Goal: Task Accomplishment & Management: Manage account settings

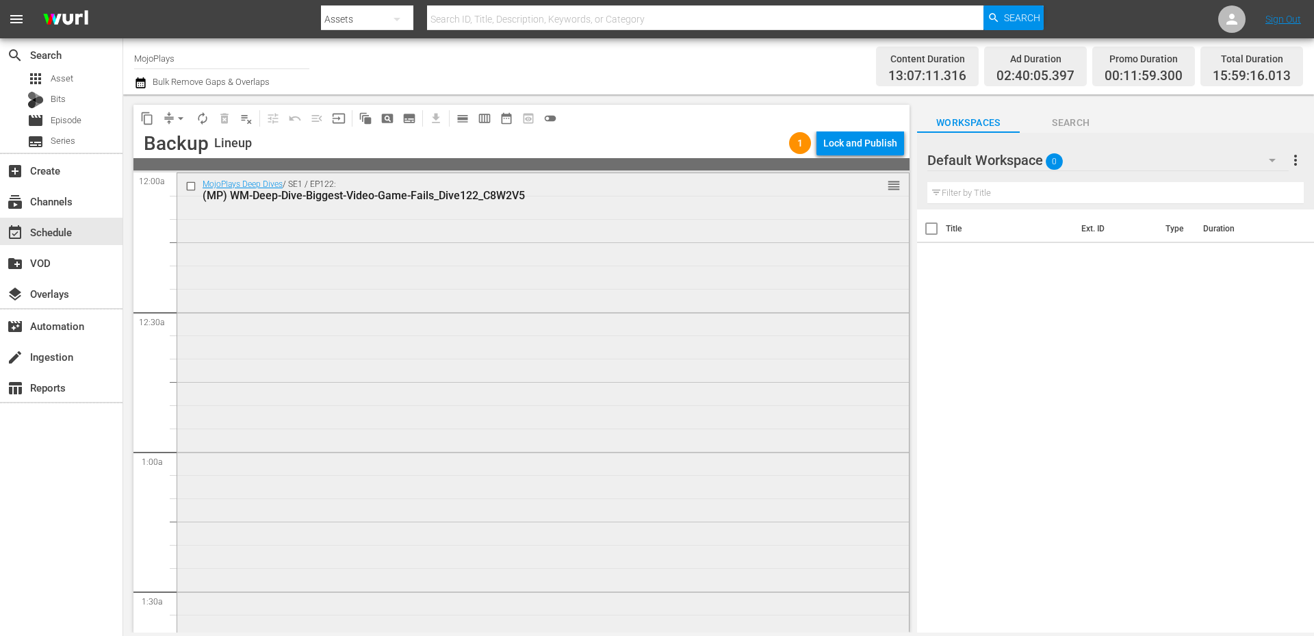
click at [338, 302] on div "MojoPlays Deep Dives / SE1 / EP122: (MP) WM-Deep-Dive-Biggest-Video-Game-Fails_…" at bounding box center [542, 450] width 731 height 554
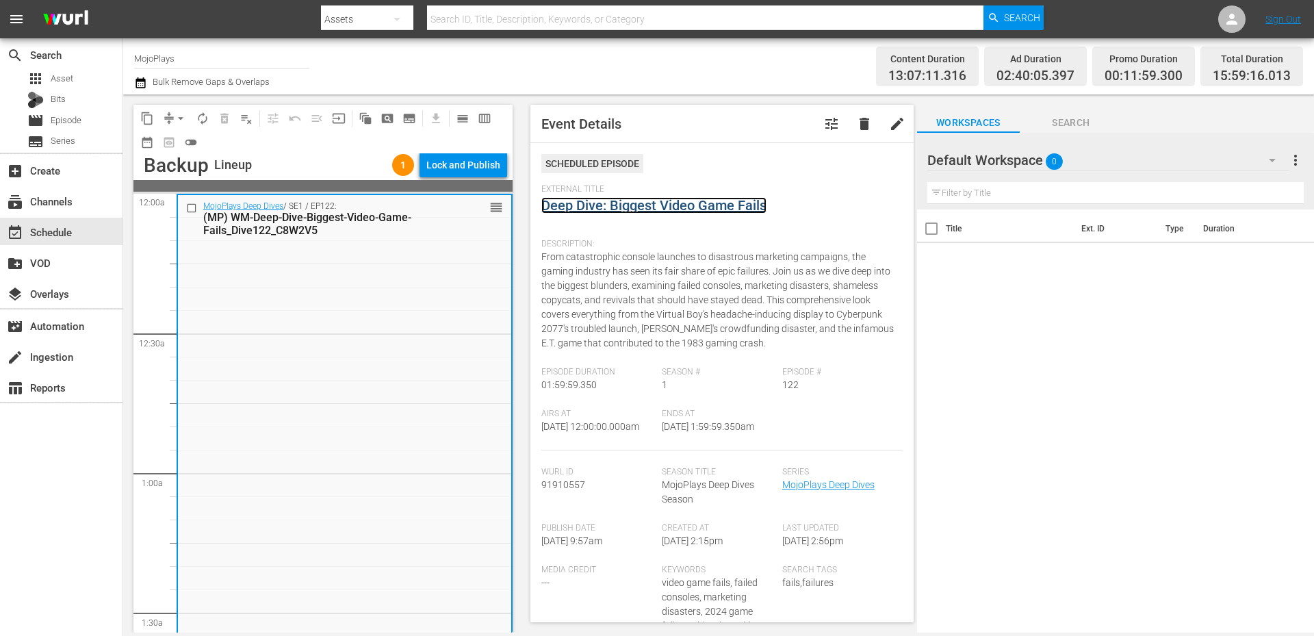
click at [607, 211] on link "Deep Dive: Biggest Video Game Fails" at bounding box center [653, 205] width 225 height 16
click at [875, 122] on span "Search" at bounding box center [1070, 122] width 103 height 17
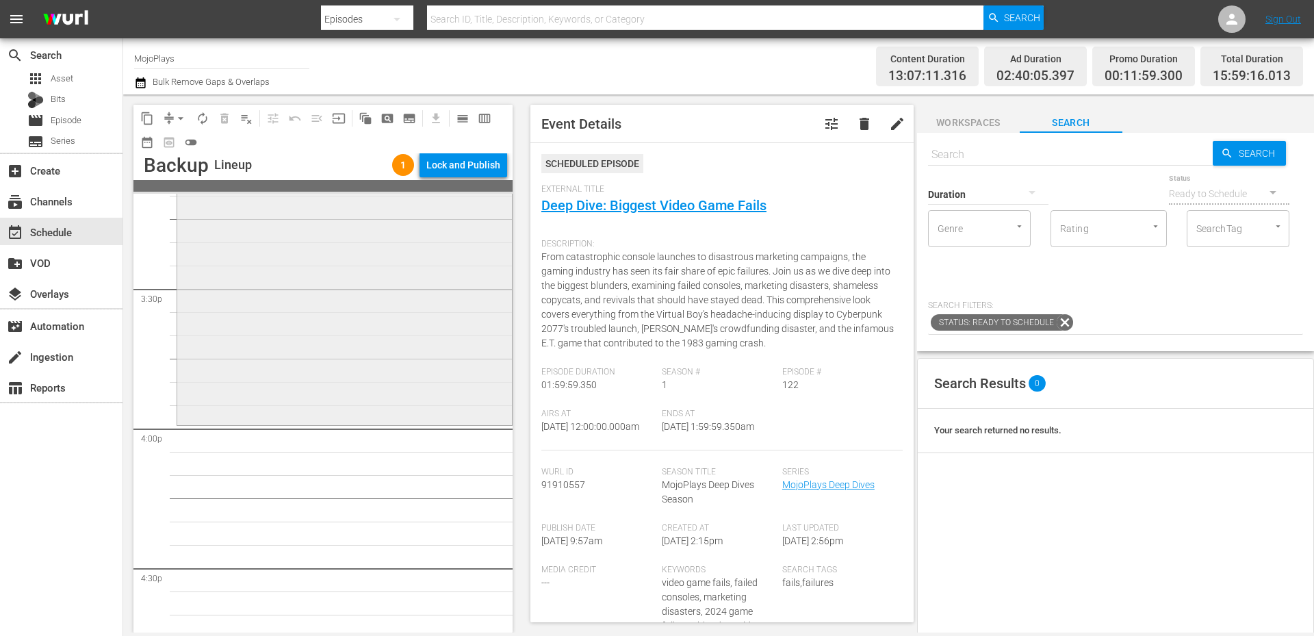
scroll to position [4425, 0]
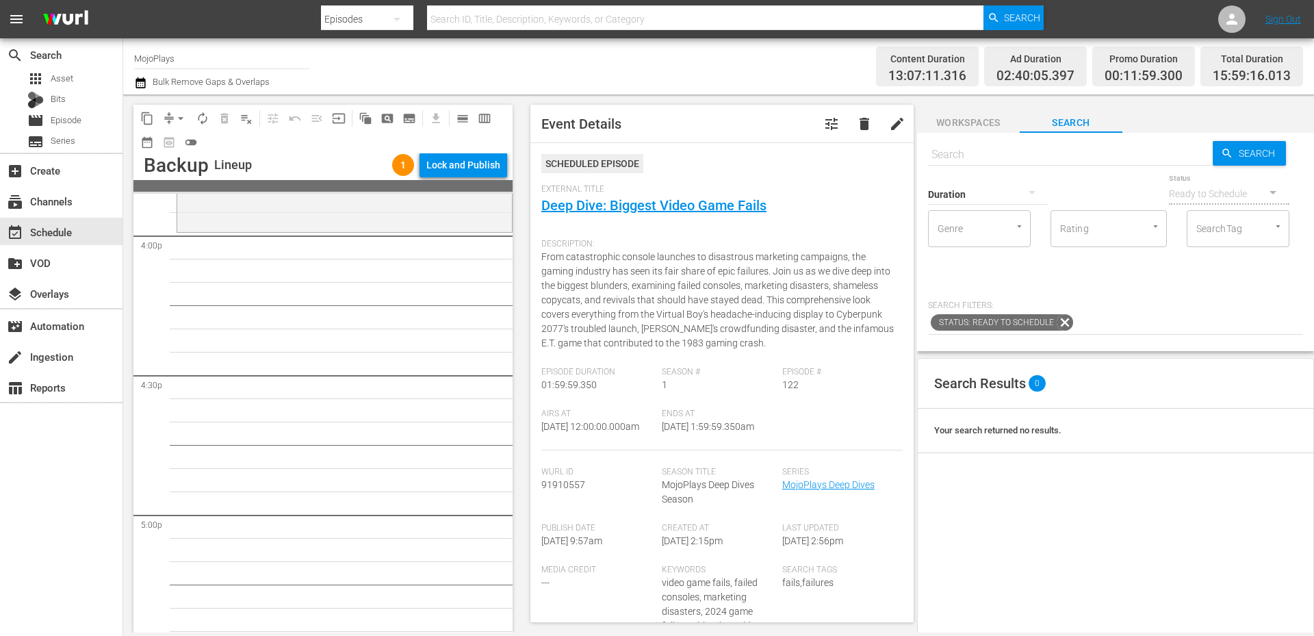
click at [875, 148] on input "text" at bounding box center [1070, 154] width 285 height 33
paste input "WM-Deep-Dive-Worst-Video-Games_Dive96"
type input "WM-Deep-Dive-Worst-Video-Games_Dive96"
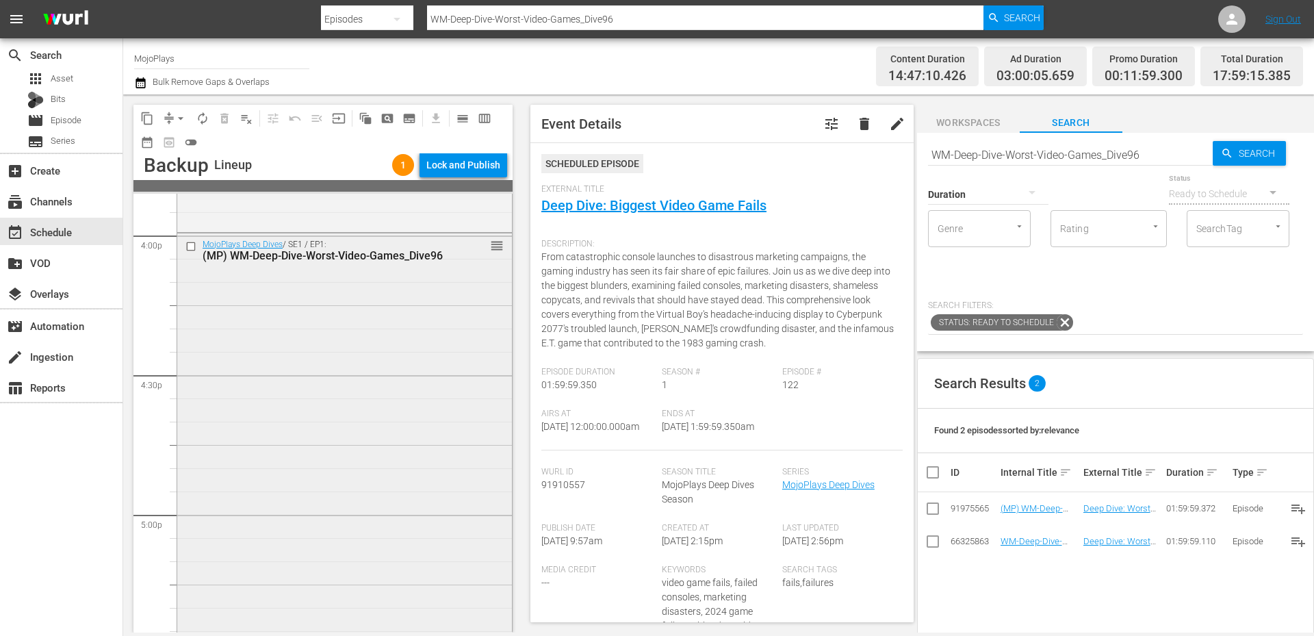
click at [289, 321] on div "MojoPlays Deep Dives / SE1 / EP1: (MP) WM-Deep-Dive-Worst-Video-Games_Dive96 re…" at bounding box center [344, 510] width 335 height 554
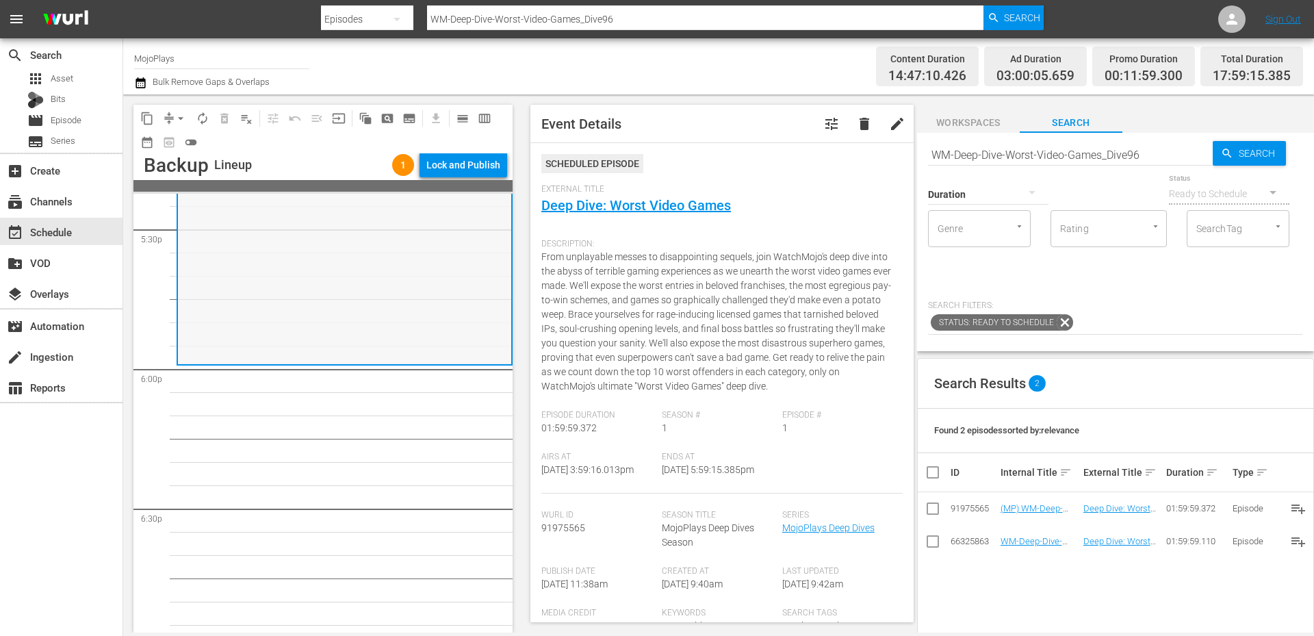
scroll to position [4926, 0]
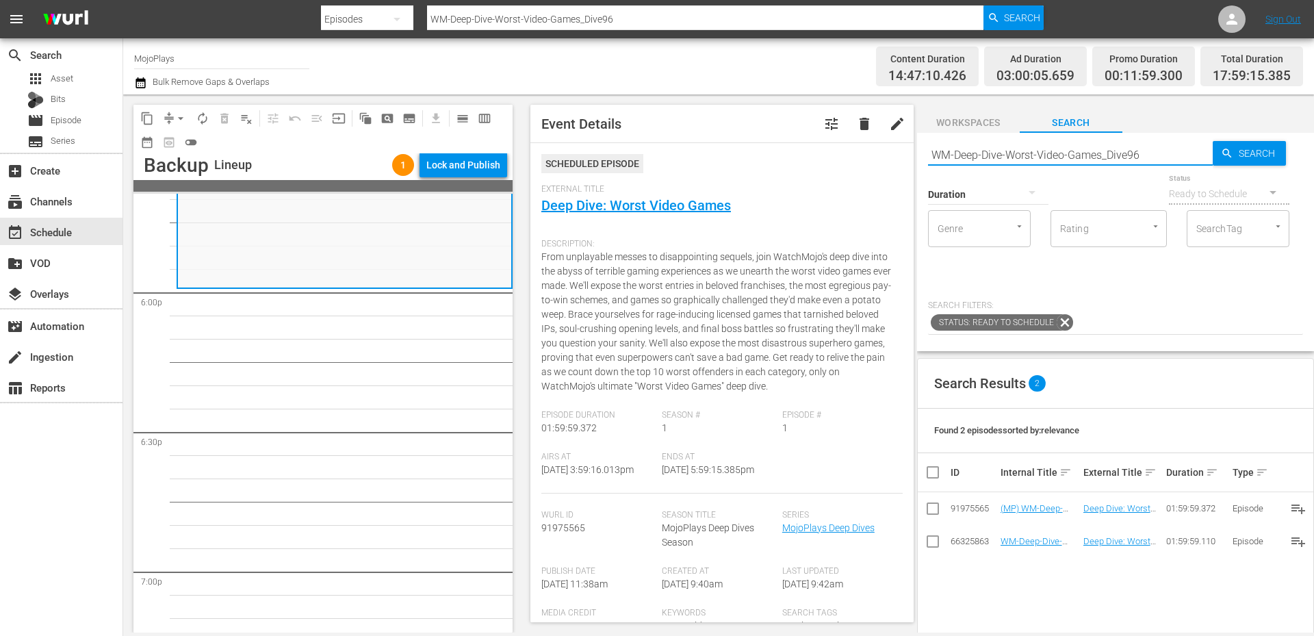
drag, startPoint x: 1152, startPoint y: 155, endPoint x: 863, endPoint y: 124, distance: 290.5
click at [863, 122] on div "content_copy compress arrow_drop_down autorenew_outlined delete_forever_outline…" at bounding box center [718, 363] width 1191 height 538
paste input "Hardest-Things-In-Zelda-Games_Dive104_U1H5U8"
type input "WM-Deep-Dive-Hardest-Things-In-Zelda-Games_Dive104_U1H5U8"
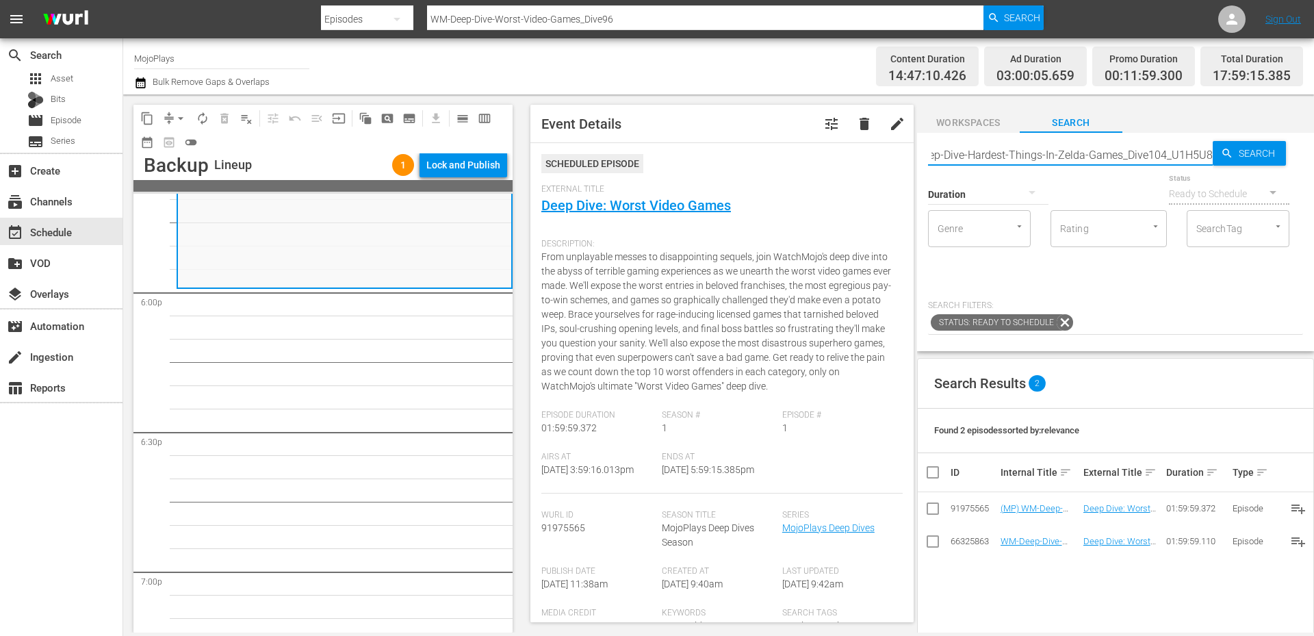
type input "WM-Deep-Dive-Hardest-Things-In-Zelda-Games_Dive104_U1H5U8"
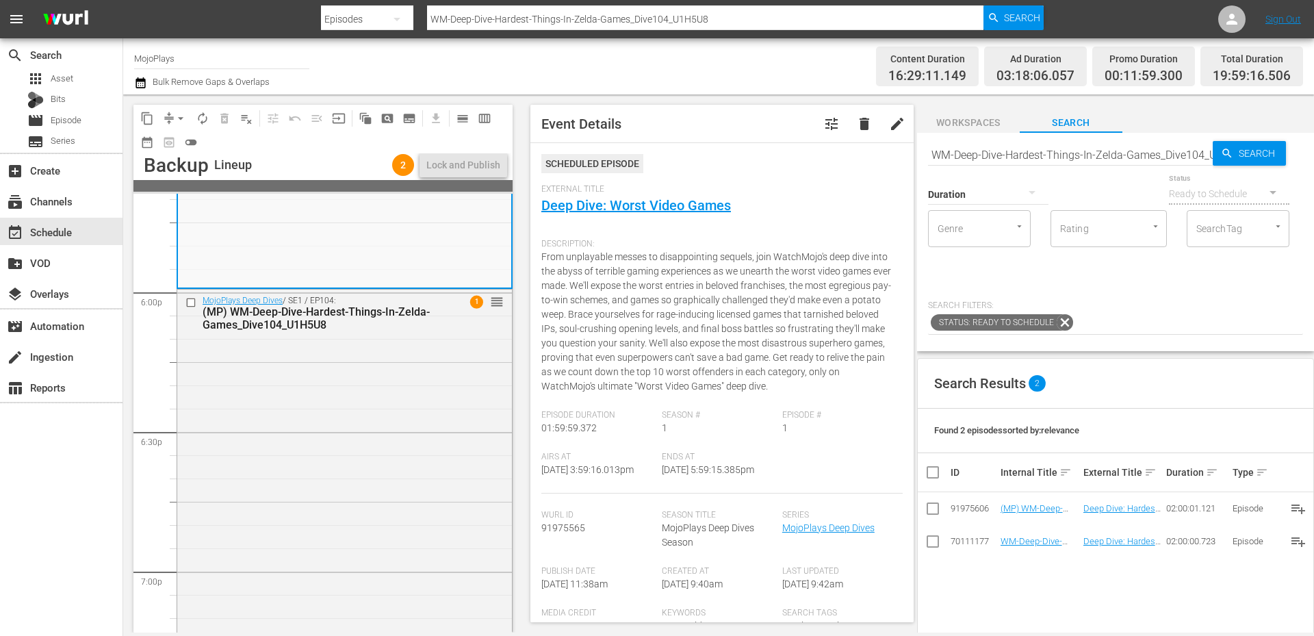
click at [875, 157] on input "WM-Deep-Dive-Hardest-Things-In-Zelda-Games_Dive104_U1H5U8" at bounding box center [1070, 154] width 285 height 33
paste input "VG-Top20-Video-Games-That-Aged-Well_H6E7F9"
type input "WM-VG-Top20-Video-Games-That-Aged-Well_H6E7F9"
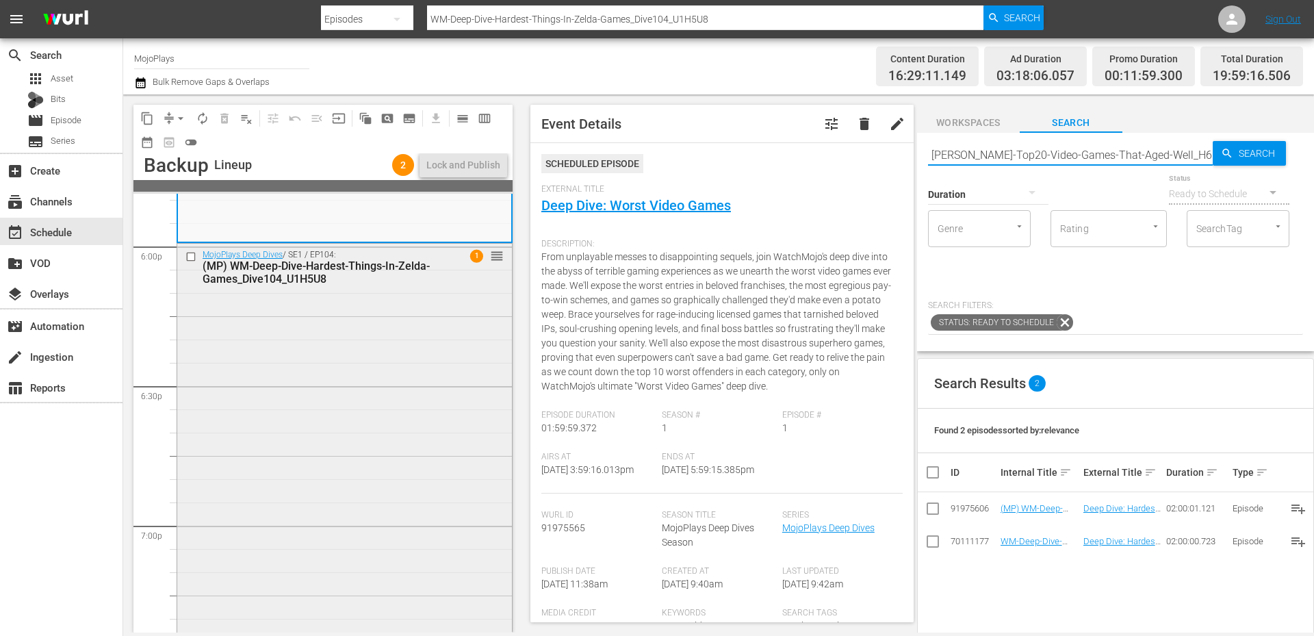
type input "WM-VG-Top20-Video-Games-That-Aged-Well_H6E7F9"
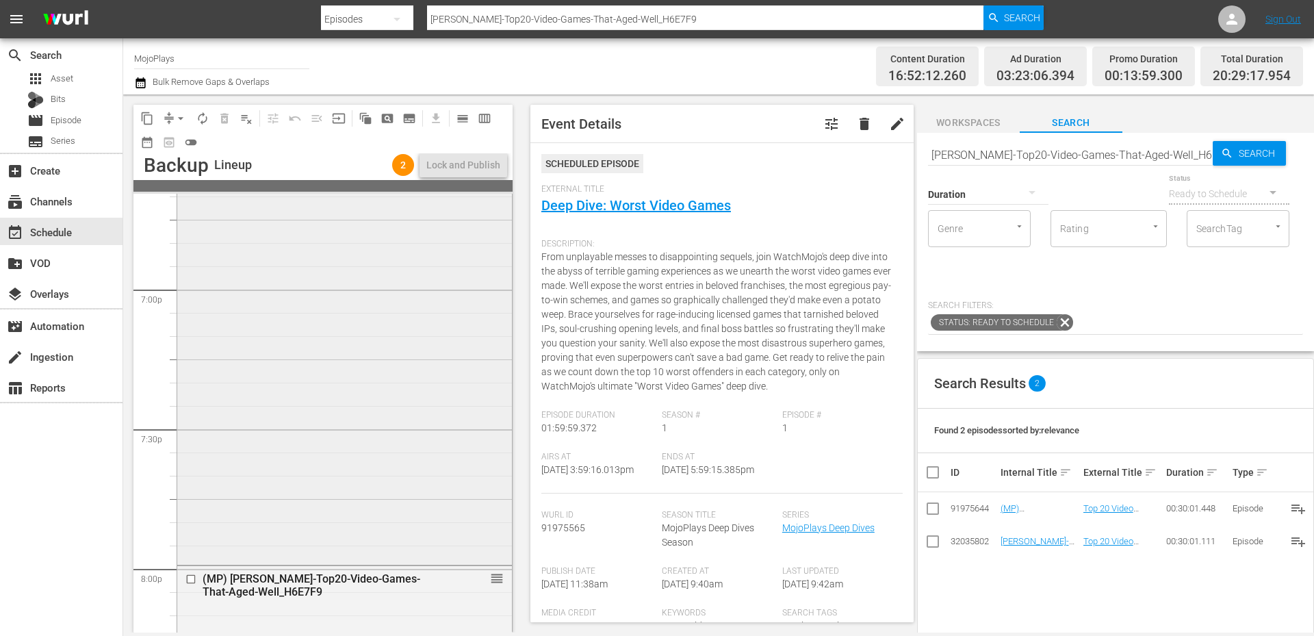
scroll to position [5291, 0]
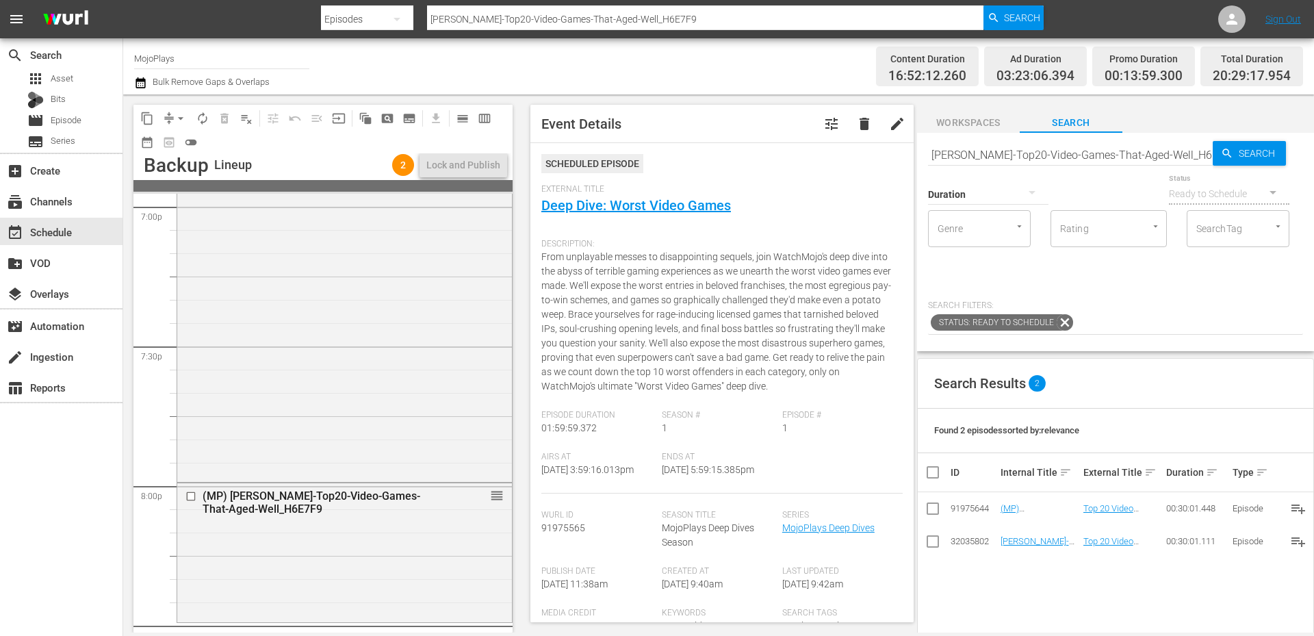
click at [875, 152] on input "WM-VG-Top20-Video-Games-That-Aged-Well_H6E7F9" at bounding box center [1070, 154] width 285 height 33
paste input "-25-Greatest-Video-Game-Characters-of-Each-Year-(2000-2024)_W9I7M6"
type input "WM-VG-Top-25-Greatest-Video-Game-Characters-of-Each-Year-(2000-2024)_W9I7M6"
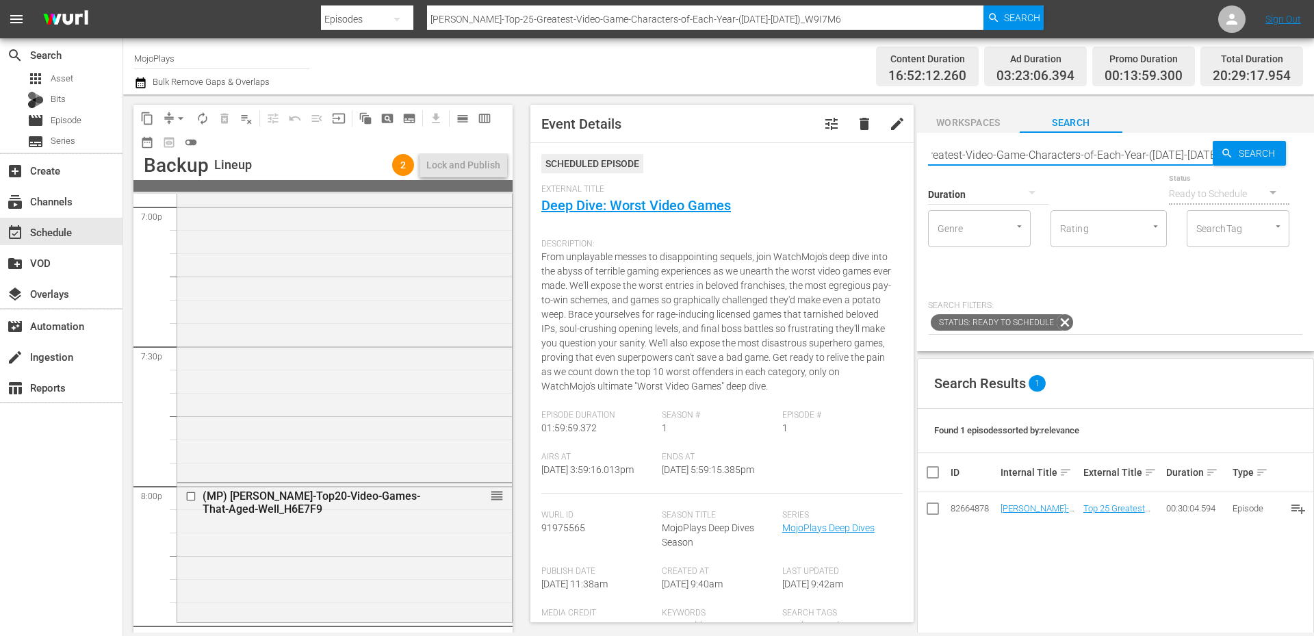
type input "WM-VG-Top-25-Greatest-Video-Game-Characters-of-Each-Year-(2000-2024)_W9I7M6"
click at [875, 124] on span "Workspaces" at bounding box center [968, 122] width 103 height 17
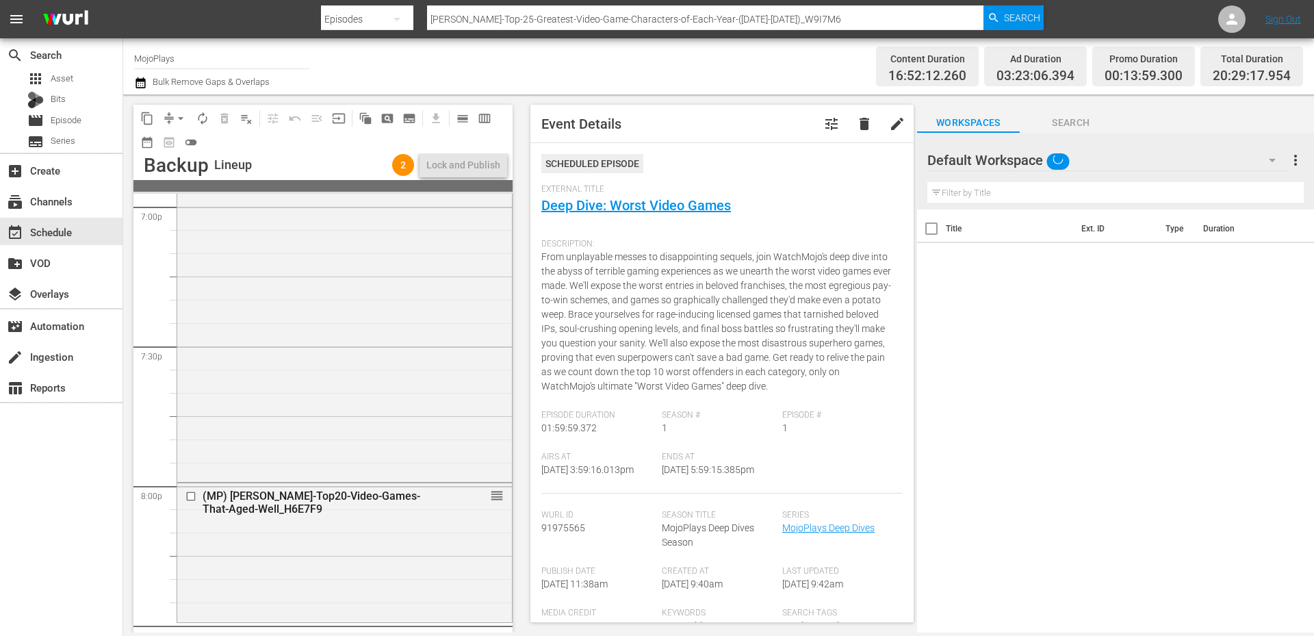
click at [875, 122] on span "Search" at bounding box center [1070, 122] width 103 height 17
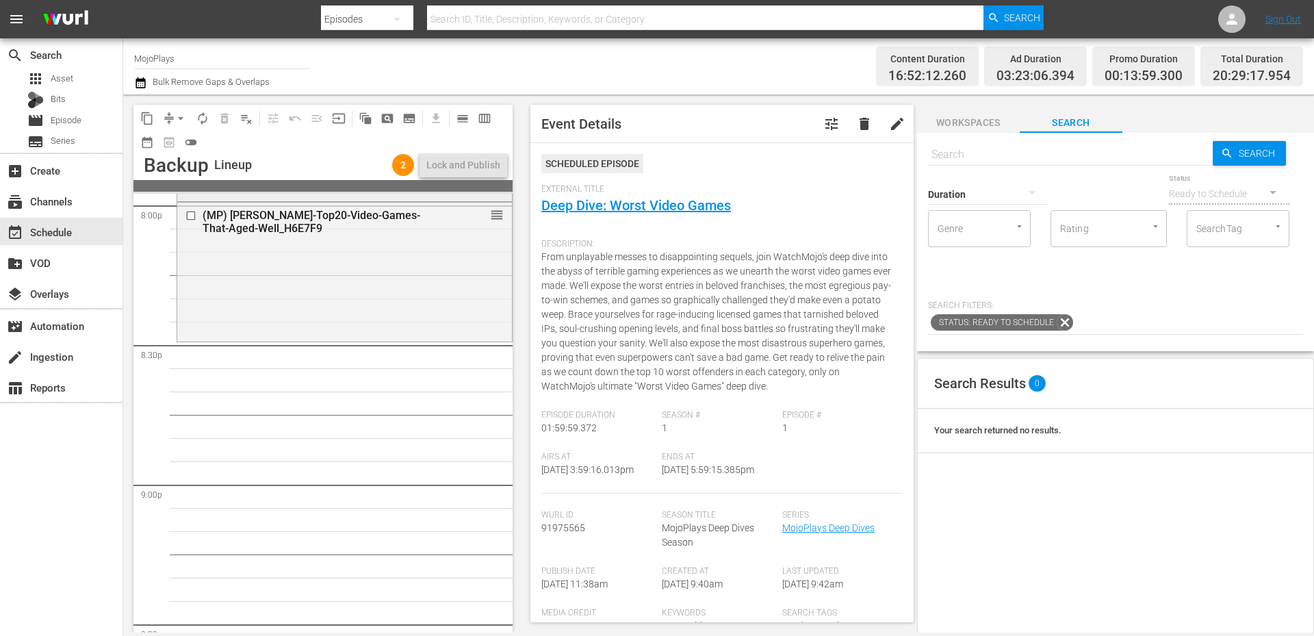
scroll to position [5656, 0]
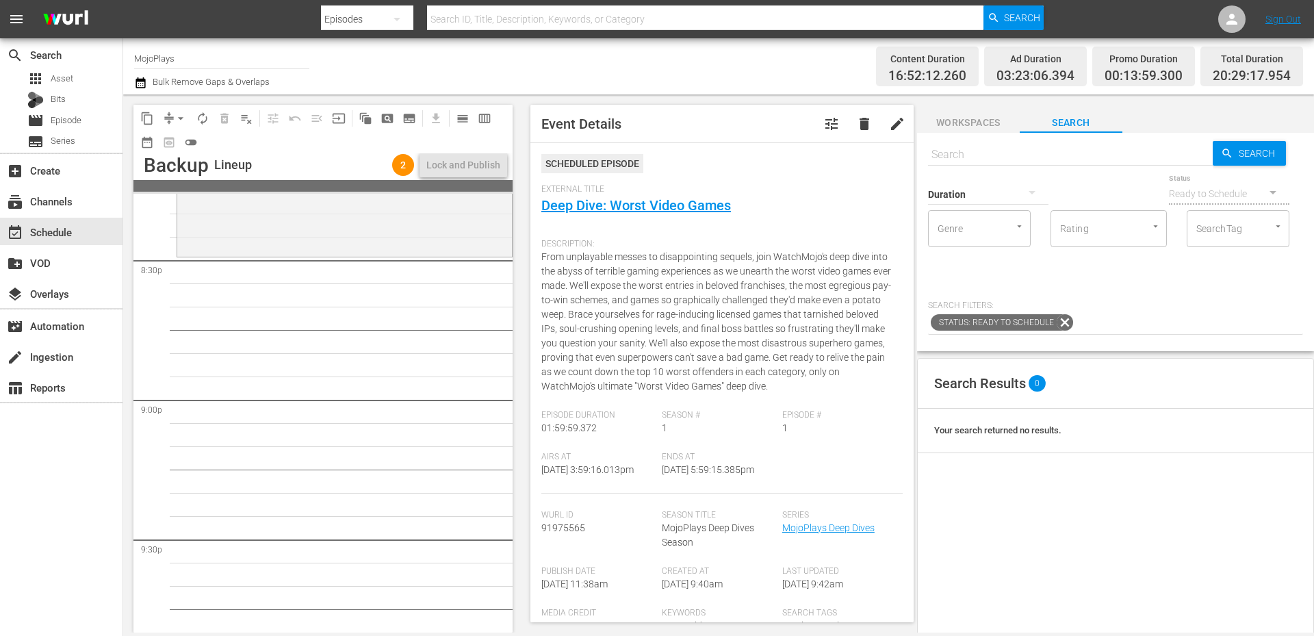
click at [875, 158] on input "text" at bounding box center [1070, 154] width 285 height 33
paste input "WM-VG-Top-25-Greatest-Video-Game-Characters-of-Each-Year-(2000-2024)_W9I7M6"
type input "WM-VG-Top-25-Greatest-Video-Game-Characters-of-Each-Year-(2000-2024)_W9I7M6"
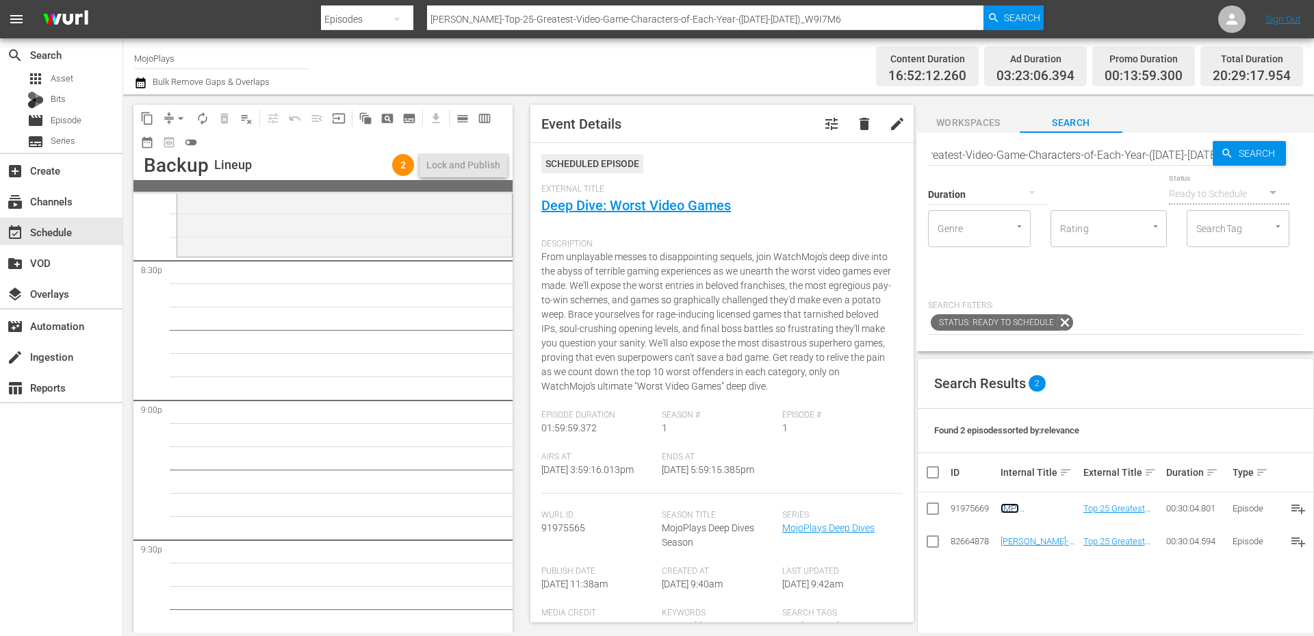
scroll to position [0, 0]
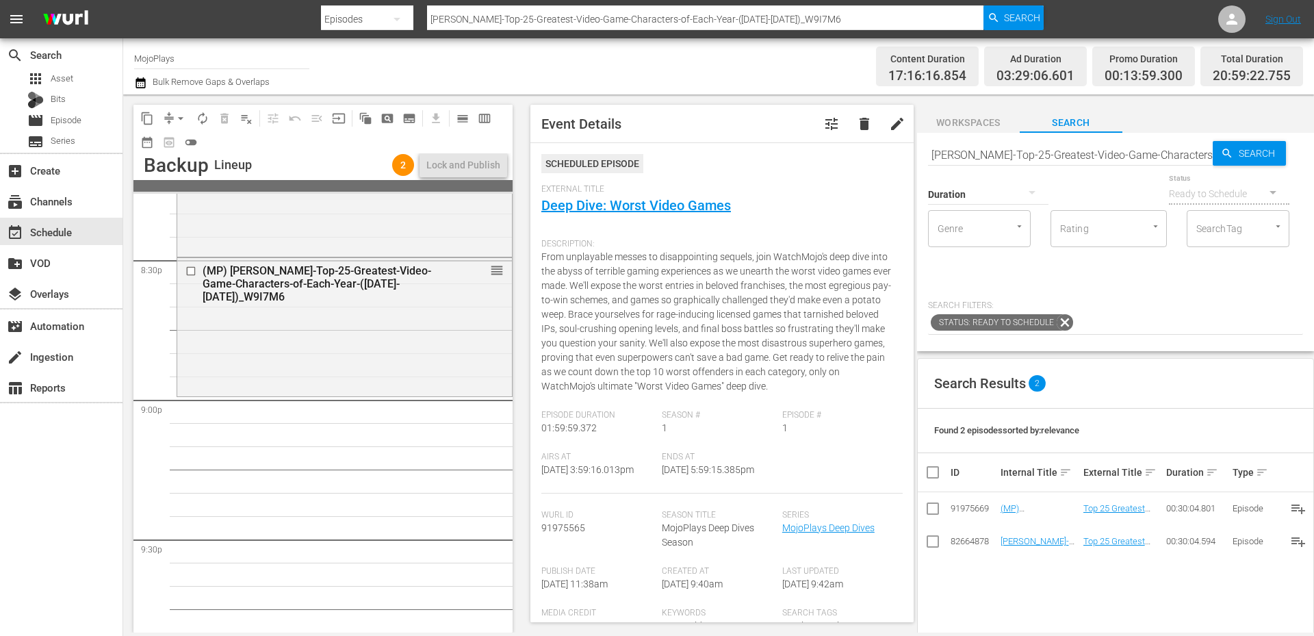
click at [875, 144] on input "WM-VG-Top-25-Greatest-Video-Game-Characters-of-Each-Year-(2000-2024)_W9I7M6" at bounding box center [1070, 154] width 285 height 33
paste input "Specialty-Racing-Games_SHO70"
type input "WM-Specialty-Racing-Games_SHO70"
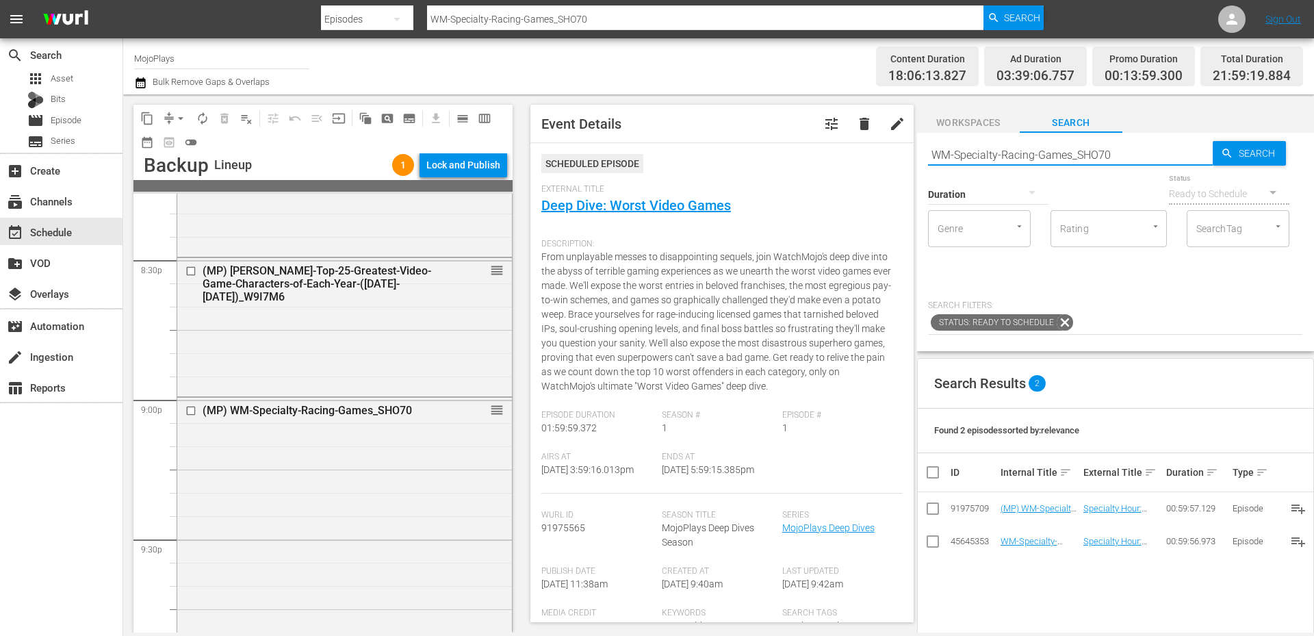
drag, startPoint x: 1115, startPoint y: 151, endPoint x: 876, endPoint y: 148, distance: 238.8
click at [875, 148] on div "content_copy compress arrow_drop_down autorenew_outlined delete_forever_outline…" at bounding box center [718, 363] width 1191 height 538
paste input "Deep-Dive-Hardest-Things-In-God-Of-War-Games_Dive105_S8Z7K7"
type input "WM-Deep-Dive-Hardest-Things-In-God-Of-War-Games_Dive105_S8Z7K7"
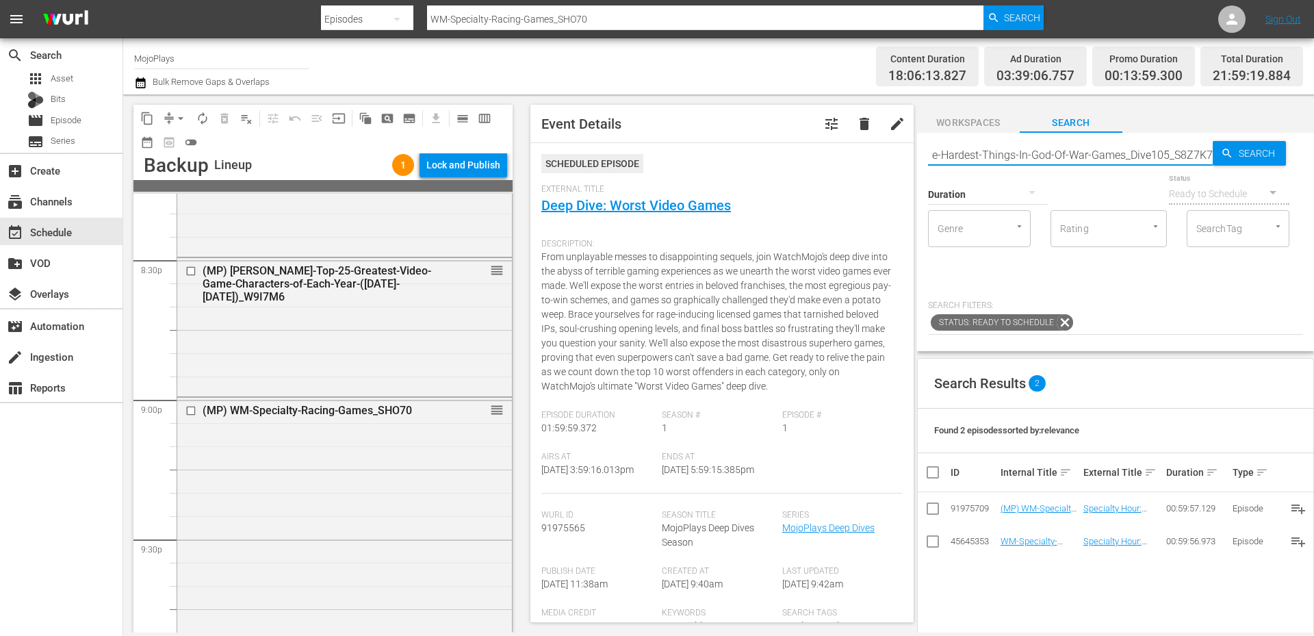
scroll to position [0, 0]
type input "WM-Deep-Dive-Hardest-Things-In-God-Of-War-Games_Dive105_S8Z7K7"
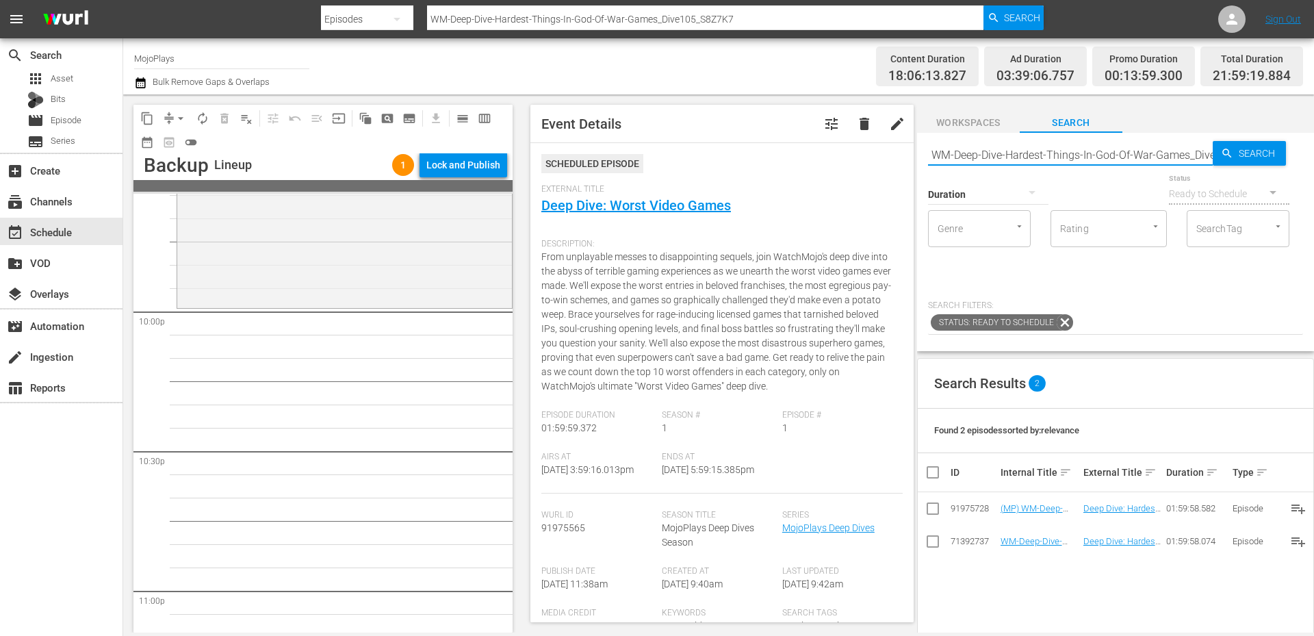
scroll to position [6021, 0]
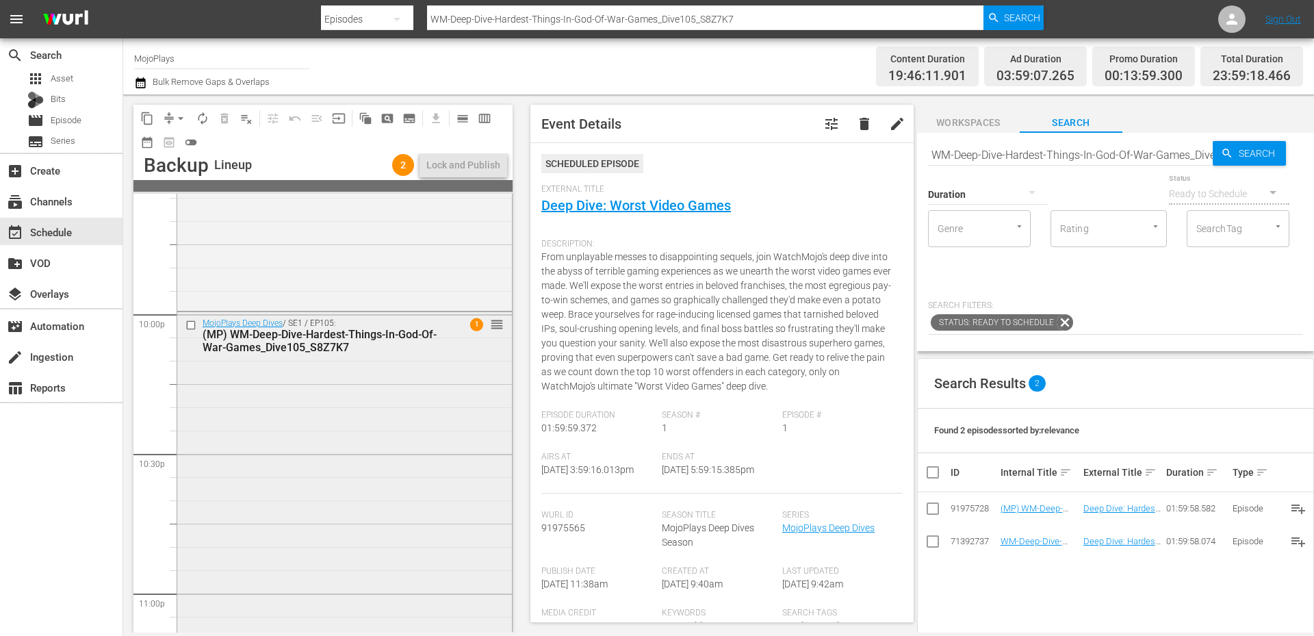
click at [284, 428] on div "MojoPlays Deep Dives / SE1 / EP105: (MP) WM-Deep-Dive-Hardest-Things-In-God-Of-…" at bounding box center [344, 589] width 335 height 554
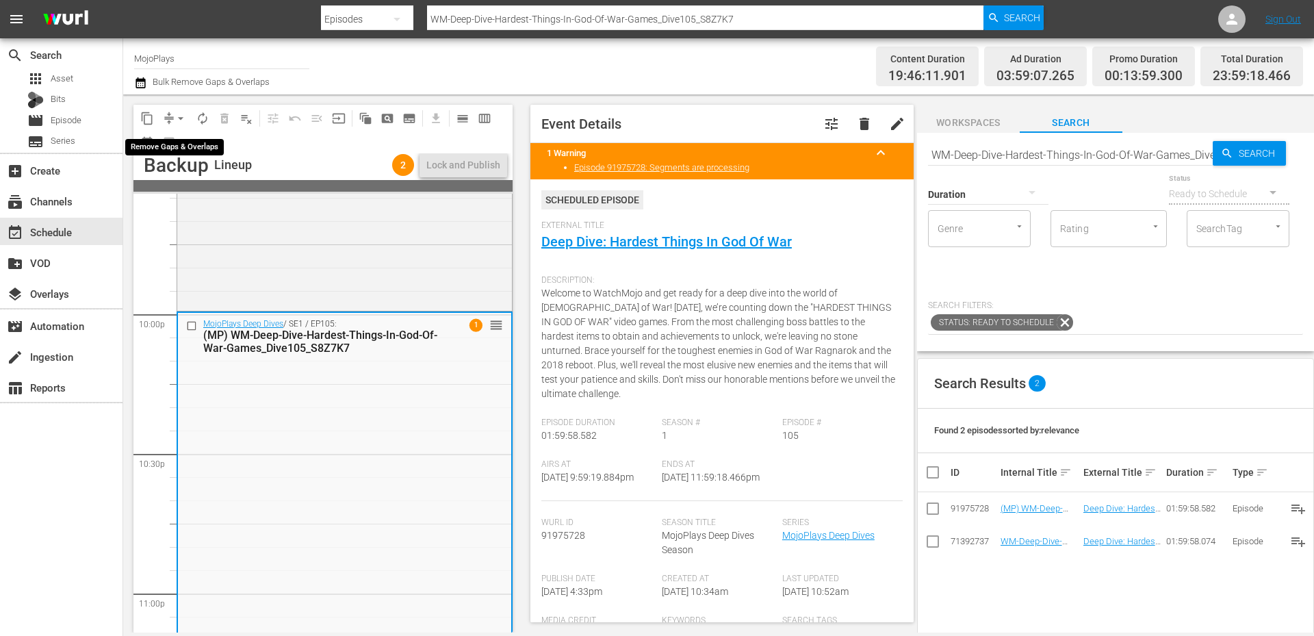
click at [183, 114] on span "arrow_drop_down" at bounding box center [181, 119] width 14 height 14
click at [181, 143] on li "Align to Midnight" at bounding box center [181, 146] width 113 height 23
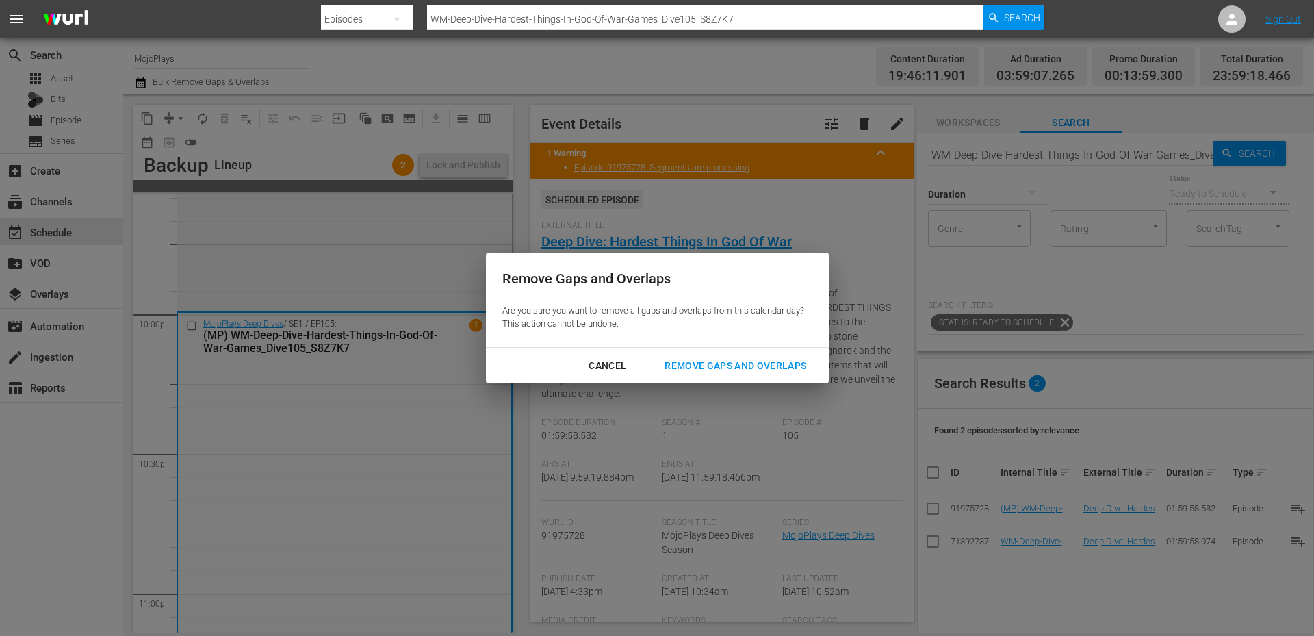
click at [706, 352] on div "Cancel Remove Gaps and Overlaps" at bounding box center [657, 366] width 343 height 36
click at [720, 364] on div "Remove Gaps and Overlaps" at bounding box center [735, 365] width 164 height 17
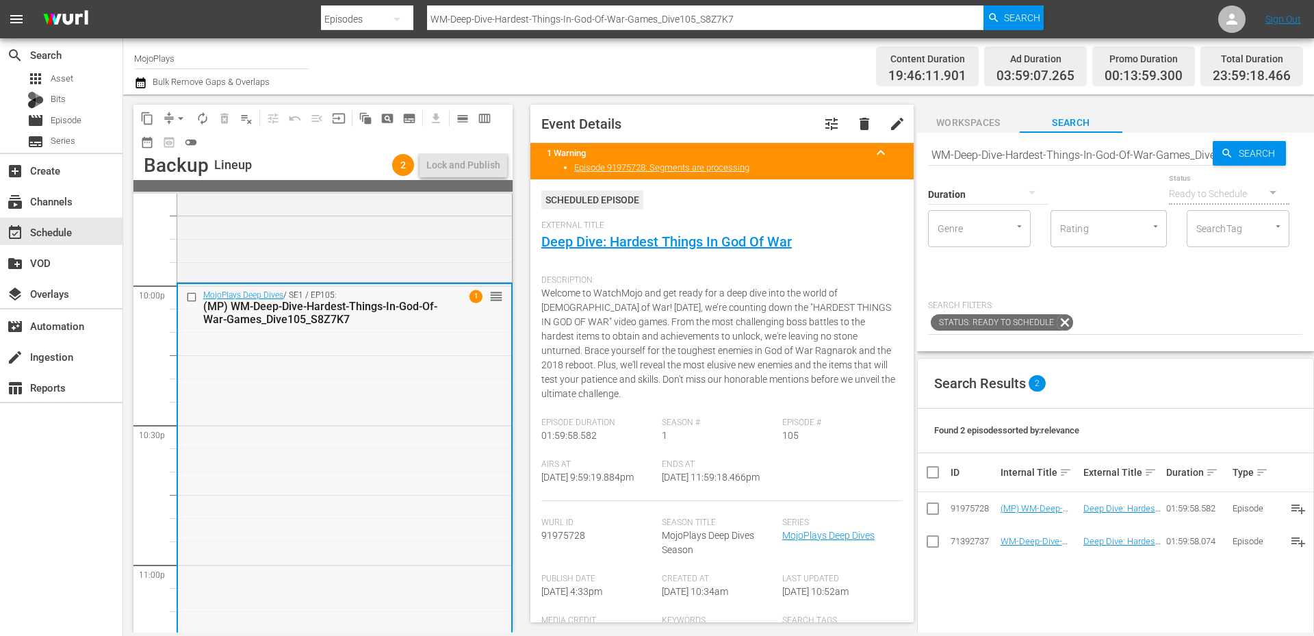
scroll to position [6033, 0]
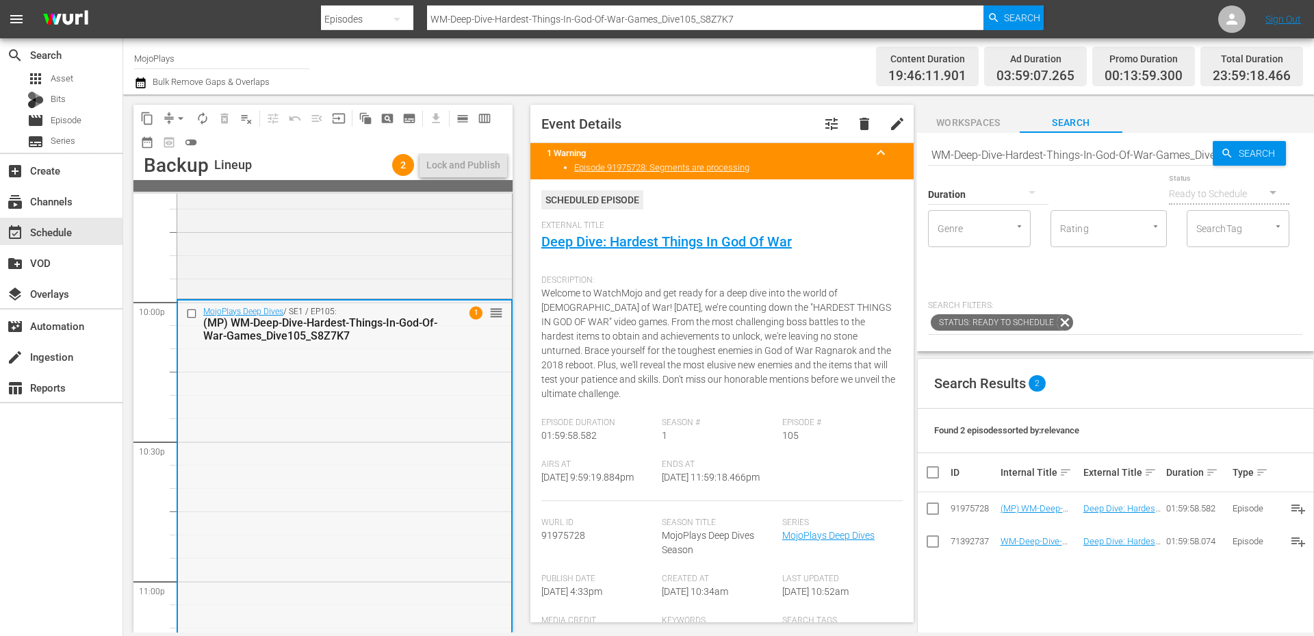
click at [302, 496] on div "MojoPlays Deep Dives / SE1 / EP105: (MP) WM-Deep-Dive-Hardest-Things-In-God-Of-…" at bounding box center [344, 577] width 333 height 554
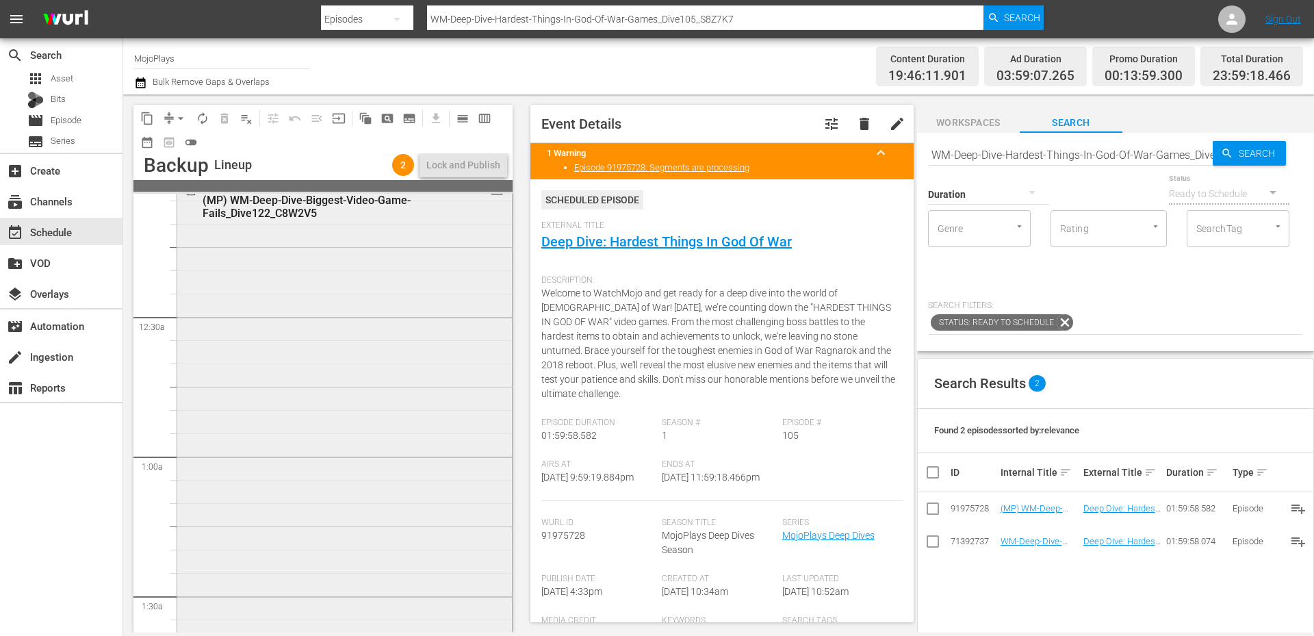
scroll to position [0, 0]
click at [454, 456] on div "MojoPlays Deep Dives / SE1 / EP122: (MP) WM-Deep-Dive-Biggest-Video-Game-Fails_…" at bounding box center [344, 471] width 335 height 554
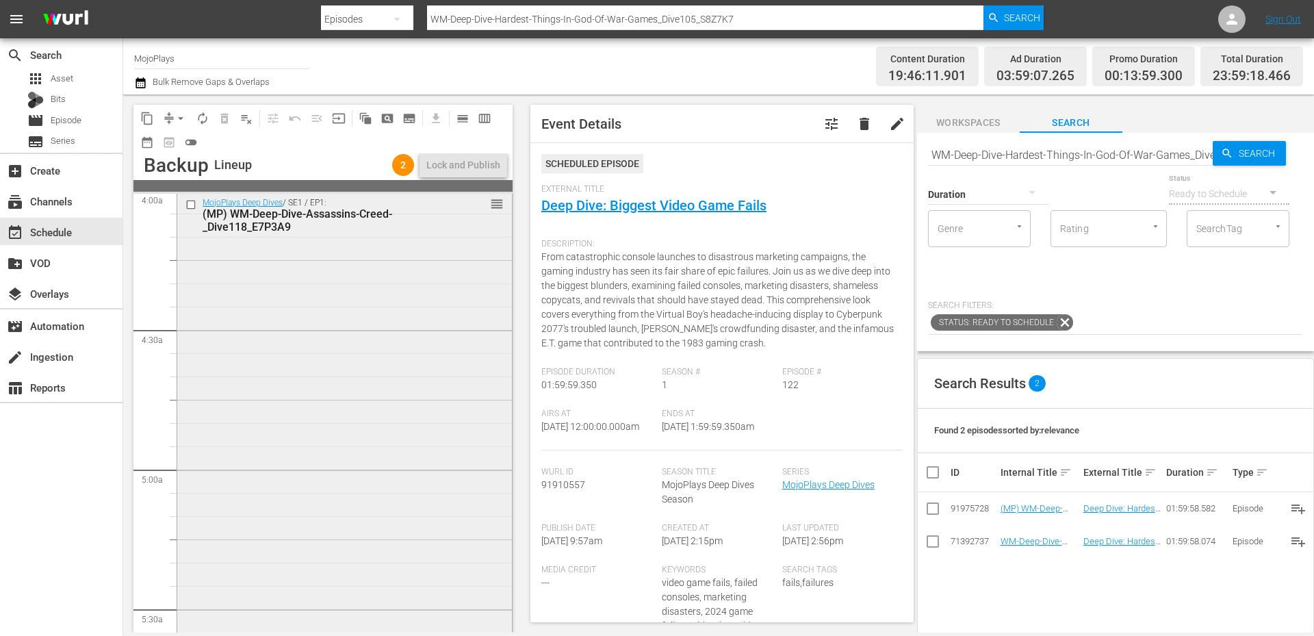
scroll to position [1141, 0]
click at [323, 499] on div "MojoPlays Deep Dives / SE1 / EP1: (MP) WM-Deep-Dive-Assassins-Creed-_Dive118_E7…" at bounding box center [344, 448] width 335 height 554
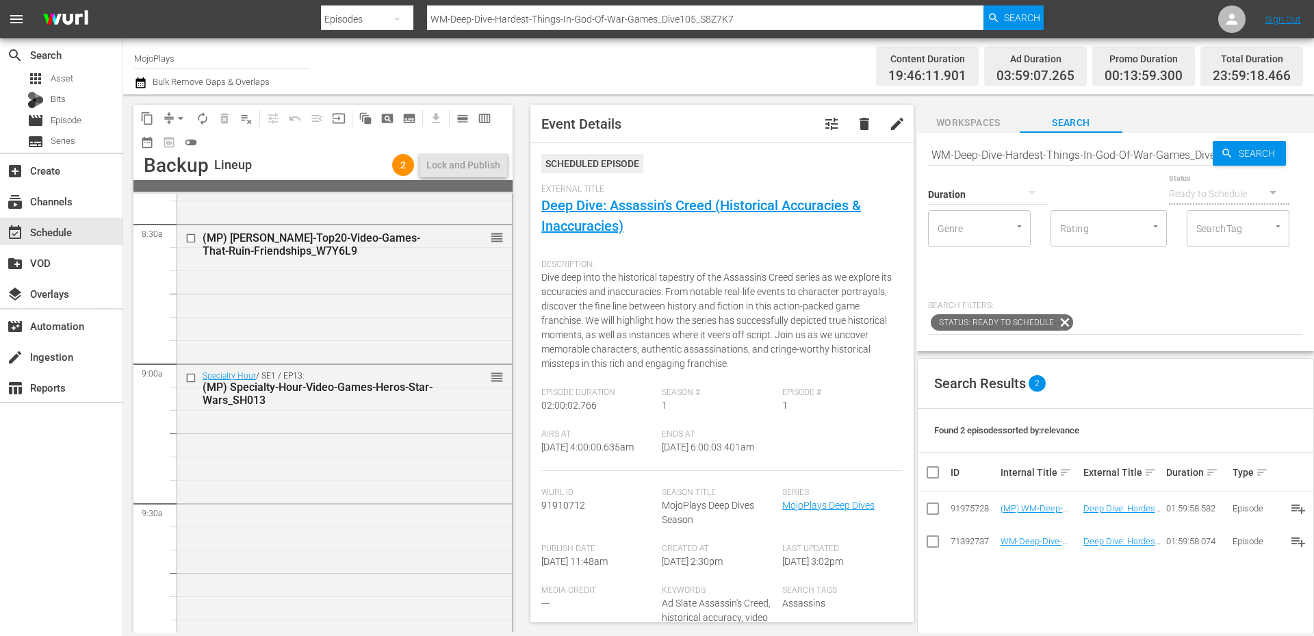
scroll to position [2509, 0]
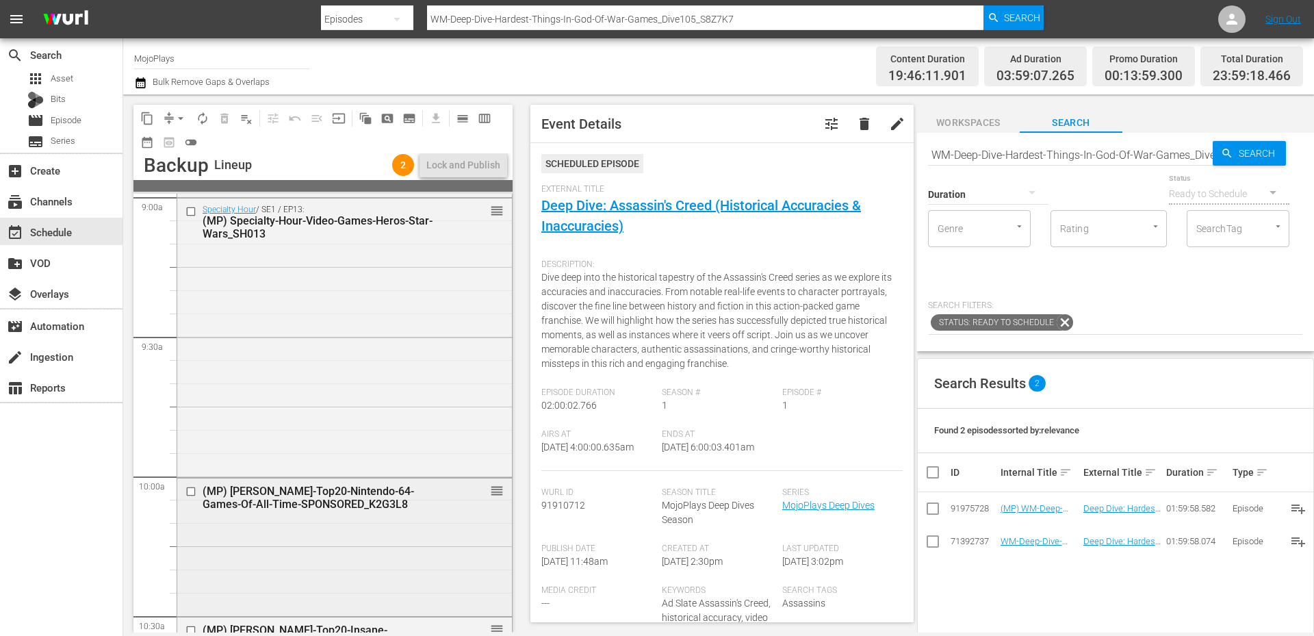
click at [239, 545] on div "(MP) WM-VG-Top20-Nintendo-64-Games-Of-All-Time-SPONSORED_K2G3L8 reorder" at bounding box center [344, 545] width 335 height 135
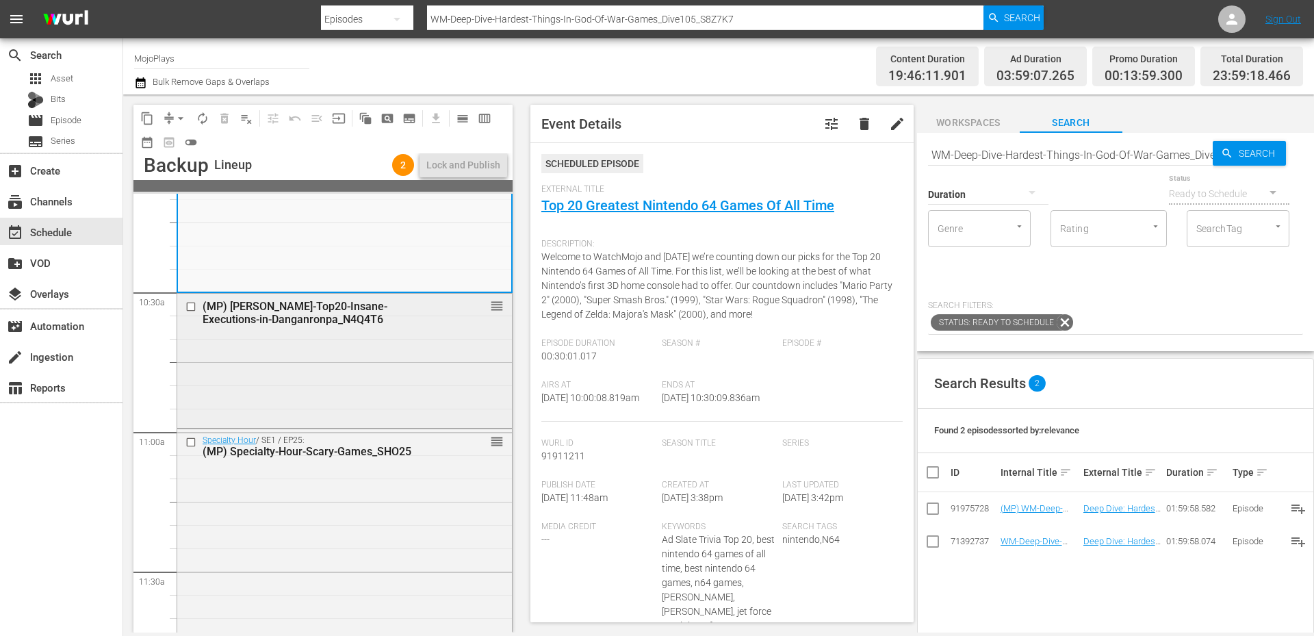
scroll to position [2783, 0]
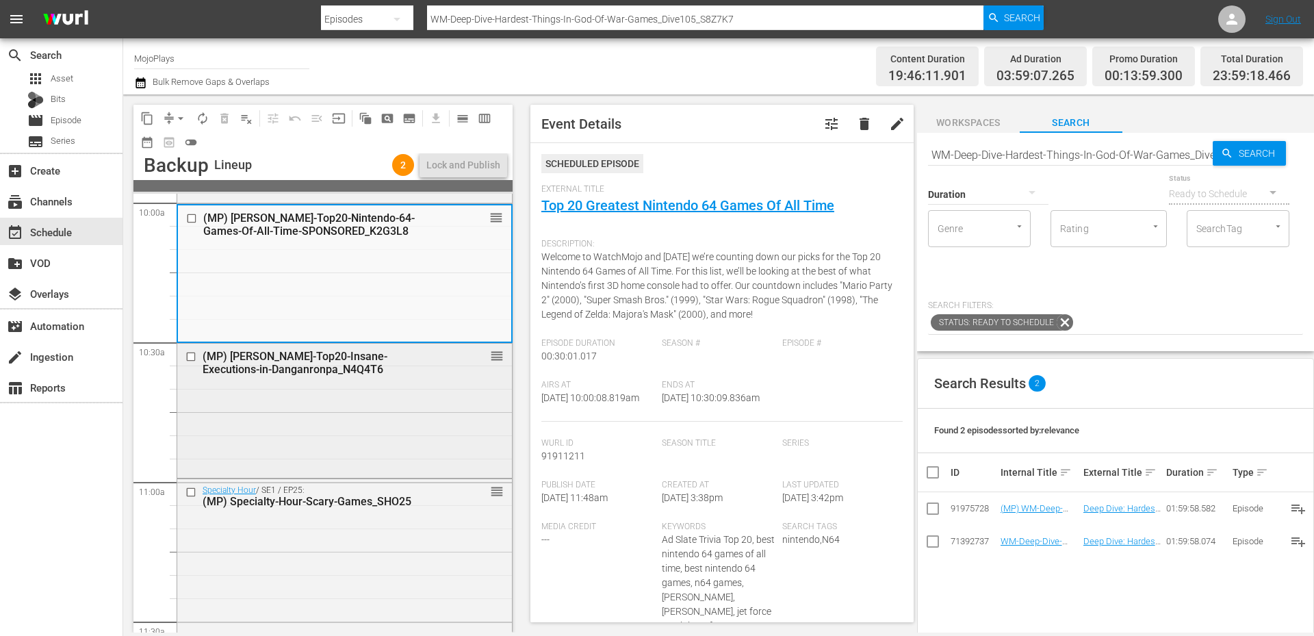
click at [255, 428] on div "(MP) WM-VG-Top20-Insane-Executions-in-Danganronpa_N4Q4T6 reorder" at bounding box center [344, 408] width 335 height 131
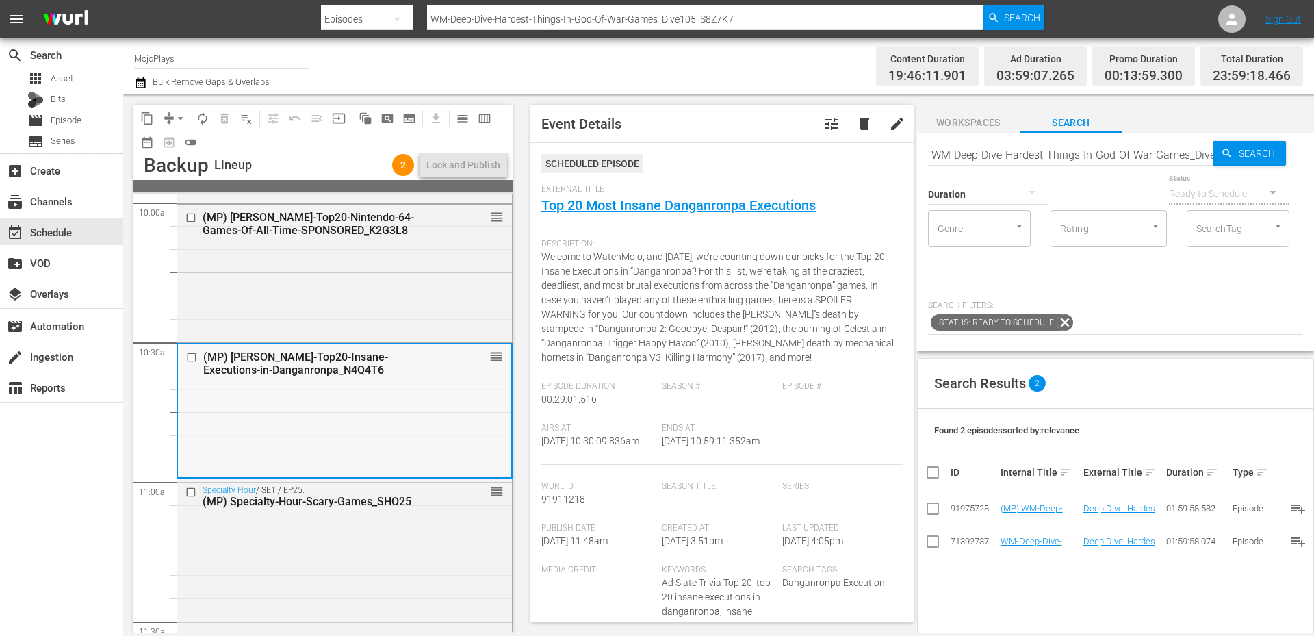
click at [438, 432] on div "(MP) WM-VG-Top20-Insane-Executions-in-Danganronpa_N4Q4T6 reorder" at bounding box center [344, 409] width 333 height 131
click at [614, 215] on div "External Title Top 20 Most Insane Danganronpa Executions" at bounding box center [721, 208] width 361 height 48
click at [614, 208] on link "Top 20 Most Insane Danganronpa Executions" at bounding box center [678, 205] width 274 height 16
click at [875, 150] on input "WM-Deep-Dive-Hardest-Things-In-God-Of-War-Games_Dive105_S8Z7K7" at bounding box center [1070, 154] width 285 height 33
paste input "_N4Q4T6"
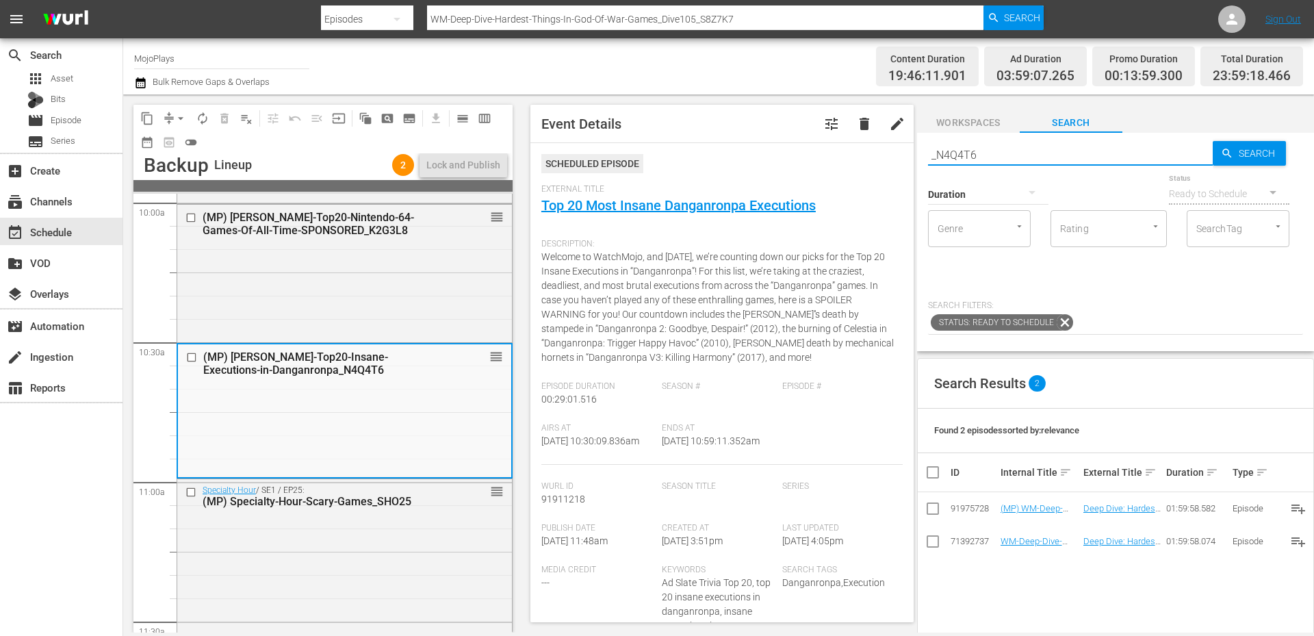
type input "_N4Q4T6"
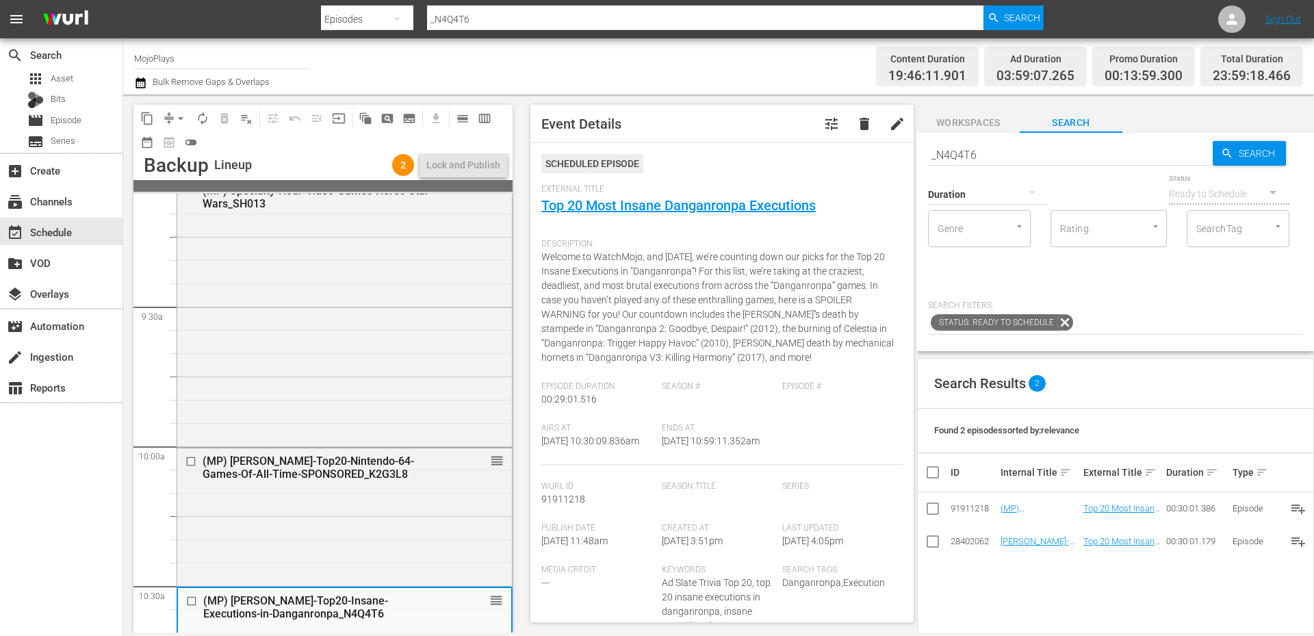
scroll to position [2646, 0]
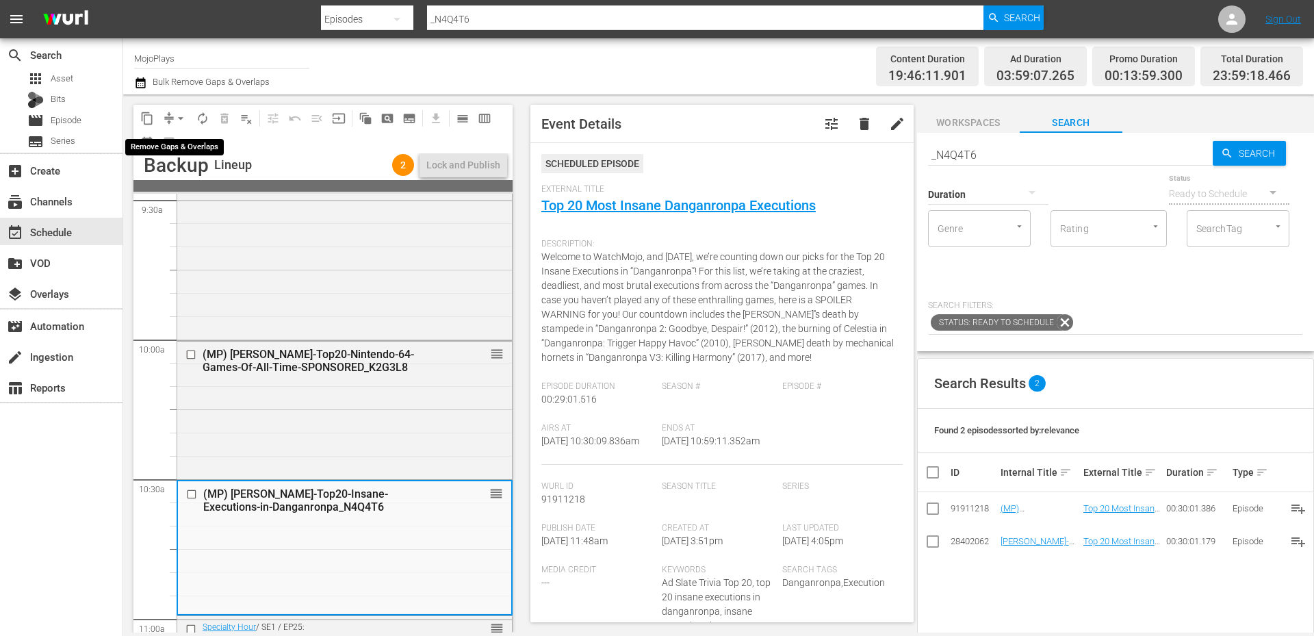
click at [169, 116] on span "compress" at bounding box center [169, 119] width 14 height 14
click at [177, 116] on span "arrow_drop_down" at bounding box center [181, 119] width 14 height 14
click at [188, 145] on li "Align to Midnight" at bounding box center [181, 146] width 113 height 23
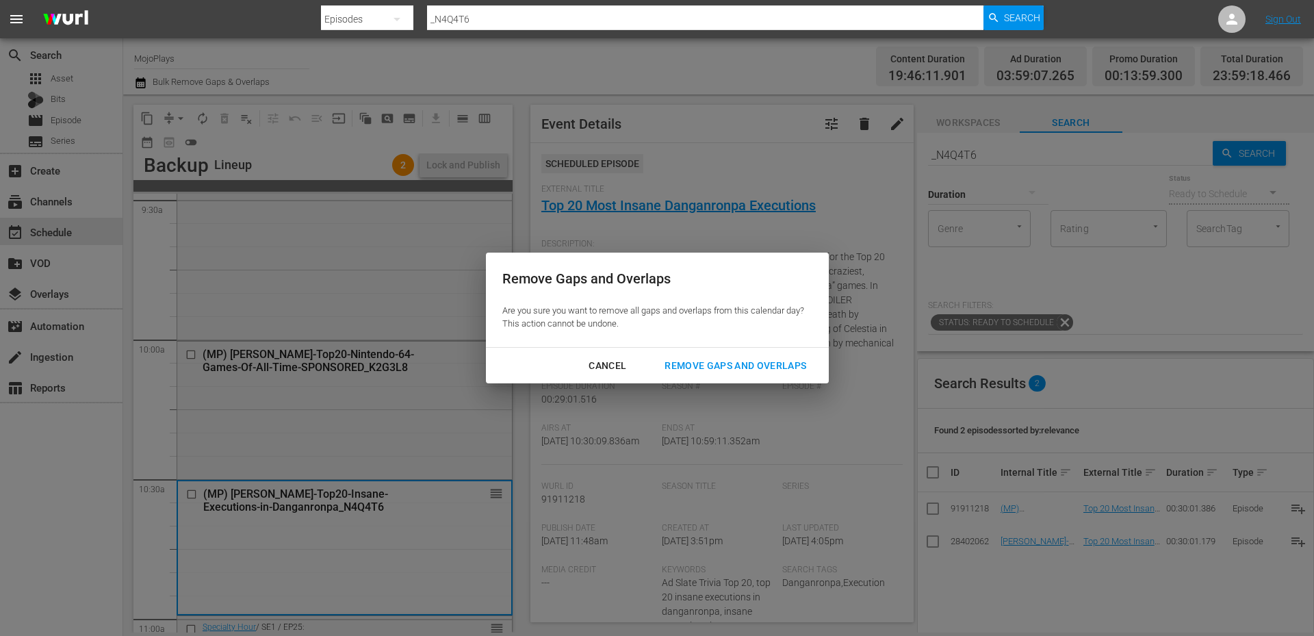
click at [703, 357] on div "Remove Gaps and Overlaps" at bounding box center [735, 365] width 164 height 17
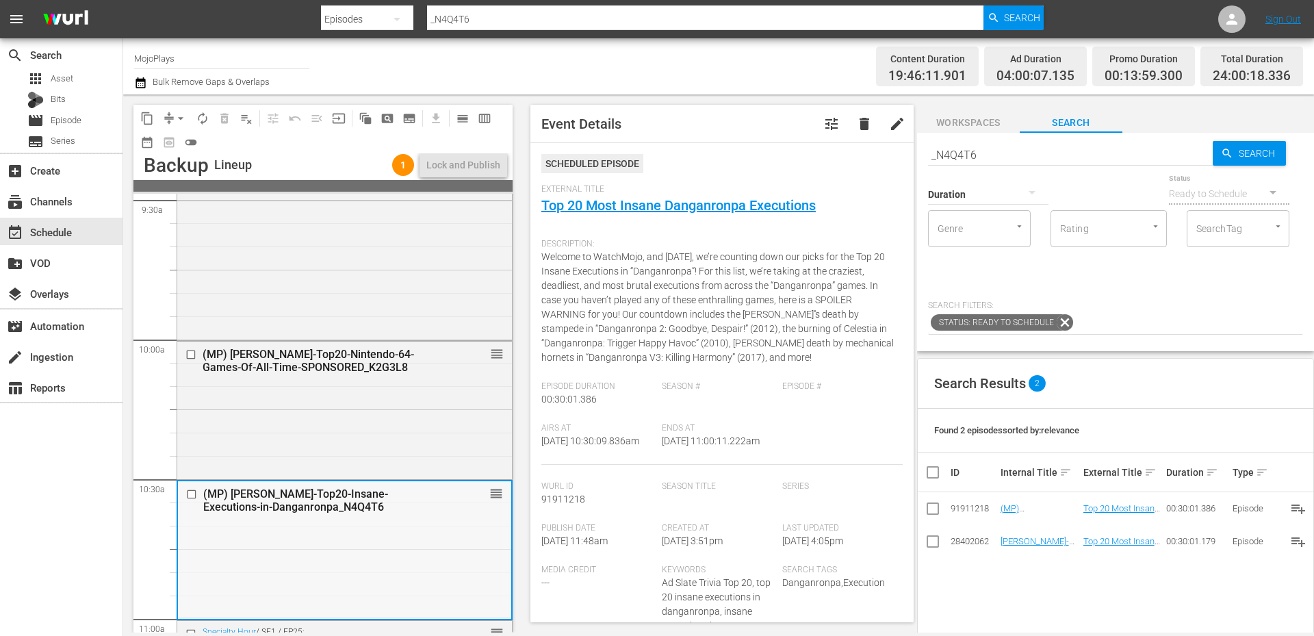
click at [397, 509] on div "(MP) WM-VG-Top20-Insane-Executions-in-Danganronpa_N4Q4T6" at bounding box center [322, 500] width 239 height 26
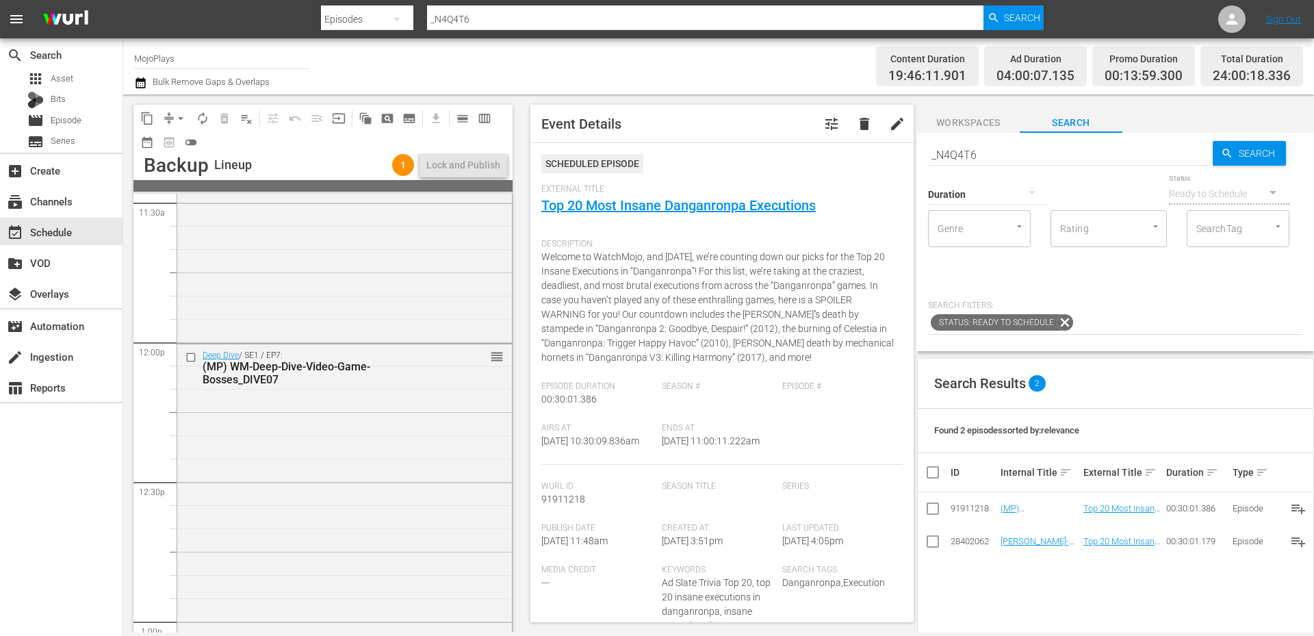
scroll to position [3238, 0]
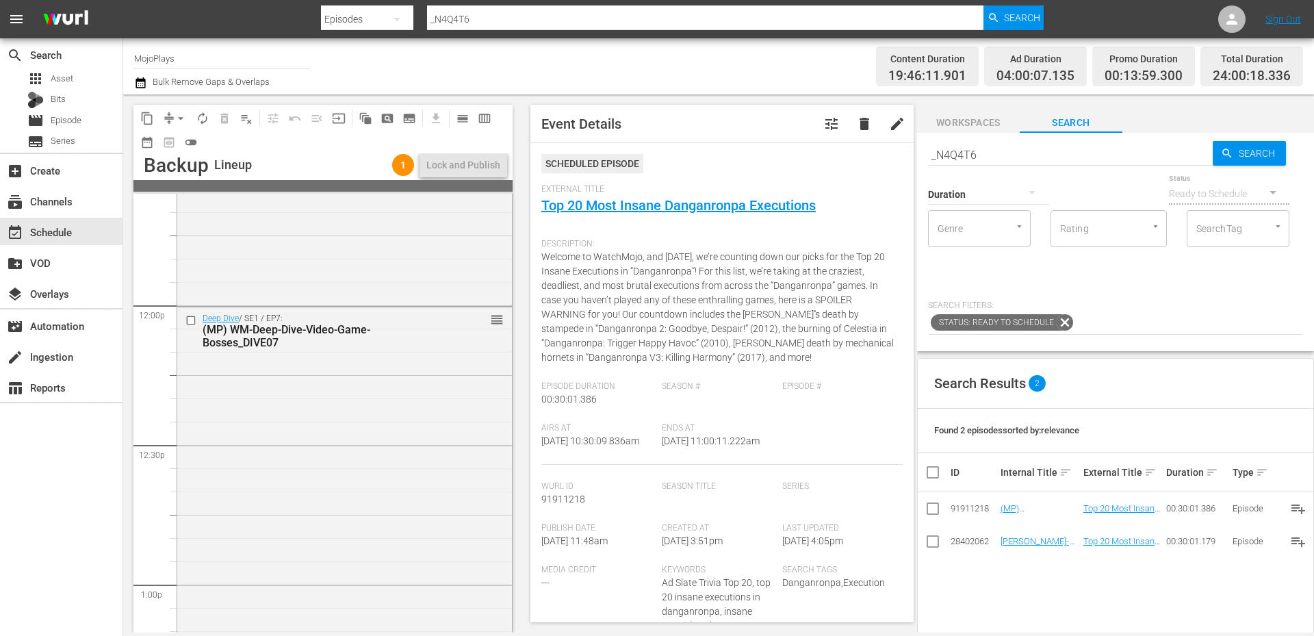
click at [397, 509] on div "Deep Dive / SE1 / EP7: (MP) WM-Deep-Dive-Video-Game-Bosses_DIVE07 reorder" at bounding box center [344, 584] width 335 height 554
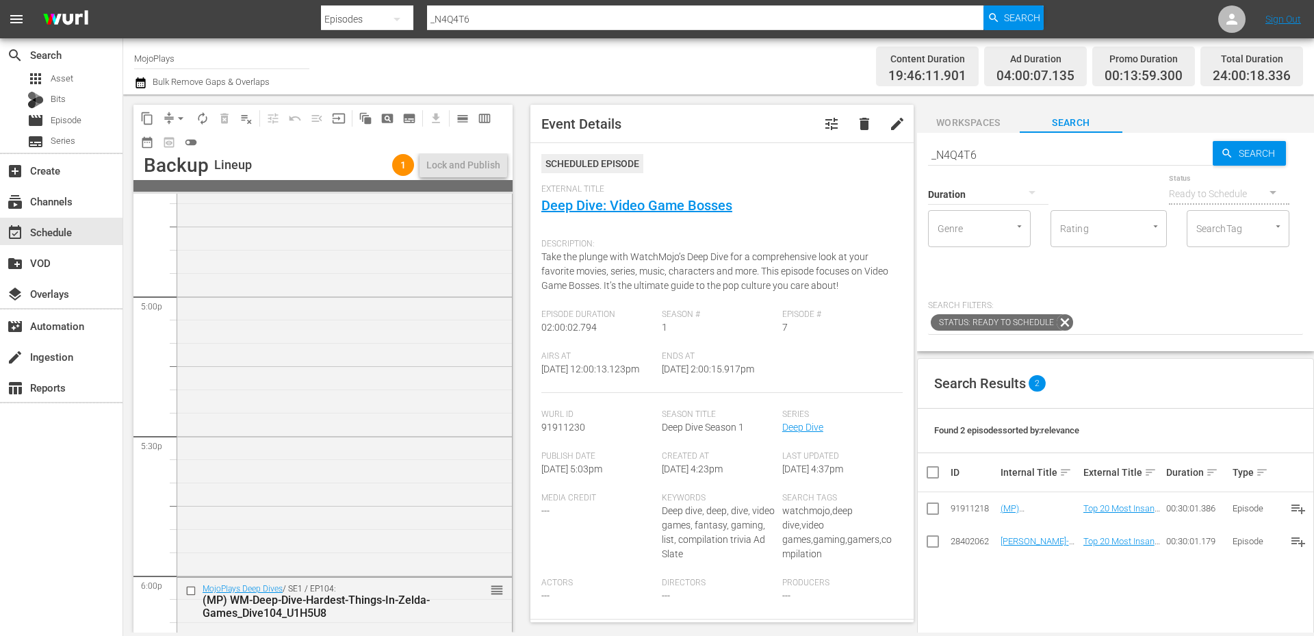
scroll to position [4653, 0]
click at [293, 586] on div "(MP) WM-Deep-Dive-Hardest-Things-In-Zelda-Games_Dive104_U1H5U8" at bounding box center [323, 597] width 241 height 26
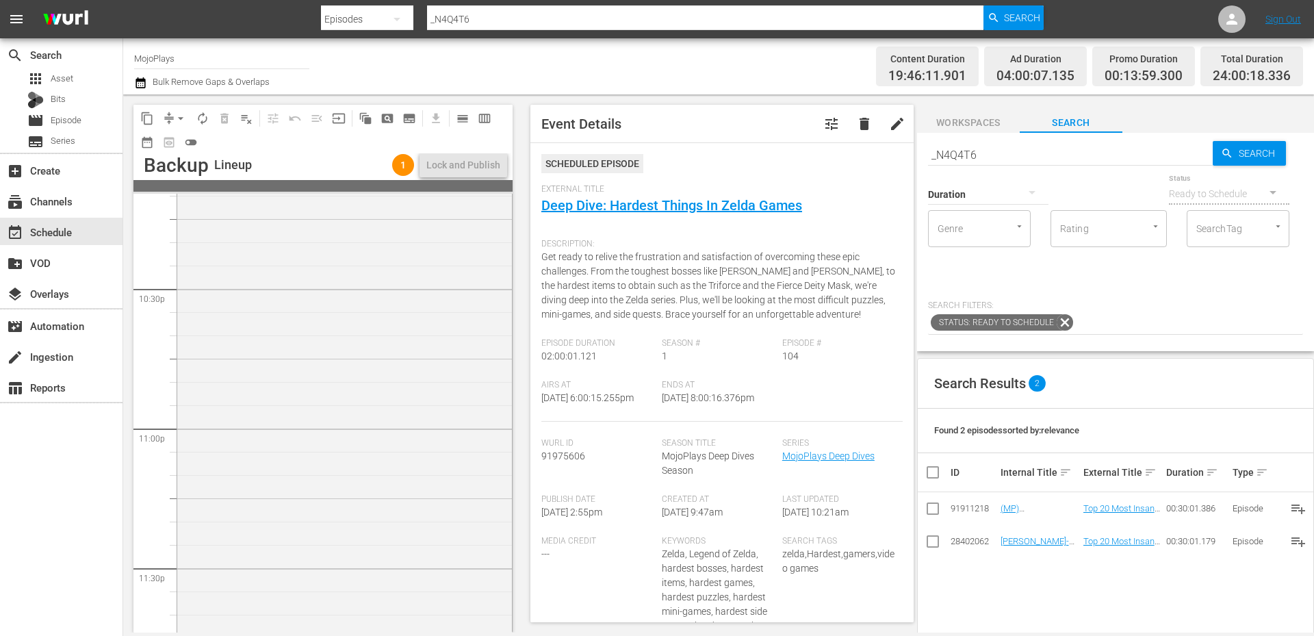
scroll to position [6263, 0]
click at [294, 528] on div "MojoPlays Deep Dives / SE1 / EP105: (MP) WM-Deep-Dive-Hardest-Things-In-God-Of-…" at bounding box center [344, 352] width 335 height 554
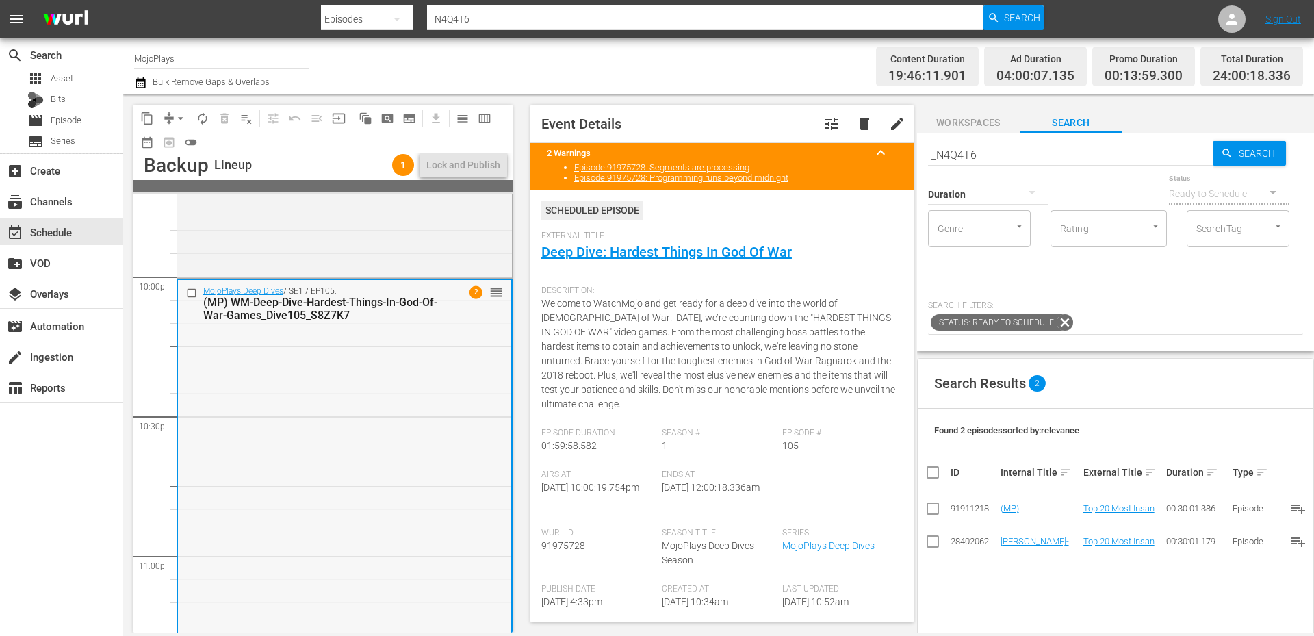
scroll to position [5989, 0]
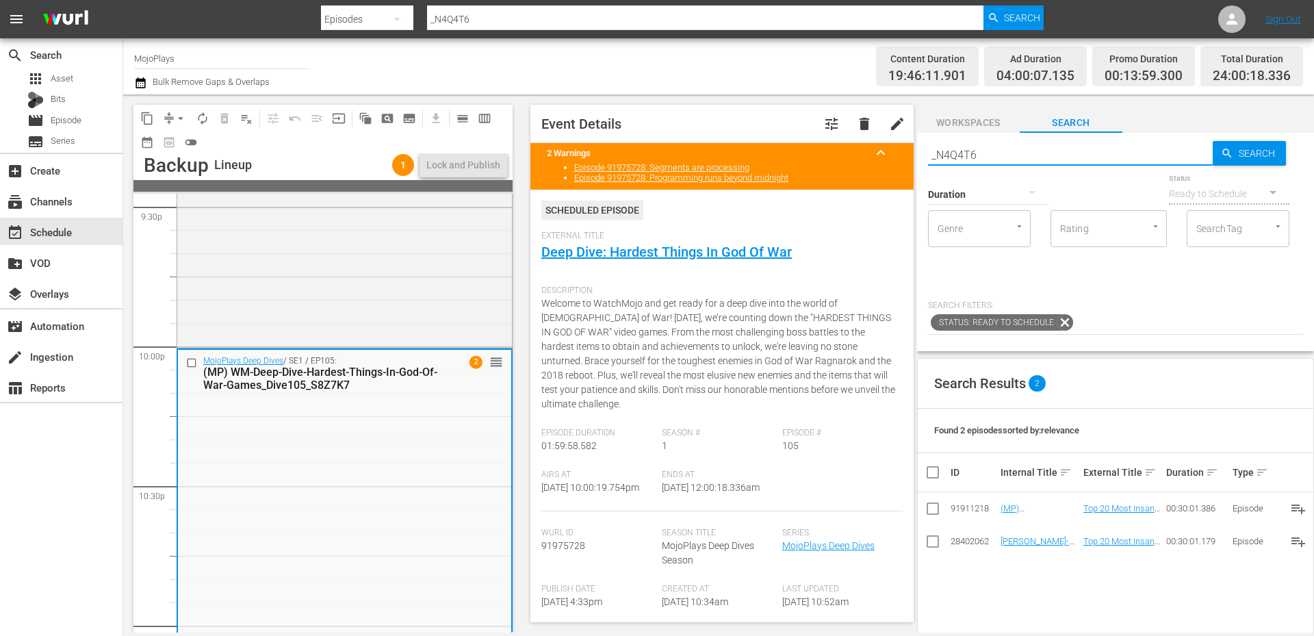
drag, startPoint x: 989, startPoint y: 157, endPoint x: 956, endPoint y: 145, distance: 34.8
click at [875, 145] on input "_N4Q4T6" at bounding box center [1070, 154] width 285 height 33
click at [875, 151] on input "_N4Q4T6" at bounding box center [1070, 154] width 285 height 33
drag, startPoint x: 992, startPoint y: 150, endPoint x: 863, endPoint y: 153, distance: 128.7
click at [866, 150] on div "content_copy compress arrow_drop_down autorenew_outlined delete_forever_outline…" at bounding box center [718, 363] width 1191 height 538
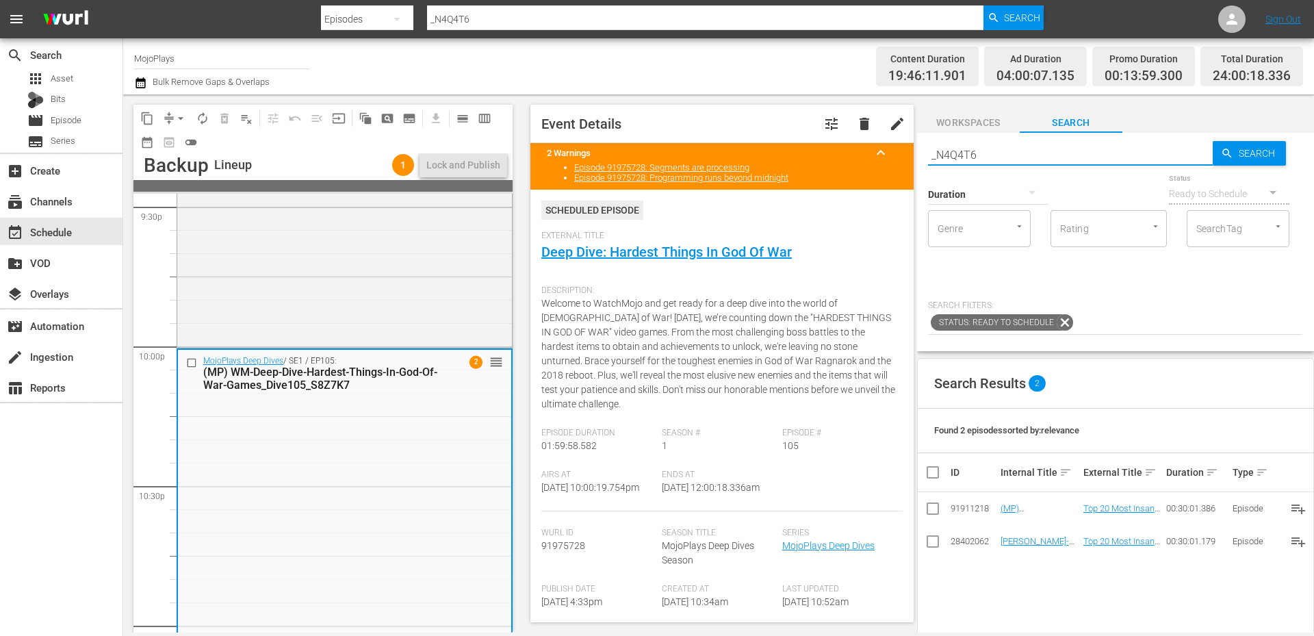
paste input "WM-Deep-Dive-Video-Games-Hardest-Things_Dive89_O2B8E5"
type input "WM-Deep-Dive-Video-Games-Hardest-Things_Dive89_O2B8E5"
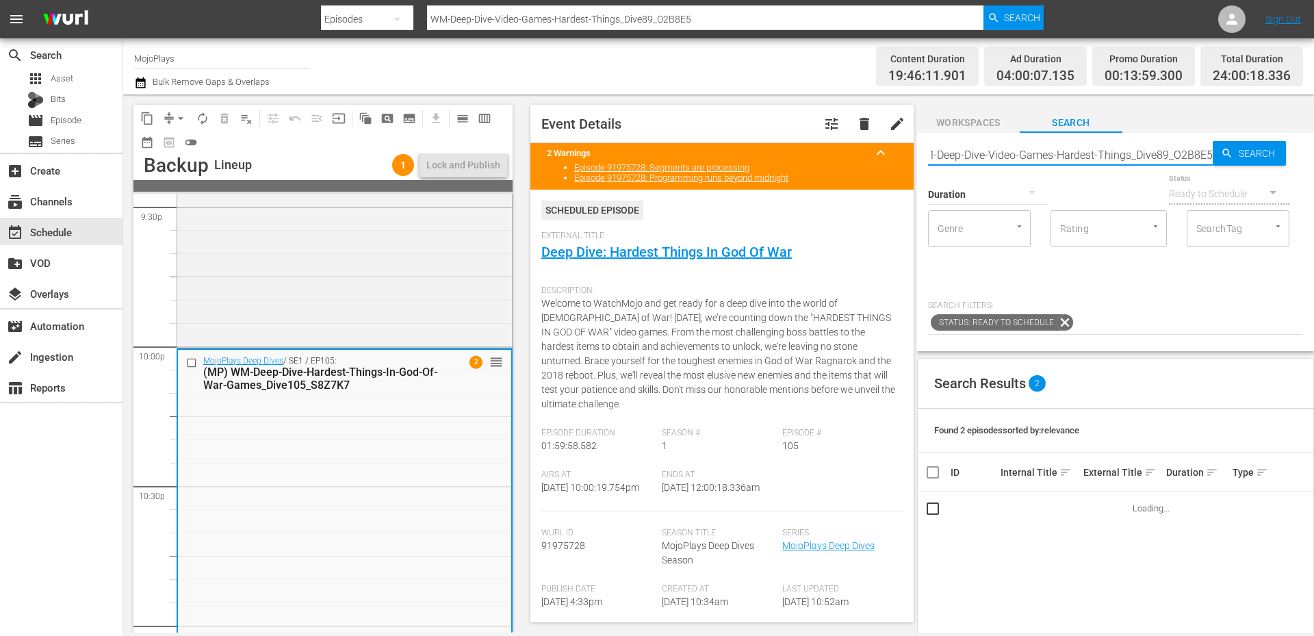
type input "WM-Deep-Dive-Video-Games-Hardest-Things_Dive89_O2B8E5"
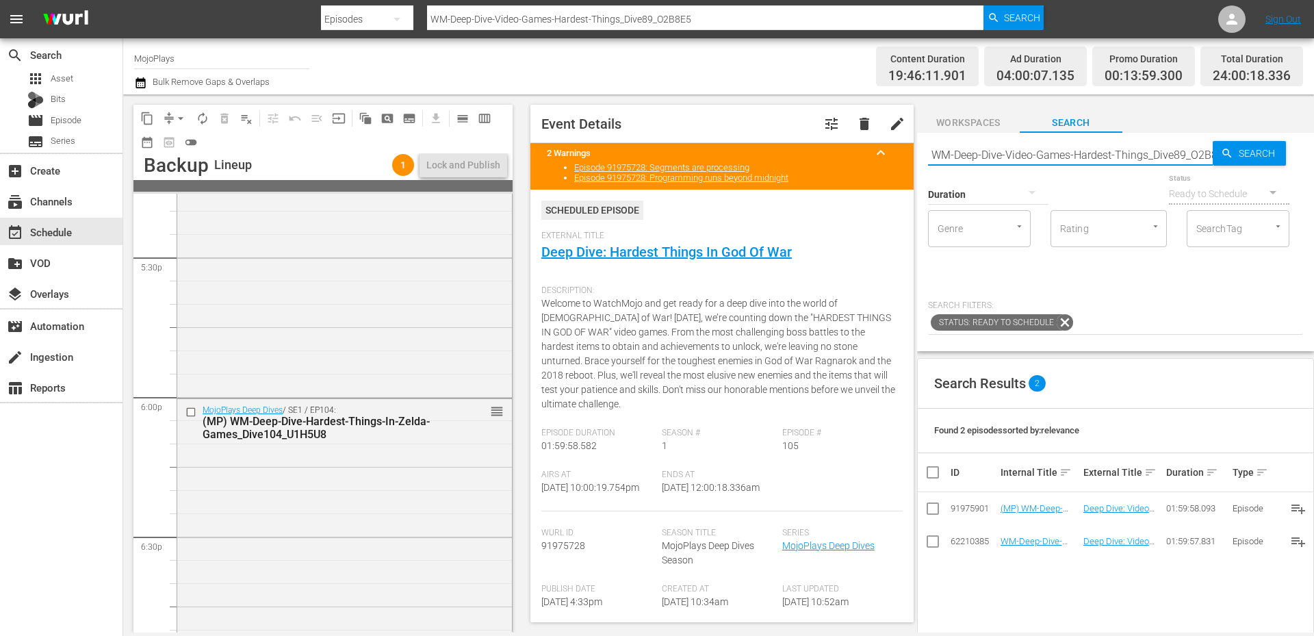
scroll to position [4803, 0]
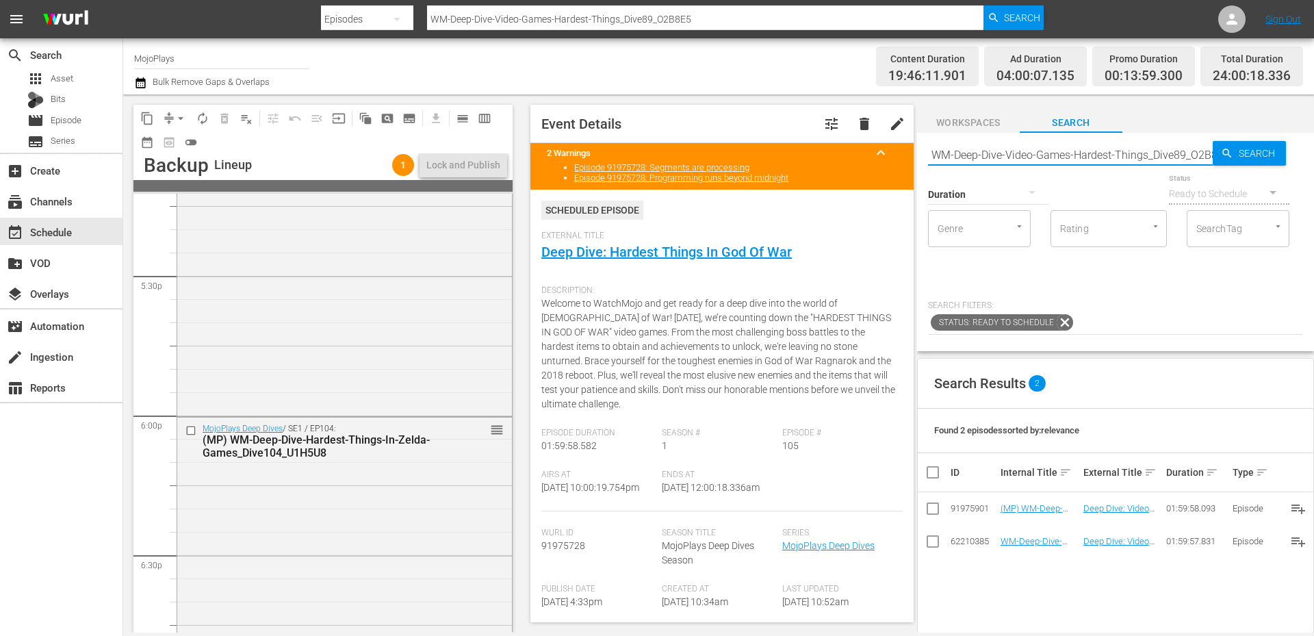
click at [335, 458] on div "(MP) WM-Deep-Dive-Hardest-Things-In-Zelda-Games_Dive104_U1H5U8" at bounding box center [323, 446] width 241 height 26
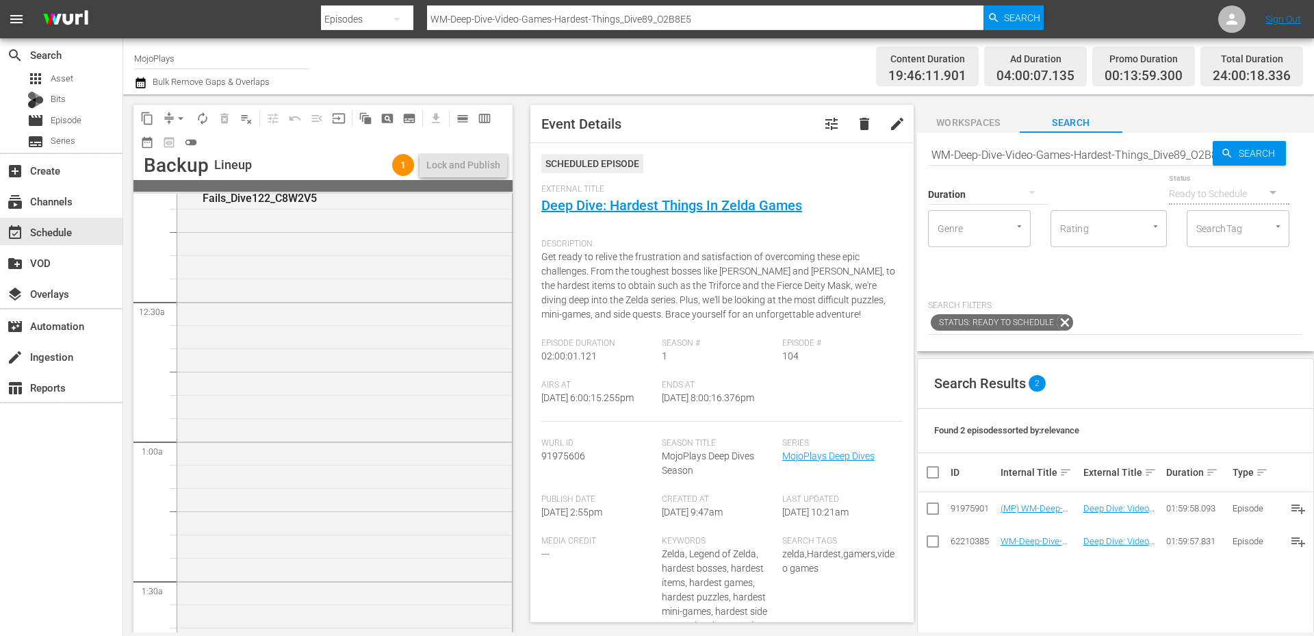
scroll to position [0, 0]
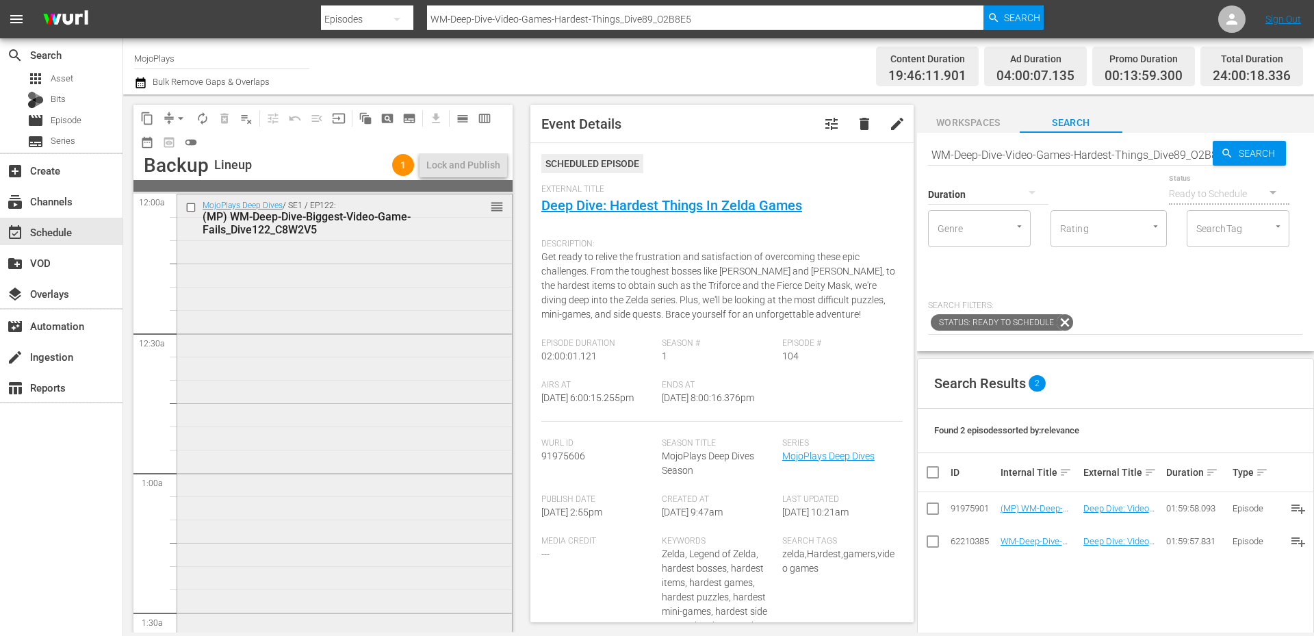
click at [323, 357] on div "MojoPlays Deep Dives / SE1 / EP122: (MP) WM-Deep-Dive-Biggest-Video-Game-Fails_…" at bounding box center [344, 471] width 335 height 554
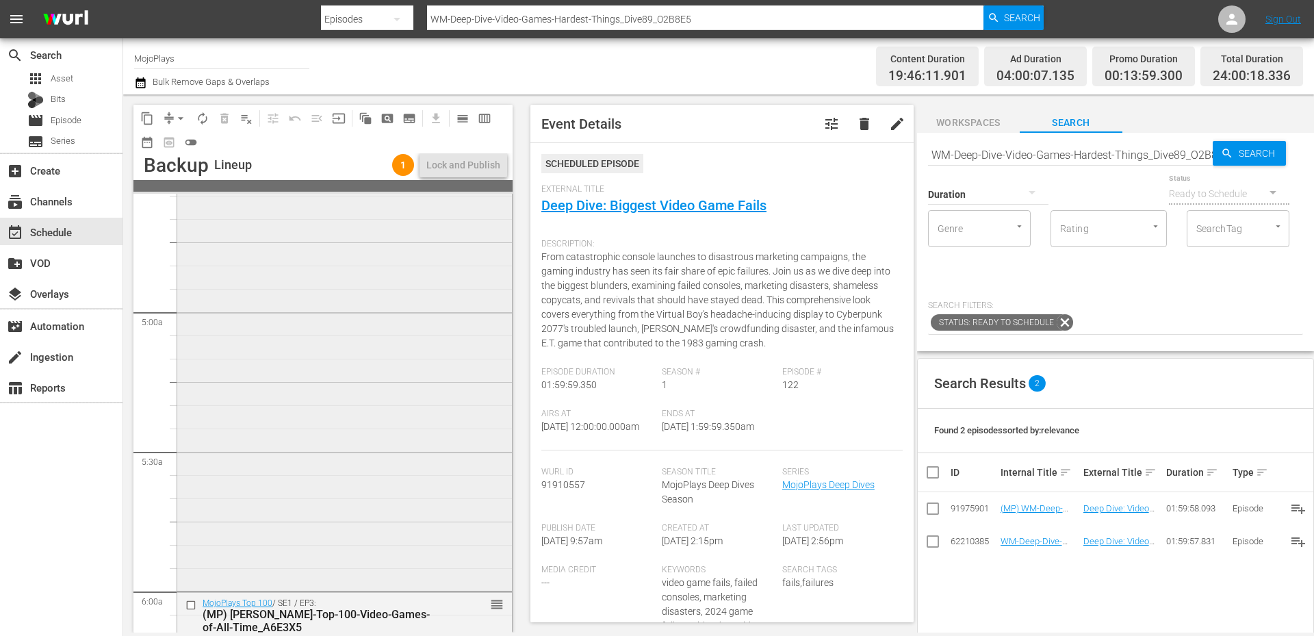
click at [309, 518] on div "MojoPlays Deep Dives / SE1 / EP1: (MP) WM-Deep-Dive-Assassins-Creed-_Dive118_E7…" at bounding box center [344, 311] width 335 height 554
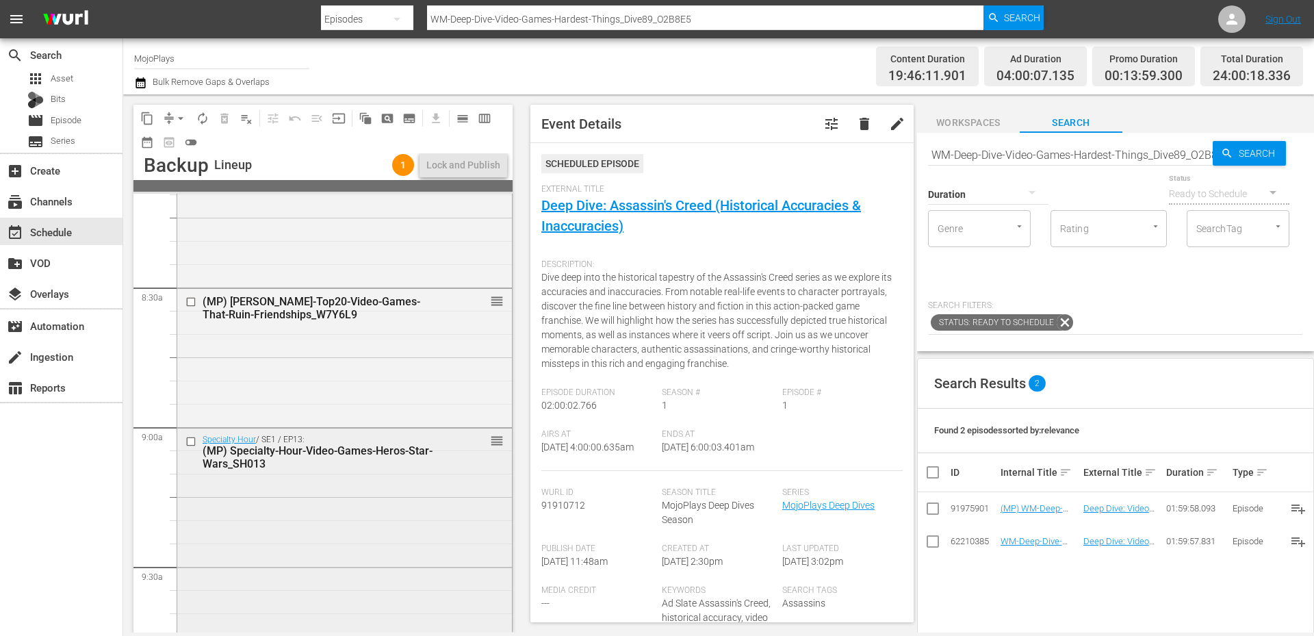
scroll to position [2281, 0]
click at [278, 494] on div "Specialty Hour / SE1 / EP13: (MP) Specialty-Hour-Video-Games-Heros-Star-Wars_SH…" at bounding box center [344, 564] width 335 height 275
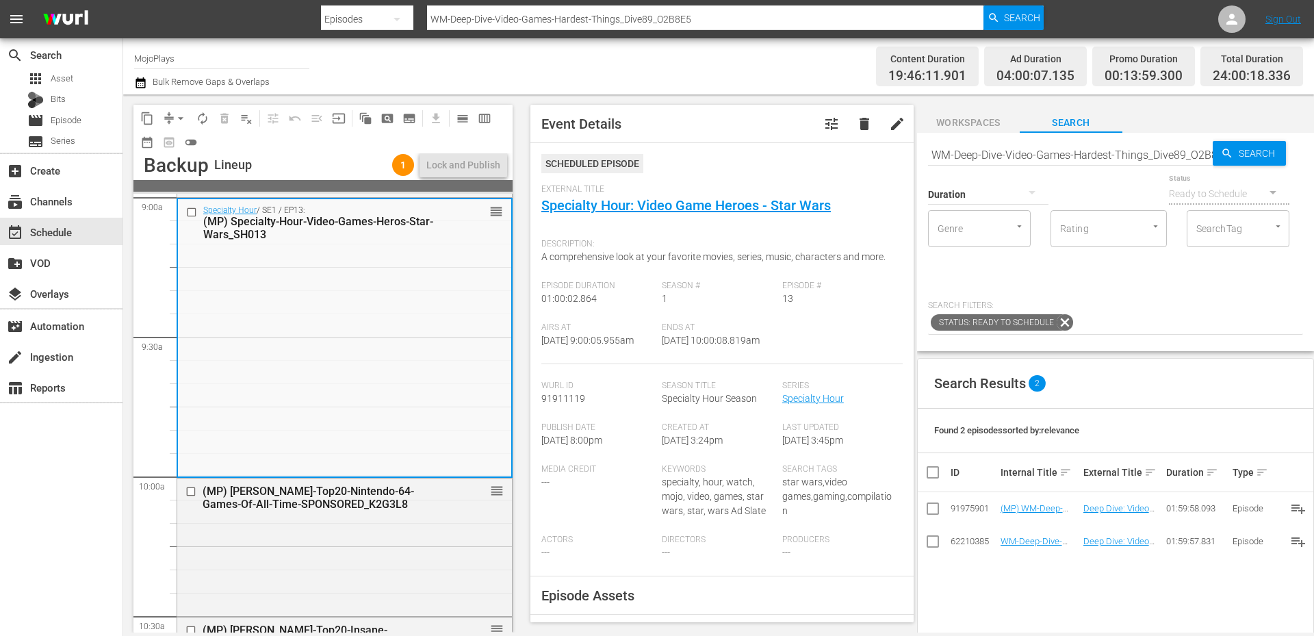
scroll to position [2737, 0]
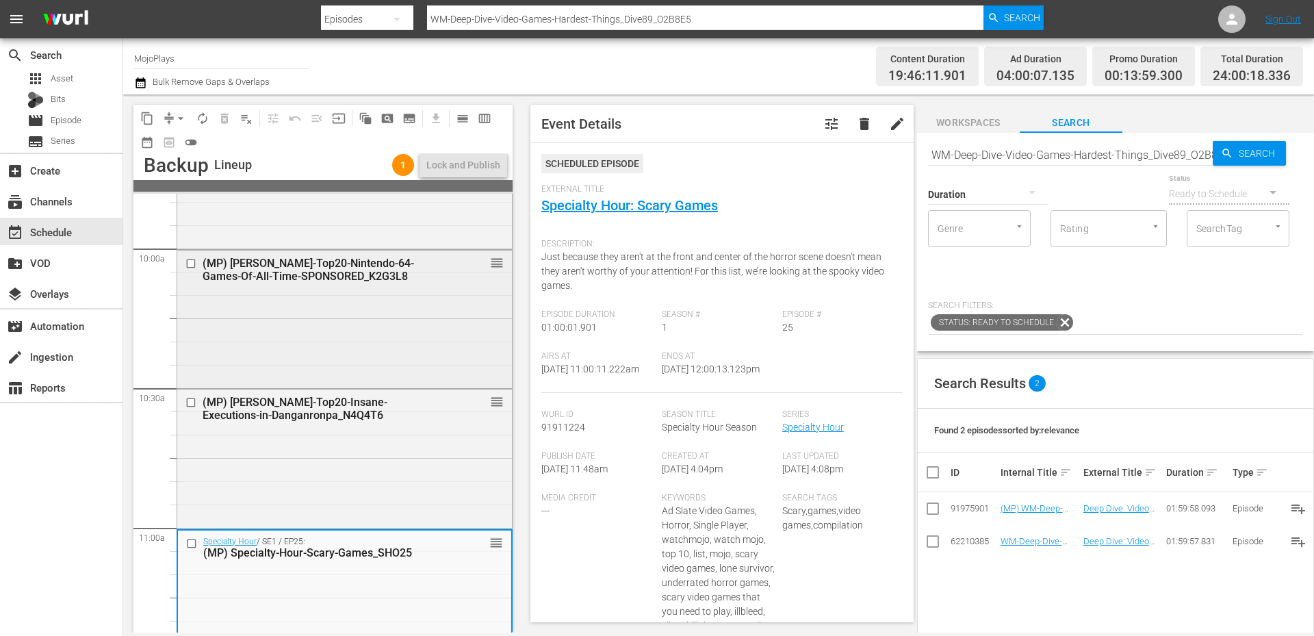
scroll to position [2691, 0]
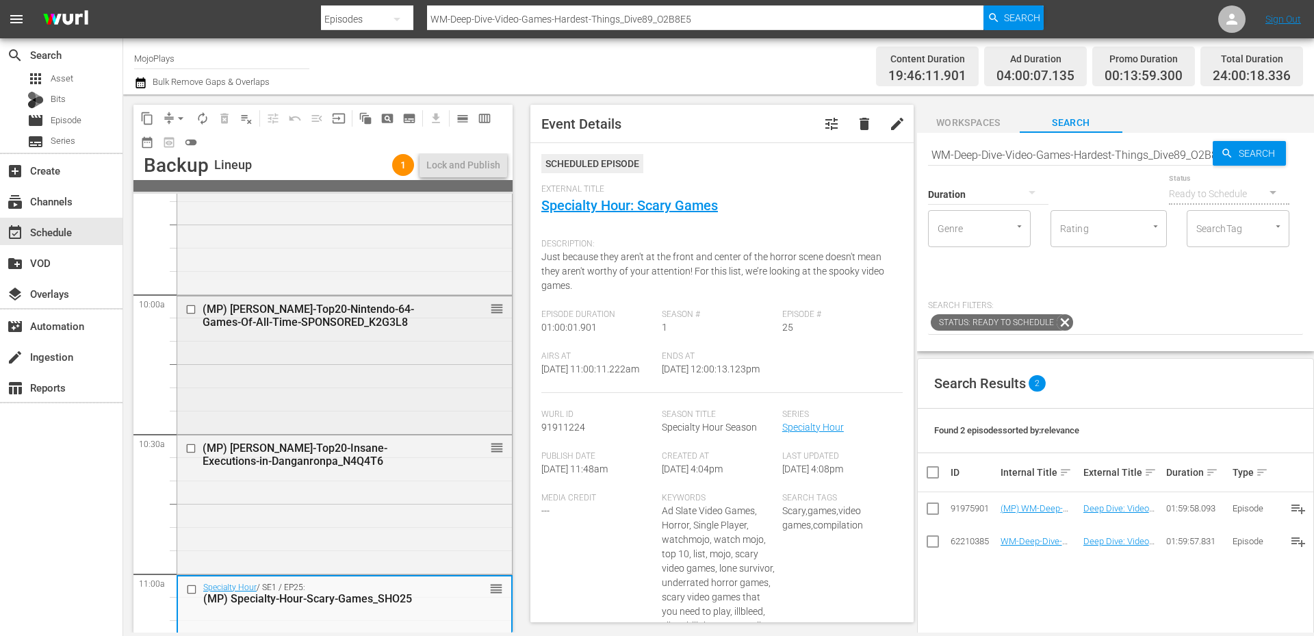
click at [309, 425] on div "(MP) WM-VG-Top20-Nintendo-64-Games-Of-All-Time-SPONSORED_K2G3L8 reorder" at bounding box center [344, 363] width 335 height 135
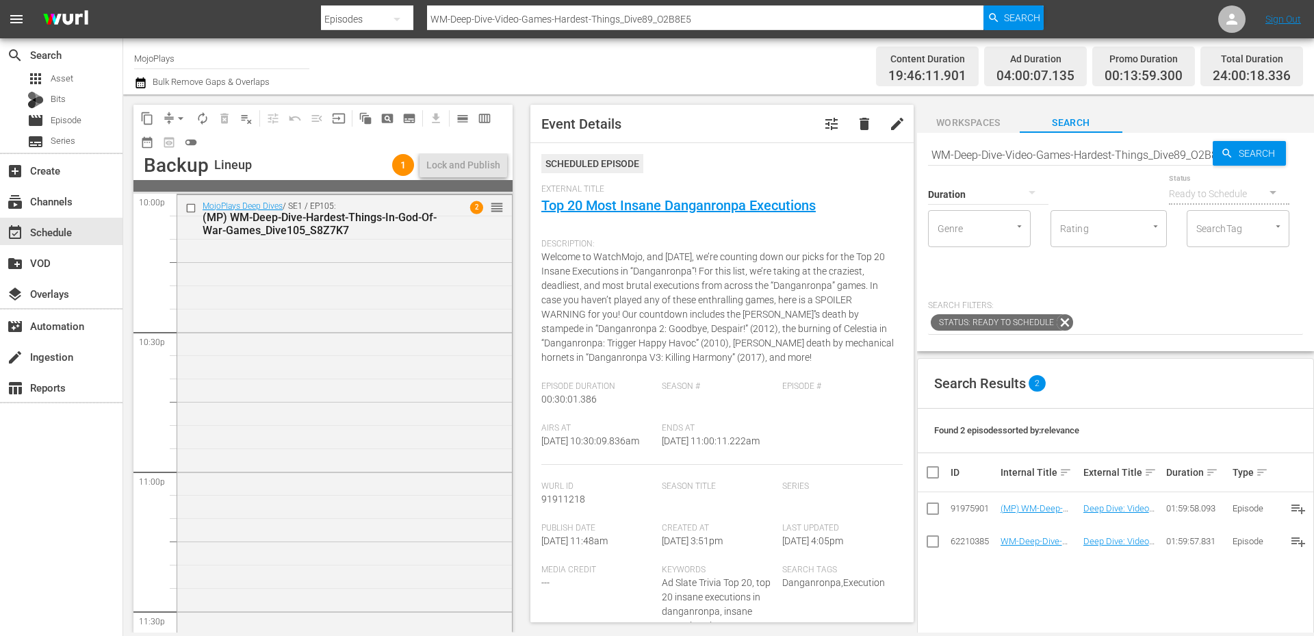
scroll to position [6263, 0]
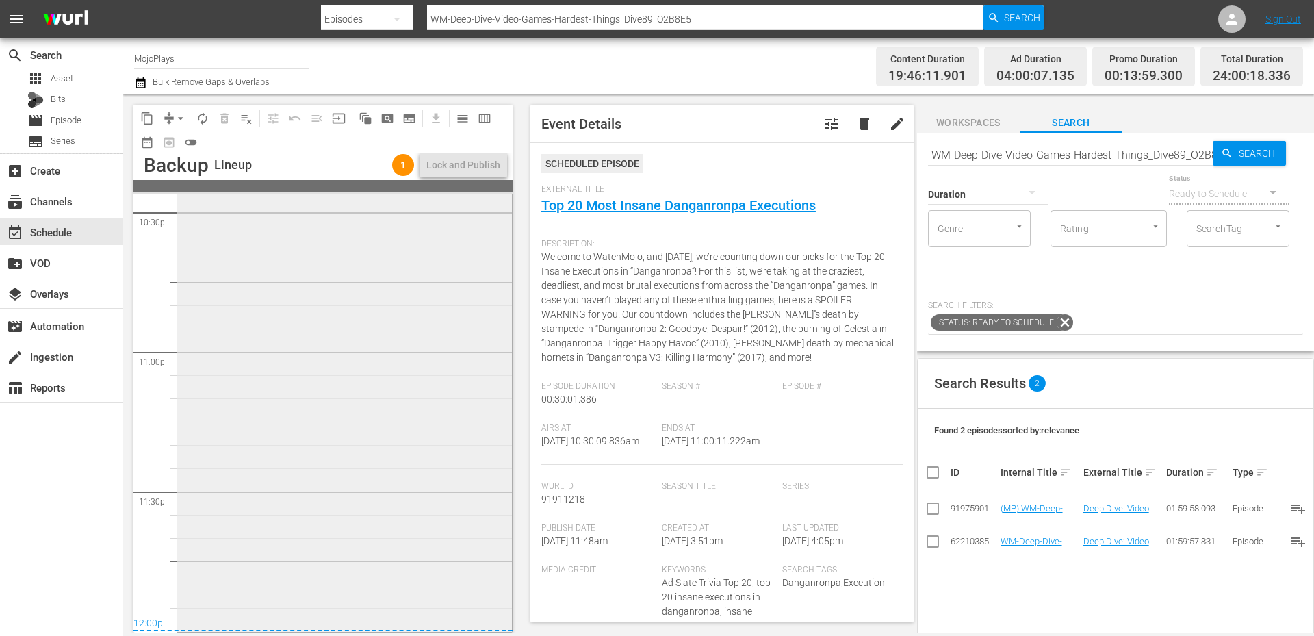
click at [277, 456] on div "MojoPlays Deep Dives / SE1 / EP105: (MP) WM-Deep-Dive-Hardest-Things-In-God-Of-…" at bounding box center [344, 352] width 335 height 554
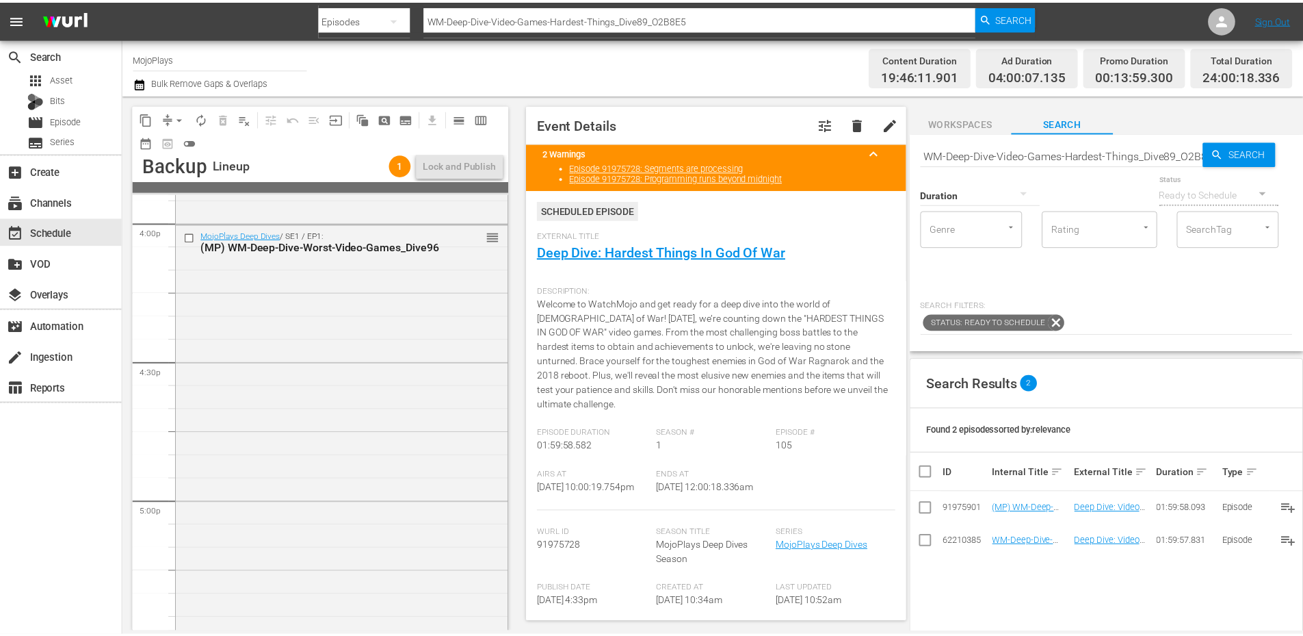
scroll to position [4393, 0]
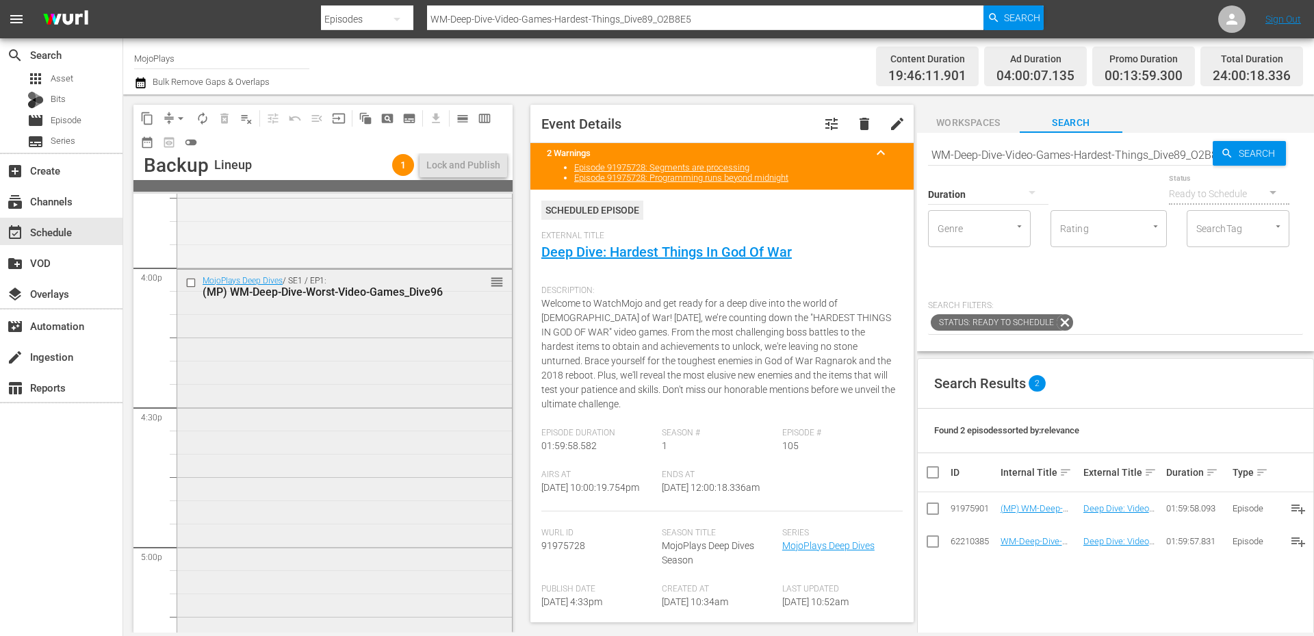
click at [193, 286] on input "checkbox" at bounding box center [192, 282] width 14 height 12
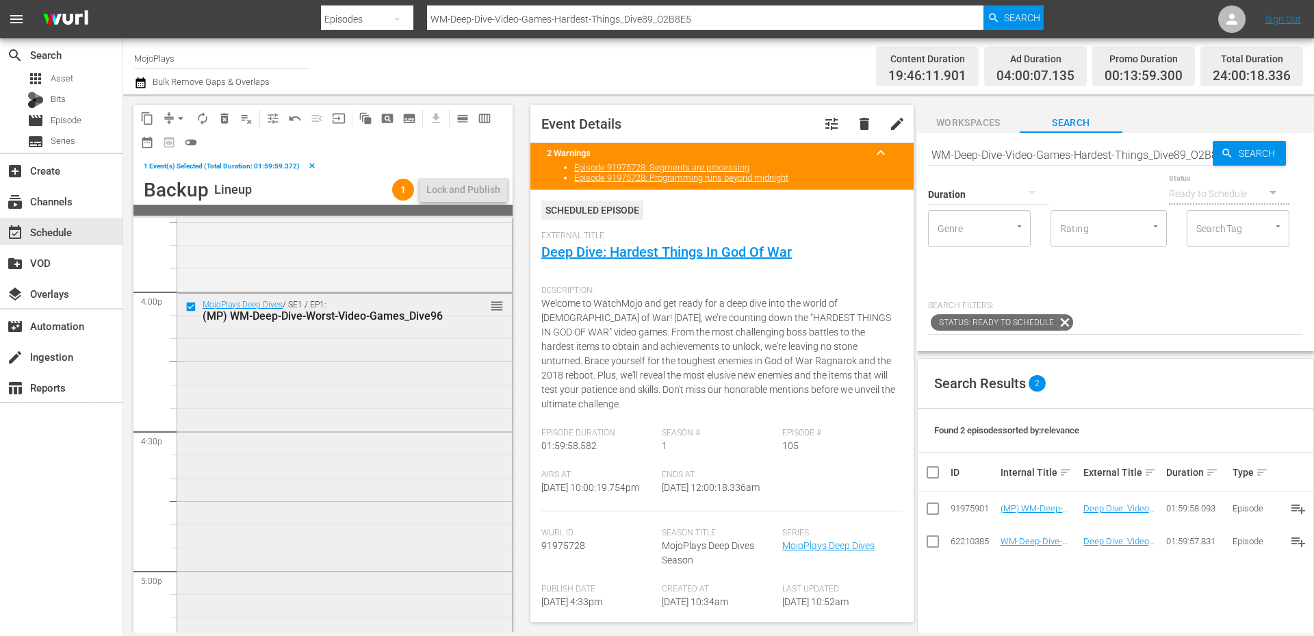
click at [191, 308] on input "checkbox" at bounding box center [192, 306] width 14 height 12
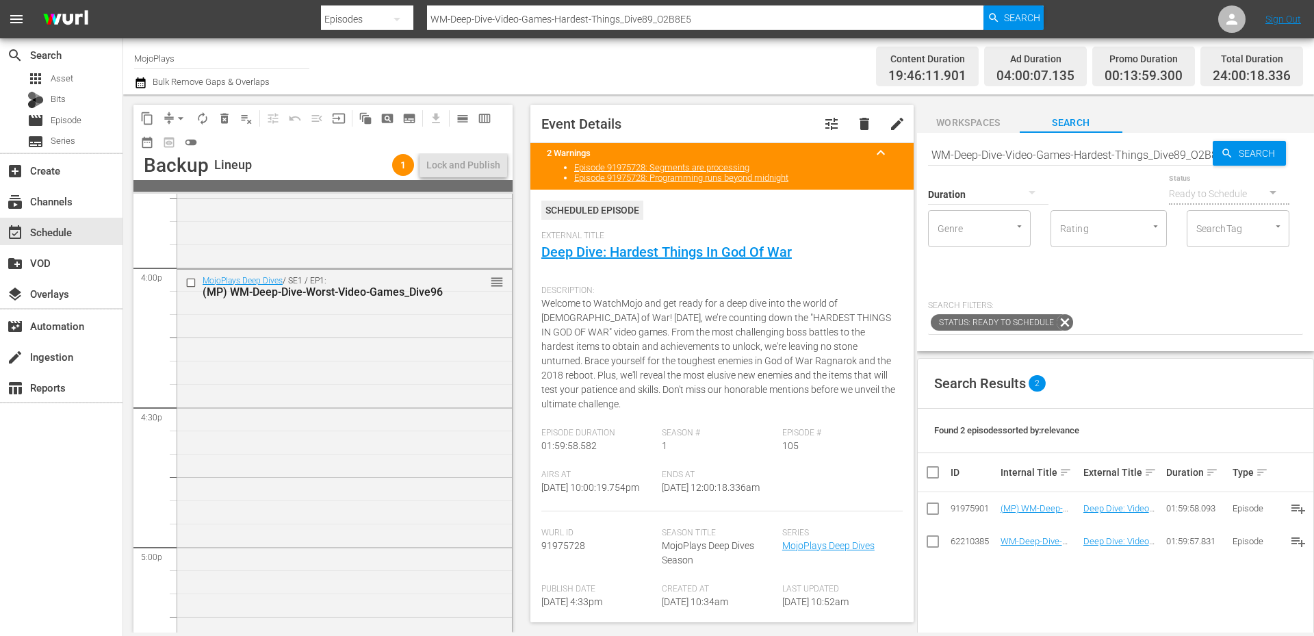
click at [699, 46] on div "Channel Title MojoPlays Bulk Remove Gaps & Overlaps" at bounding box center [453, 66] width 638 height 49
click at [63, 112] on div "movie Episode" at bounding box center [54, 120] width 54 height 19
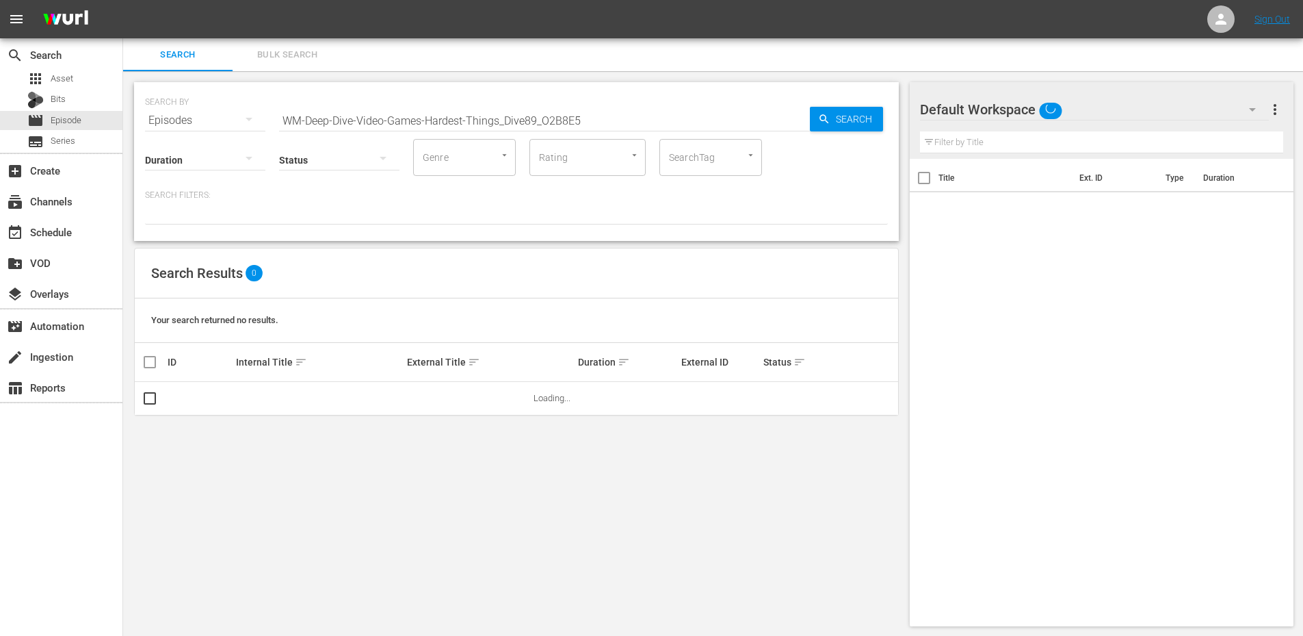
click at [359, 116] on input "WM-Deep-Dive-Video-Games-Hardest-Things_Dive89_O2B8E5" at bounding box center [544, 120] width 531 height 33
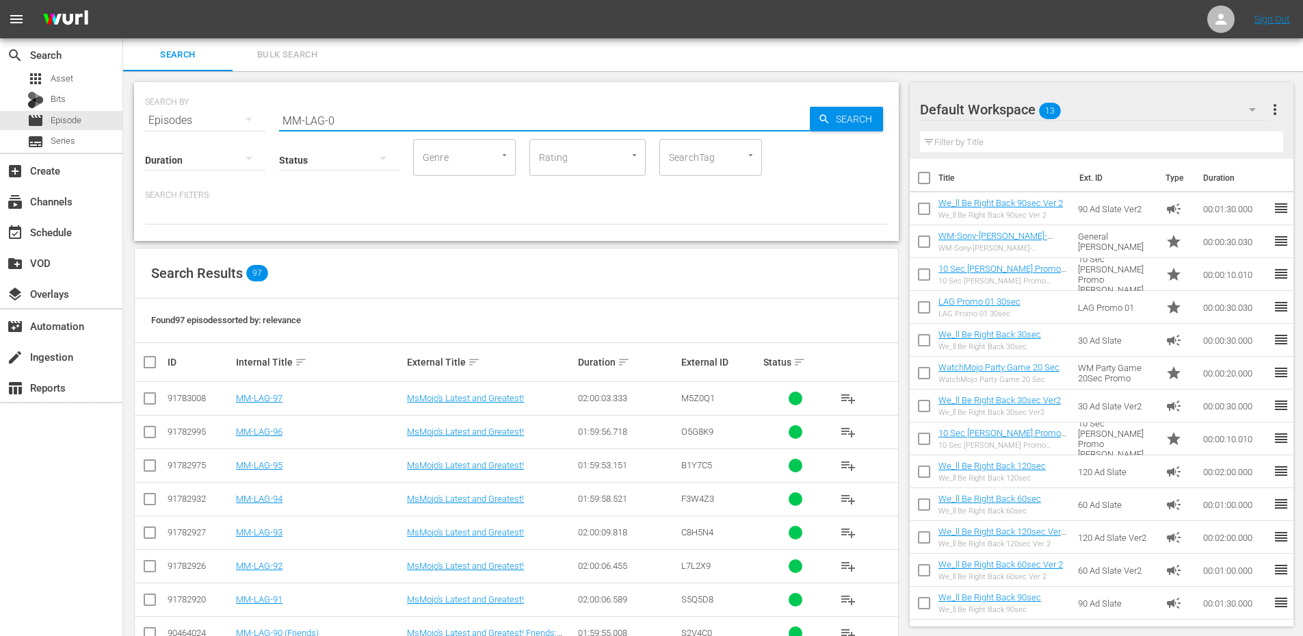
type input "MM-LAG-0"
click at [263, 398] on link "MM-LAG-09" at bounding box center [259, 398] width 47 height 10
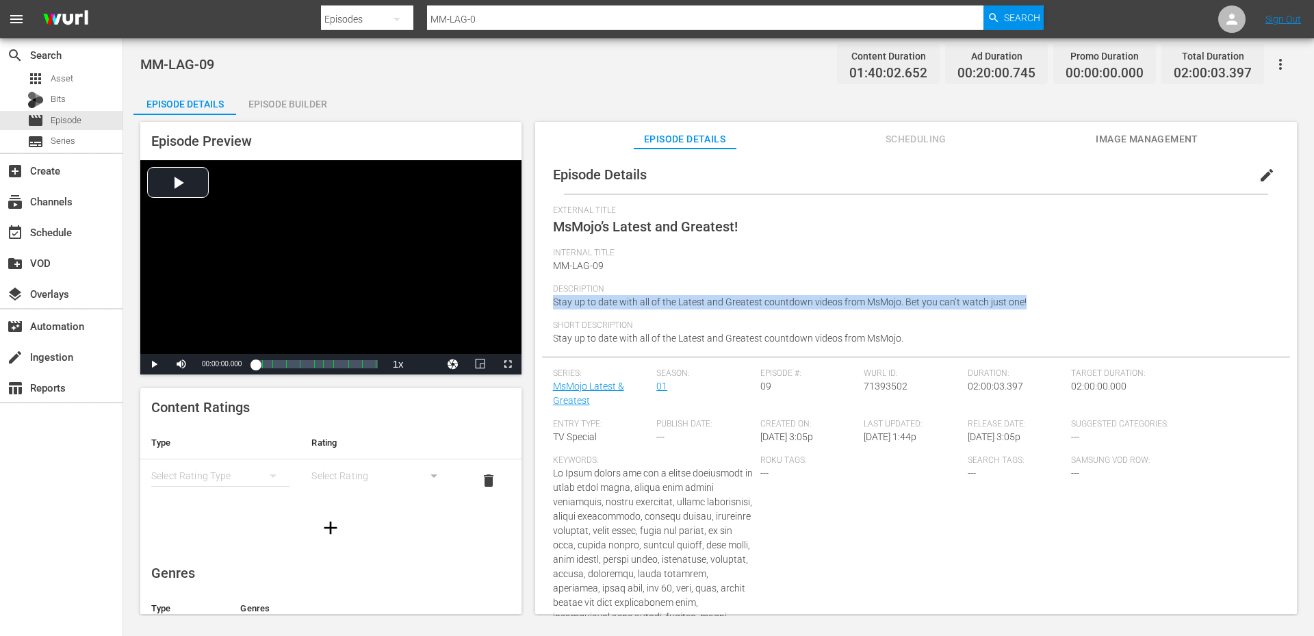
drag, startPoint x: 1035, startPoint y: 297, endPoint x: 551, endPoint y: 307, distance: 483.8
copy span "Stay up to date with all of the Latest and Greatest countdown videos from MsMoj…"
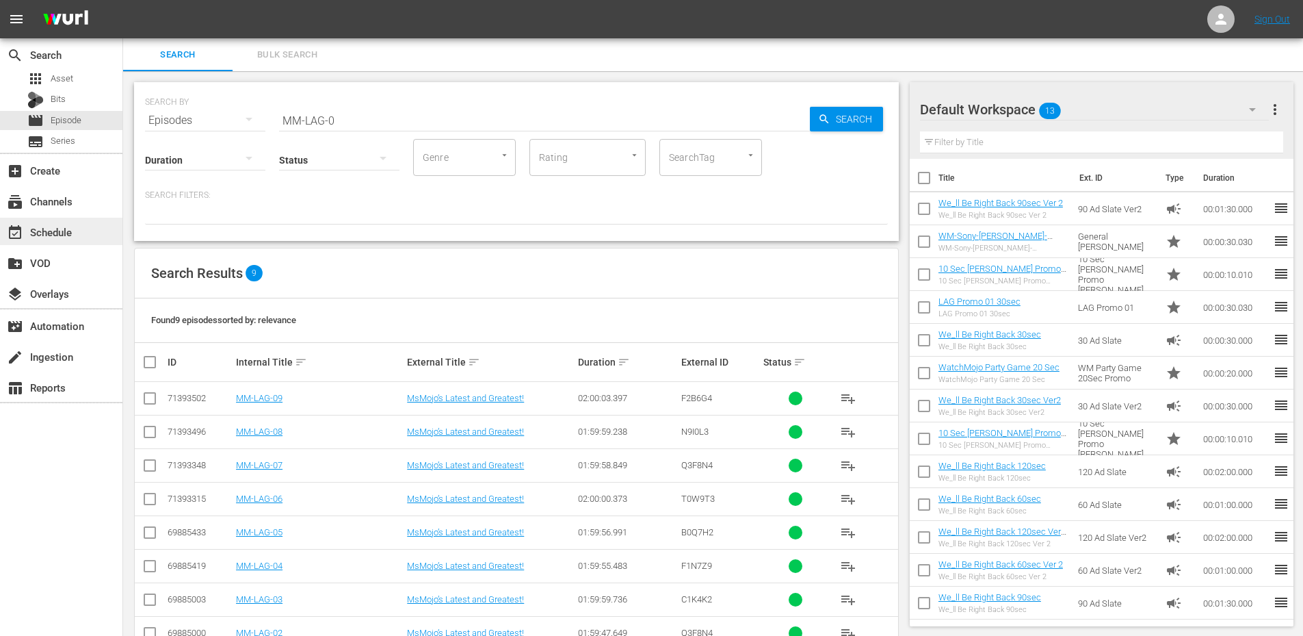
click at [49, 230] on div "event_available Schedule" at bounding box center [38, 230] width 77 height 12
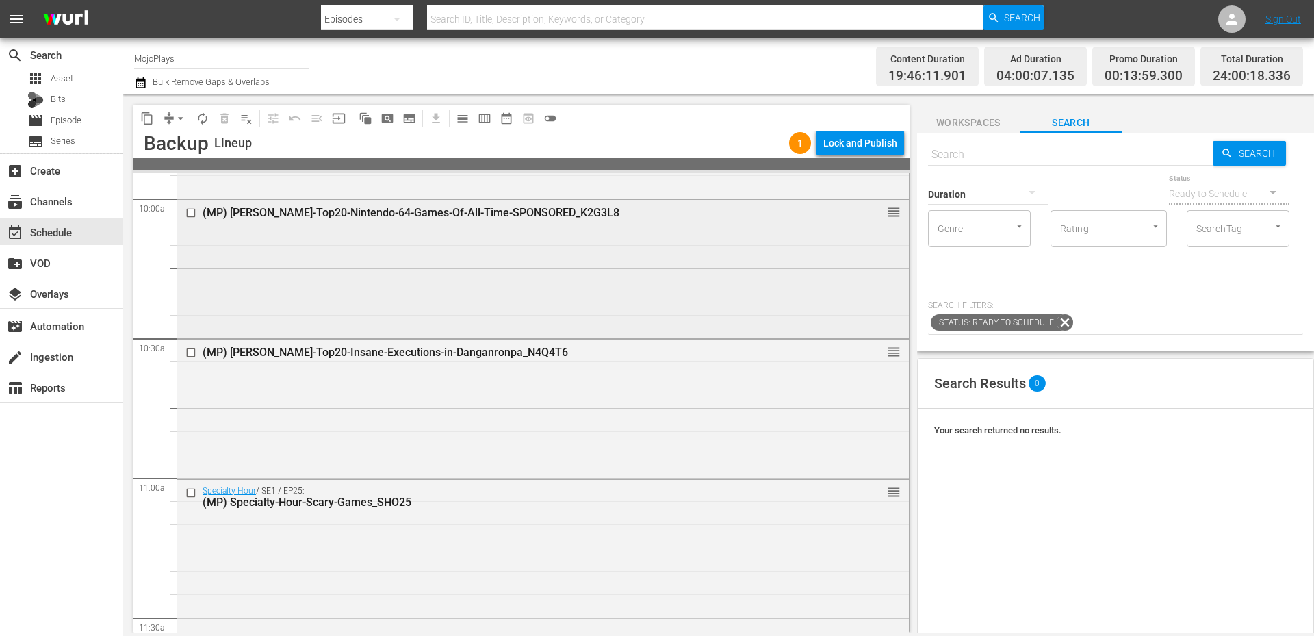
scroll to position [2749, 0]
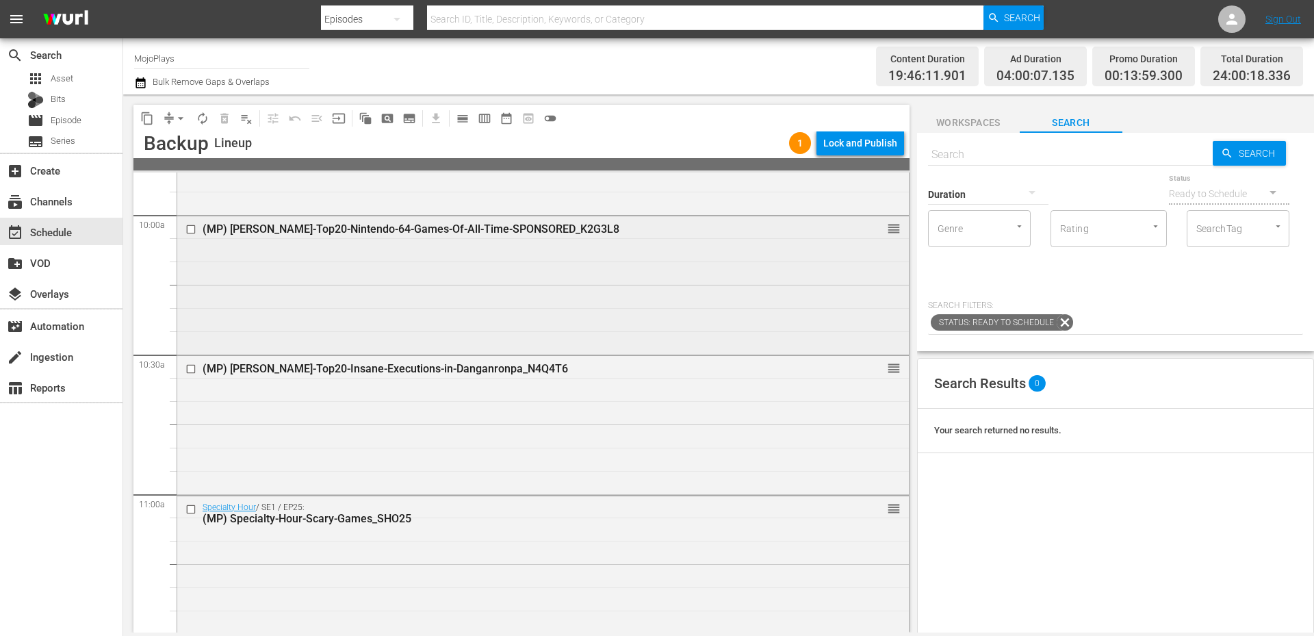
click at [424, 287] on div "(MP) WM-VG-Top20-Nintendo-64-Games-Of-All-Time-SPONSORED_K2G3L8 reorder" at bounding box center [542, 283] width 731 height 135
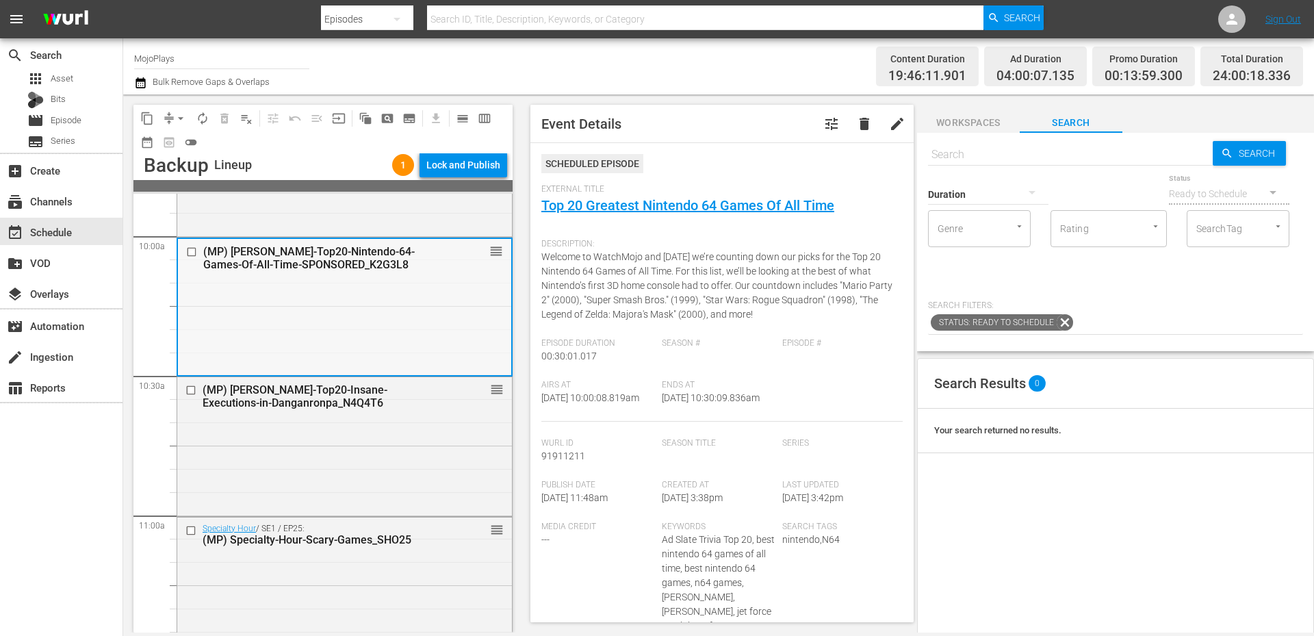
click at [195, 255] on input "checkbox" at bounding box center [193, 252] width 14 height 12
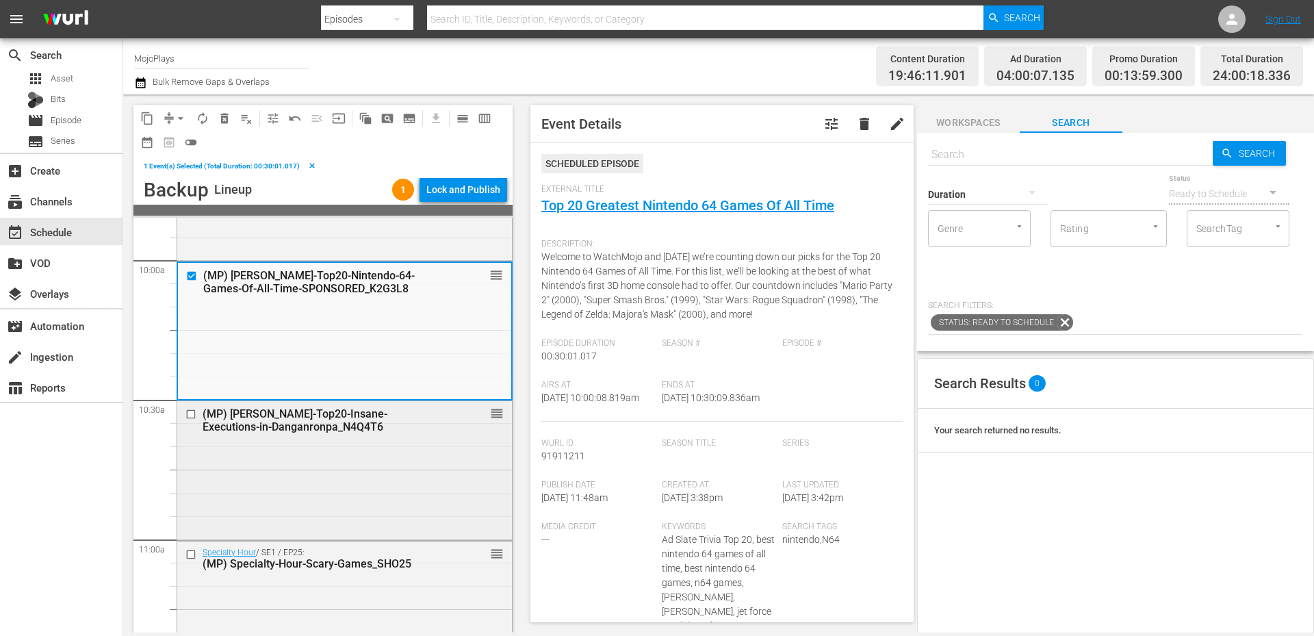
click at [191, 417] on input "checkbox" at bounding box center [192, 414] width 14 height 12
click at [191, 556] on input "checkbox" at bounding box center [192, 555] width 14 height 12
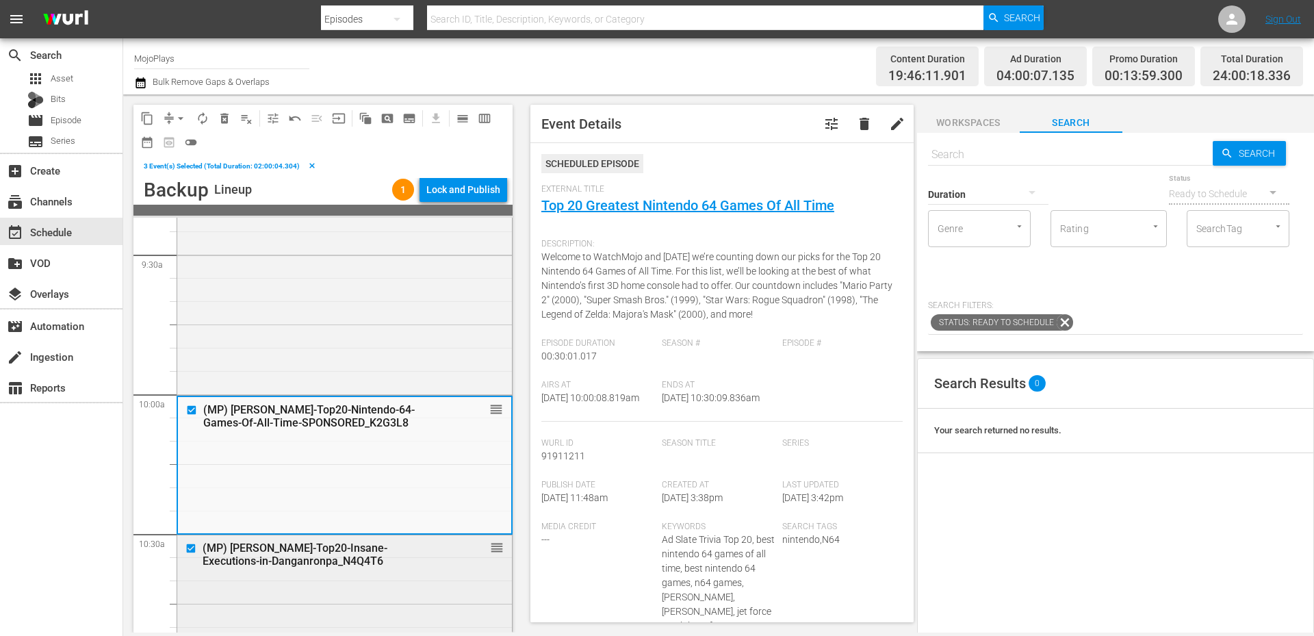
scroll to position [2658, 0]
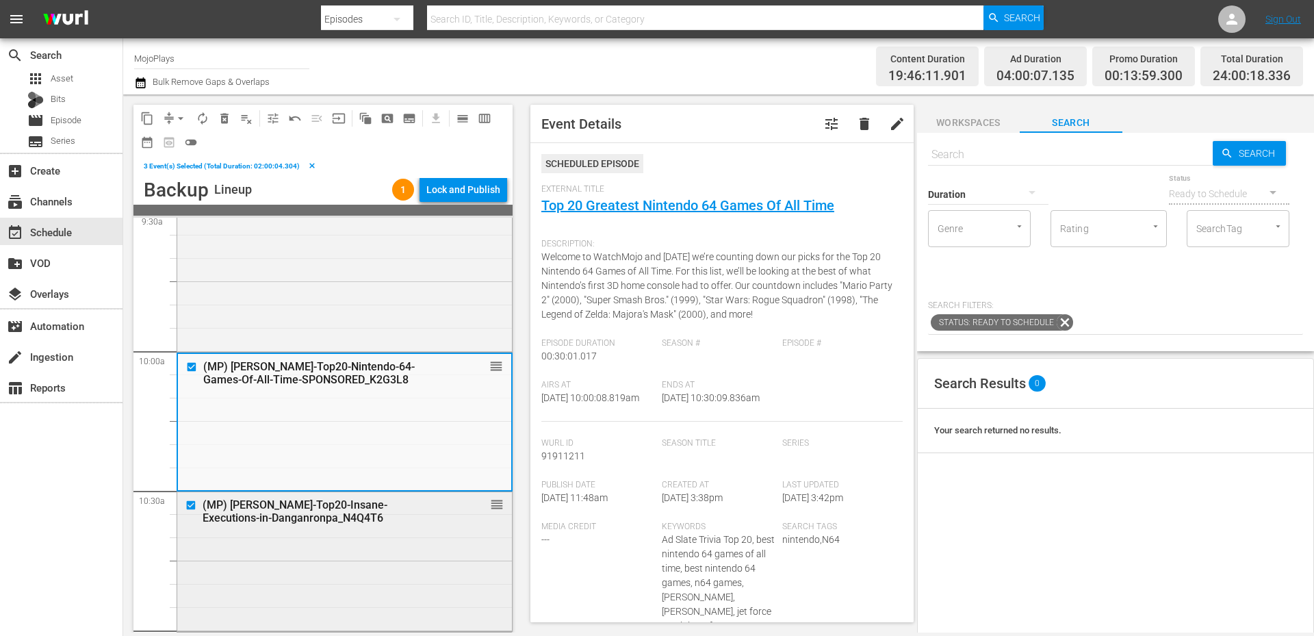
click at [328, 571] on div "(MP) WM-VG-Top20-Insane-Executions-in-Danganronpa_N4Q4T6 reorder" at bounding box center [344, 559] width 335 height 135
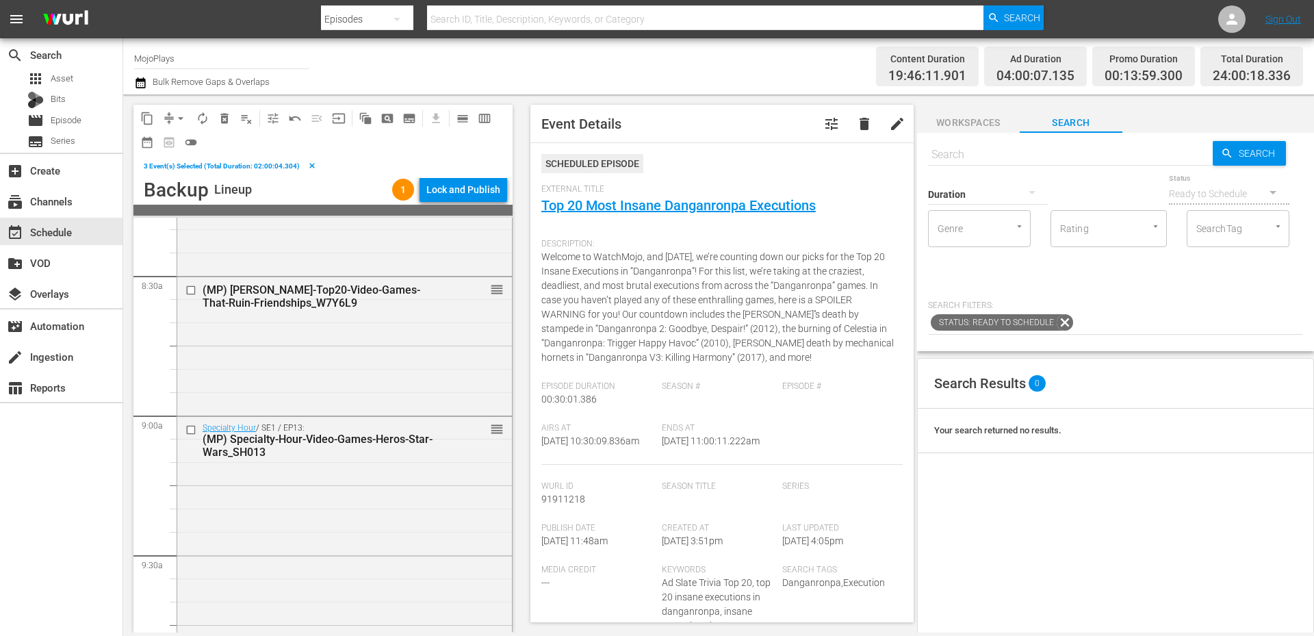
scroll to position [2294, 0]
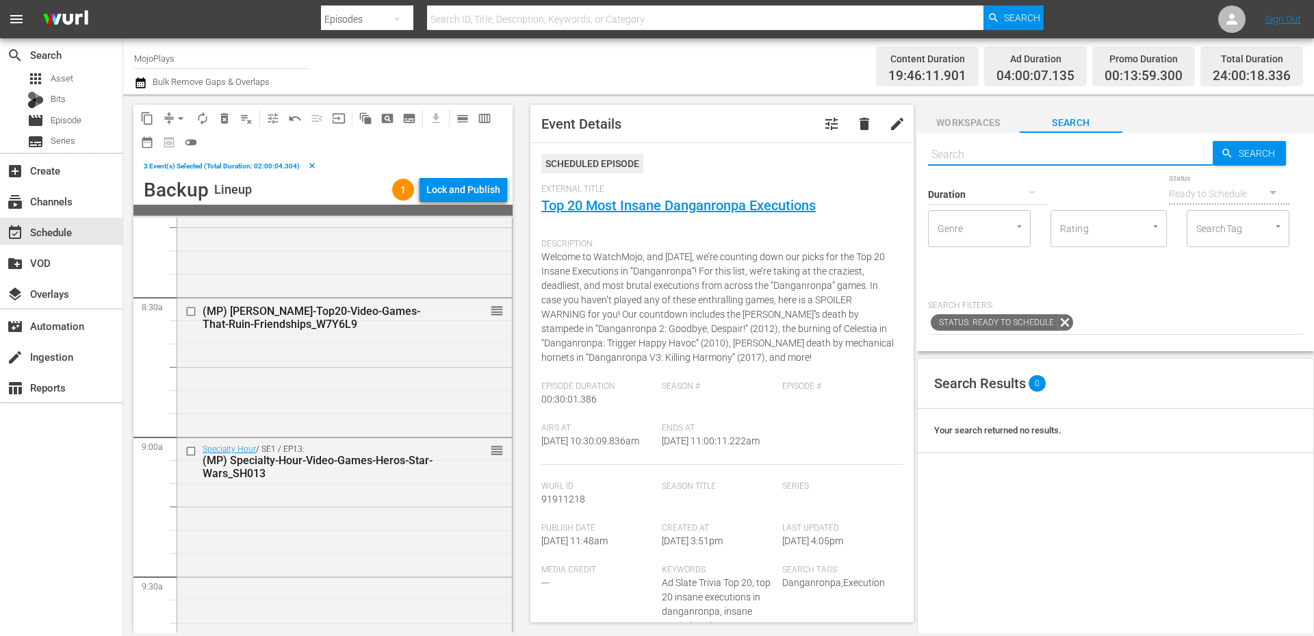
drag, startPoint x: 978, startPoint y: 155, endPoint x: 867, endPoint y: 144, distance: 112.0
click at [870, 144] on div "content_copy compress arrow_drop_down autorenew_outlined delete_forever_outline…" at bounding box center [718, 363] width 1191 height 538
paste input "MP-LAG-01"
type input "MP-LAG-01"
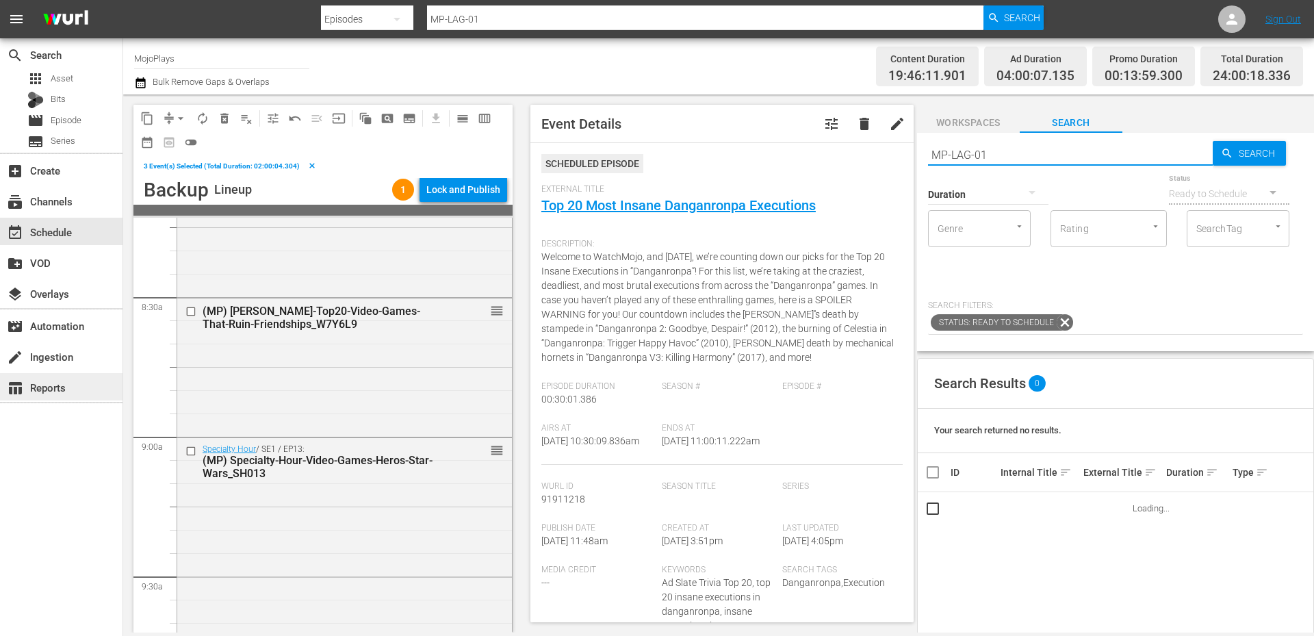
type input "MP-LAG-01"
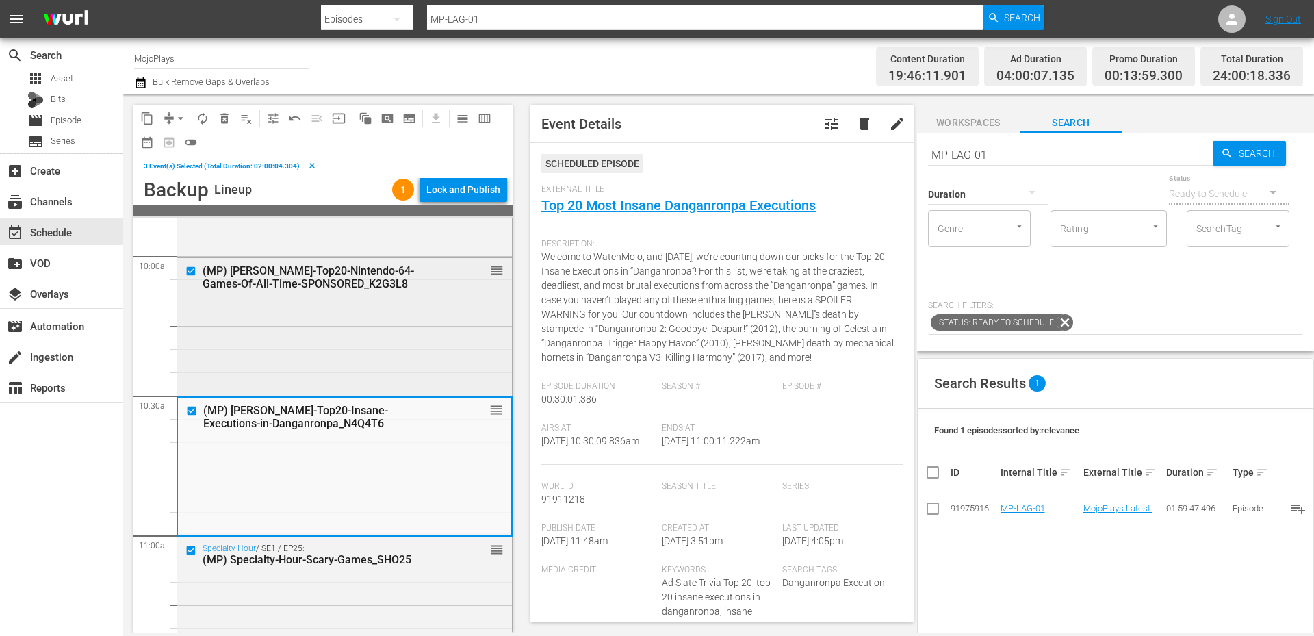
scroll to position [2704, 0]
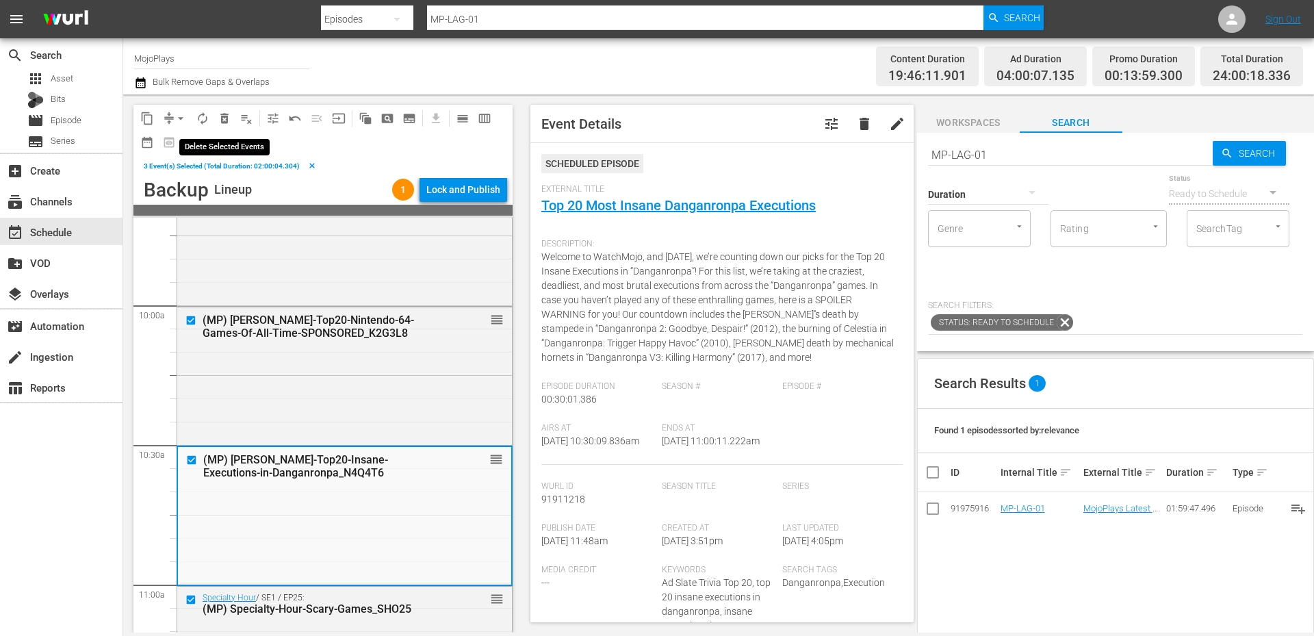
click at [218, 118] on span "delete_forever_outlined" at bounding box center [225, 119] width 14 height 14
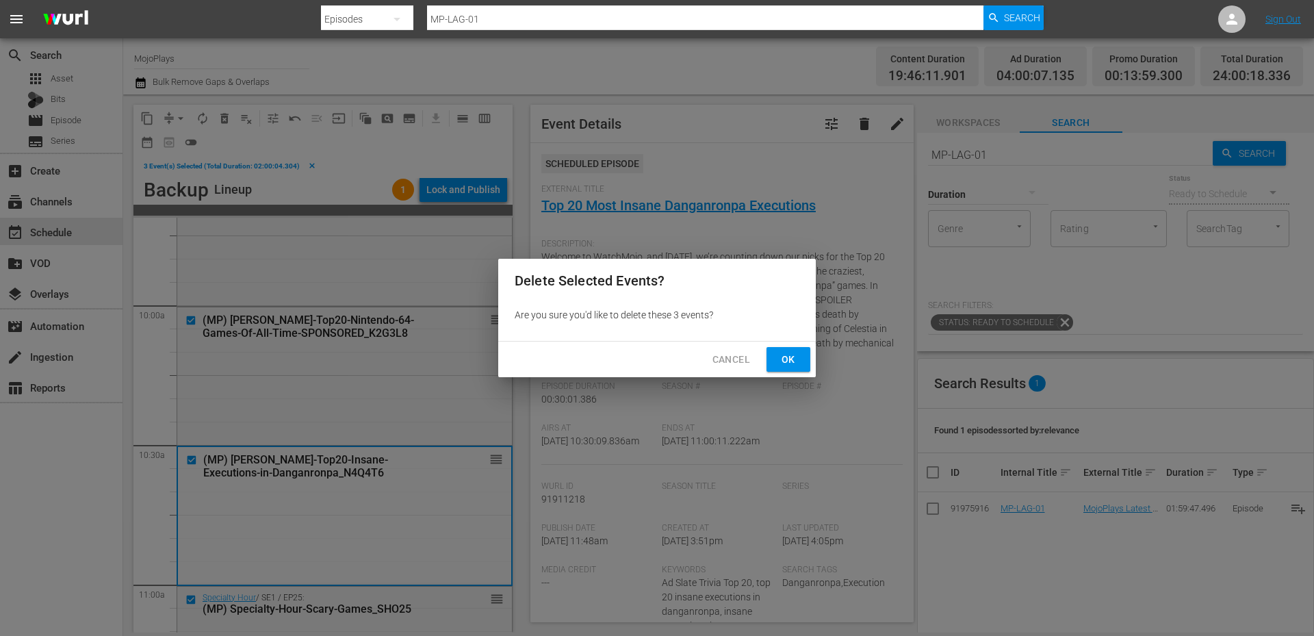
click at [781, 359] on span "Ok" at bounding box center [788, 359] width 22 height 17
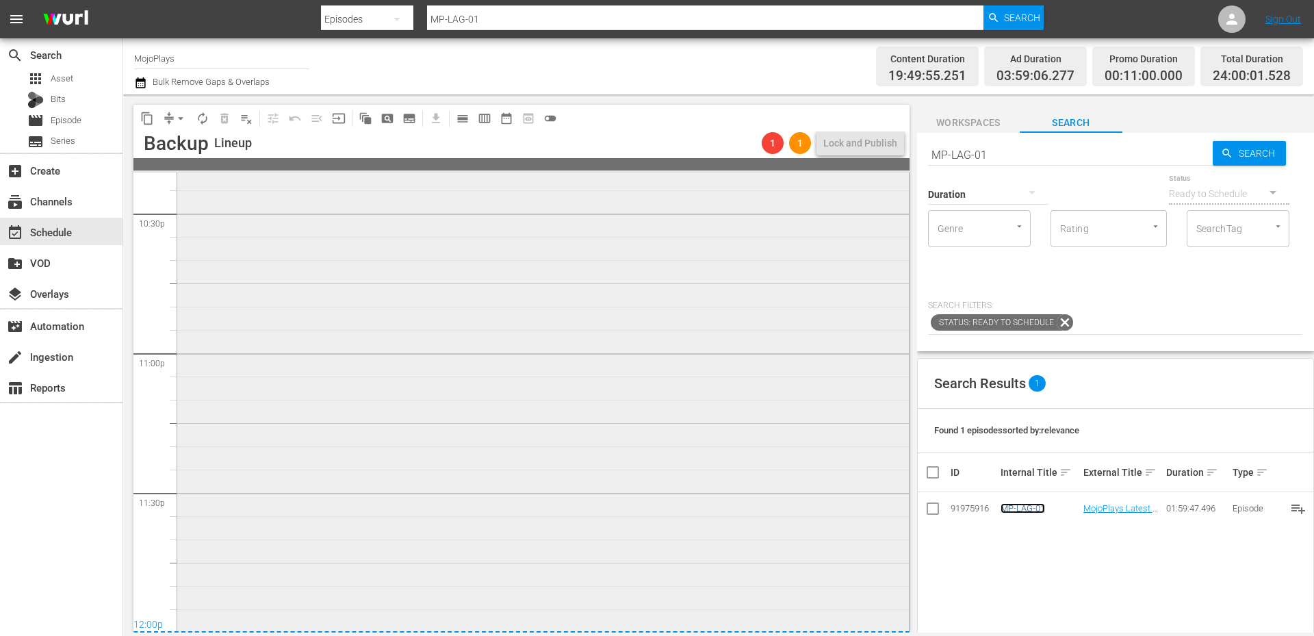
scroll to position [6241, 0]
click at [429, 475] on div "MojoPlays Deep Dives / SE1 / EP105: (MP) WM-Deep-Dive-Hardest-Things-In-God-Of-…" at bounding box center [542, 352] width 731 height 554
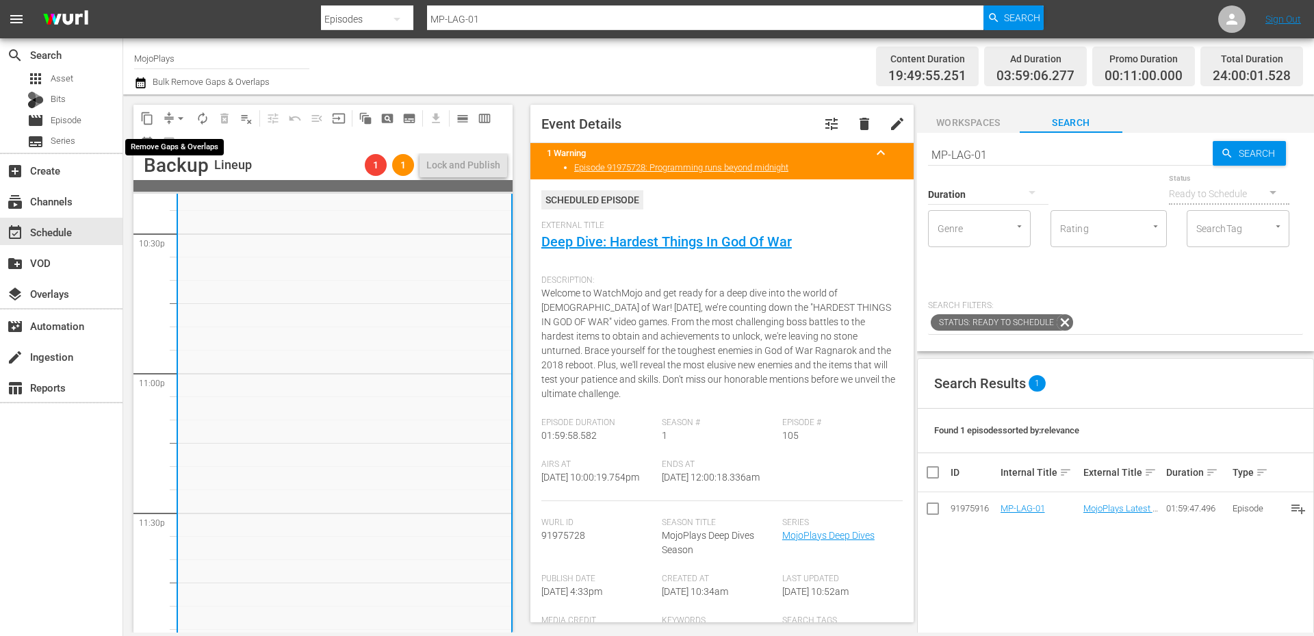
click at [181, 112] on span "arrow_drop_down" at bounding box center [181, 119] width 14 height 14
drag, startPoint x: 196, startPoint y: 174, endPoint x: 183, endPoint y: 148, distance: 28.8
click at [185, 148] on ul "Align to Midnight Align to First Episode" at bounding box center [181, 157] width 113 height 56
click at [183, 148] on li "Align to Midnight" at bounding box center [181, 146] width 113 height 23
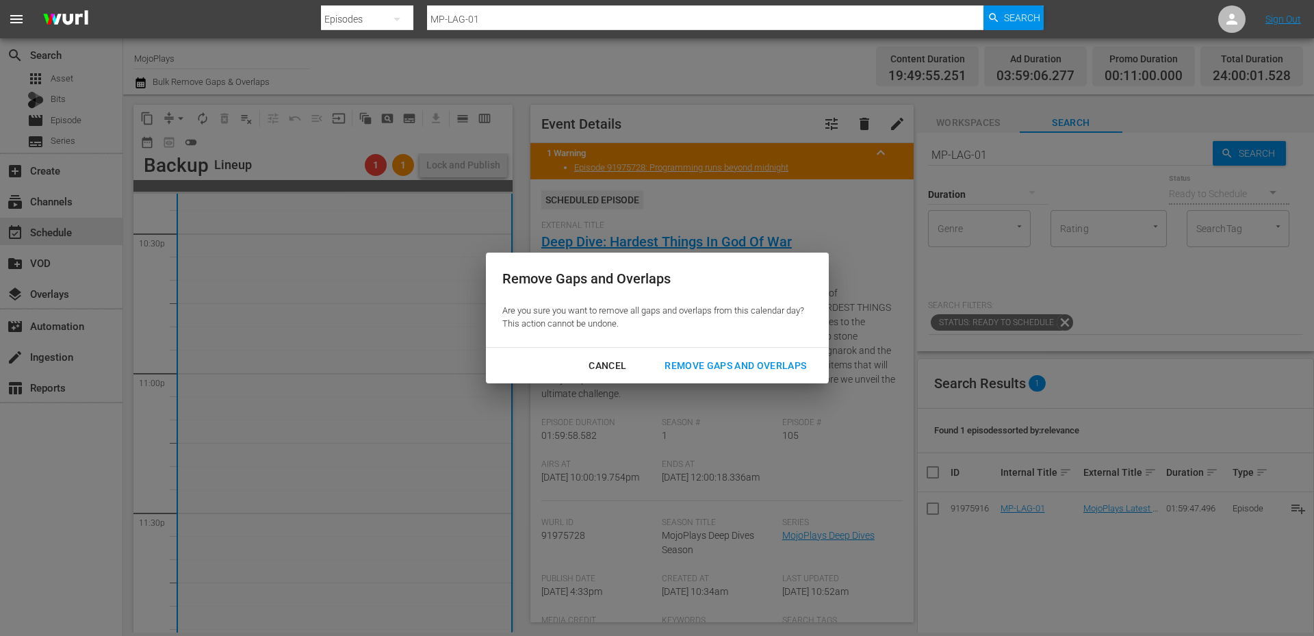
click at [692, 365] on div "Remove Gaps and Overlaps" at bounding box center [735, 365] width 164 height 17
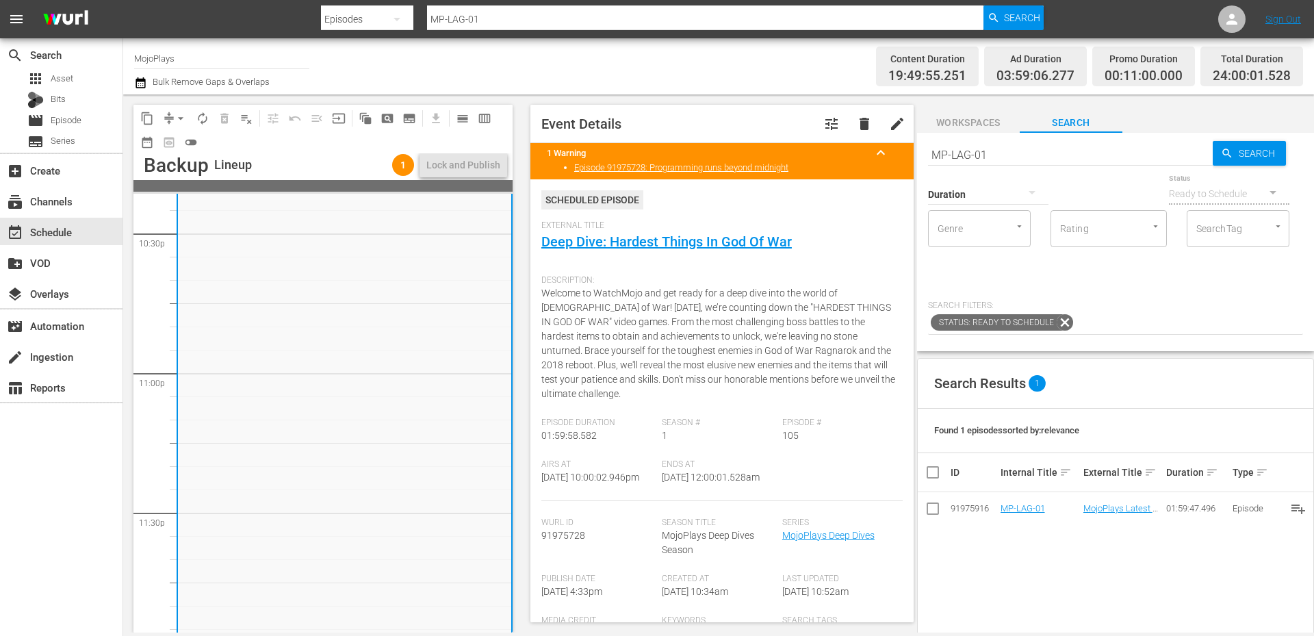
click at [510, 59] on div "Channel Title MojoPlays Bulk Remove Gaps & Overlaps" at bounding box center [453, 66] width 638 height 49
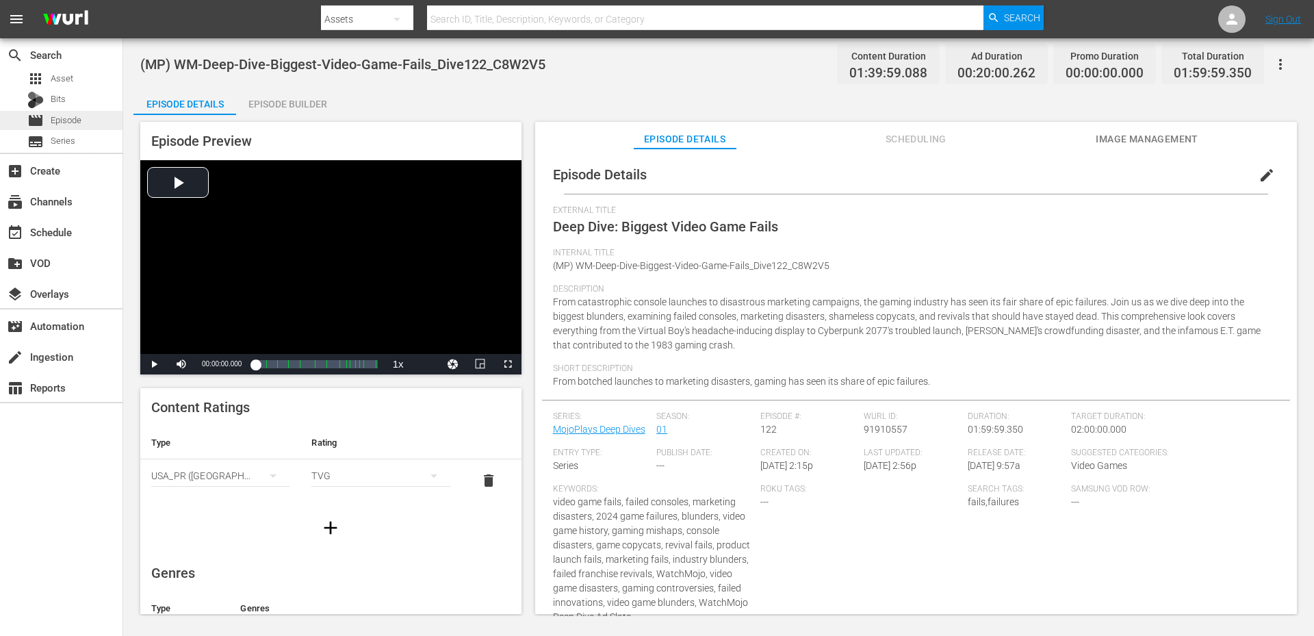
click at [68, 120] on span "Episode" at bounding box center [66, 121] width 31 height 14
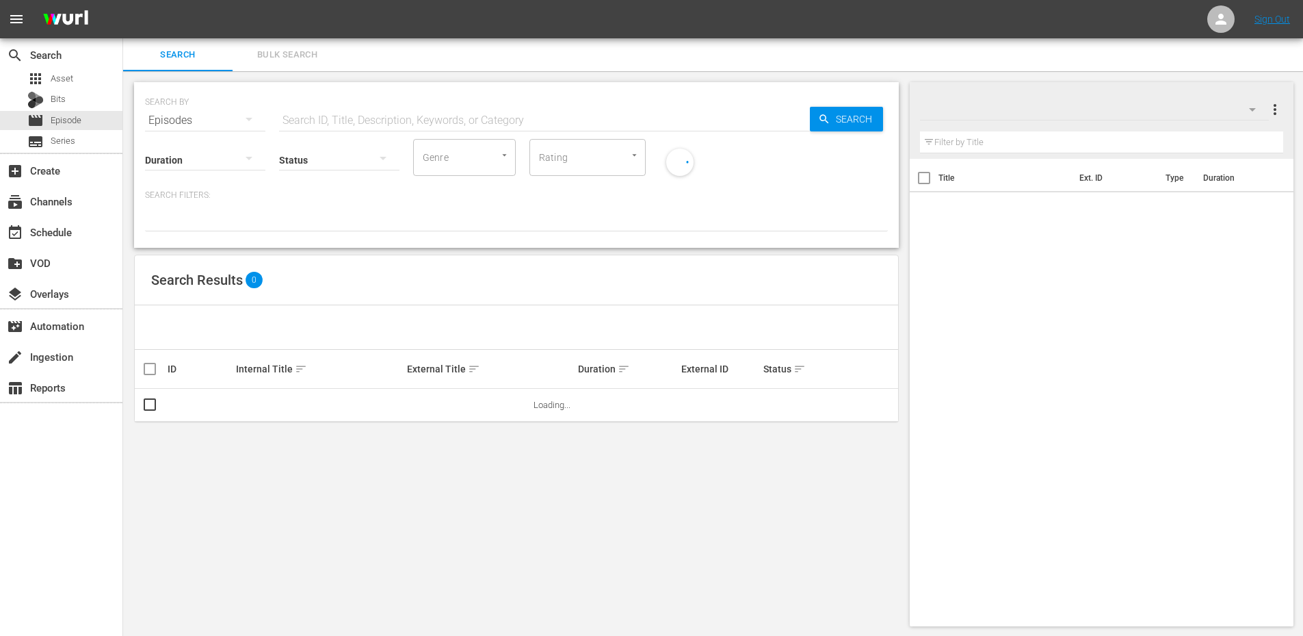
click at [302, 122] on input "text" at bounding box center [544, 120] width 531 height 33
paste input "WM-Deep-Dive-Video-Game-Bosses_DIVE07"
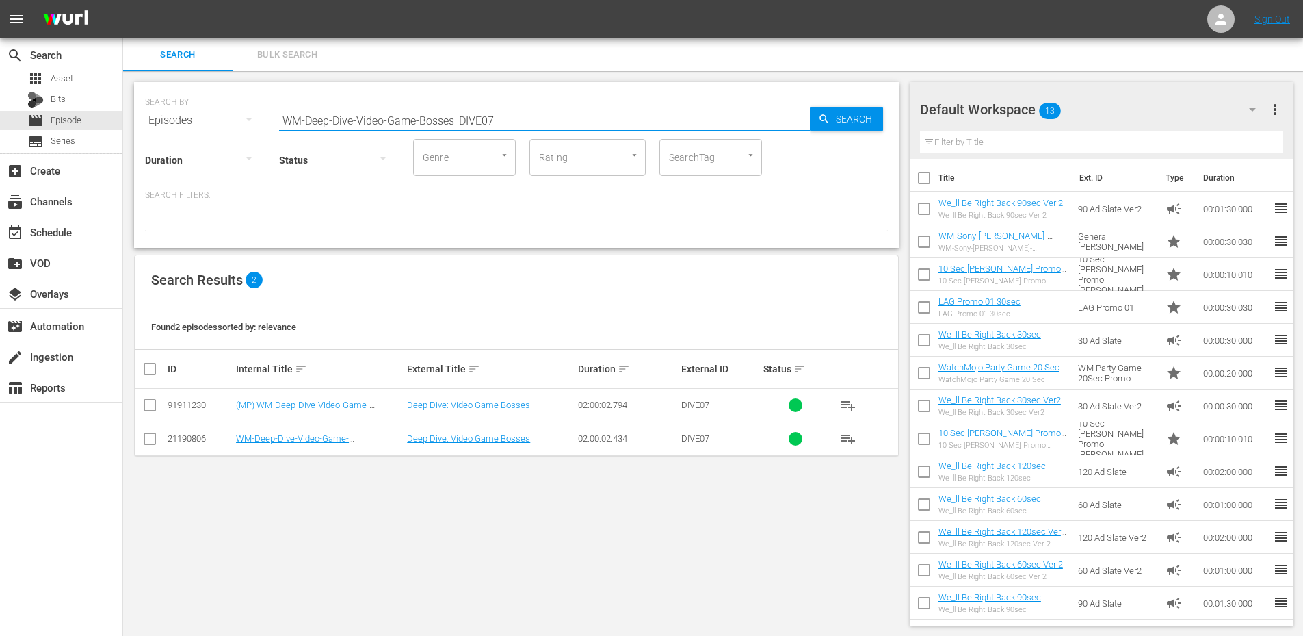
drag, startPoint x: 450, startPoint y: 116, endPoint x: 202, endPoint y: 119, distance: 247.7
click at [210, 117] on div "SEARCH BY Search By Episodes Search ID, Title, Description, Keywords, or Catego…" at bounding box center [516, 112] width 743 height 49
paste input "Super_Mario_DIVE41"
drag, startPoint x: 482, startPoint y: 109, endPoint x: 243, endPoint y: 95, distance: 239.9
click at [284, 97] on div "SEARCH BY Search By Episodes Search ID, Title, Description, Keywords, or Catego…" at bounding box center [516, 112] width 743 height 49
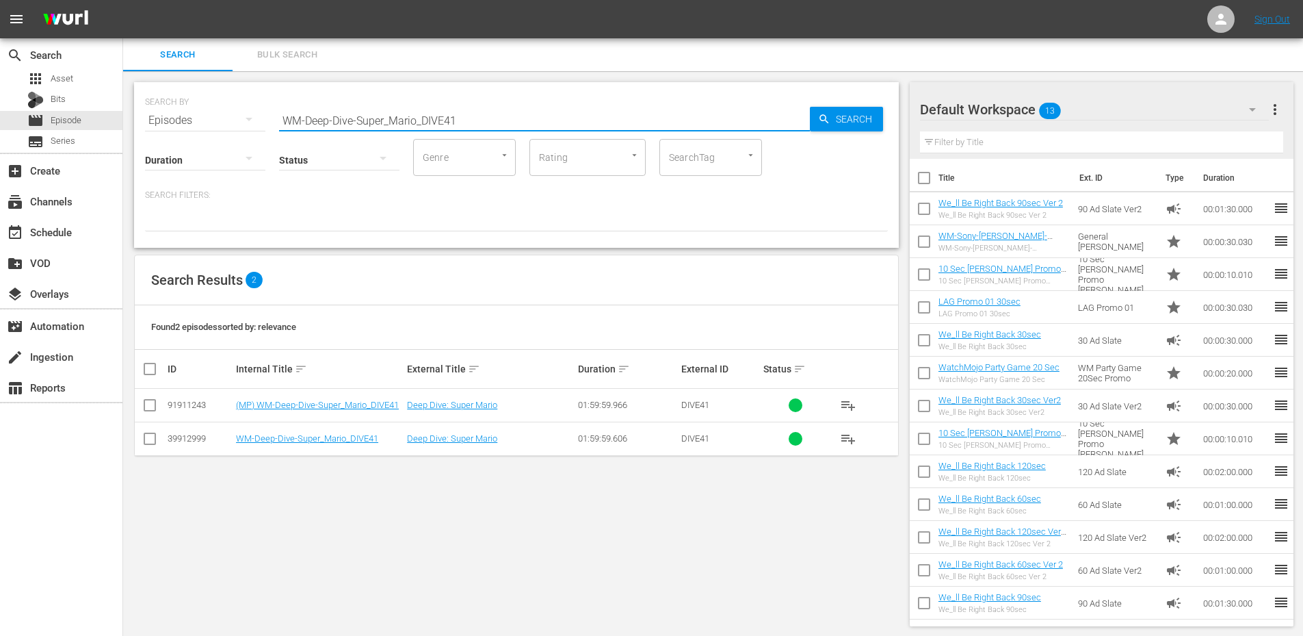
paste input "Worst-Video-Games_Dive96_F5I9N8"
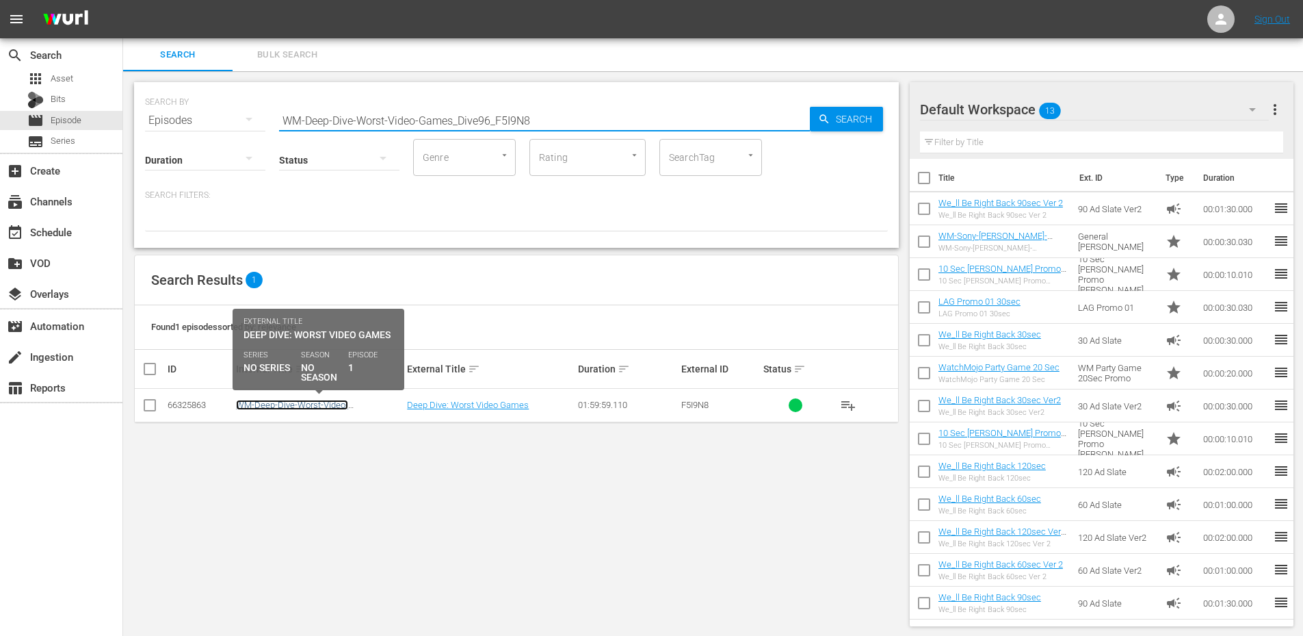
click at [332, 406] on link "WM-Deep-Dive-Worst-Video-Games_Dive96" at bounding box center [292, 410] width 112 height 21
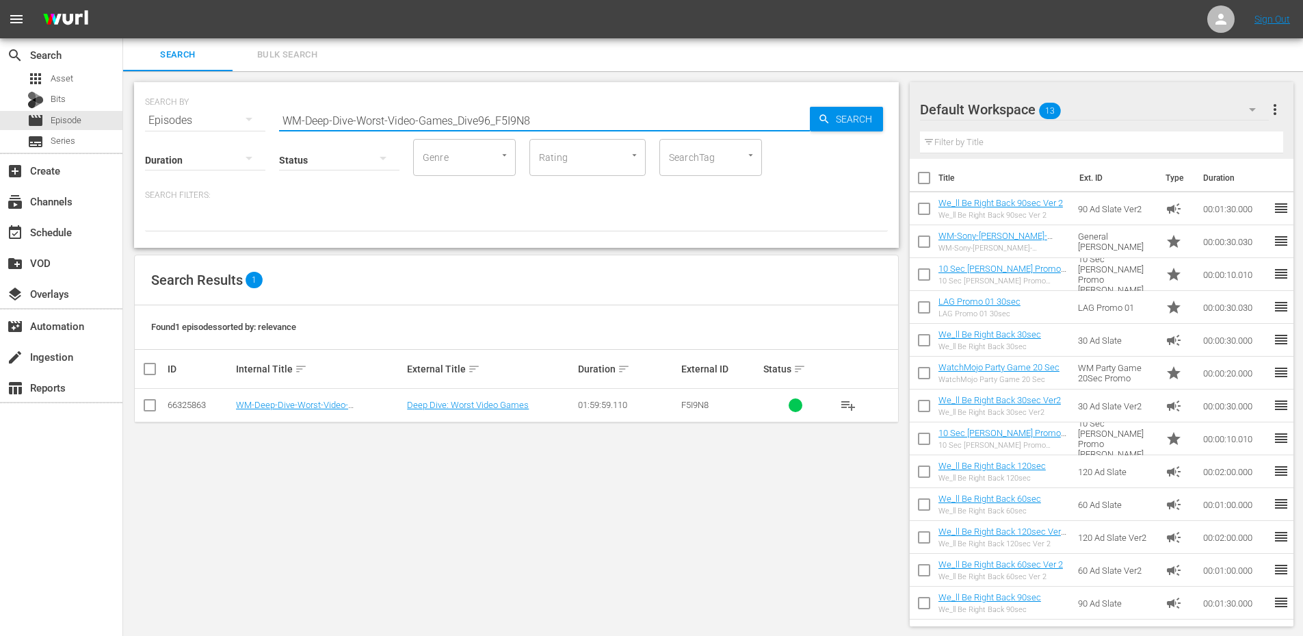
drag, startPoint x: 551, startPoint y: 120, endPoint x: 148, endPoint y: 127, distance: 403.1
click at [153, 119] on div "SEARCH BY Search By Episodes Search ID, Title, Description, Keywords, or Catego…" at bounding box center [516, 112] width 743 height 49
paste input "Hardest-Things-In-Zelda-Games_Dive104_U1H5U"
click at [441, 403] on link "Deep Dive: Hardest Things In Zelda Games" at bounding box center [490, 405] width 167 height 10
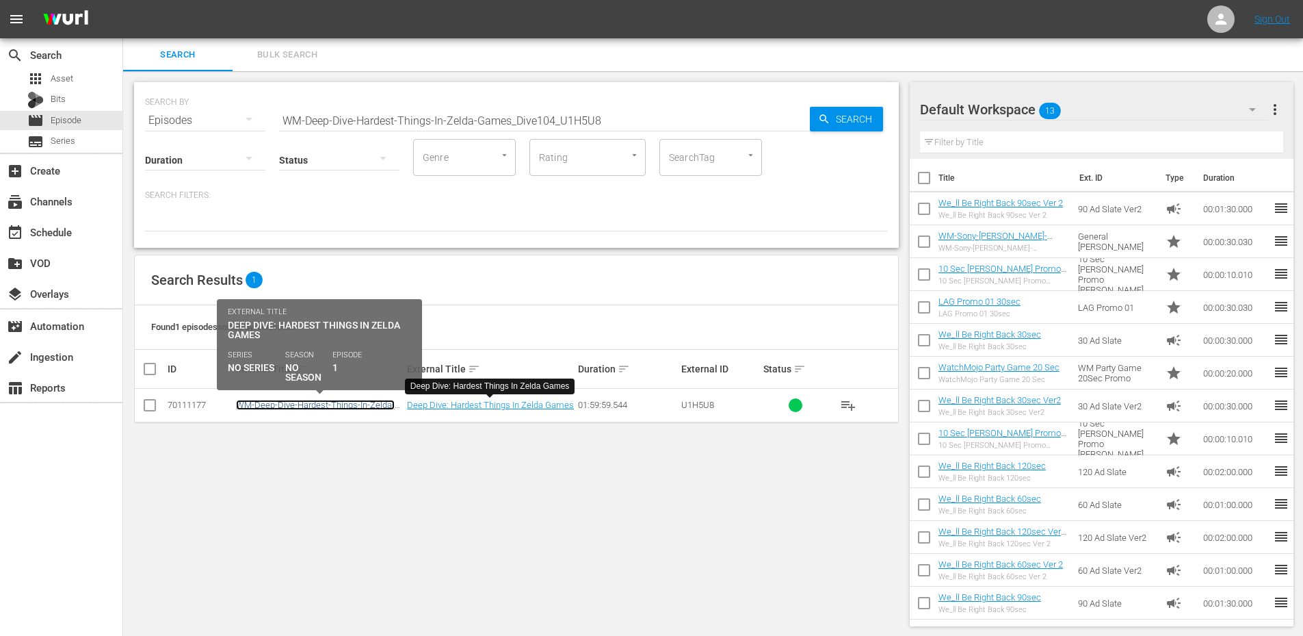
click at [282, 409] on link "WM-Deep-Dive-Hardest-Things-In-Zelda-Games_Dive104_U1H5U8" at bounding box center [315, 410] width 159 height 21
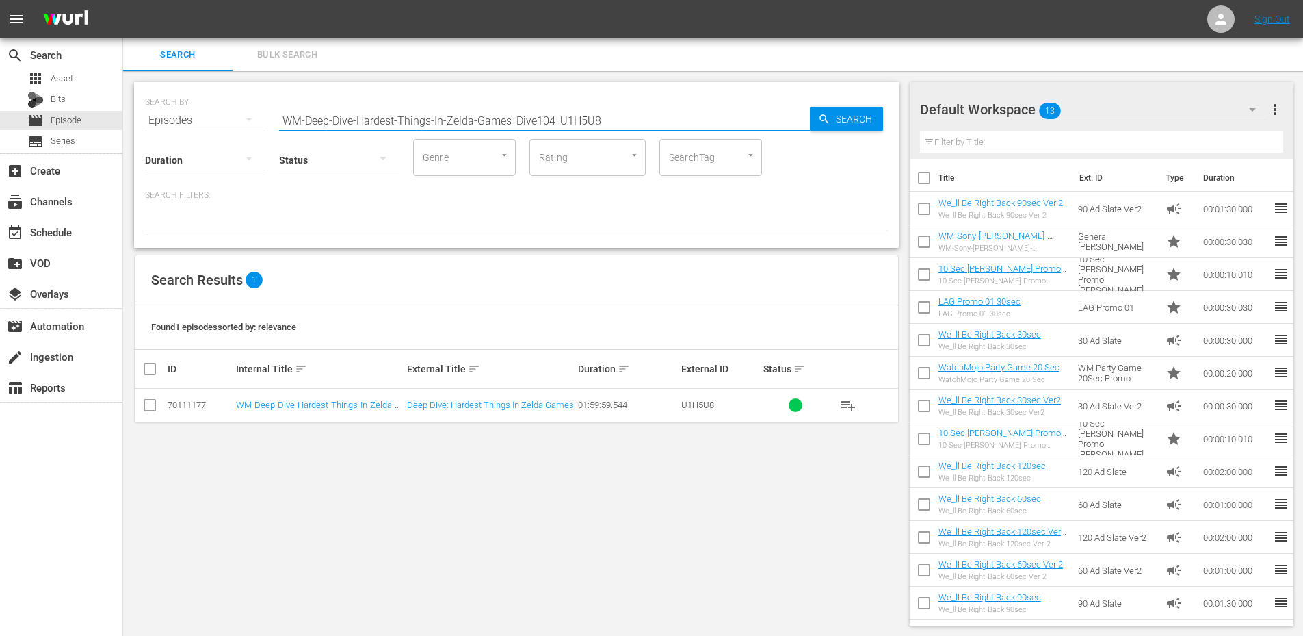
drag, startPoint x: 653, startPoint y: 116, endPoint x: 161, endPoint y: 63, distance: 495.5
click at [177, 63] on div "Search Bulk Search SEARCH BY Search By Episodes Search ID, Title, Description, …" at bounding box center [713, 337] width 1180 height 599
paste input "VG-Top20-Video-Games-That-Aged-Well_H6E7F9"
click at [453, 407] on link "Top 20 Video Games That Aged Well" at bounding box center [478, 405] width 142 height 10
drag, startPoint x: 560, startPoint y: 119, endPoint x: 147, endPoint y: 92, distance: 413.5
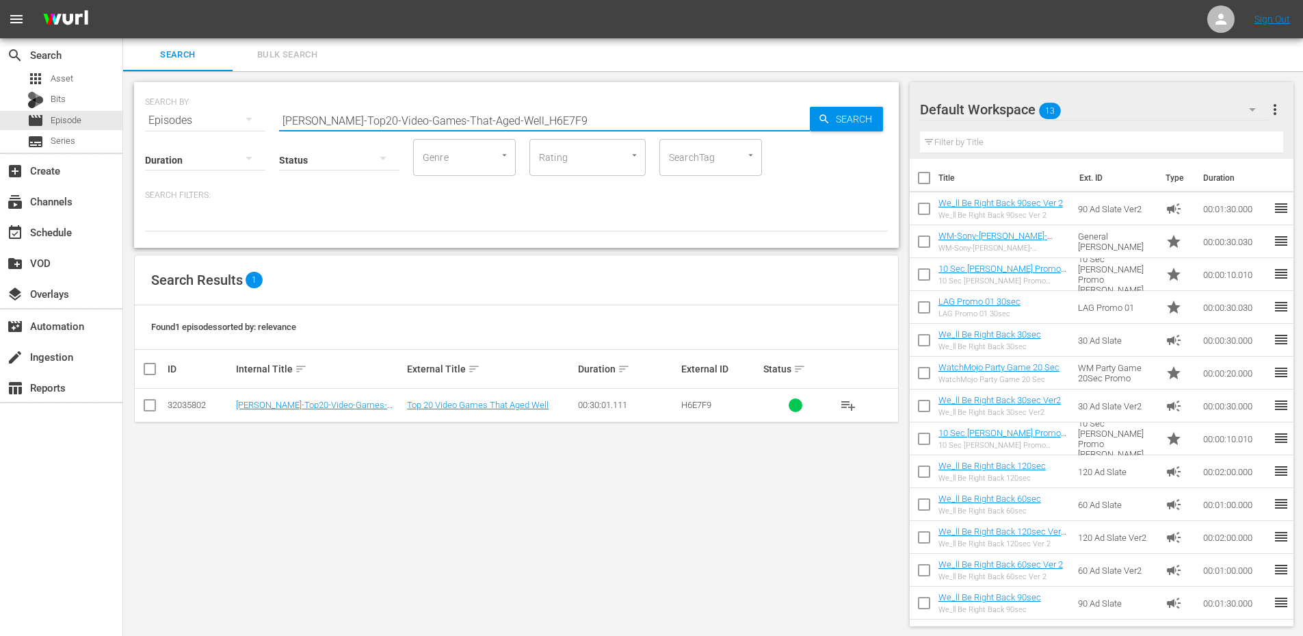
click at [147, 92] on div "SEARCH BY Search By Episodes Search ID, Title, Description, Keywords, or Catego…" at bounding box center [516, 112] width 743 height 49
paste input "-25-Greatest-Video-Game-Characters-of-Each-Year-(2000-2024)_W9I7M6"
click at [447, 410] on link "Top 25 Greatest Video Game Characters of Each Year (2000 - 2024)" at bounding box center [490, 410] width 166 height 21
click at [344, 452] on div "SEARCH BY Search By Episodes Search ID, Title, Description, Keywords, or Catego…" at bounding box center [516, 354] width 787 height 566
drag, startPoint x: 686, startPoint y: 118, endPoint x: 123, endPoint y: 107, distance: 563.2
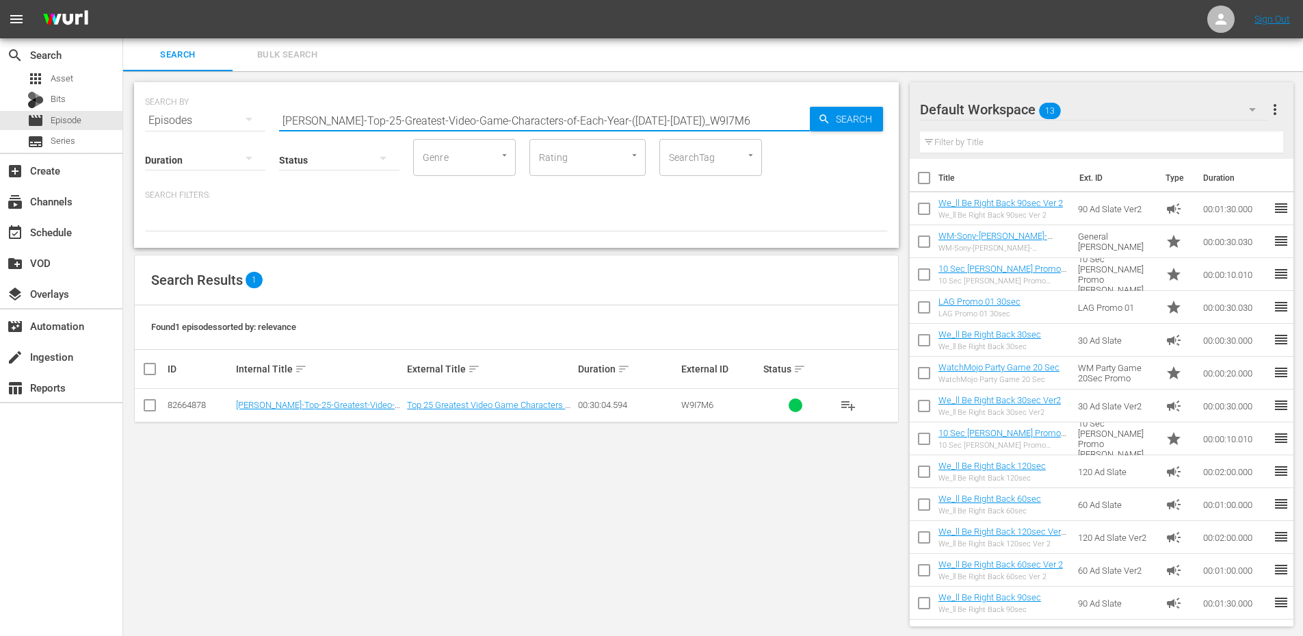
click at [125, 107] on div "SEARCH BY Search By Episodes Search ID, Title, Description, Keywords, or Catego…" at bounding box center [516, 354] width 787 height 566
paste input "Specialty-Racing-Games_SHO70"
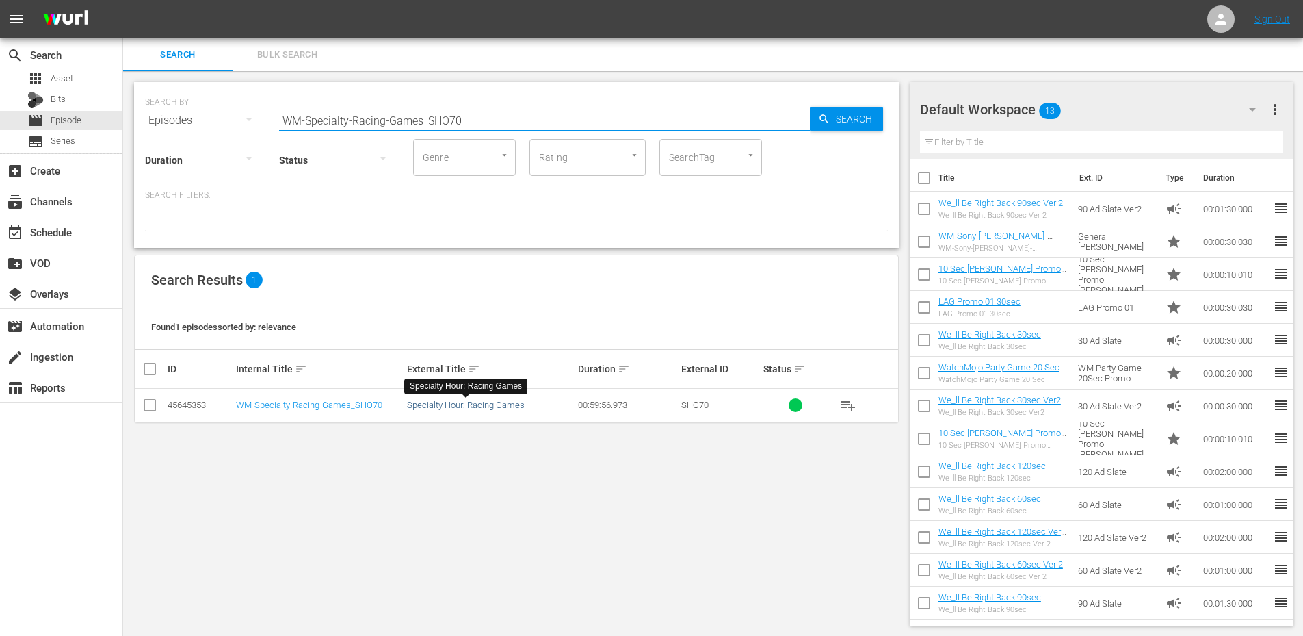
type input "WM-Specialty-Racing-Games_SHO70"
click at [448, 407] on link "Specialty Hour: Racing Games" at bounding box center [466, 405] width 118 height 10
click at [60, 174] on div "add_box Create" at bounding box center [38, 168] width 77 height 12
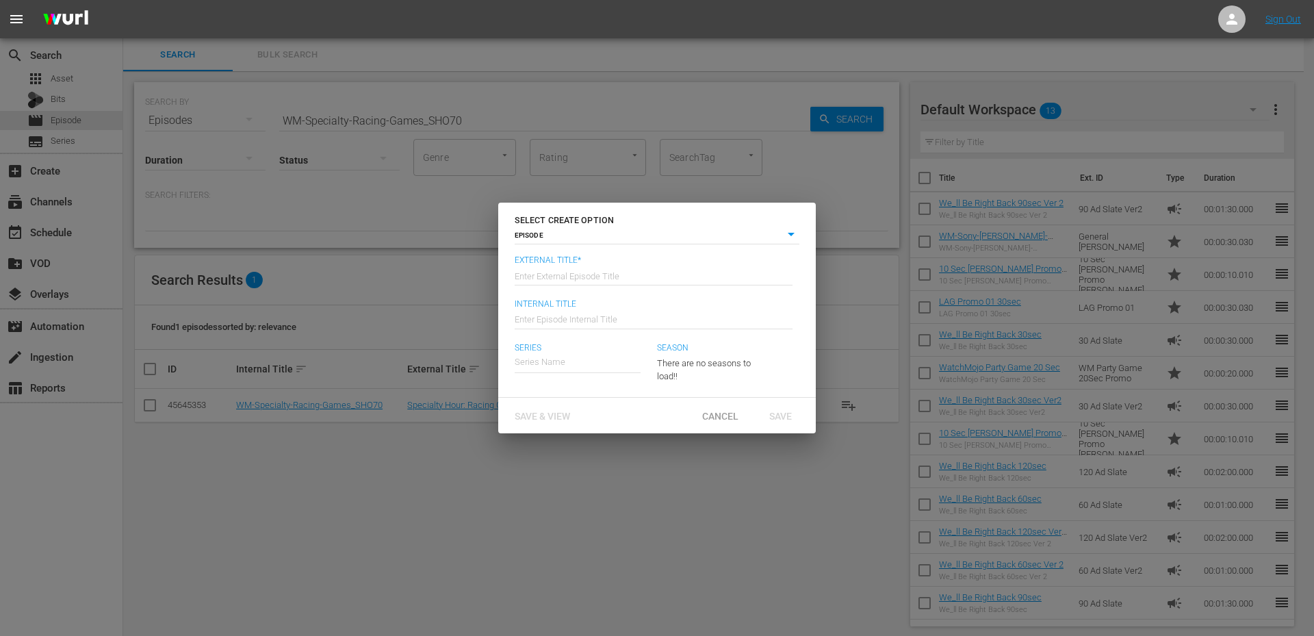
click at [636, 234] on body "menu Sign Out search Search apps Asset Bits movie Episode subtitles Series add_…" at bounding box center [657, 318] width 1314 height 636
click at [552, 257] on li "SERIES" at bounding box center [657, 254] width 285 height 18
type input "series"
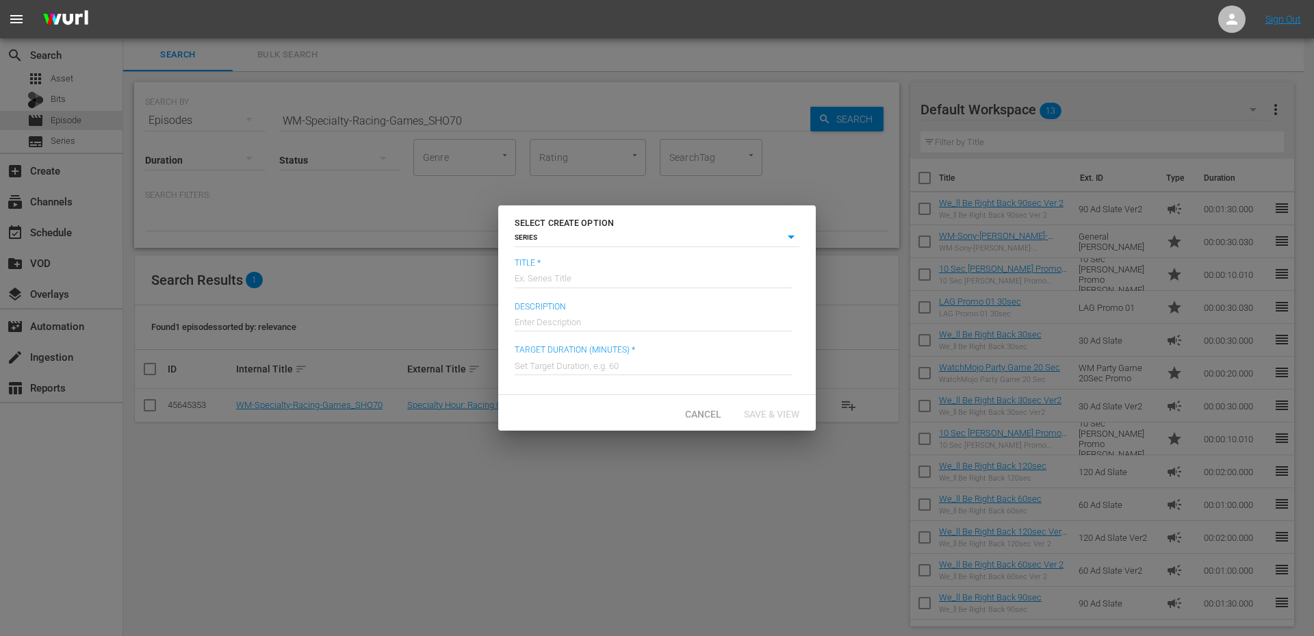
click at [545, 278] on input "text" at bounding box center [654, 277] width 278 height 33
type input "MojoPlays Specialty Hour"
click at [583, 374] on input "text" at bounding box center [654, 364] width 278 height 33
drag, startPoint x: 530, startPoint y: 367, endPoint x: 511, endPoint y: 372, distance: 19.7
click at [511, 372] on div "Title * Ex. Series Title MojoPlays Specialty Hour Description Enter Description…" at bounding box center [656, 326] width 317 height 137
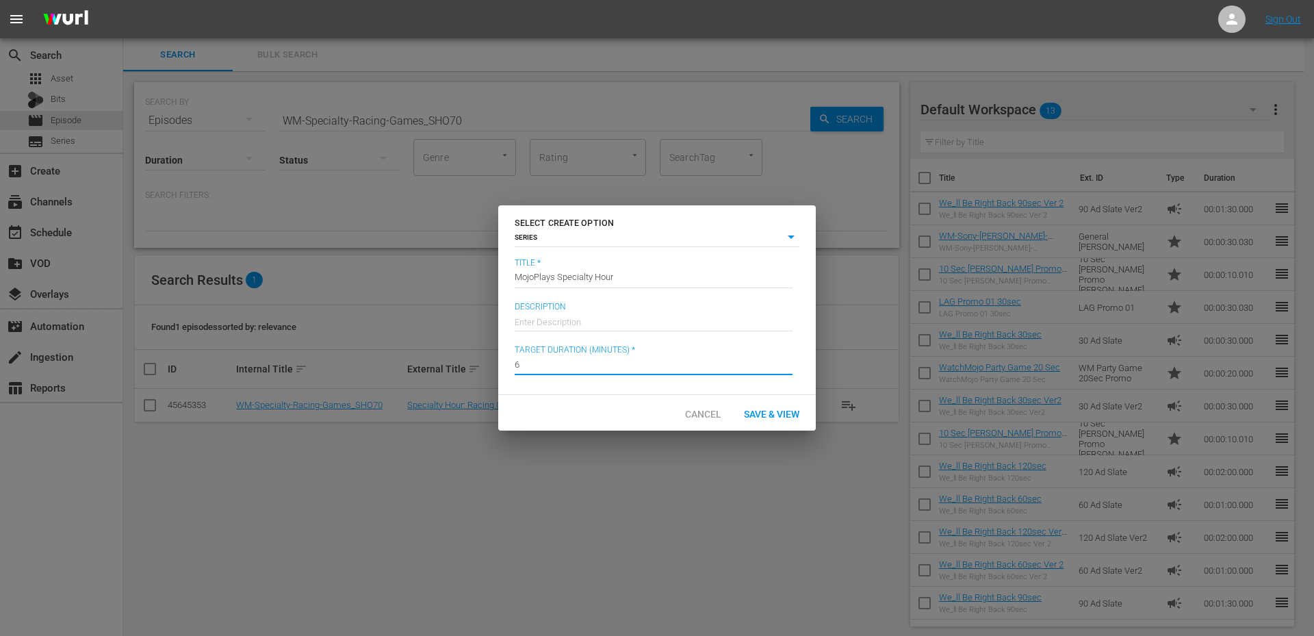
type input "60"
click at [776, 422] on div "Save & View" at bounding box center [771, 412] width 77 height 25
type input "episode"
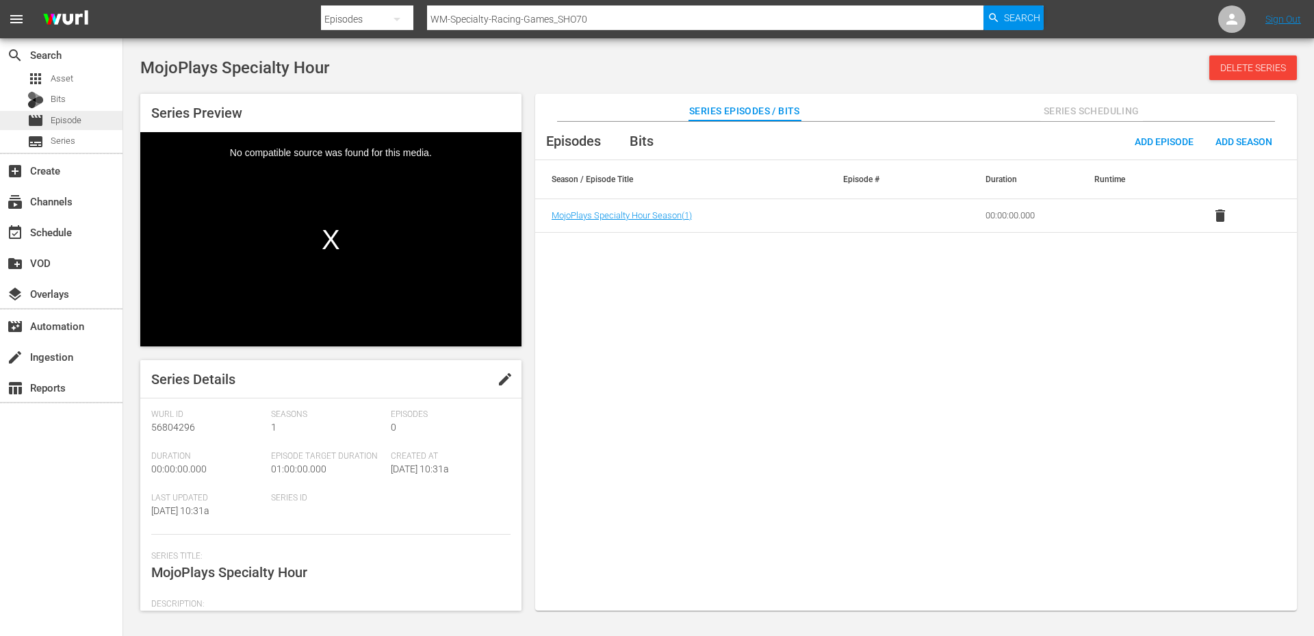
click at [57, 114] on span "Episode" at bounding box center [66, 121] width 31 height 14
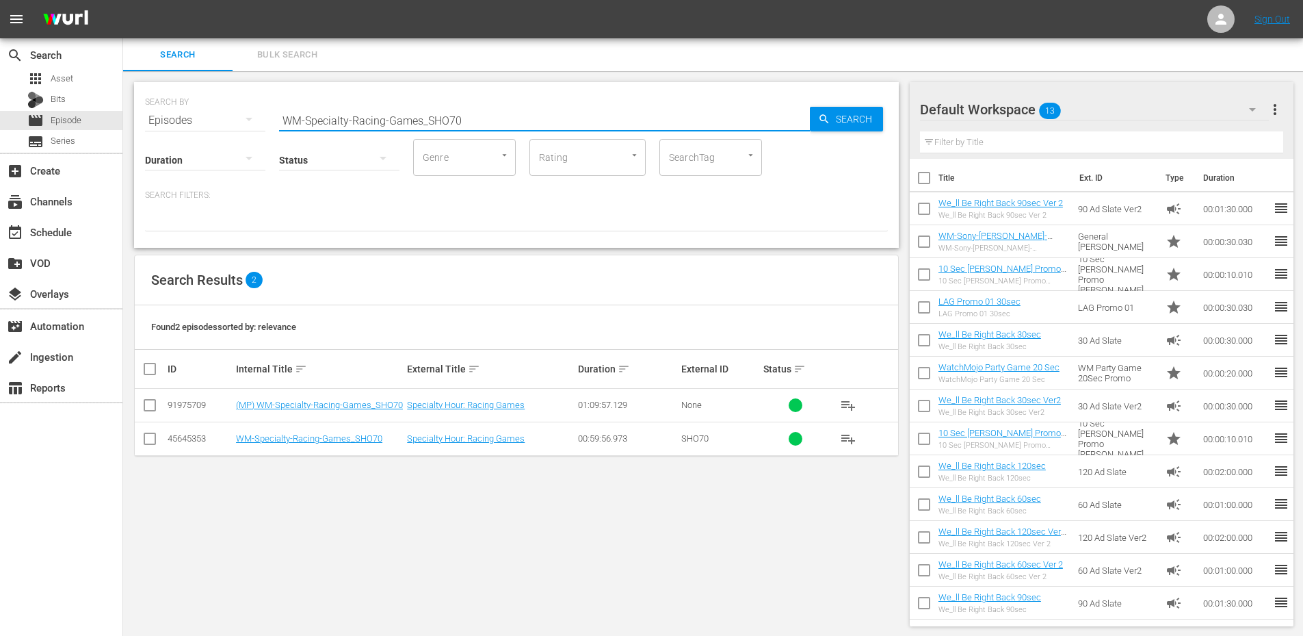
drag, startPoint x: 470, startPoint y: 129, endPoint x: 229, endPoint y: 120, distance: 241.0
click at [229, 120] on div "SEARCH BY Search By Episodes Search ID, Title, Description, Keywords, or Catego…" at bounding box center [516, 112] width 743 height 49
paste input "Deep-Dive-Hardest-Things-In-God-Of-War-Games_Dive105_S8Z7K7"
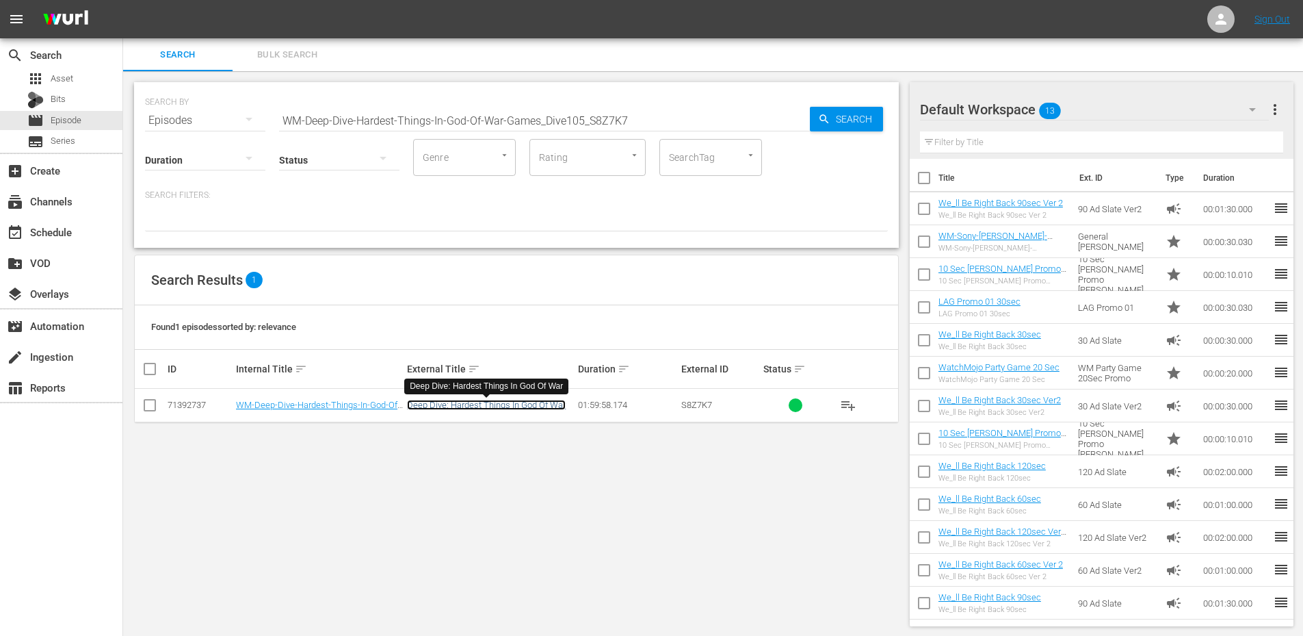
click at [472, 403] on link "Deep Dive: Hardest Things In God Of War" at bounding box center [486, 405] width 159 height 10
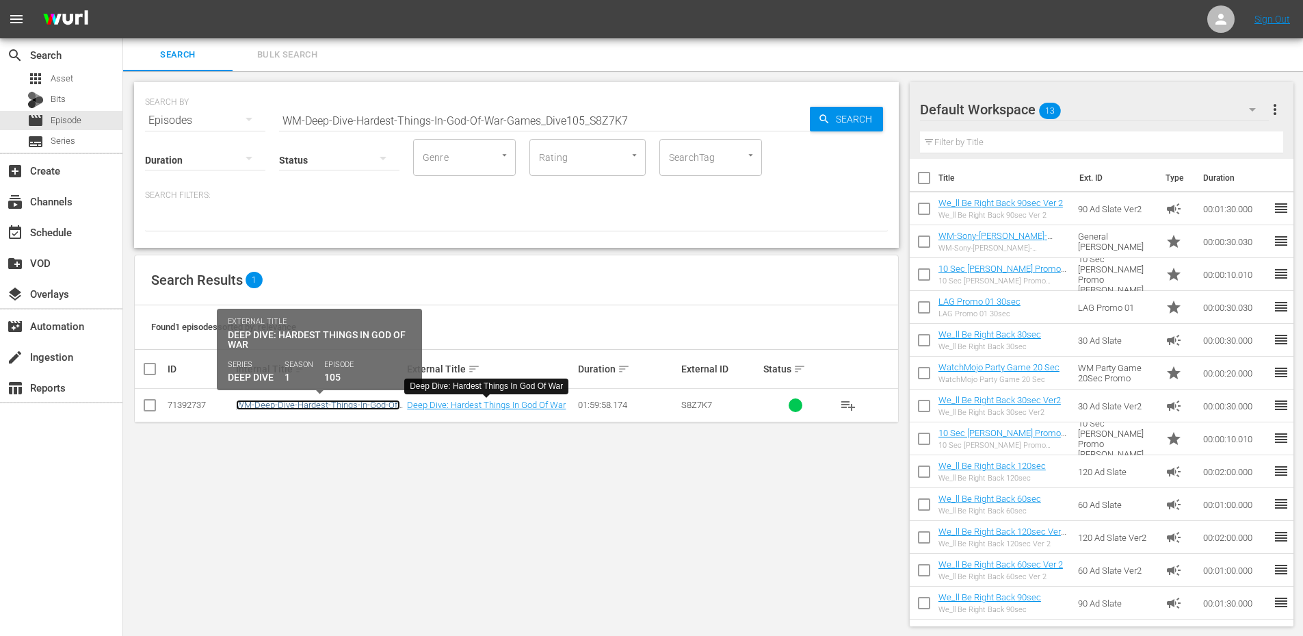
click at [287, 409] on link "WM-Deep-Dive-Hardest-Things-In-God-Of-War-Games_Dive105_S8Z7K7" at bounding box center [318, 410] width 164 height 21
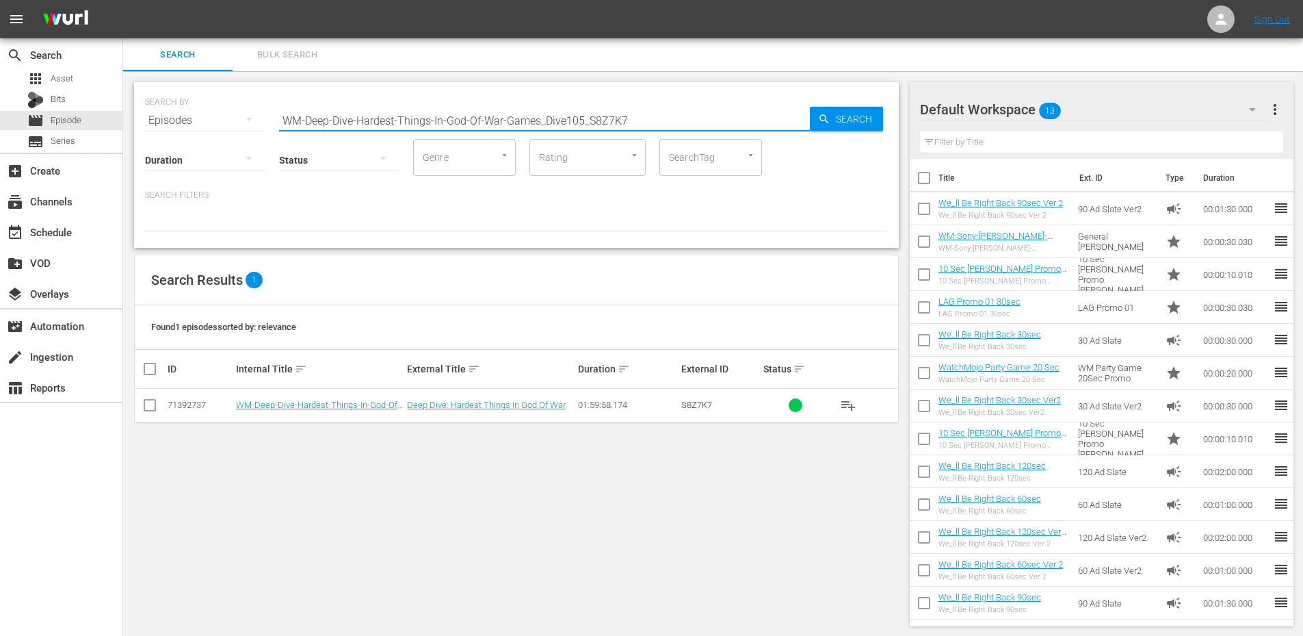
drag, startPoint x: 657, startPoint y: 114, endPoint x: 168, endPoint y: 94, distance: 489.6
click at [195, 94] on div "SEARCH BY Search By Episodes Search ID, Title, Description, Keywords, or Catego…" at bounding box center [516, 112] width 743 height 49
paste input "_N4Q4T6"
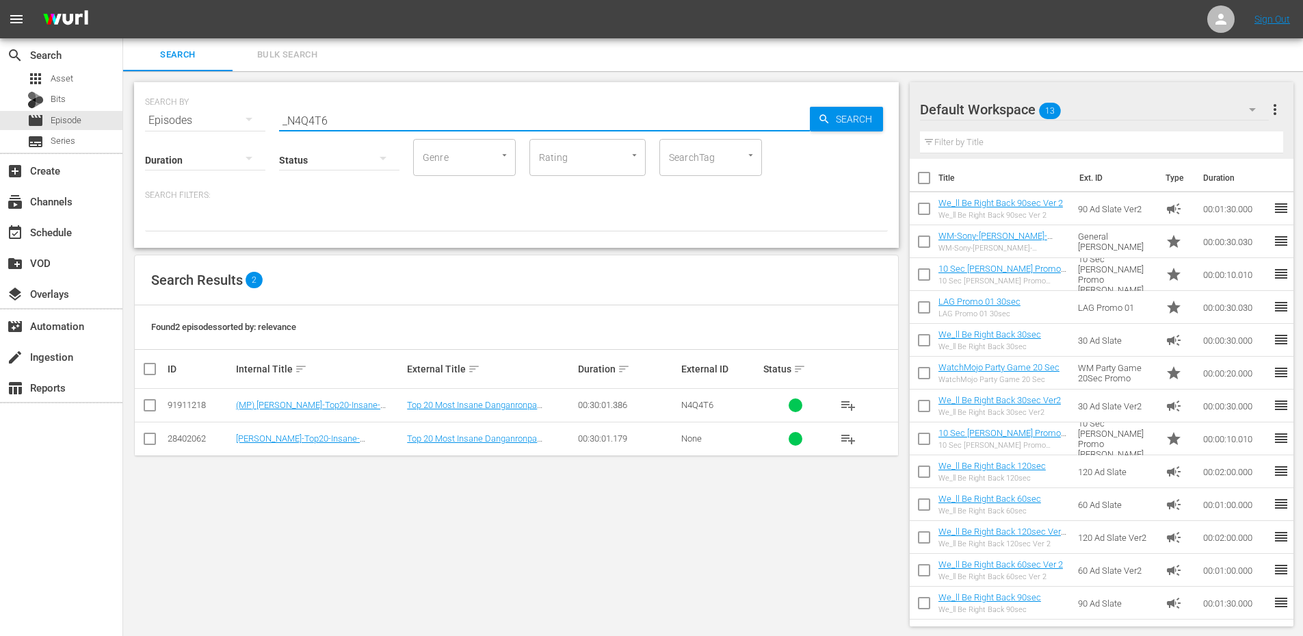
click at [491, 508] on div "SEARCH BY Search By Episodes Search ID, Title, Description, Keywords, or Catego…" at bounding box center [516, 354] width 787 height 566
click at [527, 458] on div "SEARCH BY Search By Episodes Search ID, Title, Description, Keywords, or Catego…" at bounding box center [516, 354] width 787 height 566
paste input "WM-Deep-Dive-Video-Games-Hardest-Things_Dive89_O2B8E5"
drag, startPoint x: 348, startPoint y: 120, endPoint x: 200, endPoint y: 125, distance: 147.2
click at [204, 125] on div "SEARCH BY Search By Episodes Search ID, Title, Description, Keywords, or Catego…" at bounding box center [516, 112] width 743 height 49
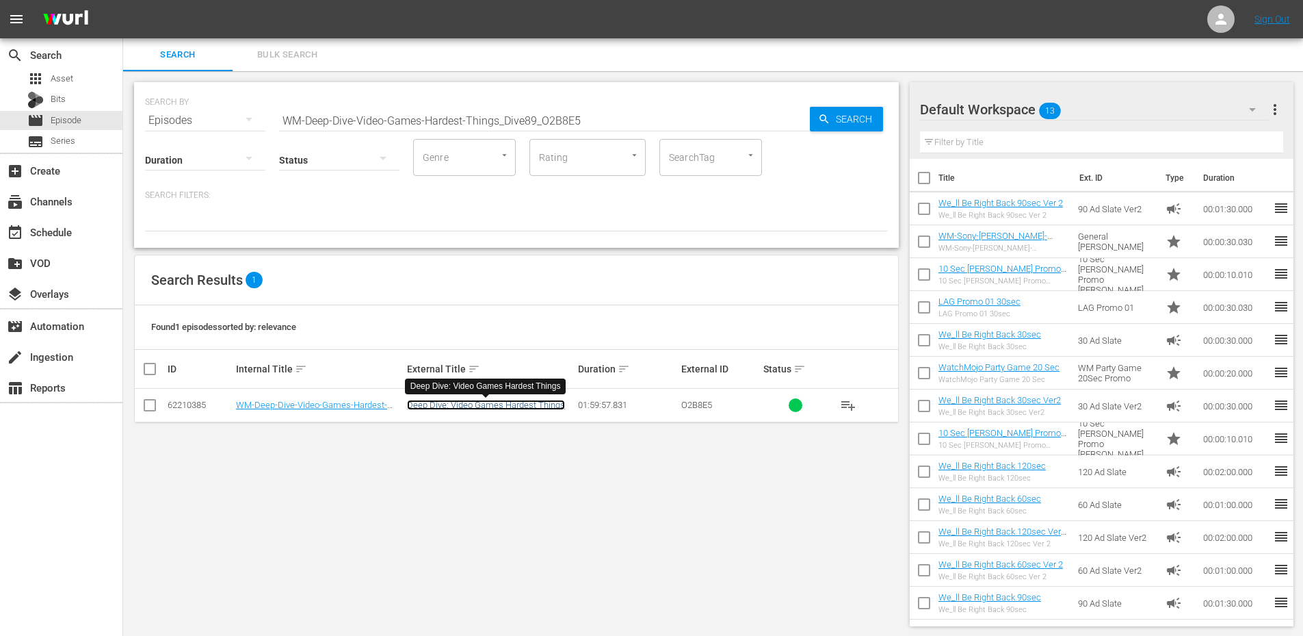
click at [510, 408] on link "Deep Dive: Video Games Hardest Things" at bounding box center [486, 405] width 158 height 10
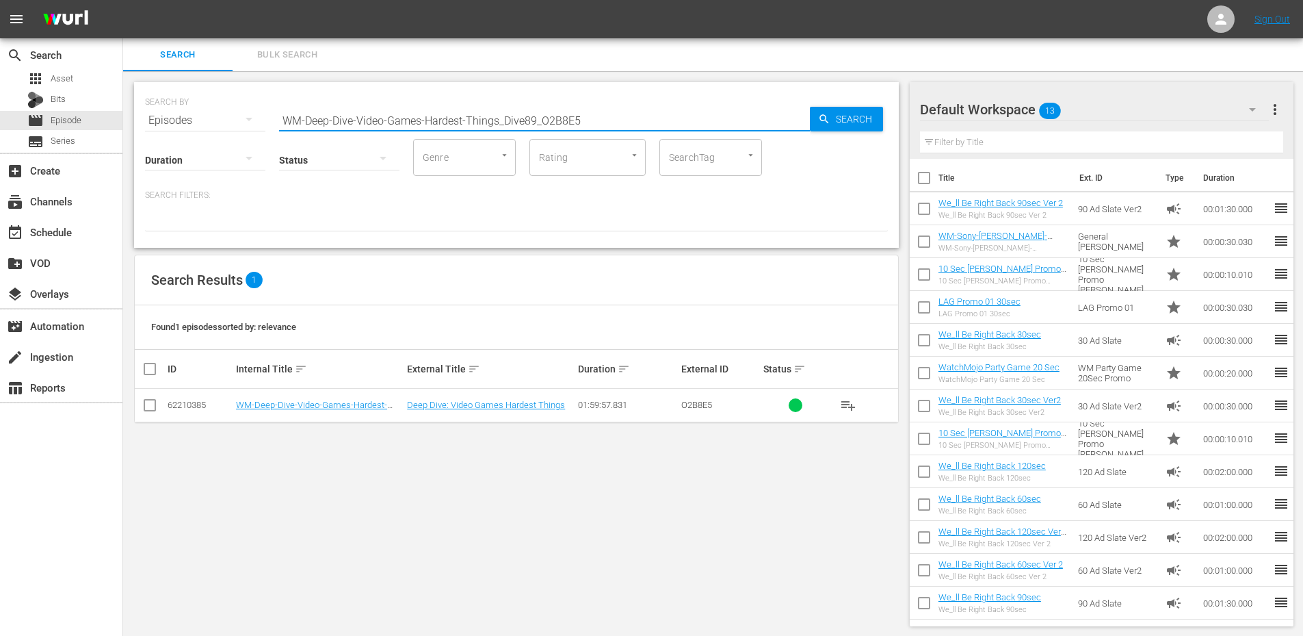
drag, startPoint x: 600, startPoint y: 114, endPoint x: 210, endPoint y: 115, distance: 390.0
click at [210, 115] on div "SEARCH BY Search By Episodes Search ID, Title, Description, Keywords, or Catego…" at bounding box center [516, 112] width 743 height 49
drag, startPoint x: 535, startPoint y: 120, endPoint x: -23, endPoint y: 68, distance: 560.1
click at [0, 68] on html "menu Sign Out search Search apps Asset Bits movie Episode subtitles Series add_…" at bounding box center [651, 318] width 1303 height 636
type input "O2B8E5"
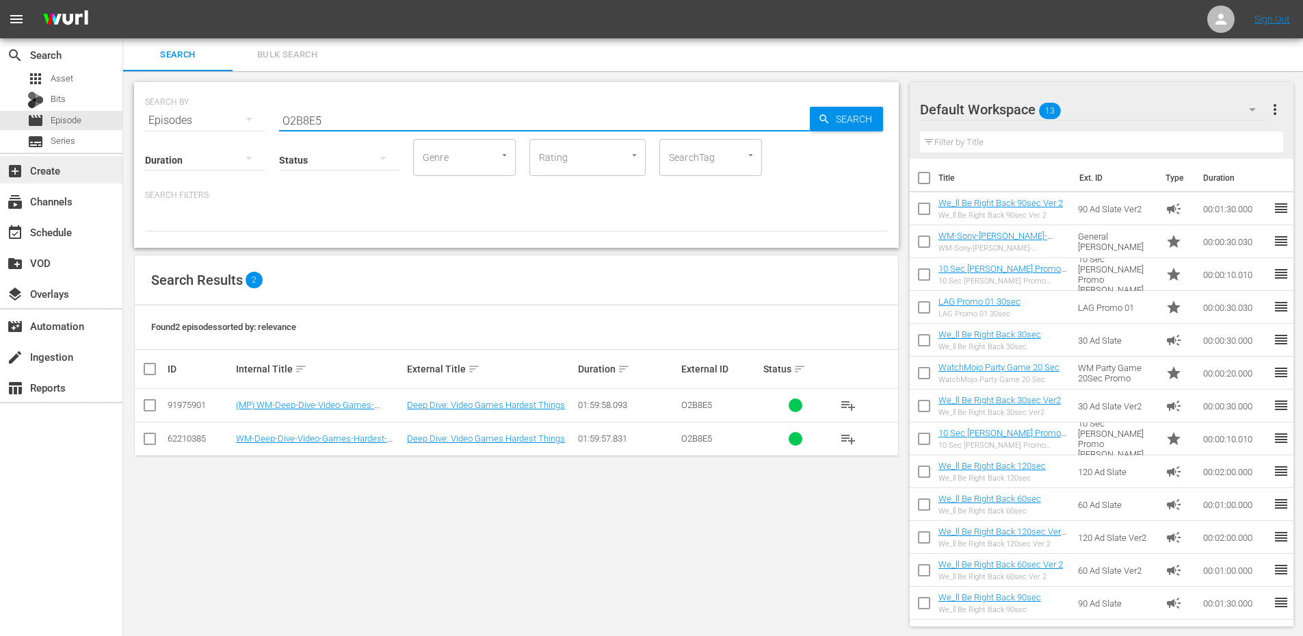
click at [65, 168] on div "add_box Create" at bounding box center [38, 168] width 77 height 12
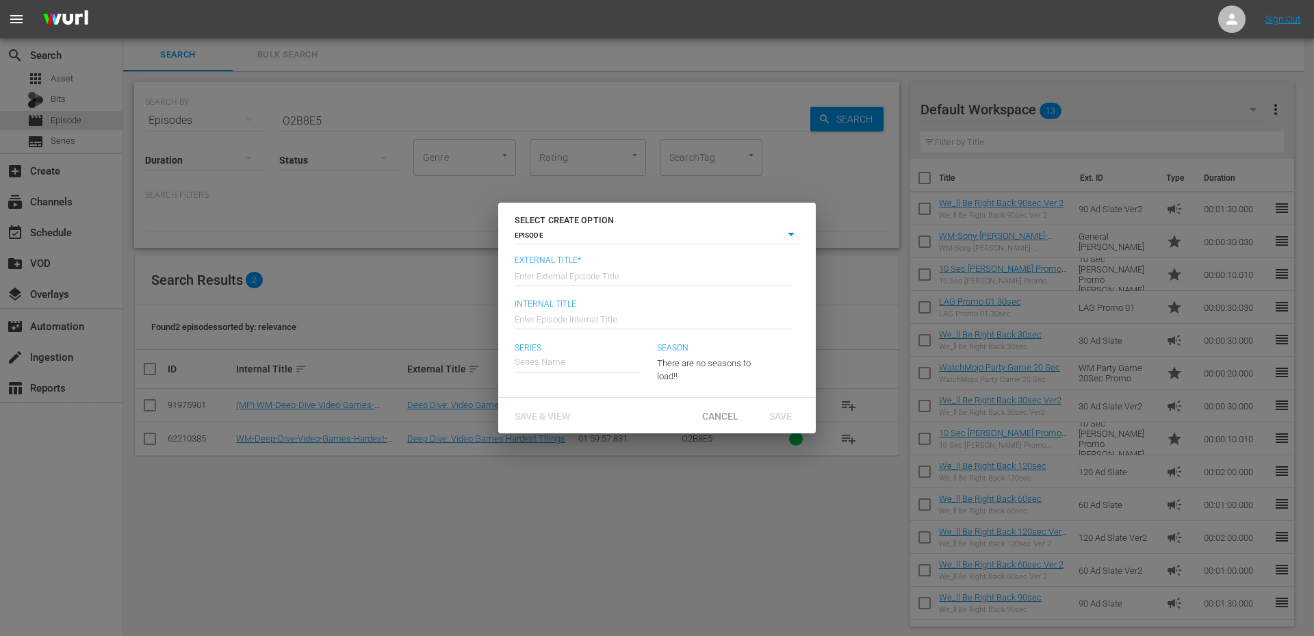
click at [559, 273] on input "text" at bounding box center [654, 274] width 278 height 33
click at [639, 272] on input "MojoPlays Latest & Greatest" at bounding box center [654, 274] width 278 height 33
type input "MojoPlays Latest & Greatest"
click at [545, 323] on input "text" at bounding box center [654, 318] width 278 height 33
type input "MP-LAG-01"
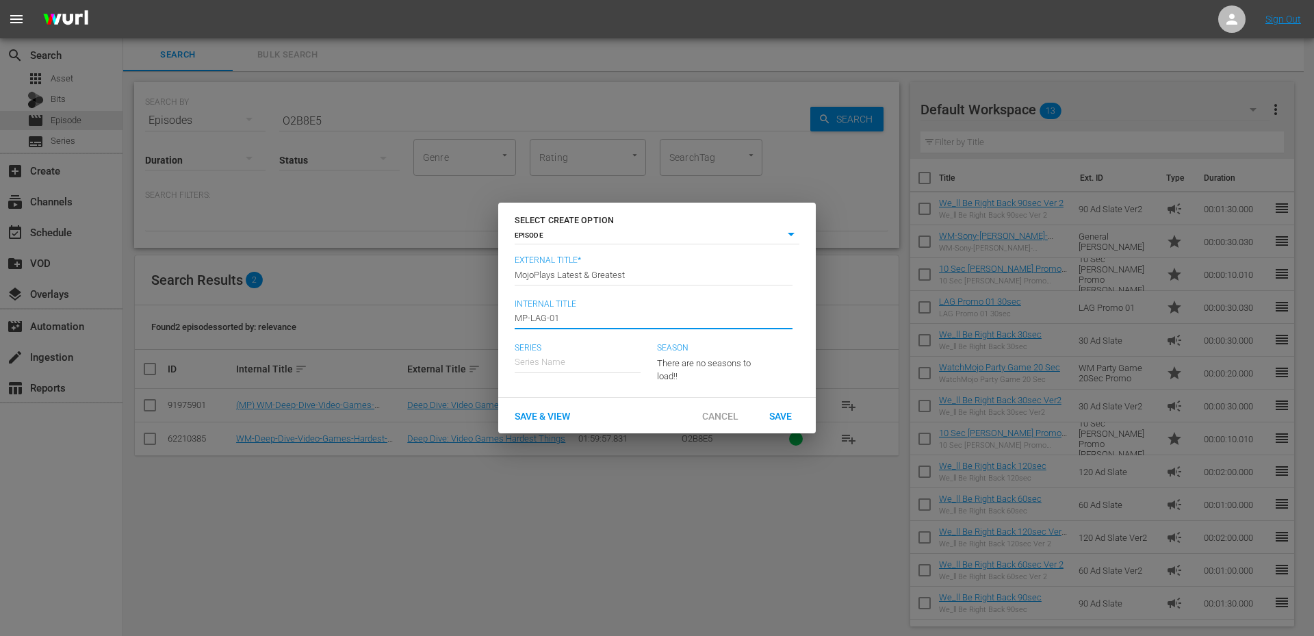
click at [532, 359] on input "text" at bounding box center [578, 362] width 126 height 33
type input "MojoPlays Latest"
drag, startPoint x: 627, startPoint y: 278, endPoint x: 508, endPoint y: 288, distance: 120.2
click at [508, 288] on div "External Title* Enter External Episode Title MojoPlays Latest & Greatest Intern…" at bounding box center [656, 326] width 317 height 142
drag, startPoint x: 616, startPoint y: 361, endPoint x: 486, endPoint y: 365, distance: 130.1
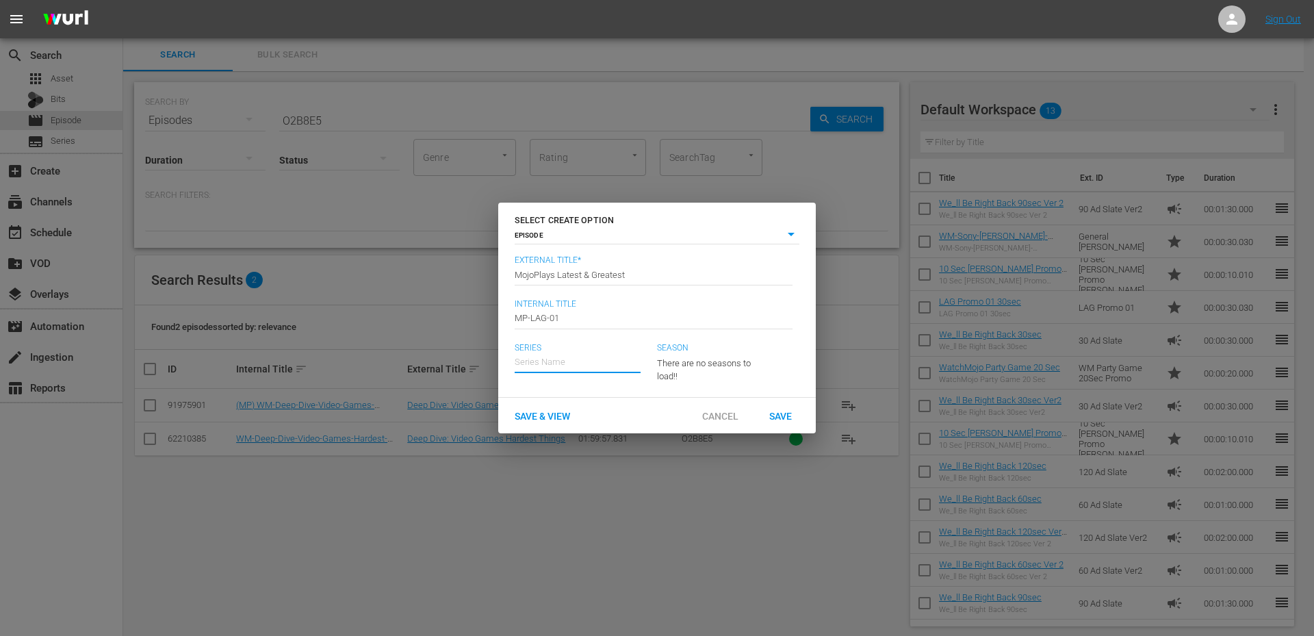
click at [486, 365] on div "SELECT CREATE OPTION EPISODE episode External Title* Enter External Episode Tit…" at bounding box center [657, 318] width 1314 height 636
paste input "MojoPlays Latest & Greatest"
type input "MojoPlays Latest & Greatest"
click at [549, 413] on span "Save & View" at bounding box center [542, 416] width 77 height 11
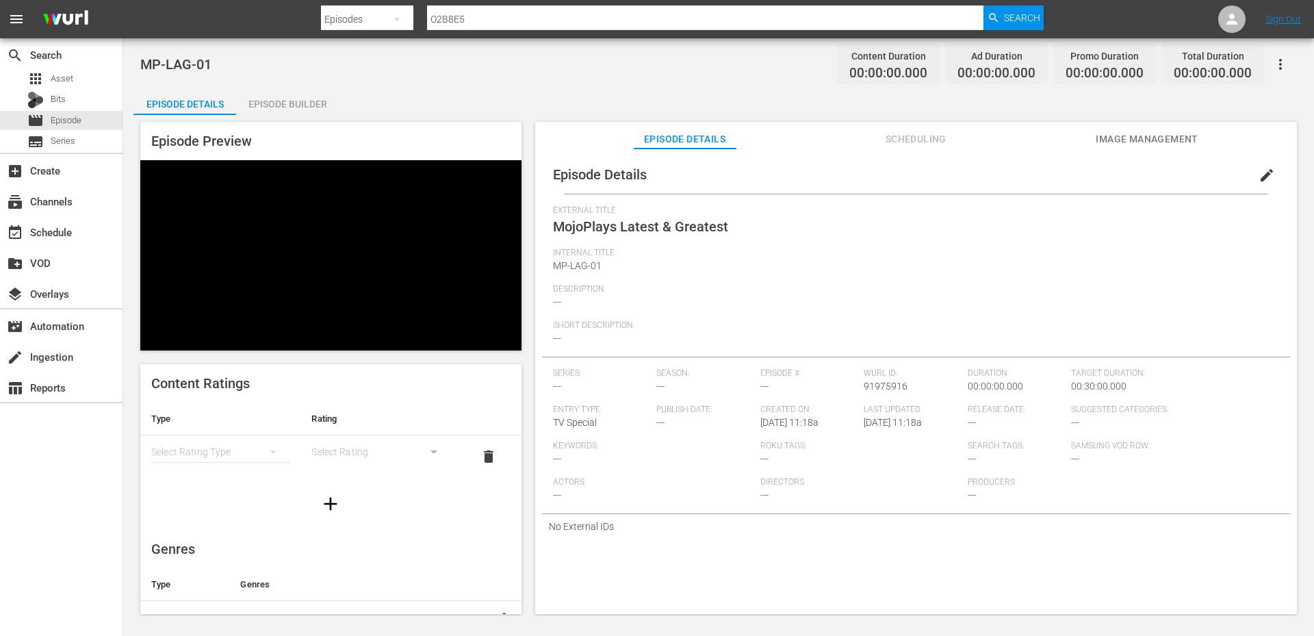
click at [1258, 181] on span "edit" at bounding box center [1266, 175] width 16 height 16
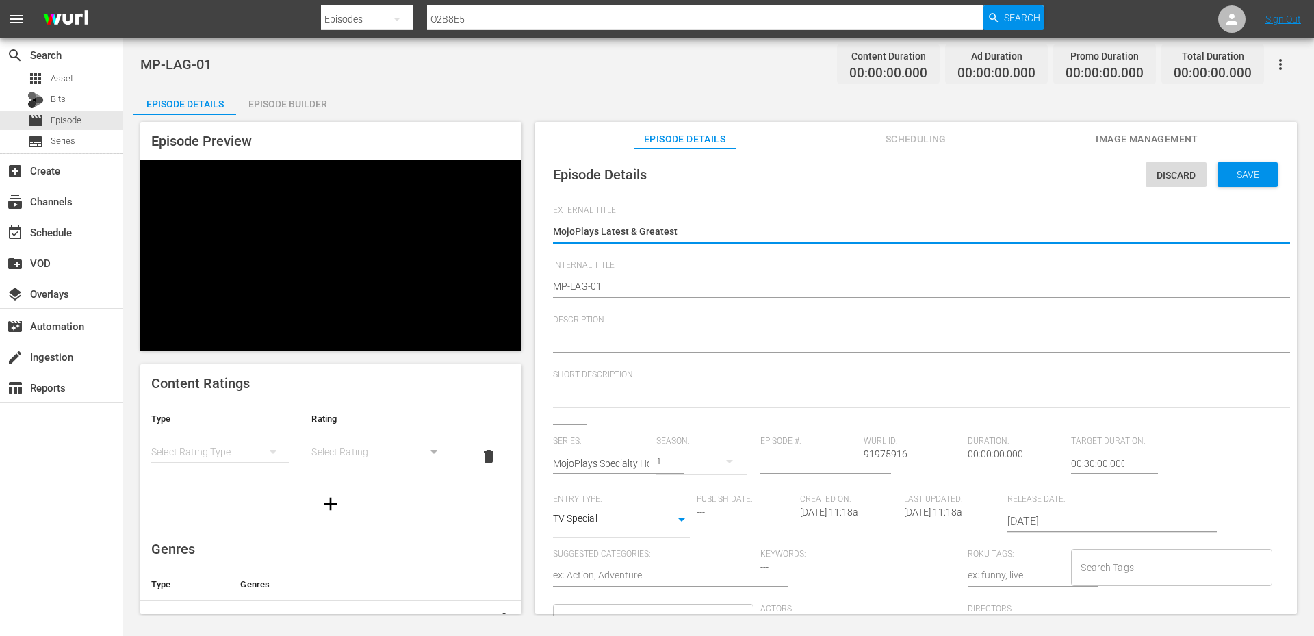
click at [607, 350] on textarea at bounding box center [912, 342] width 719 height 16
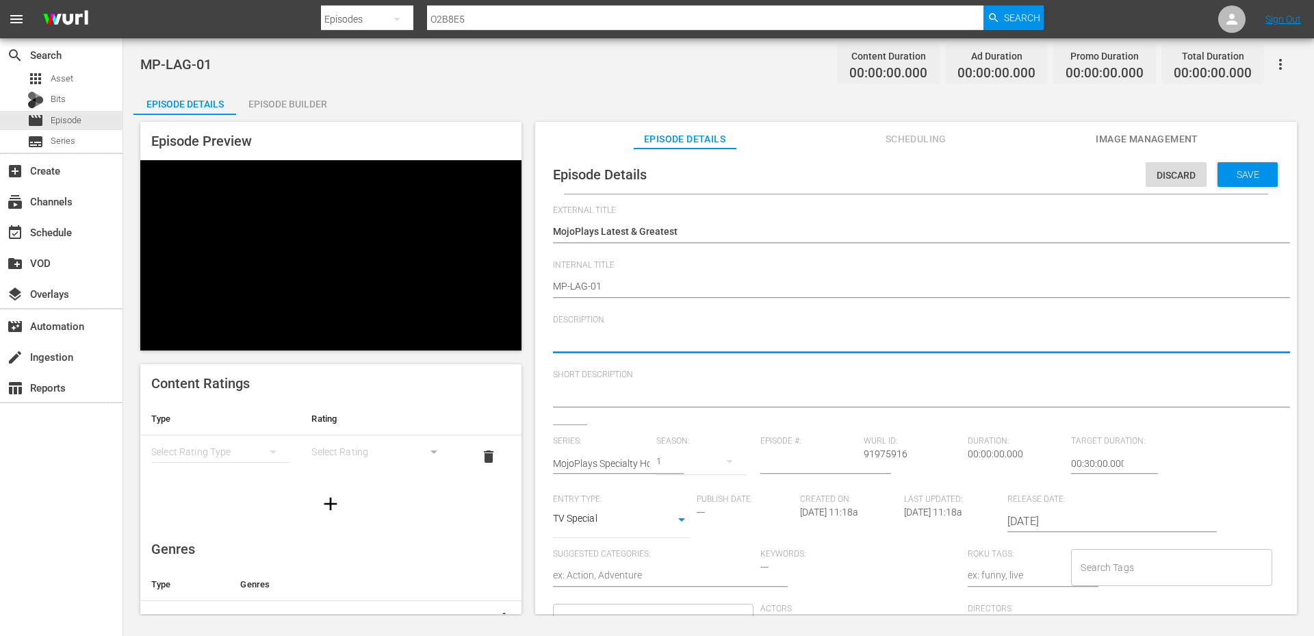
paste textarea "Stay up to date with all of the Latest and Greatest countdown videos from MsMoj…"
type textarea "Stay up to date with all of the Latest and Greatest countdown videos from MsMoj…"
click at [640, 391] on textarea at bounding box center [912, 397] width 719 height 16
paste textarea "Stay up to date with all of the Latest and Greatest countdown videos from MsMoj…"
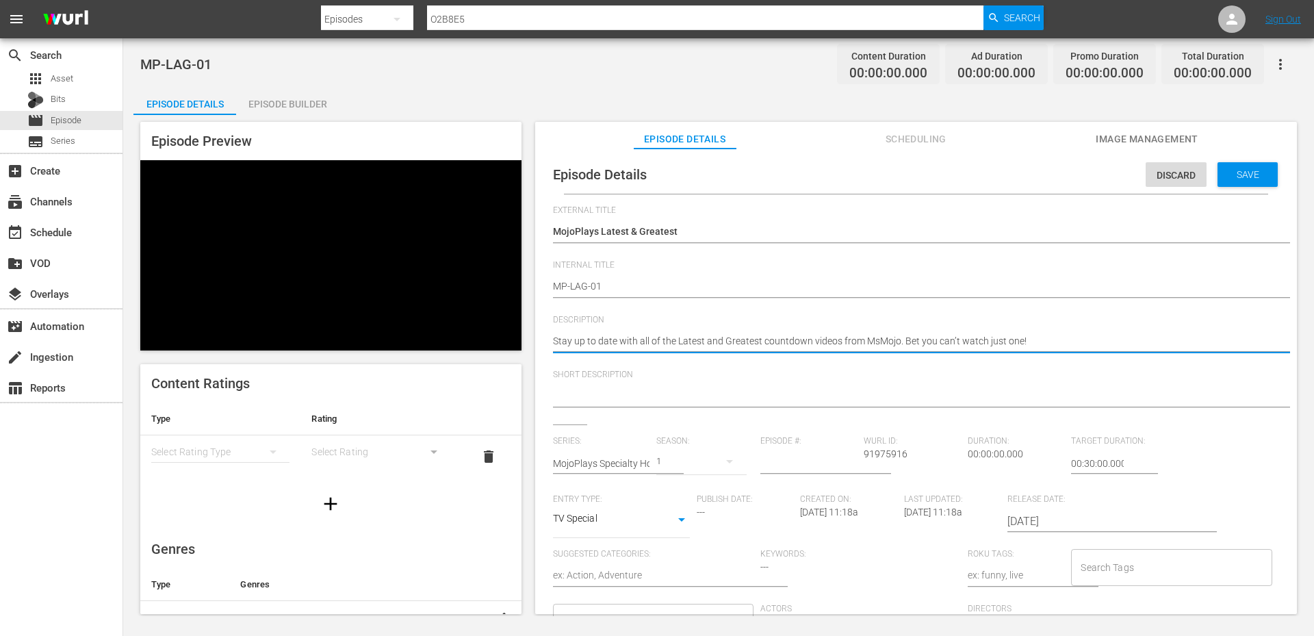
type textarea "Stay up to date with all of the Latest and Greatest countdown videos from MsMoj…"
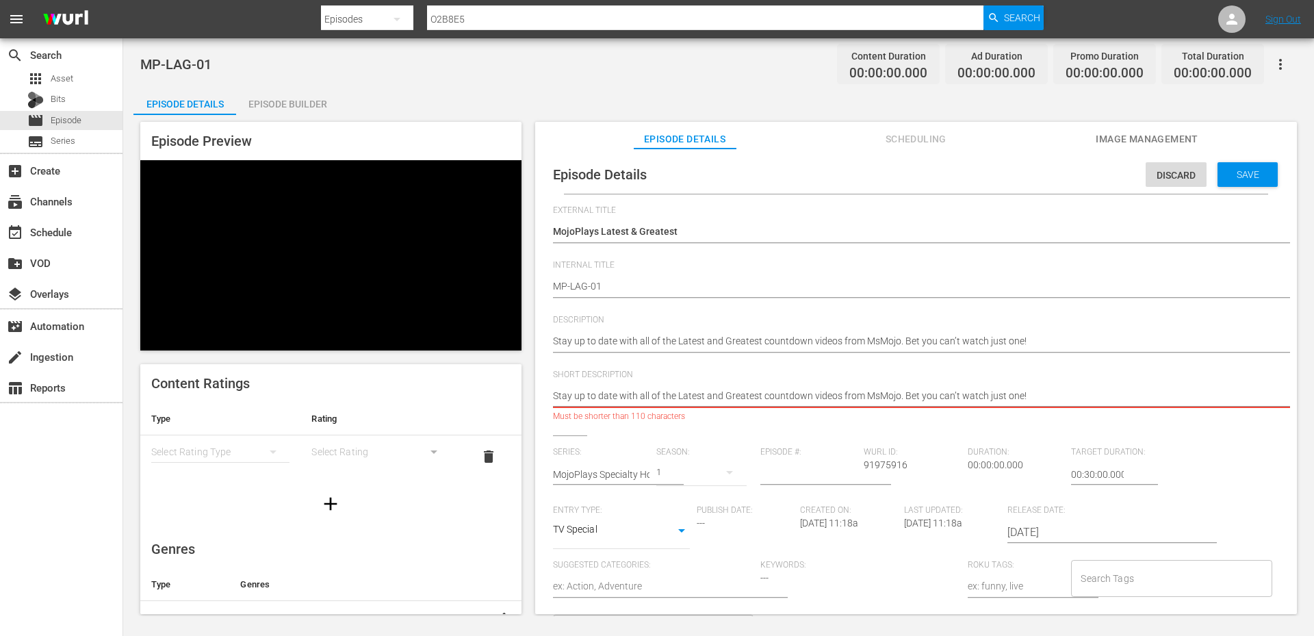
type textarea "Stay up to date with all of the Latest and Greatest countdown videos from MsMoj…"
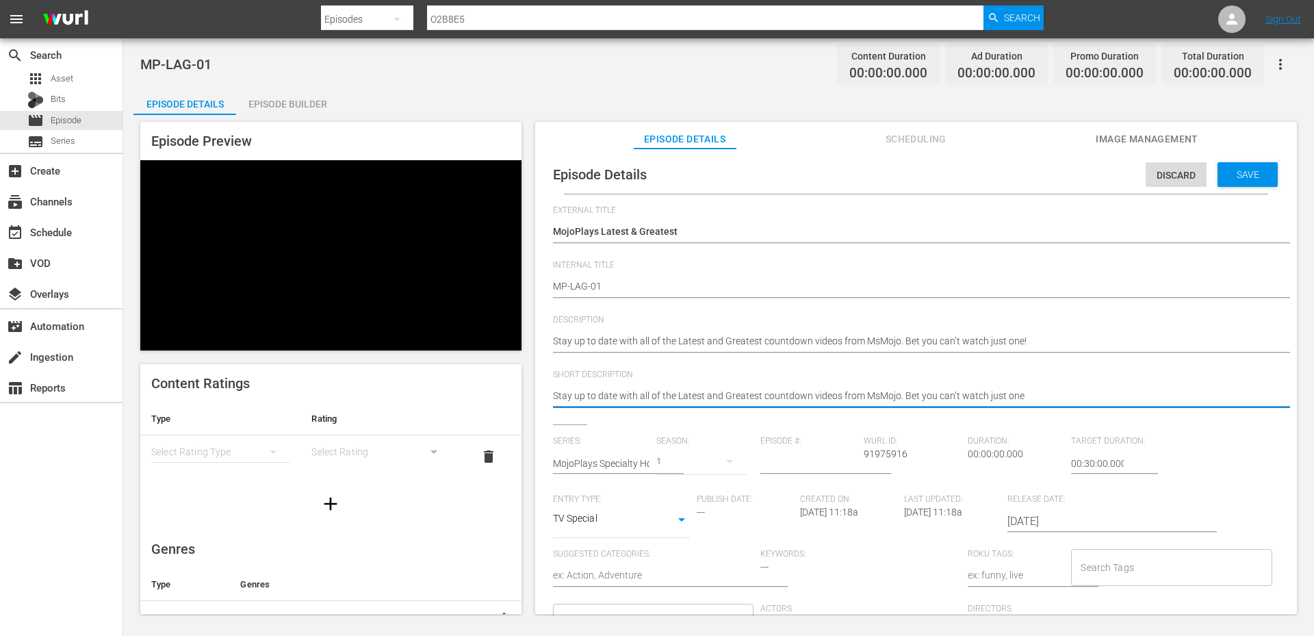
type textarea "Stay up to date with all of the Latest and Greatest countdown videos from MsMoj…"
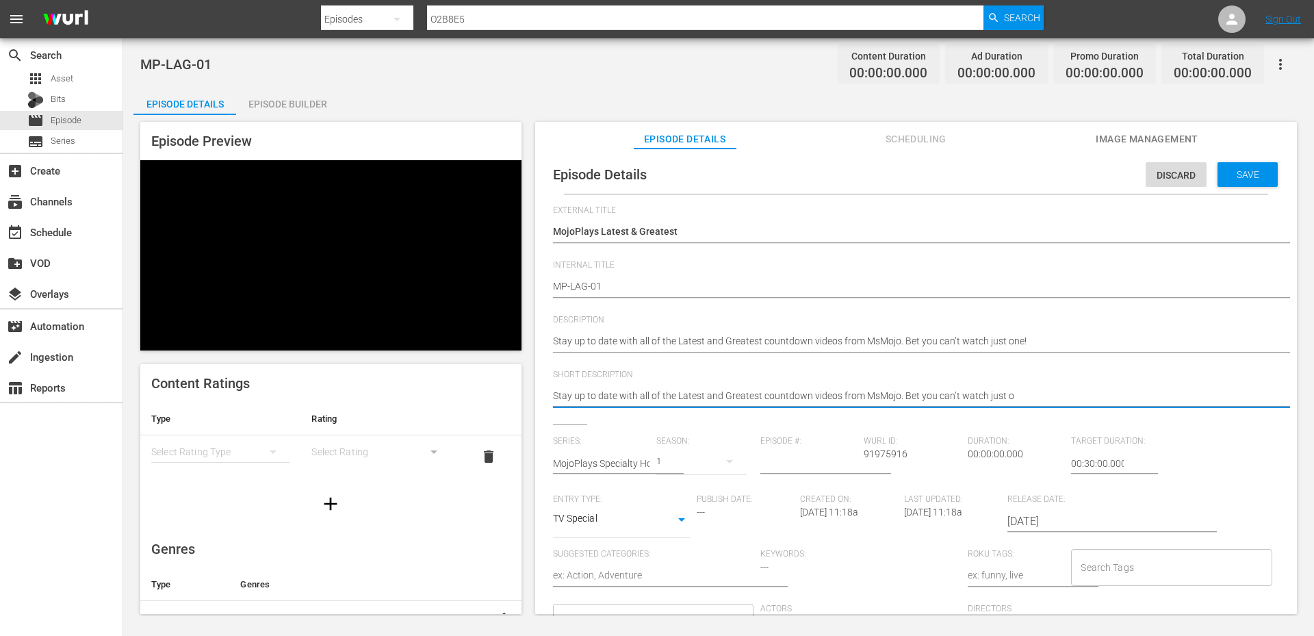
type textarea "Stay up to date with all of the Latest and Greatest countdown videos from MsMoj…"
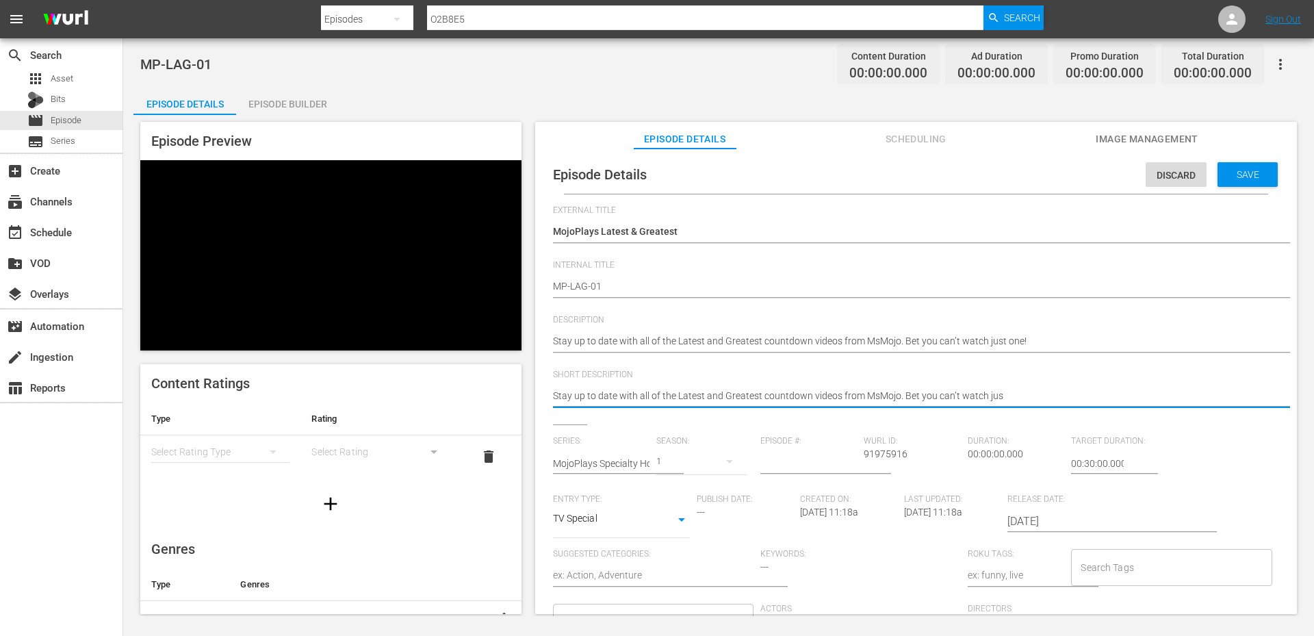
type textarea "Stay up to date with all of the Latest and Greatest countdown videos from MsMoj…"
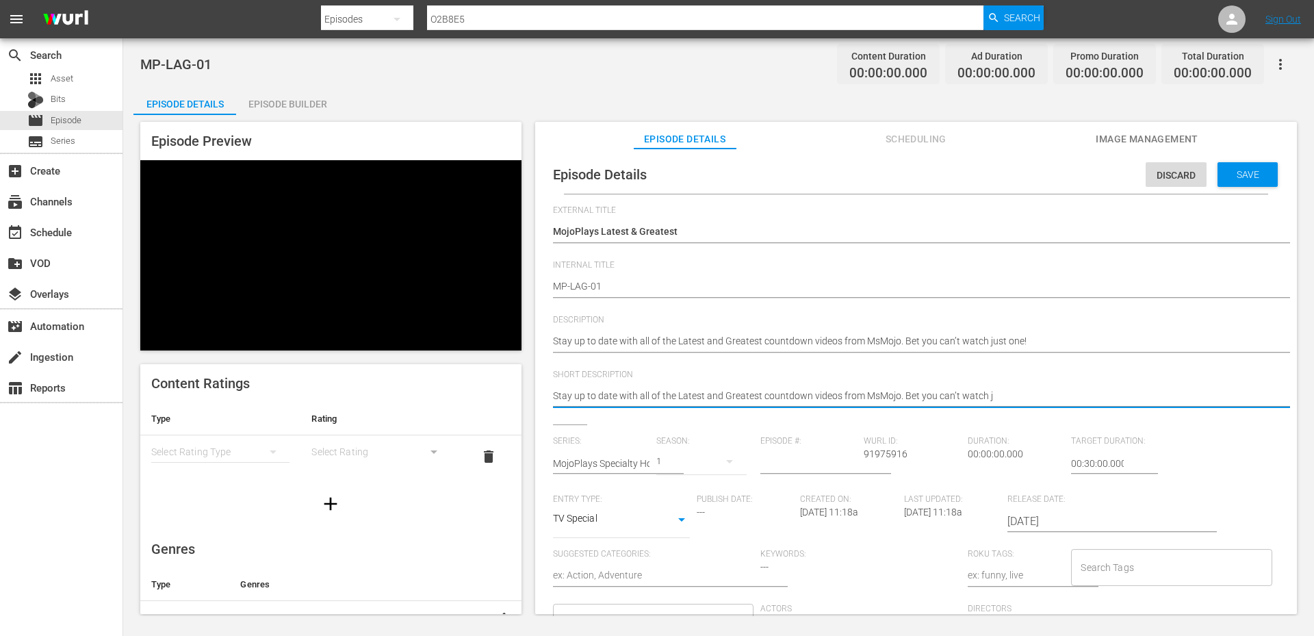
type textarea "Stay up to date with all of the Latest and Greatest countdown videos from MsMoj…"
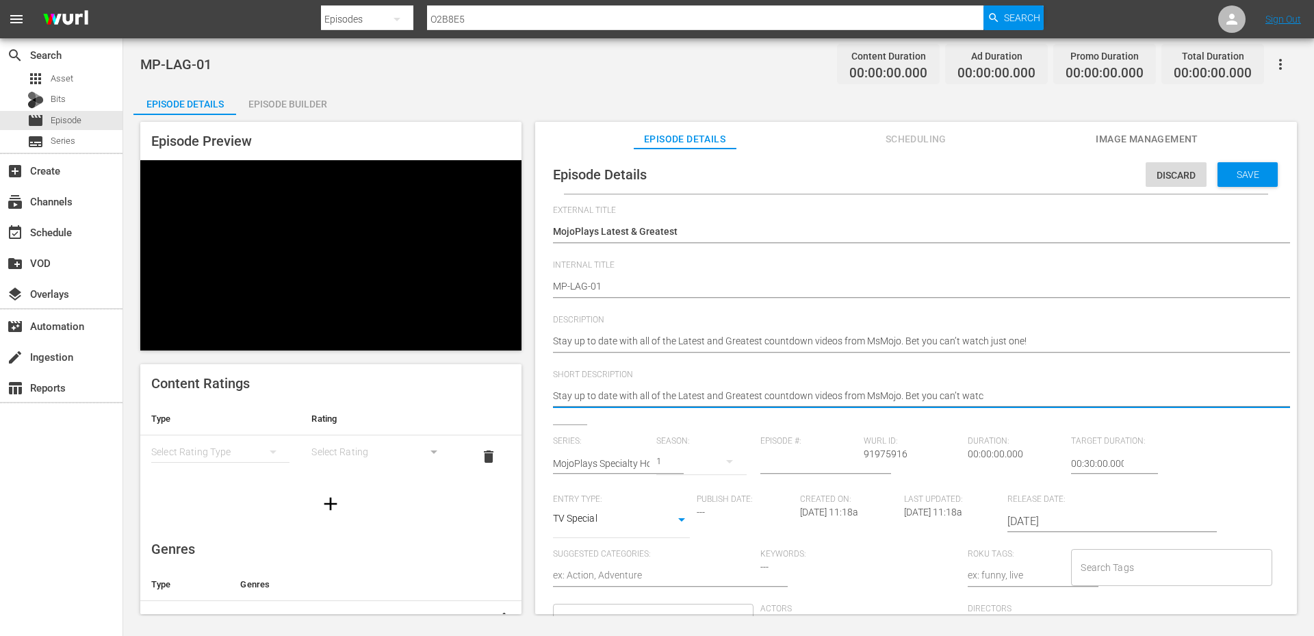
type textarea "Stay up to date with all of the Latest and Greatest countdown videos from MsMoj…"
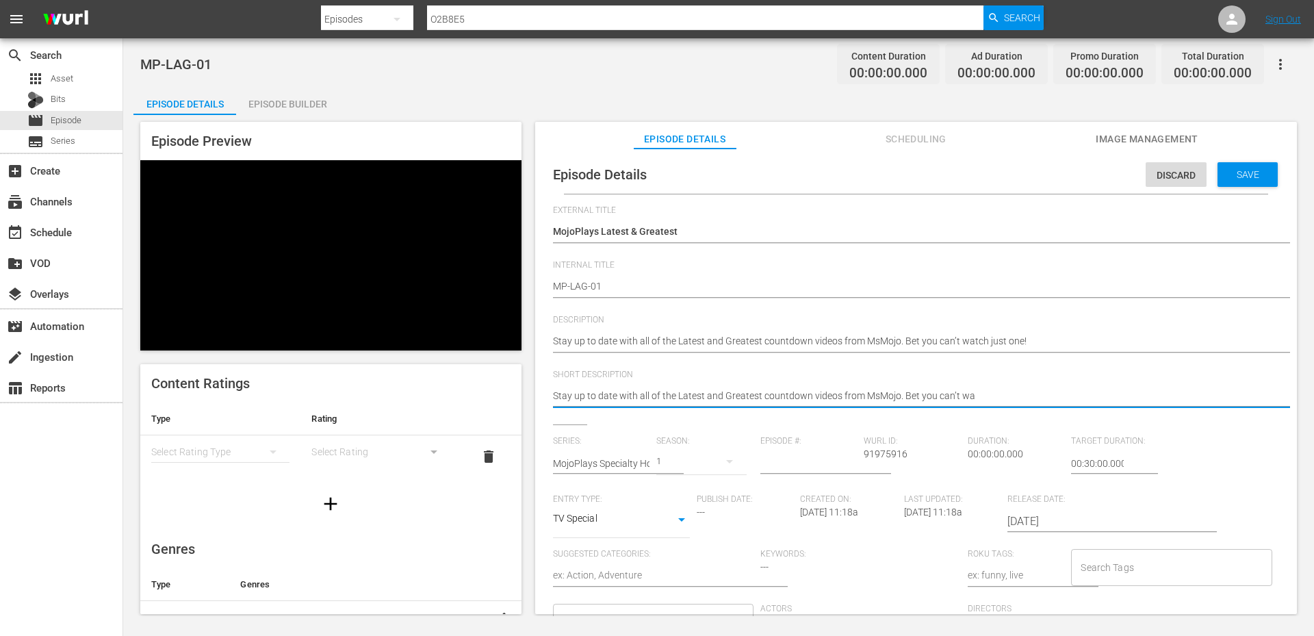
type textarea "Stay up to date with all of the Latest and Greatest countdown videos from MsMoj…"
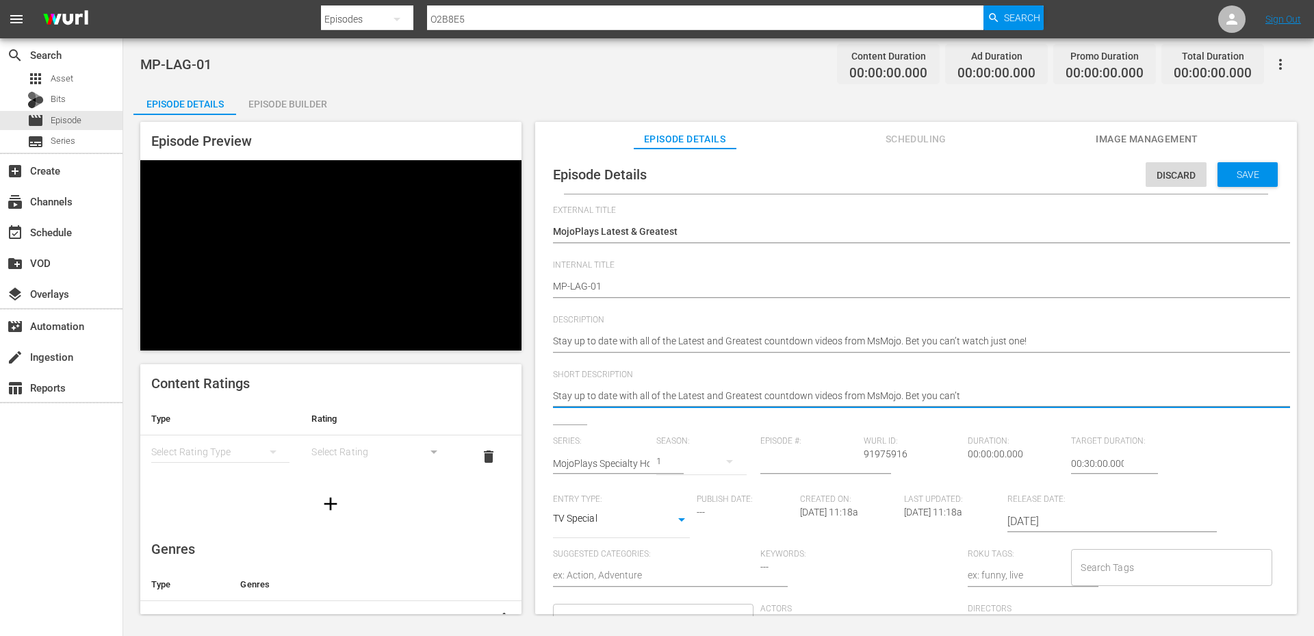
type textarea "Stay up to date with all of the Latest and Greatest countdown videos from MsMoj…"
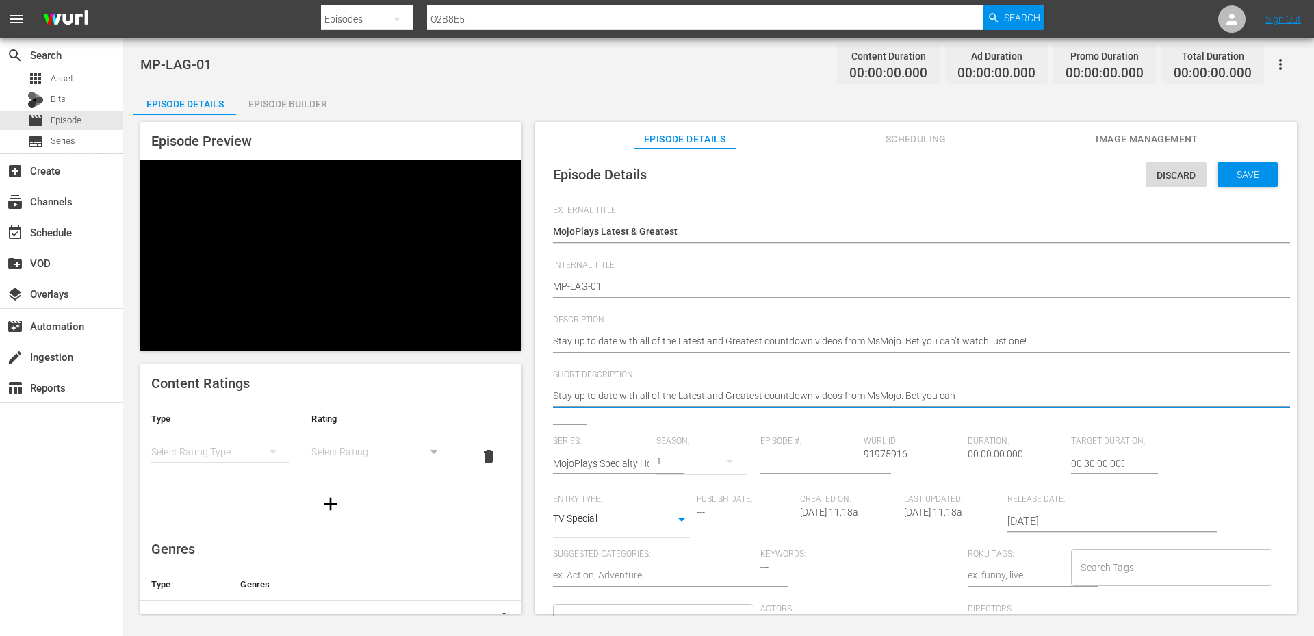
type textarea "Stay up to date with all of the Latest and Greatest countdown videos from MsMoj…"
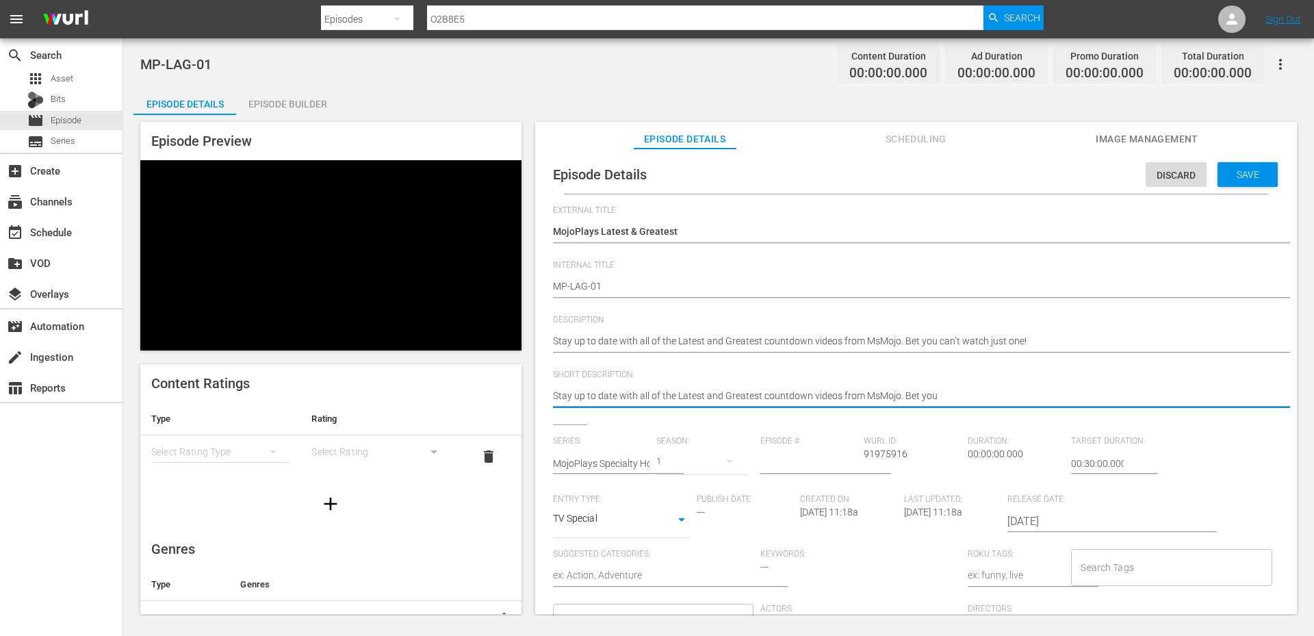
type textarea "Stay up to date with all of the Latest and Greatest countdown videos from MsMoj…"
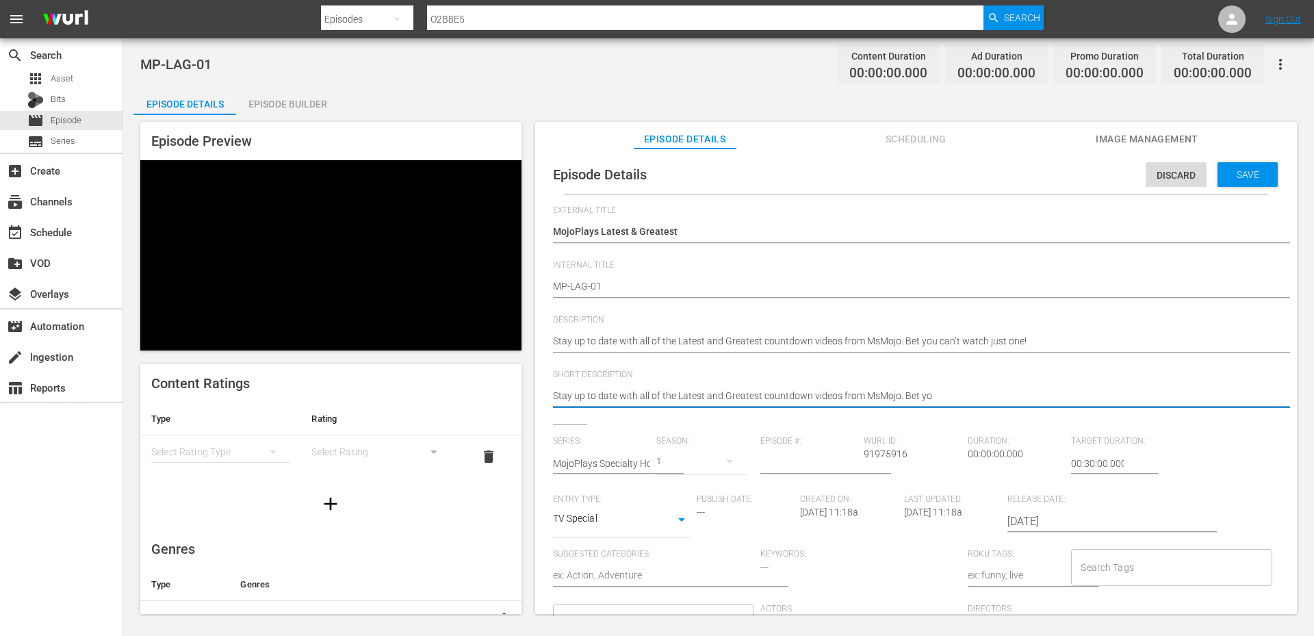
type textarea "Stay up to date with all of the Latest and Greatest countdown videos from MsMoj…"
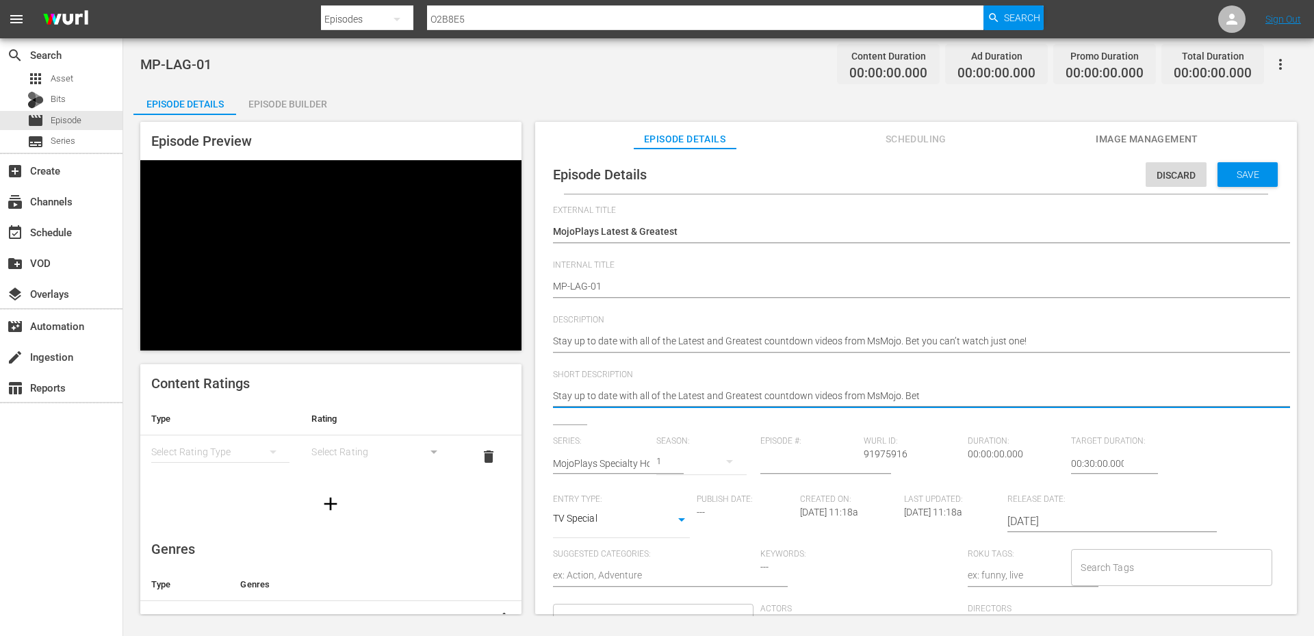
type textarea "Stay up to date with all of the Latest and Greatest countdown videos from MsMoj…"
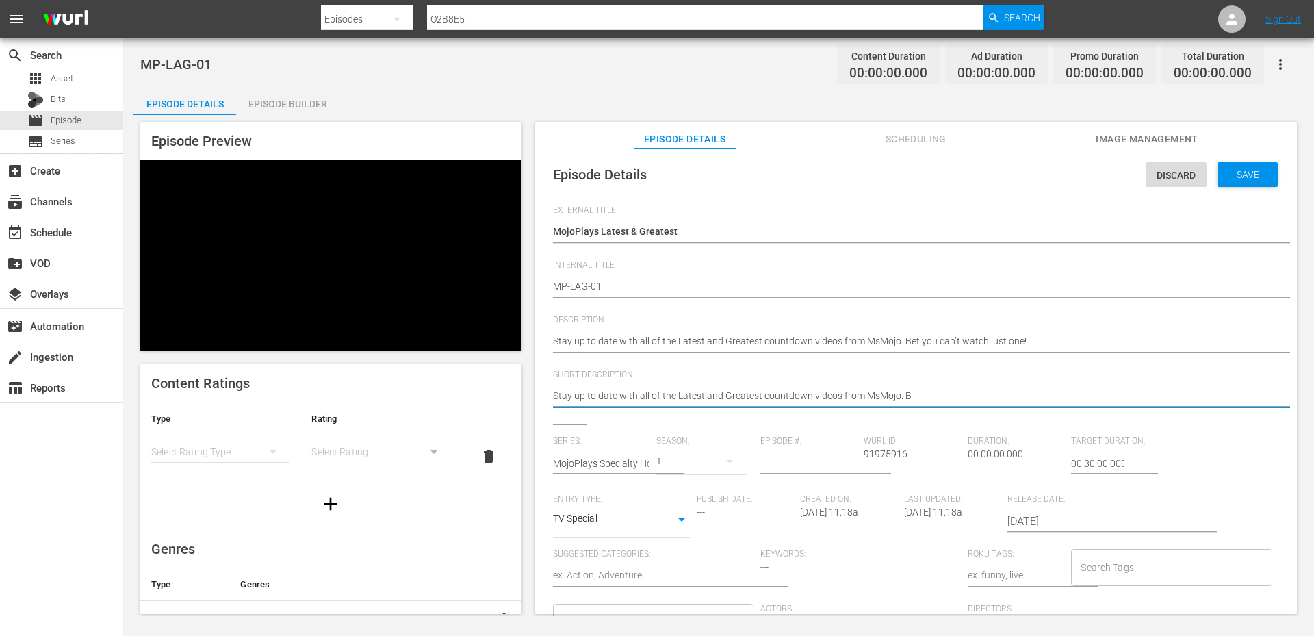
type textarea "Stay up to date with all of the Latest and Greatest countdown videos from MsMoj…"
click at [1071, 469] on input "00:30:00.000" at bounding box center [1097, 463] width 53 height 33
type input "02:00:00.000"
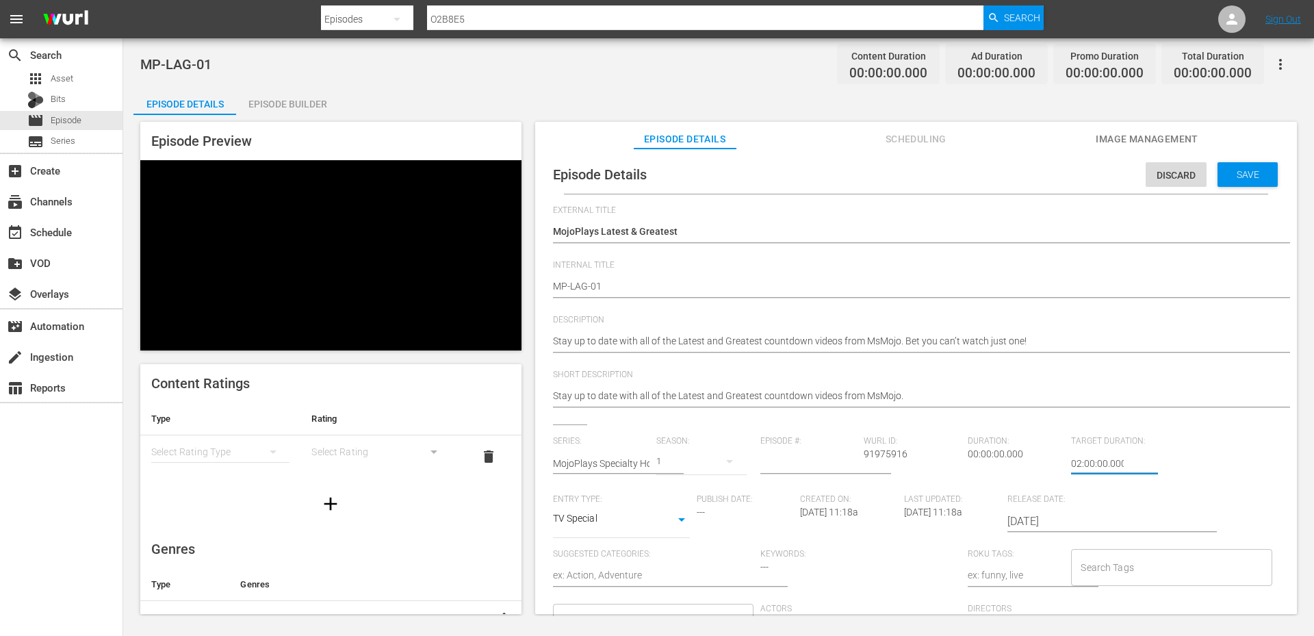
click at [792, 459] on input "number" at bounding box center [808, 463] width 97 height 33
type input "01"
click at [1226, 177] on span "Save" at bounding box center [1247, 174] width 44 height 11
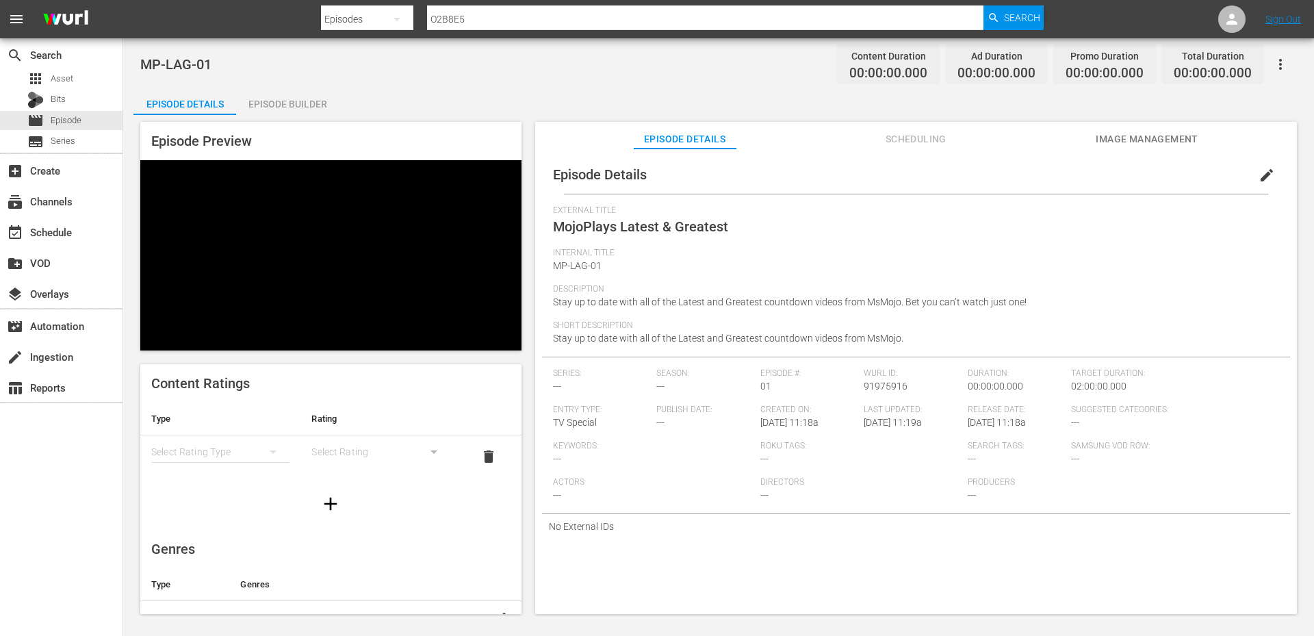
click at [1148, 138] on span "Image Management" at bounding box center [1146, 139] width 103 height 17
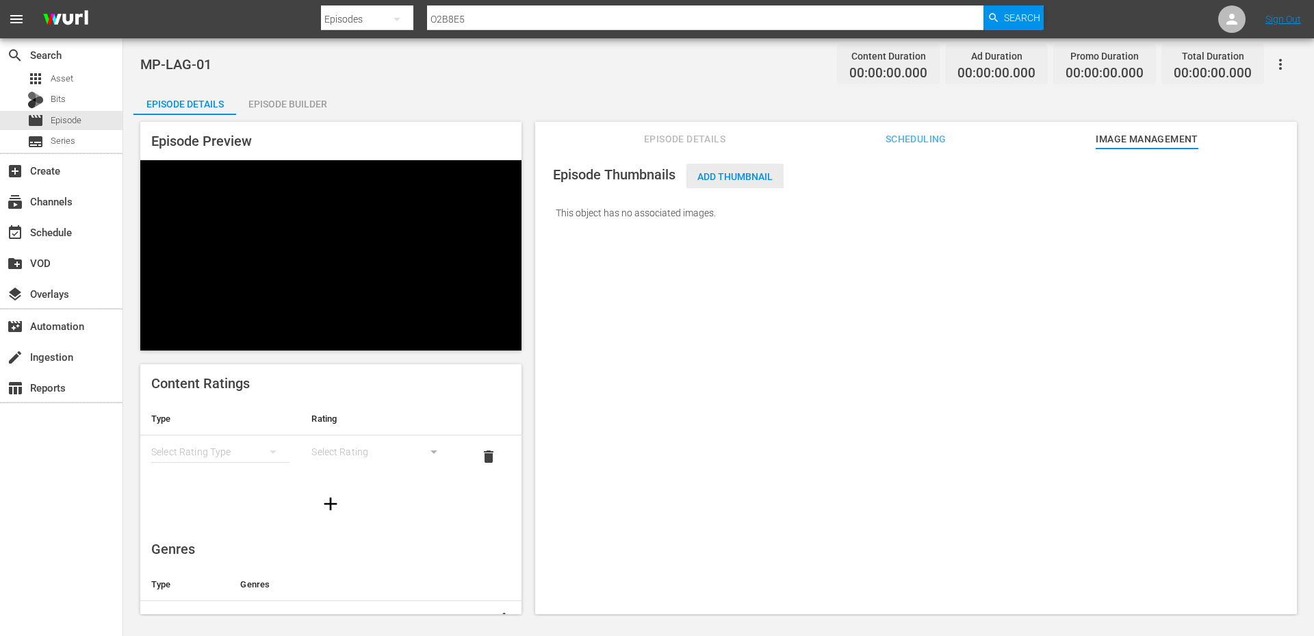
click at [746, 172] on span "Add Thumbnail" at bounding box center [734, 176] width 97 height 11
click at [725, 179] on span "Add Thumbnail" at bounding box center [734, 176] width 97 height 11
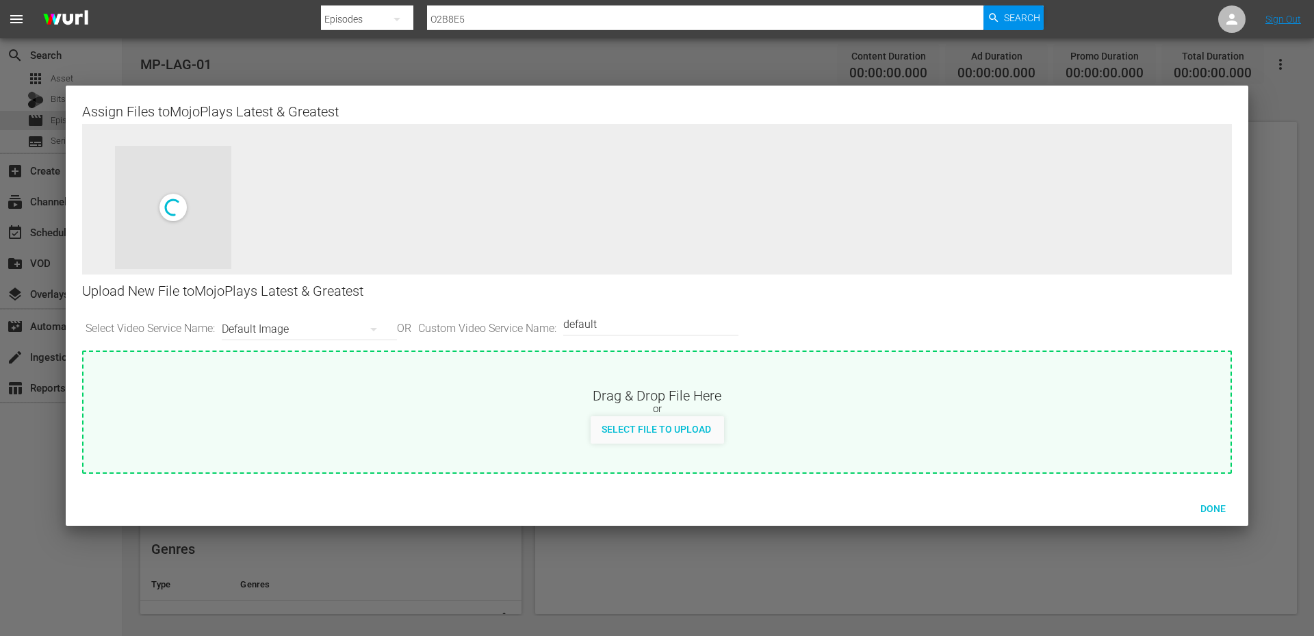
click at [311, 331] on div "Default Image" at bounding box center [306, 329] width 168 height 38
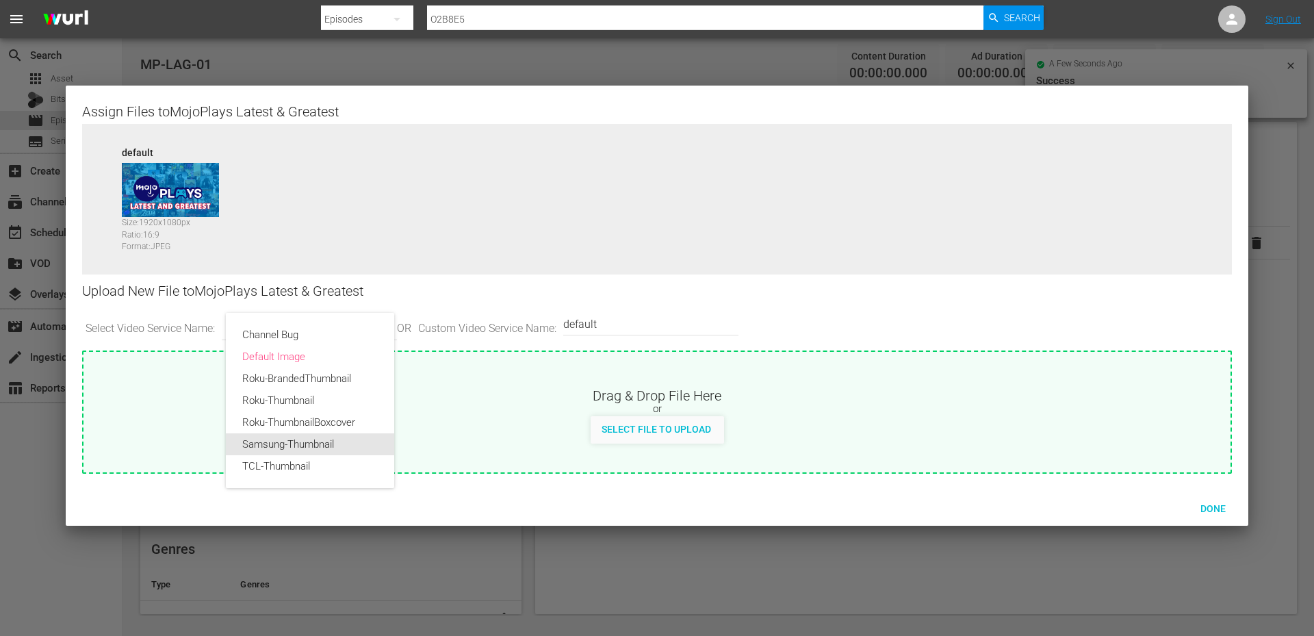
click at [300, 445] on div "Samsung-Thumbnail" at bounding box center [309, 444] width 135 height 22
type input "Samsung-Thumbnail"
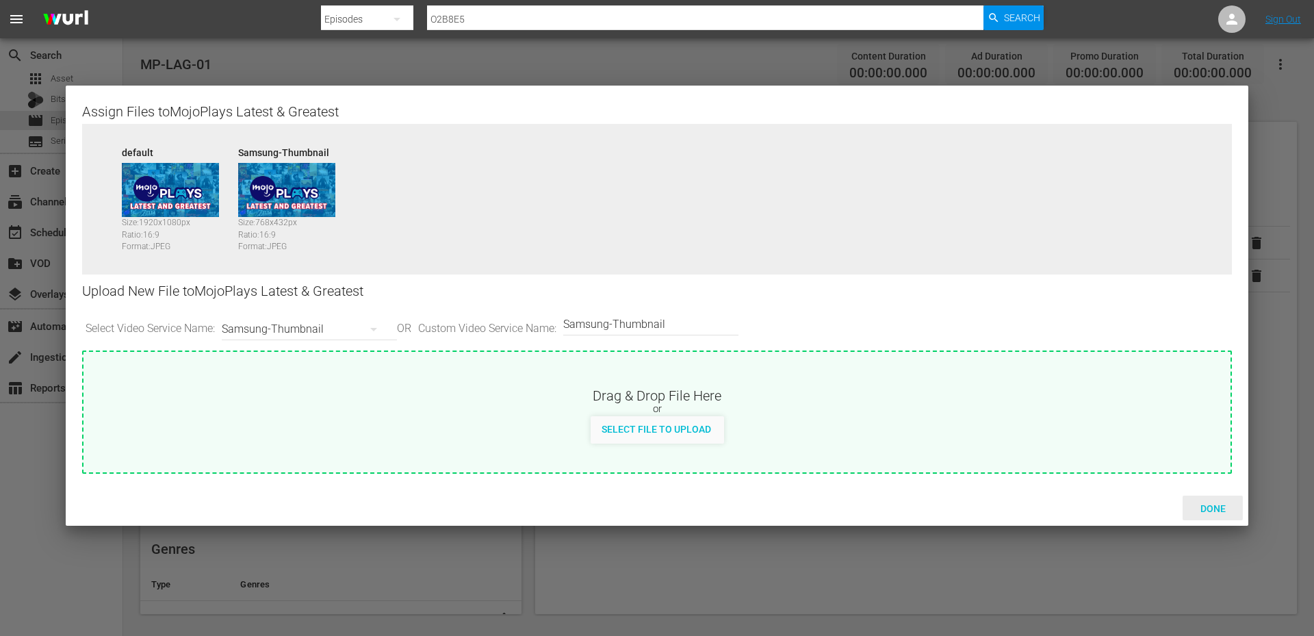
click at [1230, 495] on div "Done" at bounding box center [1212, 507] width 60 height 25
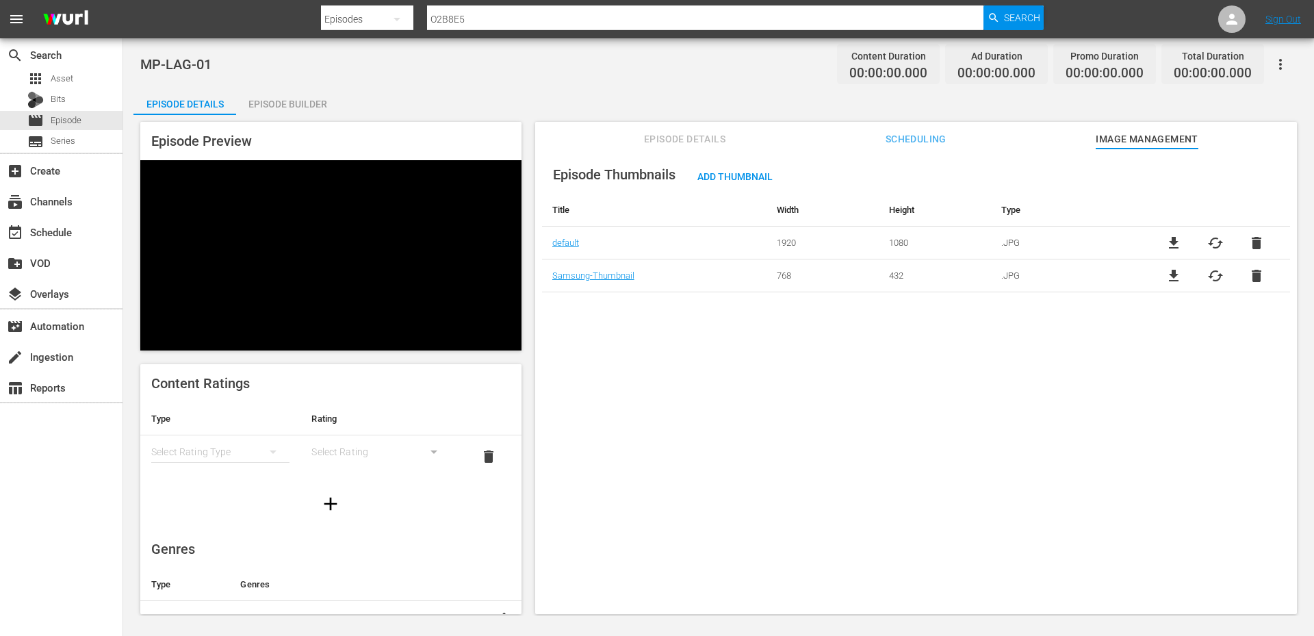
click at [641, 404] on div "Episode Thumbnails Add Thumbnail Title Width Height Type default 1920 1080 .JPG…" at bounding box center [916, 387] width 762 height 478
click at [281, 102] on div "Episode Builder" at bounding box center [287, 104] width 103 height 33
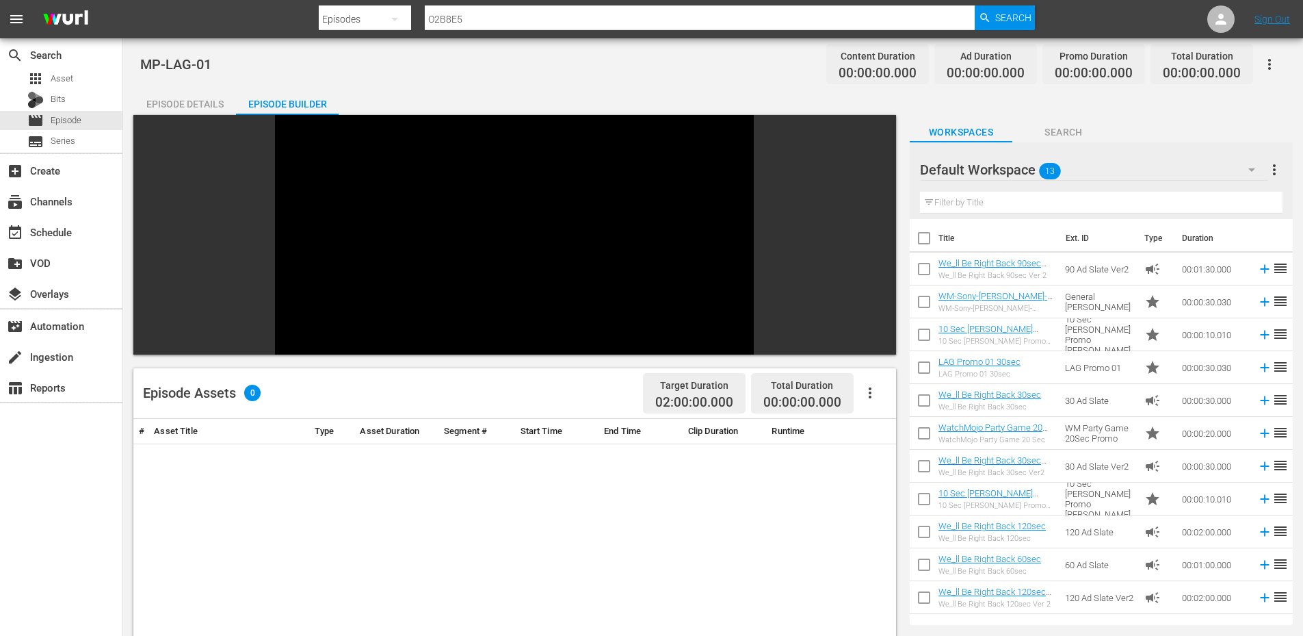
click at [1055, 129] on span "Search" at bounding box center [1064, 132] width 103 height 17
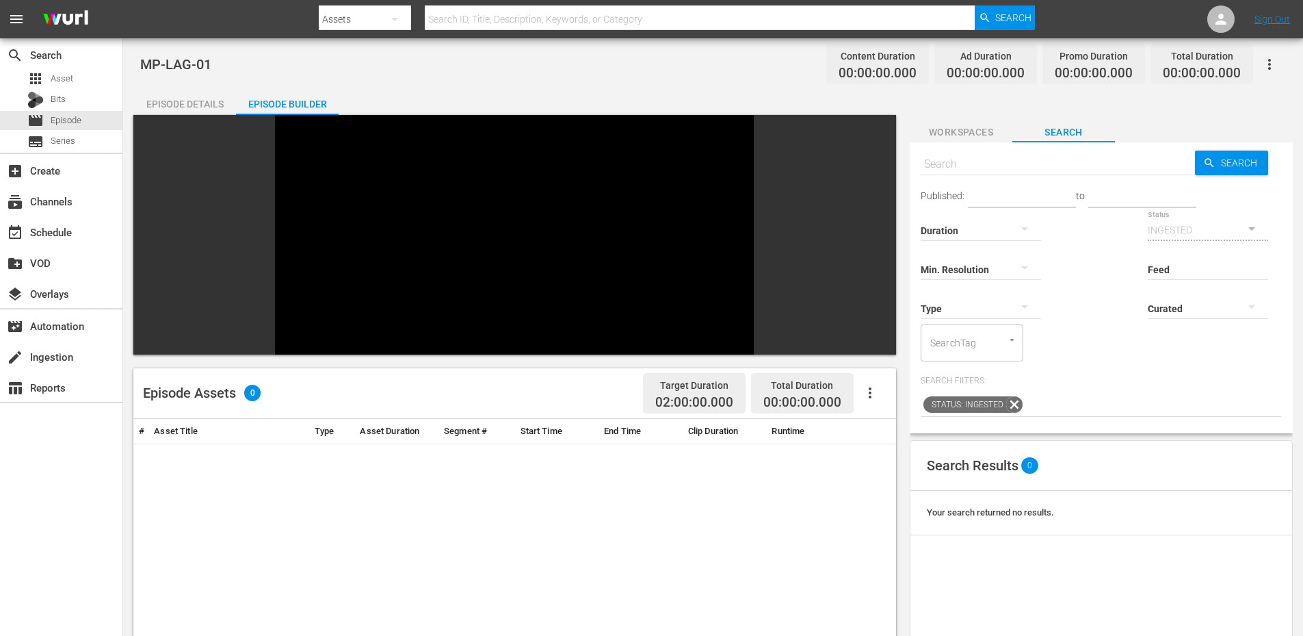
click at [965, 133] on span "Workspaces" at bounding box center [961, 132] width 103 height 17
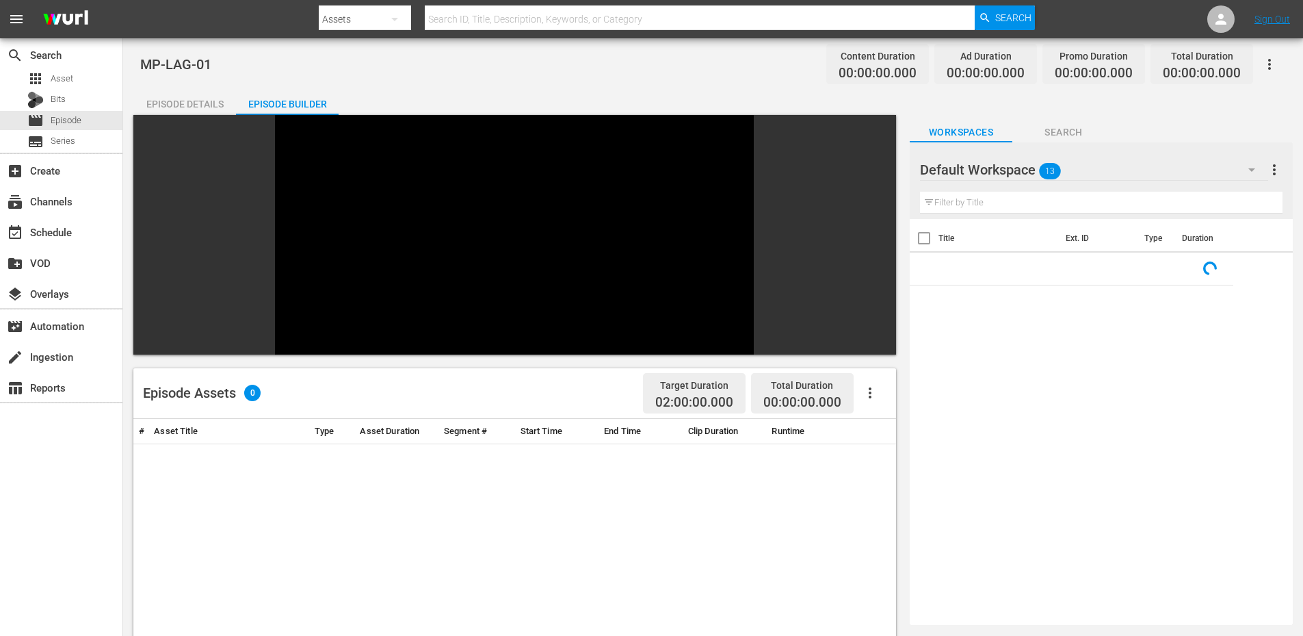
click at [1206, 172] on div "Default Workspace 13" at bounding box center [1094, 170] width 348 height 38
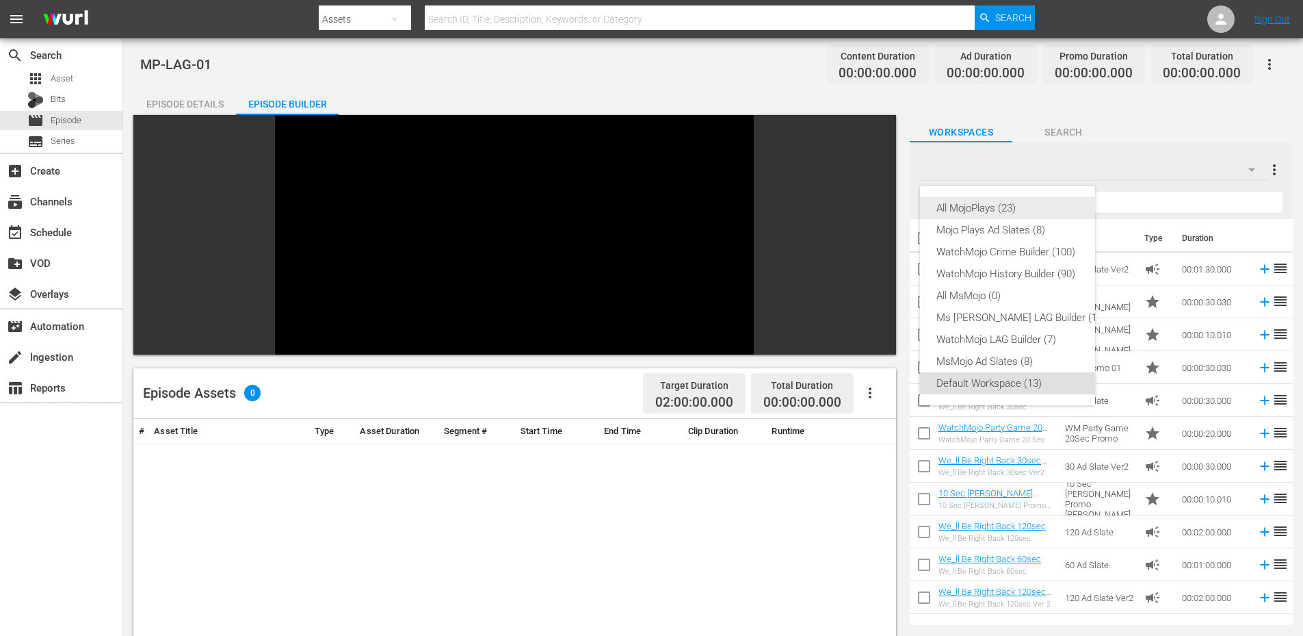
click at [1014, 211] on div "All MojoPlays (23)" at bounding box center [1022, 208] width 170 height 22
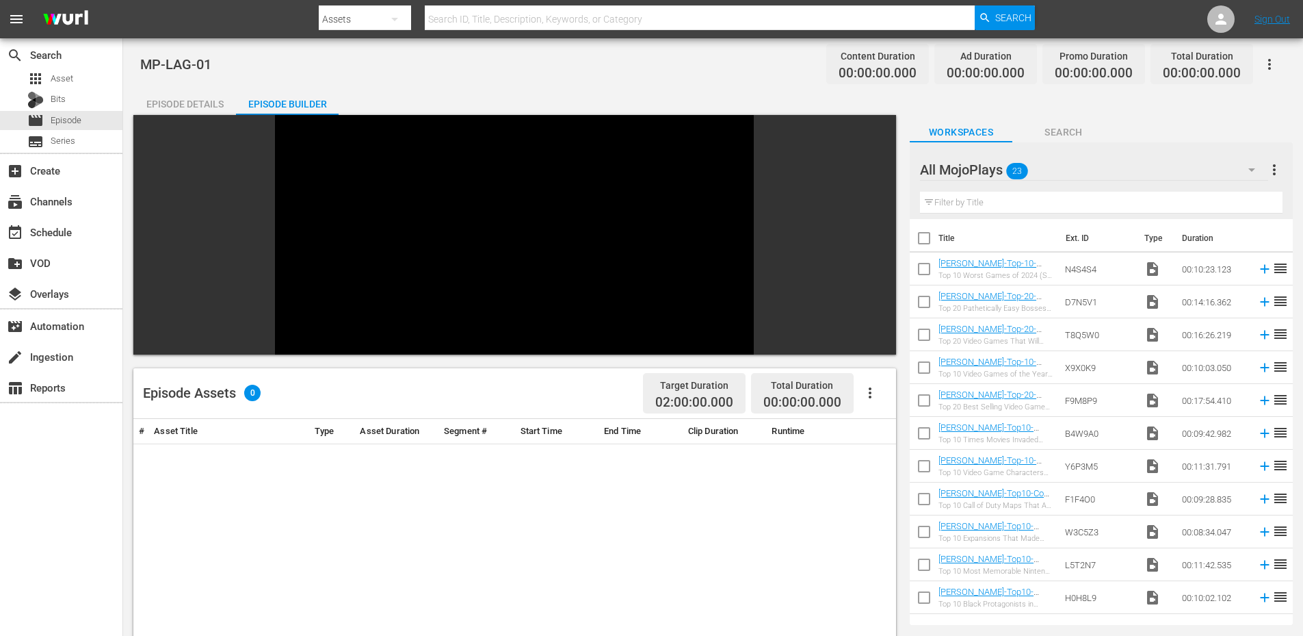
click at [924, 271] on input "checkbox" at bounding box center [924, 271] width 29 height 29
checkbox input "true"
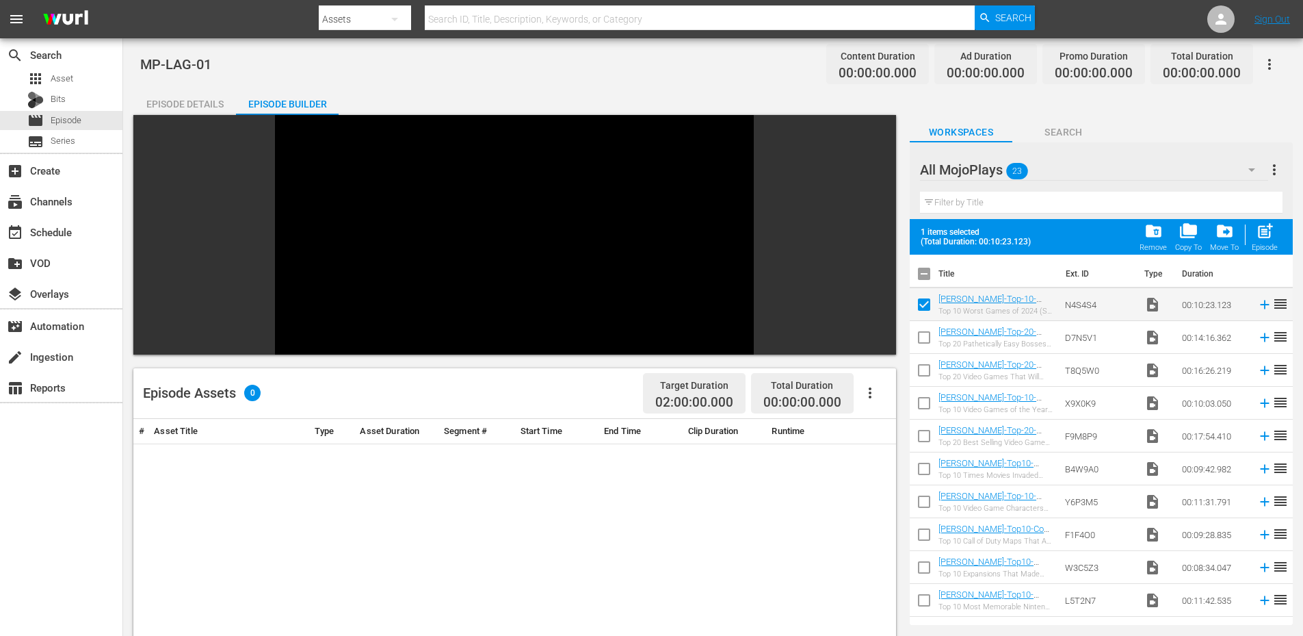
click at [920, 346] on input "checkbox" at bounding box center [924, 340] width 29 height 29
checkbox input "true"
click at [925, 370] on input "checkbox" at bounding box center [924, 373] width 29 height 29
checkbox input "true"
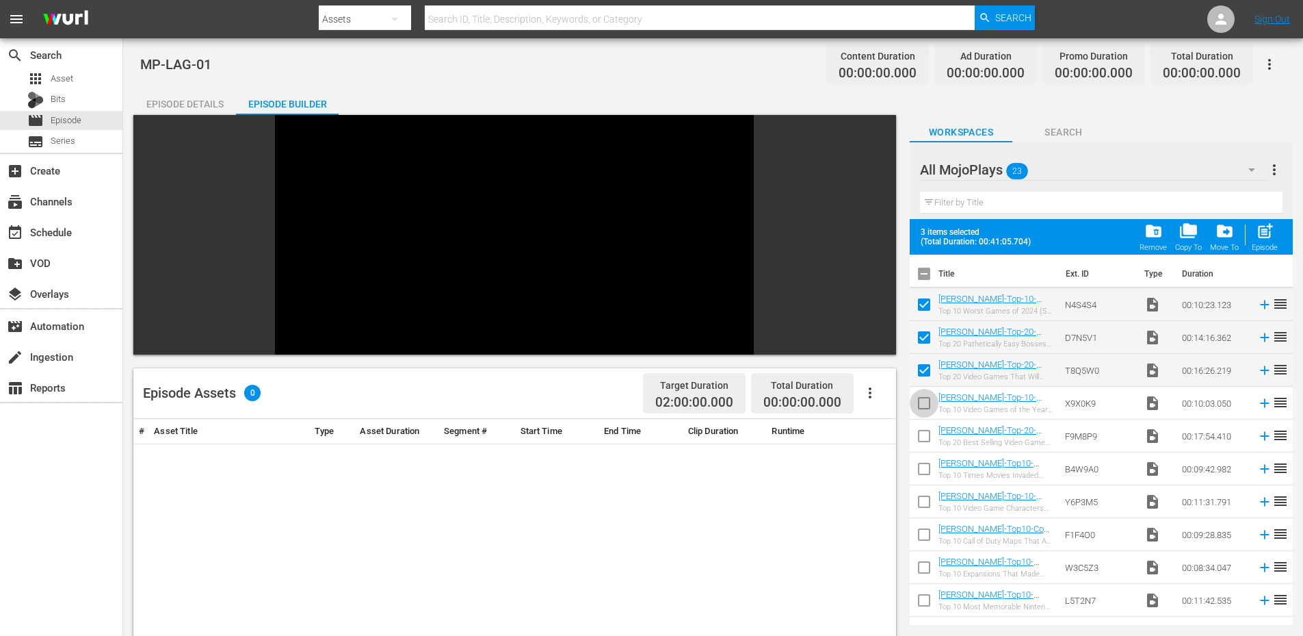
click at [918, 404] on input "checkbox" at bounding box center [924, 405] width 29 height 29
checkbox input "true"
click at [918, 441] on input "checkbox" at bounding box center [924, 438] width 29 height 29
checkbox input "true"
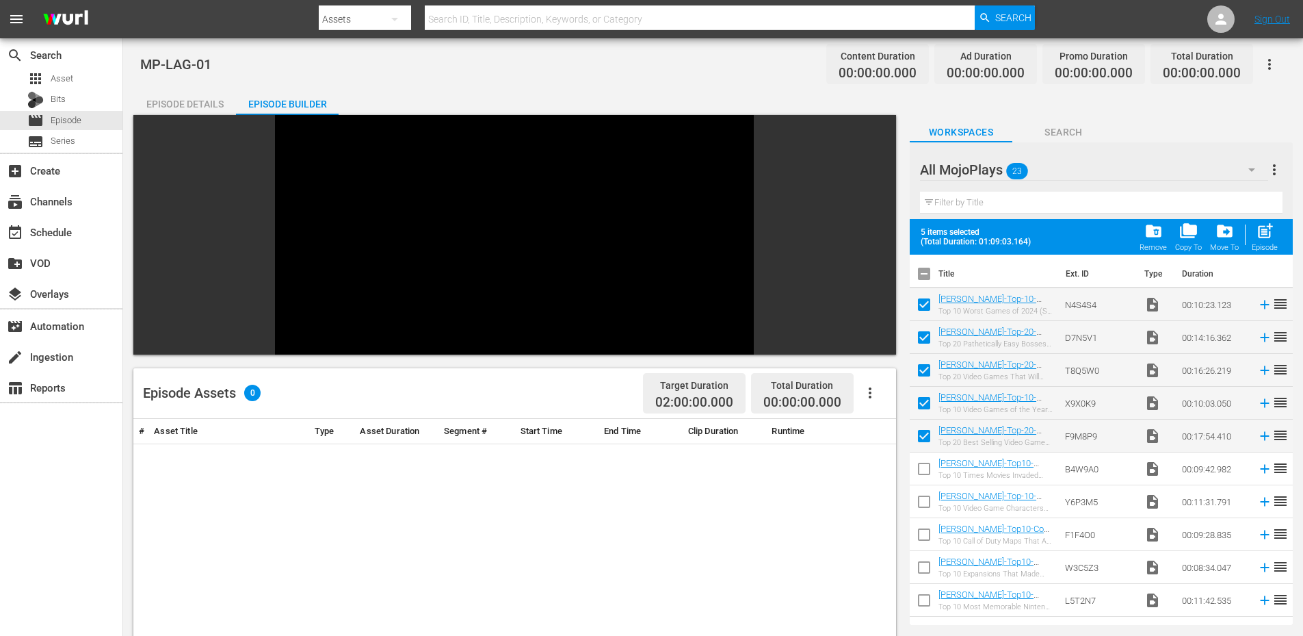
click at [920, 473] on input "checkbox" at bounding box center [924, 471] width 29 height 29
checkbox input "true"
click at [915, 495] on input "checkbox" at bounding box center [924, 504] width 29 height 29
checkbox input "true"
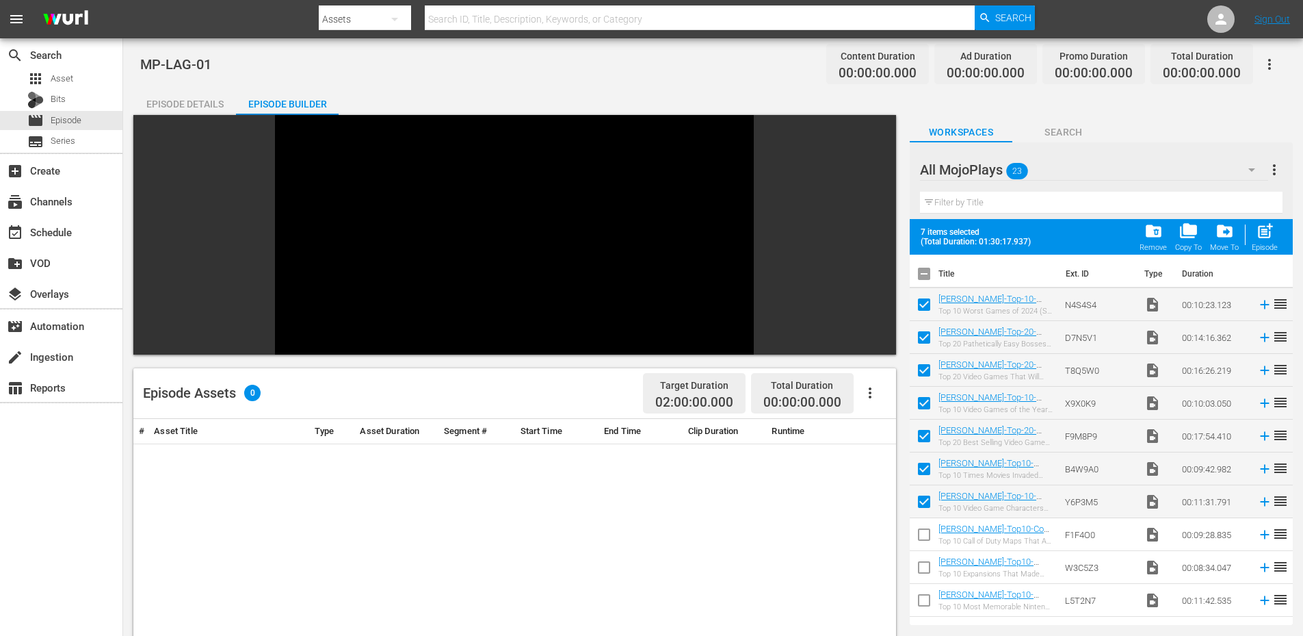
click at [920, 541] on input "checkbox" at bounding box center [924, 537] width 29 height 29
click at [920, 536] on input "checkbox" at bounding box center [924, 537] width 29 height 29
checkbox input "false"
click at [923, 600] on input "checkbox" at bounding box center [924, 602] width 29 height 29
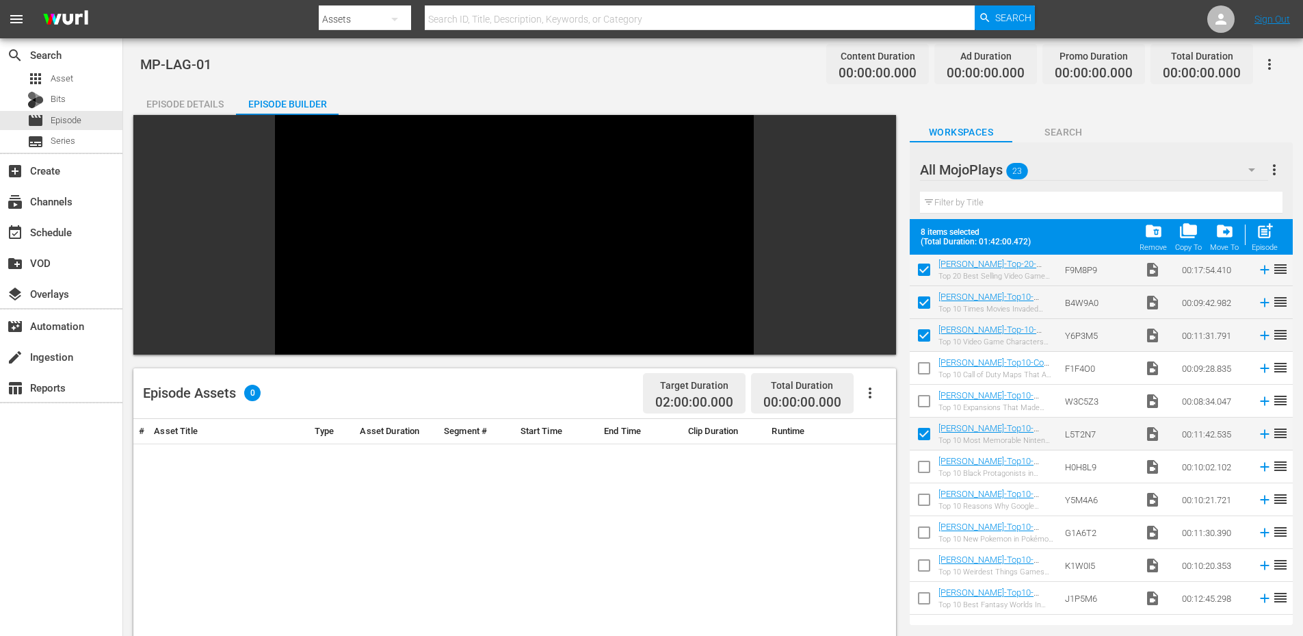
scroll to position [183, 0]
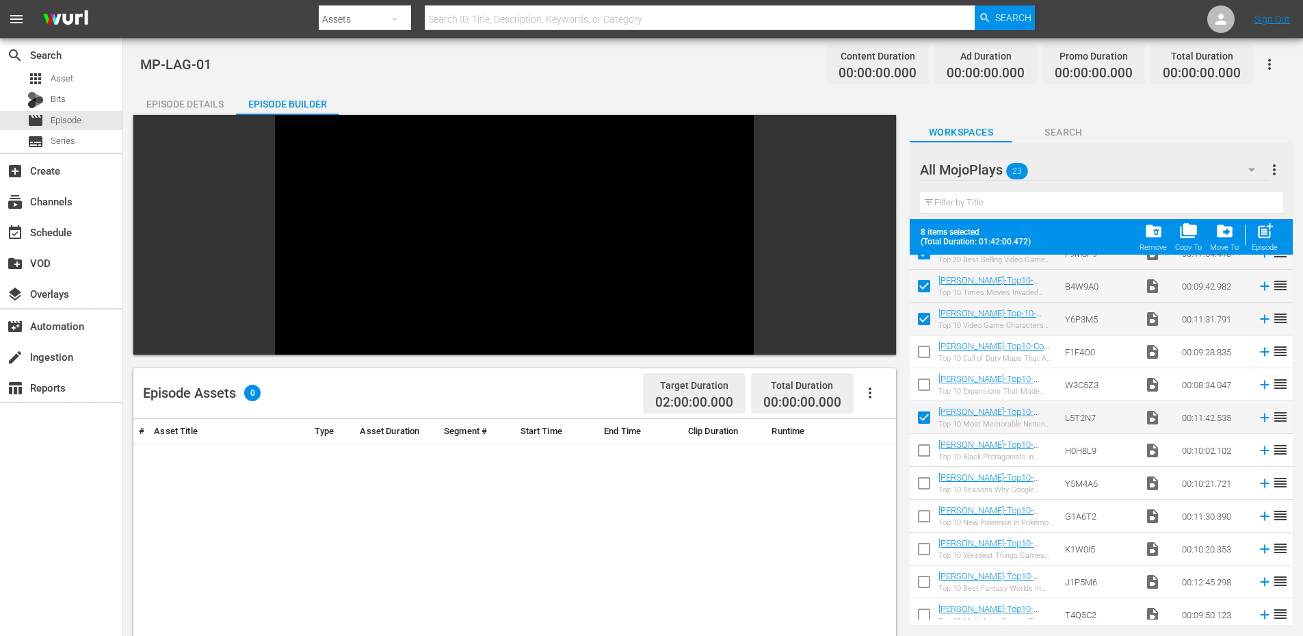
click at [924, 413] on input "checkbox" at bounding box center [924, 420] width 29 height 29
checkbox input "false"
click at [915, 554] on input "checkbox" at bounding box center [924, 551] width 29 height 29
checkbox input "false"
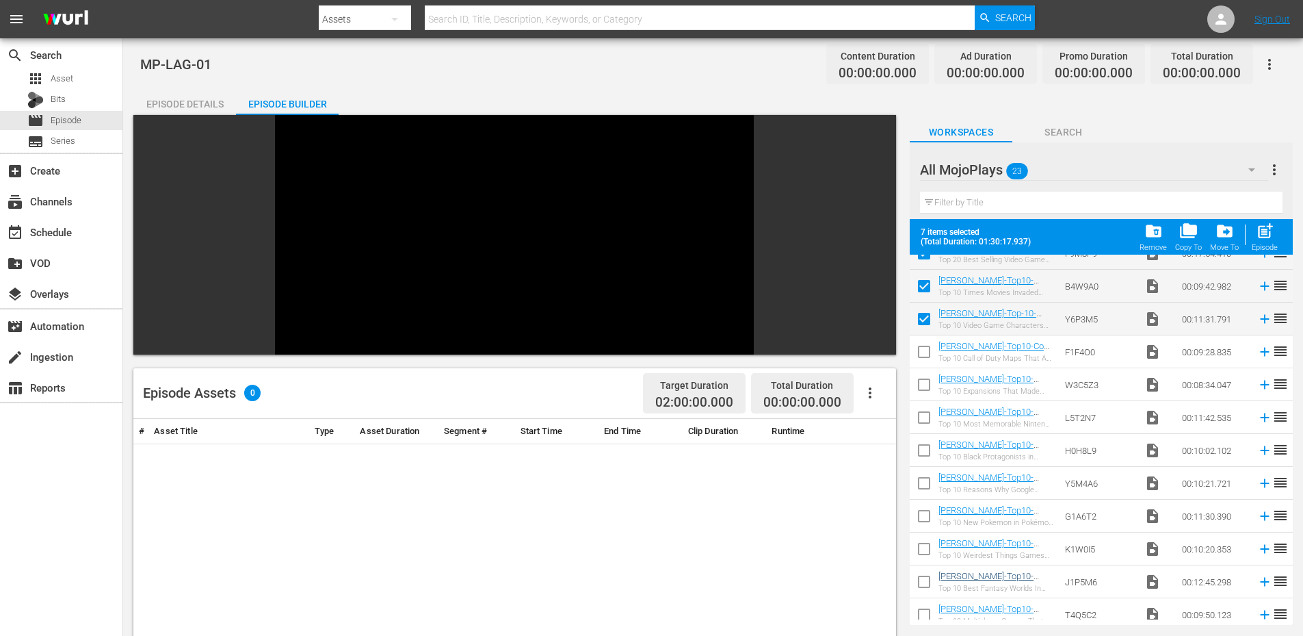
scroll to position [228, 0]
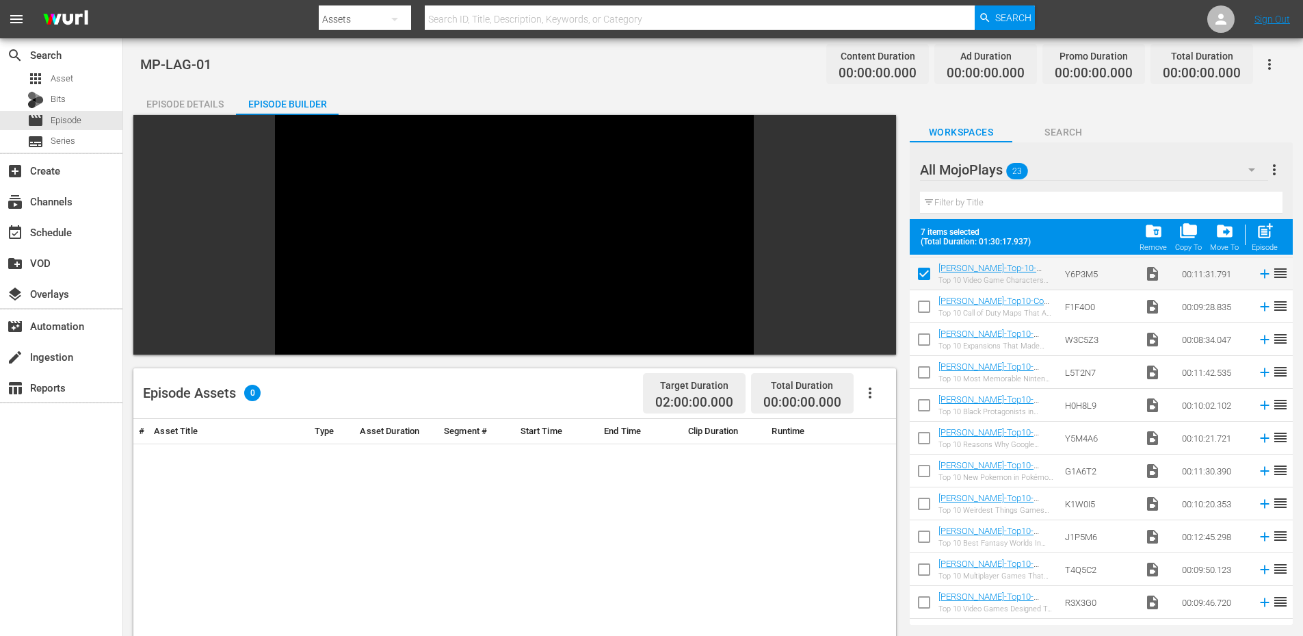
click at [925, 571] on input "checkbox" at bounding box center [924, 572] width 29 height 29
checkbox input "false"
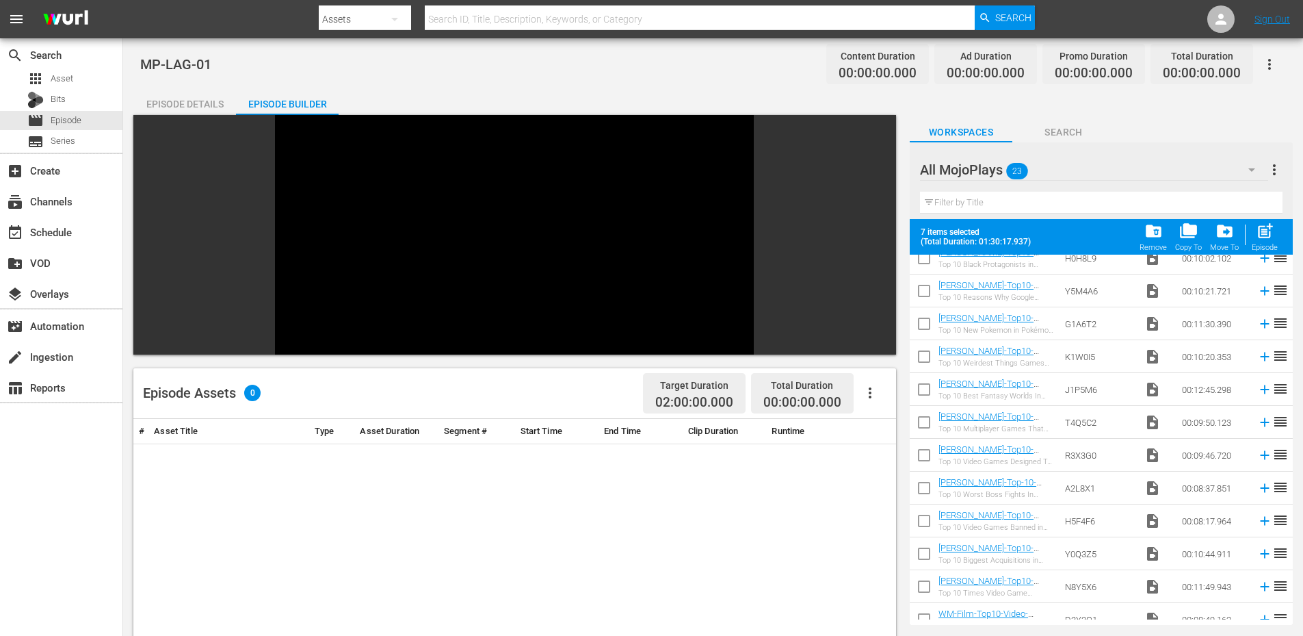
scroll to position [411, 0]
click at [925, 480] on input "checkbox" at bounding box center [924, 487] width 29 height 29
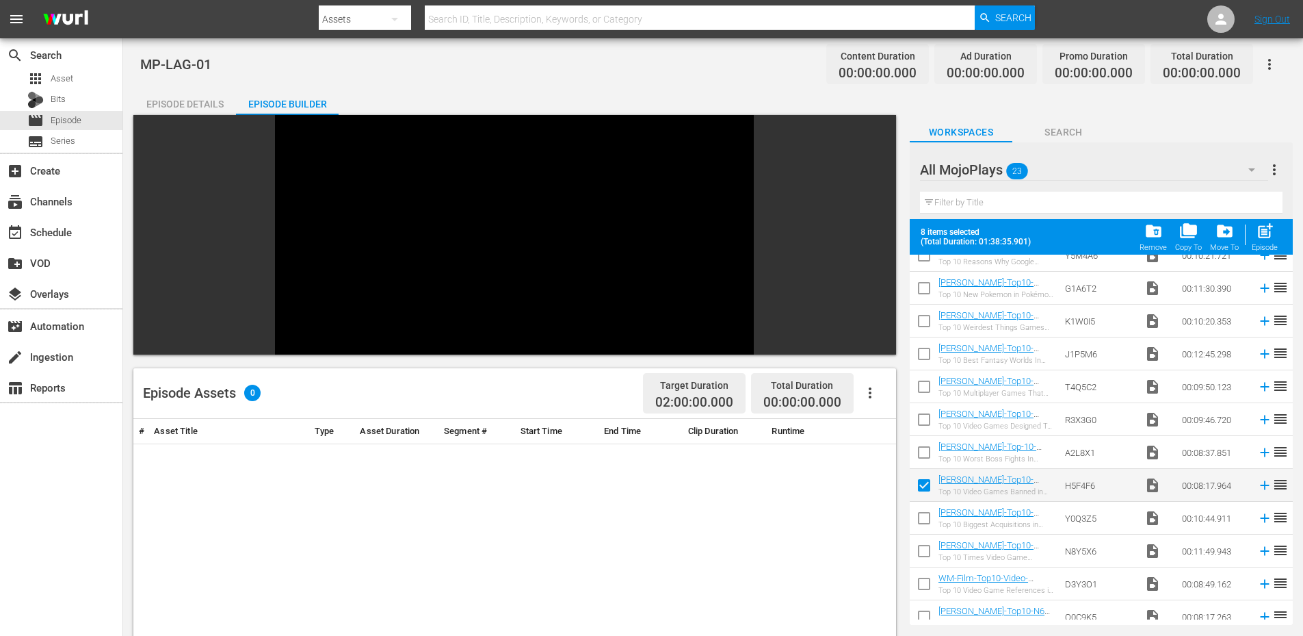
click at [925, 480] on input "checkbox" at bounding box center [924, 487] width 29 height 29
checkbox input "false"
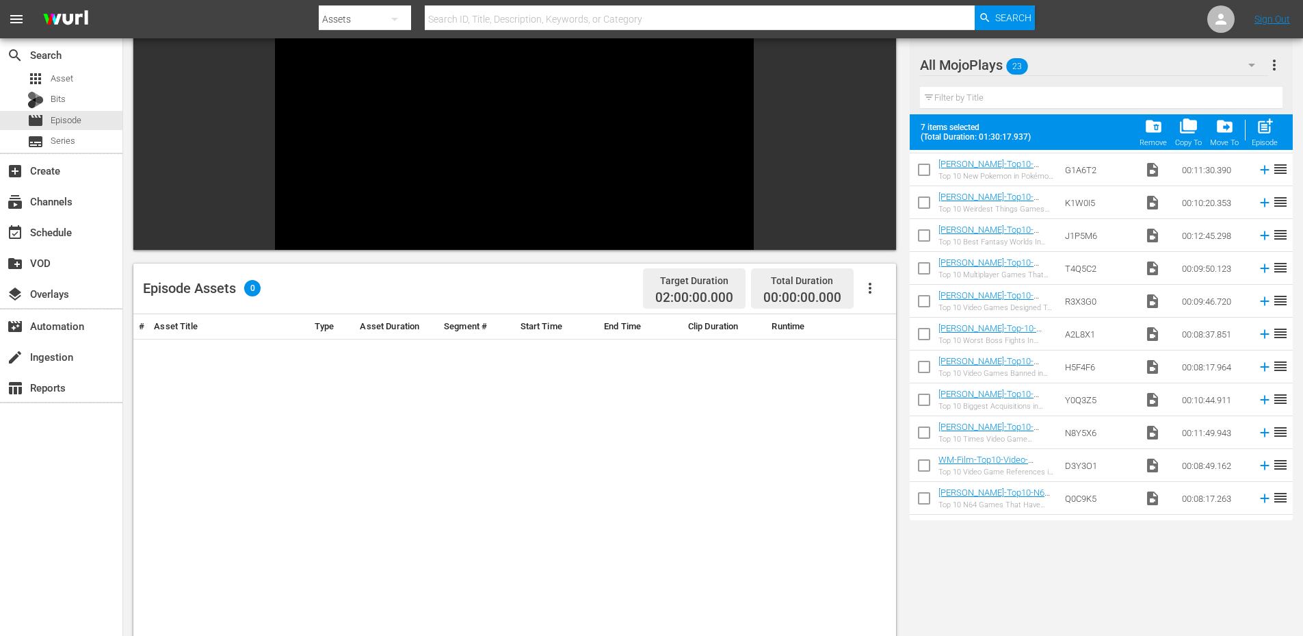
scroll to position [137, 0]
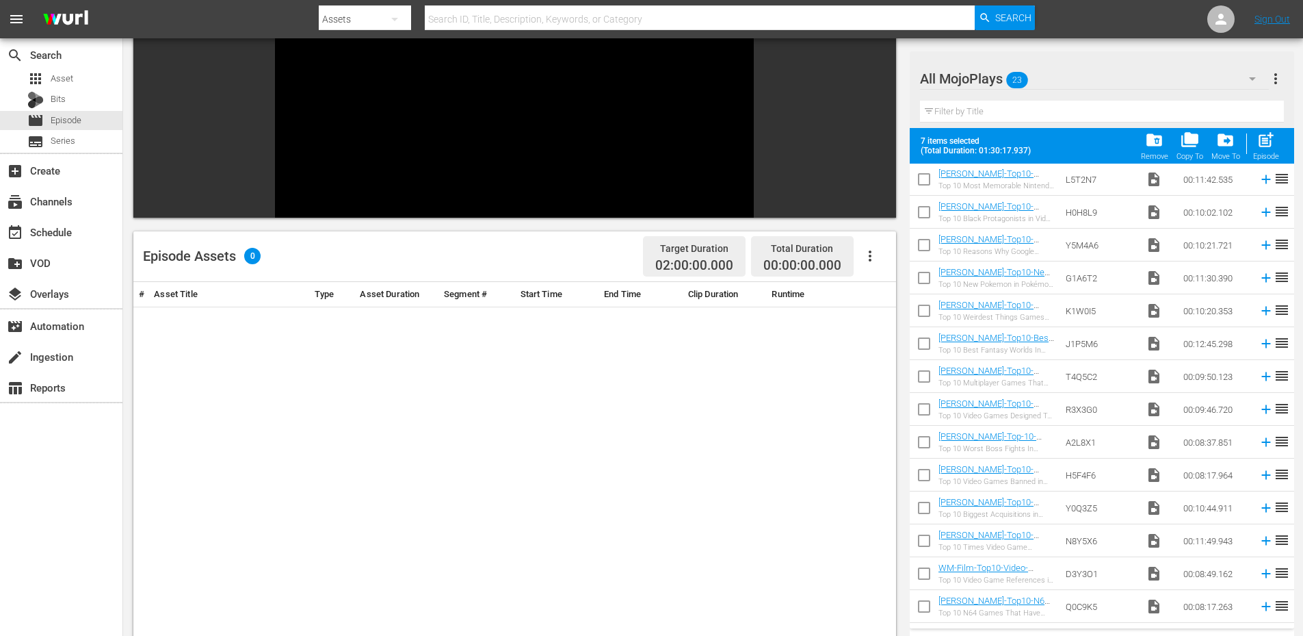
click at [927, 603] on input "checkbox" at bounding box center [924, 609] width 29 height 29
checkbox input "true"
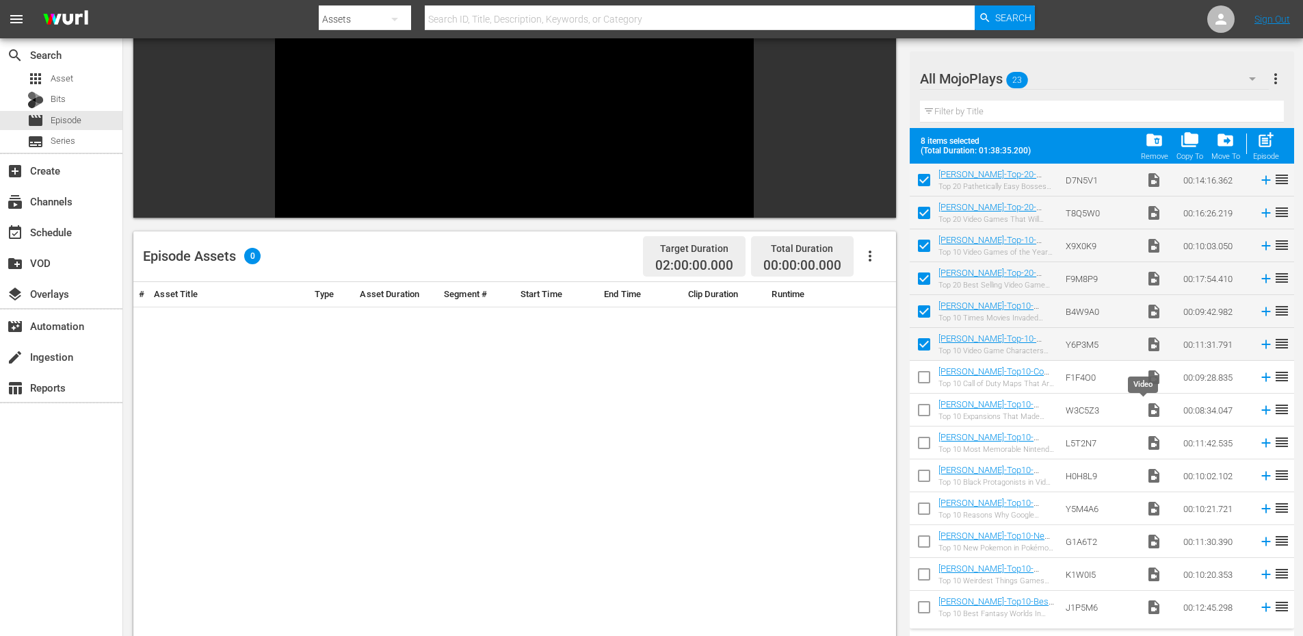
scroll to position [0, 0]
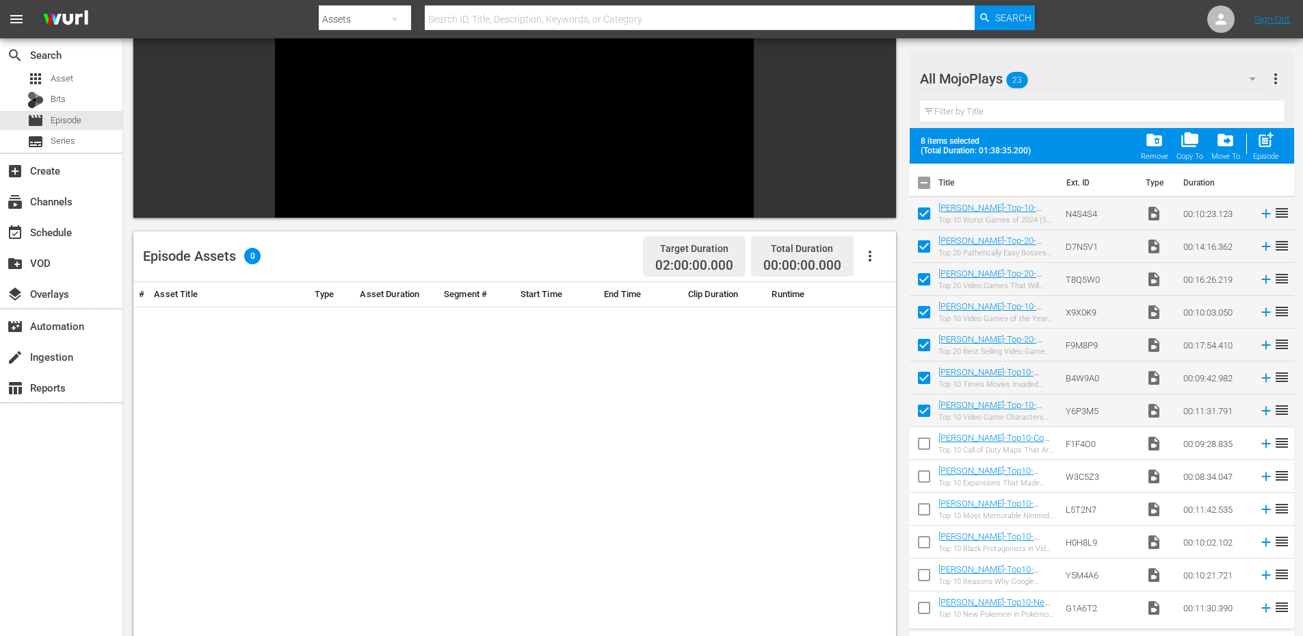
click at [920, 512] on input "checkbox" at bounding box center [924, 511] width 29 height 29
checkbox input "true"
click at [926, 413] on input "checkbox" at bounding box center [924, 413] width 29 height 29
checkbox input "false"
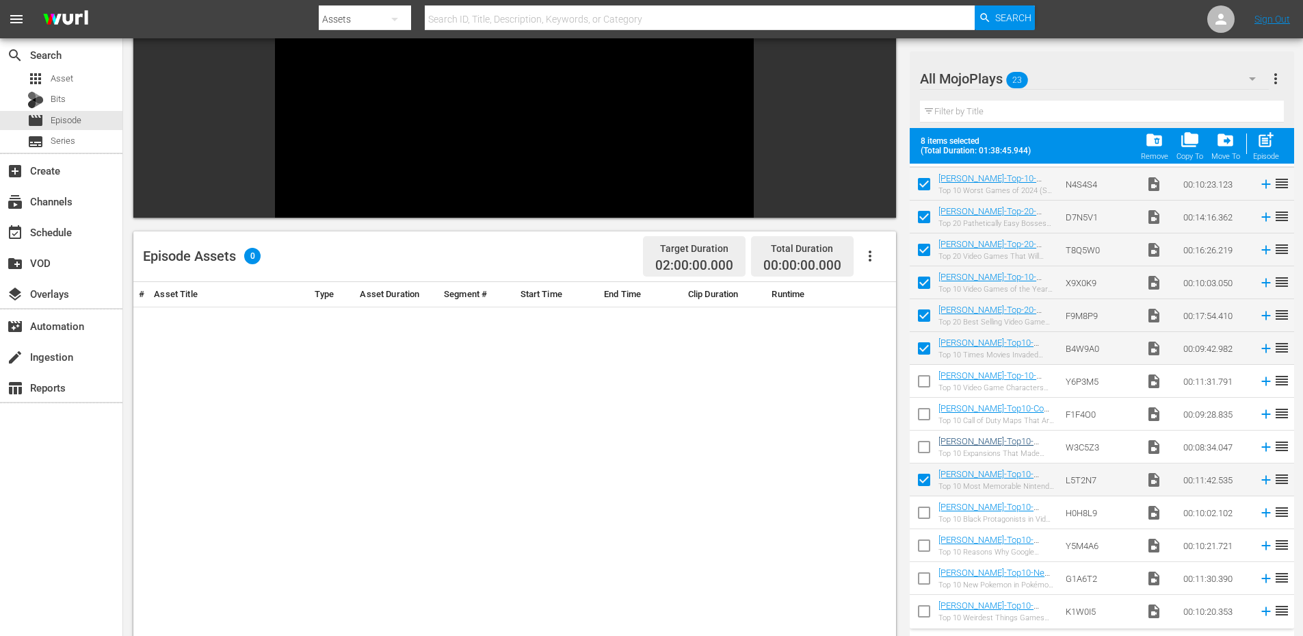
scroll to position [46, 0]
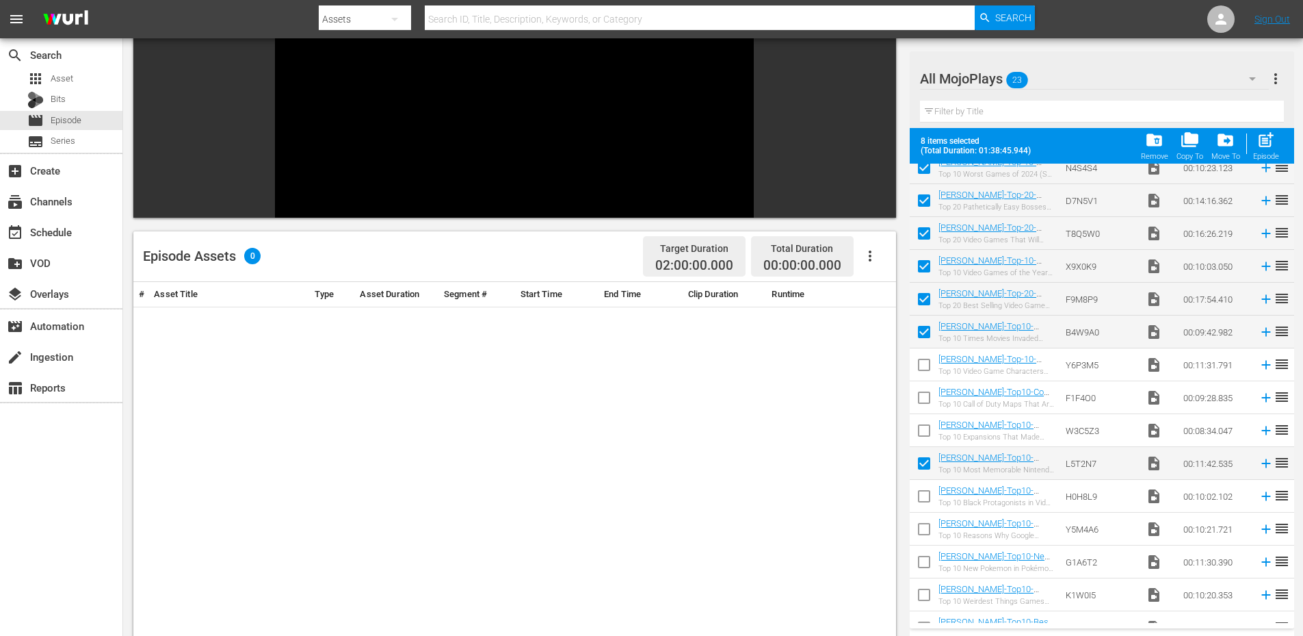
click at [924, 396] on input "checkbox" at bounding box center [924, 400] width 29 height 29
checkbox input "false"
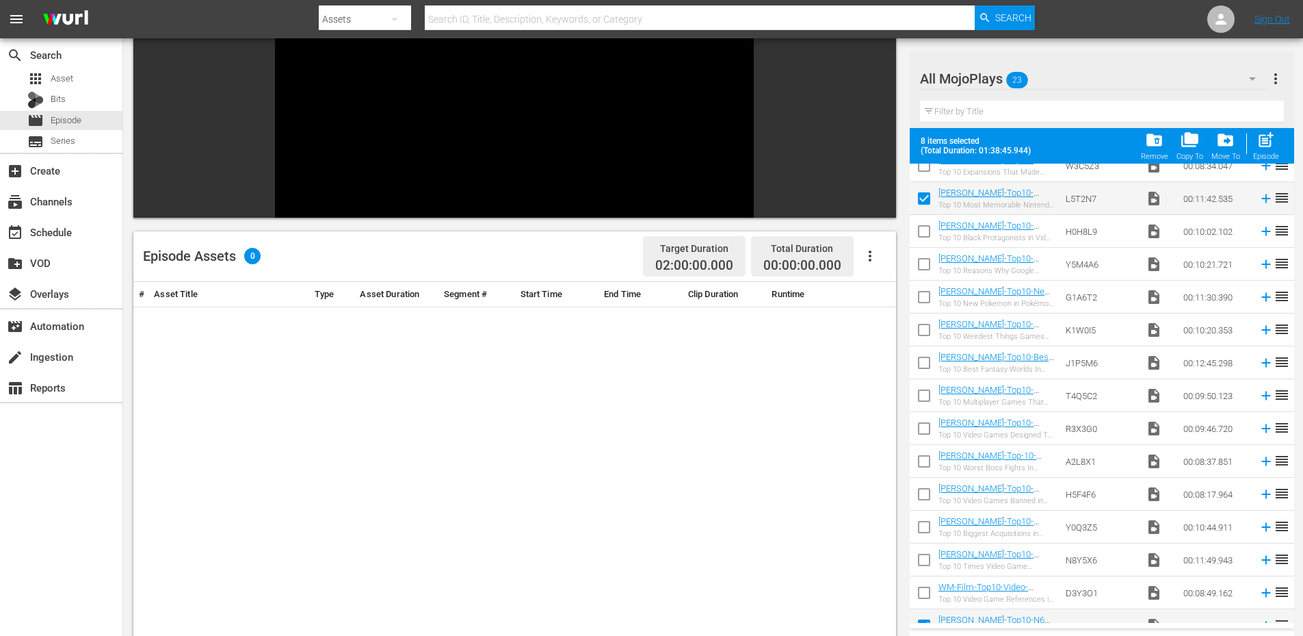
scroll to position [320, 0]
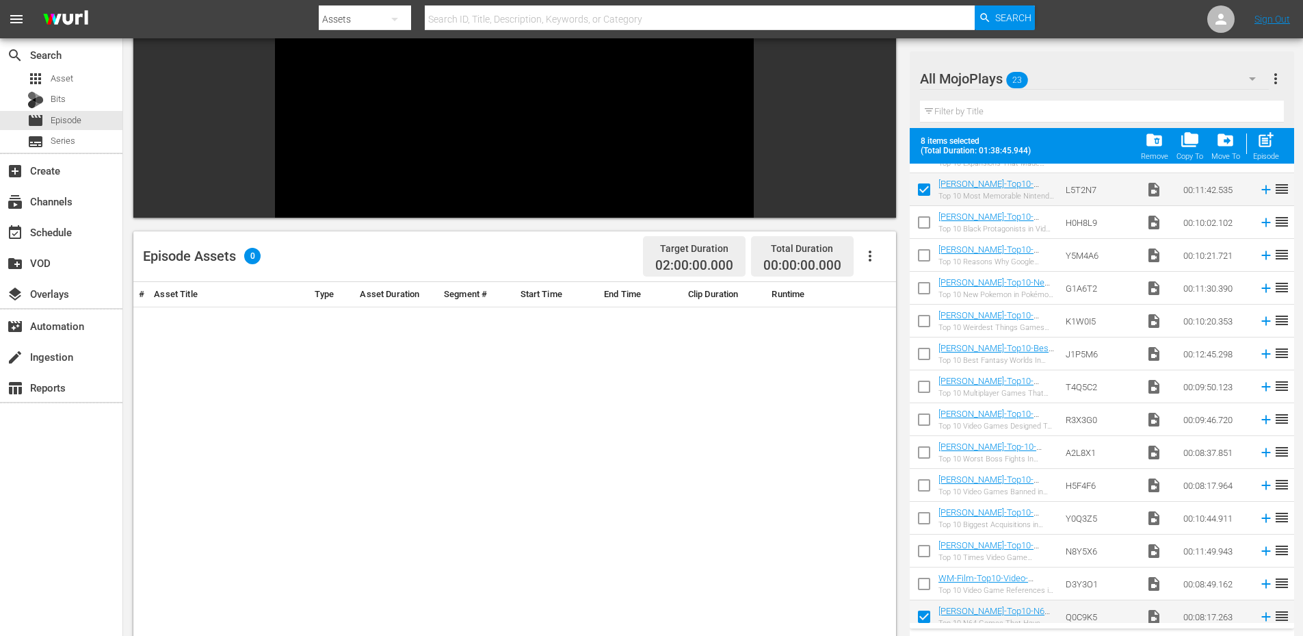
click at [927, 518] on input "checkbox" at bounding box center [924, 520] width 29 height 29
checkbox input "true"
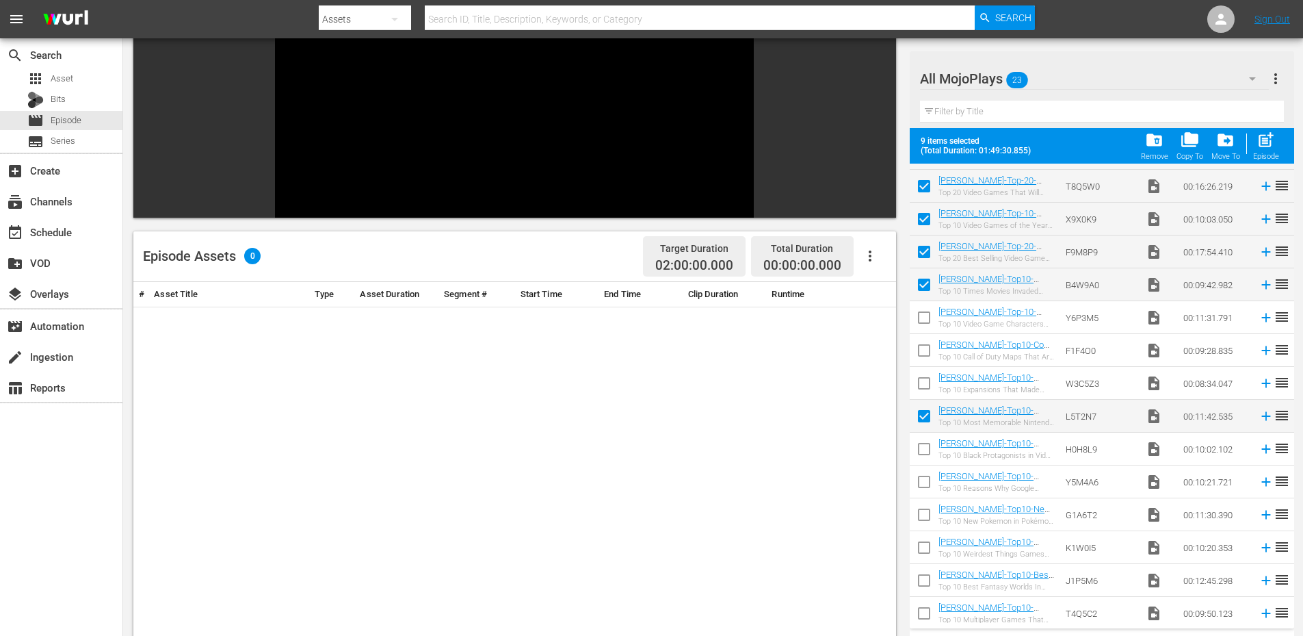
scroll to position [46, 0]
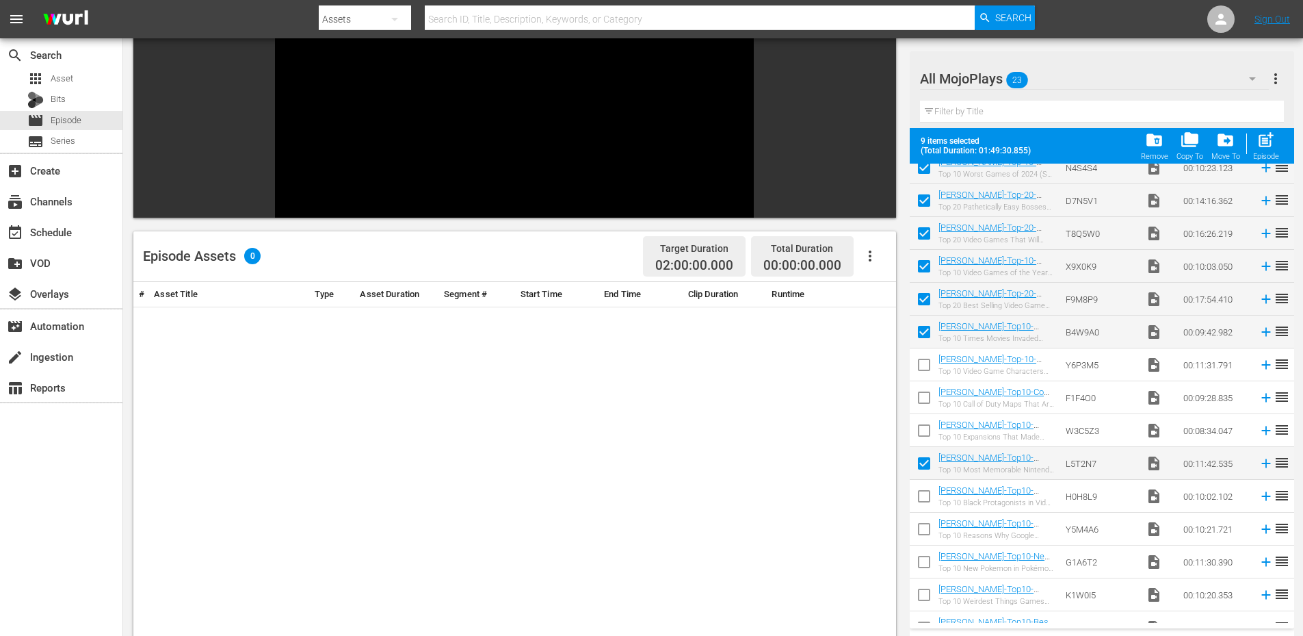
click at [924, 323] on input "checkbox" at bounding box center [924, 334] width 29 height 29
checkbox input "false"
click at [1267, 142] on span "post_add" at bounding box center [1266, 140] width 18 height 18
checkbox input "false"
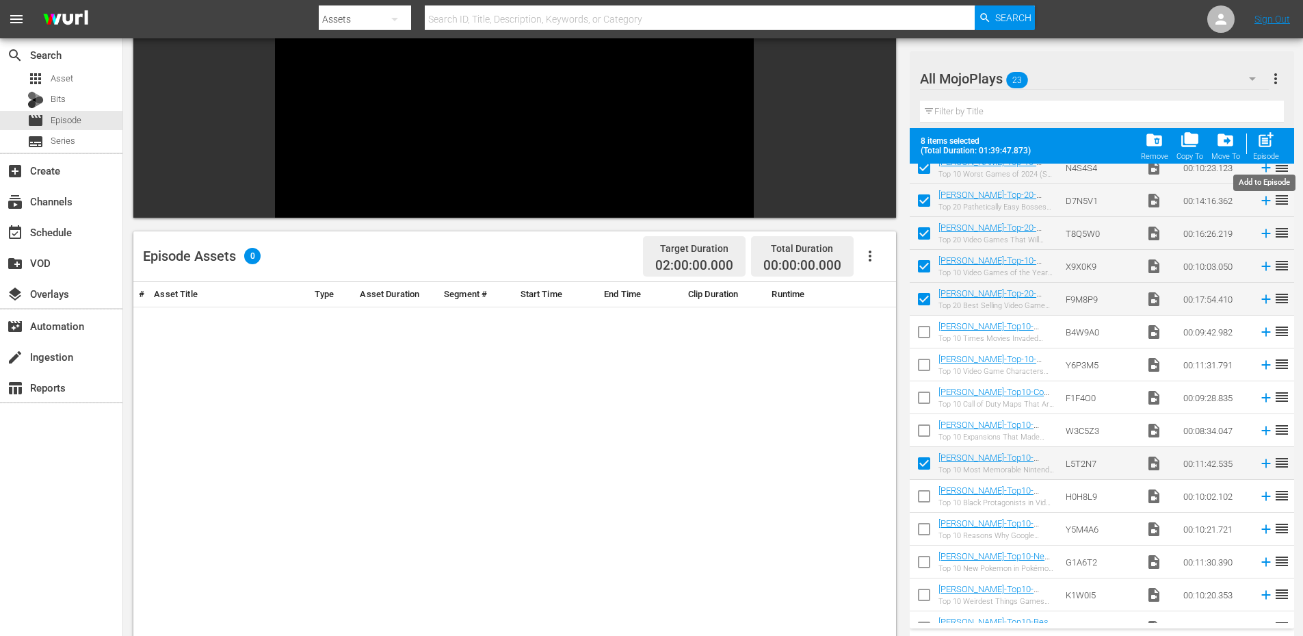
checkbox input "false"
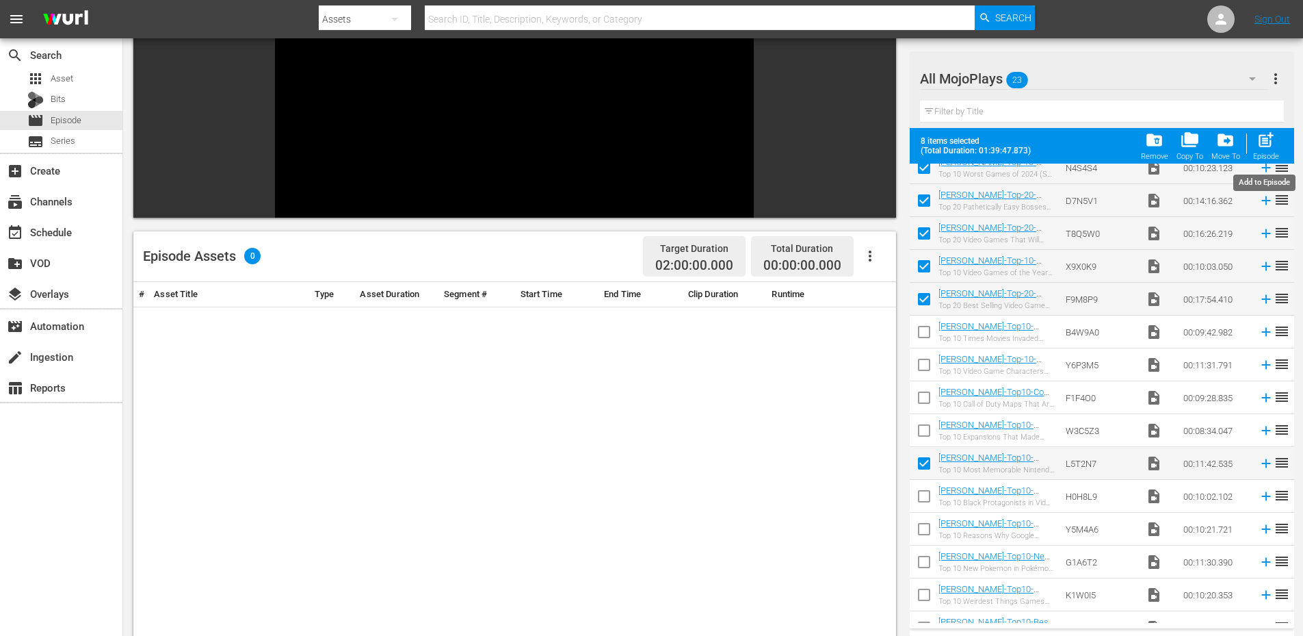
checkbox input "false"
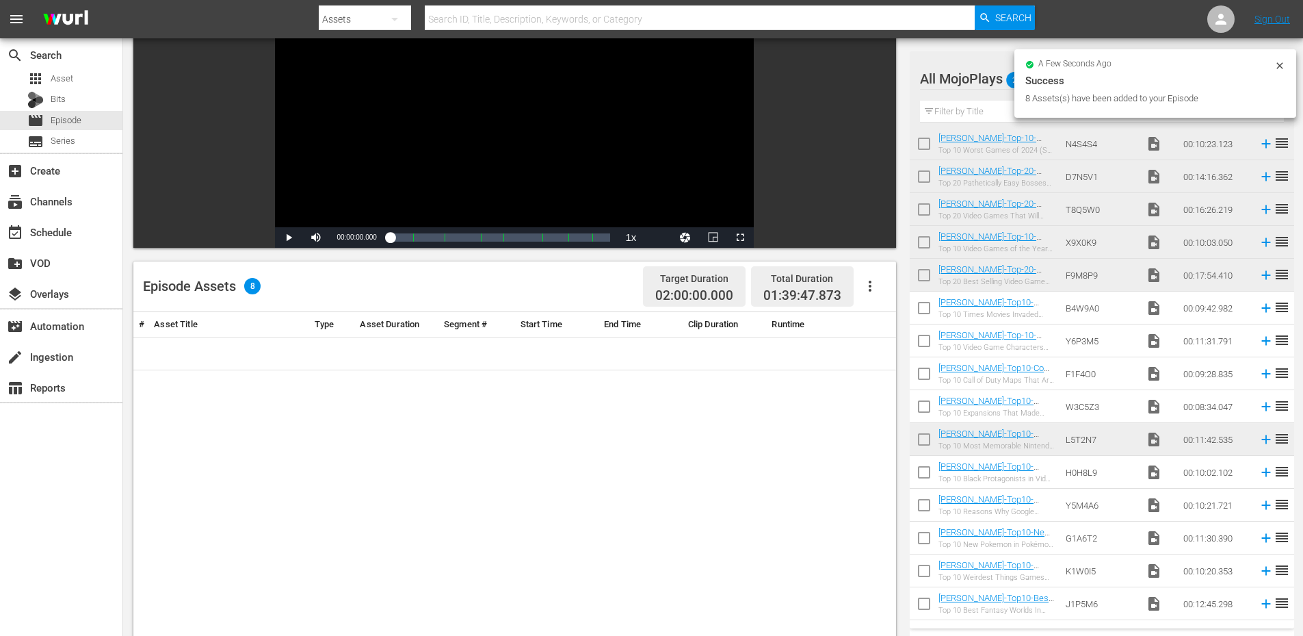
scroll to position [0, 0]
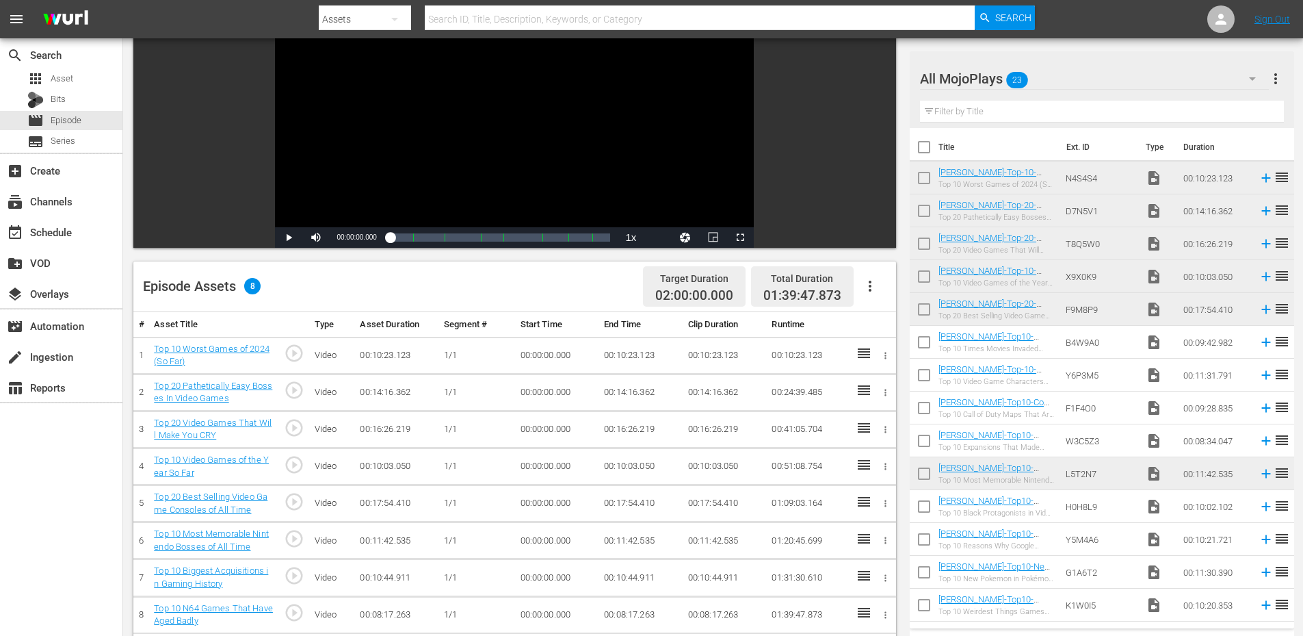
click at [1078, 71] on div "All MojoPlays 23" at bounding box center [1094, 79] width 349 height 38
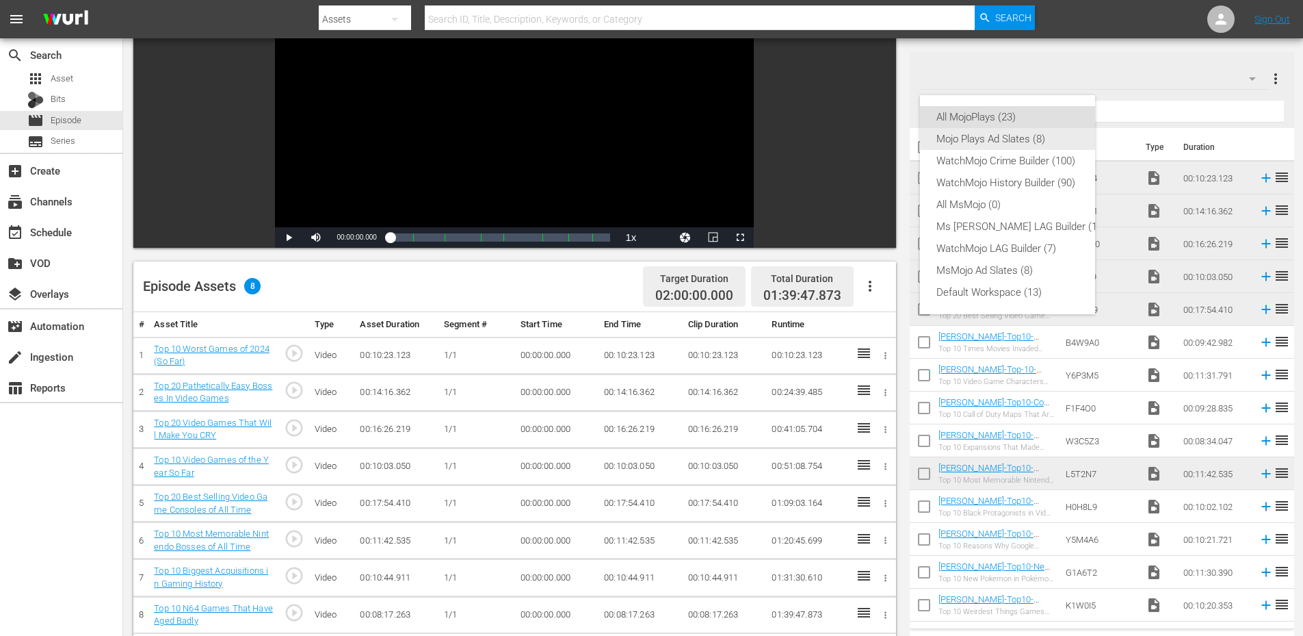
click at [982, 133] on div "Mojo Plays Ad Slates (8)" at bounding box center [1022, 139] width 170 height 22
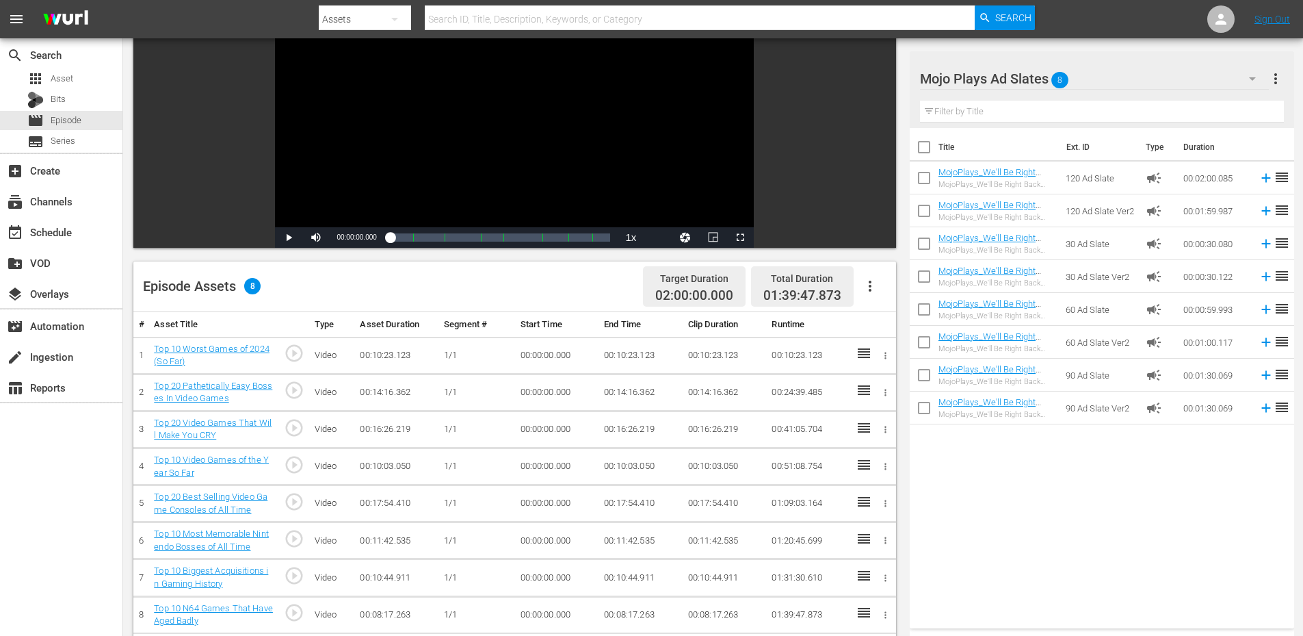
click at [991, 109] on input "text" at bounding box center [1102, 112] width 364 height 22
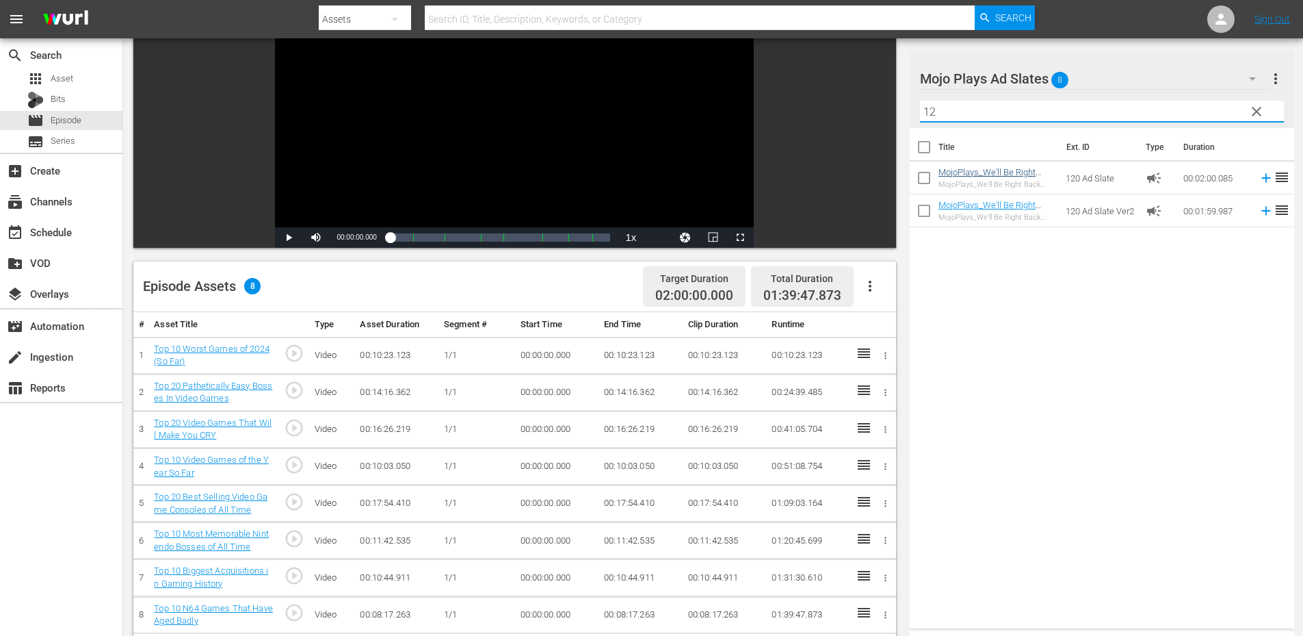
type input "12"
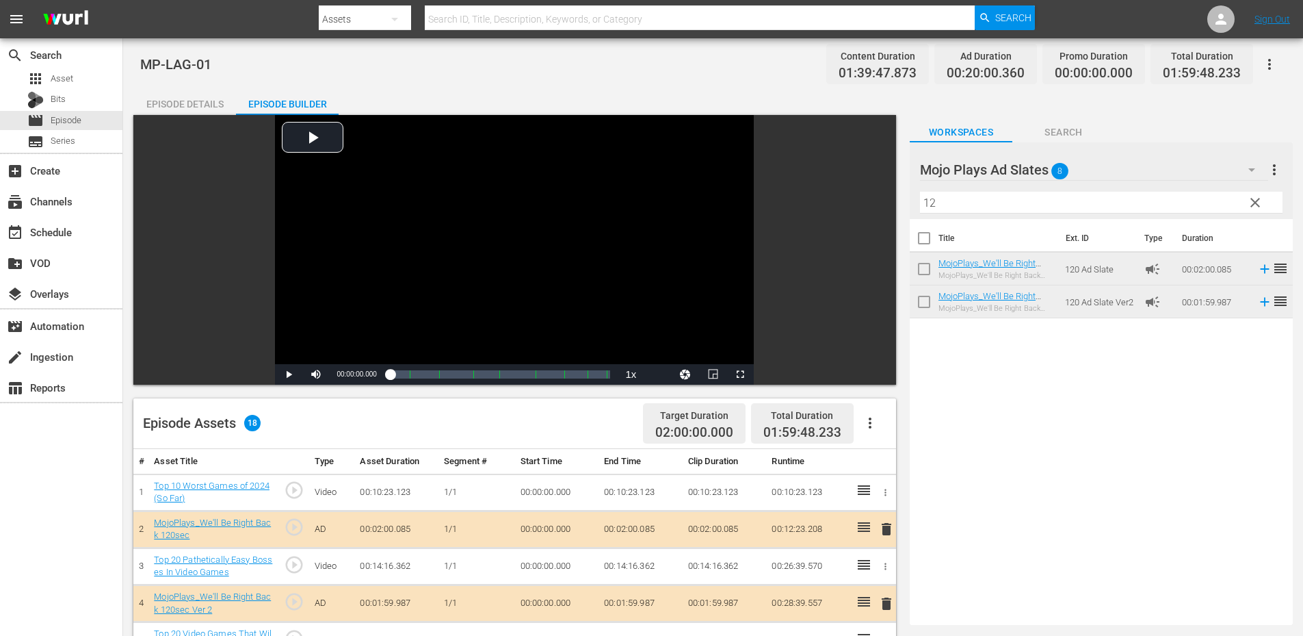
click at [1053, 135] on span "Search" at bounding box center [1064, 132] width 103 height 17
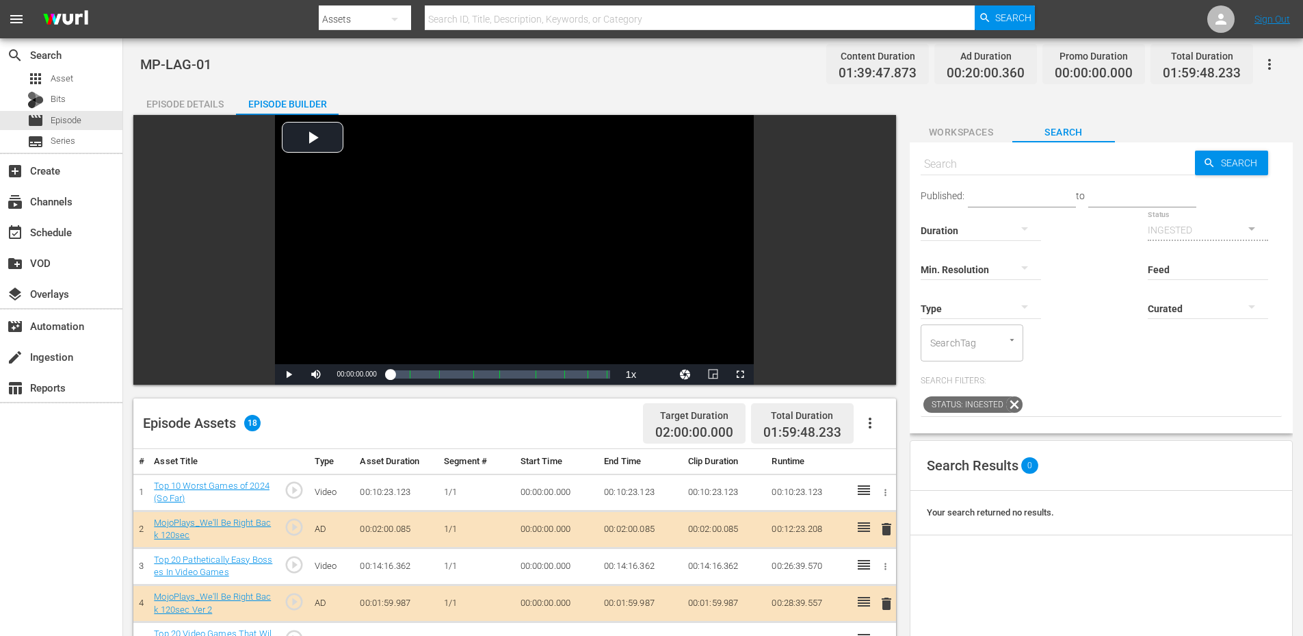
click at [968, 126] on span "Workspaces" at bounding box center [961, 132] width 103 height 17
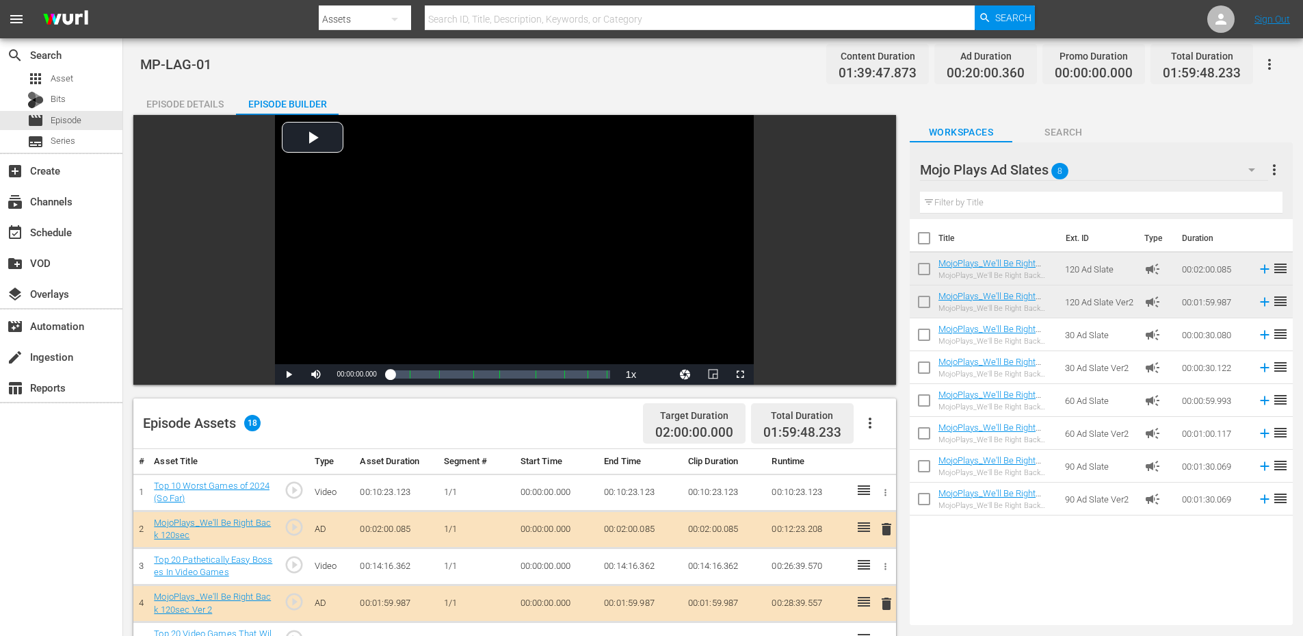
click at [1167, 167] on div "Mojo Plays Ad Slates 8" at bounding box center [1094, 170] width 348 height 38
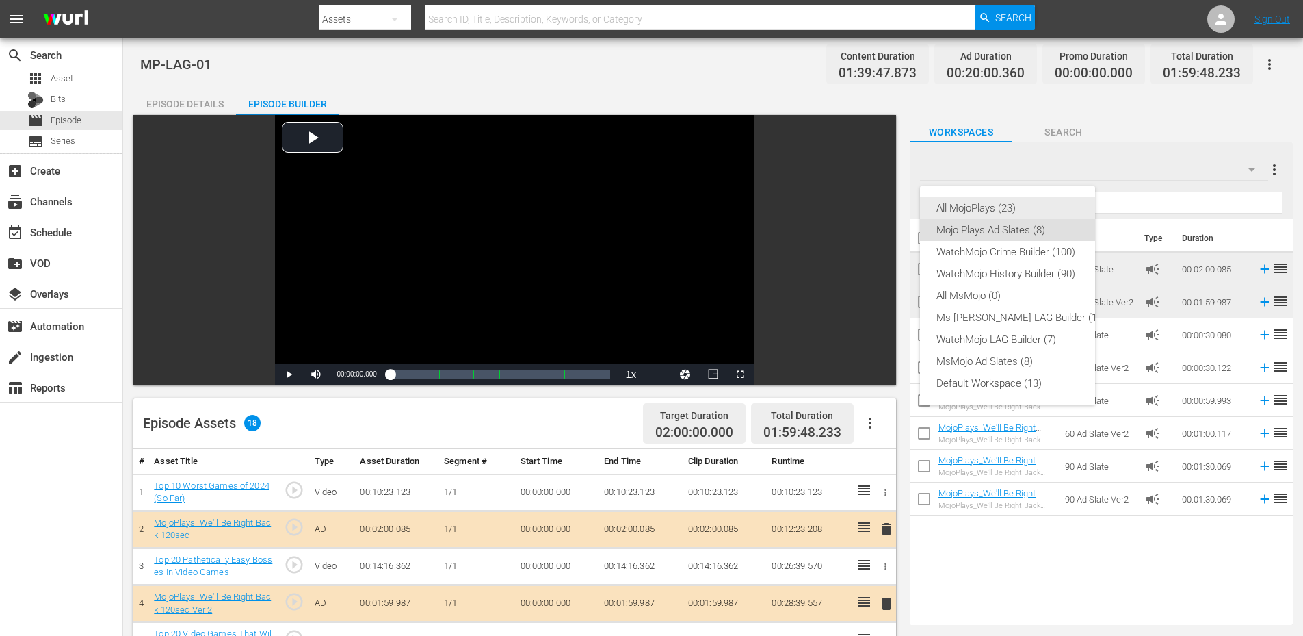
click at [1031, 205] on div "All MojoPlays (23)" at bounding box center [1022, 208] width 170 height 22
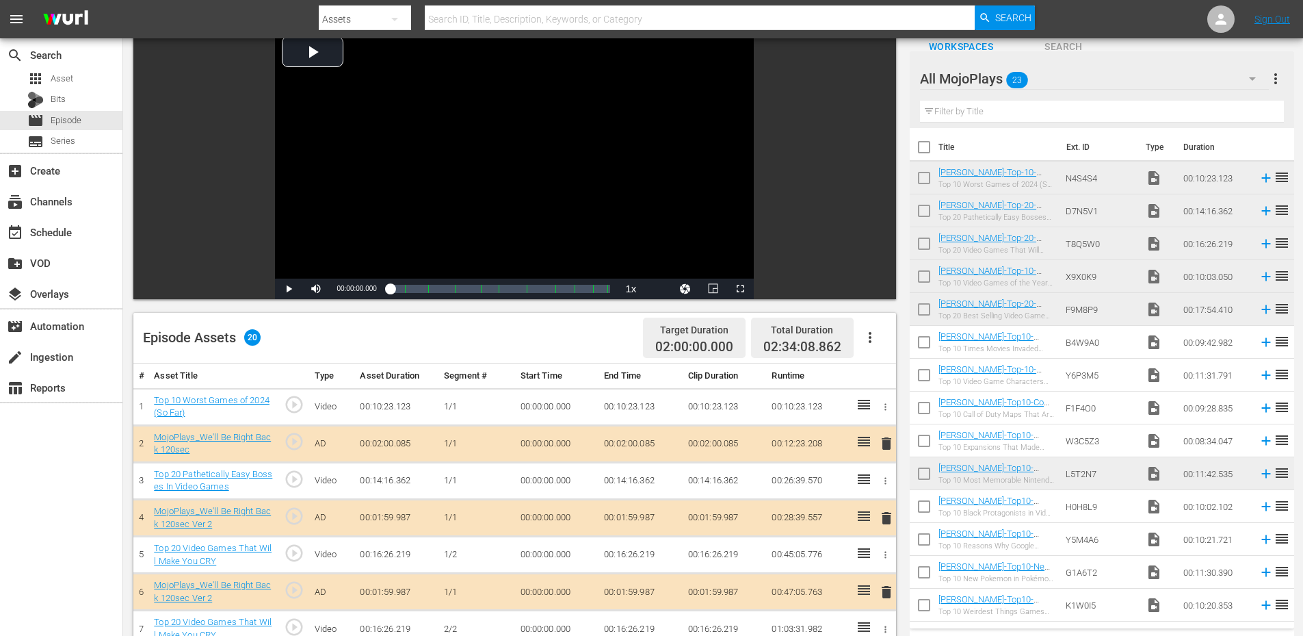
scroll to position [91, 0]
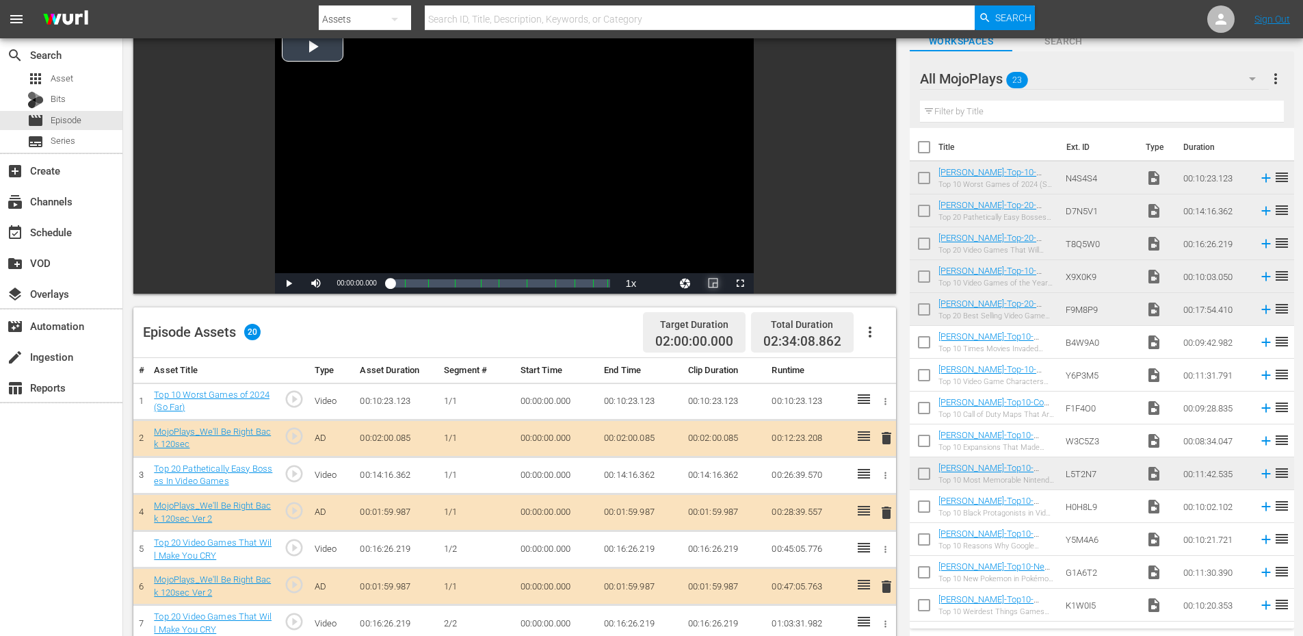
click at [713, 283] on span "Video Player" at bounding box center [713, 283] width 0 height 0
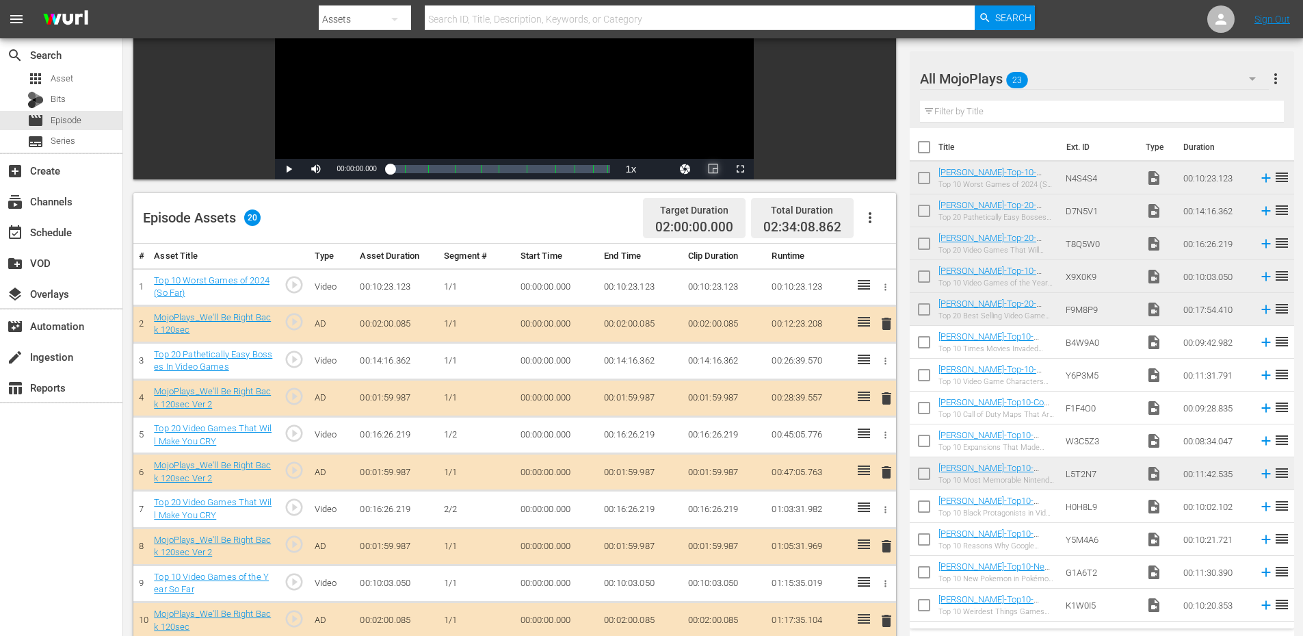
scroll to position [228, 0]
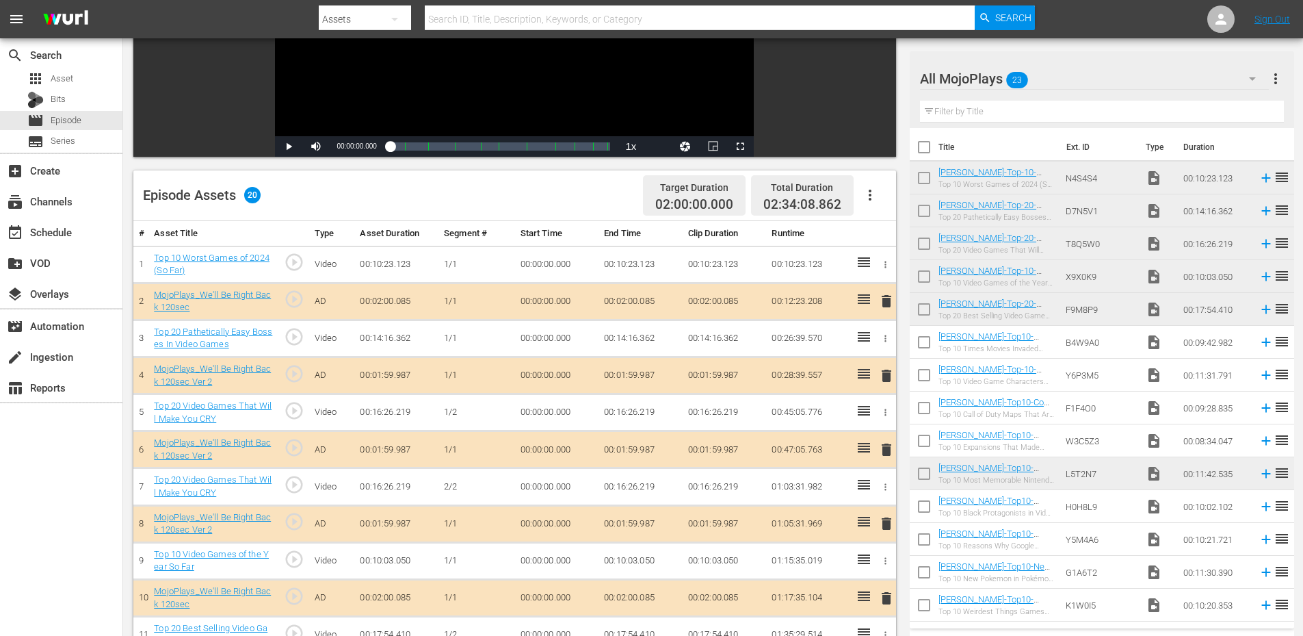
click at [549, 487] on td "00:00:00.000" at bounding box center [557, 486] width 84 height 37
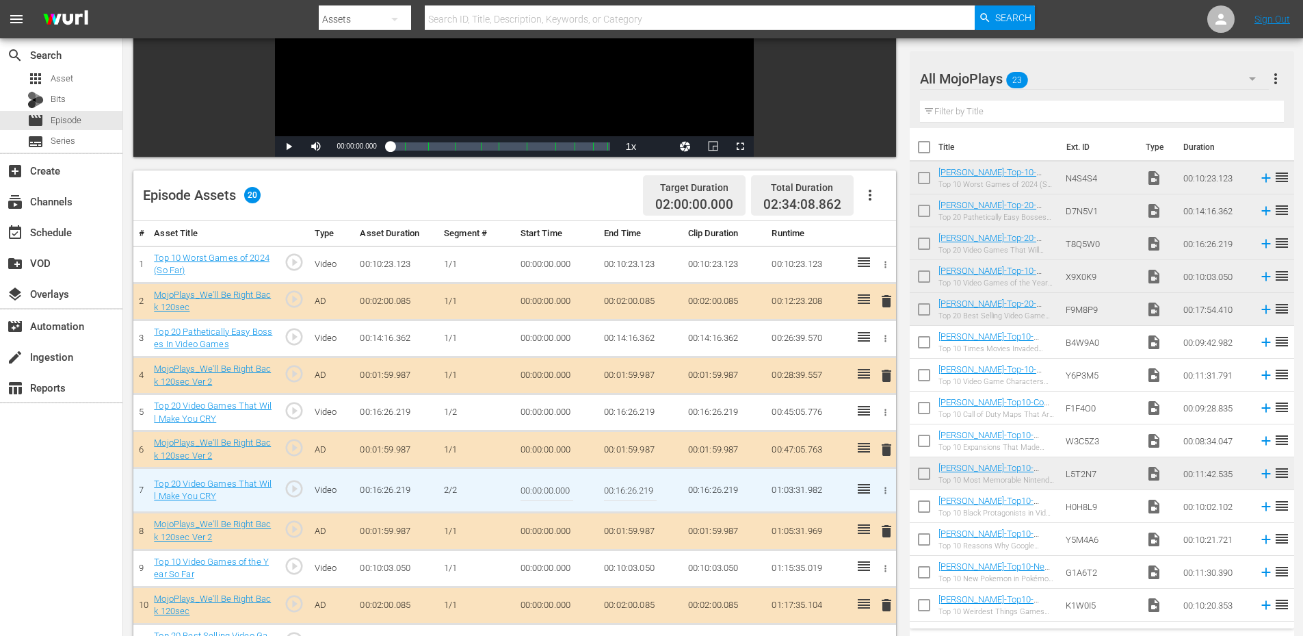
click at [549, 487] on input "00:00:00.000" at bounding box center [547, 489] width 53 height 33
paste input "10:11"
type input "00:10:11.000"
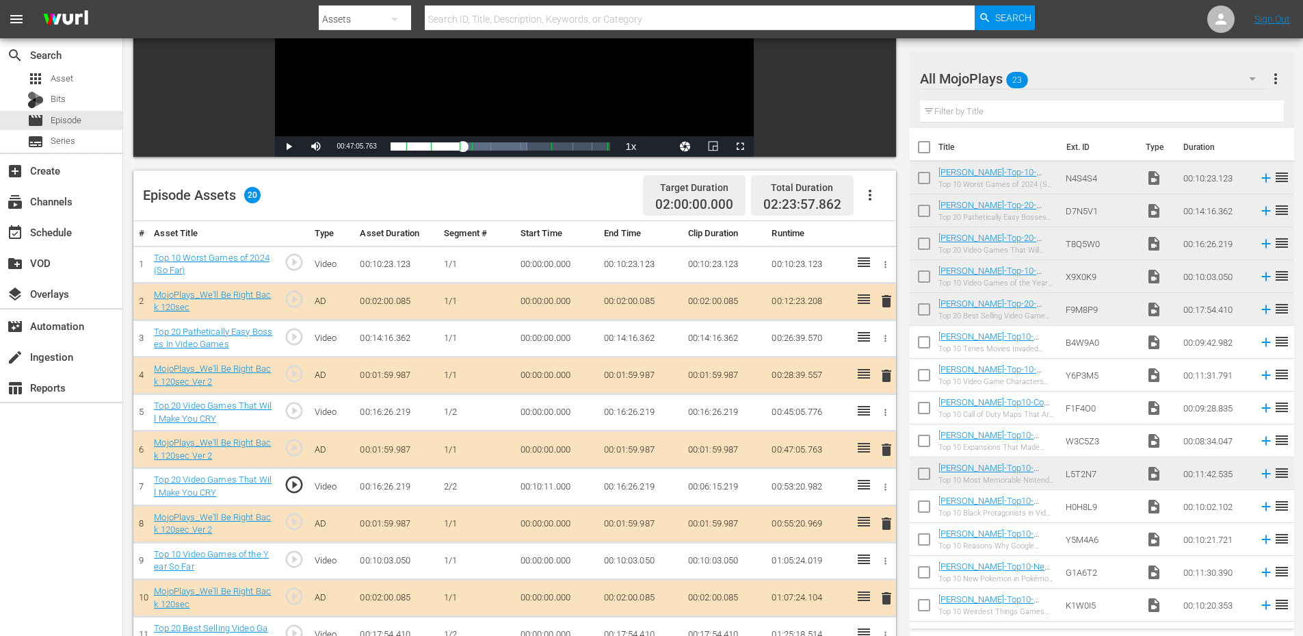
click at [296, 483] on span "play_circle_outline" at bounding box center [294, 484] width 21 height 21
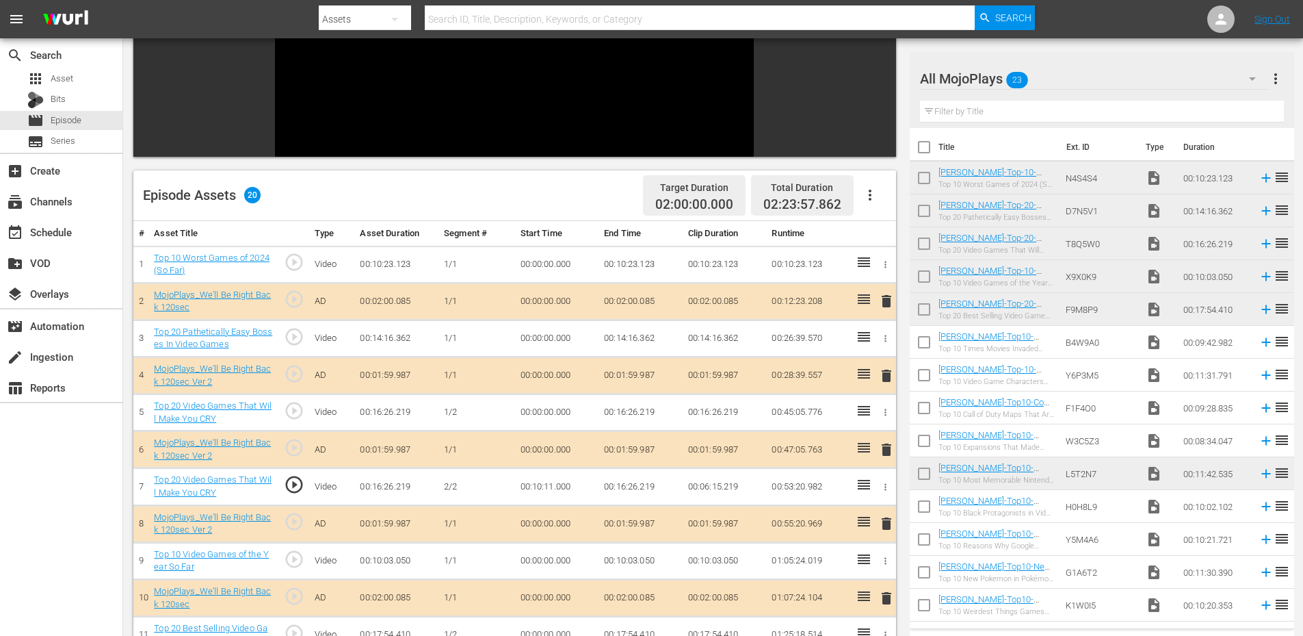
click at [545, 487] on td "00:10:11.000" at bounding box center [557, 486] width 84 height 37
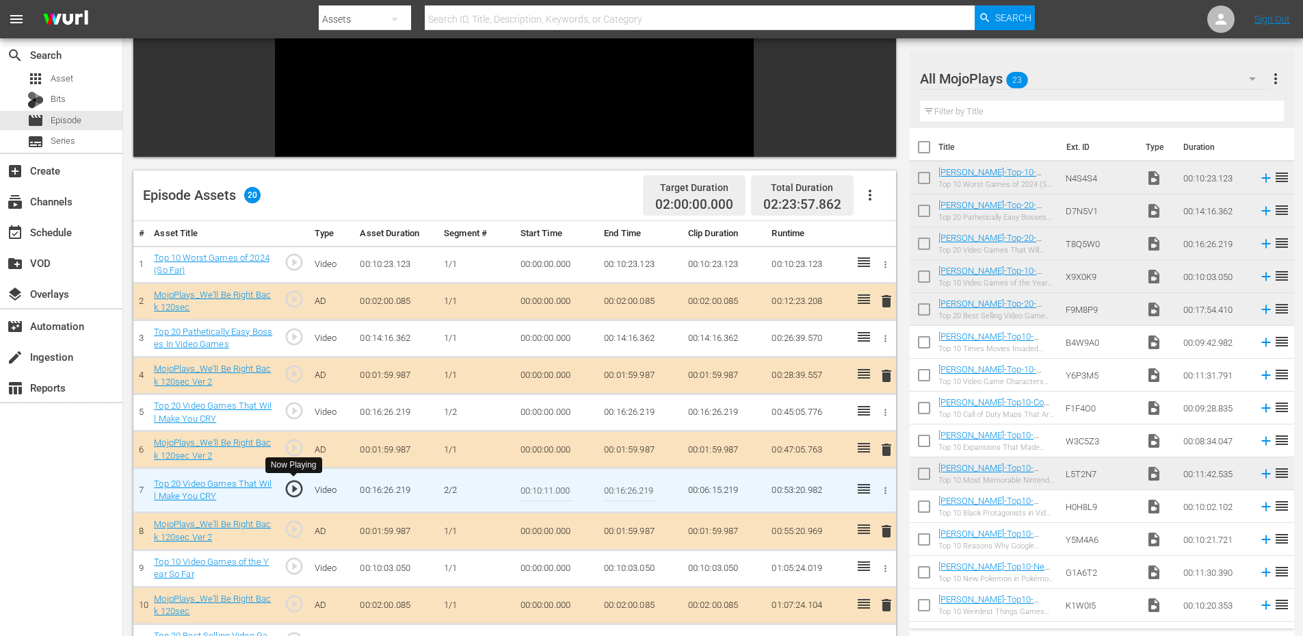
click at [292, 491] on span "play_circle_outline" at bounding box center [294, 488] width 21 height 21
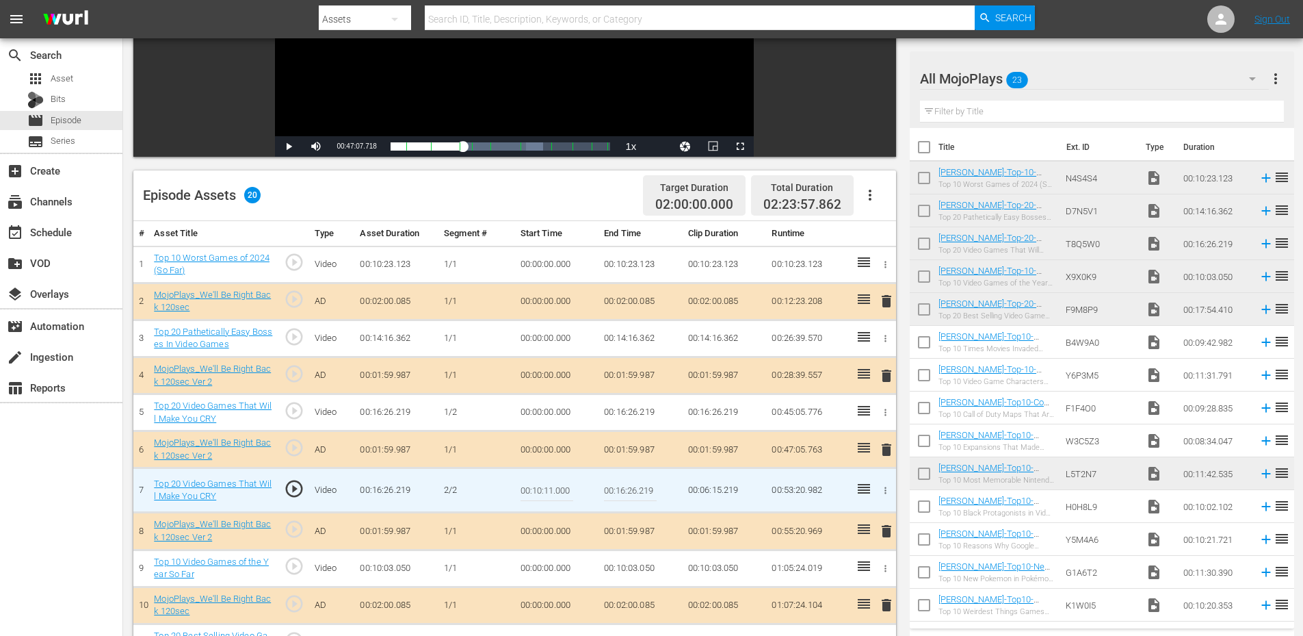
click at [294, 484] on span "play_circle_outline" at bounding box center [294, 488] width 21 height 21
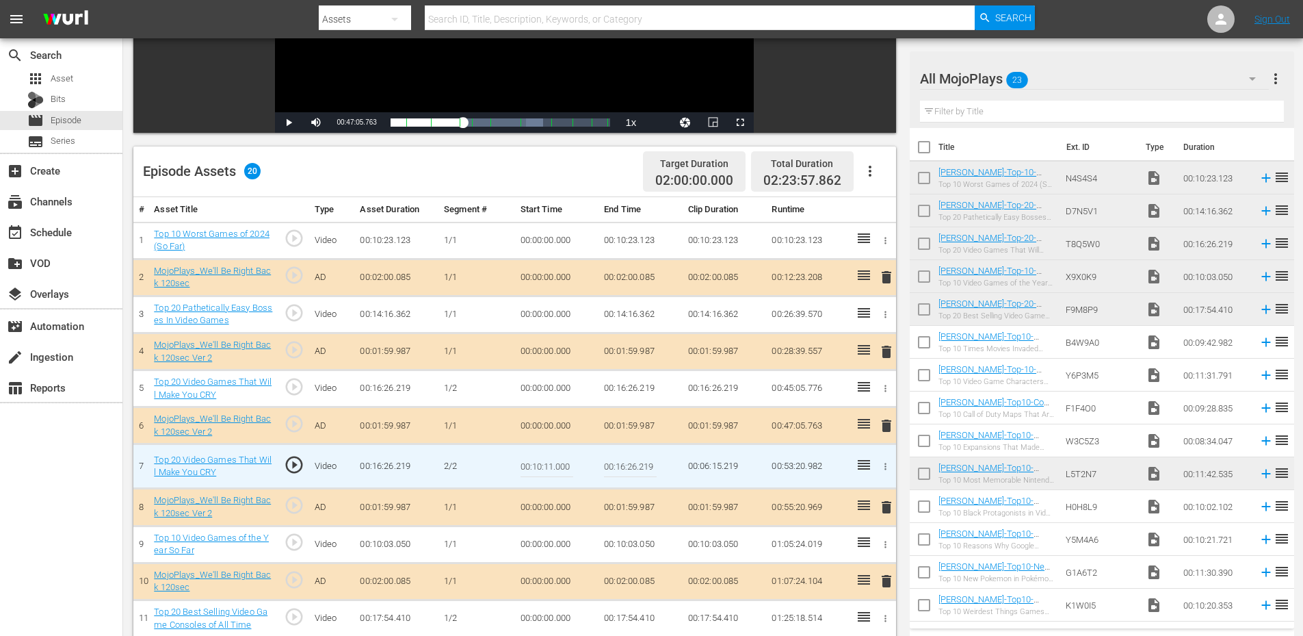
scroll to position [274, 0]
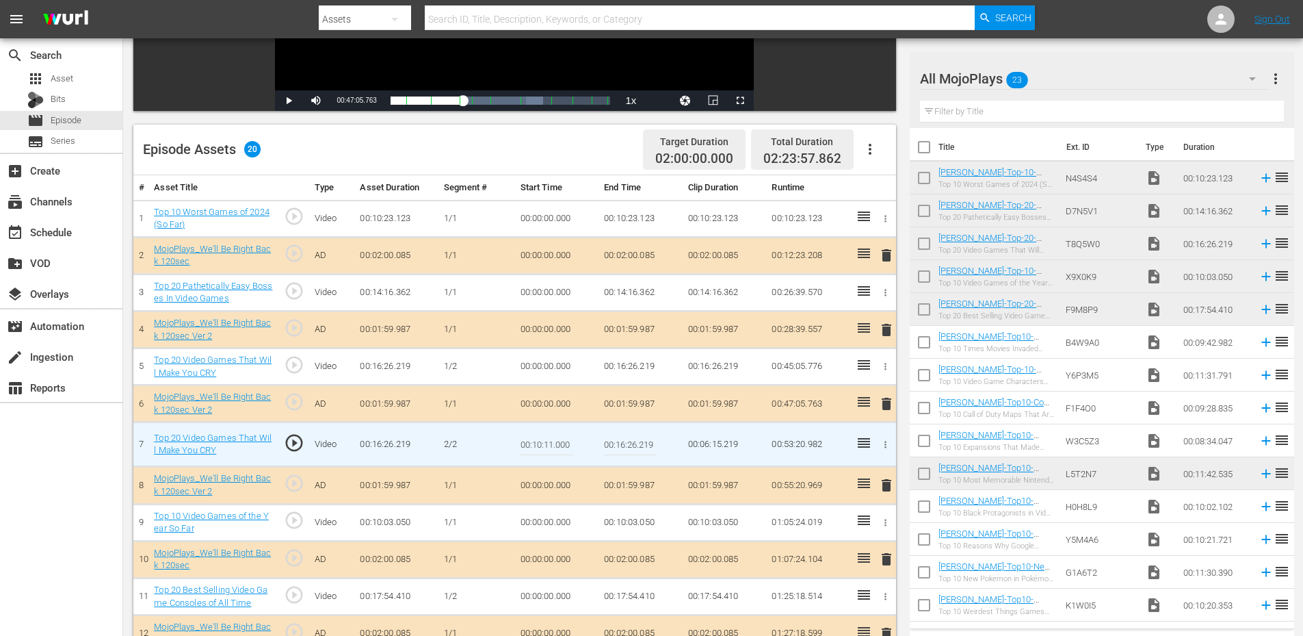
click at [542, 445] on input "00:10:11.000" at bounding box center [547, 444] width 53 height 33
click at [643, 364] on td "00:16:26.219" at bounding box center [641, 366] width 84 height 37
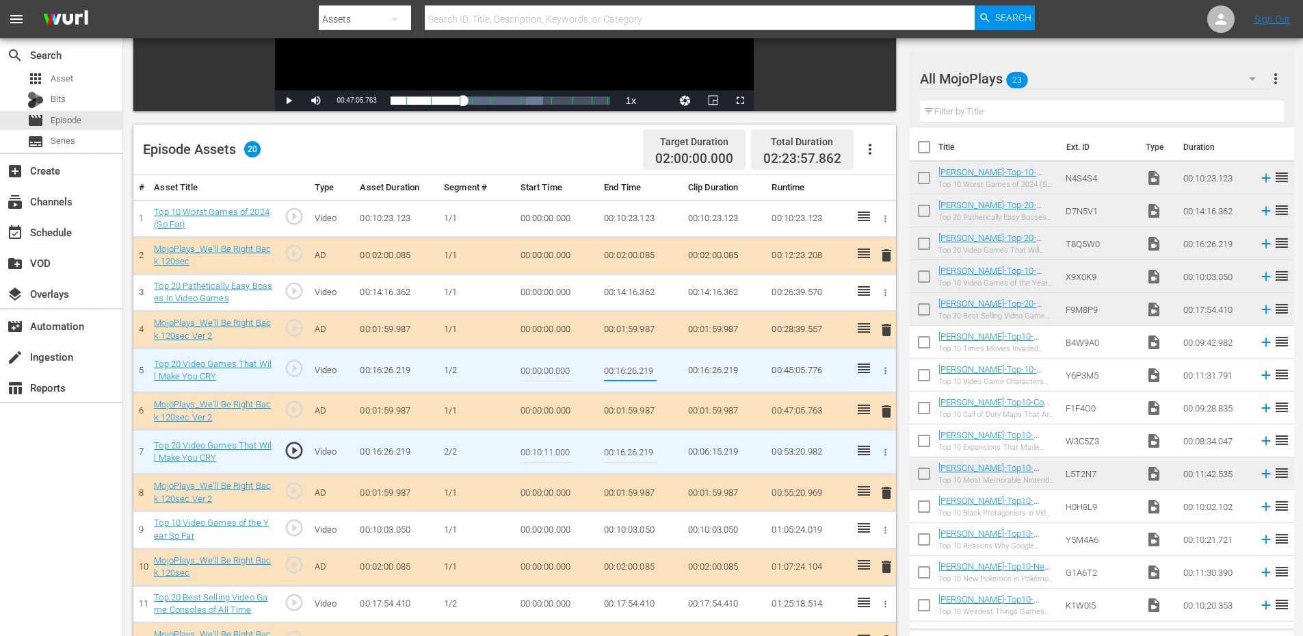
type input "00:10:11.000"
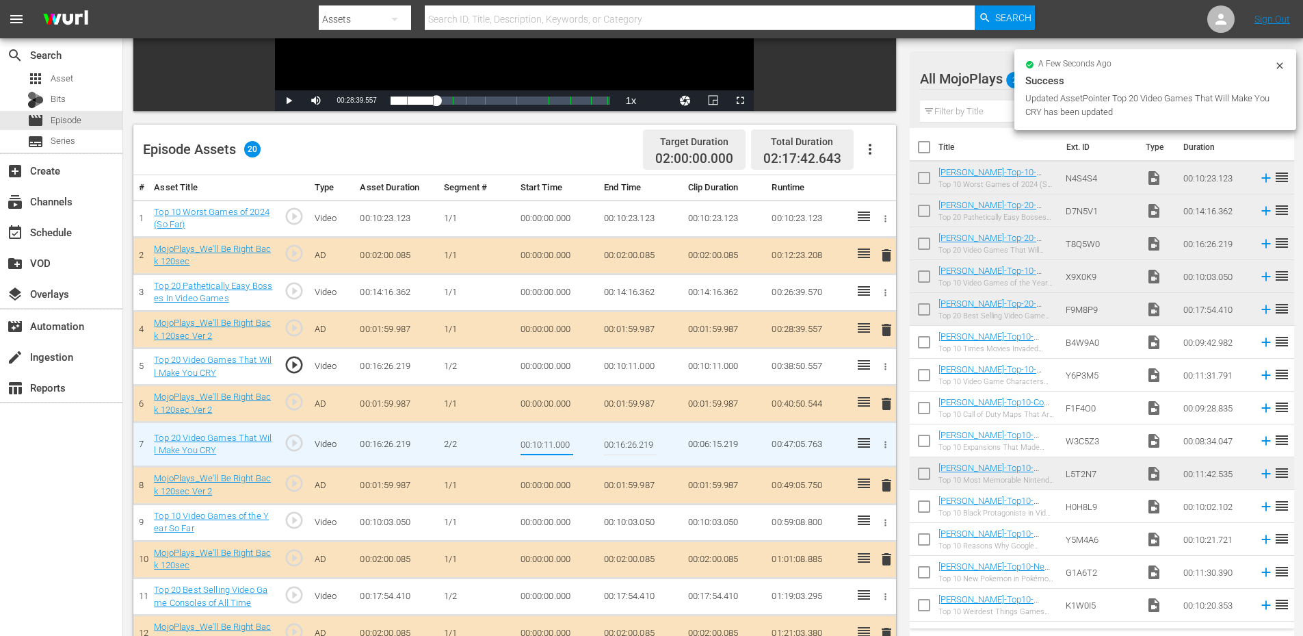
click at [535, 447] on input "00:10:11.000" at bounding box center [547, 444] width 53 height 33
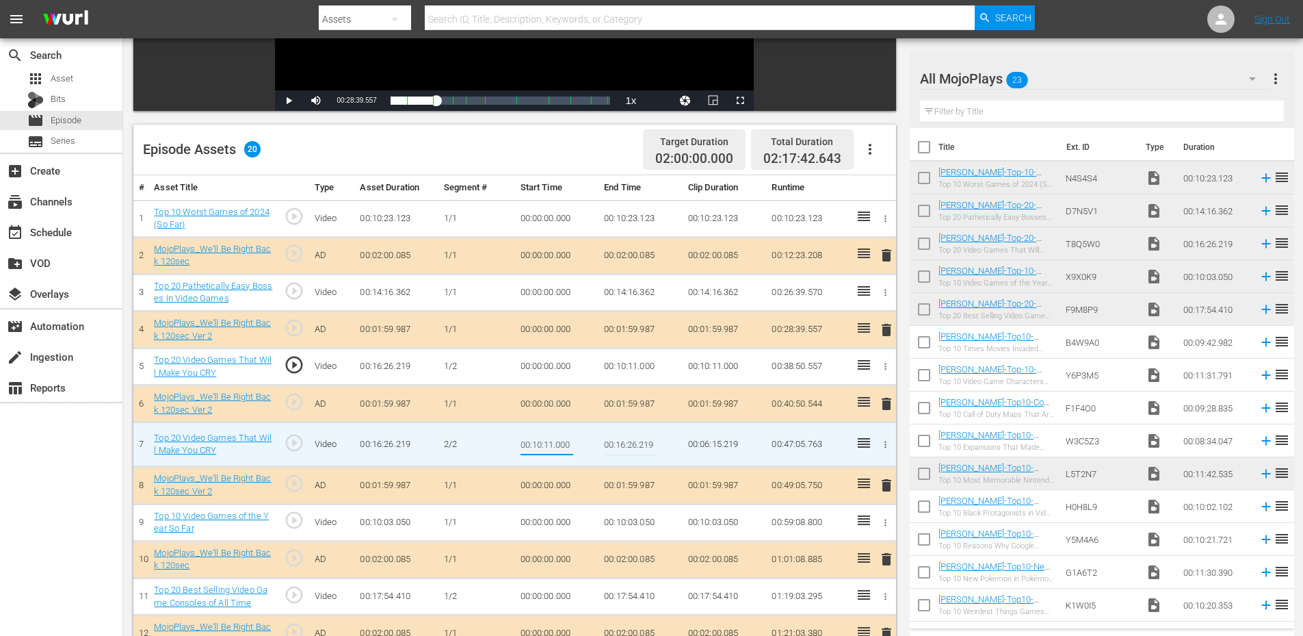
type input "00:10:11.100"
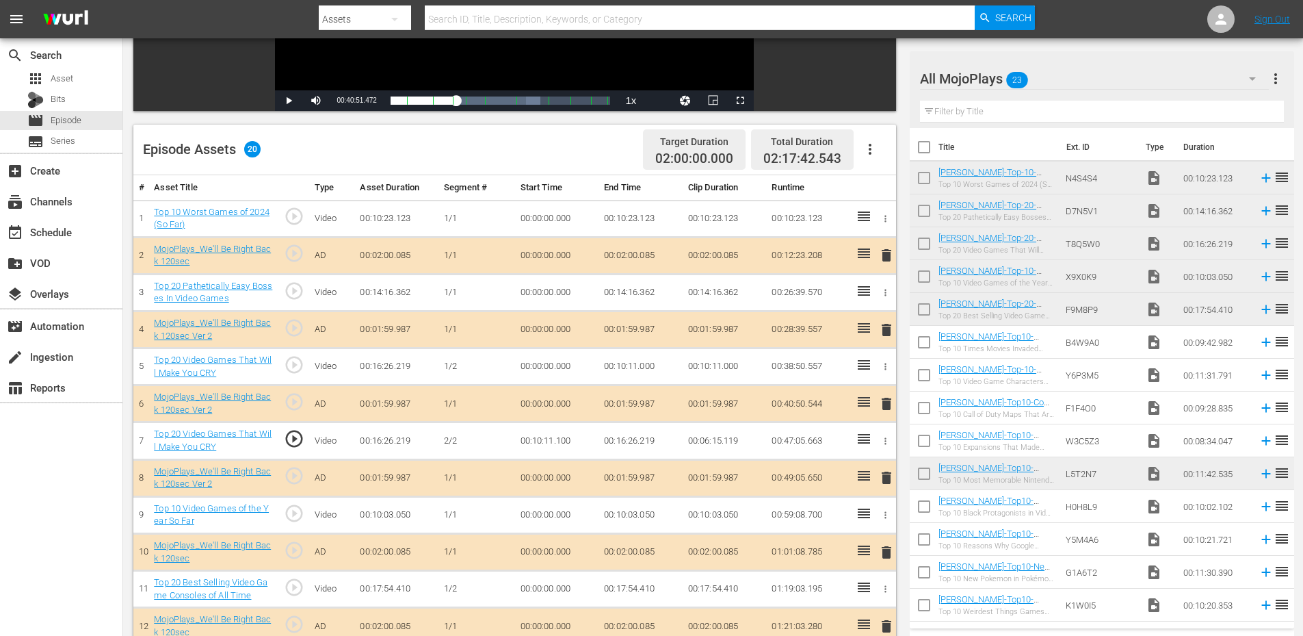
click at [559, 435] on td "00:10:11.100" at bounding box center [557, 440] width 84 height 37
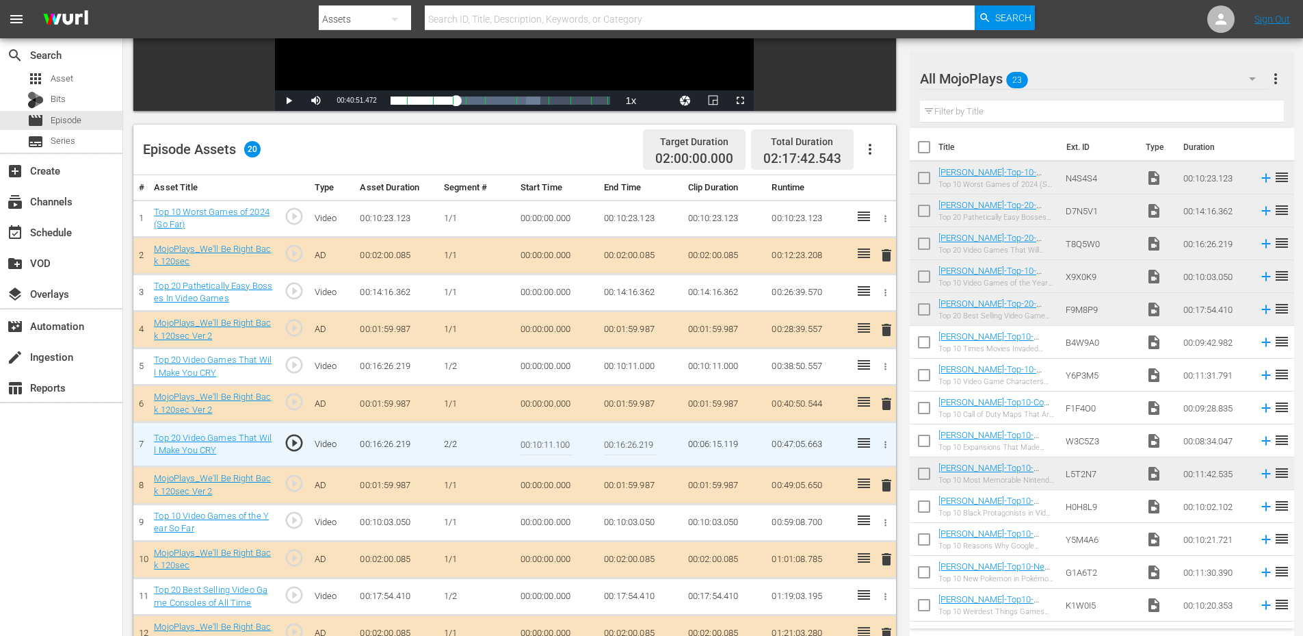
click at [559, 435] on input "00:10:11.100" at bounding box center [547, 444] width 53 height 33
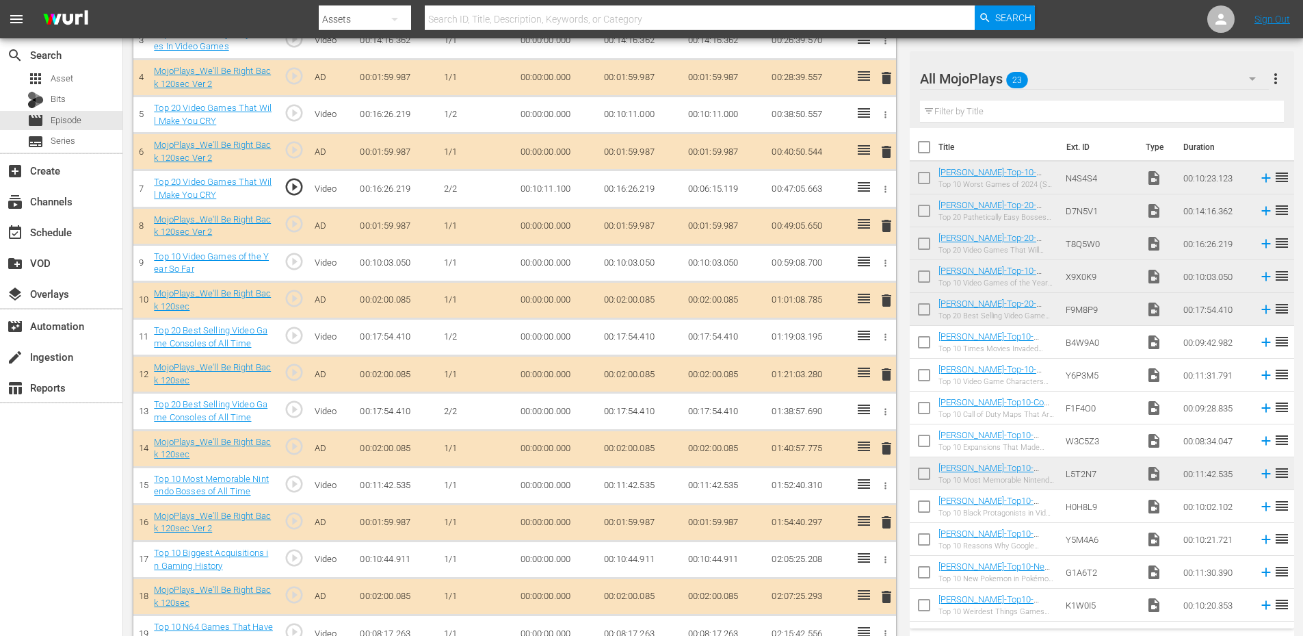
scroll to position [547, 0]
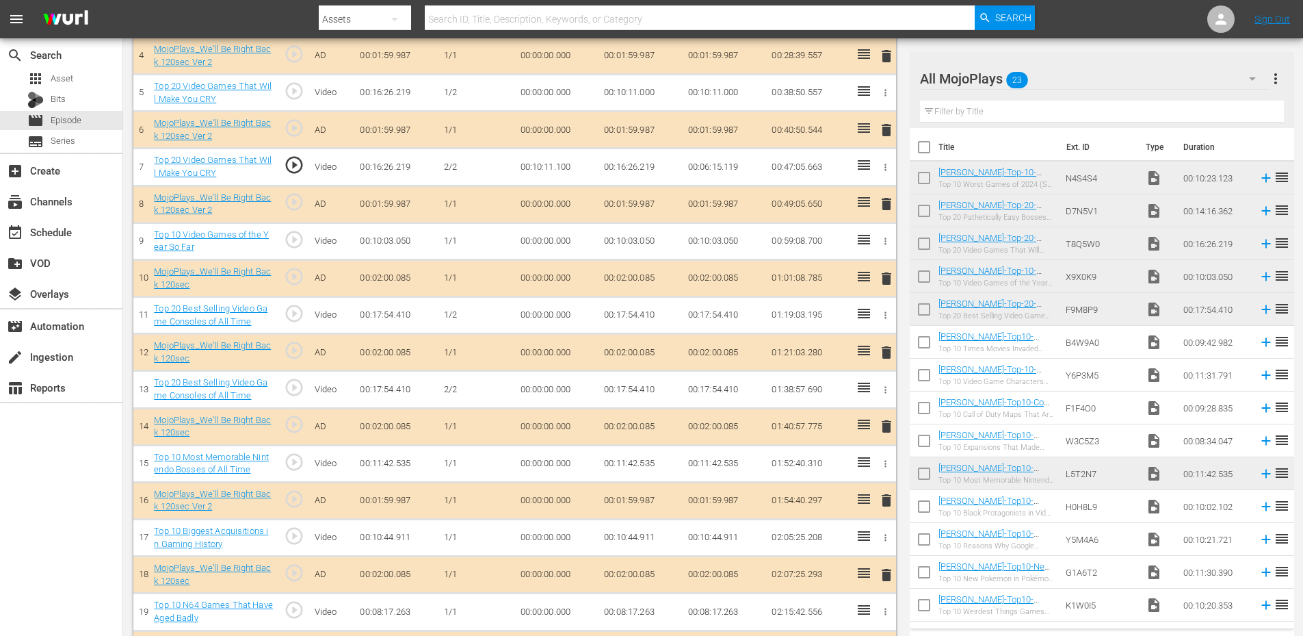
click at [549, 388] on td "00:00:00.000" at bounding box center [557, 389] width 84 height 37
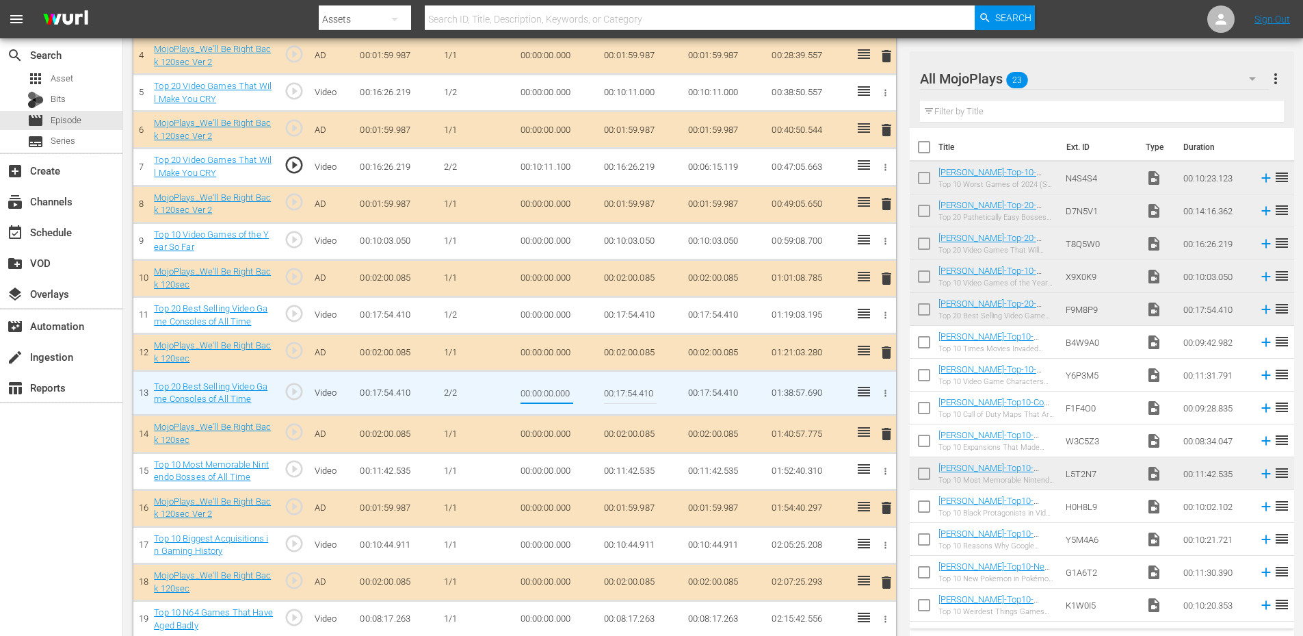
type input "00:10:39.000"
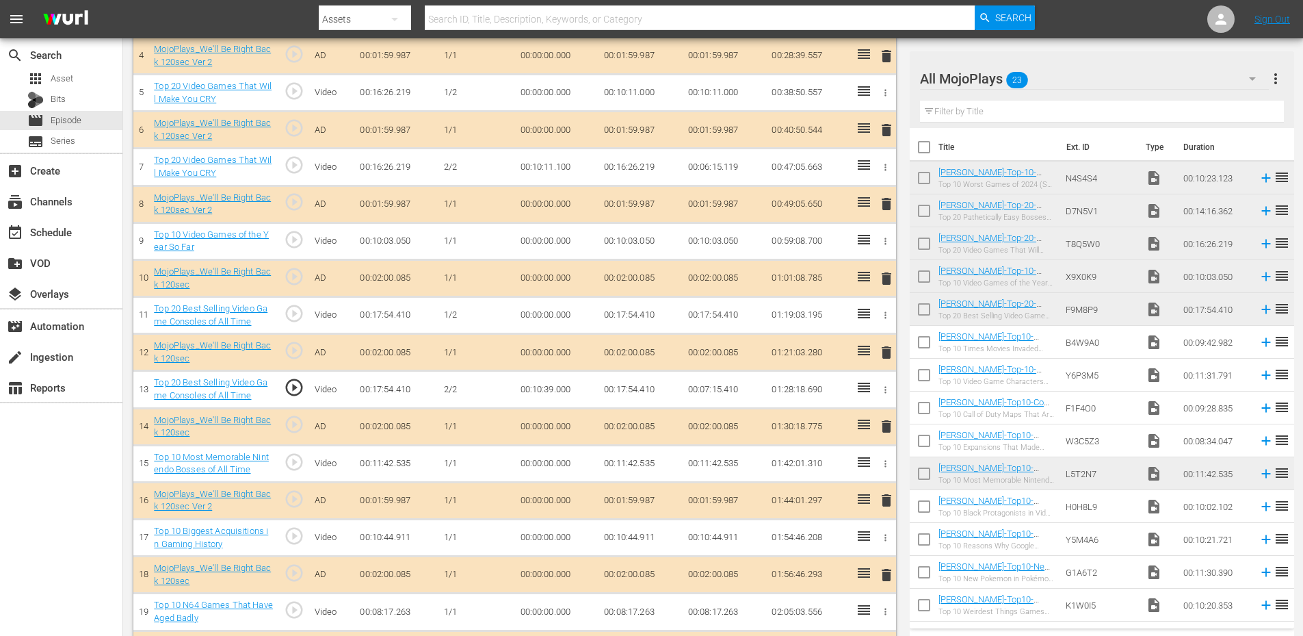
click at [544, 389] on td "00:10:39.000" at bounding box center [557, 389] width 84 height 37
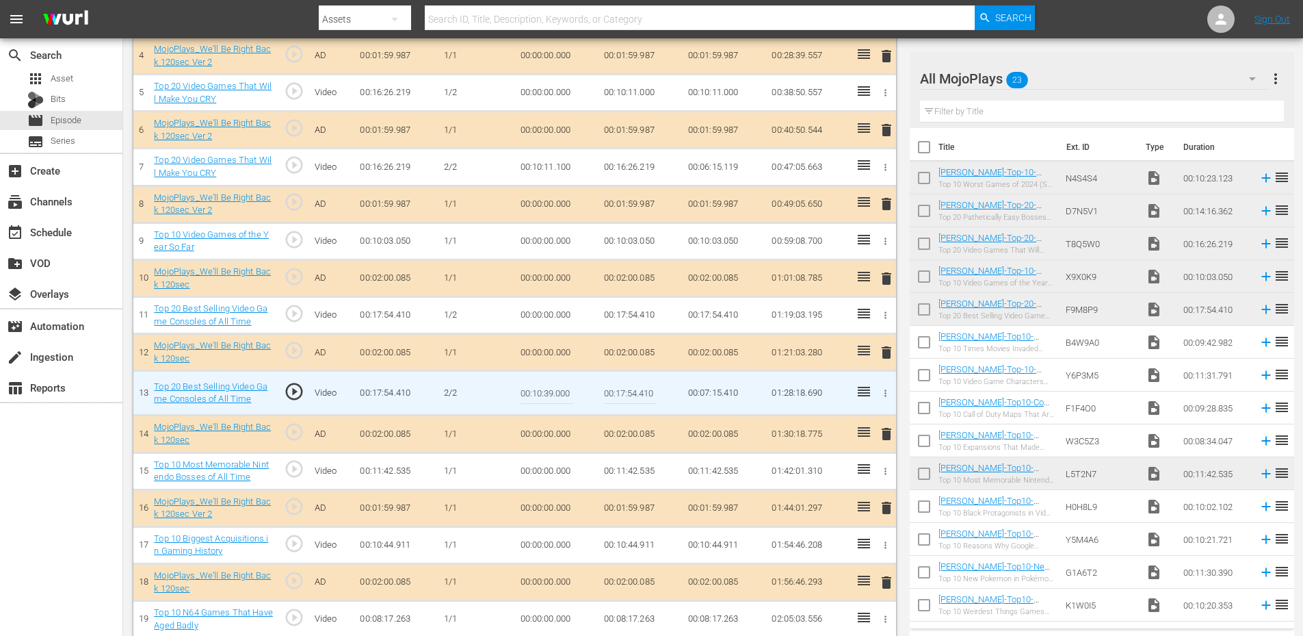
click at [544, 389] on input "00:10:39.000" at bounding box center [547, 392] width 53 height 33
type input "00:10:38.600"
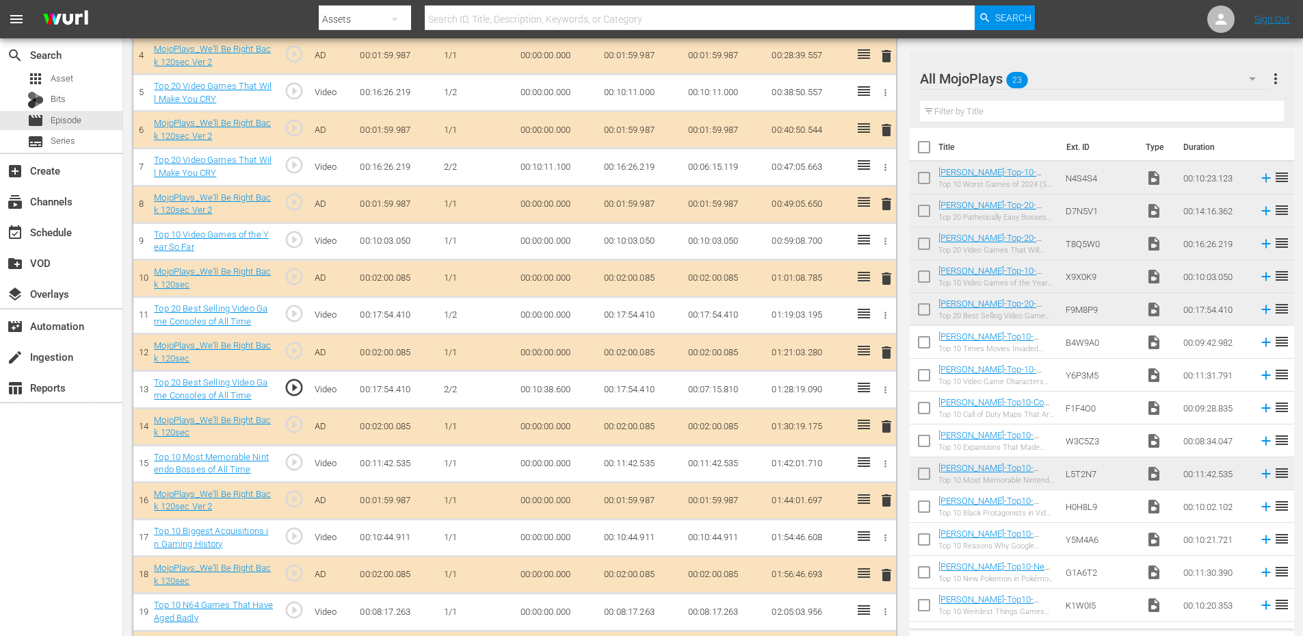
click at [537, 396] on td "00:10:38.600" at bounding box center [557, 389] width 84 height 37
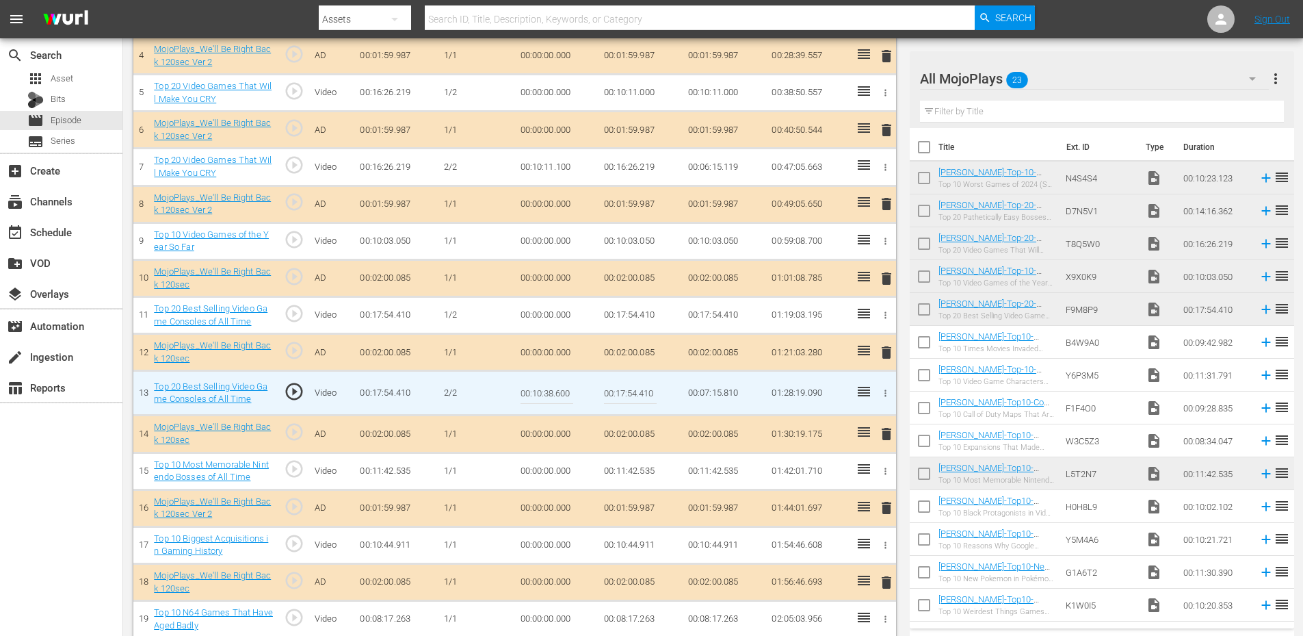
click at [537, 396] on input "00:10:38.600" at bounding box center [547, 392] width 53 height 33
type input "00:10:37.600"
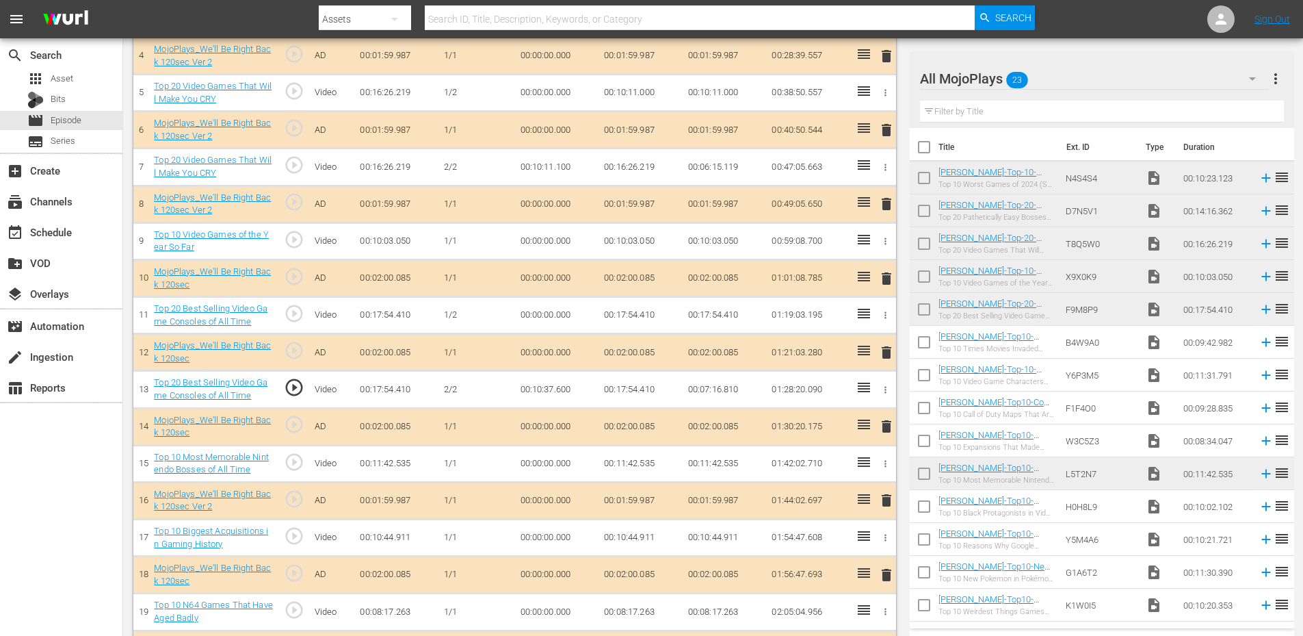
click at [559, 387] on td "00:10:37.600" at bounding box center [557, 389] width 84 height 37
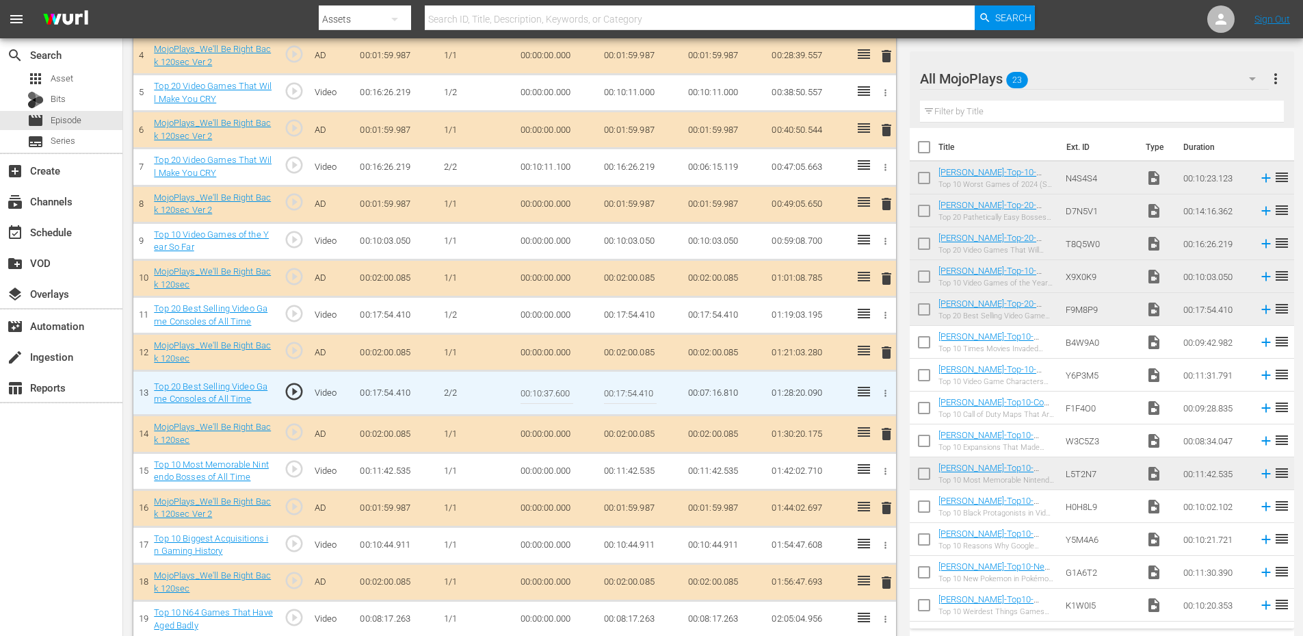
click at [559, 387] on input "00:10:37.600" at bounding box center [547, 392] width 53 height 33
type input "00:10:37.800"
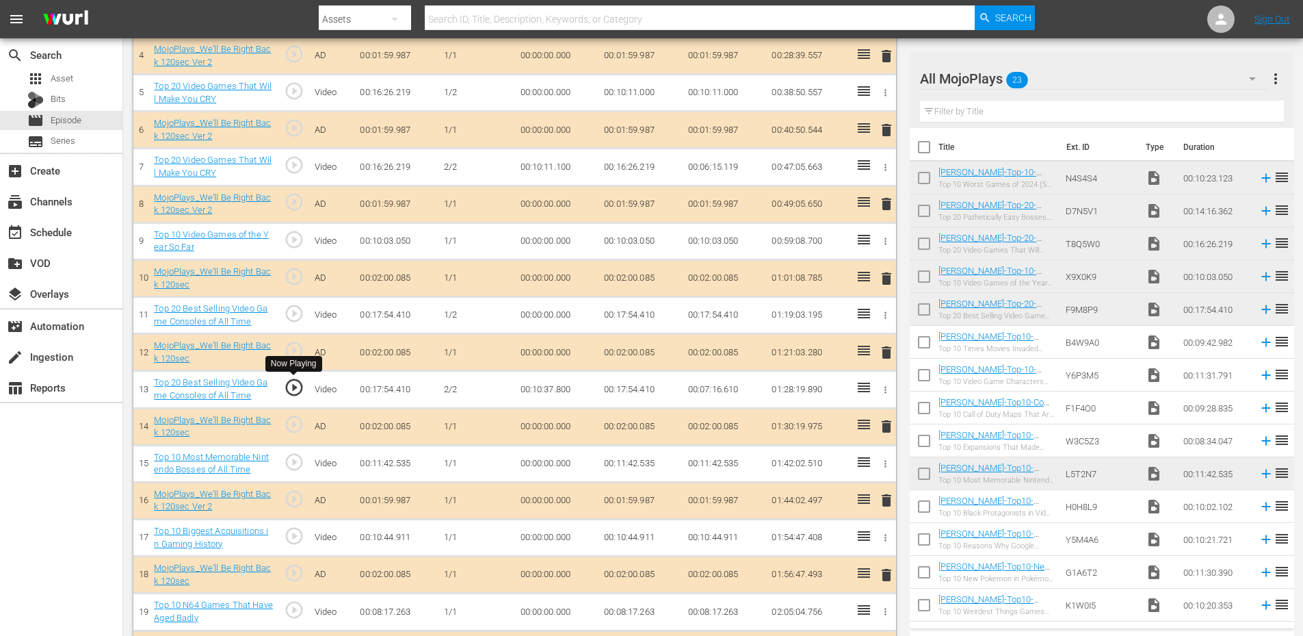
click at [292, 383] on span "play_circle_outline" at bounding box center [294, 387] width 21 height 21
click at [306, 378] on td "play_circle_outline" at bounding box center [293, 389] width 31 height 37
click at [298, 385] on span "play_circle_outline" at bounding box center [294, 387] width 21 height 21
click at [564, 385] on td "00:10:37.800" at bounding box center [557, 389] width 84 height 37
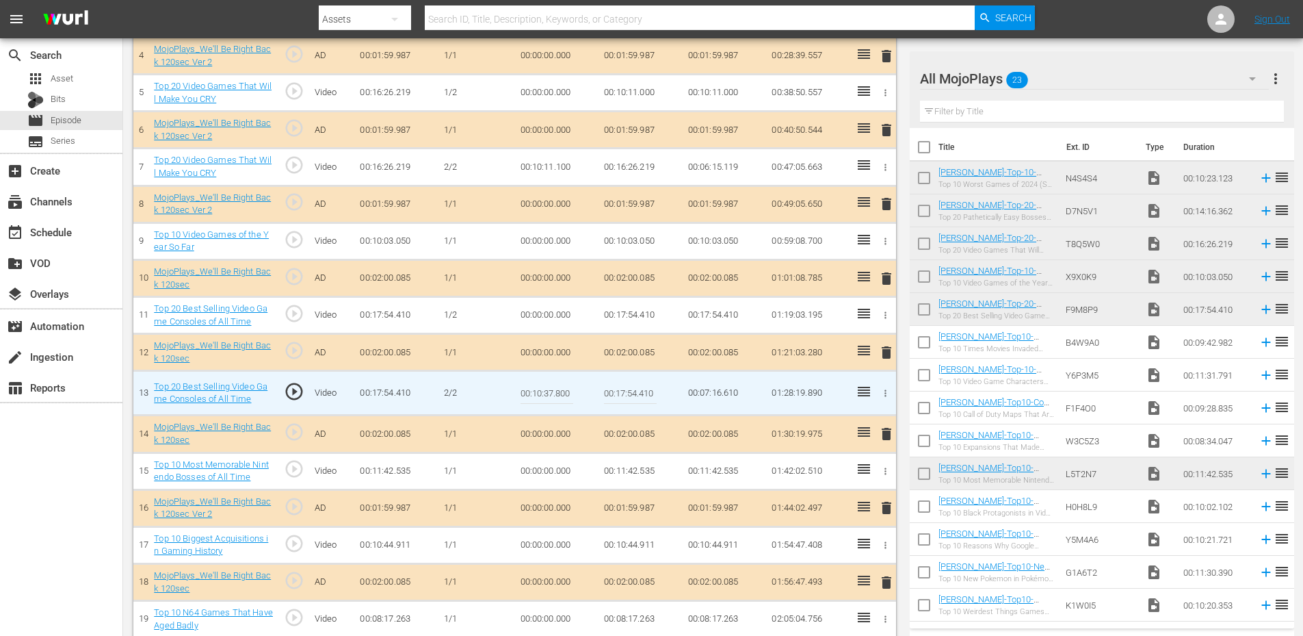
click at [564, 385] on input "00:10:37.800" at bounding box center [547, 392] width 53 height 33
type input "00:10:37.866"
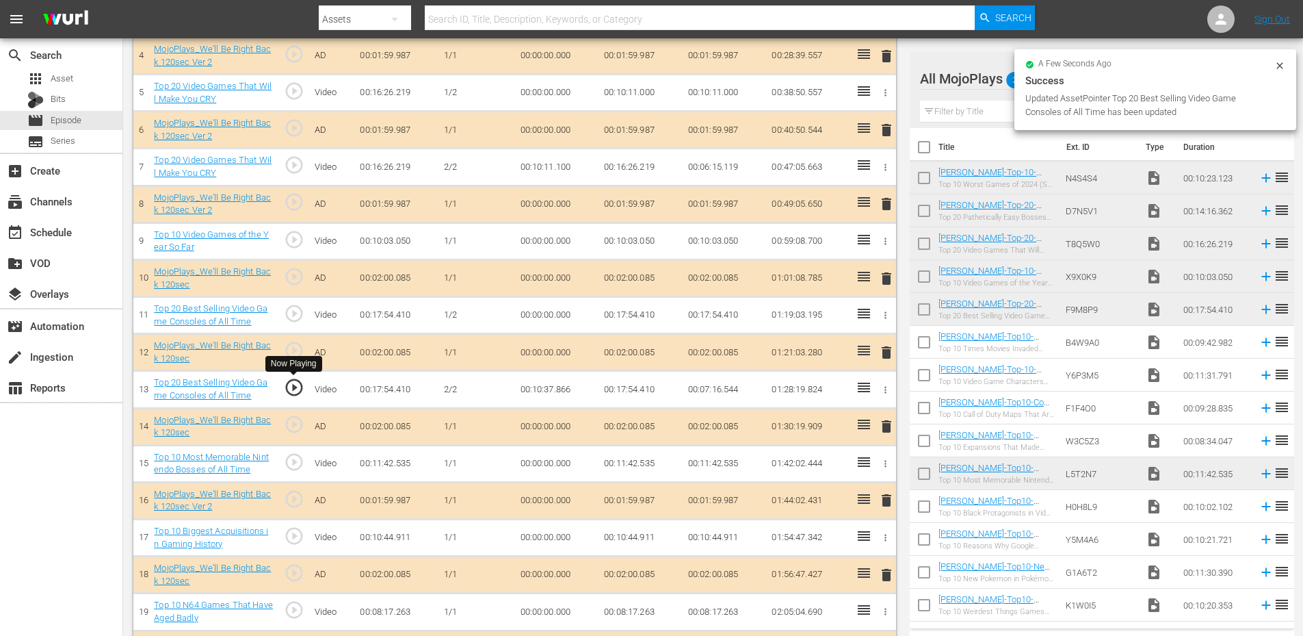
click at [298, 384] on span "play_circle_outline" at bounding box center [294, 387] width 21 height 21
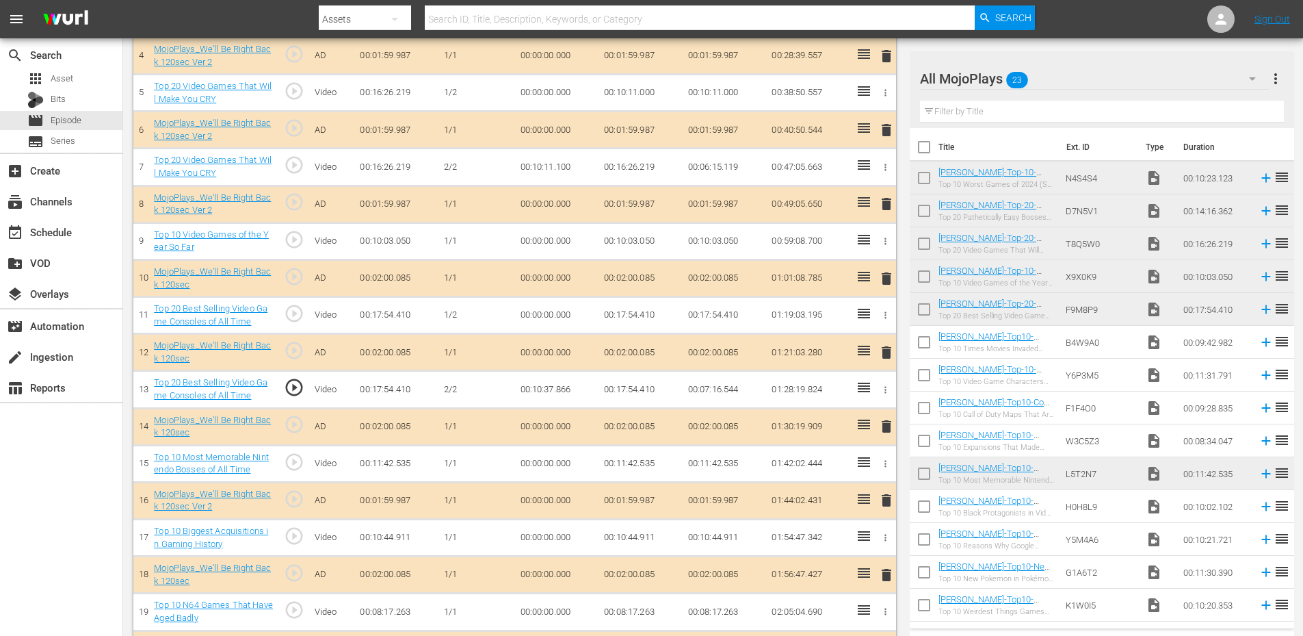
click at [556, 392] on td "00:10:37.866" at bounding box center [557, 389] width 84 height 37
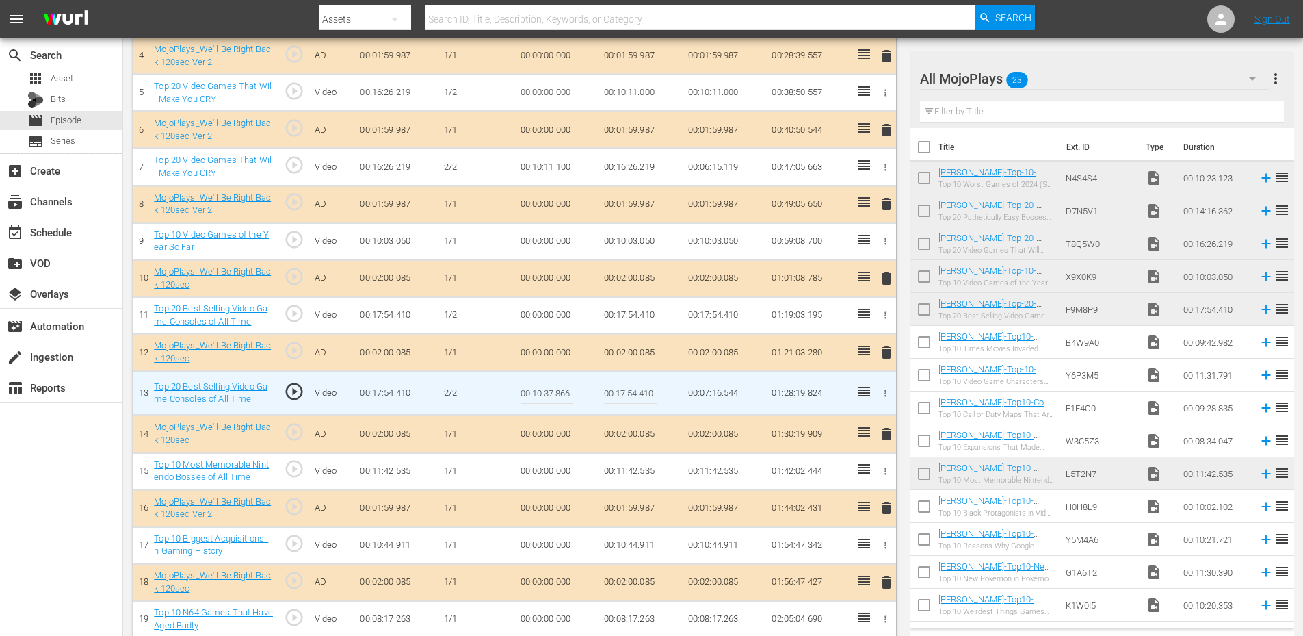
click at [556, 392] on input "00:10:37.866" at bounding box center [547, 392] width 53 height 33
type input "00:10:37.929"
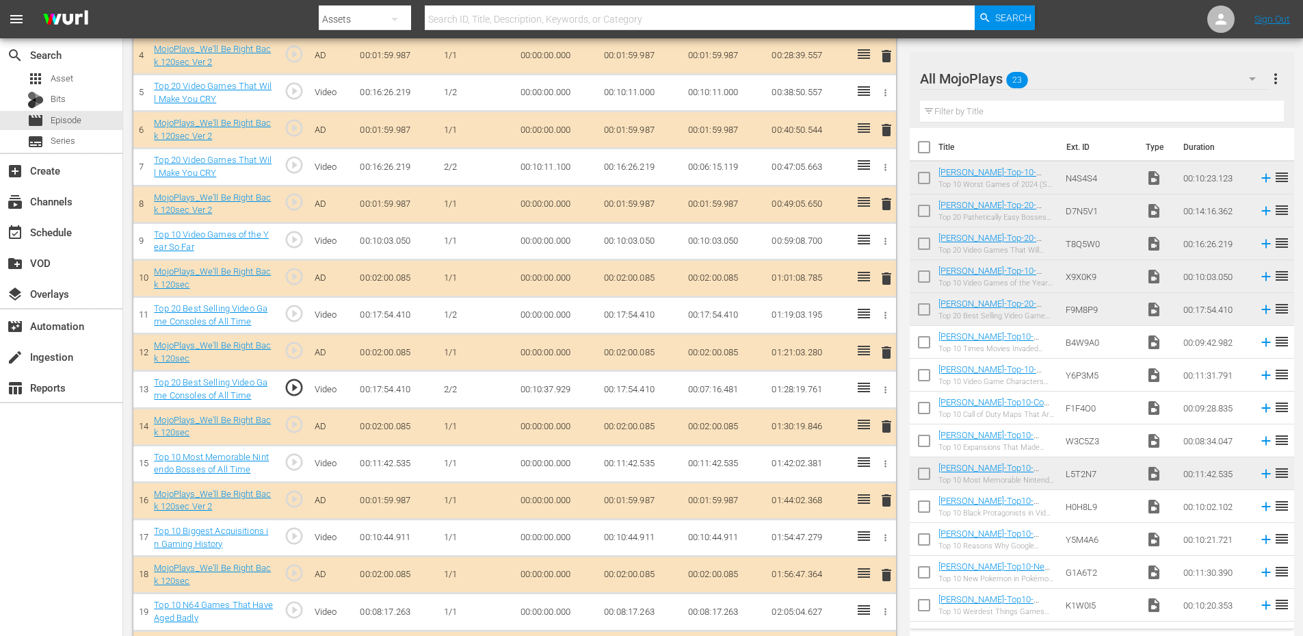
click at [530, 385] on td "00:10:37.929" at bounding box center [557, 389] width 84 height 37
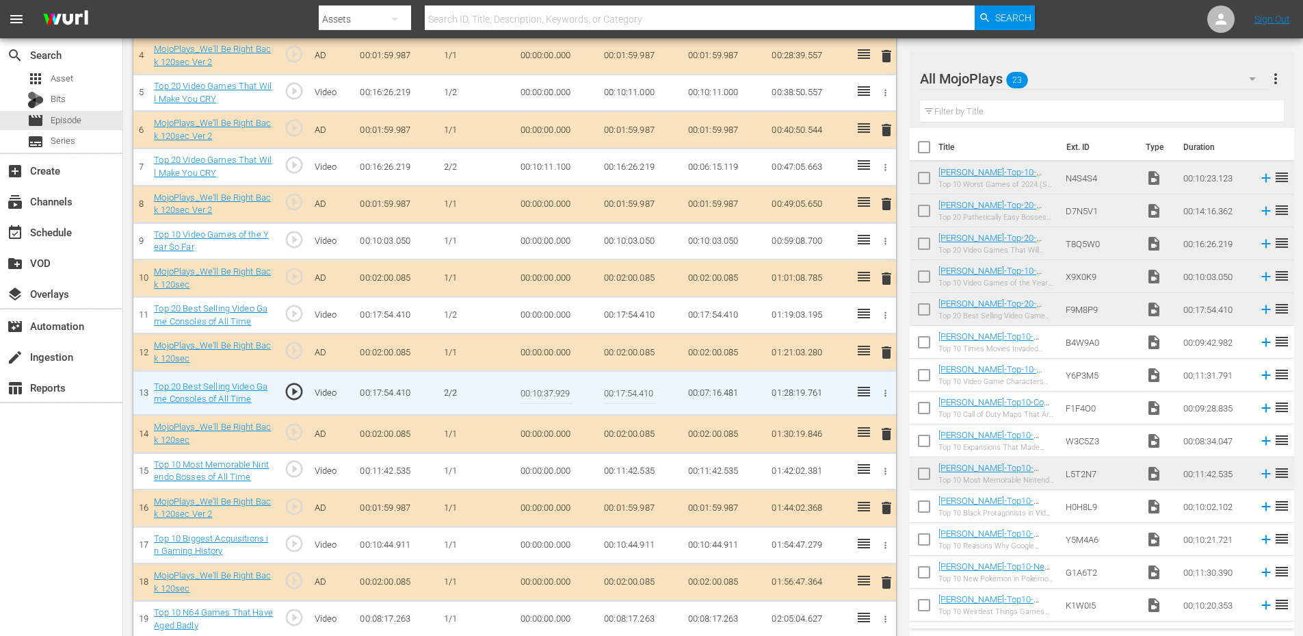
click at [530, 385] on input "00:10:37.929" at bounding box center [547, 392] width 53 height 33
click at [629, 319] on td "00:17:54.410" at bounding box center [641, 315] width 84 height 37
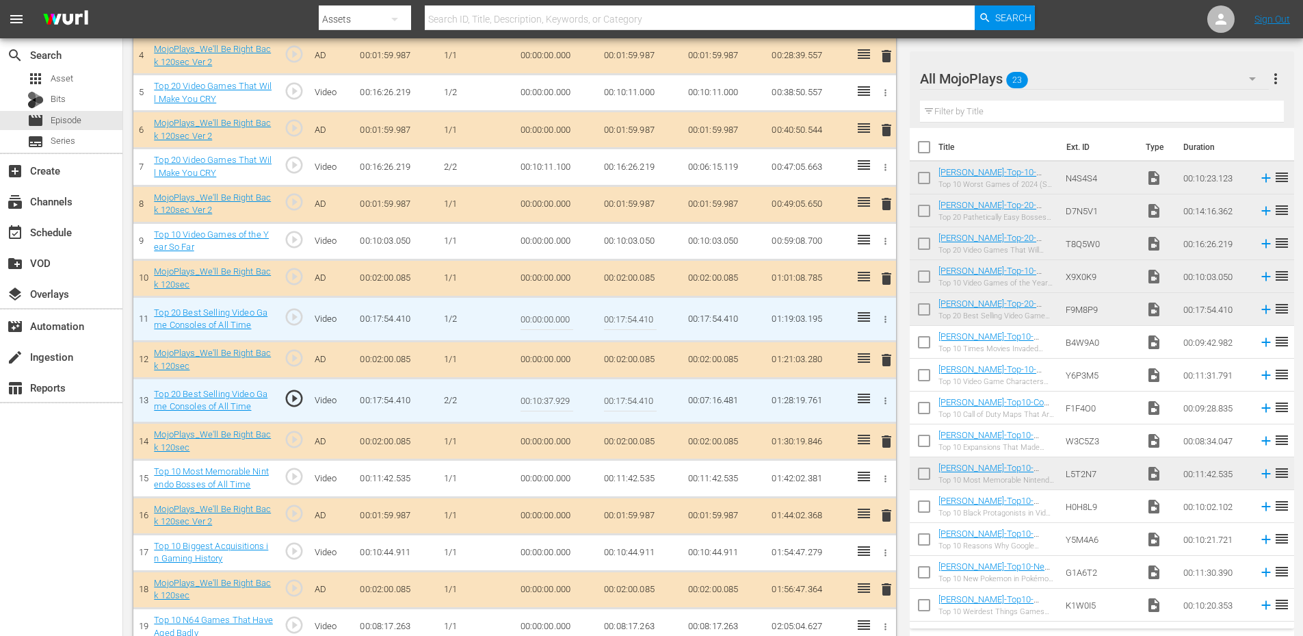
click at [629, 319] on input "00:17:54.410" at bounding box center [630, 318] width 53 height 33
paste input "0:37.929"
type input "00:10:37.929"
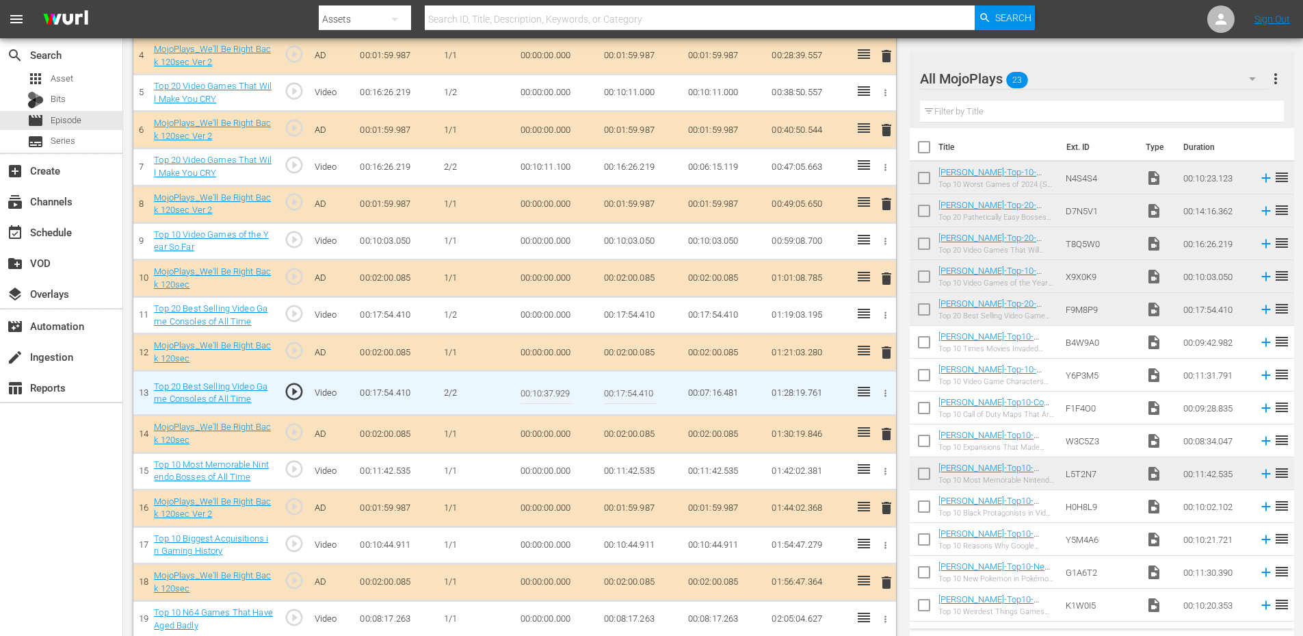
click at [556, 399] on input "00:10:37.929" at bounding box center [547, 392] width 53 height 33
type input "00:10:38.029"
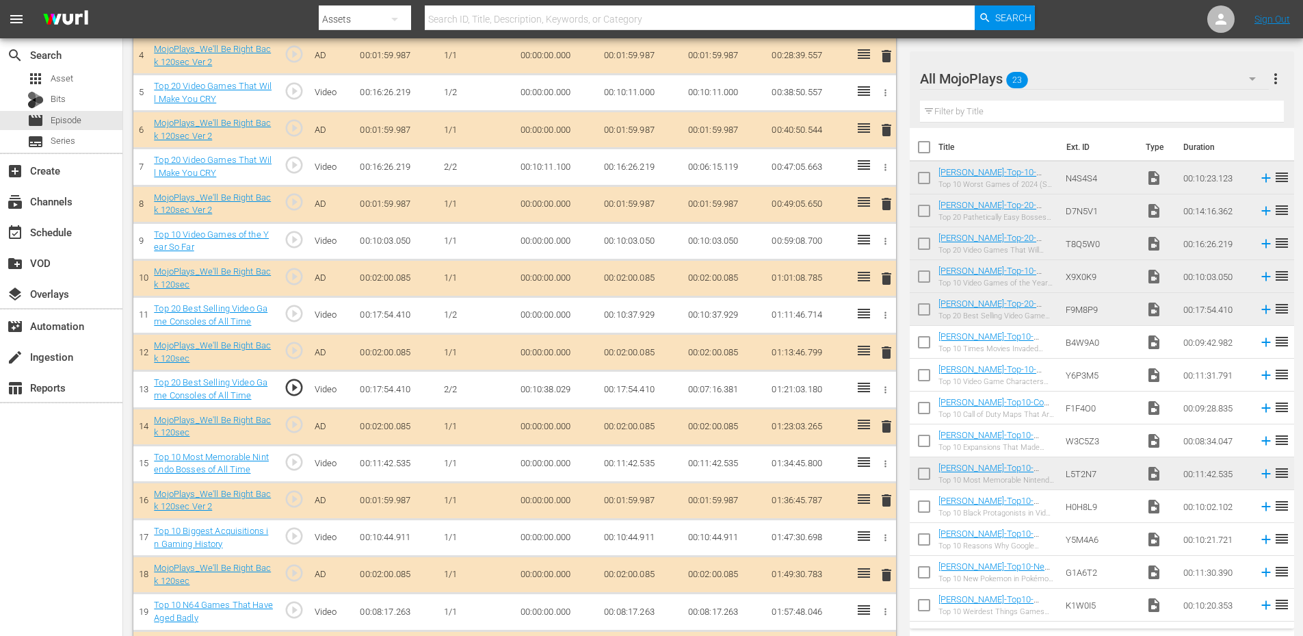
click at [542, 394] on td "00:10:38.029" at bounding box center [557, 389] width 84 height 37
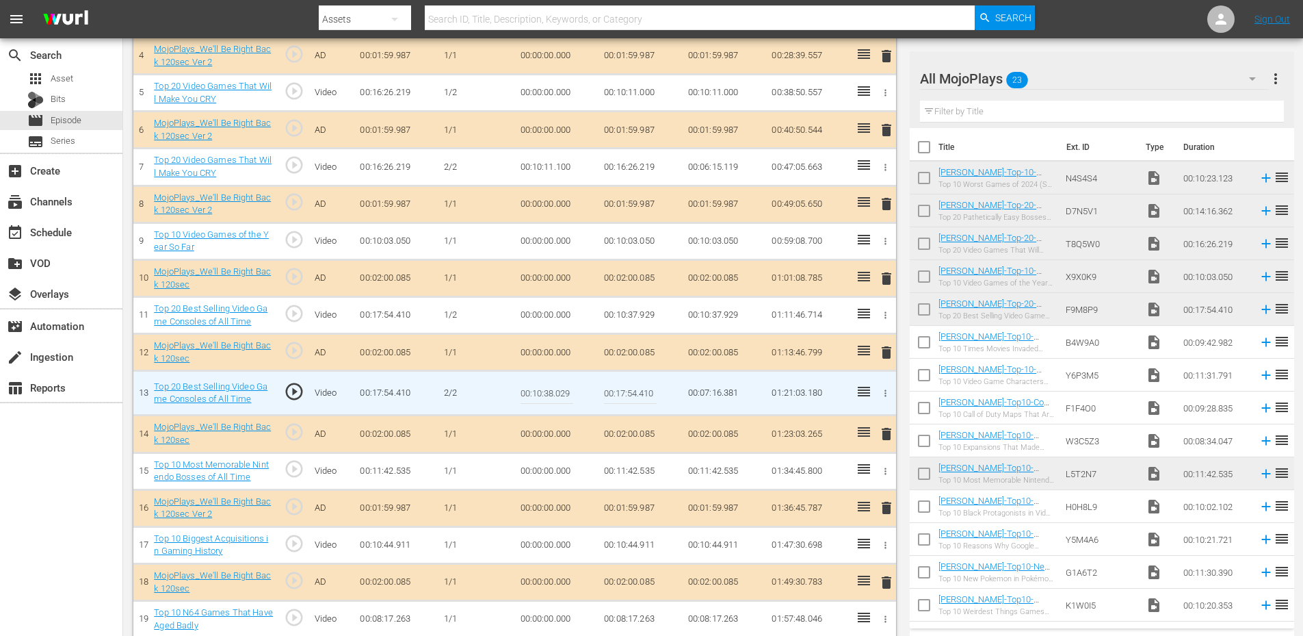
click at [542, 394] on input "00:10:38.029" at bounding box center [547, 392] width 53 height 33
click at [627, 324] on td "00:10:37.929" at bounding box center [641, 315] width 84 height 37
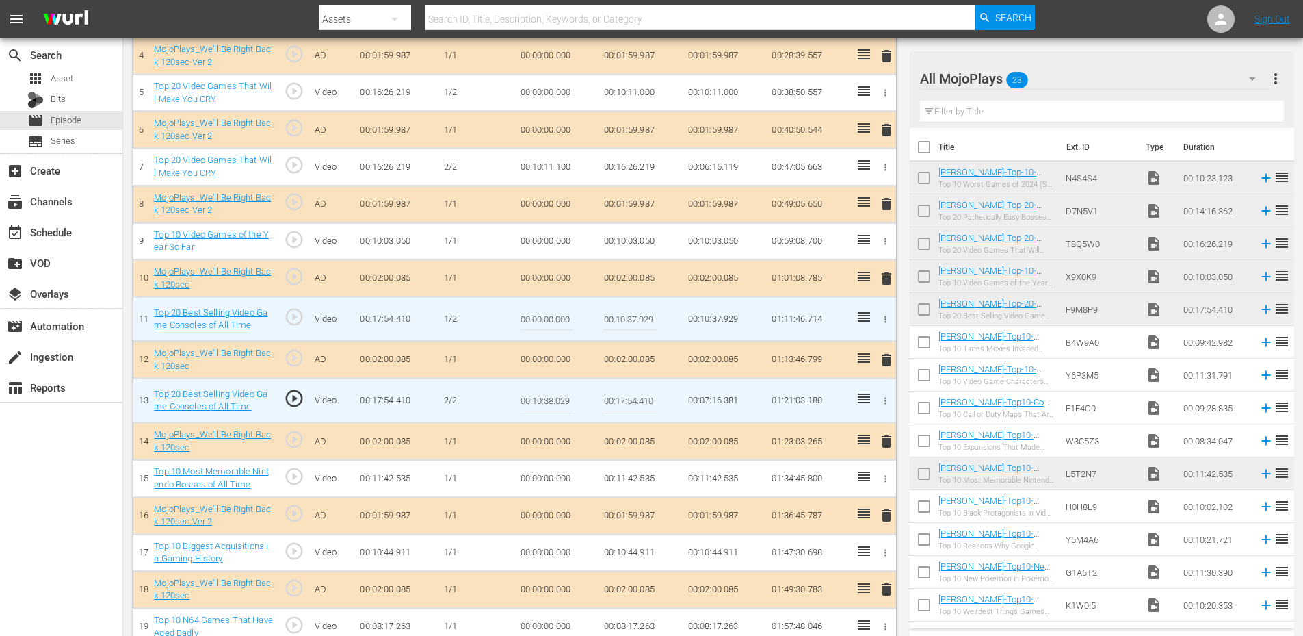
click at [627, 324] on input "00:10:37.929" at bounding box center [630, 318] width 53 height 33
paste input "8.0"
type input "00:10:38.029"
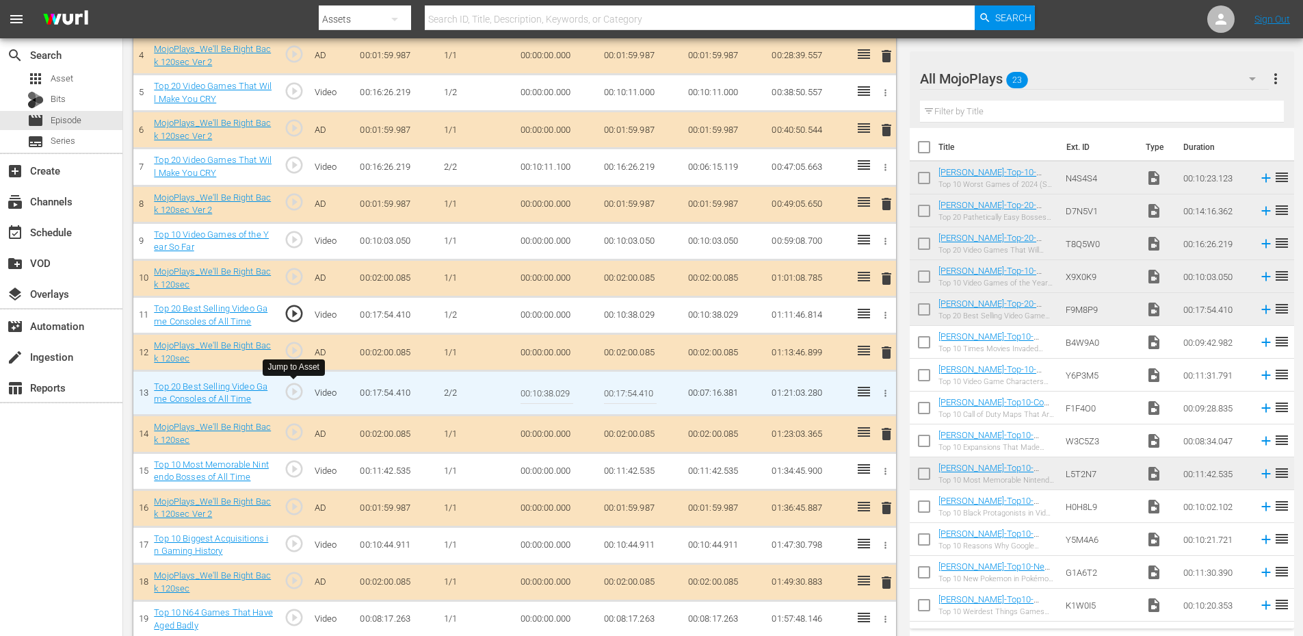
click at [294, 388] on span "play_circle_outline" at bounding box center [294, 391] width 21 height 21
click at [552, 398] on input "00:10:38.029" at bounding box center [547, 392] width 53 height 33
drag, startPoint x: 552, startPoint y: 398, endPoint x: 752, endPoint y: 471, distance: 212.8
click at [556, 398] on input "00:10:38.029" at bounding box center [547, 392] width 53 height 33
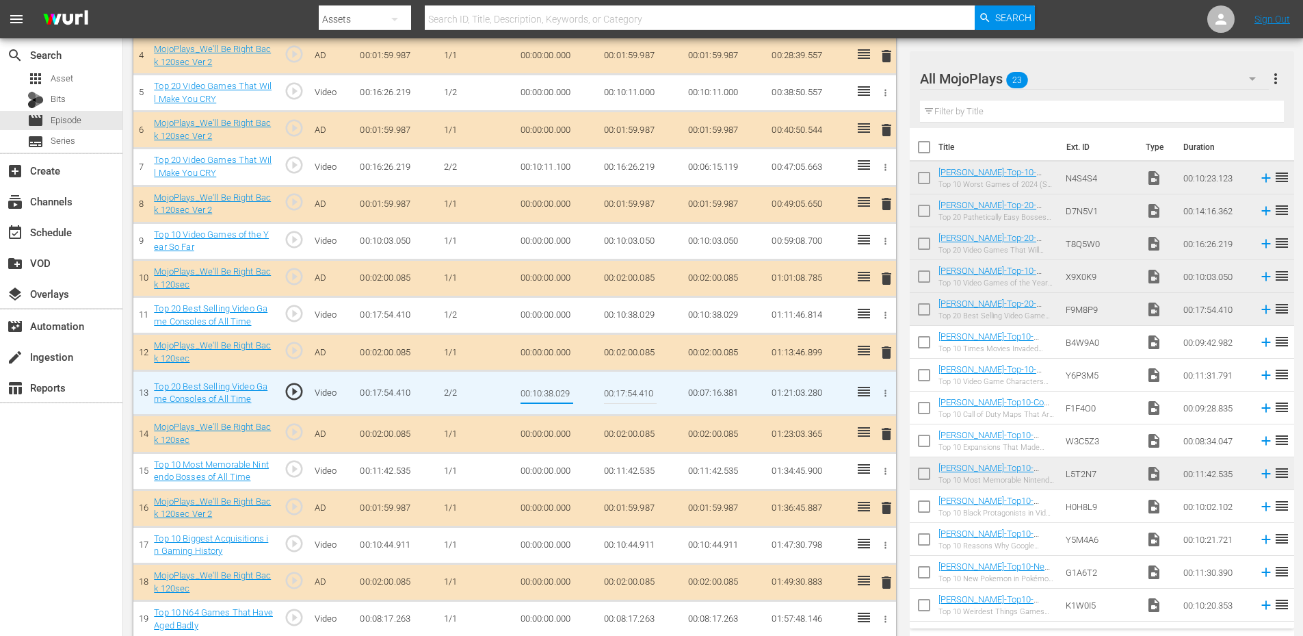
click at [564, 395] on input "00:10:38.029" at bounding box center [547, 392] width 53 height 33
type input "00:10:38.199"
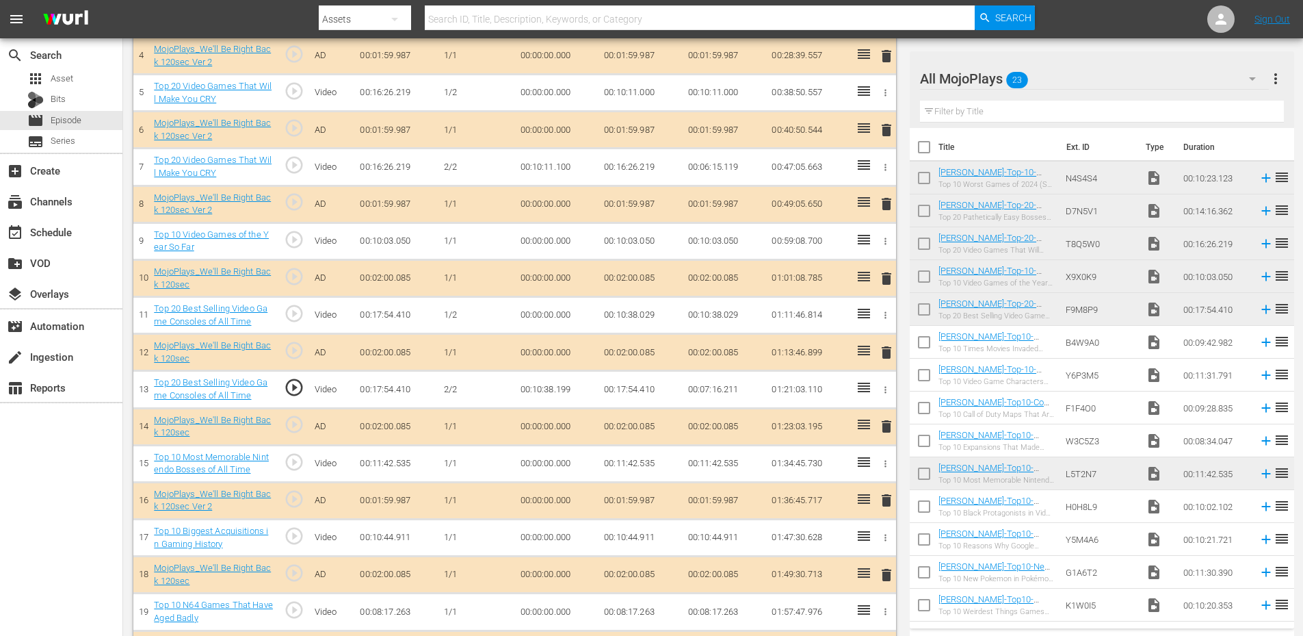
click at [544, 387] on td "00:10:38.199" at bounding box center [557, 389] width 84 height 37
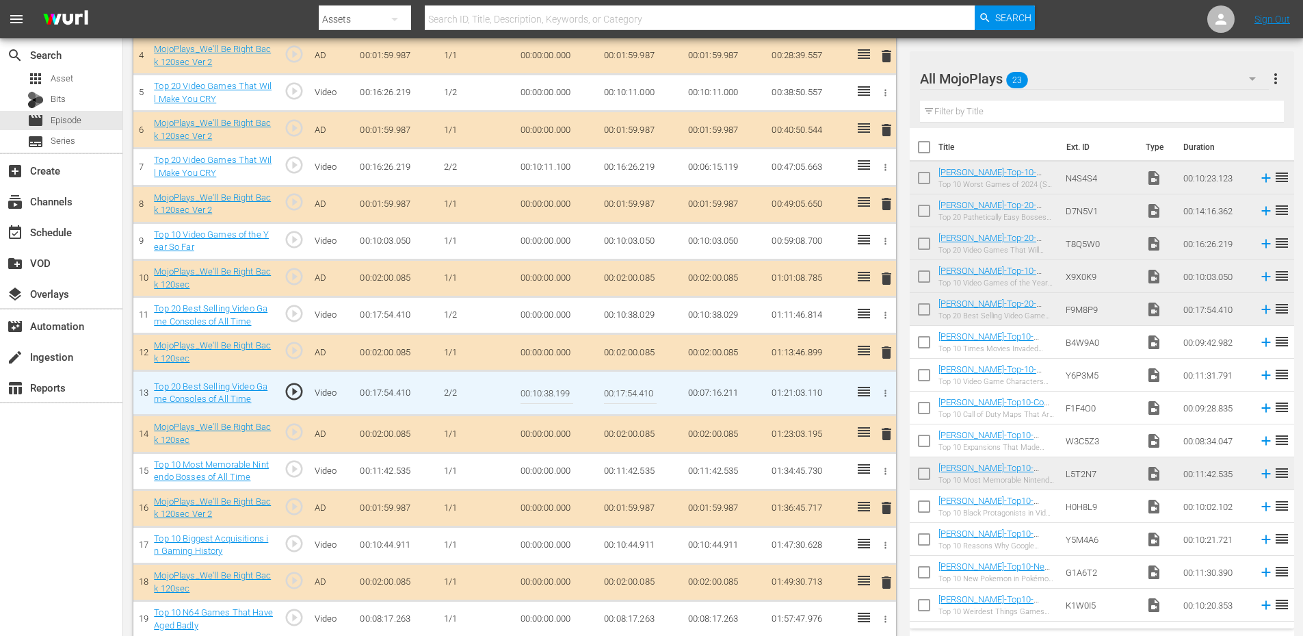
click at [544, 387] on input "00:10:38.199" at bounding box center [547, 392] width 53 height 33
paste input "9.000"
type input "00:10:39.000"
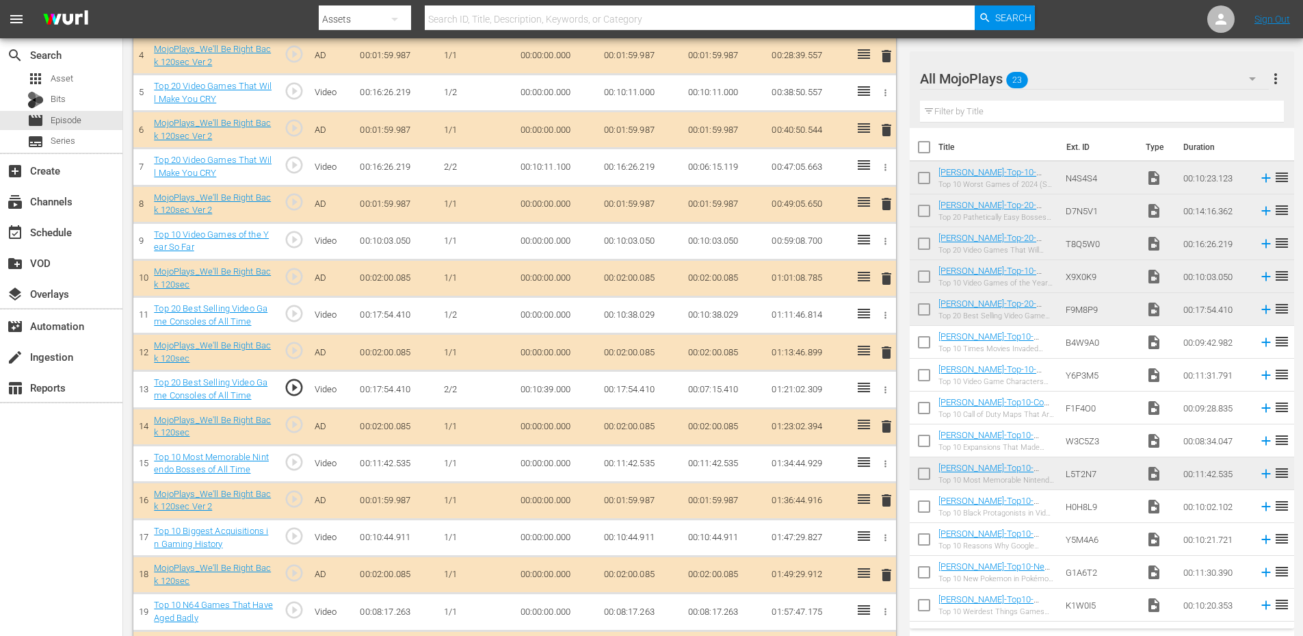
click at [549, 391] on td "00:10:39.000" at bounding box center [557, 389] width 84 height 37
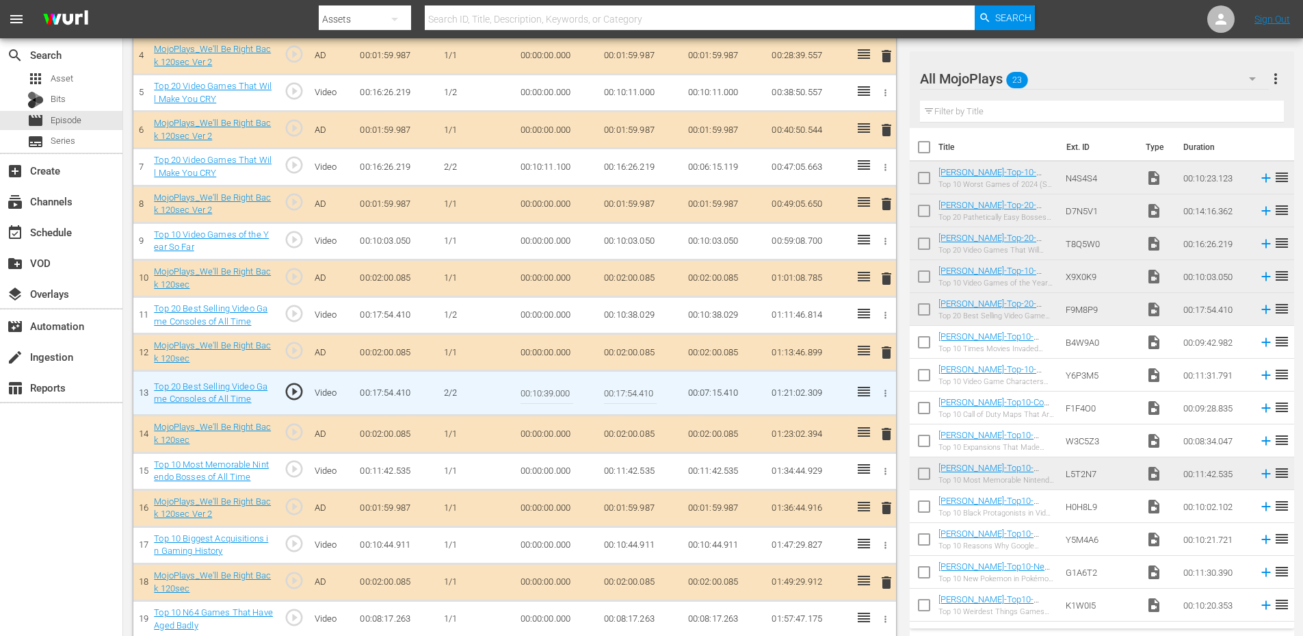
click at [549, 391] on input "00:10:39.000" at bounding box center [547, 392] width 53 height 33
type input "00:10:38.800"
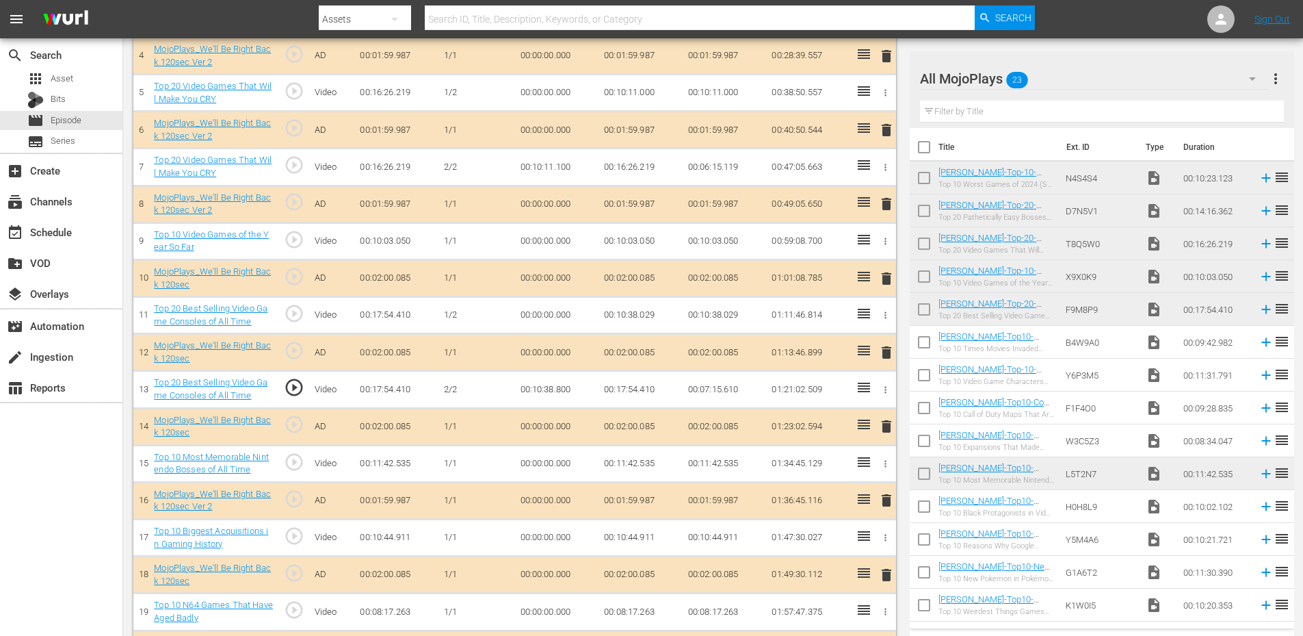
click at [562, 385] on td "00:10:38.800" at bounding box center [557, 389] width 84 height 37
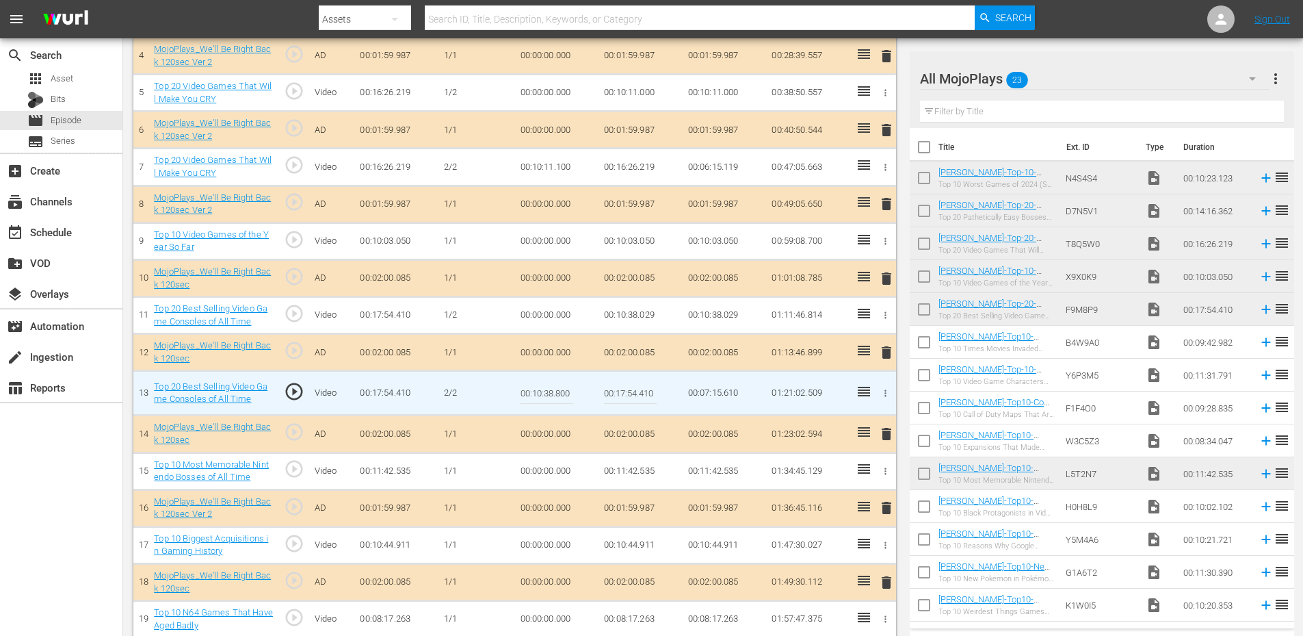
click at [562, 385] on input "00:10:38.800" at bounding box center [547, 392] width 53 height 33
type input "00:10:38.500"
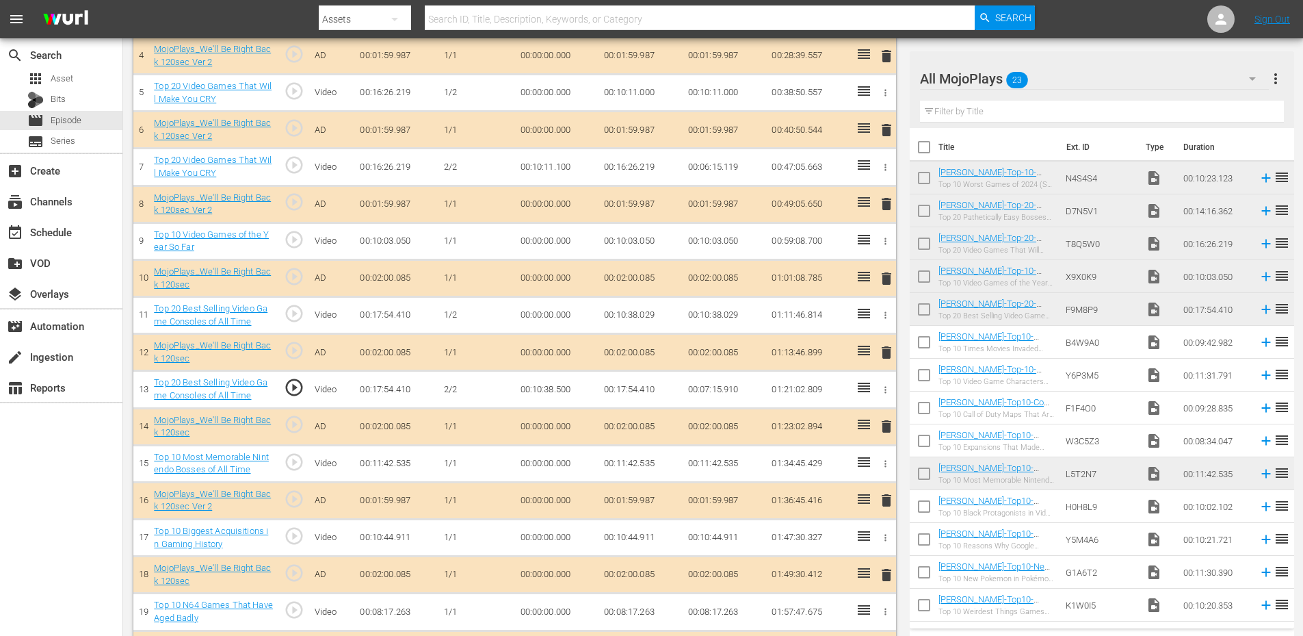
click at [556, 393] on td "00:10:38.500" at bounding box center [557, 389] width 84 height 37
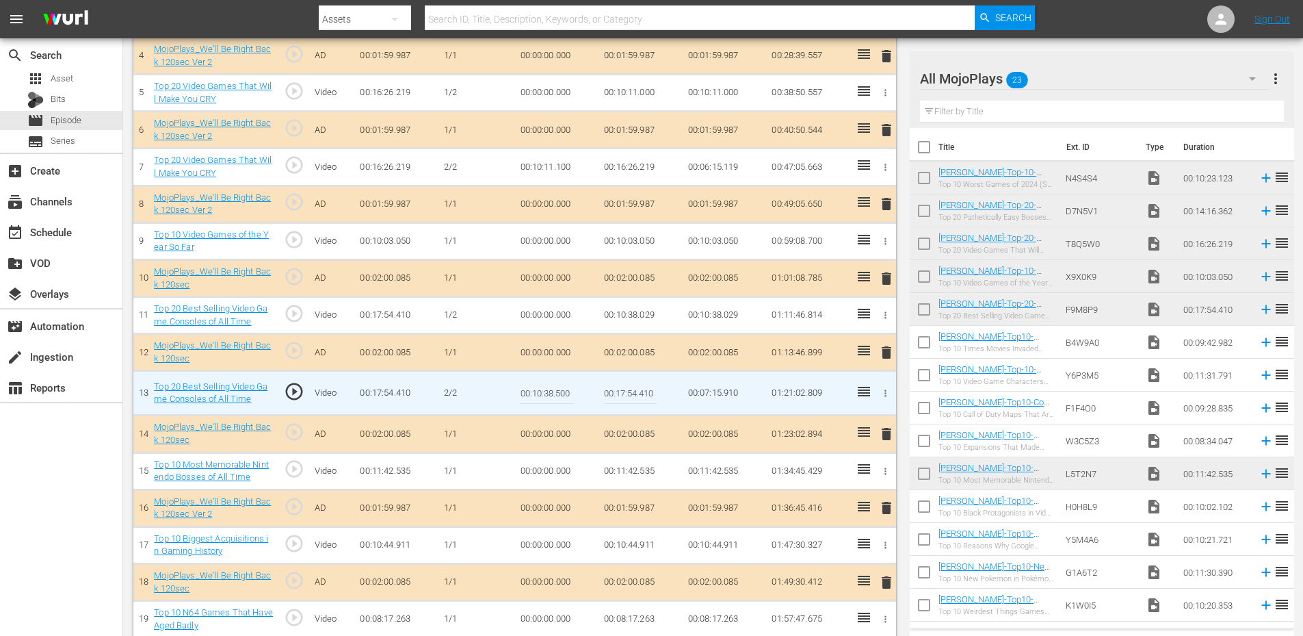
click at [556, 393] on input "00:10:38.500" at bounding box center [547, 392] width 53 height 33
type input "00:10:38.599"
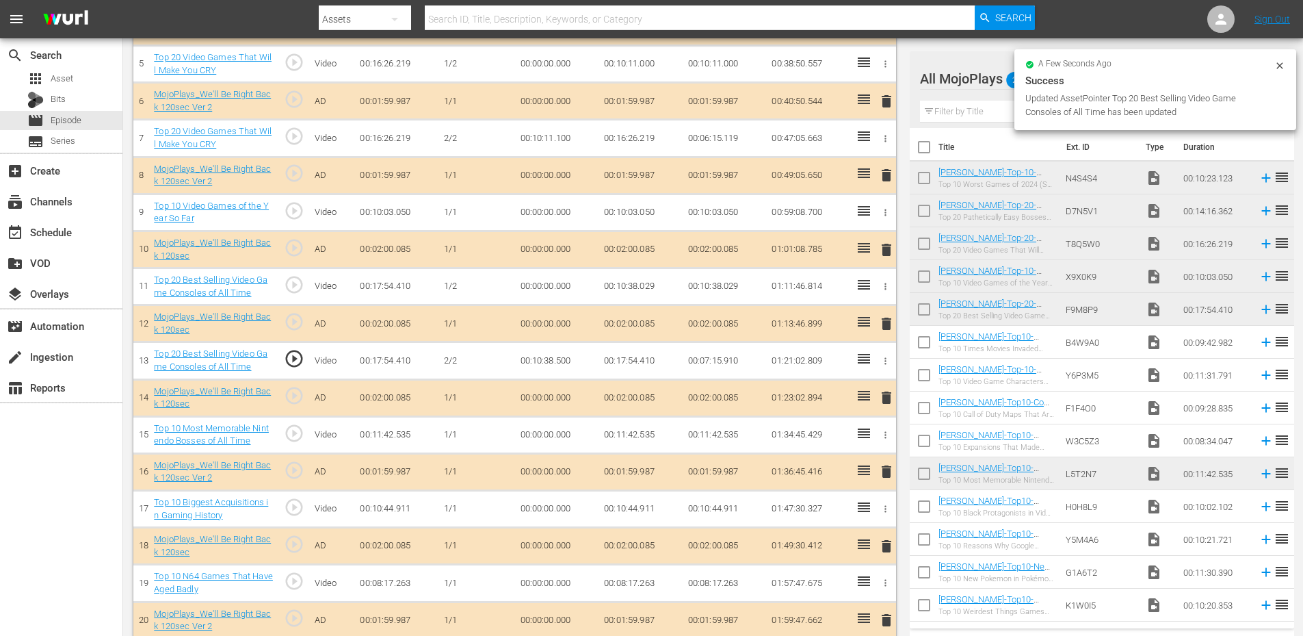
scroll to position [590, 0]
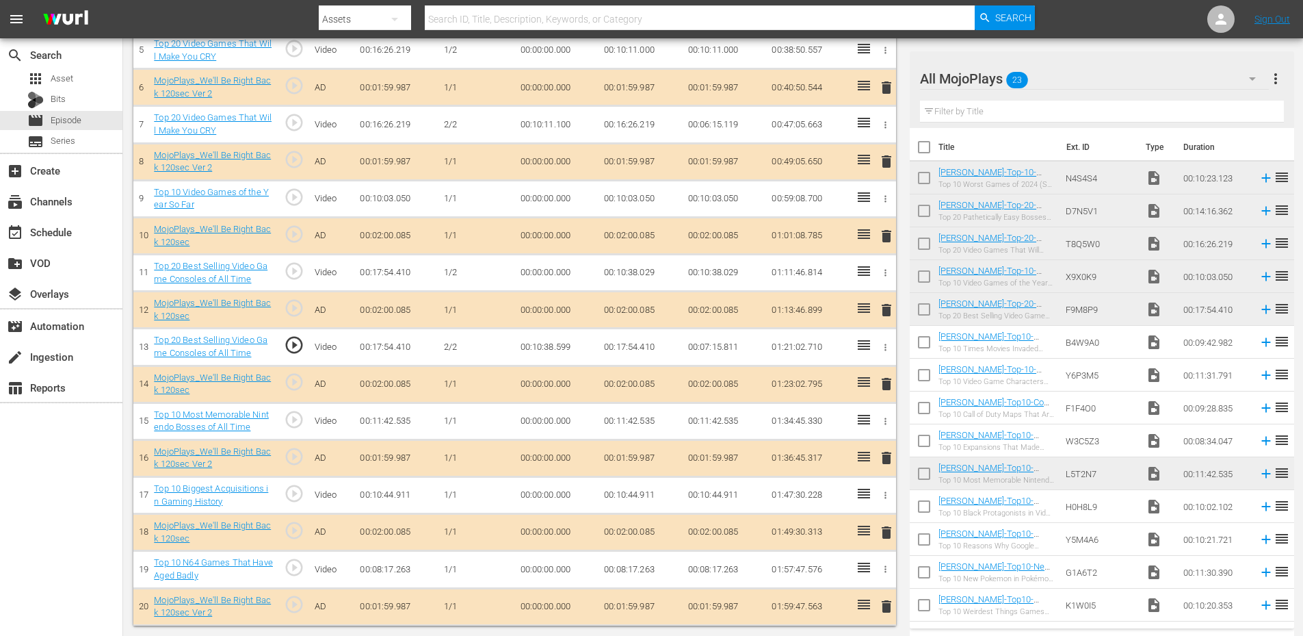
click at [296, 354] on span "play_circle_outline" at bounding box center [294, 345] width 21 height 21
click at [294, 341] on span "play_circle_outline" at bounding box center [294, 345] width 21 height 21
click at [554, 340] on td "00:10:38.599" at bounding box center [557, 346] width 84 height 37
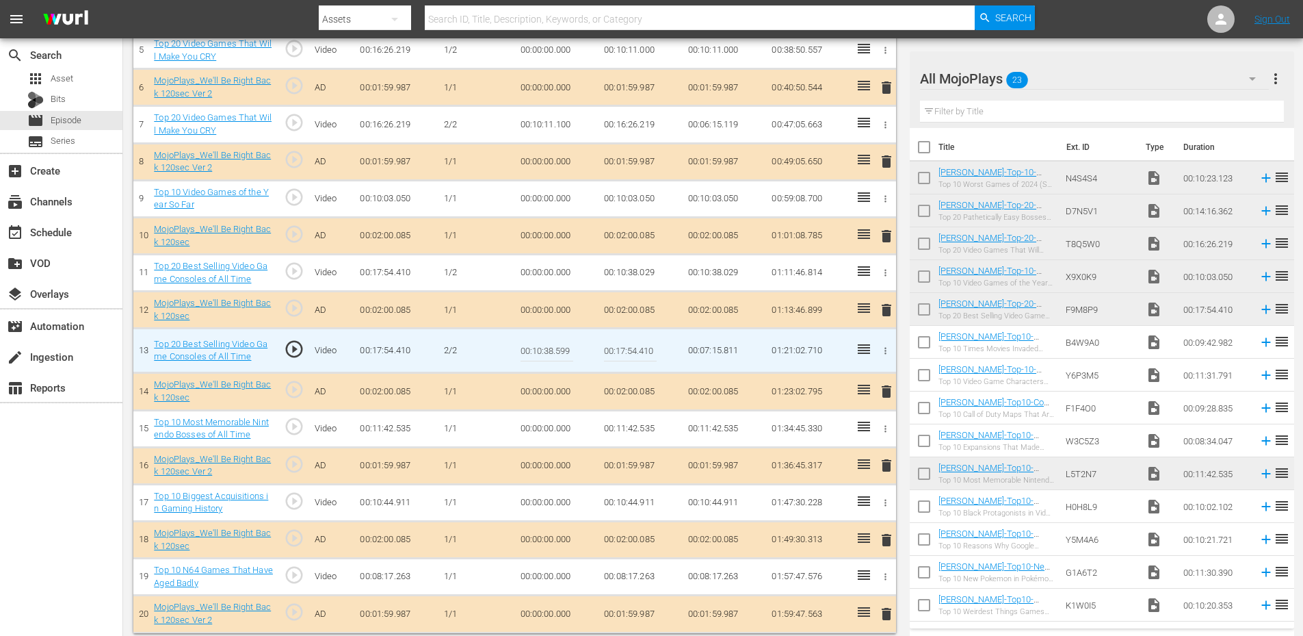
click at [554, 340] on input "00:10:38.599" at bounding box center [547, 350] width 53 height 33
type input "00:10:38.666"
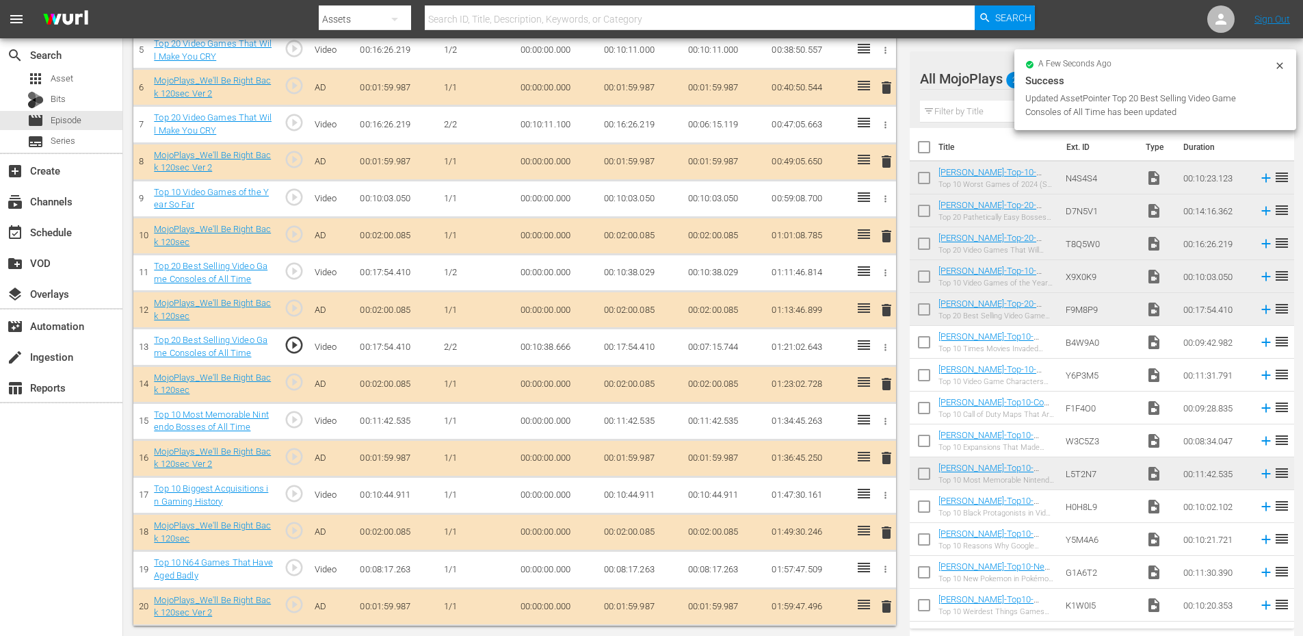
click at [296, 343] on span "play_circle_outline" at bounding box center [294, 345] width 21 height 21
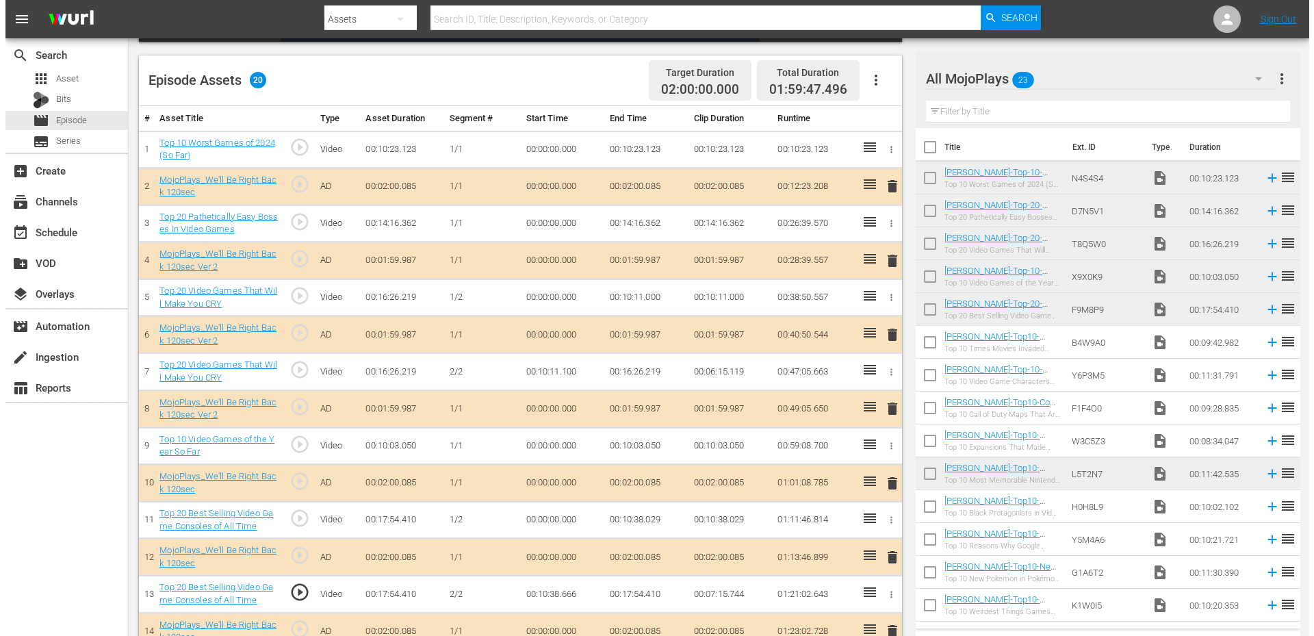
scroll to position [0, 0]
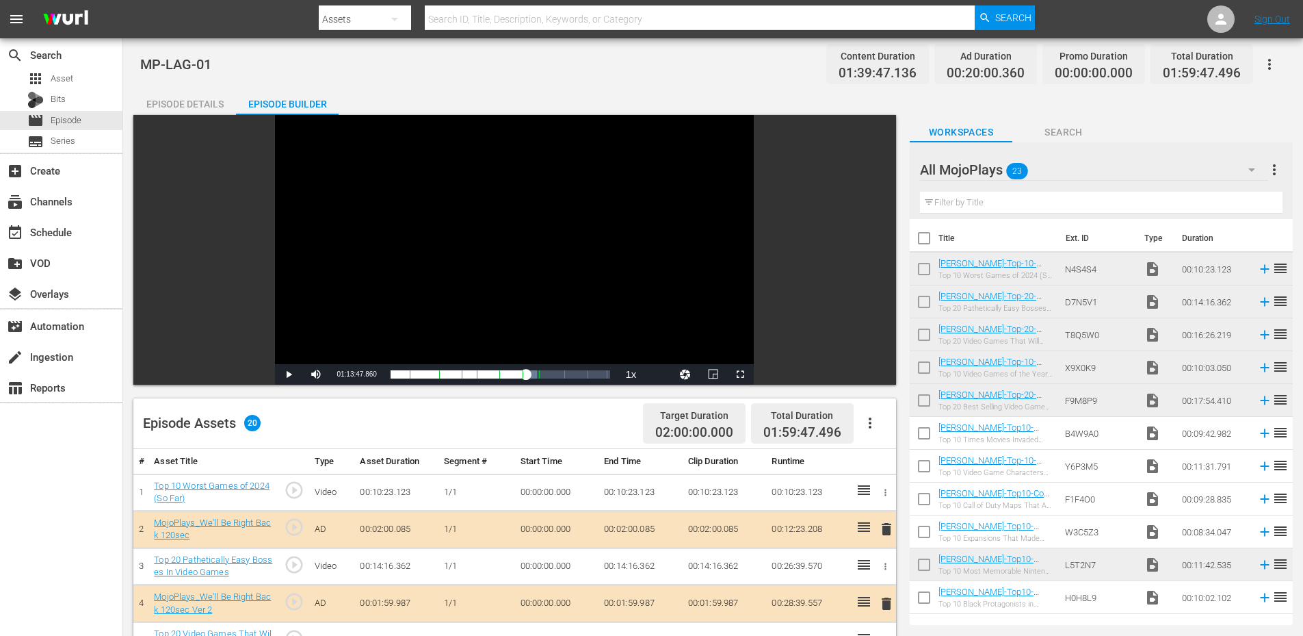
click at [174, 107] on div "Episode Details" at bounding box center [184, 104] width 103 height 33
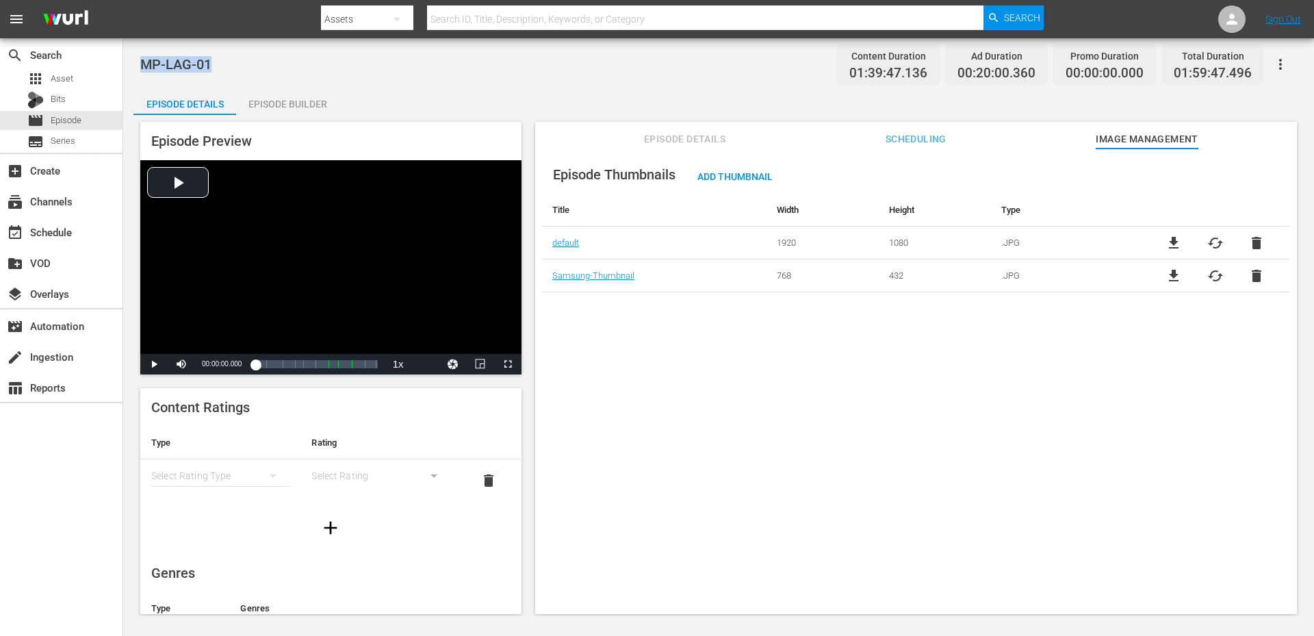
drag, startPoint x: 151, startPoint y: 47, endPoint x: 142, endPoint y: 49, distance: 9.0
click at [142, 49] on div "MP-LAG-01 Content Duration 01:39:47.136 Ad Duration 00:20:00.360 Promo Duration…" at bounding box center [718, 64] width 1156 height 31
click at [703, 133] on span "Episode Details" at bounding box center [685, 139] width 103 height 17
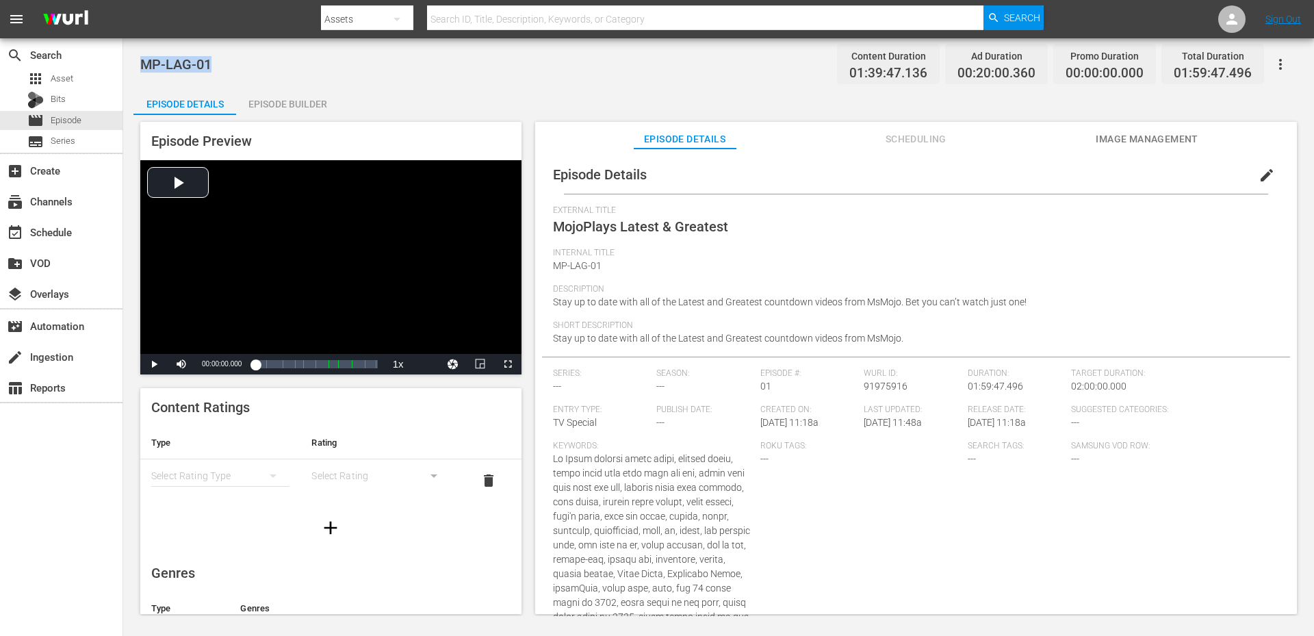
click at [1258, 175] on span "edit" at bounding box center [1266, 175] width 16 height 16
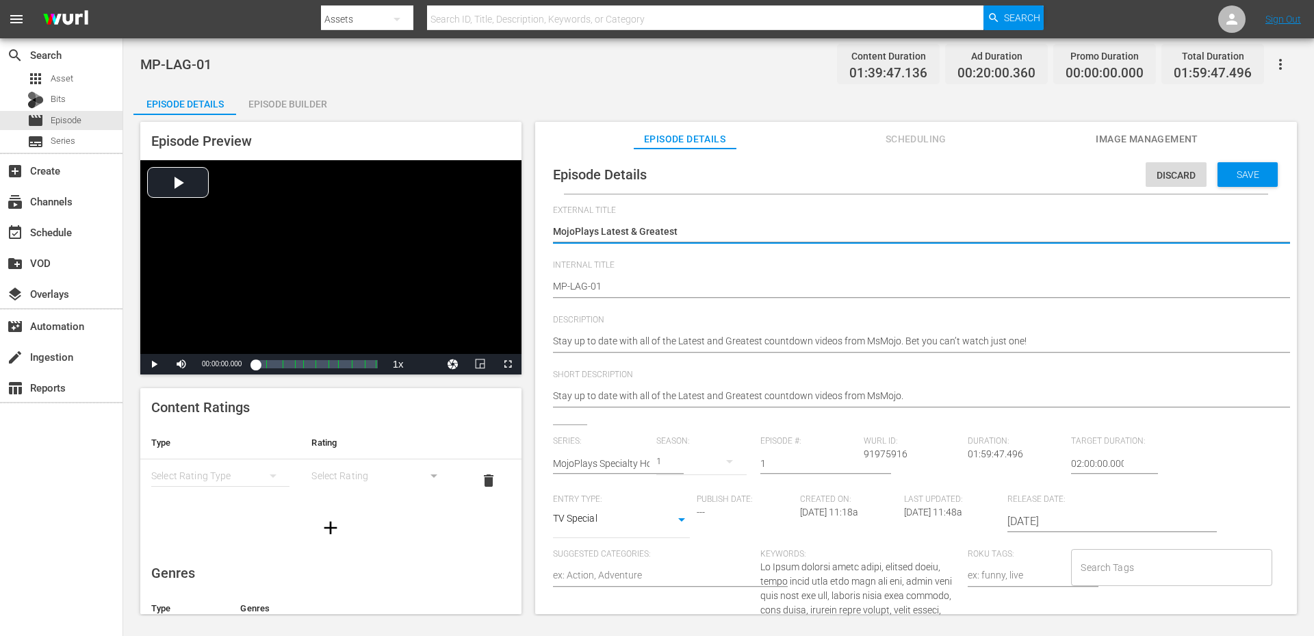
click at [606, 467] on input "MojoPlays Specialty Hour" at bounding box center [601, 463] width 97 height 33
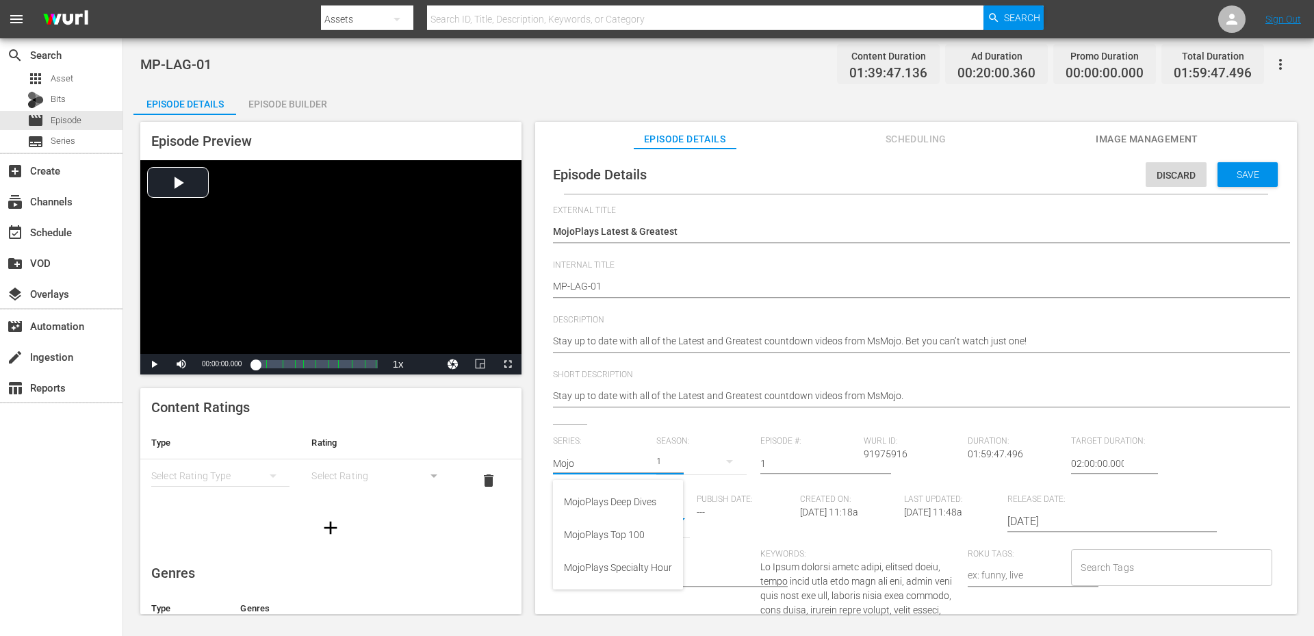
type input "Mojo"
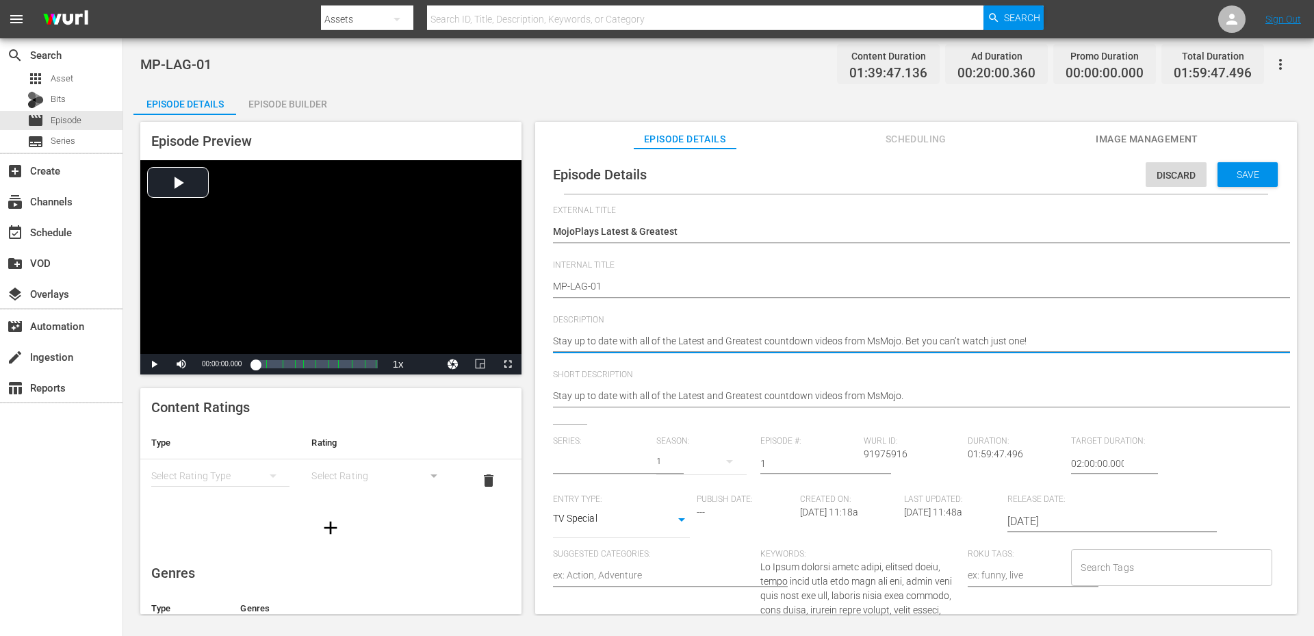
click at [868, 343] on textarea "Stay up to date with all of the Latest and Greatest countdown videos from MsMoj…" at bounding box center [912, 342] width 719 height 16
type textarea "Stay up to date with all of the Latest and Greatest countdown videos from M. Be…"
type textarea "Stay up to date with all of the Latest and Greatest countdown videos from Mo. B…"
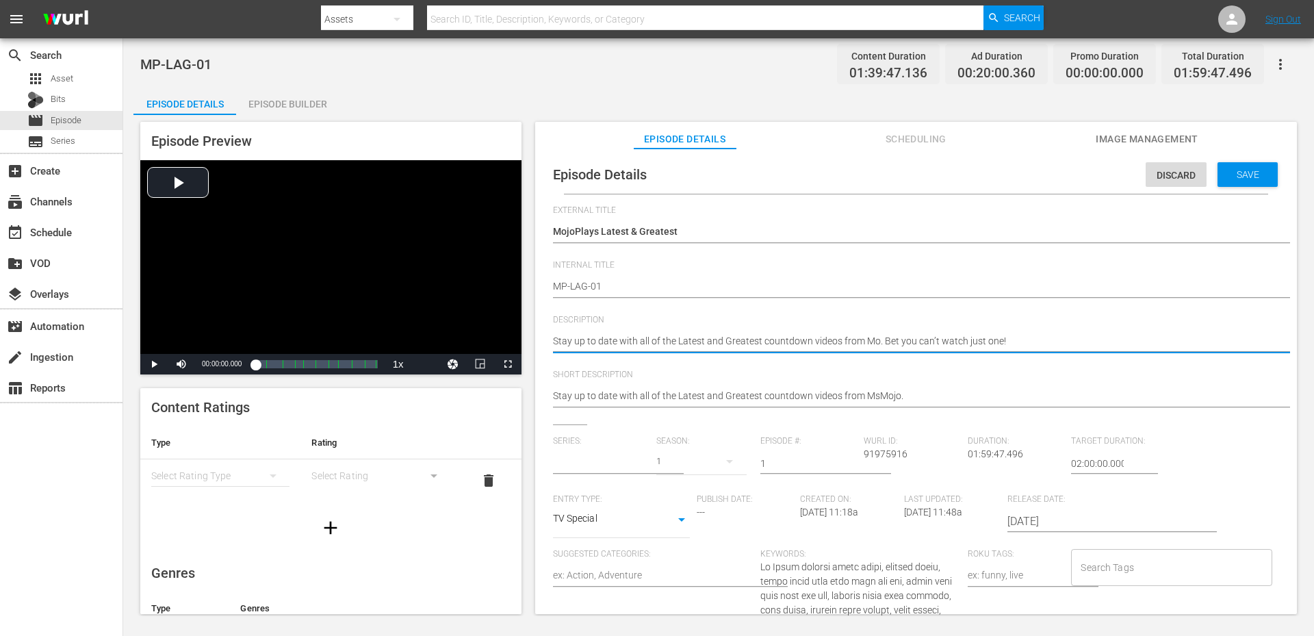
type textarea "Stay up to date with all of the Latest and Greatest countdown videos from Moj. …"
type textarea "Stay up to date with all of the Latest and Greatest countdown videos from Mojo.…"
type textarea "Stay up to date with all of the Latest and Greatest countdown videos from MojoP…"
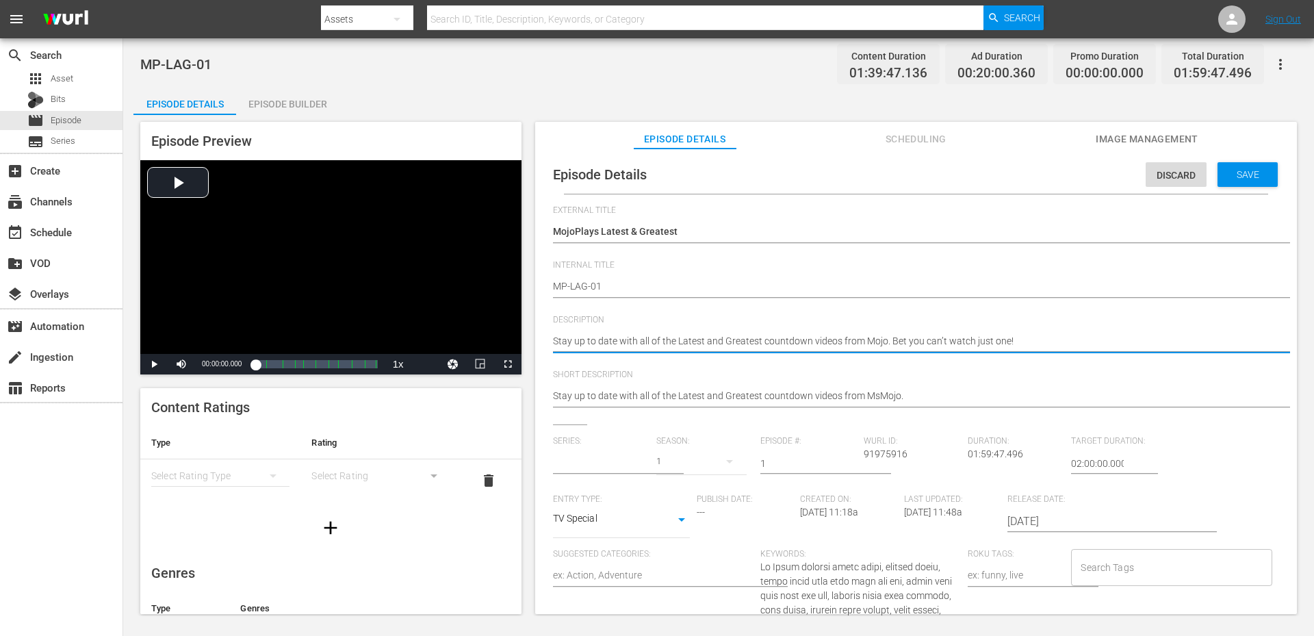
type textarea "Stay up to date with all of the Latest and Greatest countdown videos from MojoP…"
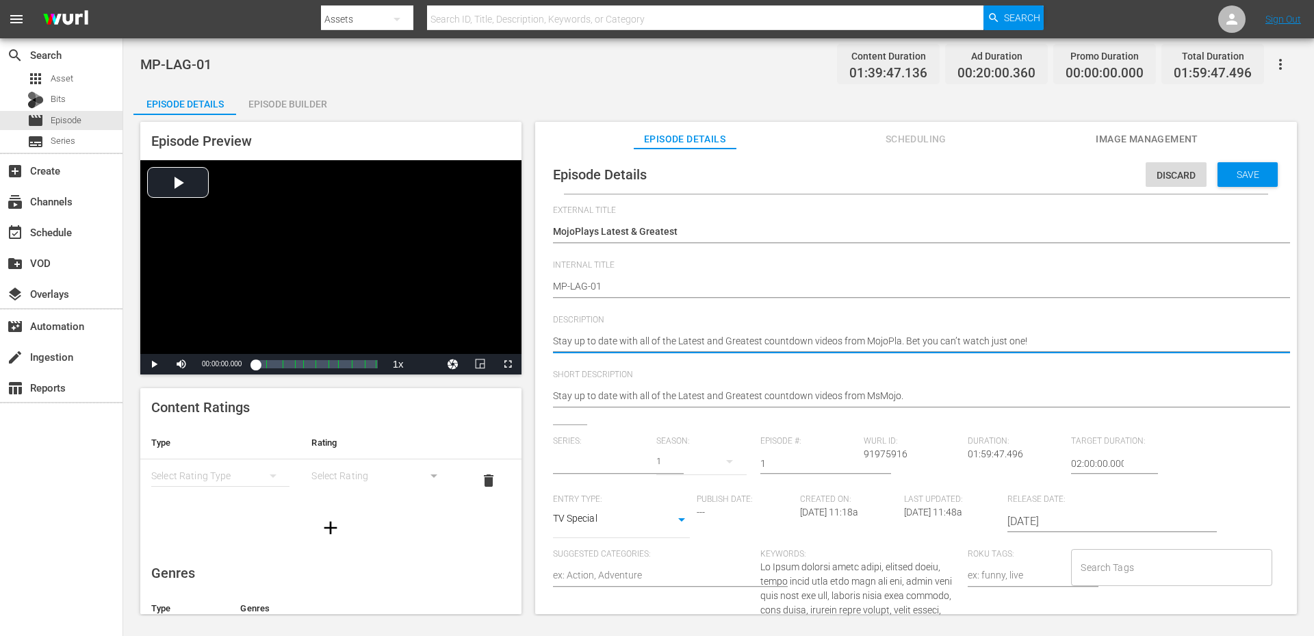
type textarea "Stay up to date with all of the Latest and Greatest countdown videos from MojoP…"
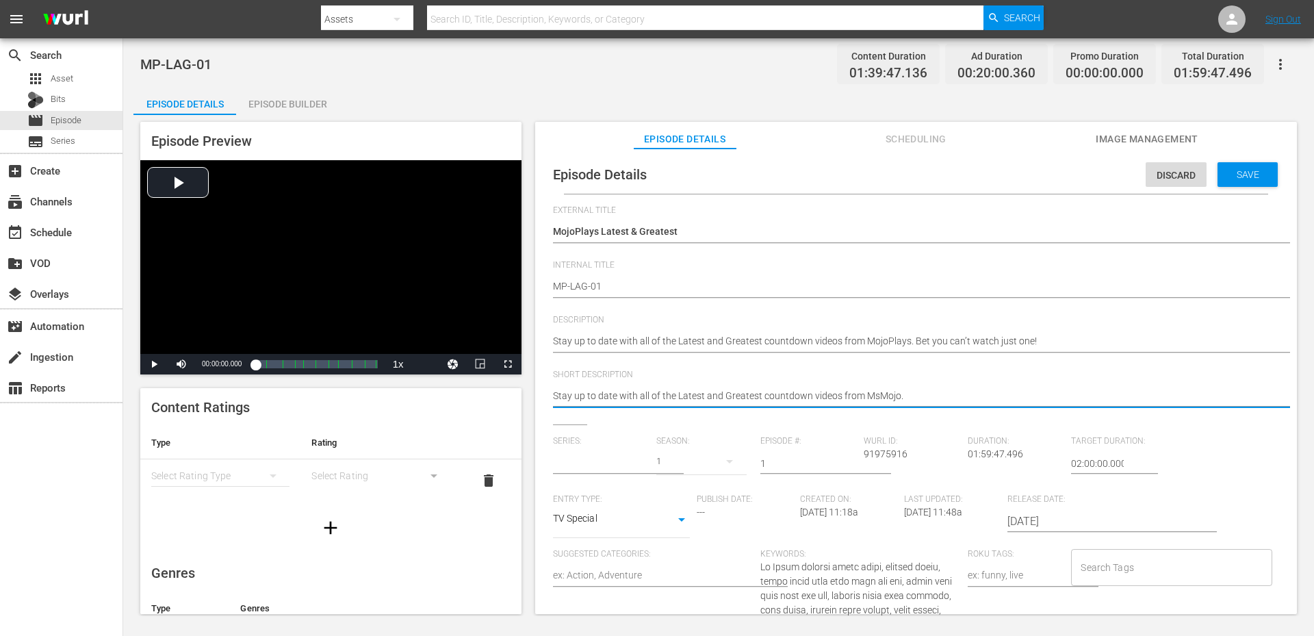
paste textarea "ojoPlays. Bet you can’t watch just one!"
type textarea "Stay up to date with all of the Latest and Greatest countdown videos from MojoP…"
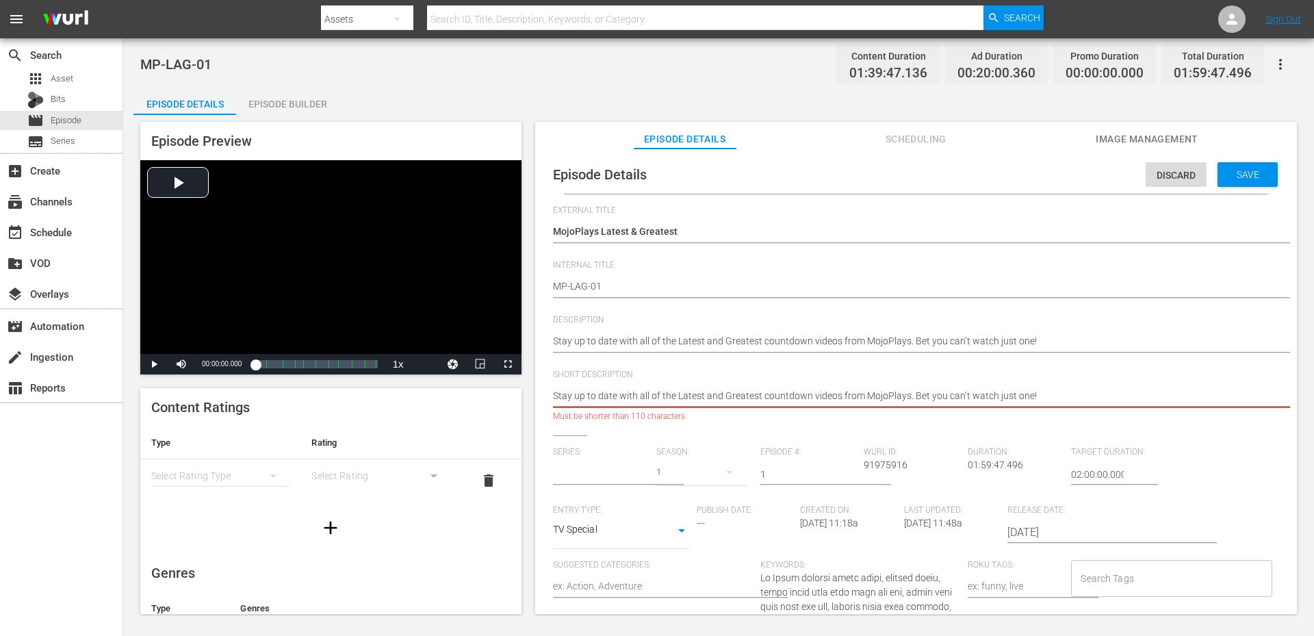
type textarea "Stay up to date with all of the Latest and Greatest countdown videos from MojoP…"
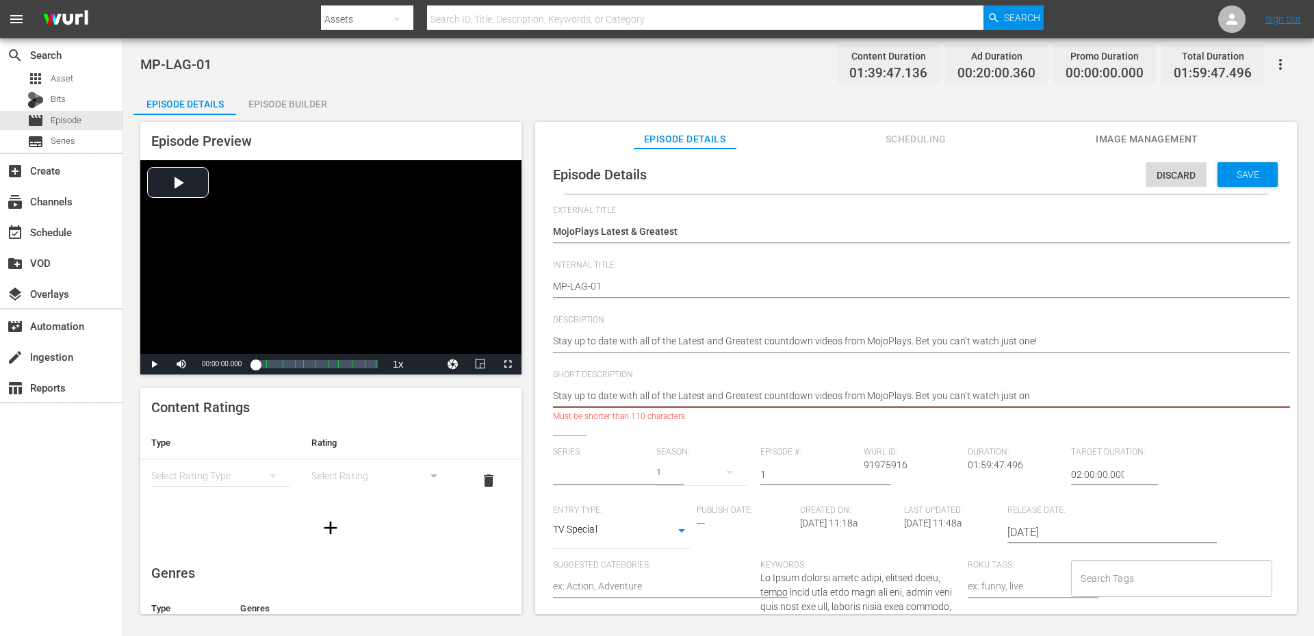
type textarea "Stay up to date with all of the Latest and Greatest countdown videos from MojoP…"
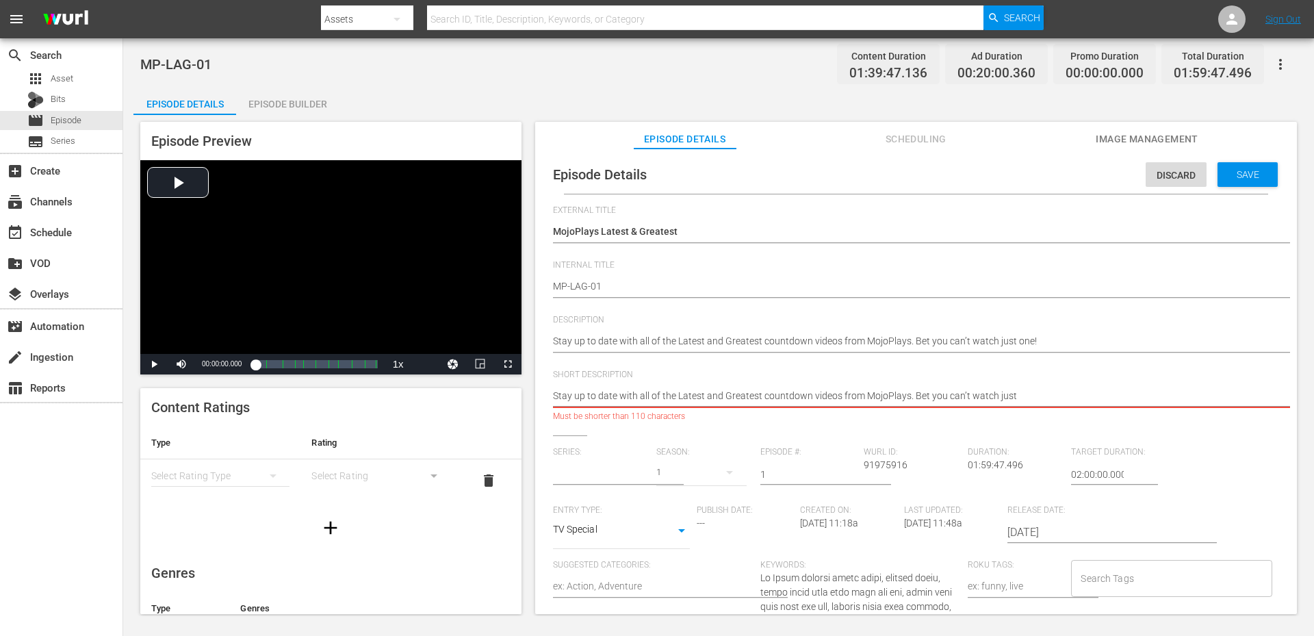
type textarea "Stay up to date with all of the Latest and Greatest countdown videos from MojoP…"
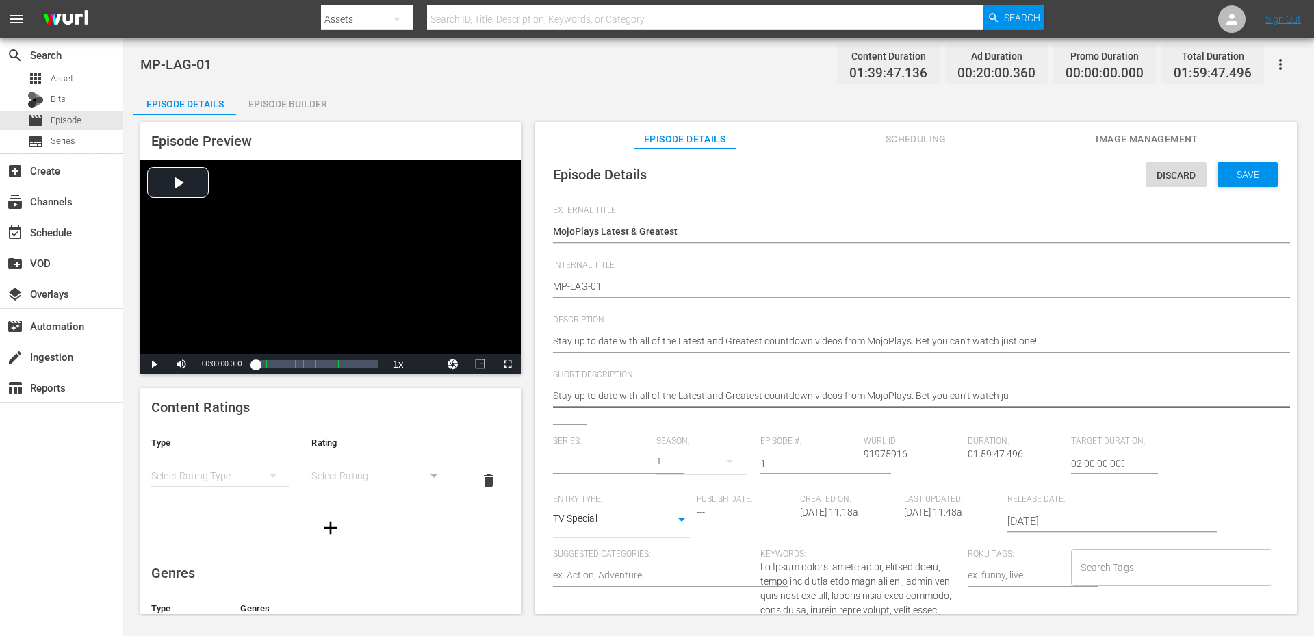
type textarea "Stay up to date with all of the Latest and Greatest countdown videos from MojoP…"
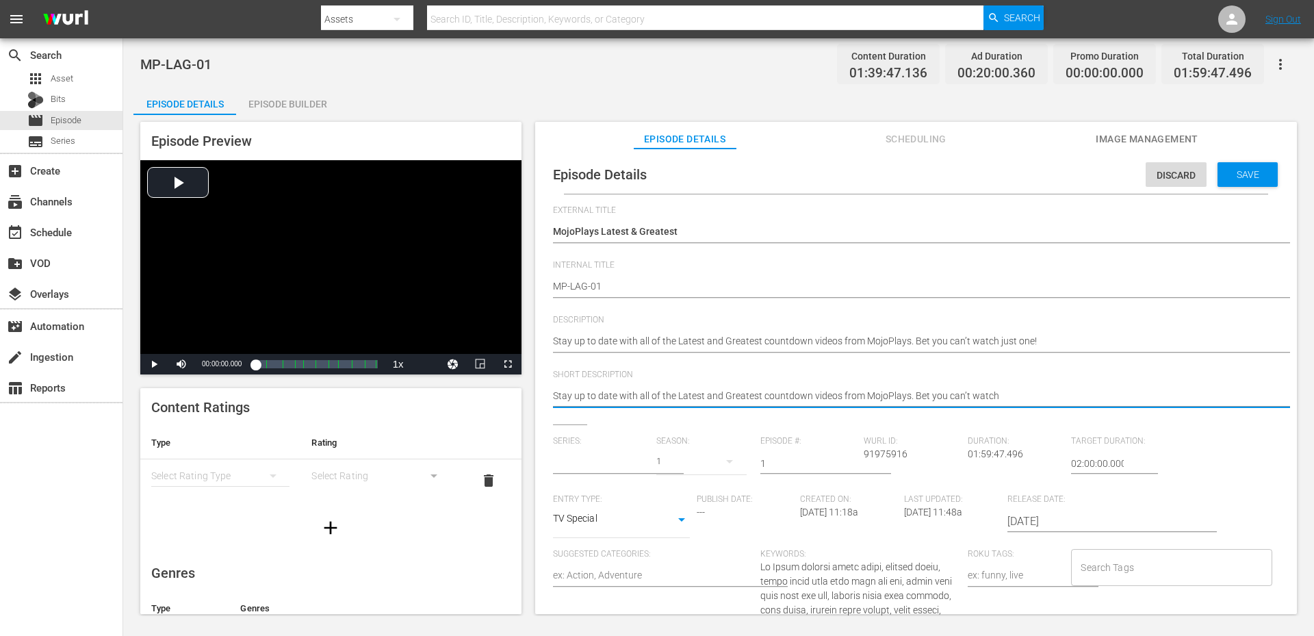
type textarea "Stay up to date with all of the Latest and Greatest countdown videos from MojoP…"
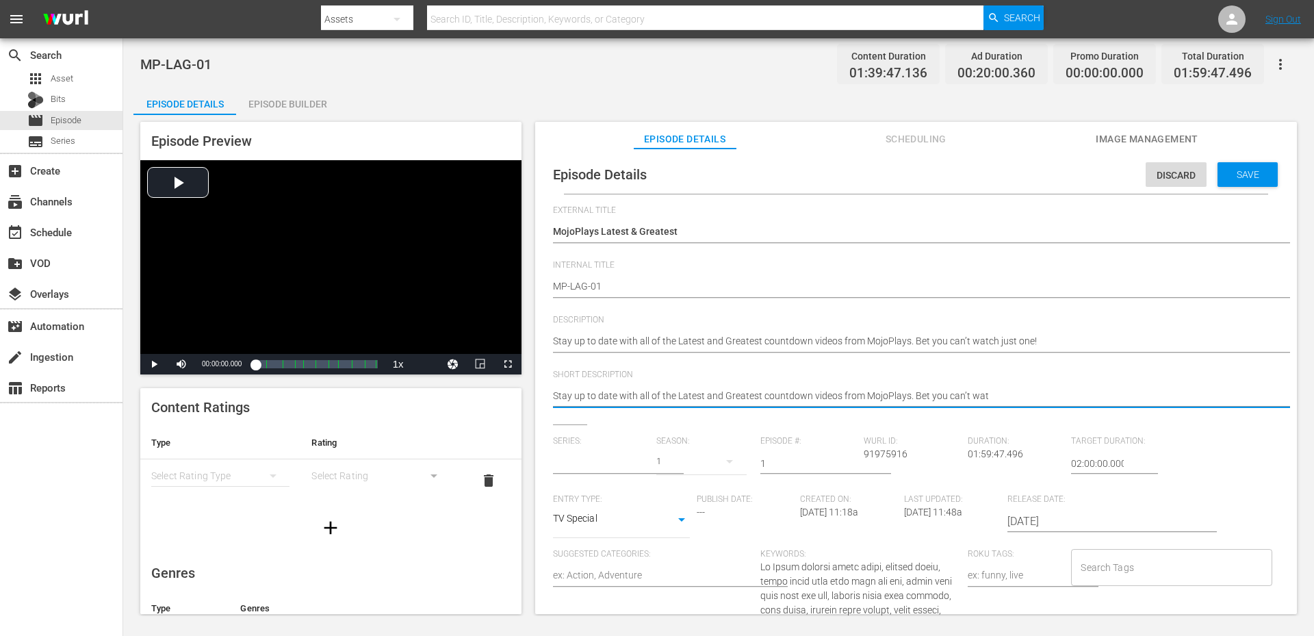
type textarea "Stay up to date with all of the Latest and Greatest countdown videos from MojoP…"
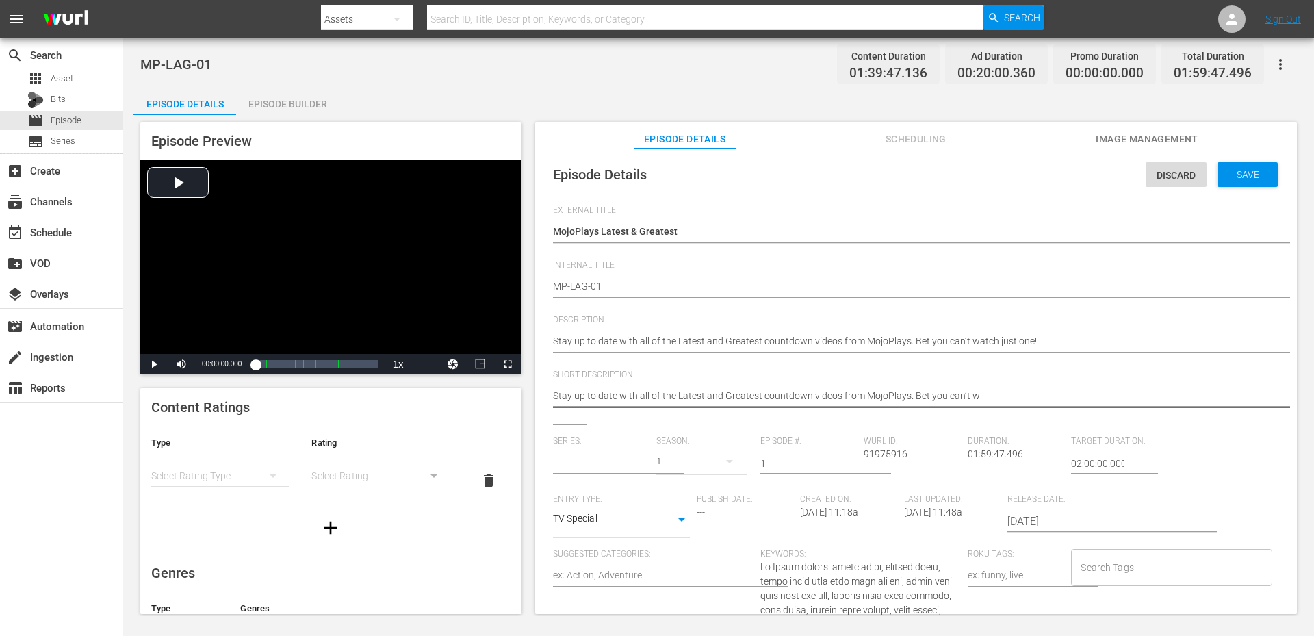
type textarea "Stay up to date with all of the Latest and Greatest countdown videos from MojoP…"
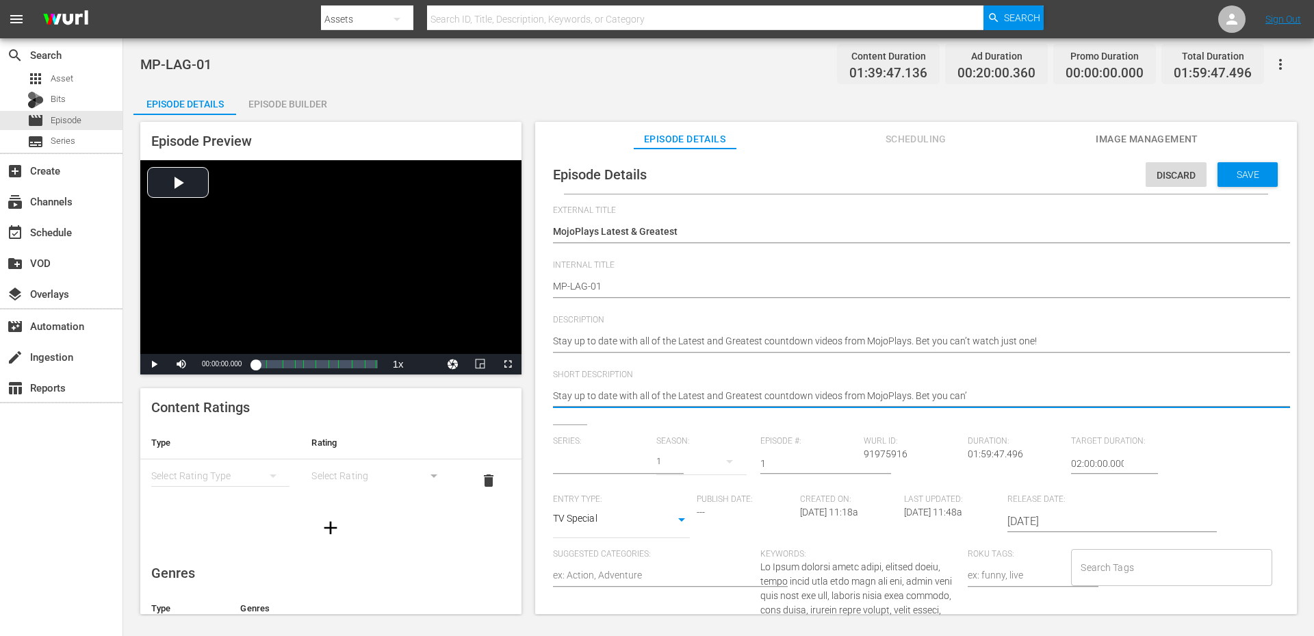
type textarea "Stay up to date with all of the Latest and Greatest countdown videos from MojoP…"
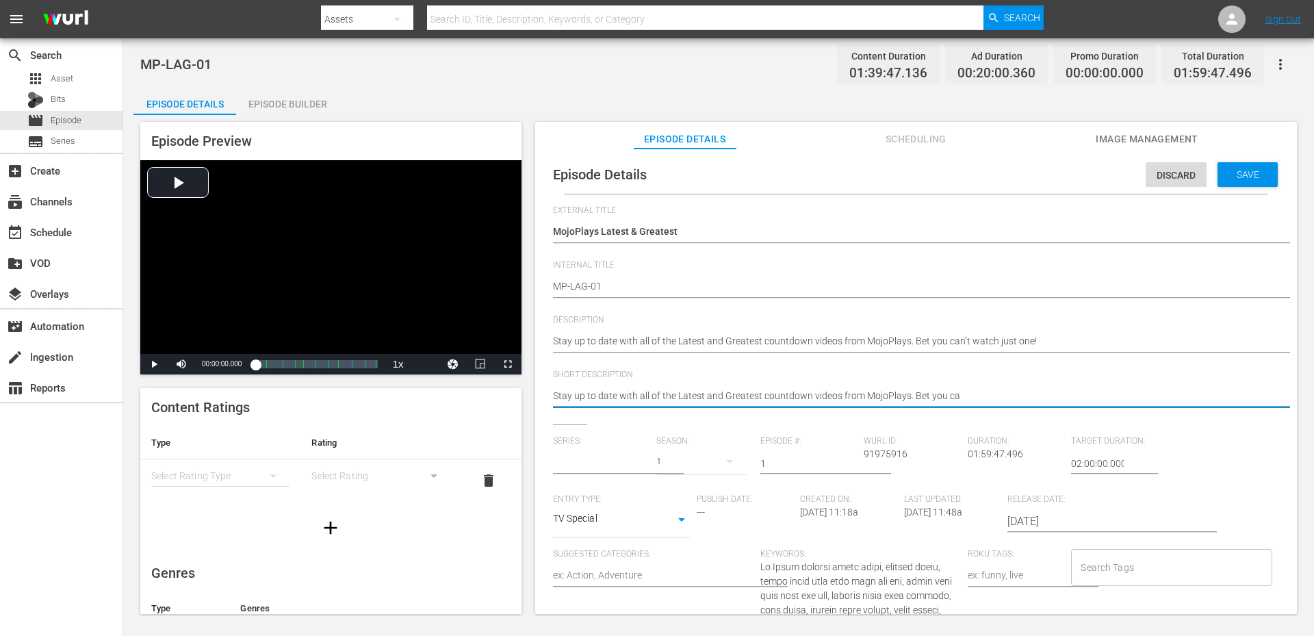
type textarea "Stay up to date with all of the Latest and Greatest countdown videos from MojoP…"
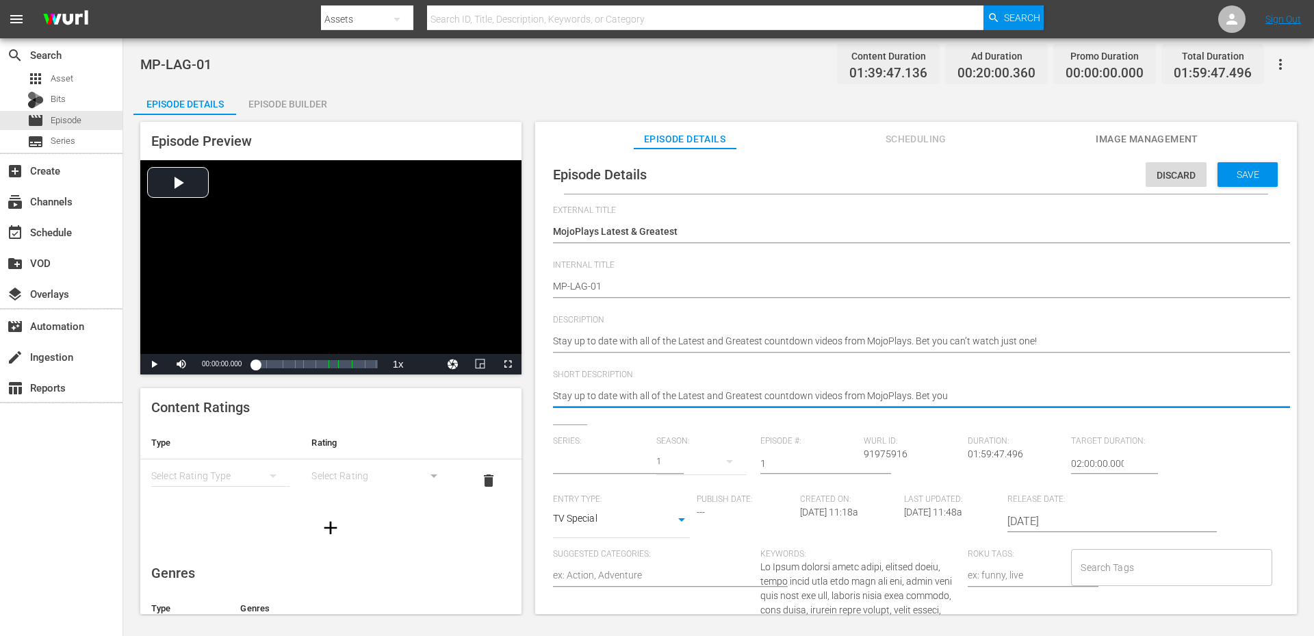
type textarea "Stay up to date with all of the Latest and Greatest countdown videos from MojoP…"
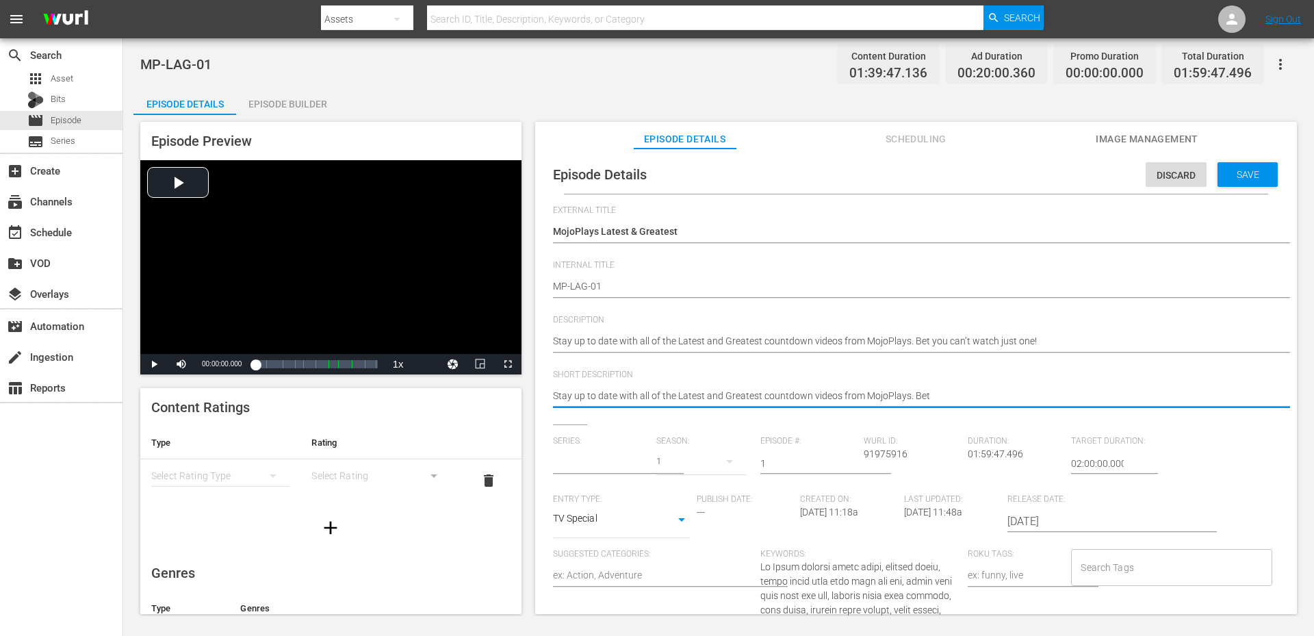
type textarea "Stay up to date with all of the Latest and Greatest countdown videos from MojoP…"
click at [597, 453] on input "text" at bounding box center [601, 463] width 97 height 33
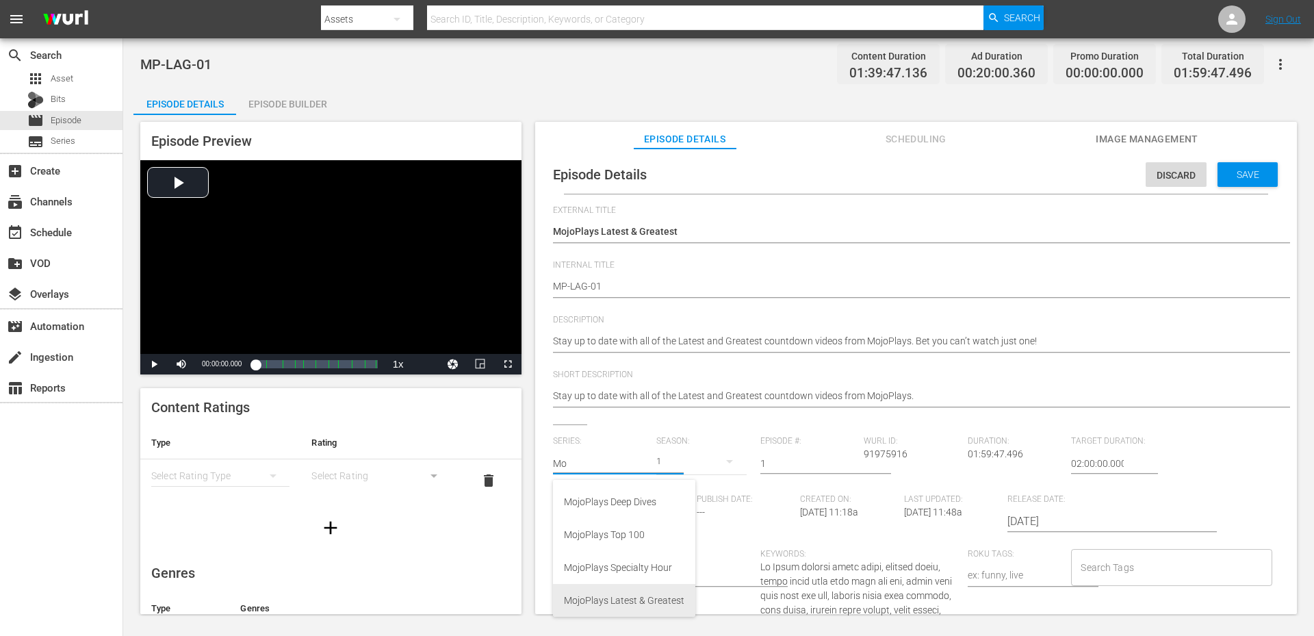
click at [647, 598] on div "MojoPlays Latest & Greatest" at bounding box center [624, 600] width 120 height 33
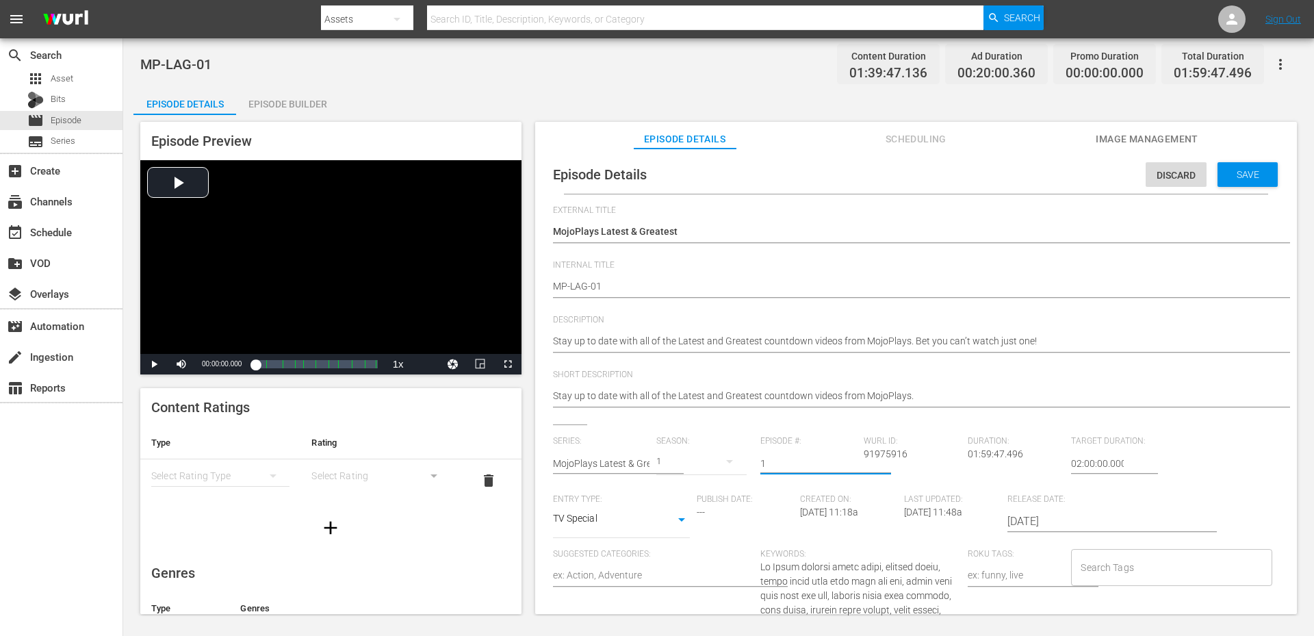
drag, startPoint x: 732, startPoint y: 461, endPoint x: 651, endPoint y: 476, distance: 82.1
click at [1240, 169] on span "Save" at bounding box center [1247, 174] width 44 height 11
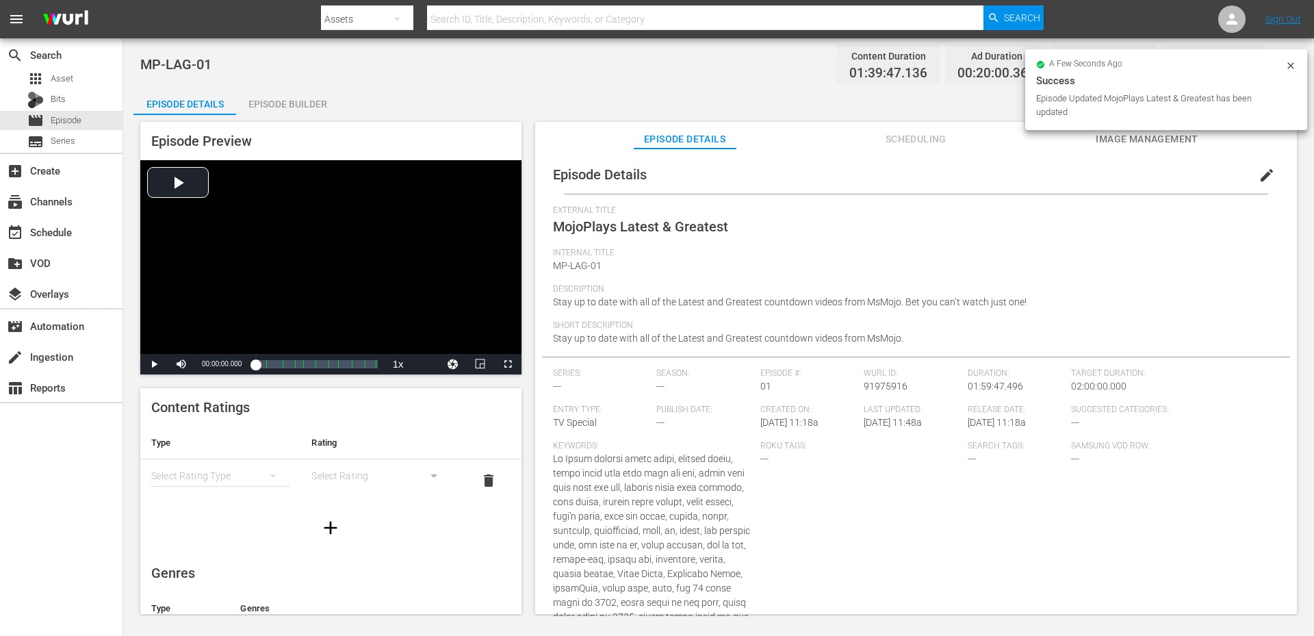
click at [216, 61] on div "MP-LAG-01 Content Duration 01:39:47.136 Ad Duration 00:20:00.360 Promo Duration…" at bounding box center [718, 64] width 1156 height 31
drag, startPoint x: 216, startPoint y: 61, endPoint x: 130, endPoint y: 69, distance: 85.9
click at [131, 69] on div "MP-LAG-01 Content Duration 01:39:47.136 Ad Duration 00:20:00.360 Promo Duration…" at bounding box center [718, 326] width 1191 height 577
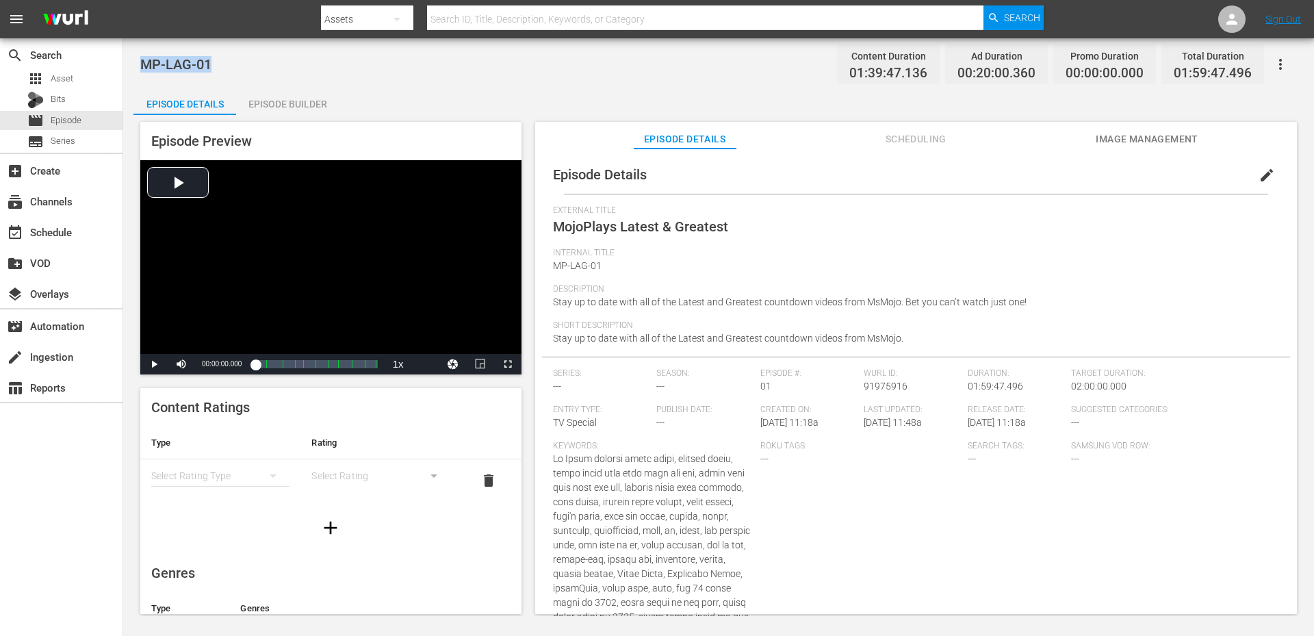
copy span "MP-LAG-01"
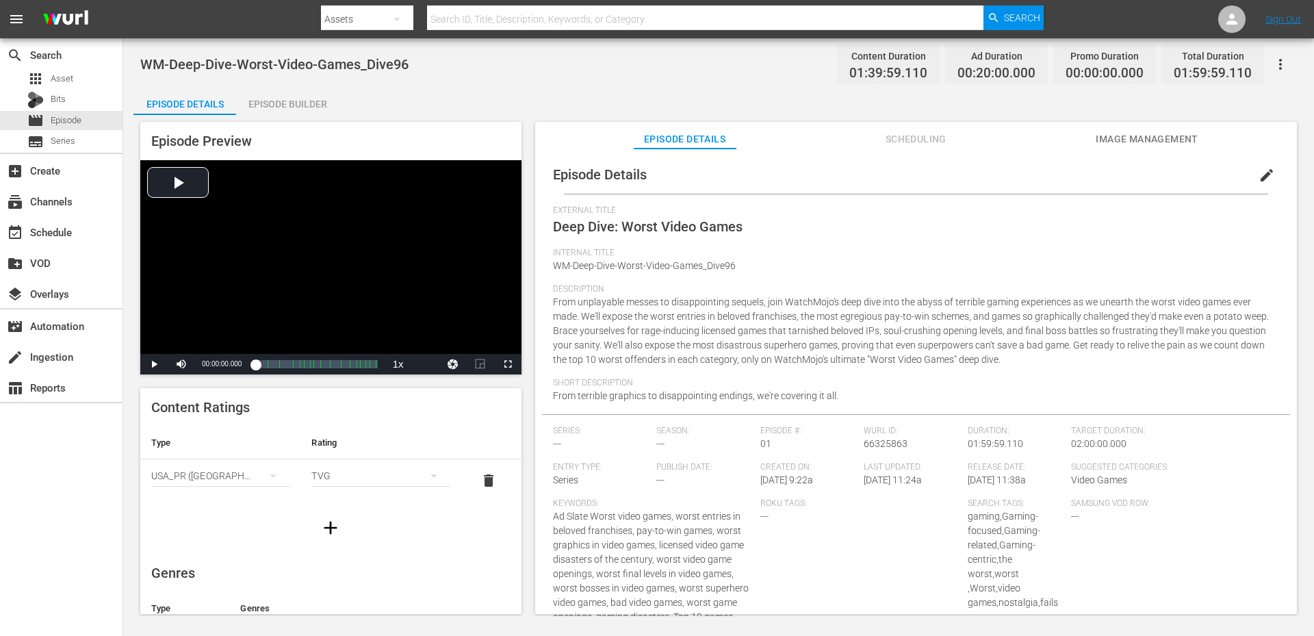
click at [884, 143] on span "Scheduling" at bounding box center [915, 139] width 103 height 17
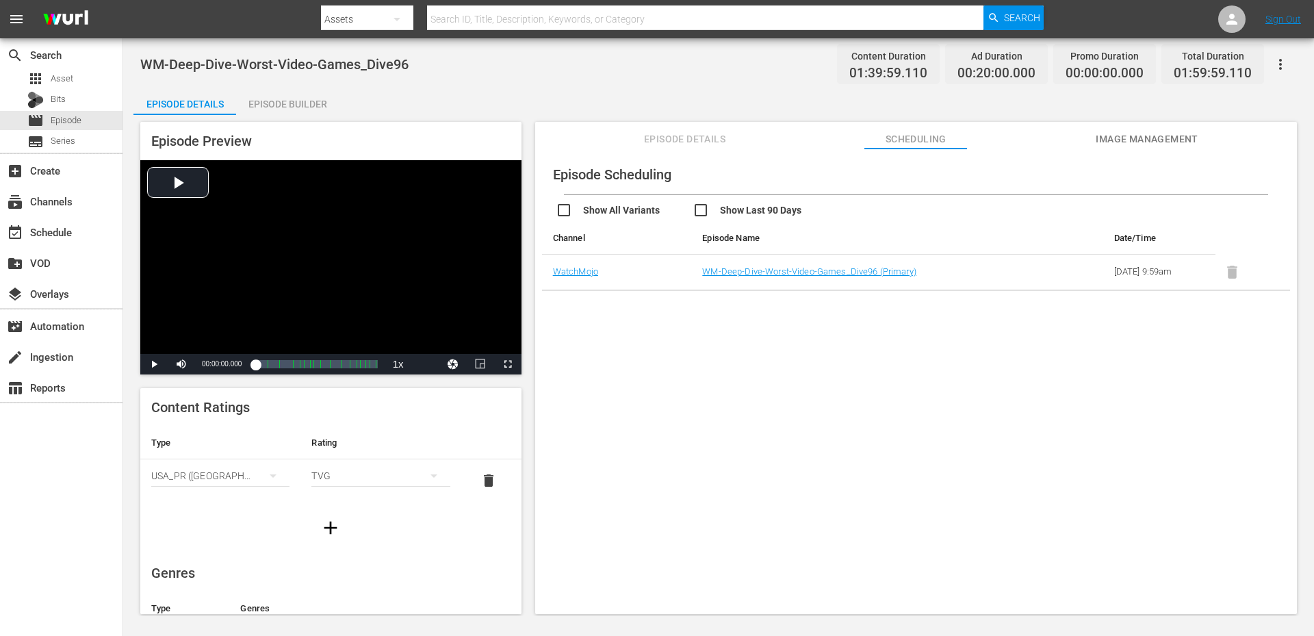
click at [625, 411] on div "Episode Scheduling Show All Variants Show Last 90 Days Channel Episode Name Dat…" at bounding box center [916, 387] width 762 height 478
click at [1156, 129] on button "Image Management" at bounding box center [1146, 135] width 103 height 27
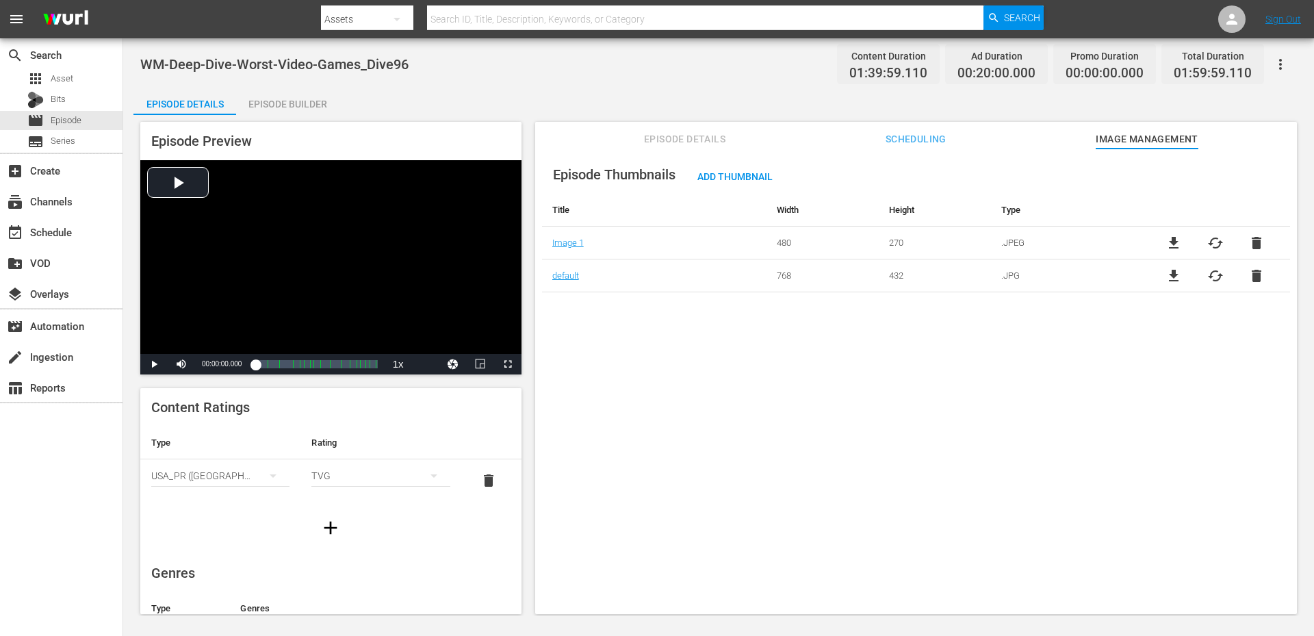
click at [287, 99] on div "Episode Builder" at bounding box center [287, 104] width 103 height 33
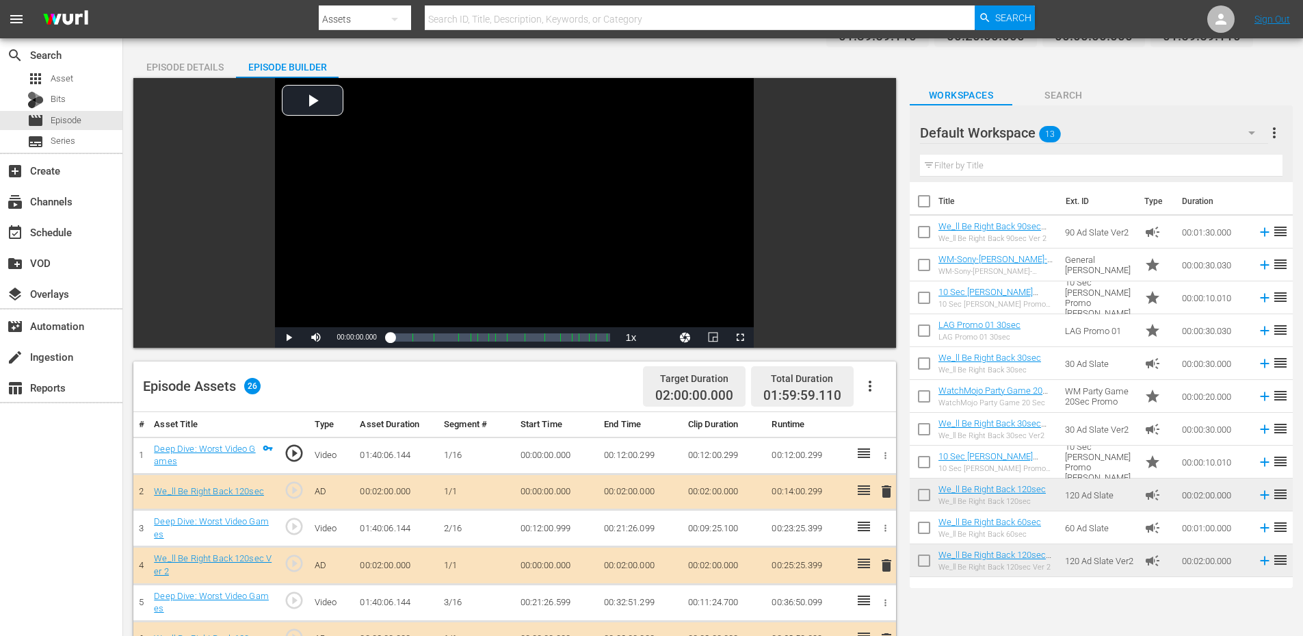
scroll to position [91, 0]
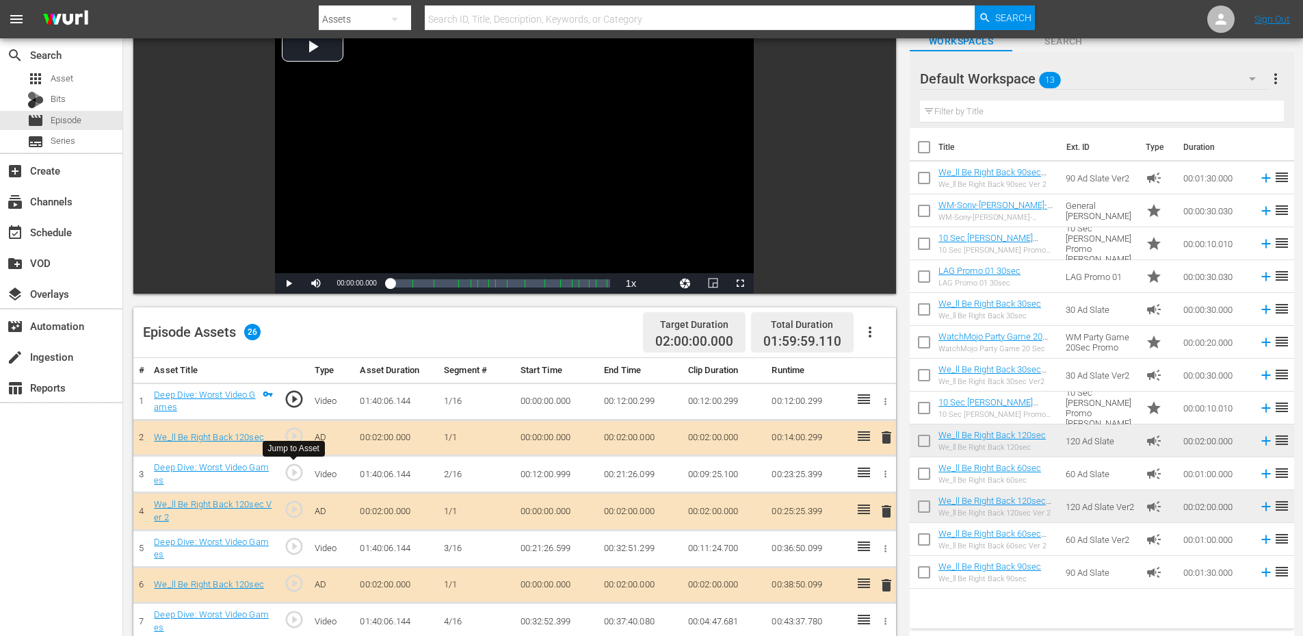
click at [292, 479] on span "play_circle_outline" at bounding box center [294, 472] width 21 height 21
click at [405, 146] on div "Video Player" at bounding box center [514, 148] width 479 height 249
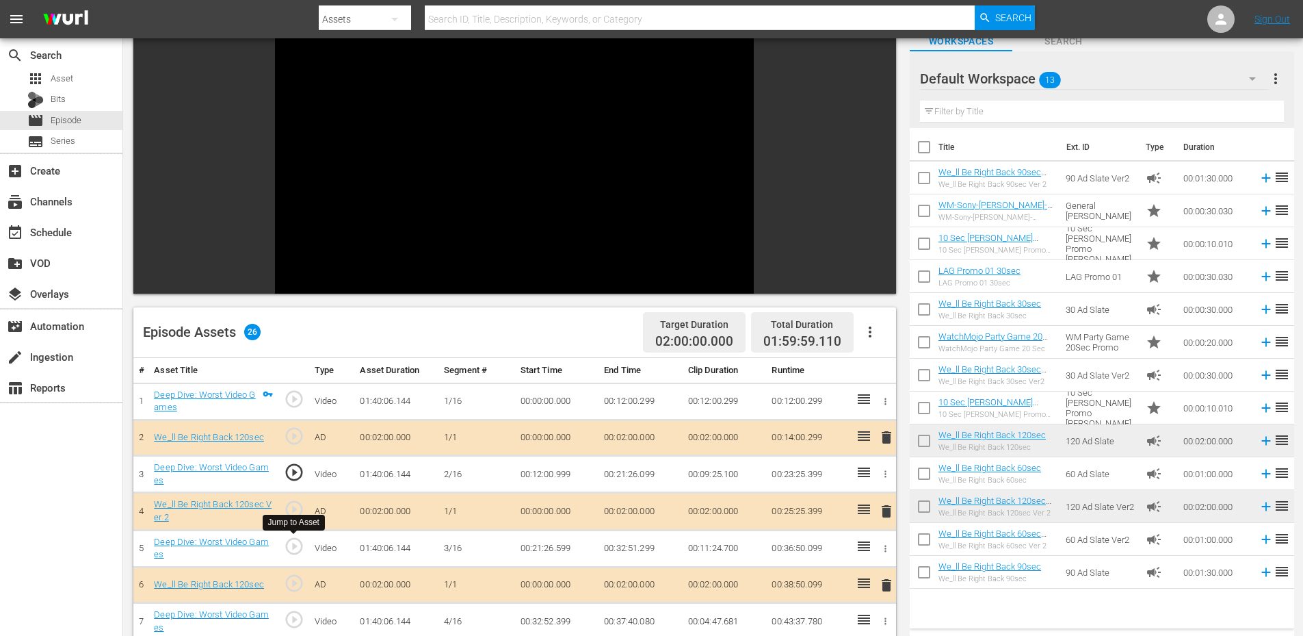
click at [298, 551] on span "play_circle_outline" at bounding box center [294, 546] width 21 height 21
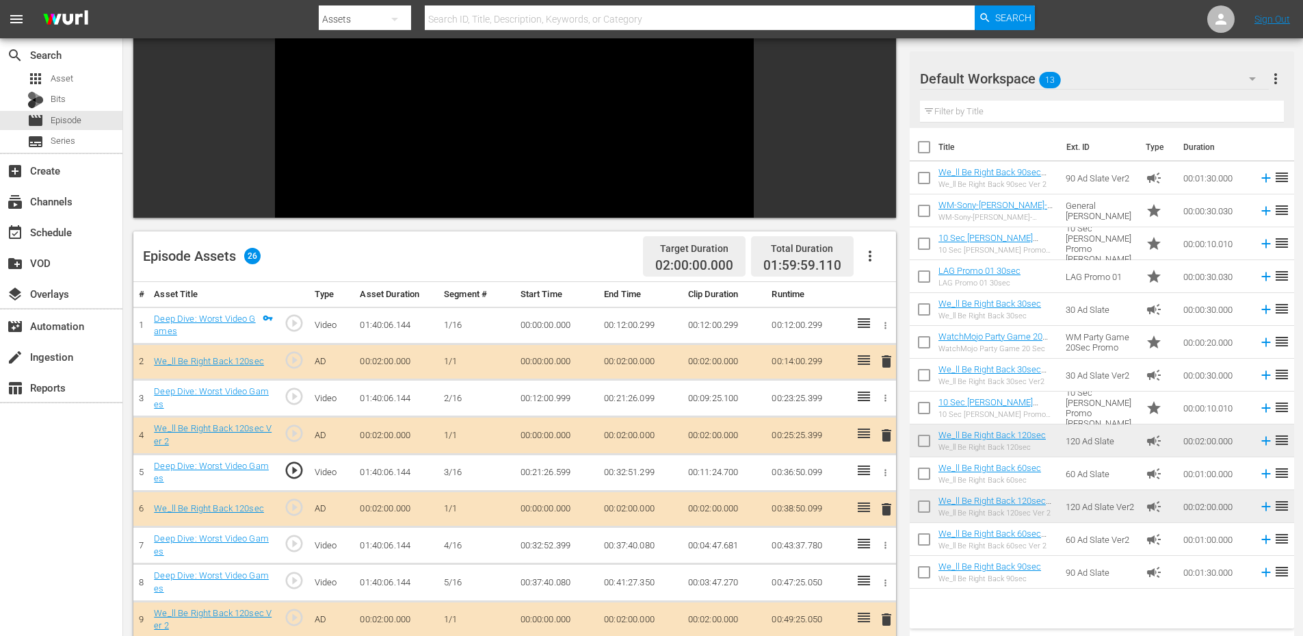
scroll to position [228, 0]
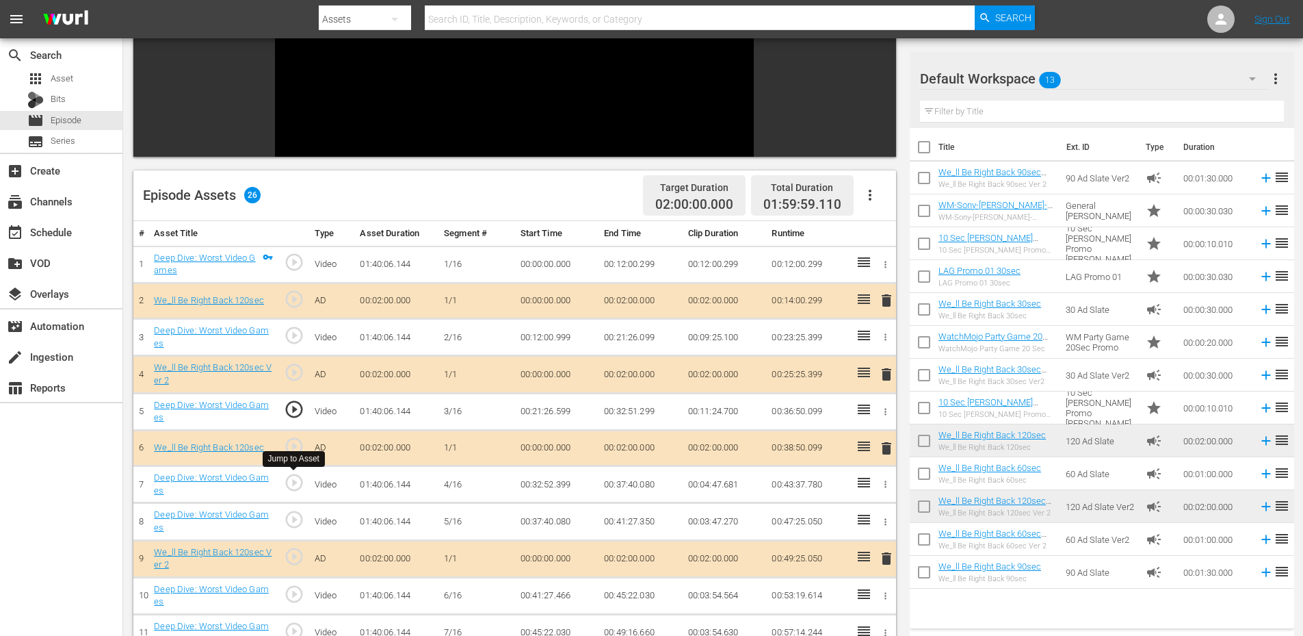
click at [298, 486] on span "play_circle_outline" at bounding box center [294, 482] width 21 height 21
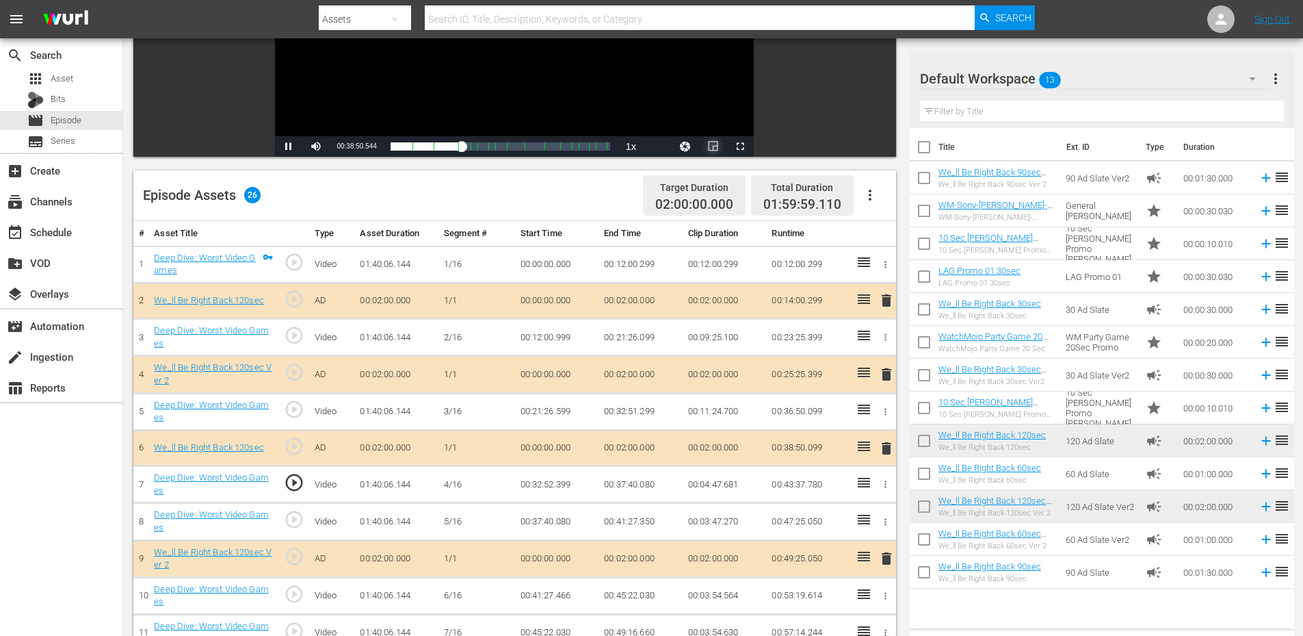
click at [713, 146] on span "Video Player" at bounding box center [713, 146] width 0 height 0
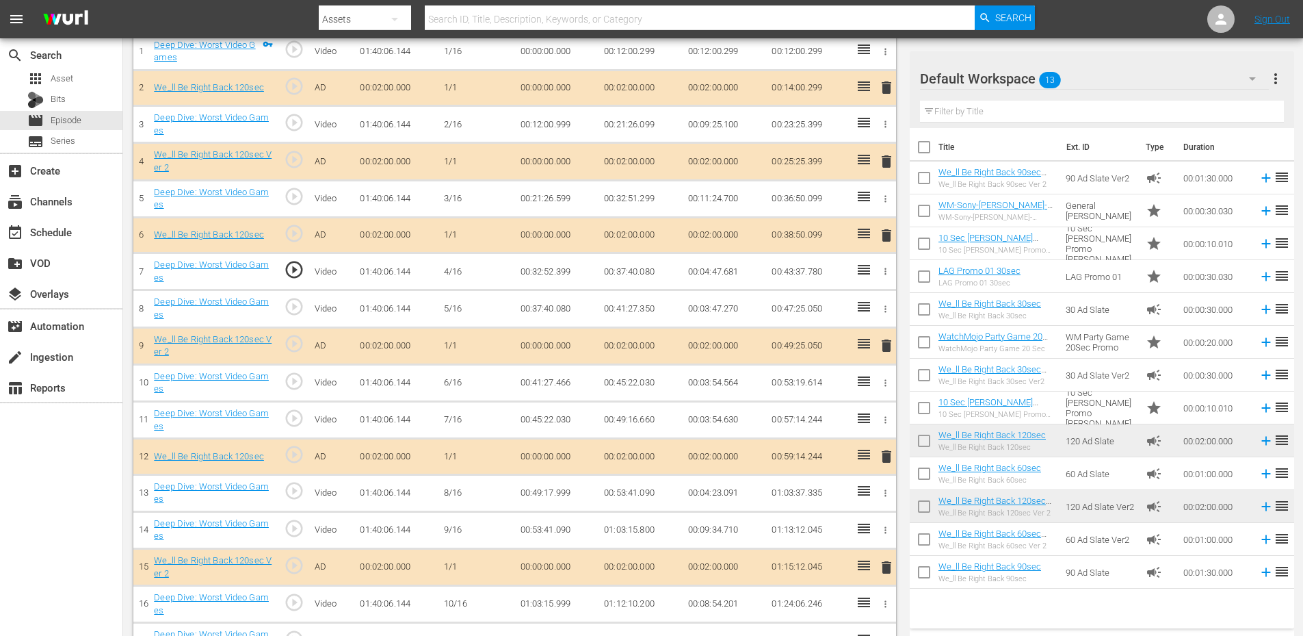
scroll to position [547, 0]
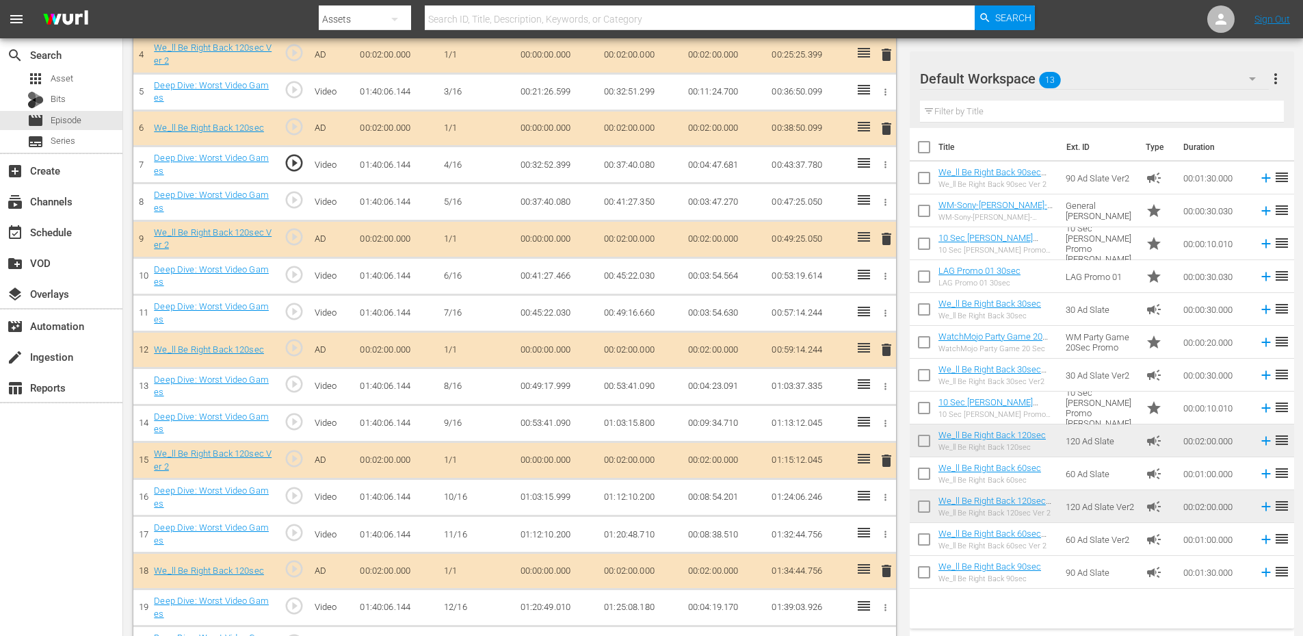
click at [298, 387] on span "play_circle_outline" at bounding box center [294, 384] width 21 height 21
click at [292, 504] on span "play_circle_outline" at bounding box center [294, 495] width 21 height 21
click at [292, 606] on span "play_circle_outline" at bounding box center [294, 605] width 21 height 21
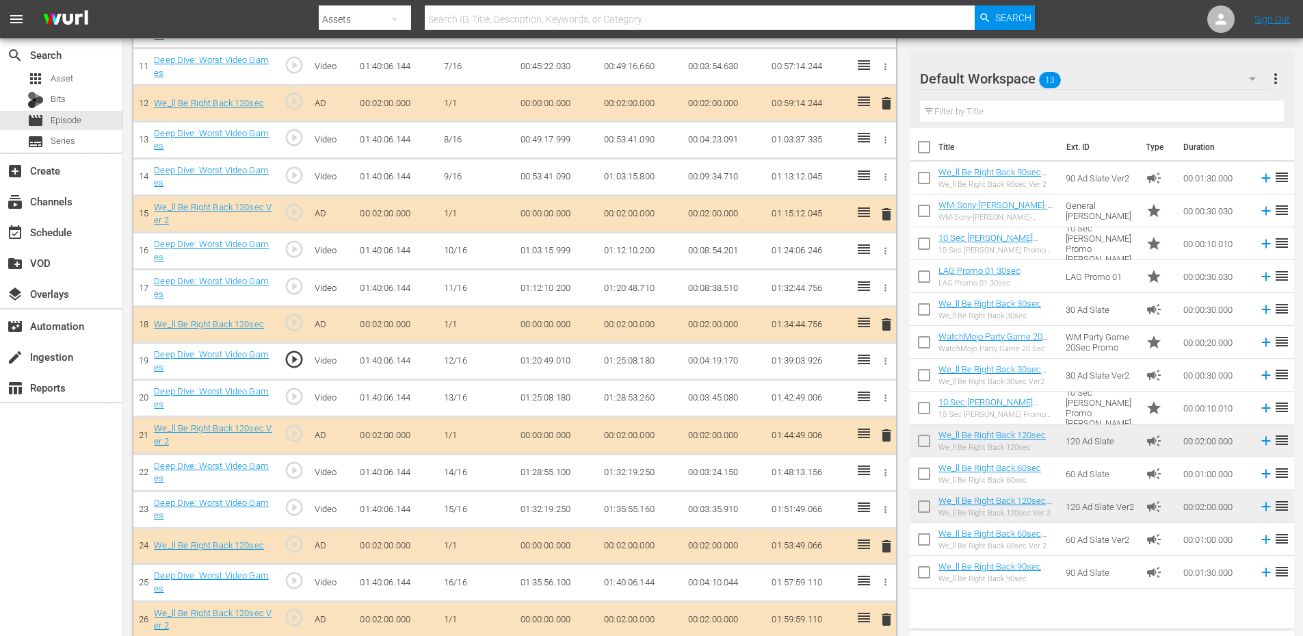
scroll to position [807, 0]
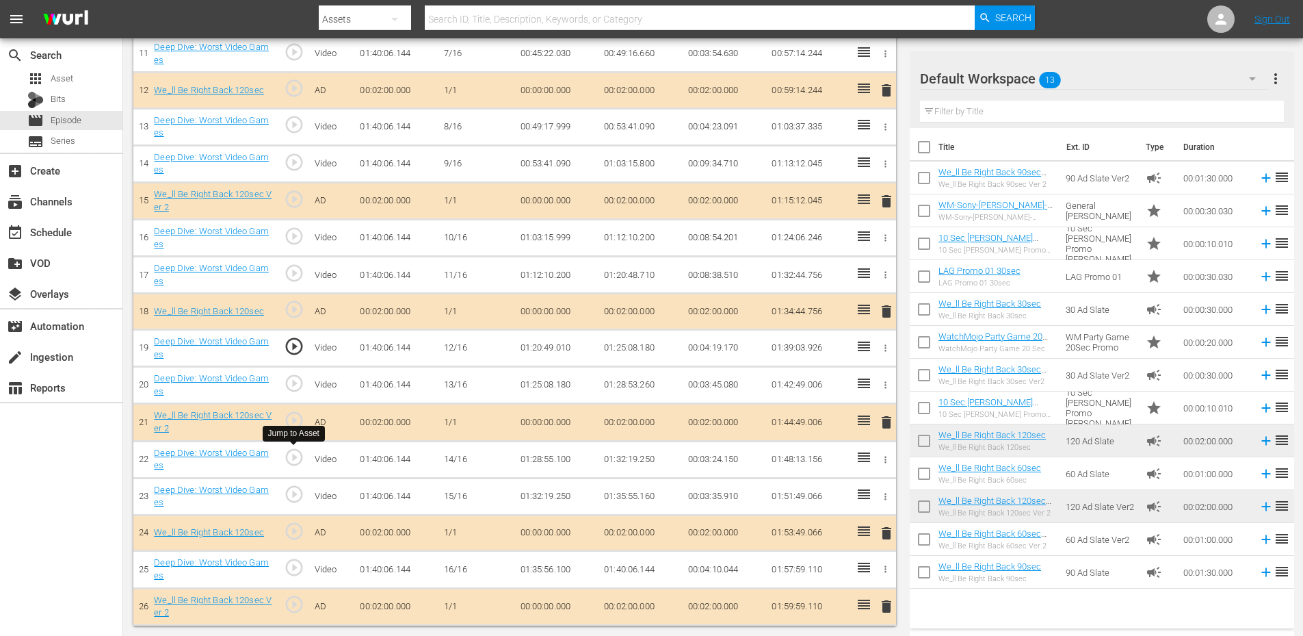
click at [299, 456] on span "play_circle_outline" at bounding box center [294, 457] width 21 height 21
click at [296, 348] on span "play_circle_outline" at bounding box center [294, 346] width 21 height 21
click at [292, 567] on span "play_circle_outline" at bounding box center [294, 567] width 21 height 21
click at [294, 495] on span "play_circle_outline" at bounding box center [294, 494] width 21 height 21
click at [297, 466] on span "play_circle_outline" at bounding box center [294, 457] width 21 height 21
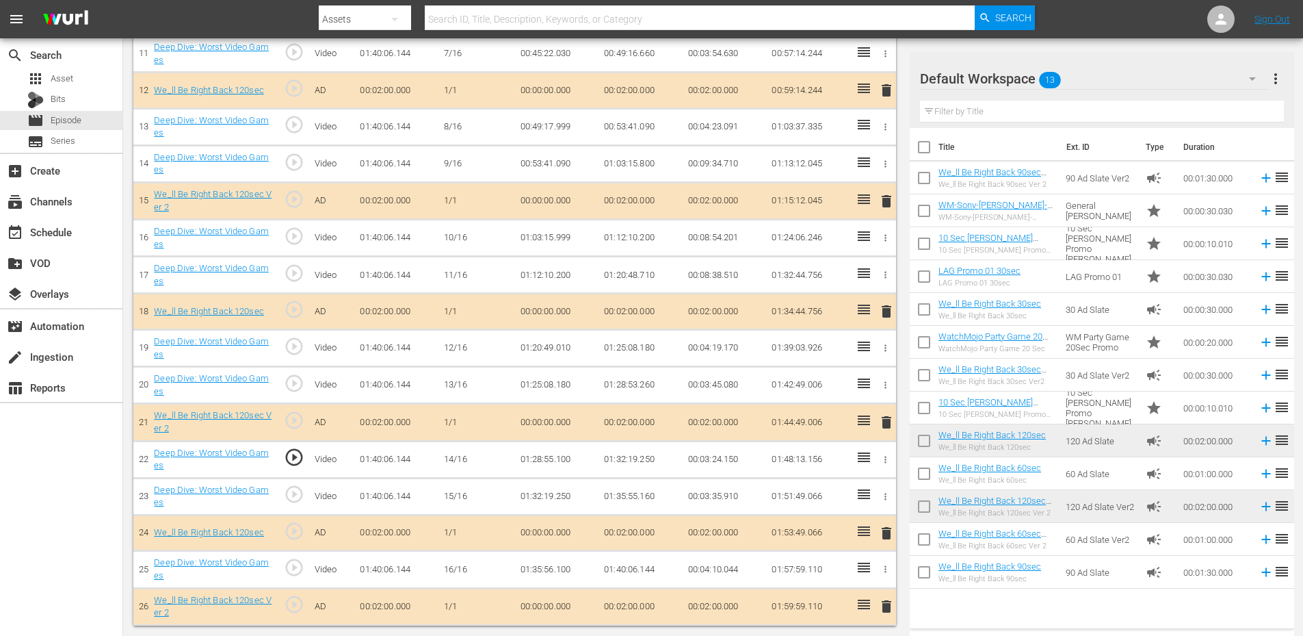
click at [298, 570] on span "play_circle_outline" at bounding box center [294, 567] width 21 height 21
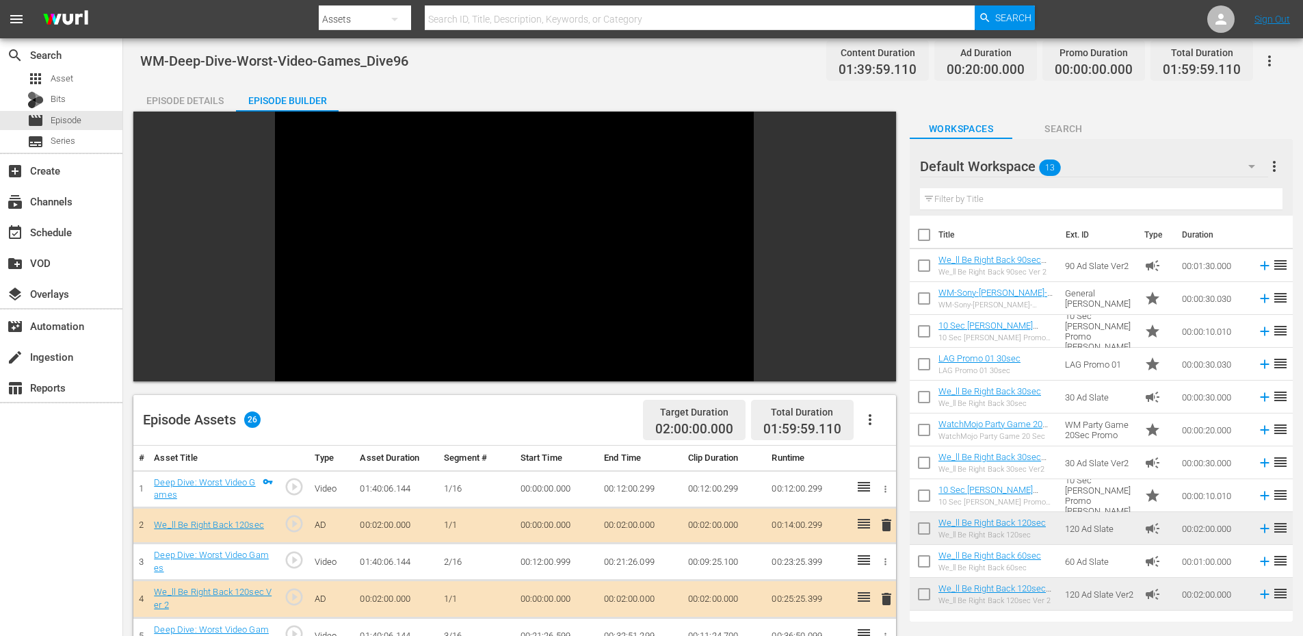
scroll to position [0, 0]
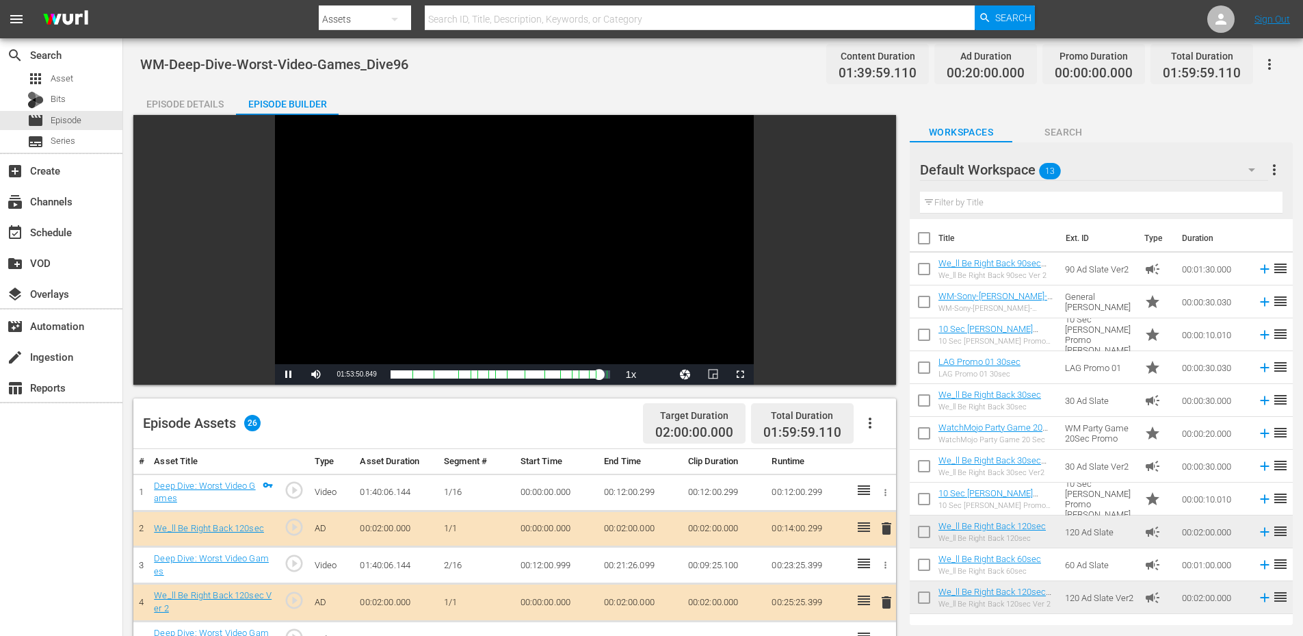
click at [367, 279] on div "Video Player" at bounding box center [514, 239] width 479 height 249
click at [713, 374] on span "Video Player" at bounding box center [713, 374] width 0 height 0
click at [212, 112] on div "Episode Details" at bounding box center [184, 104] width 103 height 33
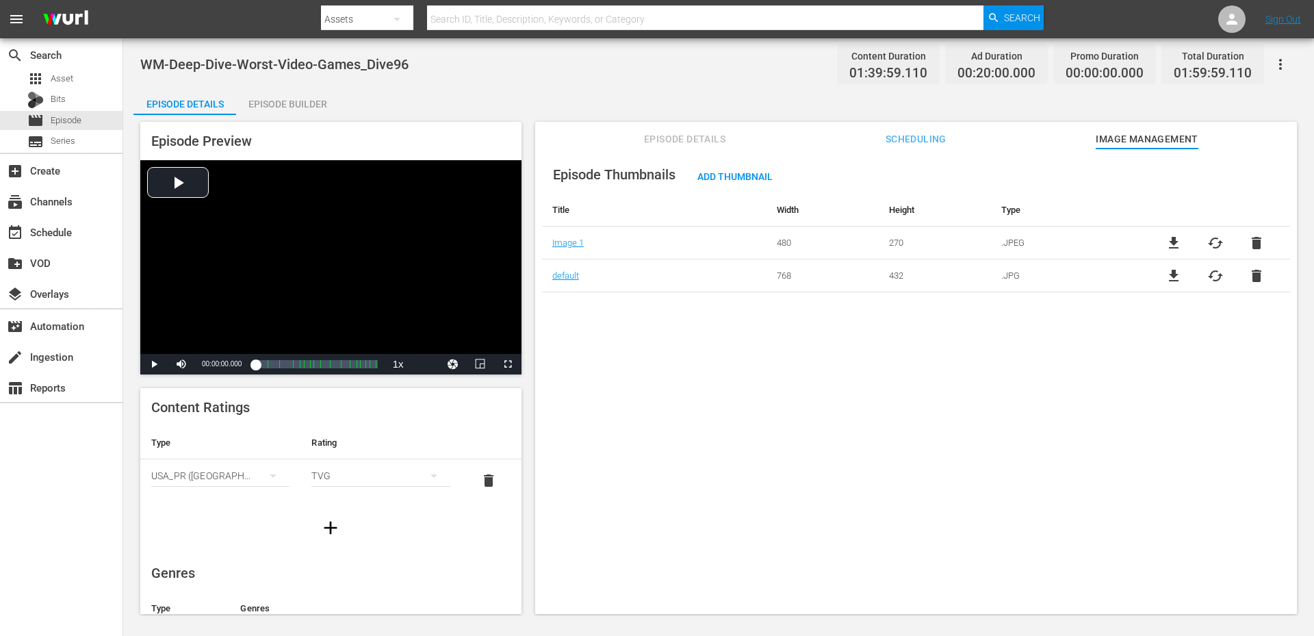
click at [682, 130] on button "Episode Details" at bounding box center [685, 135] width 103 height 27
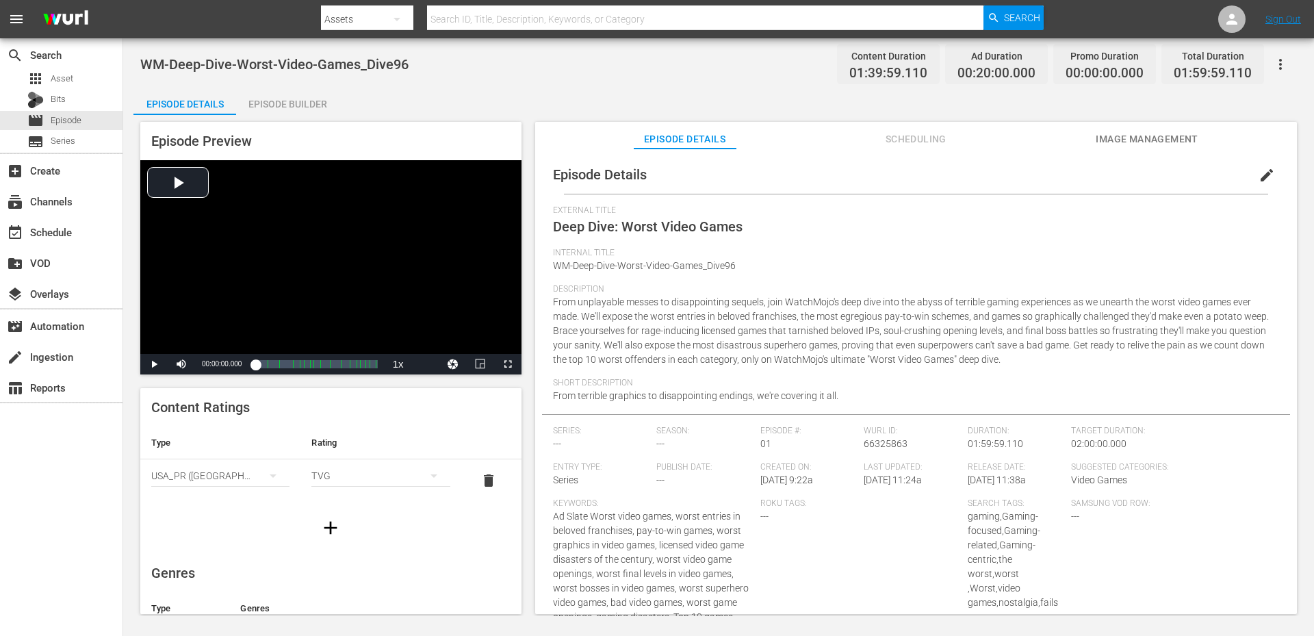
click at [1281, 60] on icon "button" at bounding box center [1280, 64] width 3 height 11
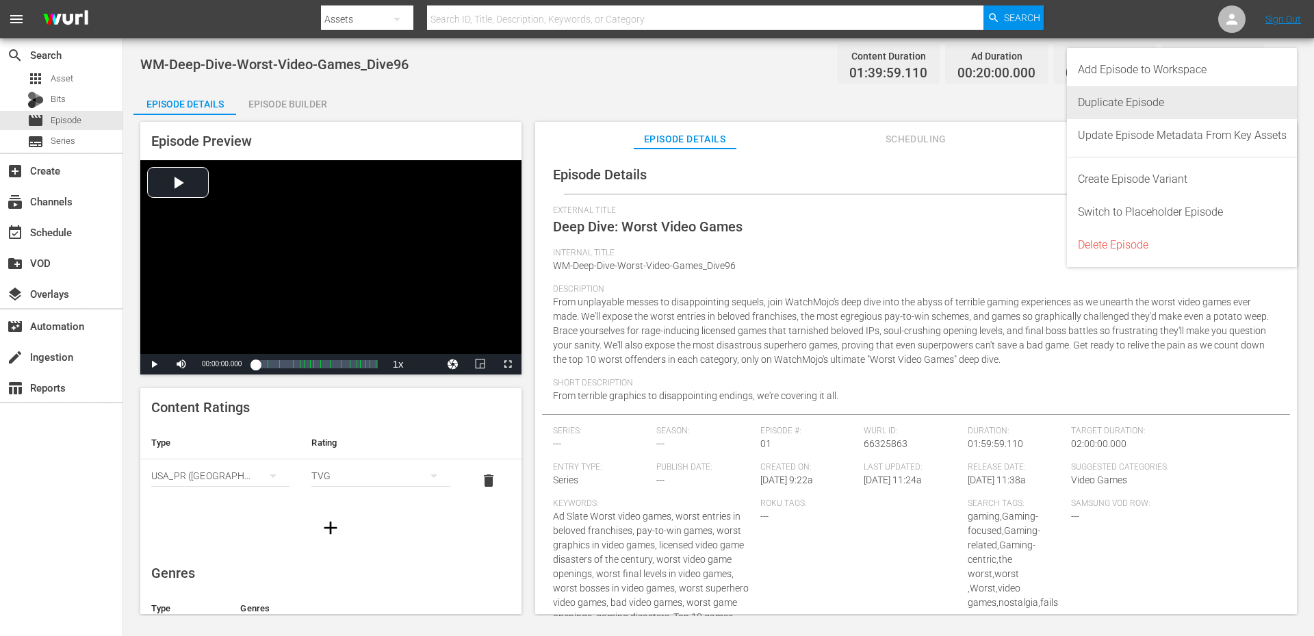
click at [1149, 103] on div "Duplicate Episode" at bounding box center [1182, 102] width 209 height 33
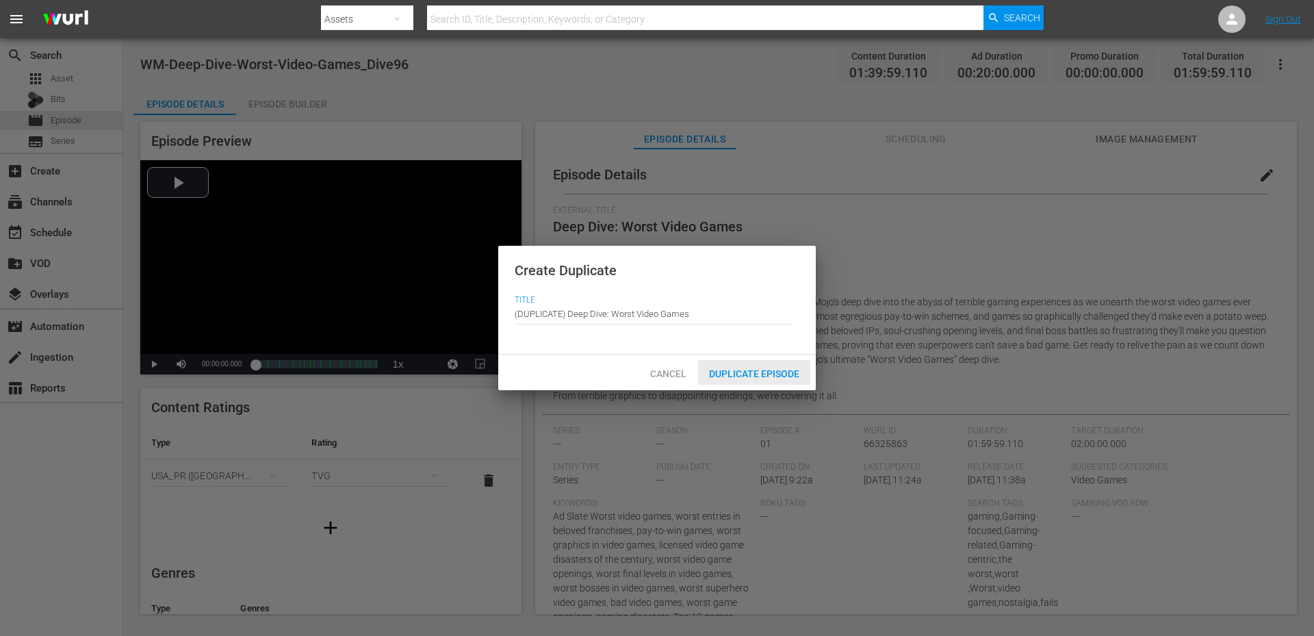
click at [742, 376] on span "Duplicate Episode" at bounding box center [754, 373] width 112 height 11
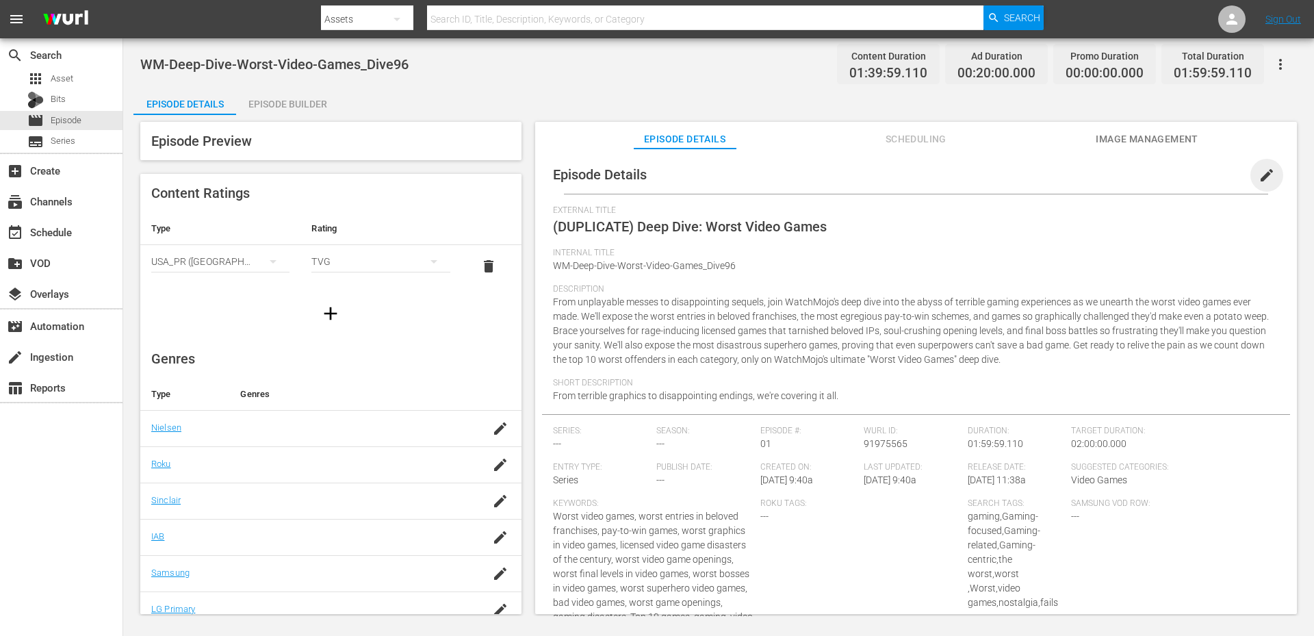
click at [1266, 177] on span "edit" at bounding box center [1266, 175] width 16 height 16
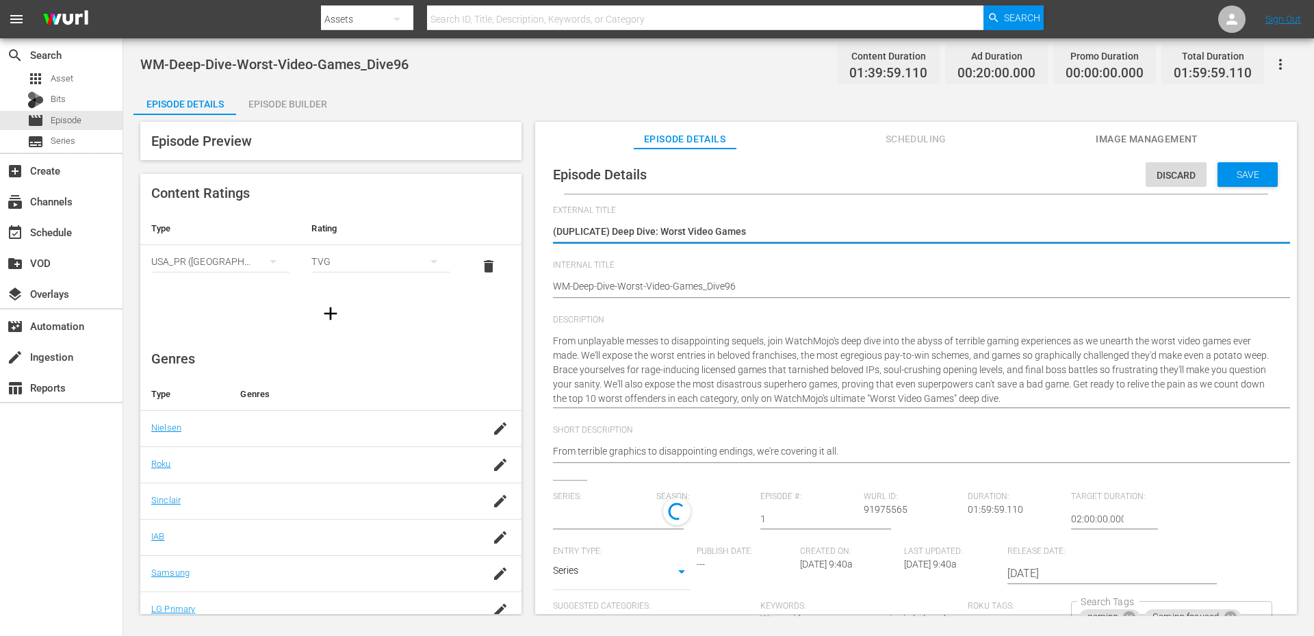
type input "No Series"
click at [593, 520] on input "No Series" at bounding box center [601, 518] width 97 height 33
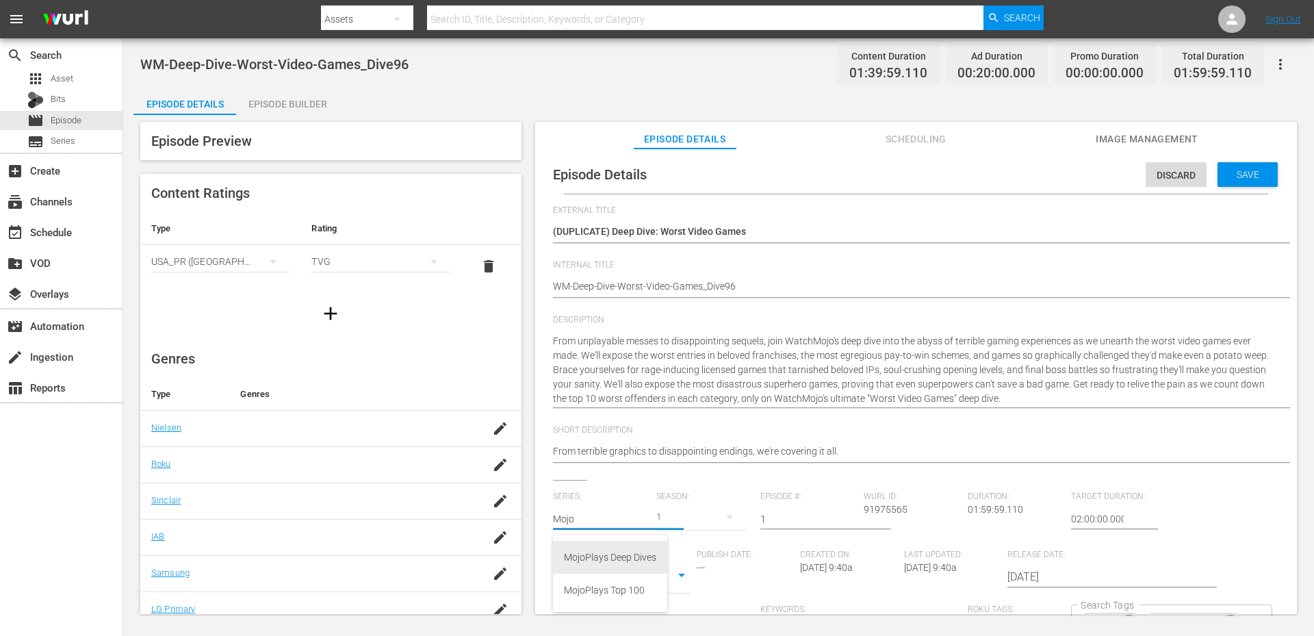
click at [619, 558] on div "MojoPlays Deep Dives" at bounding box center [610, 557] width 92 height 33
type input "MojoPlays Deep Dives"
click at [1207, 173] on div "Discard Save" at bounding box center [1214, 170] width 138 height 31
click at [1227, 178] on span "Save" at bounding box center [1247, 174] width 44 height 11
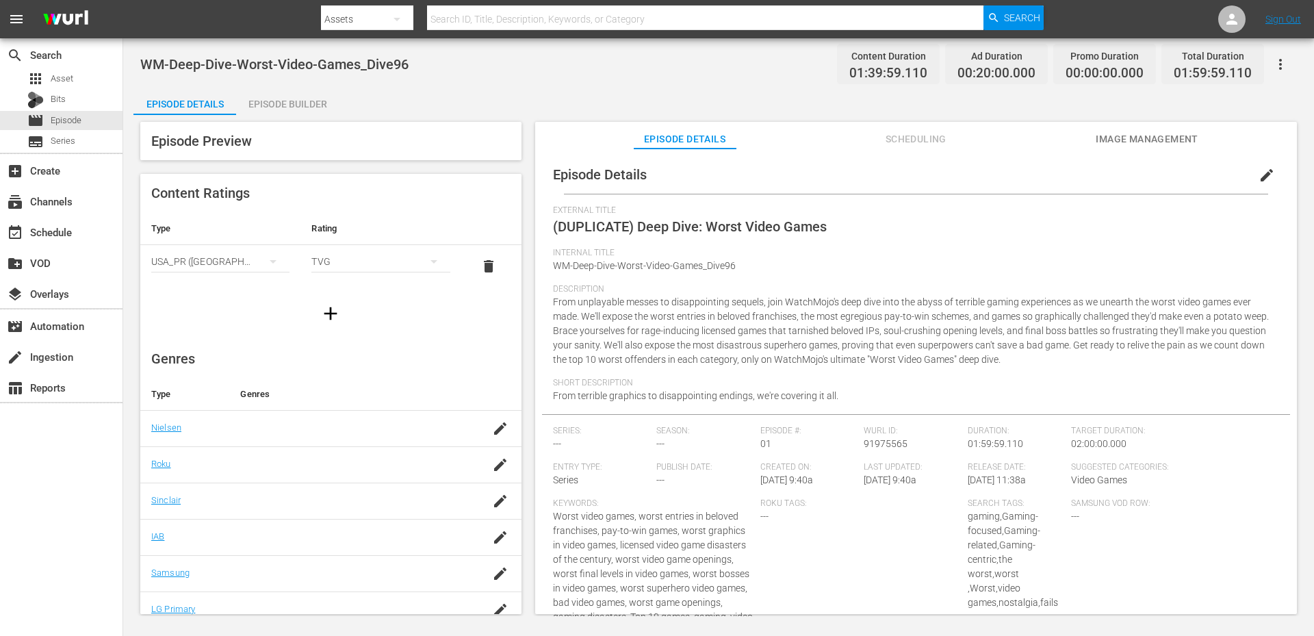
click at [301, 108] on div "Episode Builder" at bounding box center [287, 104] width 103 height 33
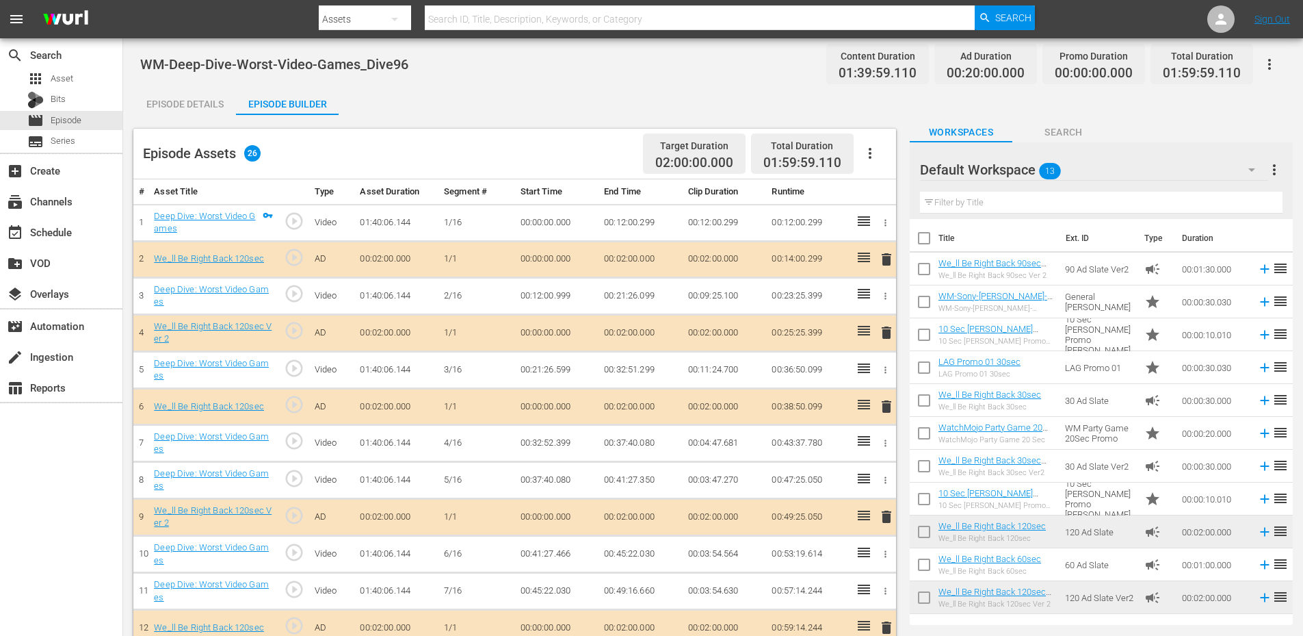
click at [1130, 161] on div "Default Workspace 13" at bounding box center [1094, 170] width 348 height 38
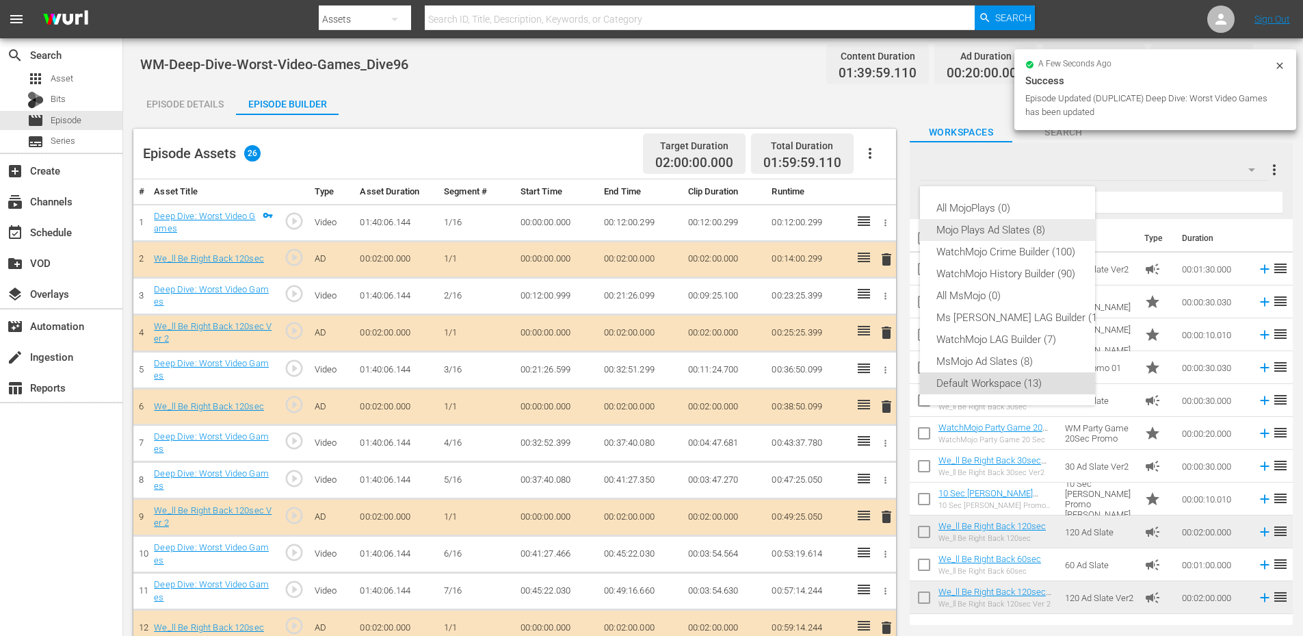
click at [999, 235] on div "Mojo Plays Ad Slates (8)" at bounding box center [1022, 230] width 170 height 22
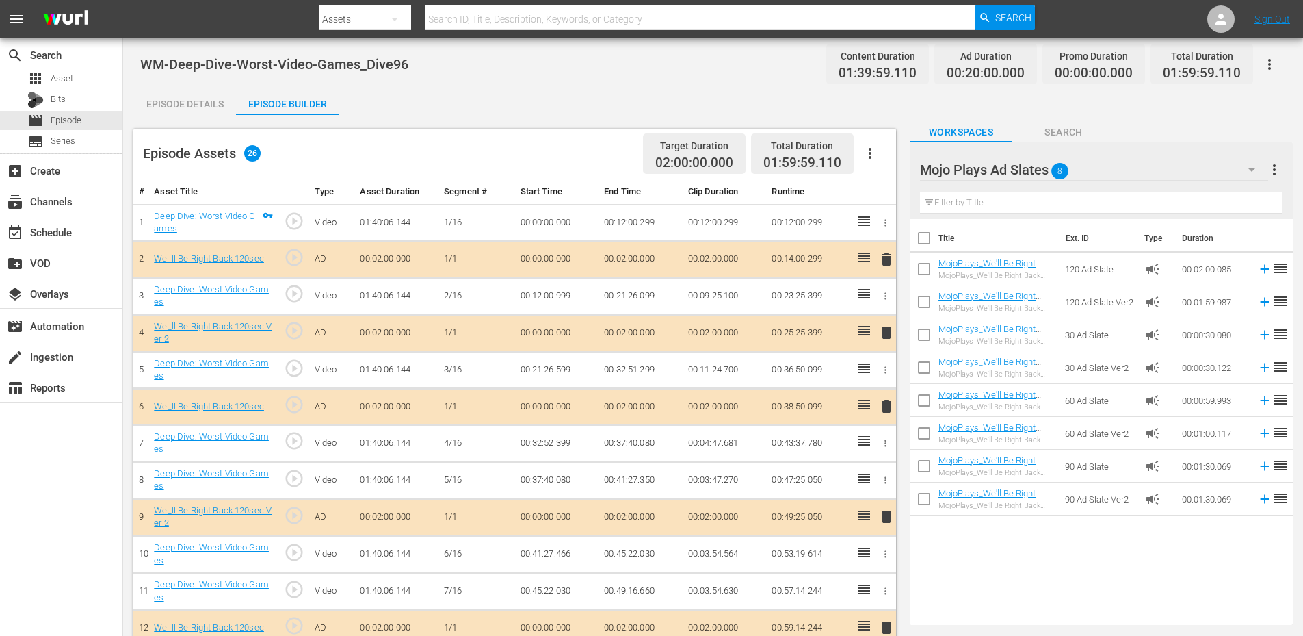
click at [983, 190] on div "Filter by Title" at bounding box center [1101, 202] width 363 height 33
click at [987, 195] on input "text" at bounding box center [1101, 203] width 363 height 22
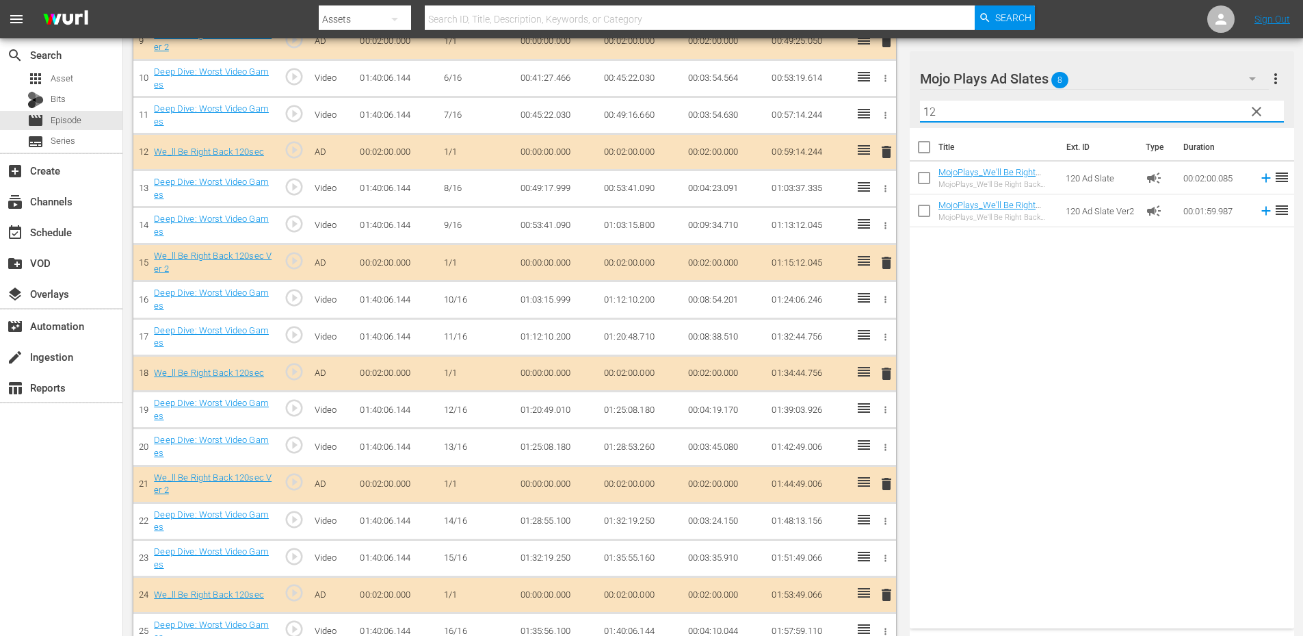
scroll to position [537, 0]
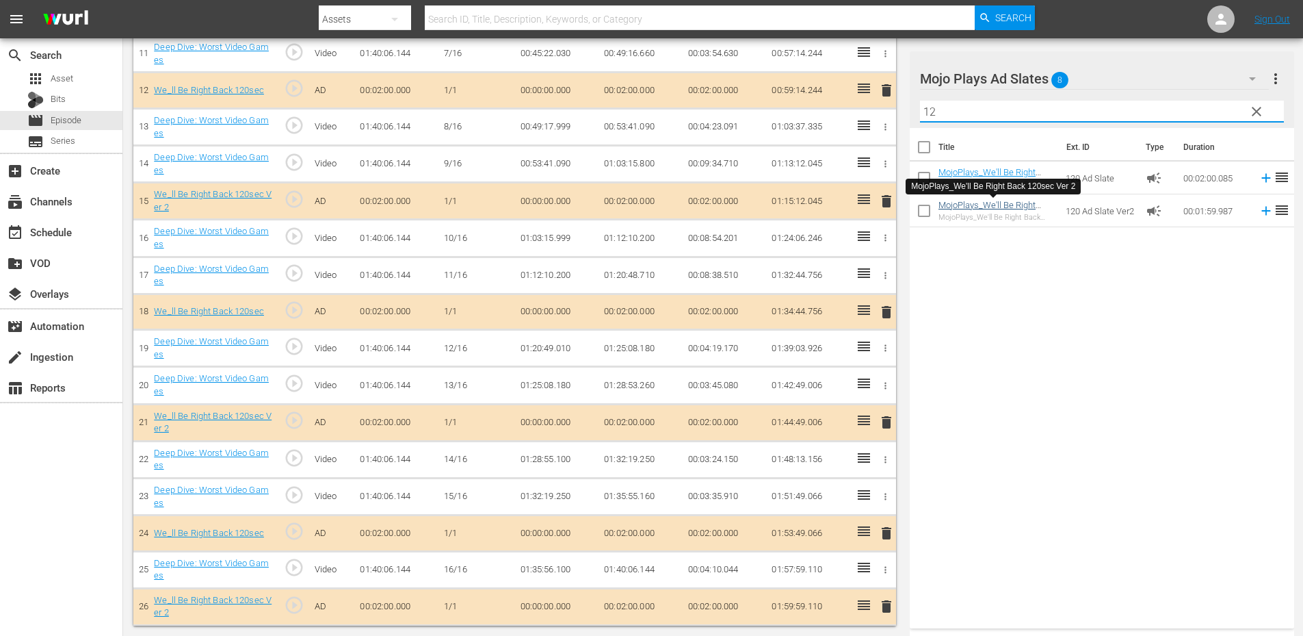
type input "12"
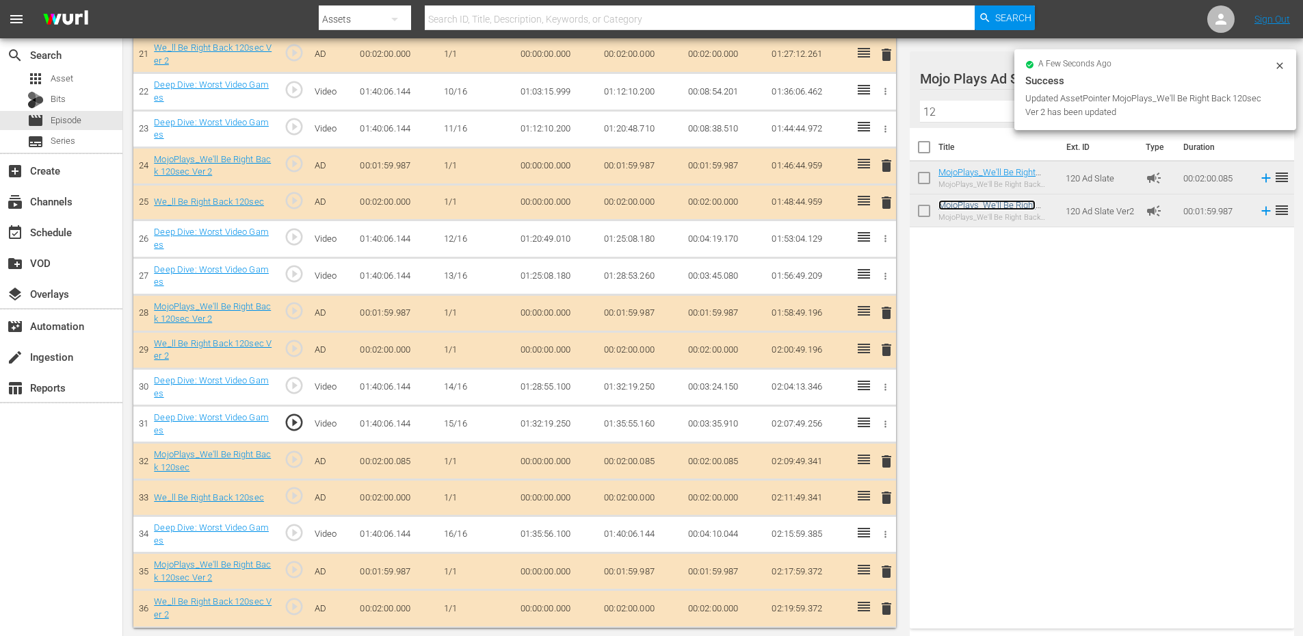
scroll to position [908, 0]
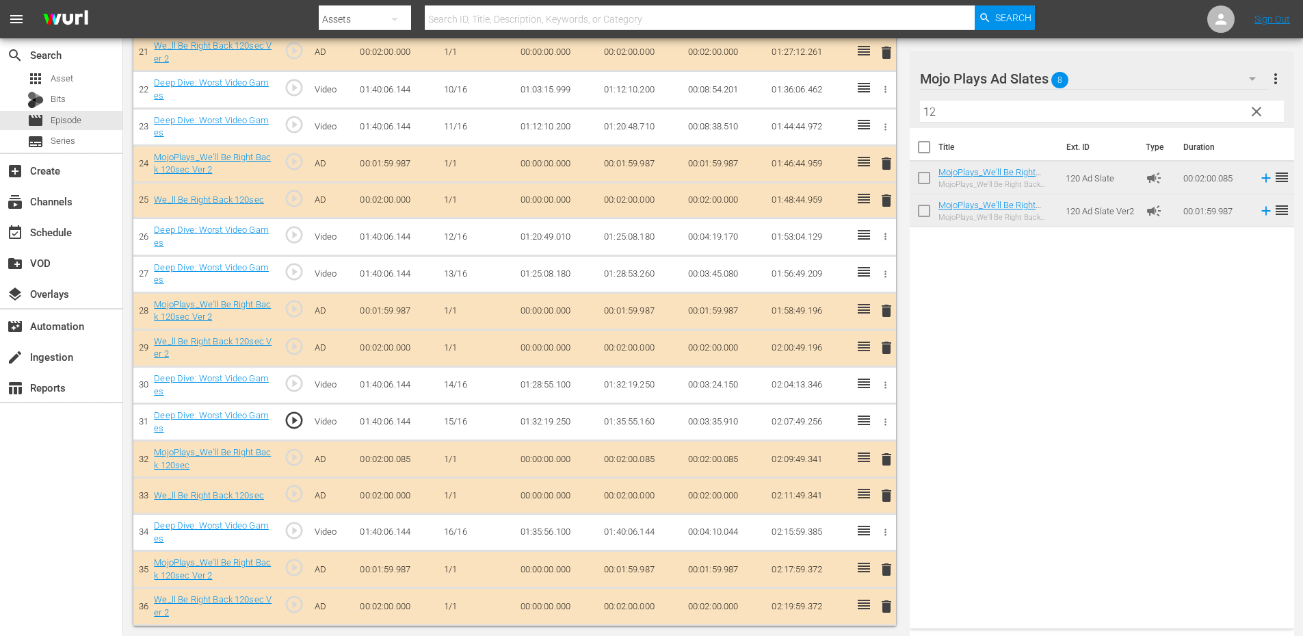
click at [889, 608] on span "delete" at bounding box center [887, 606] width 16 height 16
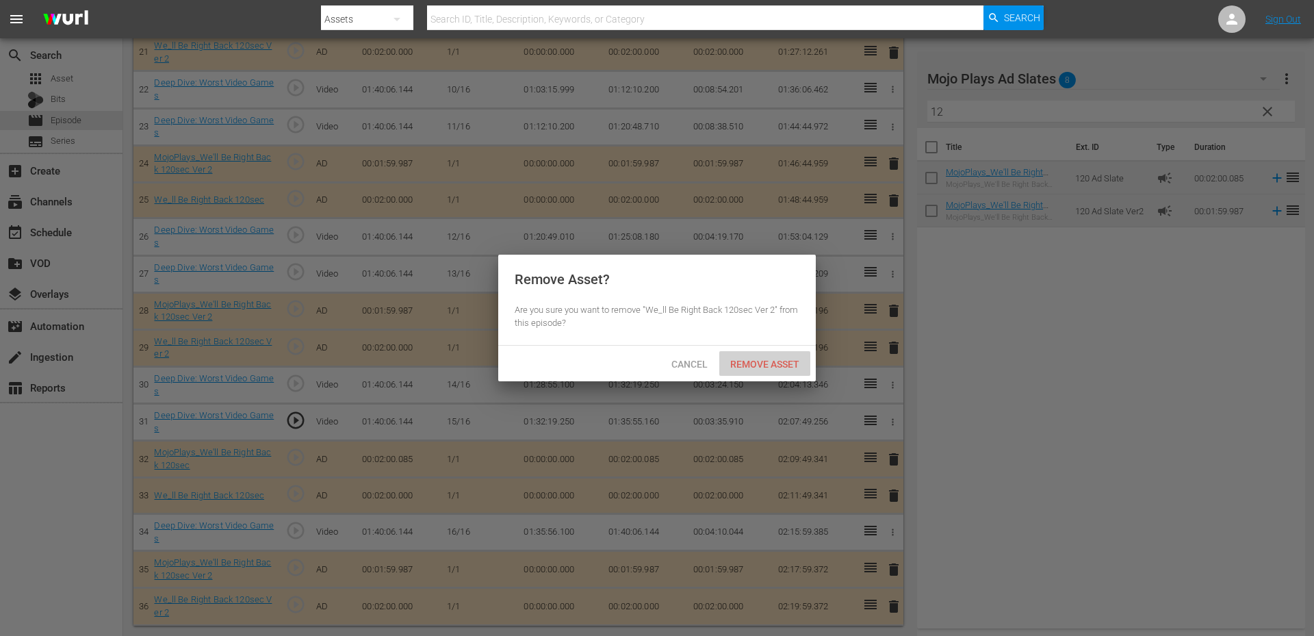
click at [763, 359] on span "Remove Asset" at bounding box center [764, 364] width 91 height 11
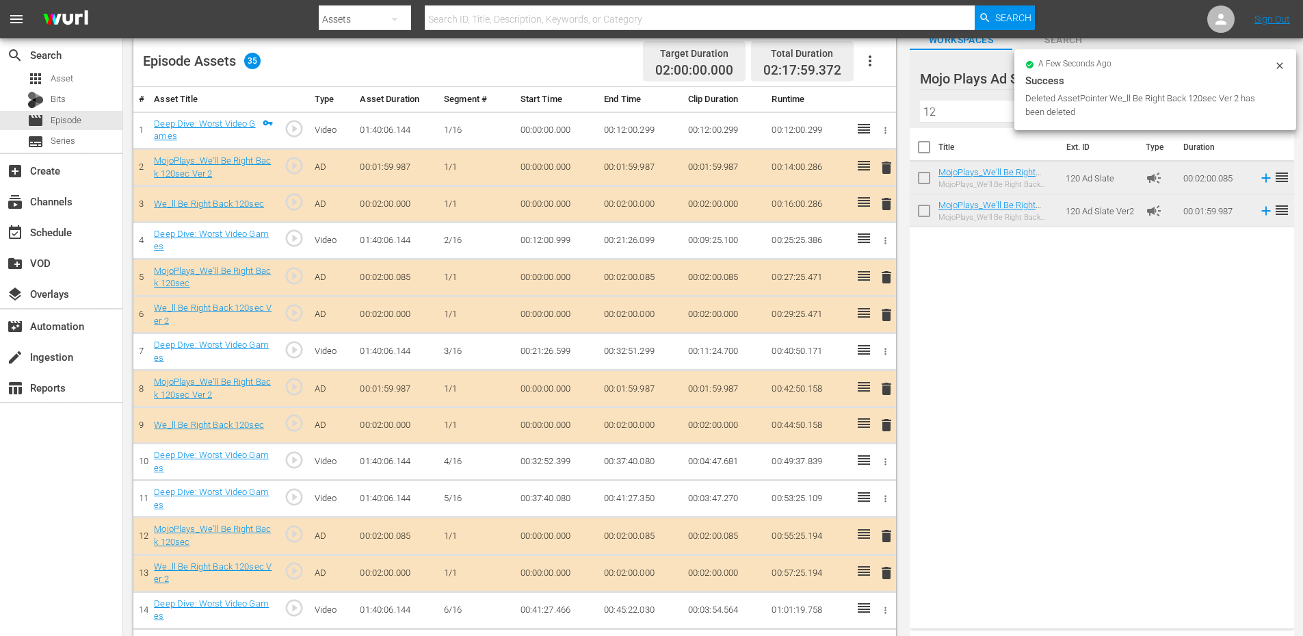
scroll to position [0, 0]
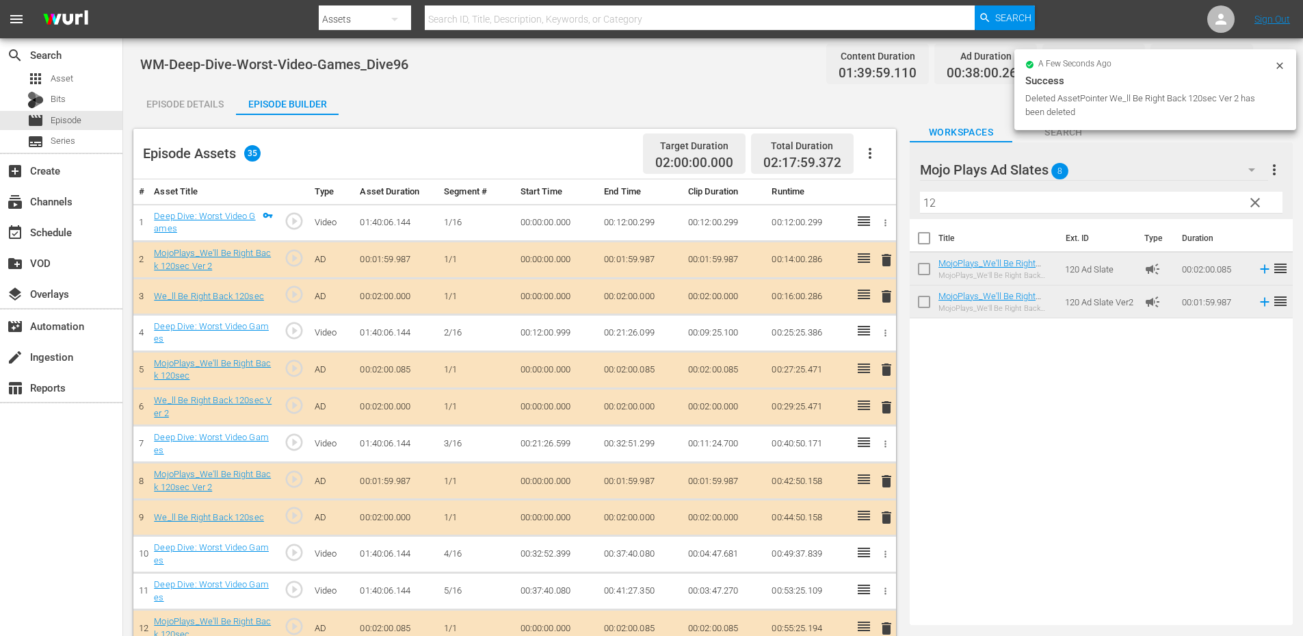
click at [198, 98] on div "Episode Details" at bounding box center [184, 104] width 103 height 33
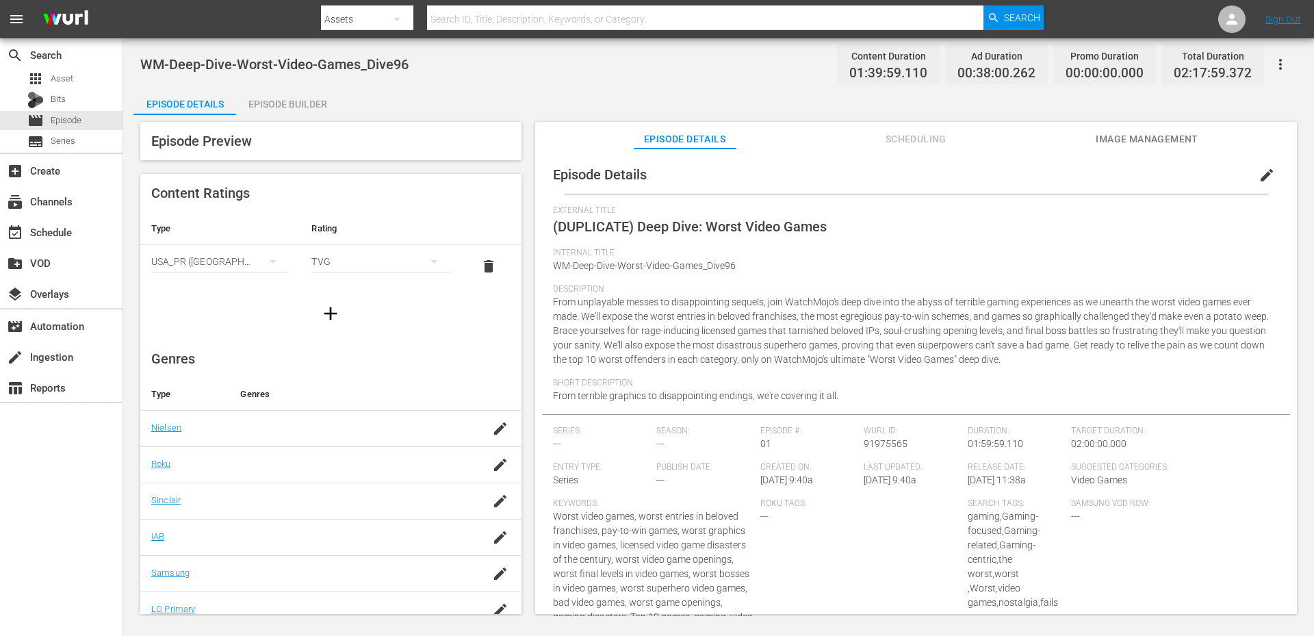
click at [1258, 173] on span "edit" at bounding box center [1266, 175] width 16 height 16
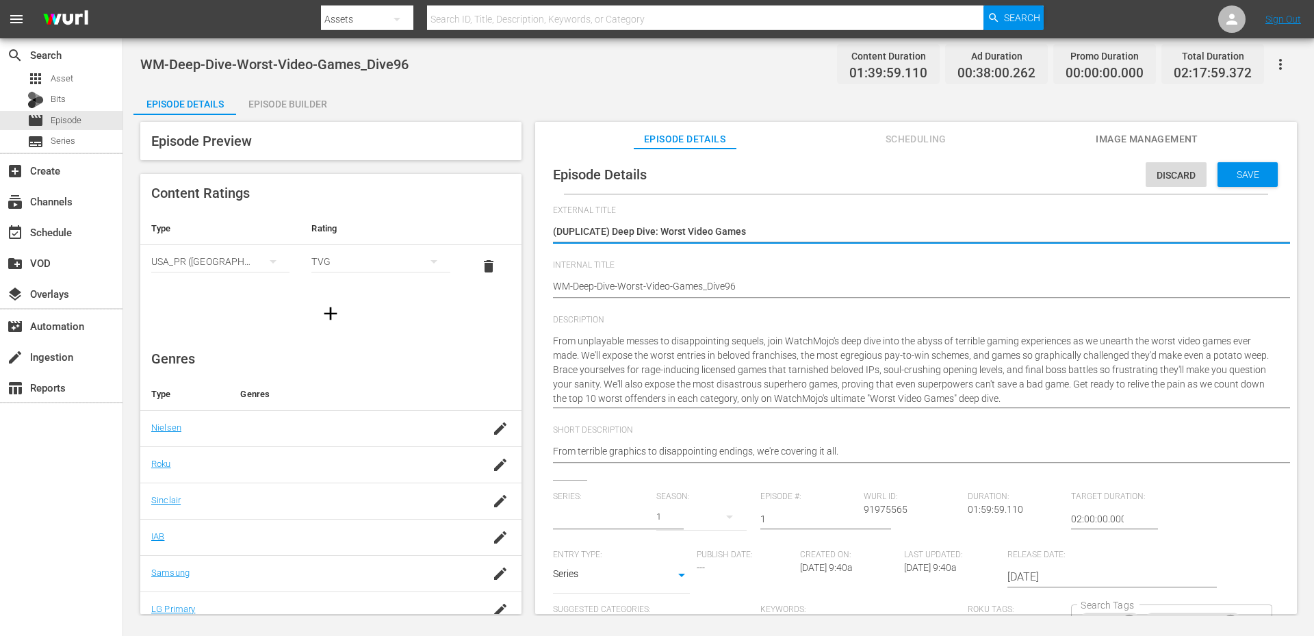
type input "MojoPlays Deep Dives"
click at [573, 233] on textarea "(DUPLICATE) Deep Dive: Worst Video Games" at bounding box center [912, 232] width 719 height 16
type textarea "() Deep Dive: Worst Video Games"
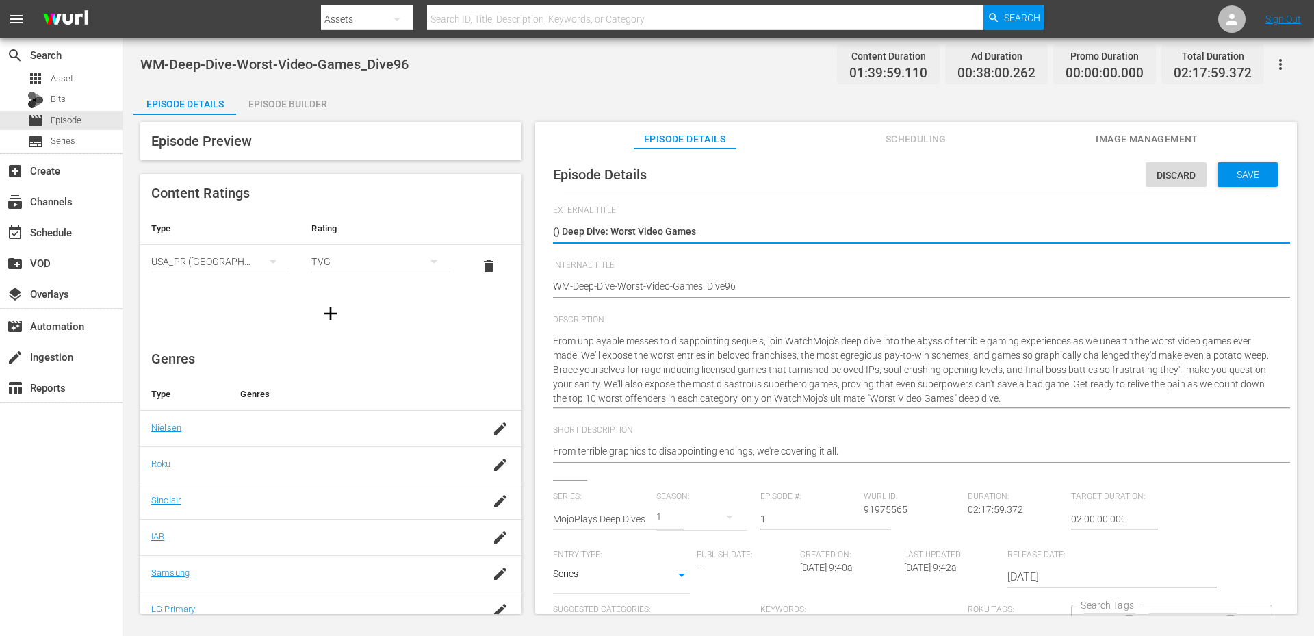
type textarea "( Deep Dive: Worst Video Games"
type textarea "(Deep Dive: Worst Video Games"
type textarea "Deep Dive: Worst Video Games"
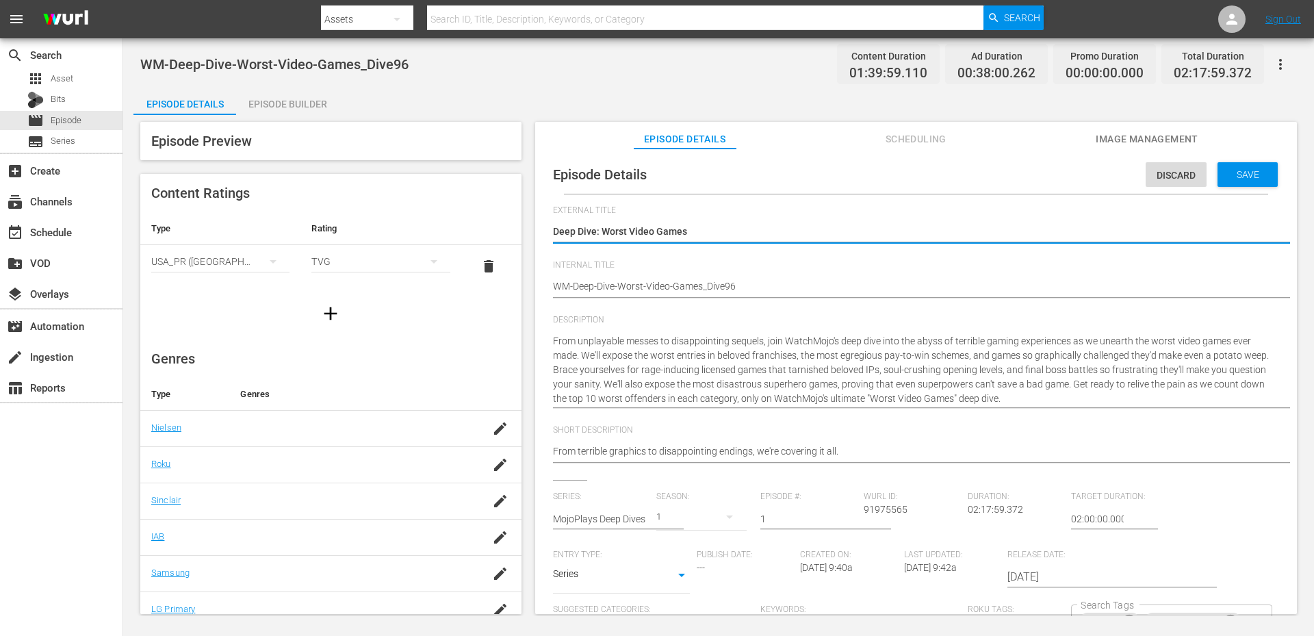
type textarea "Deep Dive: Worst Video Games"
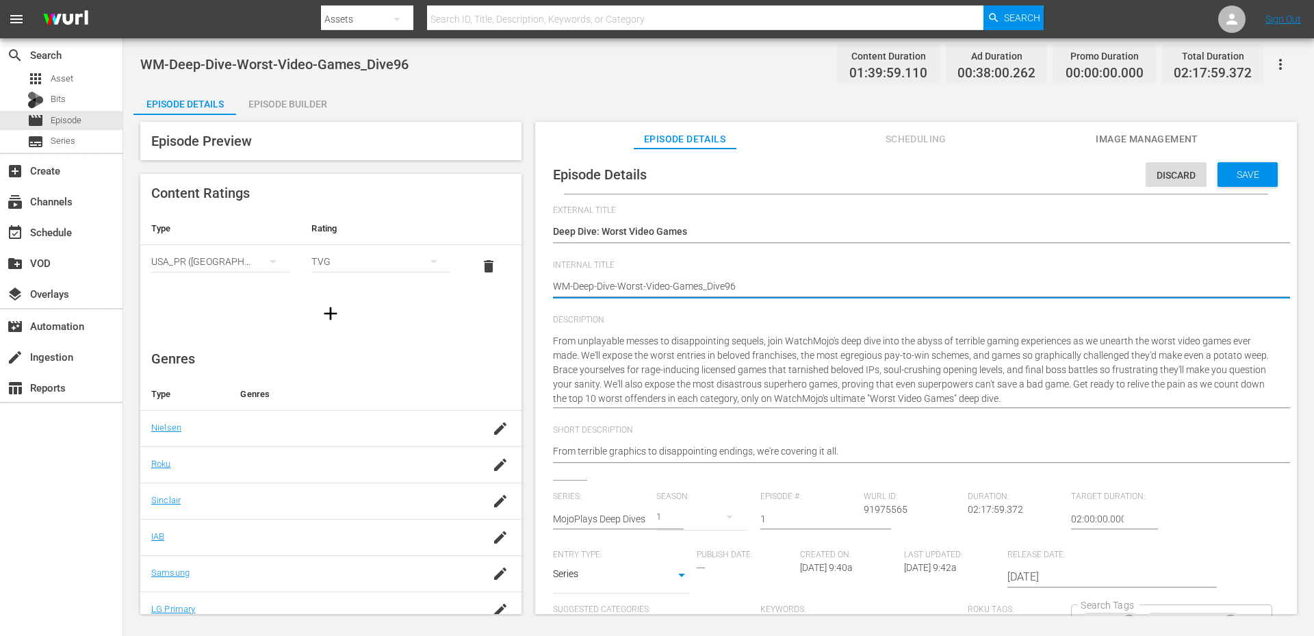
type textarea "(WM-Deep-Dive-Worst-Video-Games_Dive96"
type textarea "(MWM-Deep-Dive-Worst-Video-Games_Dive96"
type textarea "(MPWM-Deep-Dive-Worst-Video-Games_Dive96"
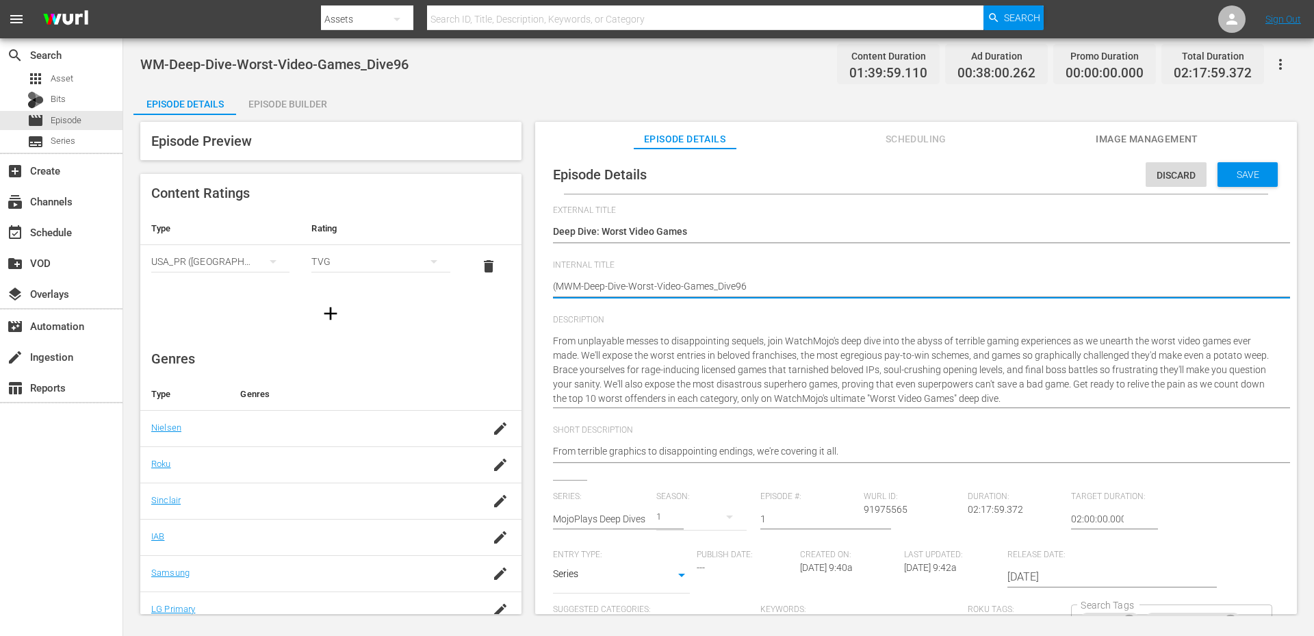
type textarea "(MPWM-Deep-Dive-Worst-Video-Games_Dive96"
type textarea "(MP)WM-Deep-Dive-Worst-Video-Games_Dive96"
type textarea "(MP) WM-Deep-Dive-Worst-Video-Games_Dive96"
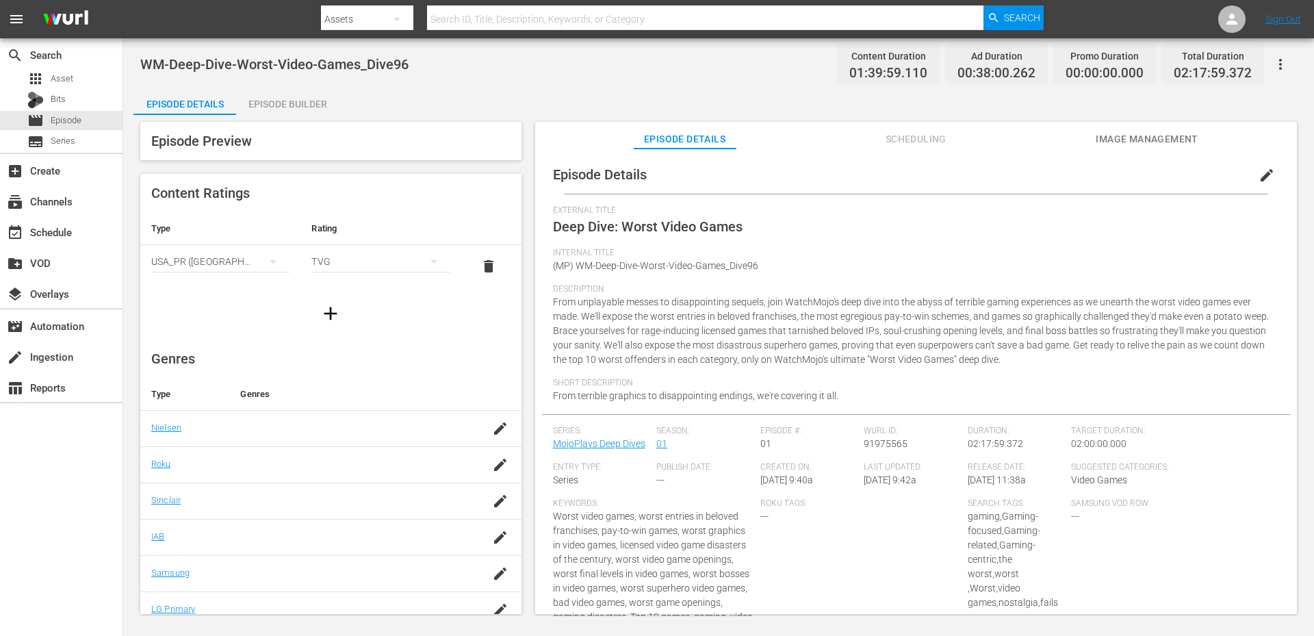
click at [281, 101] on div "Episode Builder" at bounding box center [287, 104] width 103 height 33
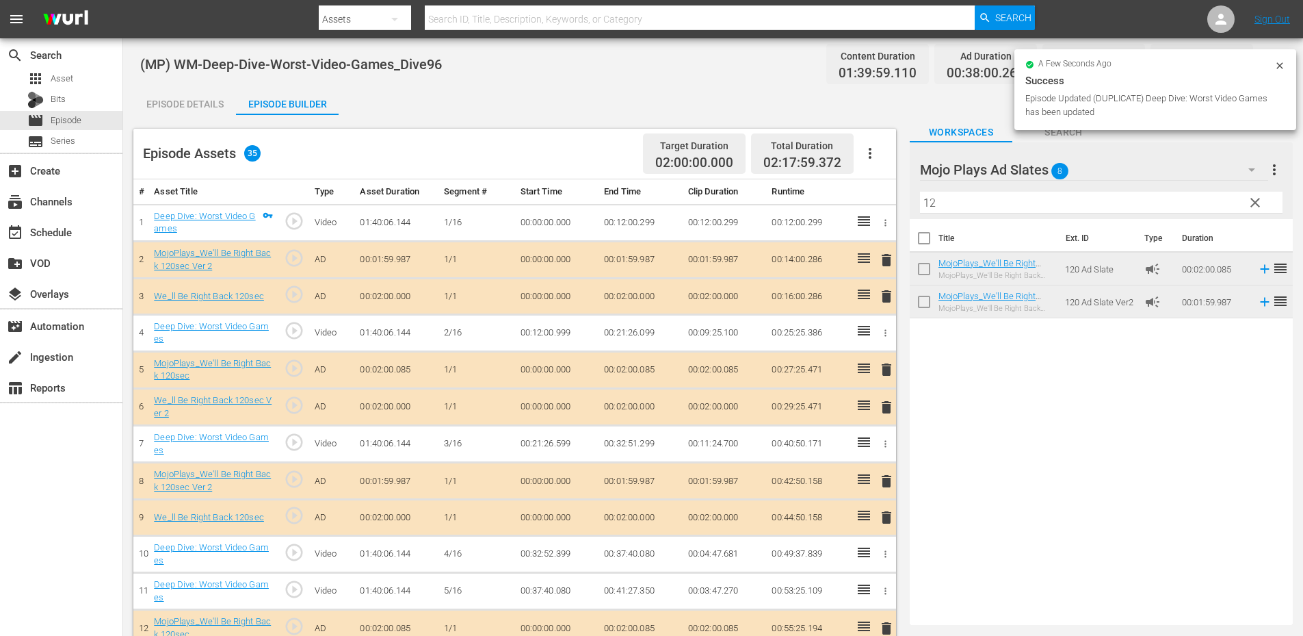
click at [894, 296] on span "delete" at bounding box center [887, 296] width 16 height 16
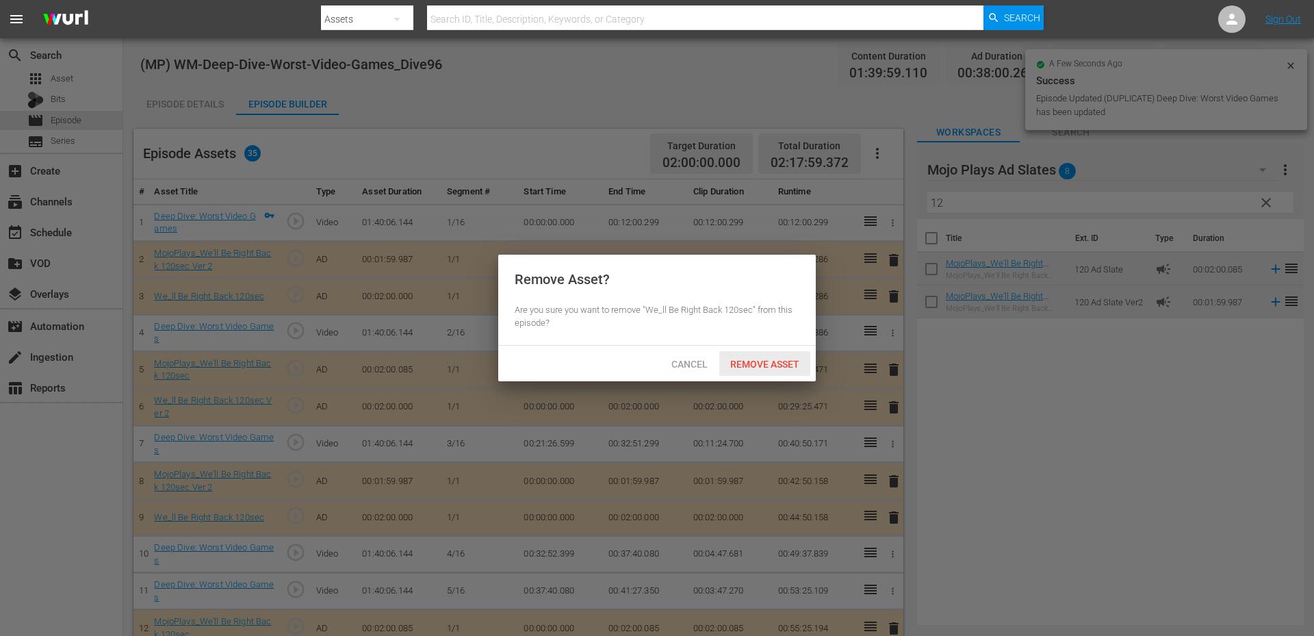
click at [749, 366] on span "Remove Asset" at bounding box center [764, 364] width 91 height 11
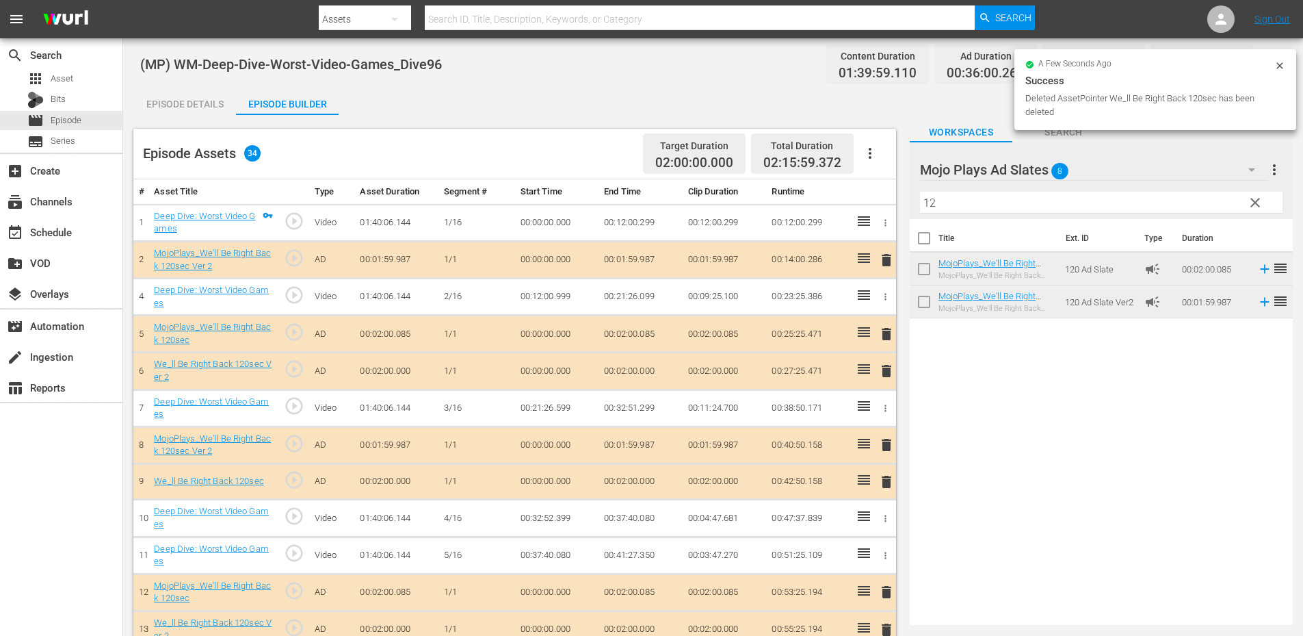
click at [884, 374] on span "delete" at bounding box center [887, 371] width 16 height 16
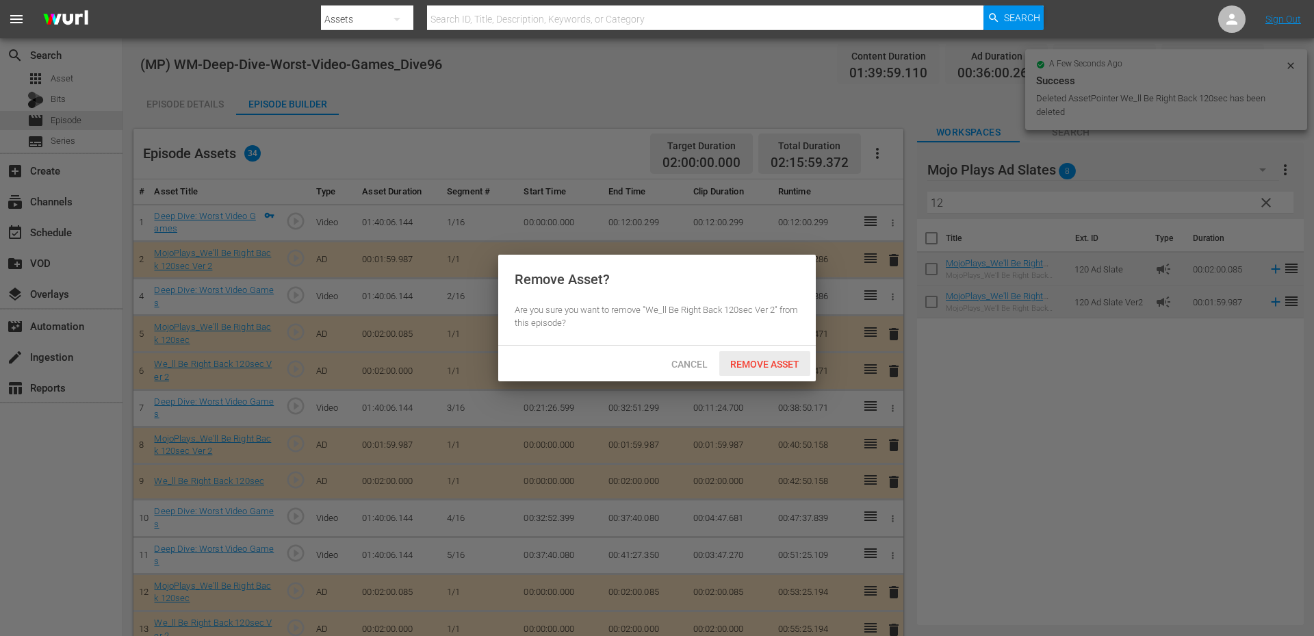
click at [757, 351] on div "Remove Asset" at bounding box center [764, 363] width 91 height 25
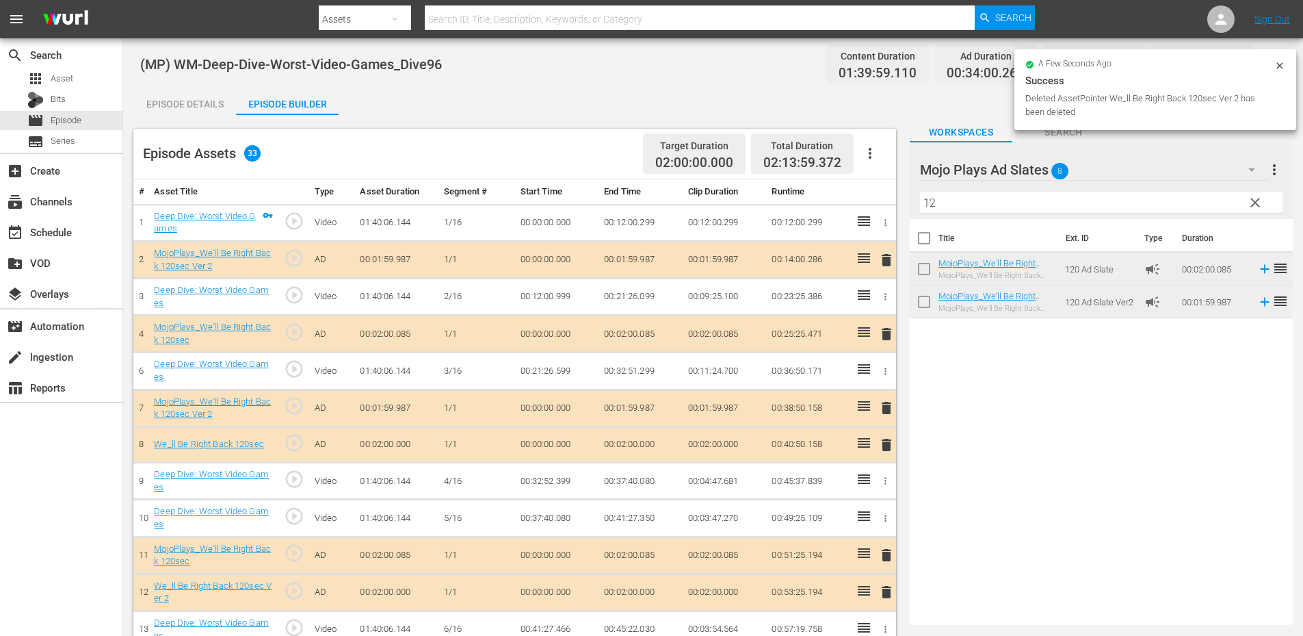
click at [883, 450] on span "delete" at bounding box center [887, 445] width 16 height 16
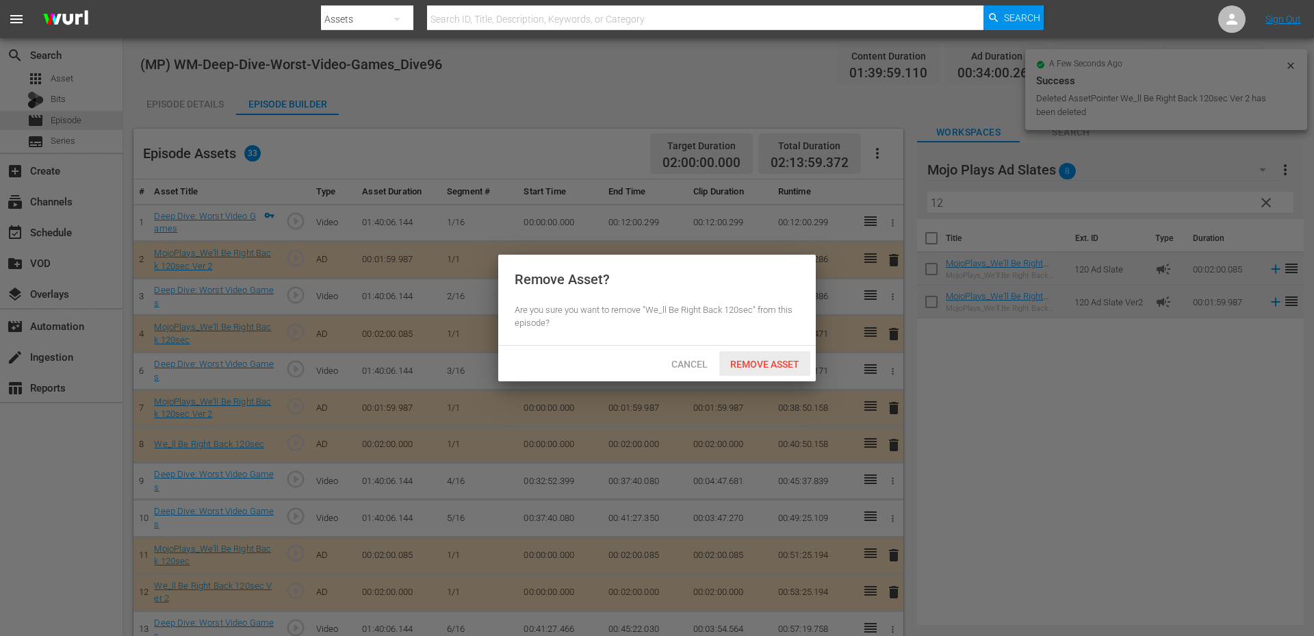
click at [781, 370] on div "Remove Asset" at bounding box center [764, 363] width 91 height 25
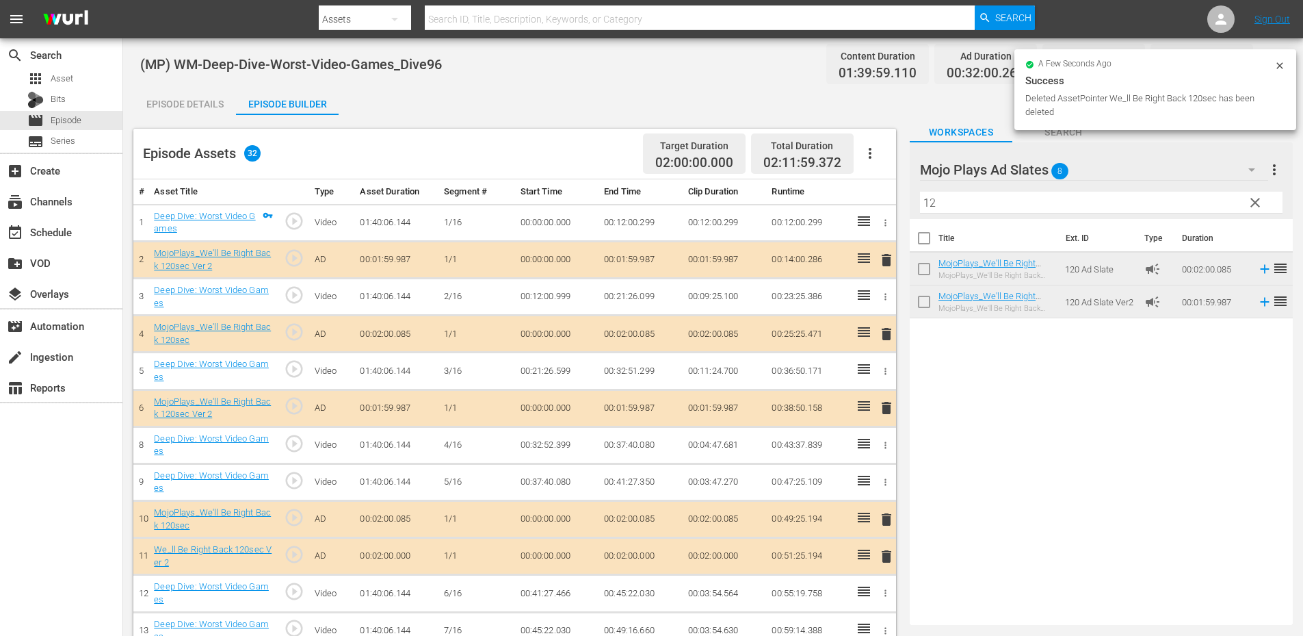
click at [885, 554] on span "delete" at bounding box center [887, 556] width 16 height 16
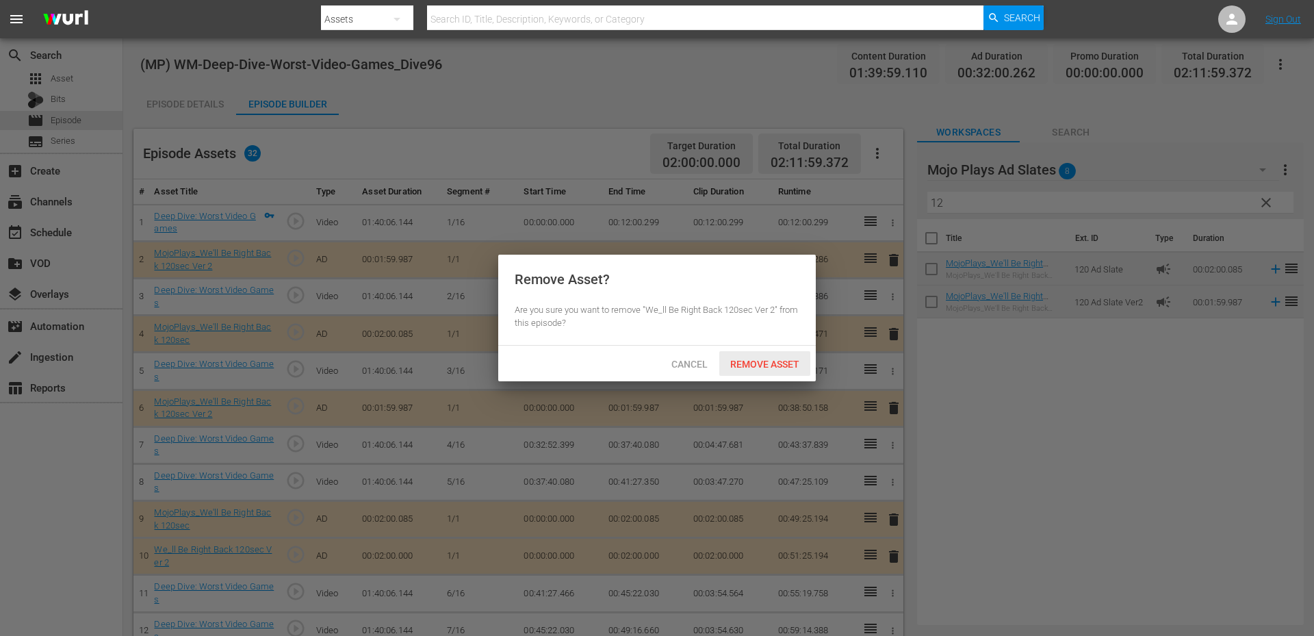
click at [759, 374] on div "Remove Asset" at bounding box center [764, 363] width 91 height 25
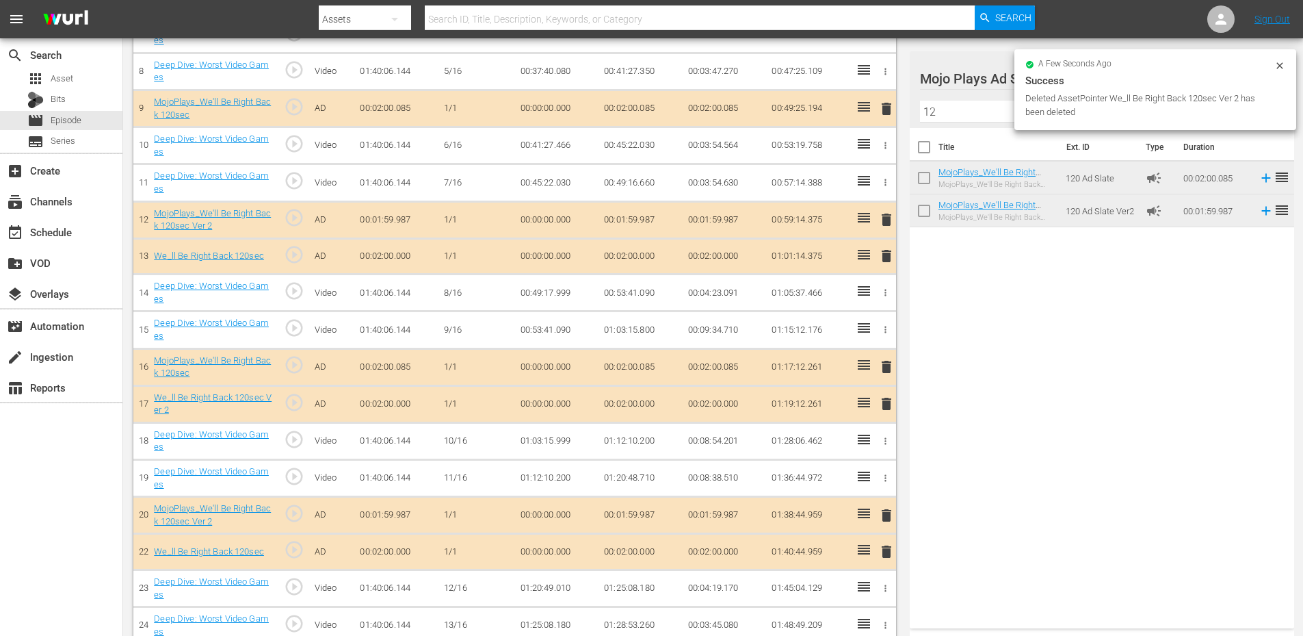
scroll to position [320, 0]
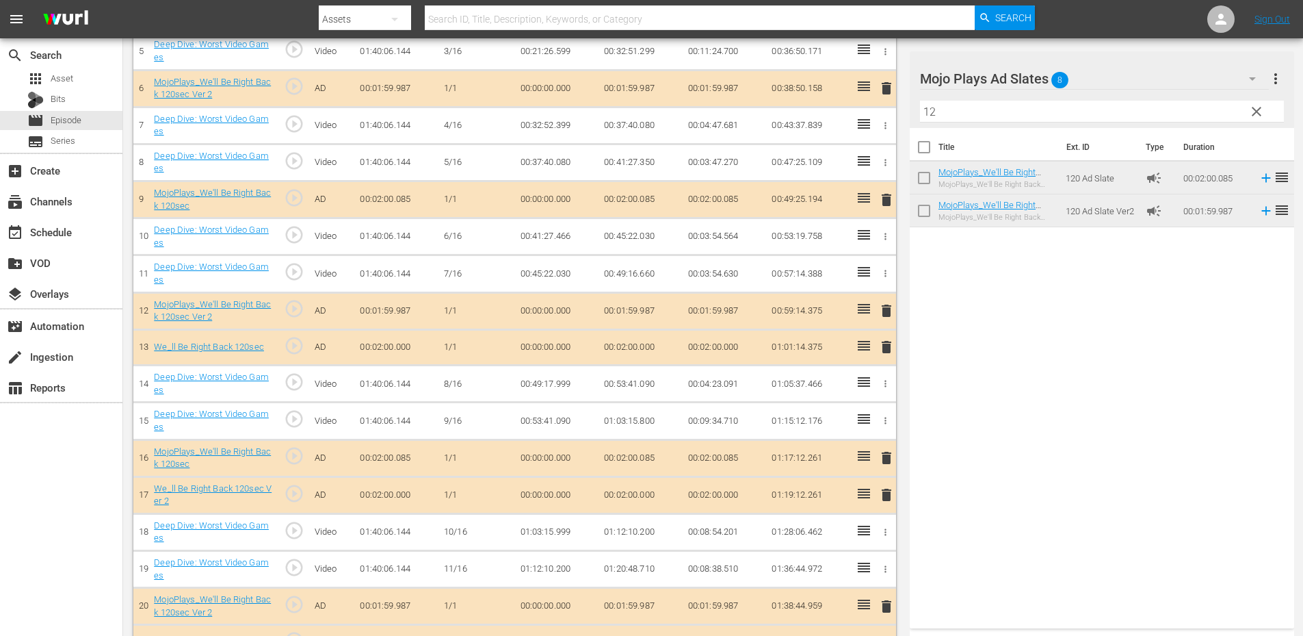
click at [889, 350] on span "delete" at bounding box center [887, 347] width 16 height 16
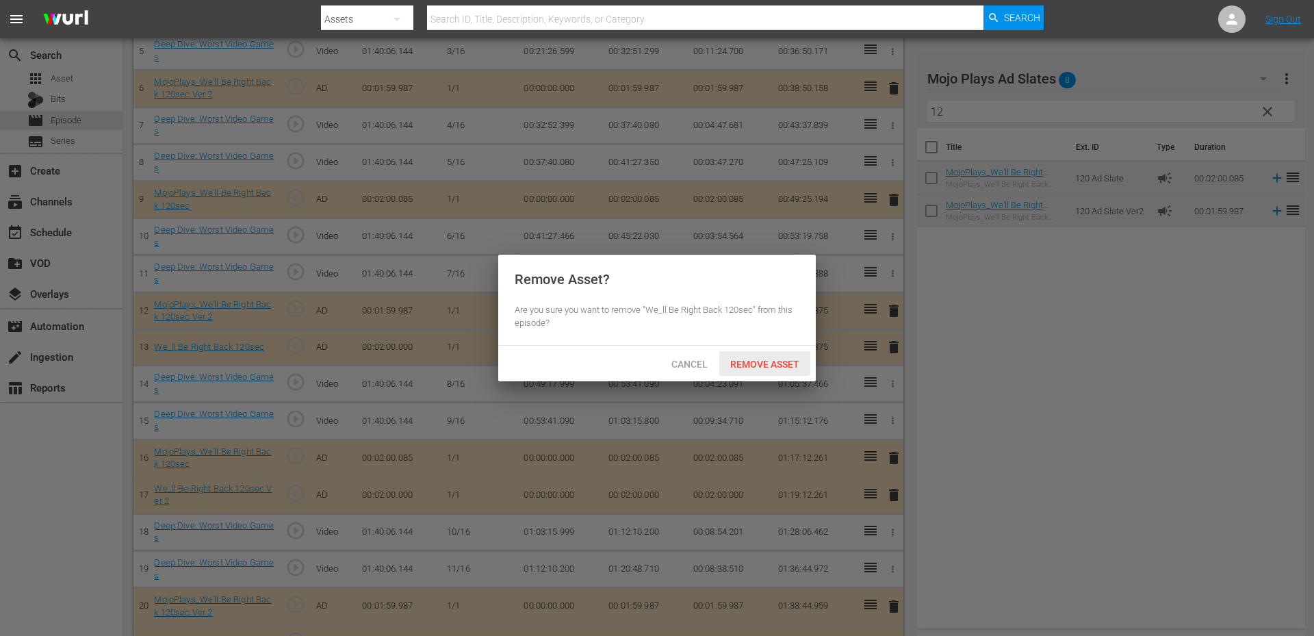
click at [764, 356] on div "Remove Asset" at bounding box center [764, 363] width 91 height 25
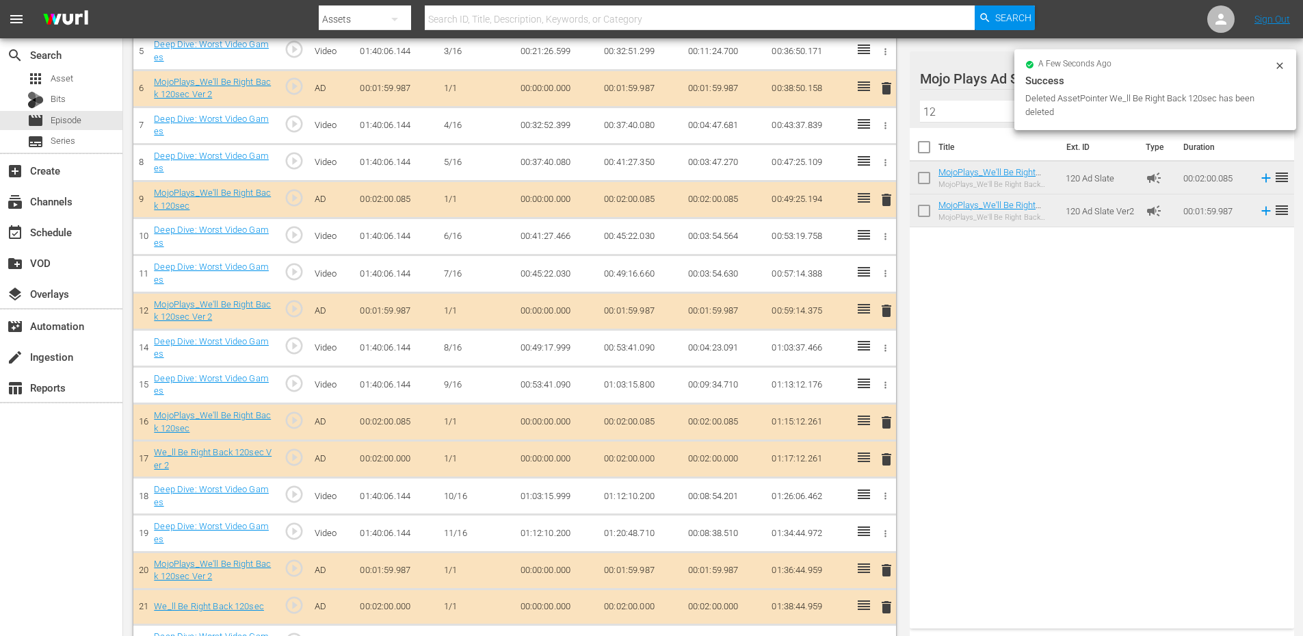
click at [885, 455] on span "delete" at bounding box center [887, 459] width 16 height 16
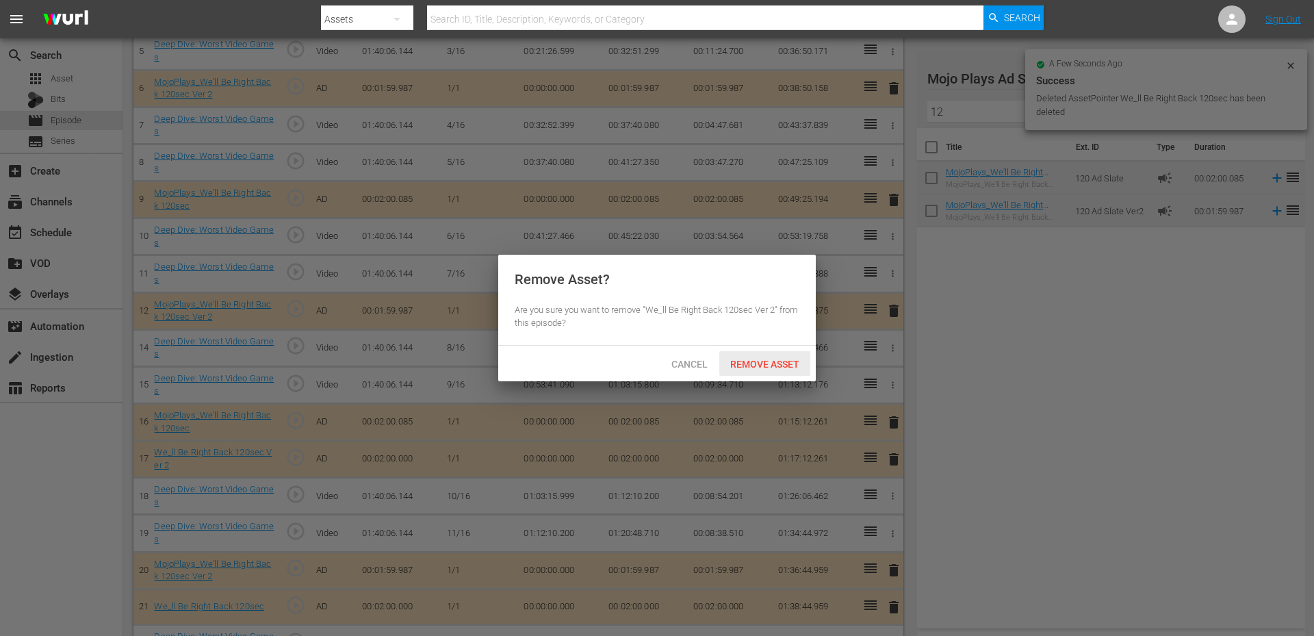
click at [788, 365] on span "Remove Asset" at bounding box center [764, 364] width 91 height 11
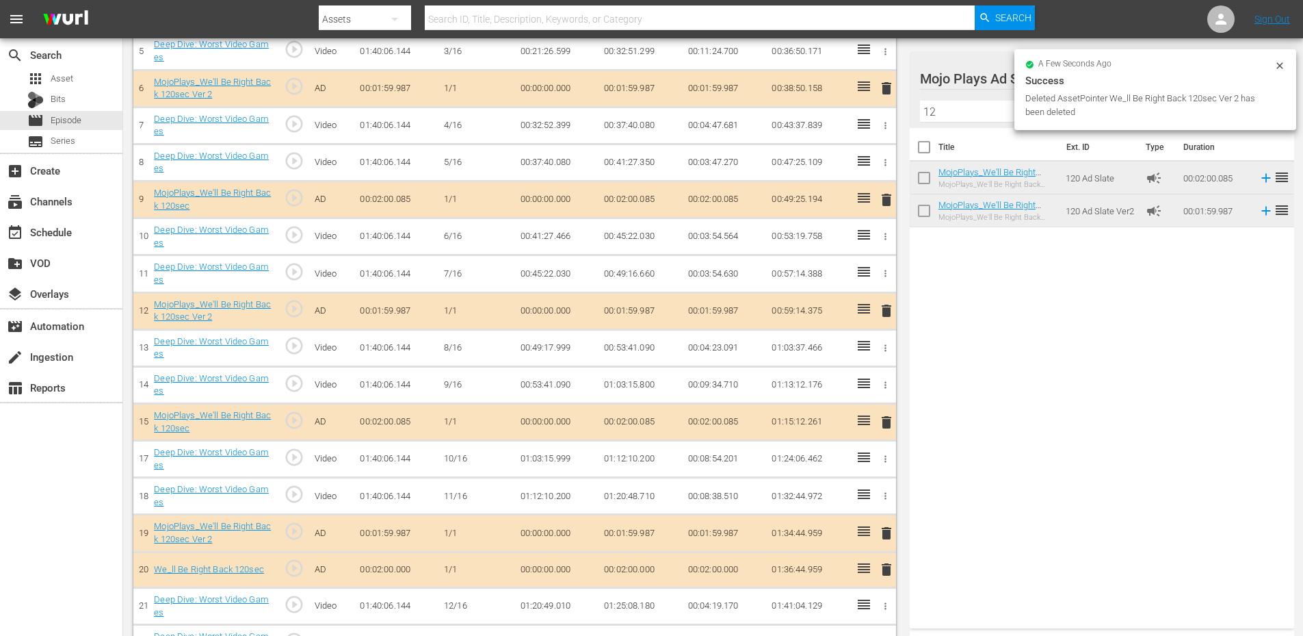
click at [887, 570] on span "delete" at bounding box center [887, 569] width 16 height 16
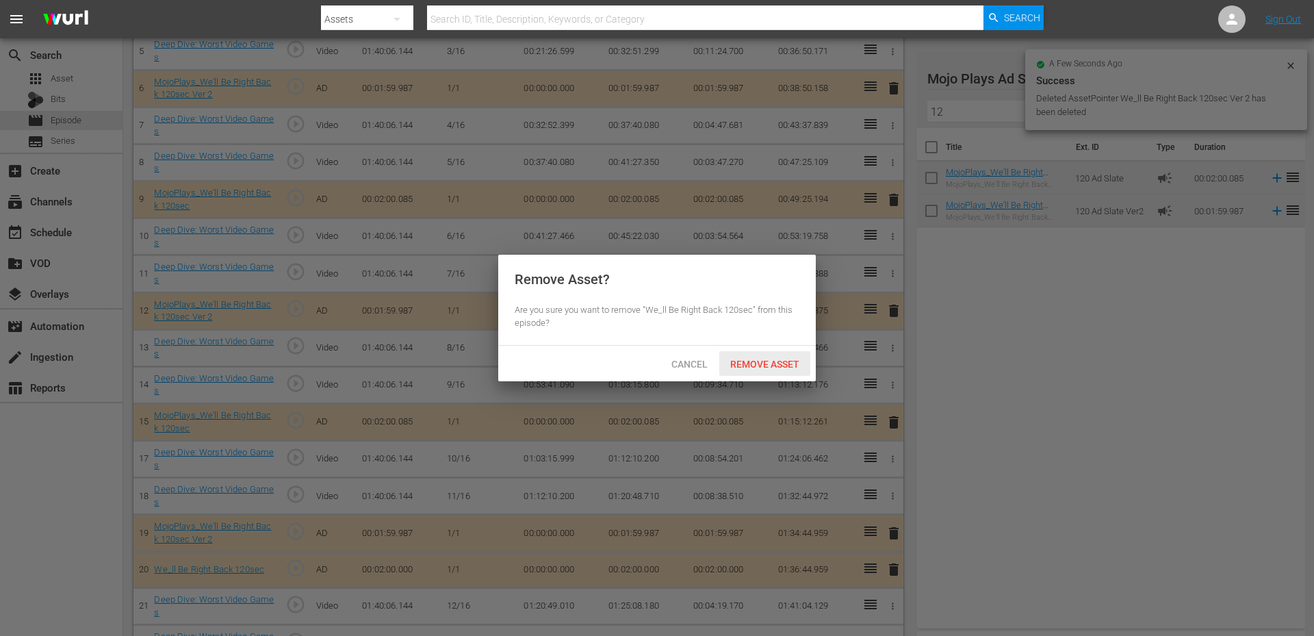
click at [766, 360] on span "Remove Asset" at bounding box center [764, 364] width 91 height 11
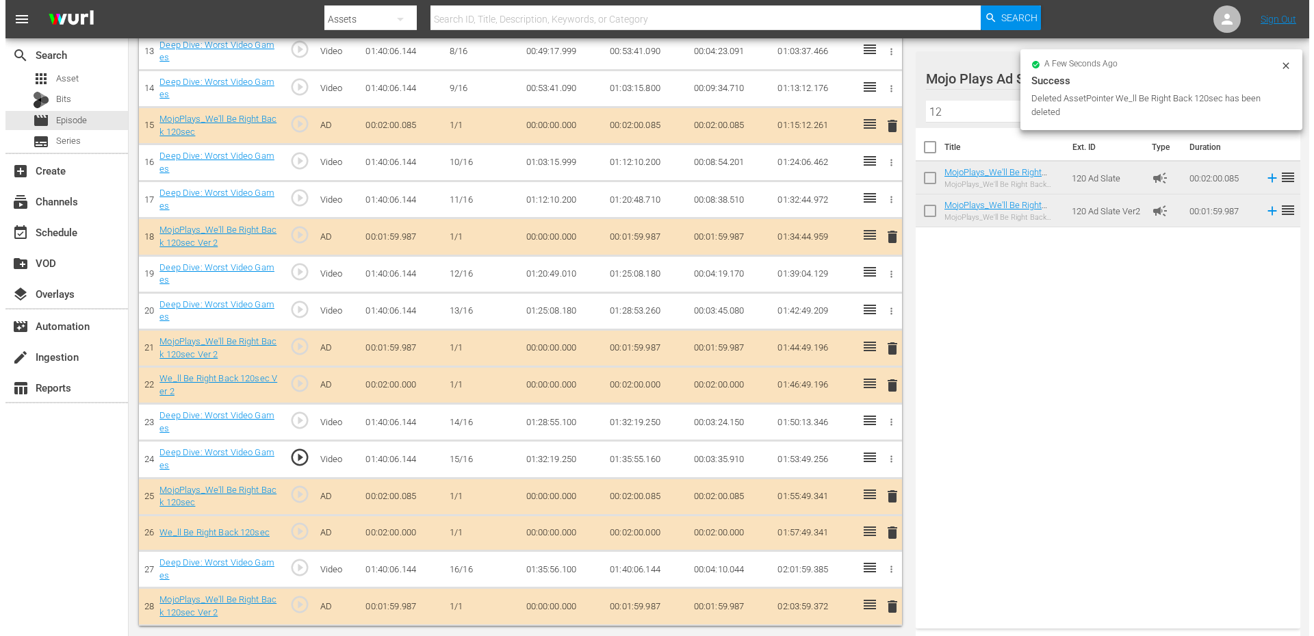
scroll to position [616, 0]
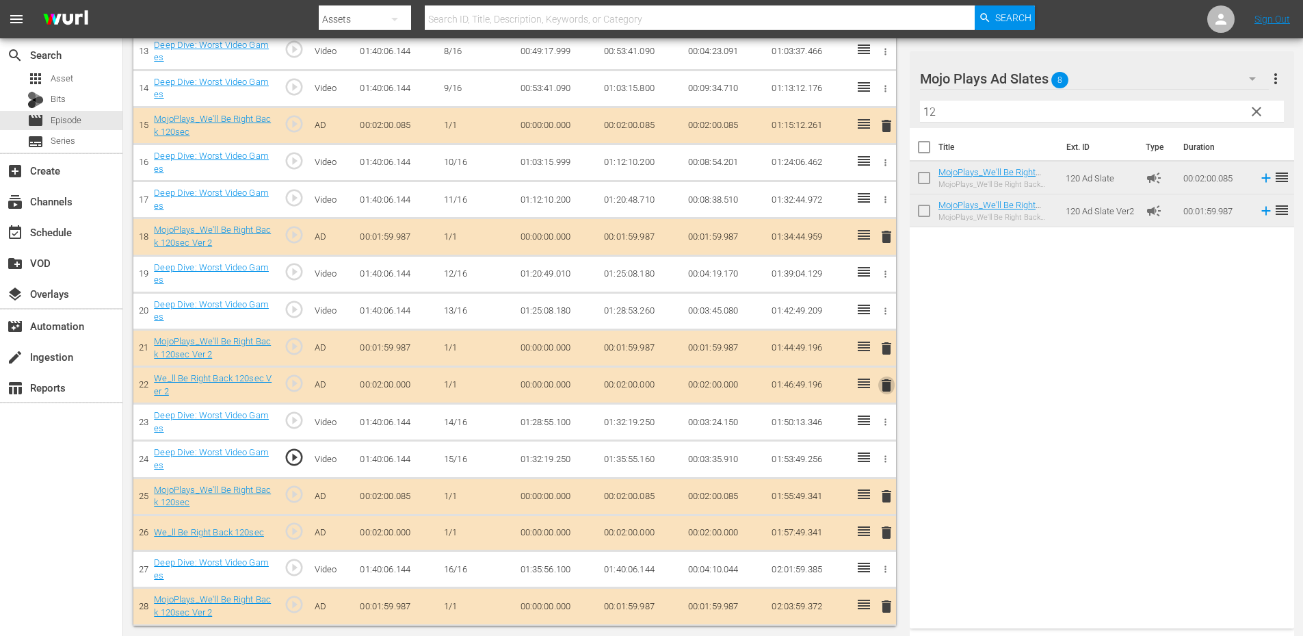
click at [884, 384] on span "delete" at bounding box center [887, 385] width 16 height 16
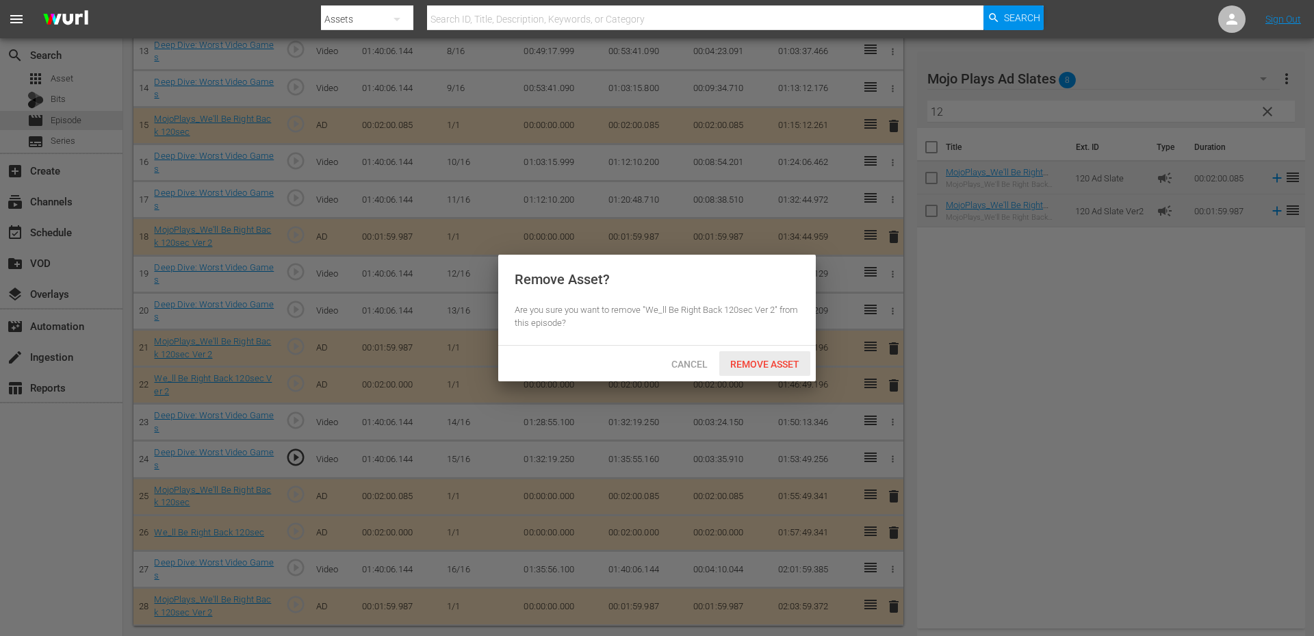
click at [777, 367] on span "Remove Asset" at bounding box center [764, 364] width 91 height 11
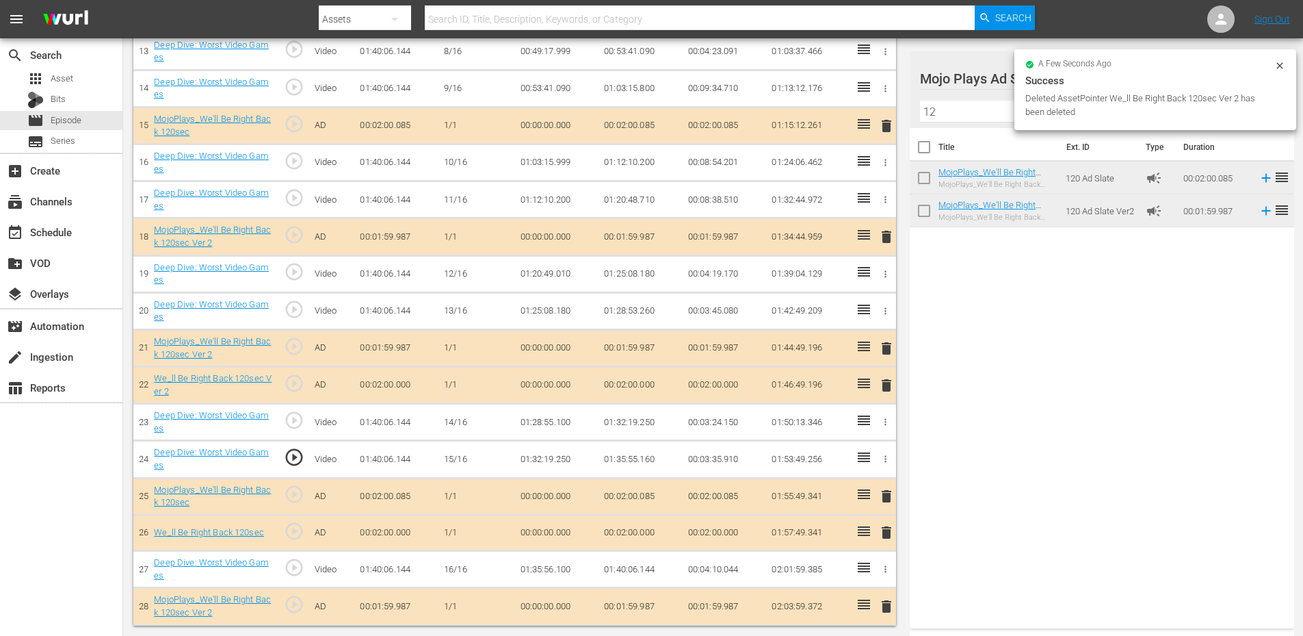
click at [887, 534] on span "delete" at bounding box center [887, 532] width 16 height 16
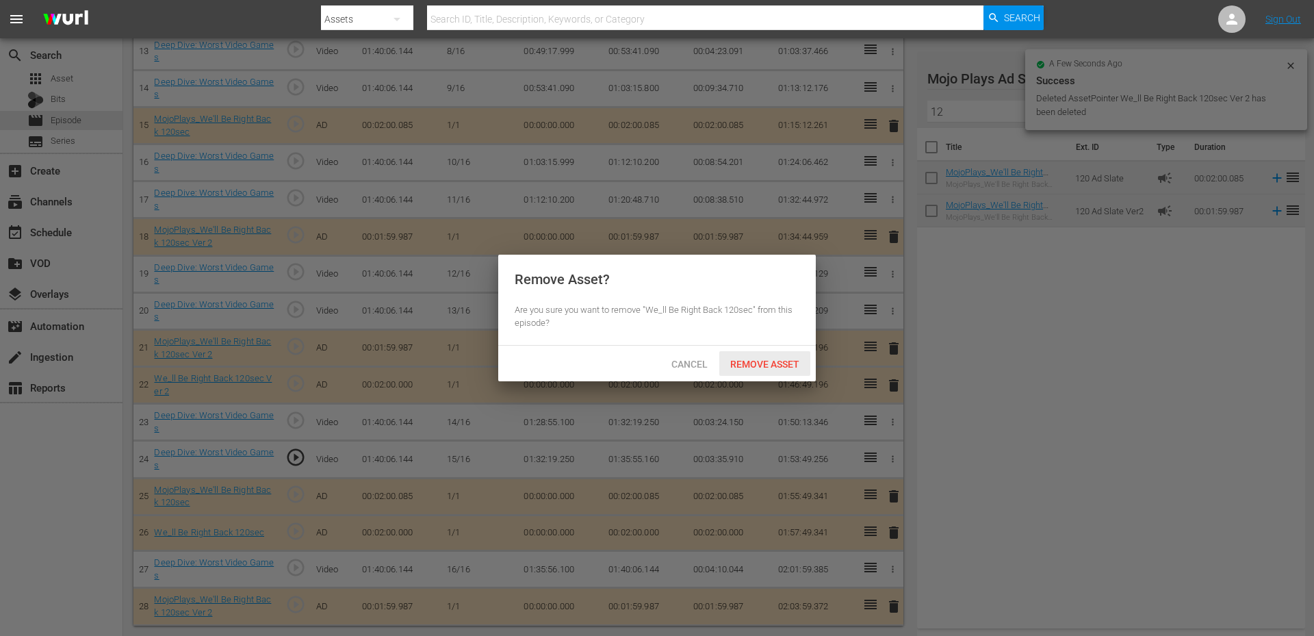
click at [783, 358] on div "Remove Asset" at bounding box center [764, 363] width 91 height 25
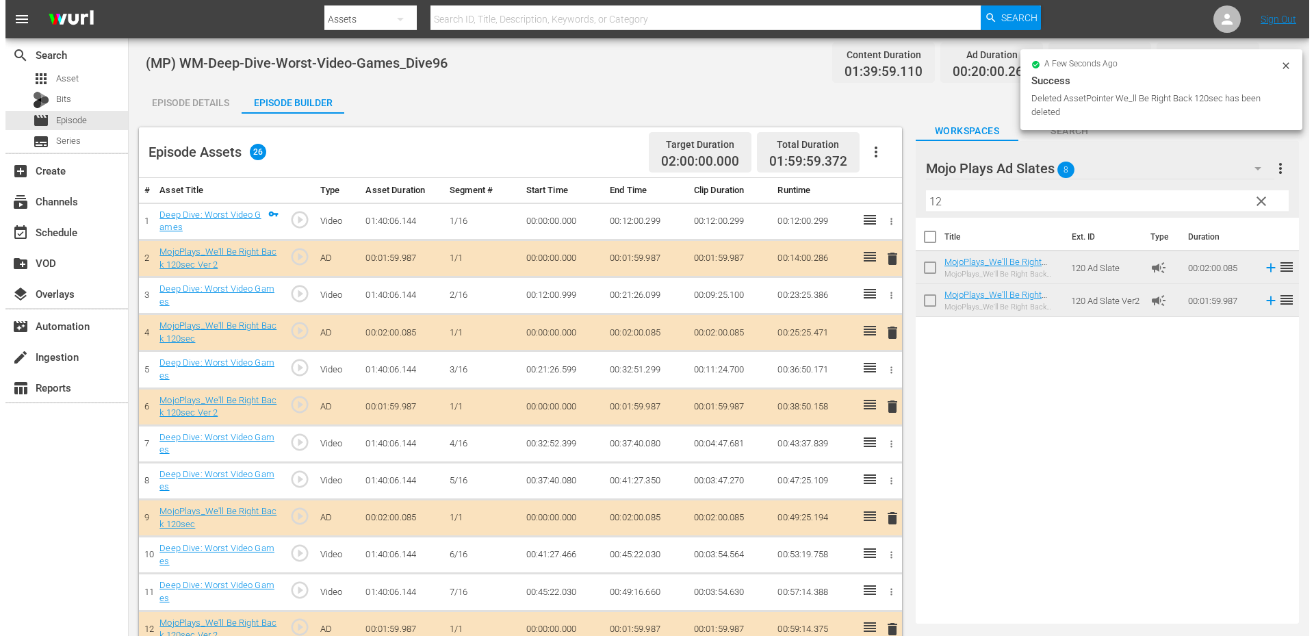
scroll to position [0, 0]
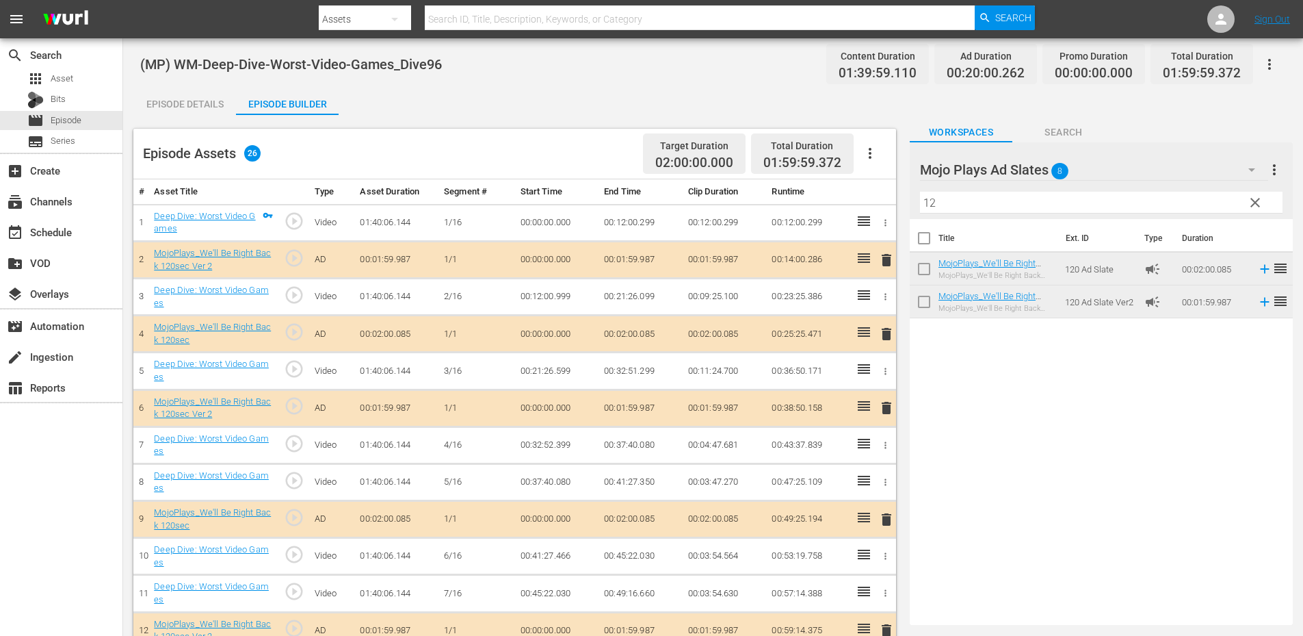
click at [190, 98] on div "Episode Details" at bounding box center [184, 104] width 103 height 33
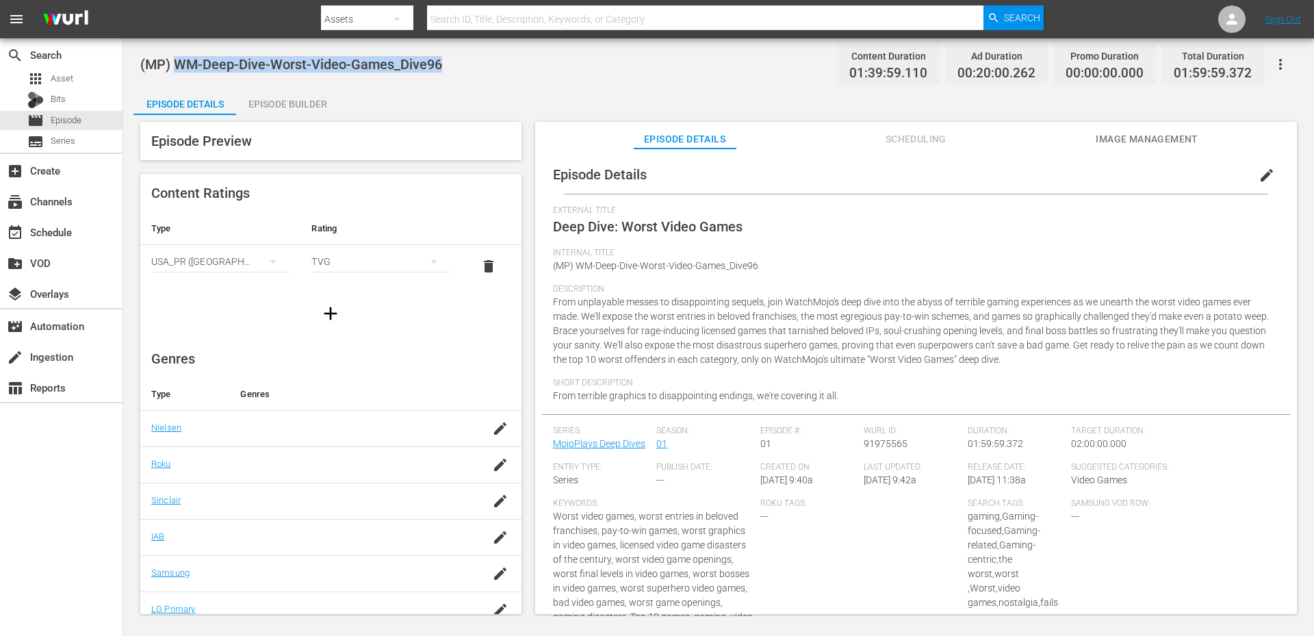
drag, startPoint x: 429, startPoint y: 66, endPoint x: 176, endPoint y: 62, distance: 253.2
click at [176, 62] on div "(MP) WM-Deep-Dive-Worst-Video-Games_Dive96 Content Duration 01:39:59.110 Ad Dur…" at bounding box center [718, 64] width 1156 height 31
copy span "WM-Deep-Dive-Worst-Video-Games_Dive96"
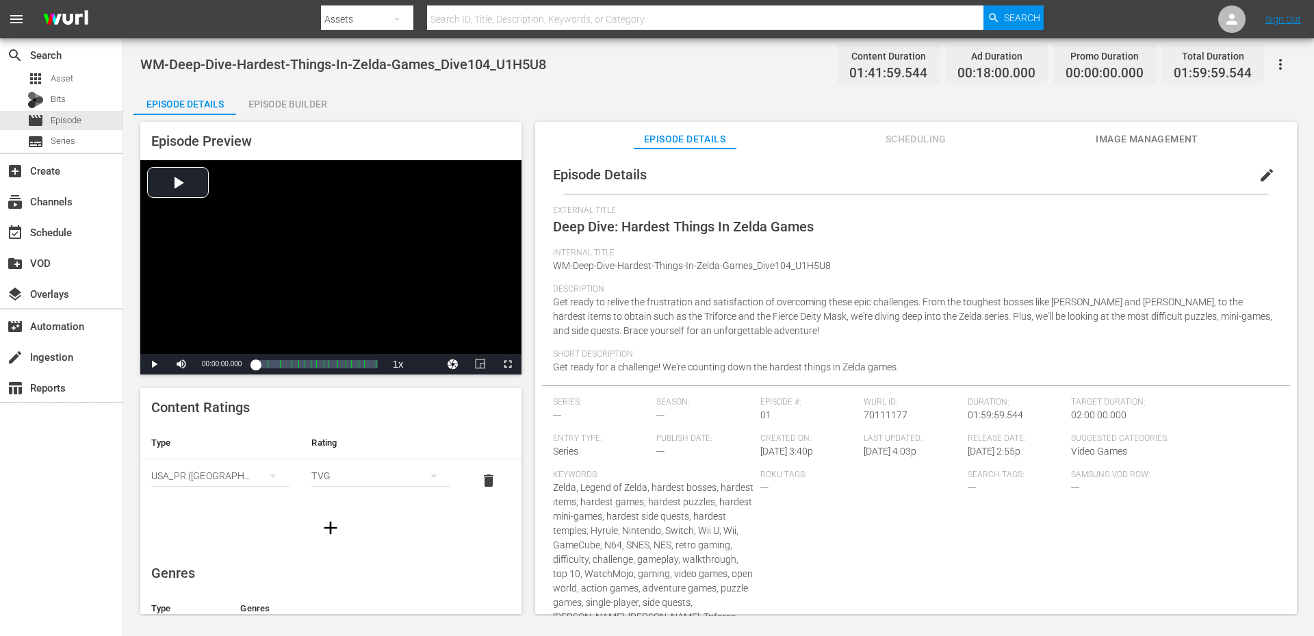
click at [1258, 177] on span "edit" at bounding box center [1266, 175] width 16 height 16
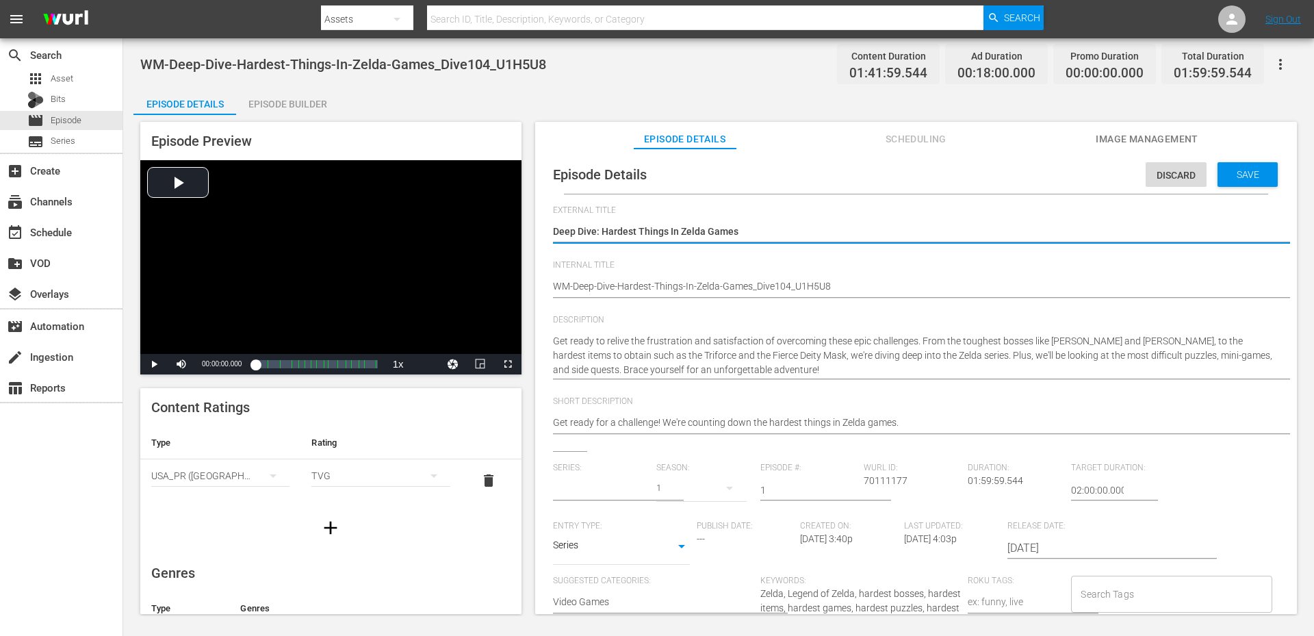
type input "No Series"
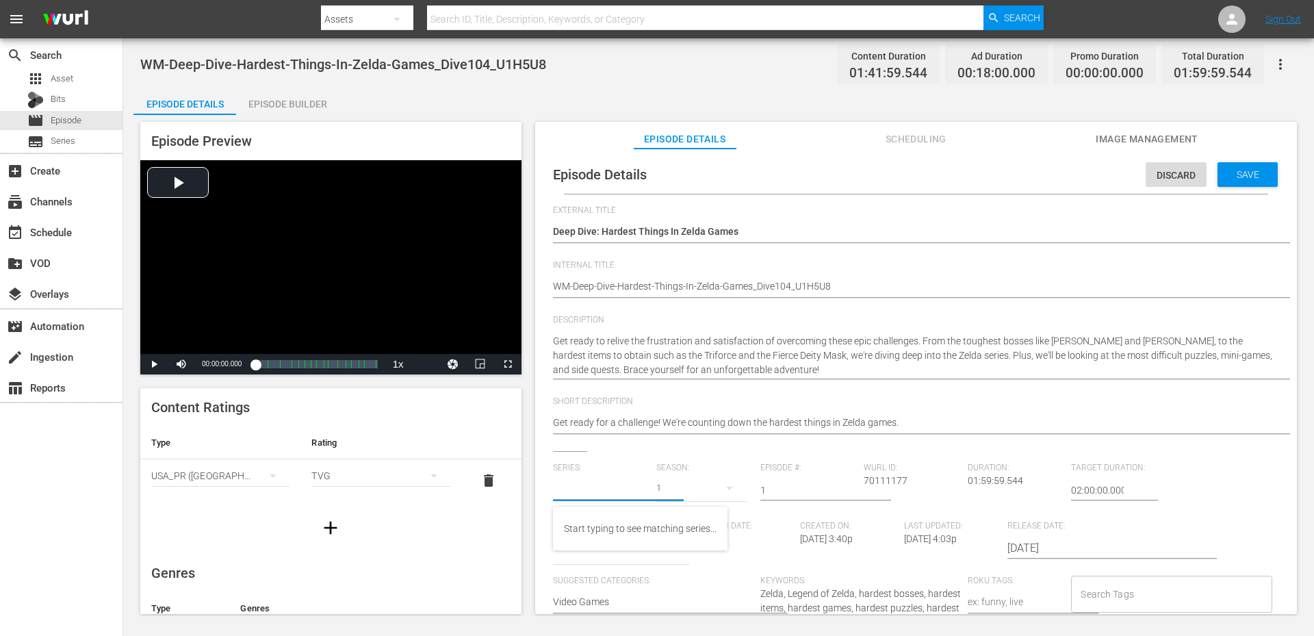
click at [625, 490] on input "text" at bounding box center [601, 489] width 97 height 33
click at [580, 528] on div "Deep Dive" at bounding box center [584, 528] width 41 height 33
type input "Deep Dive"
click at [363, 62] on span "WM-Deep-Dive-Hardest-Things-In-Zelda-Games_Dive104_U1H5U8" at bounding box center [343, 64] width 406 height 16
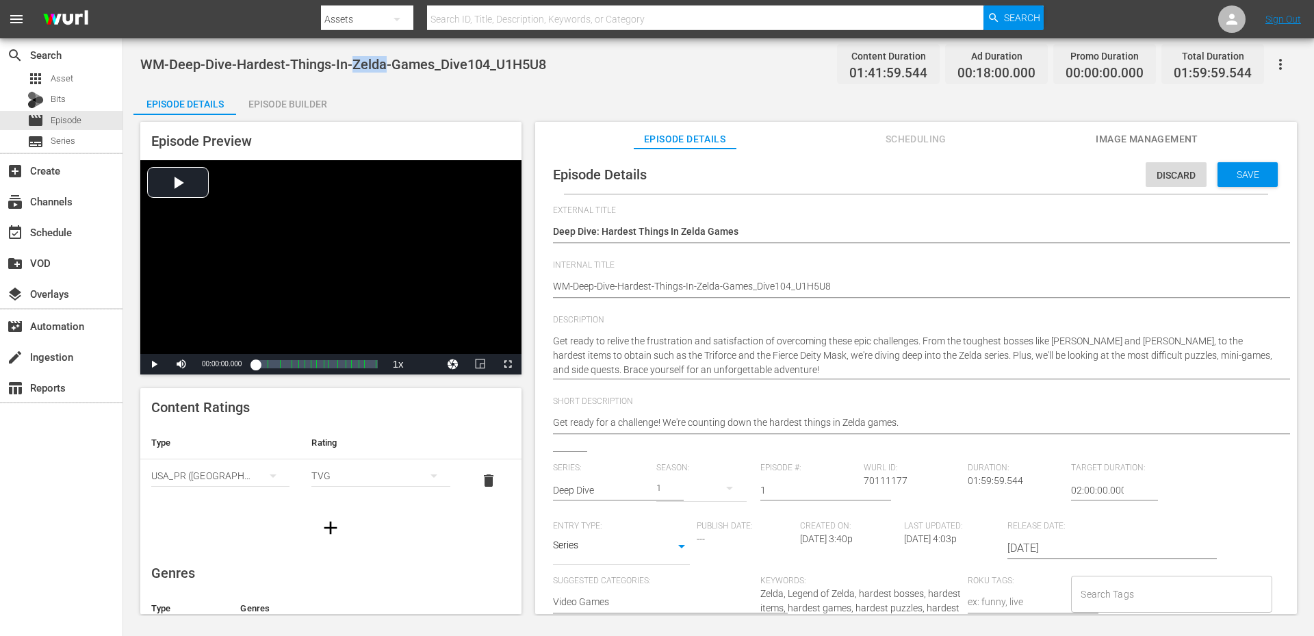
copy span "Zelda"
click at [1142, 596] on input "Search Tags" at bounding box center [1161, 594] width 168 height 25
paste input "Zelda"
type input "Zelda"
click at [1096, 533] on span "zelda" at bounding box center [1087, 533] width 23 height 14
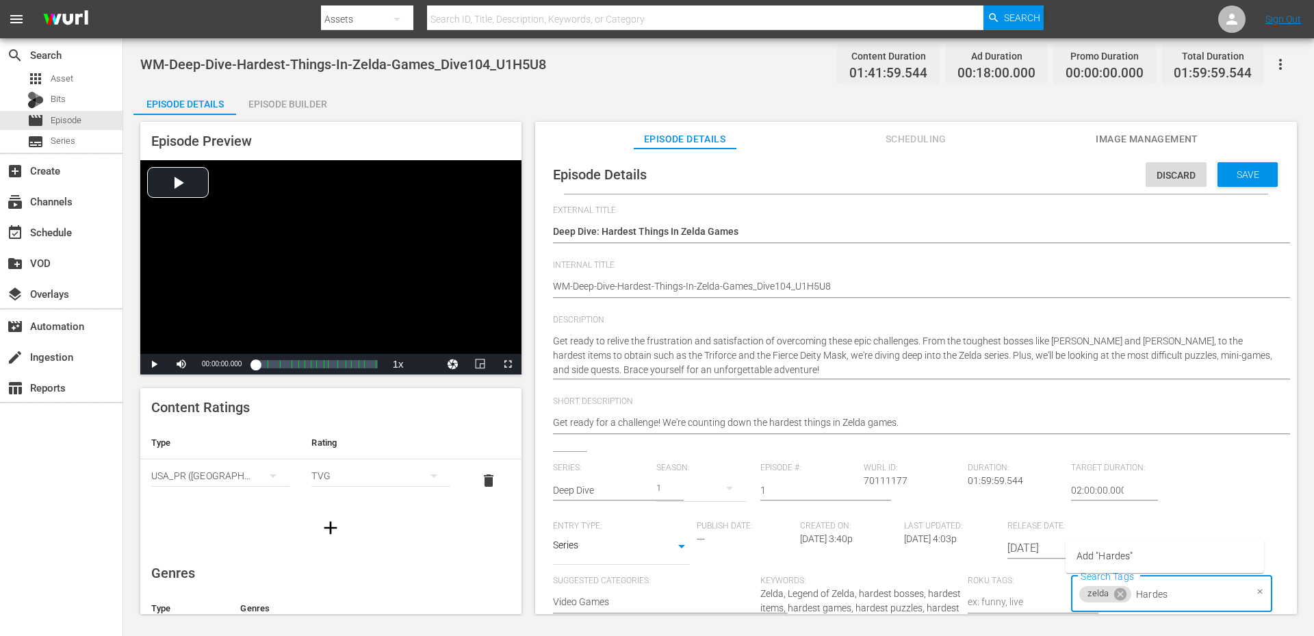
type input "Hardest"
click at [1111, 553] on span "Add "Hardest"" at bounding box center [1106, 556] width 60 height 14
paste input "text"
type input "Game"
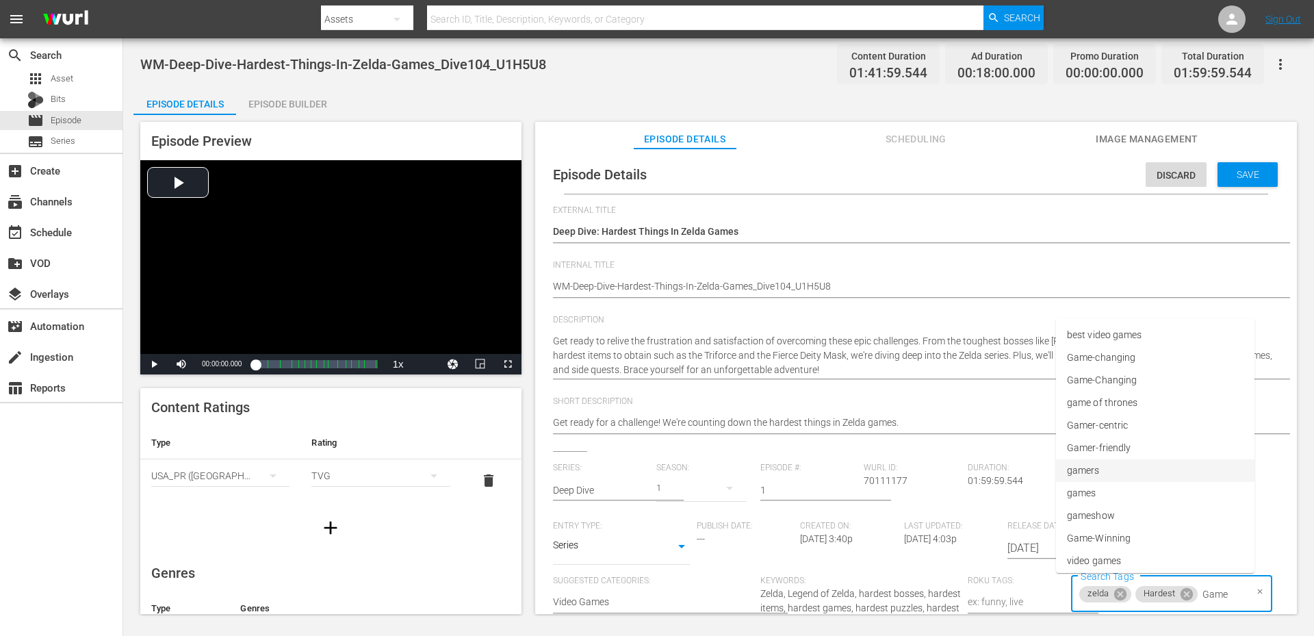
click at [1104, 461] on li "gamers" at bounding box center [1155, 470] width 198 height 23
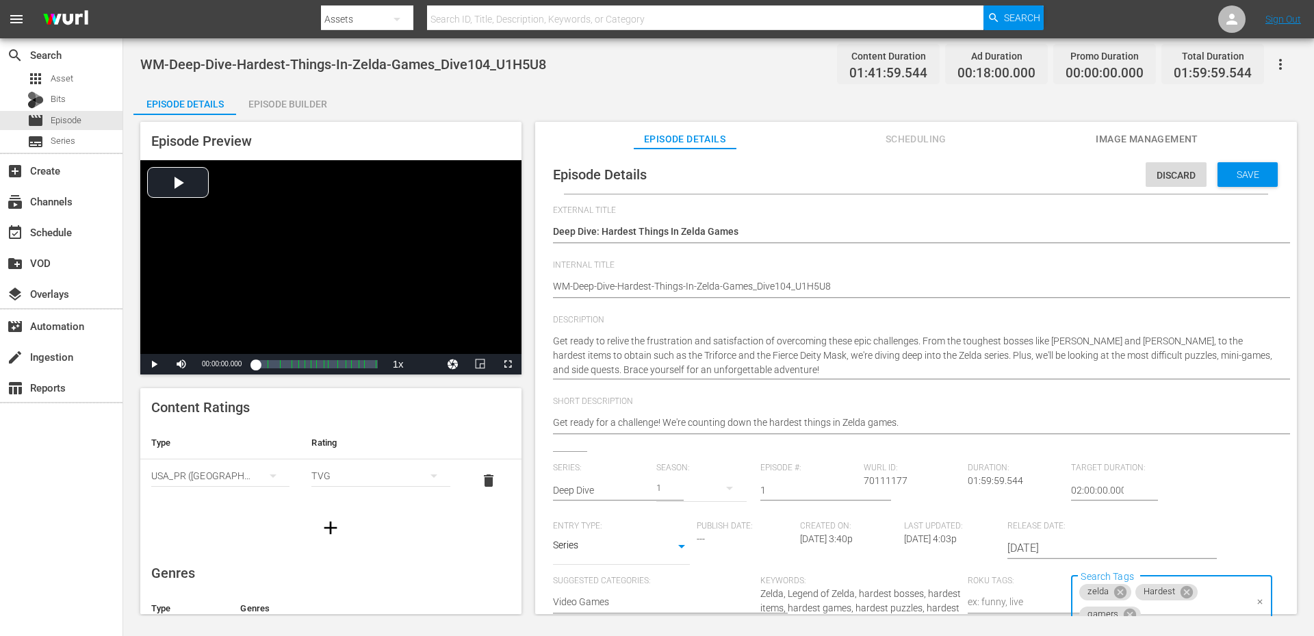
paste input "Game"
type input "Game"
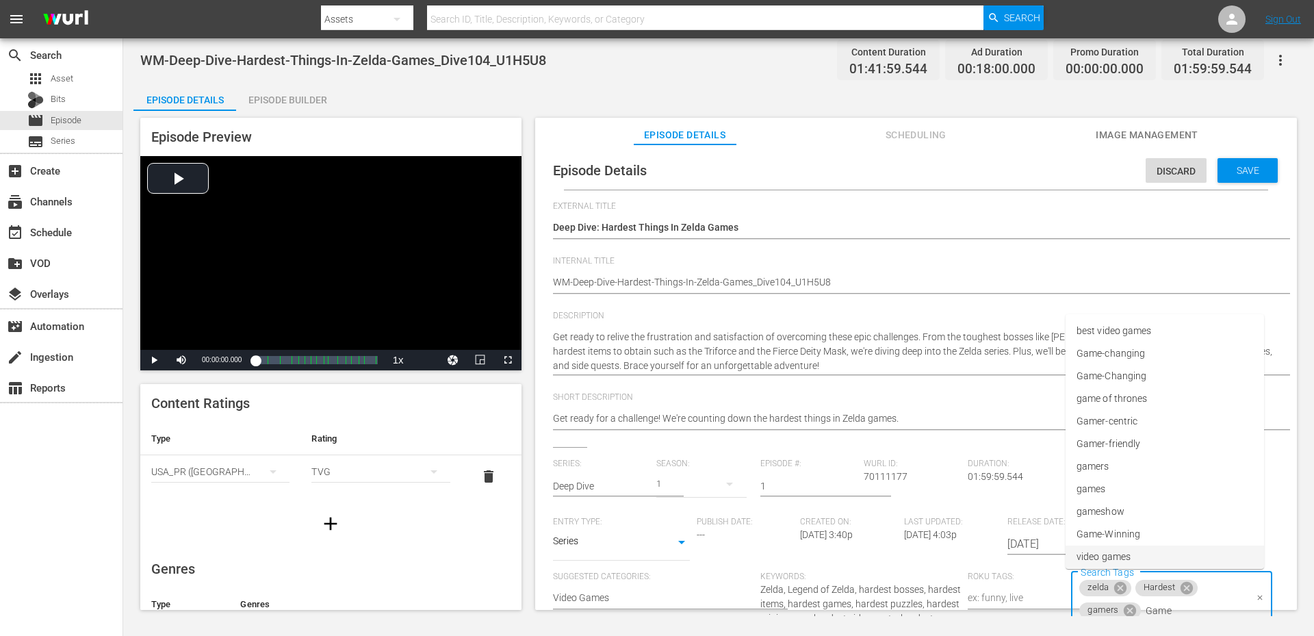
click at [1110, 553] on span "video games" at bounding box center [1103, 556] width 54 height 14
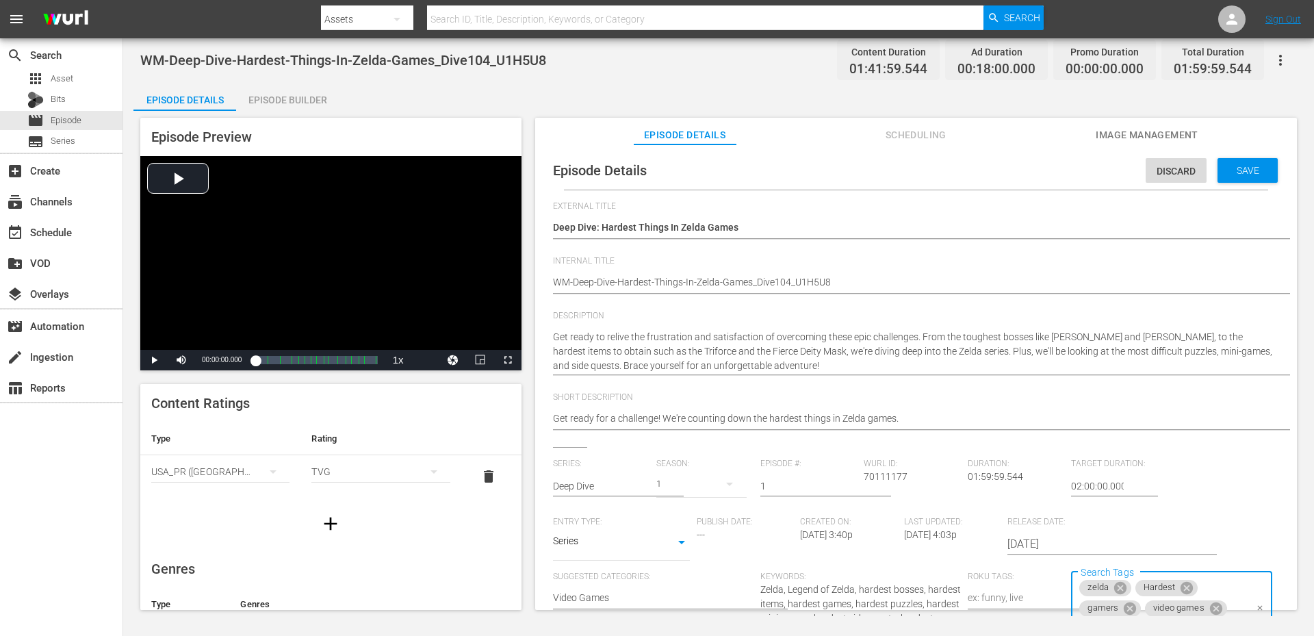
paste input "Game"
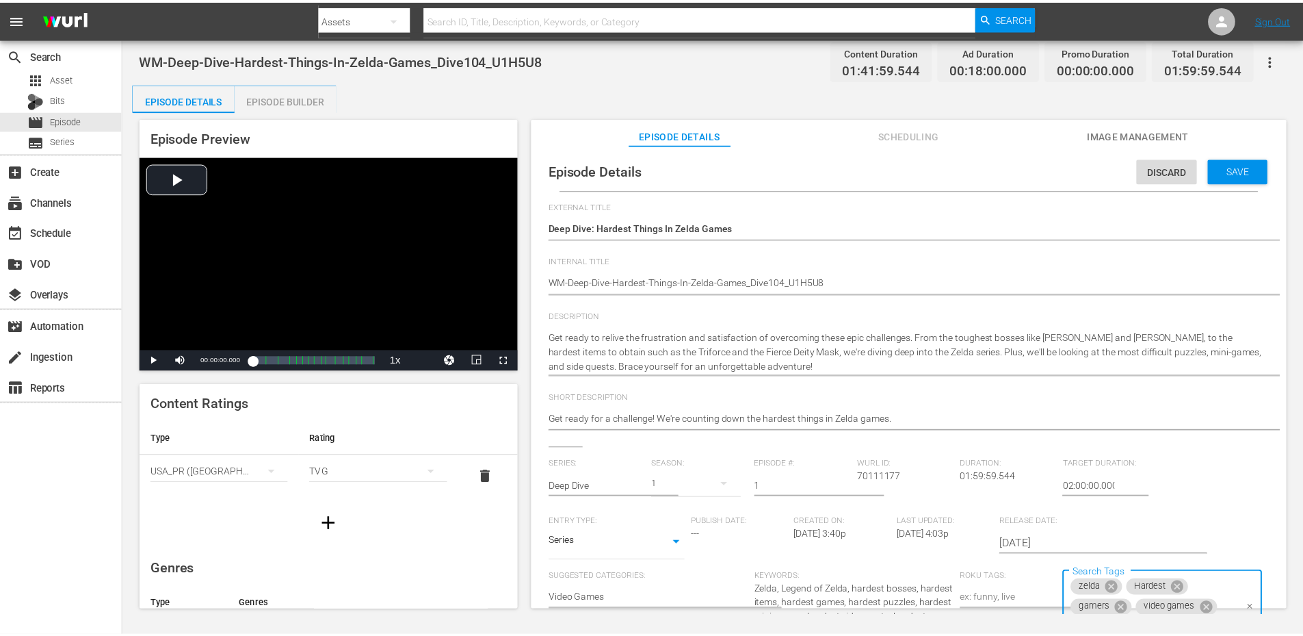
scroll to position [11, 0]
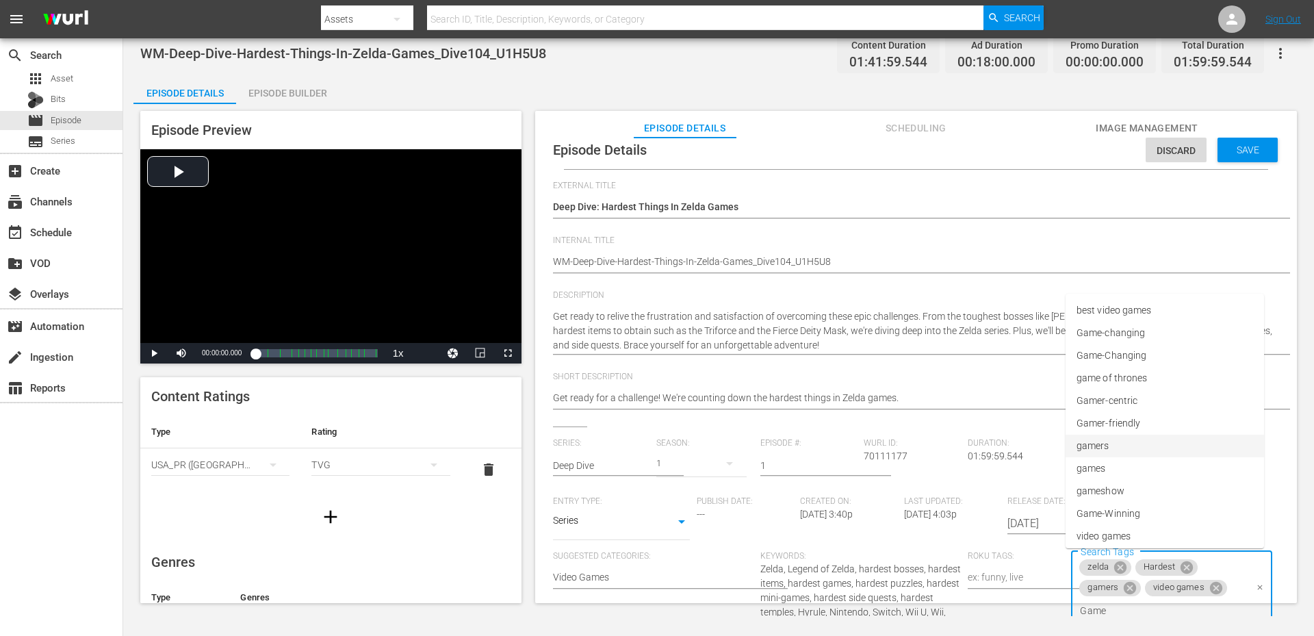
type input "Game"
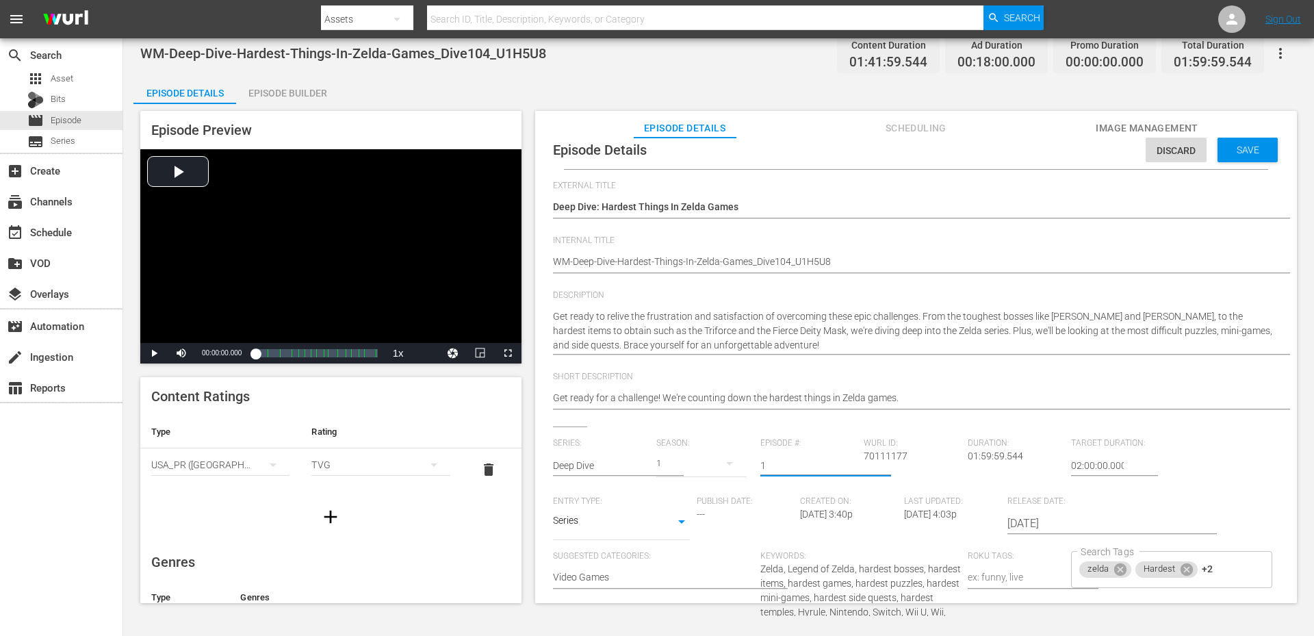
click at [781, 466] on input "1" at bounding box center [808, 465] width 97 height 33
type input "104"
click at [1241, 140] on div "Save" at bounding box center [1247, 150] width 60 height 25
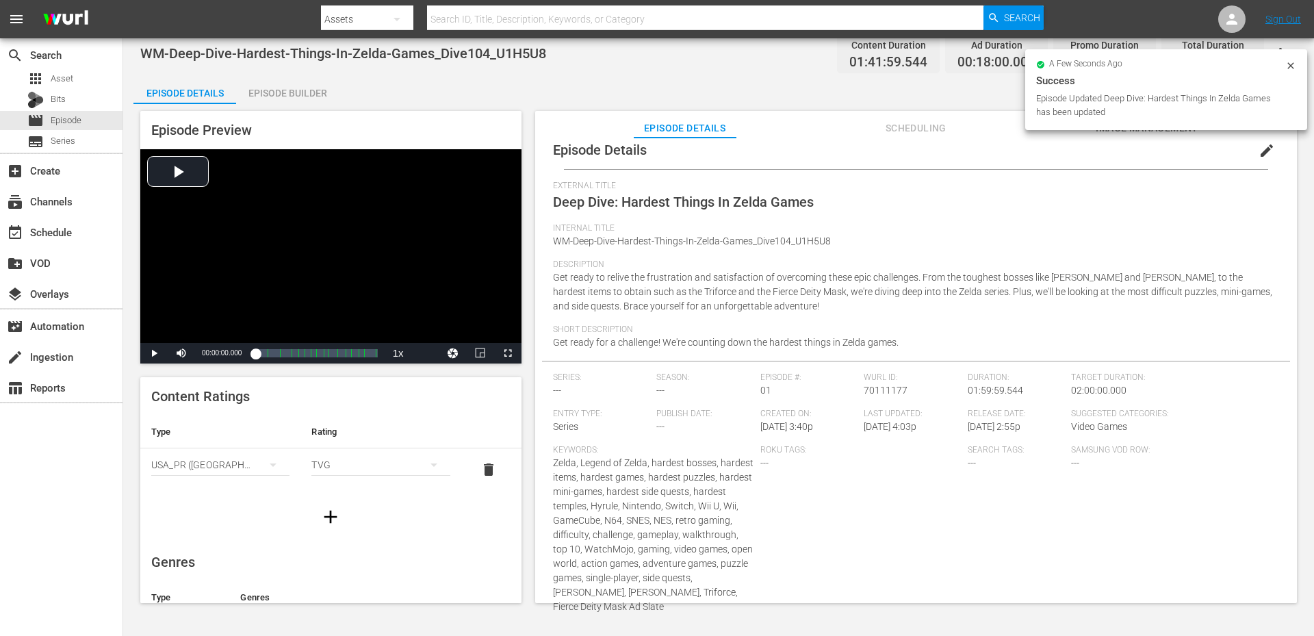
click at [879, 124] on span "Scheduling" at bounding box center [915, 128] width 103 height 17
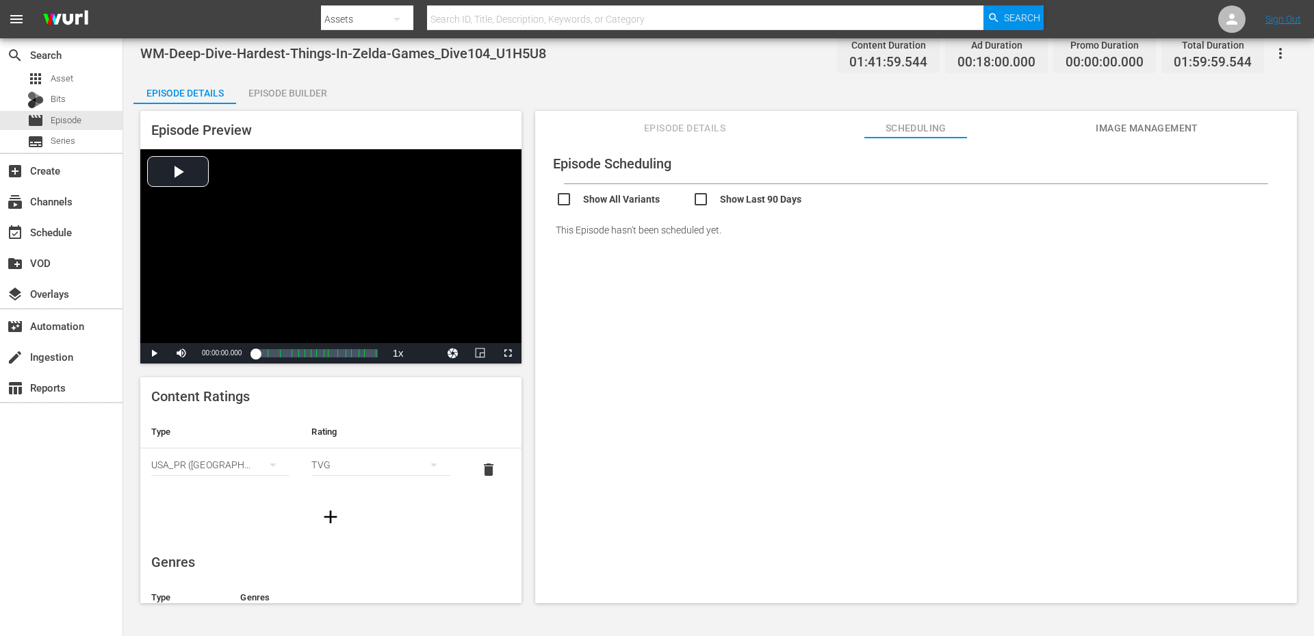
click at [1101, 132] on span "Image Management" at bounding box center [1146, 128] width 103 height 17
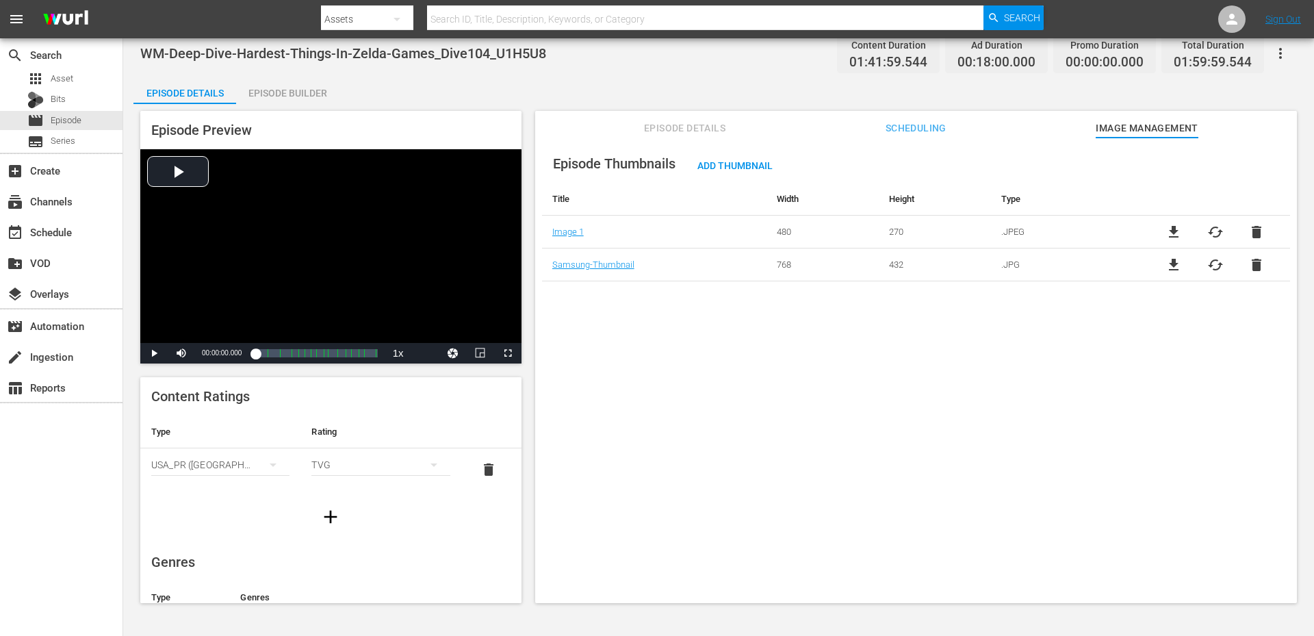
click at [271, 102] on div "Episode Builder" at bounding box center [287, 93] width 103 height 33
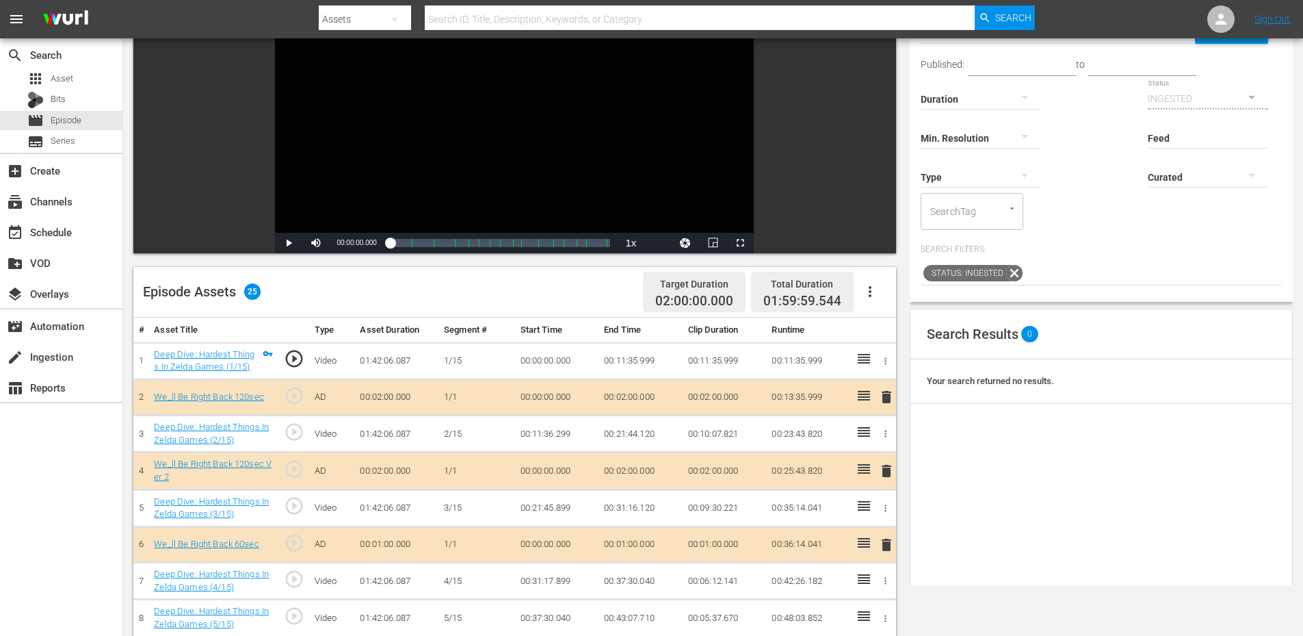
scroll to position [137, 0]
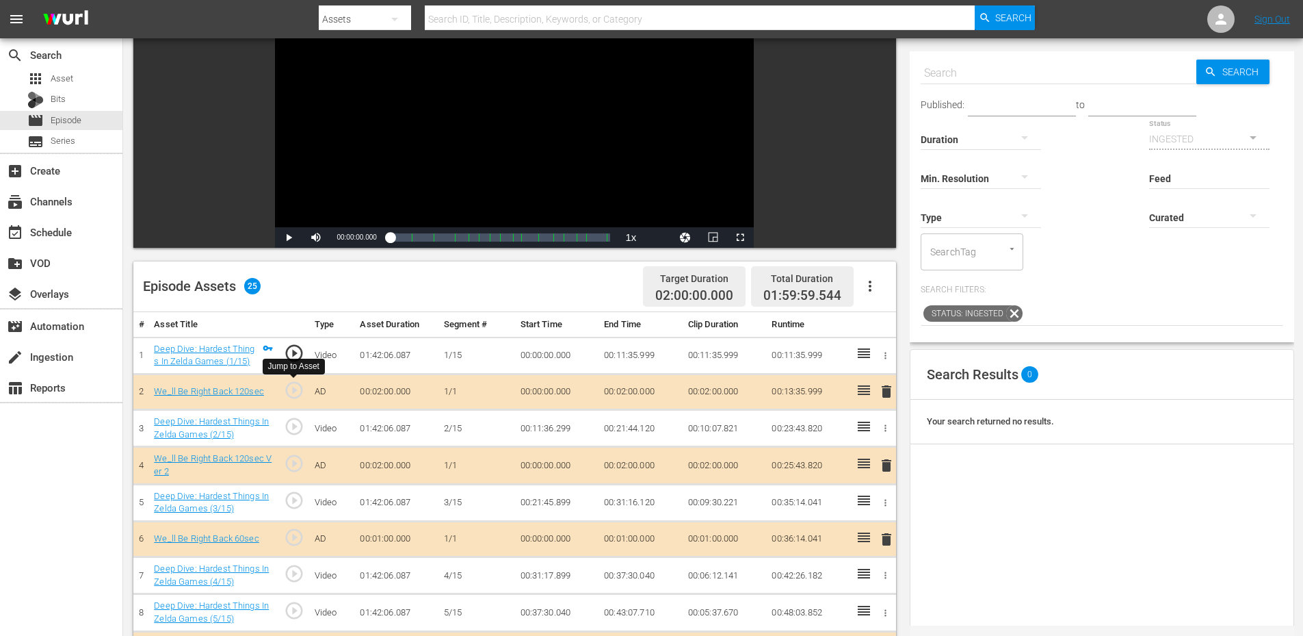
click at [290, 398] on span "play_circle_outline" at bounding box center [294, 390] width 21 height 21
click at [294, 428] on span "play_circle_outline" at bounding box center [294, 426] width 21 height 21
click at [713, 237] on span "Video Player" at bounding box center [713, 237] width 0 height 0
click at [581, 134] on div "Video Player" at bounding box center [514, 102] width 479 height 249
click at [290, 493] on span "play_circle_outline" at bounding box center [294, 500] width 21 height 21
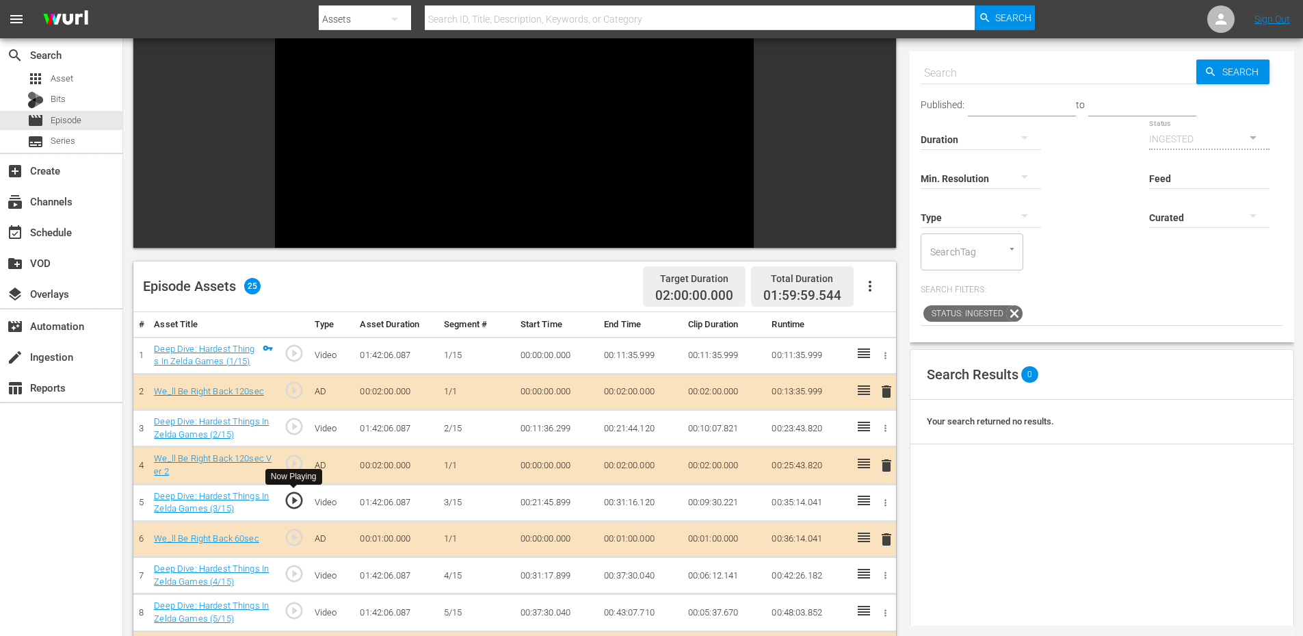
click at [287, 497] on span "play_circle_outline" at bounding box center [294, 500] width 21 height 21
click at [296, 575] on span "play_circle_outline" at bounding box center [294, 573] width 21 height 21
click at [296, 502] on span "play_circle_outline" at bounding box center [294, 500] width 21 height 21
click at [302, 569] on span "play_circle_outline" at bounding box center [294, 573] width 21 height 21
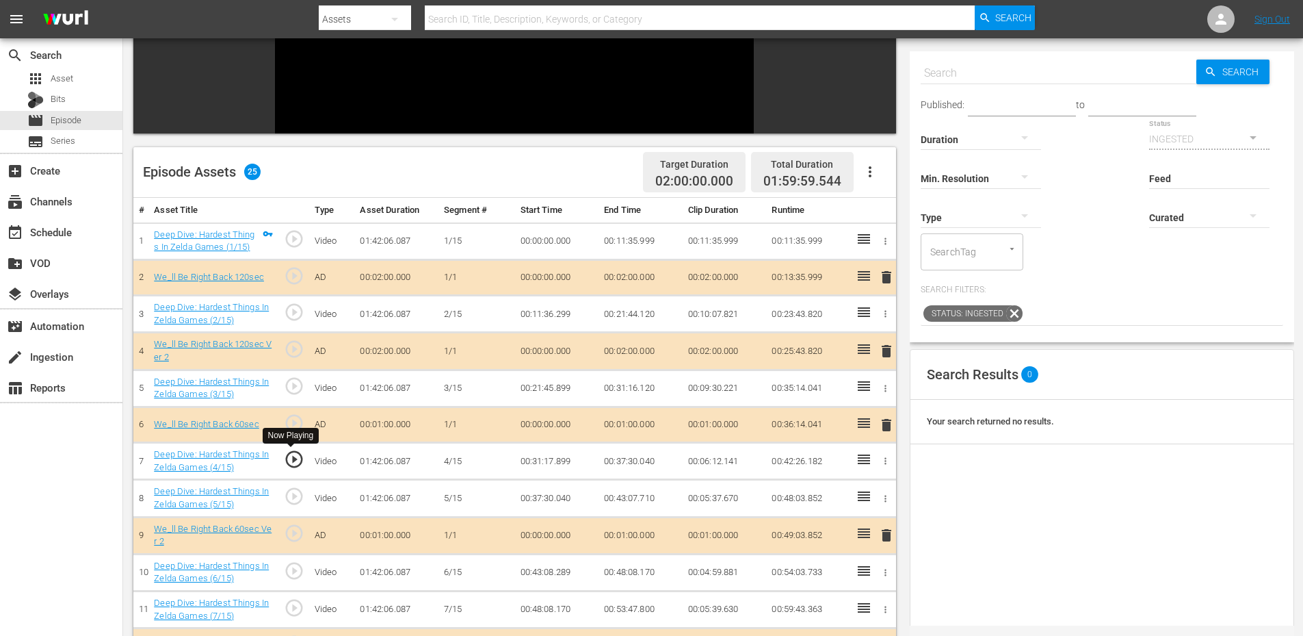
scroll to position [274, 0]
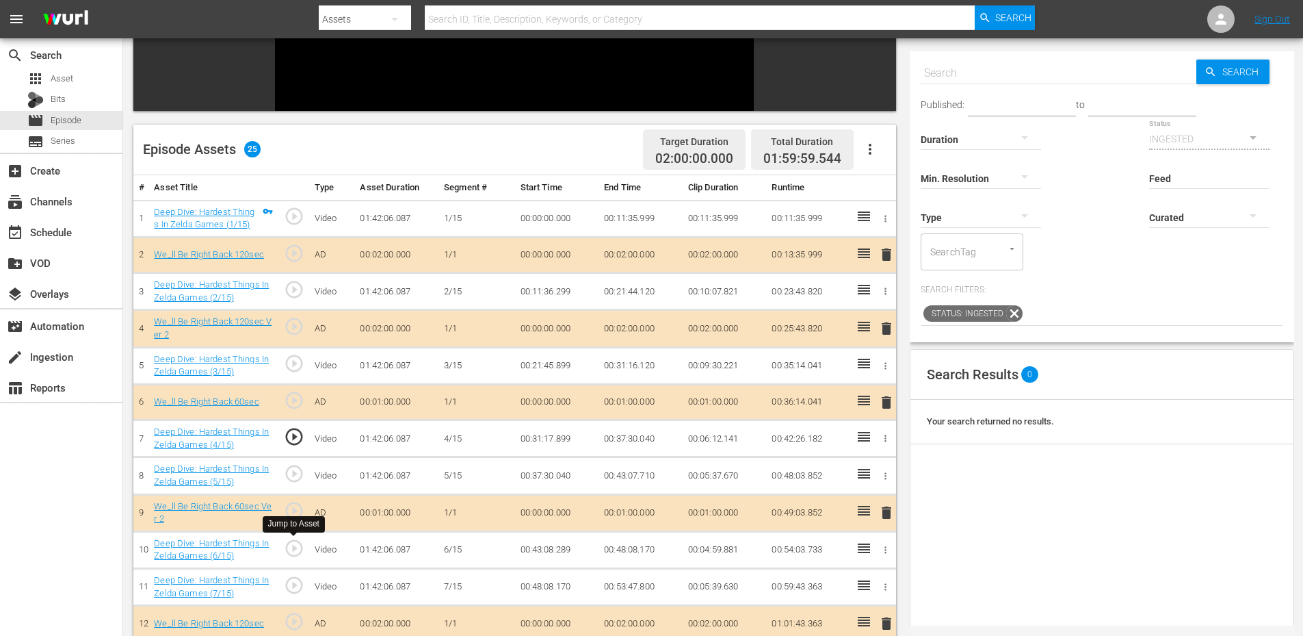
click at [302, 553] on span "play_circle_outline" at bounding box center [294, 548] width 21 height 21
click at [298, 545] on span "play_circle_outline" at bounding box center [294, 548] width 21 height 21
click at [294, 439] on span "play_circle_outline" at bounding box center [294, 436] width 21 height 21
click at [304, 370] on span "play_circle_outline" at bounding box center [294, 363] width 21 height 21
click at [292, 443] on span "play_circle_outline" at bounding box center [294, 436] width 21 height 21
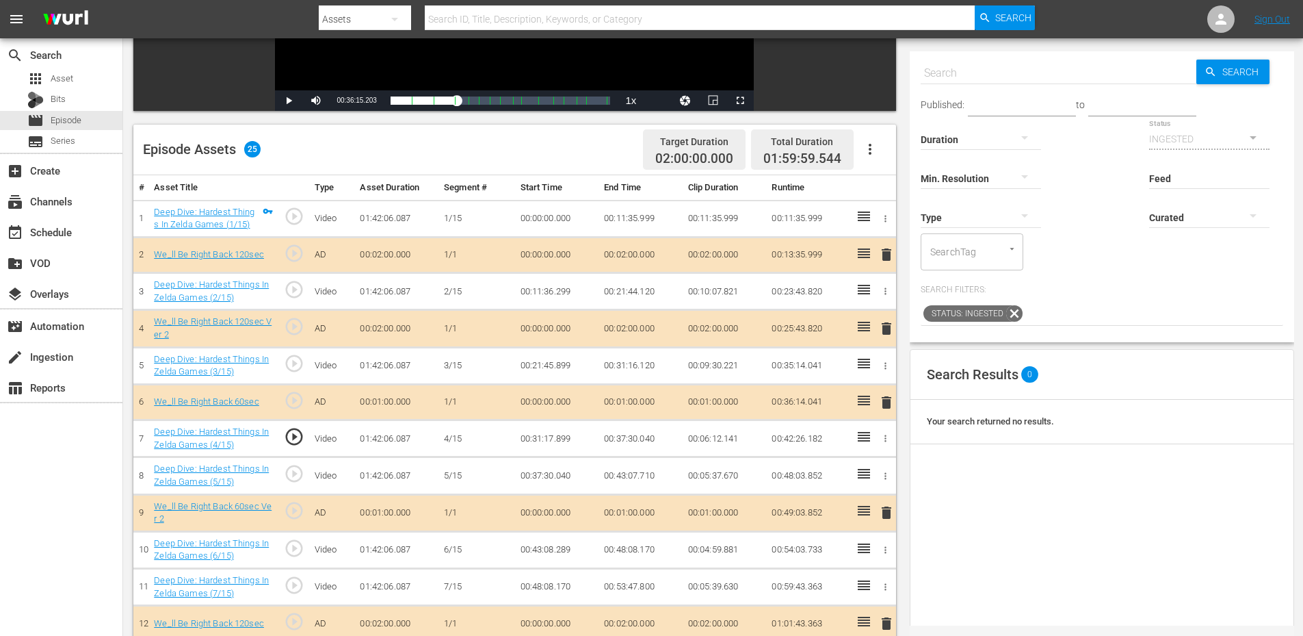
click at [557, 430] on td "00:31:17.899" at bounding box center [557, 438] width 84 height 37
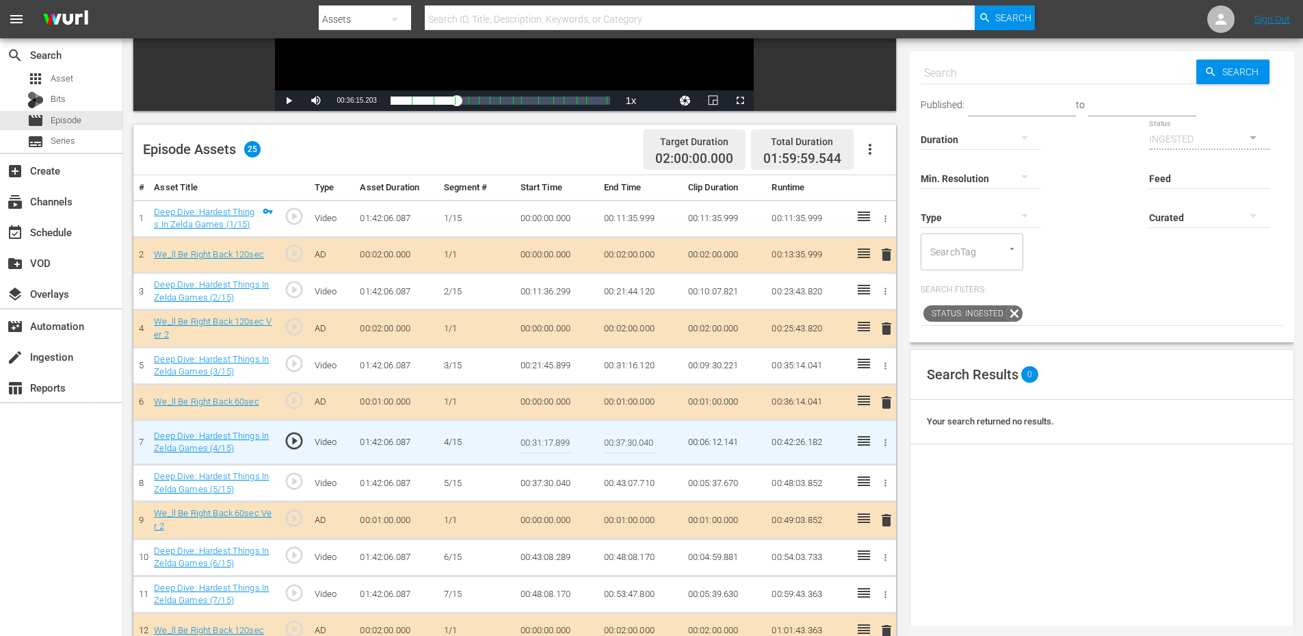
click at [557, 430] on input "00:31:17.899" at bounding box center [547, 442] width 53 height 33
click at [632, 367] on td "00:31:16.120" at bounding box center [641, 365] width 84 height 37
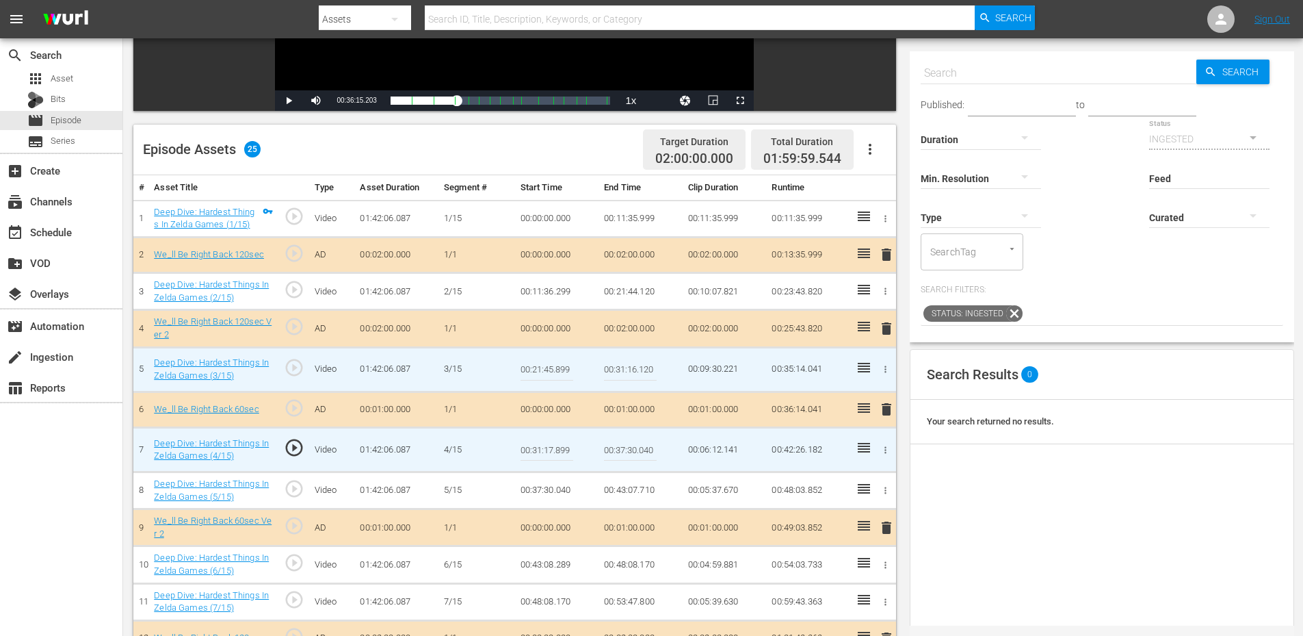
click at [632, 367] on input "00:31:16.120" at bounding box center [630, 369] width 53 height 33
paste input "7.899"
type input "00:31:17.899"
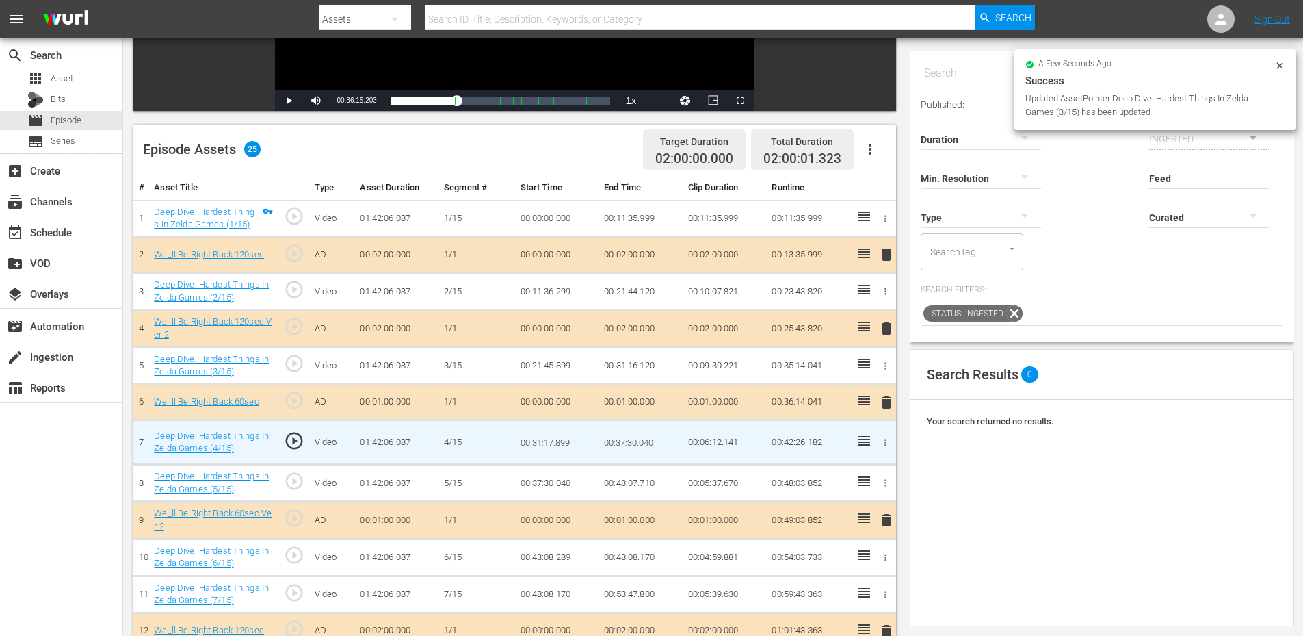
click at [295, 442] on span "play_circle_outline" at bounding box center [294, 440] width 21 height 21
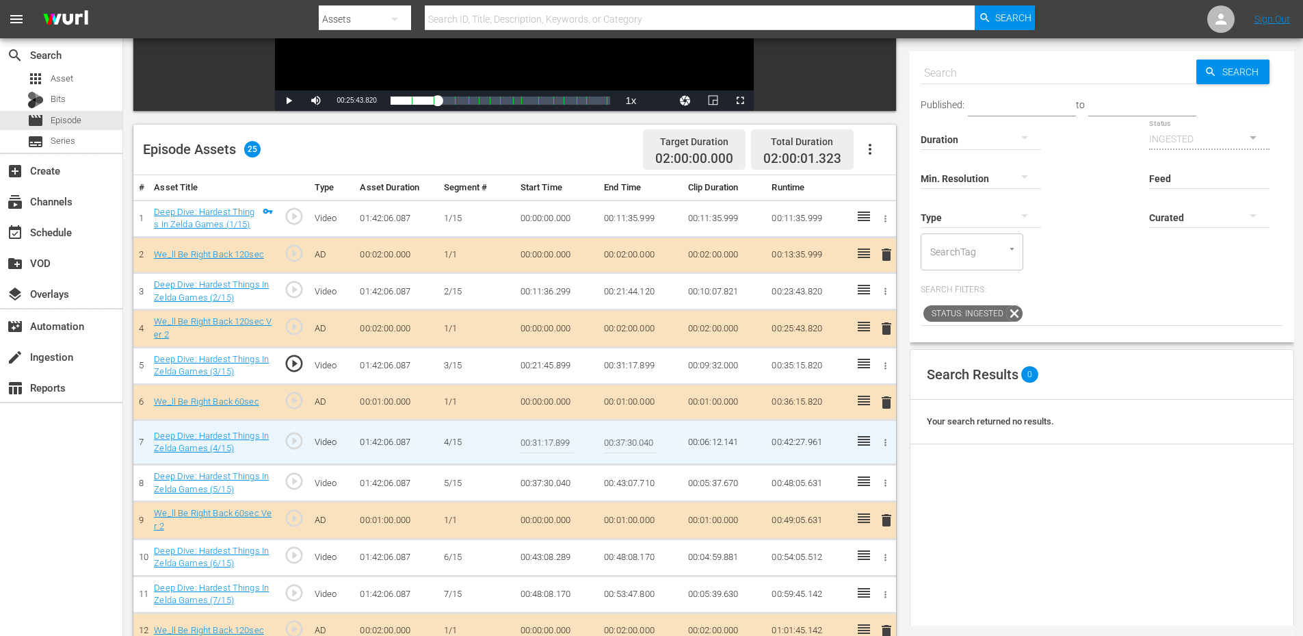
click at [285, 437] on span "play_circle_outline" at bounding box center [294, 440] width 21 height 21
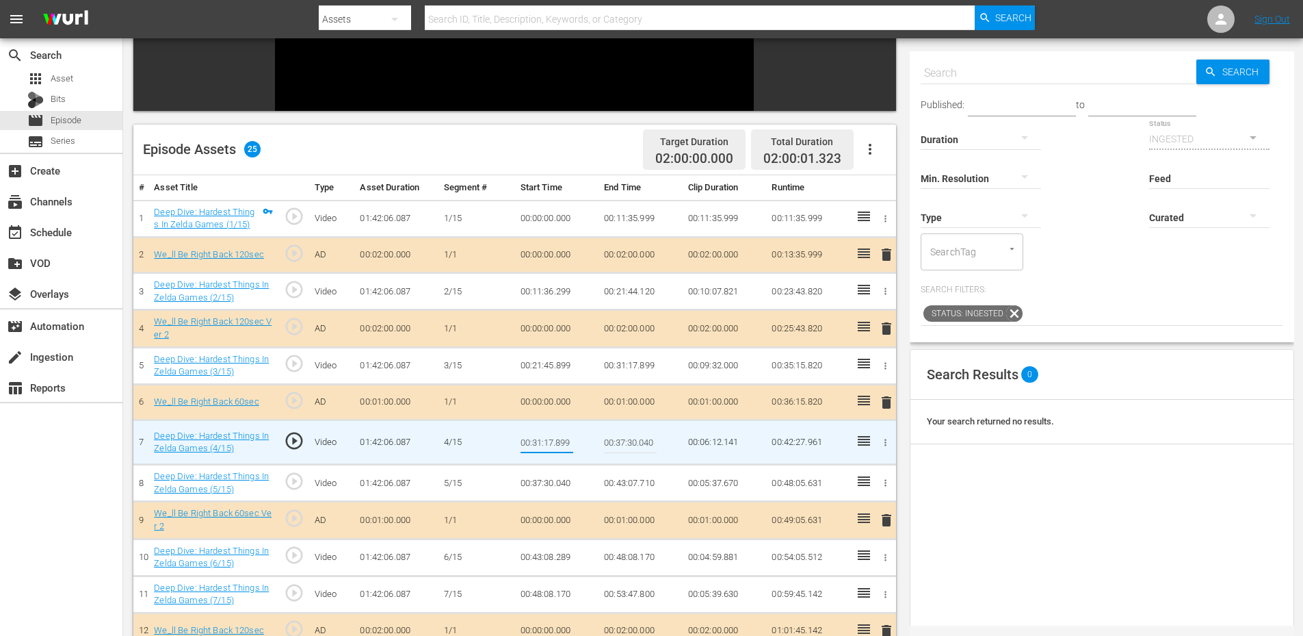
click at [559, 442] on input "00:31:17.899" at bounding box center [547, 442] width 53 height 33
type input "00:31:18.499"
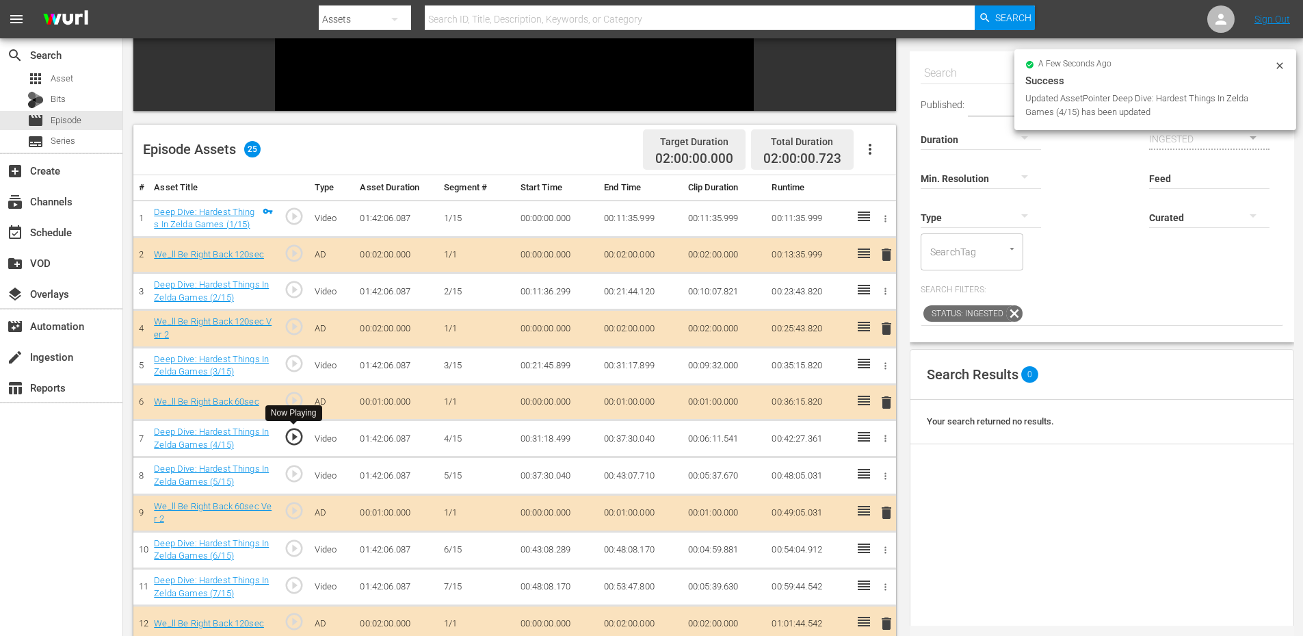
click at [300, 437] on span "play_circle_outline" at bounding box center [294, 436] width 21 height 21
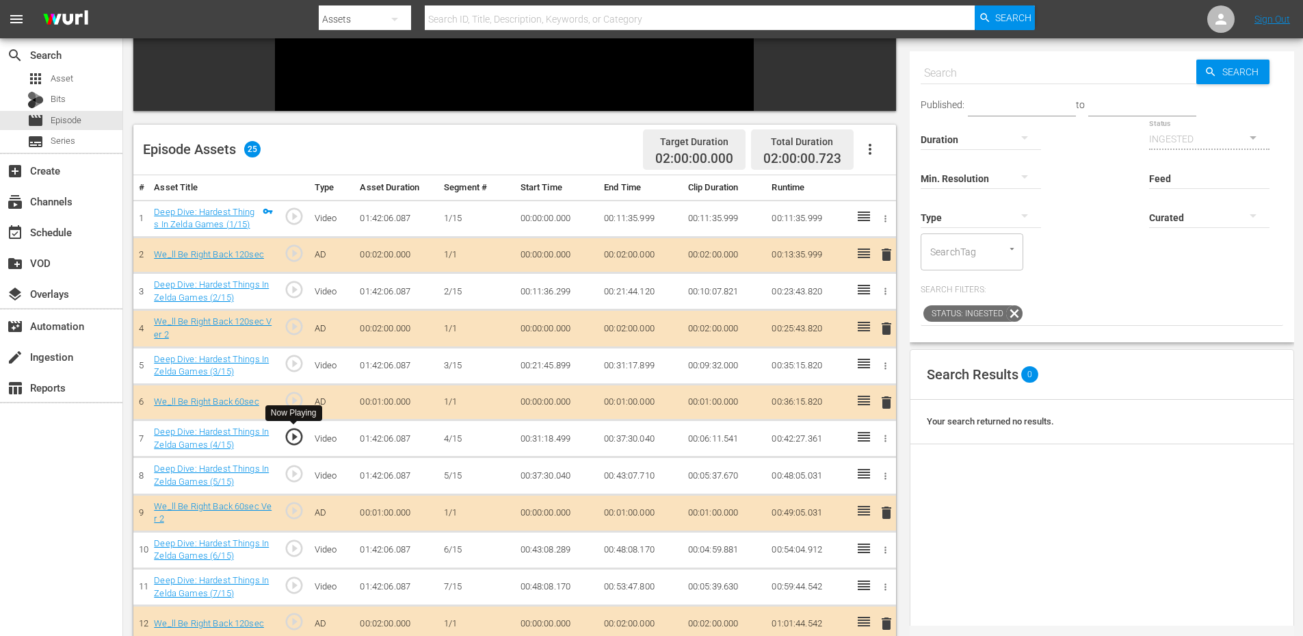
click at [295, 432] on span "play_circle_outline" at bounding box center [294, 436] width 21 height 21
click at [296, 549] on span "play_circle_outline" at bounding box center [294, 548] width 21 height 21
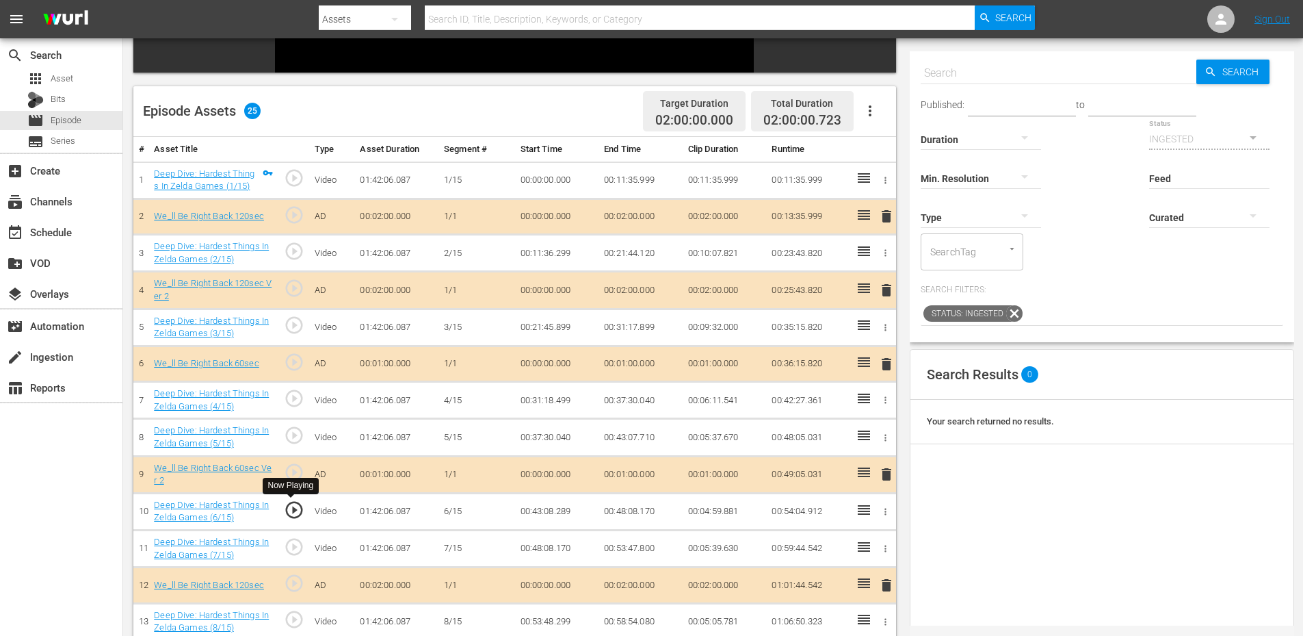
scroll to position [456, 0]
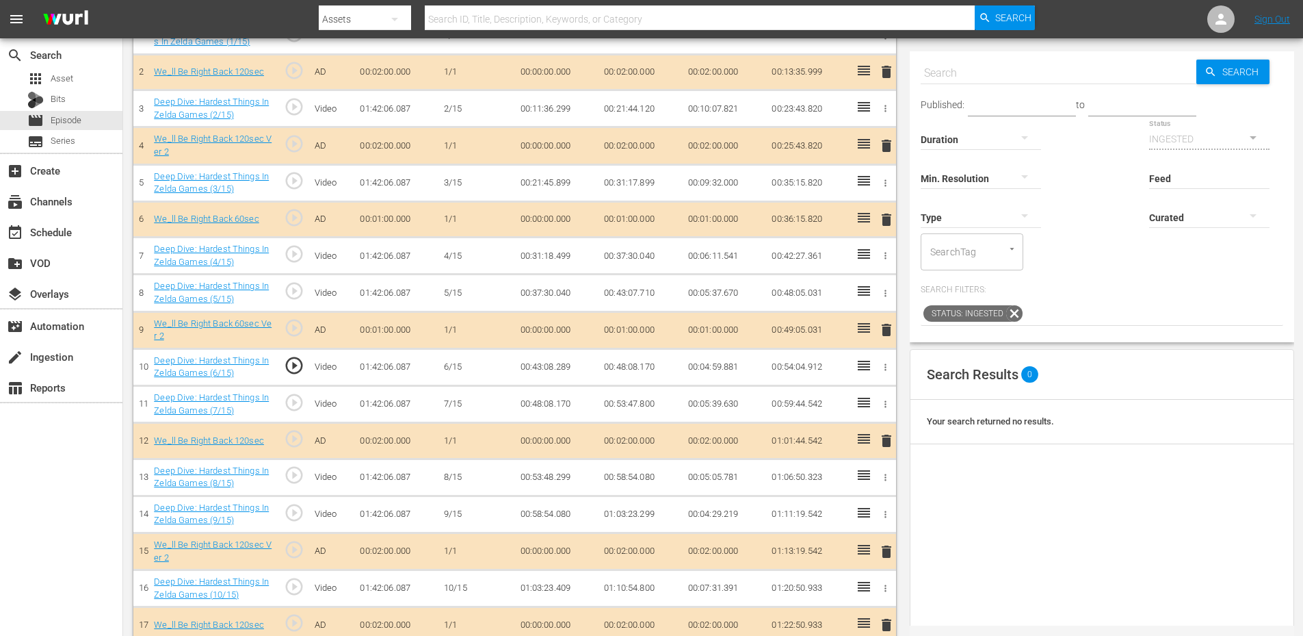
click at [290, 475] on span "play_circle_outline" at bounding box center [294, 475] width 21 height 21
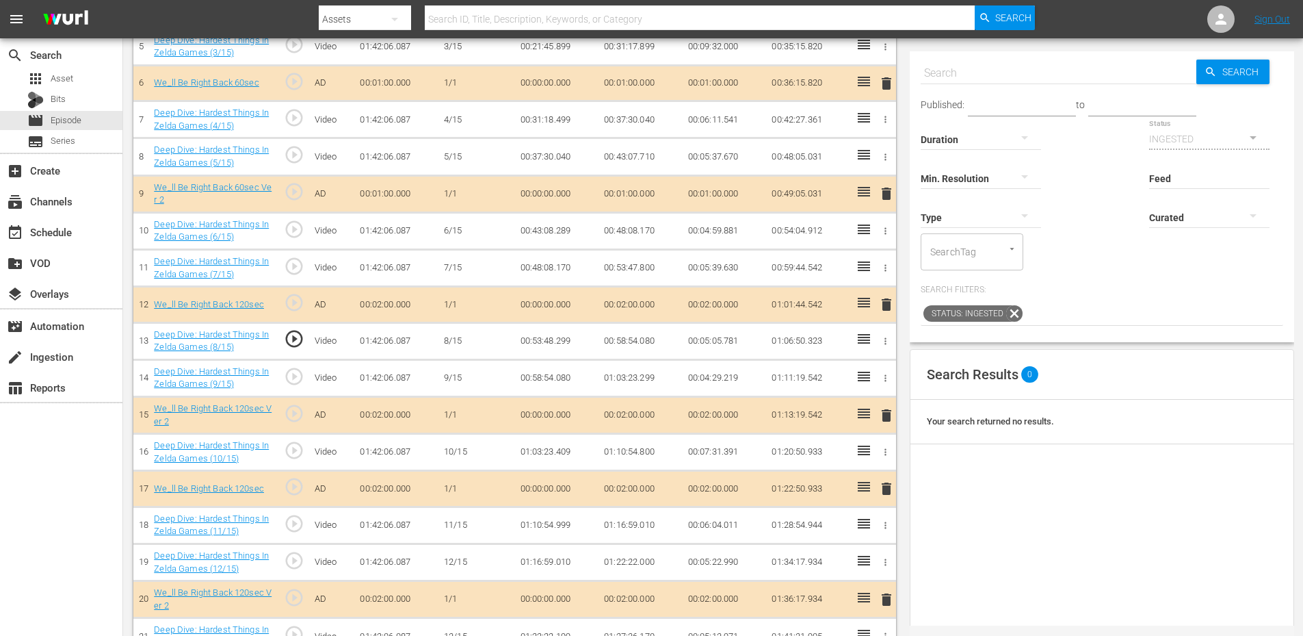
scroll to position [593, 0]
click at [294, 449] on span "play_circle_outline" at bounding box center [294, 449] width 21 height 21
click at [289, 529] on span "play_circle_outline" at bounding box center [294, 522] width 21 height 21
click at [292, 522] on span "play_circle_outline" at bounding box center [294, 522] width 21 height 21
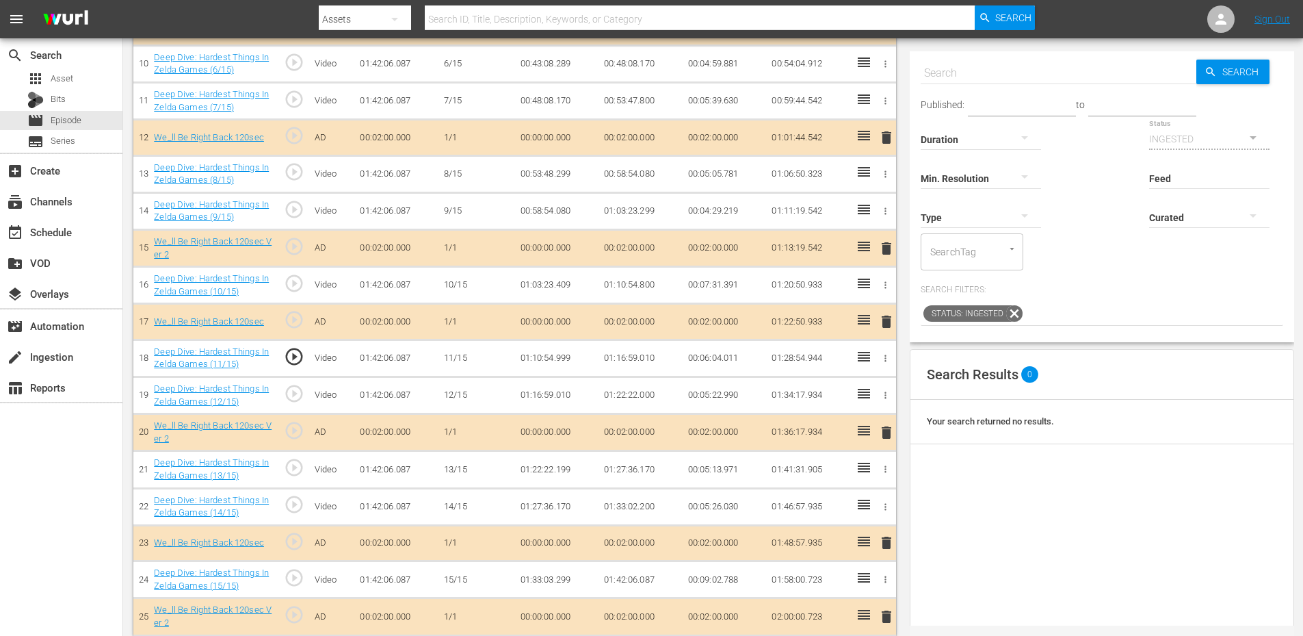
scroll to position [770, 0]
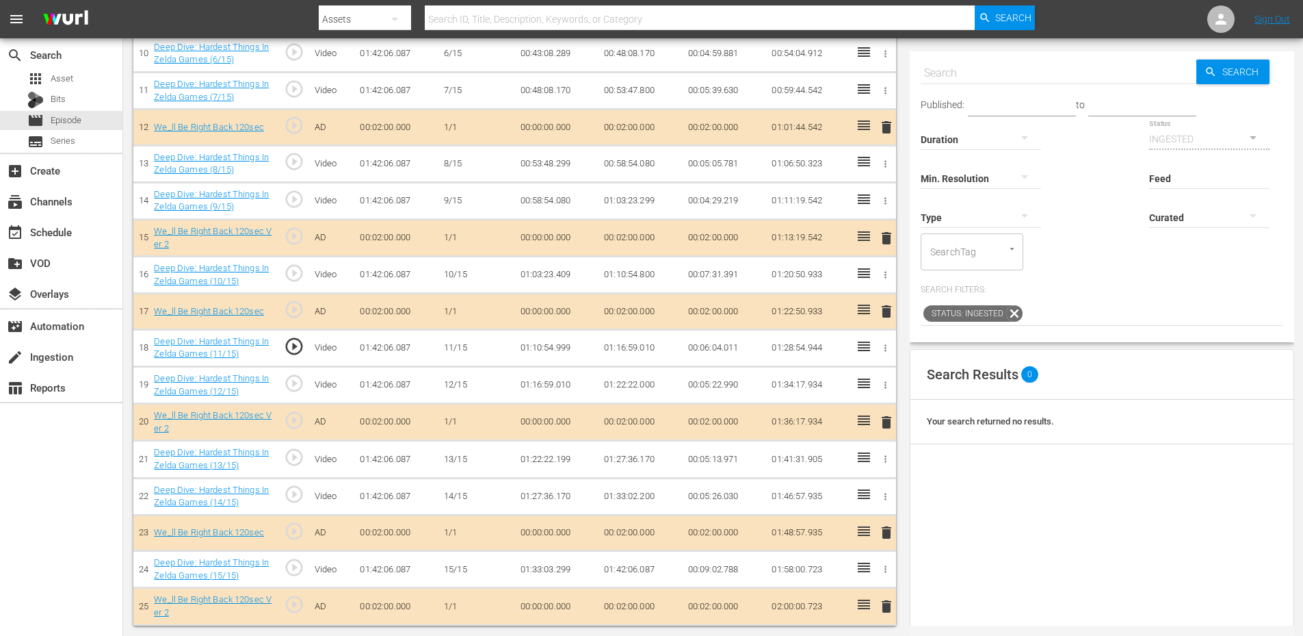
click at [294, 461] on span "play_circle_outline" at bounding box center [294, 457] width 21 height 21
click at [285, 563] on span "play_circle_outline" at bounding box center [294, 567] width 21 height 21
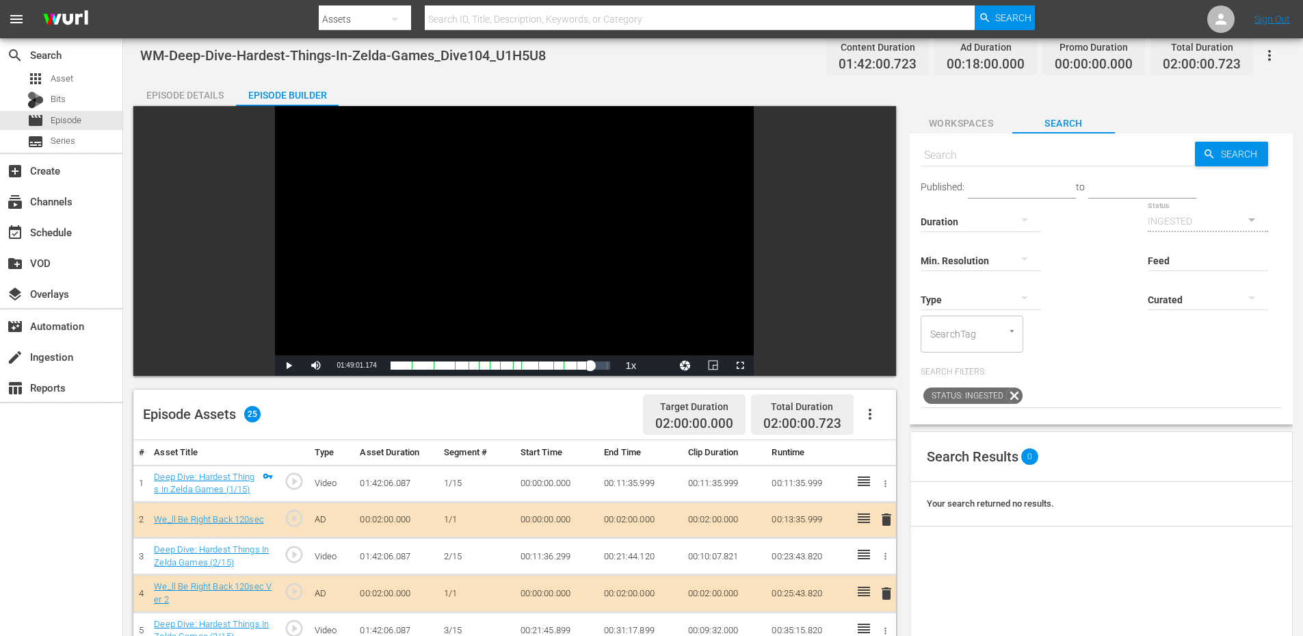
scroll to position [0, 0]
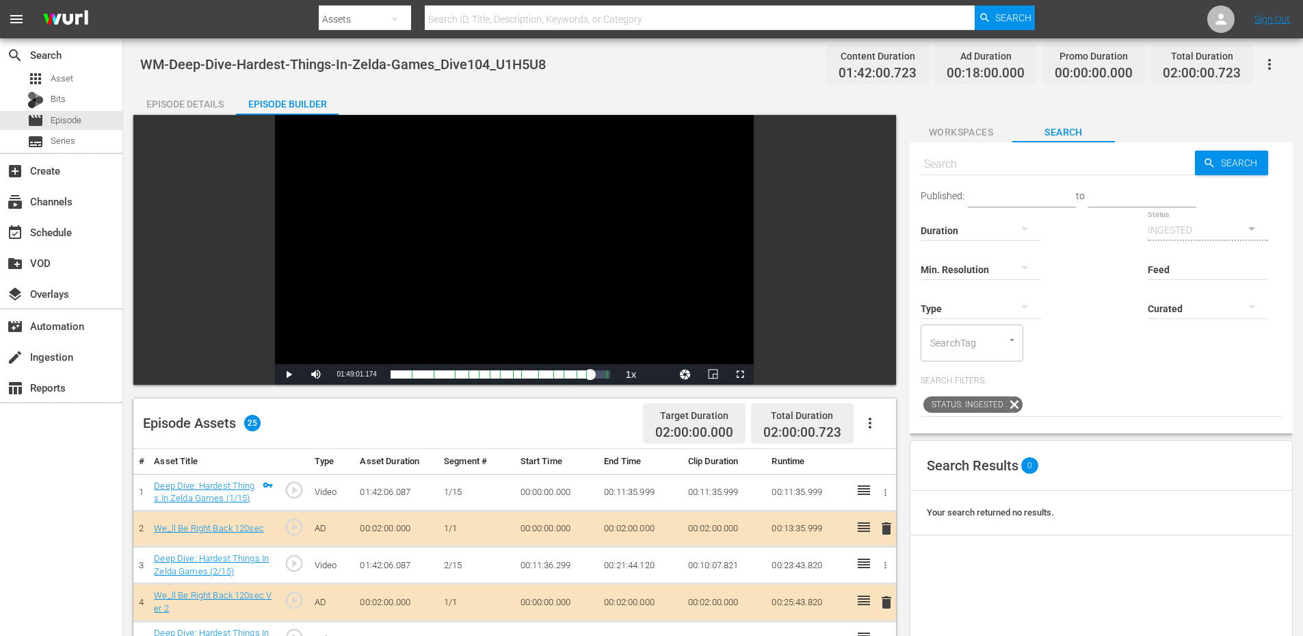
click at [170, 105] on div "Episode Details" at bounding box center [184, 104] width 103 height 33
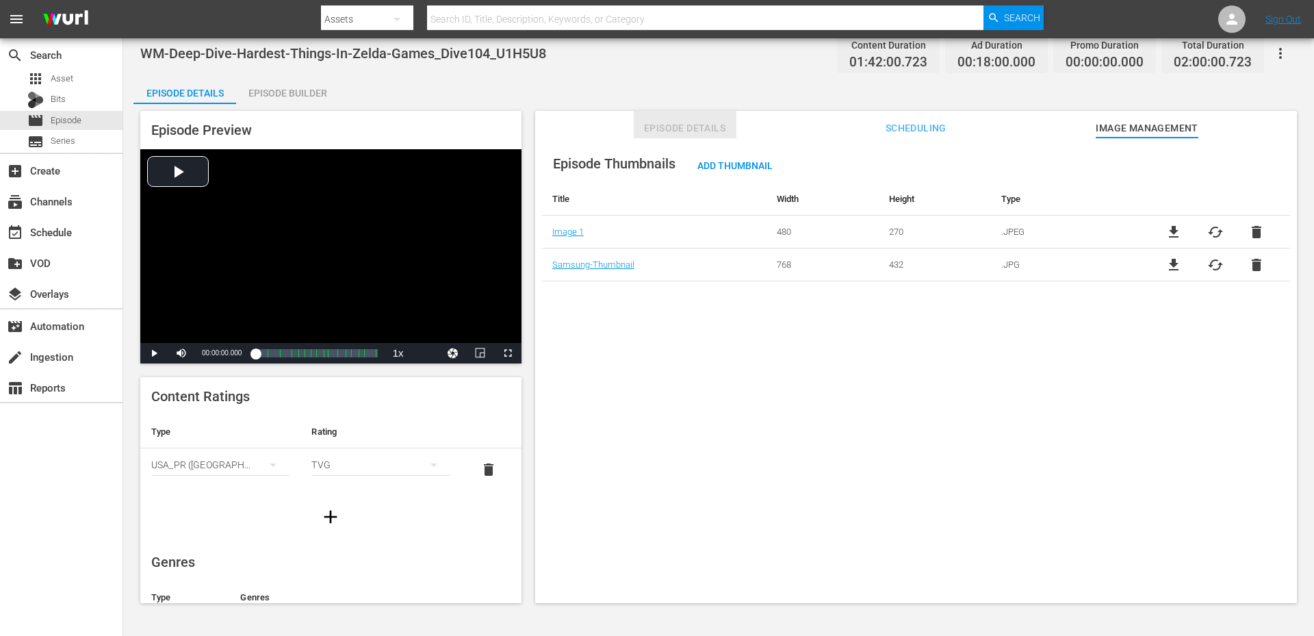
click at [704, 127] on span "Episode Details" at bounding box center [685, 128] width 103 height 17
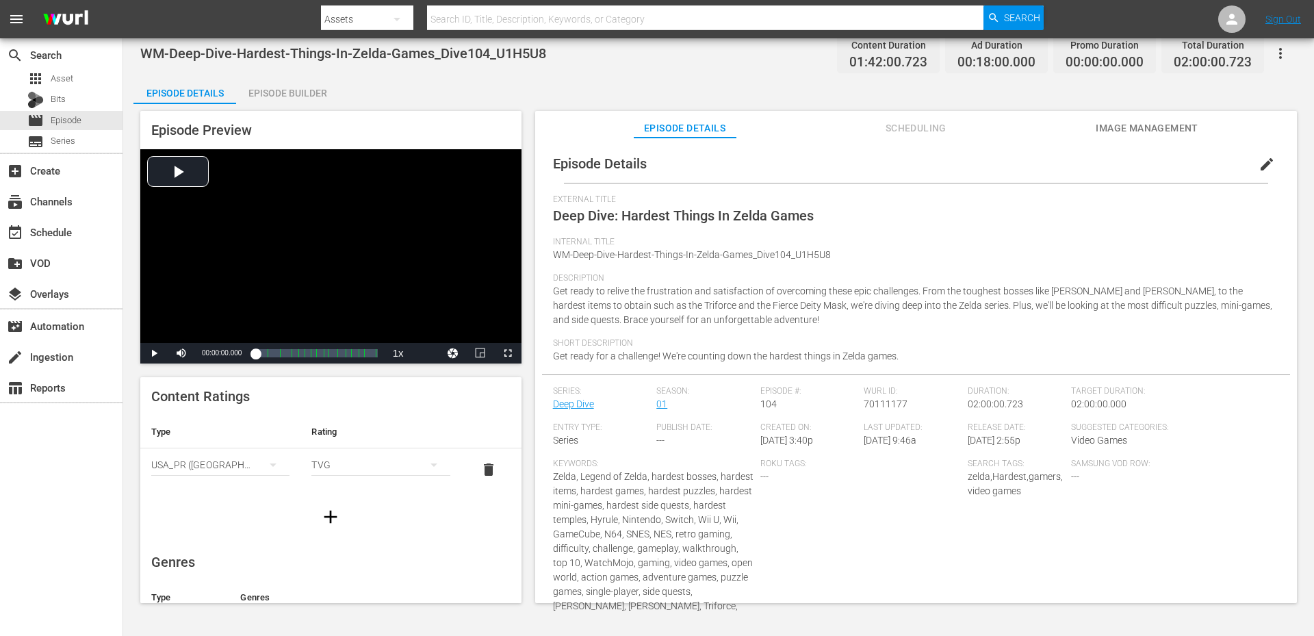
click at [1282, 47] on icon "button" at bounding box center [1280, 53] width 16 height 16
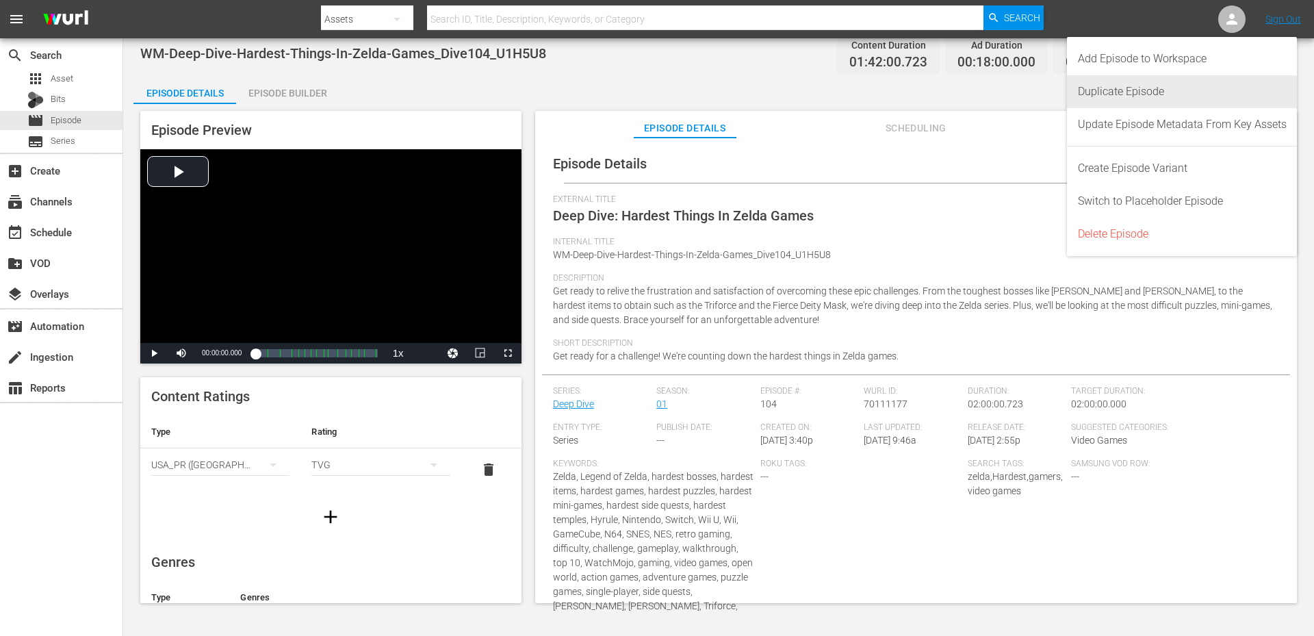
click at [1159, 96] on div "Duplicate Episode" at bounding box center [1182, 91] width 209 height 33
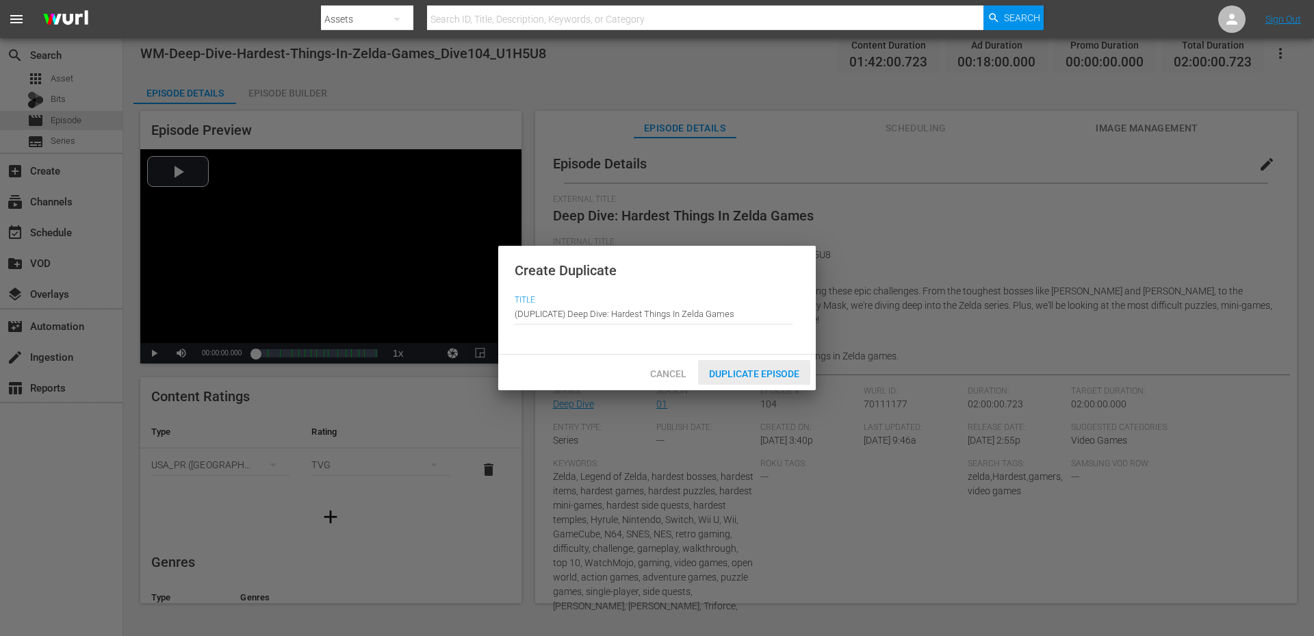
click at [749, 378] on span "Duplicate Episode" at bounding box center [754, 373] width 112 height 11
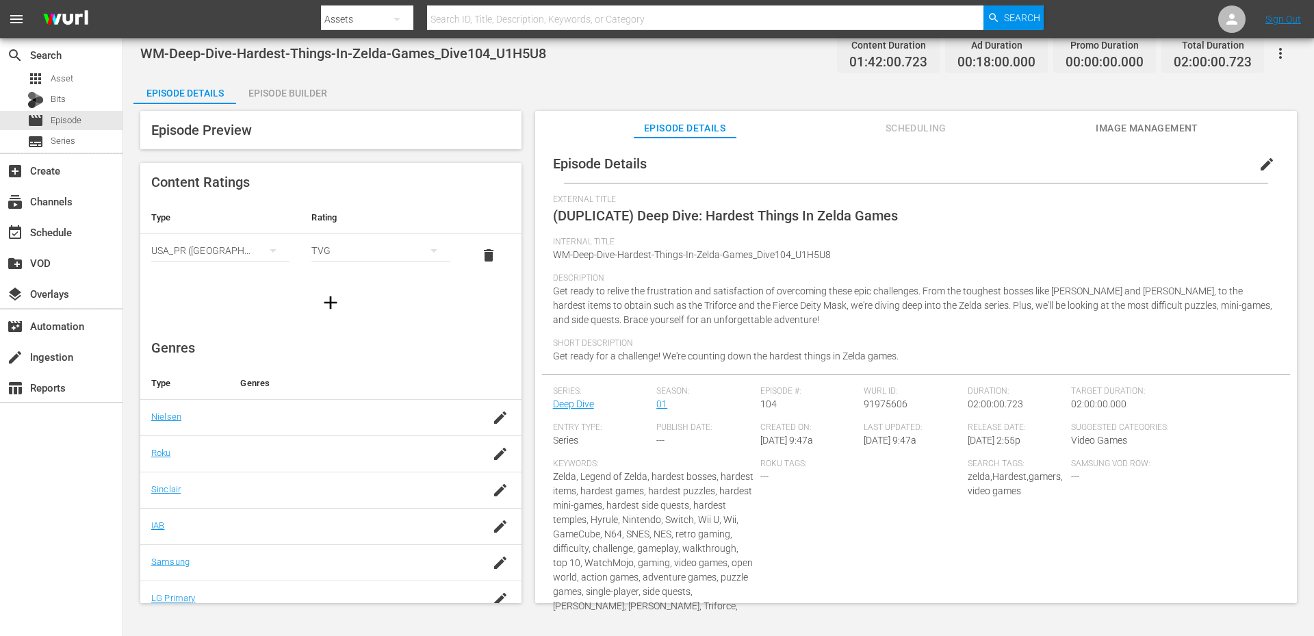
click at [1260, 153] on button "edit" at bounding box center [1266, 164] width 33 height 33
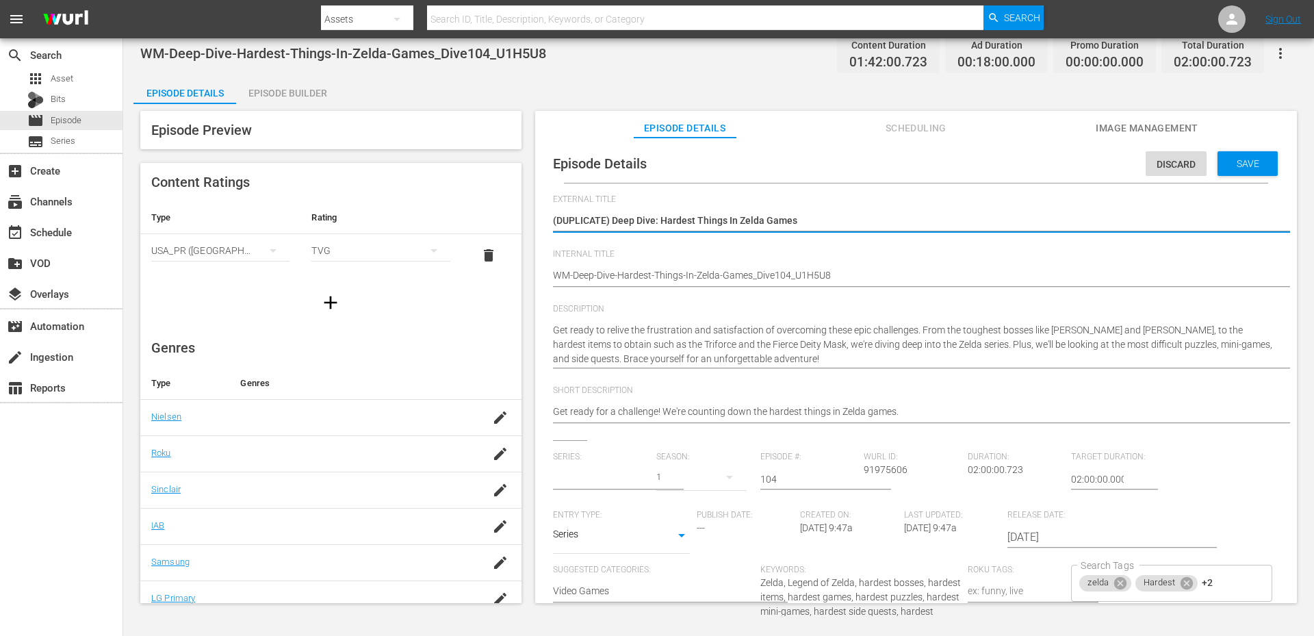
click at [581, 225] on textarea "(DUPLICATE) Deep Dive: Hardest Things In Zelda Games" at bounding box center [912, 221] width 719 height 16
type input "Deep Dive"
type textarea "() Deep Dive: Hardest Things In Zelda Games"
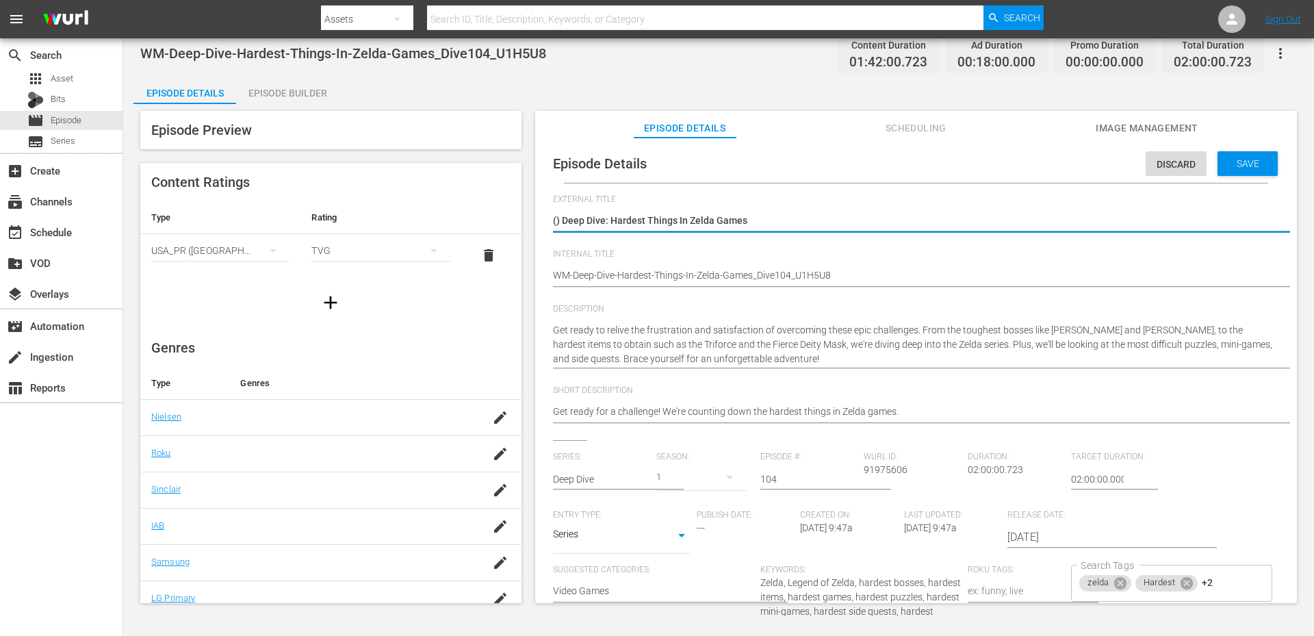
type textarea "( Deep Dive: Hardest Things In Zelda Games"
type textarea "(Deep Dive: Hardest Things In Zelda Games"
type textarea "Deep Dive: Hardest Things In Zelda Games"
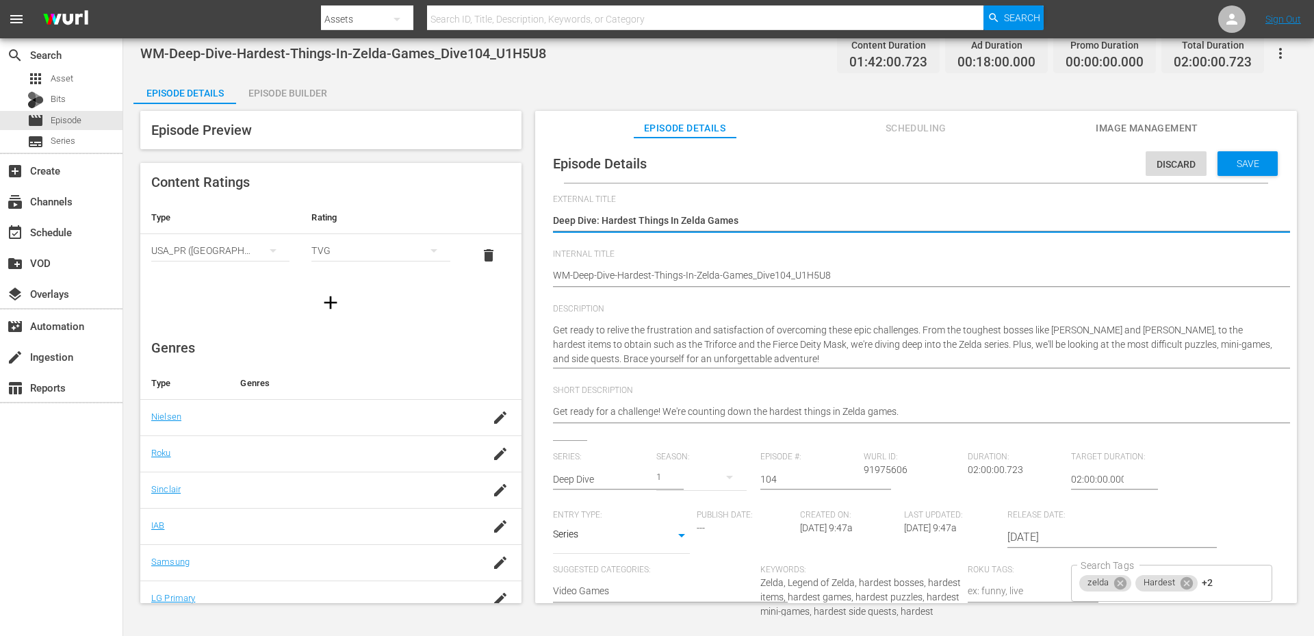
type textarea "Deep Dive: Hardest Things In Zelda Games"
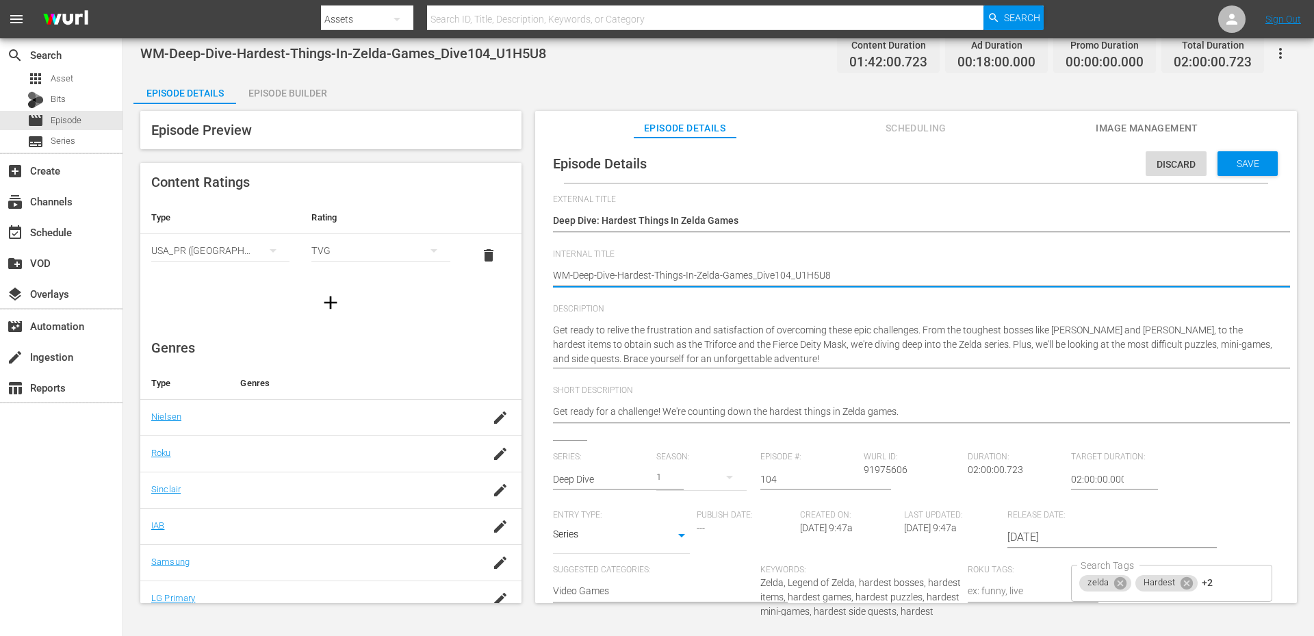
type textarea "(WM-Deep-Dive-Hardest-Things-In-Zelda-Games_Dive104_U1H5U8"
type textarea "()WM-Deep-Dive-Hardest-Things-In-Zelda-Games_Dive104_U1H5U8"
type textarea "() WM-Deep-Dive-Hardest-Things-In-Zelda-Games_Dive104_U1H5U8"
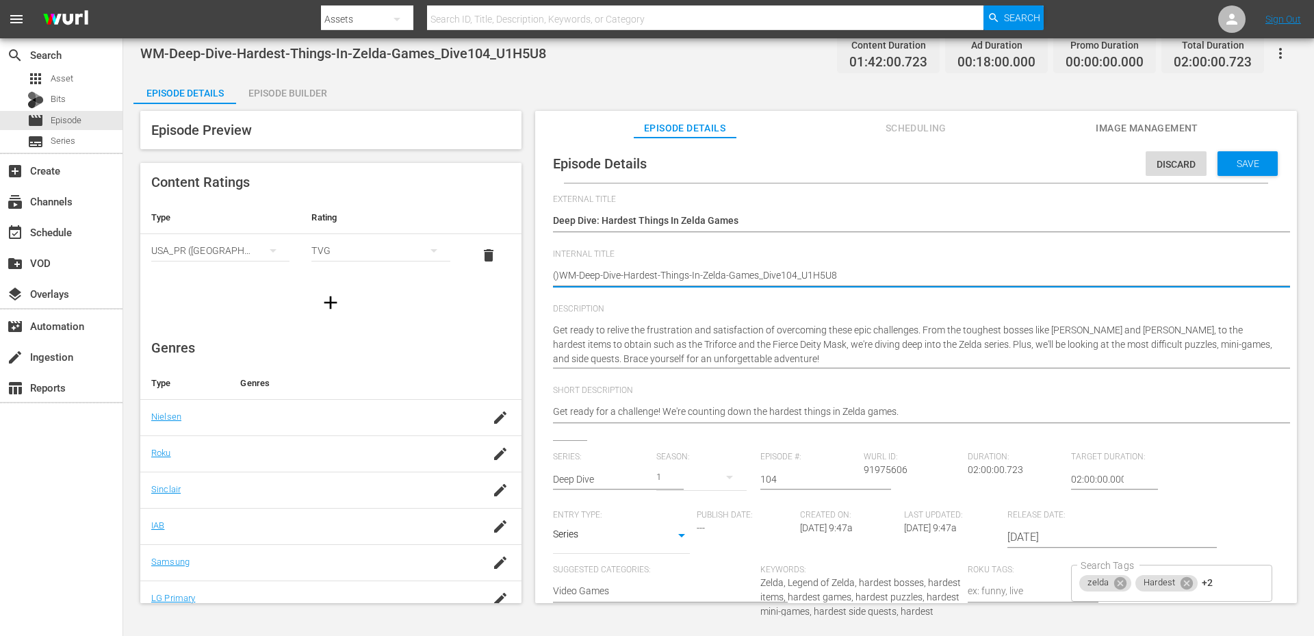
type textarea "() WM-Deep-Dive-Hardest-Things-In-Zelda-Games_Dive104_U1H5U8"
type textarea "(M) WM-Deep-Dive-Hardest-Things-In-Zelda-Games_Dive104_U1H5U8"
type textarea "(MP) WM-Deep-Dive-Hardest-Things-In-Zelda-Games_Dive104_U1H5U8"
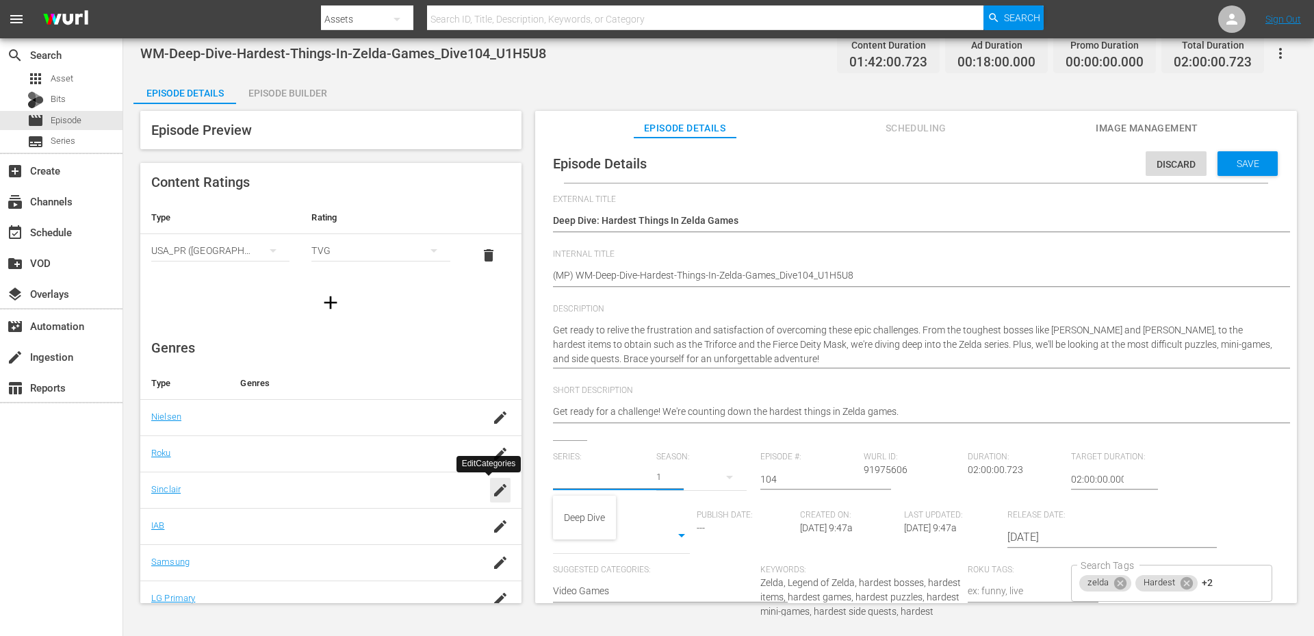
drag, startPoint x: 615, startPoint y: 476, endPoint x: 386, endPoint y: 492, distance: 229.8
click at [388, 492] on div "Episode Preview Content Ratings Type Rating Select Rating Type USA_PR (United S…" at bounding box center [718, 359] width 1170 height 510
click at [605, 514] on div "MojoPlays Deep Dives" at bounding box center [610, 517] width 92 height 33
type input "MojoPlays Deep Dives"
click at [1234, 157] on div "Save" at bounding box center [1247, 163] width 60 height 25
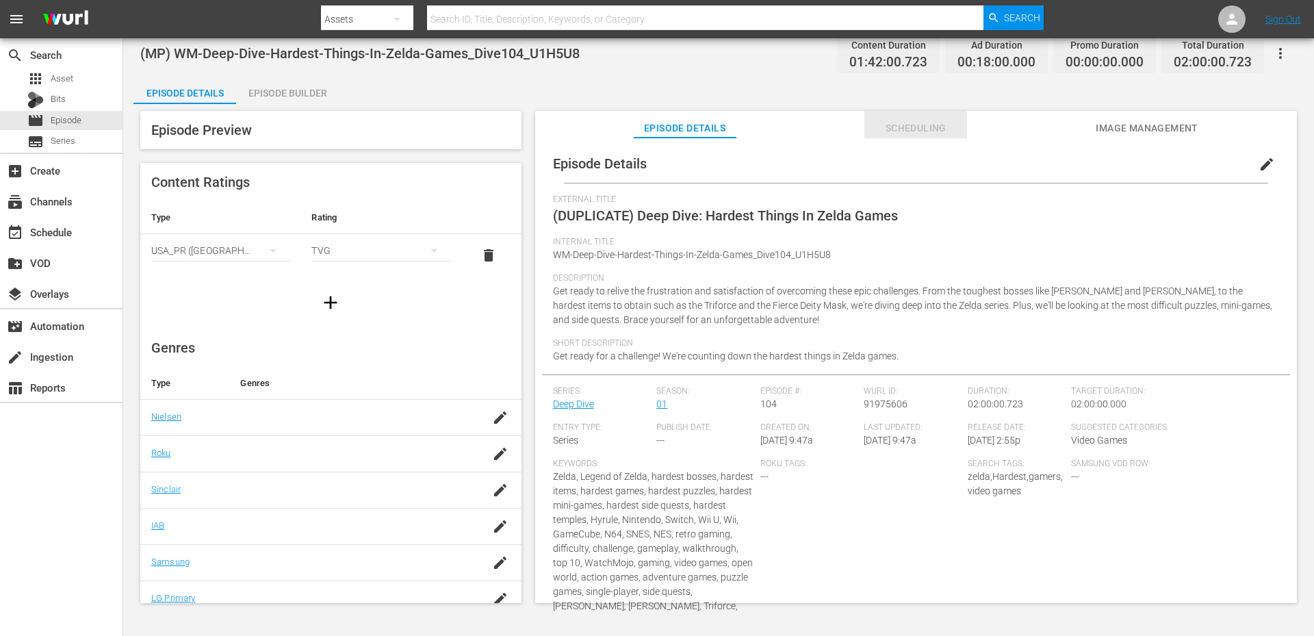
click at [923, 124] on span "Scheduling" at bounding box center [915, 128] width 103 height 17
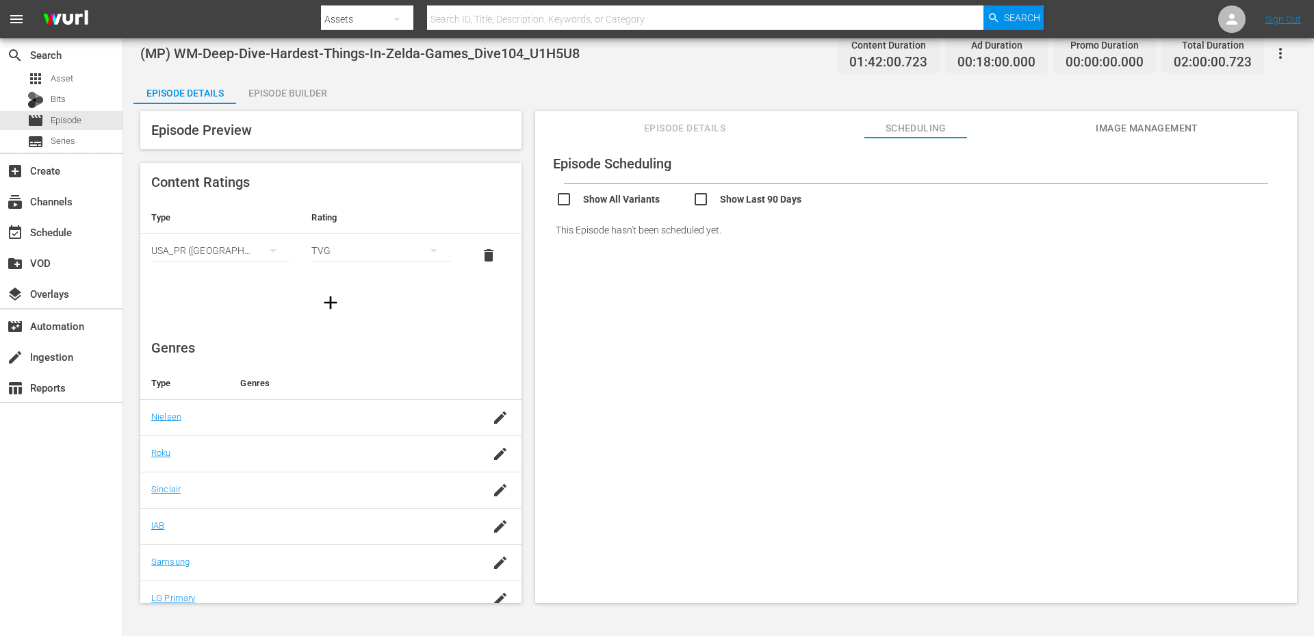
click at [619, 125] on div "Episode Details Scheduling Image Management" at bounding box center [915, 124] width 693 height 27
click at [647, 126] on span "Episode Details" at bounding box center [685, 128] width 103 height 17
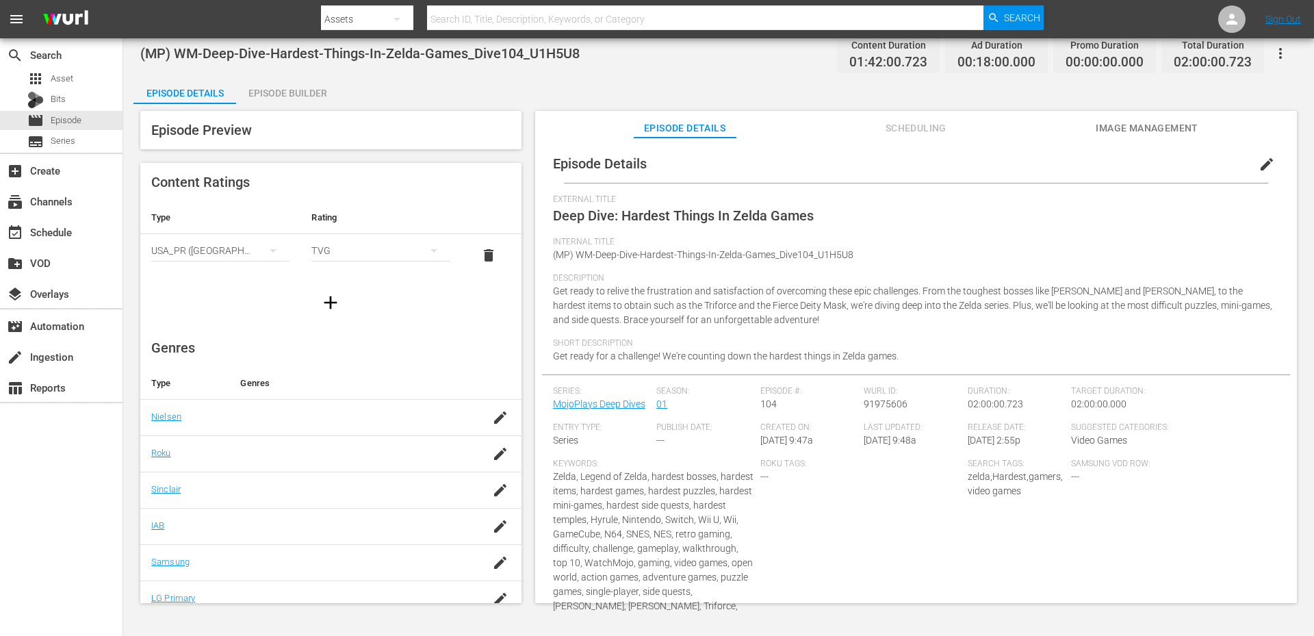
click at [273, 92] on div "Episode Builder" at bounding box center [287, 93] width 103 height 33
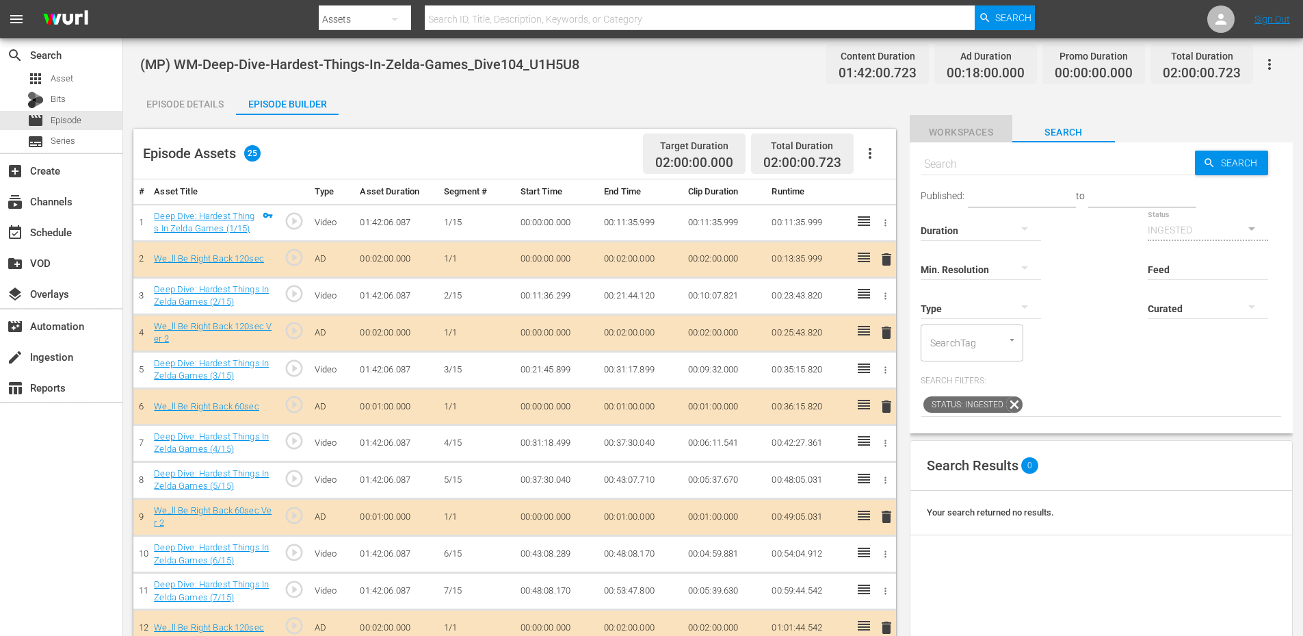
click at [954, 131] on span "Workspaces" at bounding box center [961, 132] width 103 height 17
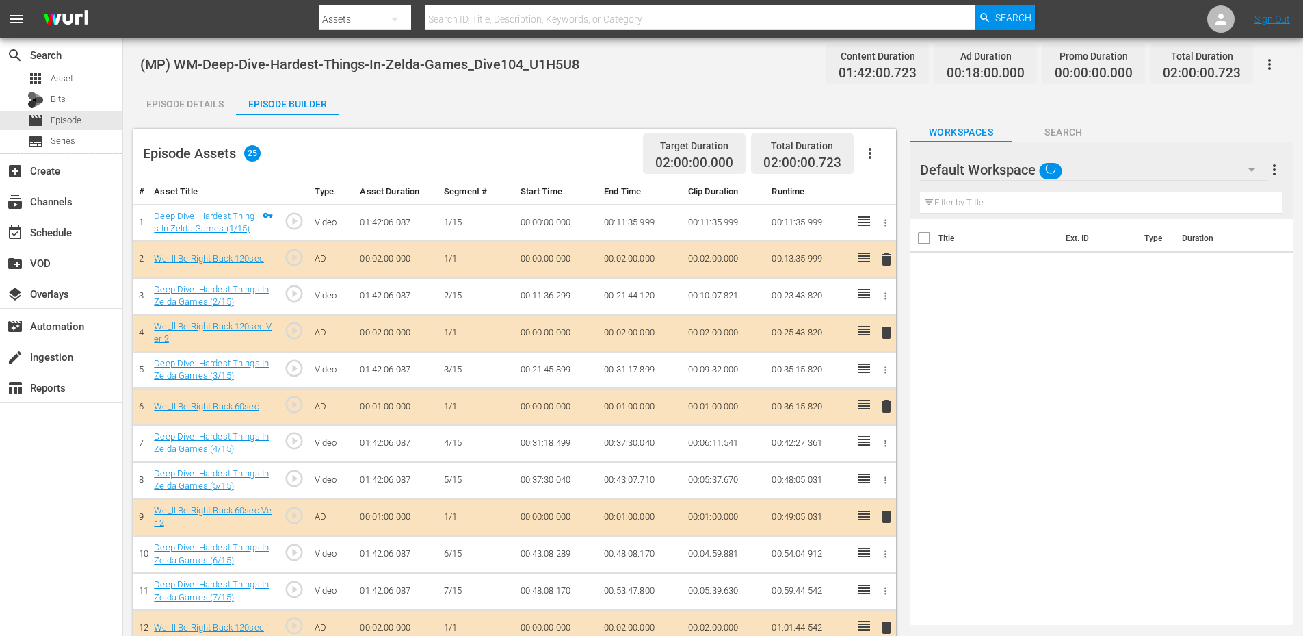
click at [1106, 168] on div "Default Workspace" at bounding box center [1094, 170] width 348 height 38
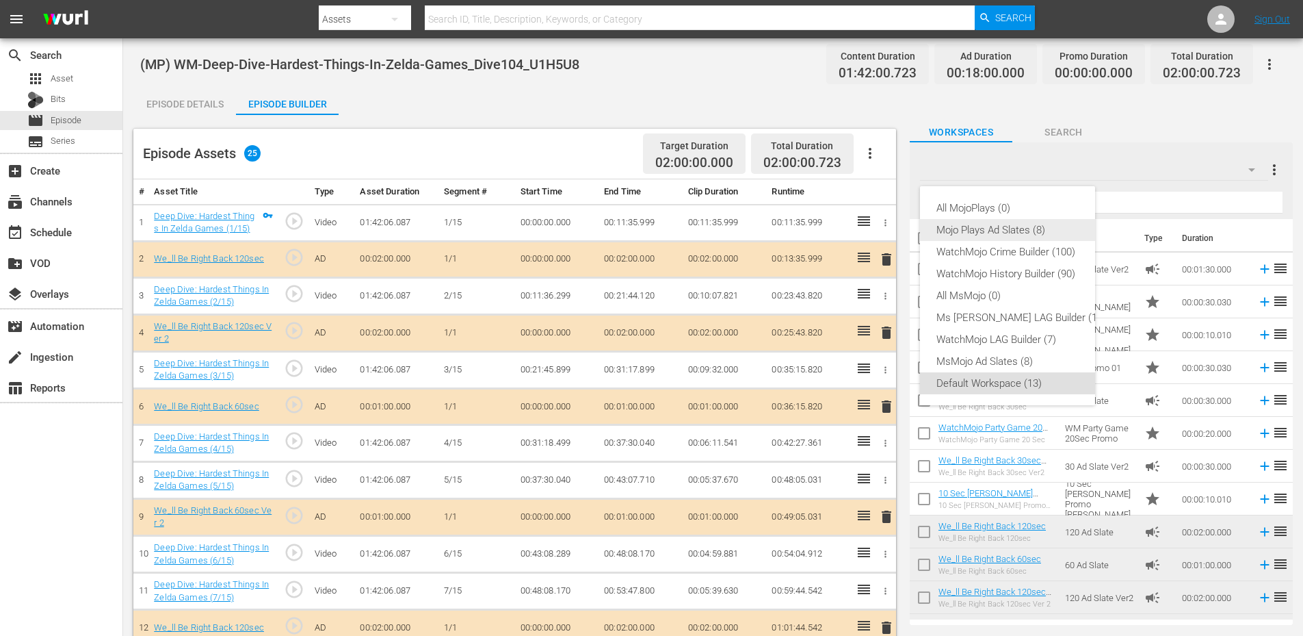
click at [1005, 229] on div "Mojo Plays Ad Slates (8)" at bounding box center [1022, 230] width 170 height 22
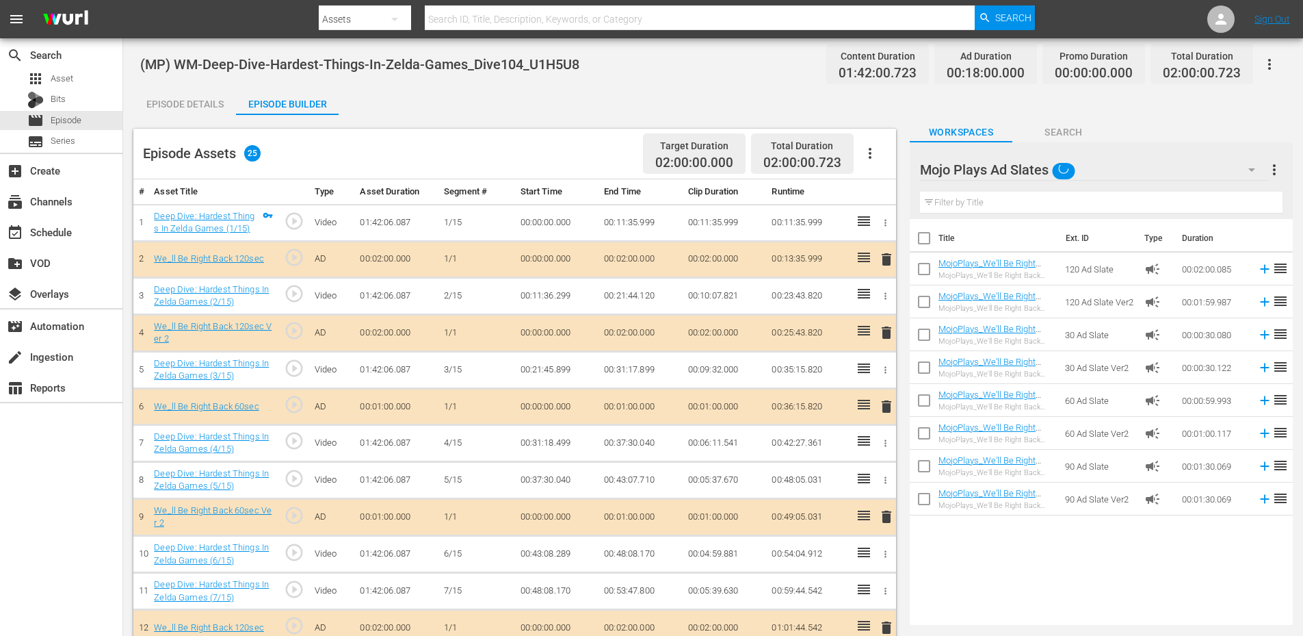
click at [997, 207] on input "text" at bounding box center [1101, 203] width 363 height 22
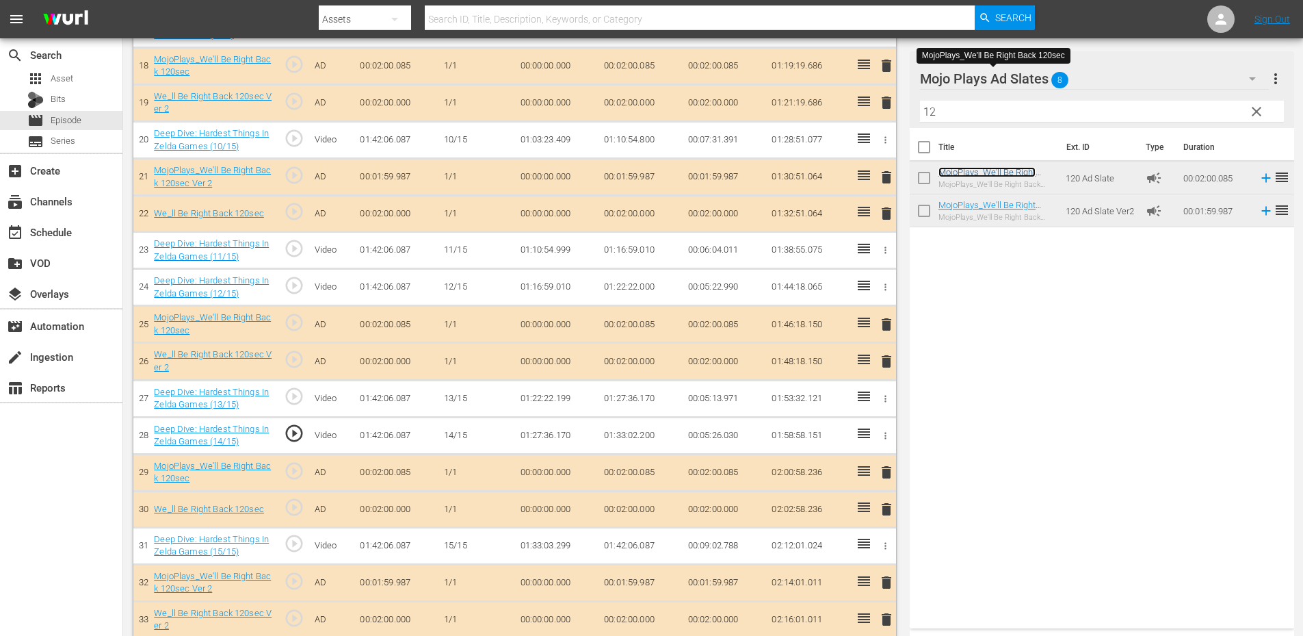
scroll to position [796, 0]
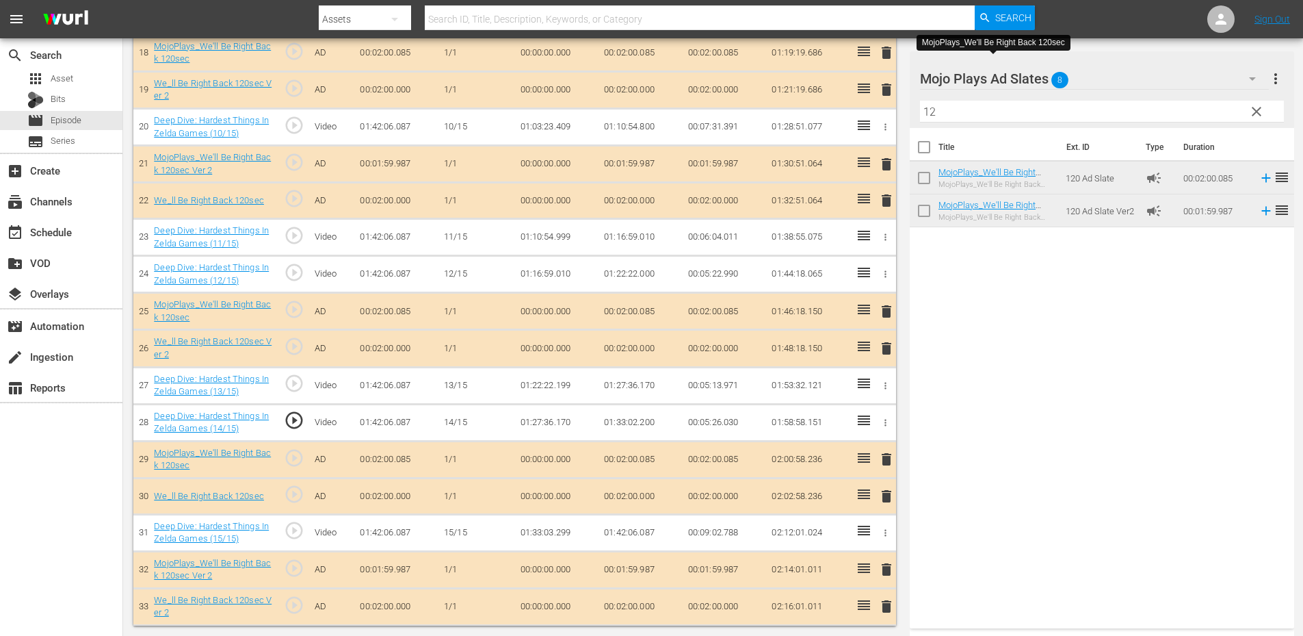
click at [881, 603] on span "delete" at bounding box center [887, 606] width 16 height 16
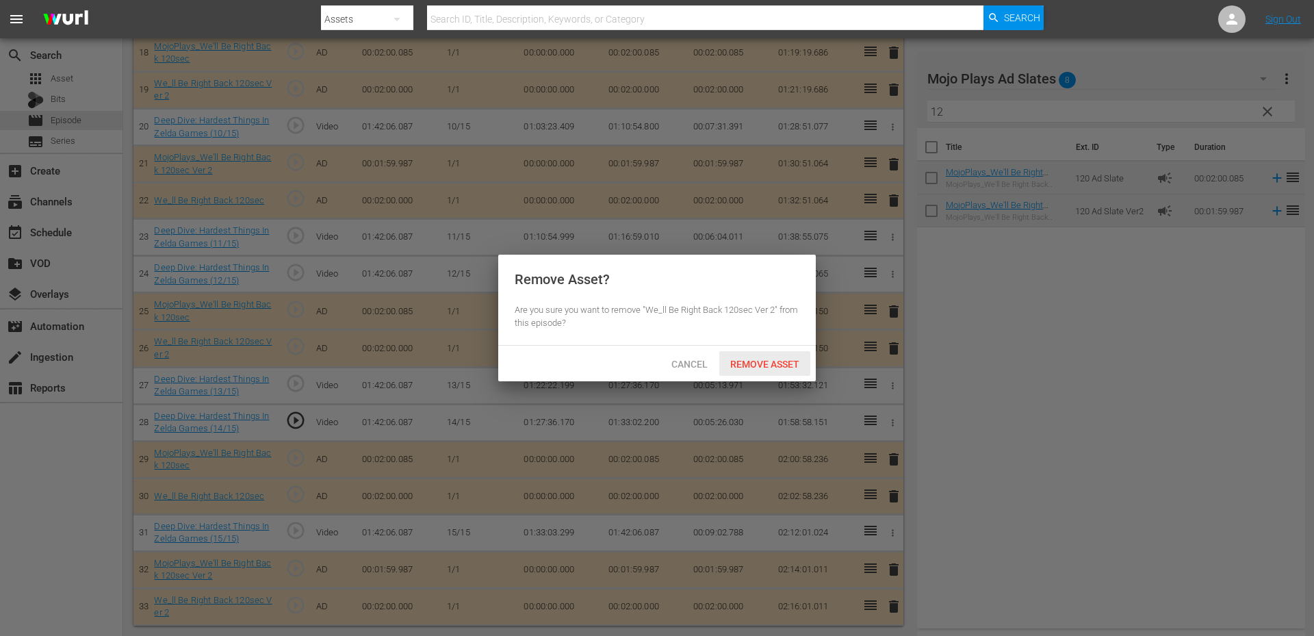
click at [766, 363] on span "Remove Asset" at bounding box center [764, 364] width 91 height 11
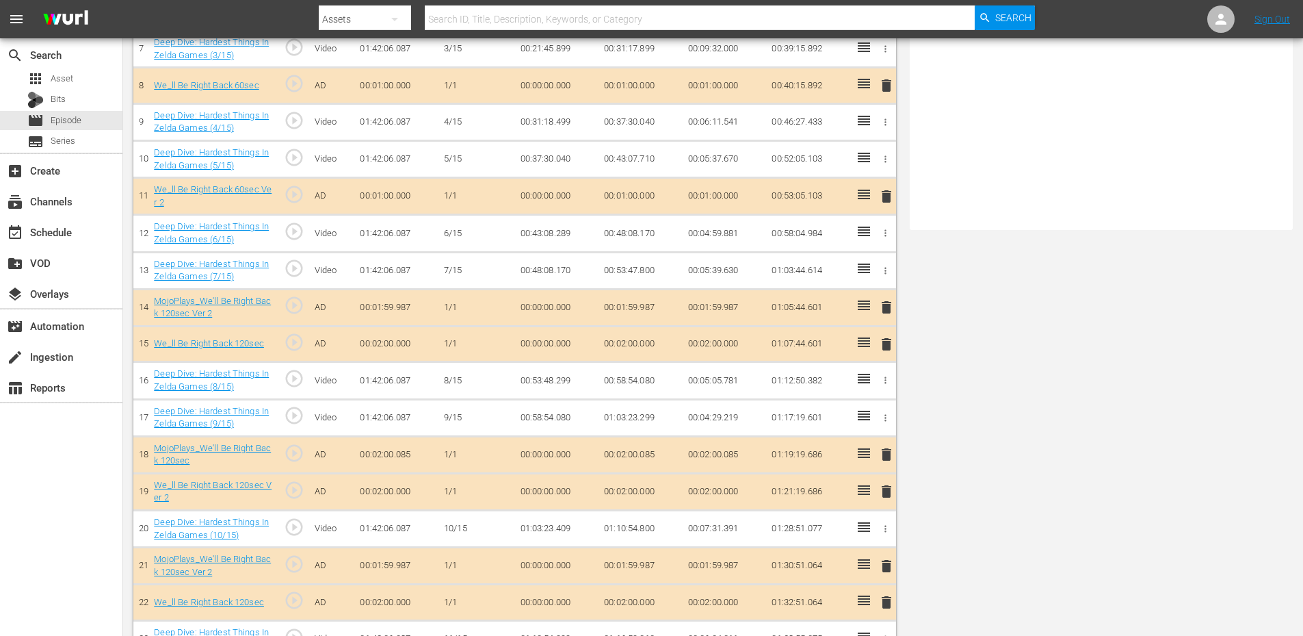
scroll to position [0, 0]
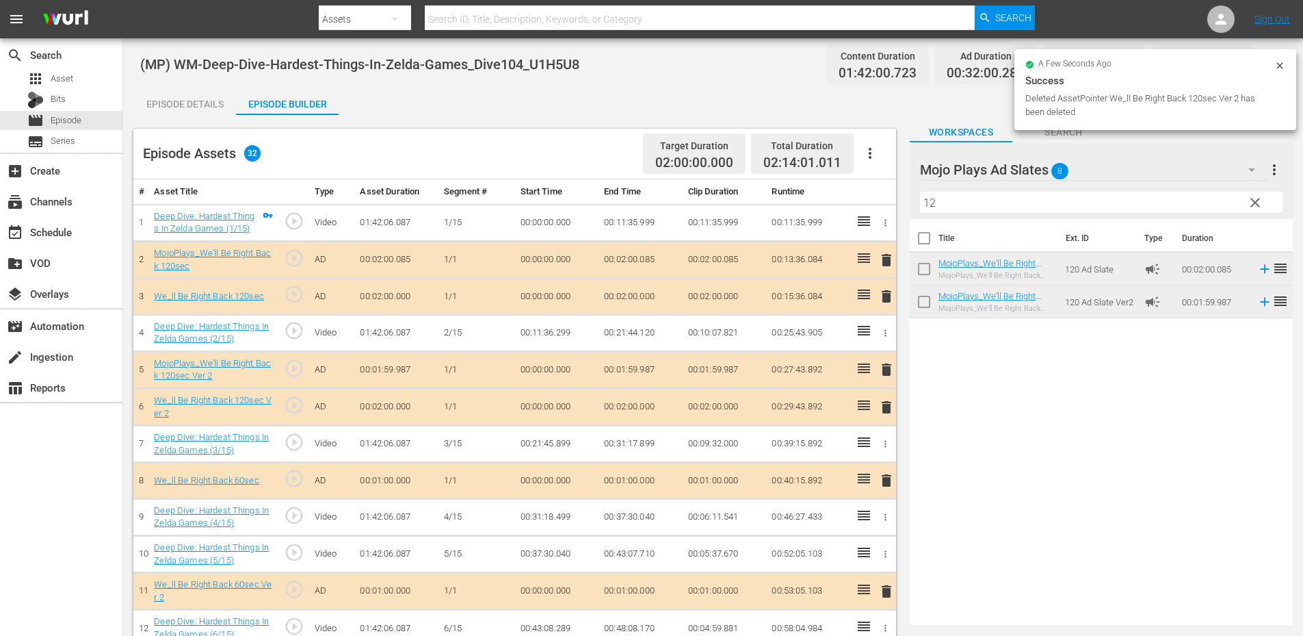
click at [885, 302] on span "delete" at bounding box center [887, 296] width 16 height 16
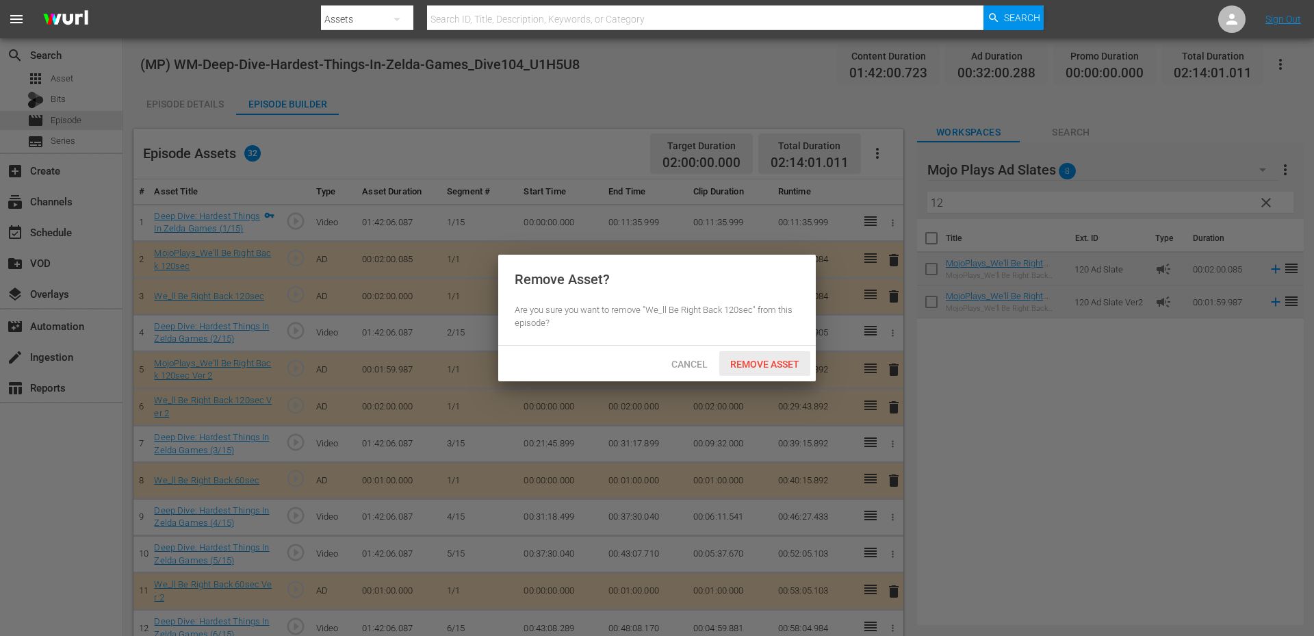
click at [783, 360] on span "Remove Asset" at bounding box center [764, 364] width 91 height 11
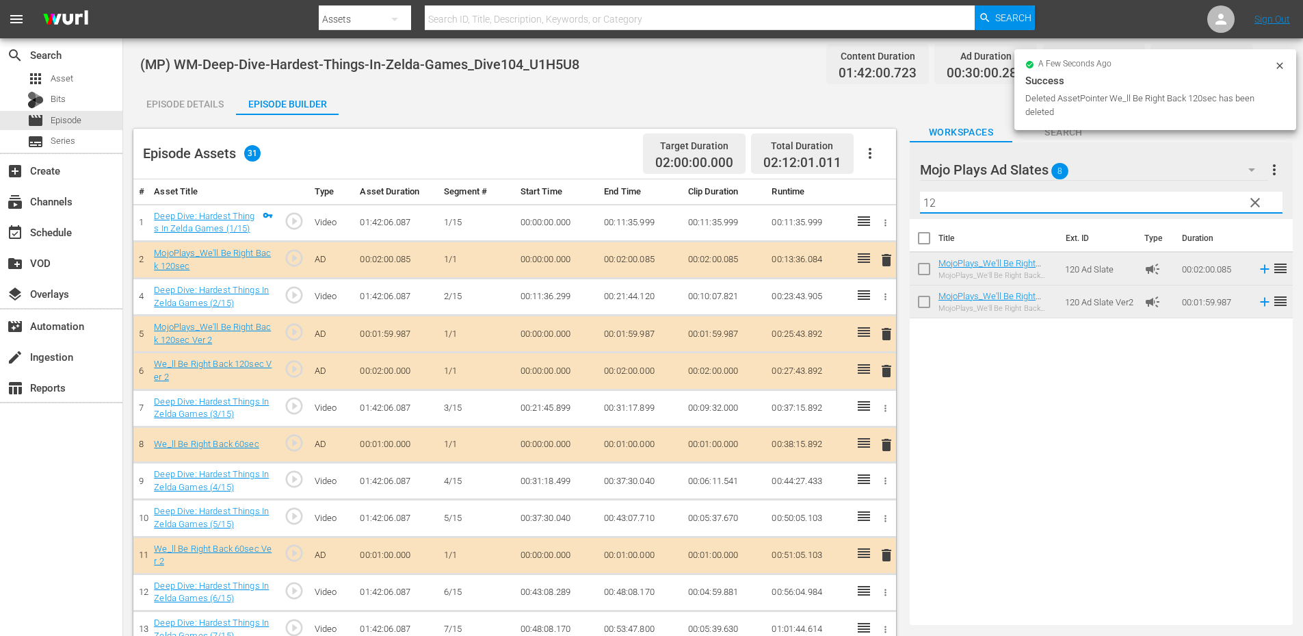
drag, startPoint x: 948, startPoint y: 201, endPoint x: 754, endPoint y: 179, distance: 194.9
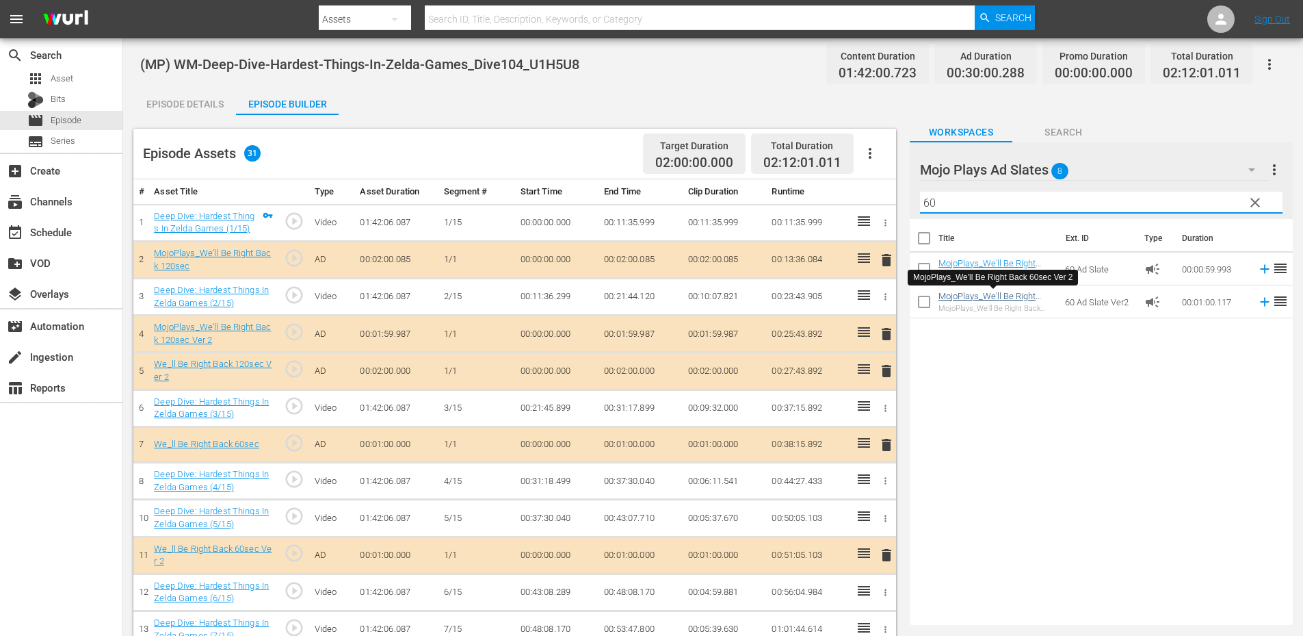
type input "60"
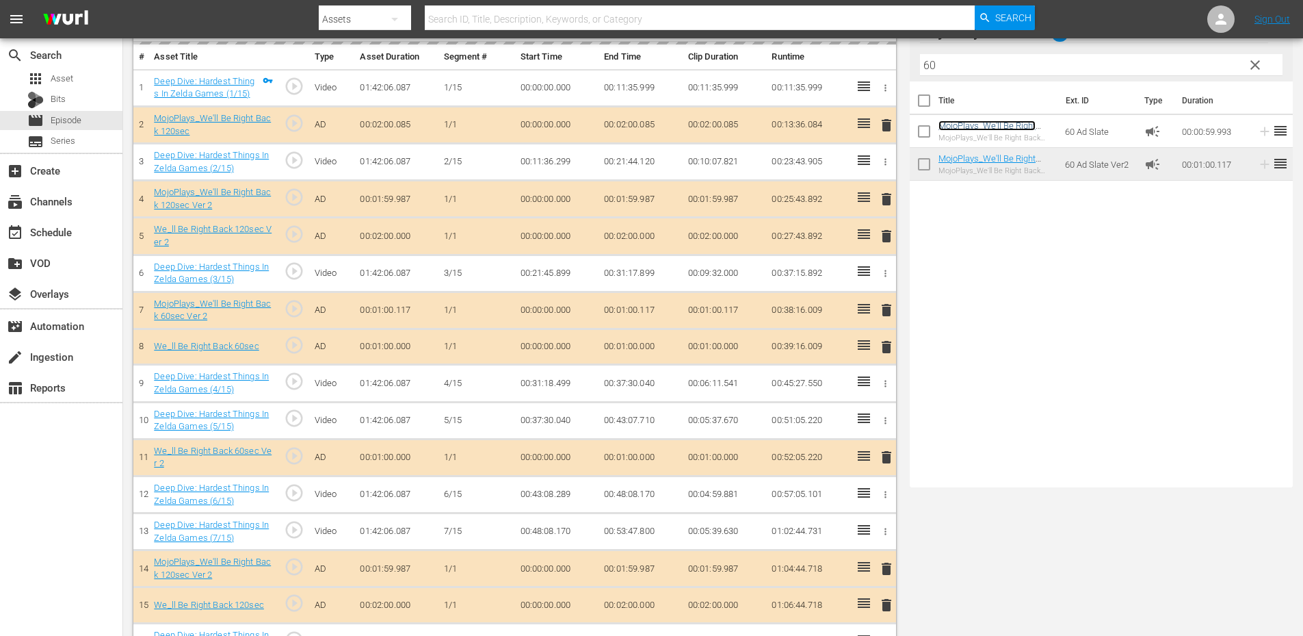
scroll to position [228, 0]
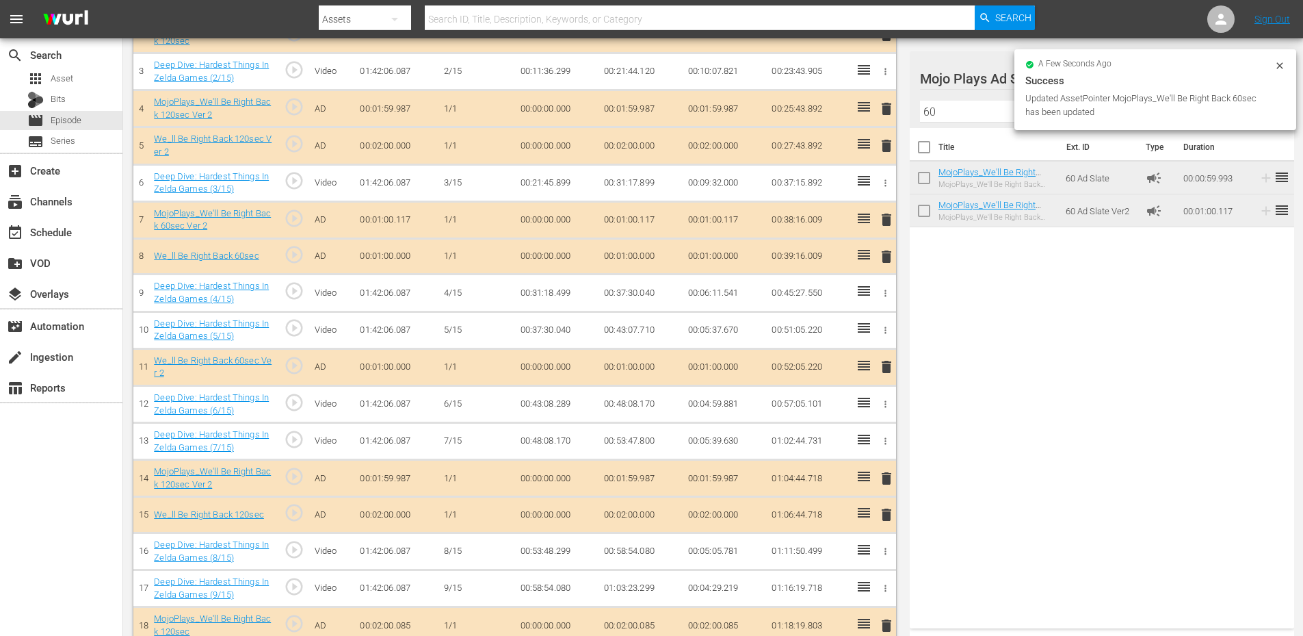
click at [886, 512] on div "delete" at bounding box center [885, 515] width 12 height 20
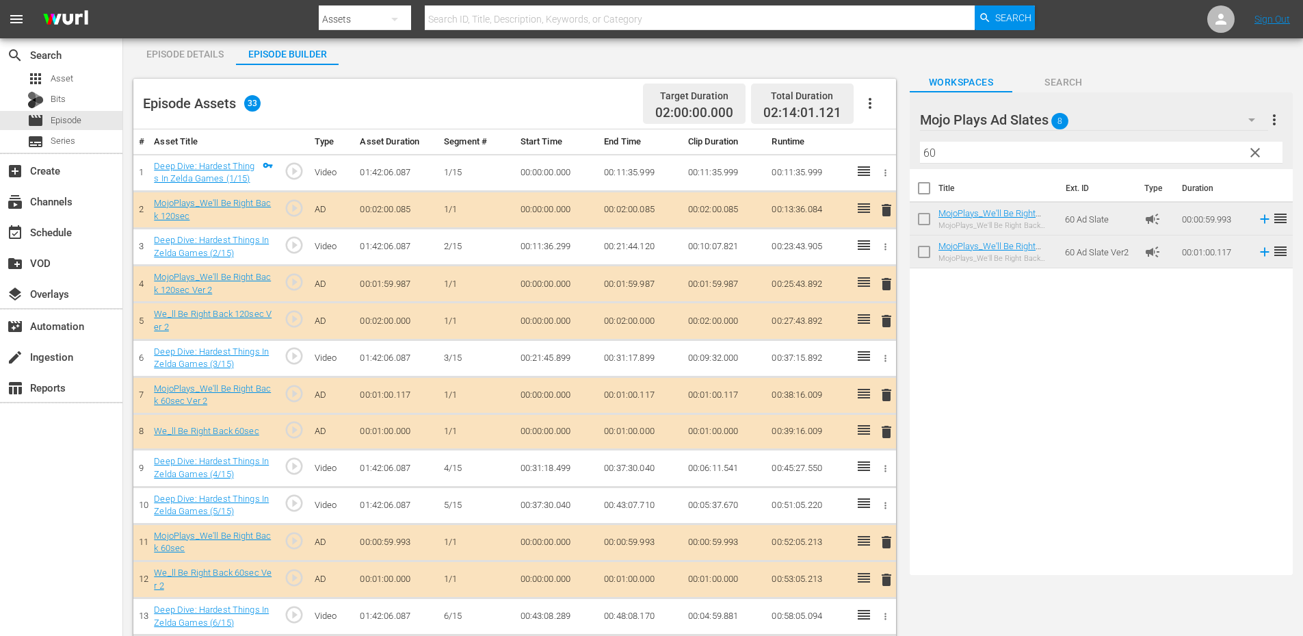
scroll to position [0, 0]
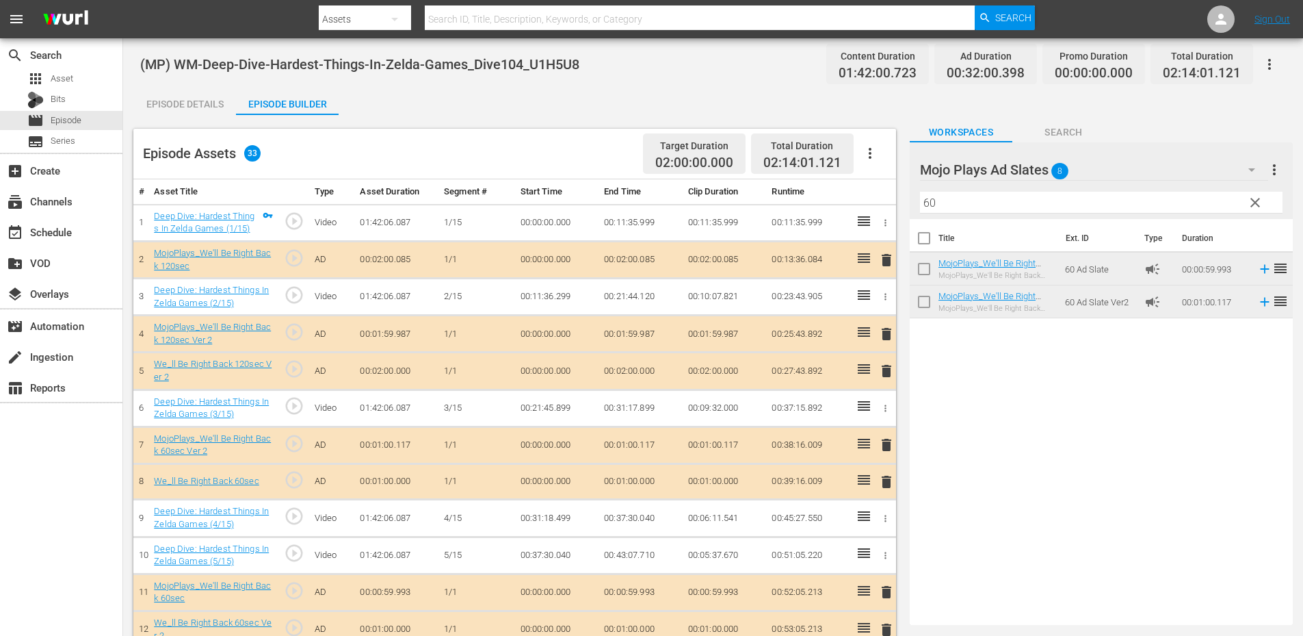
click at [881, 375] on span "delete" at bounding box center [887, 371] width 16 height 16
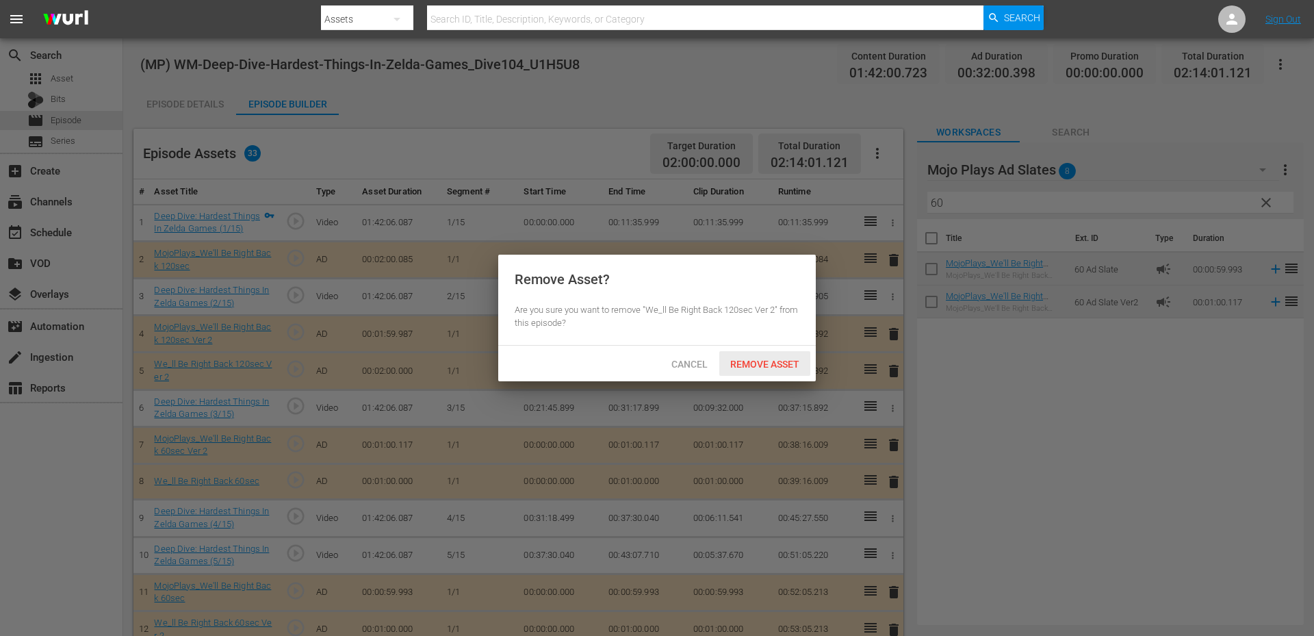
click at [771, 369] on div "Remove Asset" at bounding box center [764, 363] width 91 height 25
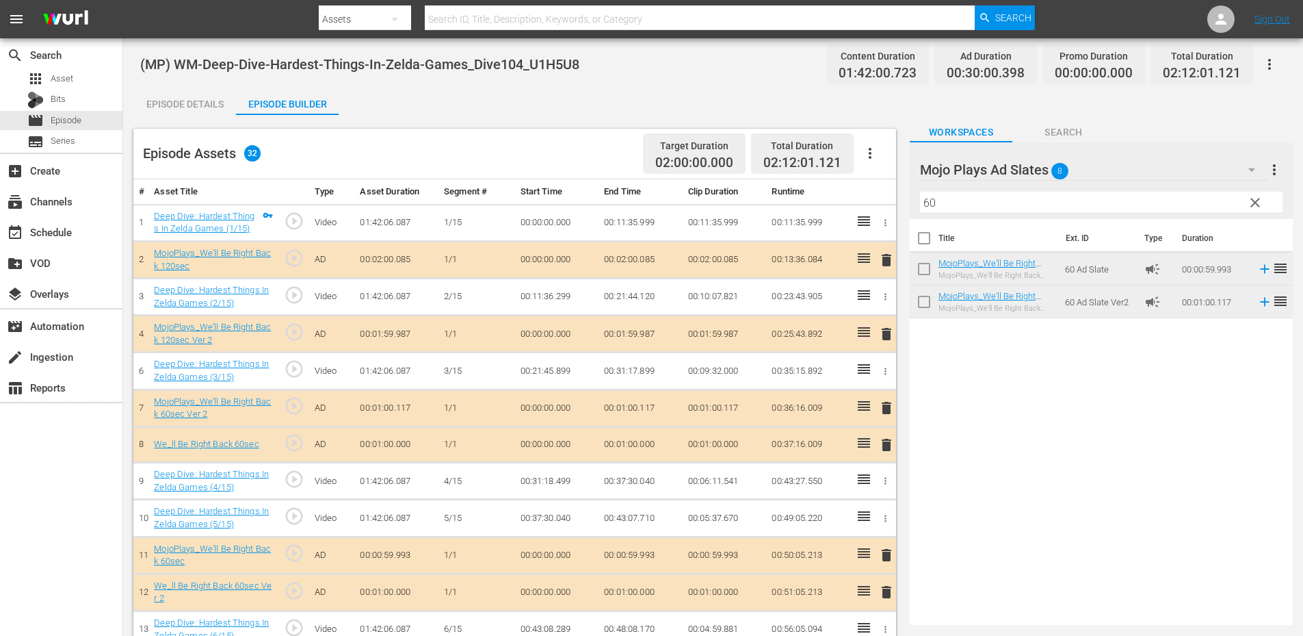
click at [891, 449] on span "delete" at bounding box center [887, 445] width 16 height 16
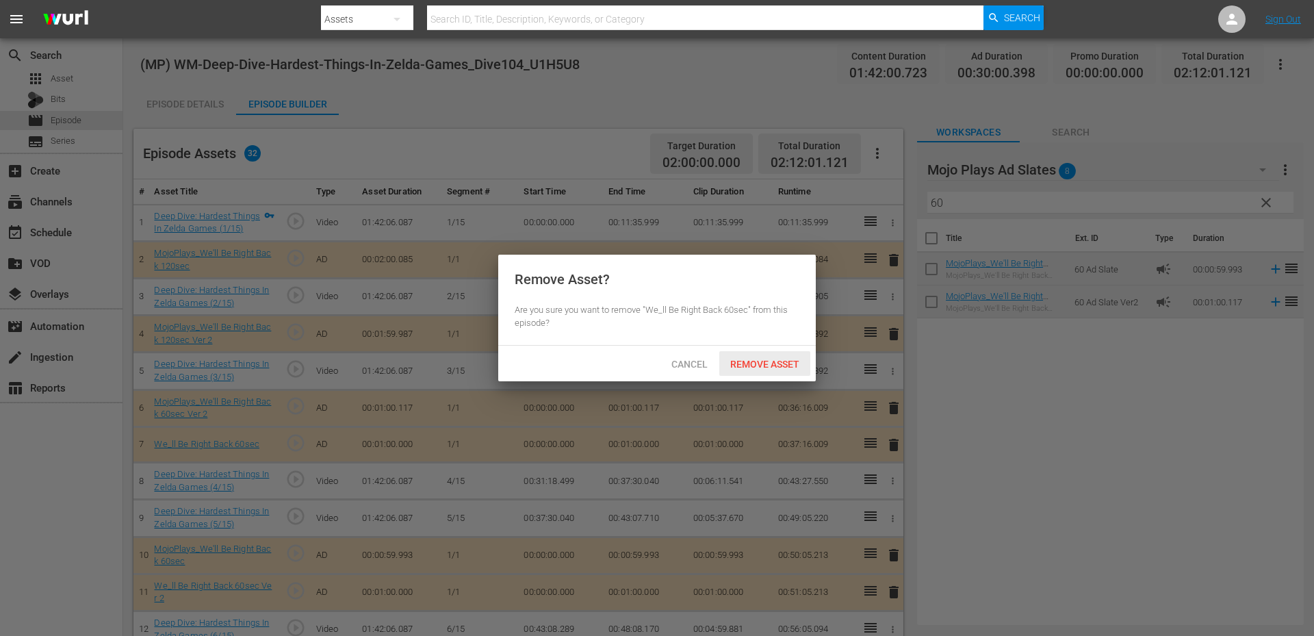
click at [755, 359] on span "Remove Asset" at bounding box center [764, 364] width 91 height 11
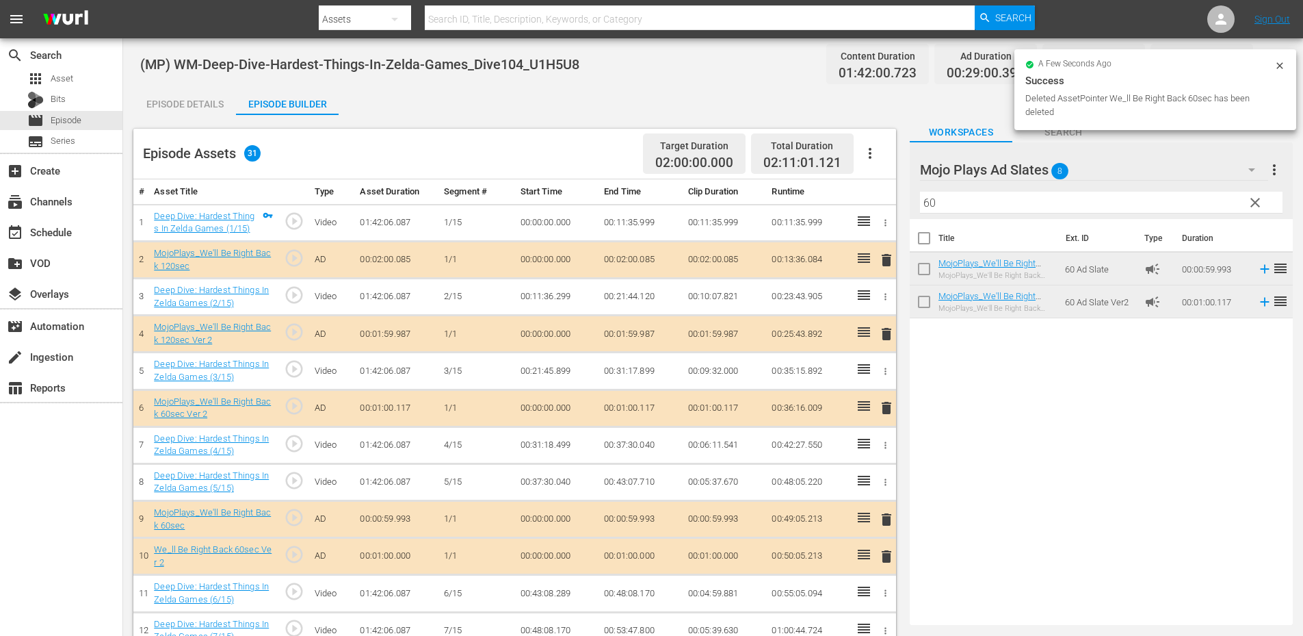
click at [887, 560] on span "delete" at bounding box center [887, 556] width 16 height 16
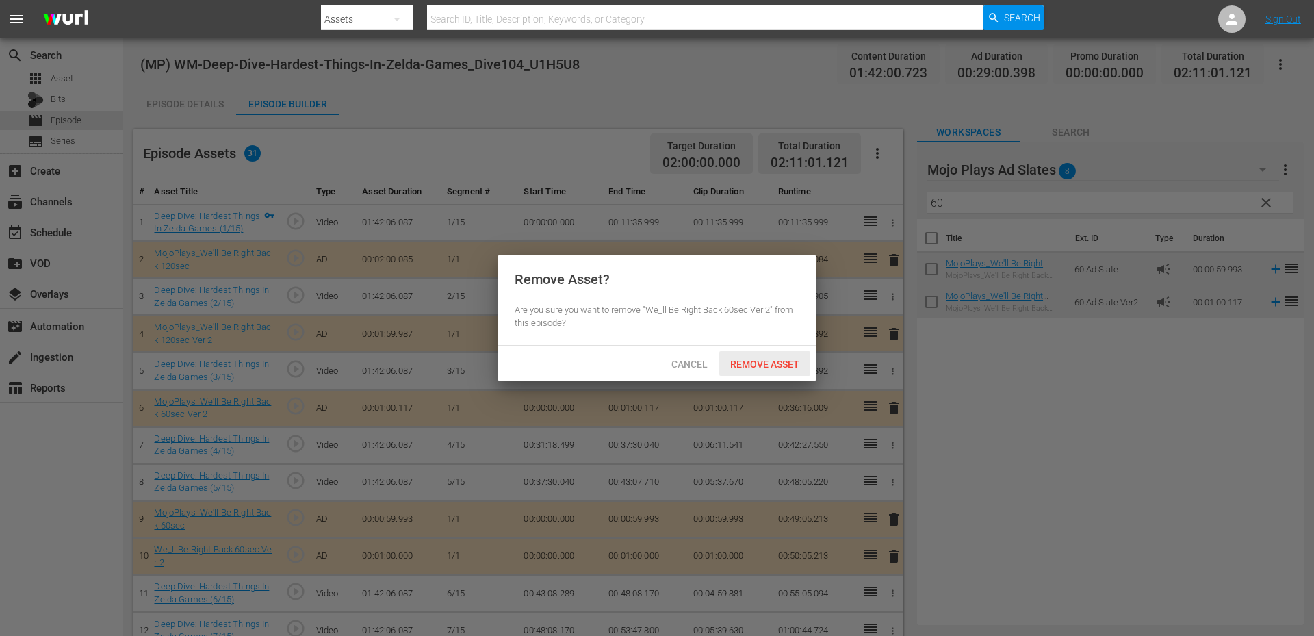
click at [738, 363] on span "Remove Asset" at bounding box center [764, 364] width 91 height 11
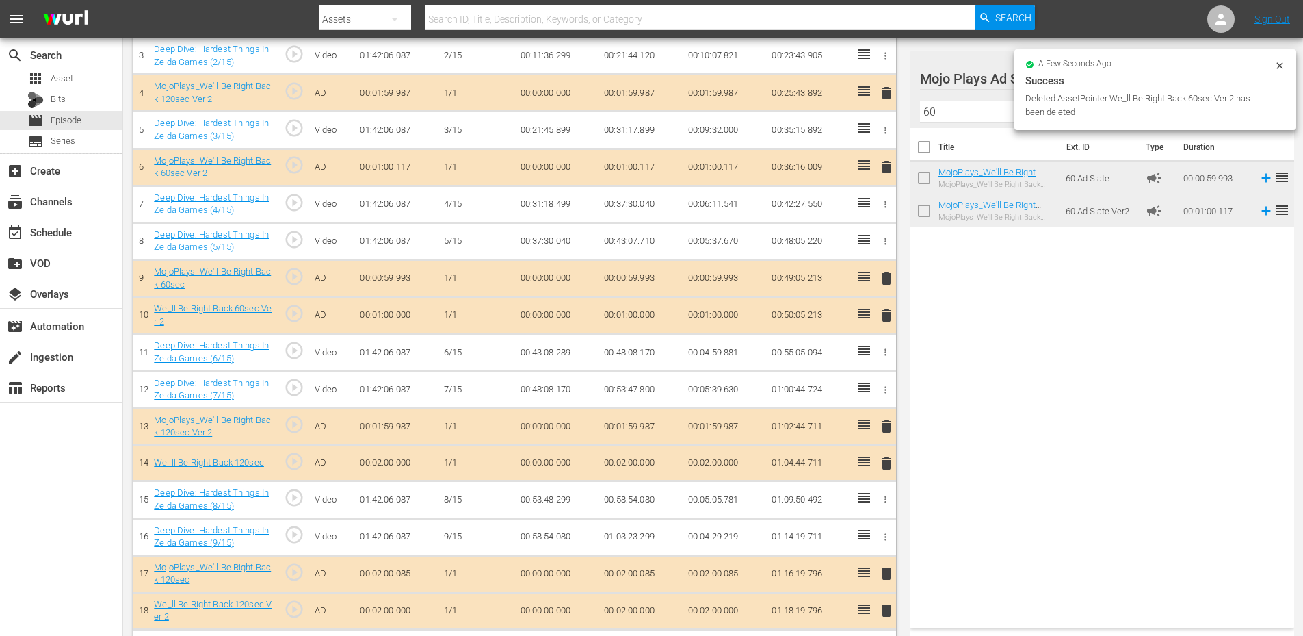
scroll to position [365, 0]
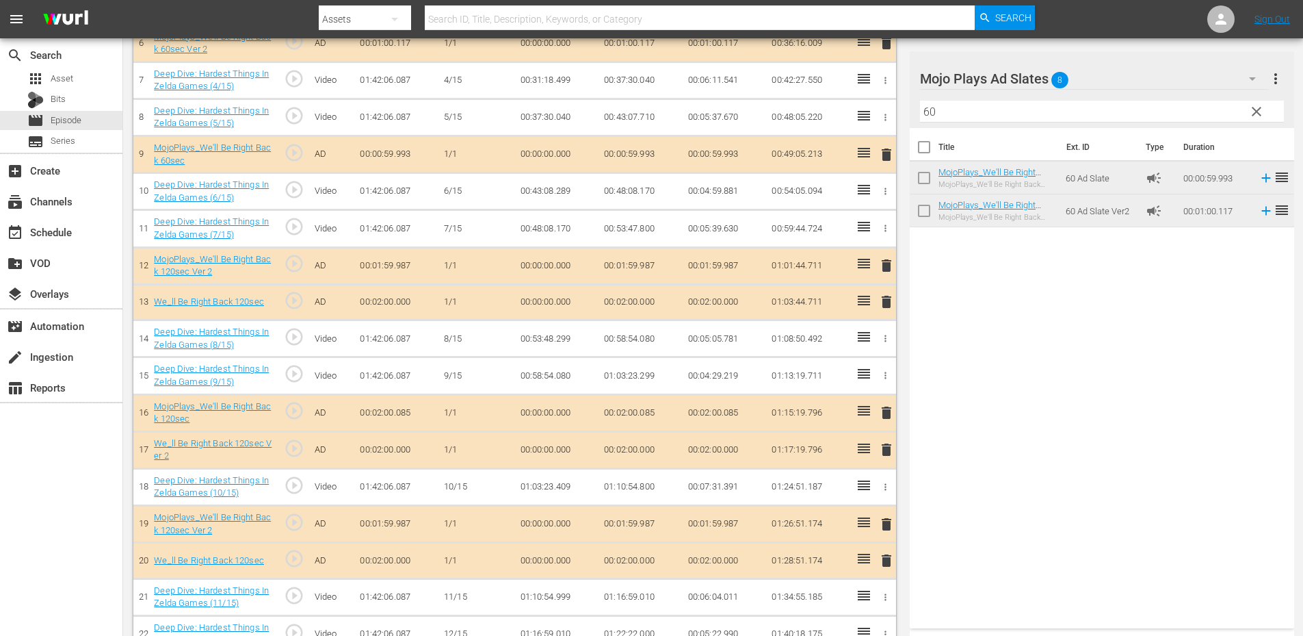
click at [887, 302] on span "delete" at bounding box center [887, 302] width 16 height 16
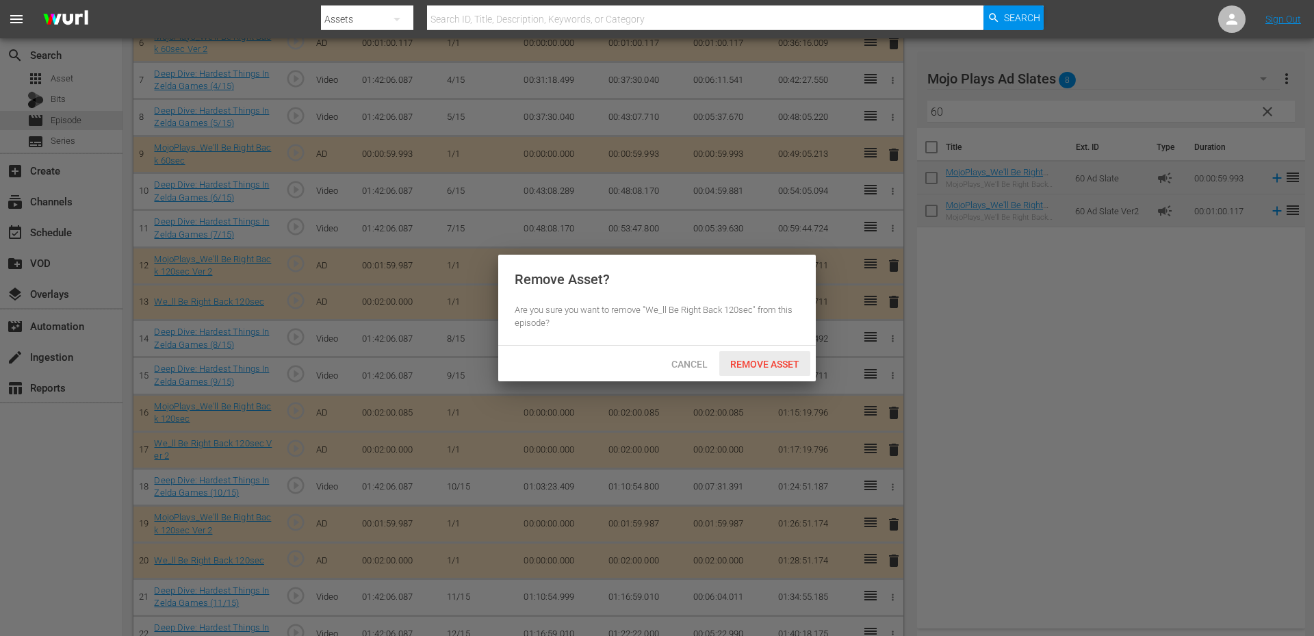
click at [766, 361] on span "Remove Asset" at bounding box center [764, 364] width 91 height 11
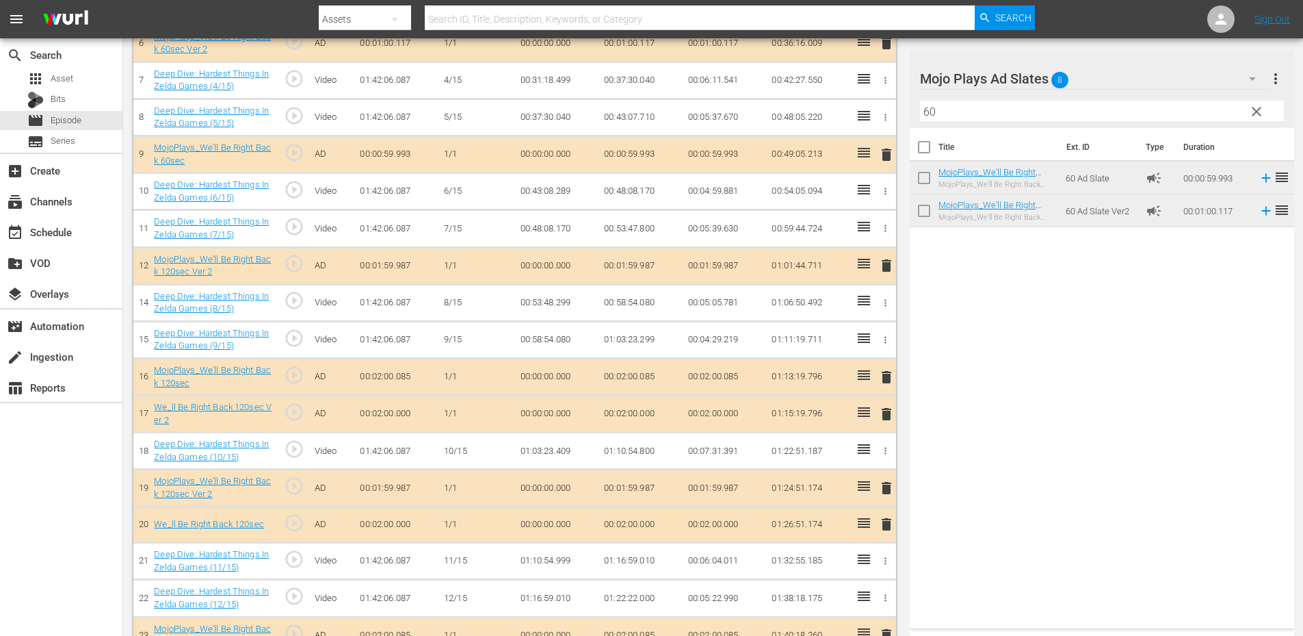
click at [887, 418] on span "delete" at bounding box center [887, 414] width 16 height 16
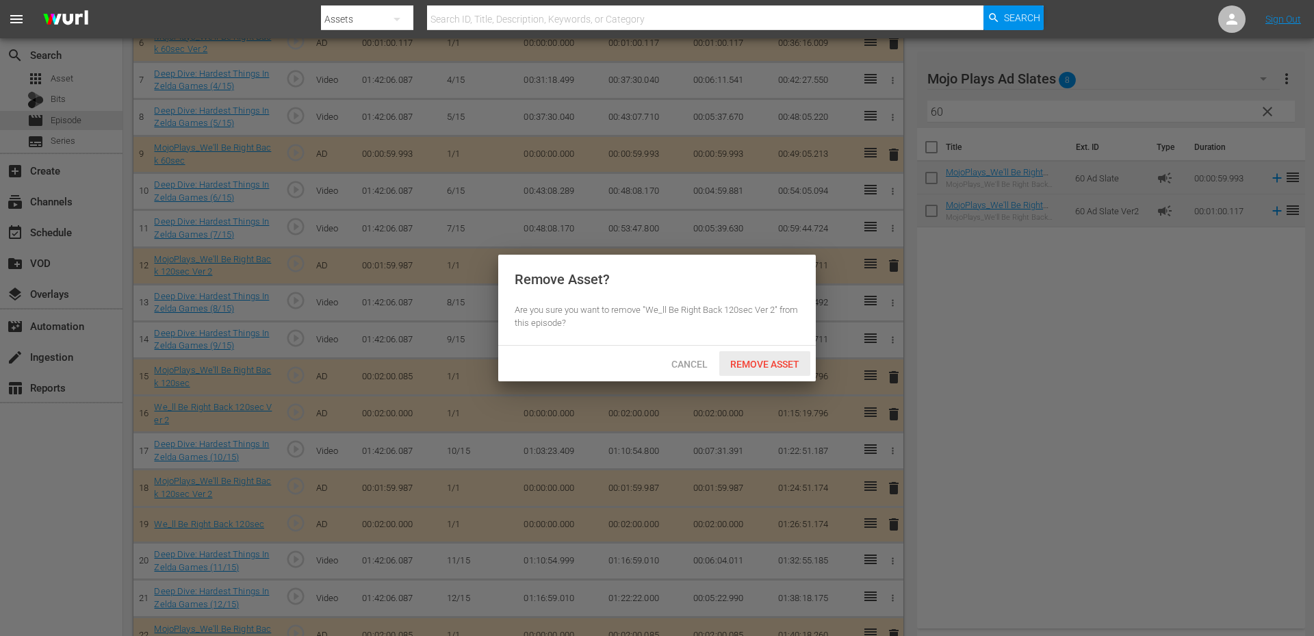
click at [770, 369] on div "Remove Asset" at bounding box center [764, 363] width 91 height 25
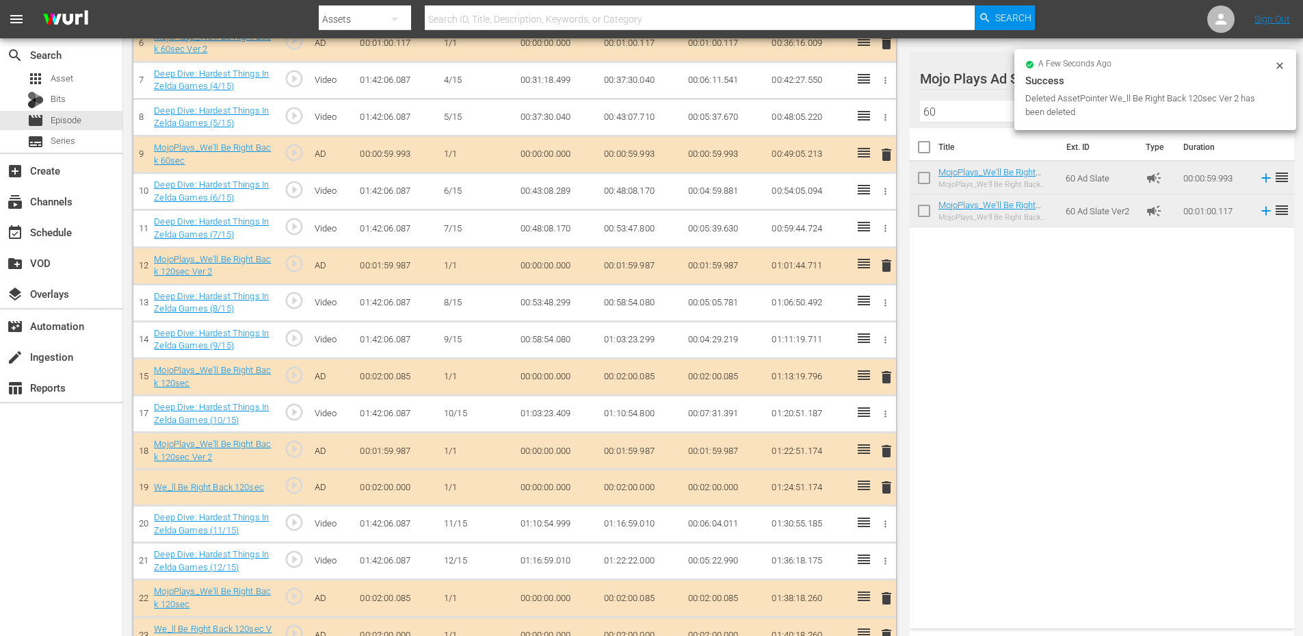
click at [887, 492] on span "delete" at bounding box center [887, 487] width 16 height 16
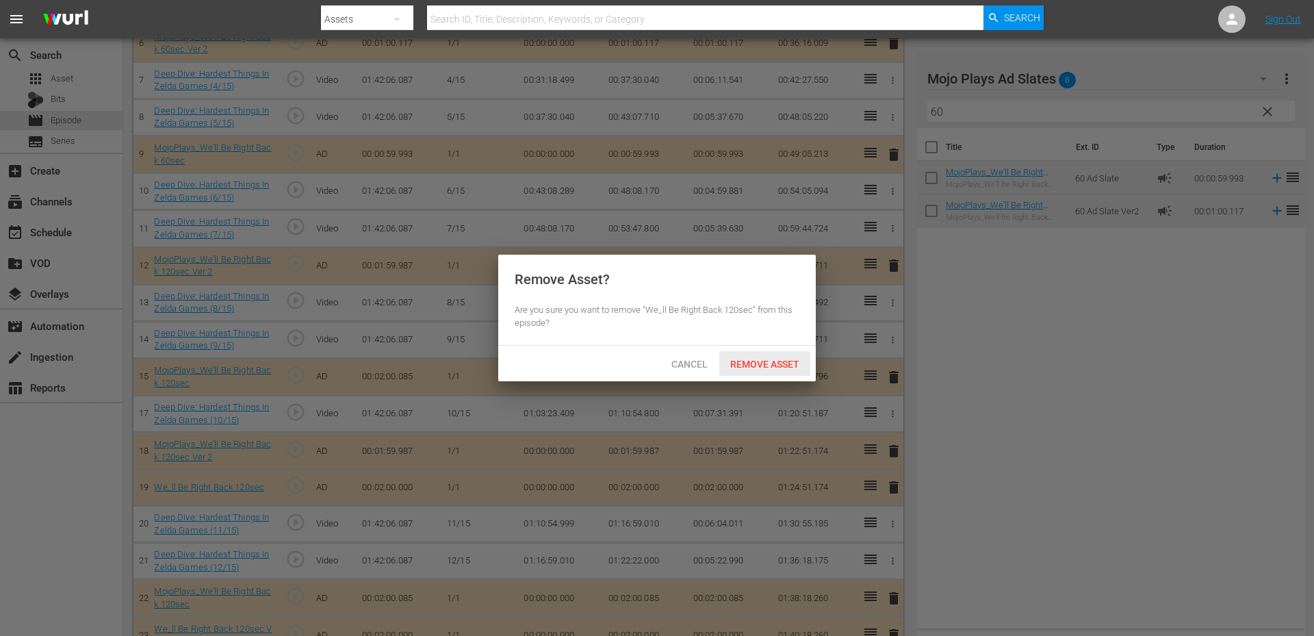
click at [769, 355] on div "Remove Asset" at bounding box center [764, 363] width 91 height 25
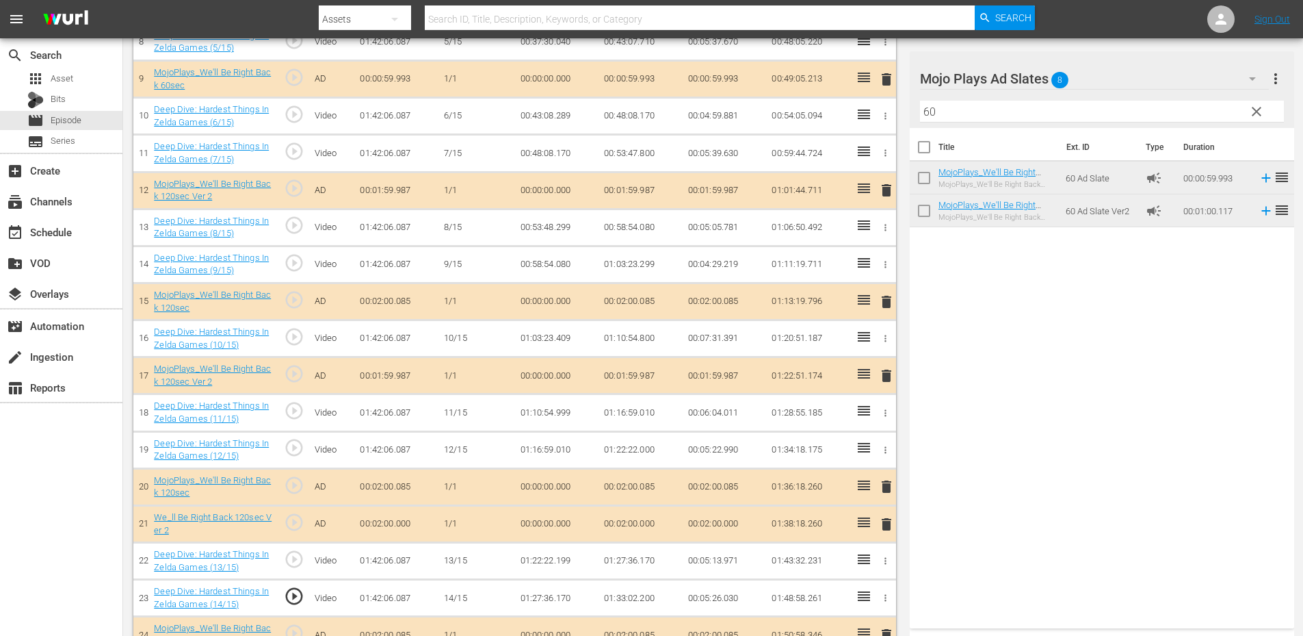
scroll to position [547, 0]
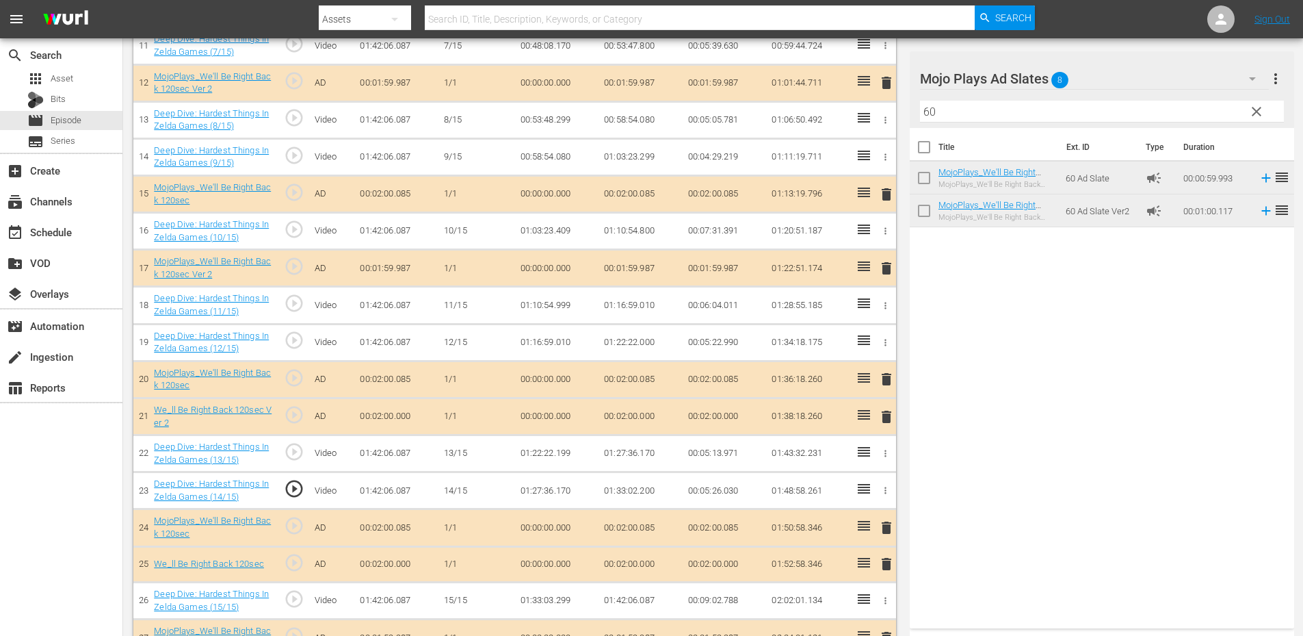
click at [884, 421] on span "delete" at bounding box center [887, 416] width 16 height 16
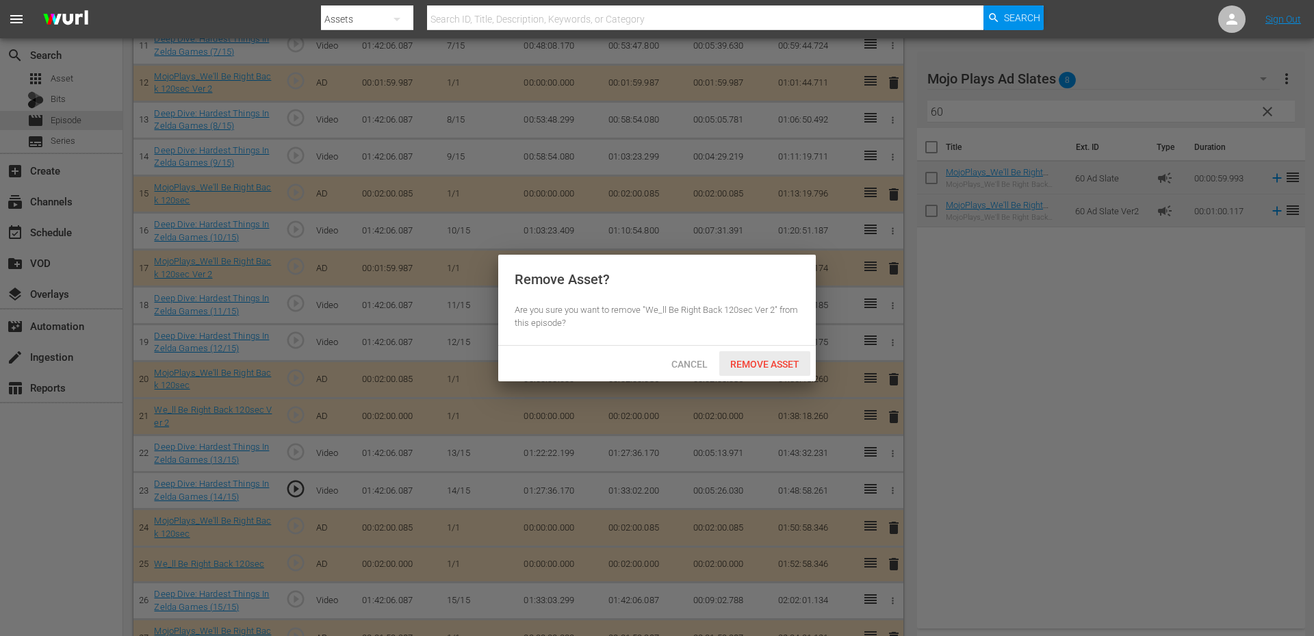
click at [777, 359] on span "Remove Asset" at bounding box center [764, 364] width 91 height 11
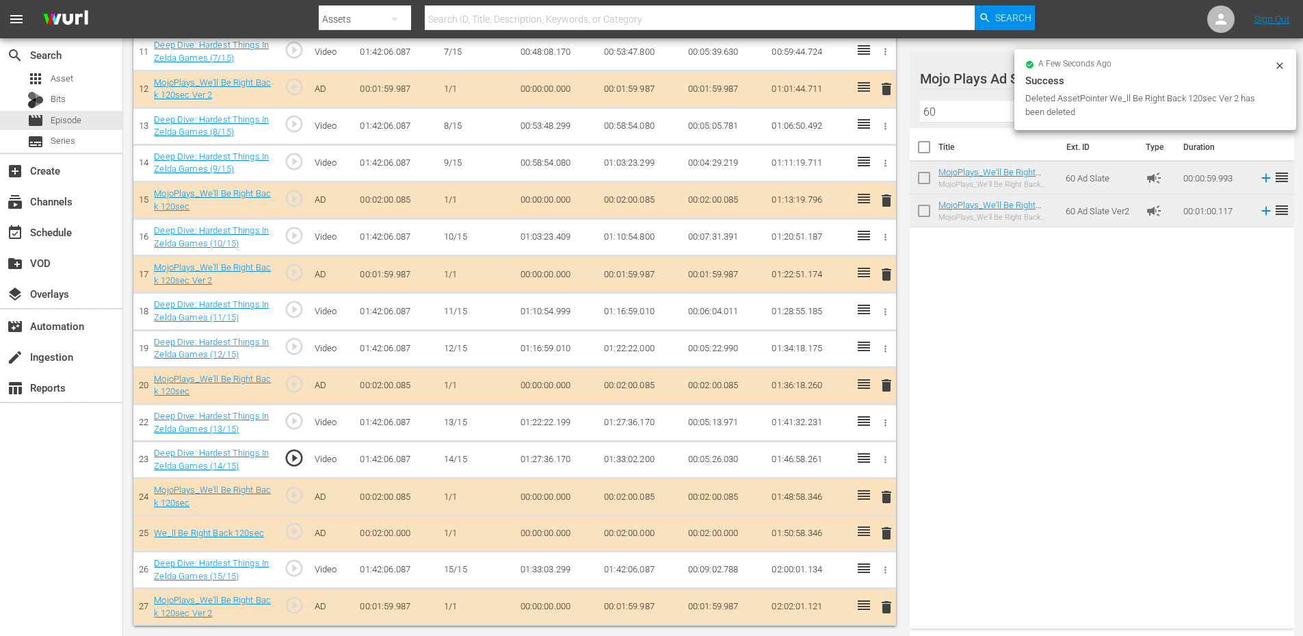
scroll to position [541, 0]
click at [887, 530] on span "delete" at bounding box center [887, 533] width 16 height 16
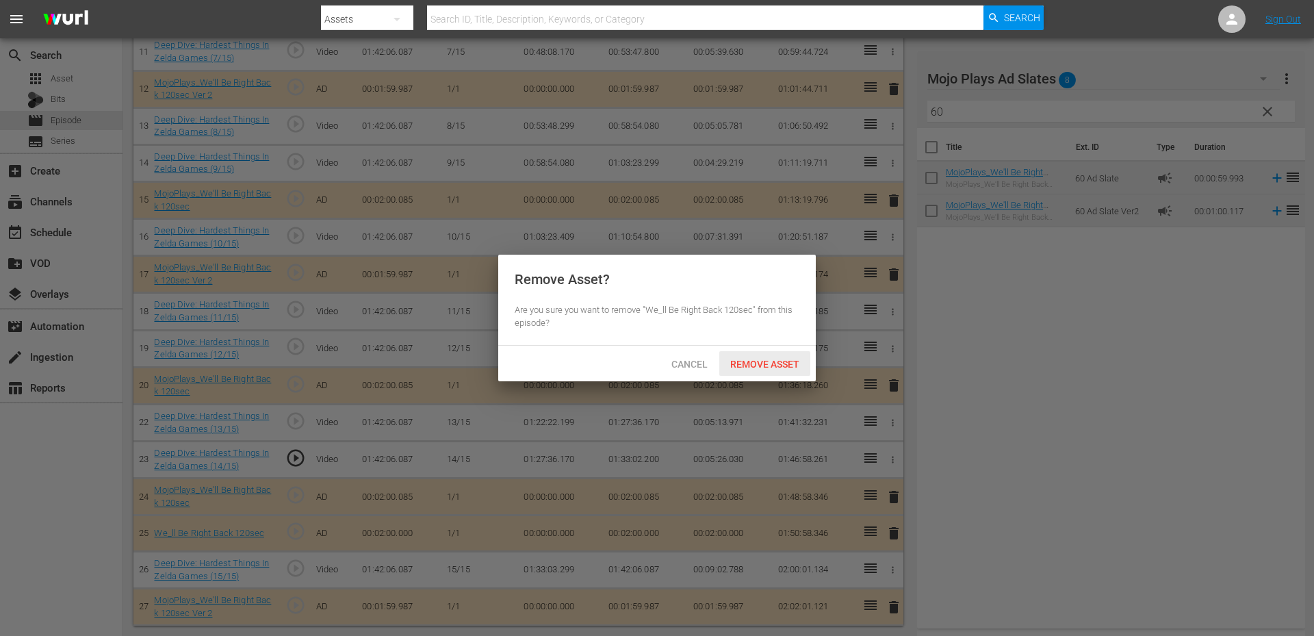
click at [738, 359] on span "Remove Asset" at bounding box center [764, 364] width 91 height 11
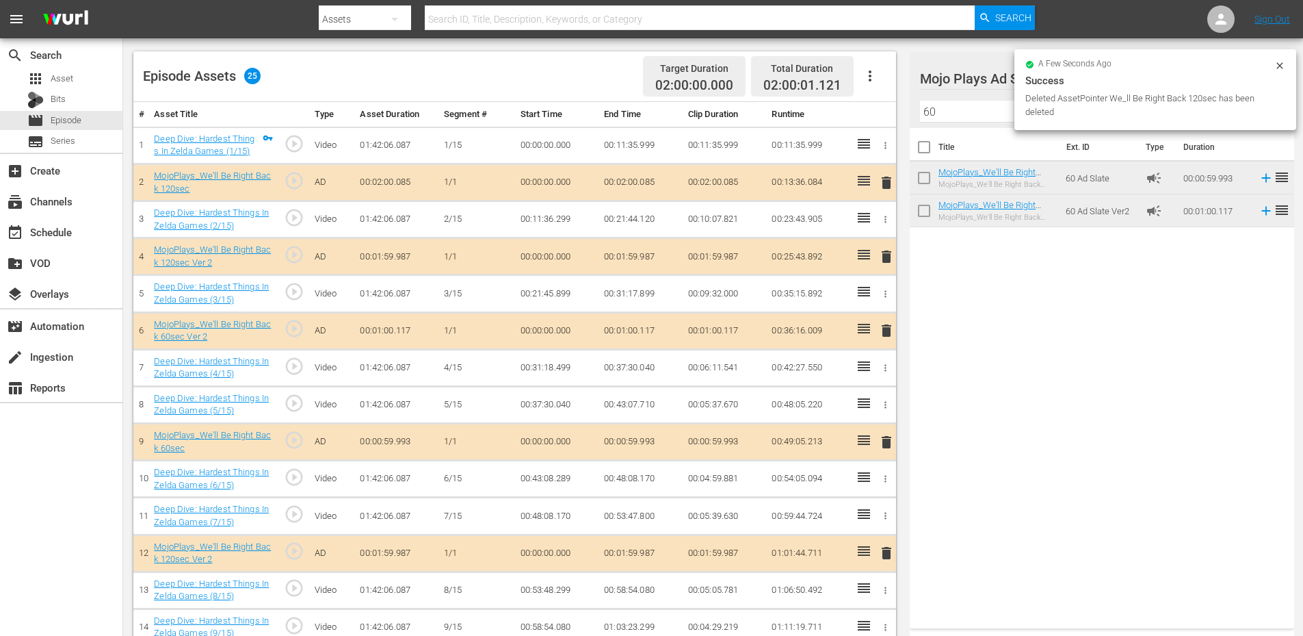
scroll to position [0, 0]
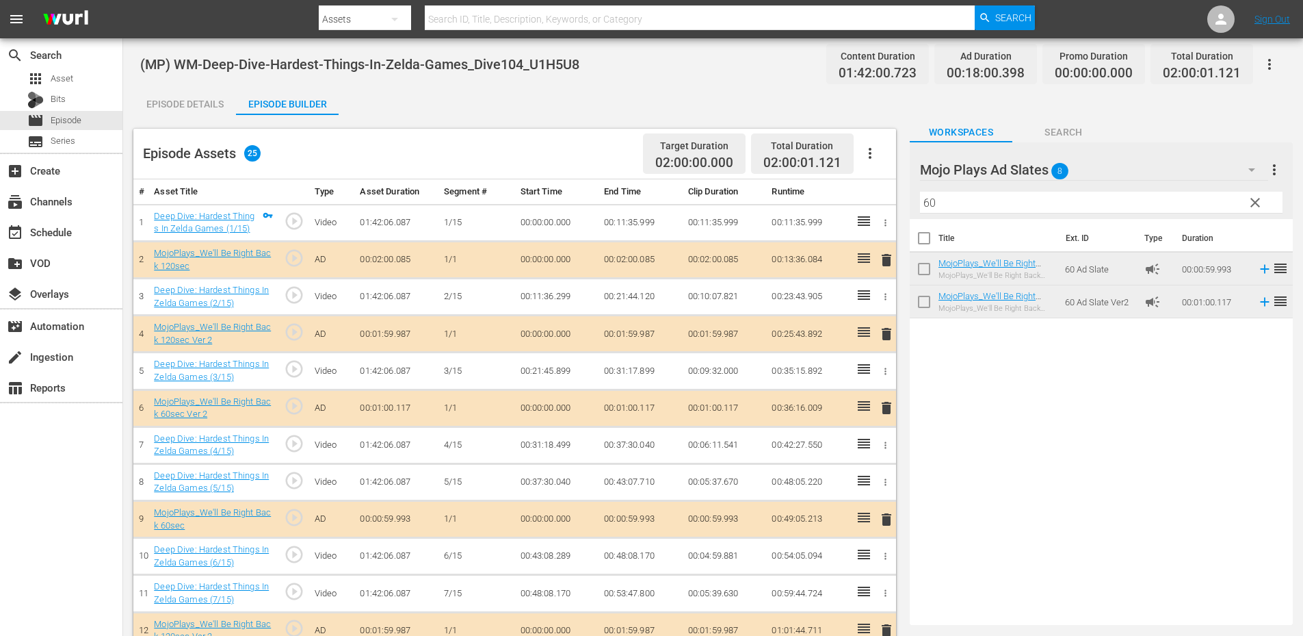
click at [187, 109] on div "Episode Details" at bounding box center [184, 104] width 103 height 33
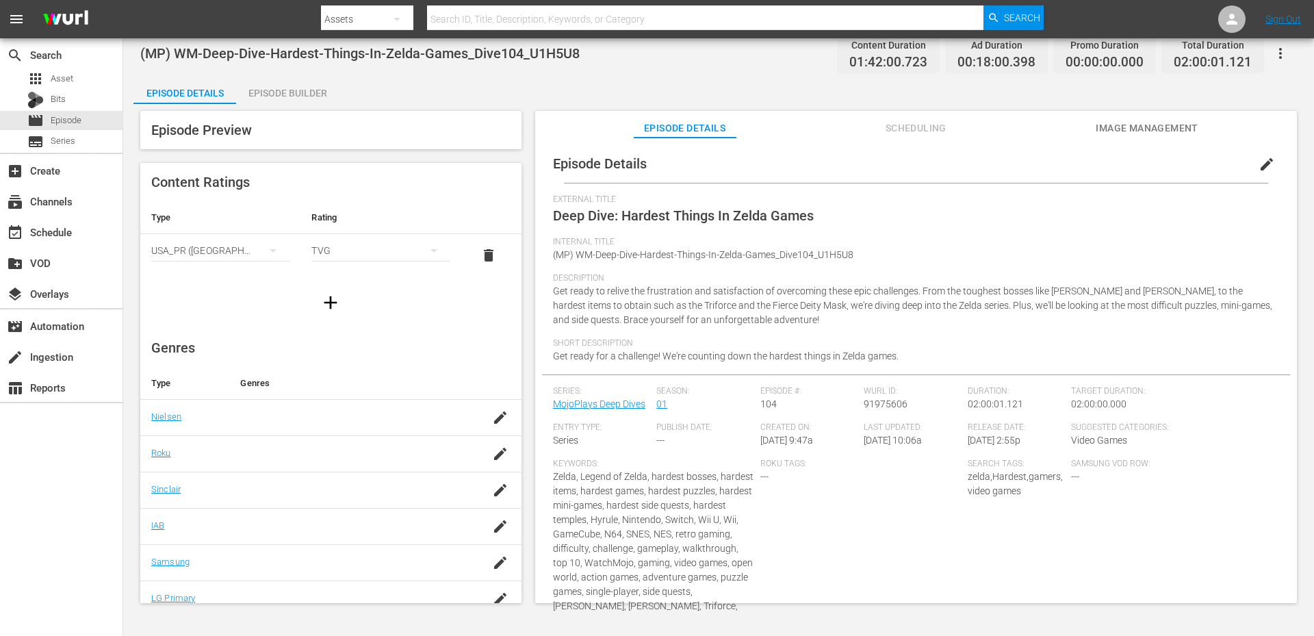
click at [291, 92] on div "Episode Builder" at bounding box center [287, 93] width 103 height 33
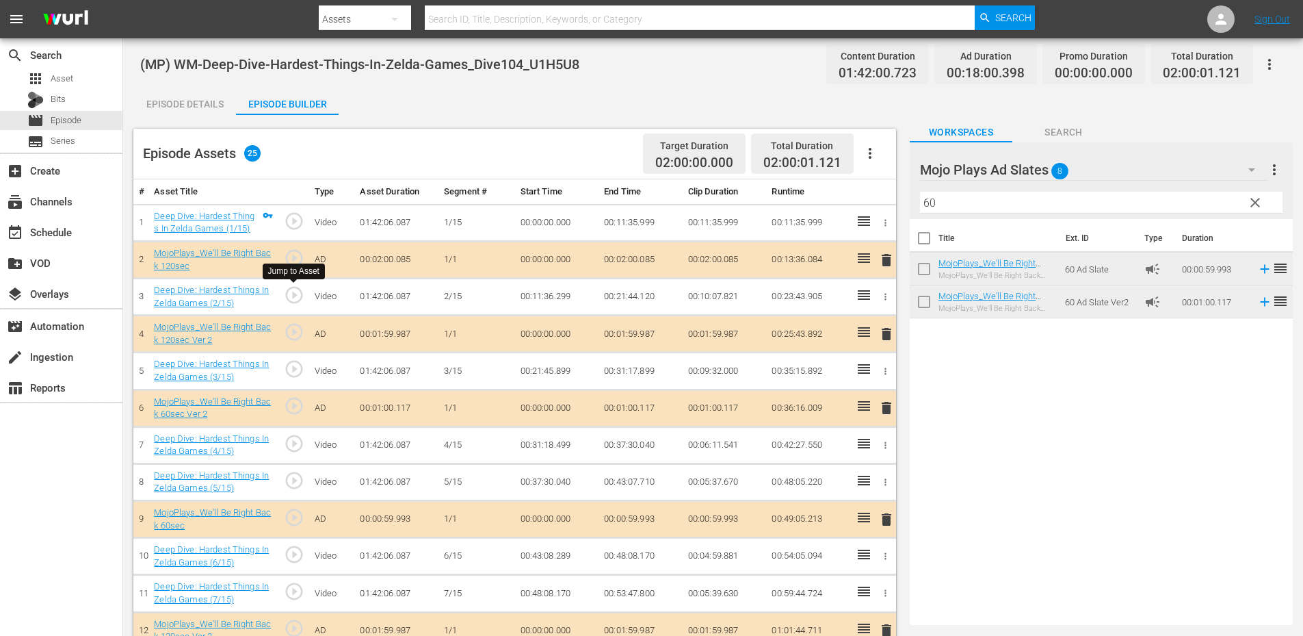
click at [292, 290] on span "play_circle_outline" at bounding box center [294, 295] width 21 height 21
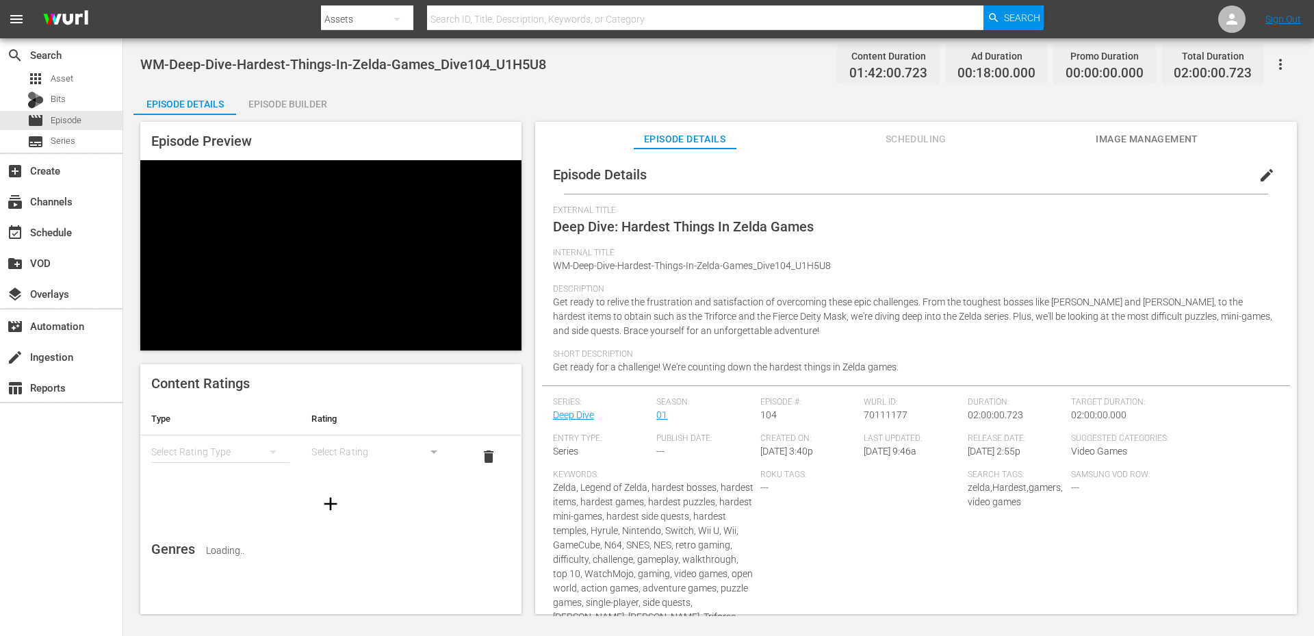
click at [287, 110] on div "Episode Builder" at bounding box center [287, 104] width 103 height 33
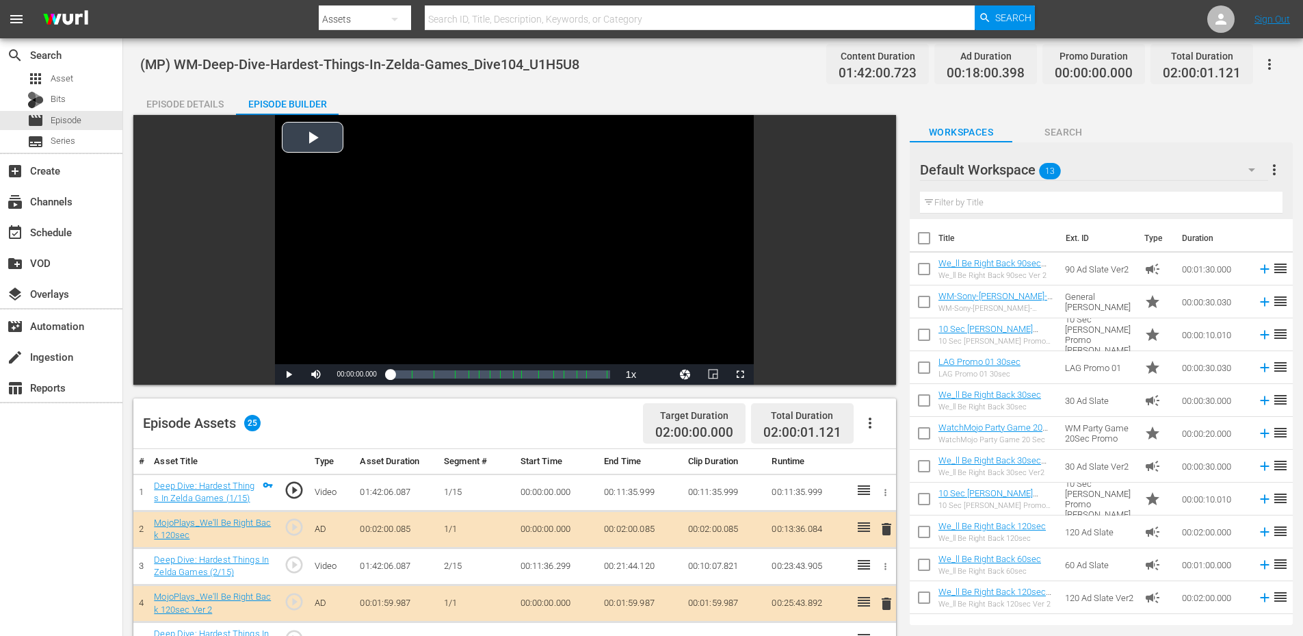
click at [448, 267] on div "Video Player" at bounding box center [514, 239] width 479 height 249
click at [298, 569] on span "play_circle_outline" at bounding box center [294, 564] width 21 height 21
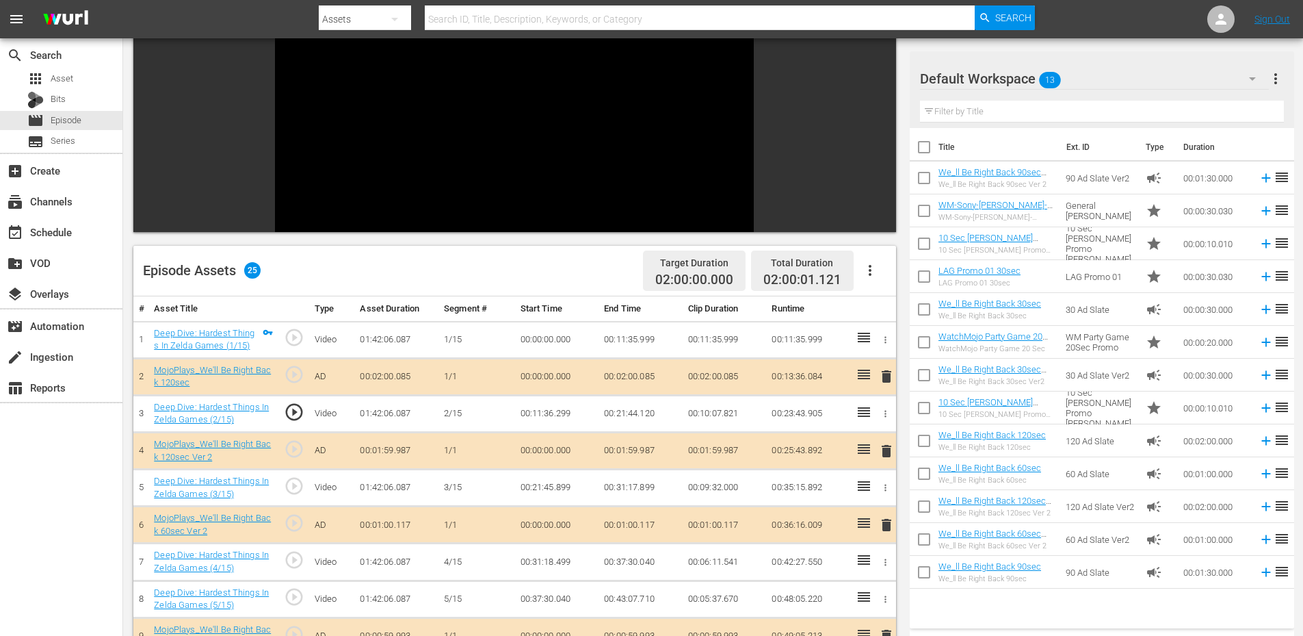
scroll to position [183, 0]
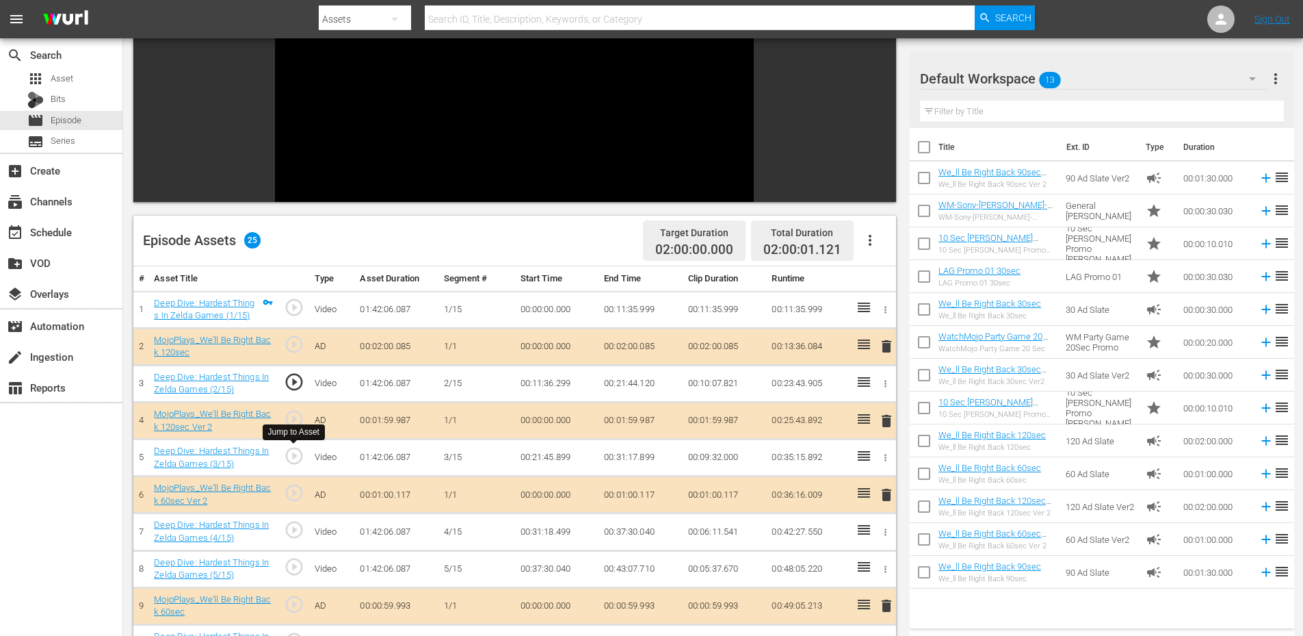
click at [291, 458] on span "play_circle_outline" at bounding box center [294, 455] width 21 height 21
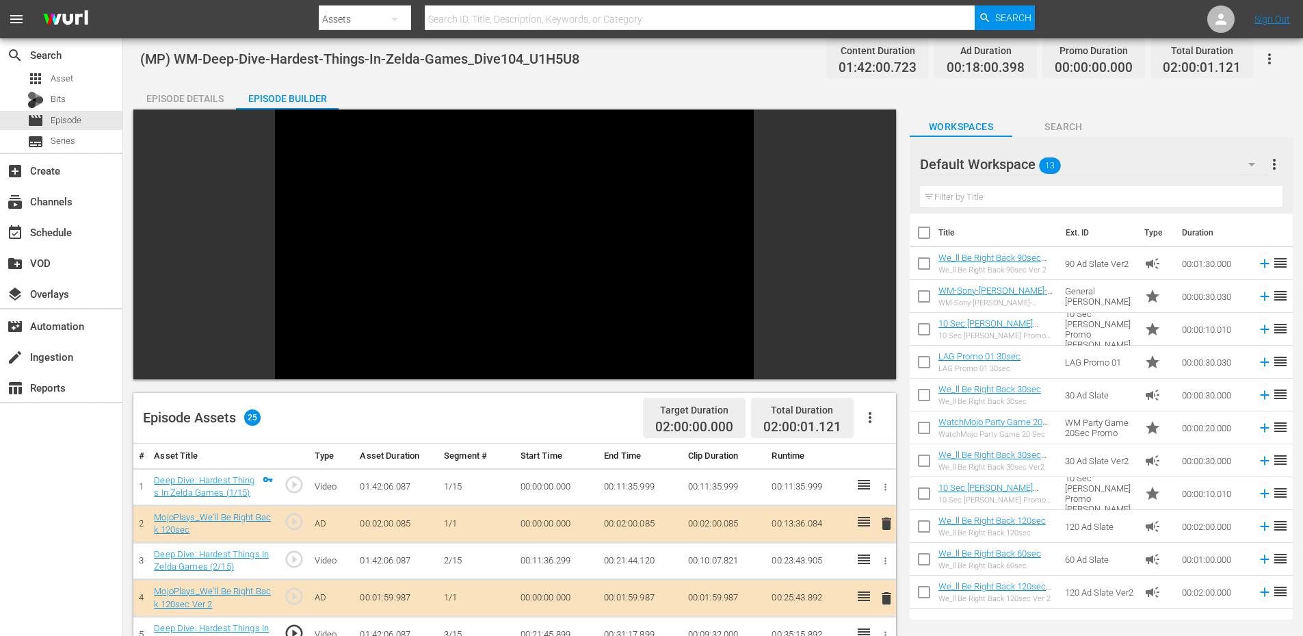
scroll to position [0, 0]
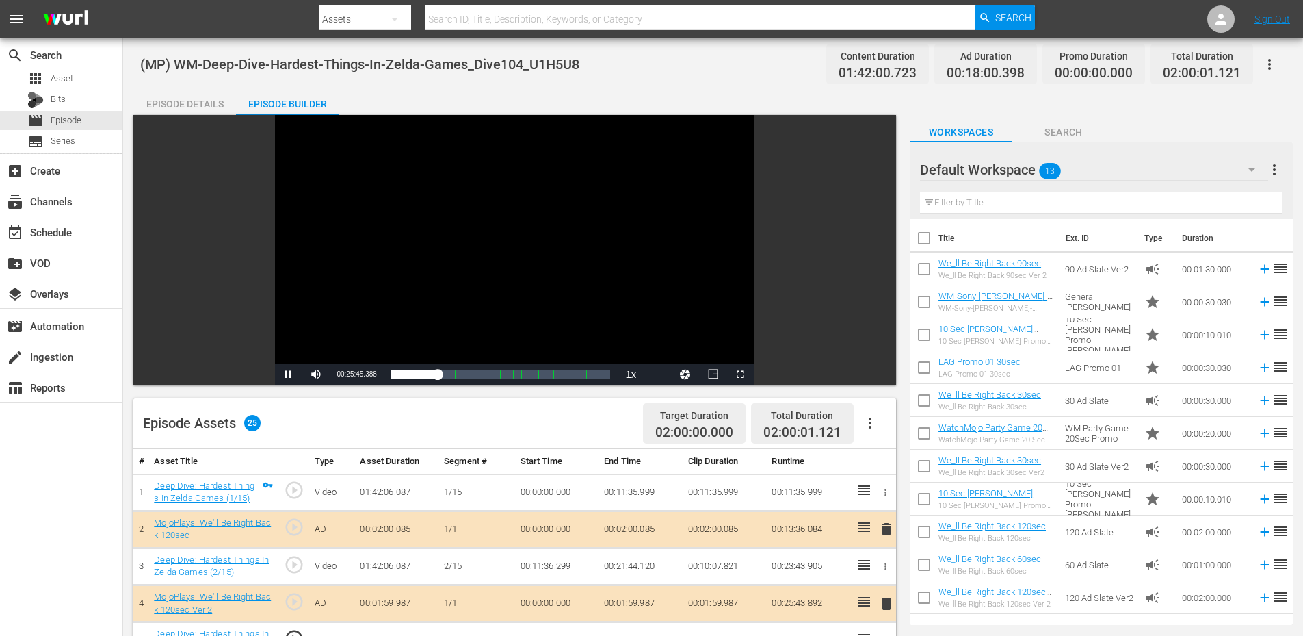
click at [342, 277] on div "Video Player" at bounding box center [514, 239] width 479 height 249
drag, startPoint x: 552, startPoint y: 60, endPoint x: 178, endPoint y: 62, distance: 374.3
click at [178, 62] on div "(MP) WM-Deep-Dive-Hardest-Things-In-Zelda-Games_Dive104_U1H5U8 Content Duration…" at bounding box center [713, 64] width 1146 height 31
copy span "WM-Deep-Dive-Hardest-Things-In-Zelda-Games_Dive104_U1H5U8"
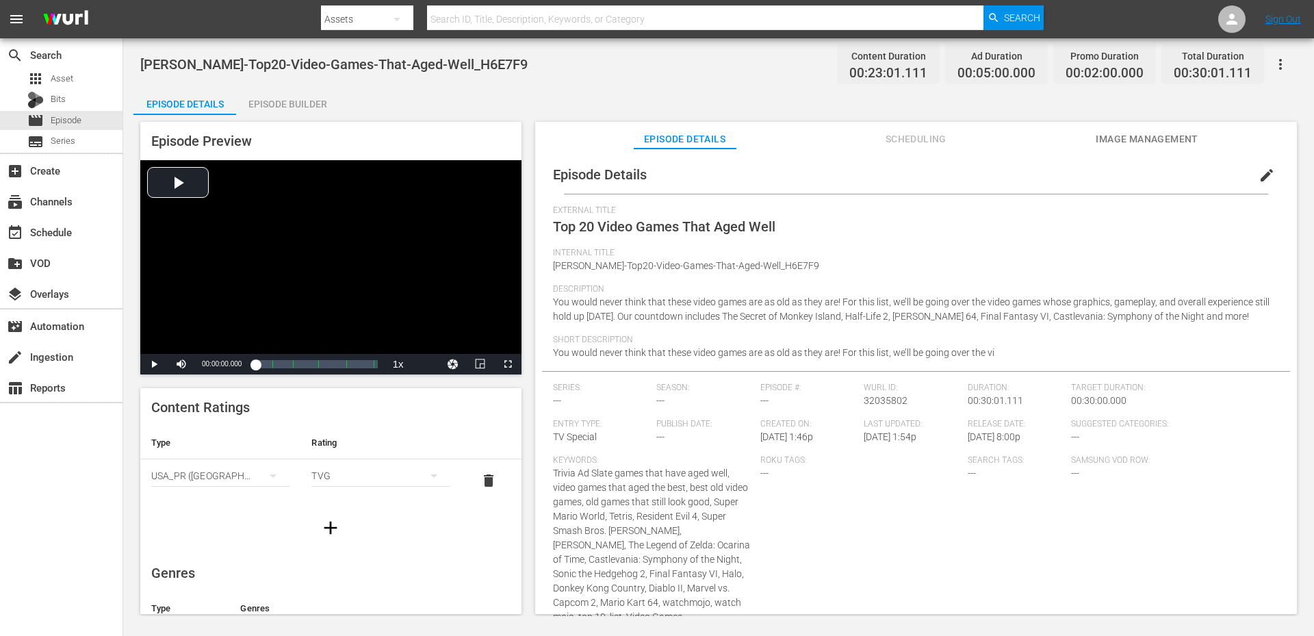
click at [917, 129] on button "Scheduling" at bounding box center [915, 135] width 103 height 27
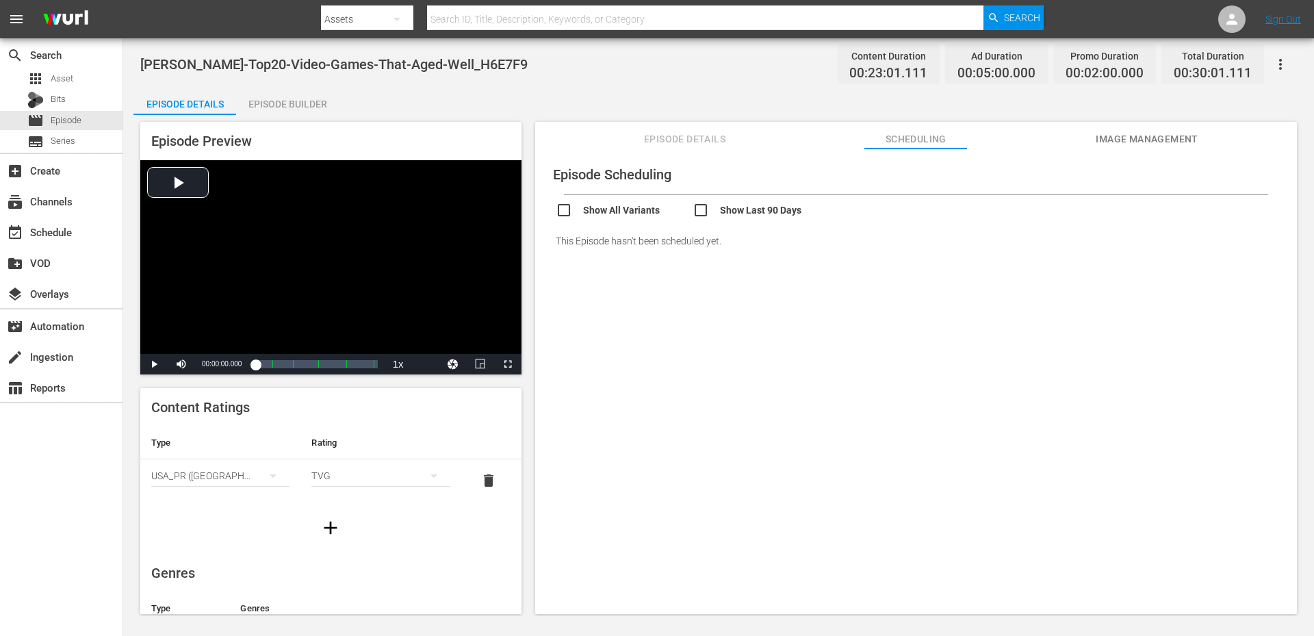
click at [1113, 133] on span "Image Management" at bounding box center [1146, 139] width 103 height 17
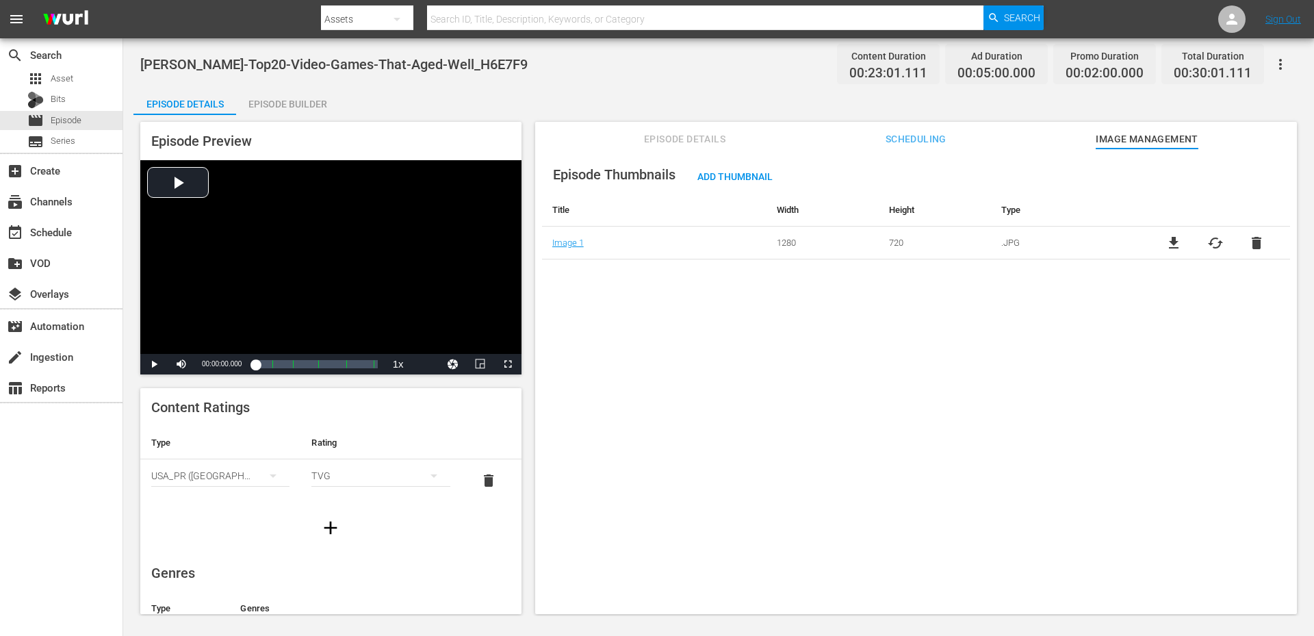
click at [1165, 246] on span "file_download" at bounding box center [1173, 243] width 16 height 16
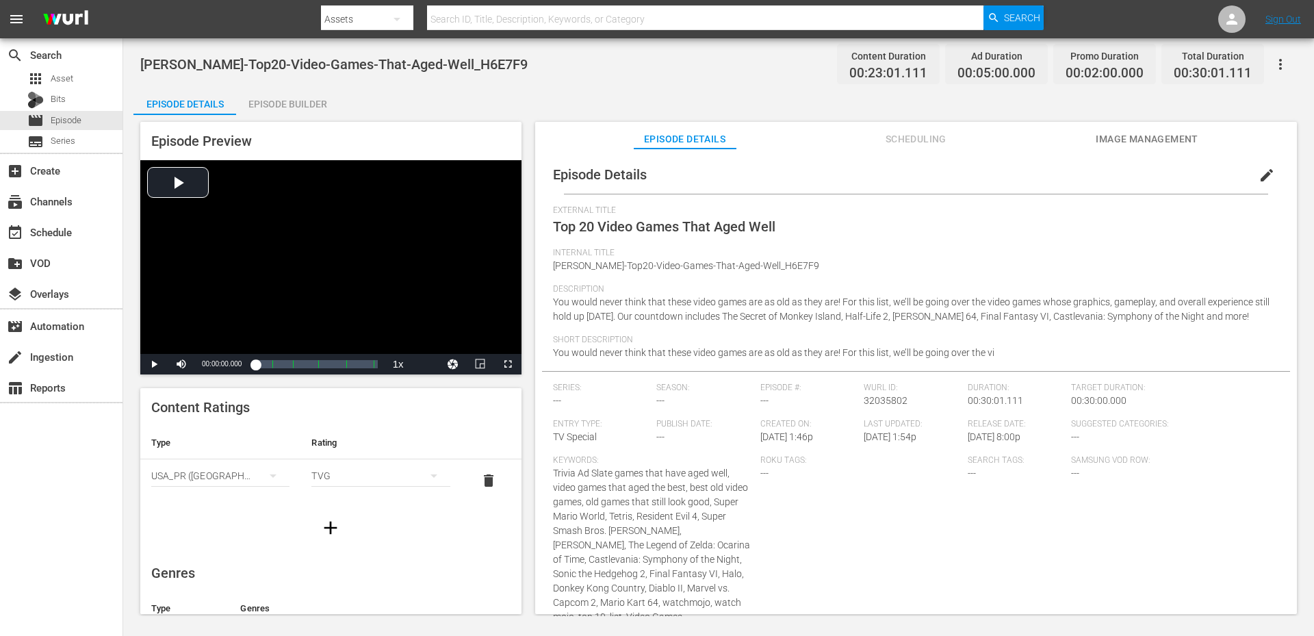
click at [1139, 140] on span "Image Management" at bounding box center [1146, 139] width 103 height 17
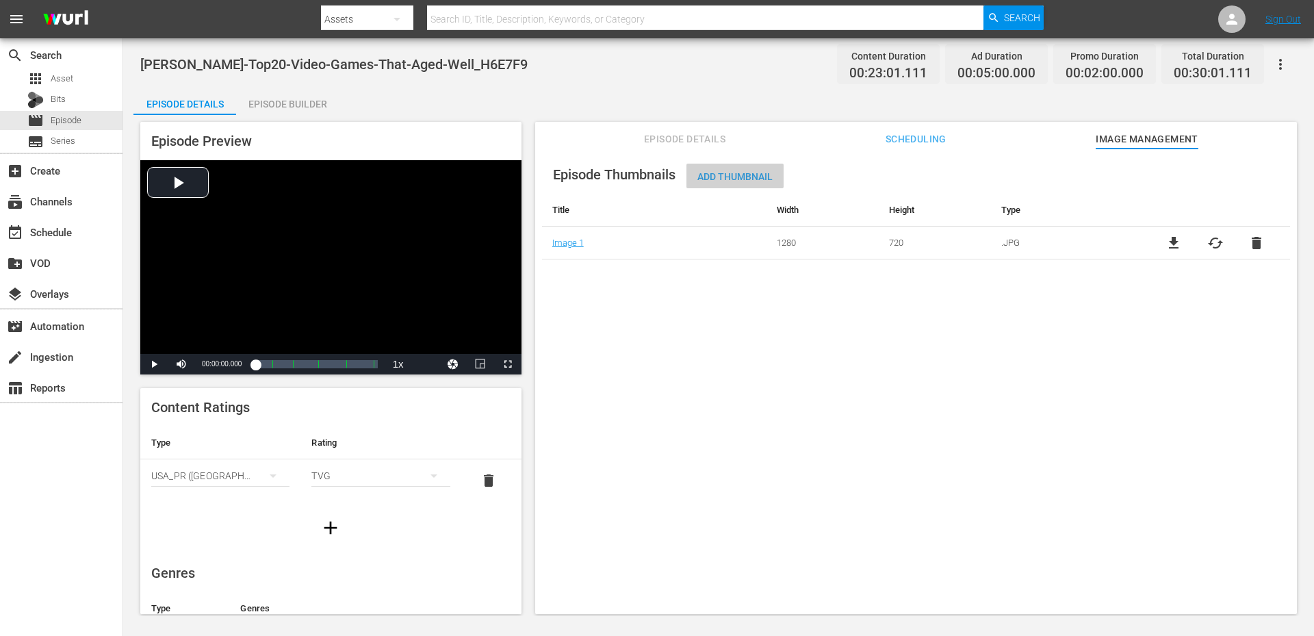
click at [715, 174] on span "Add Thumbnail" at bounding box center [734, 176] width 97 height 11
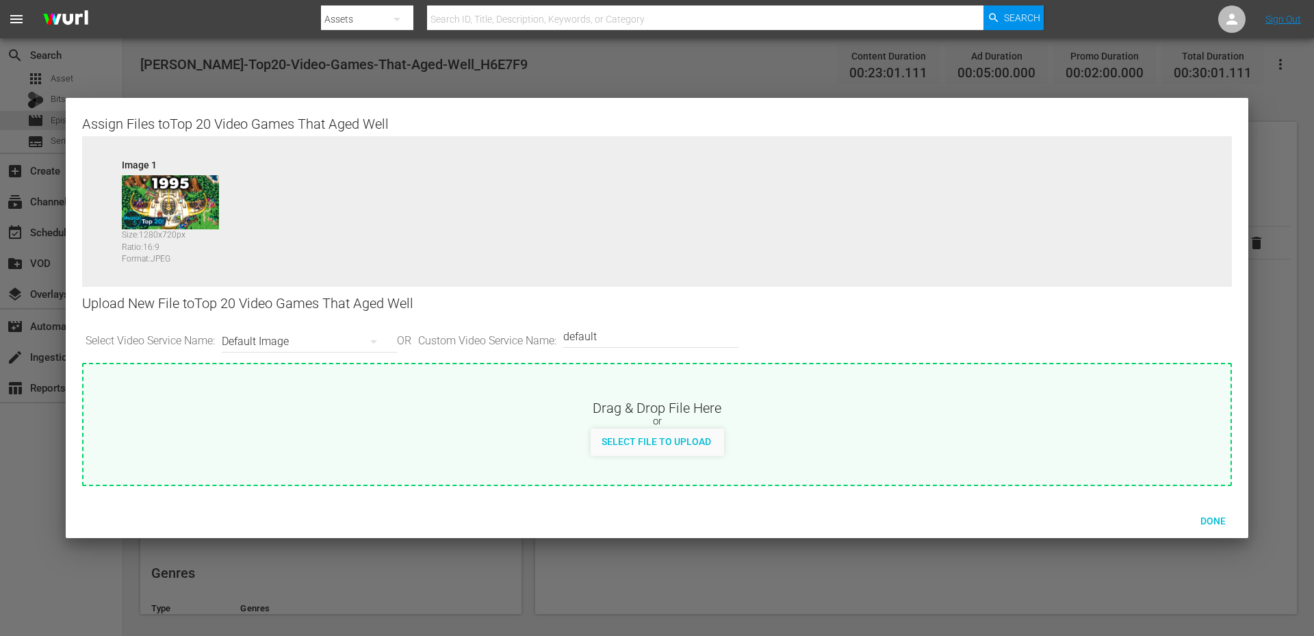
click at [245, 347] on div "Default Image" at bounding box center [306, 341] width 168 height 38
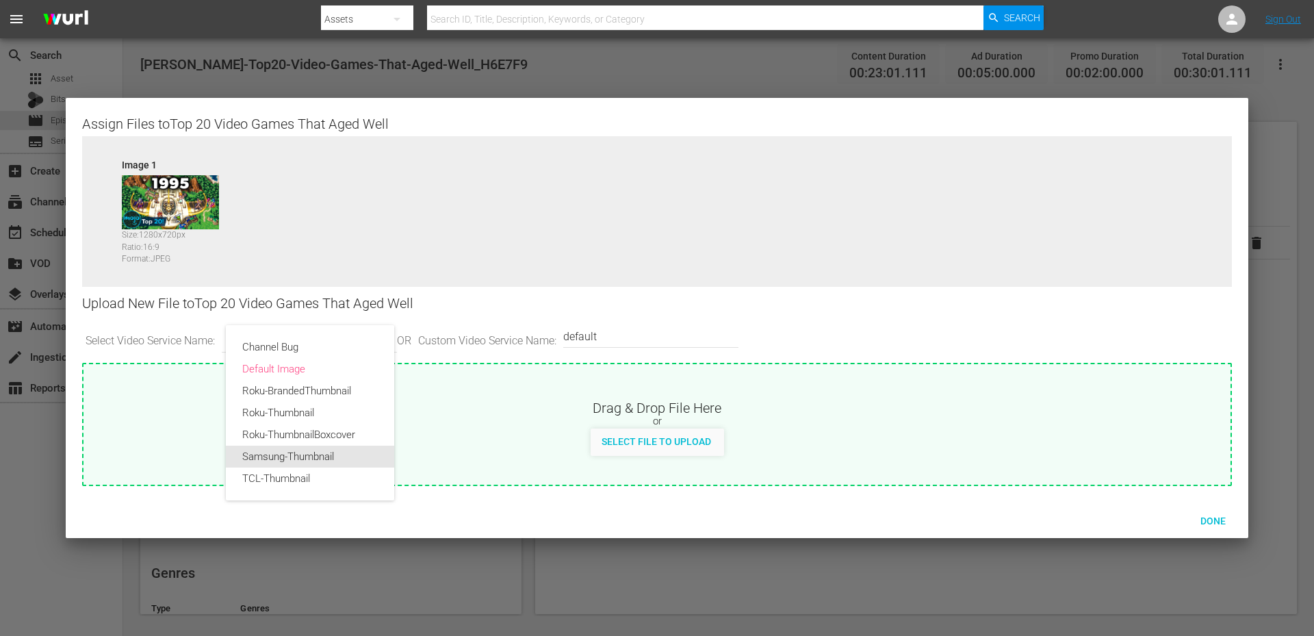
click at [277, 451] on div "Samsung-Thumbnail" at bounding box center [309, 456] width 135 height 22
type input "Samsung-Thumbnail"
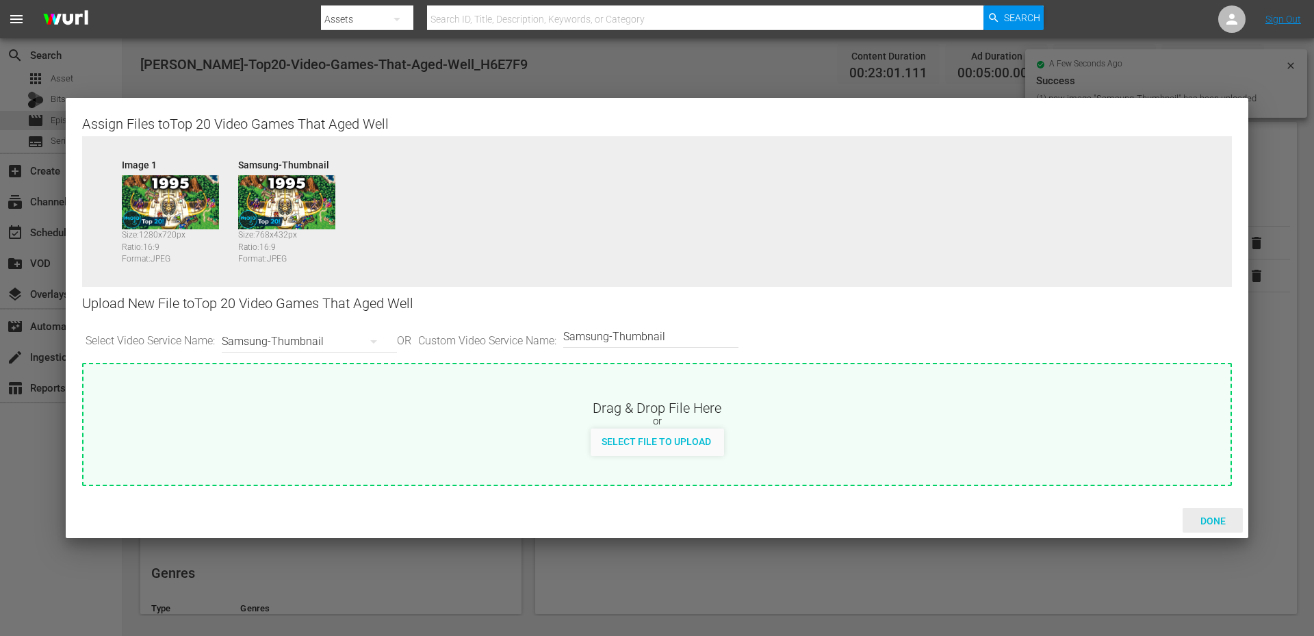
click at [1206, 515] on span "Done" at bounding box center [1212, 520] width 47 height 11
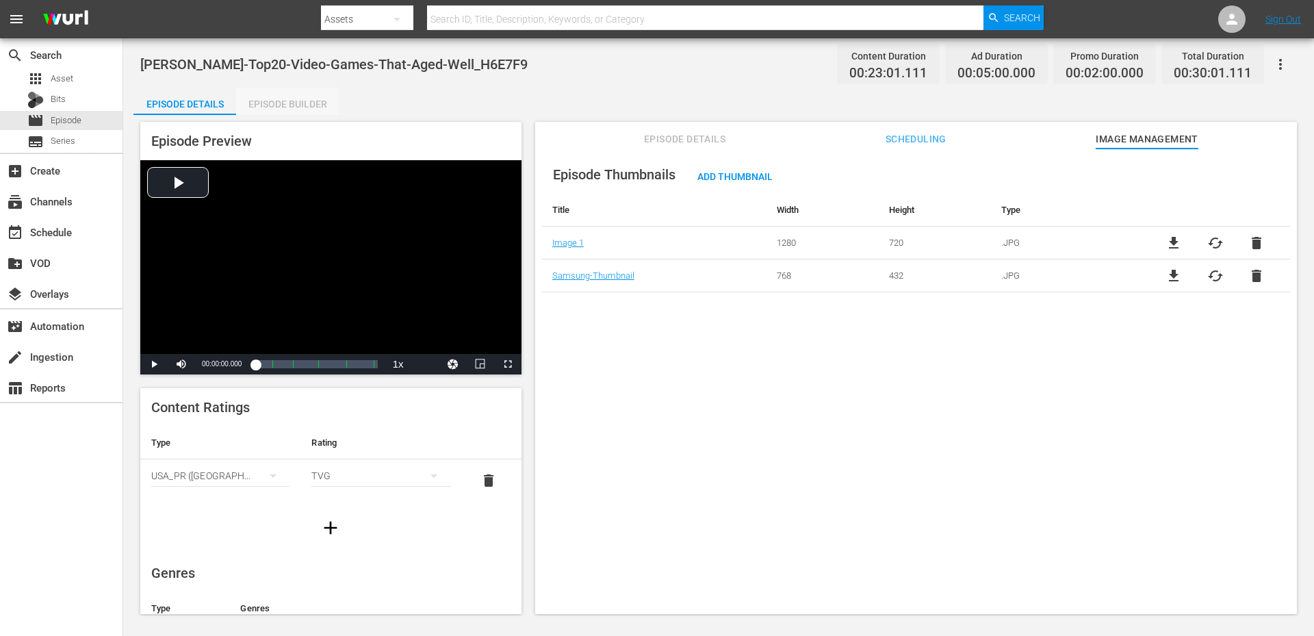
click at [272, 101] on div "Episode Builder" at bounding box center [287, 104] width 103 height 33
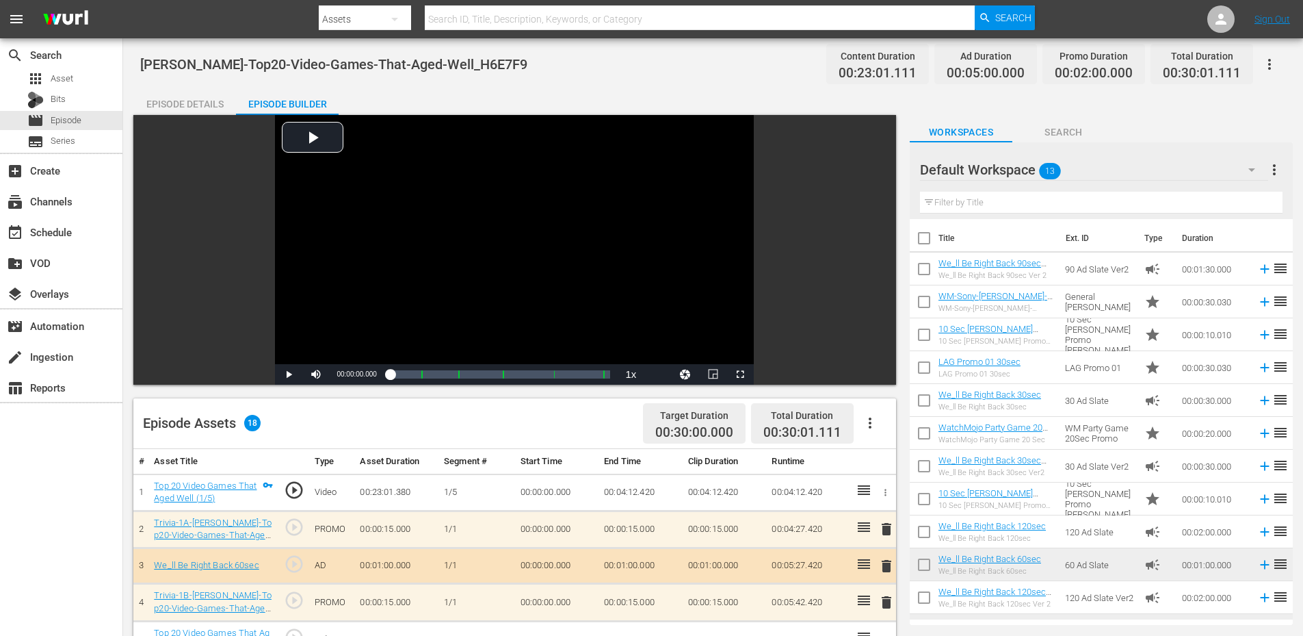
click at [168, 99] on div "Episode Details" at bounding box center [184, 104] width 103 height 33
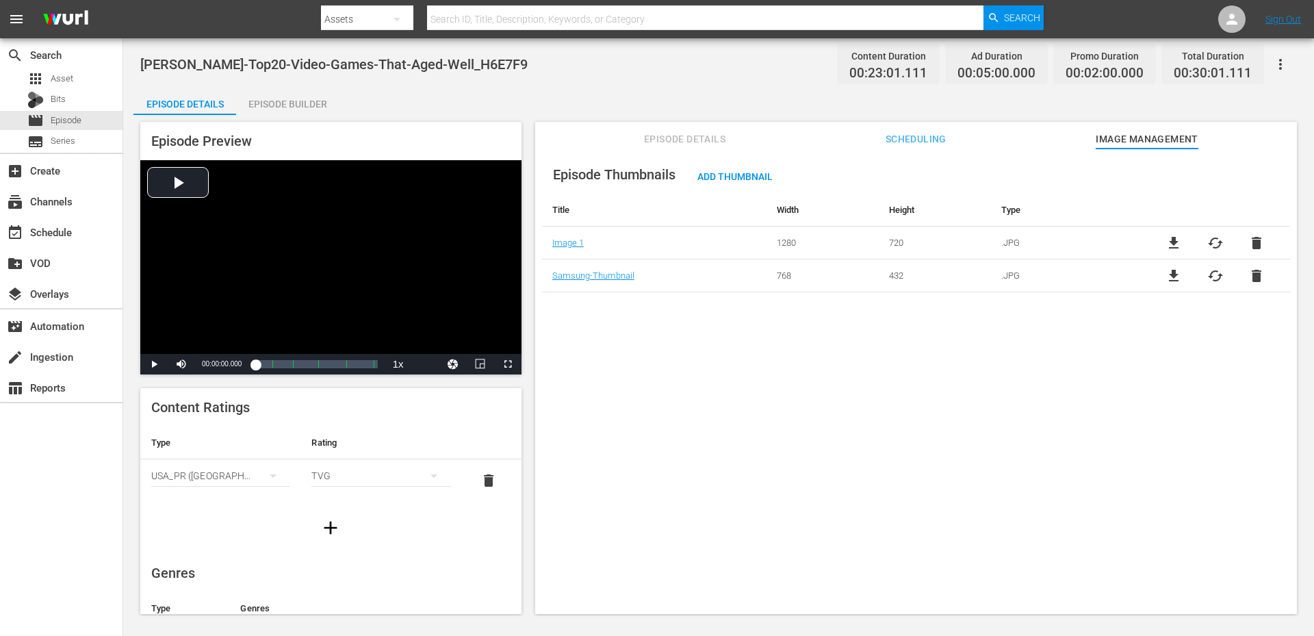
click at [681, 140] on span "Episode Details" at bounding box center [685, 139] width 103 height 17
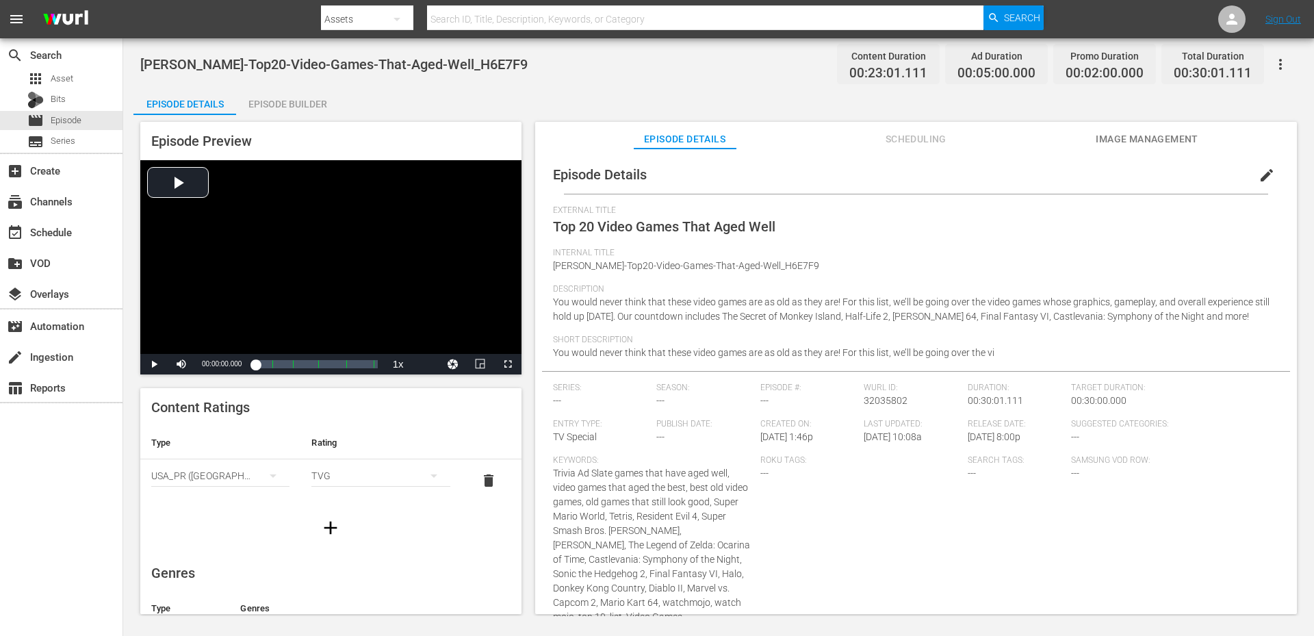
click at [1259, 181] on span "edit" at bounding box center [1266, 175] width 16 height 16
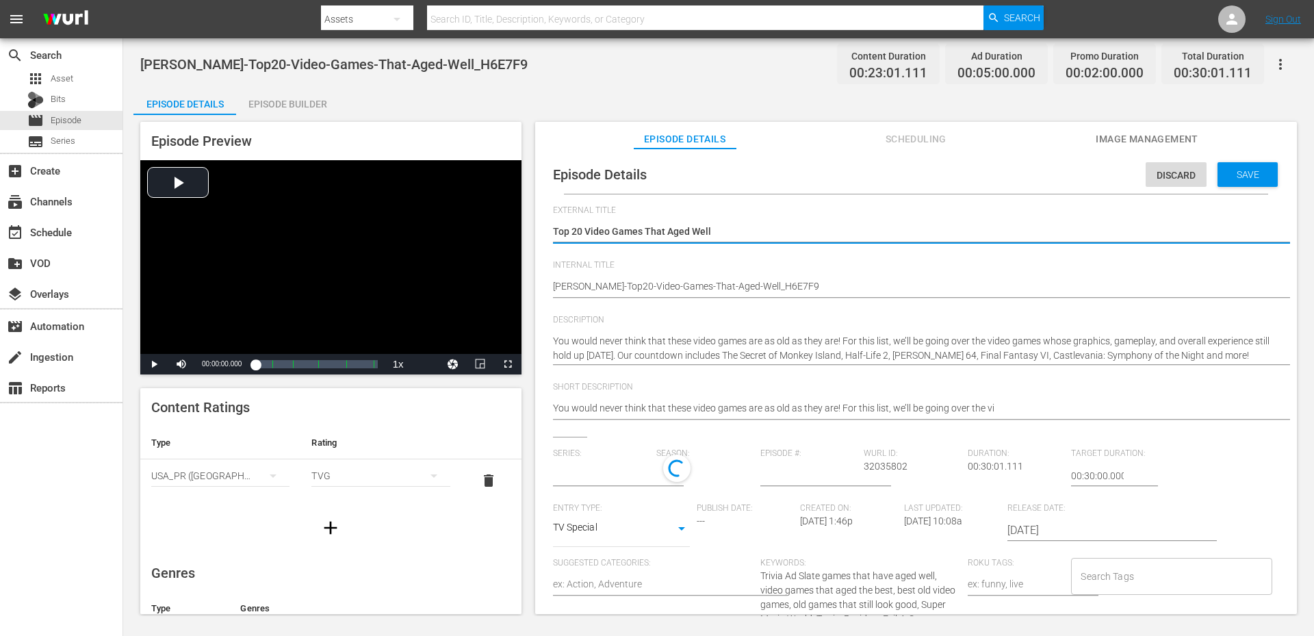
type input "No Series"
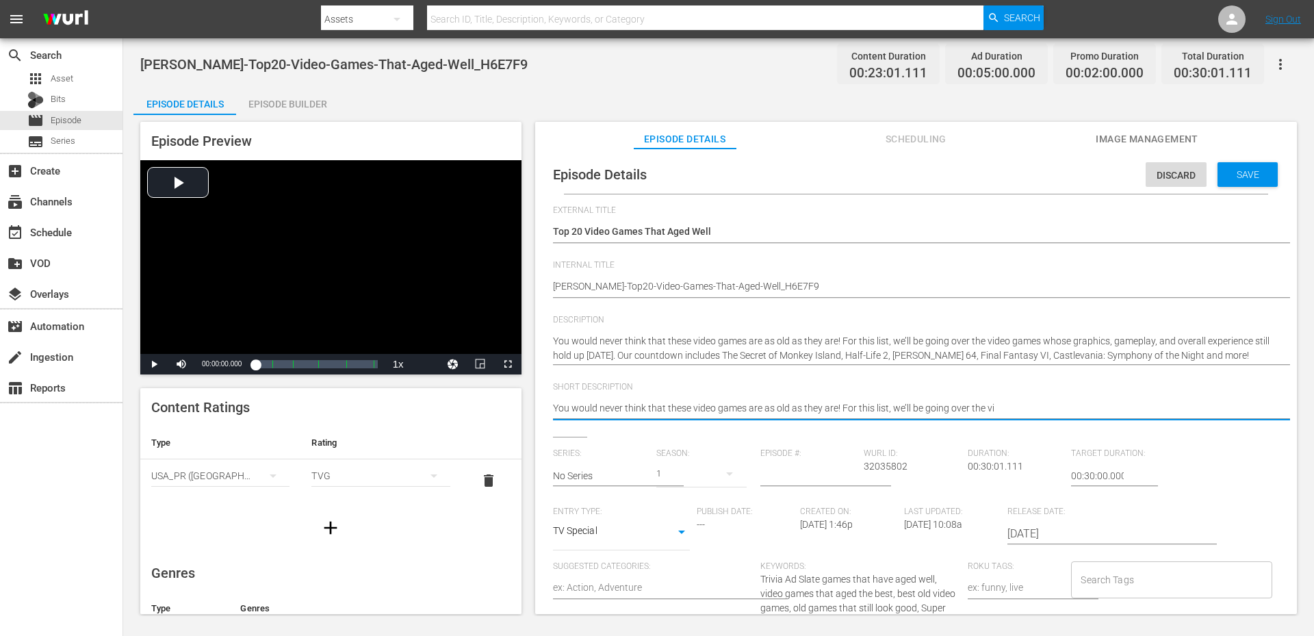
drag, startPoint x: 854, startPoint y: 404, endPoint x: 1078, endPoint y: 415, distance: 224.0
type textarea "You would never think that these video games are as old as they are! For"
type textarea "You would never think that these video games are as old as they are! Fo"
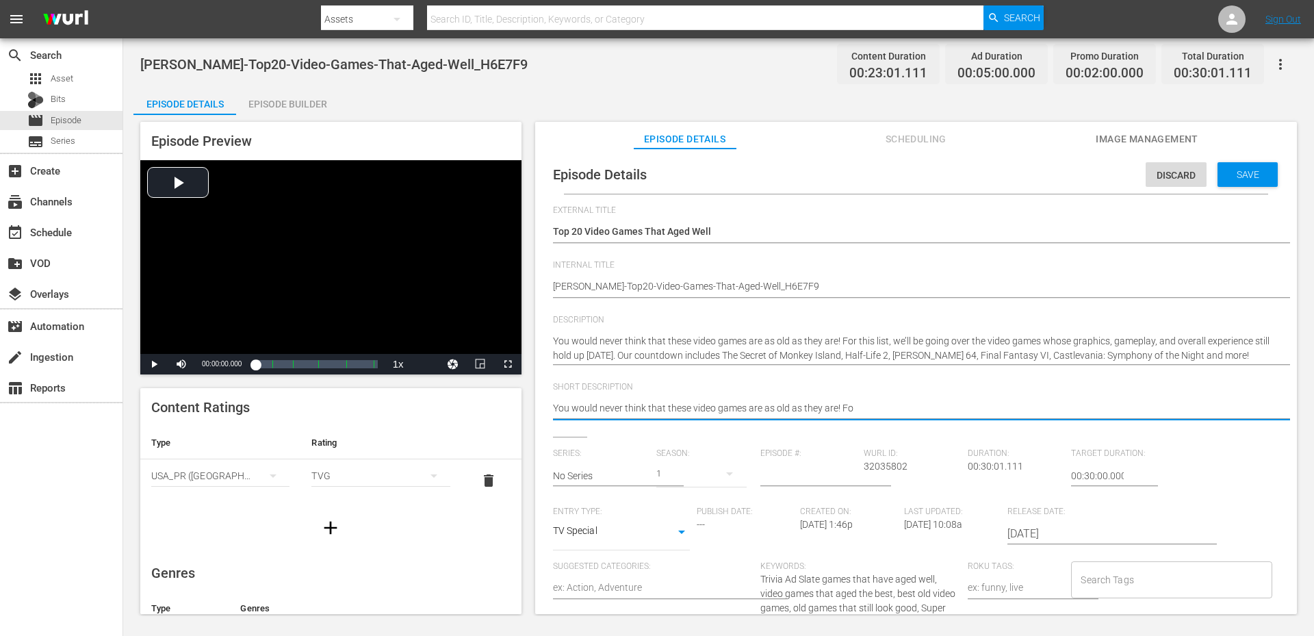
type textarea "You would never think that these video games are as old as they are! F"
type textarea "You would never think that these video games are as old as they are!"
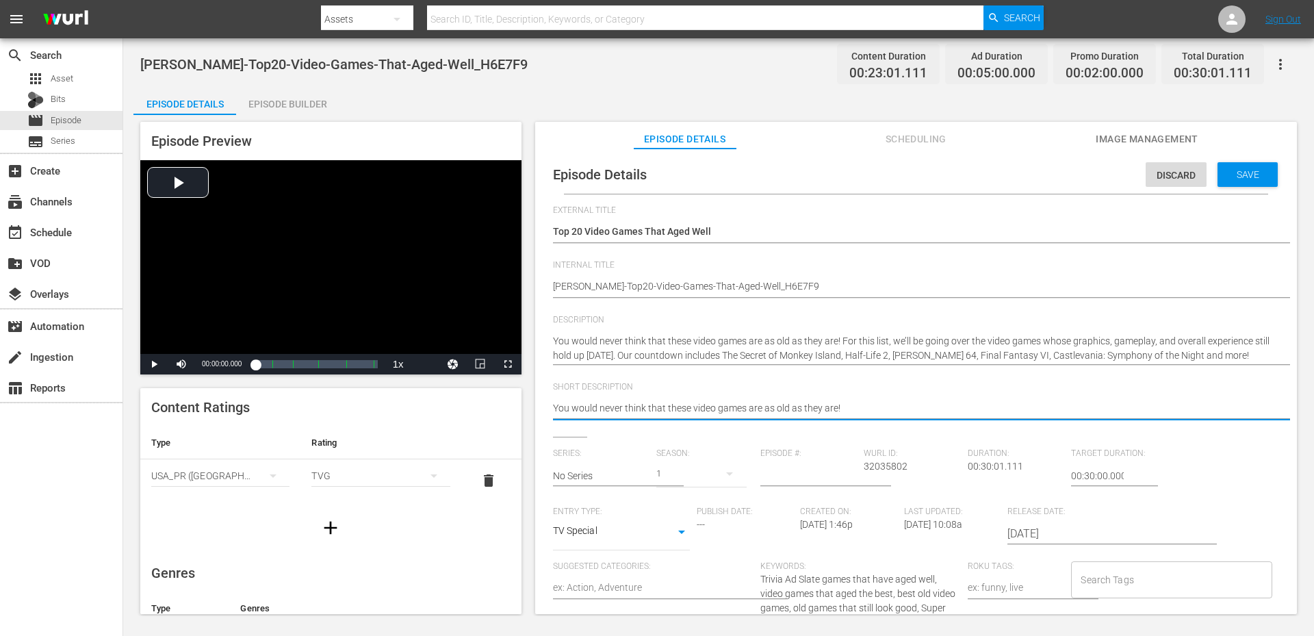
type textarea "You would never think that these video games are as old as they are!"
click at [259, 61] on span "WM-VG-Top20-Video-Games-That-Aged-Well_H6E7F9" at bounding box center [333, 64] width 387 height 16
copy span "Video"
paste input "Video"
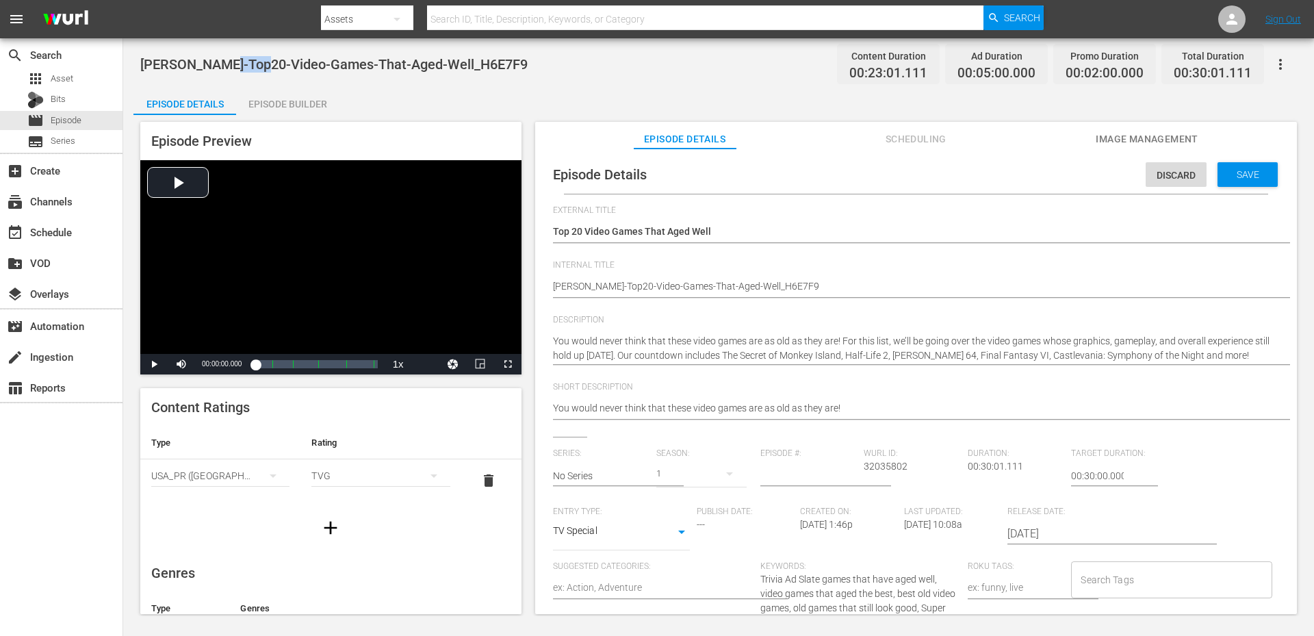
click at [1104, 575] on input "Search Tags" at bounding box center [1161, 579] width 168 height 25
type input "Video"
click at [1122, 495] on span "video games" at bounding box center [1103, 496] width 54 height 14
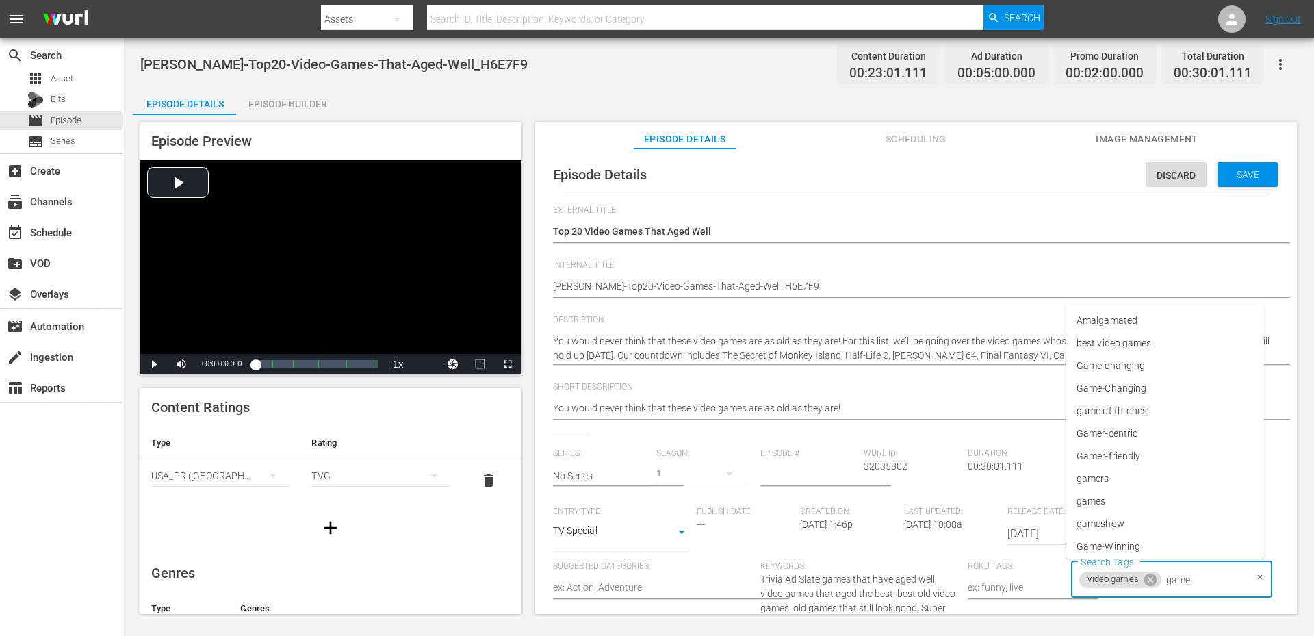
type input "games"
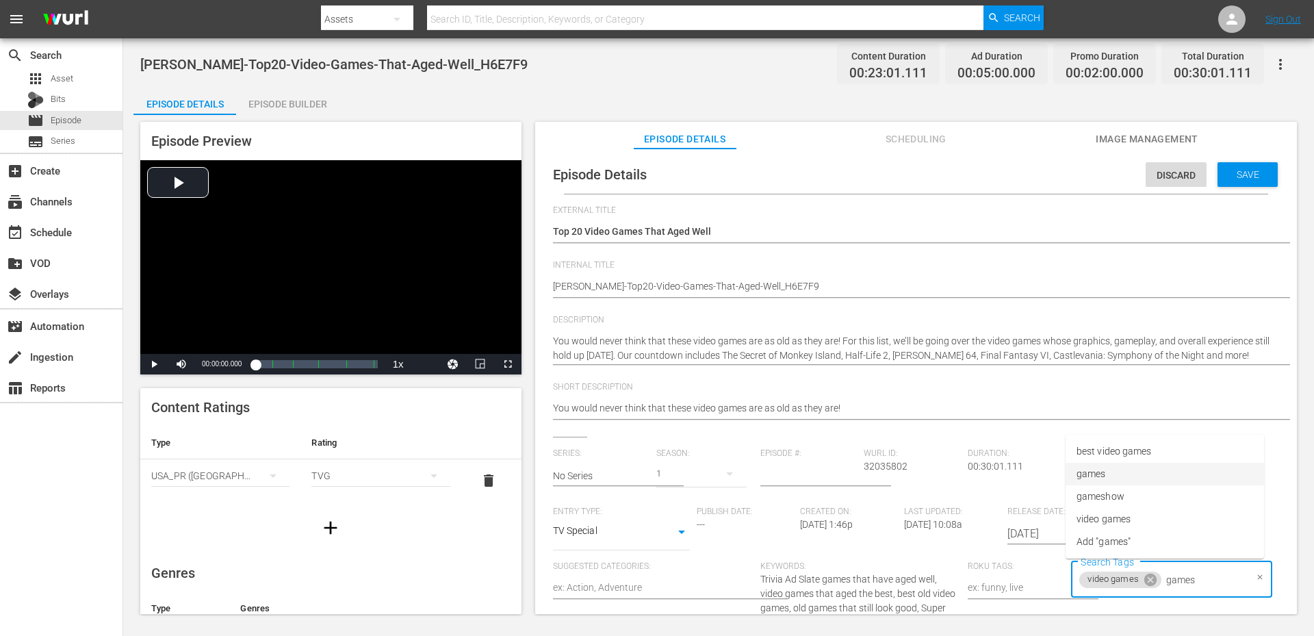
click at [1102, 474] on span "games" at bounding box center [1090, 474] width 29 height 14
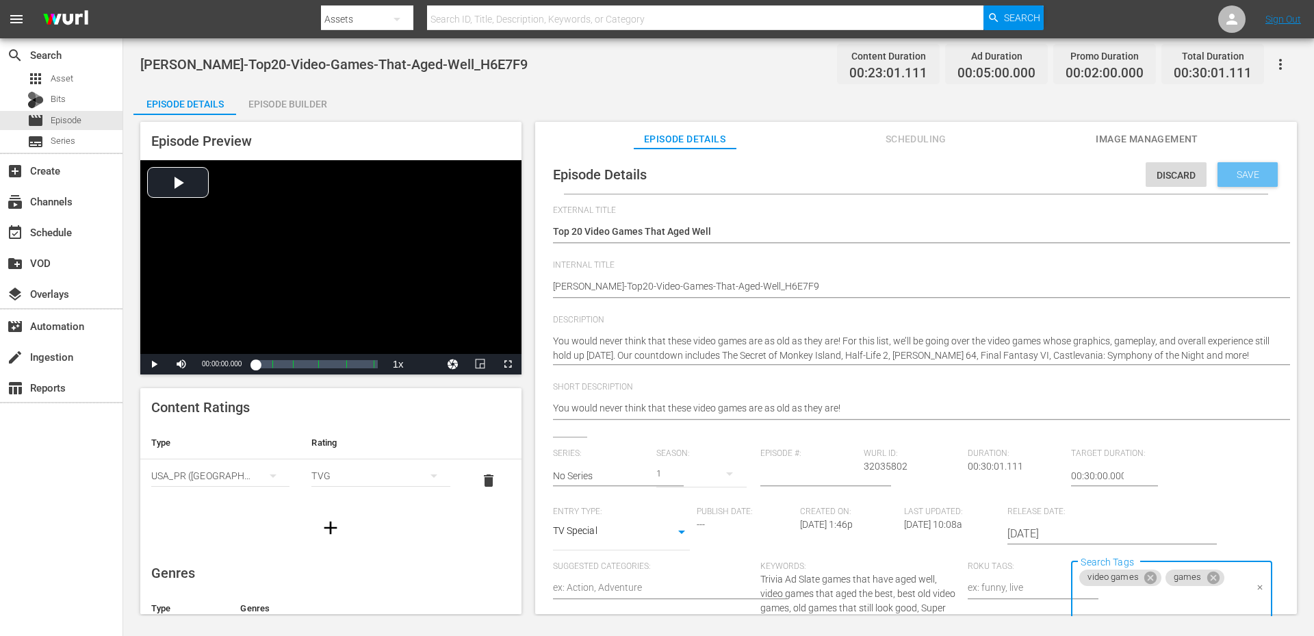
click at [1249, 173] on span "Save" at bounding box center [1247, 174] width 44 height 11
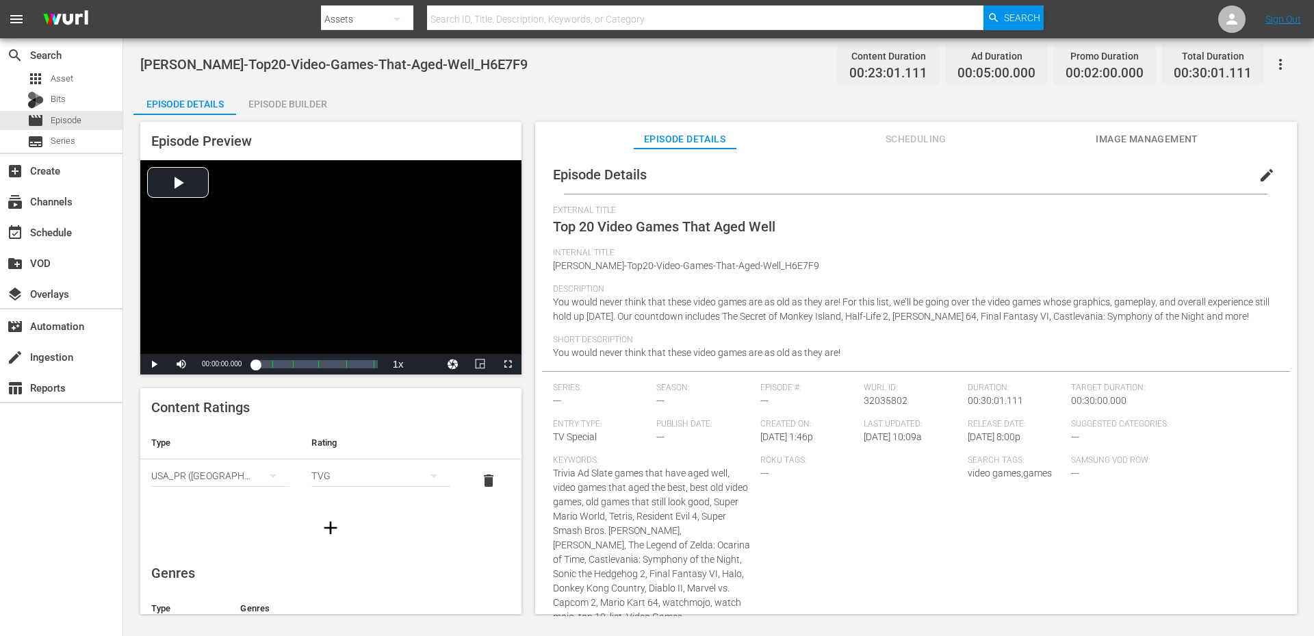
click at [291, 96] on div "Episode Builder" at bounding box center [287, 104] width 103 height 33
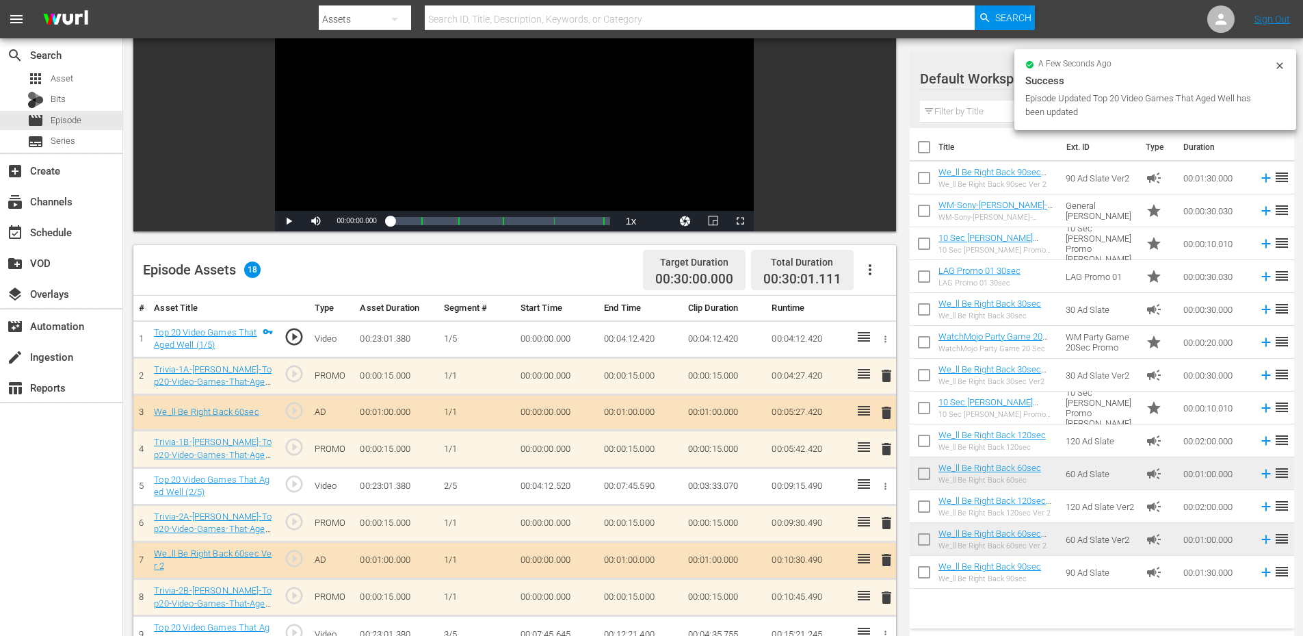
scroll to position [137, 0]
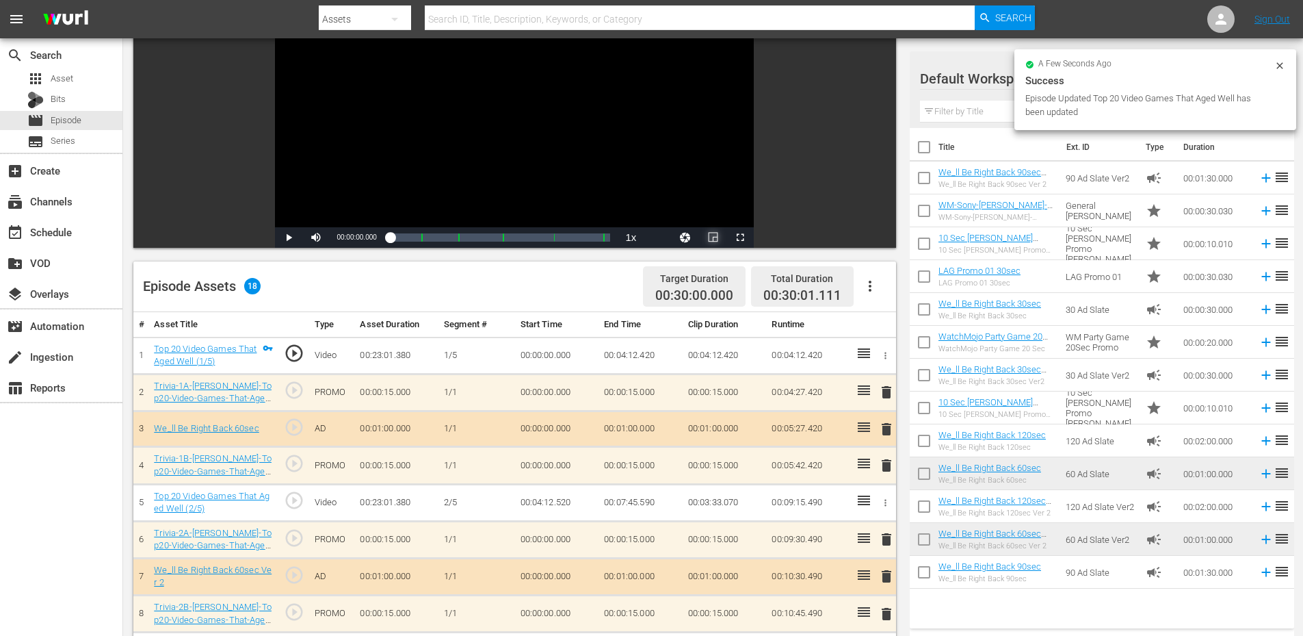
click at [713, 237] on span "Video Player" at bounding box center [713, 237] width 0 height 0
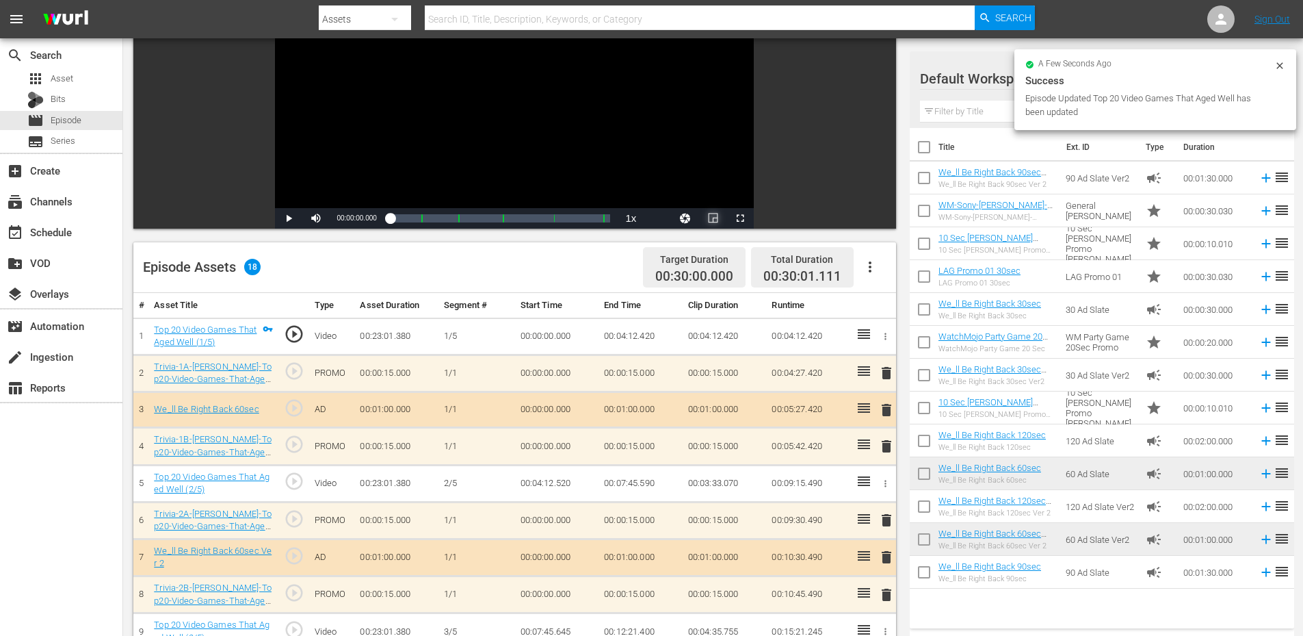
scroll to position [91, 0]
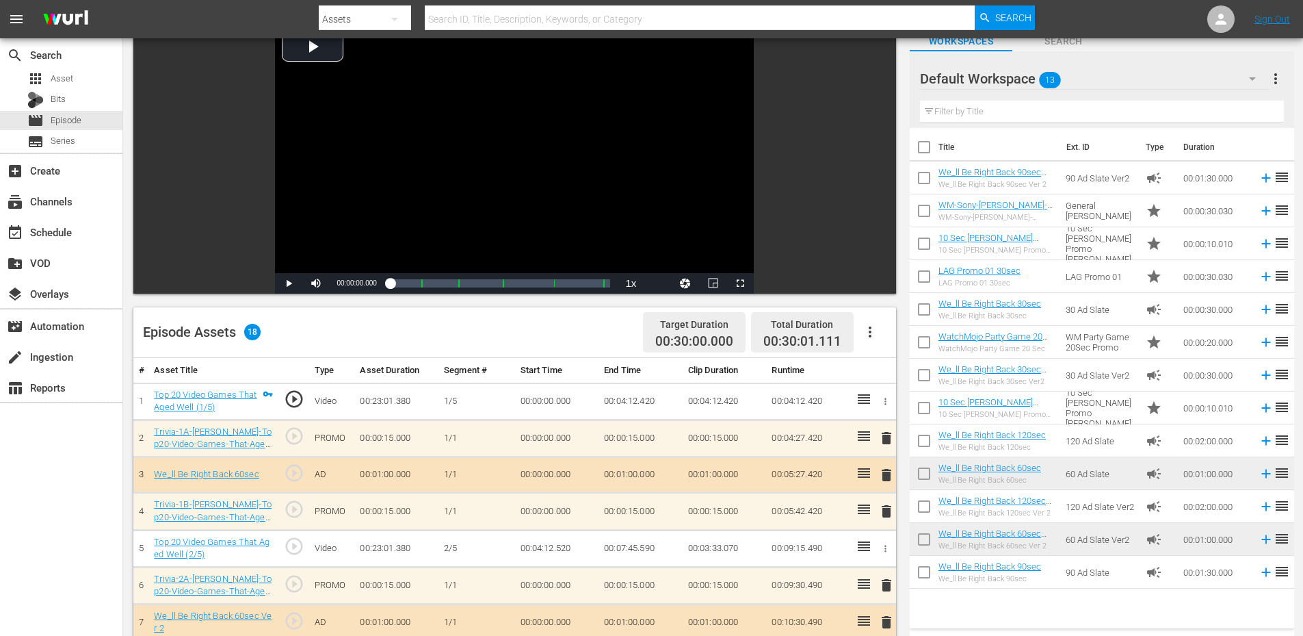
click at [294, 546] on span "play_circle_outline" at bounding box center [294, 546] width 21 height 21
click at [438, 159] on div "Video Player" at bounding box center [514, 148] width 479 height 249
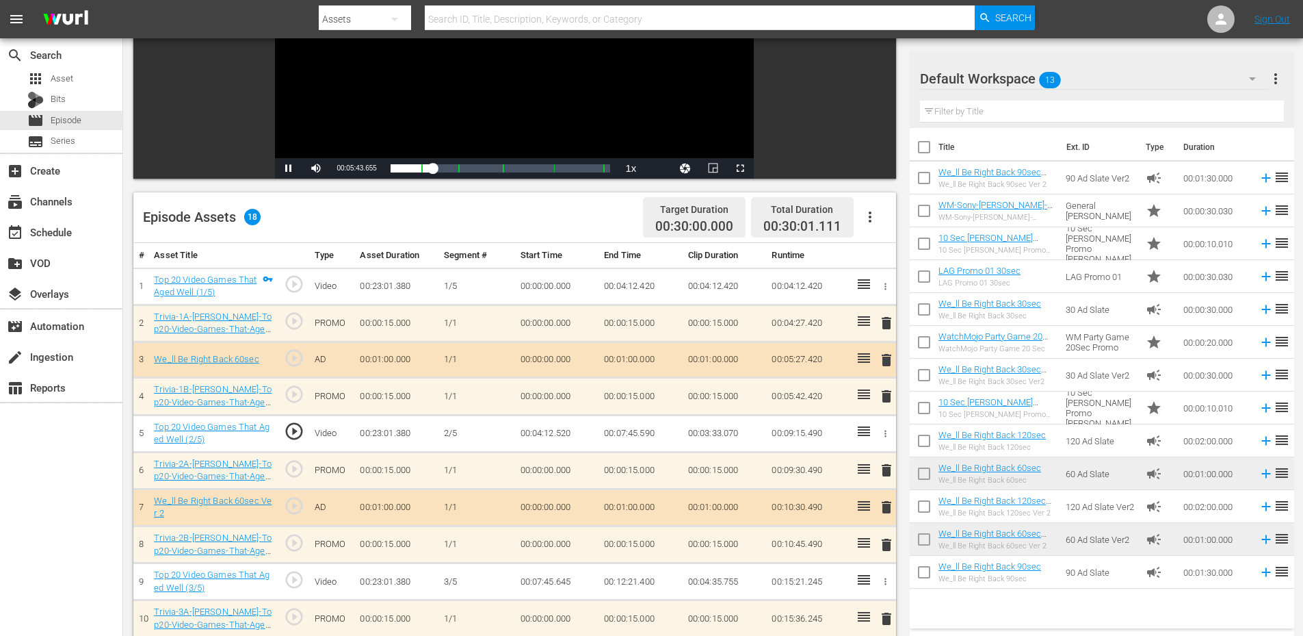
scroll to position [274, 0]
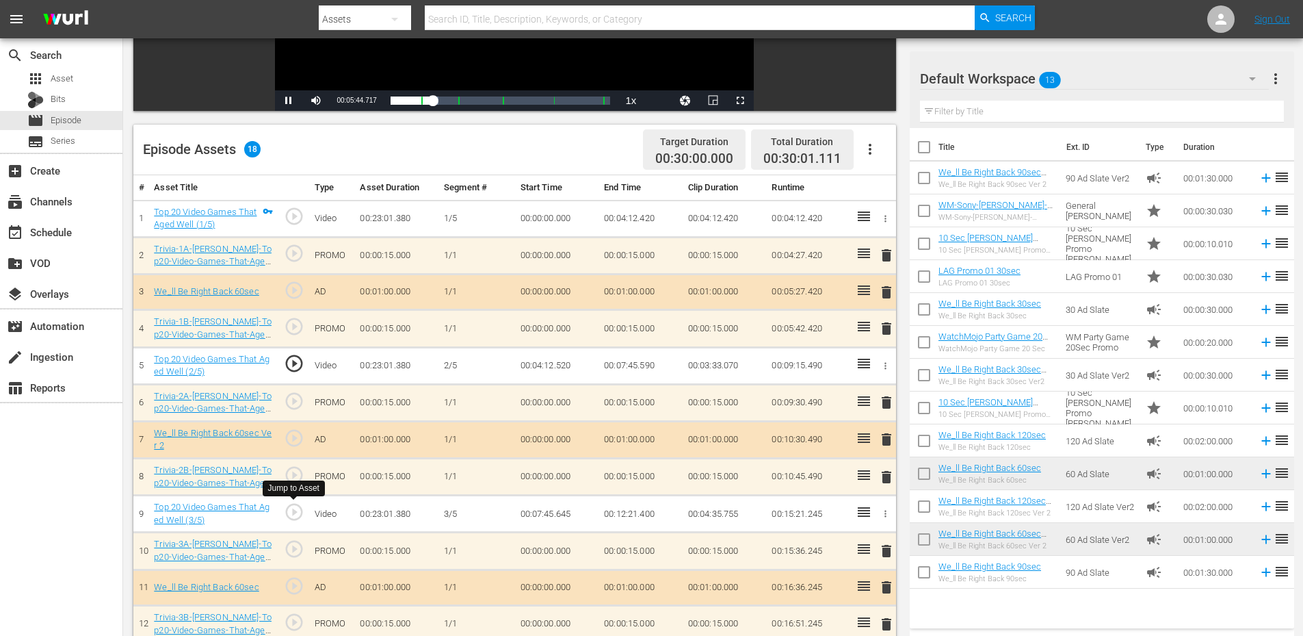
click at [298, 508] on span "play_circle_outline" at bounding box center [294, 512] width 21 height 21
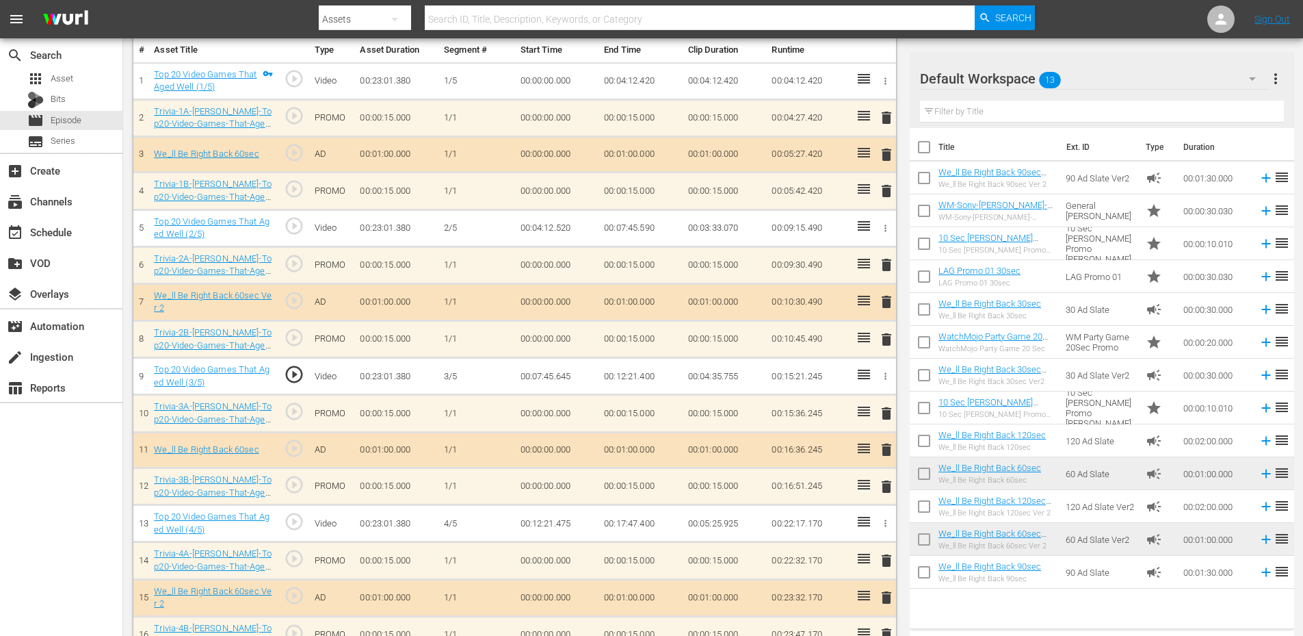
scroll to position [456, 0]
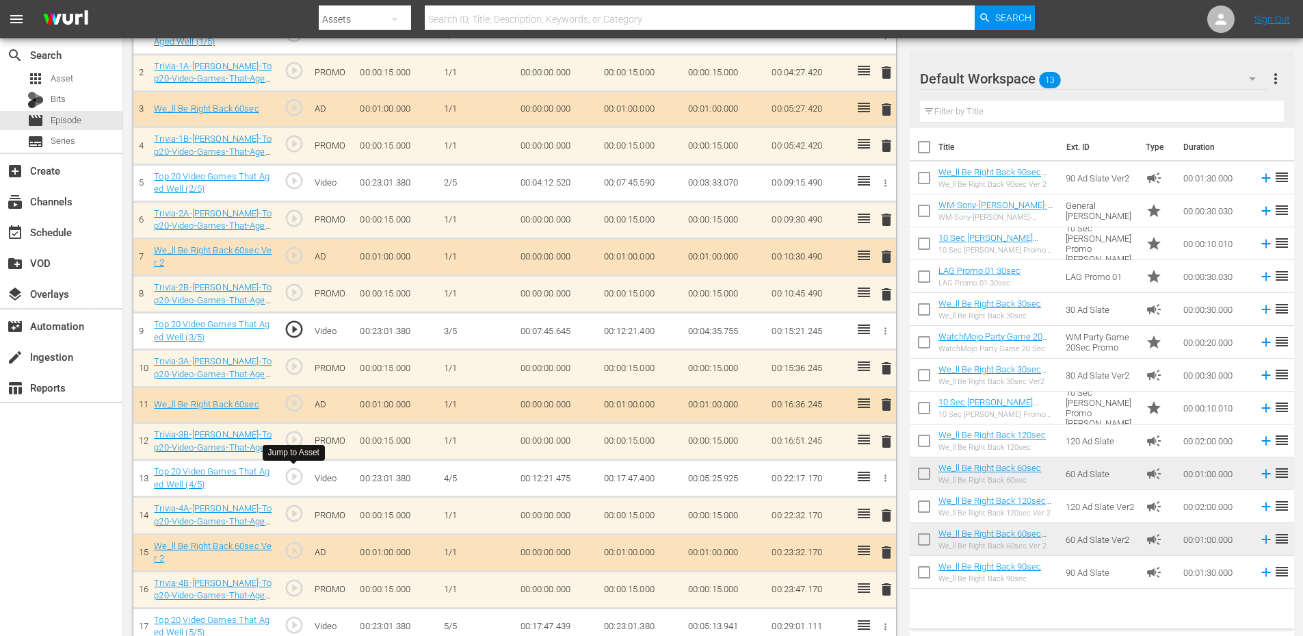
click at [289, 478] on span "play_circle_outline" at bounding box center [294, 476] width 21 height 21
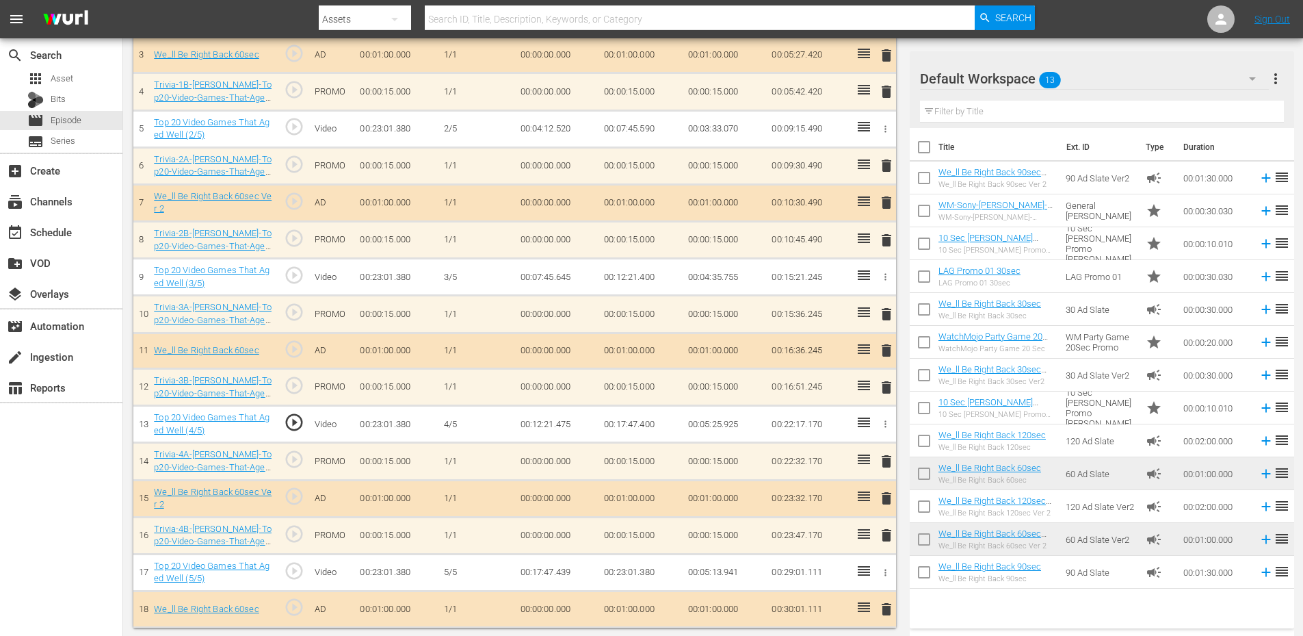
scroll to position [512, 0]
click at [286, 573] on span "play_circle_outline" at bounding box center [294, 568] width 21 height 21
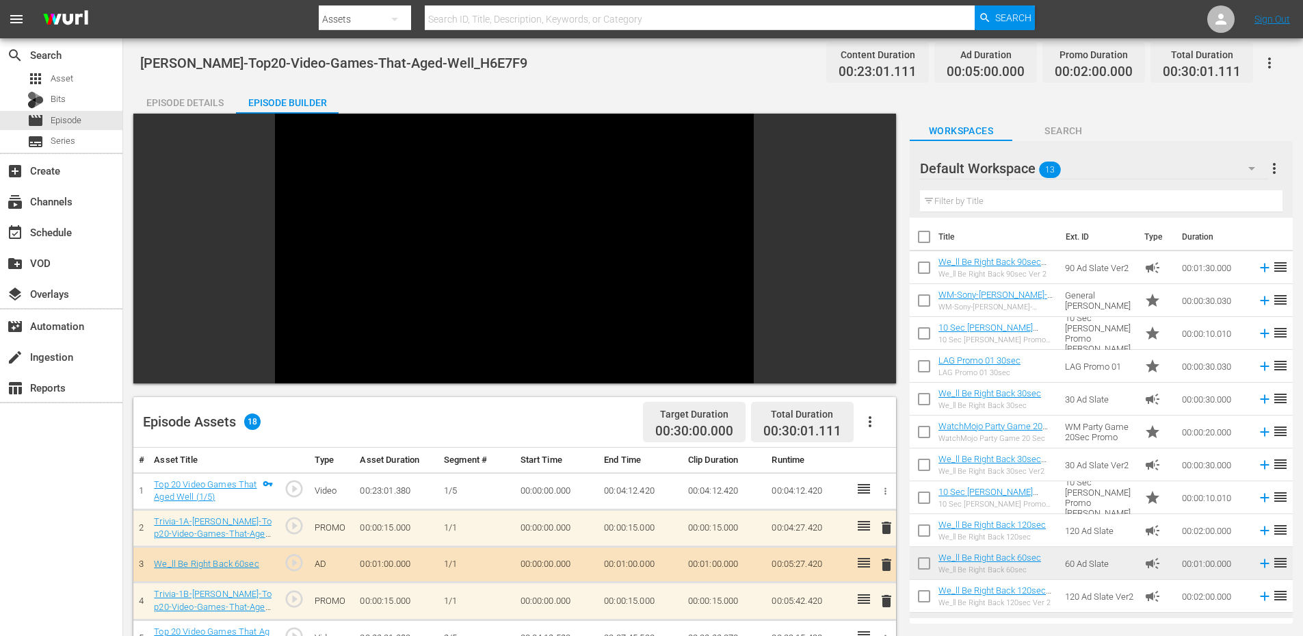
scroll to position [0, 0]
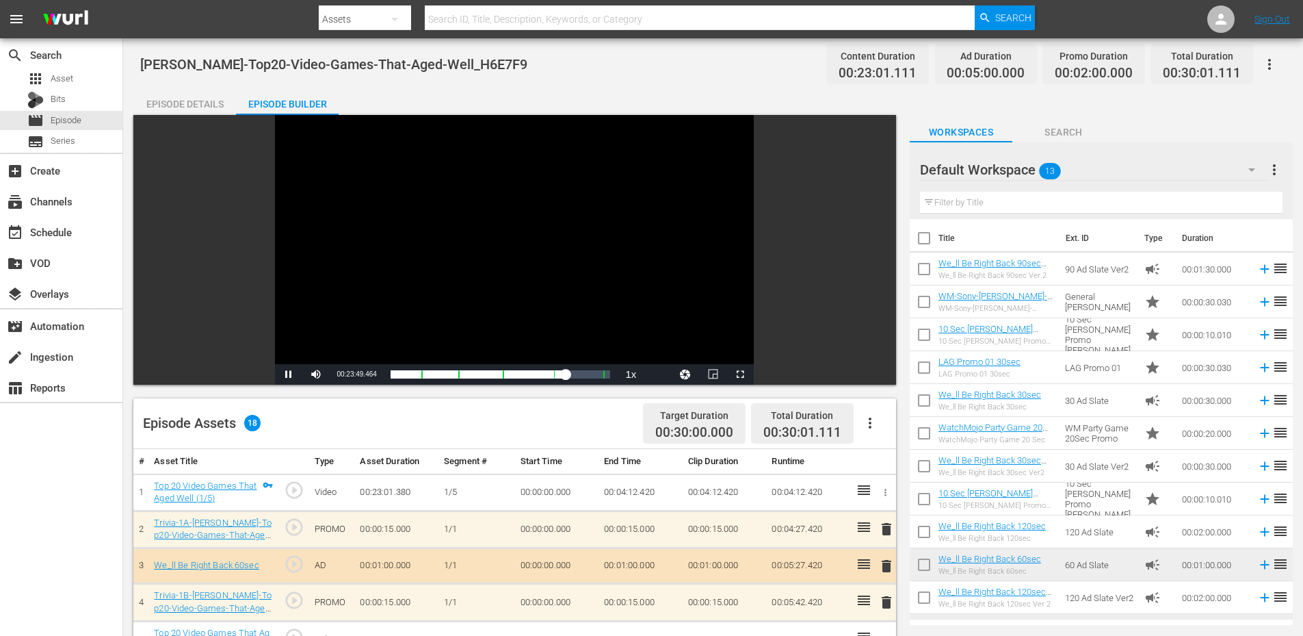
click at [535, 289] on div "Video Player" at bounding box center [514, 239] width 479 height 249
click at [187, 101] on div "Episode Details" at bounding box center [184, 104] width 103 height 33
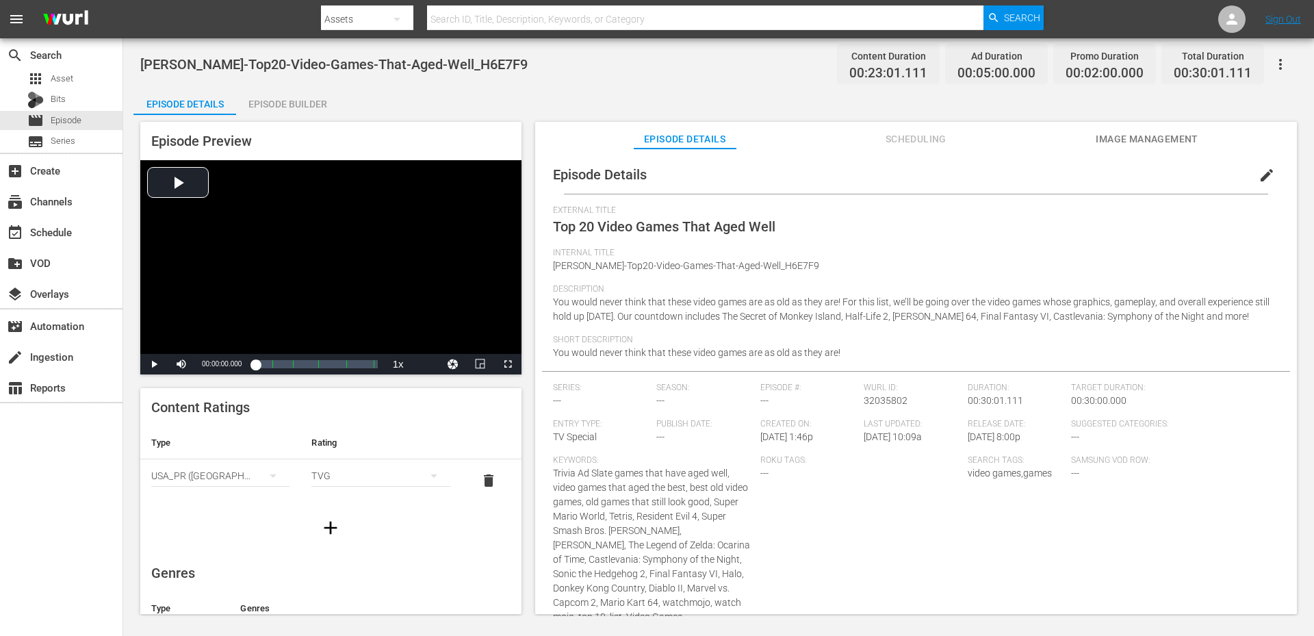
click at [1281, 62] on icon "button" at bounding box center [1280, 64] width 16 height 16
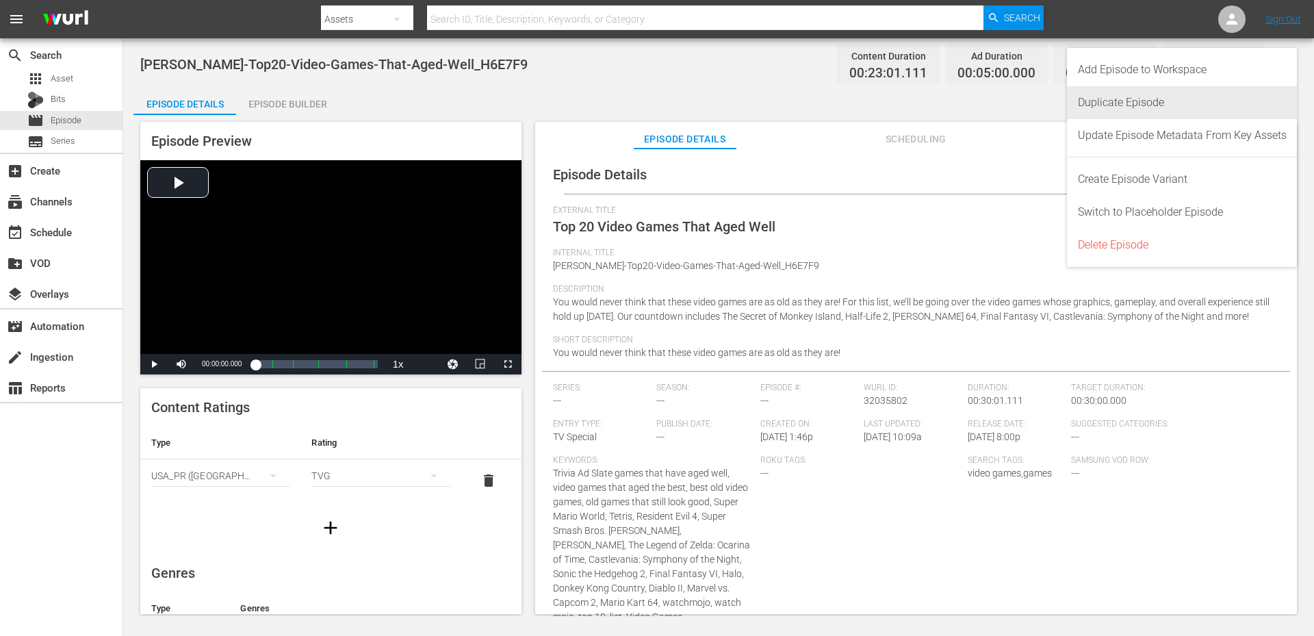
click at [1114, 106] on div "Duplicate Episode" at bounding box center [1182, 102] width 209 height 33
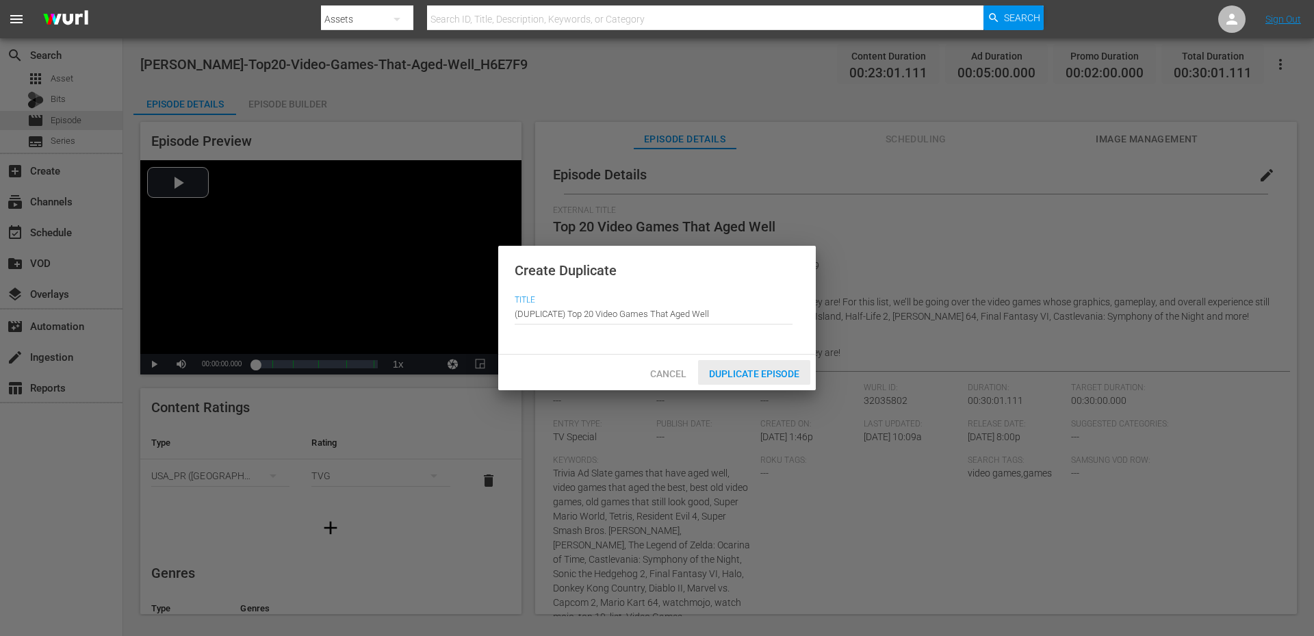
click at [739, 375] on span "Duplicate Episode" at bounding box center [754, 373] width 112 height 11
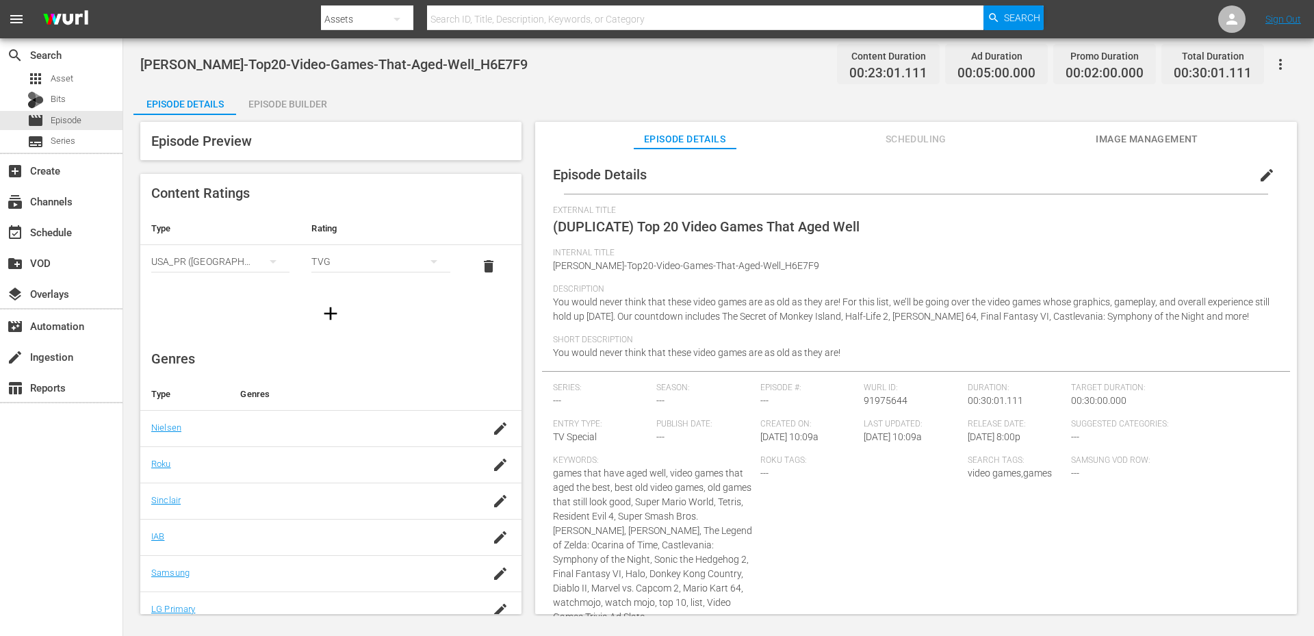
click at [1258, 180] on span "edit" at bounding box center [1266, 175] width 16 height 16
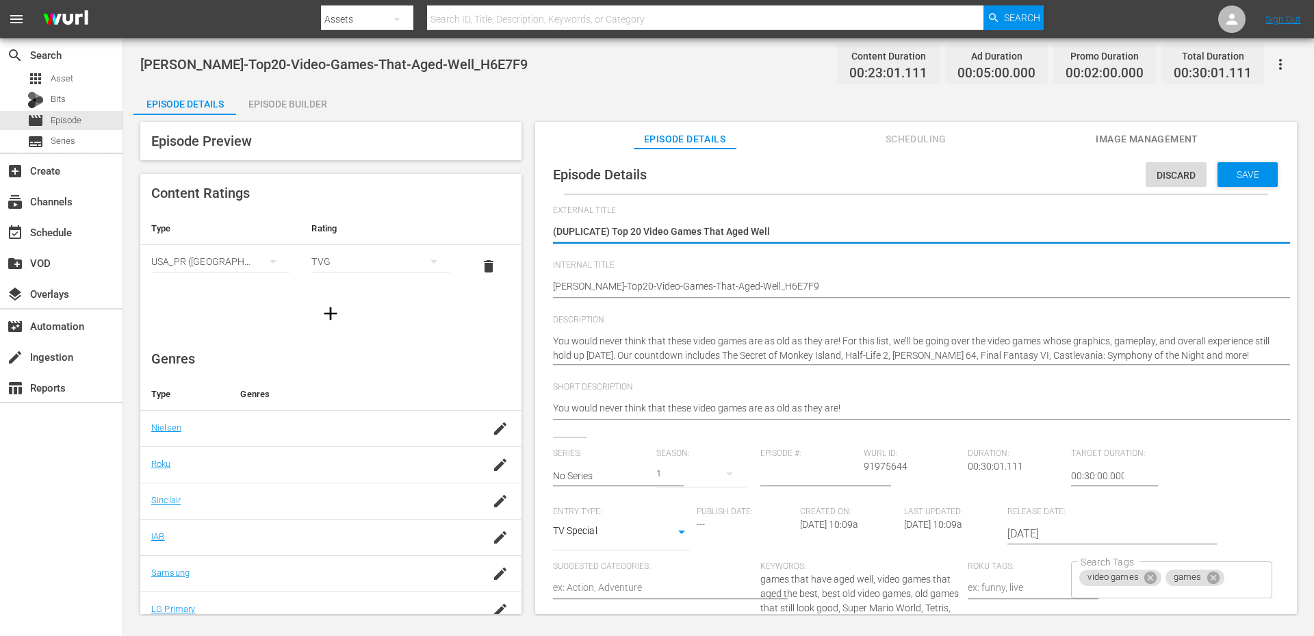
click at [567, 240] on textarea "(DUPLICATE) Top 20 Video Games That Aged Well" at bounding box center [912, 232] width 719 height 16
type textarea "Top 20 Video Games That Aged Well"
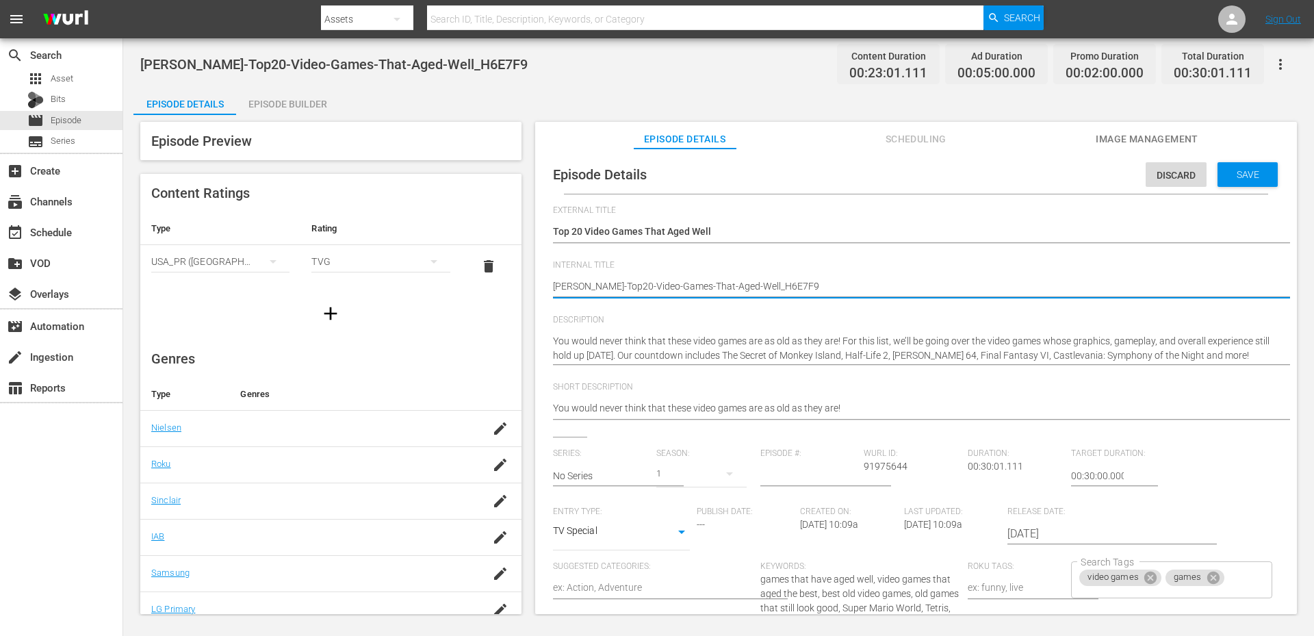
type textarea "(WM-VG-Top20-Video-Games-That-Aged-Well_H6E7F9"
type textarea "()WM-VG-Top20-Video-Games-That-Aged-Well_H6E7F9"
type textarea "() WM-VG-Top20-Video-Games-That-Aged-Well_H6E7F9"
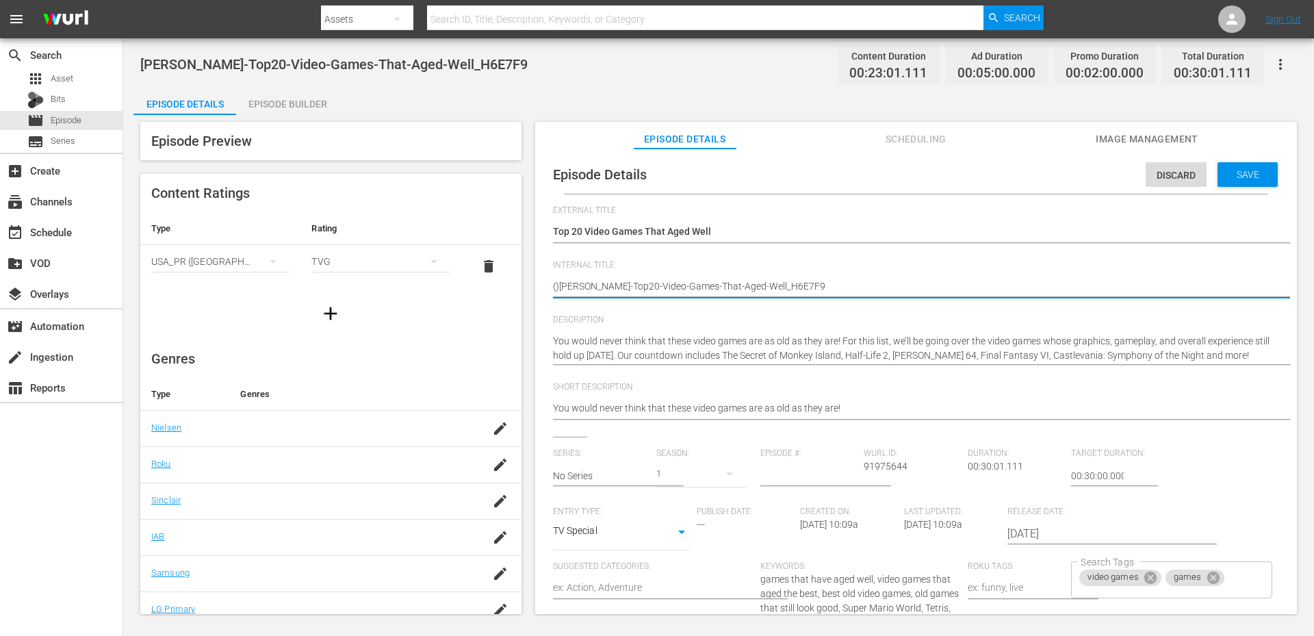
type textarea "() WM-VG-Top20-Video-Games-That-Aged-Well_H6E7F9"
type textarea "(M) WM-VG-Top20-Video-Games-That-Aged-Well_H6E7F9"
type textarea "(MP) WM-VG-Top20-Video-Games-That-Aged-Well_H6E7F9"
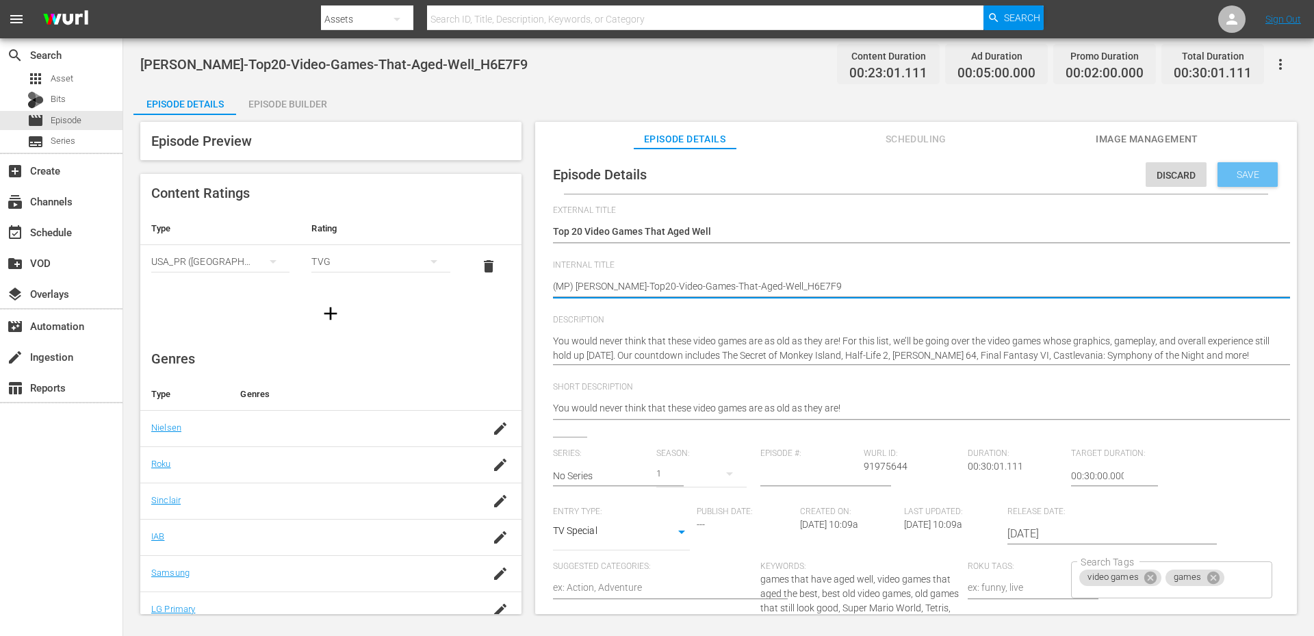
click at [1233, 175] on span "Save" at bounding box center [1247, 174] width 44 height 11
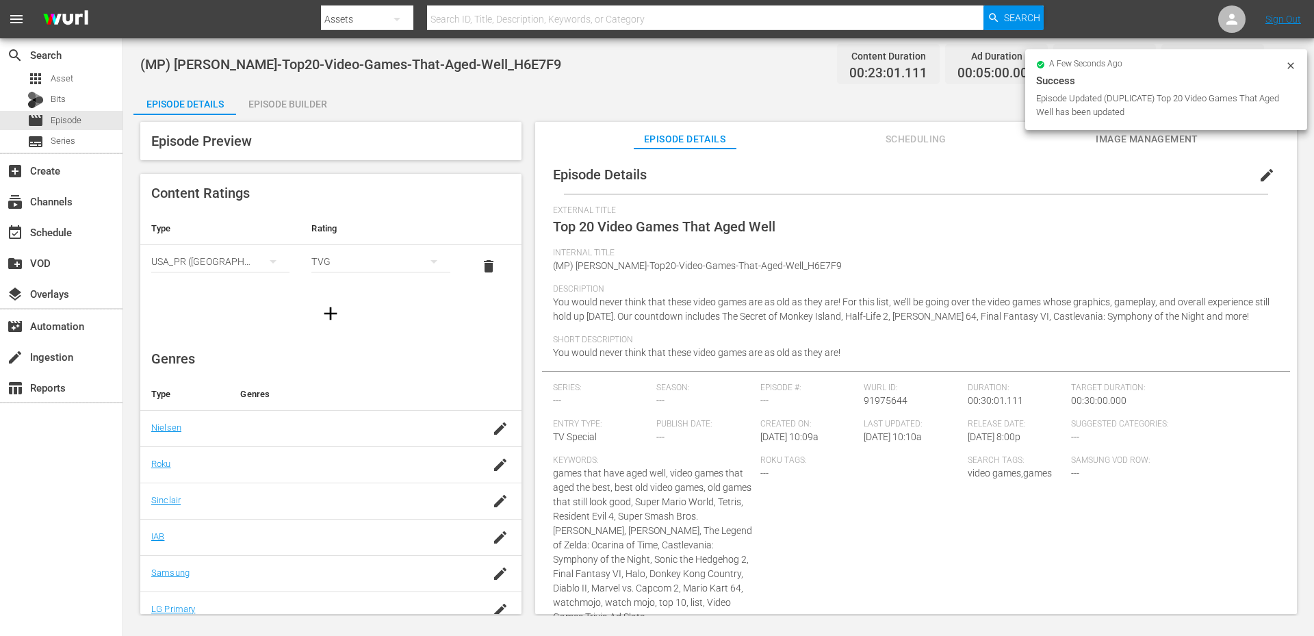
click at [300, 107] on div "Episode Builder" at bounding box center [287, 104] width 103 height 33
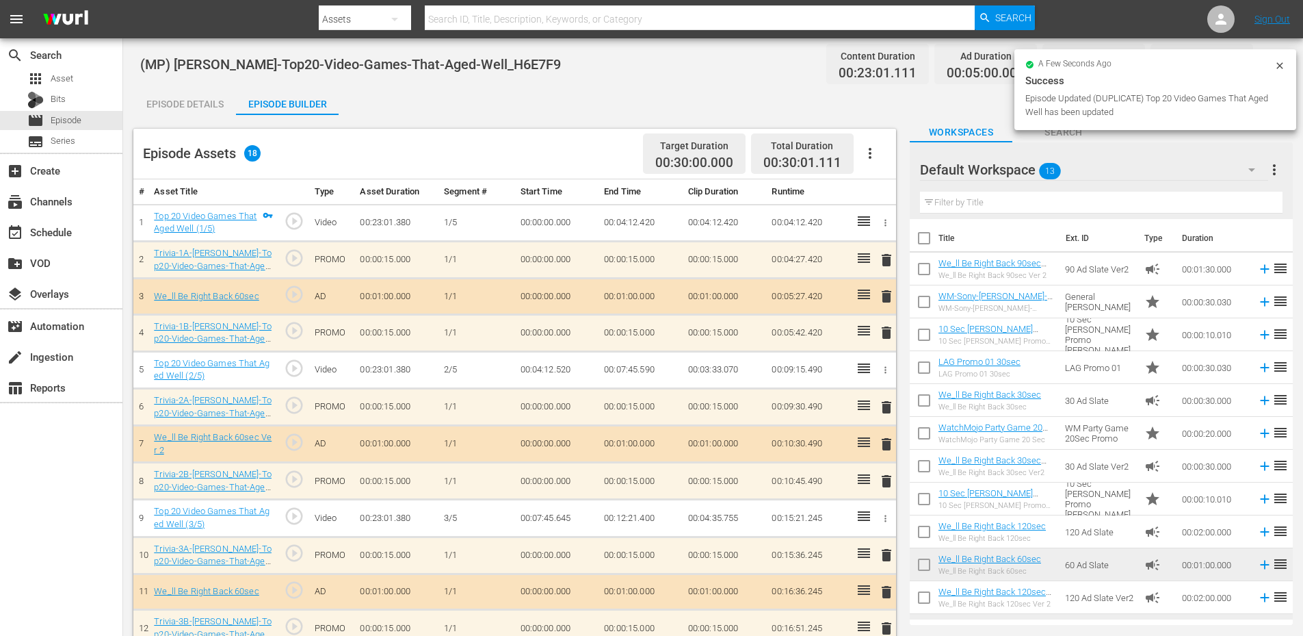
click at [1081, 164] on div "Default Workspace 13" at bounding box center [1094, 170] width 348 height 38
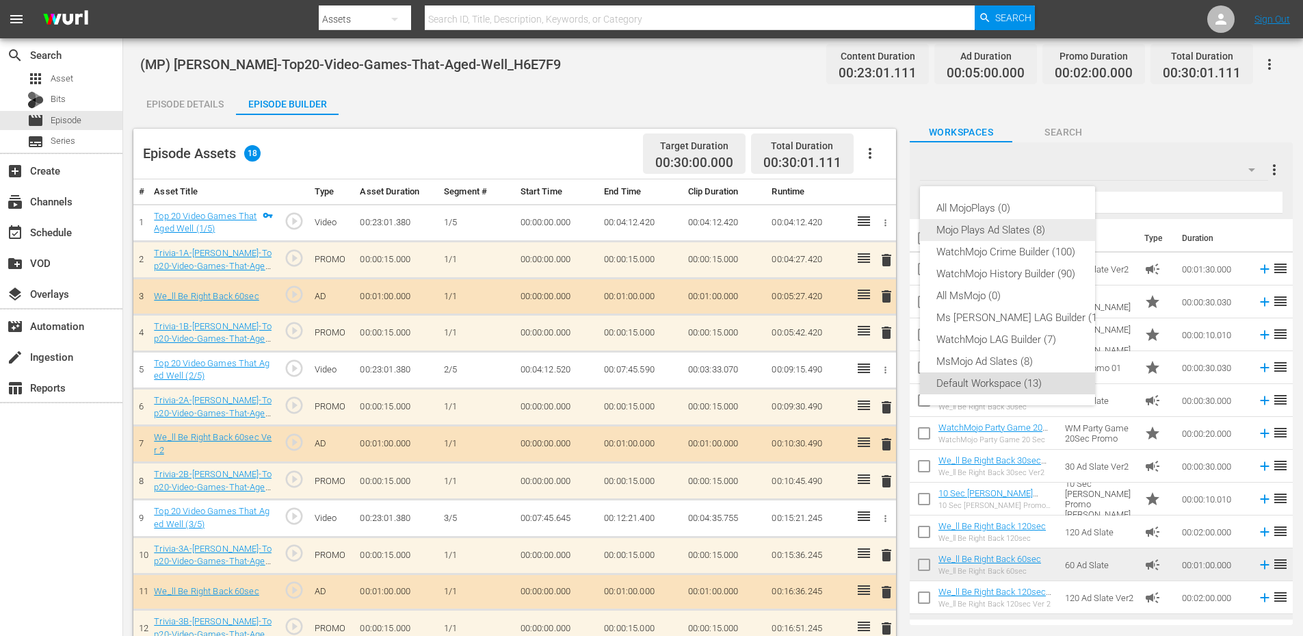
click at [985, 237] on div "Mojo Plays Ad Slates (8)" at bounding box center [1022, 230] width 170 height 22
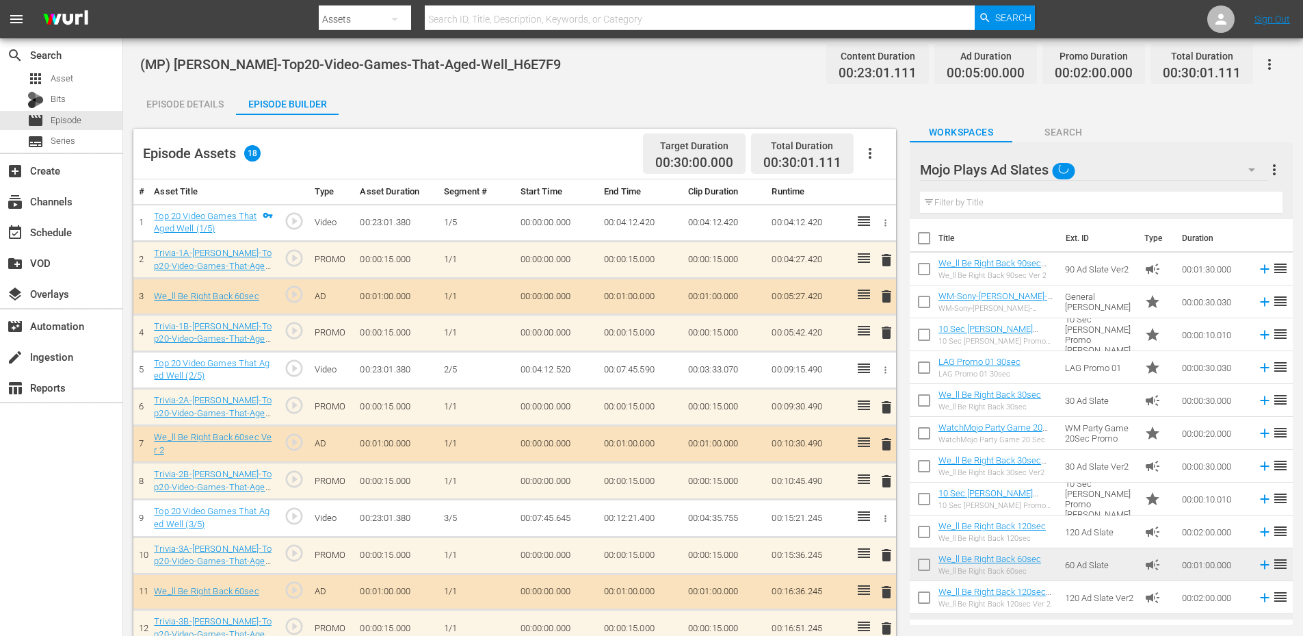
click at [967, 204] on input "text" at bounding box center [1101, 203] width 363 height 22
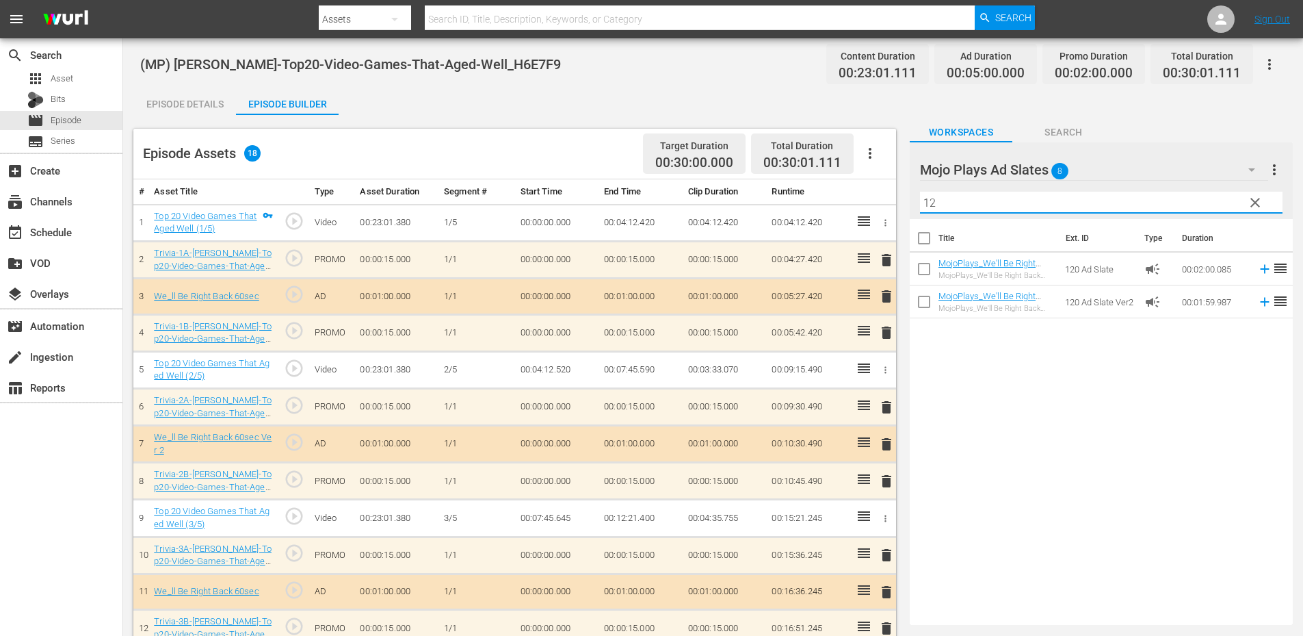
type input "1"
type input "60"
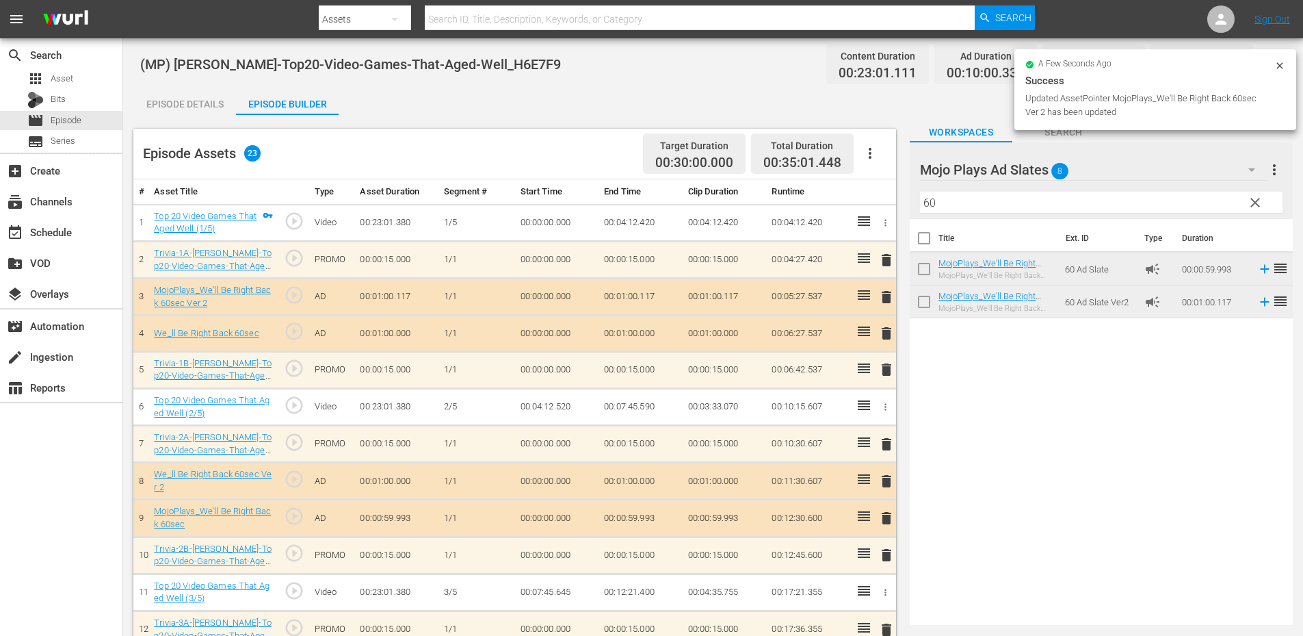
click at [883, 336] on span "delete" at bounding box center [887, 333] width 16 height 16
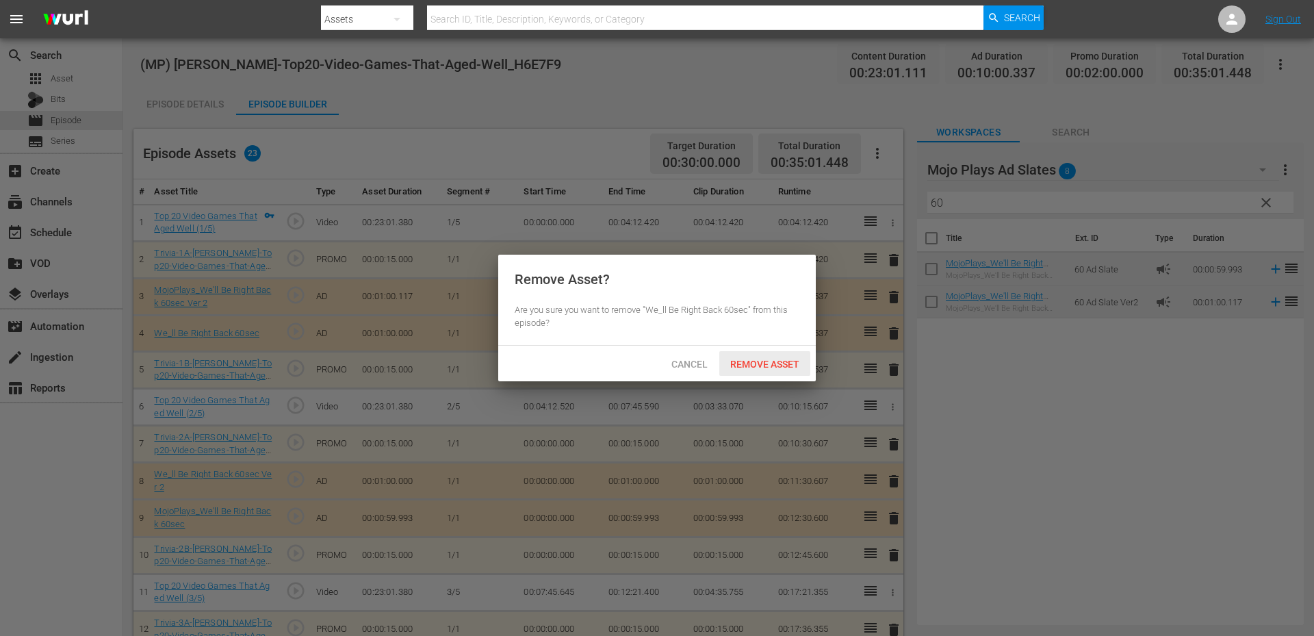
click at [763, 354] on div "Remove Asset" at bounding box center [764, 363] width 91 height 25
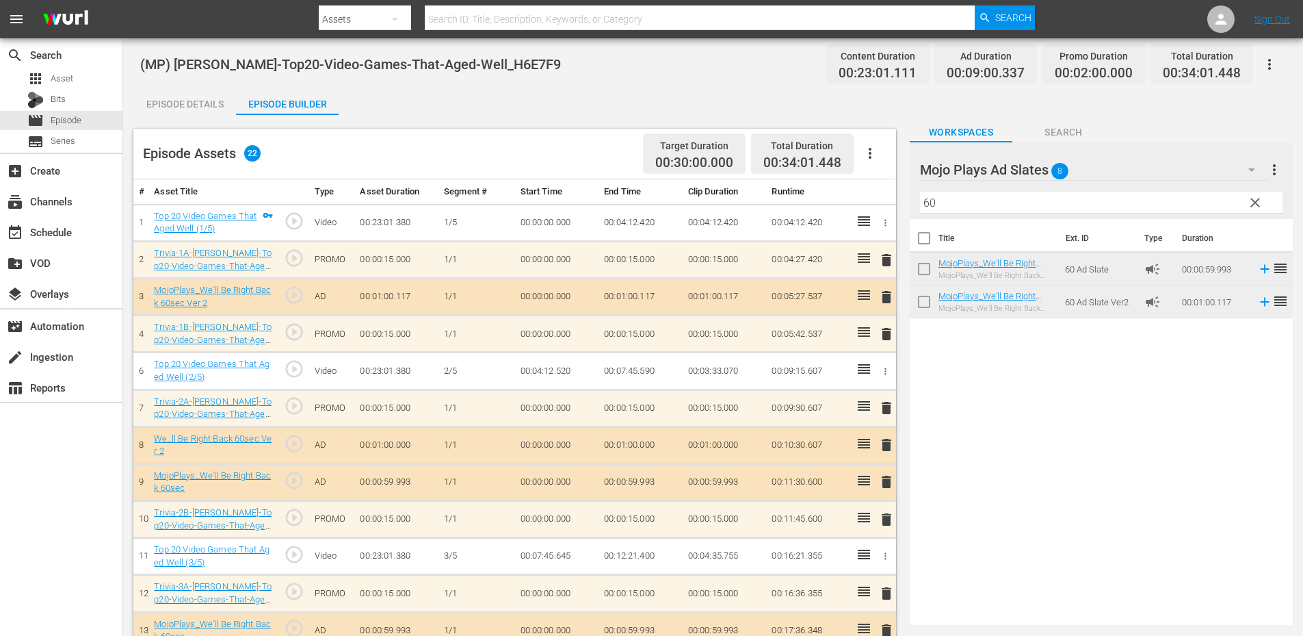
click at [884, 443] on span "delete" at bounding box center [887, 445] width 16 height 16
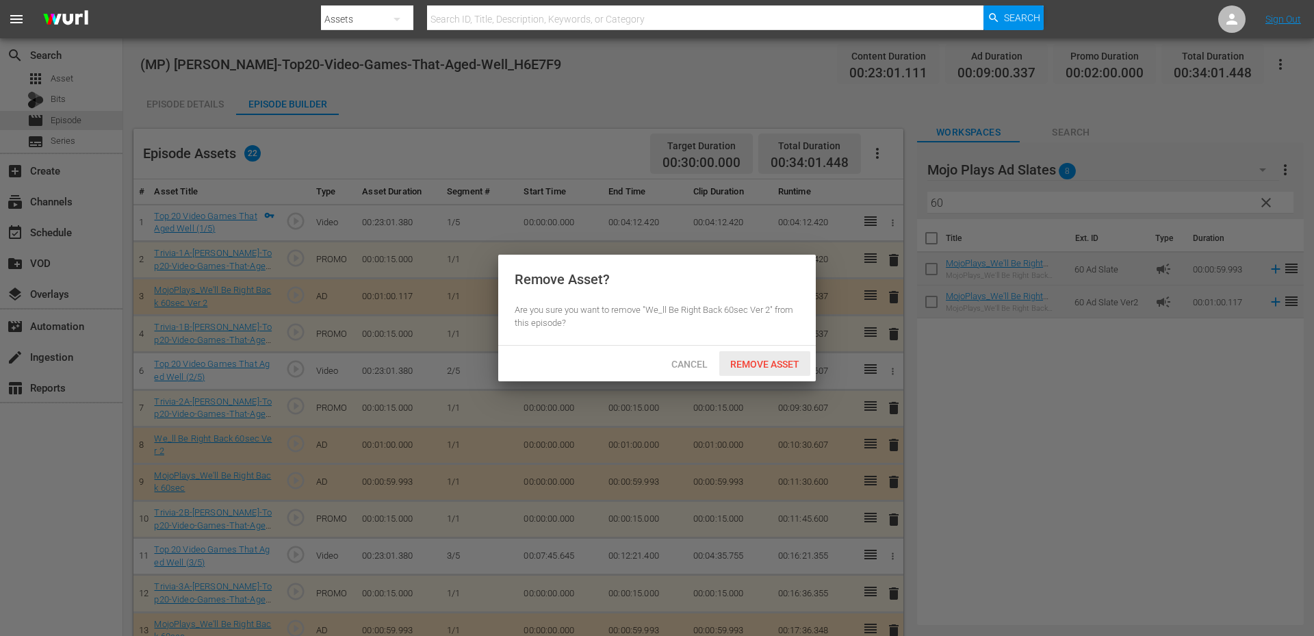
click at [747, 356] on div "Remove Asset" at bounding box center [764, 363] width 91 height 25
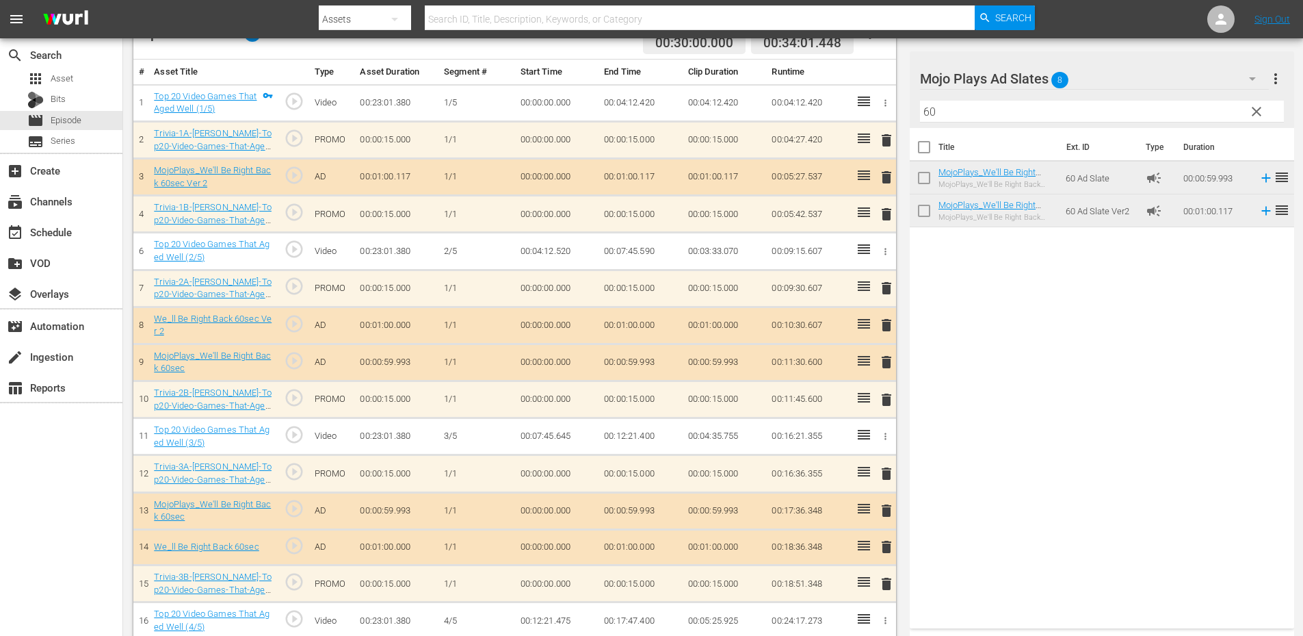
scroll to position [137, 0]
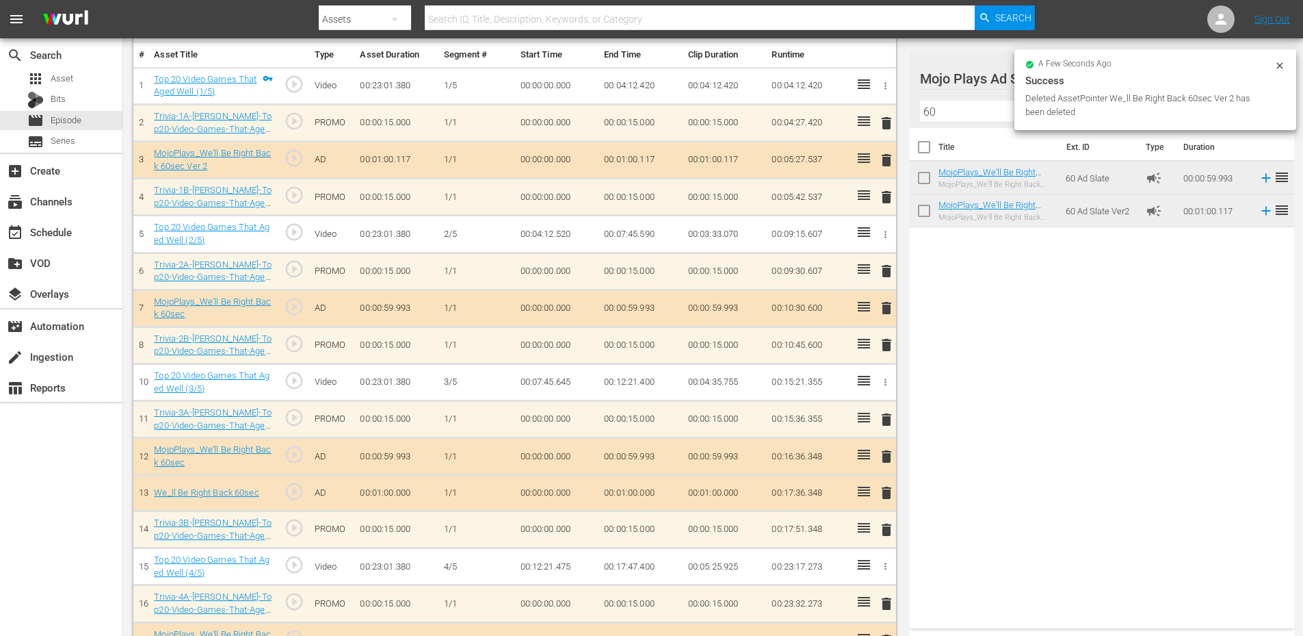
click at [886, 493] on span "delete" at bounding box center [887, 492] width 16 height 16
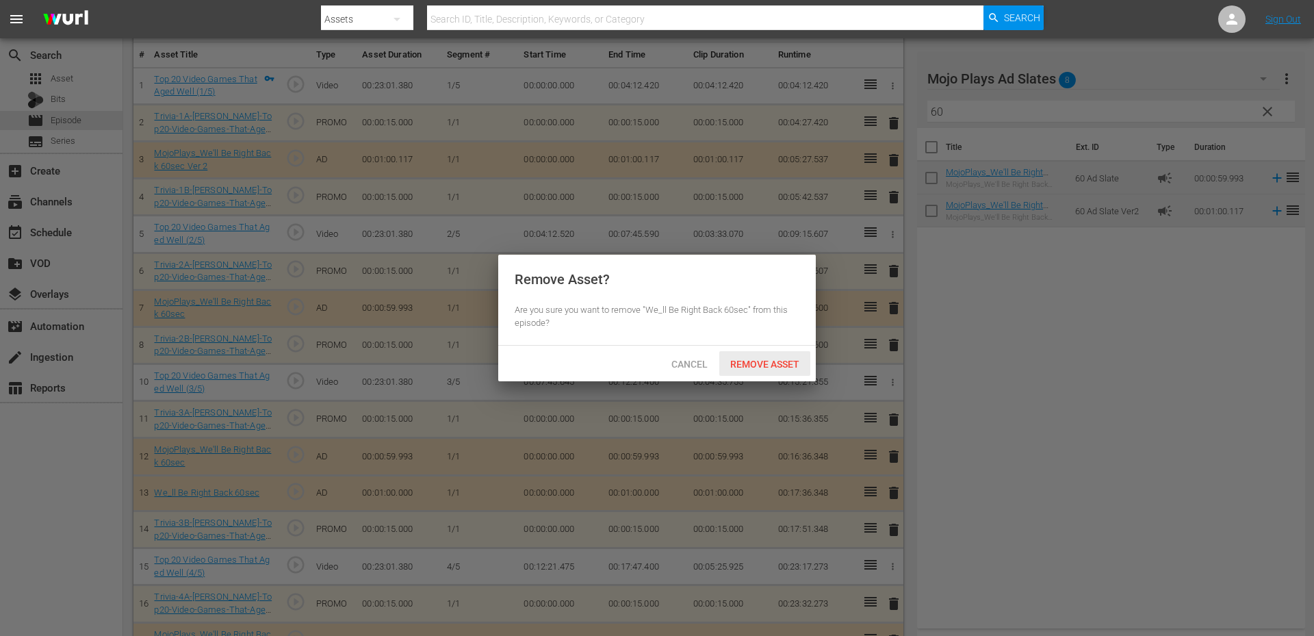
click at [777, 363] on span "Remove Asset" at bounding box center [764, 364] width 91 height 11
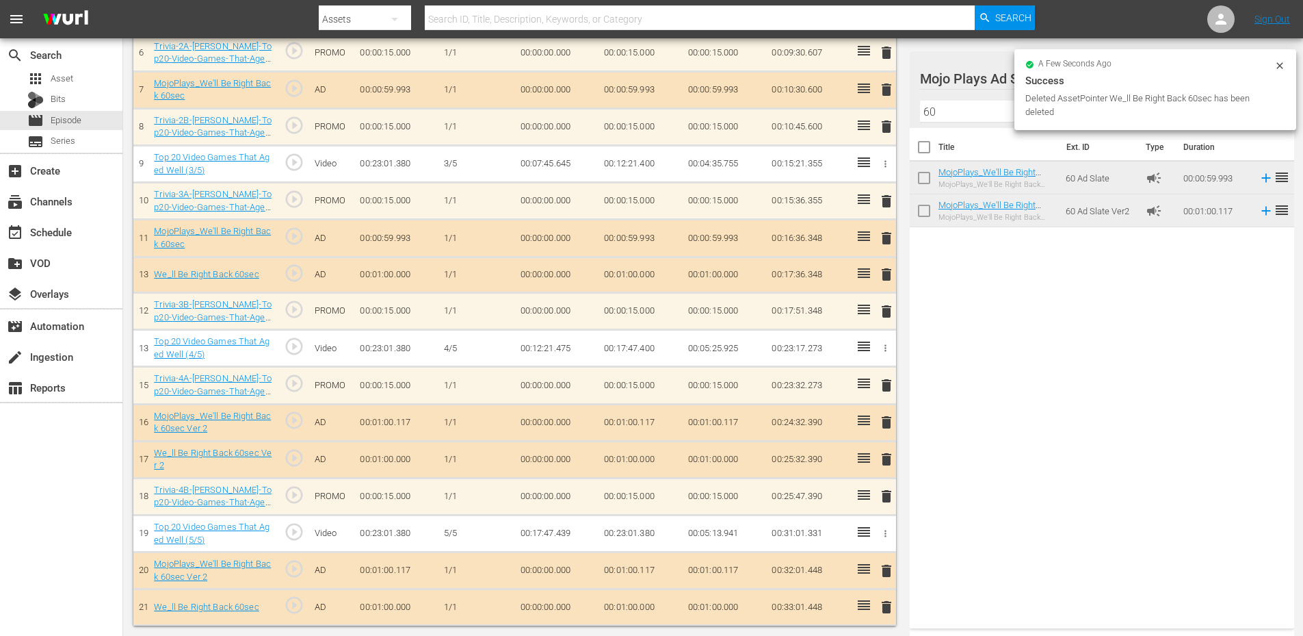
scroll to position [319, 0]
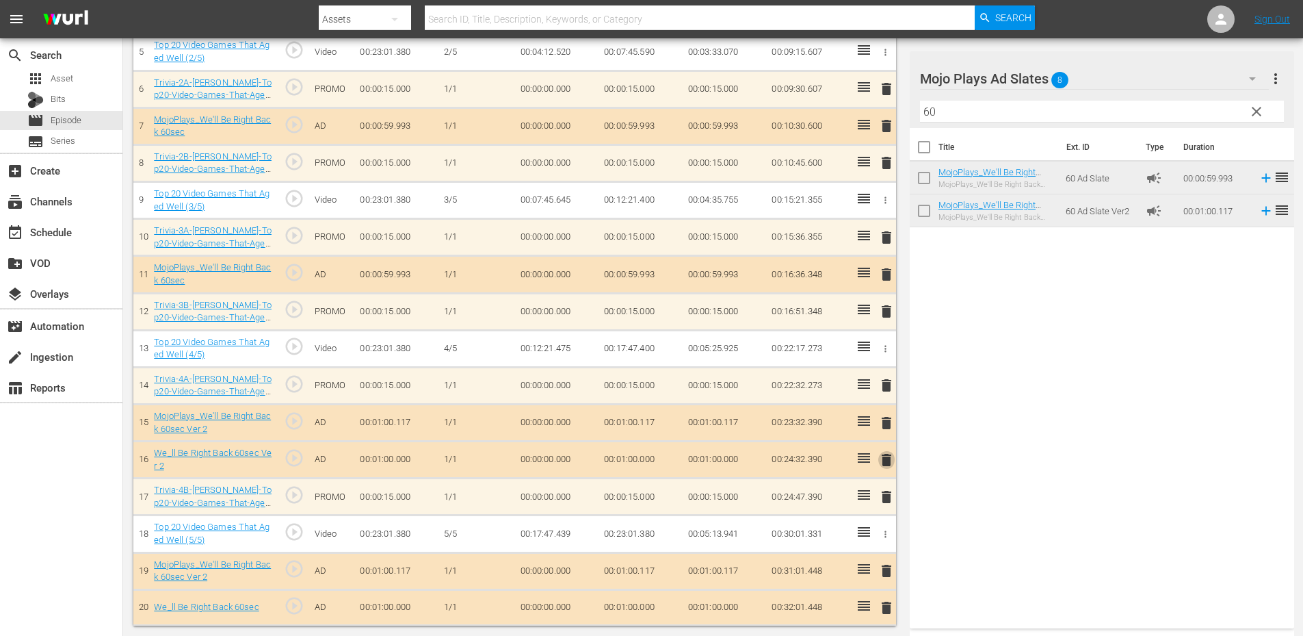
click at [881, 462] on span "delete" at bounding box center [887, 460] width 16 height 16
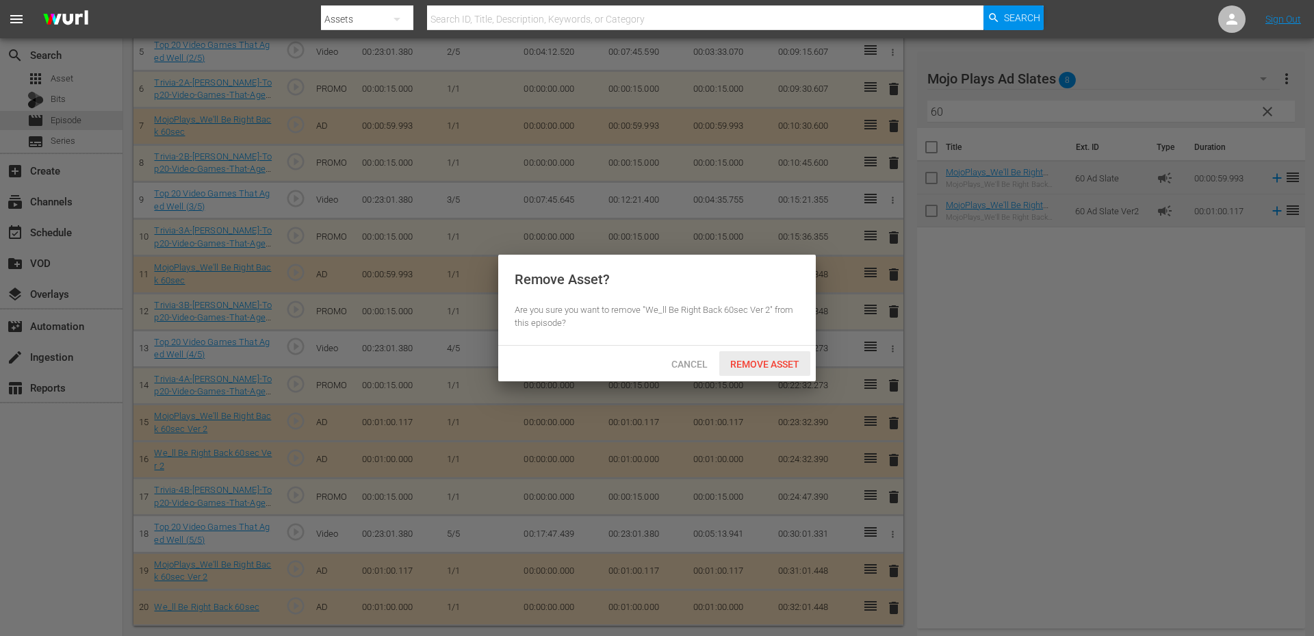
click at [744, 366] on span "Remove Asset" at bounding box center [764, 364] width 91 height 11
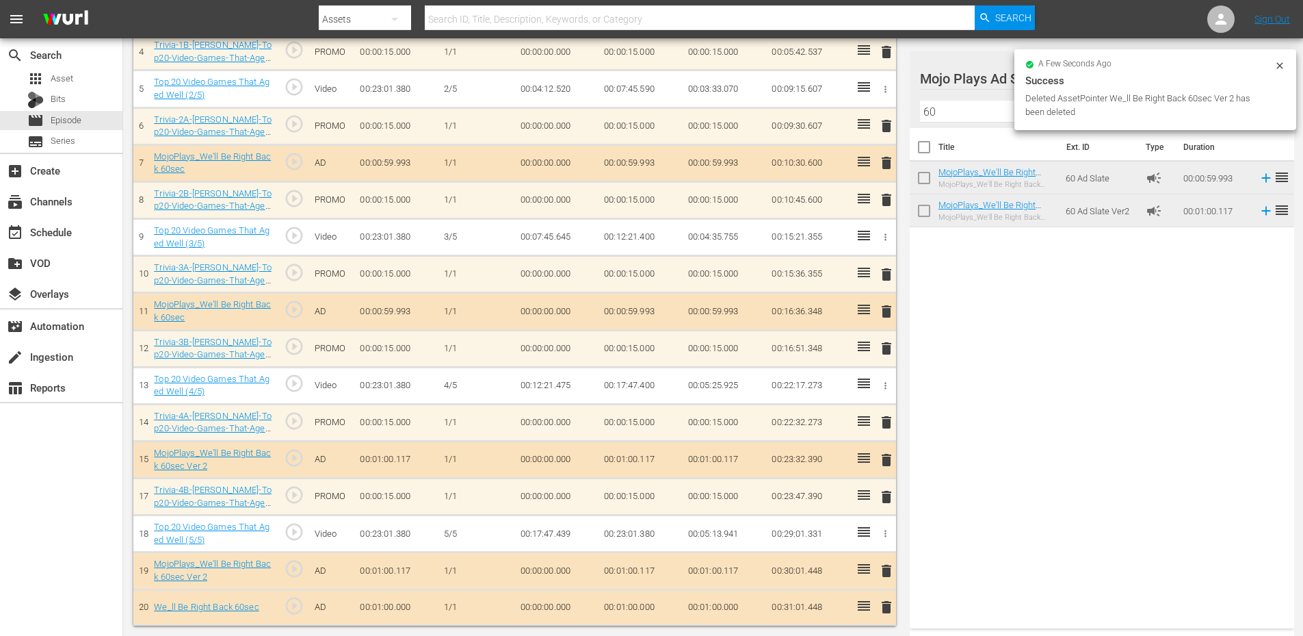
scroll to position [282, 0]
click at [888, 604] on span "delete" at bounding box center [887, 607] width 16 height 16
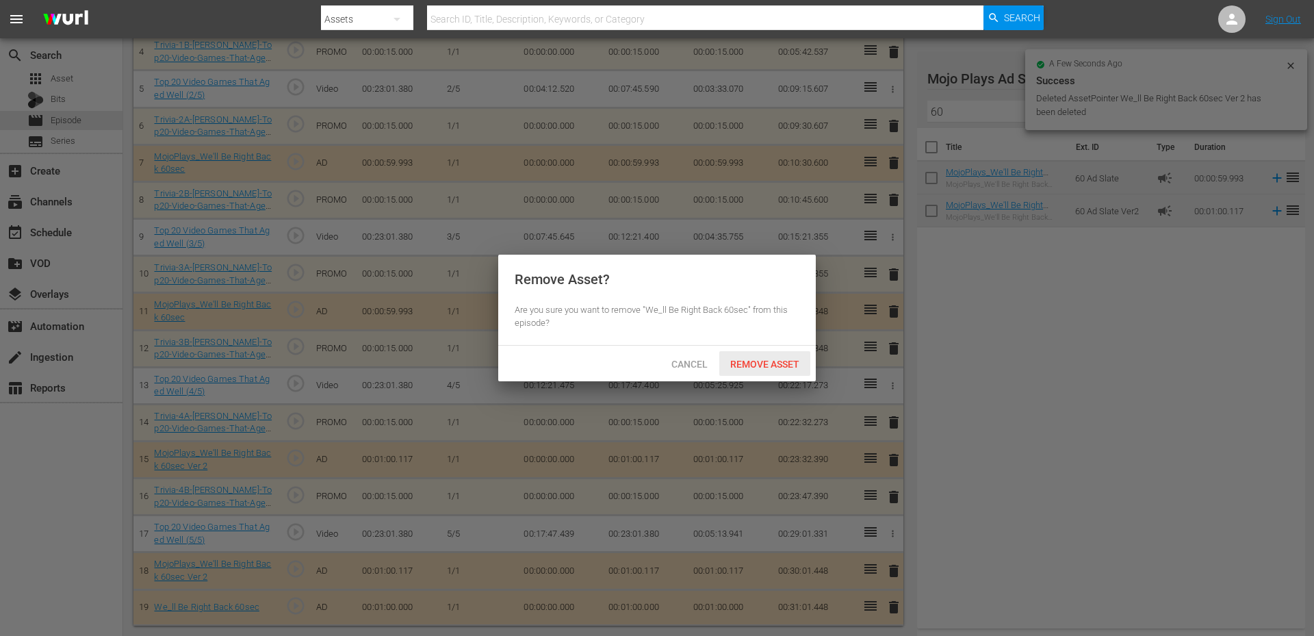
click at [753, 363] on span "Remove Asset" at bounding box center [764, 364] width 91 height 11
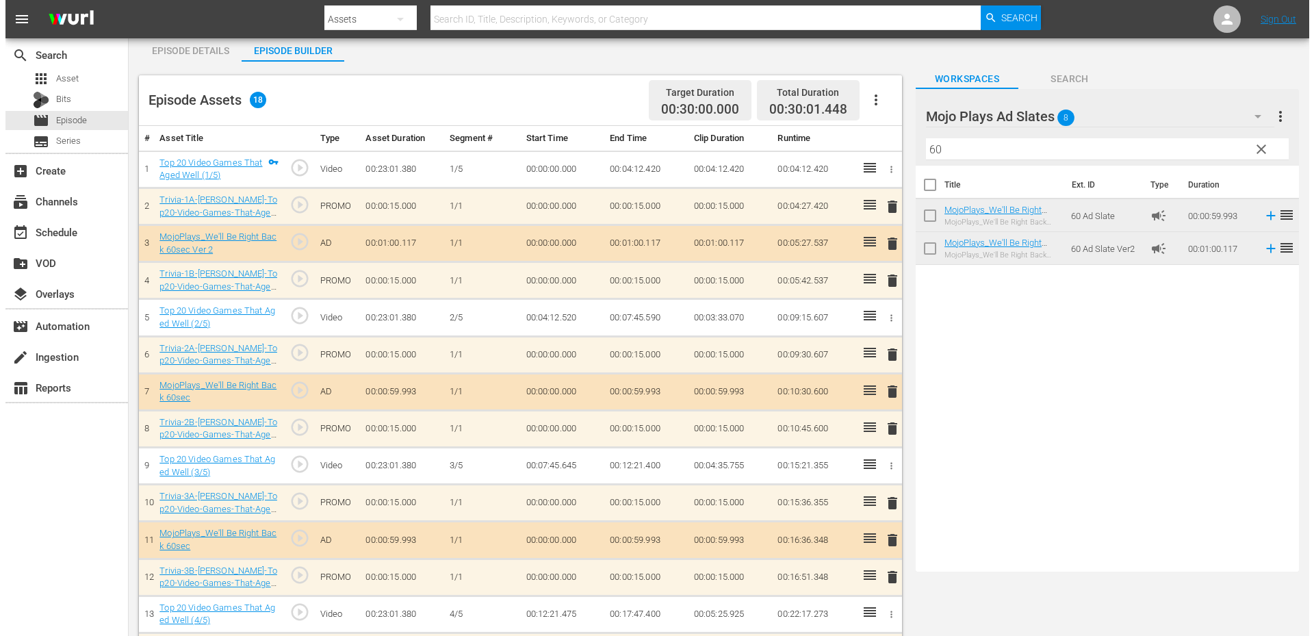
scroll to position [0, 0]
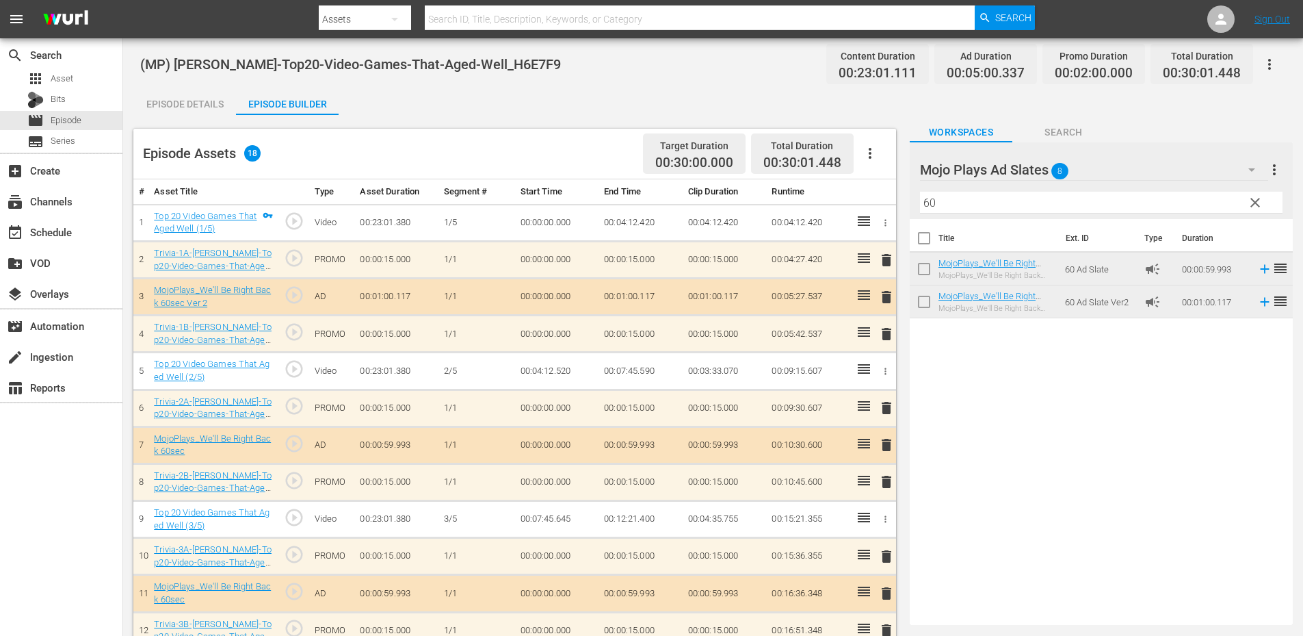
click at [207, 98] on div "Episode Details" at bounding box center [184, 104] width 103 height 33
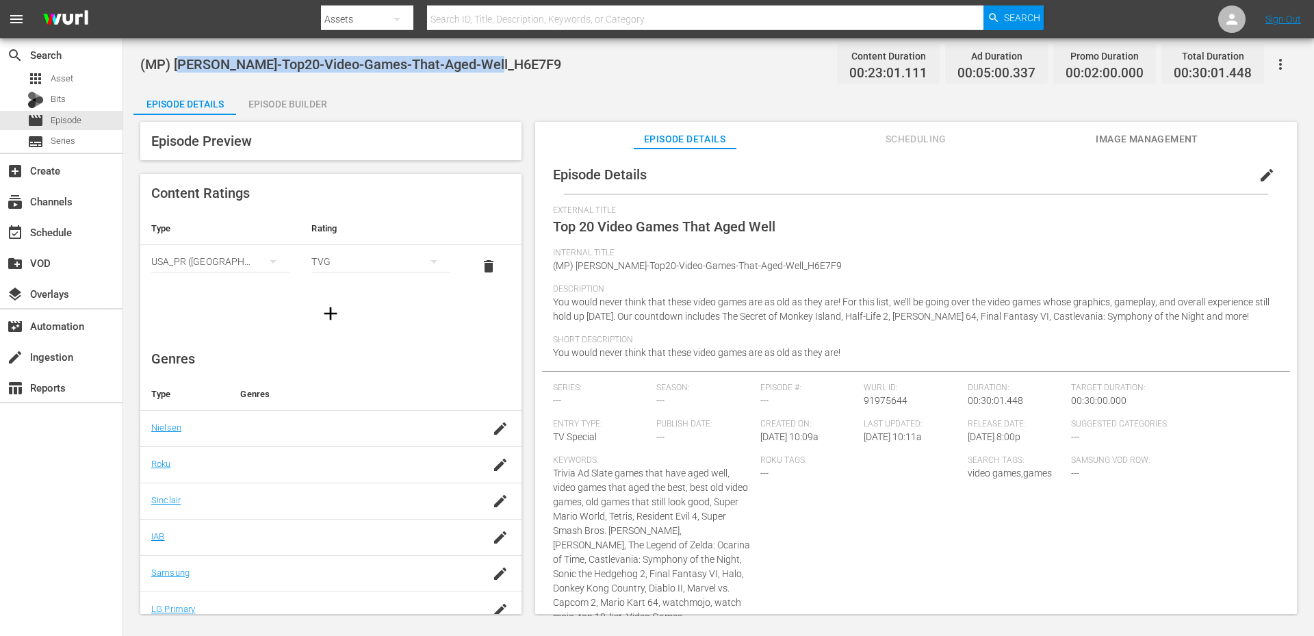
drag, startPoint x: 515, startPoint y: 66, endPoint x: 181, endPoint y: 53, distance: 334.1
click at [181, 53] on div "(MP) WM-VG-Top20-Video-Games-That-Aged-Well_H6E7F9 Content Duration 00:23:01.11…" at bounding box center [718, 64] width 1156 height 31
copy span "WM-VG-Top20-Video-Games-That-Aged-Well_H6E7F9"
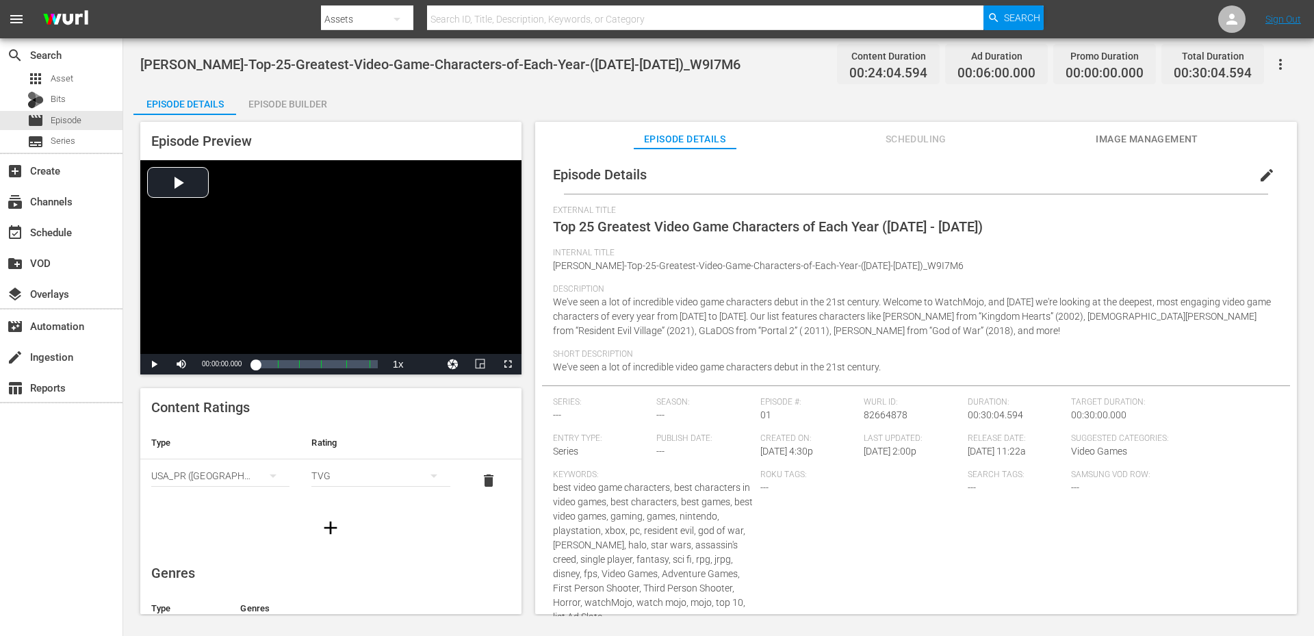
click at [903, 138] on span "Scheduling" at bounding box center [915, 139] width 103 height 17
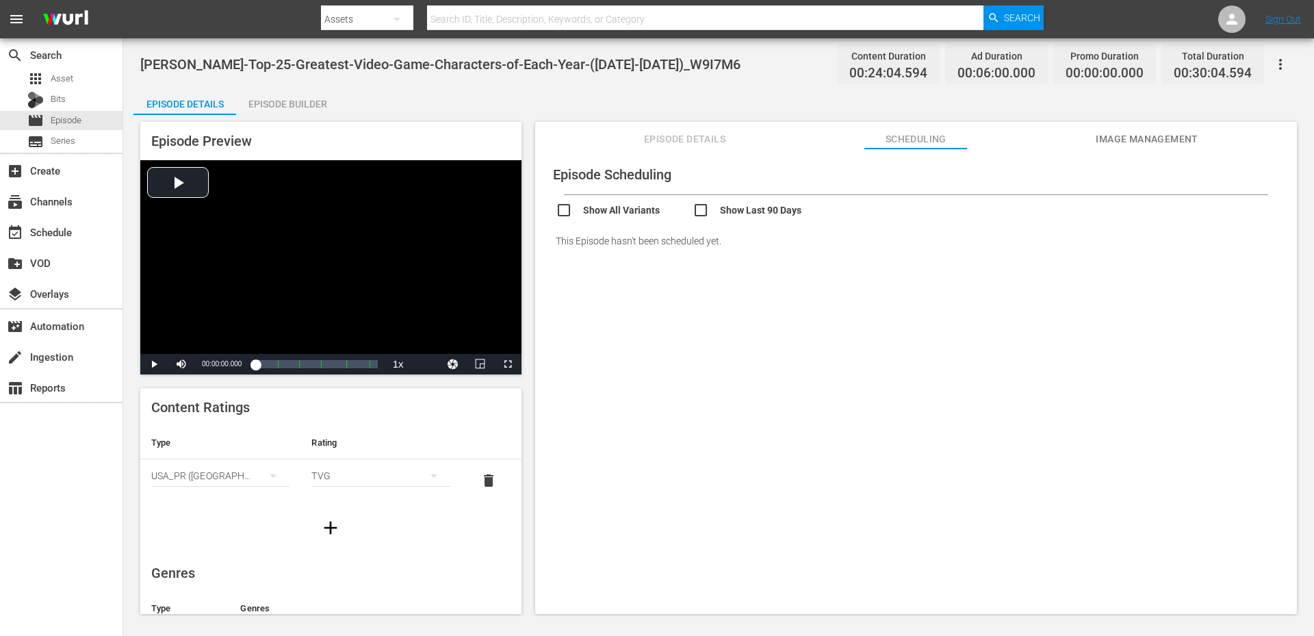
click at [1112, 133] on span "Image Management" at bounding box center [1146, 139] width 103 height 17
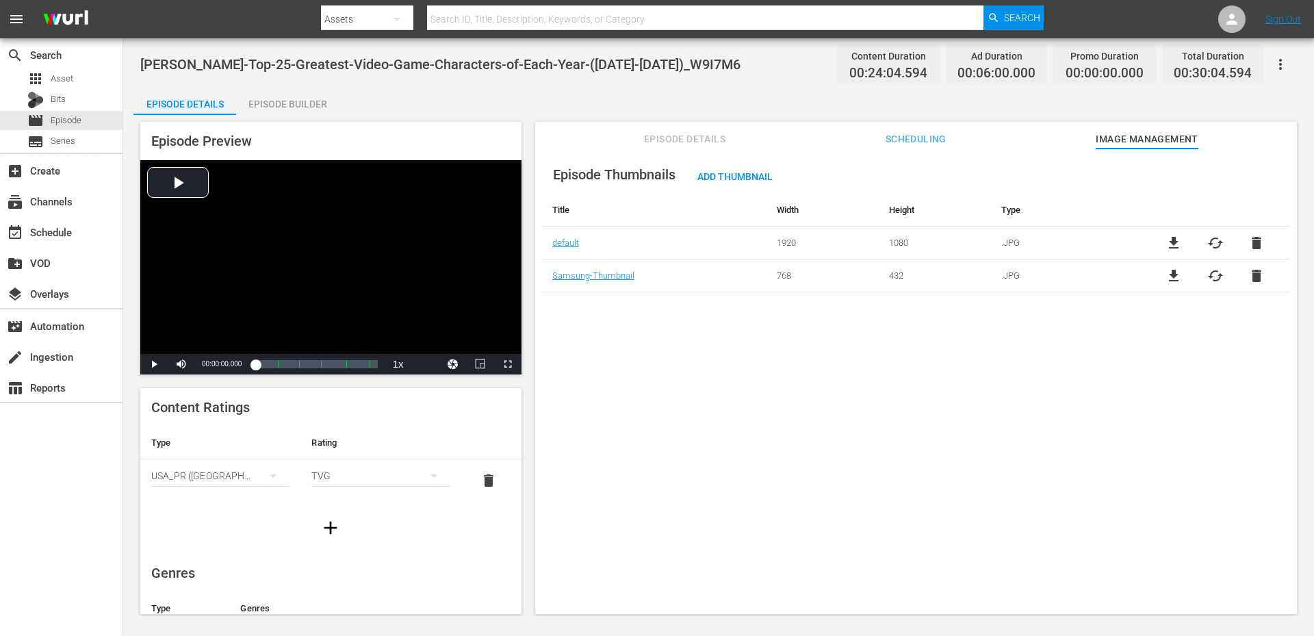
click at [679, 138] on span "Episode Details" at bounding box center [685, 139] width 103 height 17
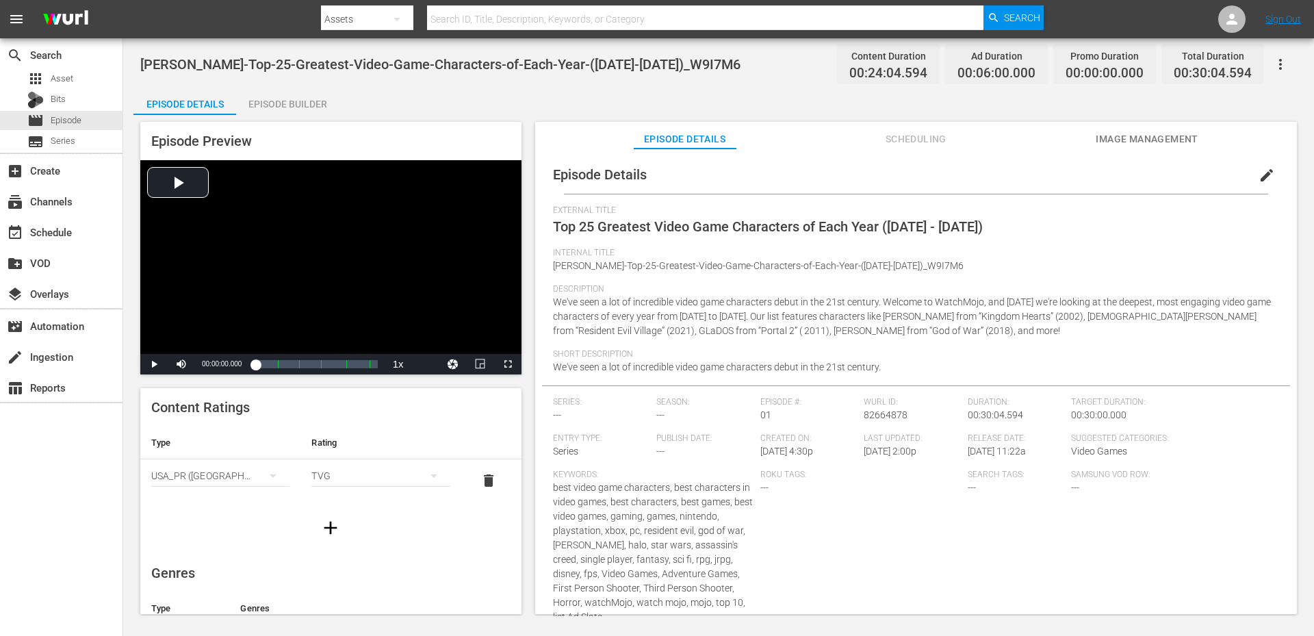
click at [248, 62] on span "[PERSON_NAME]-Top-25-Greatest-Video-Game-Characters-of-Each-Year-([DATE]-[DATE]…" at bounding box center [440, 64] width 600 height 16
copy span "Greatest"
click at [1260, 168] on span "edit" at bounding box center [1266, 175] width 16 height 16
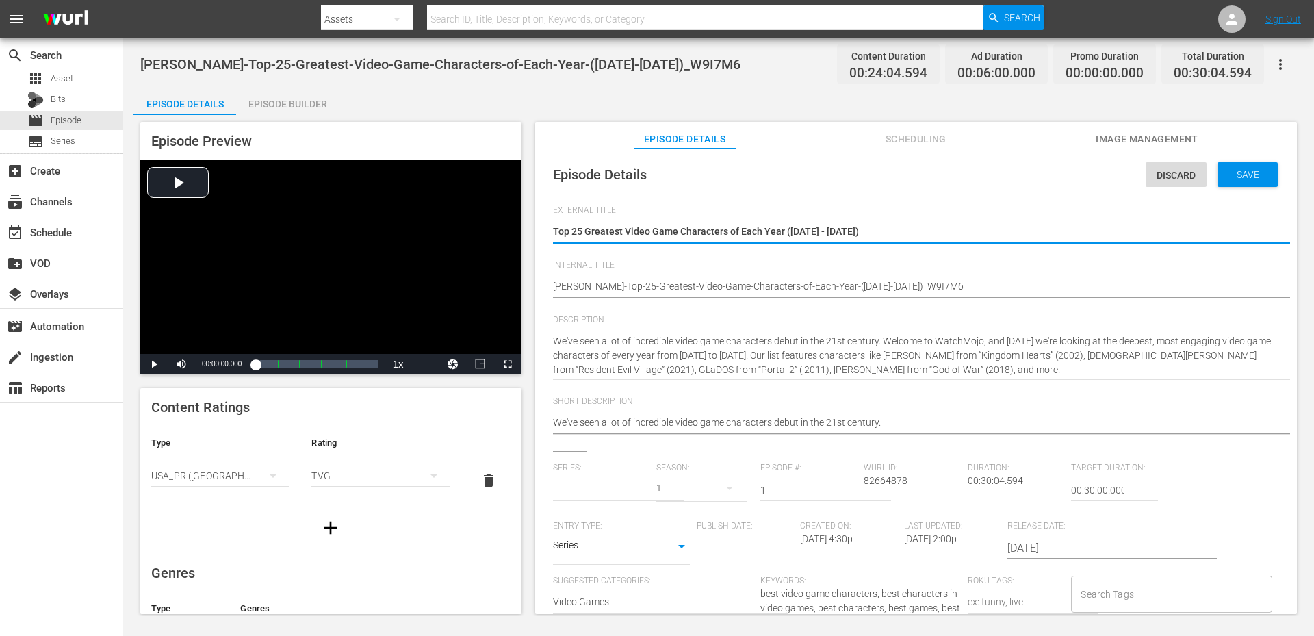
click at [1104, 590] on input "Search Tags" at bounding box center [1161, 594] width 168 height 25
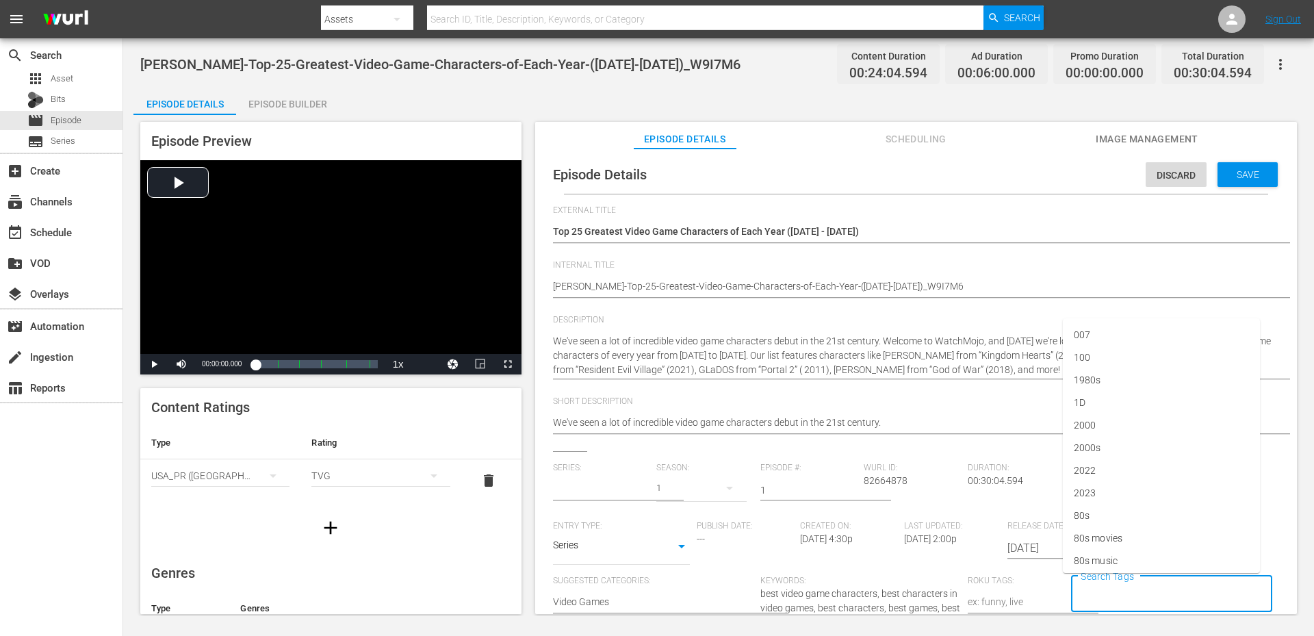
paste input "Greatest"
type input "Greatest"
type input "No Series"
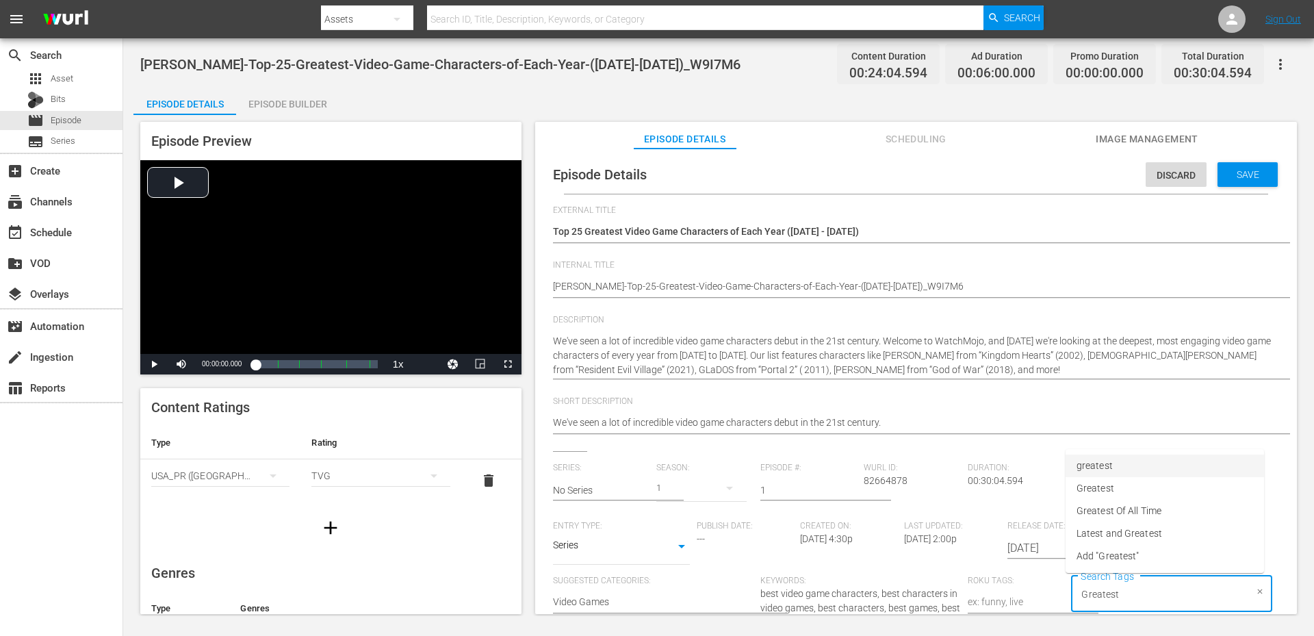
click at [1102, 466] on span "greatest" at bounding box center [1094, 465] width 36 height 14
click at [395, 69] on span "[PERSON_NAME]-Top-25-Greatest-Video-Game-Characters-of-Each-Year-([DATE]-[DATE]…" at bounding box center [440, 64] width 600 height 16
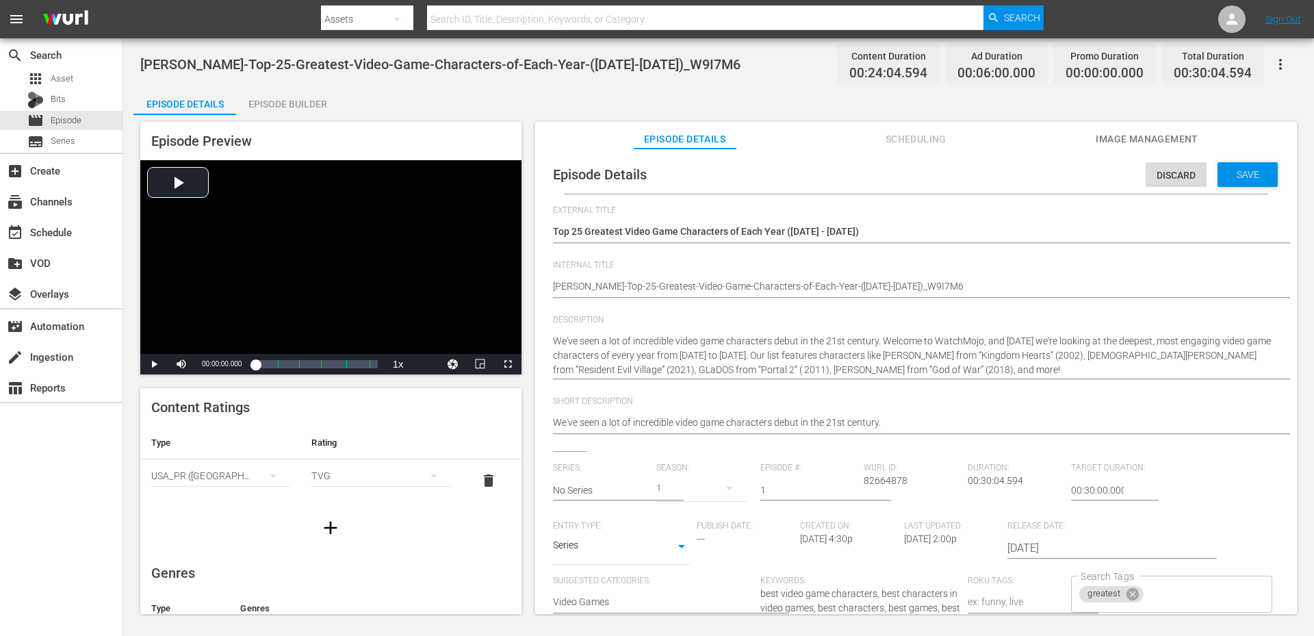
click at [395, 69] on span "[PERSON_NAME]-Top-25-Greatest-Video-Game-Characters-of-Each-Year-([DATE]-[DATE]…" at bounding box center [440, 64] width 600 height 16
copy span "Character"
click at [1153, 584] on input "Search Tags" at bounding box center [1195, 594] width 100 height 25
paste input "Character"
type input "Character"
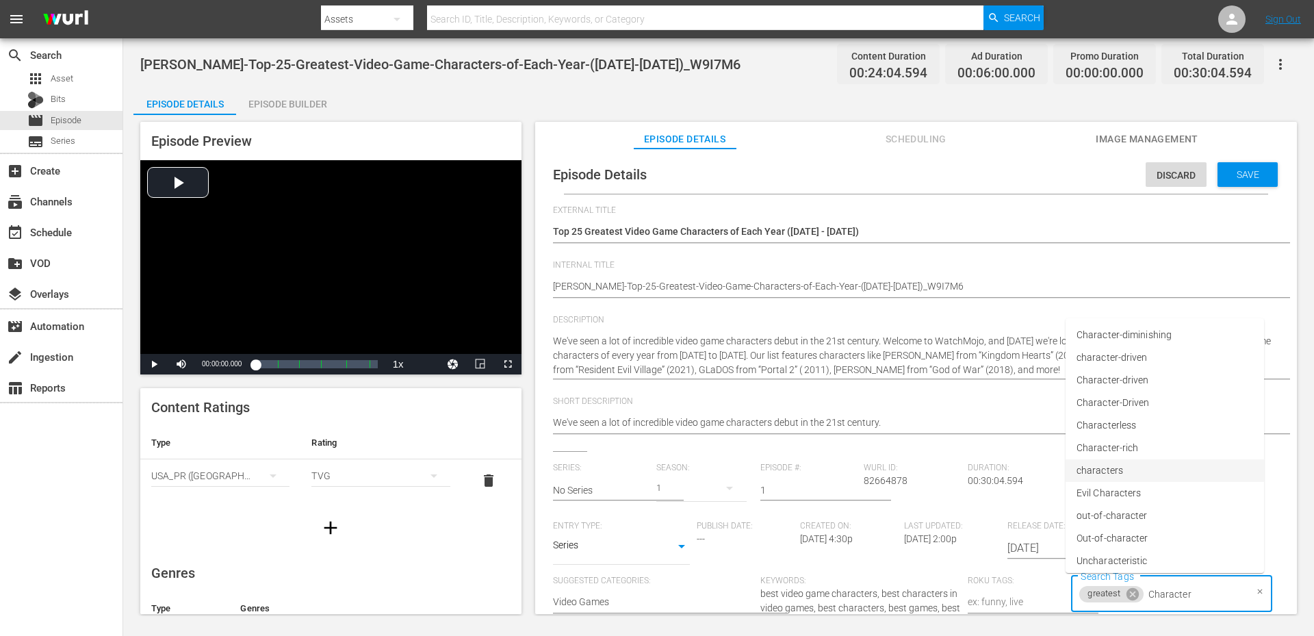
click at [1115, 473] on span "characters" at bounding box center [1099, 470] width 47 height 14
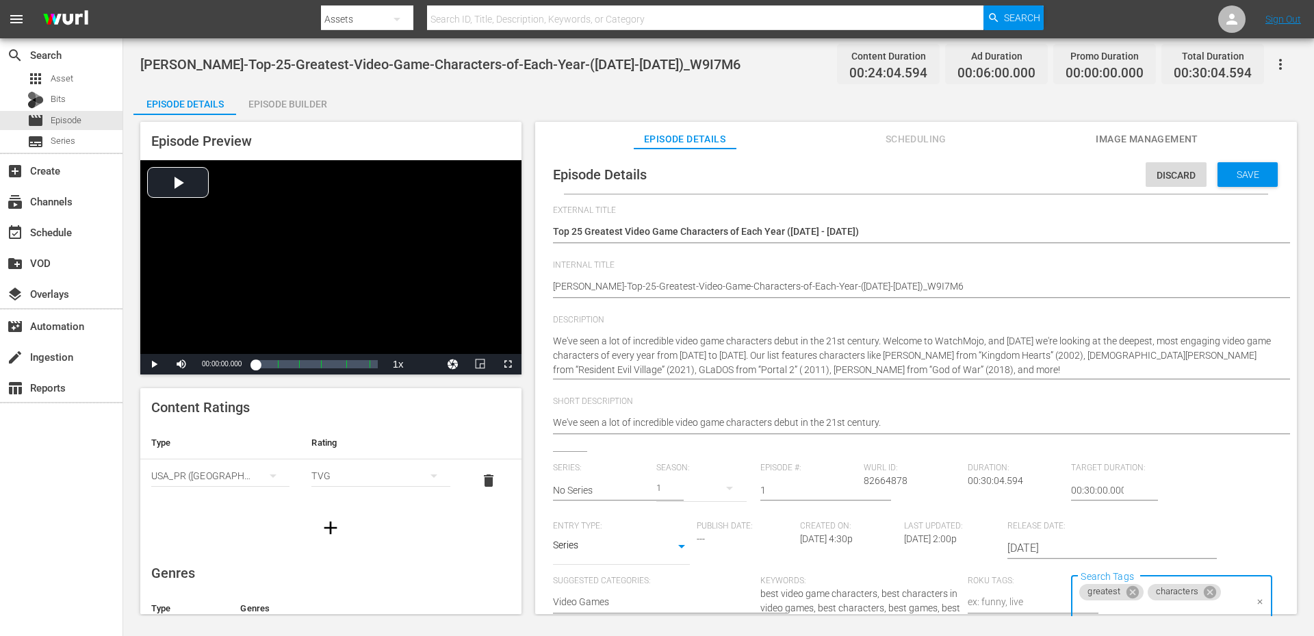
click at [351, 62] on span "[PERSON_NAME]-Top-25-Greatest-Video-Game-Characters-of-Each-Year-([DATE]-[DATE]…" at bounding box center [440, 64] width 600 height 16
copy span "Game"
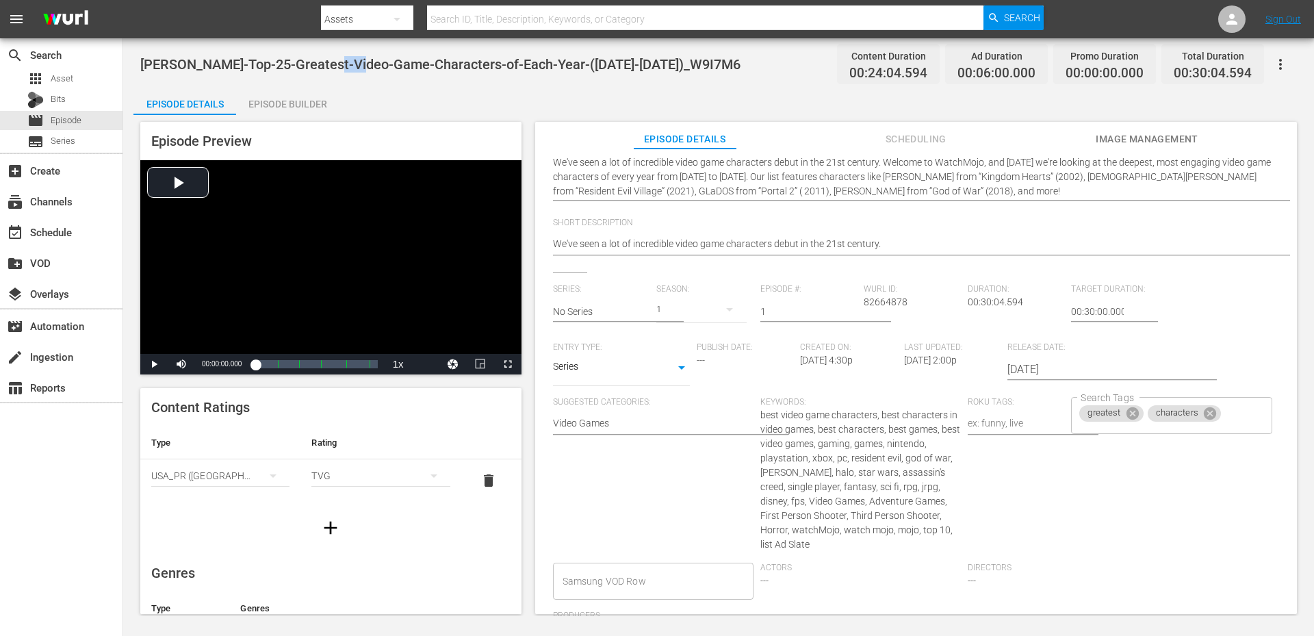
scroll to position [228, 0]
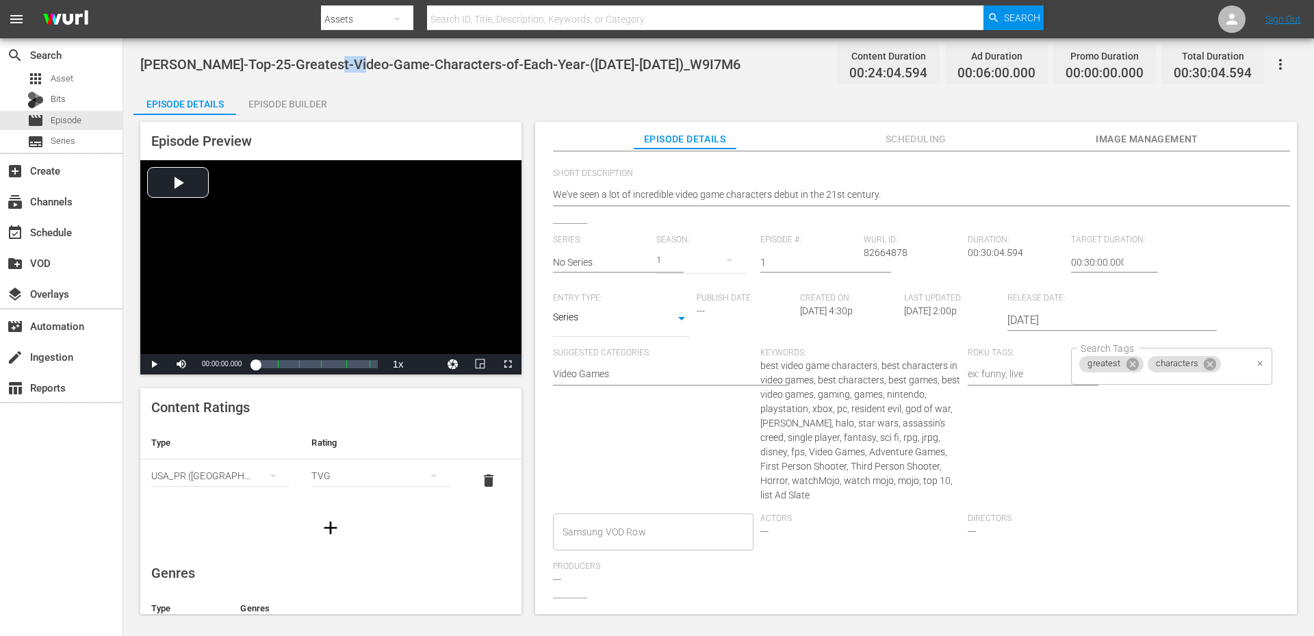
click at [1136, 379] on input "Search Tags" at bounding box center [1161, 386] width 168 height 25
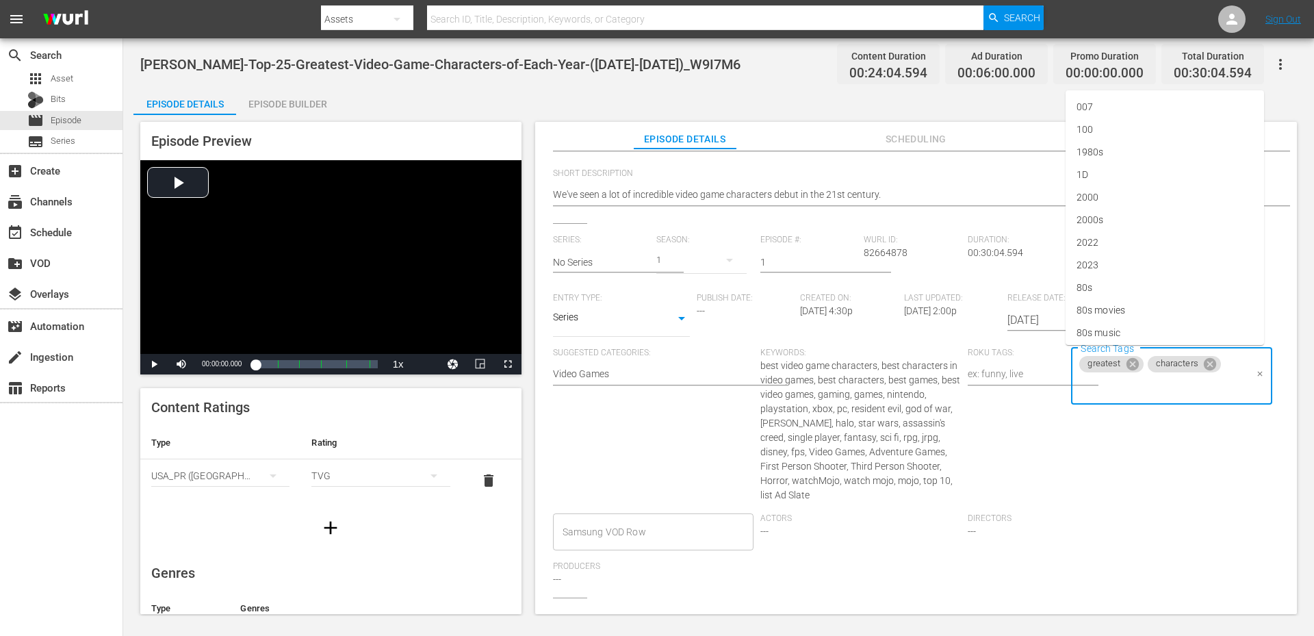
paste input "Game"
type input "Game"
click at [1102, 262] on span "games" at bounding box center [1090, 265] width 29 height 14
paste input "Game"
type input "Game"
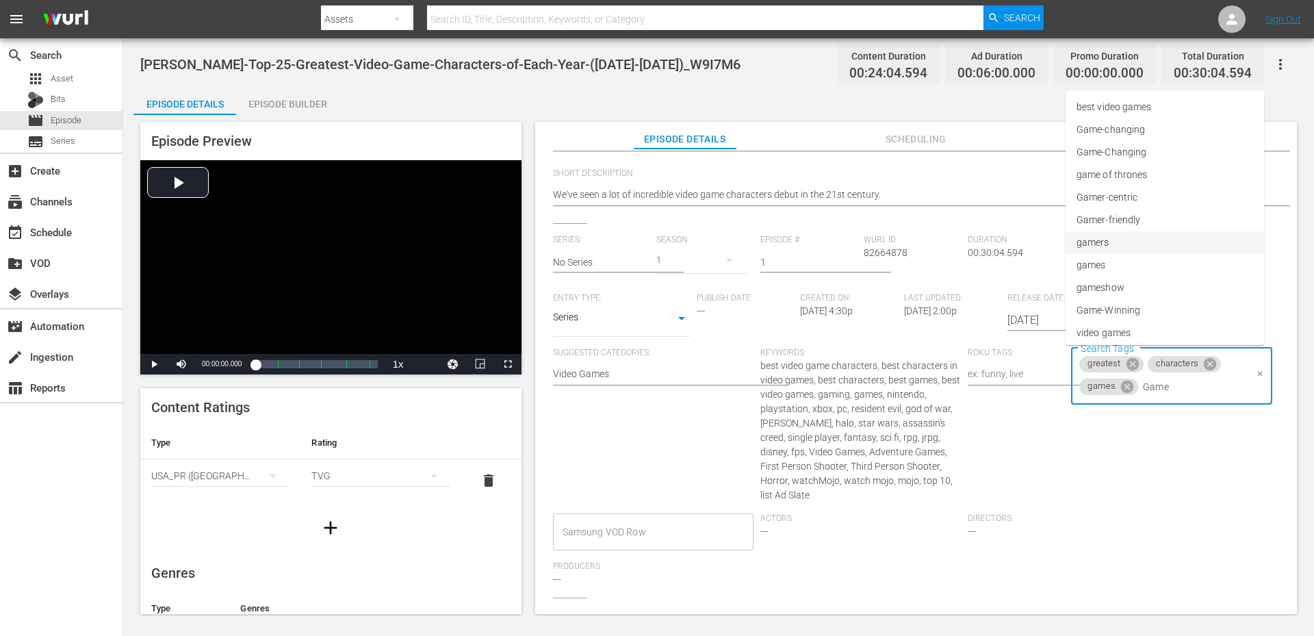
click at [1098, 240] on span "gamers" at bounding box center [1092, 242] width 33 height 14
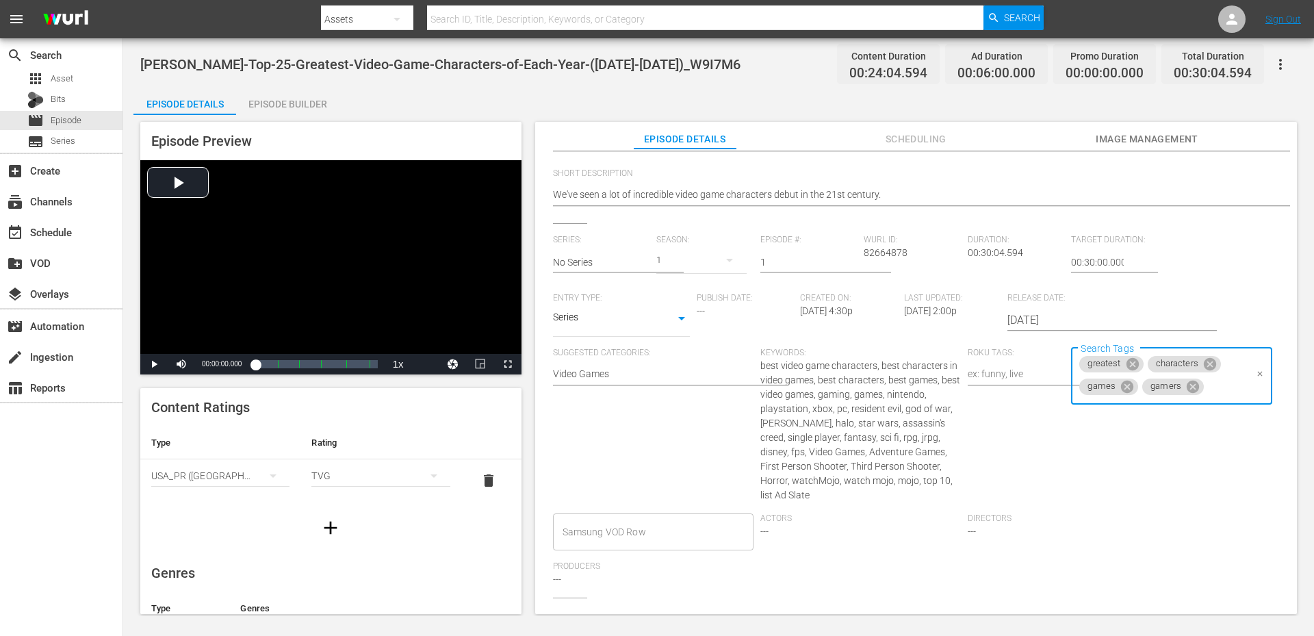
paste input "Game"
type input "Game"
click at [1115, 196] on span "Gamer-centric" at bounding box center [1106, 197] width 61 height 14
click at [311, 61] on span "[PERSON_NAME]-Top-25-Greatest-Video-Game-Characters-of-Each-Year-([DATE]-[DATE]…" at bounding box center [440, 64] width 600 height 16
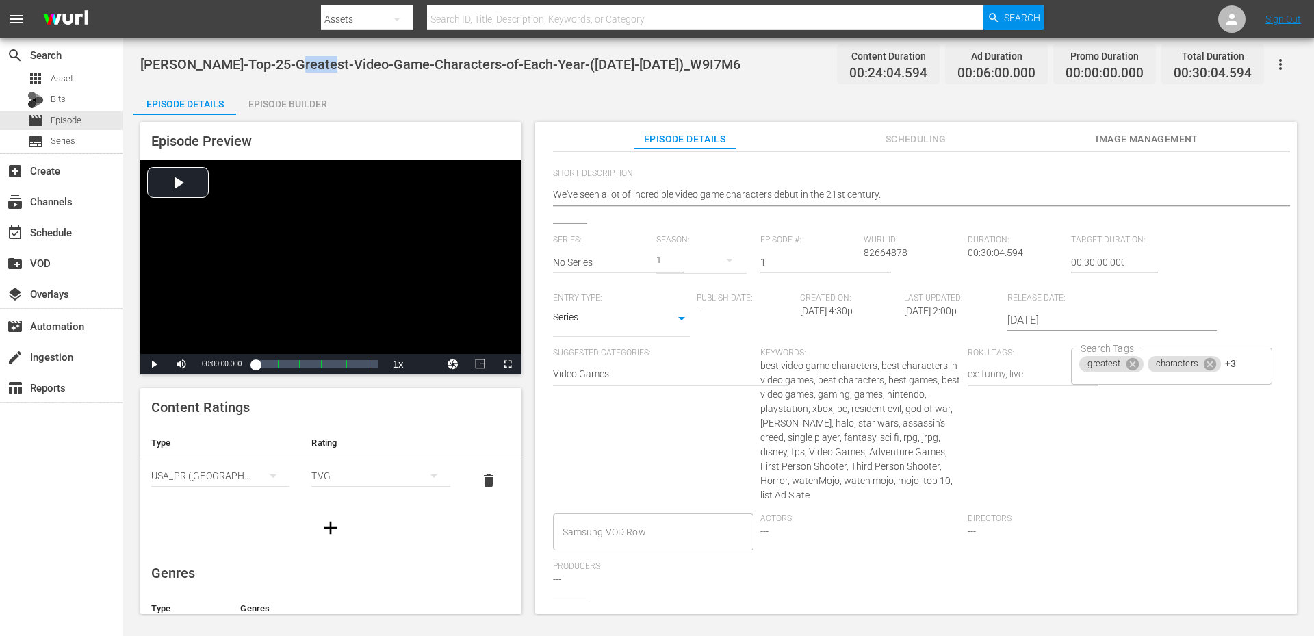
copy span "Video"
click at [1126, 382] on div "greatest characters +3 Search Tags" at bounding box center [1171, 366] width 200 height 37
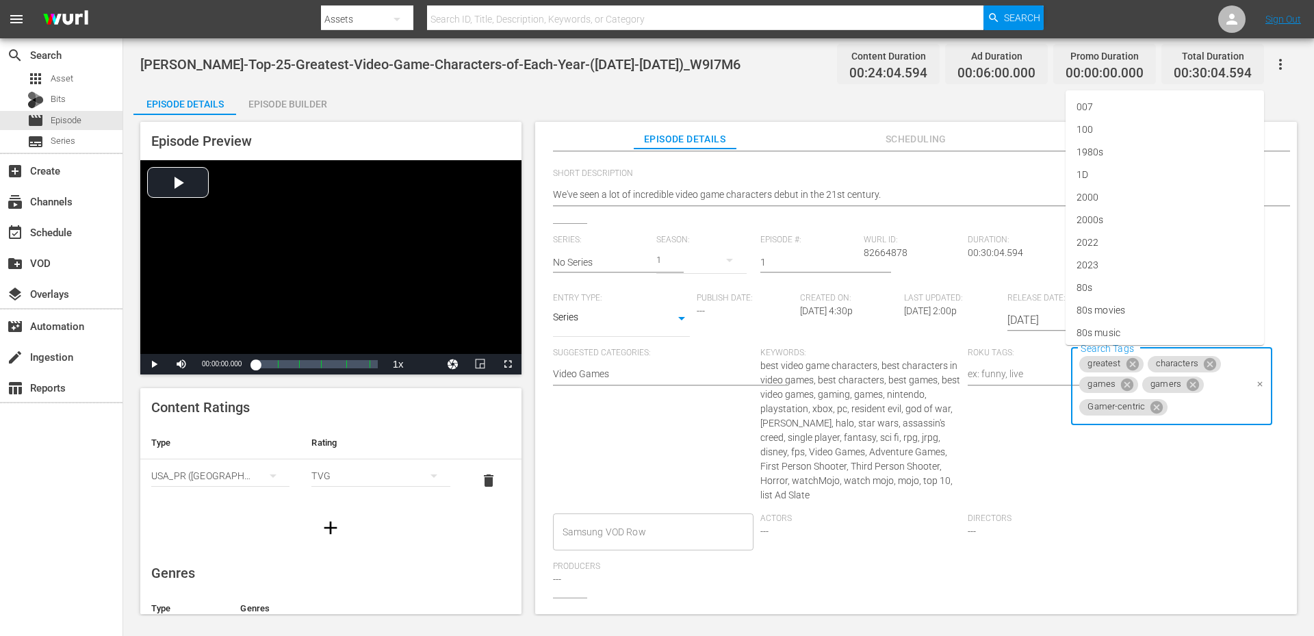
paste input "Video"
type input "Video"
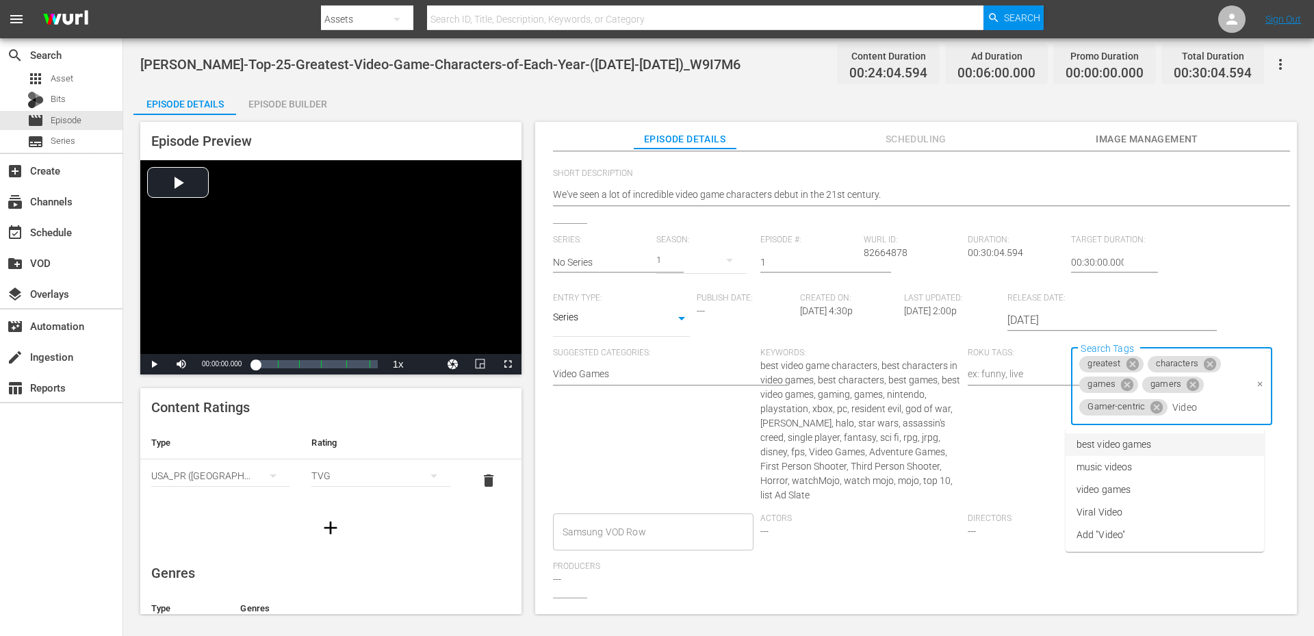
click at [1115, 441] on span "best video games" at bounding box center [1113, 444] width 75 height 14
paste input "Video"
type input "Video"
click at [1113, 507] on span "video games" at bounding box center [1103, 510] width 54 height 14
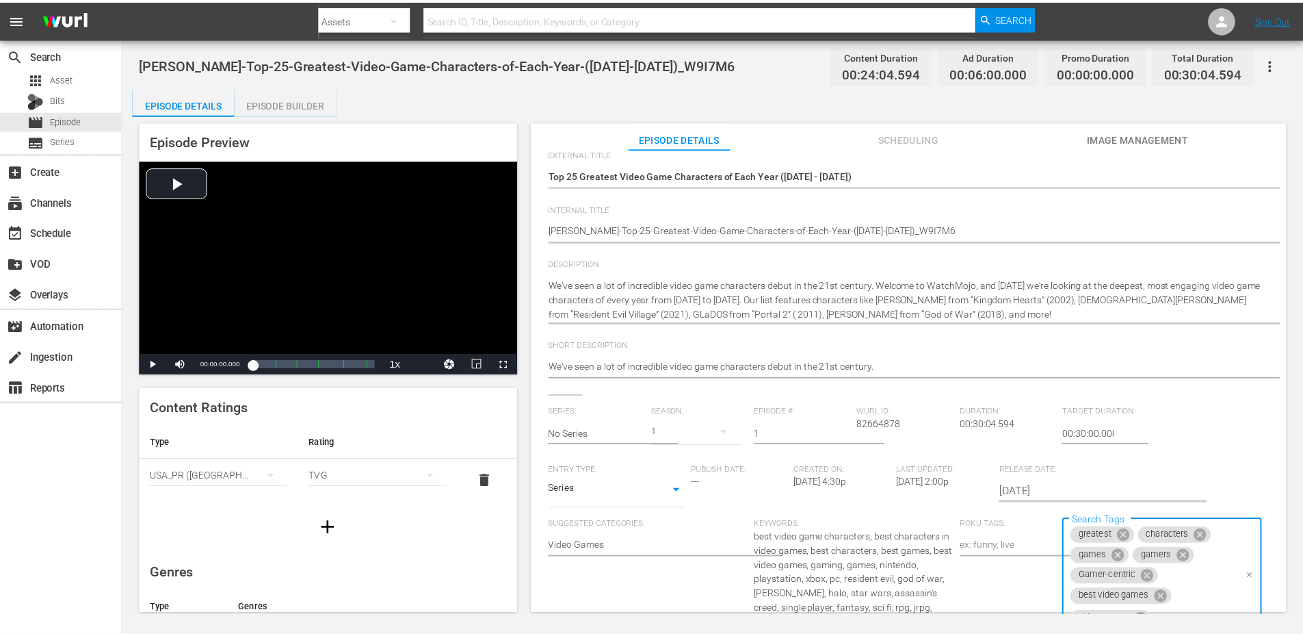
scroll to position [0, 0]
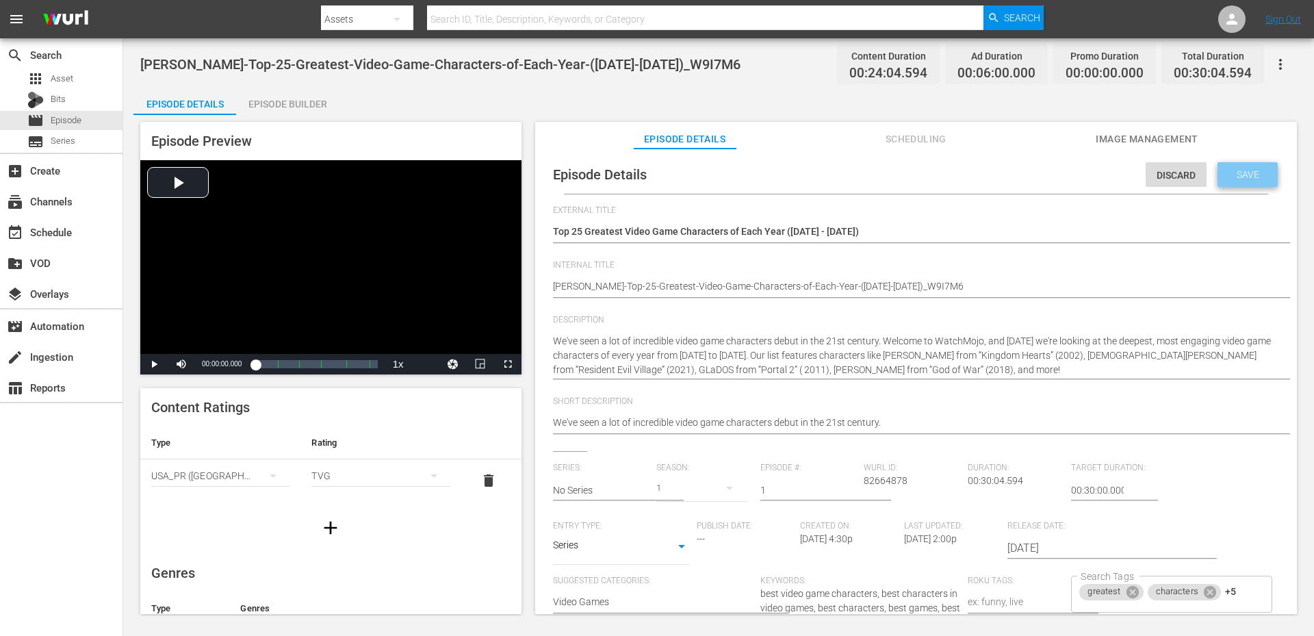
click at [1226, 175] on span "Save" at bounding box center [1247, 174] width 44 height 11
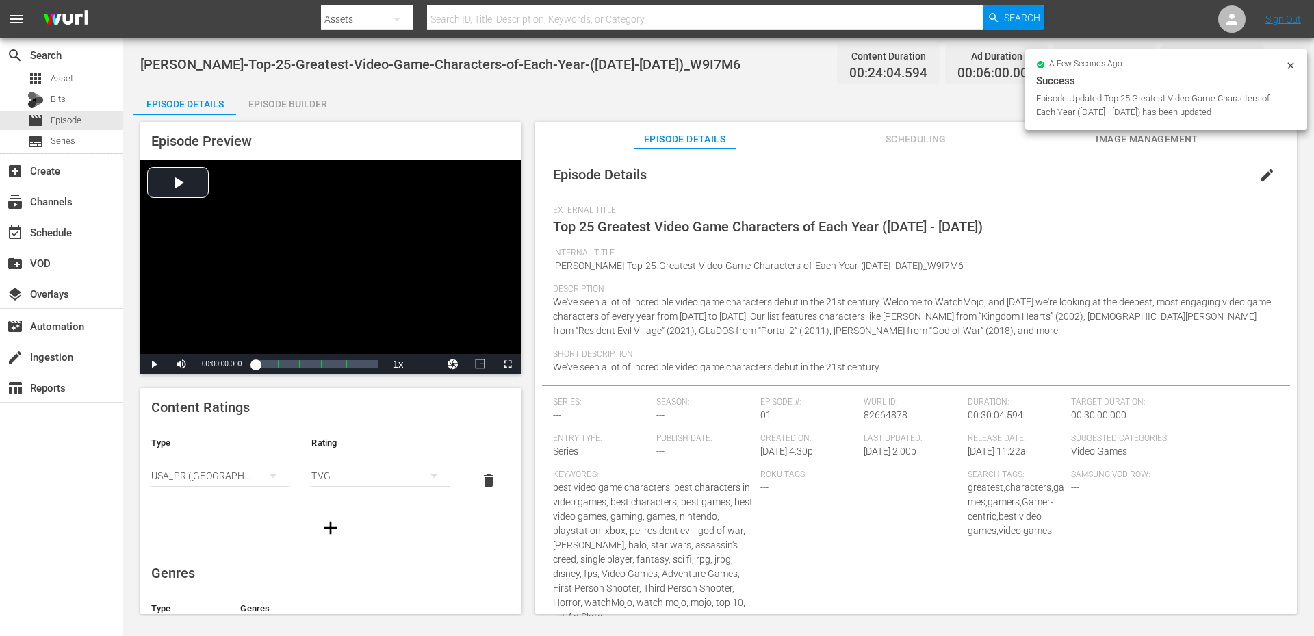
click at [304, 109] on div "Episode Builder" at bounding box center [287, 104] width 103 height 33
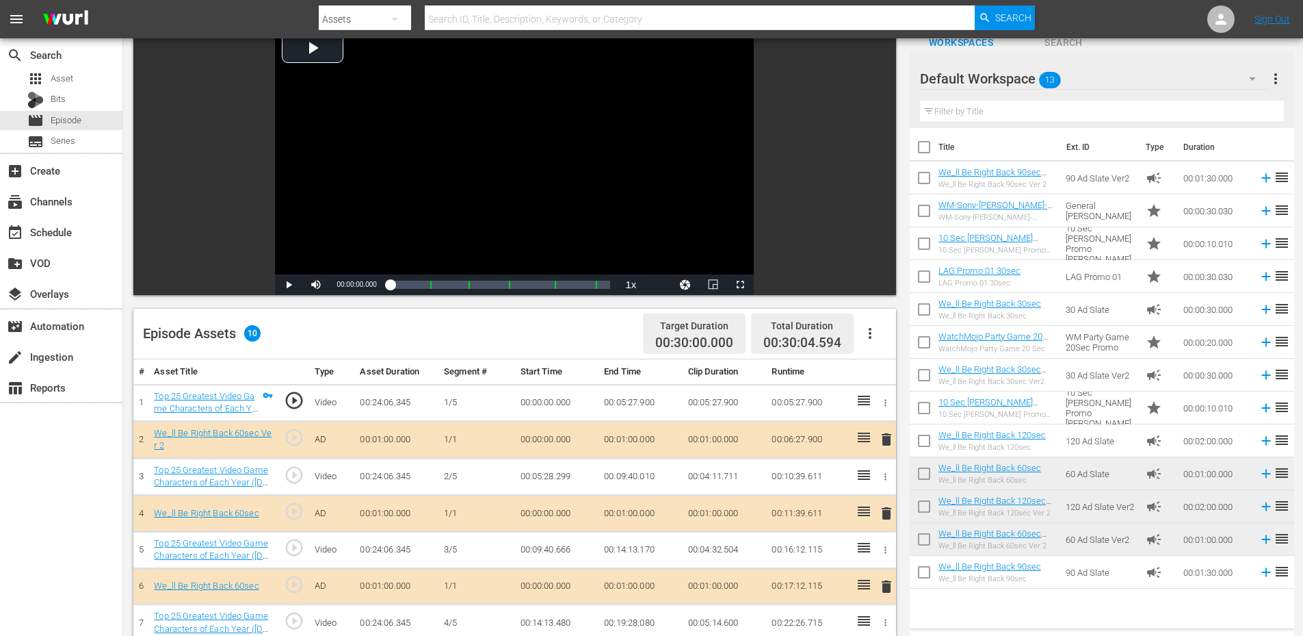
scroll to position [91, 0]
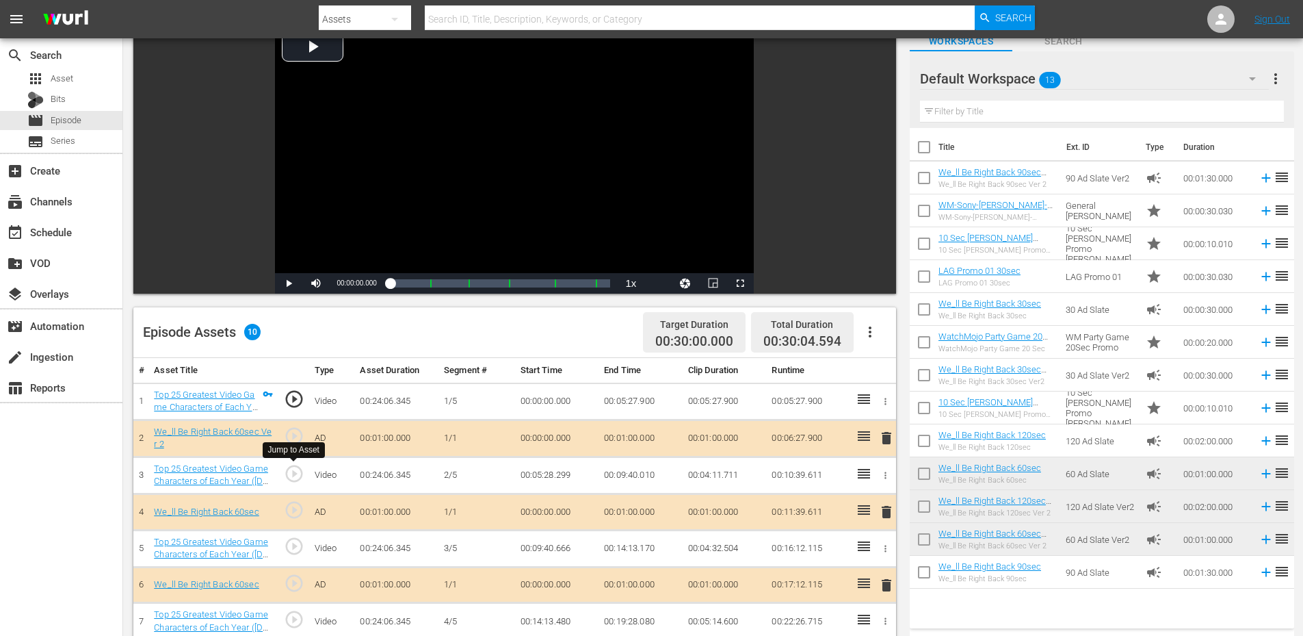
click at [289, 467] on span "play_circle_outline" at bounding box center [294, 473] width 21 height 21
click at [431, 189] on div "Video Player" at bounding box center [514, 148] width 479 height 249
click at [713, 283] on span "Video Player" at bounding box center [713, 283] width 0 height 0
click at [303, 469] on span "play_circle_outline" at bounding box center [294, 473] width 21 height 21
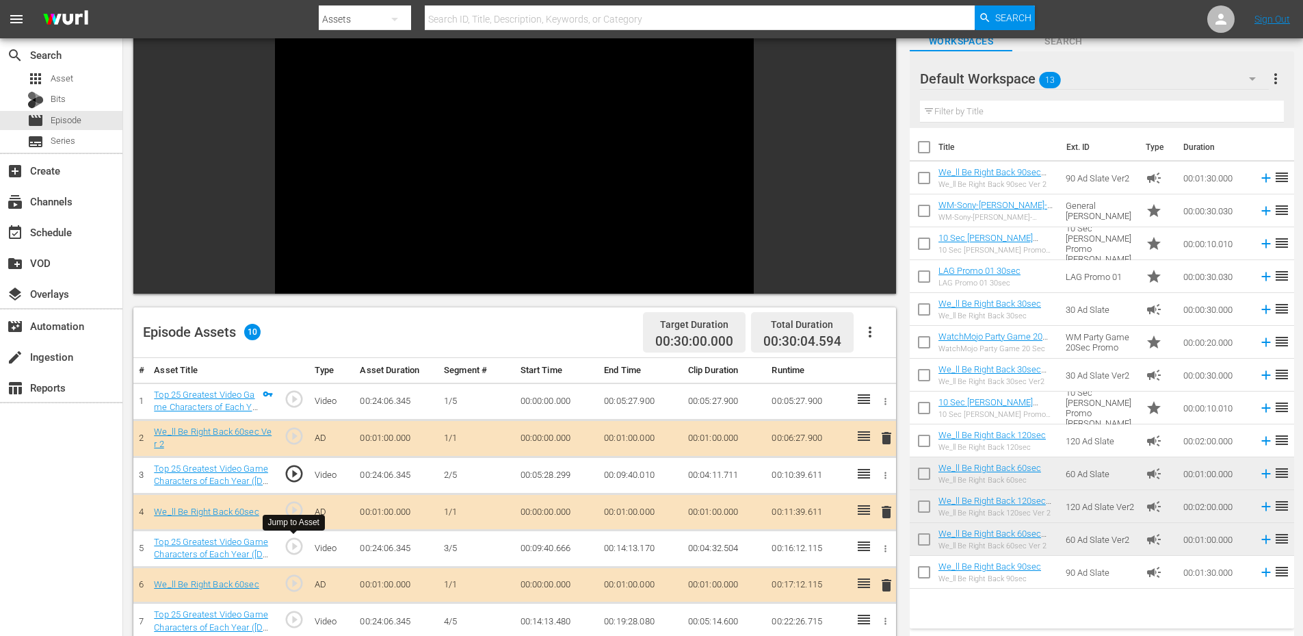
click at [300, 540] on span "play_circle_outline" at bounding box center [294, 546] width 21 height 21
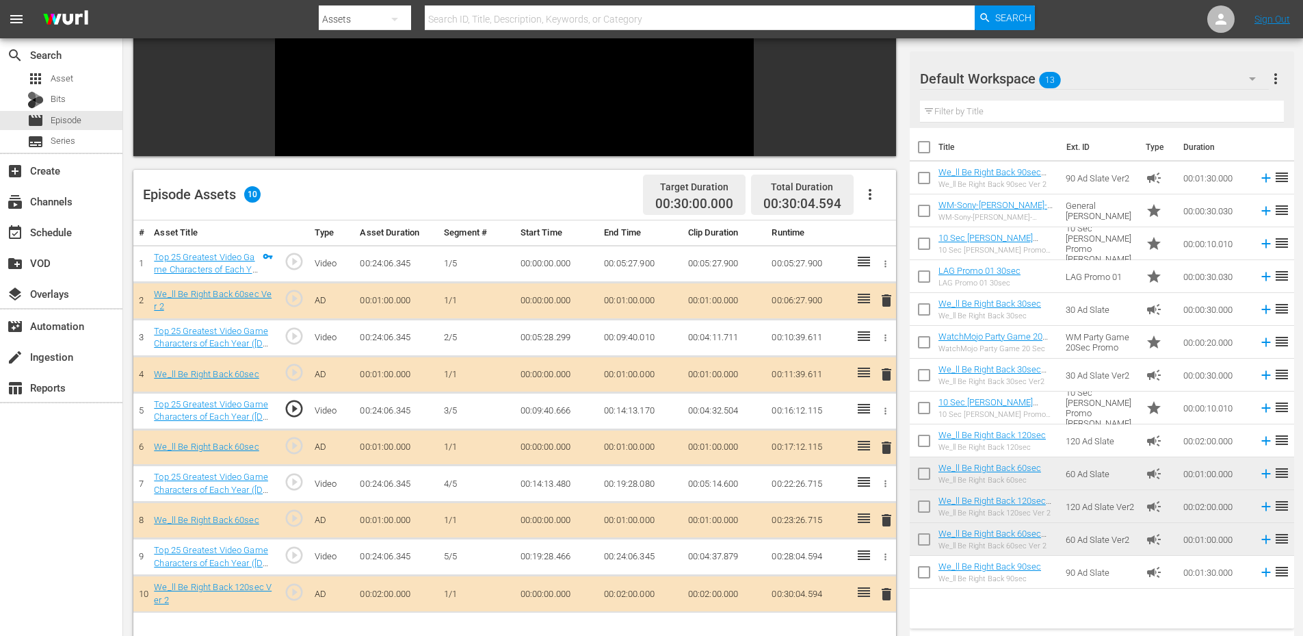
scroll to position [274, 0]
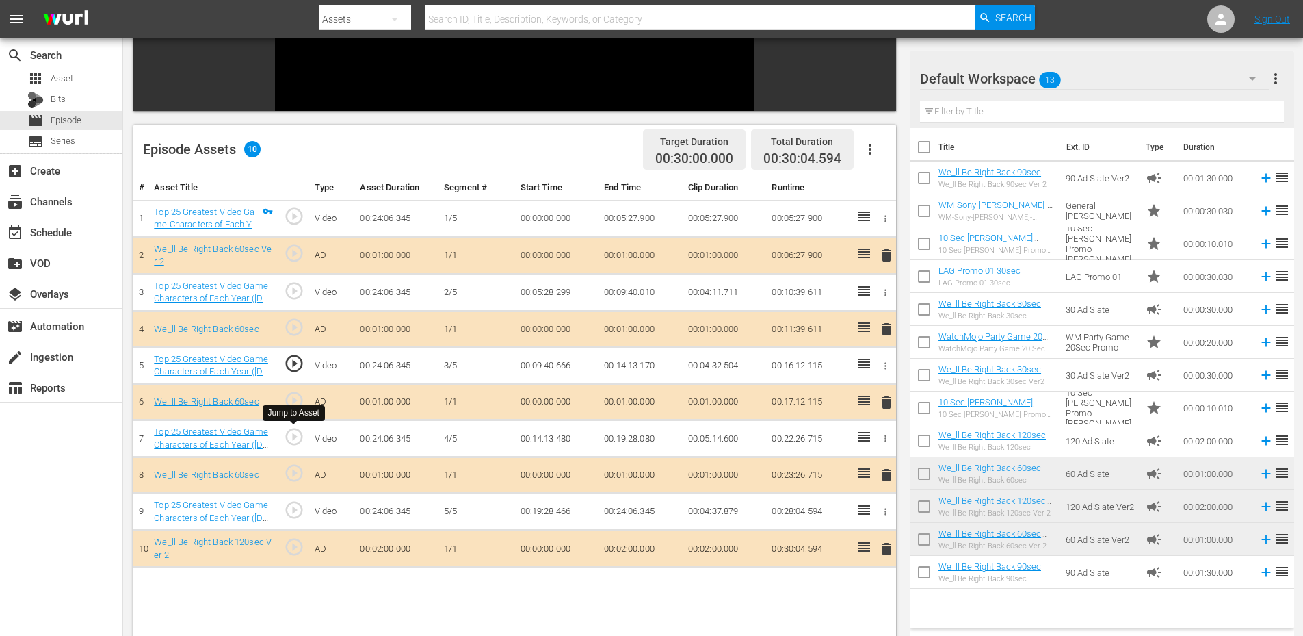
click at [301, 437] on span "play_circle_outline" at bounding box center [294, 436] width 21 height 21
click at [289, 515] on span "play_circle_outline" at bounding box center [294, 509] width 21 height 21
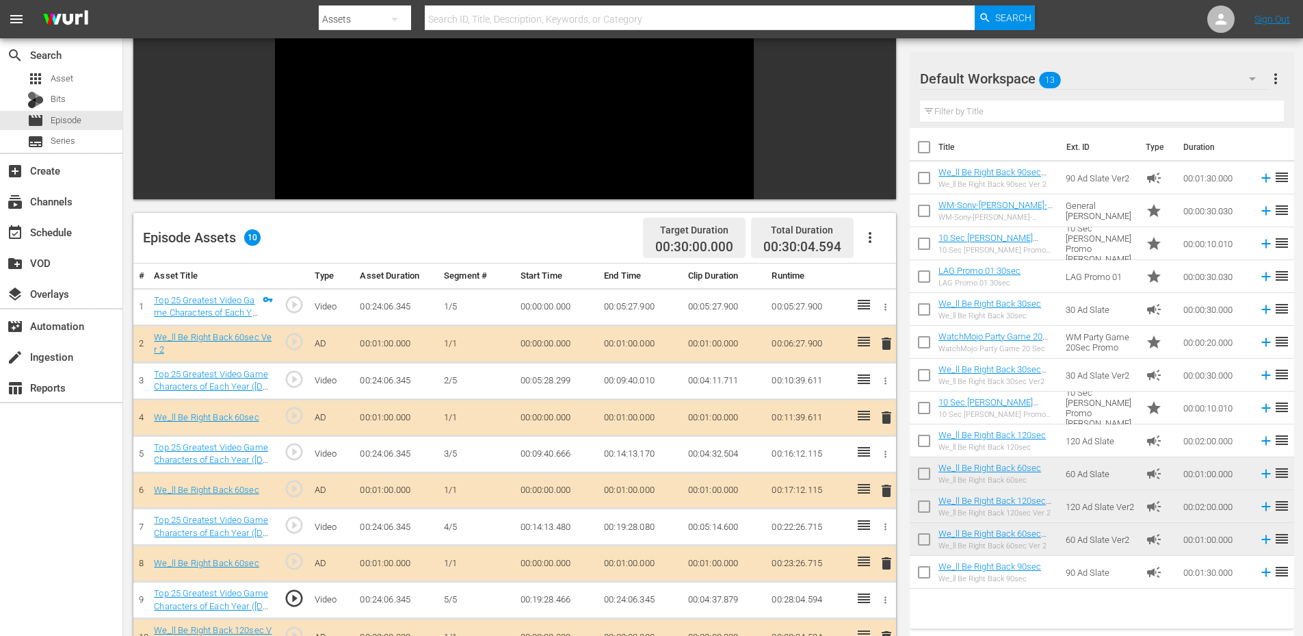
scroll to position [0, 0]
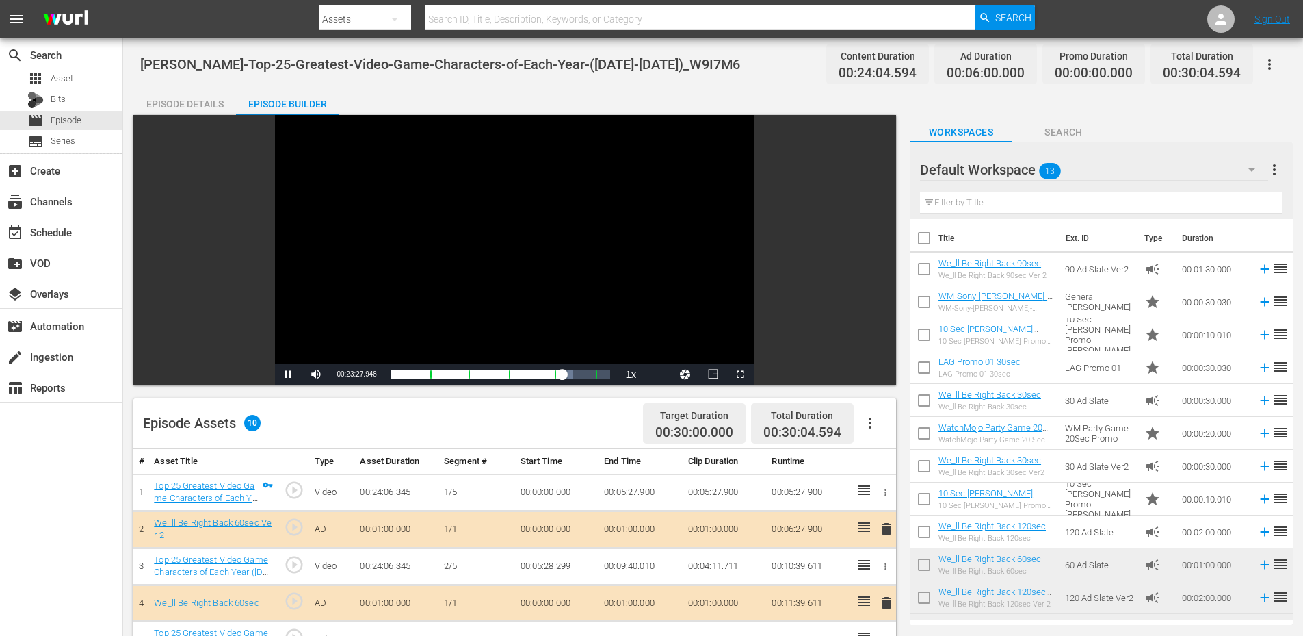
click at [392, 244] on div "Video Player" at bounding box center [514, 239] width 479 height 249
click at [713, 374] on span "Video Player" at bounding box center [713, 374] width 0 height 0
click at [205, 103] on div "Episode Details" at bounding box center [184, 104] width 103 height 33
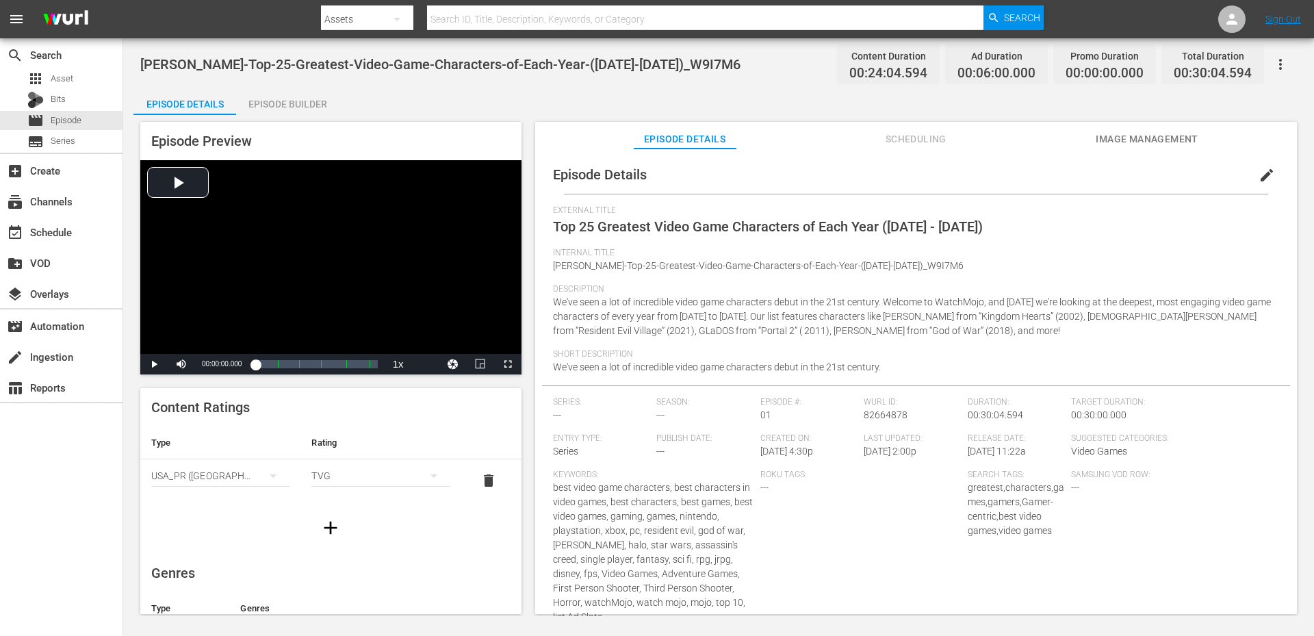
click at [1106, 140] on span "Image Management" at bounding box center [1146, 139] width 103 height 17
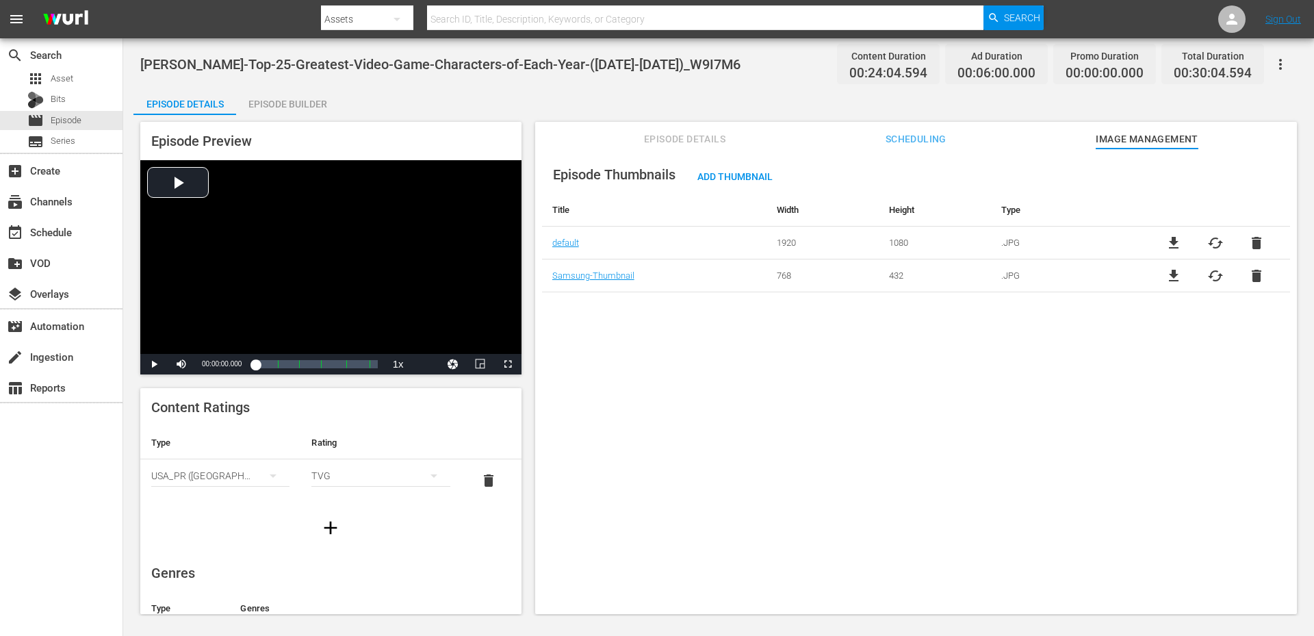
click at [915, 139] on span "Scheduling" at bounding box center [915, 139] width 103 height 17
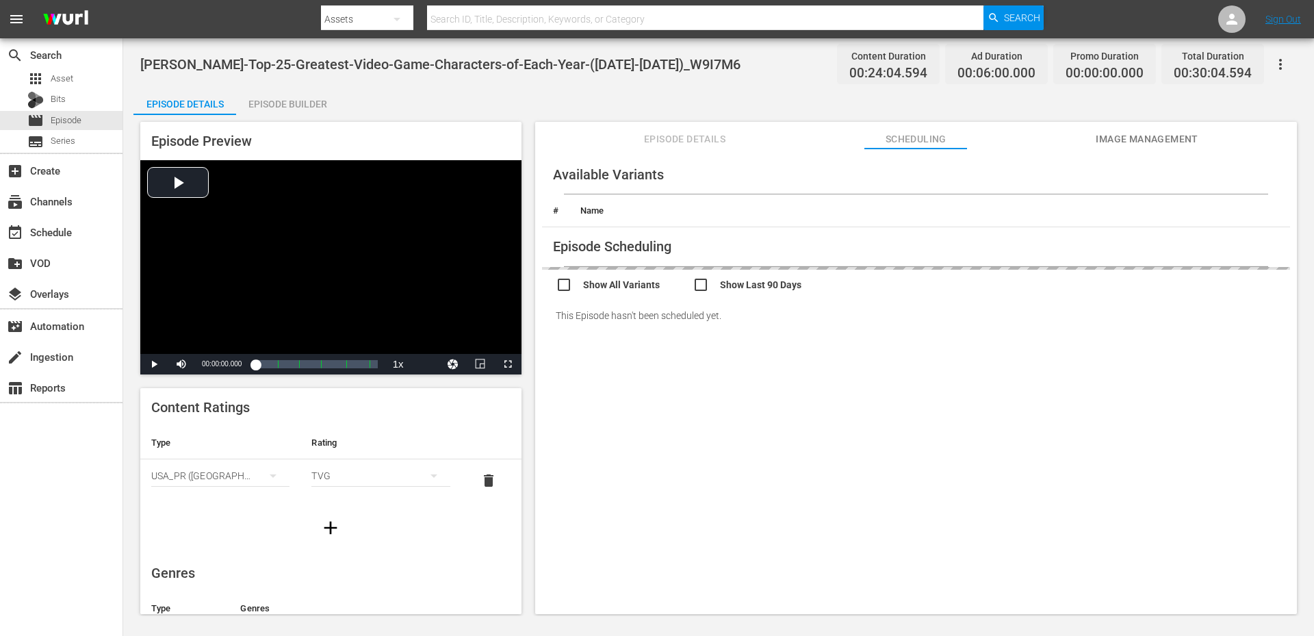
click at [684, 138] on span "Episode Details" at bounding box center [685, 139] width 103 height 17
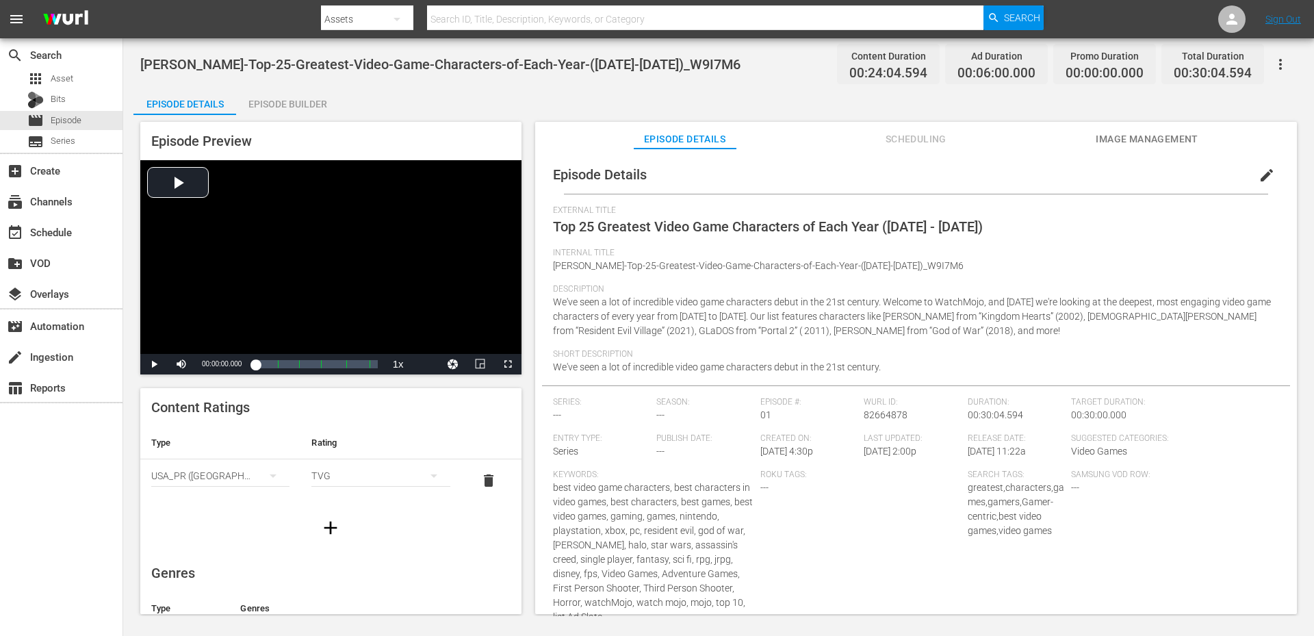
click at [1275, 57] on icon "button" at bounding box center [1280, 64] width 16 height 16
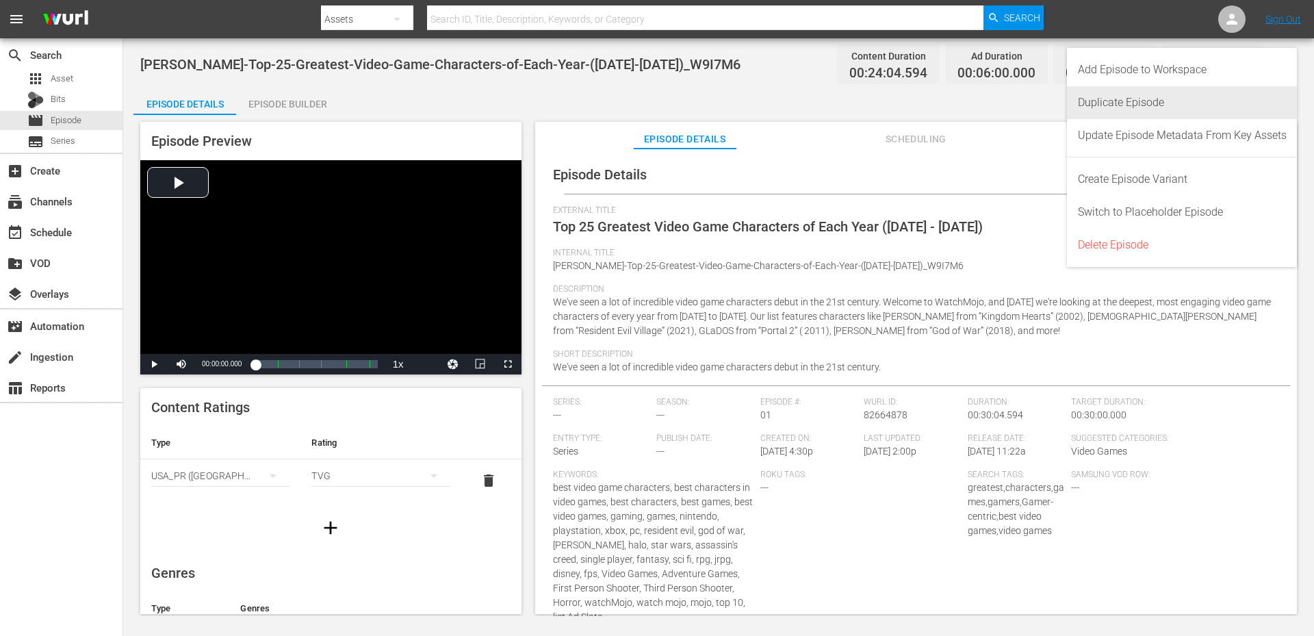
click at [1146, 94] on div "Duplicate Episode" at bounding box center [1182, 102] width 209 height 33
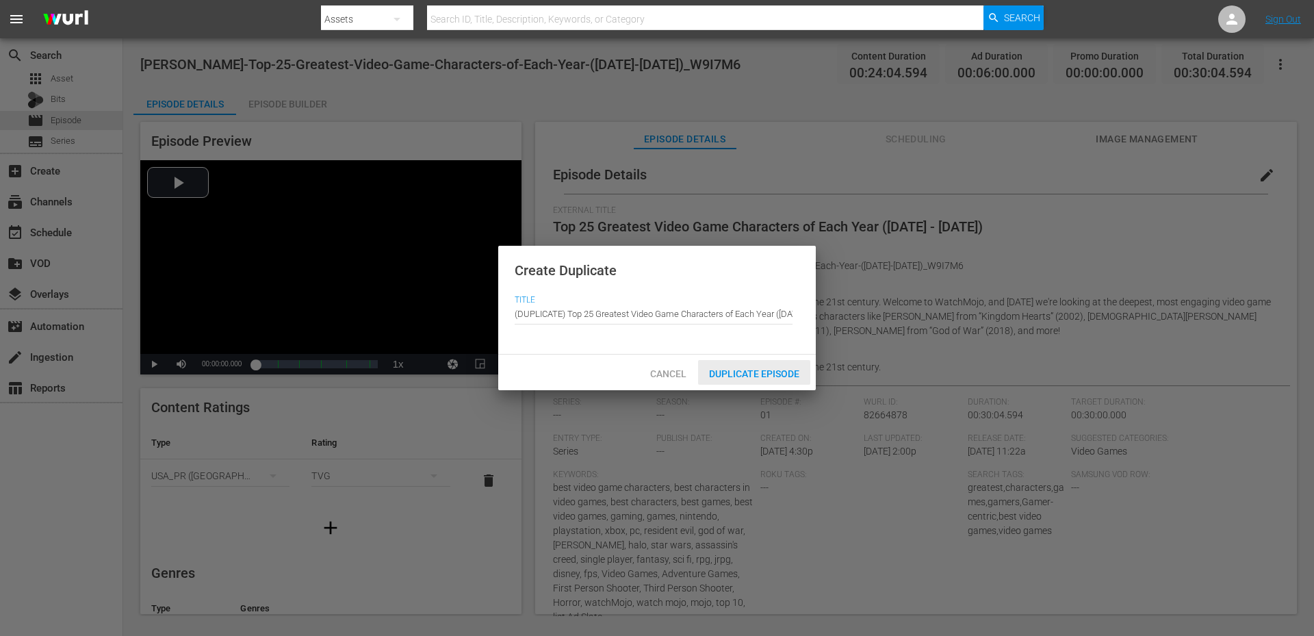
click at [751, 376] on span "Duplicate Episode" at bounding box center [754, 373] width 112 height 11
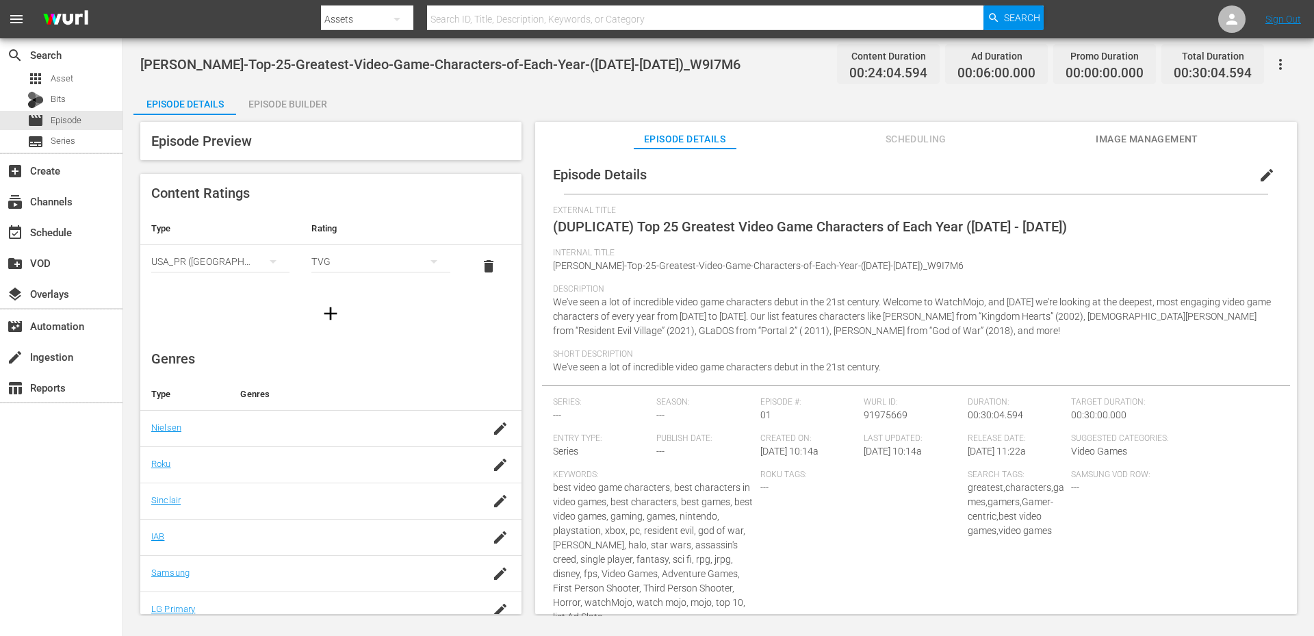
click at [1258, 175] on span "edit" at bounding box center [1266, 175] width 16 height 16
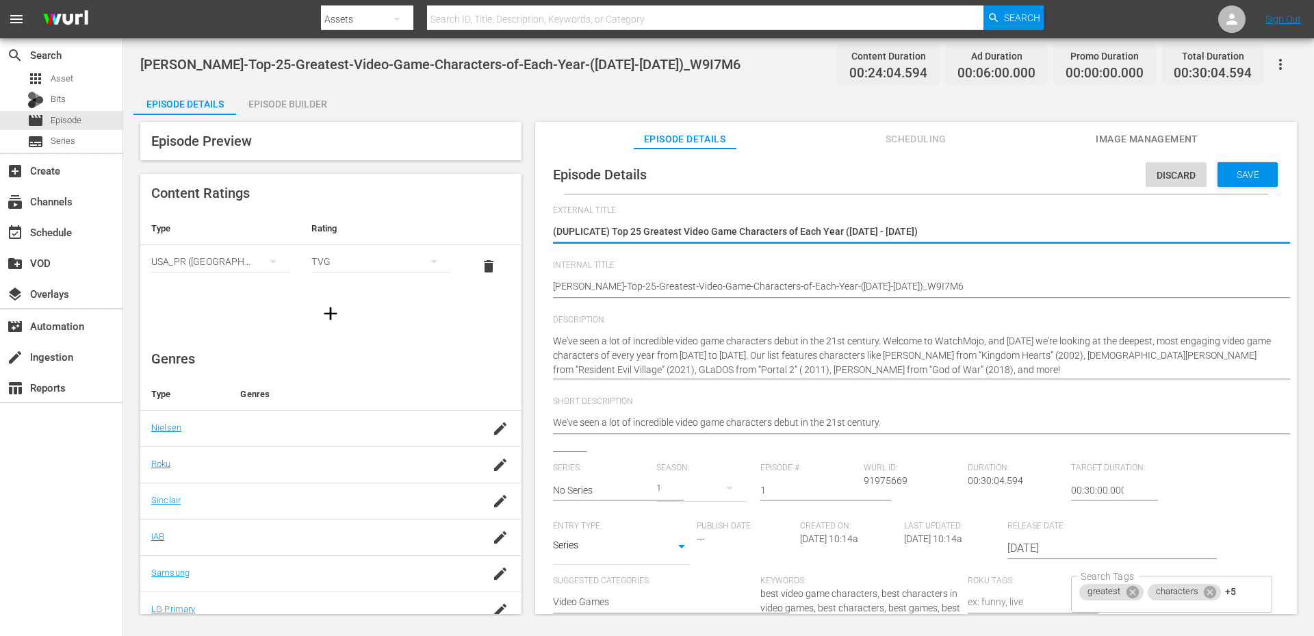
click at [592, 229] on textarea "(DUPLICATE) Top 25 Greatest Video Game Characters of Each Year (2000 - 2024)" at bounding box center [912, 232] width 719 height 16
type textarea "() Top 25 Greatest Video Game Characters of Each Year (2000 - 2024)"
type textarea "( Top 25 Greatest Video Game Characters of Each Year (2000 - 2024)"
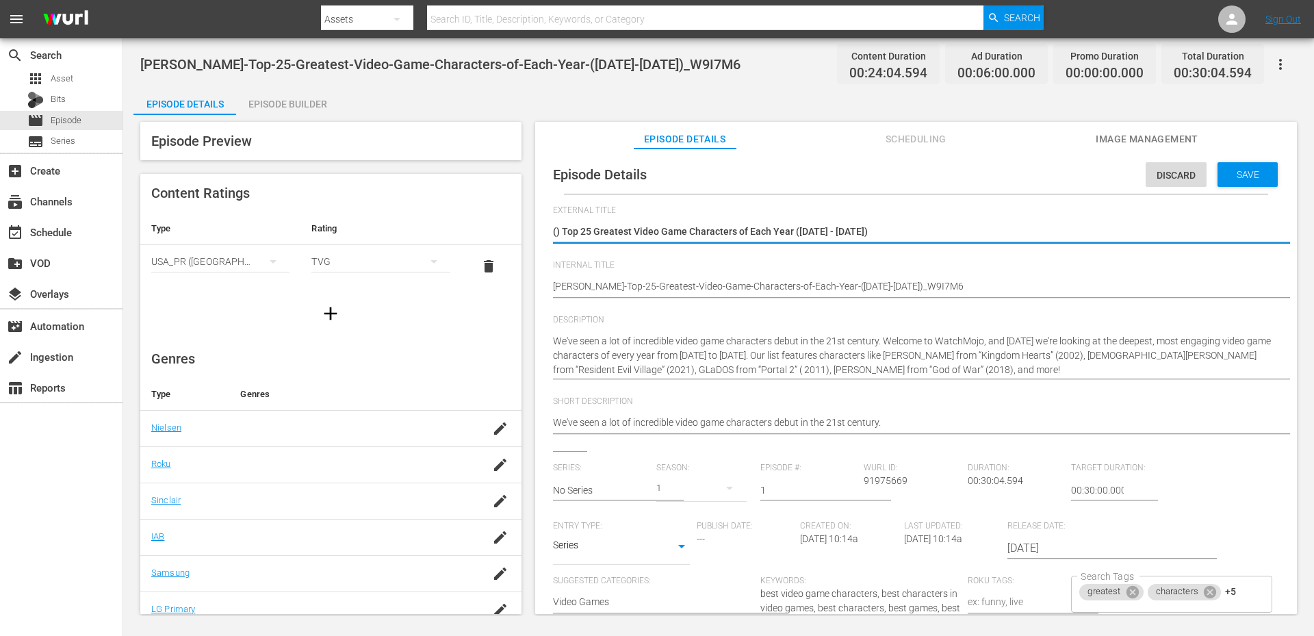
type textarea "( Top 25 Greatest Video Game Characters of Each Year (2000 - 2024)"
type textarea "(Top 25 Greatest Video Game Characters of Each Year (2000 - 2024)"
type textarea "Top 25 Greatest Video Game Characters of Each Year (2000 - 2024)"
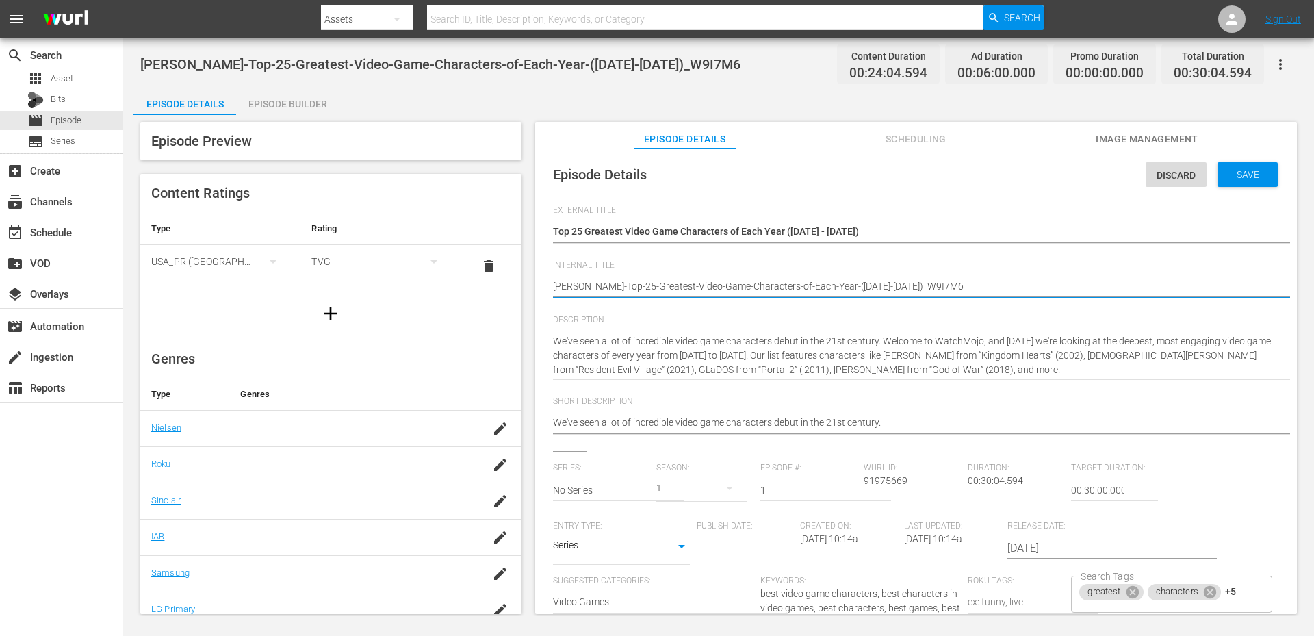
type textarea "(WM-VG-Top-25-Greatest-Video-Game-Characters-of-Each-Year-(2000-2024)_W9I7M6"
type textarea "(MWM-VG-Top-25-Greatest-Video-Game-Characters-of-Each-Year-(2000-2024)_W9I7M6"
type textarea "(MPWM-VG-Top-25-Greatest-Video-Game-Characters-of-Each-Year-(2000-2024)_W9I7M6"
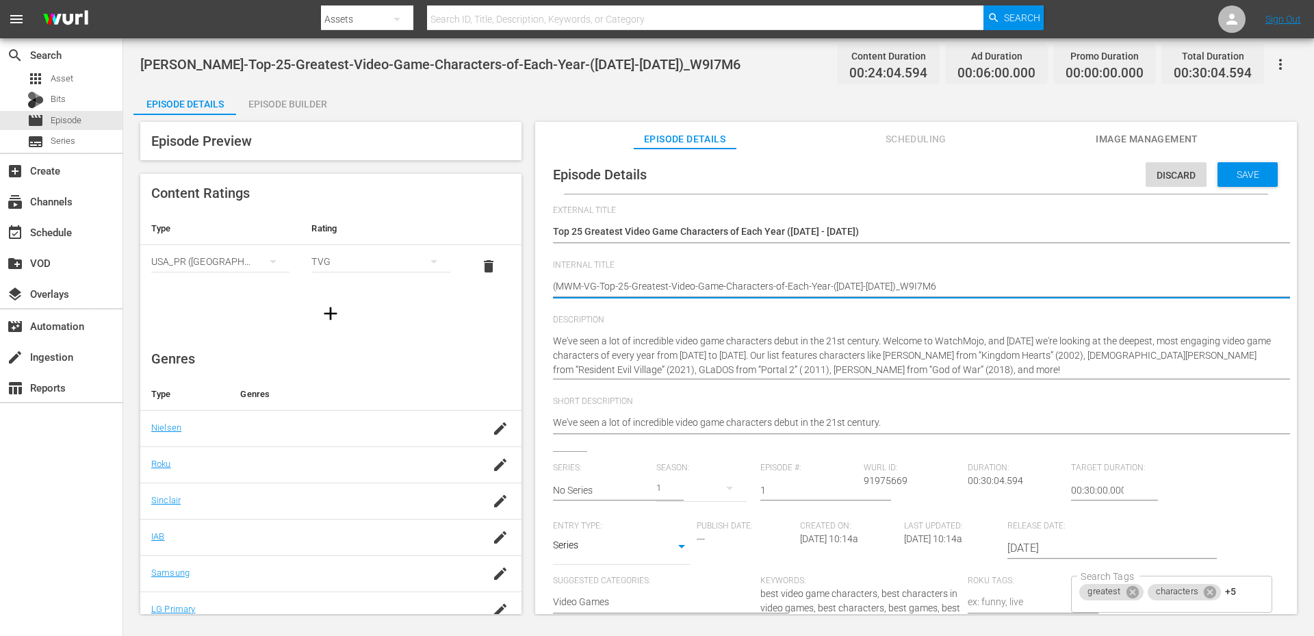
type textarea "(MPWM-VG-Top-25-Greatest-Video-Game-Characters-of-Each-Year-(2000-2024)_W9I7M6"
type textarea "(MP)WM-VG-Top-25-Greatest-Video-Game-Characters-of-Each-Year-(2000-2024)_W9I7M6"
type textarea "(MP) WM-VG-Top-25-Greatest-Video-Game-Characters-of-Each-Year-(2000-2024)_W9I7M6"
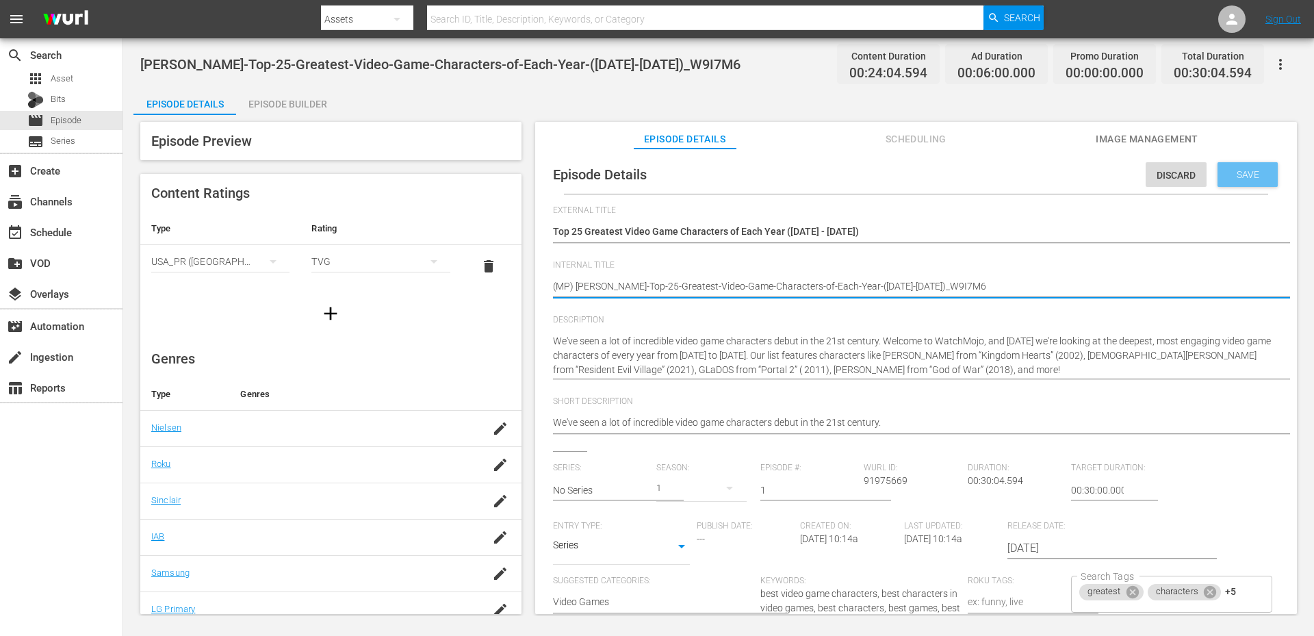
click at [1251, 175] on span "Save" at bounding box center [1247, 174] width 44 height 11
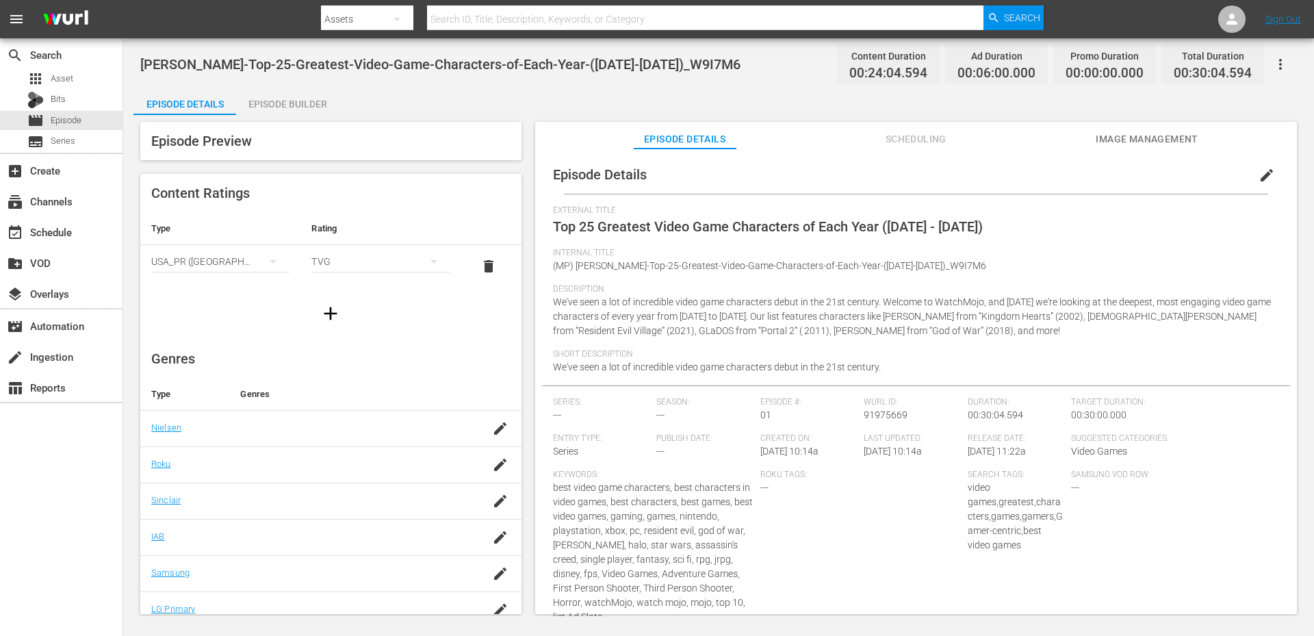
click at [261, 101] on div "Episode Builder" at bounding box center [287, 104] width 103 height 33
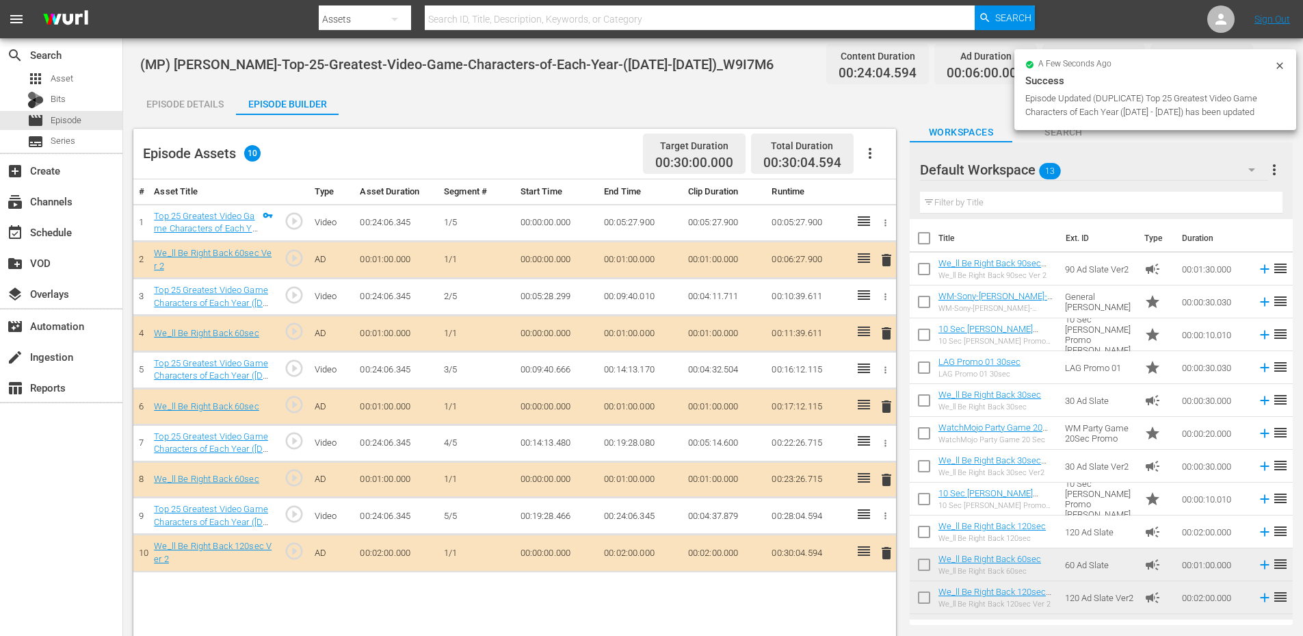
click at [1100, 165] on div "Default Workspace 13" at bounding box center [1094, 170] width 348 height 38
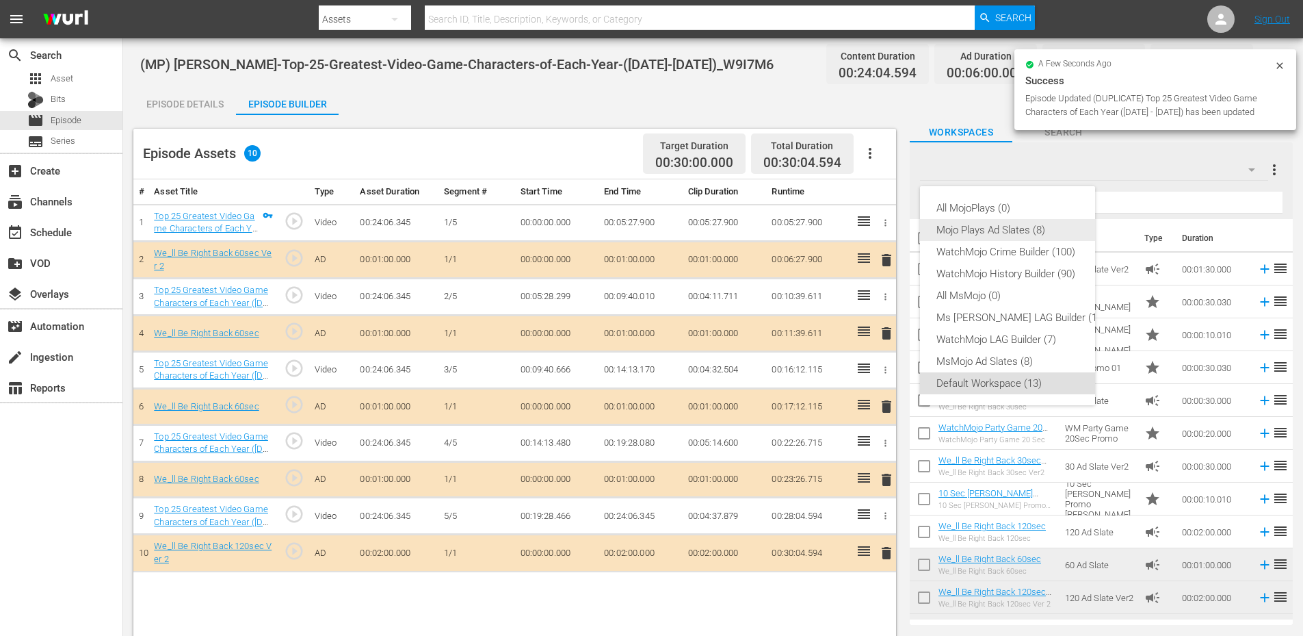
click at [984, 232] on div "Mojo Plays Ad Slates (8)" at bounding box center [1022, 230] width 170 height 22
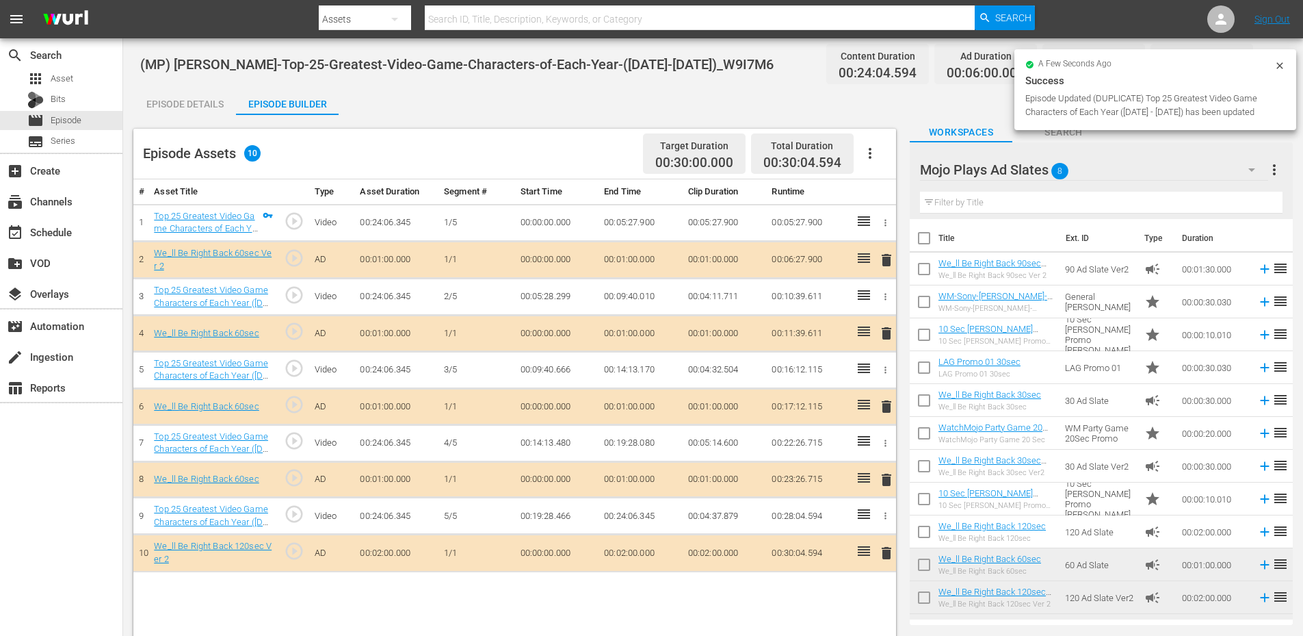
click at [980, 201] on input "text" at bounding box center [1101, 203] width 363 height 22
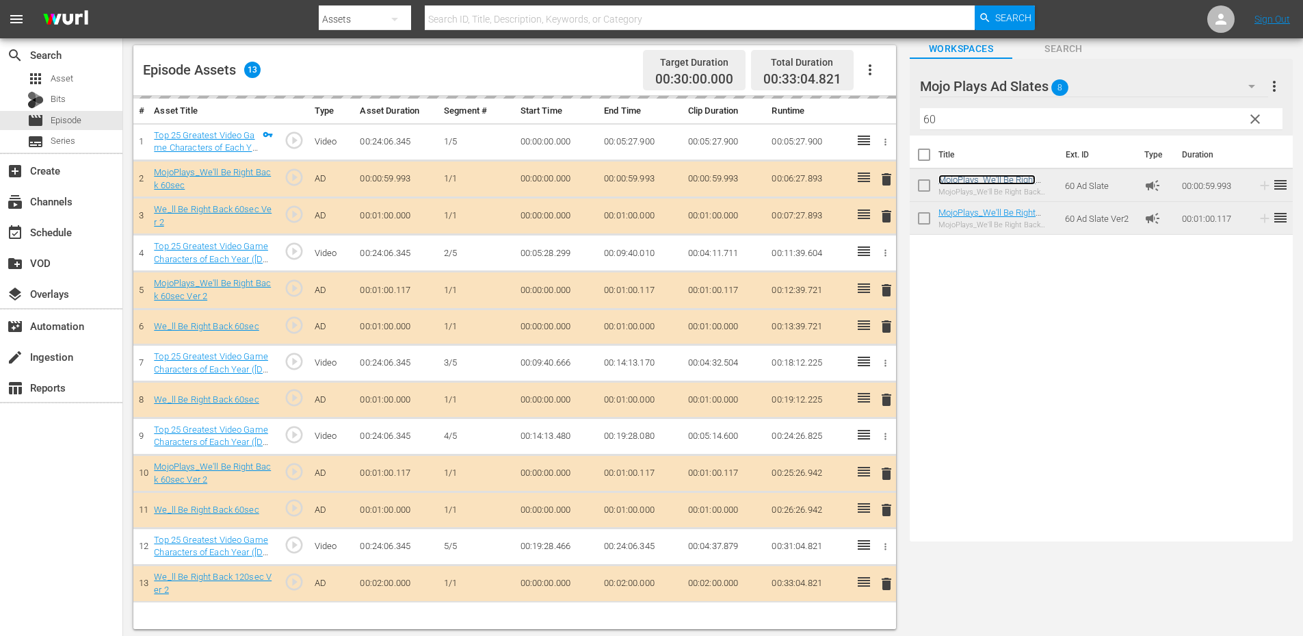
scroll to position [87, 0]
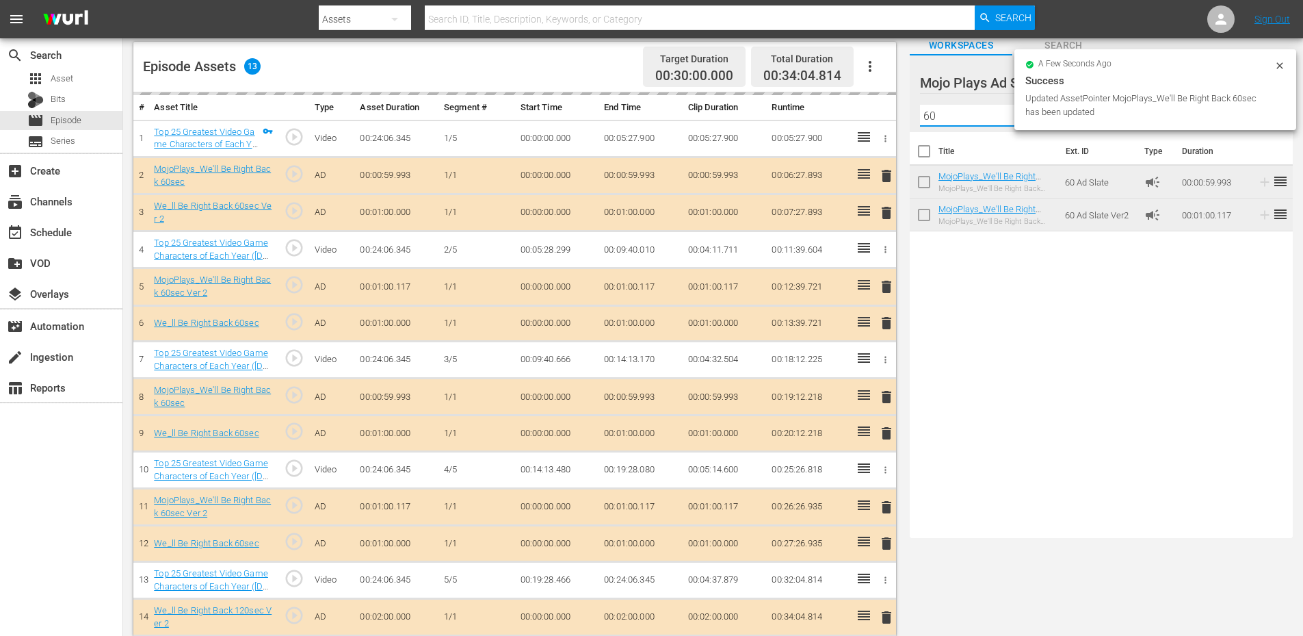
drag, startPoint x: 924, startPoint y: 114, endPoint x: 828, endPoint y: 114, distance: 95.8
click at [831, 114] on div "Episode Assets 13 Target Duration 00:30:00.000 Total Duration 00:34:04.814 # As…" at bounding box center [713, 332] width 1160 height 608
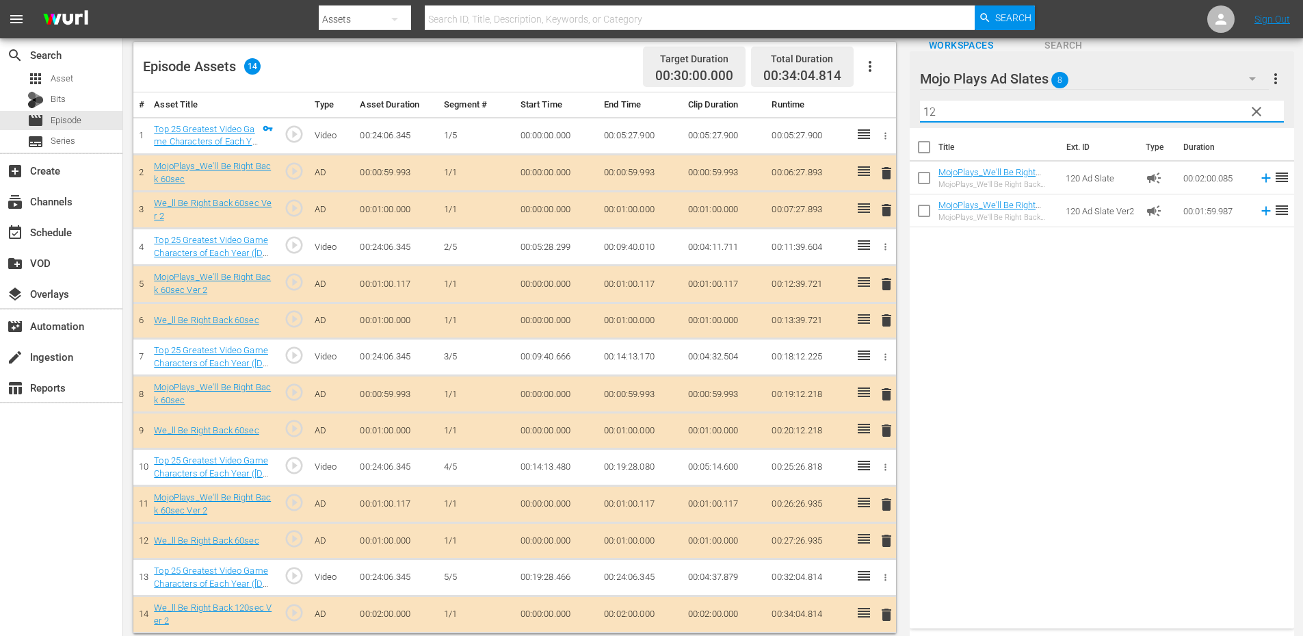
scroll to position [94, 0]
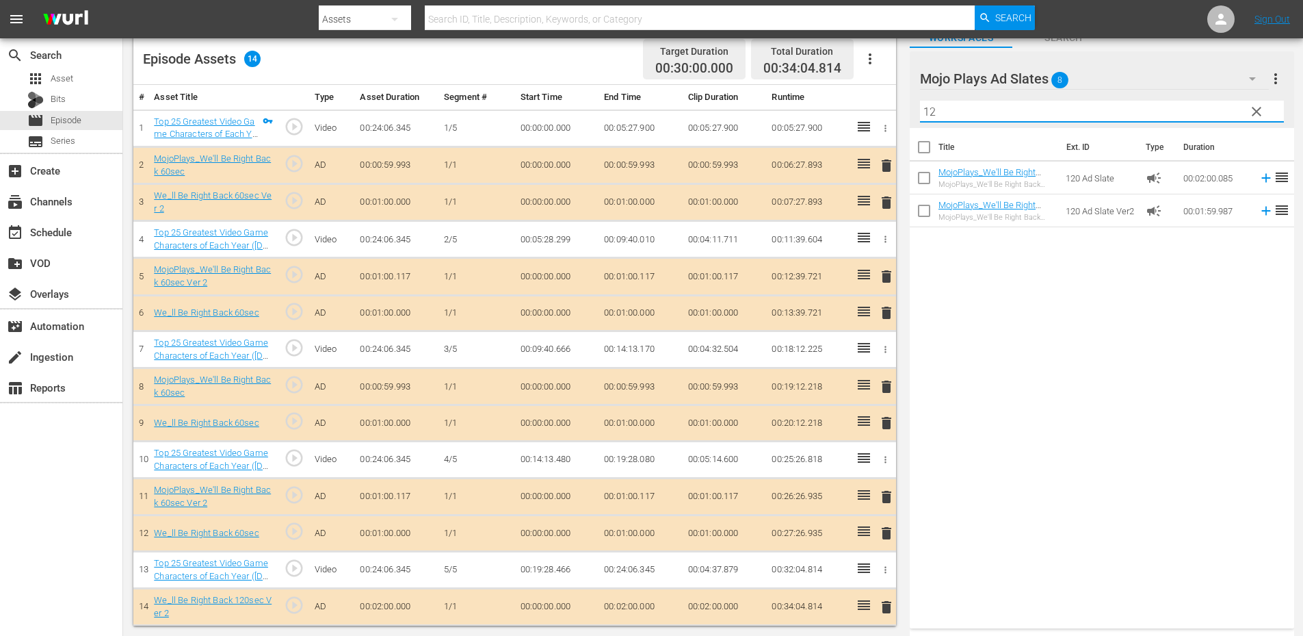
type input "12"
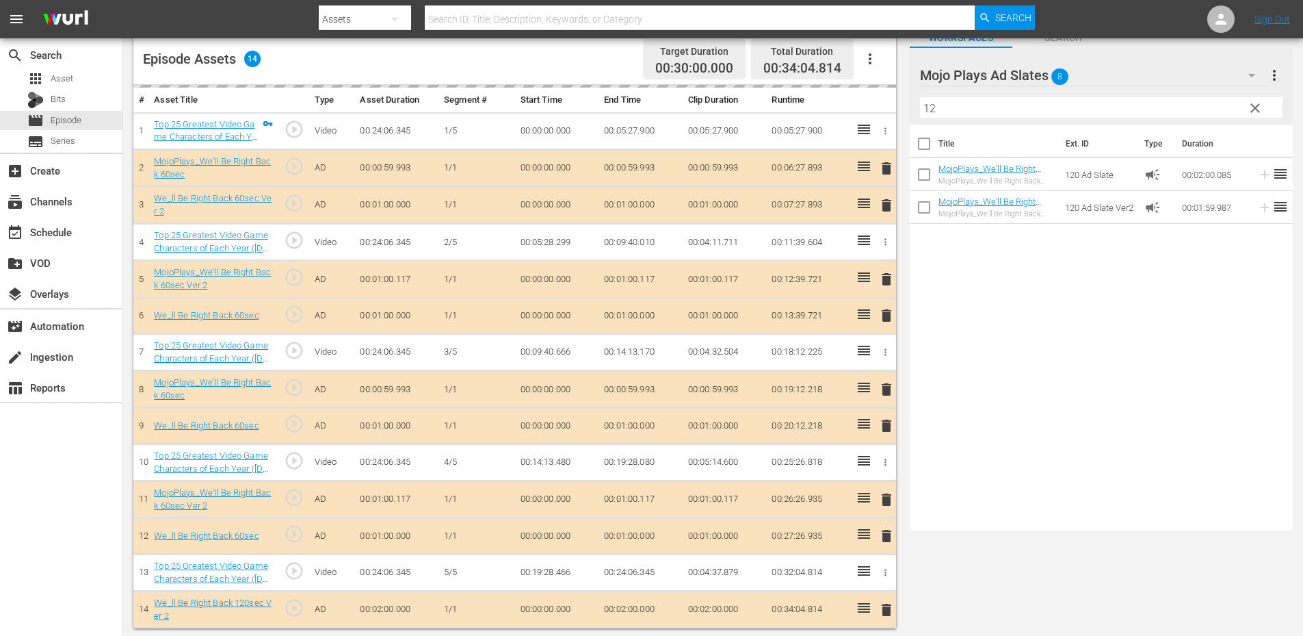
scroll to position [0, 0]
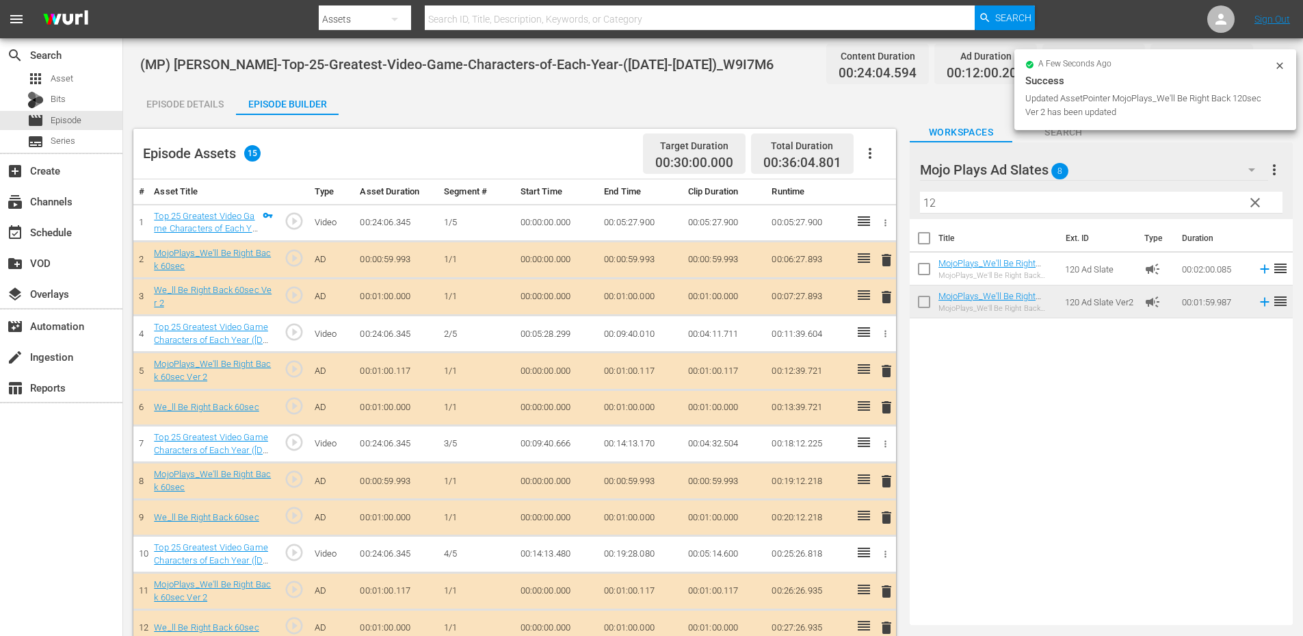
click at [886, 302] on span "delete" at bounding box center [887, 297] width 16 height 16
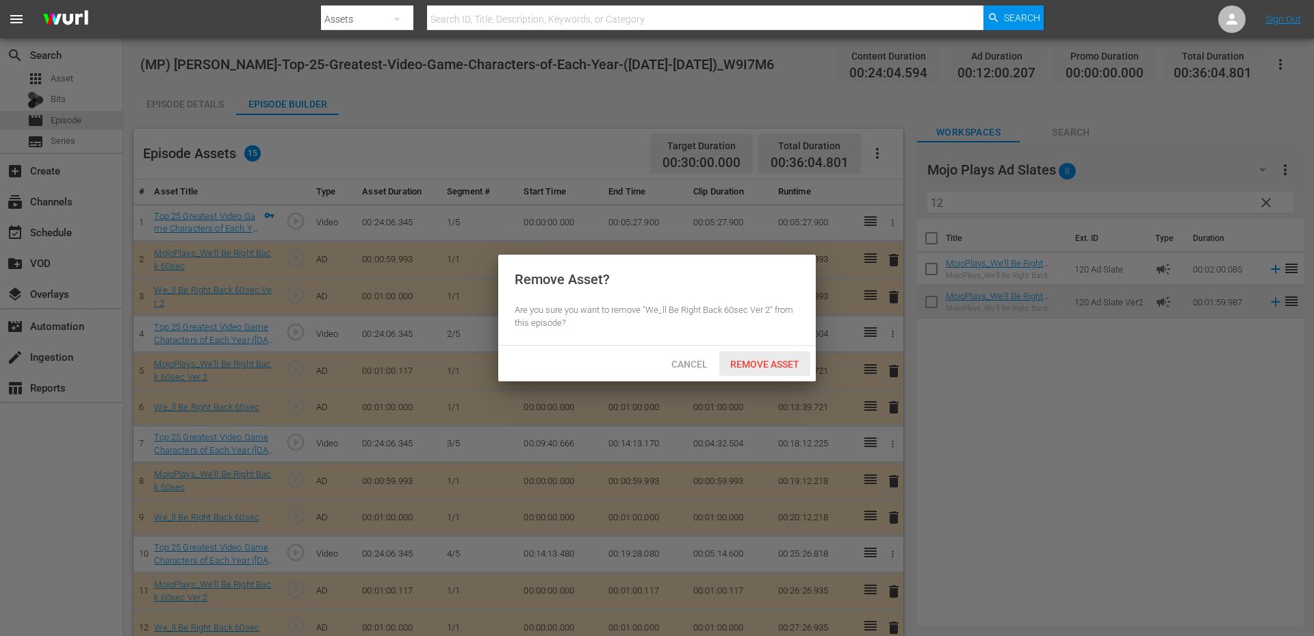
click at [740, 365] on span "Remove Asset" at bounding box center [764, 364] width 91 height 11
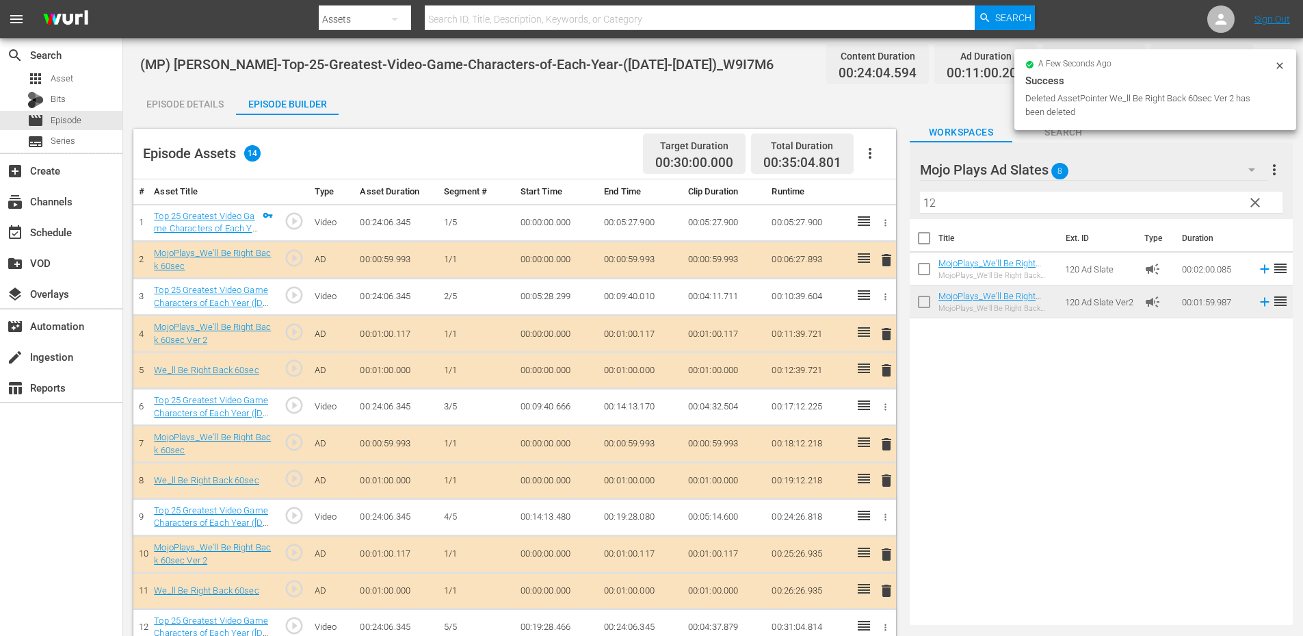
click at [887, 374] on span "delete" at bounding box center [887, 370] width 16 height 16
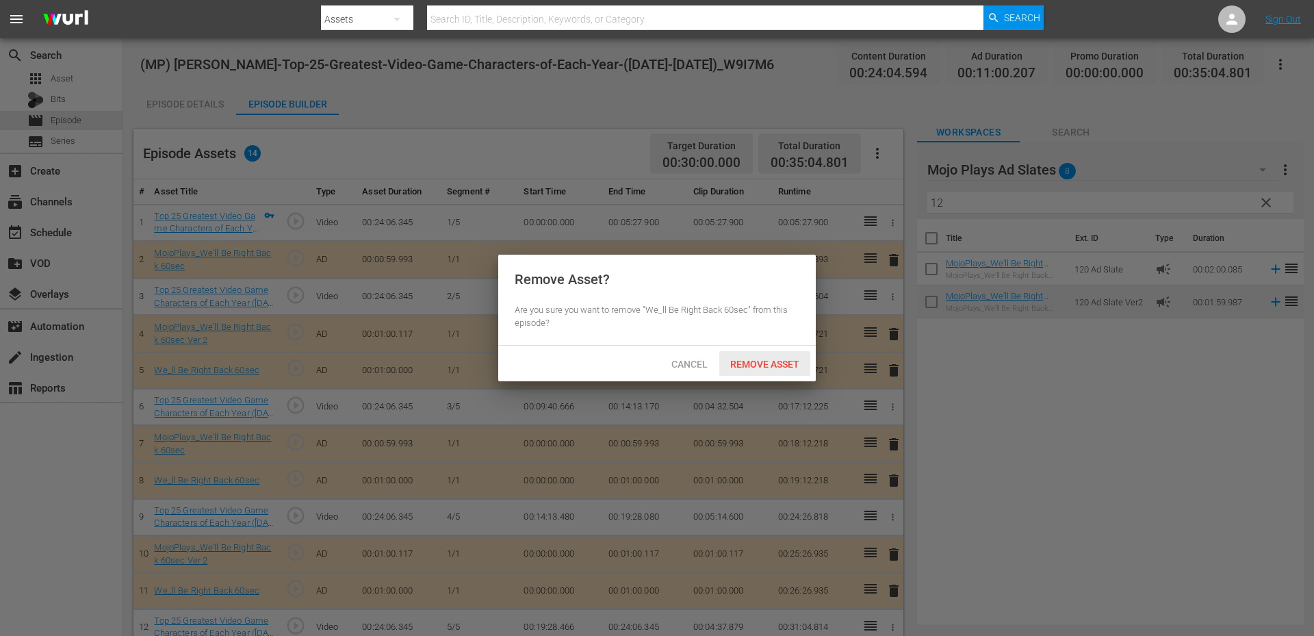
click at [762, 365] on span "Remove Asset" at bounding box center [764, 364] width 91 height 11
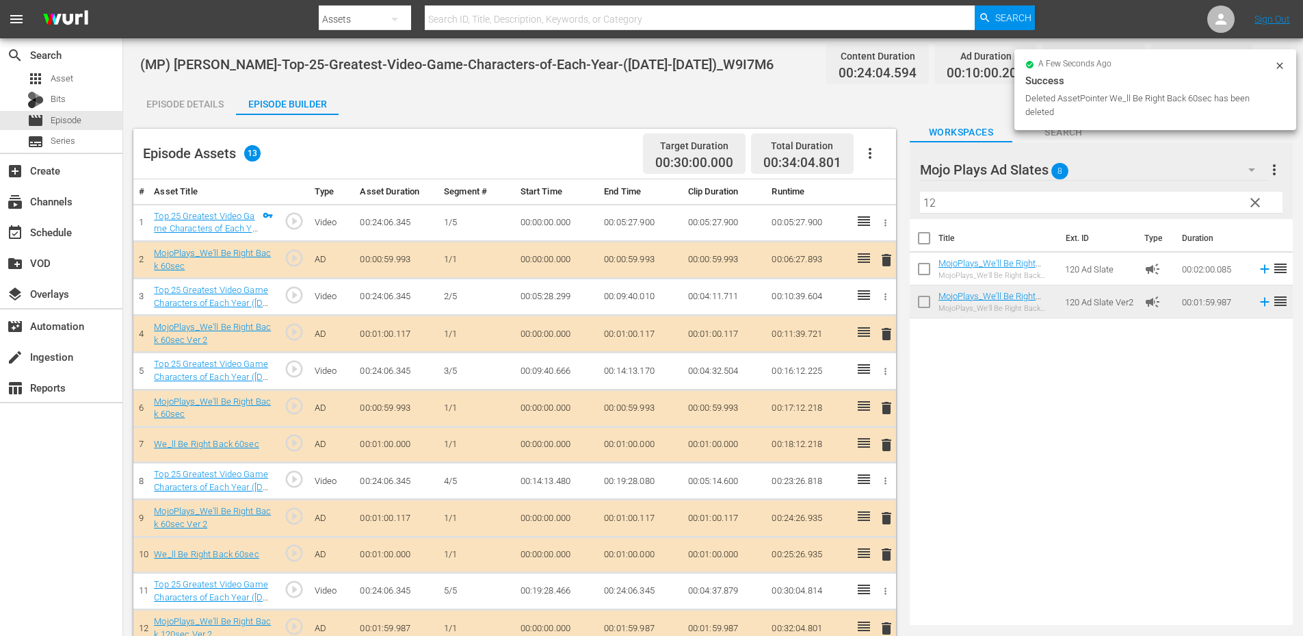
click at [881, 447] on span "delete" at bounding box center [887, 445] width 16 height 16
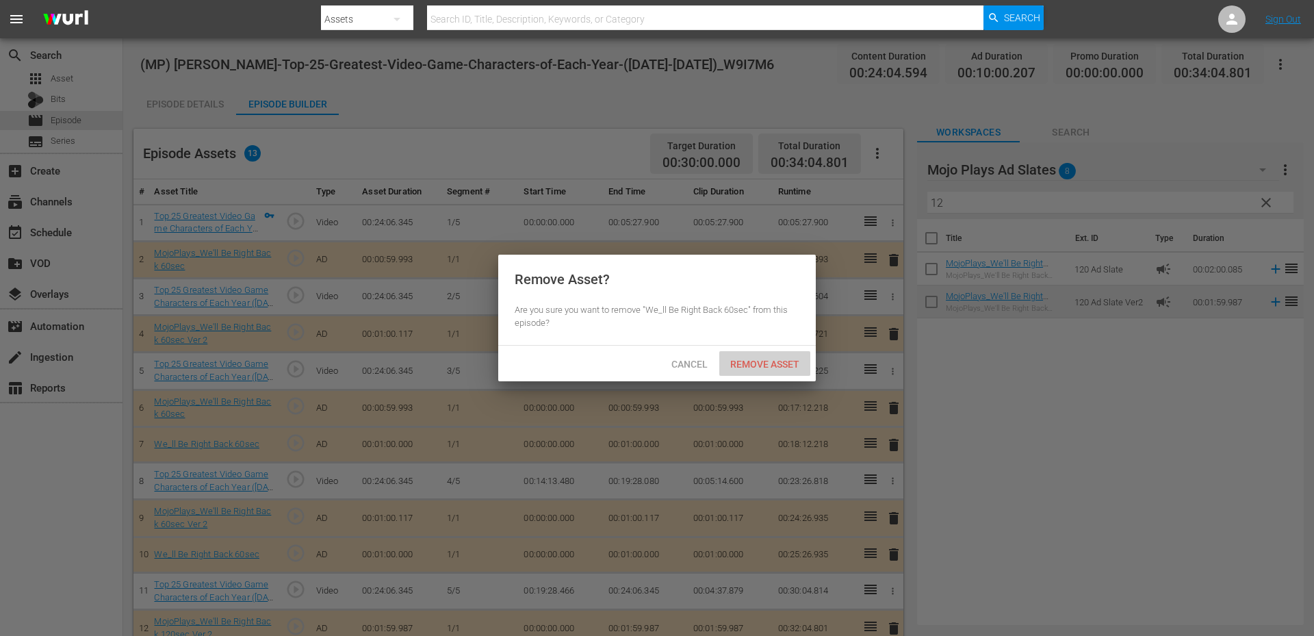
click at [773, 359] on span "Remove Asset" at bounding box center [764, 364] width 91 height 11
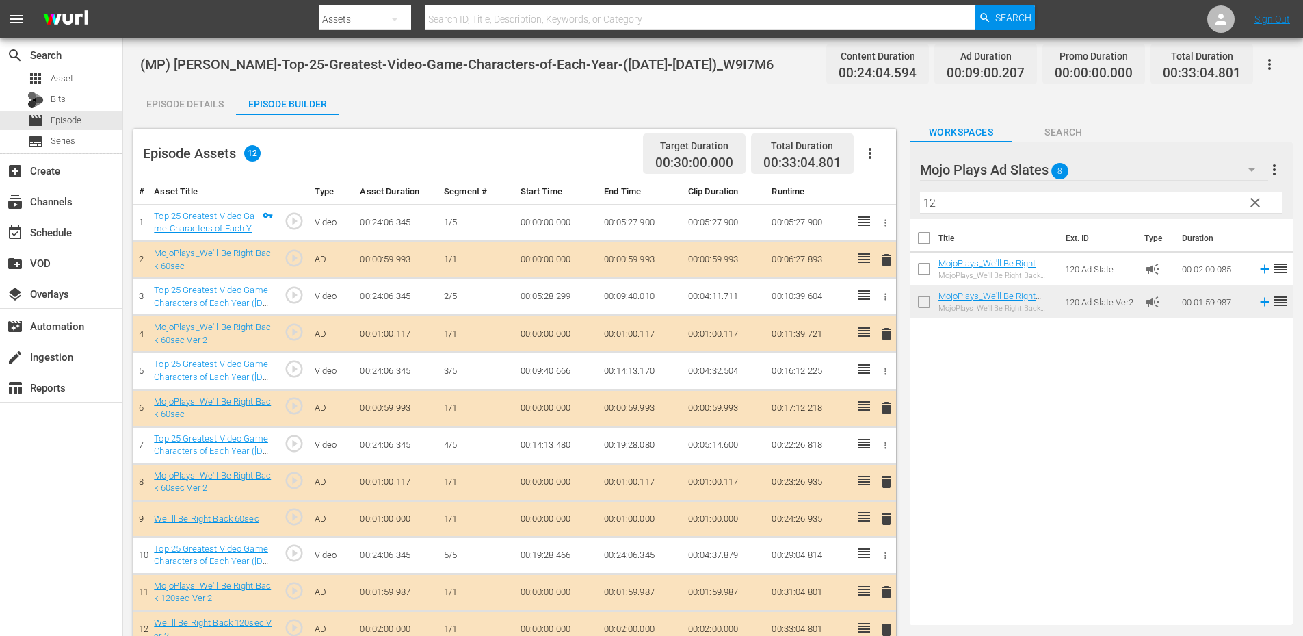
click at [887, 516] on span "delete" at bounding box center [887, 518] width 16 height 16
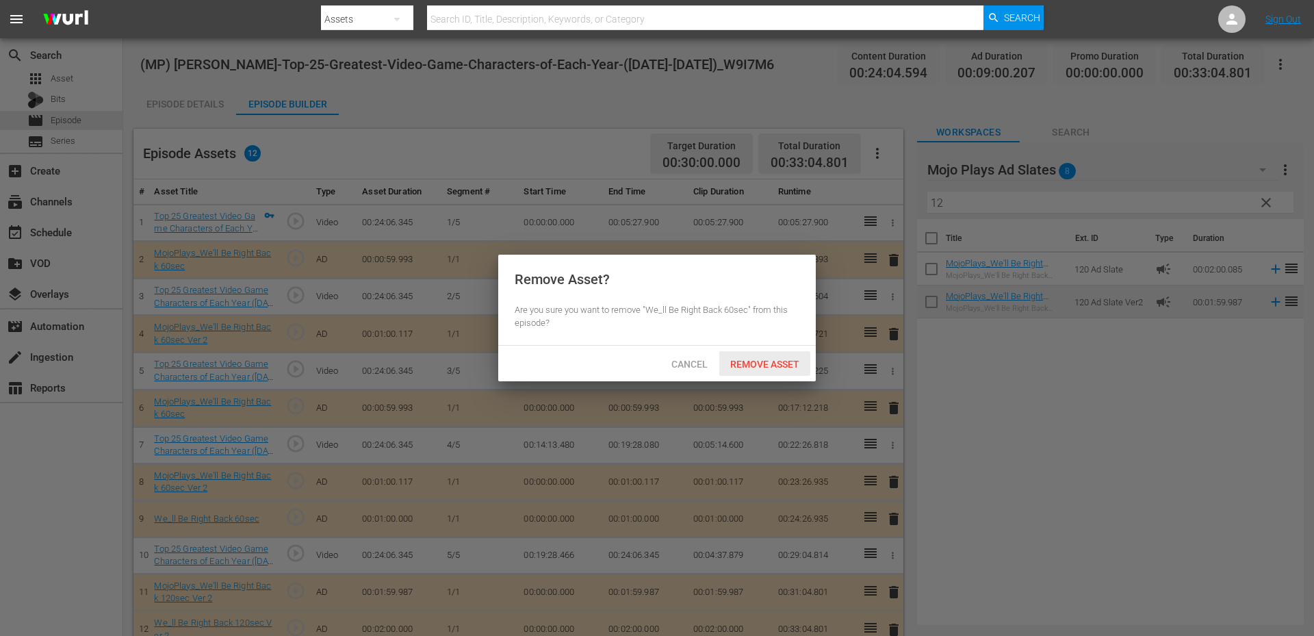
click at [751, 361] on span "Remove Asset" at bounding box center [764, 364] width 91 height 11
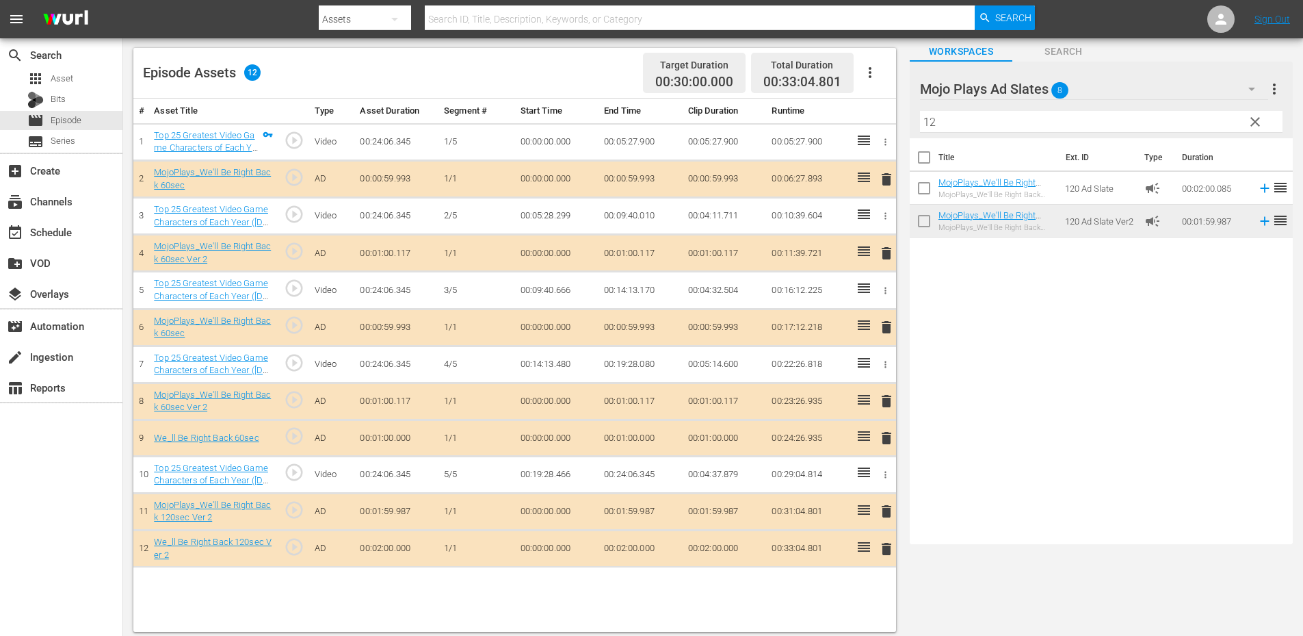
scroll to position [87, 0]
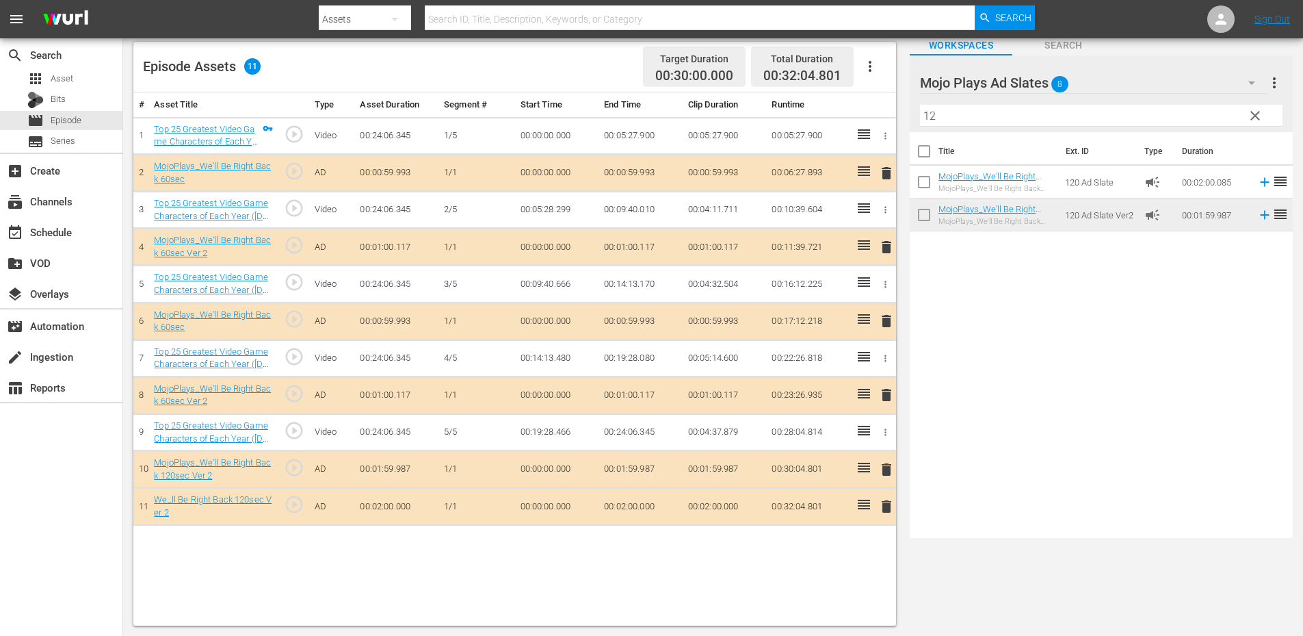
click at [889, 512] on span "delete" at bounding box center [887, 506] width 16 height 16
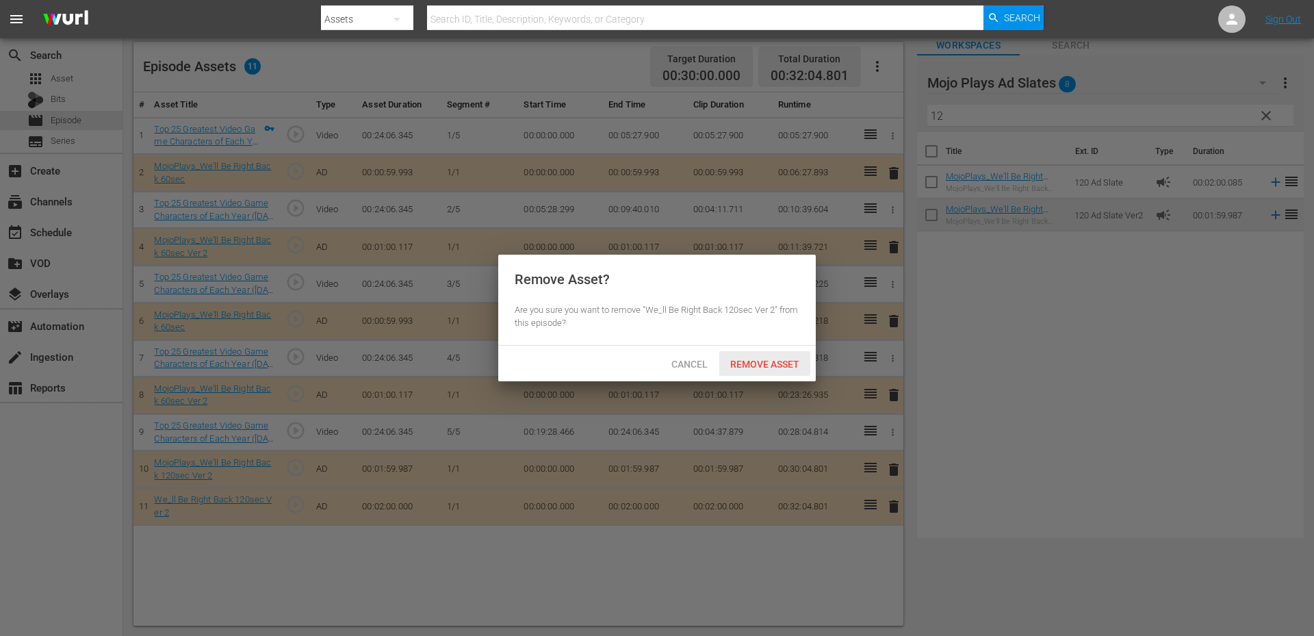
click at [773, 365] on span "Remove Asset" at bounding box center [764, 364] width 91 height 11
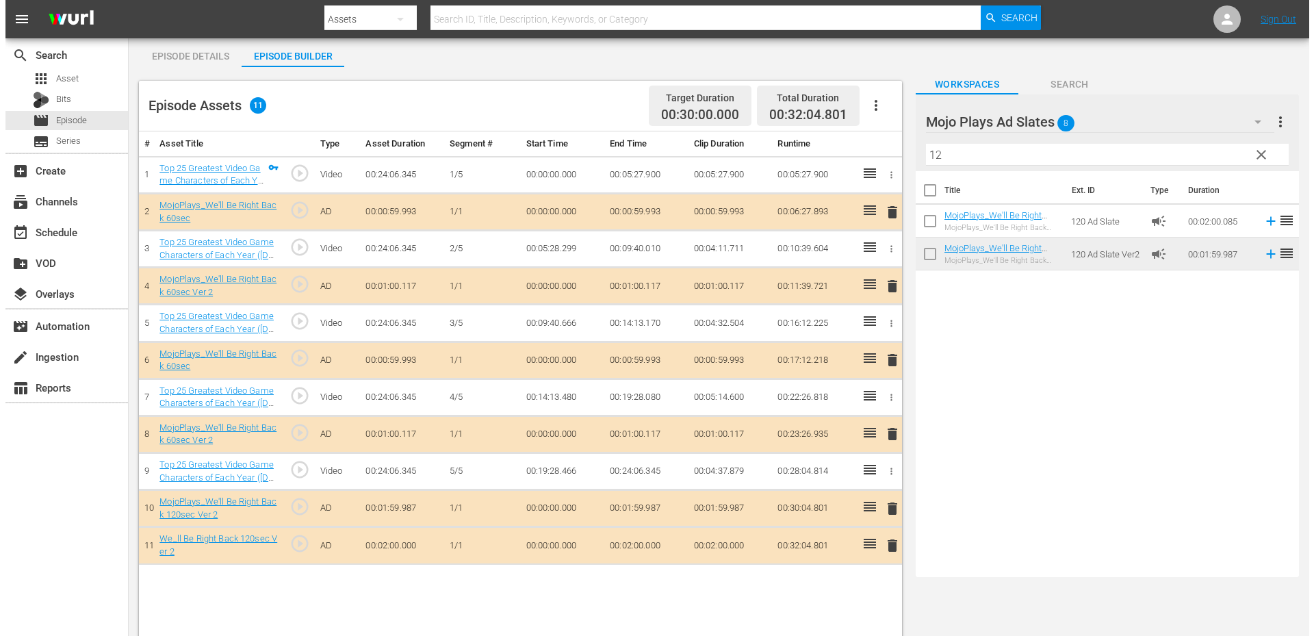
scroll to position [0, 0]
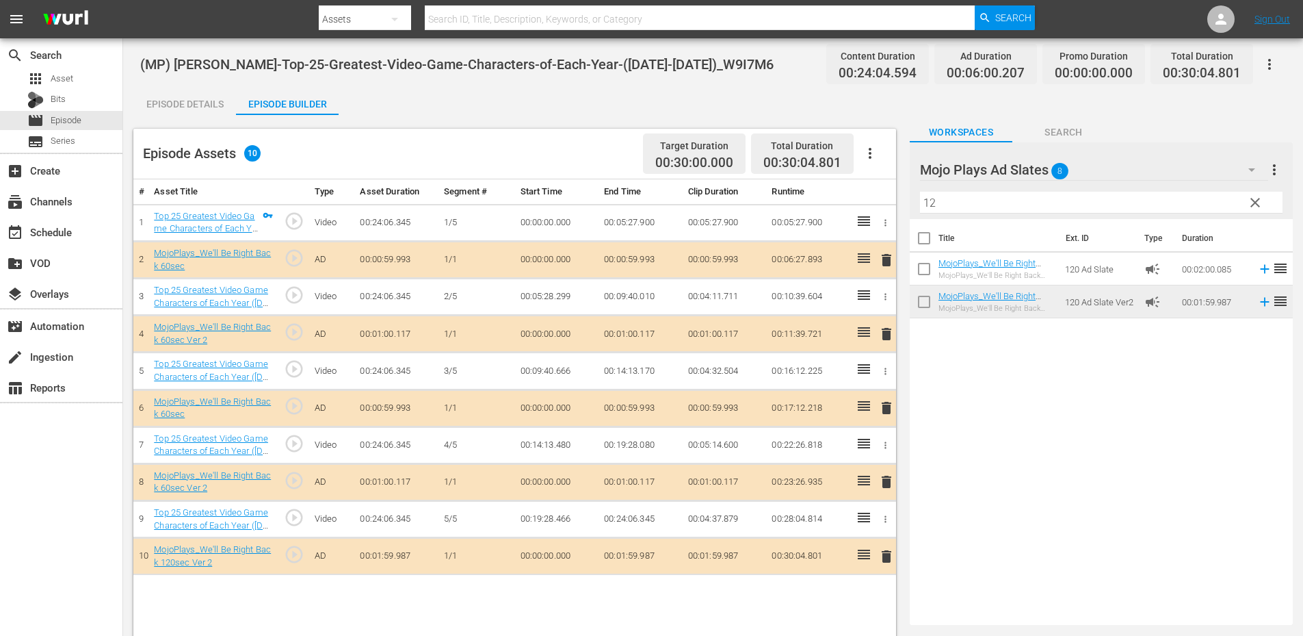
click at [187, 105] on div "Episode Details" at bounding box center [184, 104] width 103 height 33
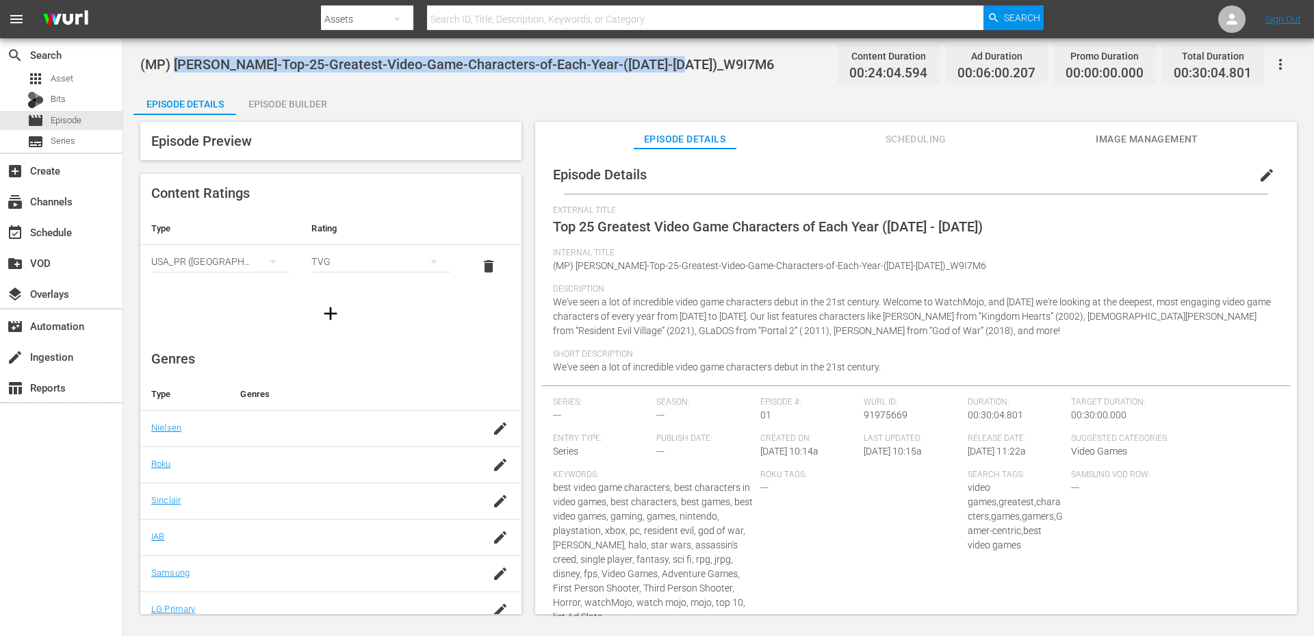
drag, startPoint x: 703, startPoint y: 68, endPoint x: 178, endPoint y: 67, distance: 524.8
click at [178, 67] on div "(MP) WM-VG-Top-25-Greatest-Video-Game-Characters-of-Each-Year-(2000-2024)_W9I7M…" at bounding box center [718, 64] width 1156 height 31
copy span "WM-VG-Top-25-Greatest-Video-Game-Characters-of-Each-Year-(2000-2024)_W9I7M6"
click at [631, 85] on div "(MP) WM-VG-Top-25-Greatest-Video-Game-Characters-of-Each-Year-(2000-2024)_W9I7M…" at bounding box center [718, 326] width 1191 height 577
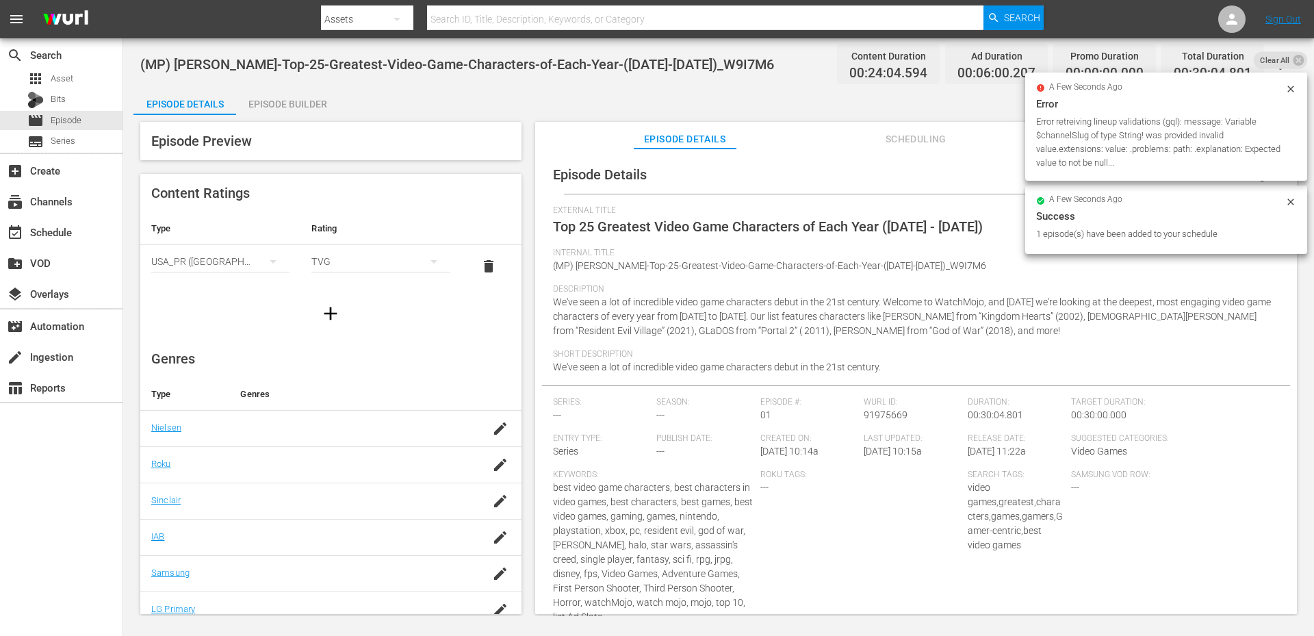
click at [414, 76] on div "(MP) WM-VG-Top-25-Greatest-Video-Game-Characters-of-Each-Year-(2000-2024)_W9I7M…" at bounding box center [718, 64] width 1156 height 31
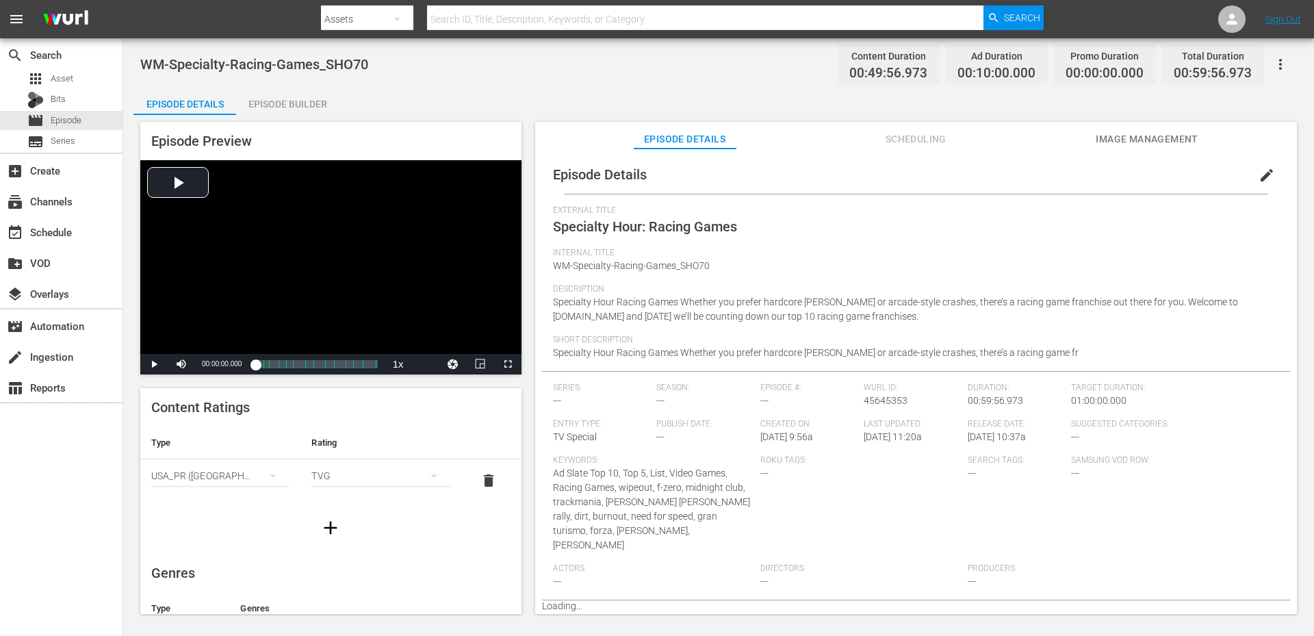
click at [910, 148] on button "Scheduling" at bounding box center [915, 135] width 103 height 27
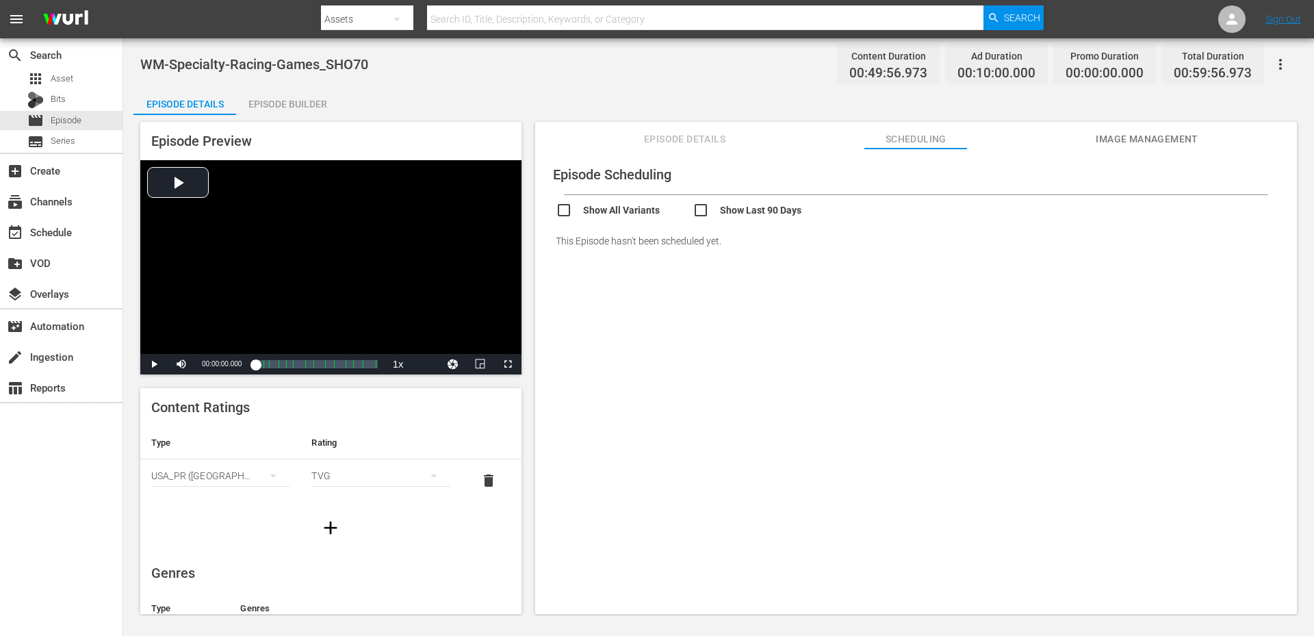
click at [1143, 152] on div "Episode Scheduling Show All Variants Show Last 90 Days This Episode hasn't been…" at bounding box center [916, 387] width 762 height 478
click at [1138, 142] on span "Image Management" at bounding box center [1146, 139] width 103 height 17
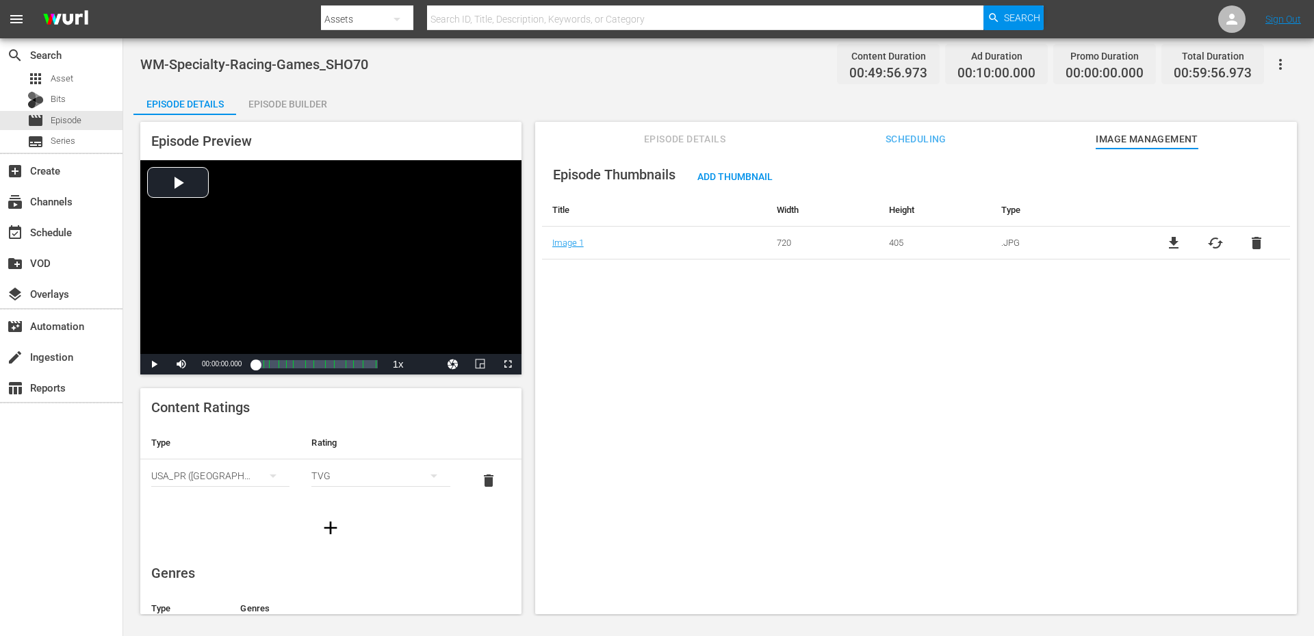
click at [886, 148] on button "Scheduling" at bounding box center [915, 135] width 103 height 27
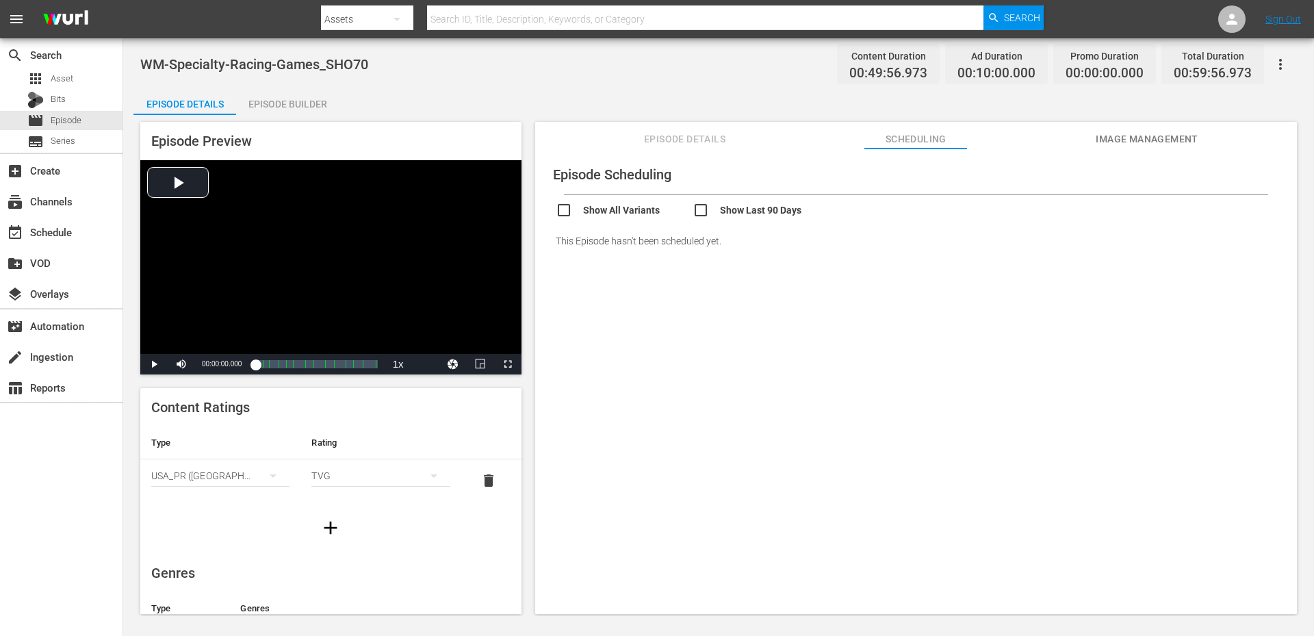
click at [766, 210] on input "checkbox" at bounding box center [760, 212] width 137 height 20
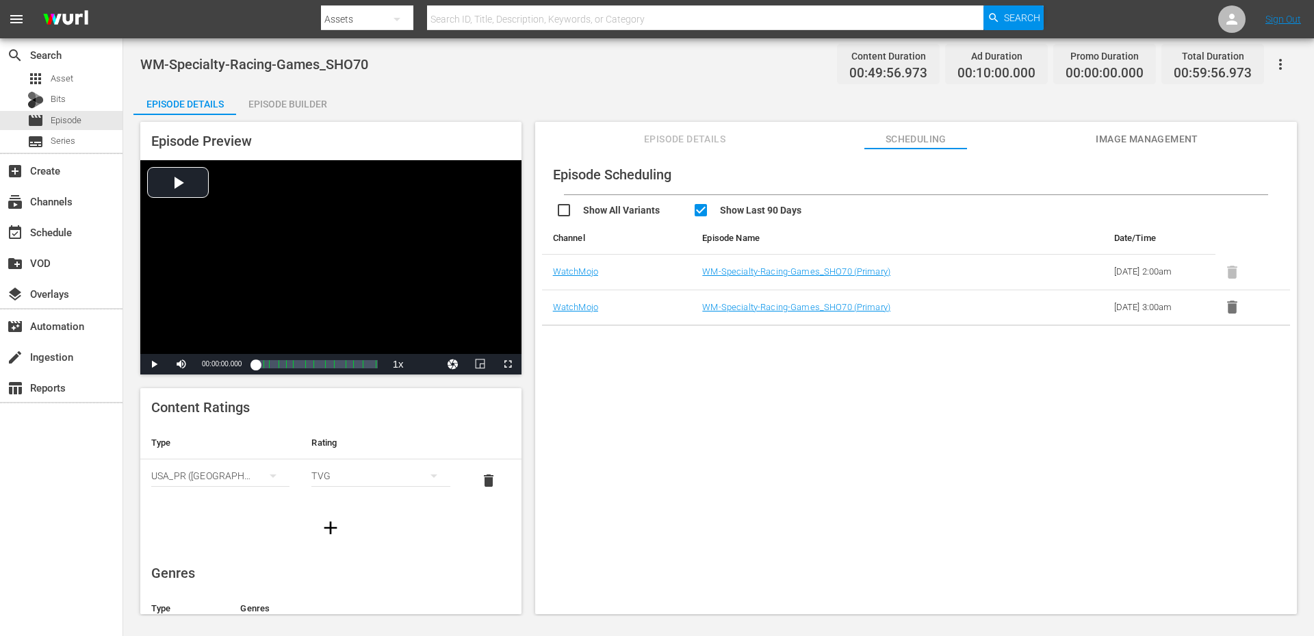
click at [766, 210] on input "checkbox" at bounding box center [760, 212] width 137 height 20
checkbox input "false"
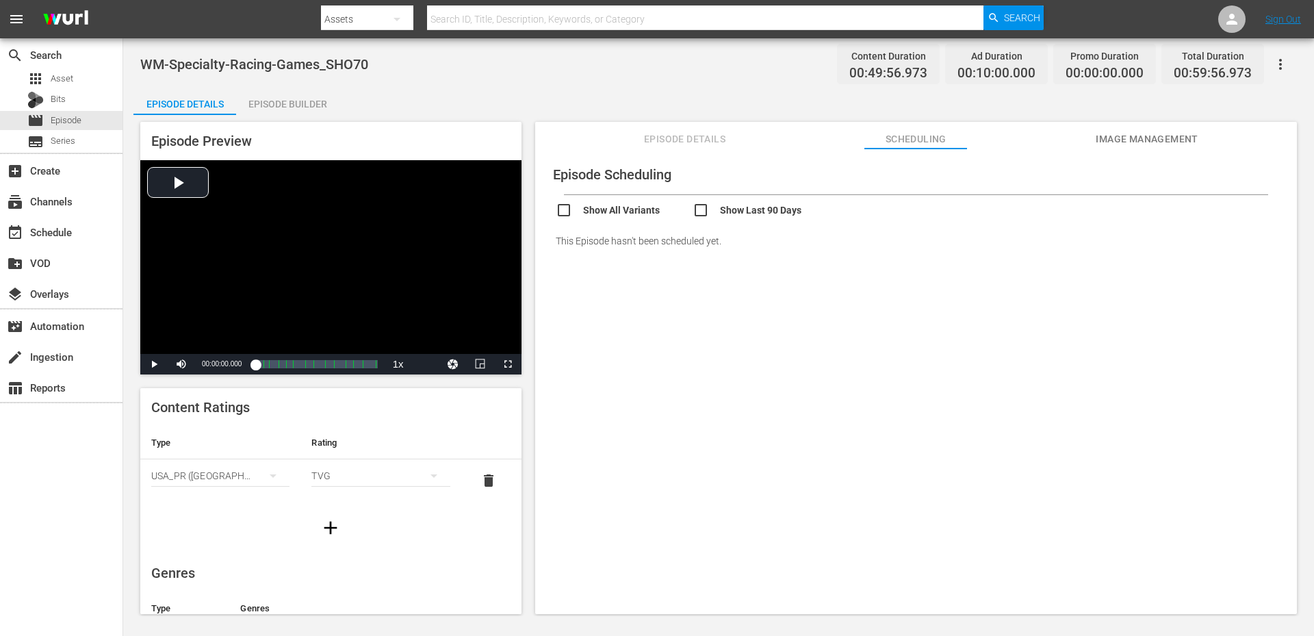
click at [1132, 142] on span "Image Management" at bounding box center [1146, 139] width 103 height 17
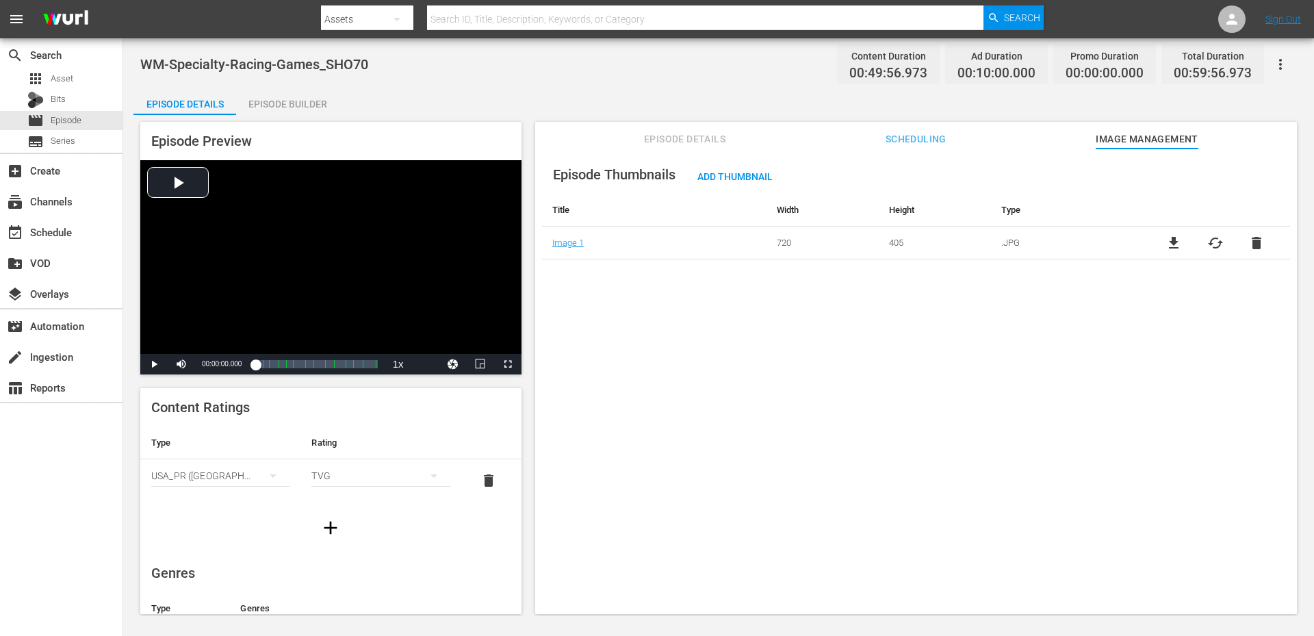
click at [1165, 244] on span "file_download" at bounding box center [1173, 243] width 16 height 16
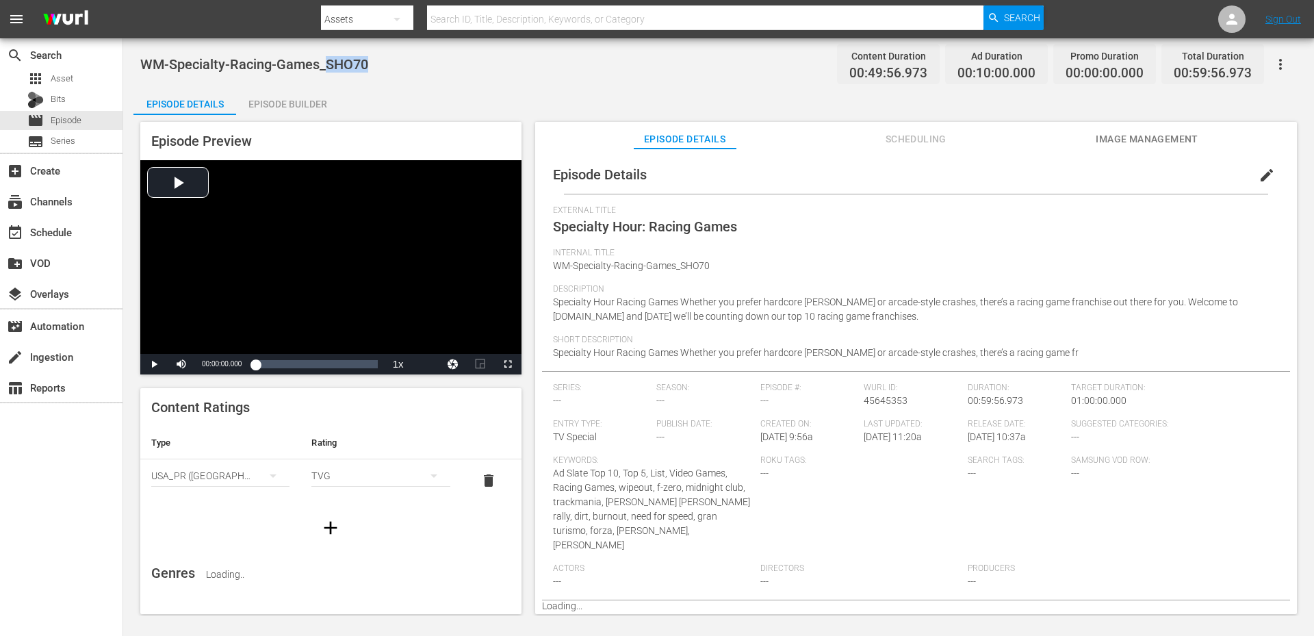
click at [325, 64] on div "WM-Specialty-Racing-Games_SHO70 Content Duration 00:49:56.973 Ad Duration 00:10…" at bounding box center [718, 64] width 1156 height 31
click at [356, 264] on div "Video Player" at bounding box center [330, 257] width 381 height 194
click at [287, 360] on div "00:15:49.762 Specialty Hour: Racing Games (5/13)" at bounding box center [287, 364] width 1 height 14
click at [323, 354] on div "Loaded : 28.60% 00:33:20.563 Specialty Hour: Racing Games (8/13) 00:13:51.526 C…" at bounding box center [315, 364] width 135 height 21
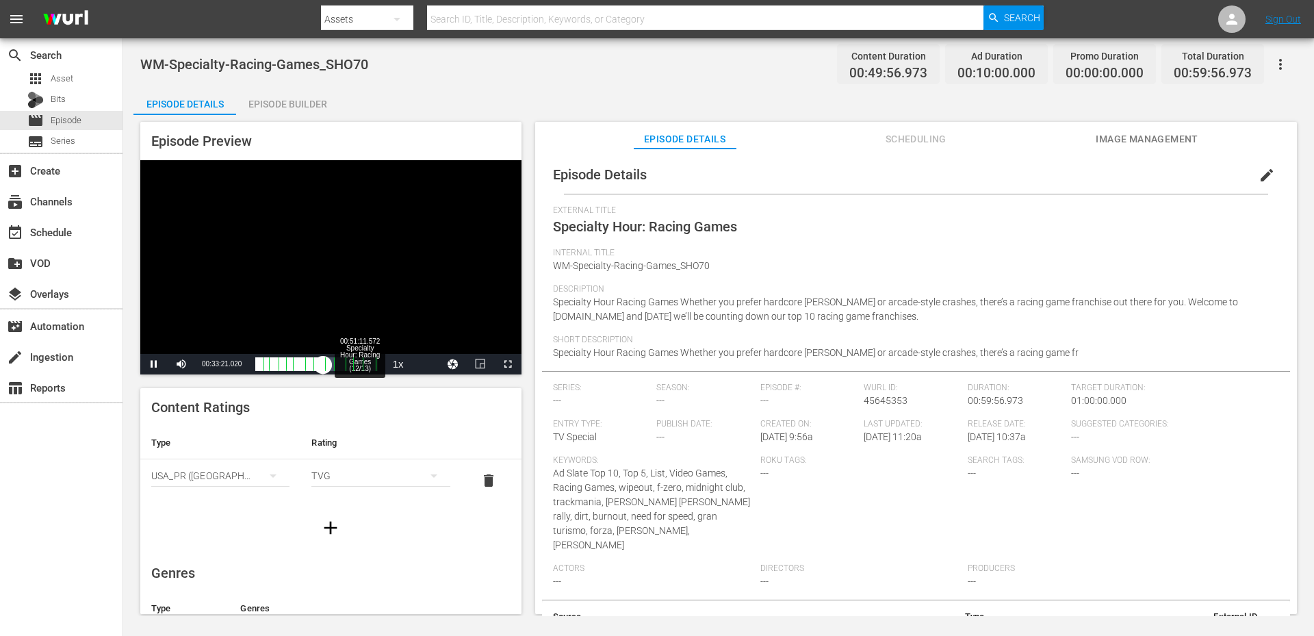
click at [359, 360] on div "00:51:11.572 Specialty Hour: Racing Games (12/13)" at bounding box center [359, 364] width 1 height 14
click at [291, 360] on div "00:17:24.930 Specialty Hour: Racing Games (5/13)" at bounding box center [291, 364] width 1 height 14
click at [154, 364] on span "Video Player" at bounding box center [154, 364] width 0 height 0
click at [369, 229] on div "Video Player" at bounding box center [330, 257] width 381 height 194
click at [269, 369] on div "Progress Bar" at bounding box center [269, 364] width 1 height 18
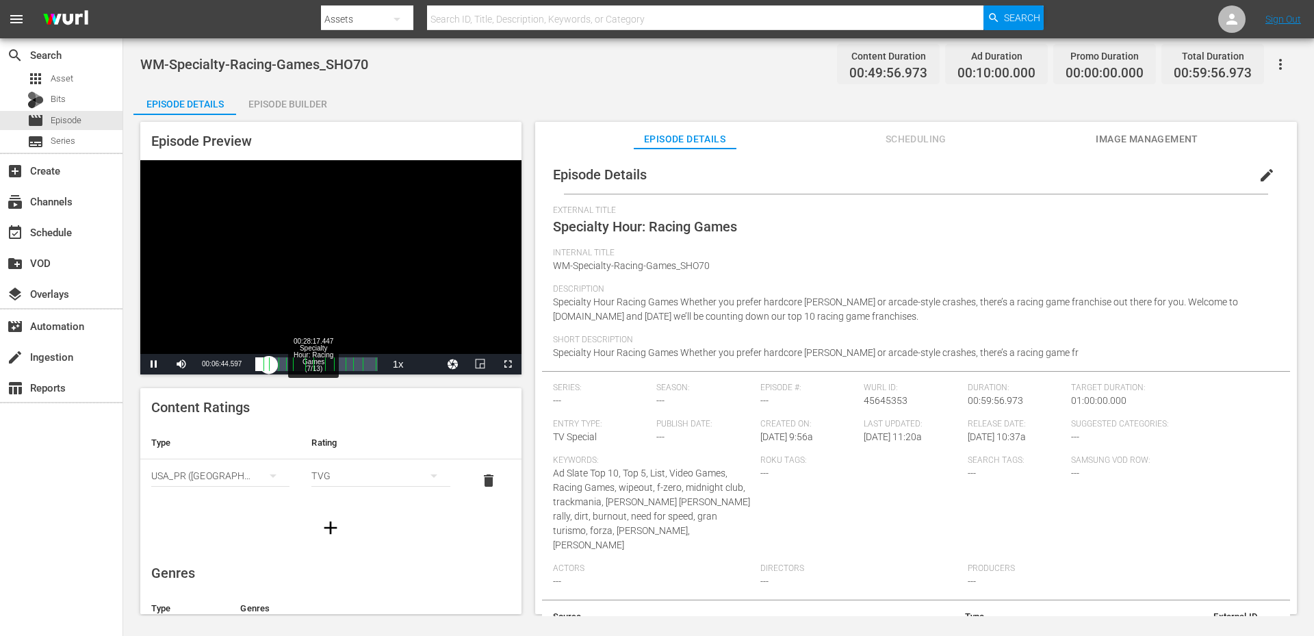
click at [313, 367] on div "00:28:17.447 Specialty Hour: Racing Games (7/13)" at bounding box center [313, 364] width 1 height 14
click at [296, 249] on div "Video Player" at bounding box center [330, 257] width 381 height 194
click at [1134, 134] on span "Image Management" at bounding box center [1146, 139] width 103 height 17
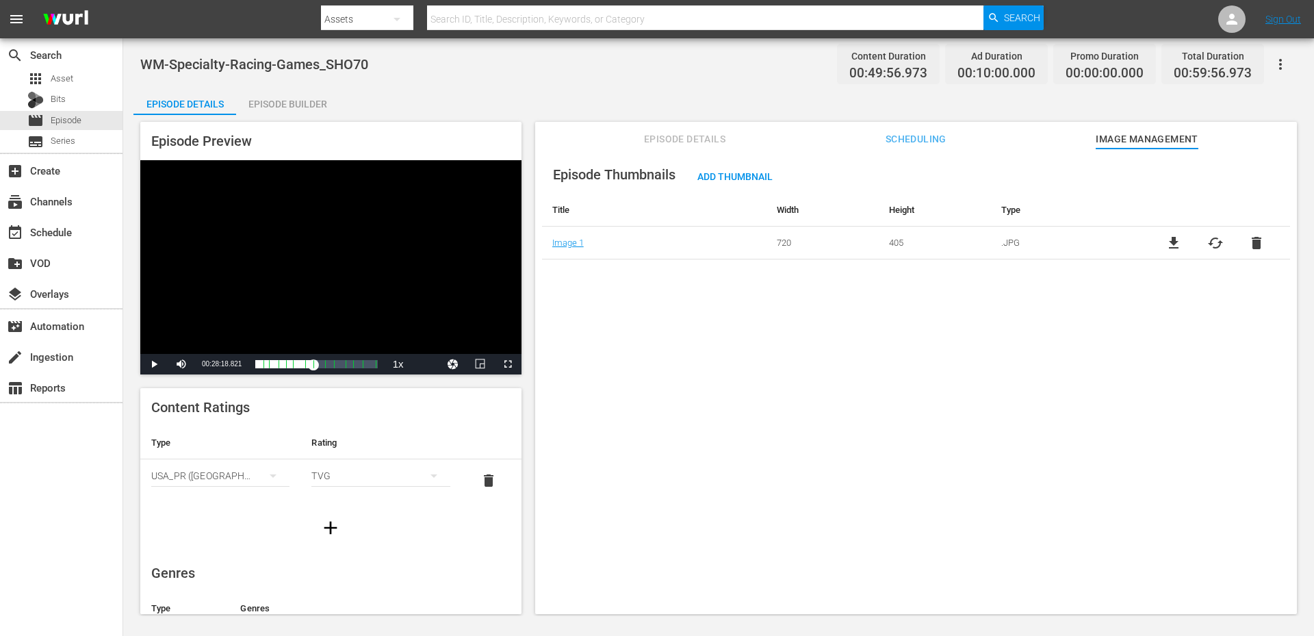
click at [1219, 245] on span "cached" at bounding box center [1215, 243] width 16 height 16
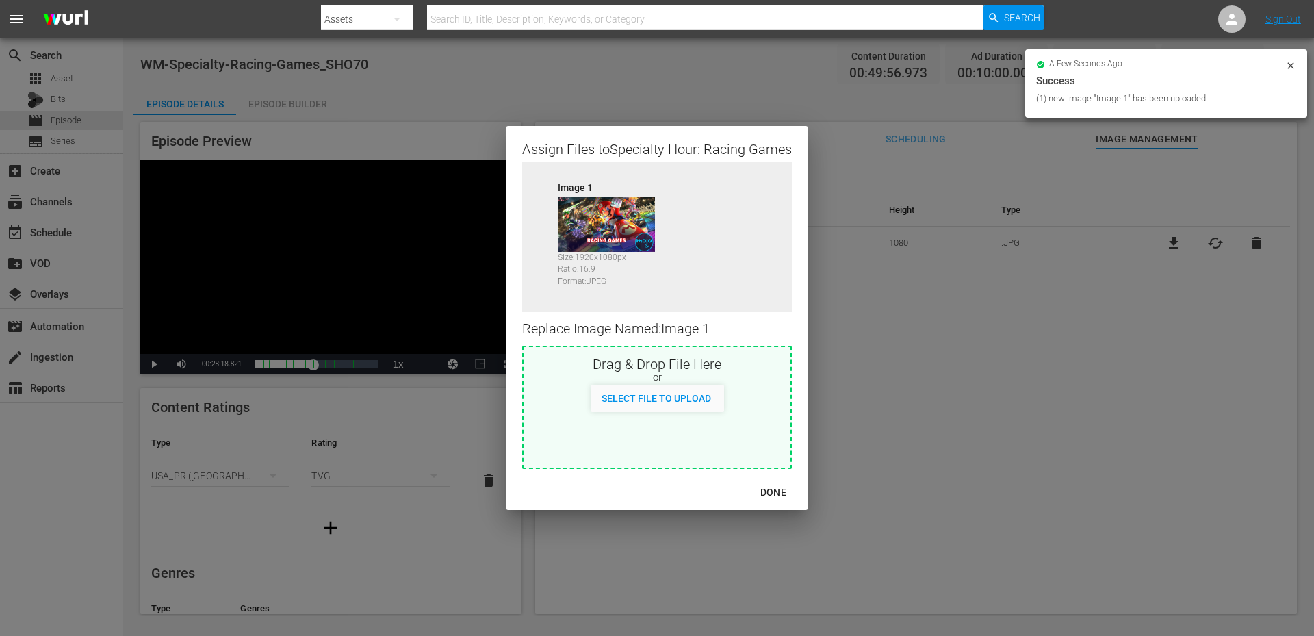
click at [764, 489] on div "DONE" at bounding box center [773, 492] width 48 height 17
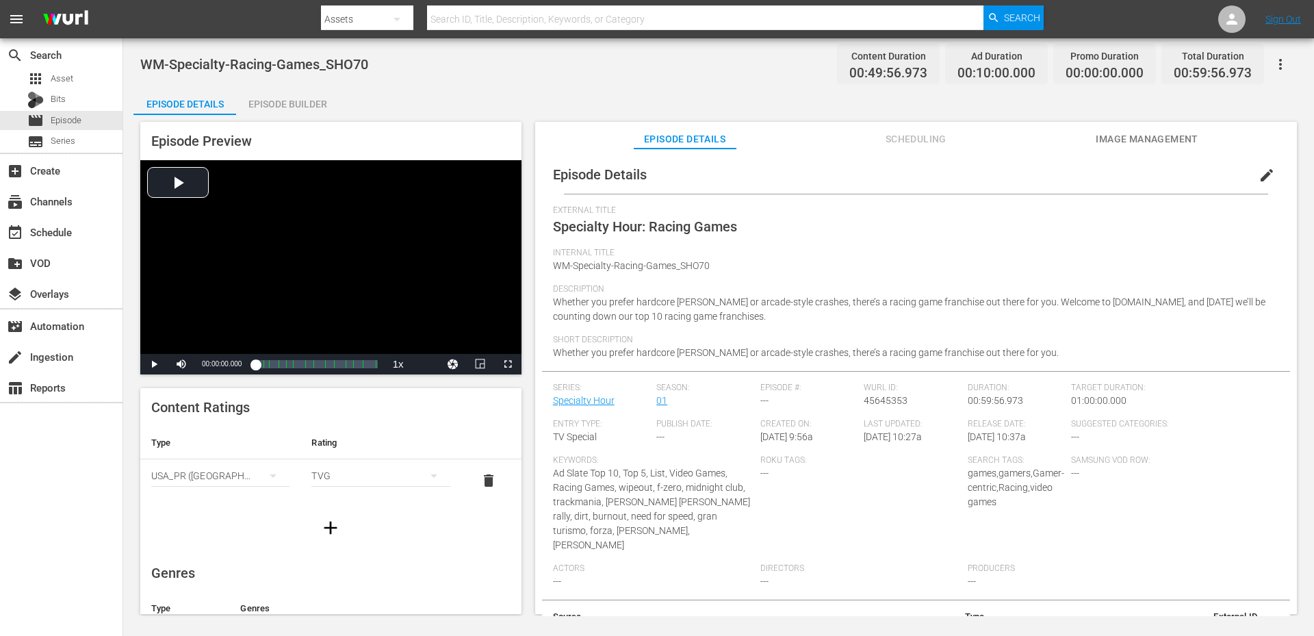
click at [1271, 60] on button "button" at bounding box center [1280, 64] width 33 height 33
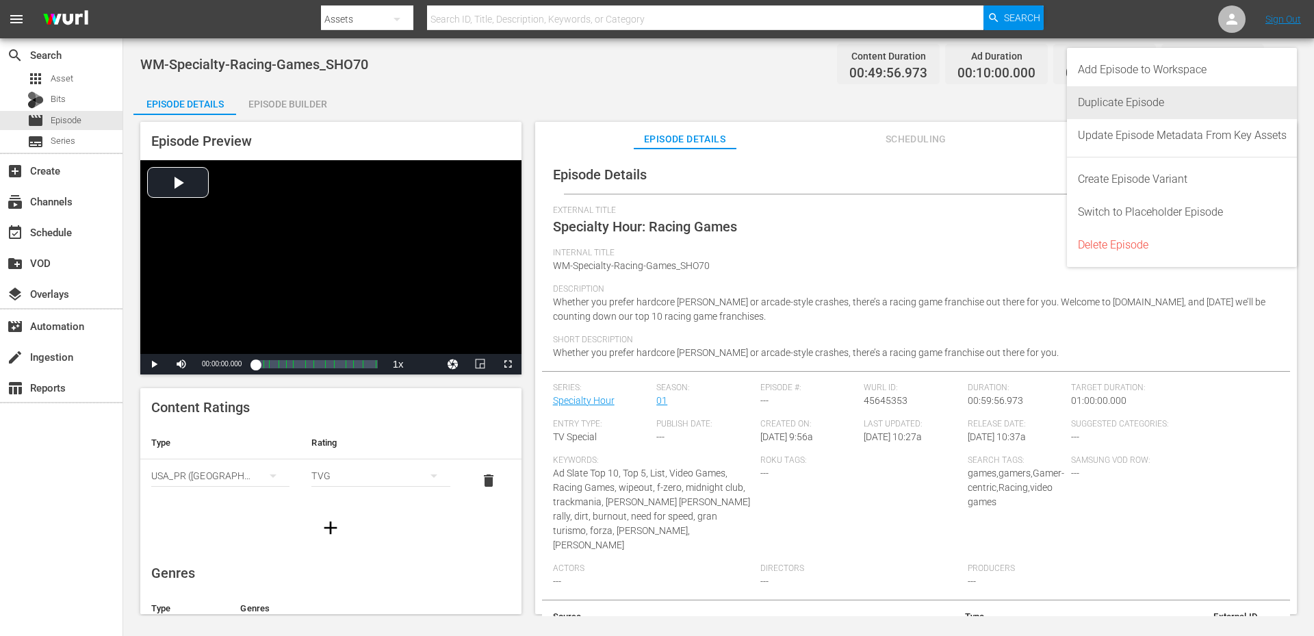
click at [1146, 95] on div "Duplicate Episode" at bounding box center [1182, 102] width 209 height 33
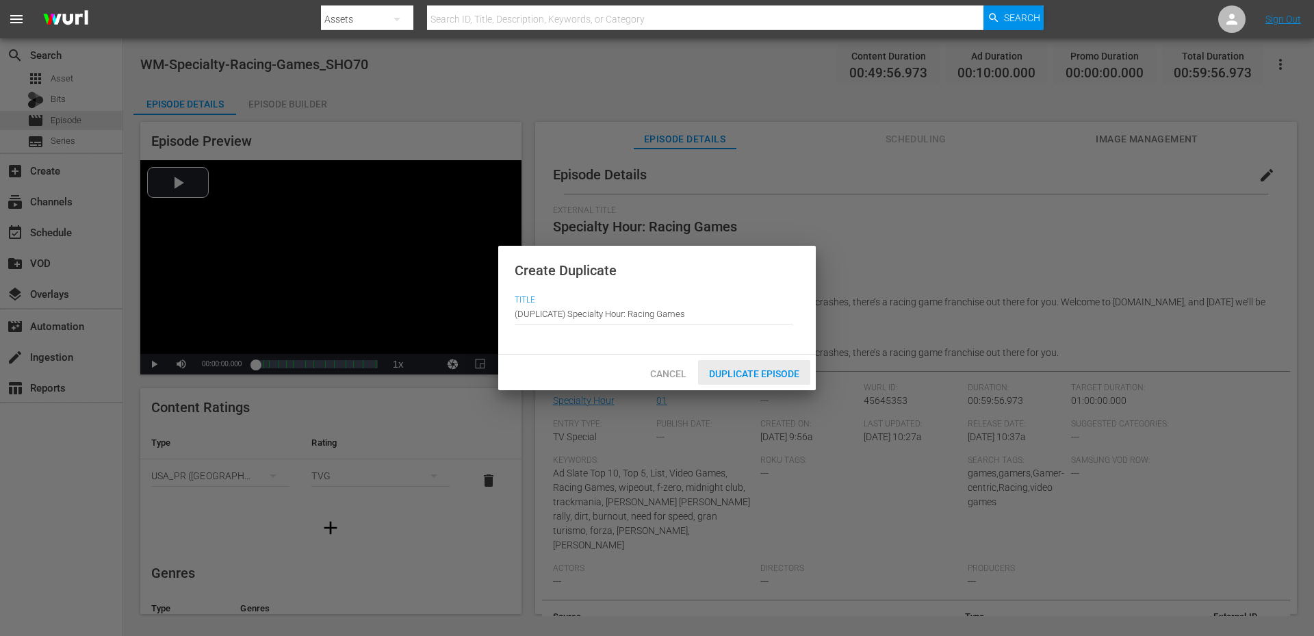
click at [764, 378] on span "Duplicate Episode" at bounding box center [754, 373] width 112 height 11
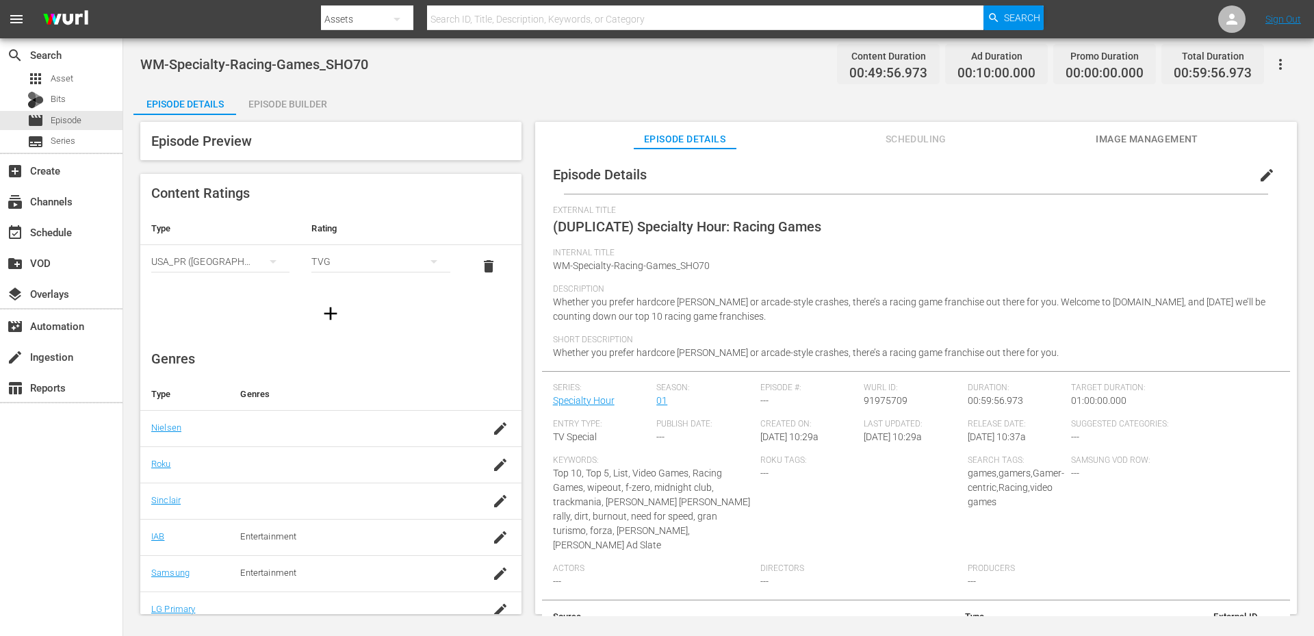
click at [278, 113] on div "Episode Builder" at bounding box center [287, 104] width 103 height 33
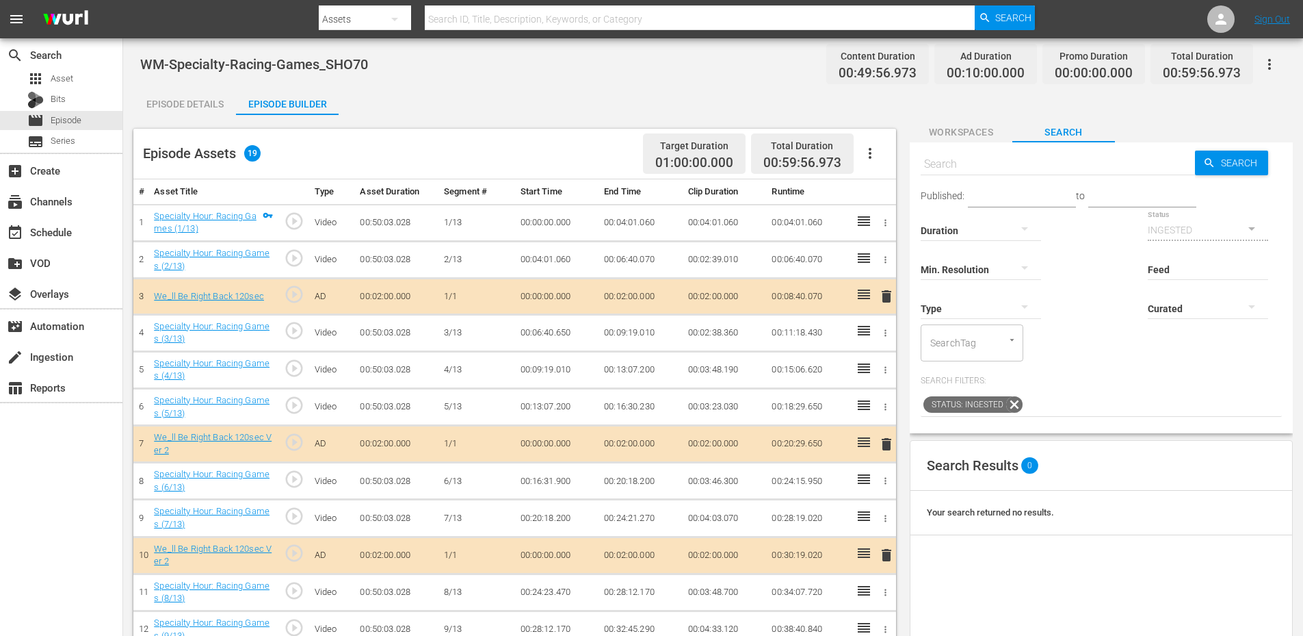
click at [961, 126] on span "Workspaces" at bounding box center [961, 132] width 103 height 17
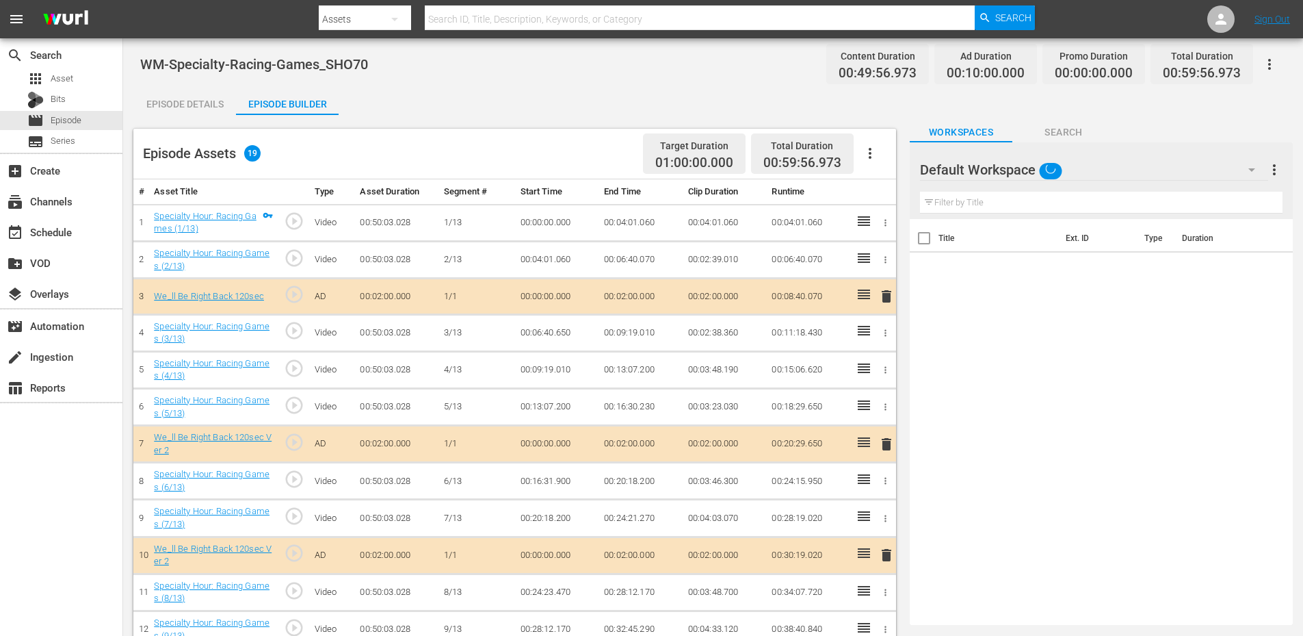
click at [1016, 168] on div at bounding box center [969, 170] width 99 height 34
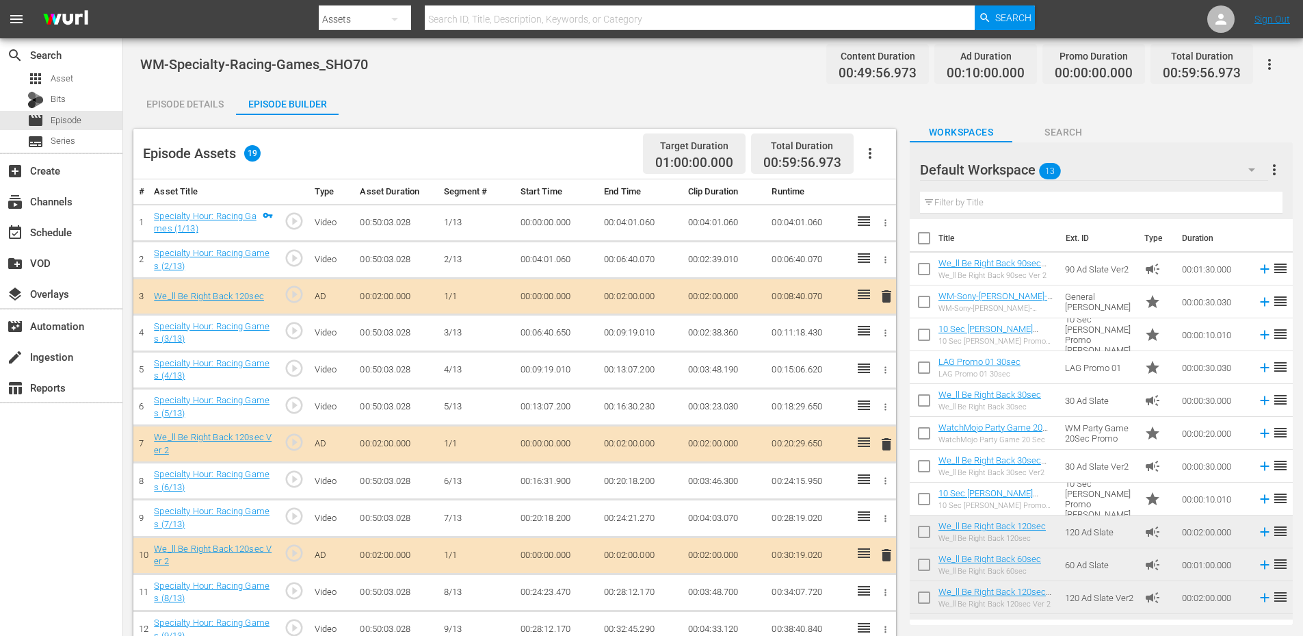
click at [1134, 147] on div "Default Workspace 13 Default more_vert" at bounding box center [1101, 164] width 363 height 44
click at [1113, 164] on div "Default Workspace 13" at bounding box center [1094, 170] width 348 height 38
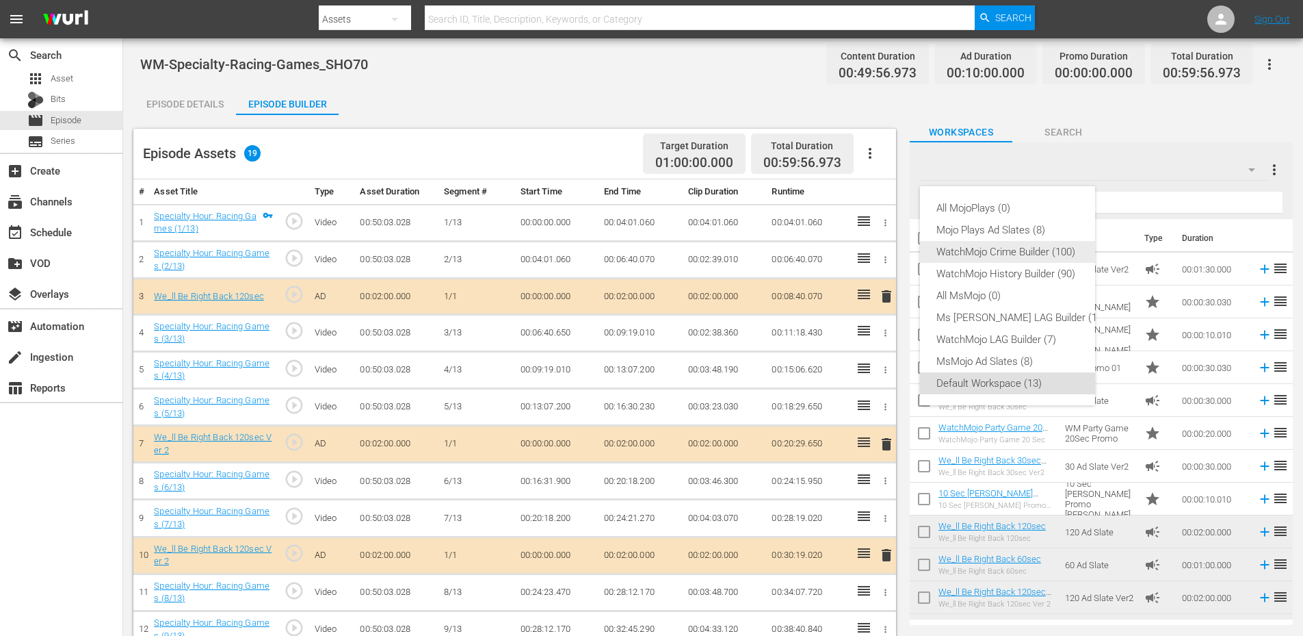
click at [973, 236] on div "Mojo Plays Ad Slates (8)" at bounding box center [1022, 230] width 170 height 22
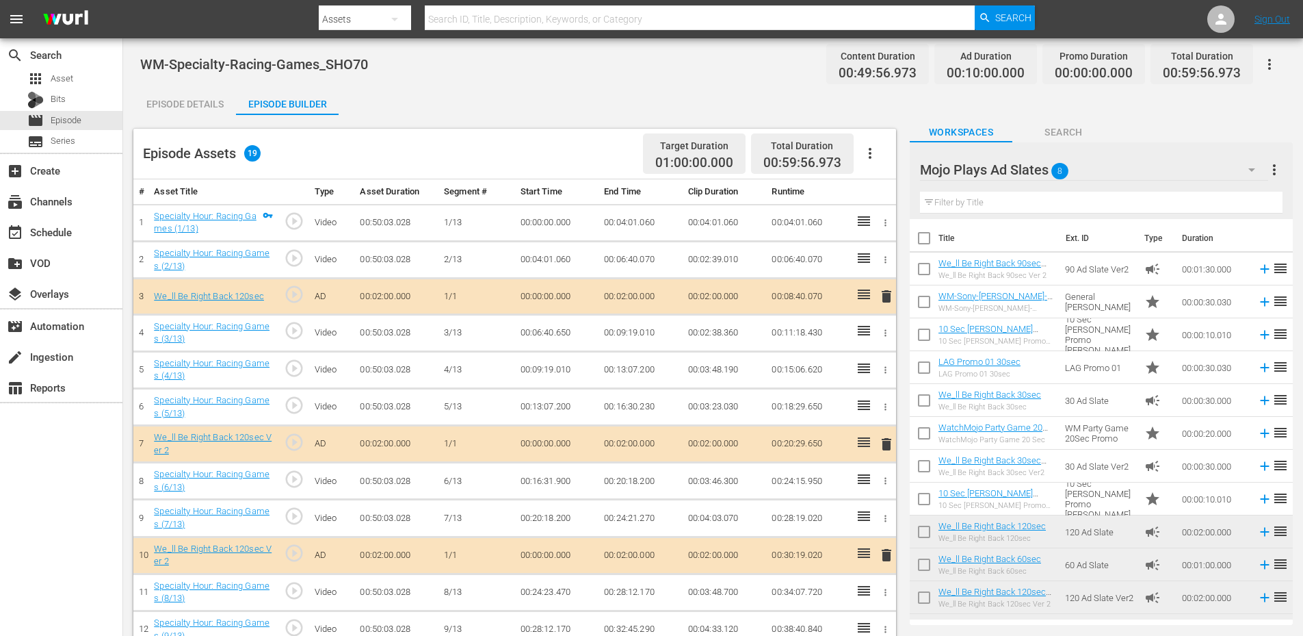
click at [978, 196] on input "text" at bounding box center [1101, 203] width 363 height 22
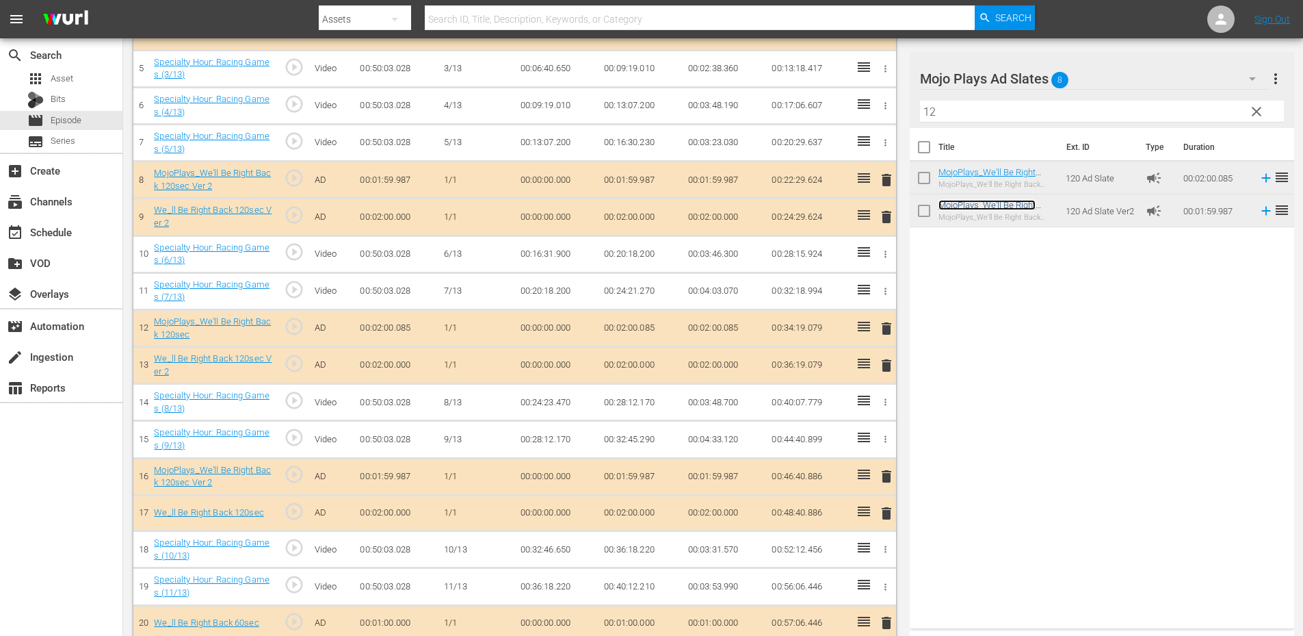
scroll to position [428, 0]
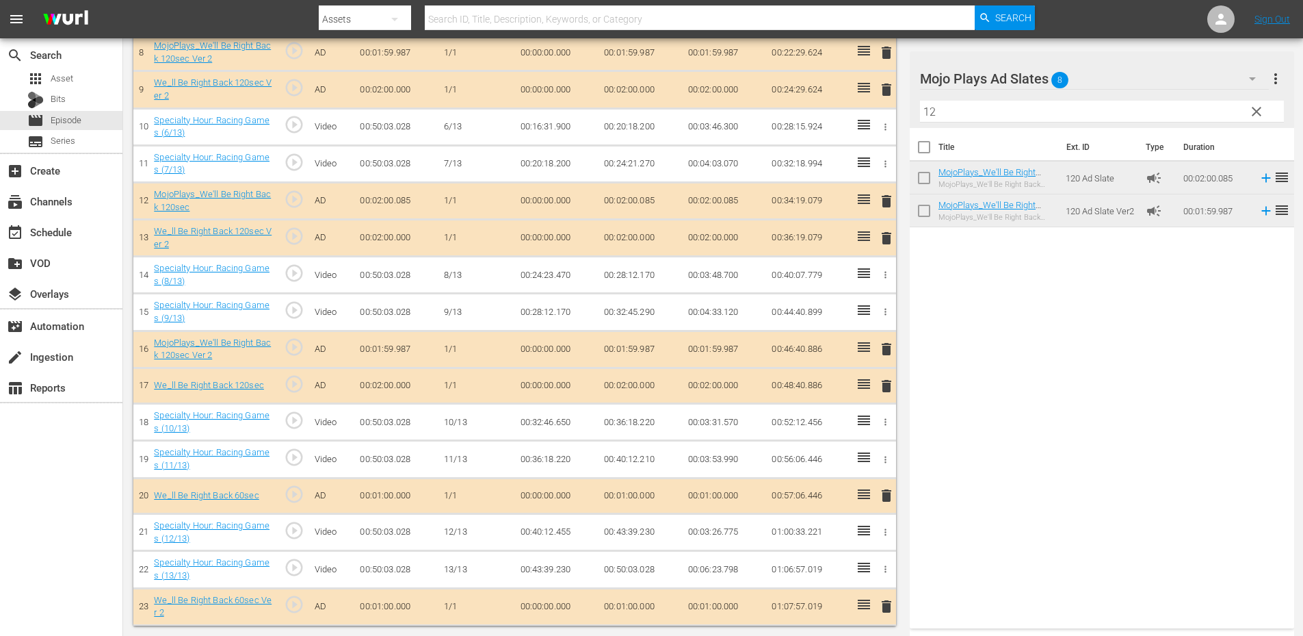
drag, startPoint x: 730, startPoint y: 77, endPoint x: 675, endPoint y: 90, distance: 56.4
click at [675, 90] on div "Episode Assets 23 Target Duration 01:00:00.000 Total Duration 01:07:57.019 # As…" at bounding box center [713, 156] width 1160 height 939
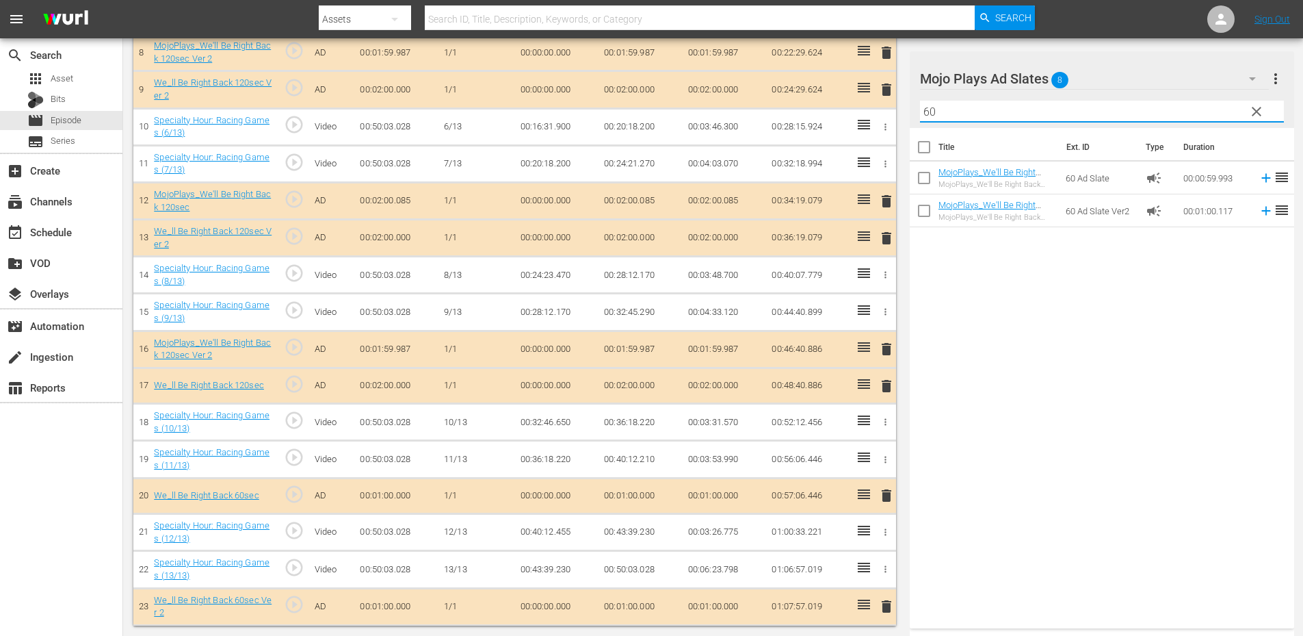
type input "60"
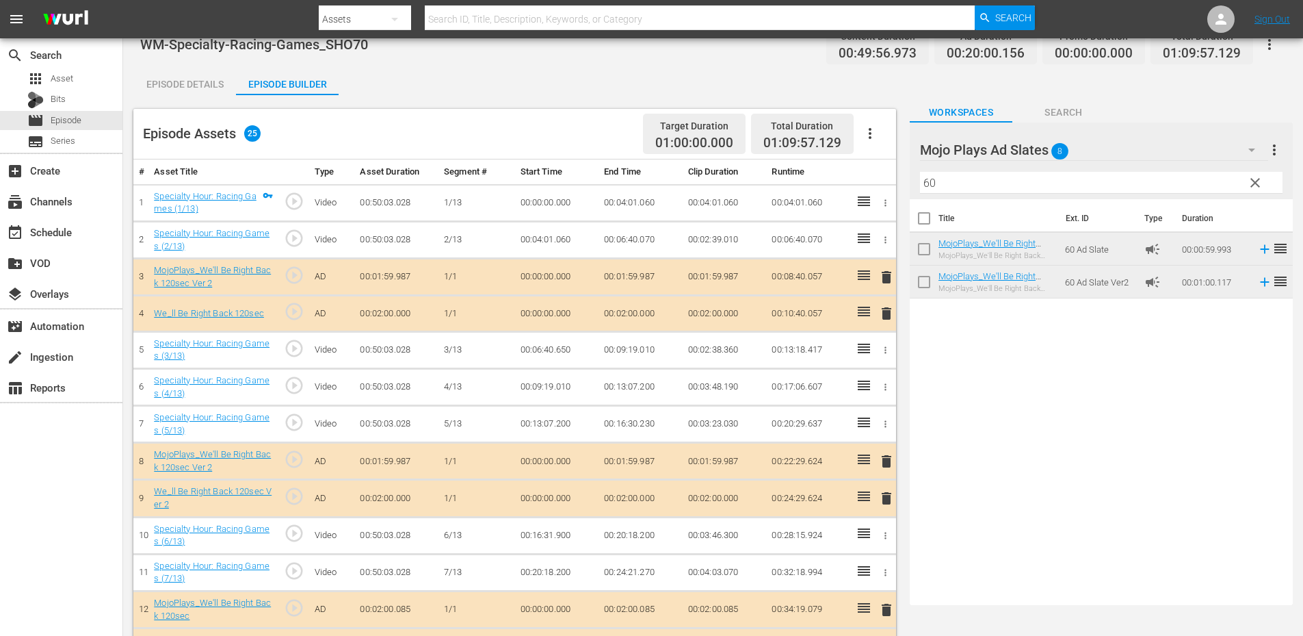
scroll to position [0, 0]
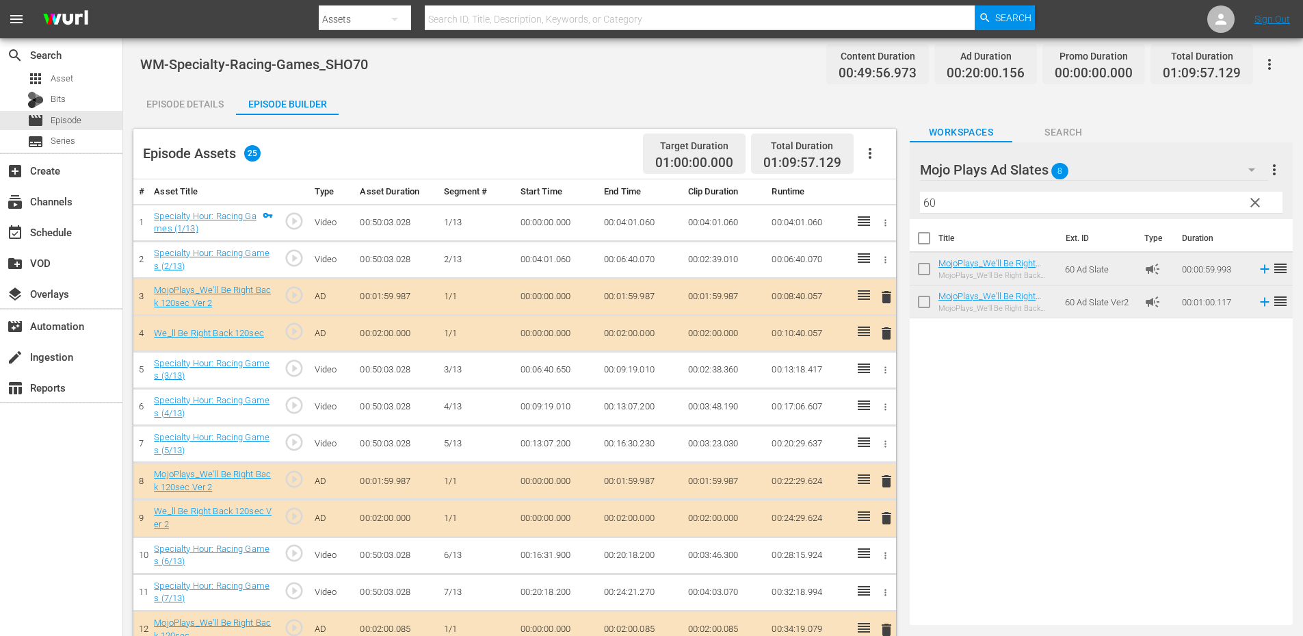
click at [170, 104] on div "Episode Details" at bounding box center [184, 104] width 103 height 33
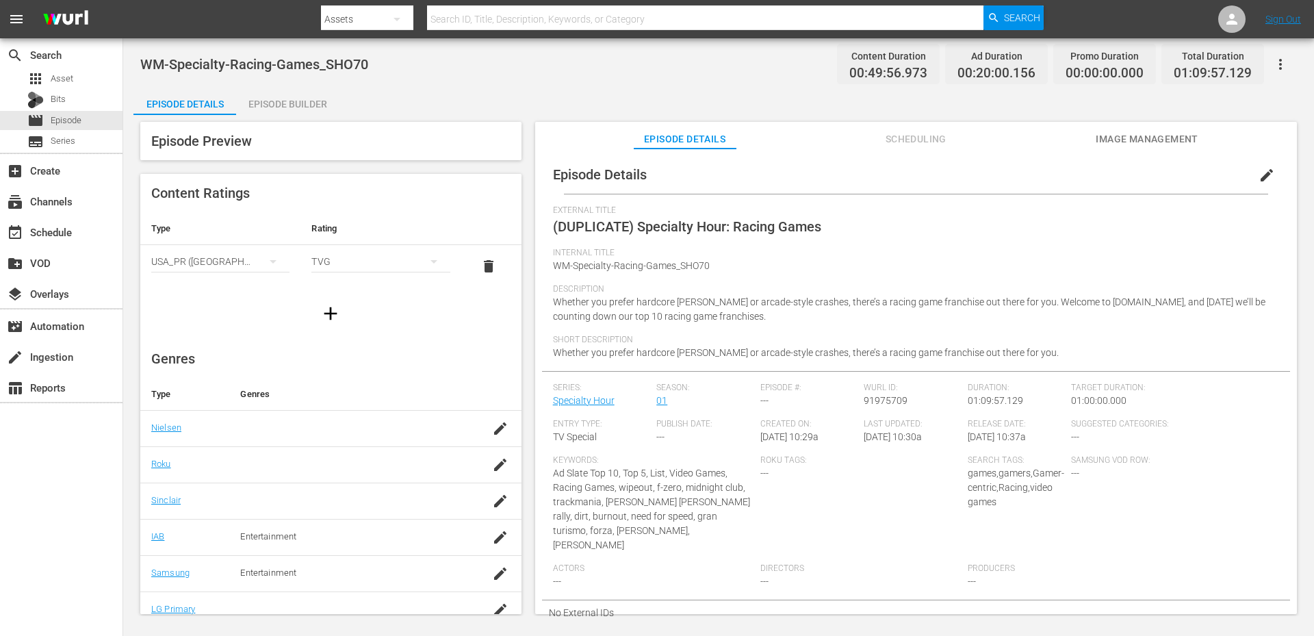
click at [1258, 178] on span "edit" at bounding box center [1266, 175] width 16 height 16
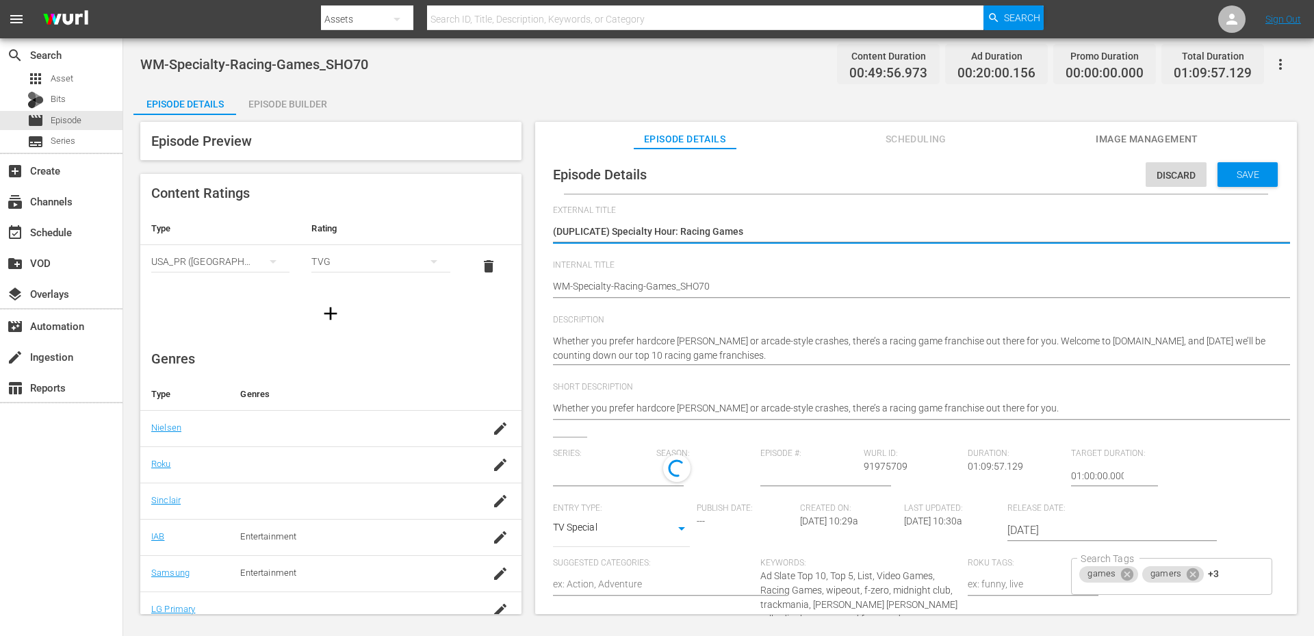
type input "Specialty Hour"
click at [597, 232] on textarea "(DUPLICATE) Specialty Hour: Racing Games" at bounding box center [912, 232] width 719 height 16
type textarea "() Specialty Hour: Racing Games"
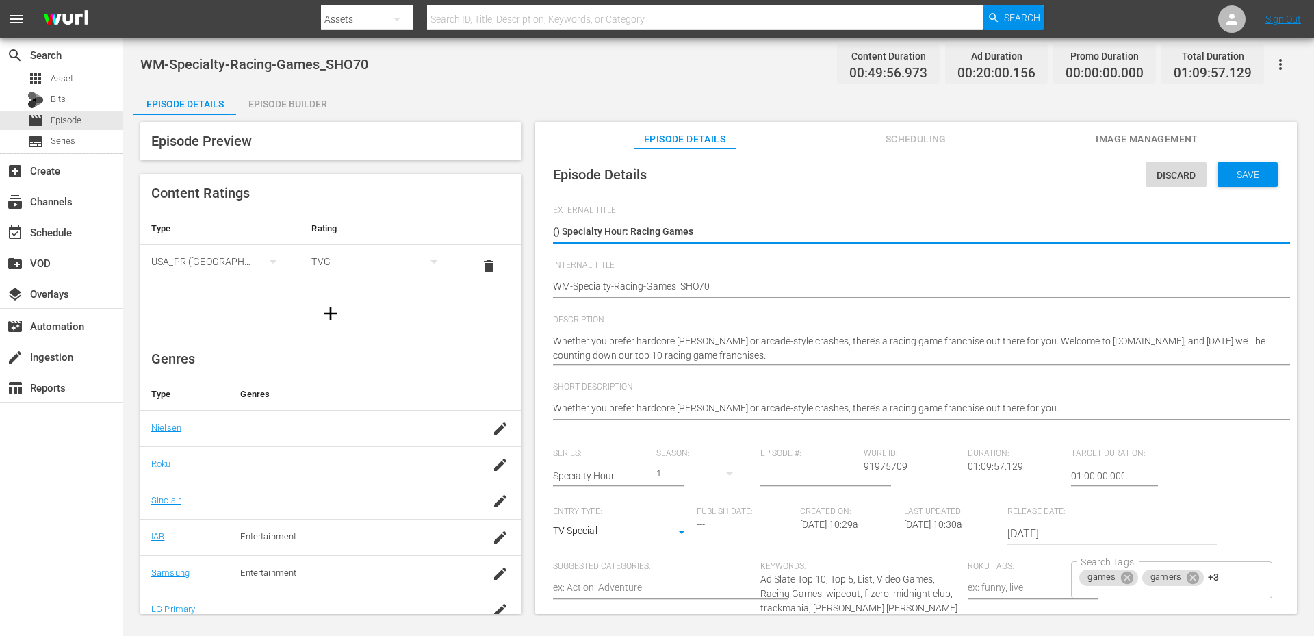
type textarea "( Specialty Hour: Racing Games"
type textarea "(Specialty Hour: Racing Games"
type textarea "Specialty Hour: Racing Games"
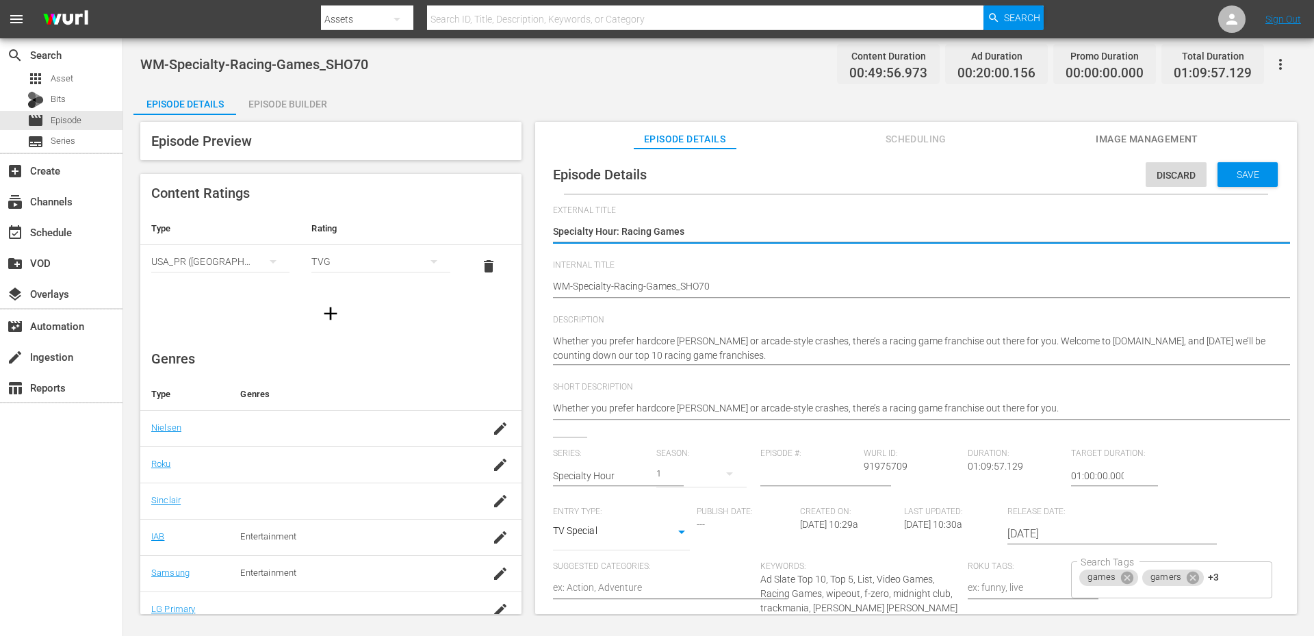
type textarea "Specialty Hour: Racing Games"
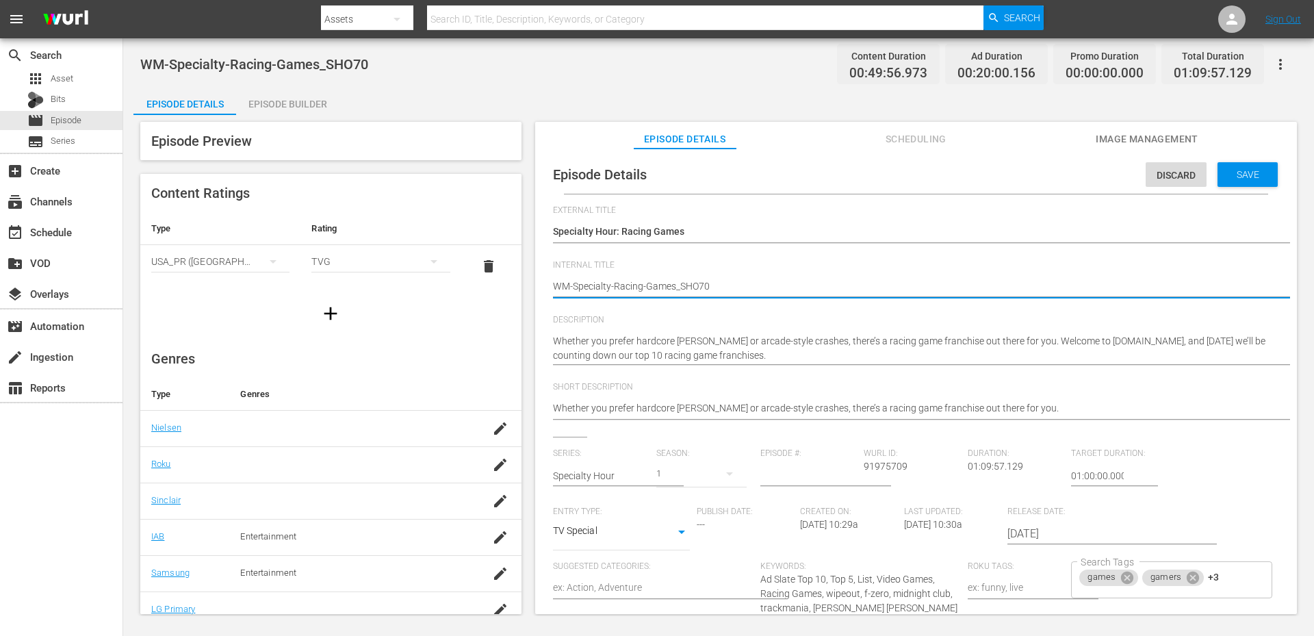
type textarea "(WM-Specialty-Racing-Games_SHO70"
type textarea "(MWM-Specialty-Racing-Games_SHO70"
type textarea "(MPWM-Specialty-Racing-Games_SHO70"
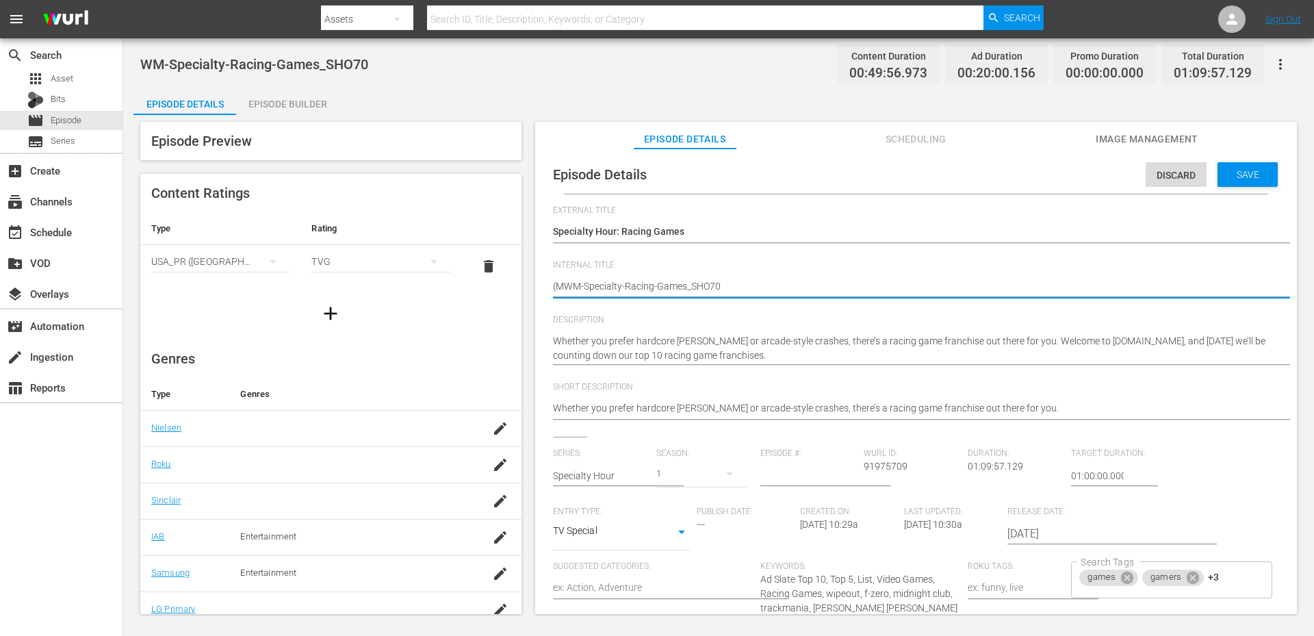
type textarea "(MPWM-Specialty-Racing-Games_SHO70"
type textarea "(MP)WM-Specialty-Racing-Games_SHO70"
type textarea "(MP) WM-Specialty-Racing-Games_SHO70"
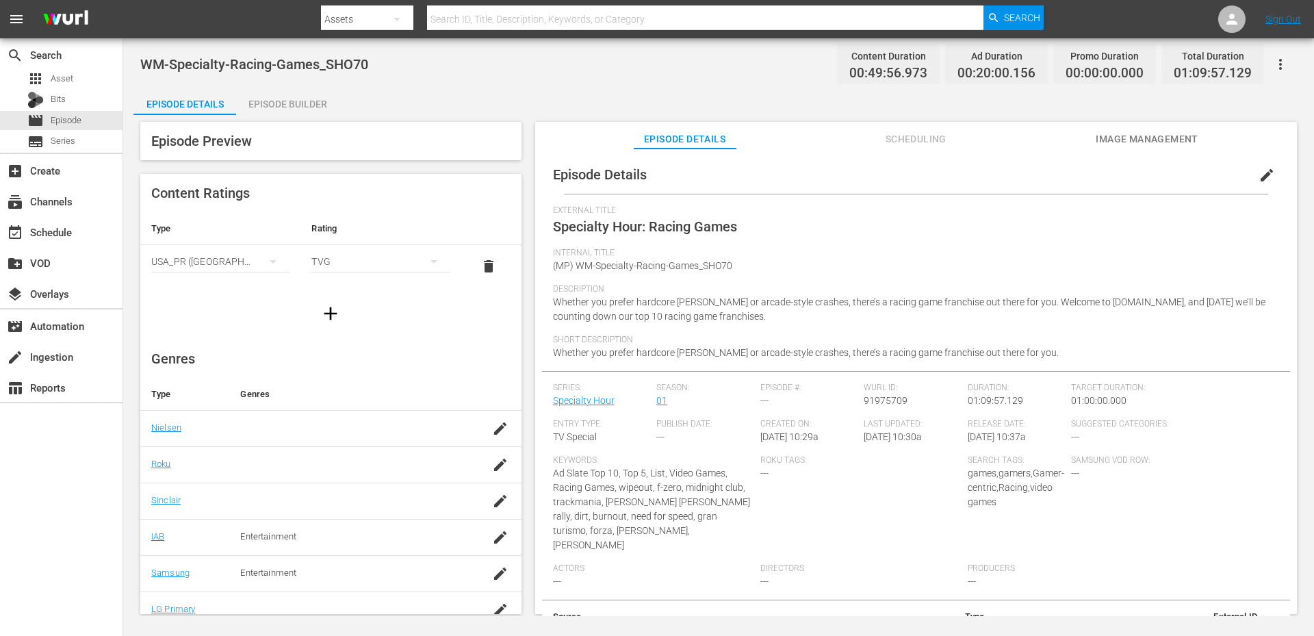
click at [1258, 172] on span "edit" at bounding box center [1266, 175] width 16 height 16
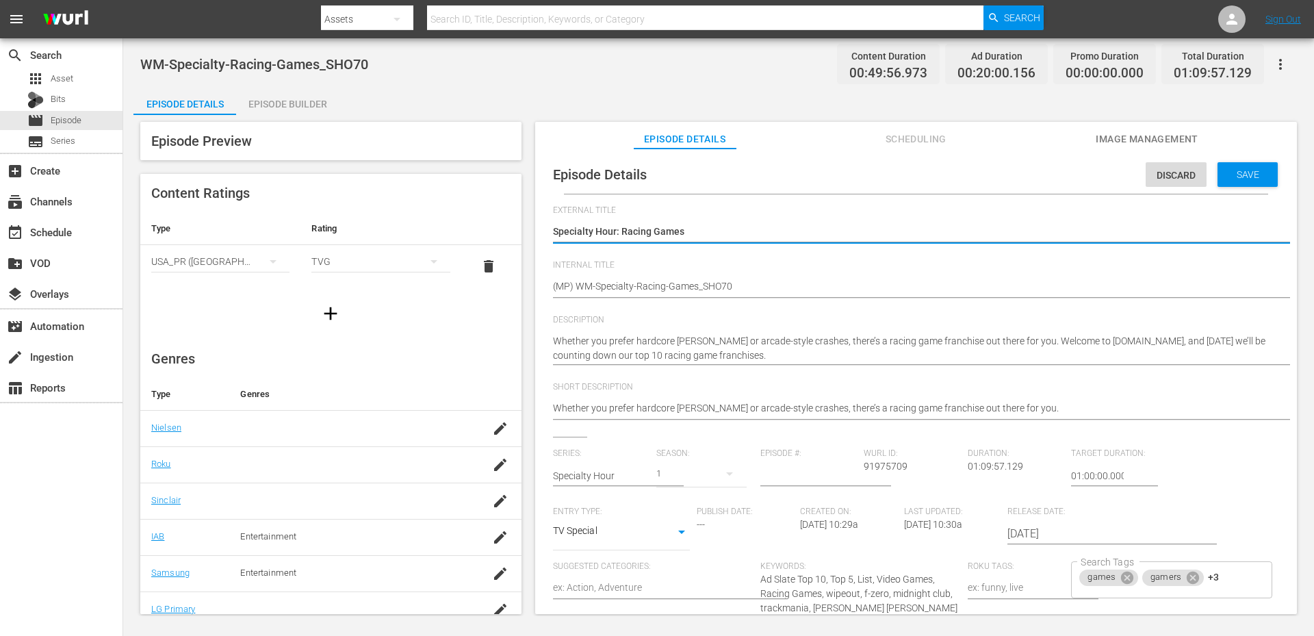
click at [586, 482] on input "Specialty Hour" at bounding box center [601, 475] width 97 height 33
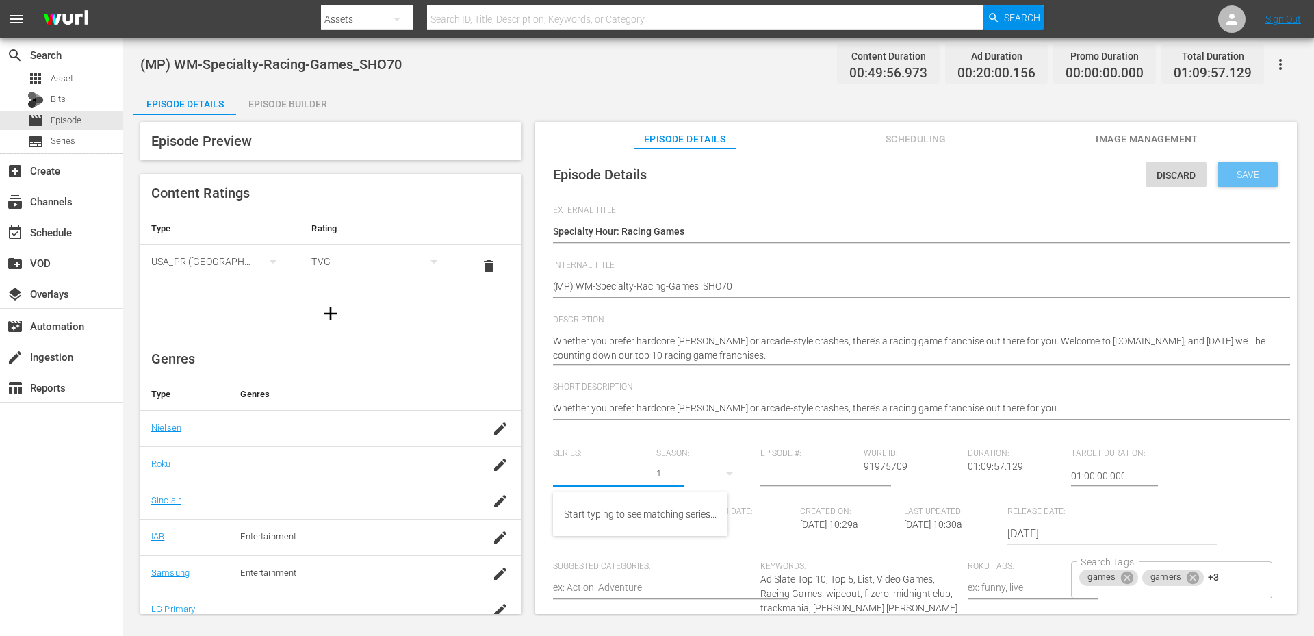
click at [1247, 168] on div "Save" at bounding box center [1247, 174] width 60 height 25
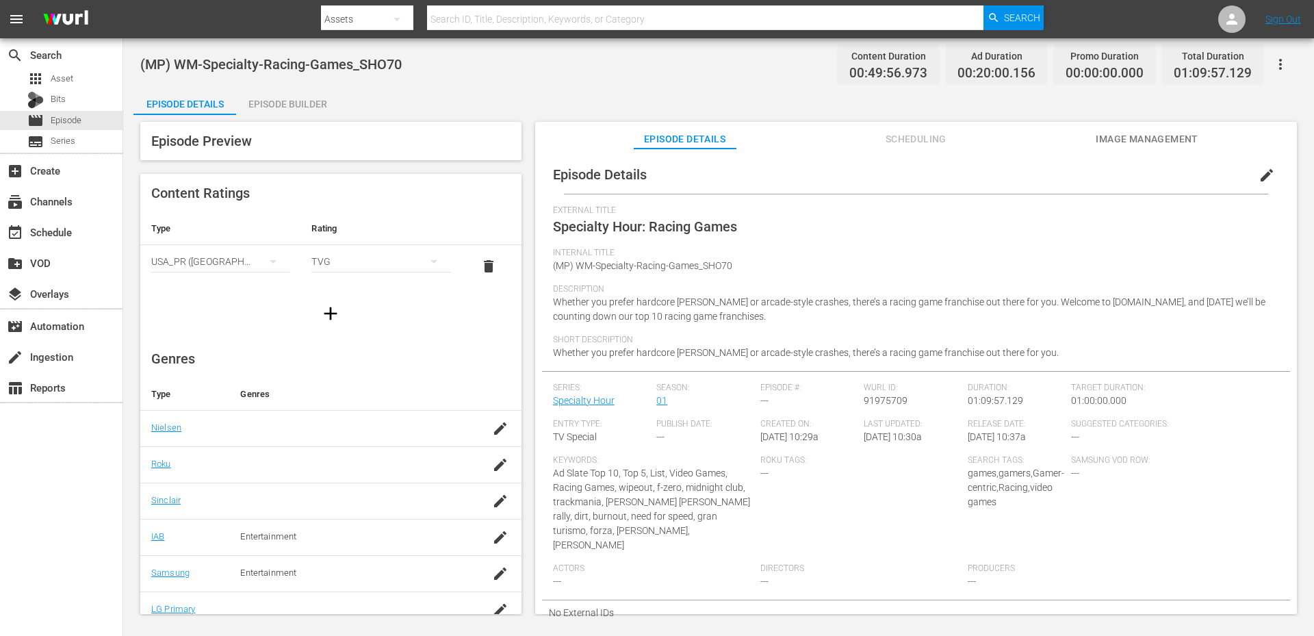
click at [258, 95] on div "Episode Builder" at bounding box center [287, 104] width 103 height 33
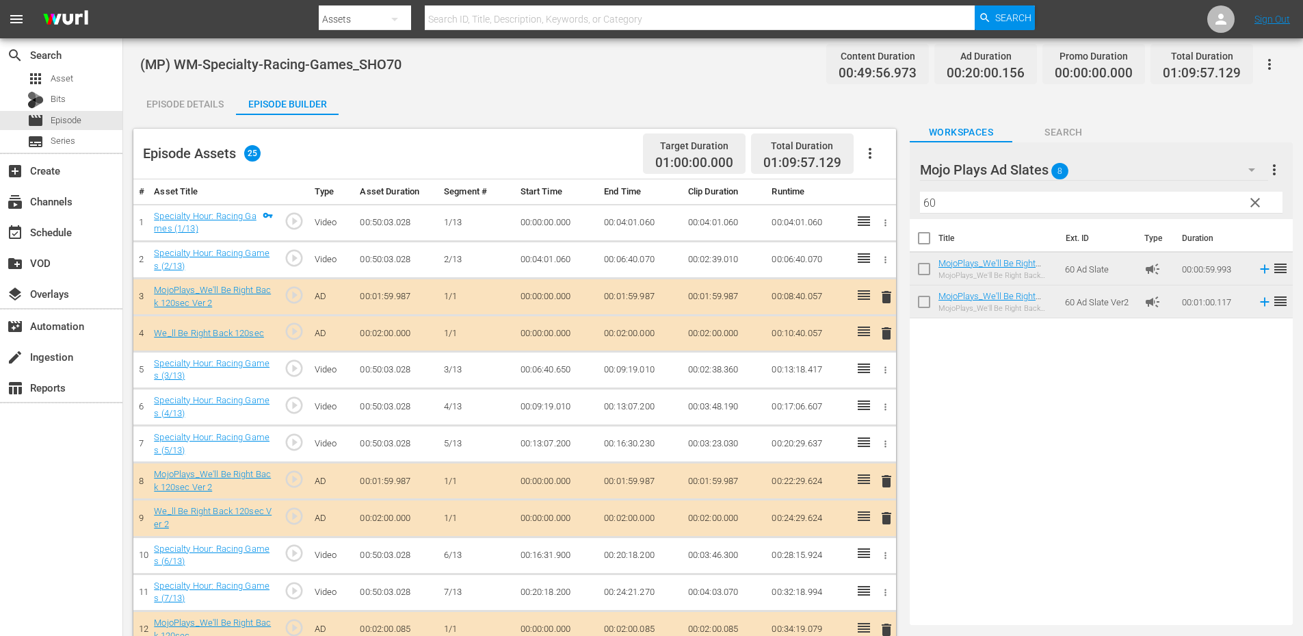
click at [882, 338] on span "delete" at bounding box center [887, 333] width 16 height 16
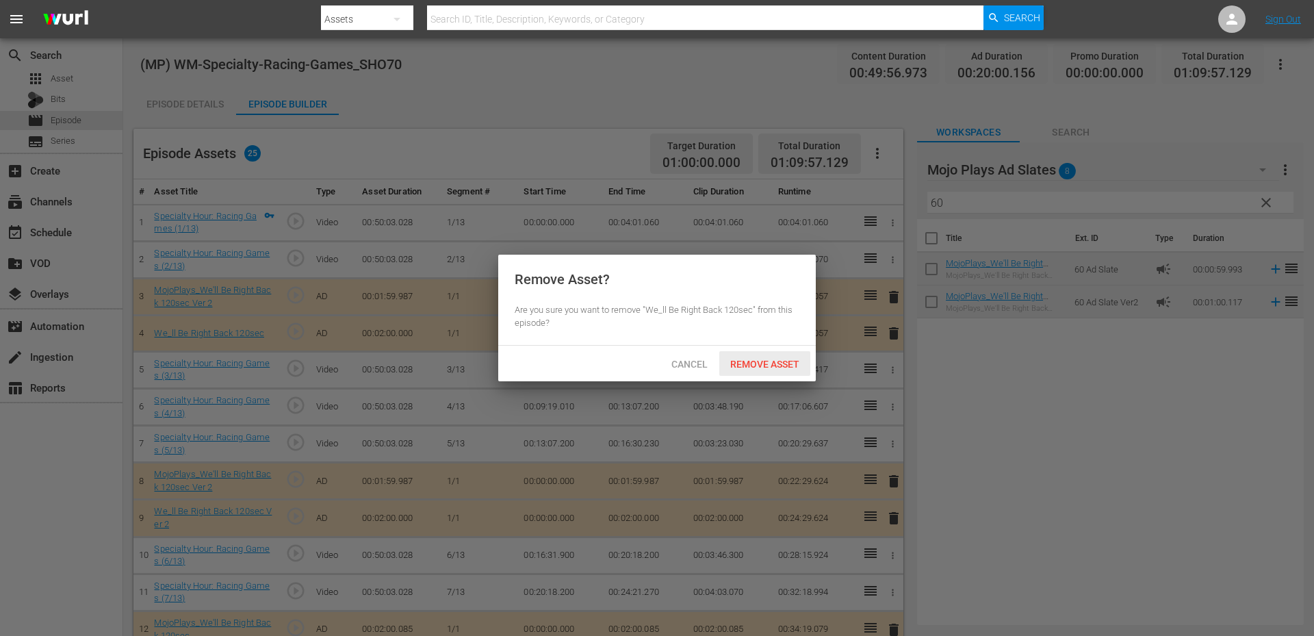
click at [754, 360] on span "Remove Asset" at bounding box center [764, 364] width 91 height 11
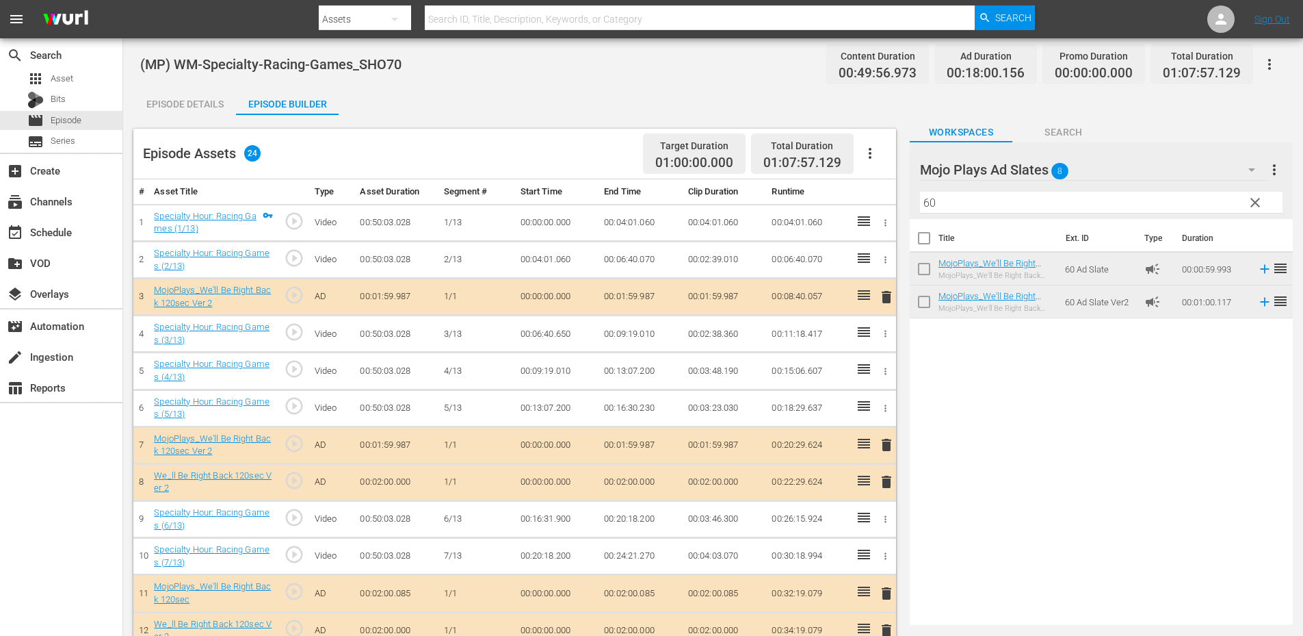
click at [884, 483] on span "delete" at bounding box center [887, 481] width 16 height 16
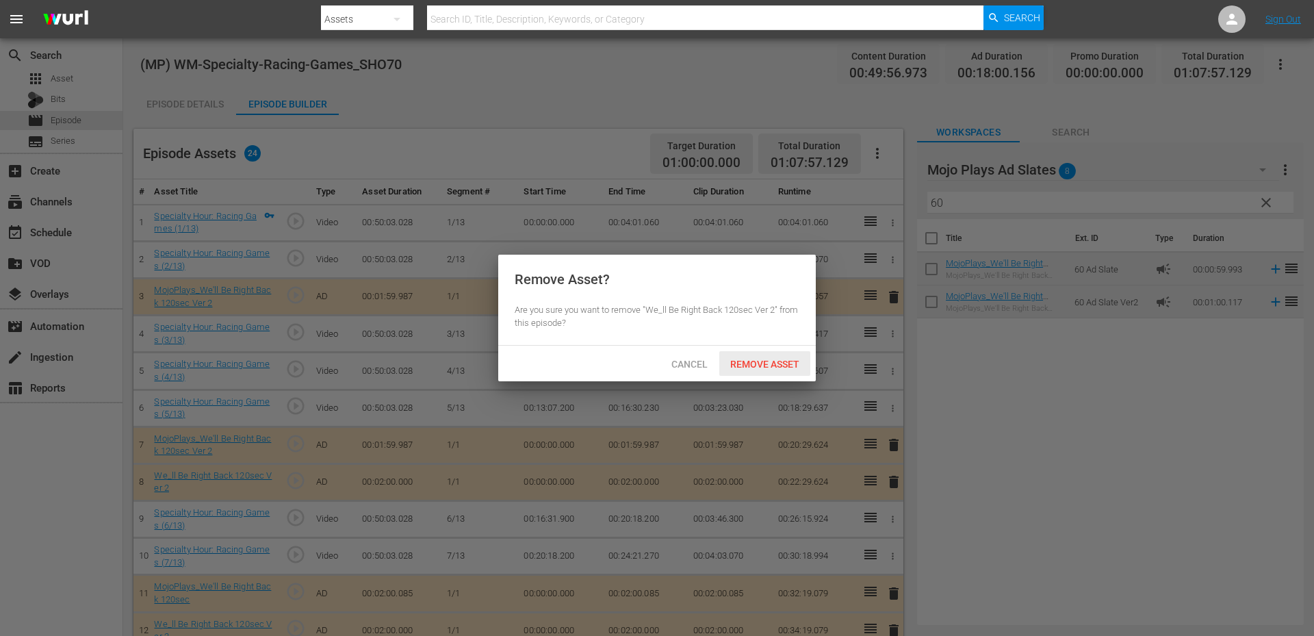
click at [777, 363] on span "Remove Asset" at bounding box center [764, 364] width 91 height 11
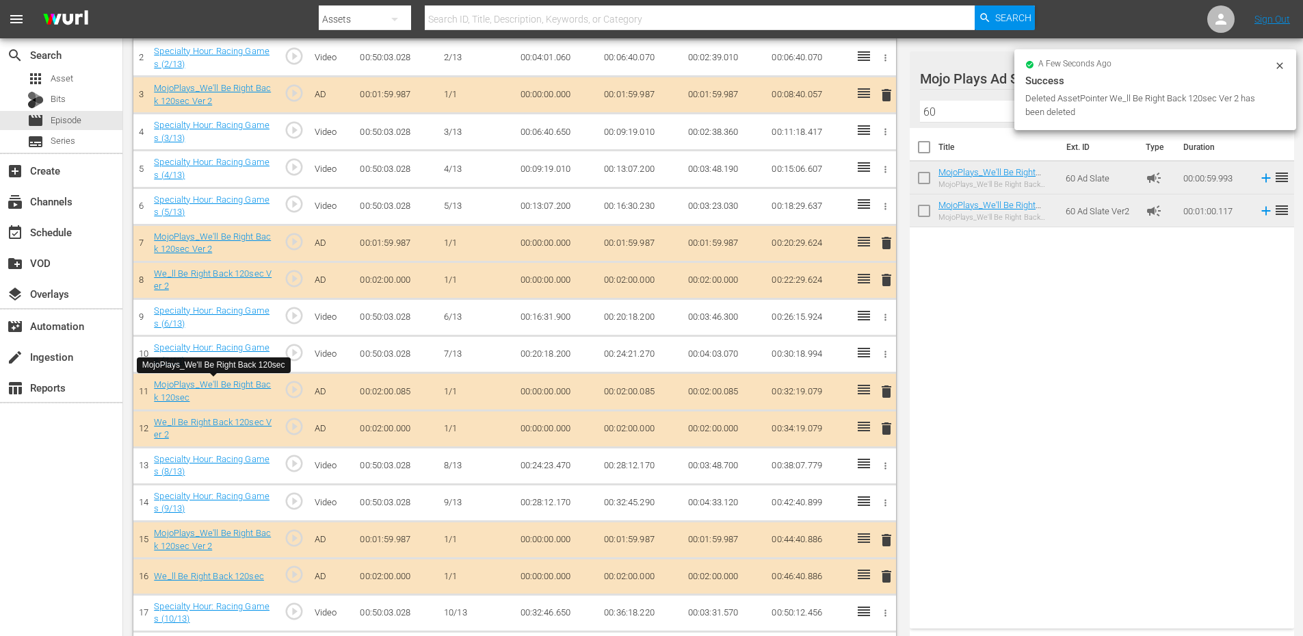
scroll to position [228, 0]
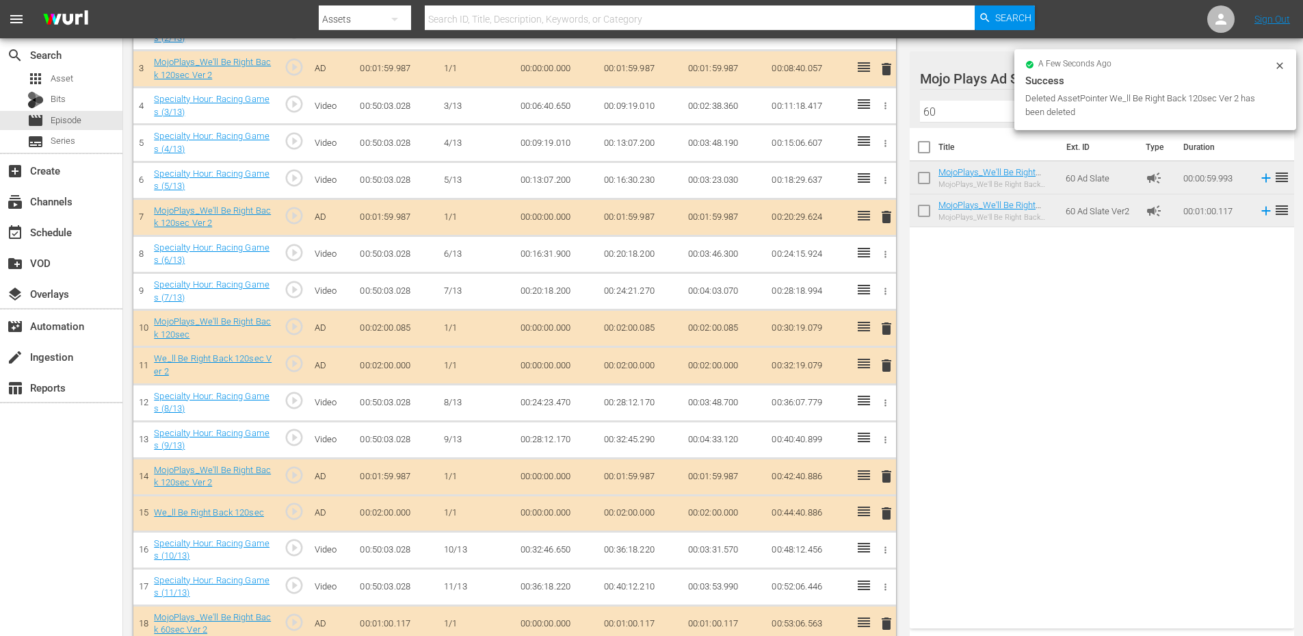
click at [889, 363] on span "delete" at bounding box center [887, 365] width 16 height 16
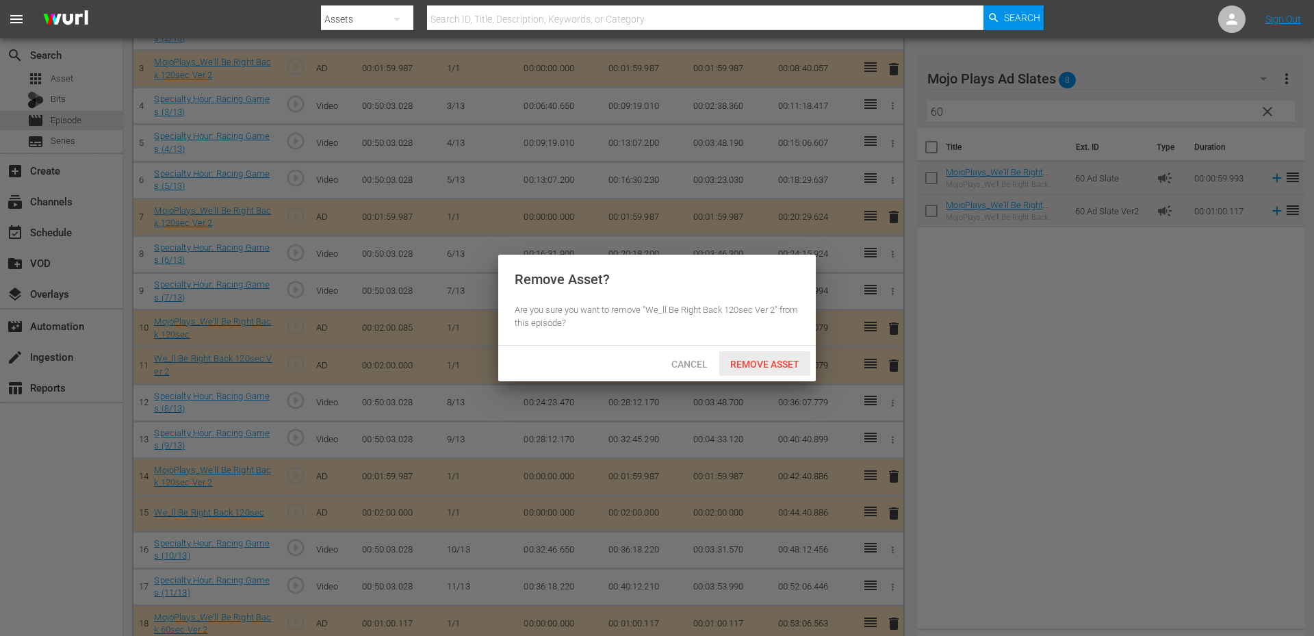
click at [742, 363] on span "Remove Asset" at bounding box center [764, 364] width 91 height 11
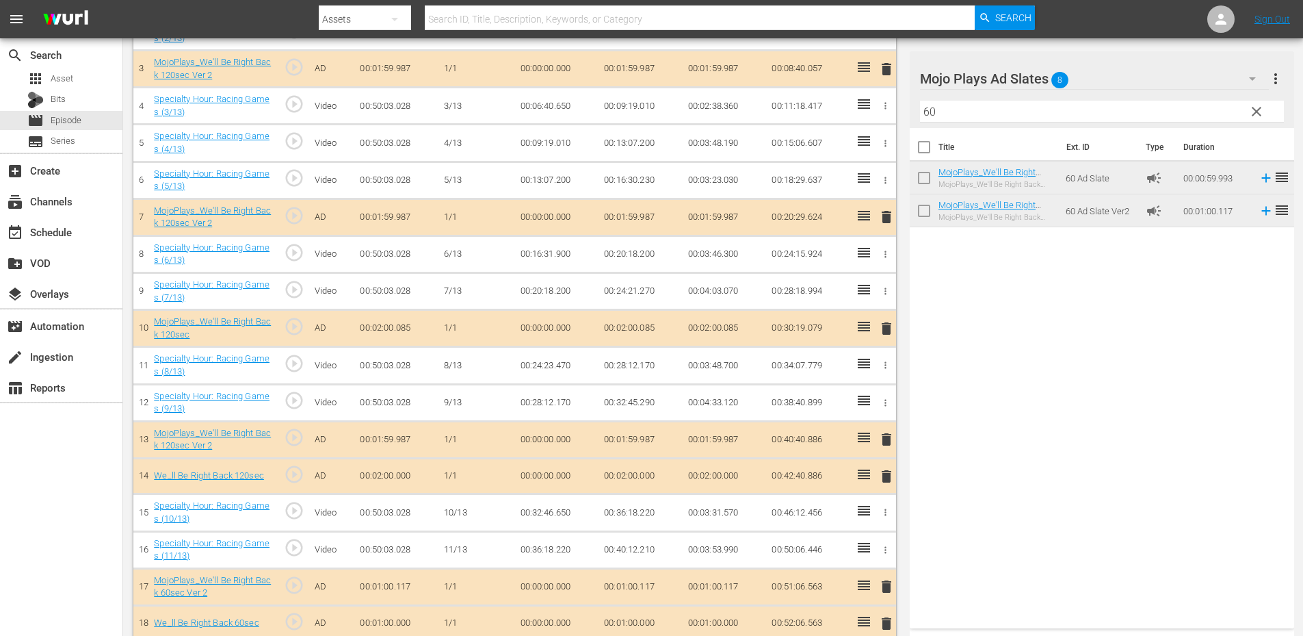
click at [886, 476] on span "delete" at bounding box center [887, 476] width 16 height 16
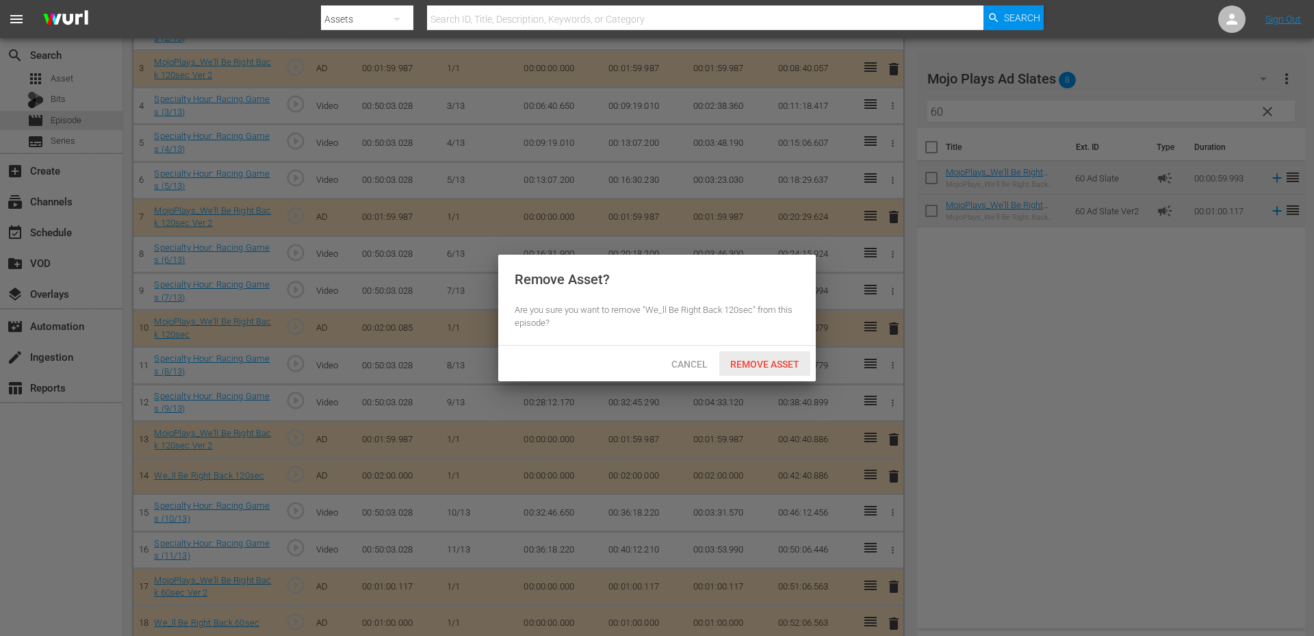
click at [754, 360] on span "Remove Asset" at bounding box center [764, 364] width 91 height 11
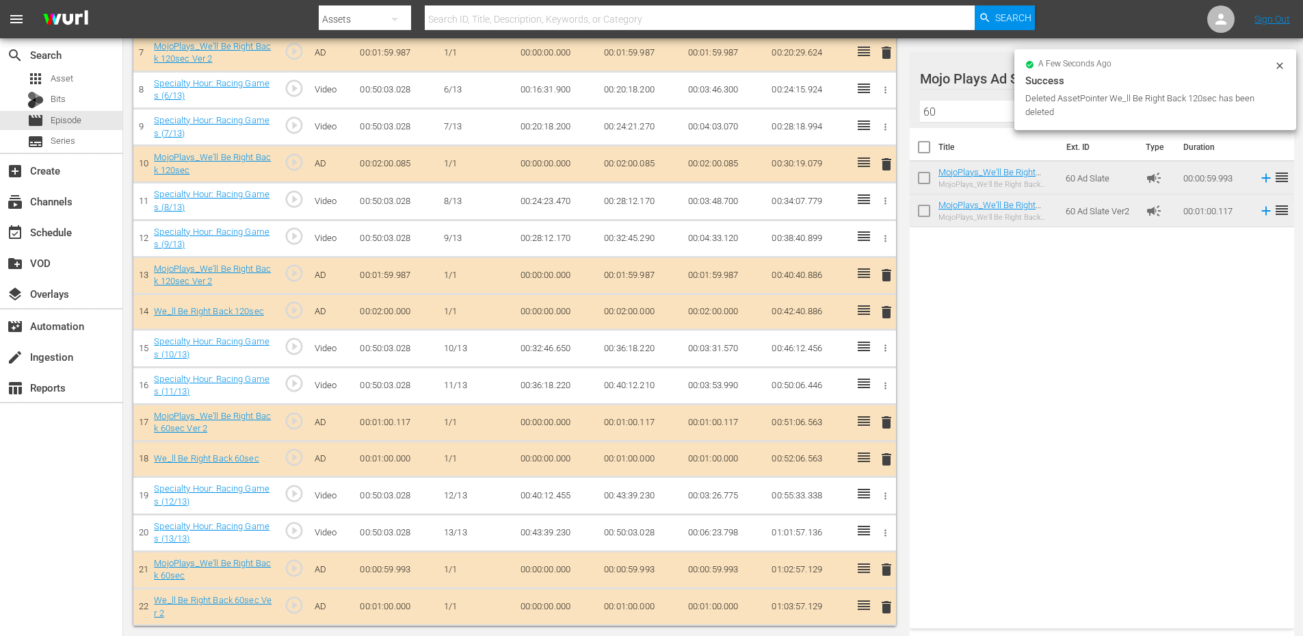
scroll to position [356, 0]
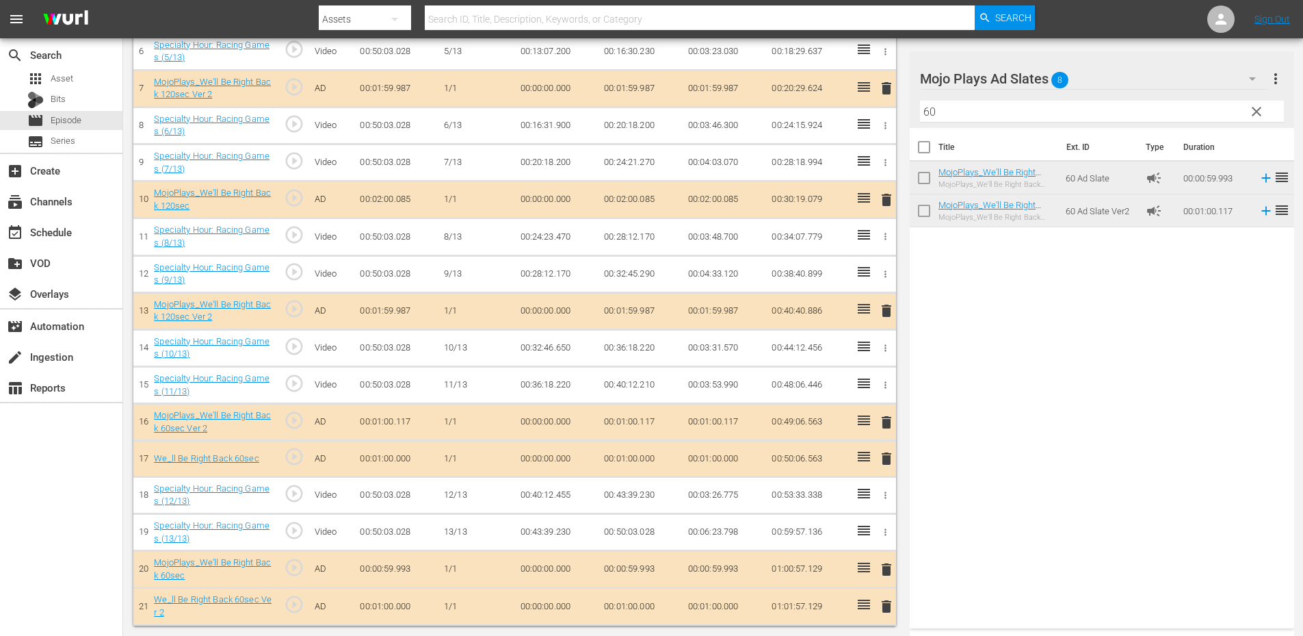
click at [887, 460] on span "delete" at bounding box center [887, 458] width 16 height 16
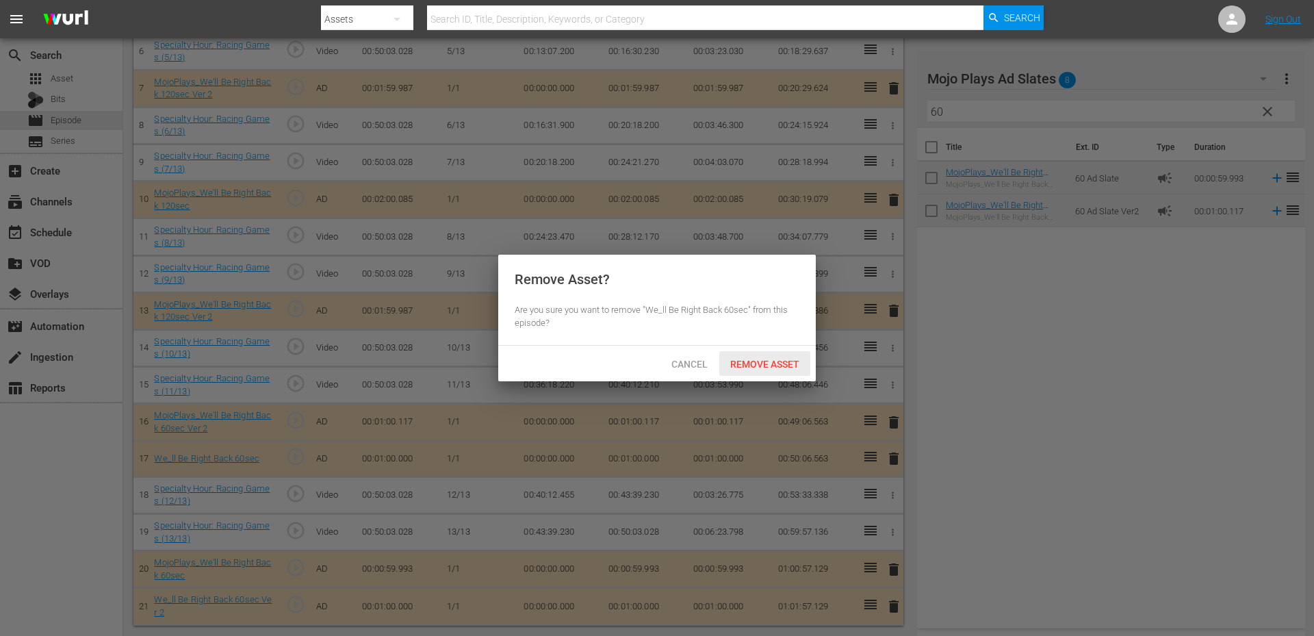
click at [738, 363] on span "Remove Asset" at bounding box center [764, 364] width 91 height 11
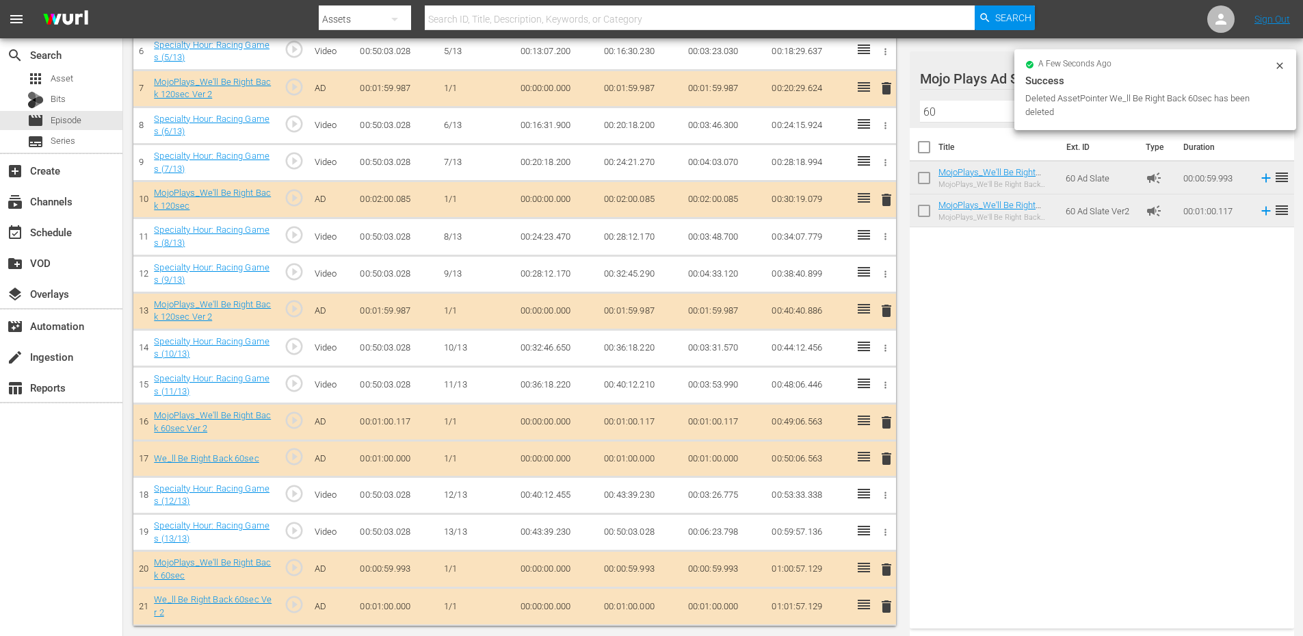
scroll to position [320, 0]
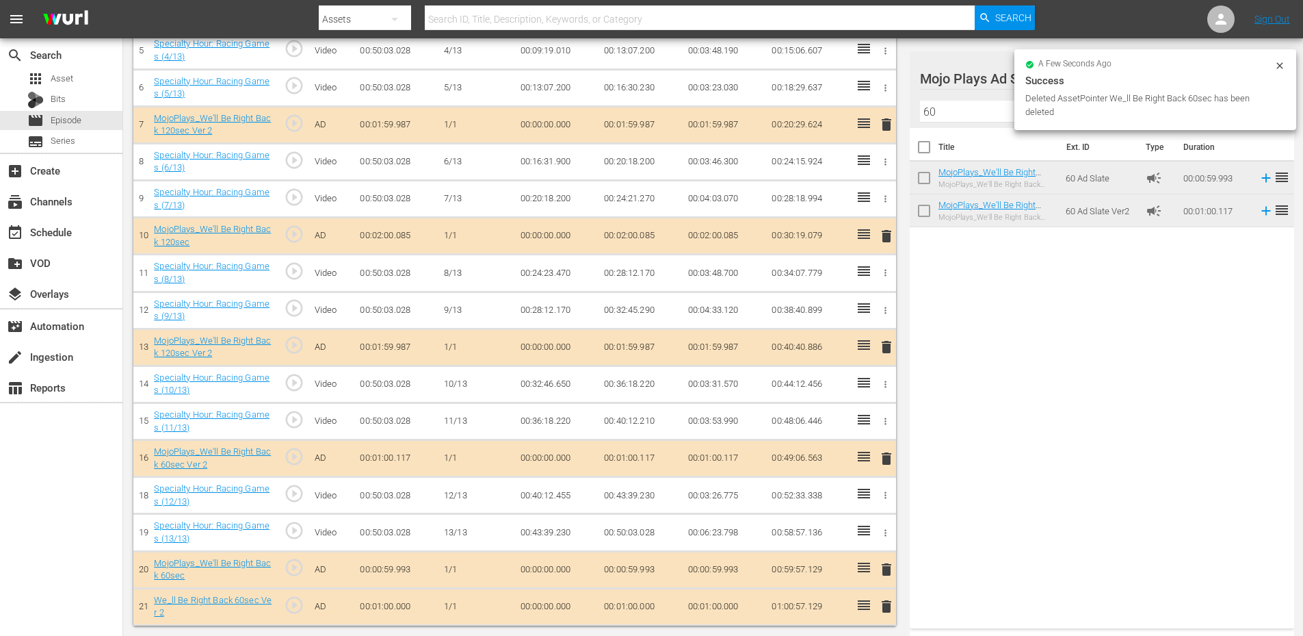
click at [885, 608] on span "delete" at bounding box center [887, 606] width 16 height 16
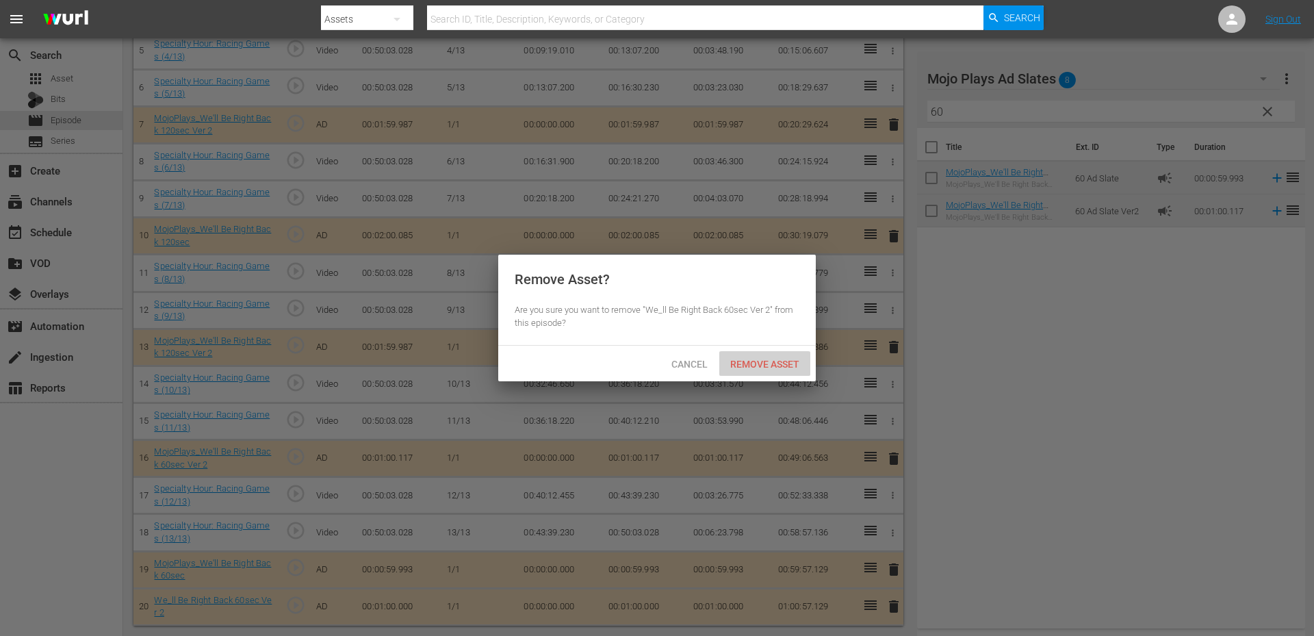
click at [764, 363] on span "Remove Asset" at bounding box center [764, 364] width 91 height 11
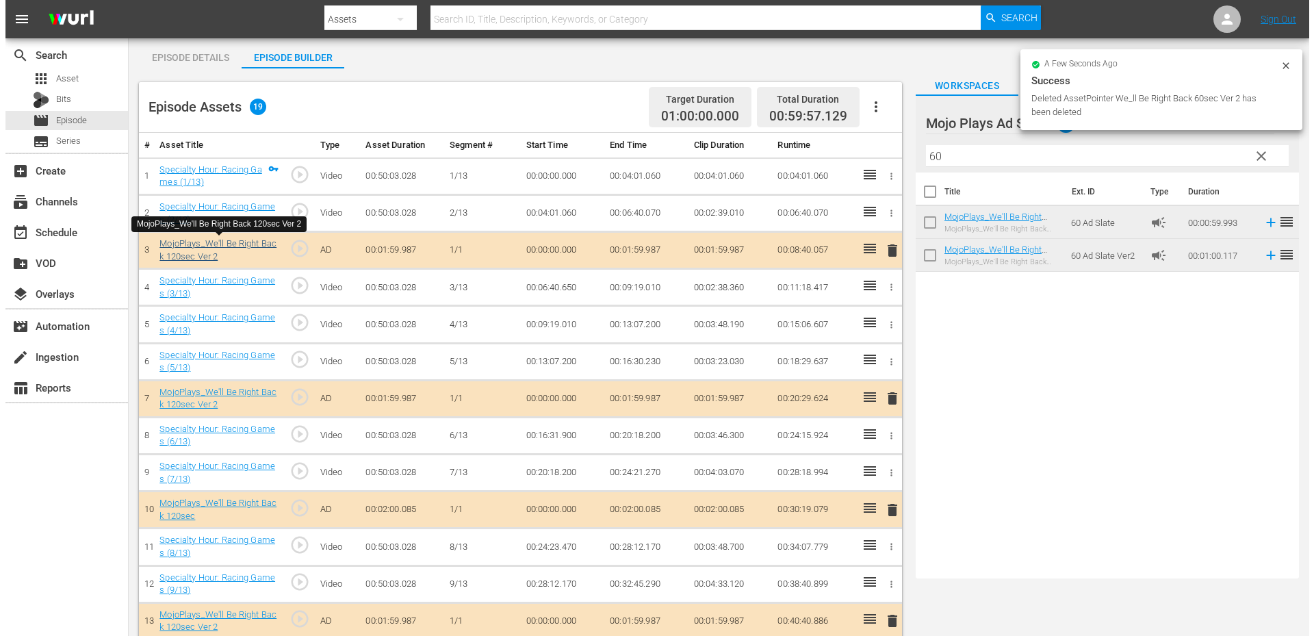
scroll to position [0, 0]
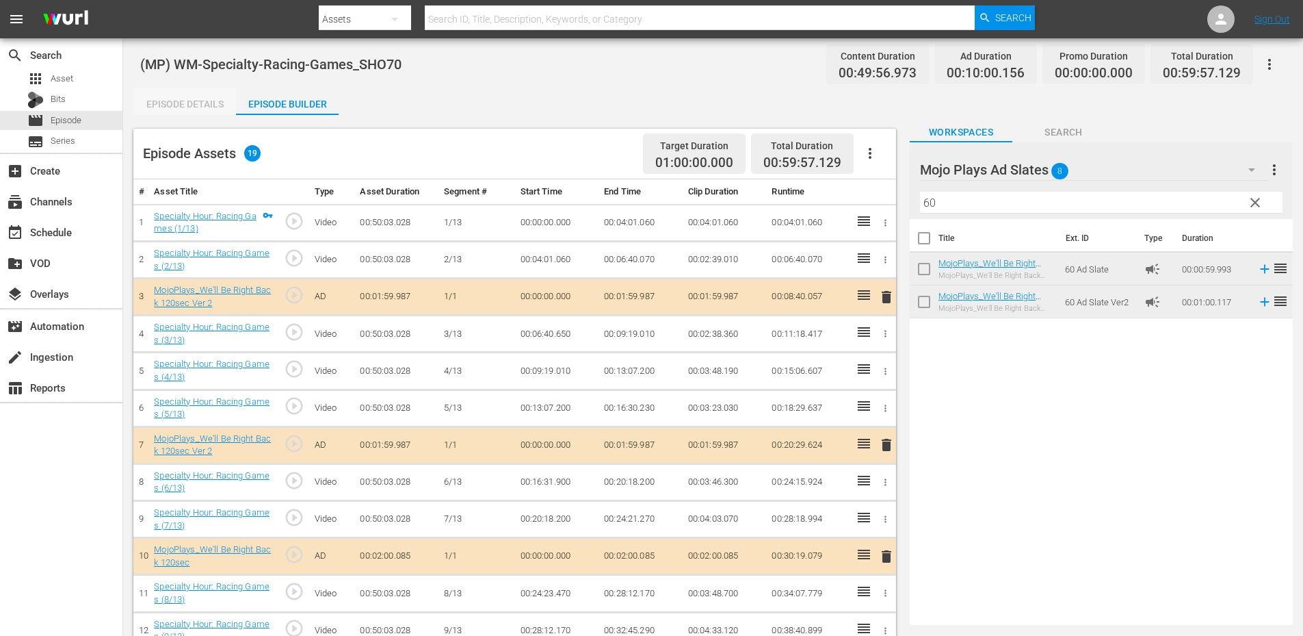
click at [198, 107] on div "Episode Details" at bounding box center [184, 104] width 103 height 33
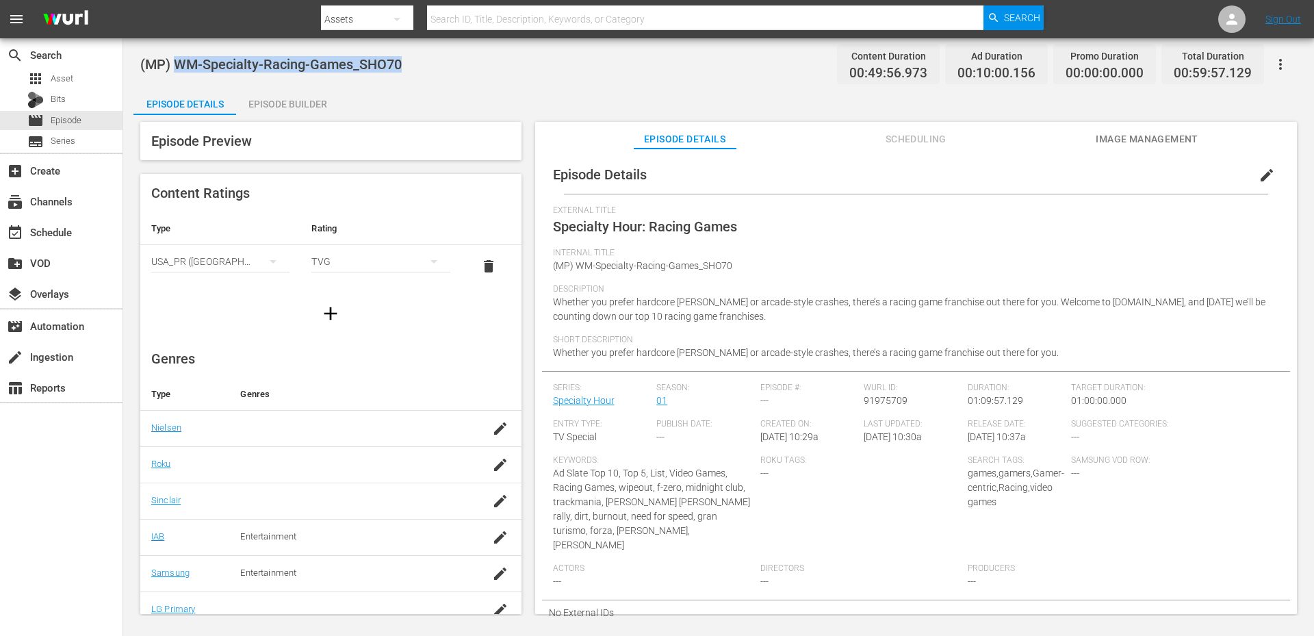
drag, startPoint x: 411, startPoint y: 69, endPoint x: 176, endPoint y: 65, distance: 234.7
click at [176, 65] on div "(MP) WM-Specialty-Racing-Games_SHO70 Content Duration 00:49:56.973 Ad Duration …" at bounding box center [718, 64] width 1156 height 31
copy span "WM-Specialty-Racing-Games_SHO70"
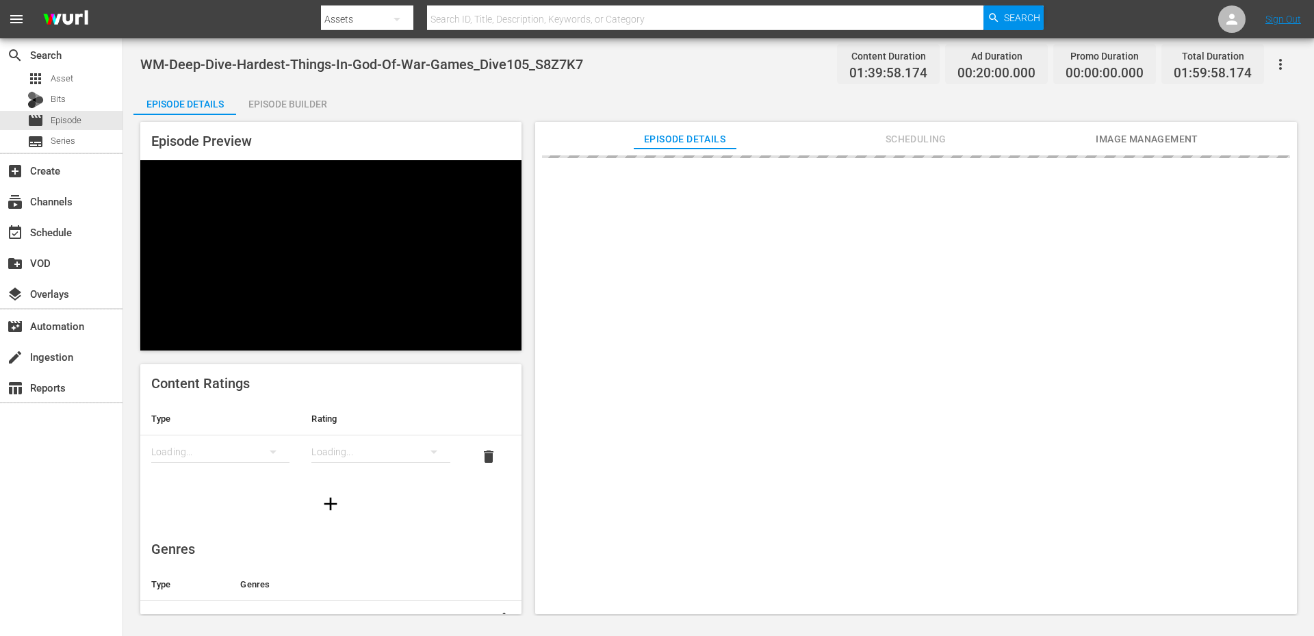
click at [922, 138] on span "Scheduling" at bounding box center [915, 139] width 103 height 17
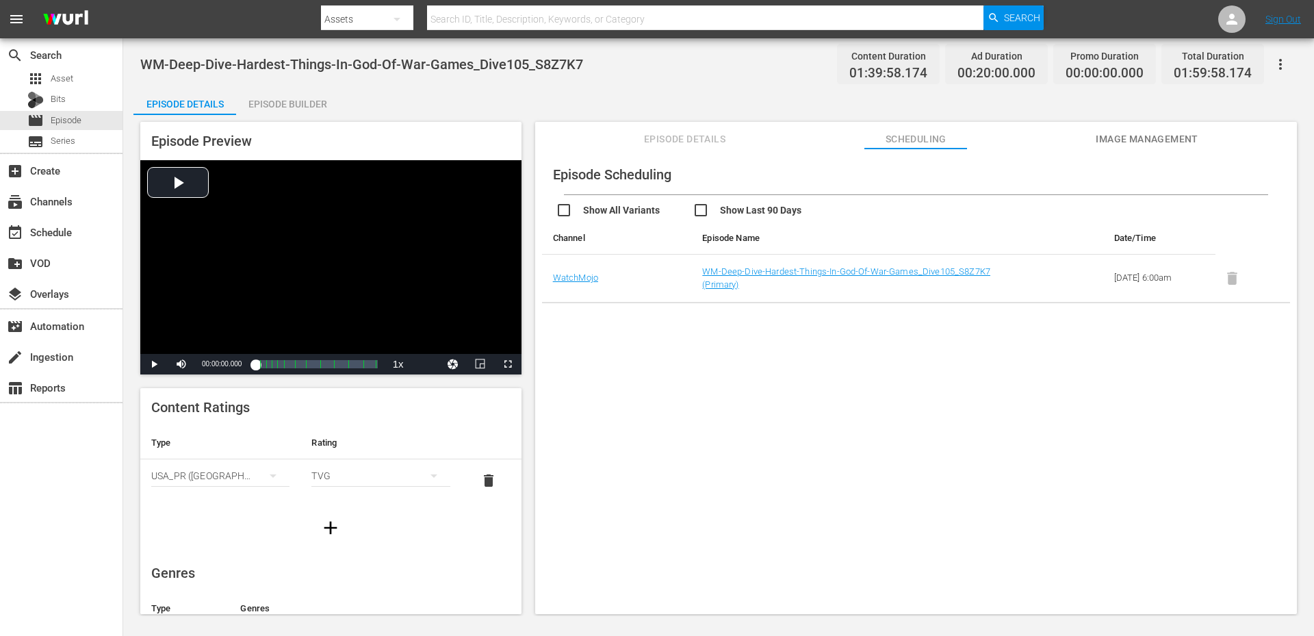
click at [1162, 133] on span "Image Management" at bounding box center [1146, 139] width 103 height 17
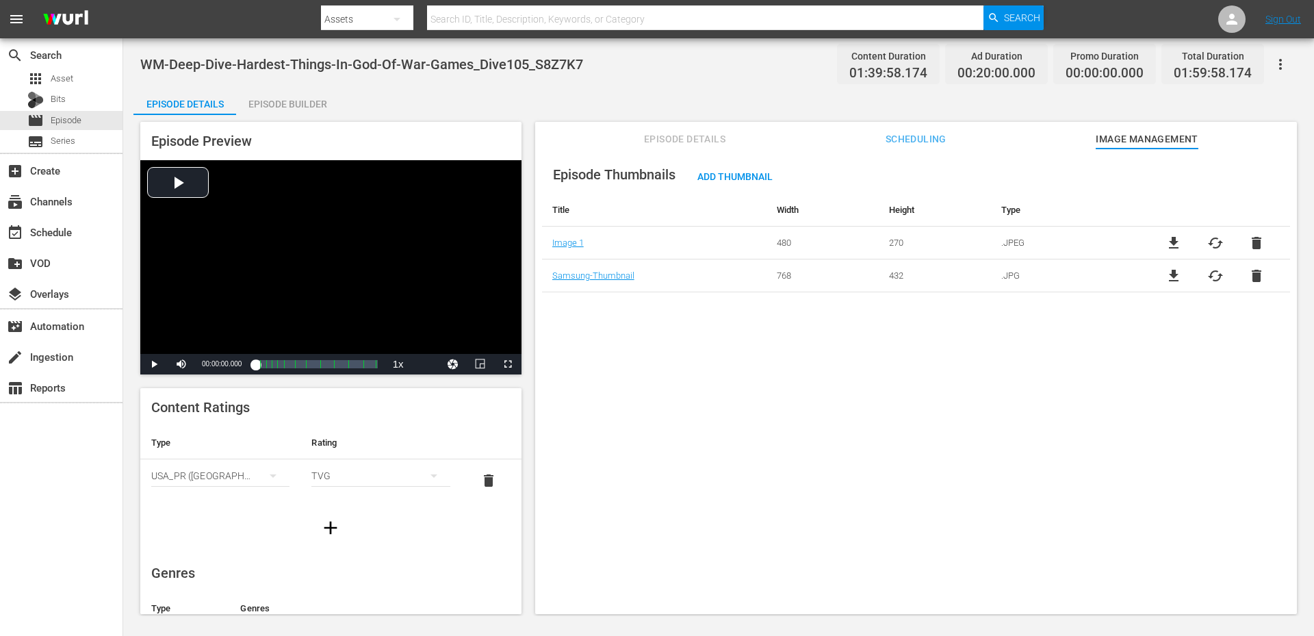
click at [274, 103] on div "Episode Builder" at bounding box center [287, 104] width 103 height 33
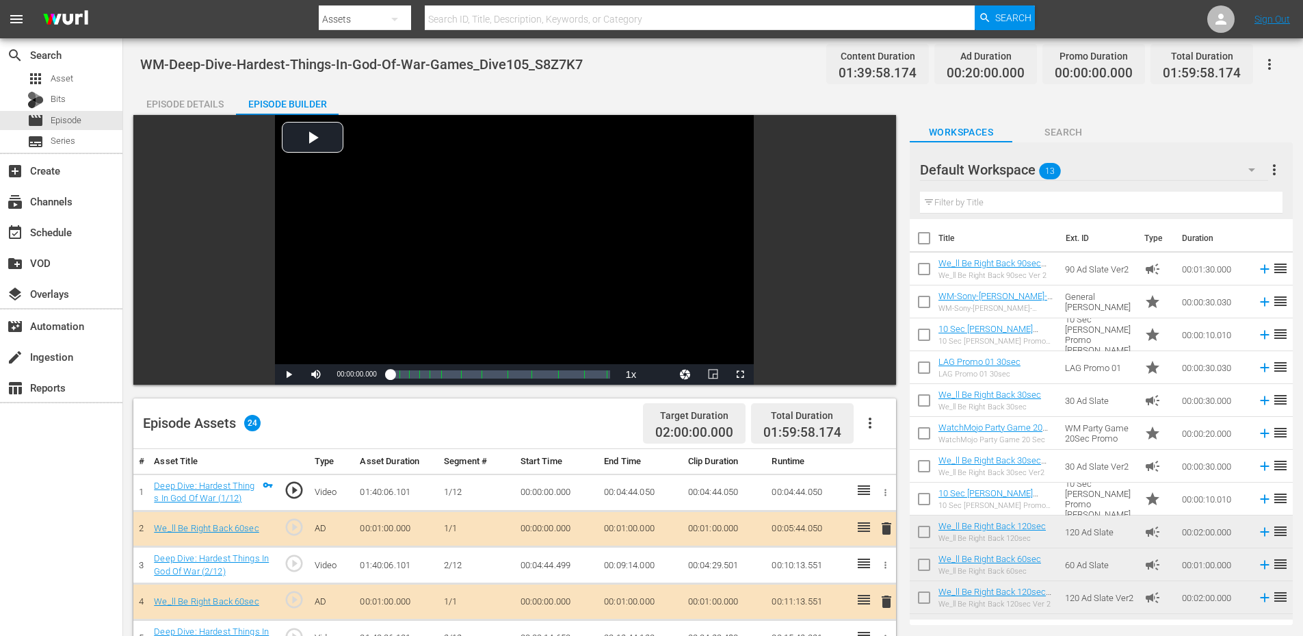
click at [212, 96] on div "Episode Details" at bounding box center [184, 104] width 103 height 33
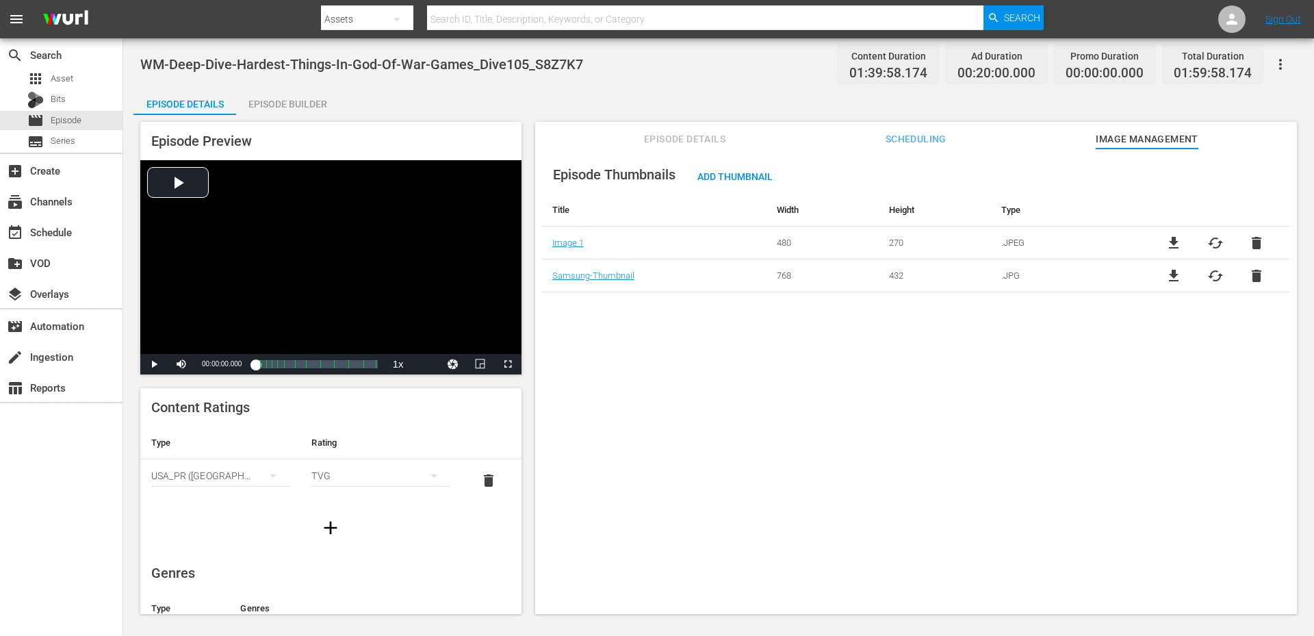
click at [910, 140] on span "Scheduling" at bounding box center [915, 139] width 103 height 17
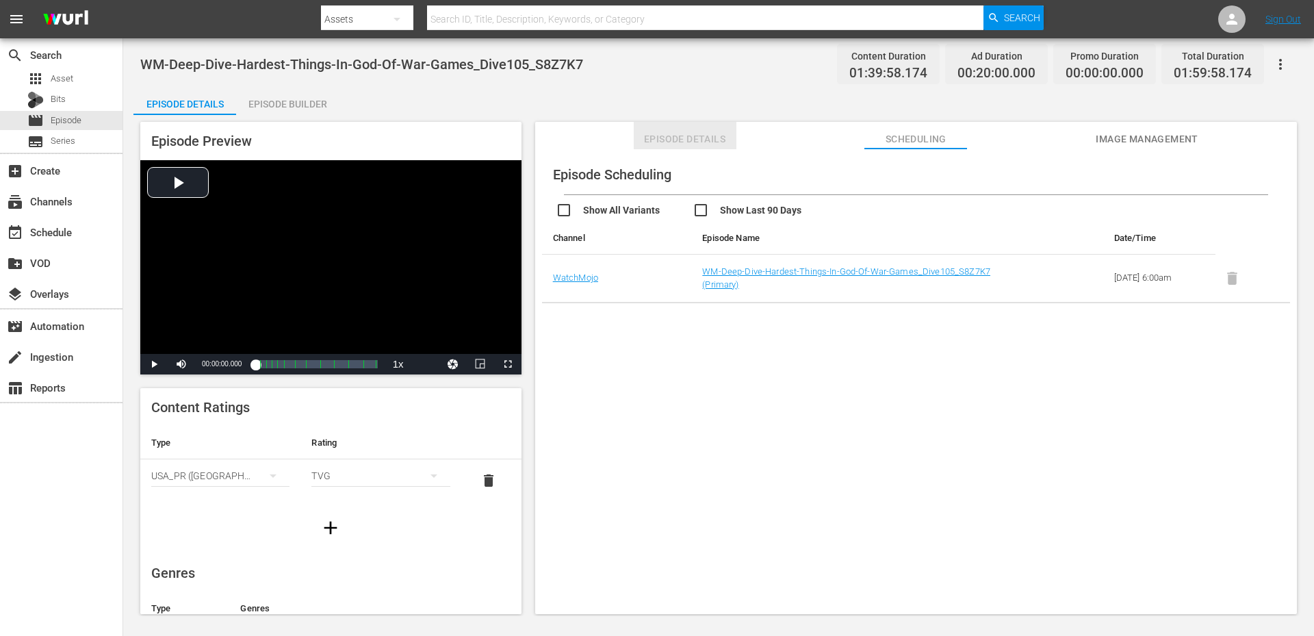
click at [686, 127] on button "Episode Details" at bounding box center [685, 135] width 103 height 27
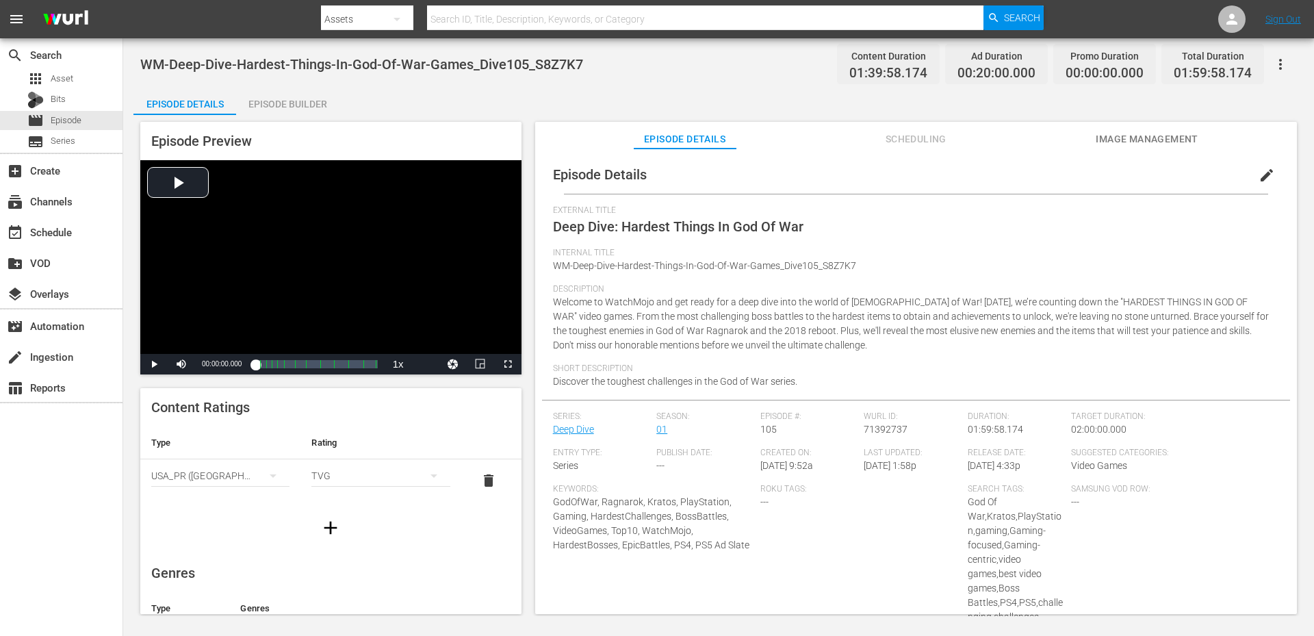
click at [1273, 62] on icon "button" at bounding box center [1280, 64] width 16 height 16
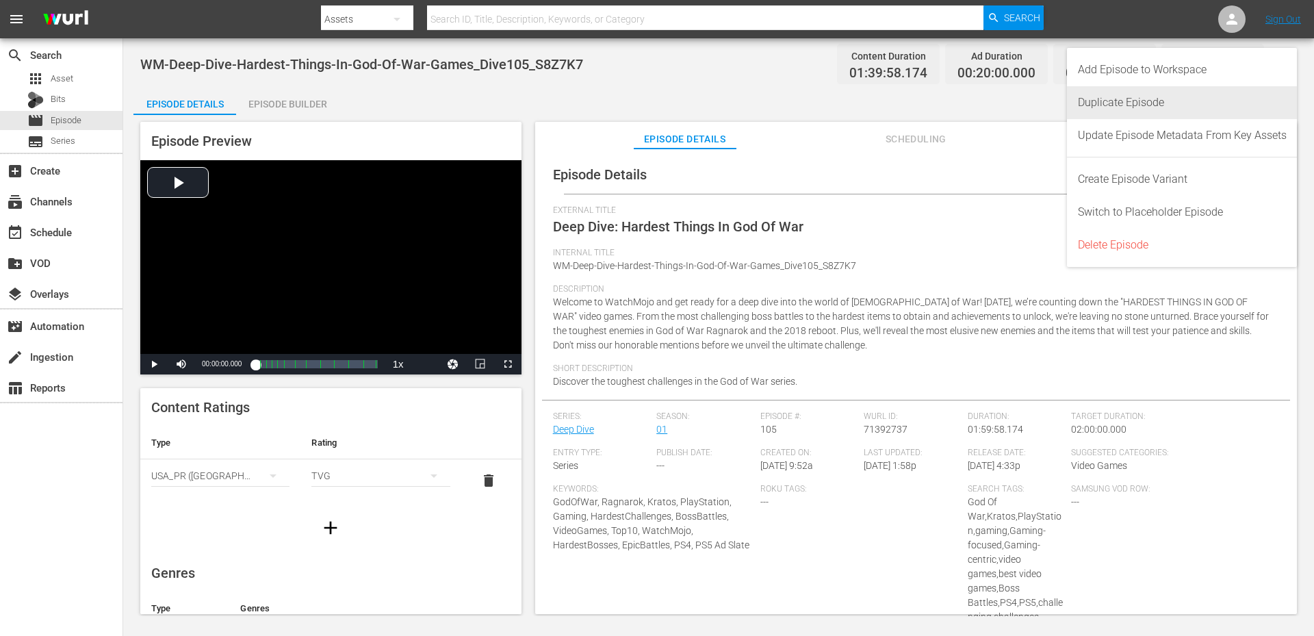
click at [1141, 96] on div "Duplicate Episode" at bounding box center [1182, 102] width 209 height 33
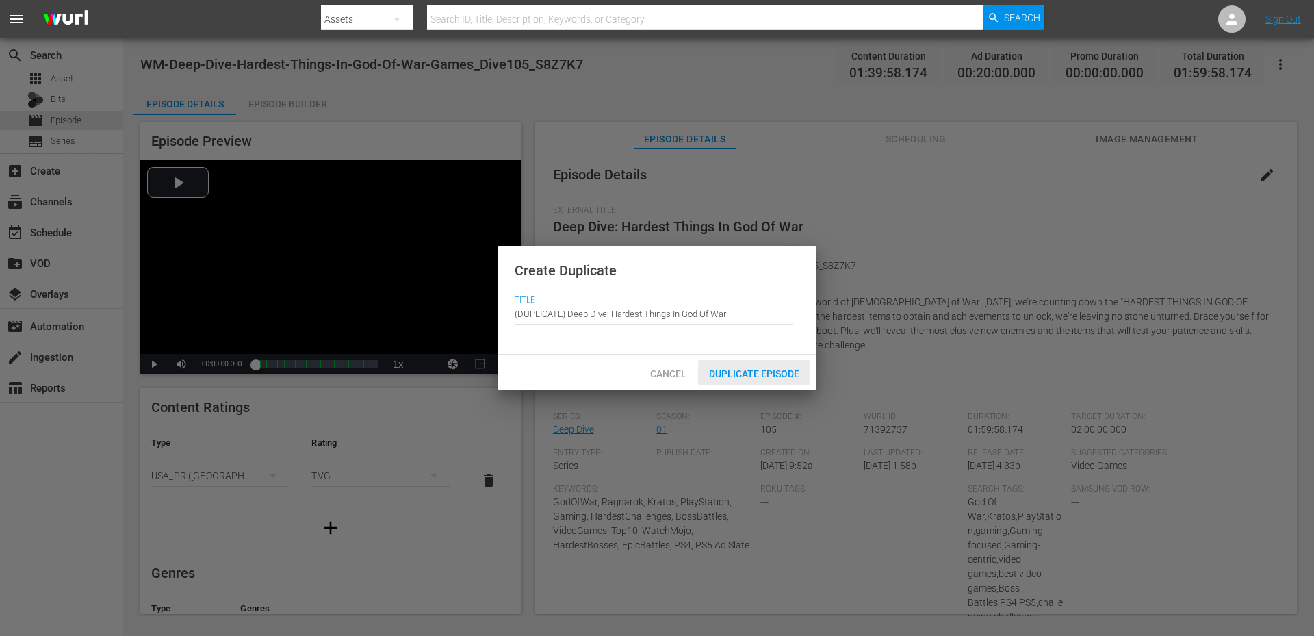
click at [718, 372] on span "Duplicate Episode" at bounding box center [754, 373] width 112 height 11
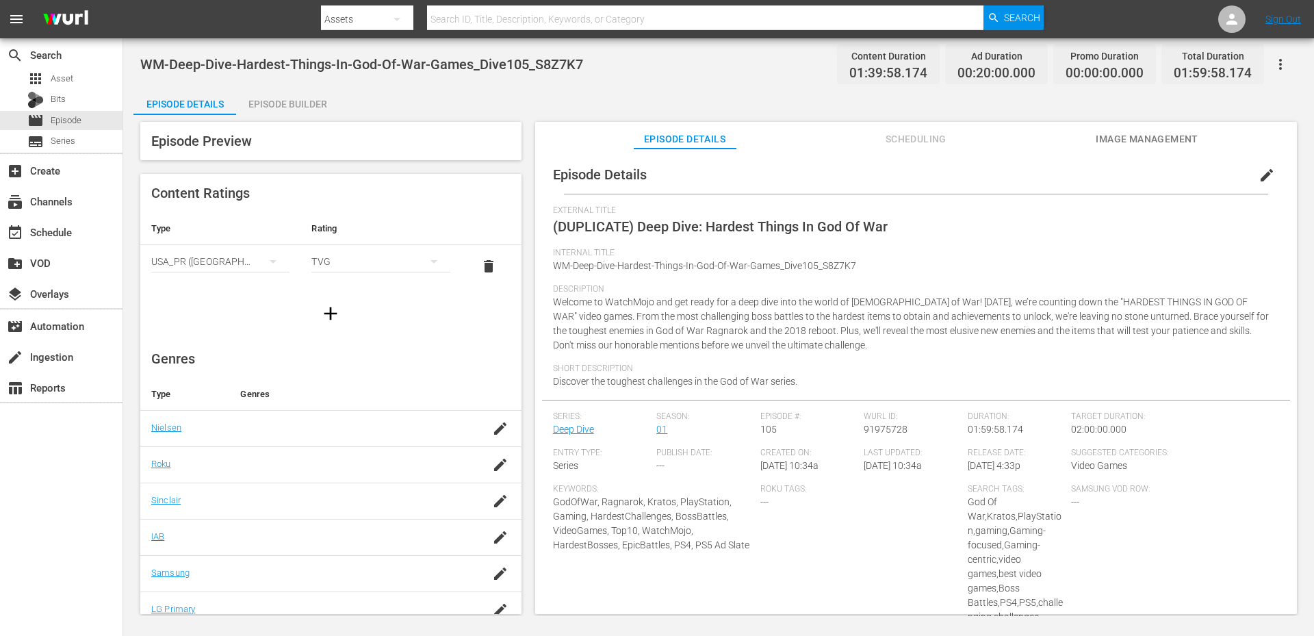
click at [282, 102] on div "Episode Builder" at bounding box center [287, 104] width 103 height 33
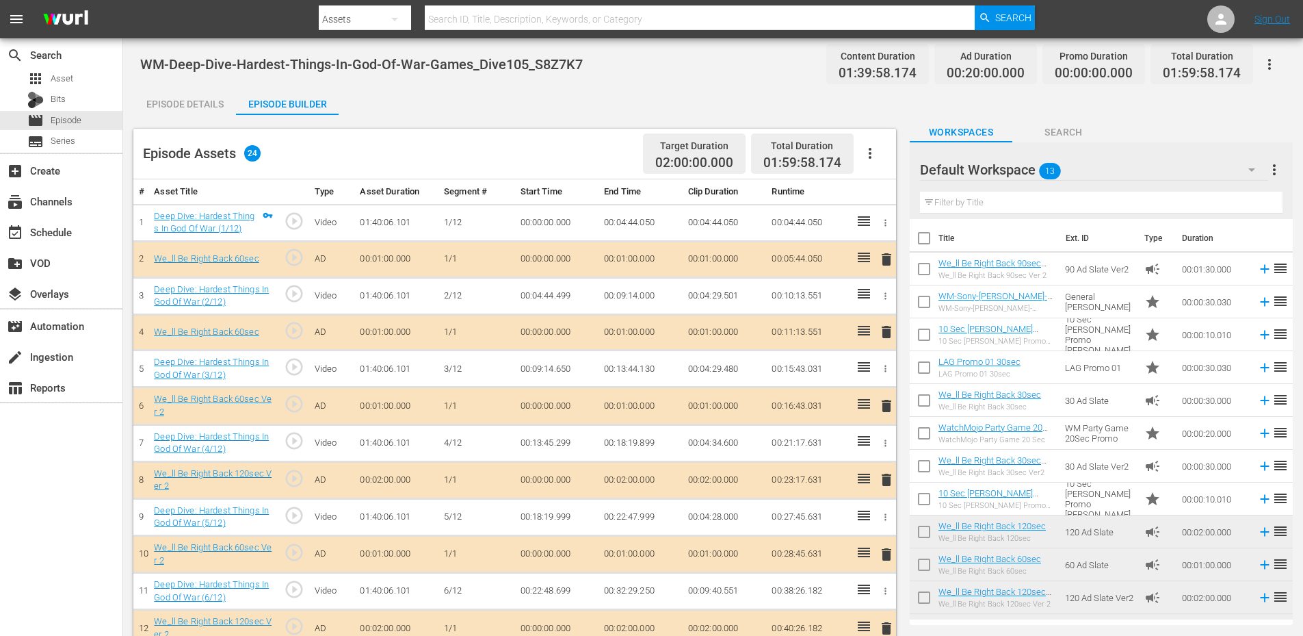
click at [177, 97] on div "Episode Details" at bounding box center [184, 104] width 103 height 33
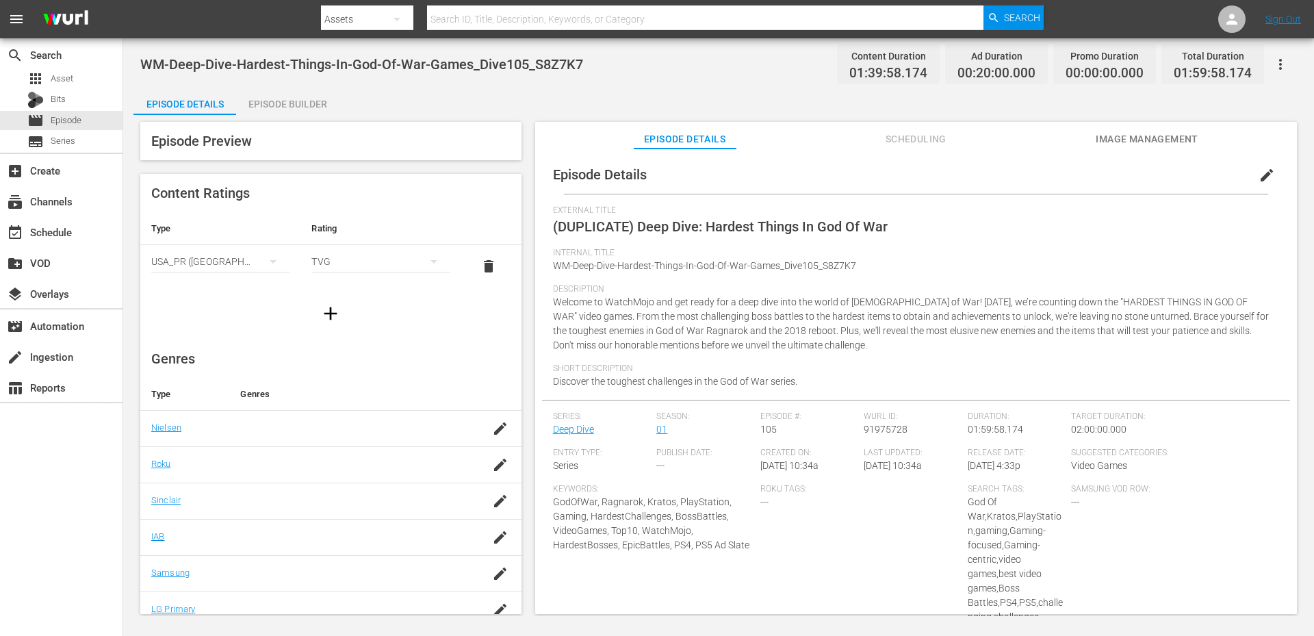
click at [1258, 170] on span "edit" at bounding box center [1266, 175] width 16 height 16
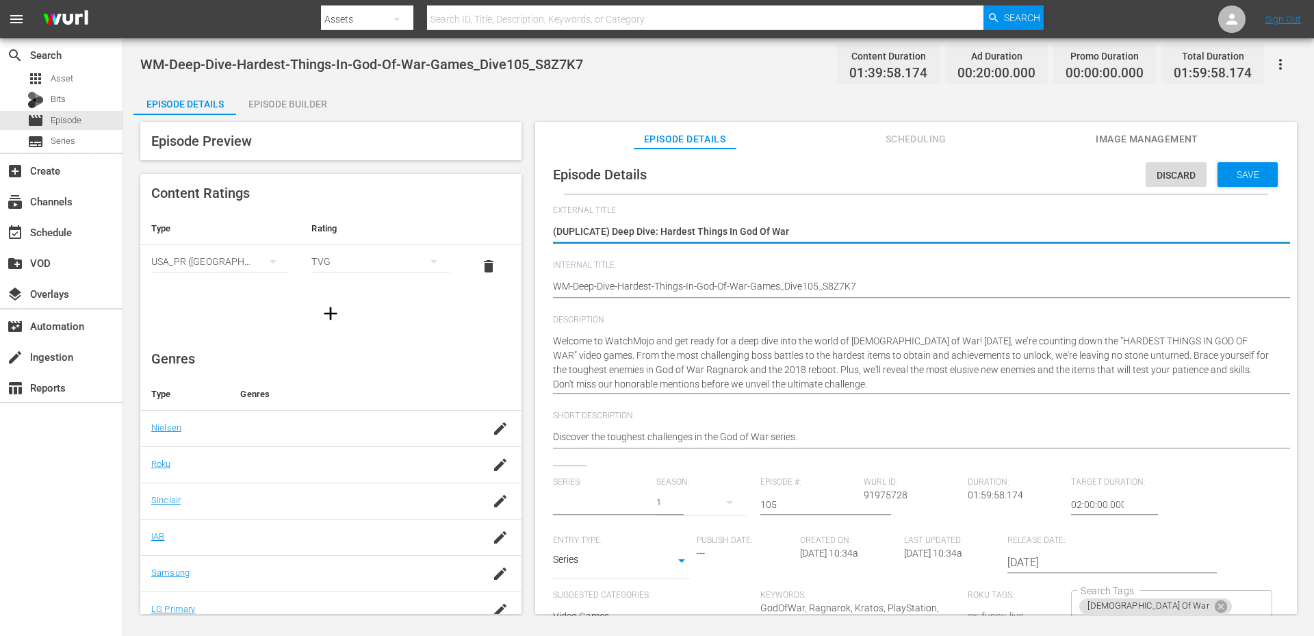
type input "Deep Dive"
click at [584, 232] on textarea "(DUPLICATE) Deep Dive: Hardest Things In God Of War" at bounding box center [912, 232] width 719 height 16
type textarea "() Deep Dive: Hardest Things In God Of War"
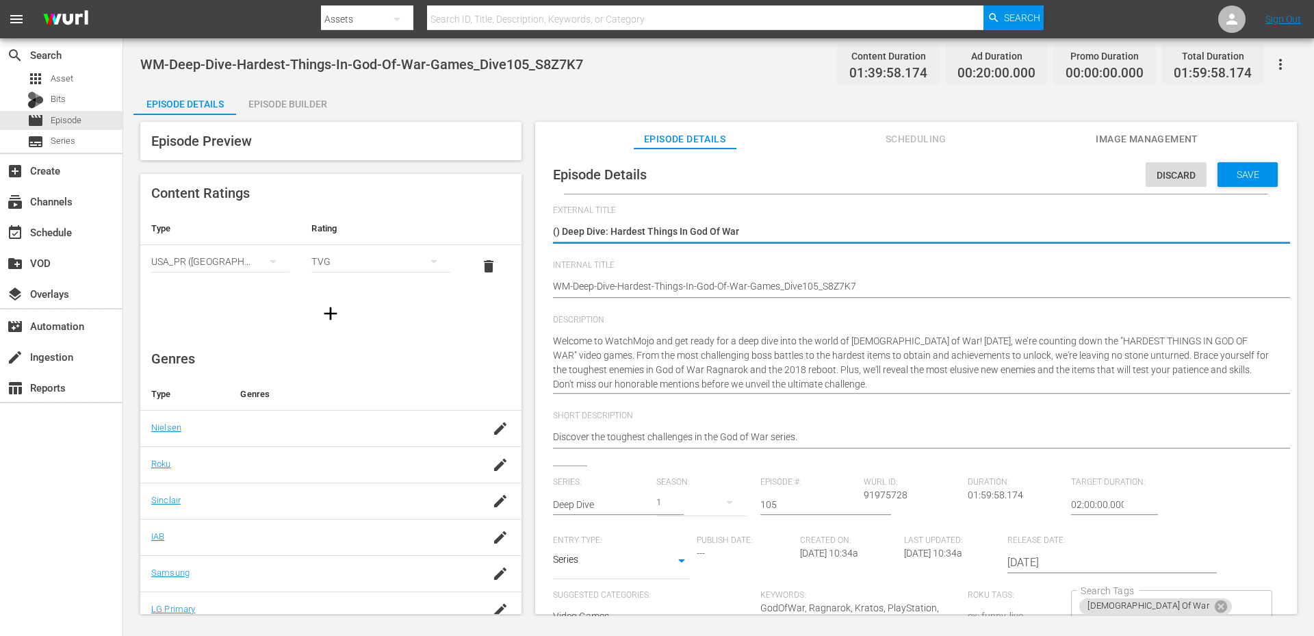
type textarea "( Deep Dive: Hardest Things In God Of War"
type textarea "(Deep Dive: Hardest Things In God Of War"
type textarea "Deep Dive: Hardest Things In God Of War"
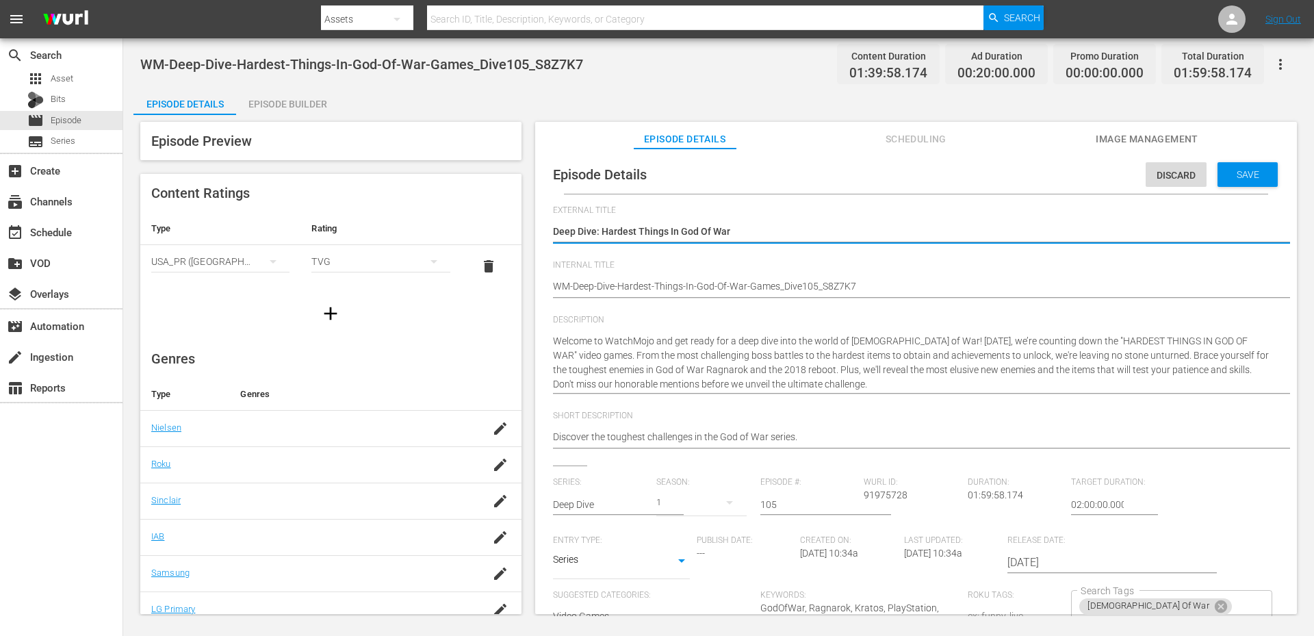
type textarea "Deep Dive: Hardest Things In God Of War"
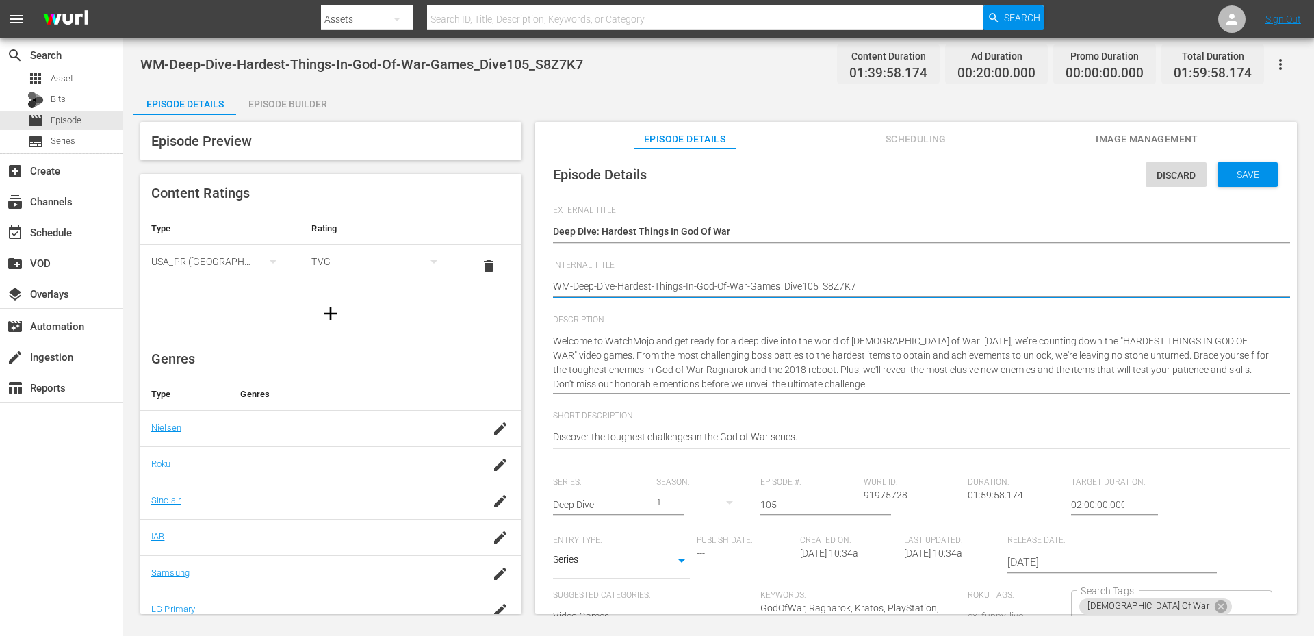
type textarea "(WM-Deep-Dive-Hardest-Things-In-God-Of-War-Games_Dive105_S8Z7K7"
type textarea "(MWM-Deep-Dive-Hardest-Things-In-God-Of-War-Games_Dive105_S8Z7K7"
type textarea "(MPWM-Deep-Dive-Hardest-Things-In-God-Of-War-Games_Dive105_S8Z7K7"
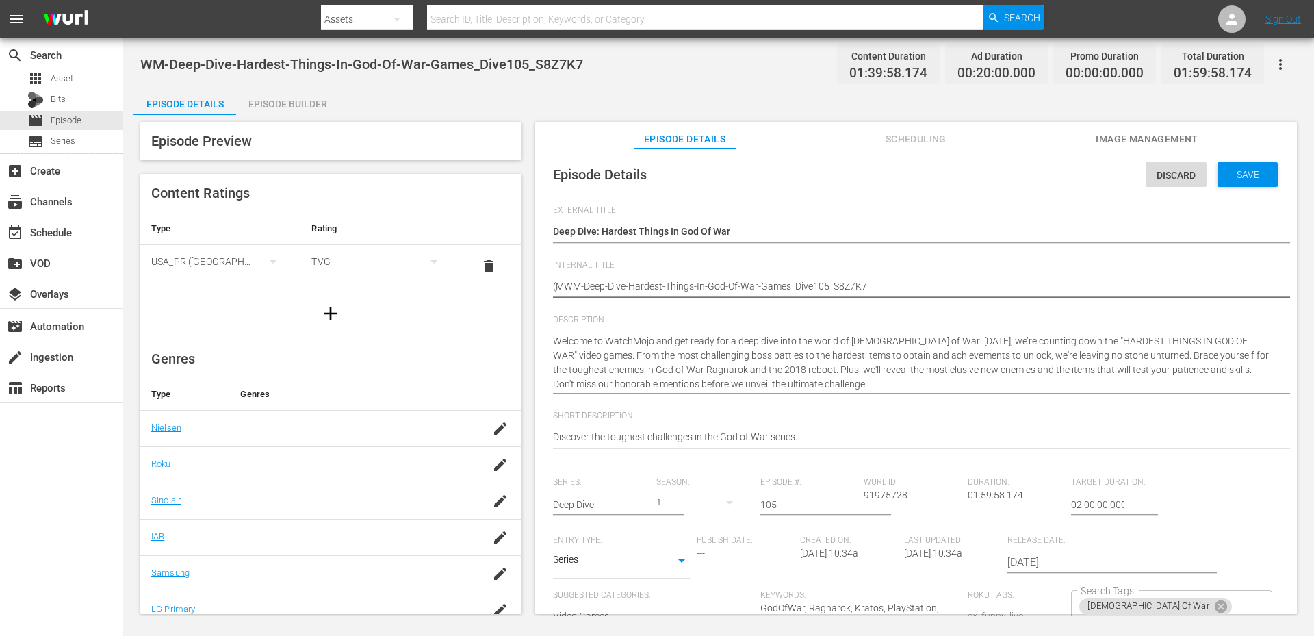
type textarea "(MPWM-Deep-Dive-Hardest-Things-In-God-Of-War-Games_Dive105_S8Z7K7"
type textarea "(MP)WM-Deep-Dive-Hardest-Things-In-God-Of-War-Games_Dive105_S8Z7K7"
type textarea "(MP) WM-Deep-Dive-Hardest-Things-In-God-Of-War-Games_Dive105_S8Z7K7"
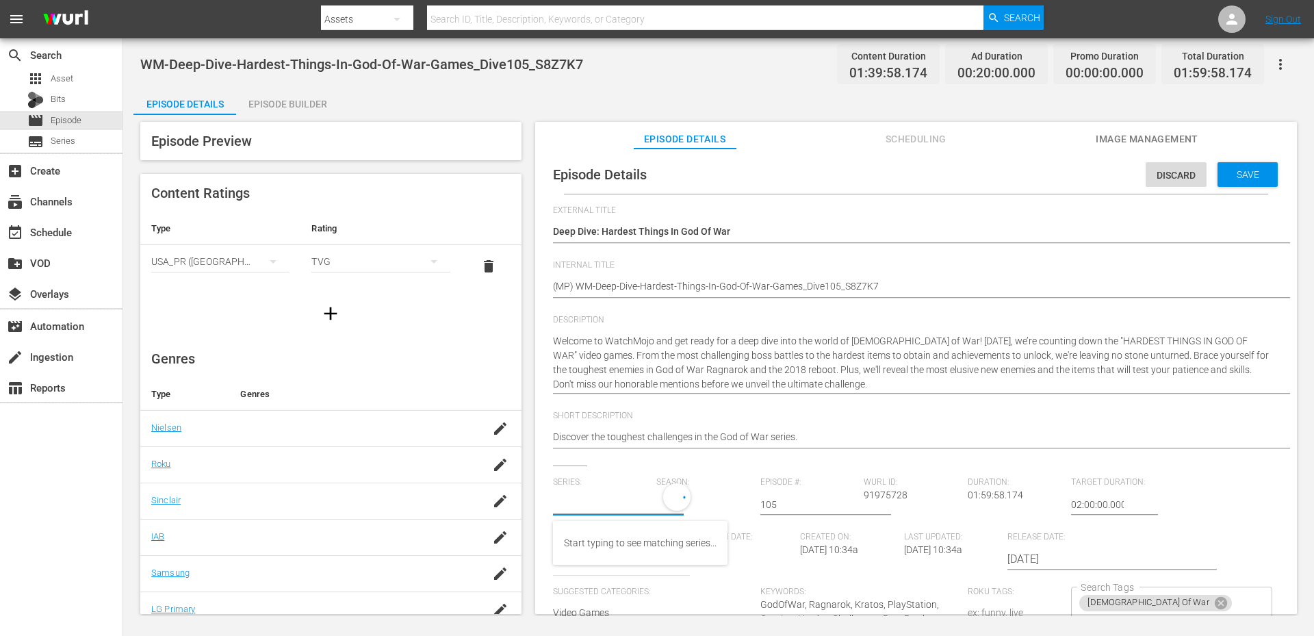
drag, startPoint x: 452, startPoint y: 495, endPoint x: 351, endPoint y: 514, distance: 102.3
click at [352, 514] on div "Episode Preview Content Ratings Type Rating Select Rating Type [GEOGRAPHIC_DATA…" at bounding box center [718, 370] width 1170 height 510
click at [595, 541] on div "MojoPlays Deep Dives" at bounding box center [618, 542] width 108 height 33
type input "MojoPlays Deep Dives"
click at [1240, 169] on span "Save" at bounding box center [1247, 174] width 44 height 11
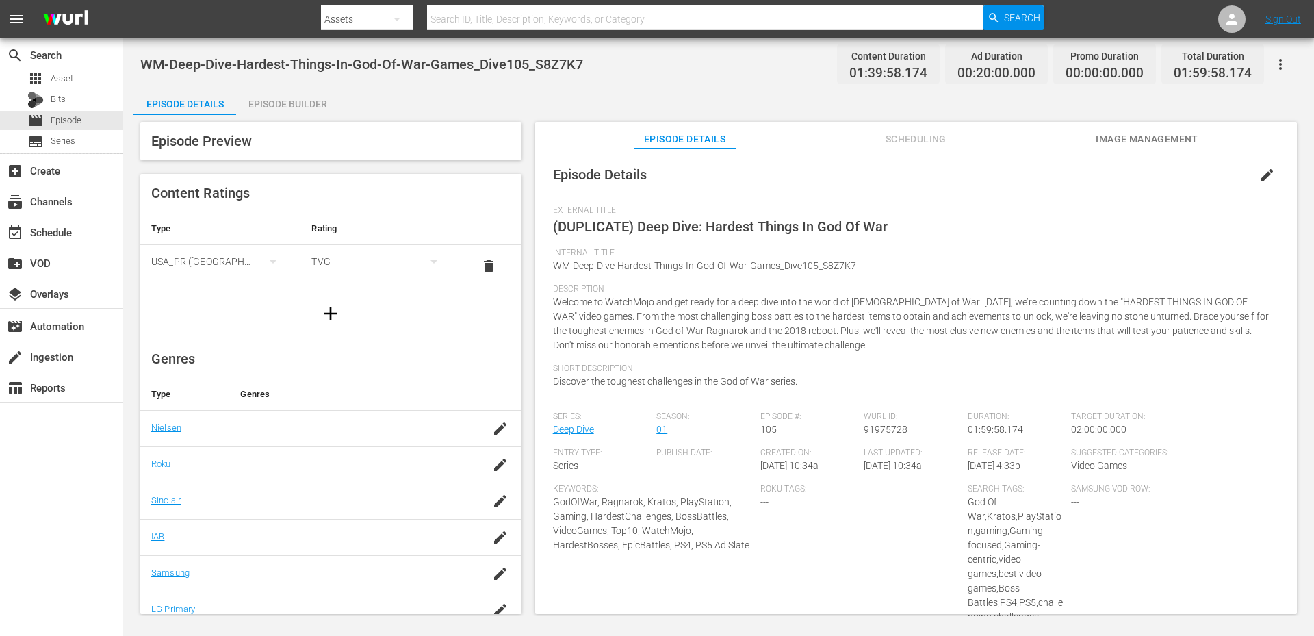
click at [291, 105] on div "Episode Builder" at bounding box center [287, 104] width 103 height 33
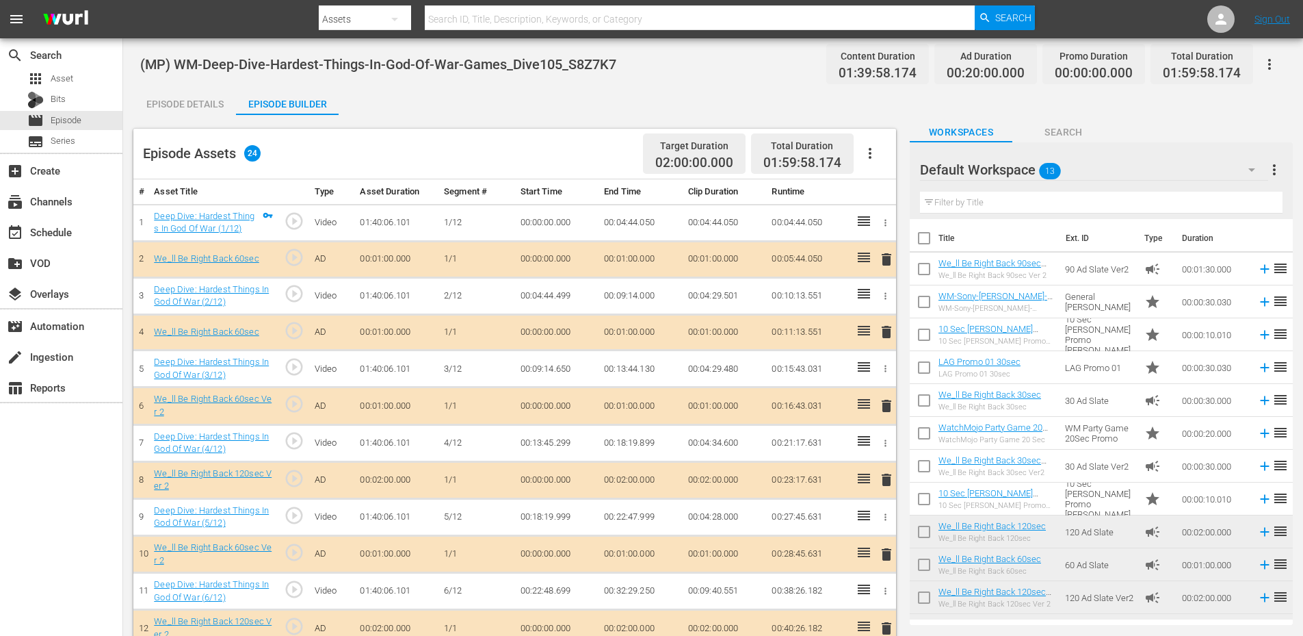
click at [1081, 167] on div "Default Workspace 13" at bounding box center [1094, 170] width 348 height 38
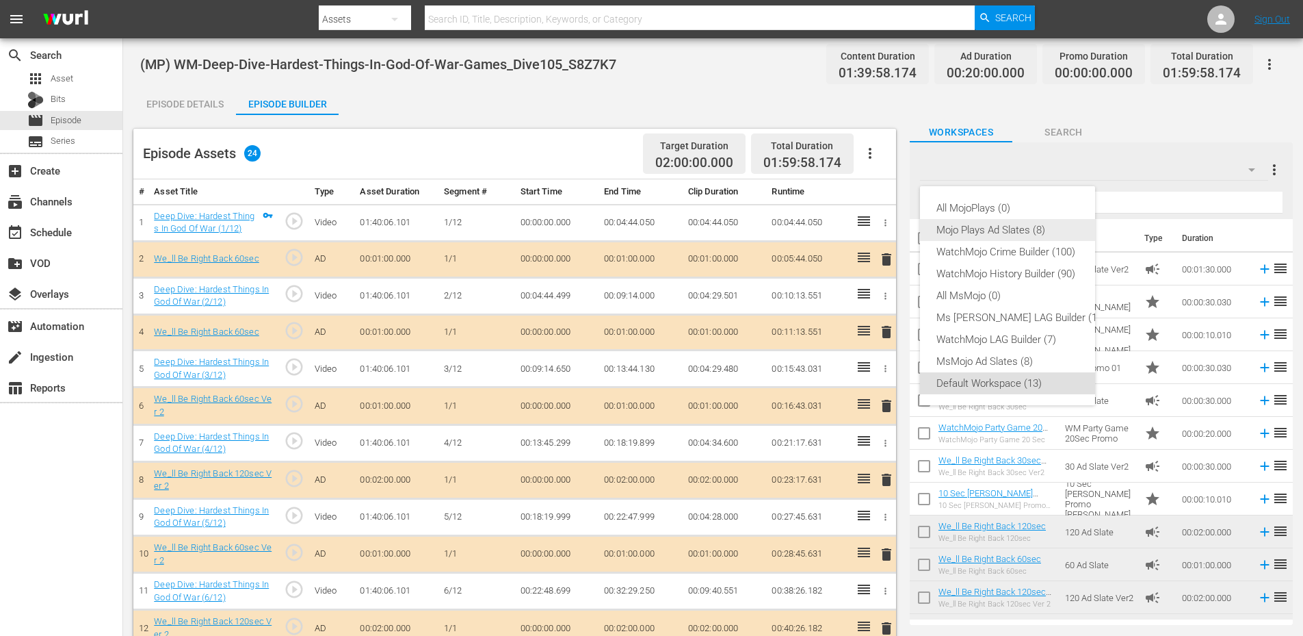
click at [1004, 231] on div "Mojo Plays Ad Slates (8)" at bounding box center [1022, 230] width 170 height 22
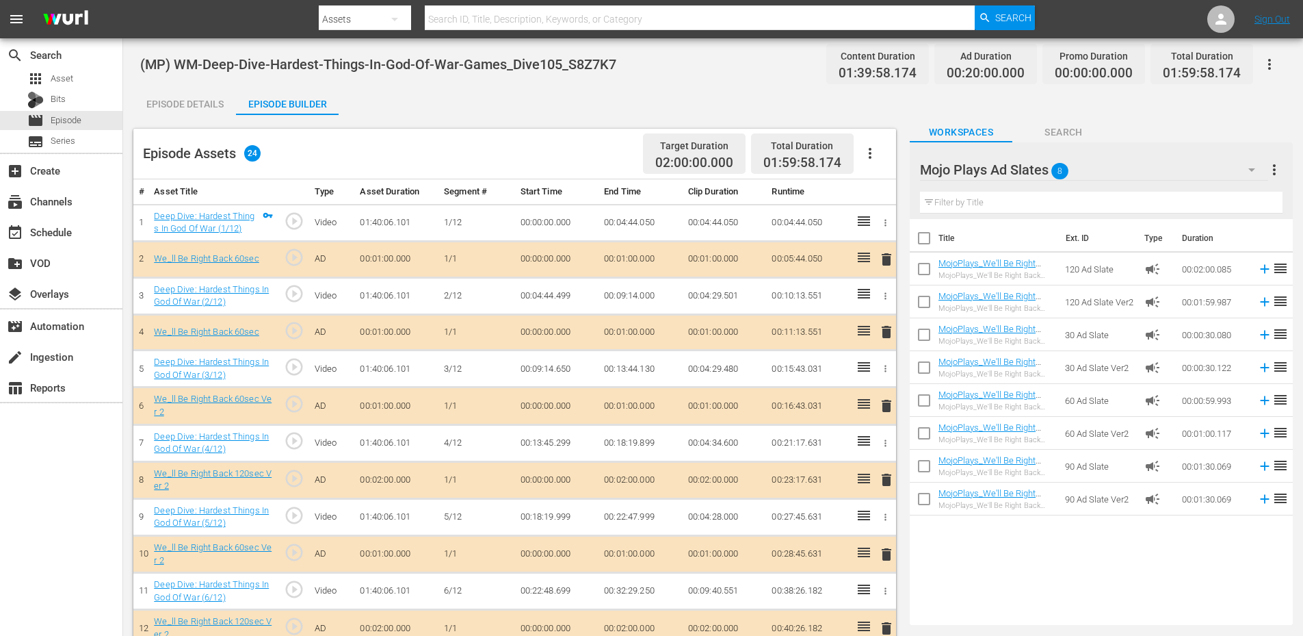
click at [972, 196] on input "text" at bounding box center [1101, 203] width 363 height 22
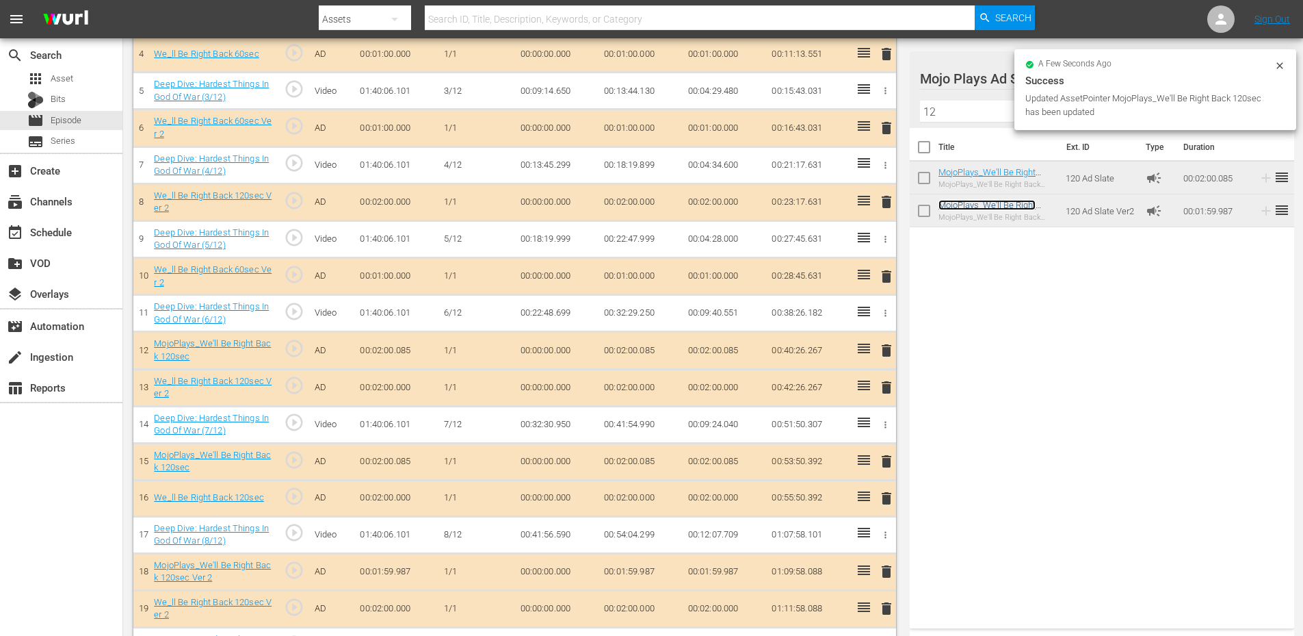
scroll to position [283, 0]
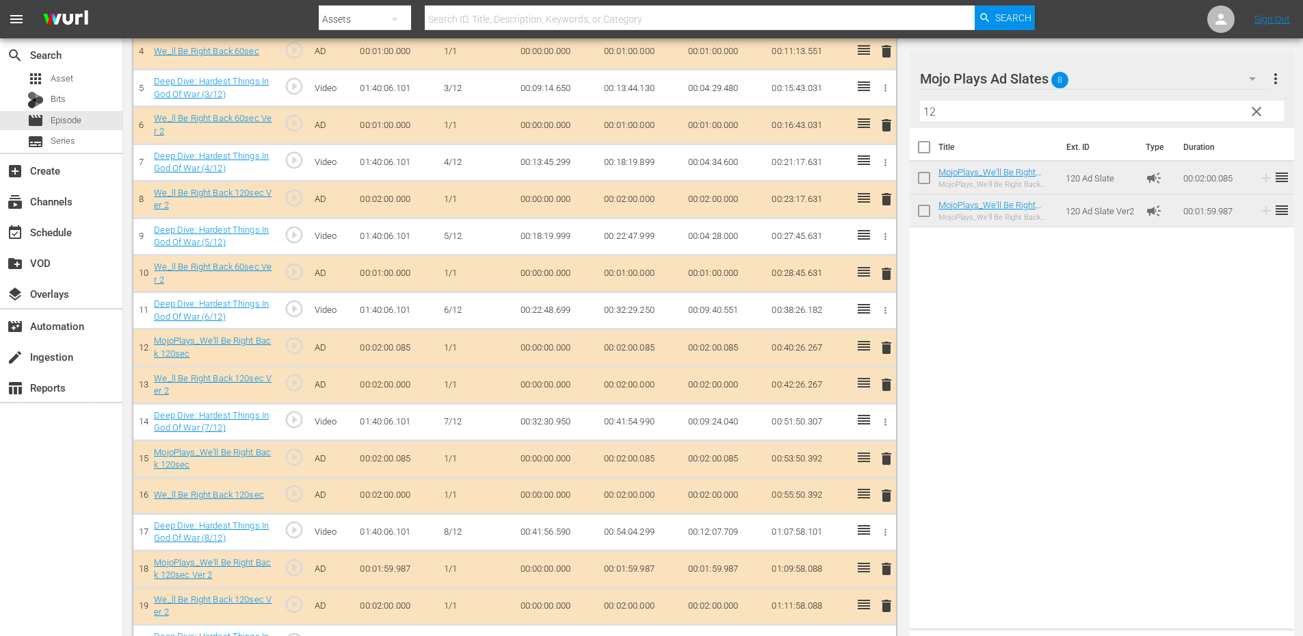
drag, startPoint x: 954, startPoint y: 109, endPoint x: 869, endPoint y: 101, distance: 85.9
click at [869, 101] on div "Episode Assets 31 Target Duration 02:00:00.000 Total Duration 02:13:58.475 # As…" at bounding box center [713, 450] width 1160 height 1236
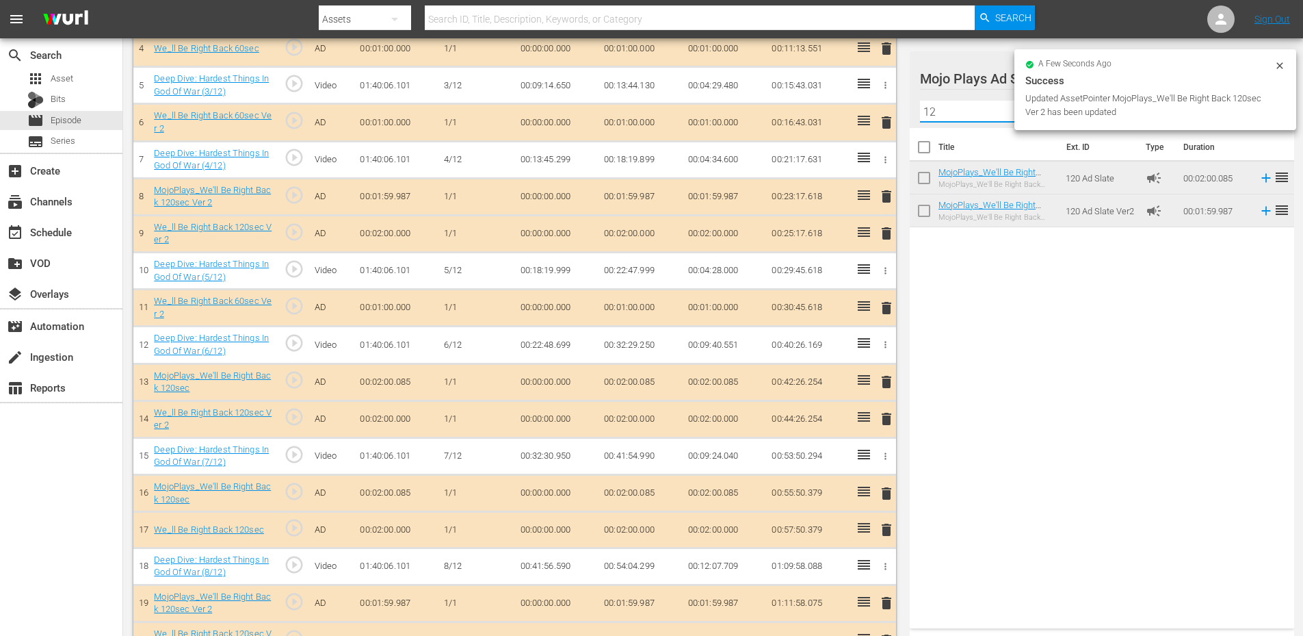
scroll to position [281, 0]
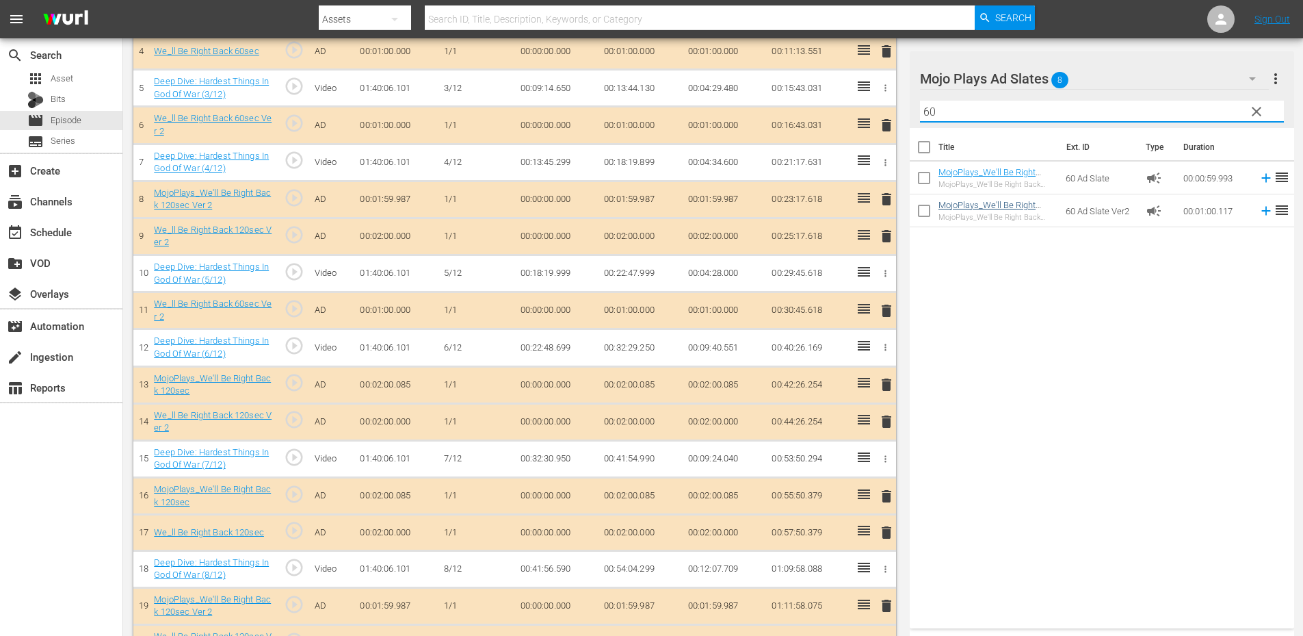
type input "60"
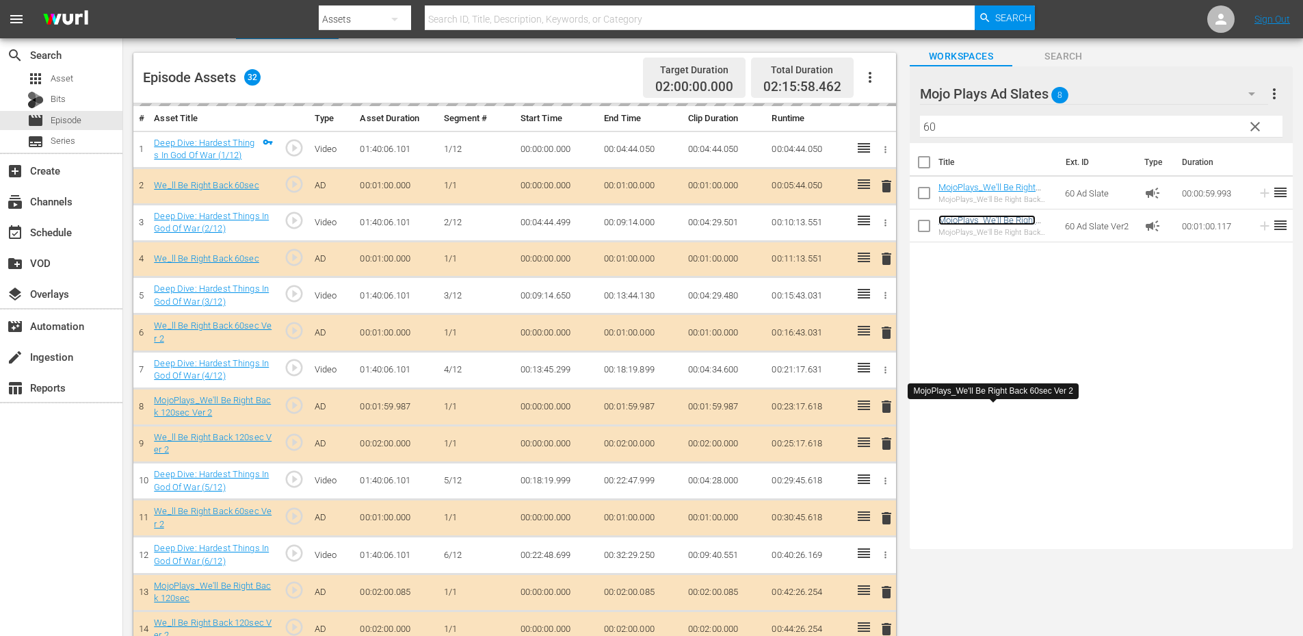
scroll to position [0, 0]
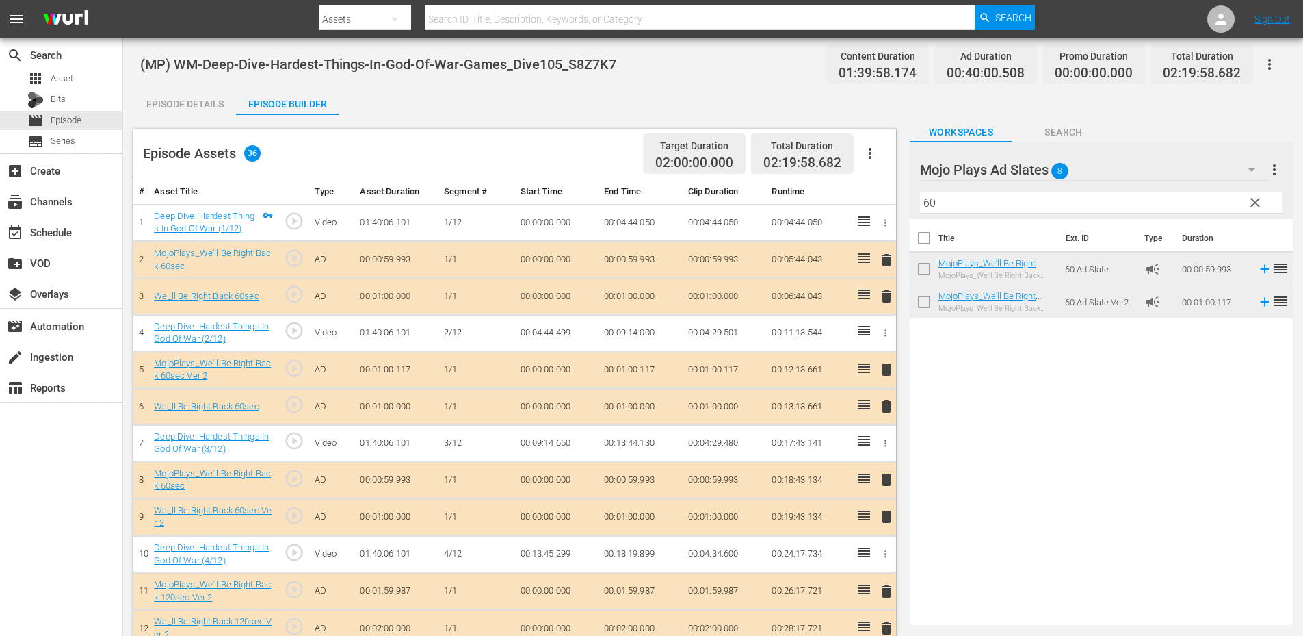
click at [886, 294] on span "delete" at bounding box center [887, 296] width 16 height 16
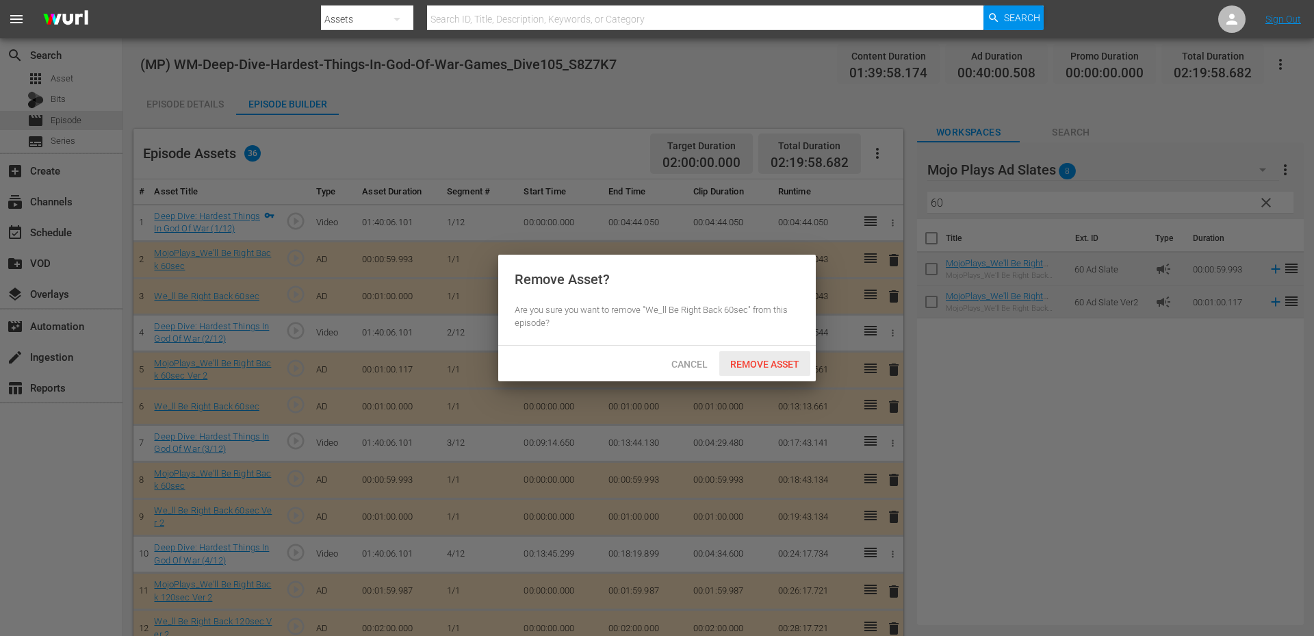
click at [759, 370] on div "Remove Asset" at bounding box center [764, 363] width 91 height 25
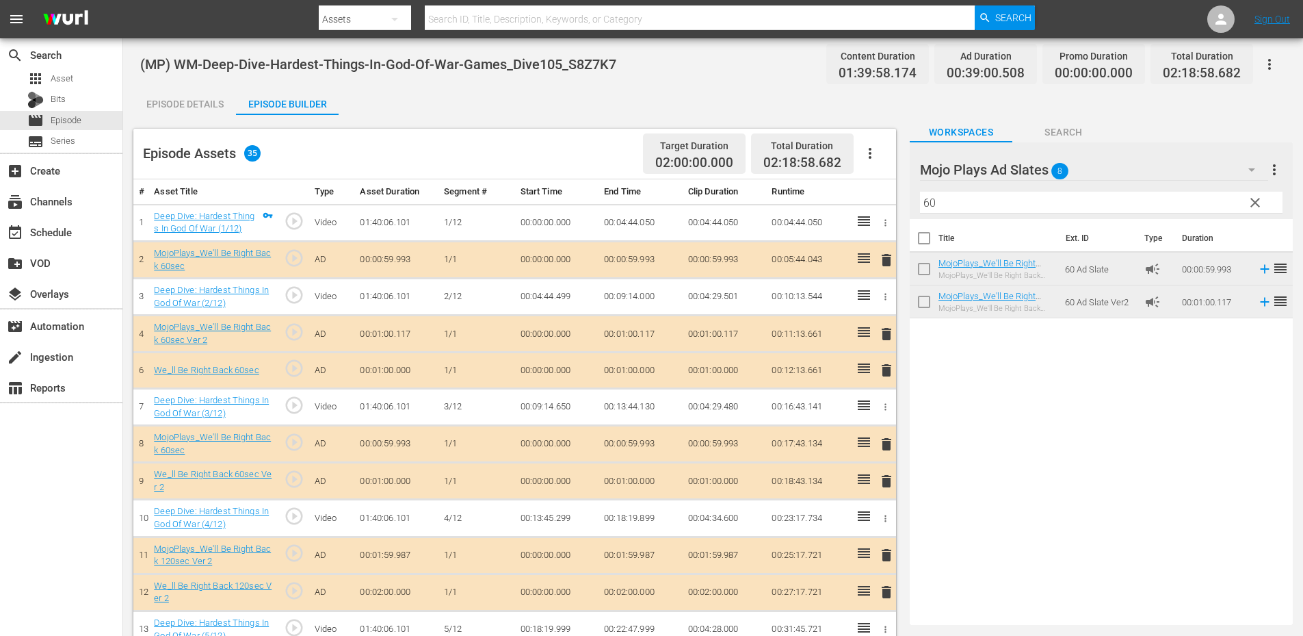
click at [888, 369] on span "delete" at bounding box center [887, 370] width 16 height 16
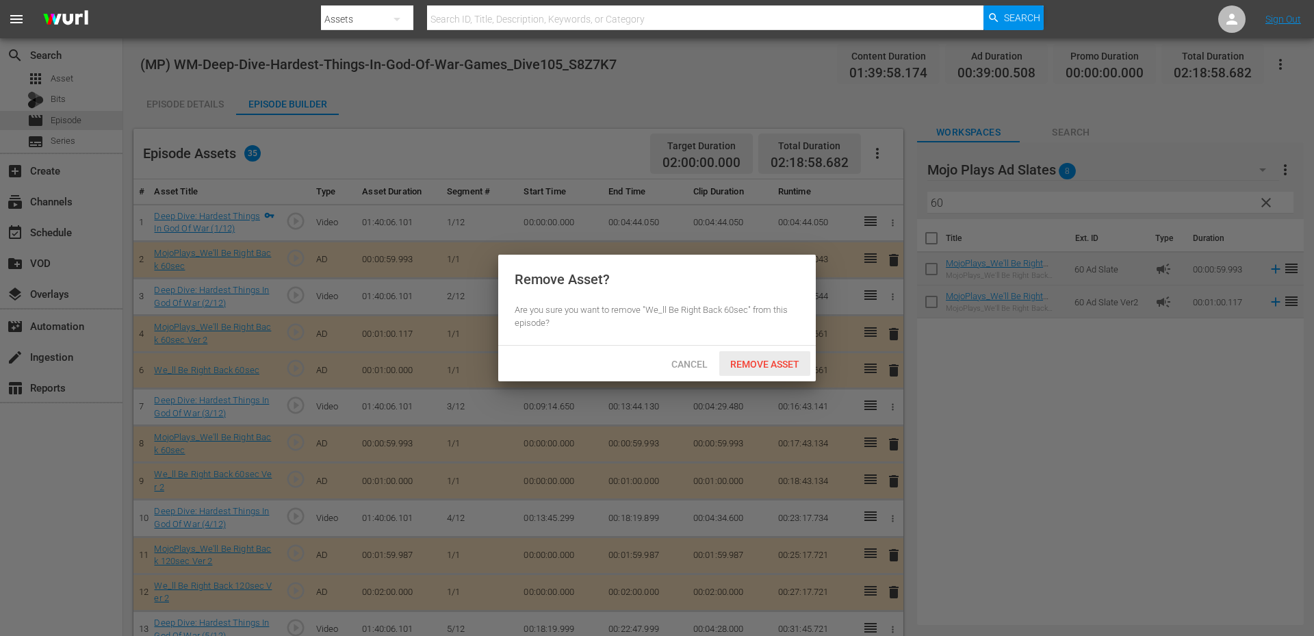
click at [761, 356] on div "Remove Asset" at bounding box center [764, 363] width 91 height 25
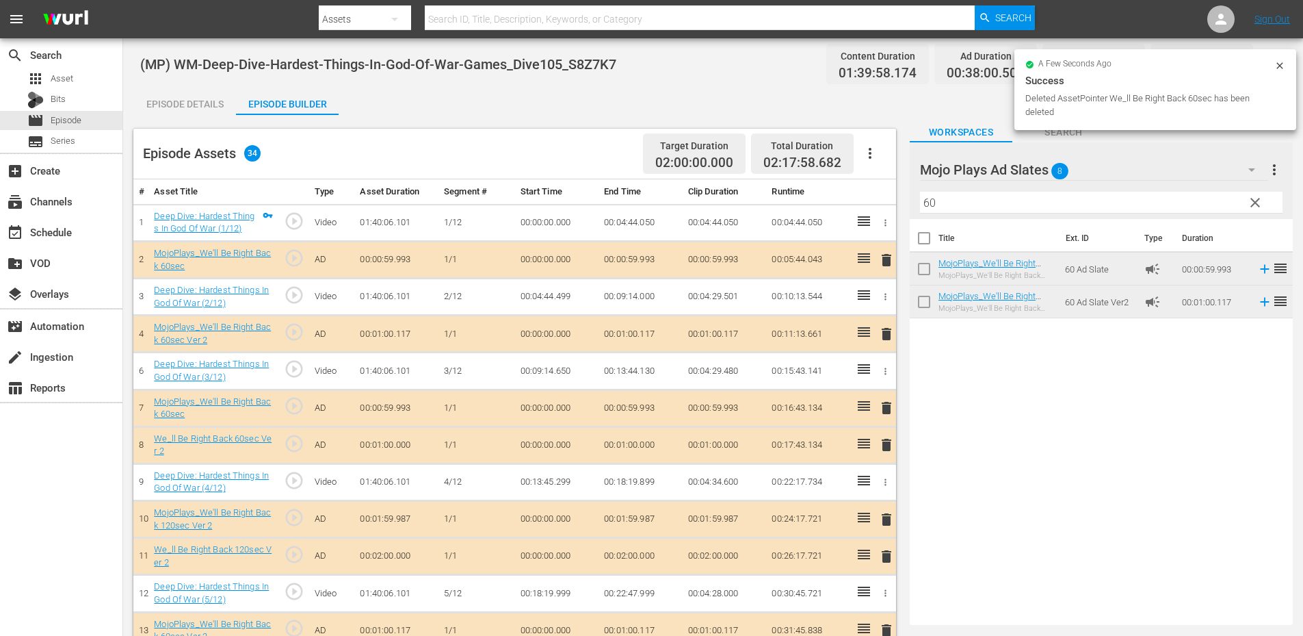
click at [887, 441] on span "delete" at bounding box center [887, 445] width 16 height 16
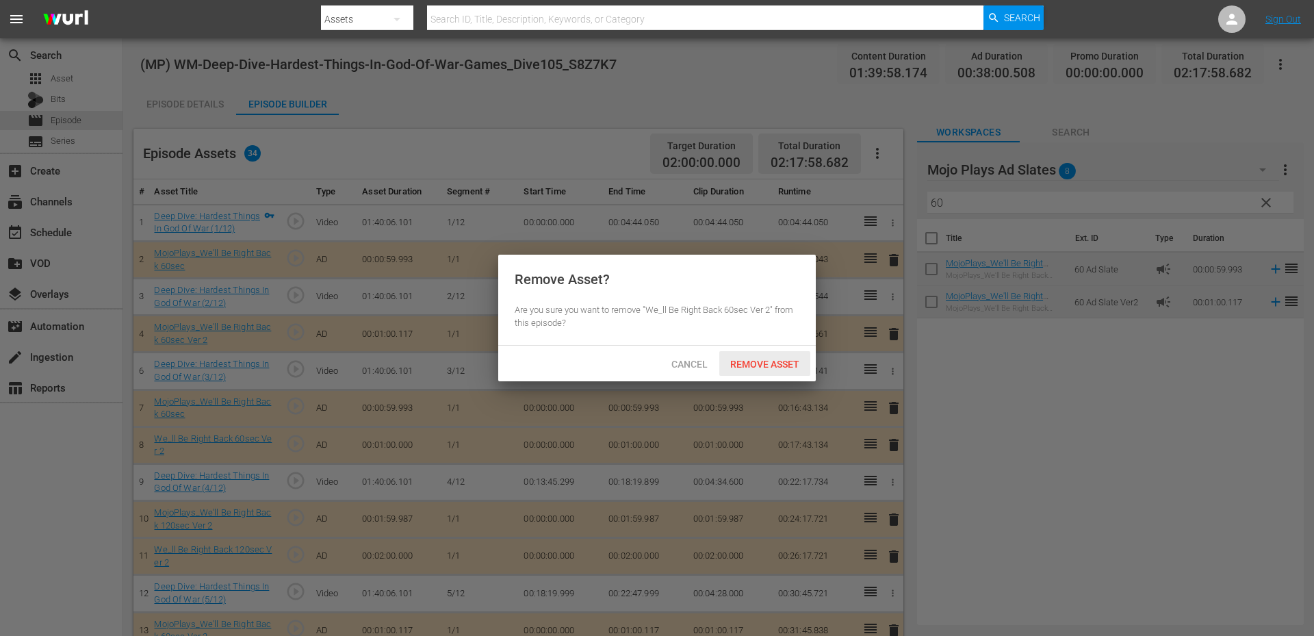
click at [759, 359] on span "Remove Asset" at bounding box center [764, 364] width 91 height 11
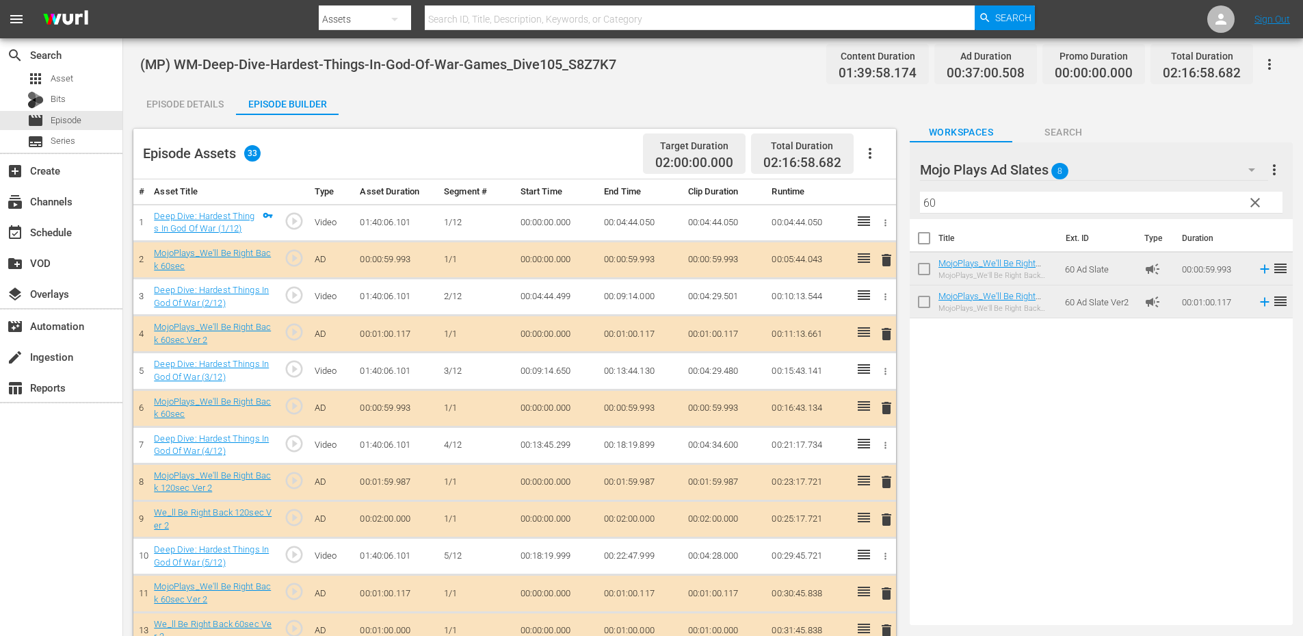
click at [887, 516] on span "delete" at bounding box center [887, 519] width 16 height 16
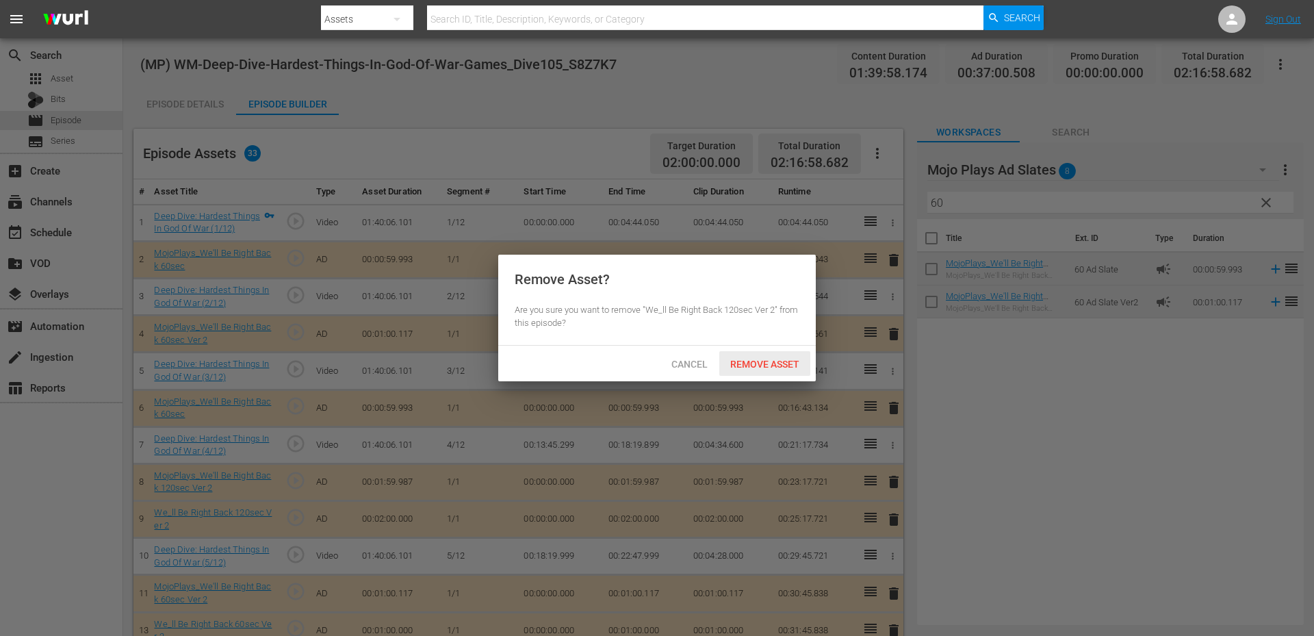
click at [736, 359] on span "Remove Asset" at bounding box center [764, 364] width 91 height 11
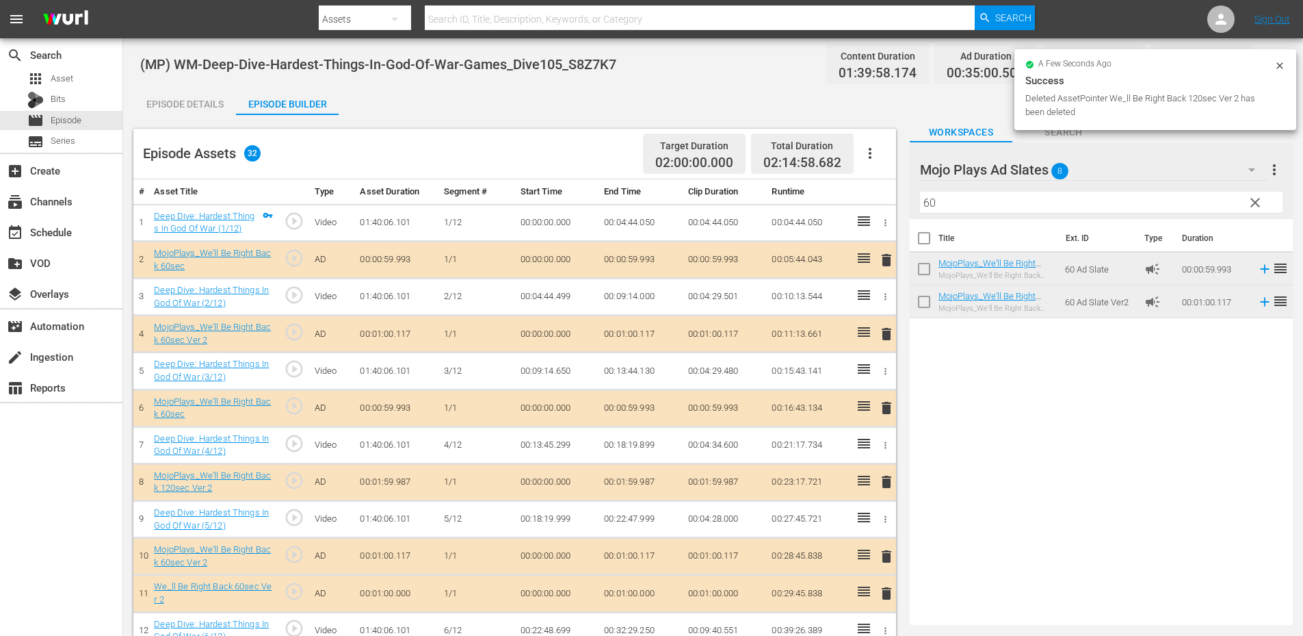
click at [885, 591] on span "delete" at bounding box center [887, 593] width 16 height 16
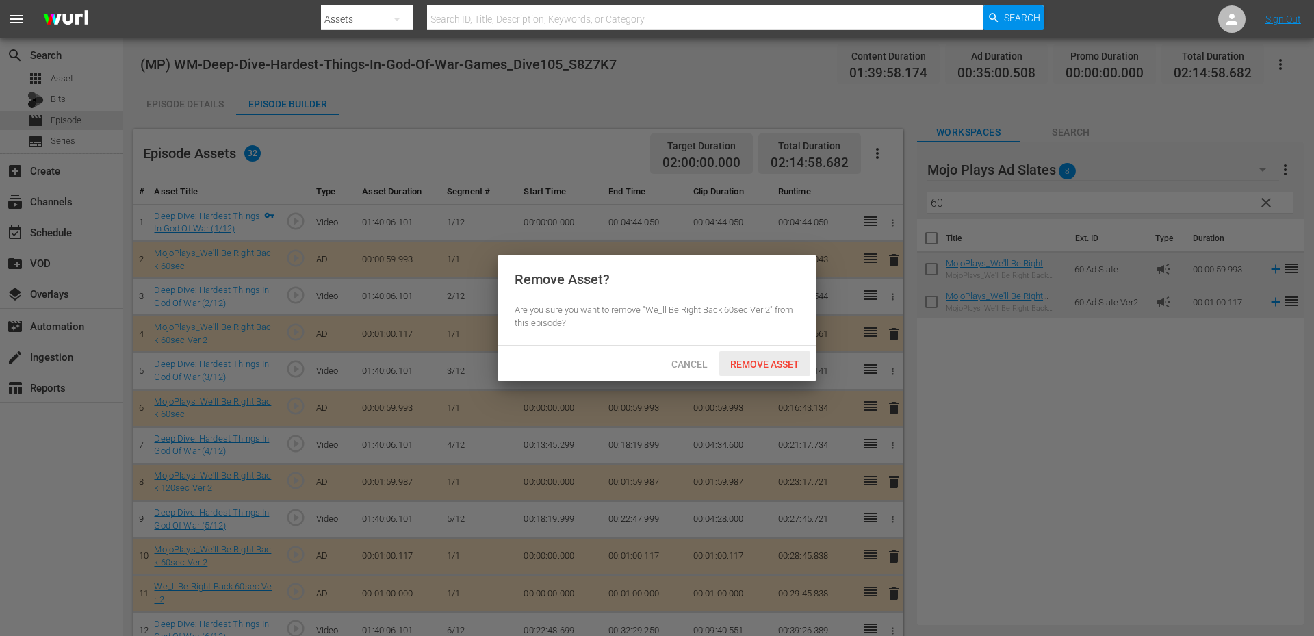
click at [746, 359] on span "Remove Asset" at bounding box center [764, 364] width 91 height 11
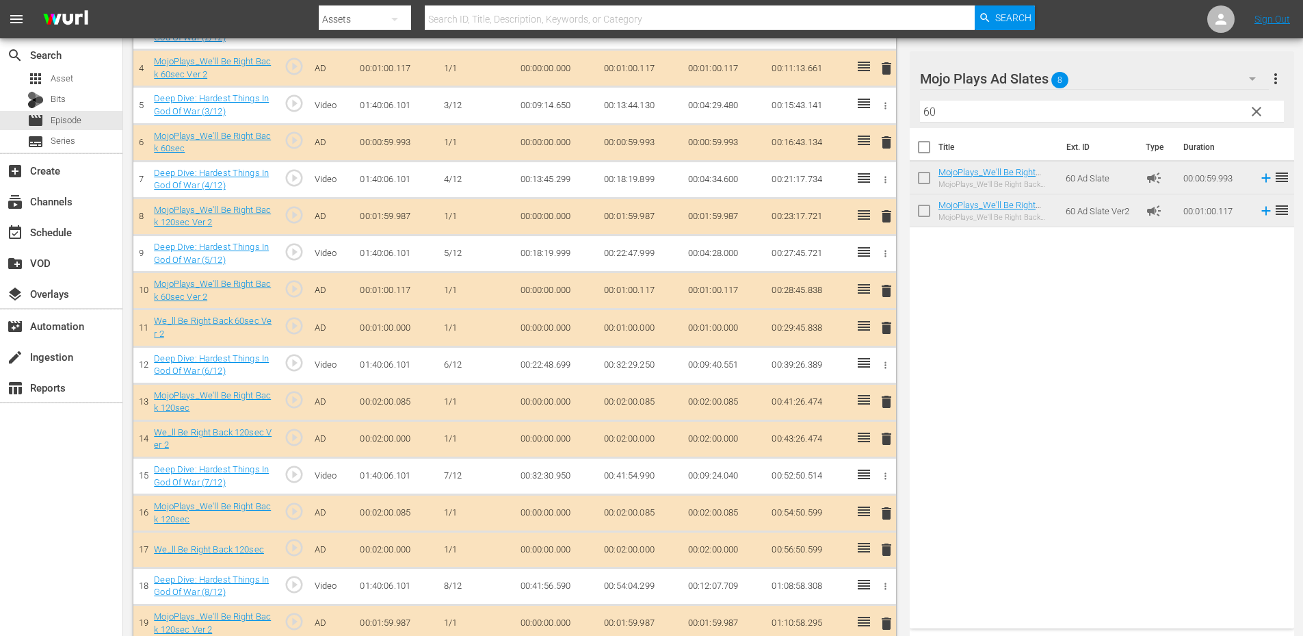
scroll to position [274, 0]
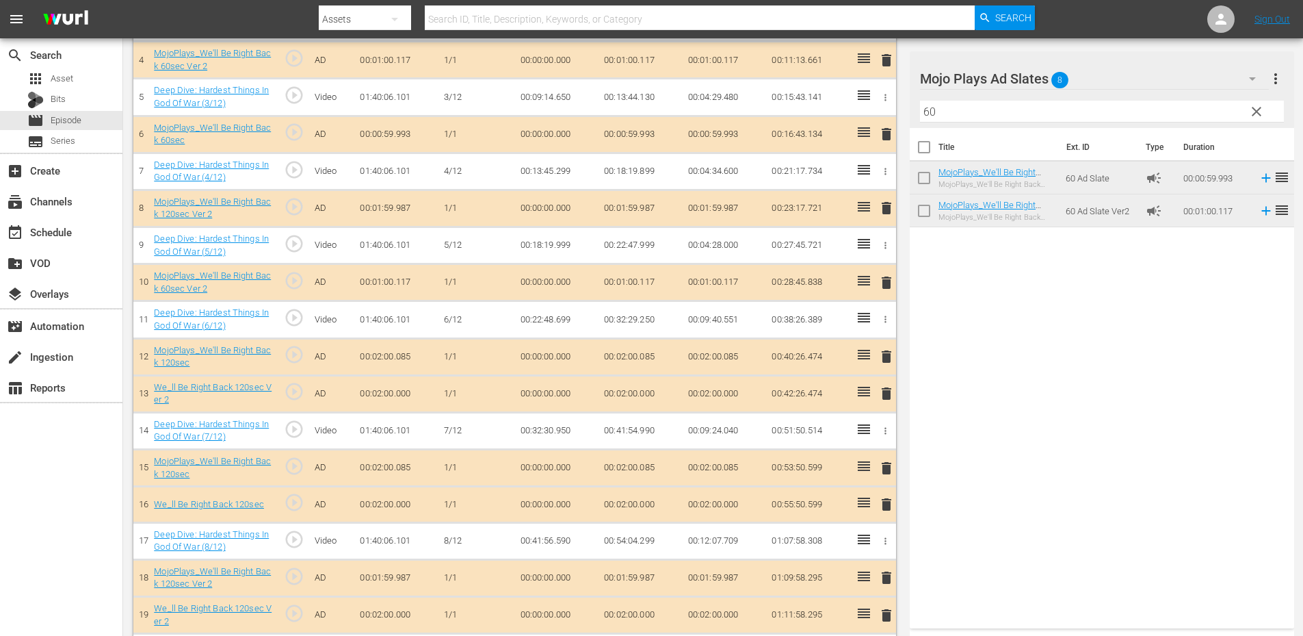
click at [886, 391] on span "delete" at bounding box center [887, 393] width 16 height 16
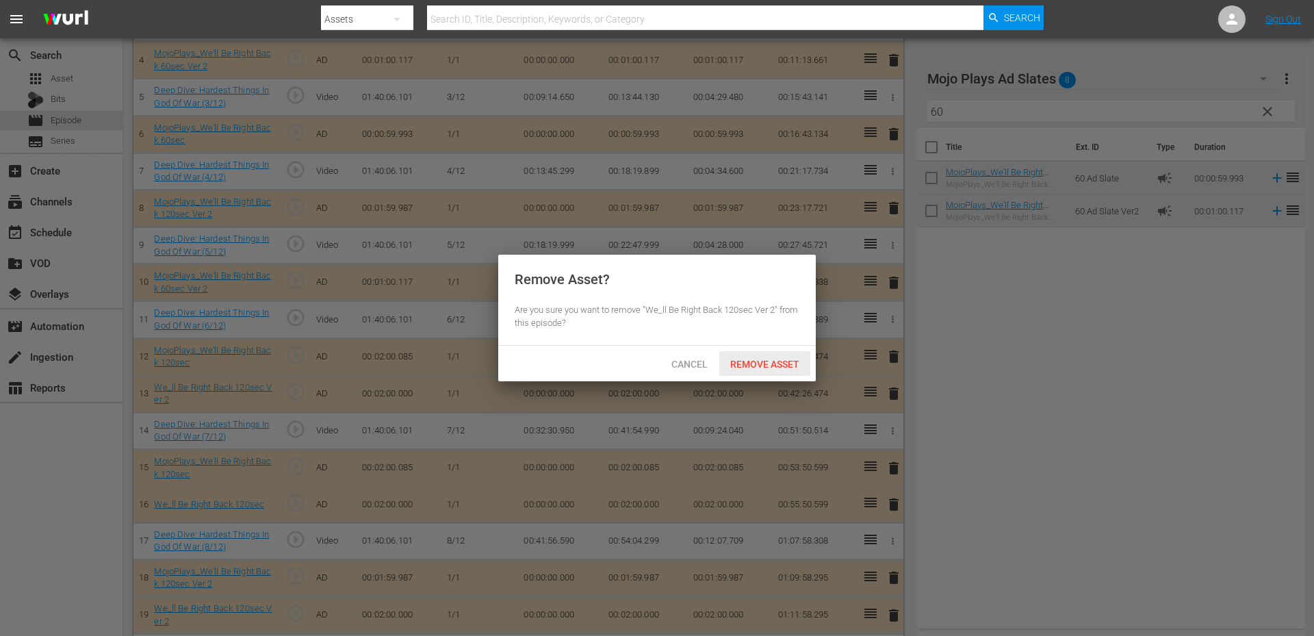
click at [755, 359] on span "Remove Asset" at bounding box center [764, 364] width 91 height 11
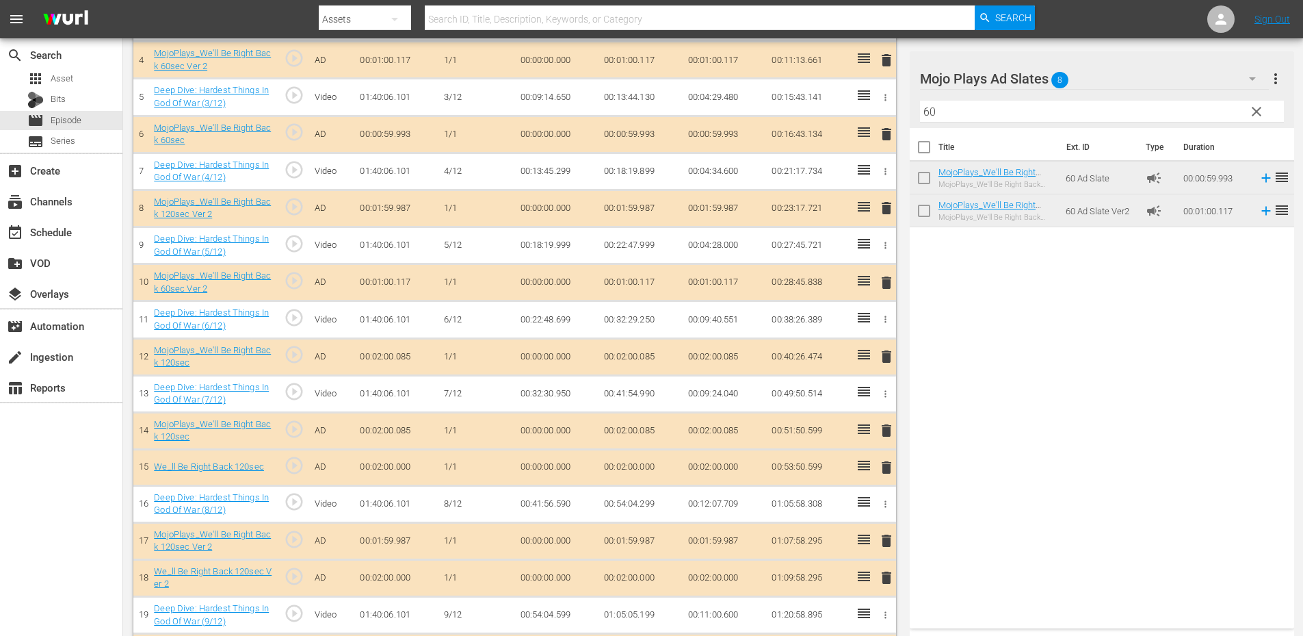
click at [886, 469] on span "delete" at bounding box center [887, 467] width 16 height 16
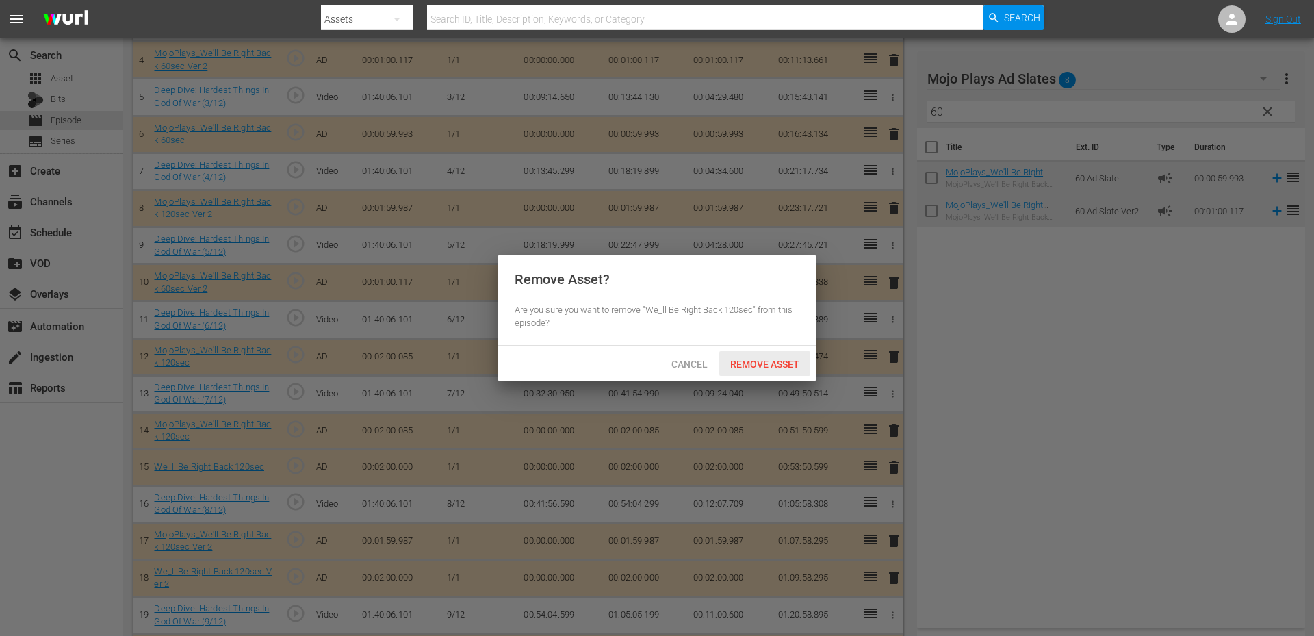
click at [748, 367] on span "Remove Asset" at bounding box center [764, 364] width 91 height 11
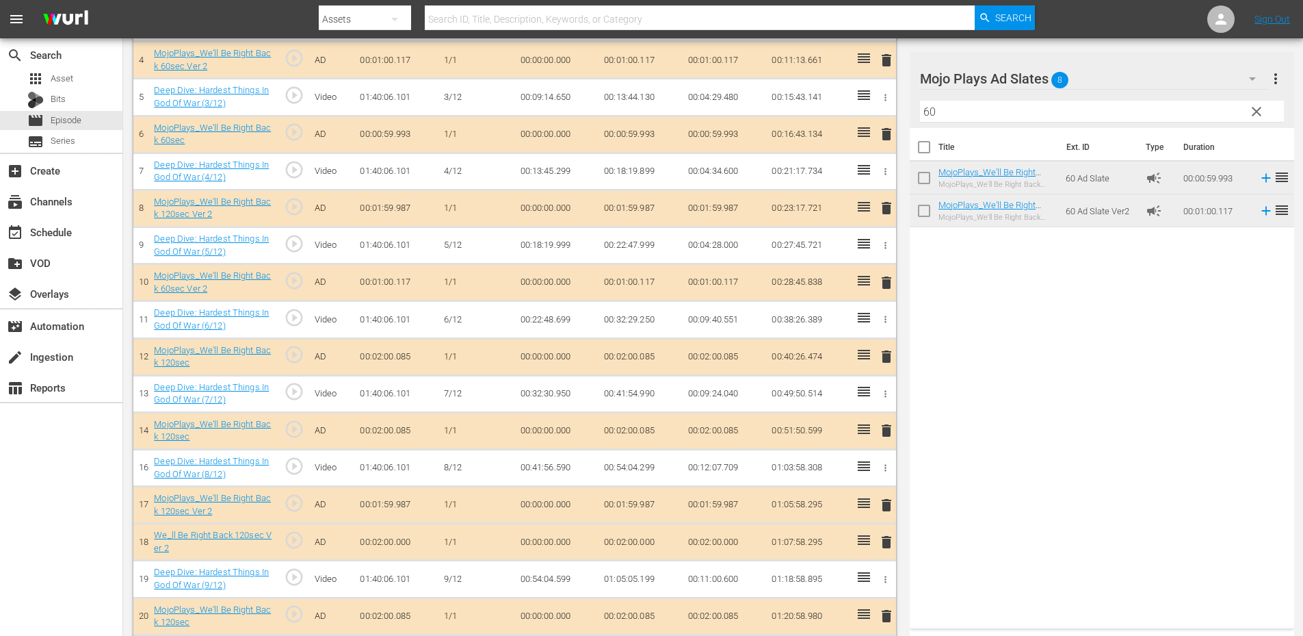
click at [886, 545] on span "delete" at bounding box center [887, 542] width 16 height 16
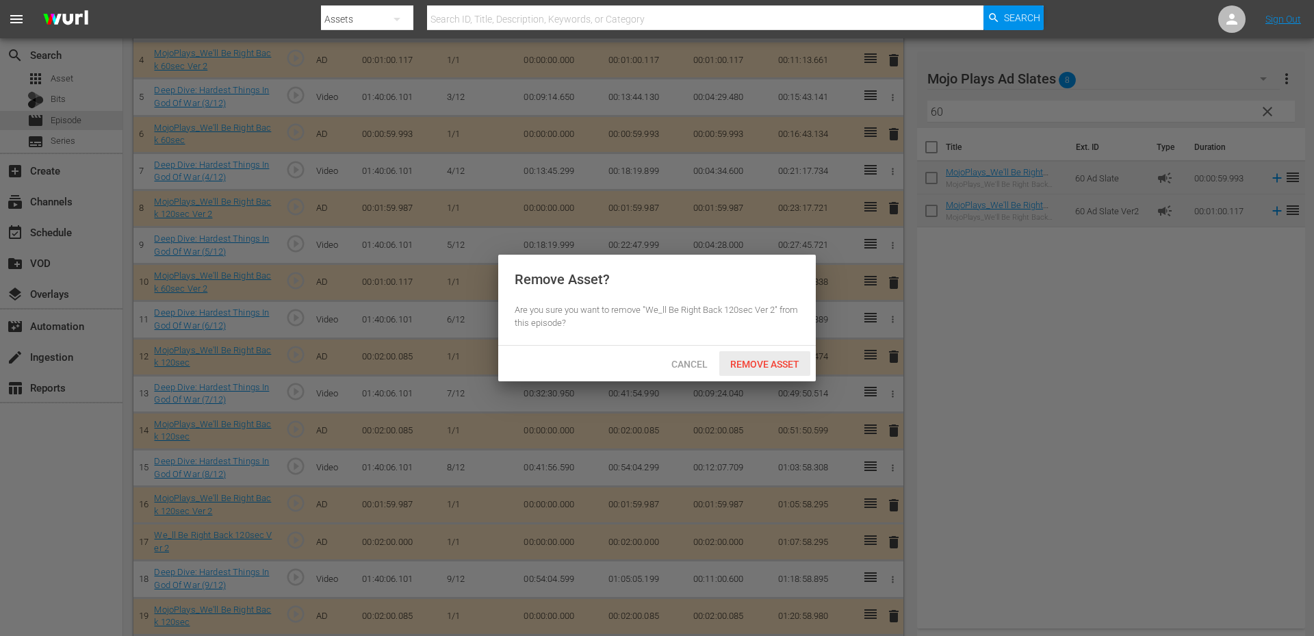
click at [763, 362] on span "Remove Asset" at bounding box center [764, 364] width 91 height 11
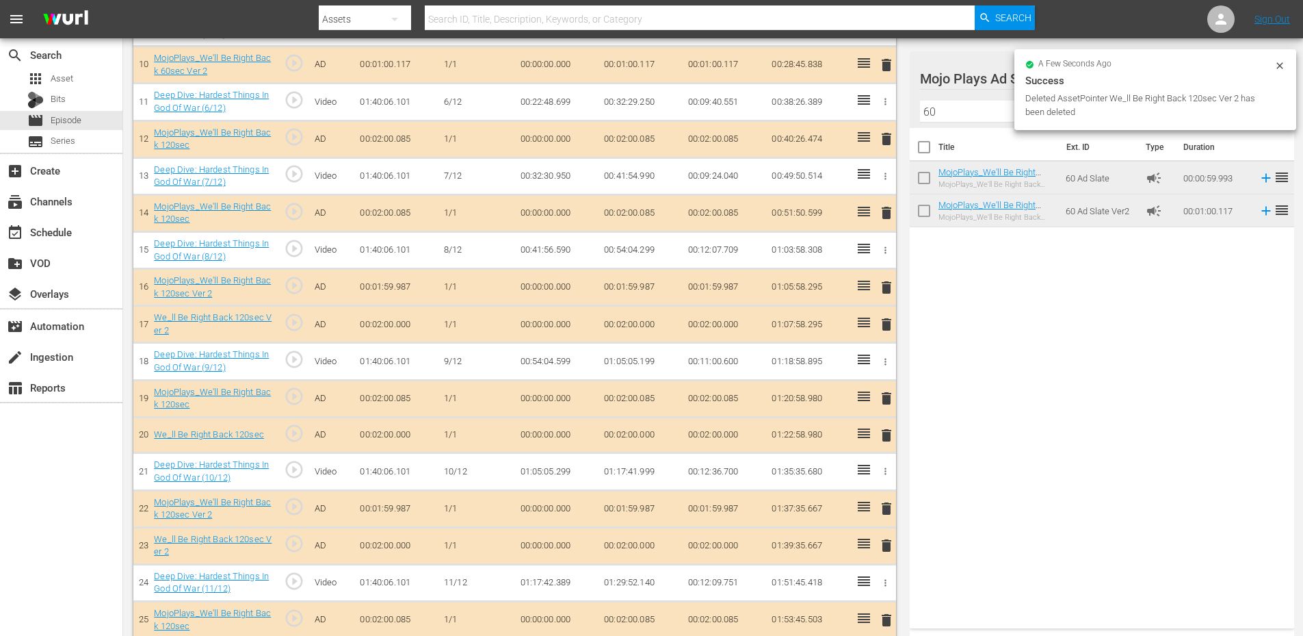
scroll to position [593, 0]
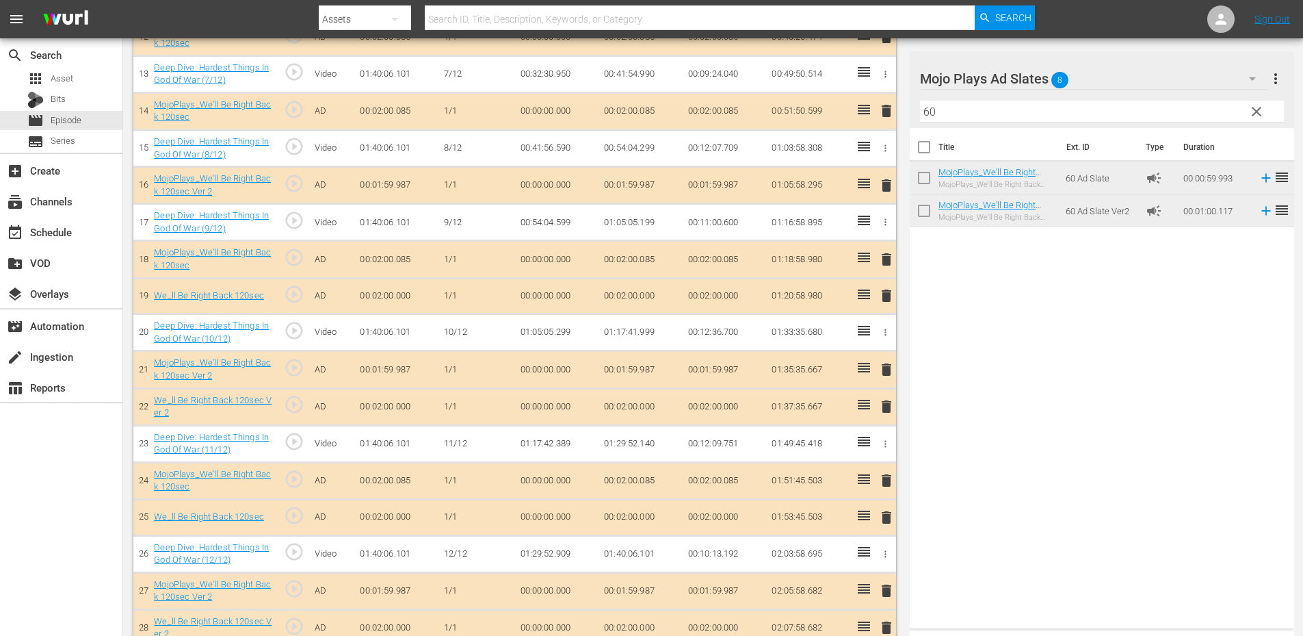
click at [886, 297] on span "delete" at bounding box center [887, 295] width 16 height 16
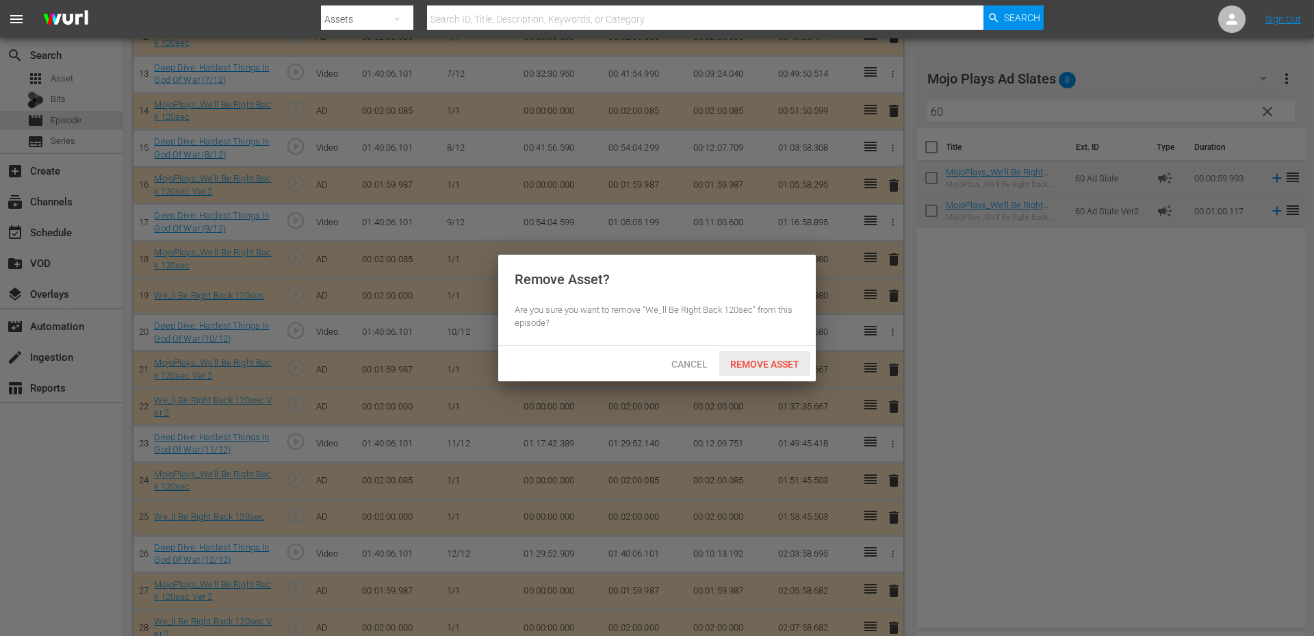
click at [753, 363] on span "Remove Asset" at bounding box center [764, 364] width 91 height 11
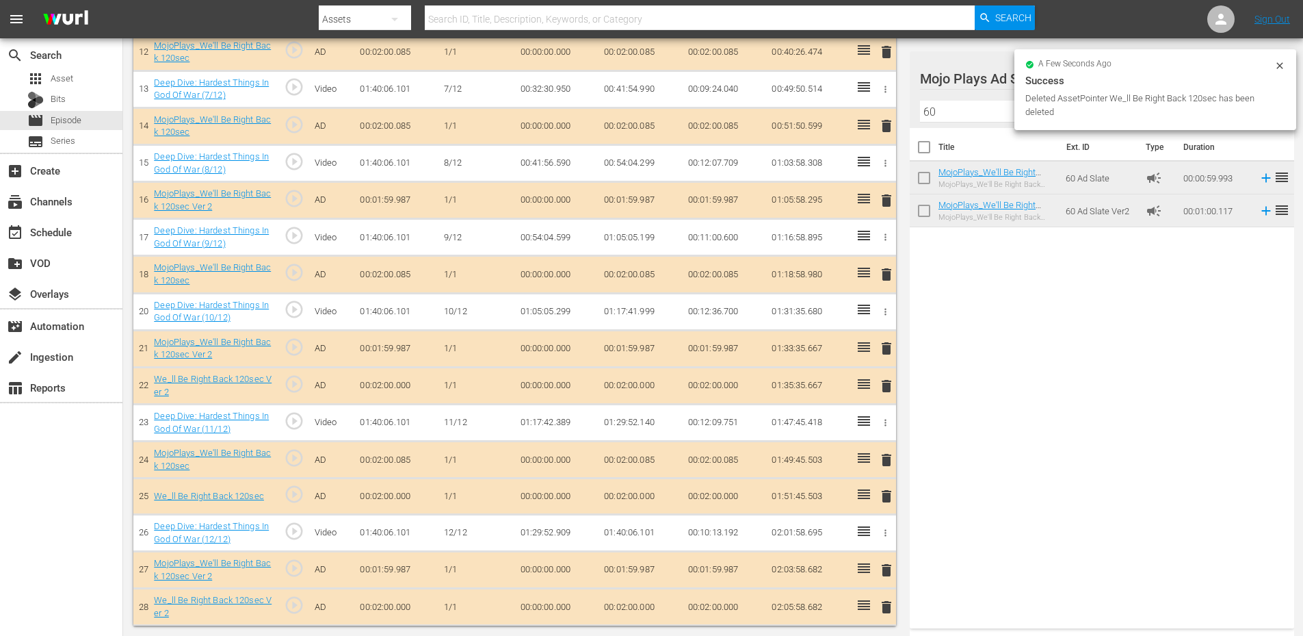
scroll to position [578, 0]
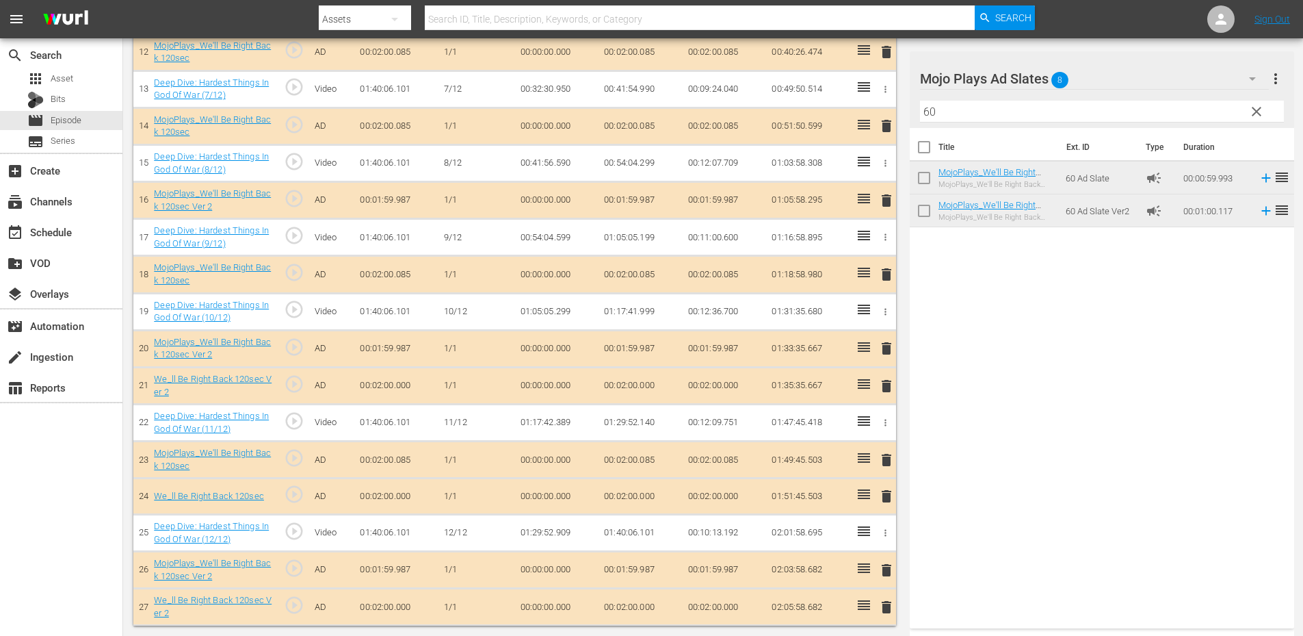
click at [884, 386] on span "delete" at bounding box center [887, 386] width 16 height 16
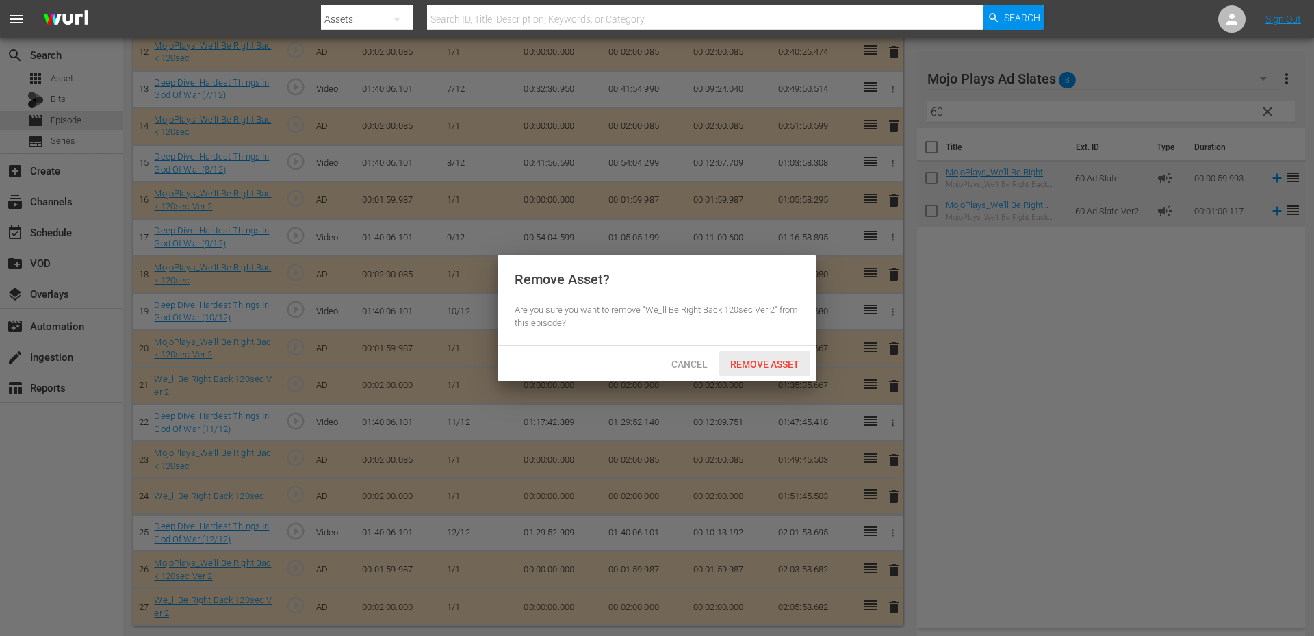
click at [770, 361] on span "Remove Asset" at bounding box center [764, 364] width 91 height 11
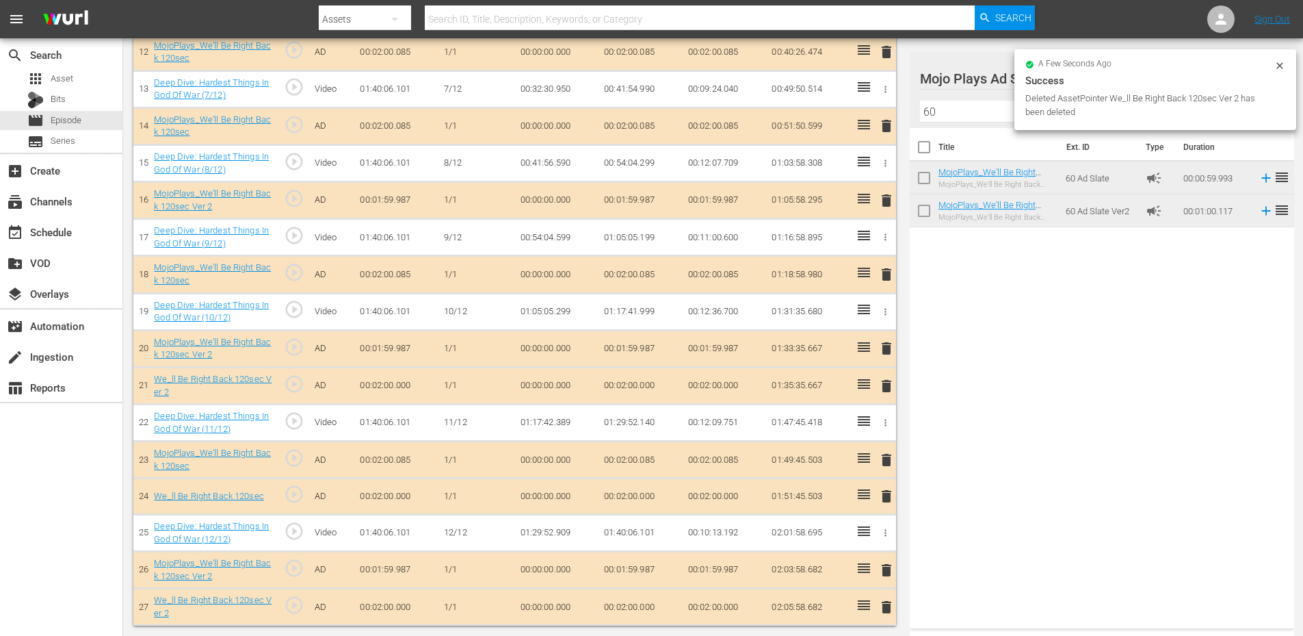
scroll to position [541, 0]
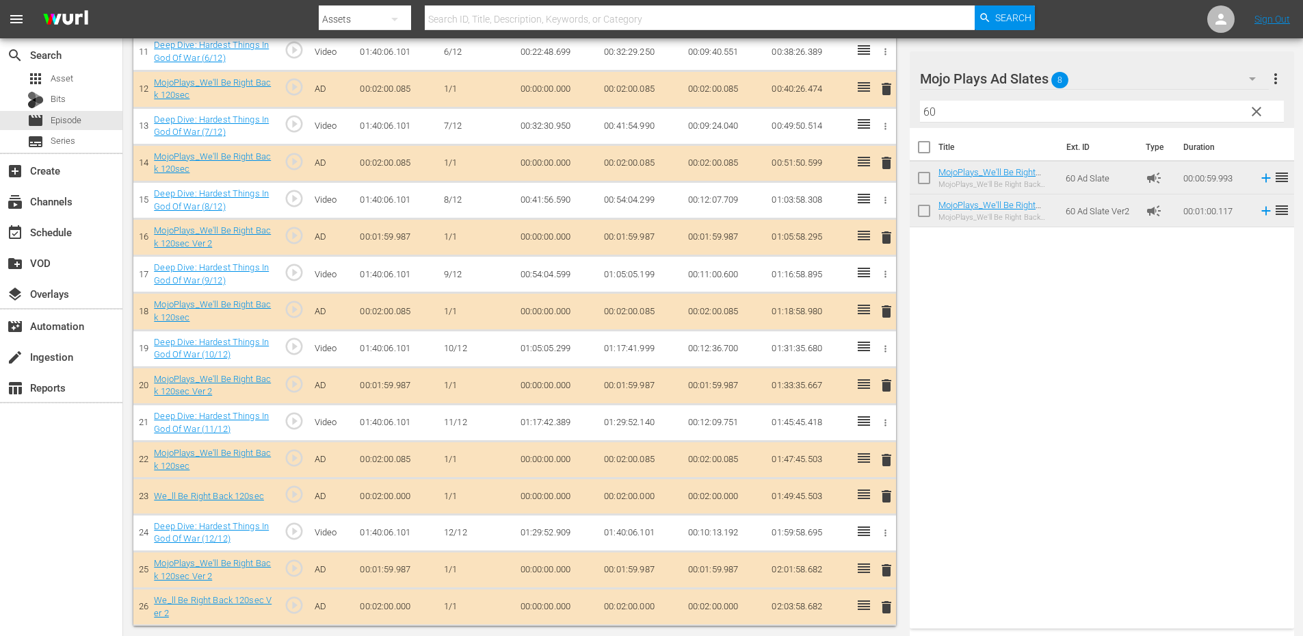
click at [889, 499] on span "delete" at bounding box center [887, 496] width 16 height 16
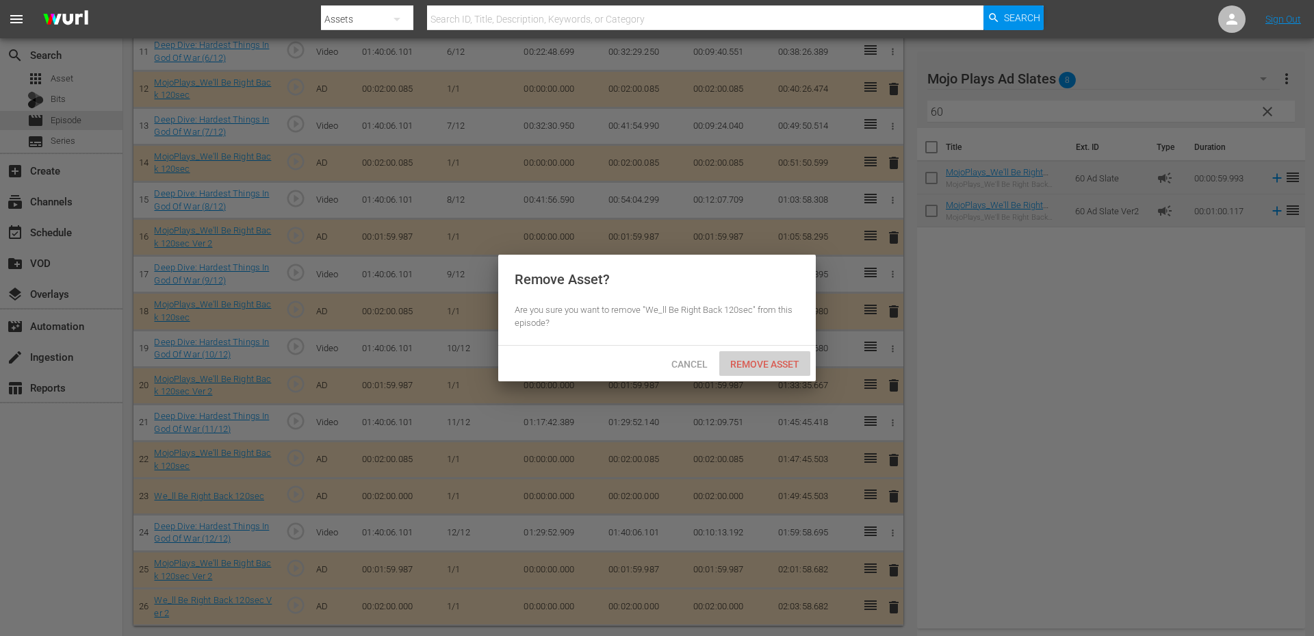
click at [775, 365] on span "Remove Asset" at bounding box center [764, 364] width 91 height 11
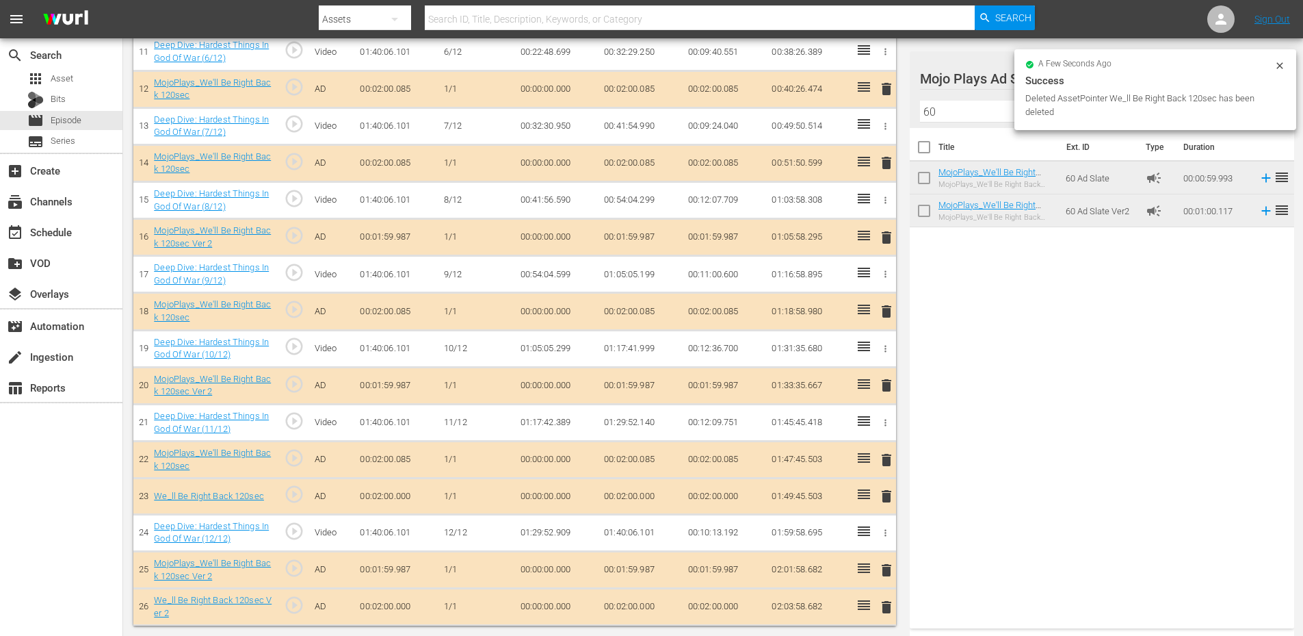
scroll to position [506, 0]
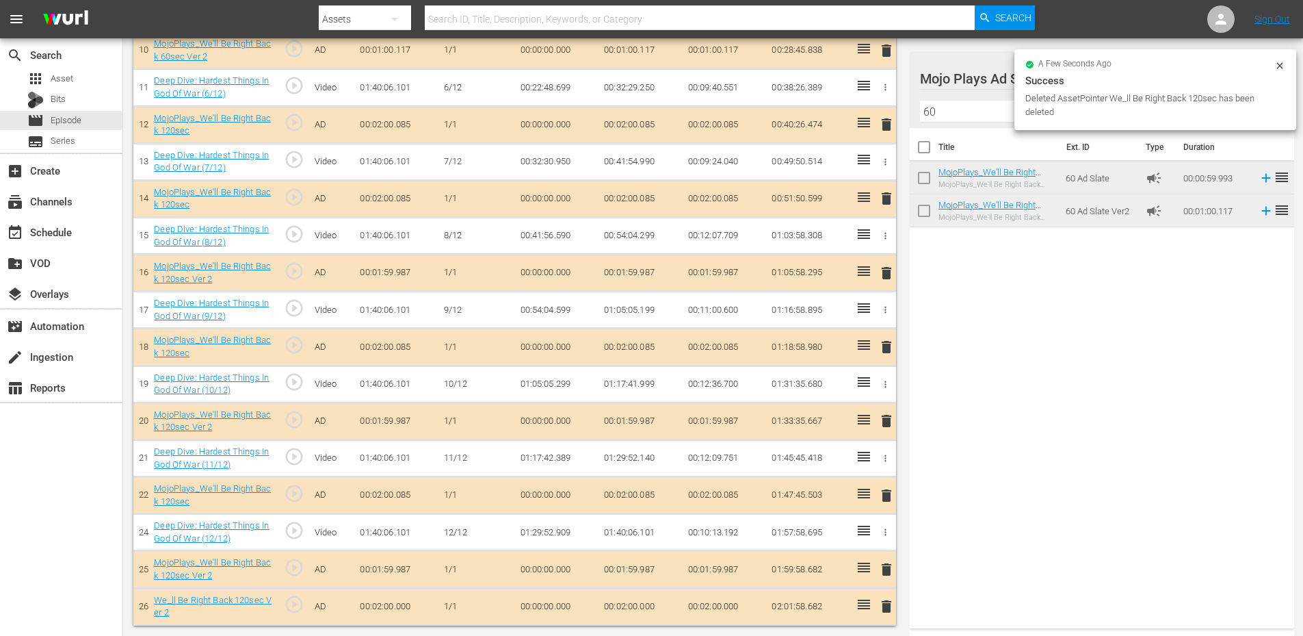
click at [881, 599] on span "delete" at bounding box center [887, 606] width 16 height 16
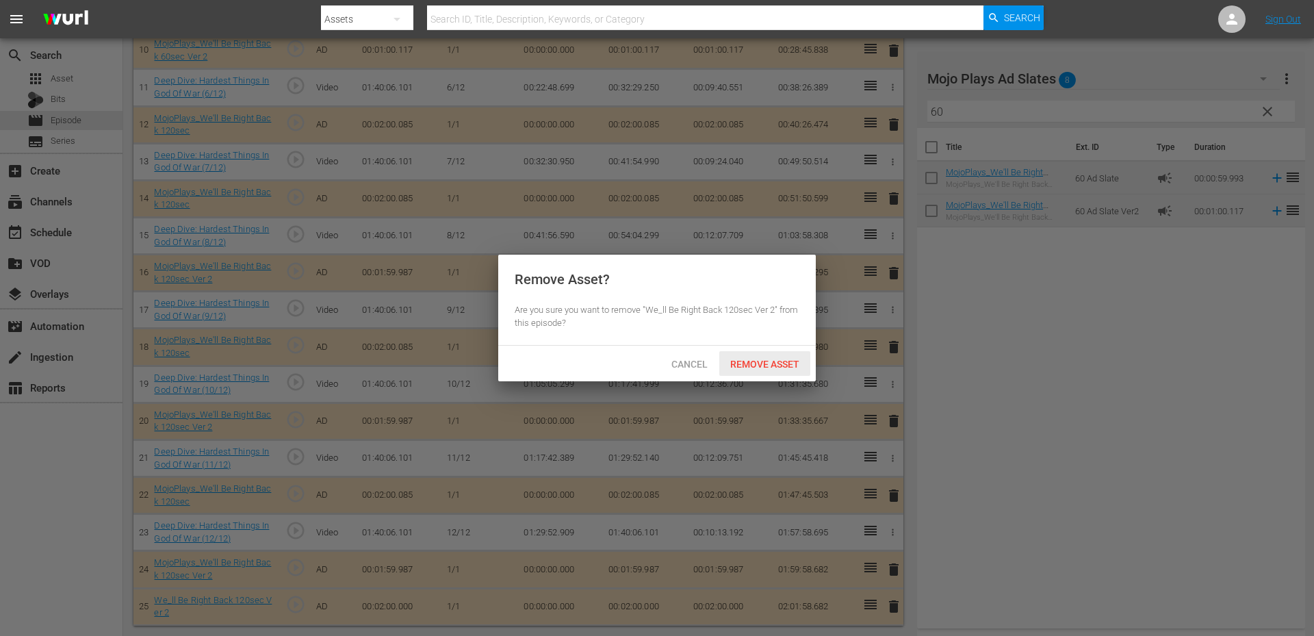
click at [746, 362] on span "Remove Asset" at bounding box center [764, 364] width 91 height 11
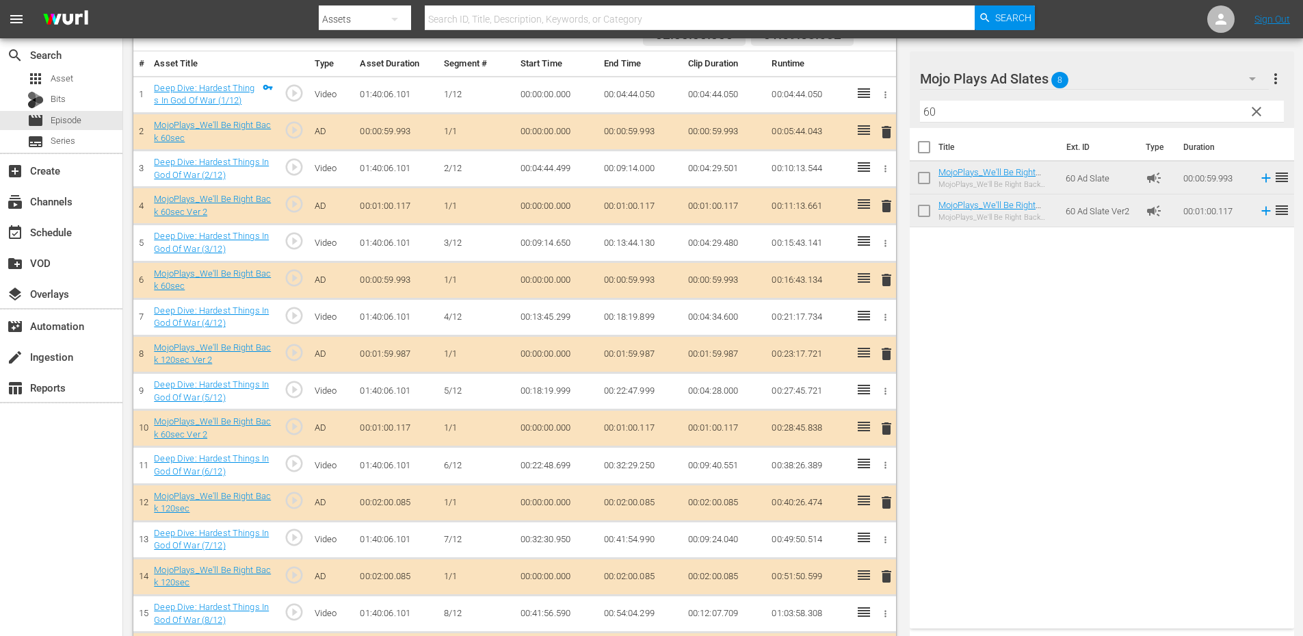
scroll to position [0, 0]
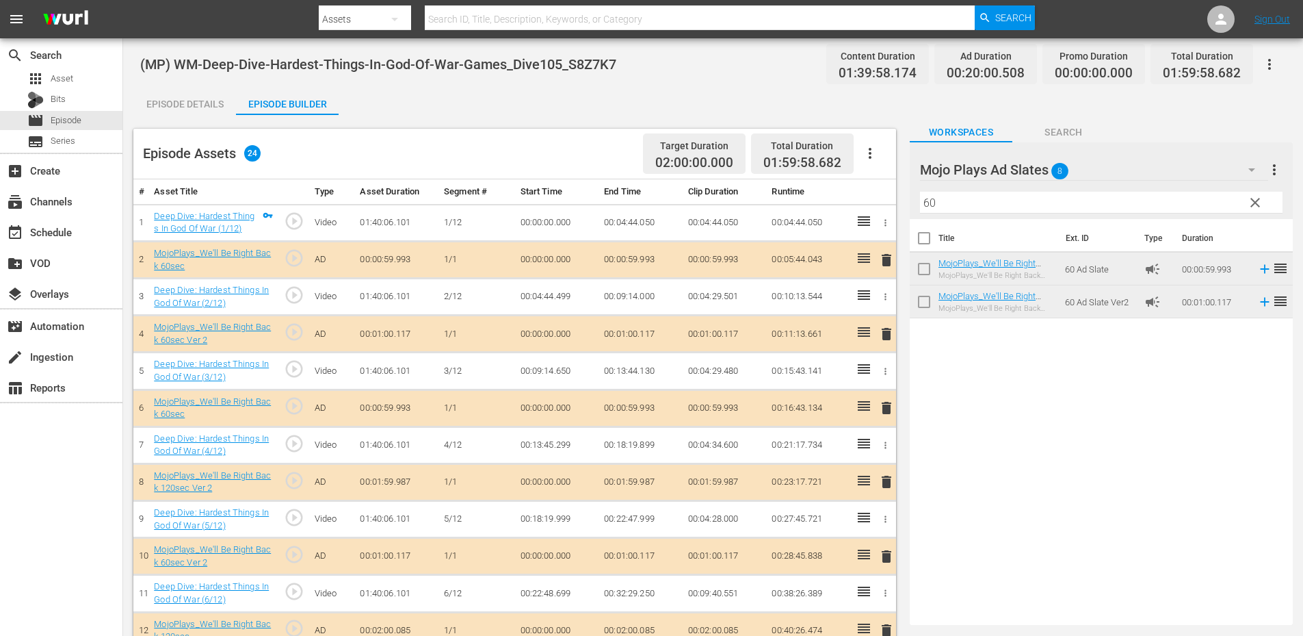
click at [553, 157] on div "Episode Assets 24 Target Duration 02:00:00.000 Total Duration 01:59:58.682" at bounding box center [514, 154] width 763 height 51
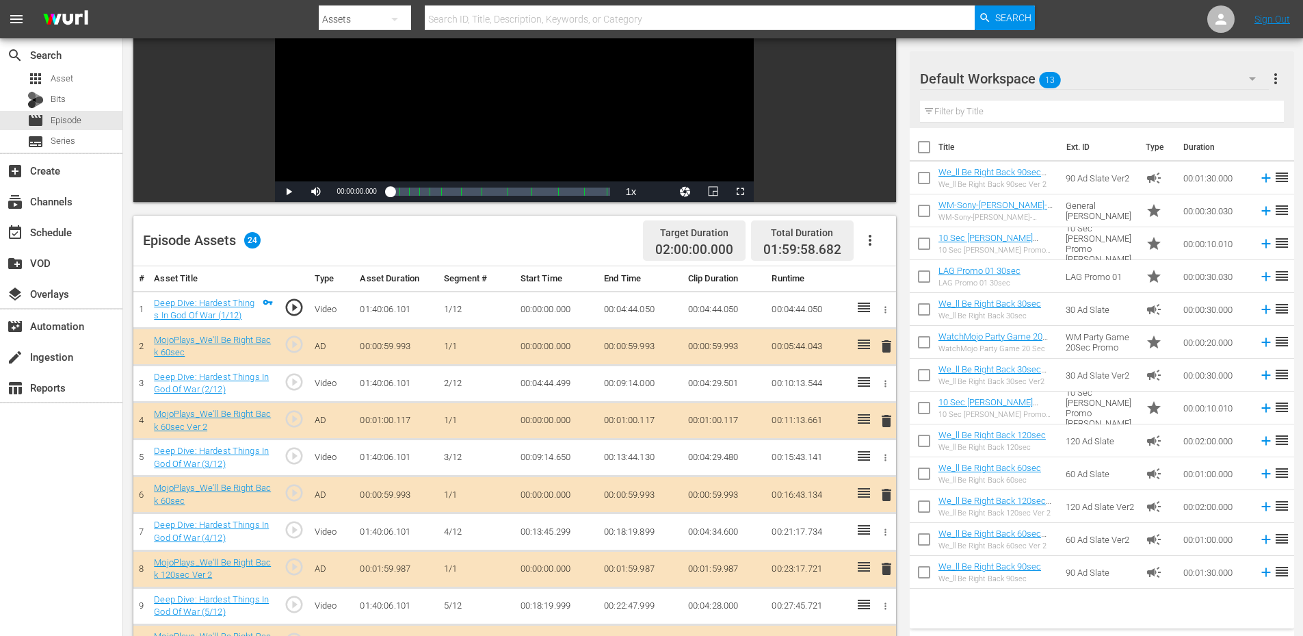
scroll to position [137, 0]
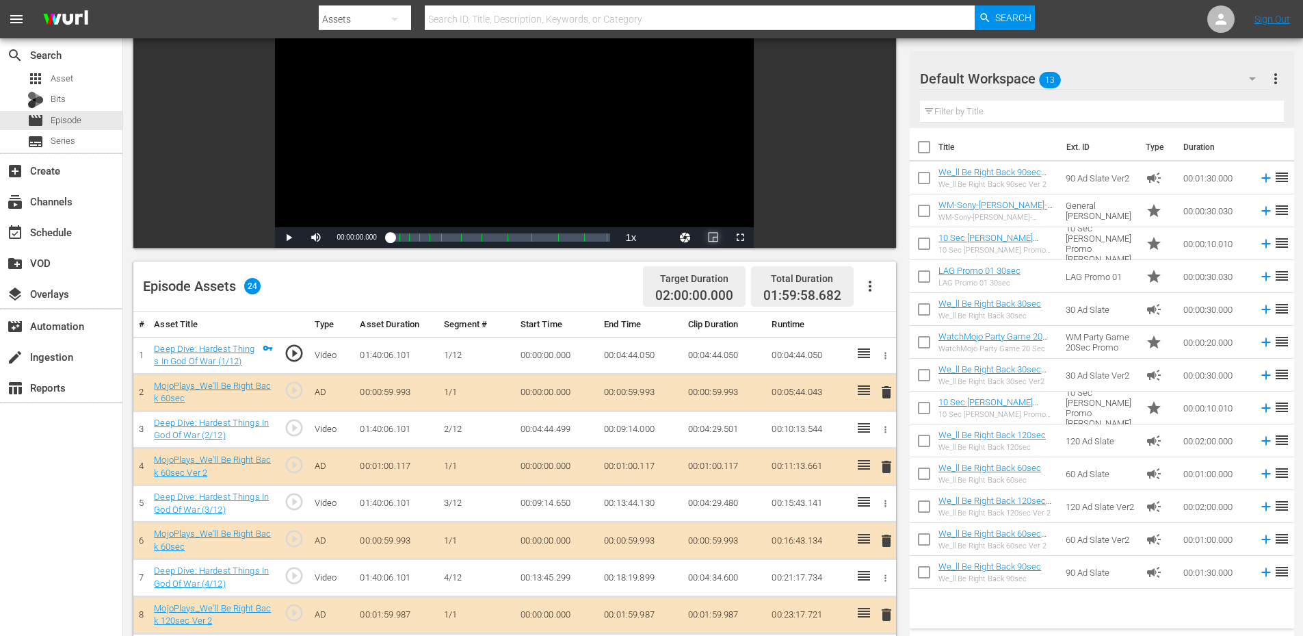
click at [713, 237] on span "Video Player" at bounding box center [713, 237] width 0 height 0
click at [287, 427] on span "play_circle_outline" at bounding box center [294, 427] width 21 height 21
click at [393, 68] on div "Video Player" at bounding box center [514, 102] width 479 height 249
click at [291, 504] on span "play_circle_outline" at bounding box center [294, 501] width 21 height 21
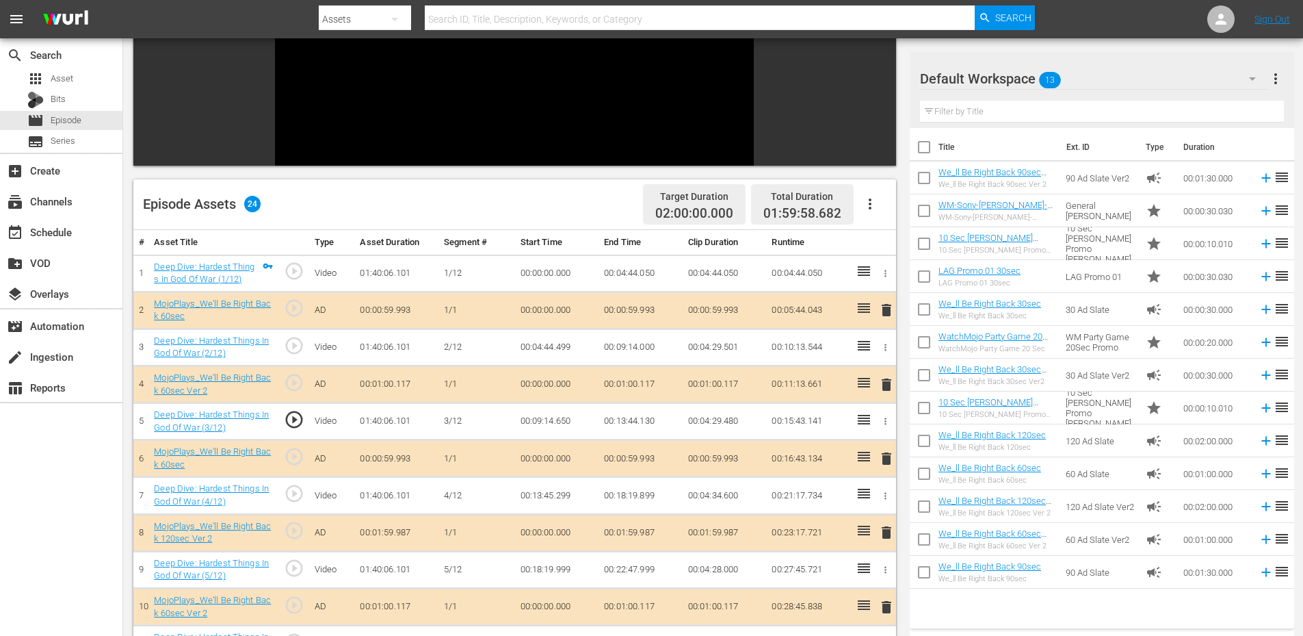
scroll to position [228, 0]
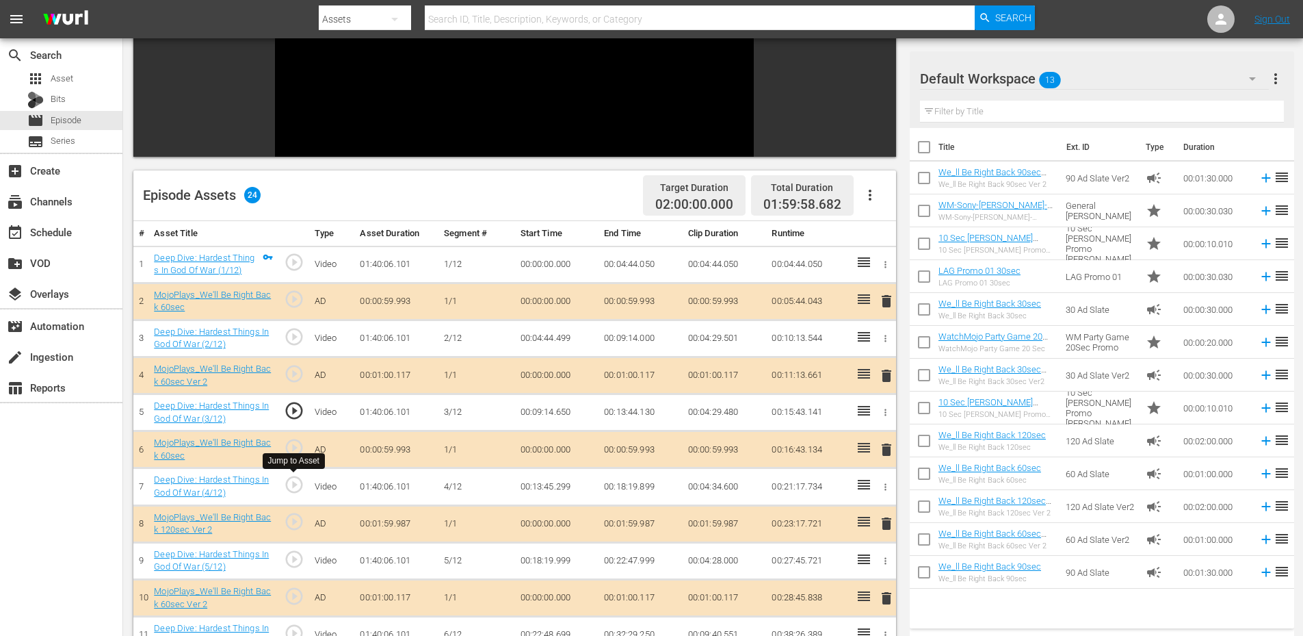
click at [294, 487] on span "play_circle_outline" at bounding box center [294, 484] width 21 height 21
click at [298, 560] on span "play_circle_outline" at bounding box center [294, 559] width 21 height 21
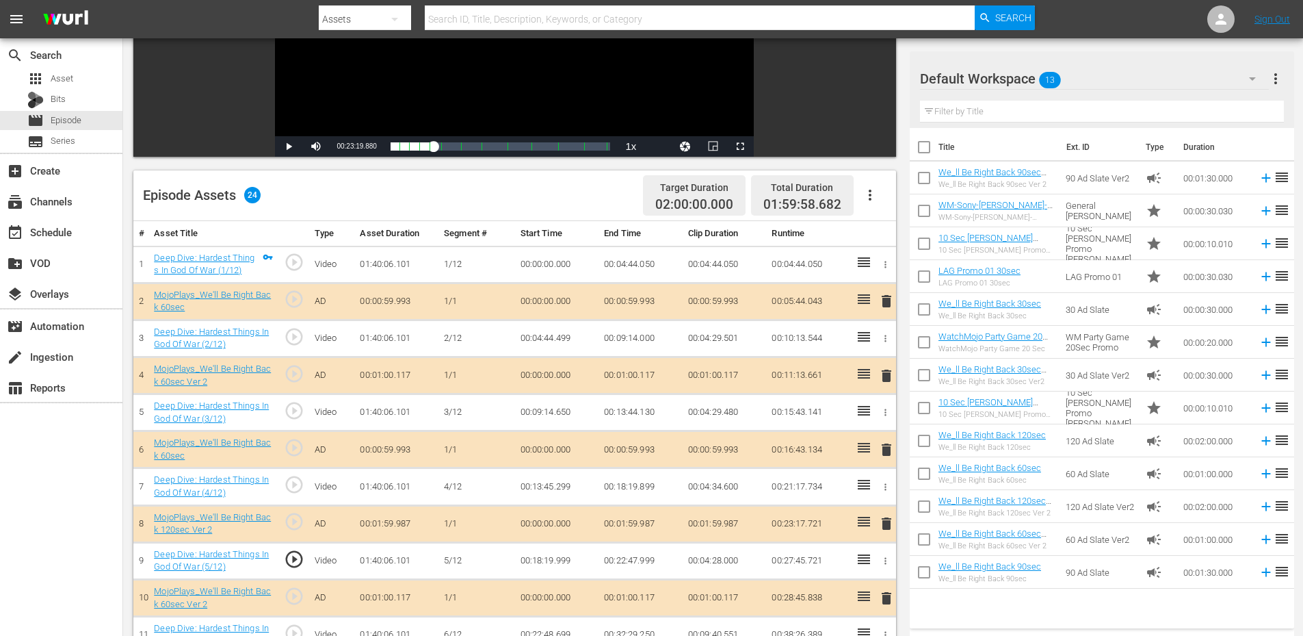
click at [293, 564] on span "play_circle_outline" at bounding box center [294, 559] width 21 height 21
click at [292, 560] on span "play_circle_outline" at bounding box center [294, 559] width 21 height 21
click at [553, 557] on td "00:18:19.999" at bounding box center [557, 560] width 84 height 37
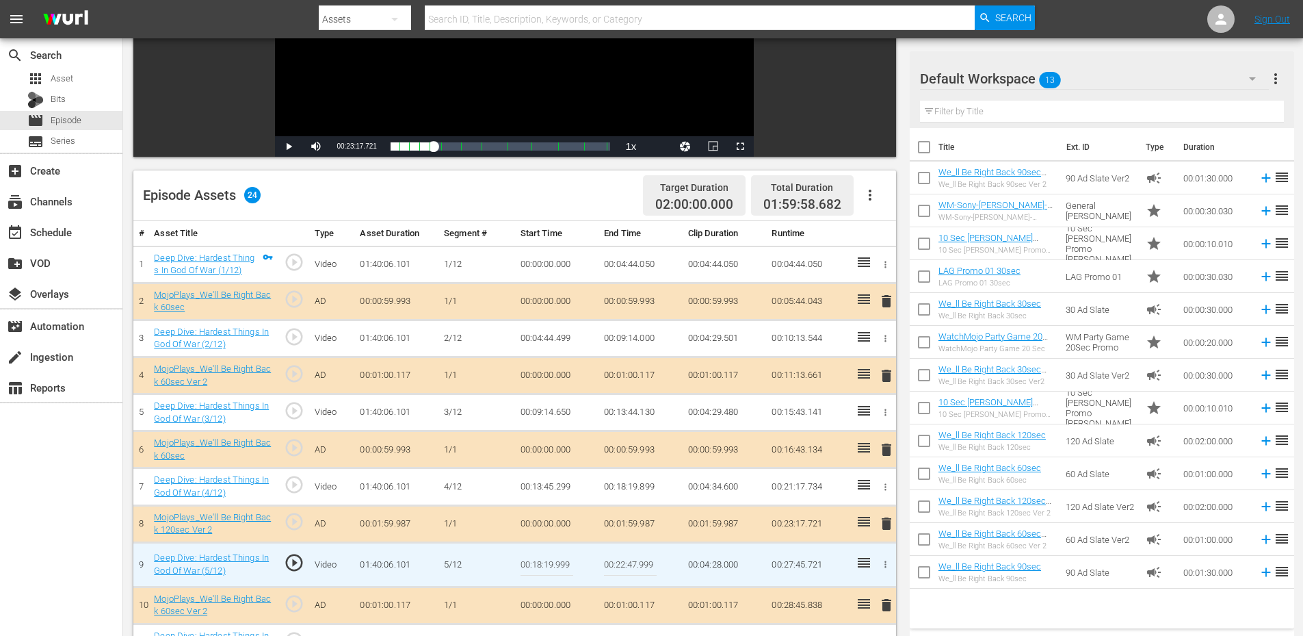
click at [553, 557] on input "00:18:19.999" at bounding box center [547, 564] width 53 height 33
type input "00:18:20.099"
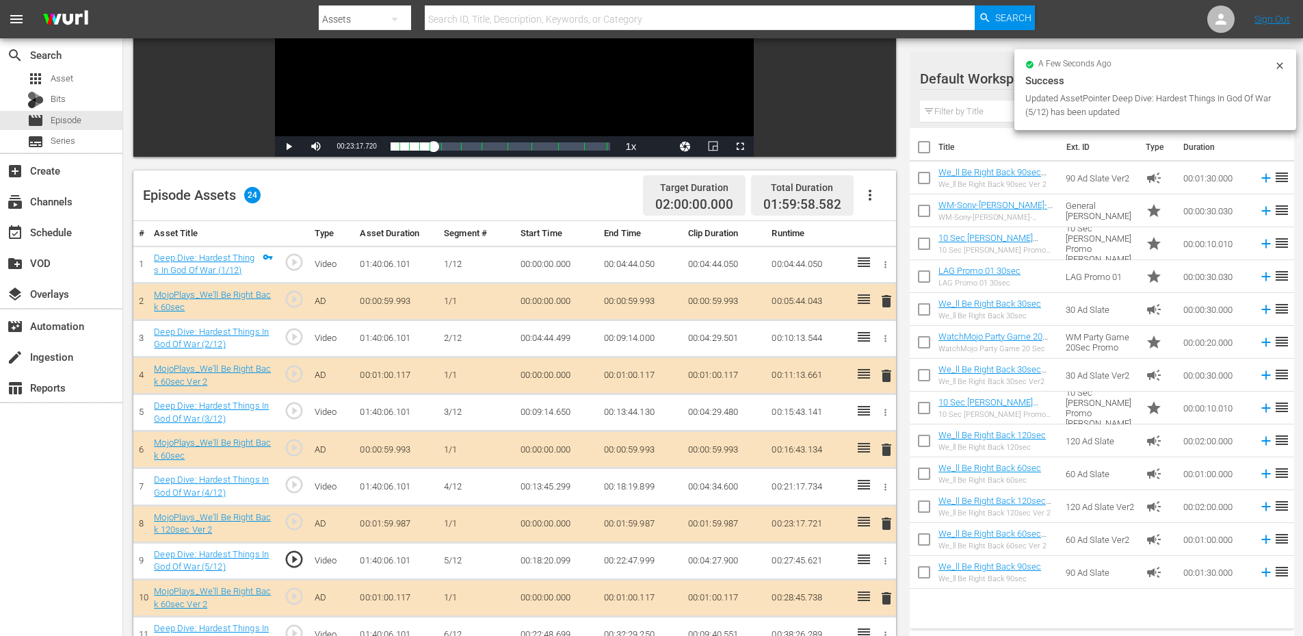
click at [547, 560] on td "00:18:20.099" at bounding box center [557, 560] width 84 height 37
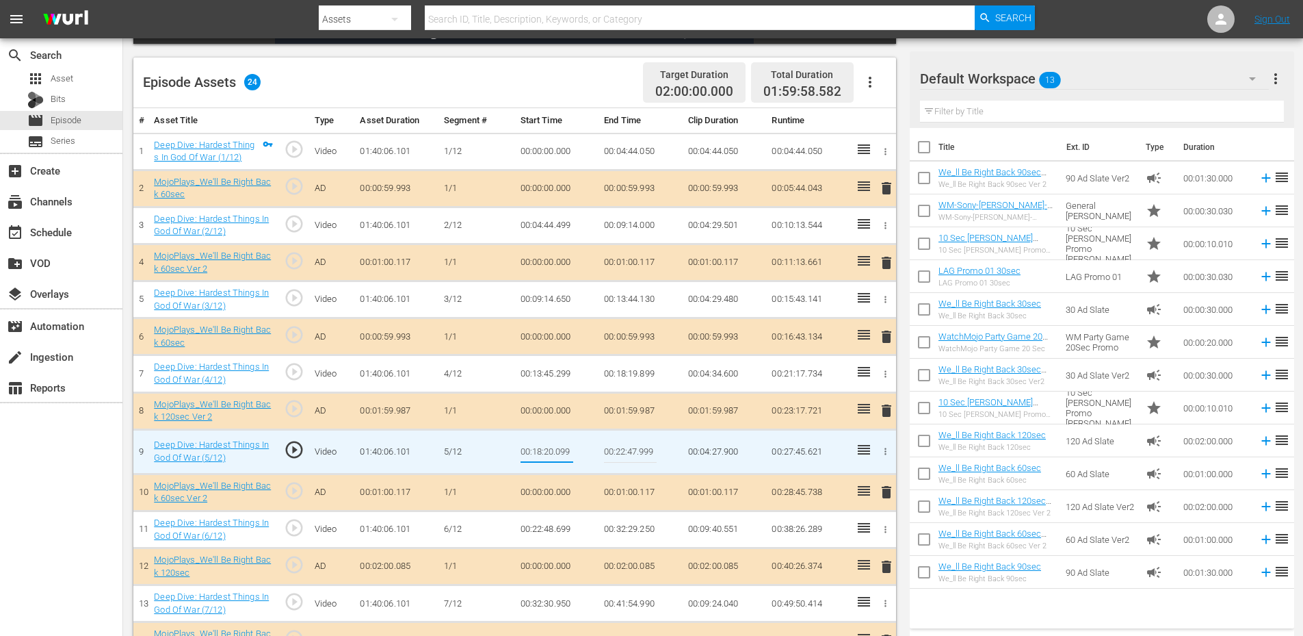
scroll to position [365, 0]
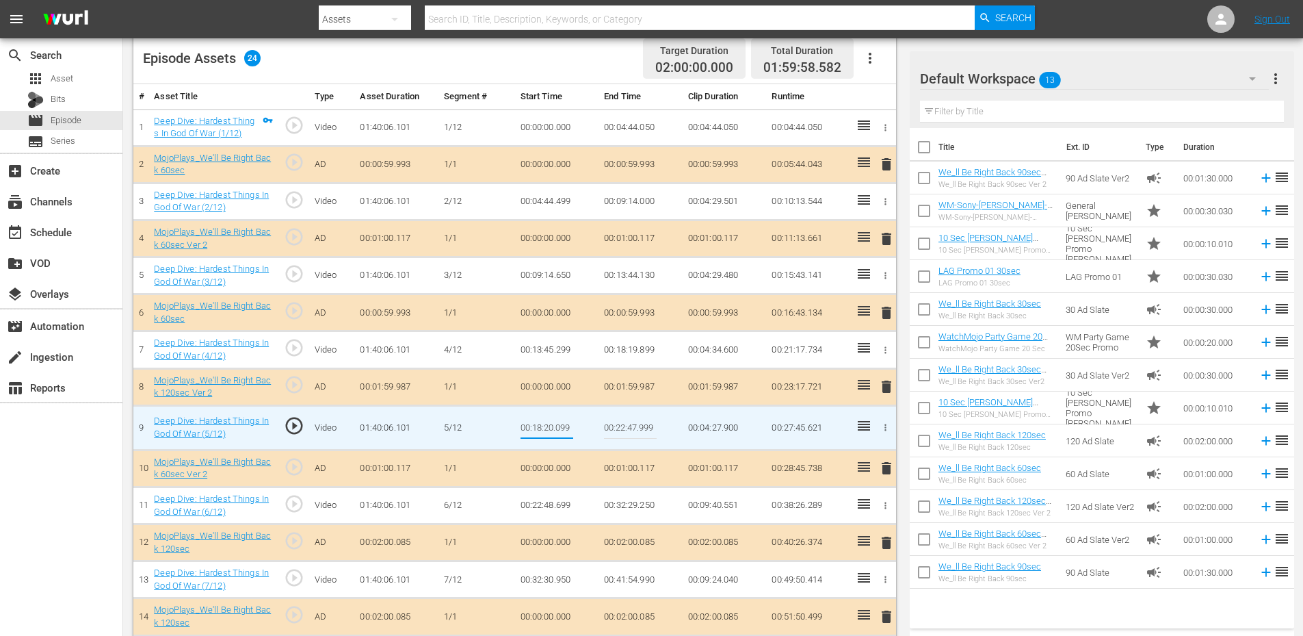
click at [294, 425] on span "play_circle_outline" at bounding box center [294, 425] width 21 height 21
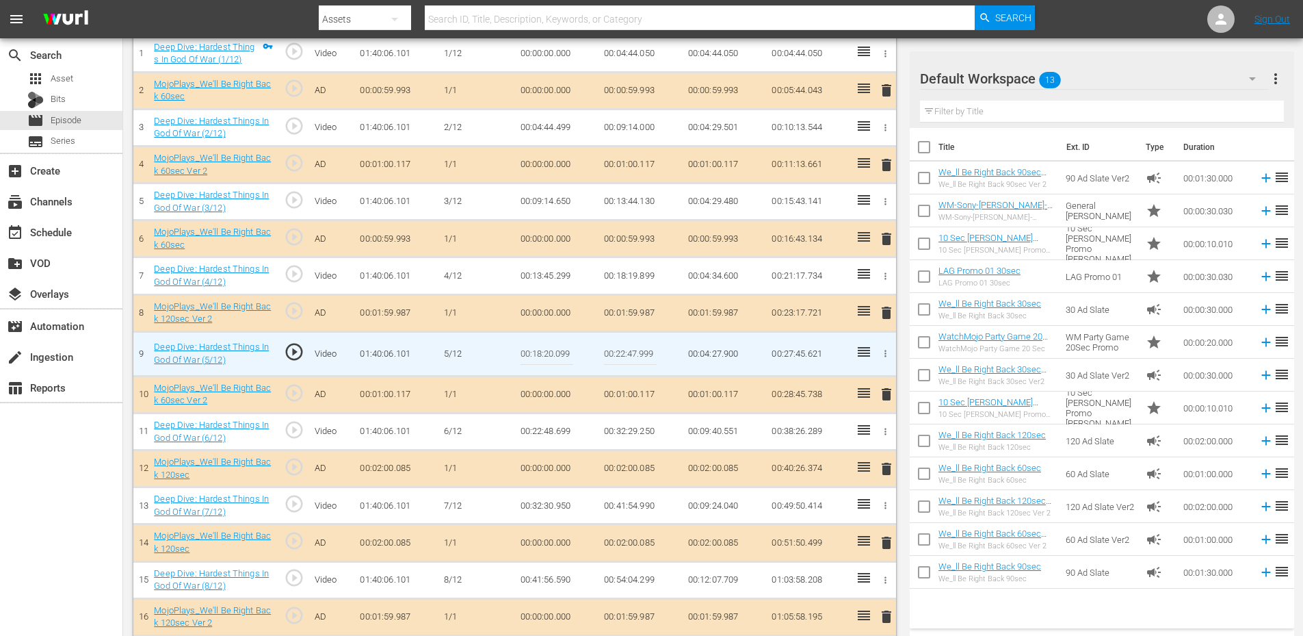
scroll to position [502, 0]
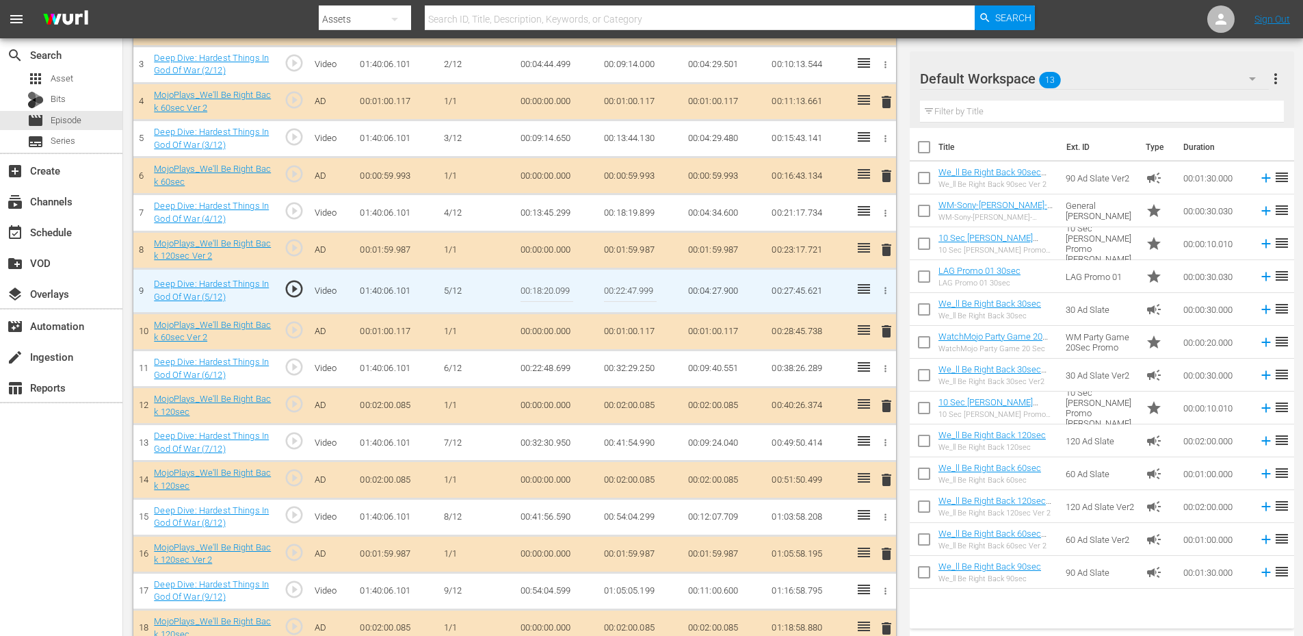
click at [558, 291] on input "00:18:20.099" at bounding box center [547, 290] width 53 height 33
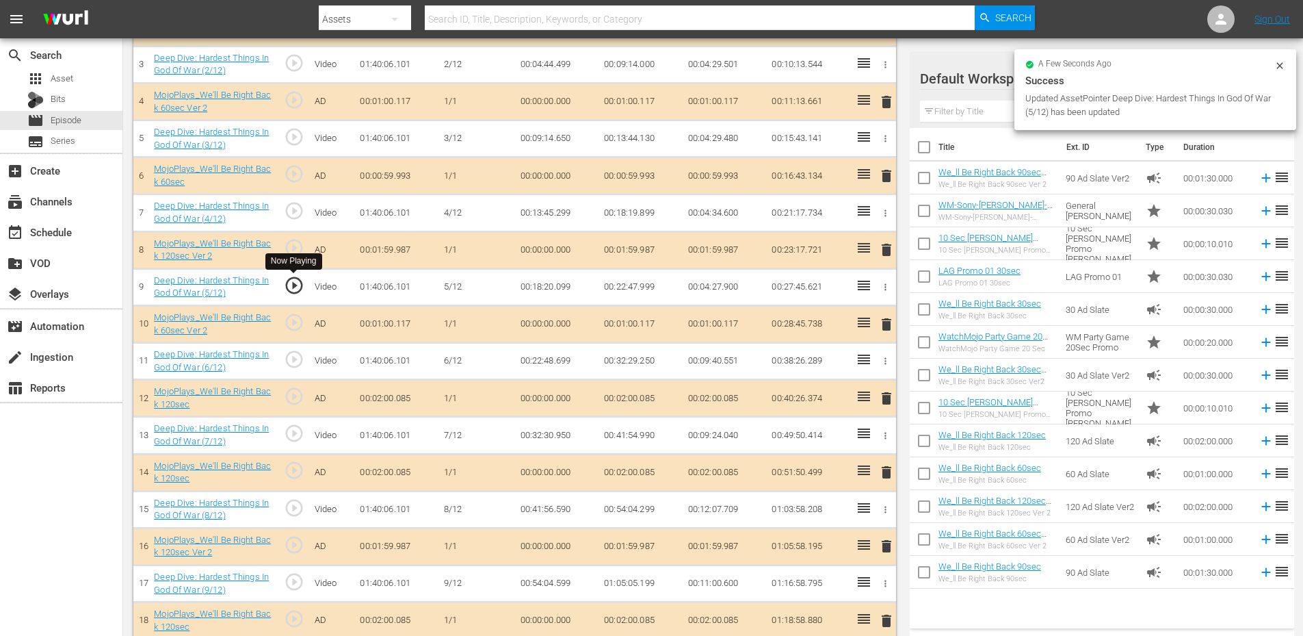
click at [291, 285] on span "play_circle_outline" at bounding box center [294, 285] width 21 height 21
click at [298, 362] on span "play_circle_outline" at bounding box center [294, 359] width 21 height 21
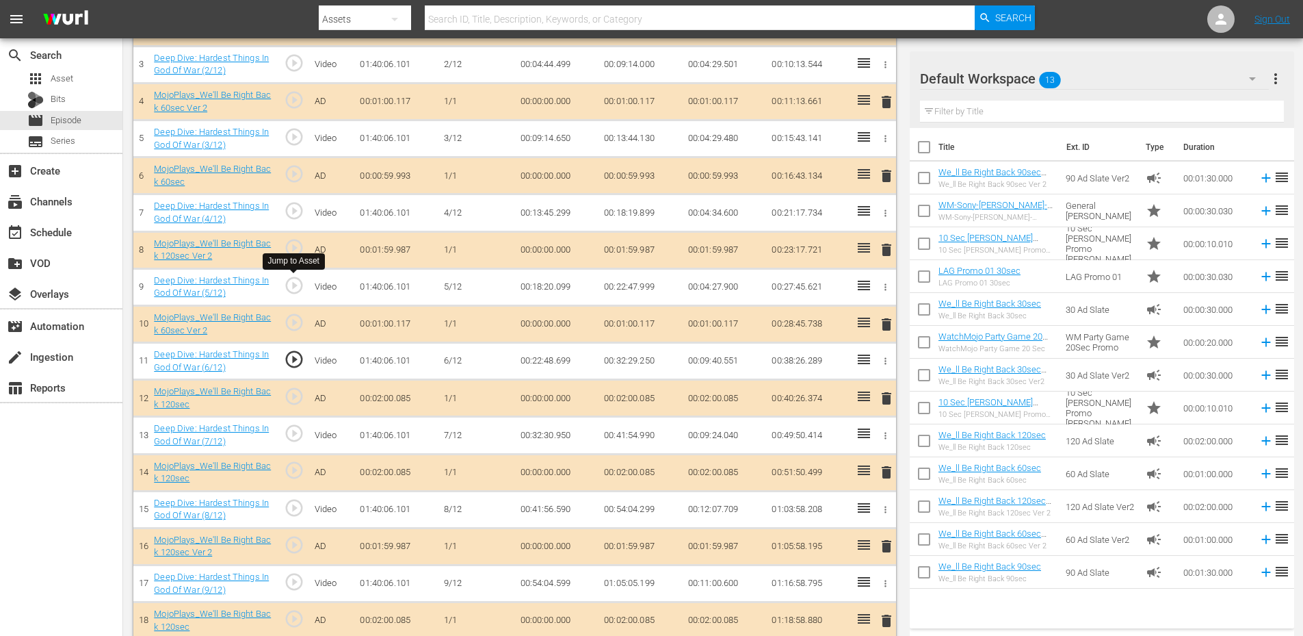
click at [298, 288] on span "play_circle_outline" at bounding box center [294, 285] width 21 height 21
click at [291, 356] on span "play_circle_outline" at bounding box center [294, 359] width 21 height 21
click at [294, 432] on span "play_circle_outline" at bounding box center [294, 433] width 21 height 21
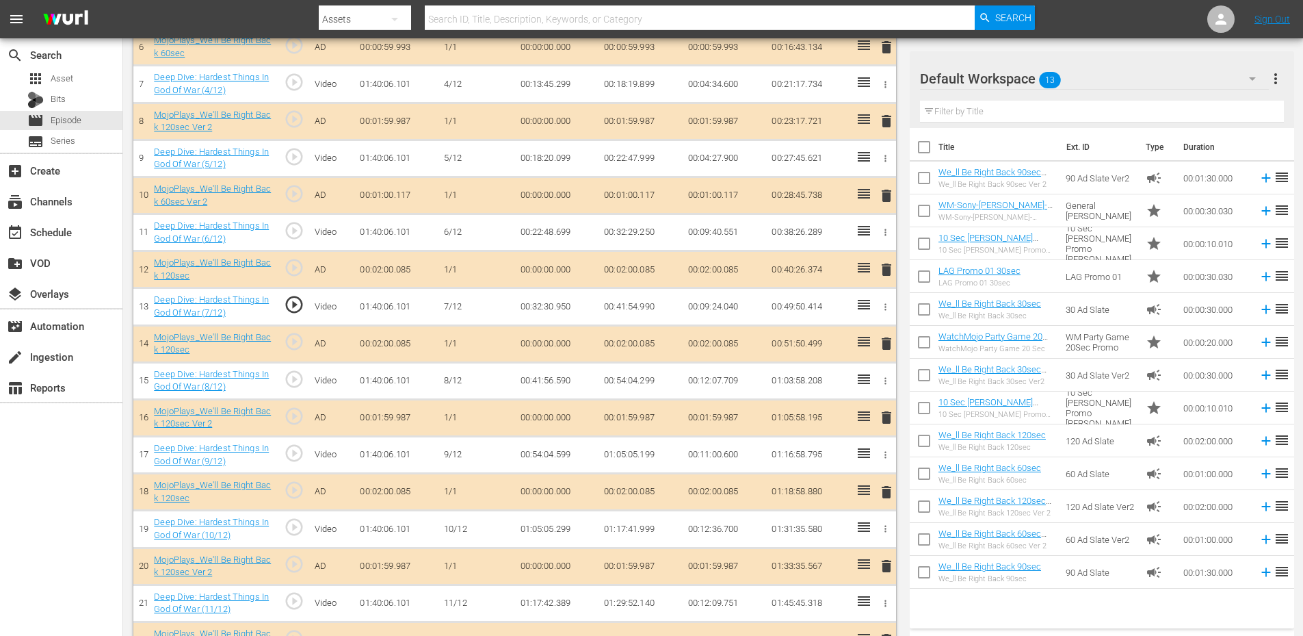
scroll to position [638, 0]
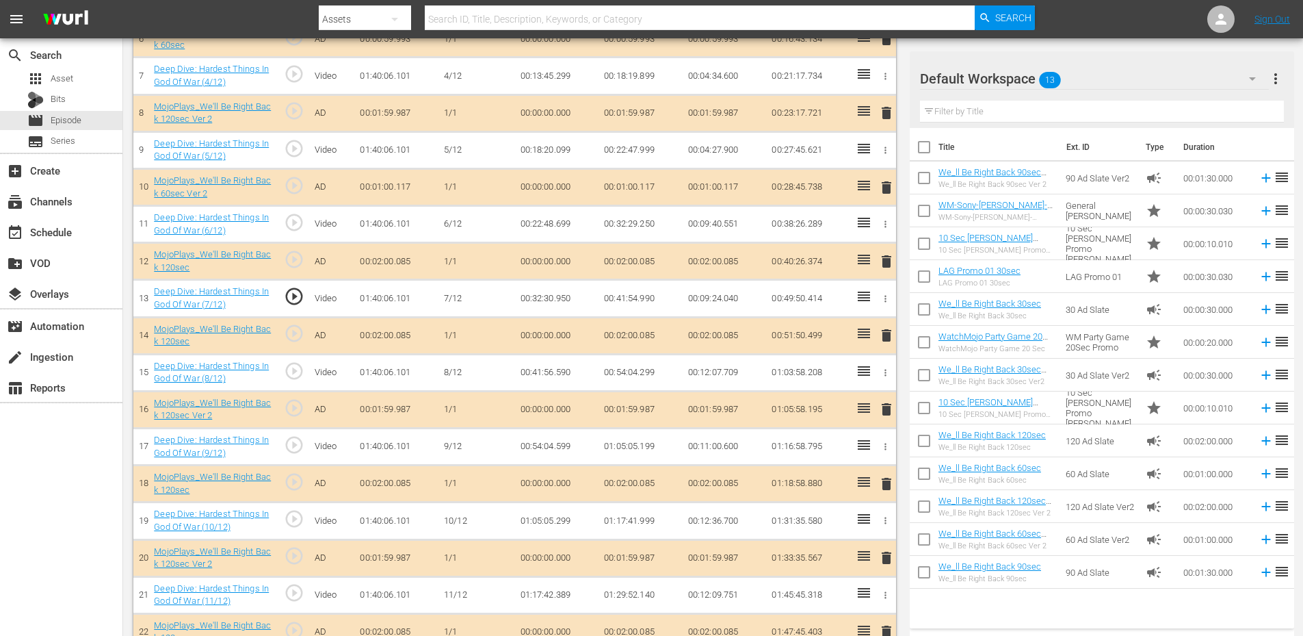
click at [293, 365] on span "play_circle_outline" at bounding box center [294, 371] width 21 height 21
click at [293, 444] on span "play_circle_outline" at bounding box center [294, 444] width 21 height 21
click at [293, 521] on span "play_circle_outline" at bounding box center [294, 518] width 21 height 21
click at [298, 596] on span "play_circle_outline" at bounding box center [294, 592] width 21 height 21
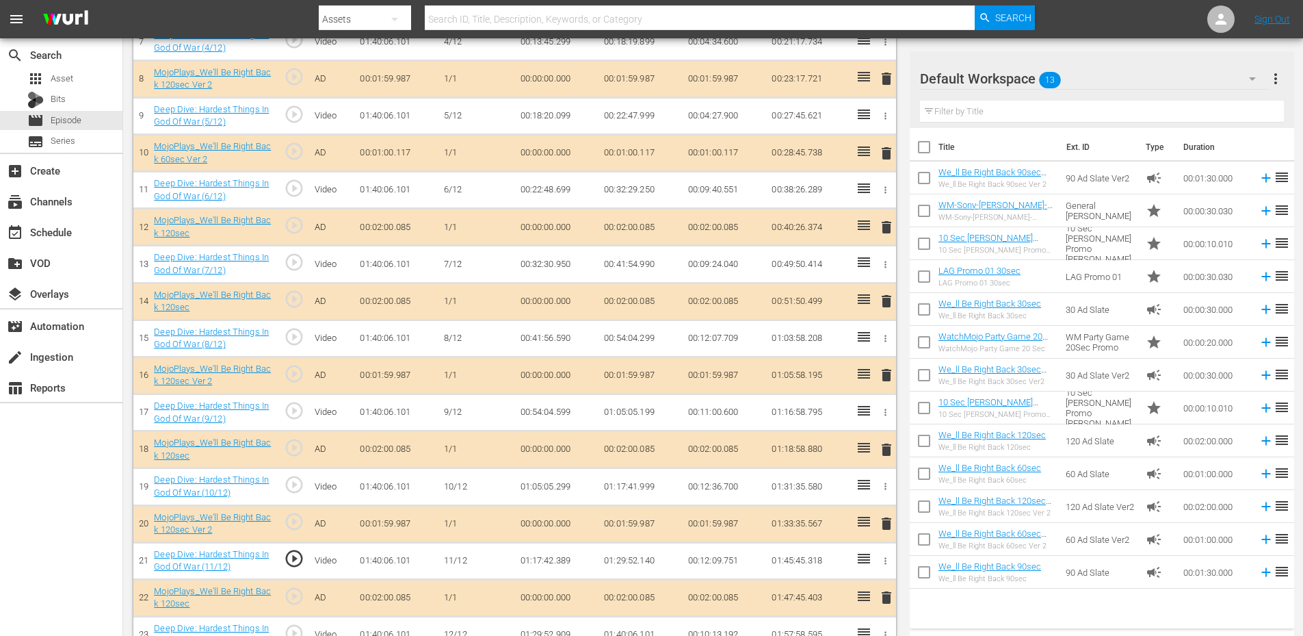
scroll to position [738, 0]
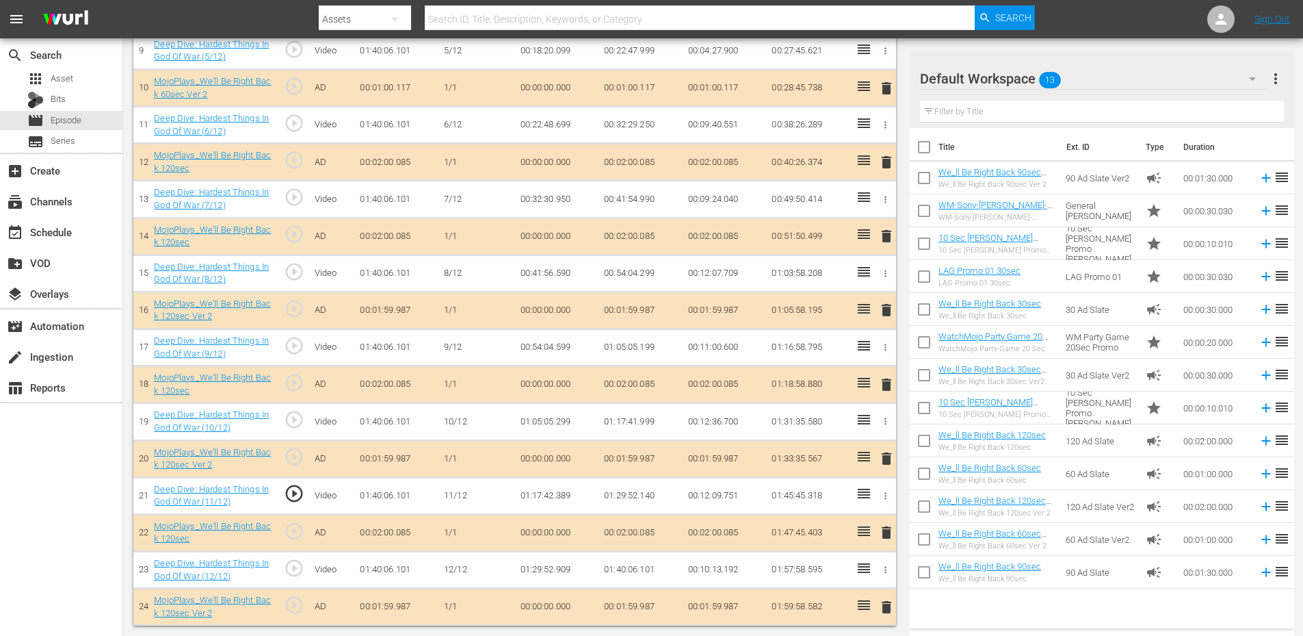
click at [294, 567] on span "play_circle_outline" at bounding box center [294, 568] width 21 height 21
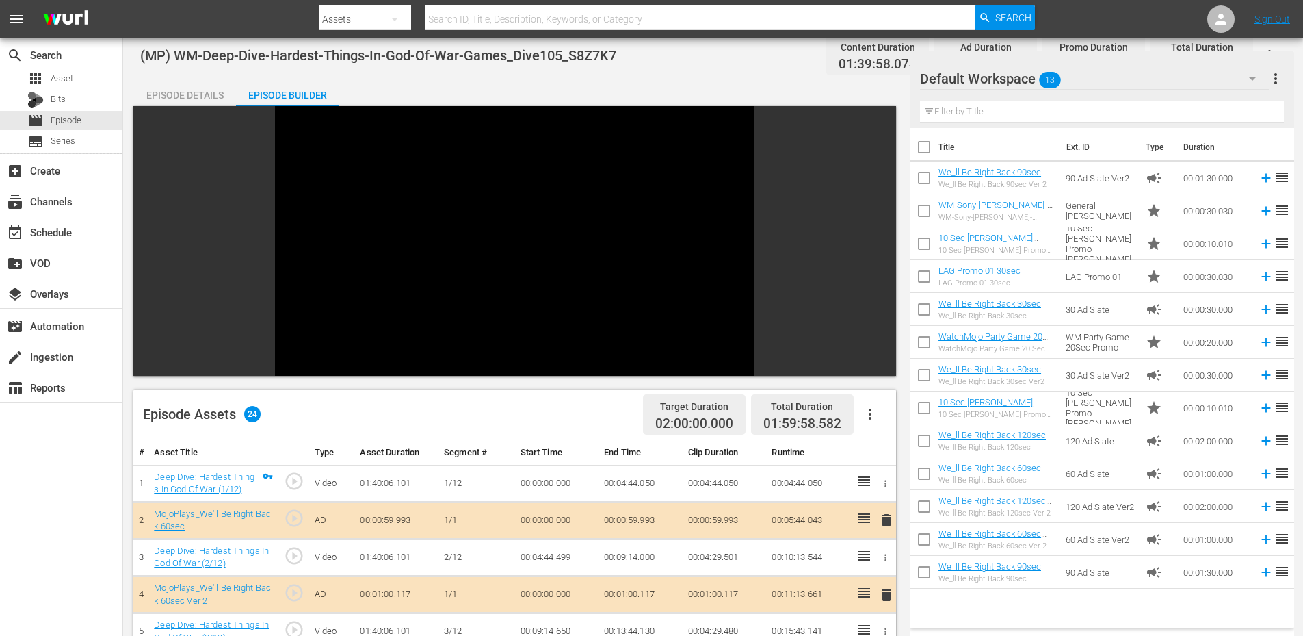
scroll to position [0, 0]
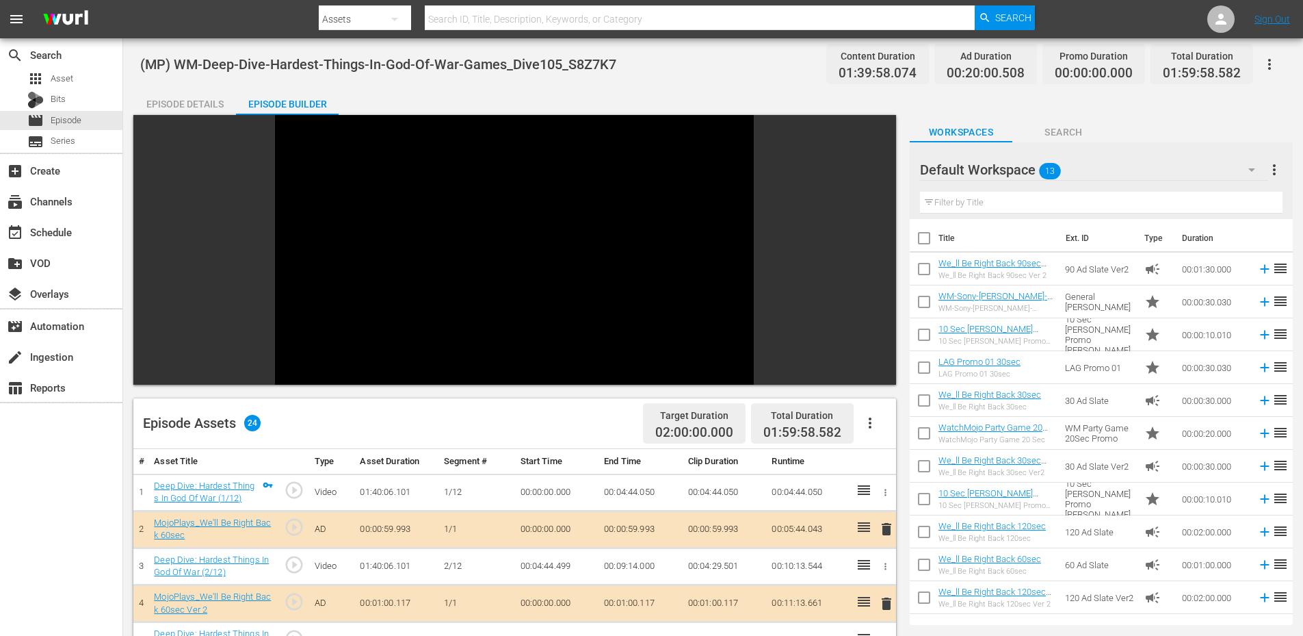
click at [385, 175] on div "Video Player" at bounding box center [514, 239] width 479 height 249
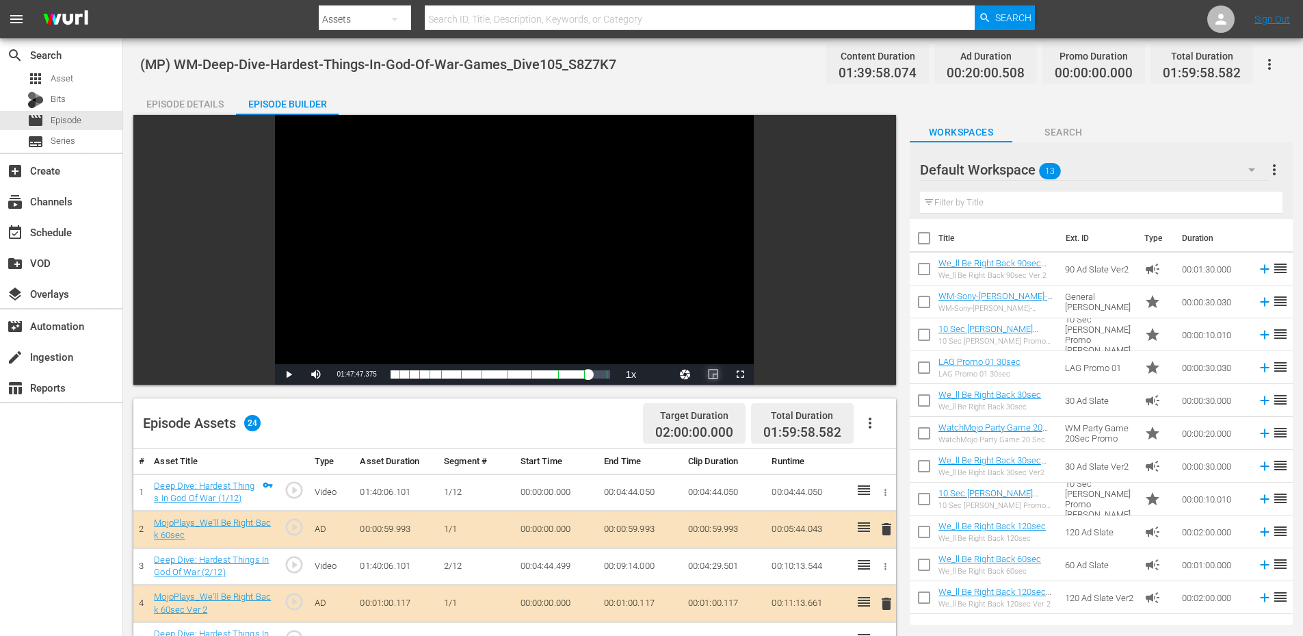
click at [713, 374] on span "Video Player" at bounding box center [713, 374] width 0 height 0
click at [1108, 167] on div "Default Workspace 13" at bounding box center [1094, 170] width 348 height 38
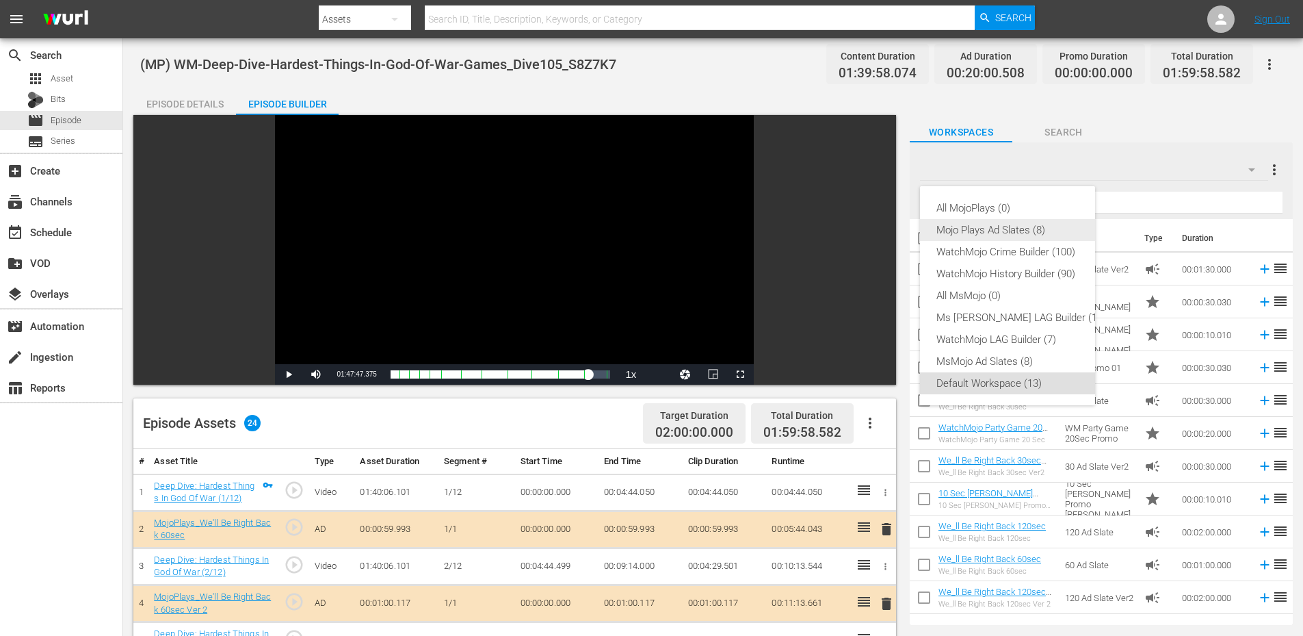
click at [1001, 231] on div "Mojo Plays Ad Slates (8)" at bounding box center [1022, 230] width 170 height 22
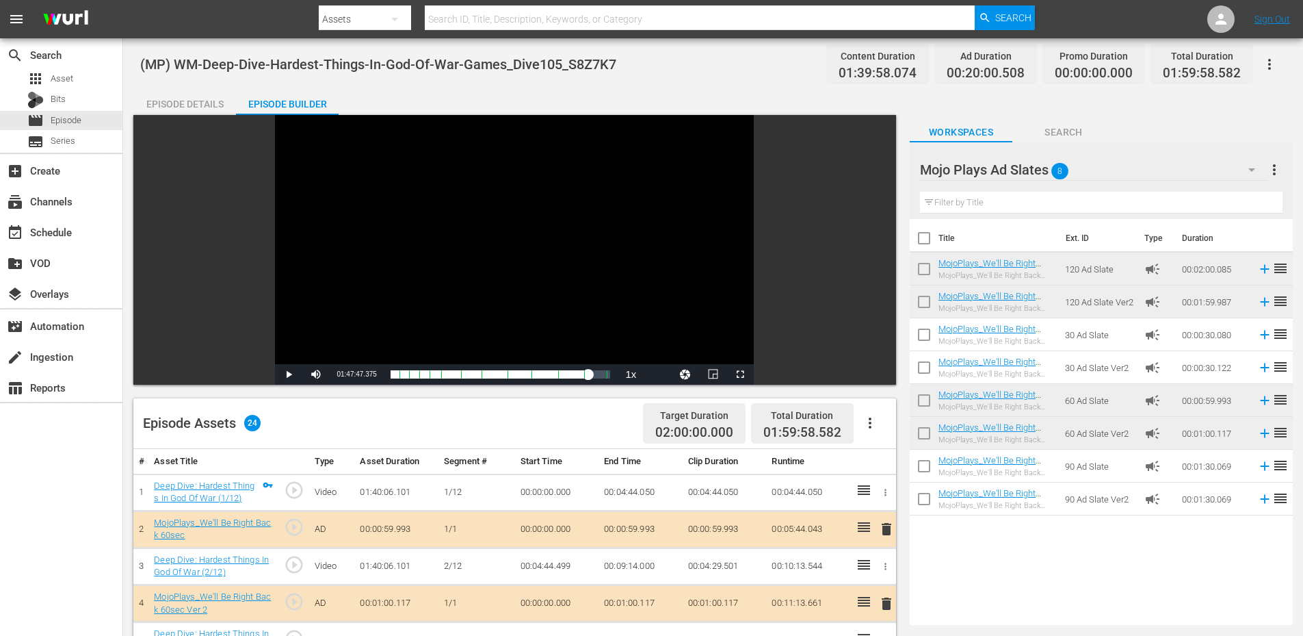
click at [170, 100] on div "Episode Details" at bounding box center [184, 104] width 103 height 33
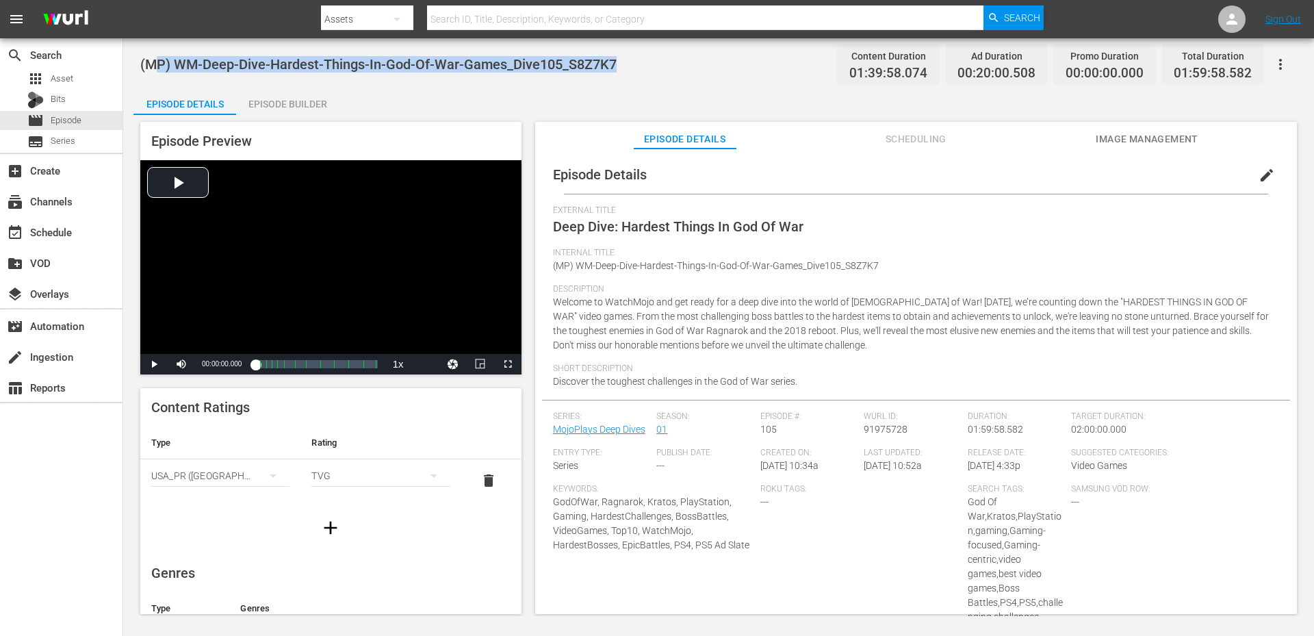
drag, startPoint x: 657, startPoint y: 54, endPoint x: 178, endPoint y: 51, distance: 479.0
click at [154, 51] on div "(MP) WM-Deep-Dive-Hardest-Things-In-God-Of-War-Games_Dive105_S8Z7K7 Content Dur…" at bounding box center [718, 64] width 1156 height 31
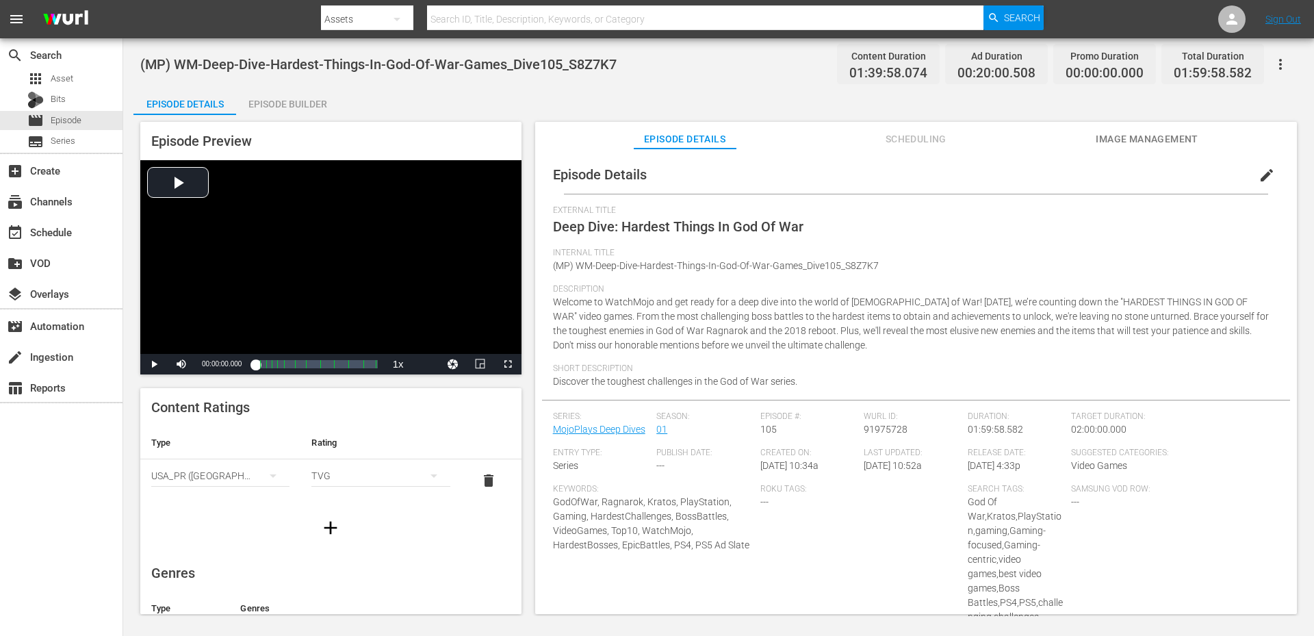
click at [183, 60] on span "(MP) WM-Deep-Dive-Hardest-Things-In-God-Of-War-Games_Dive105_S8Z7K7" at bounding box center [378, 64] width 476 height 16
click at [626, 61] on div "(MP) WM-Deep-Dive-Hardest-Things-In-God-Of-War-Games_Dive105_S8Z7K7 Content Dur…" at bounding box center [718, 64] width 1156 height 31
copy span "WM-Deep-Dive-Hardest-Things-In-God-Of-War-Games_Dive105_S8Z7K7"
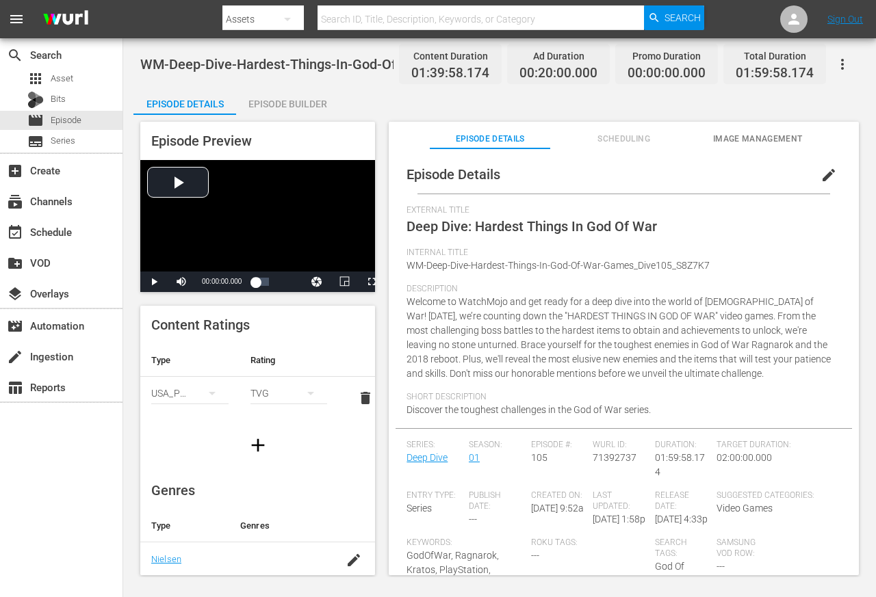
click at [270, 103] on div "Episode Builder" at bounding box center [287, 104] width 103 height 33
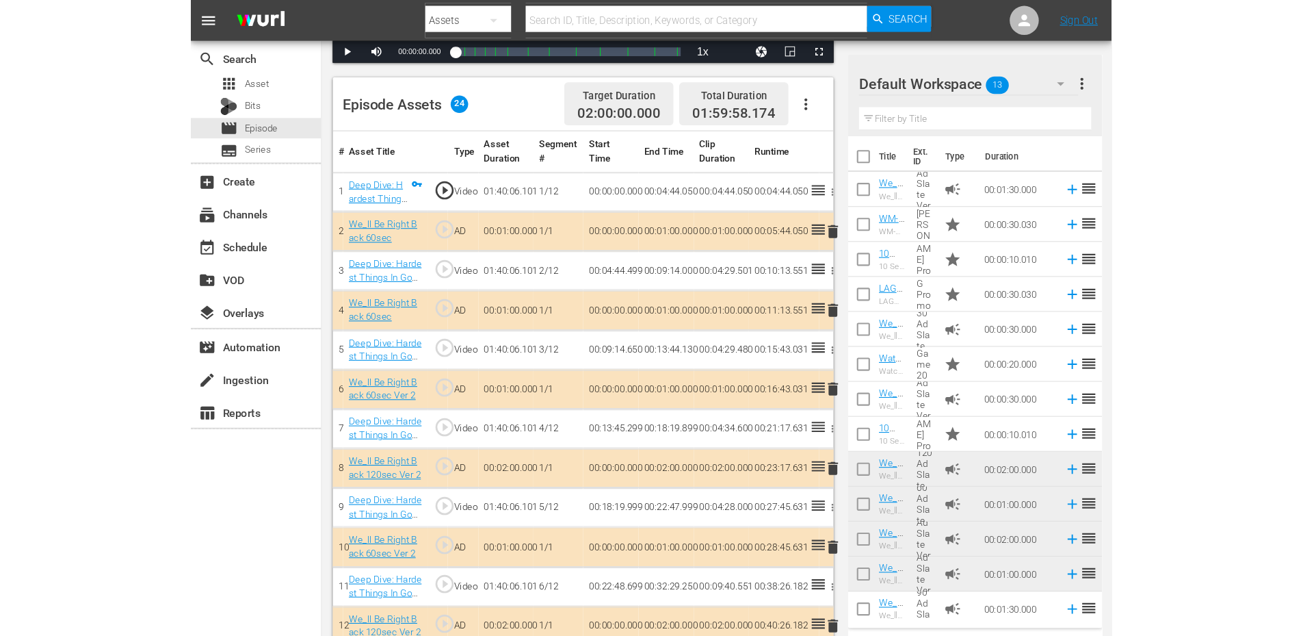
scroll to position [365, 0]
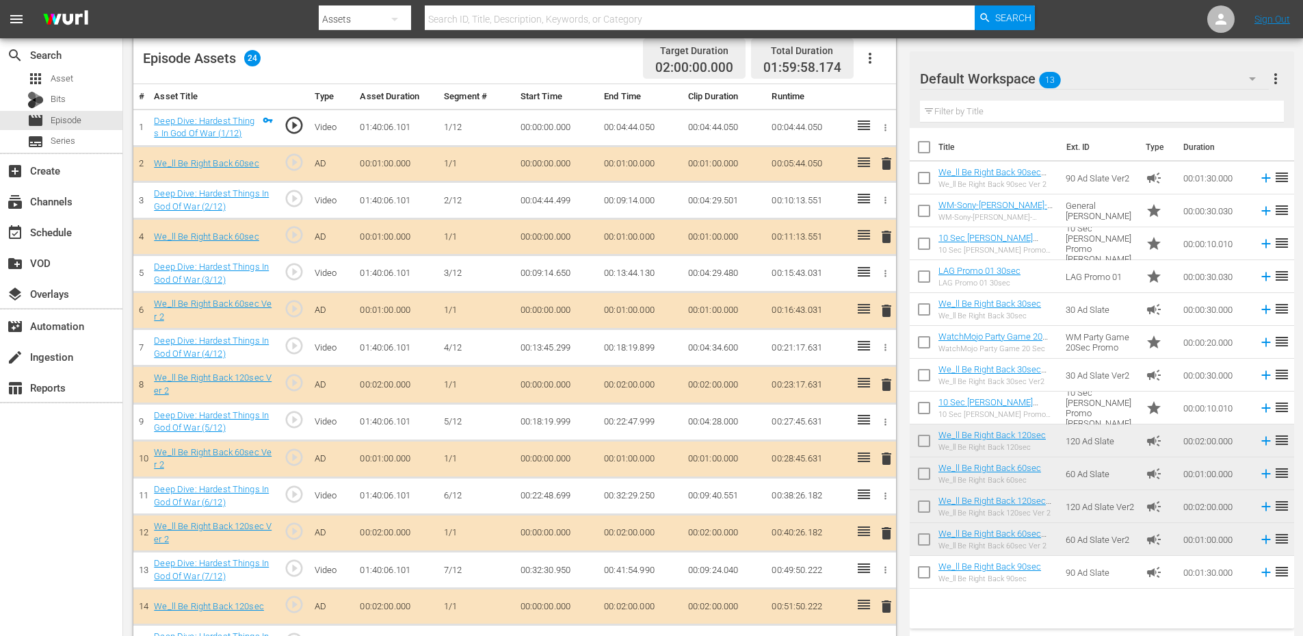
click at [553, 420] on td "00:18:19.999" at bounding box center [557, 421] width 84 height 37
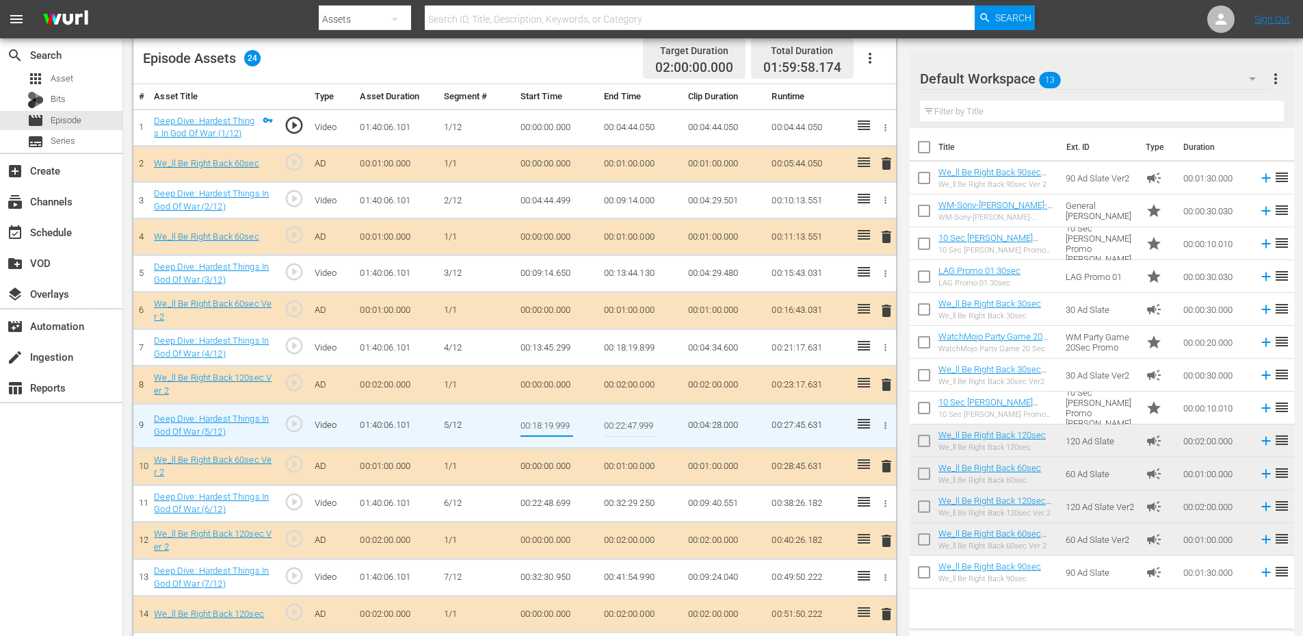
type input "00:18:20.099"
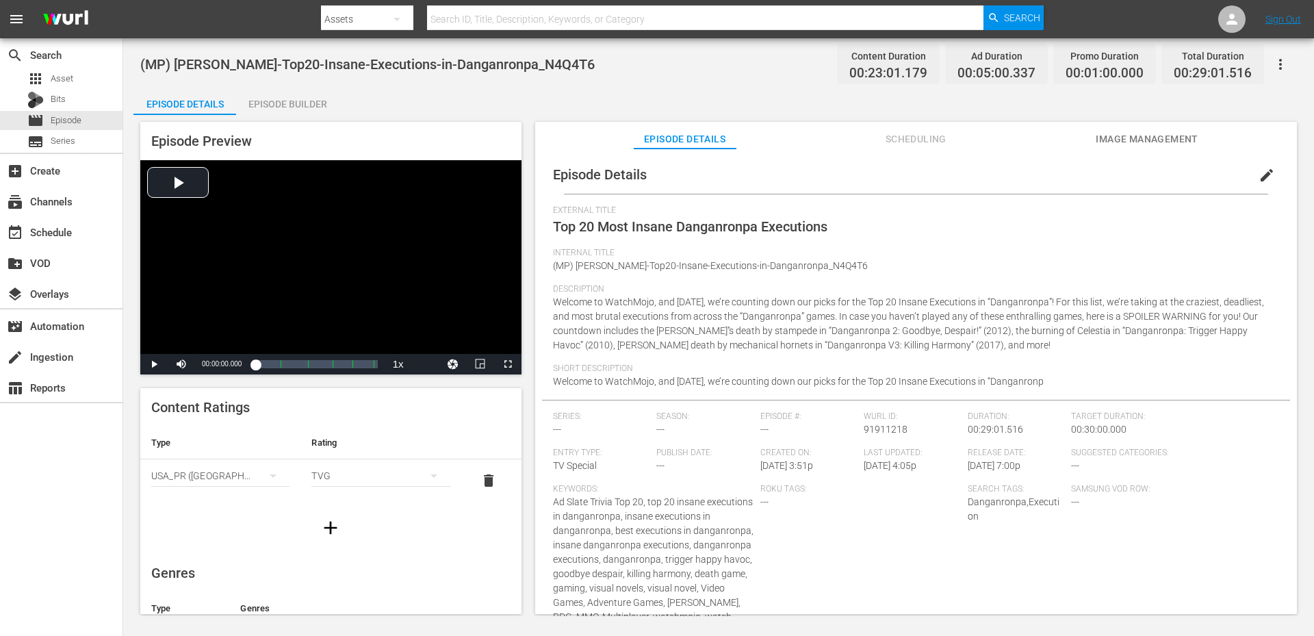
click at [512, 70] on span "(MP) [PERSON_NAME]-Top20-Insane-Executions-in-Danganronpa_N4Q4T6" at bounding box center [367, 64] width 454 height 16
click at [303, 109] on div "Episode Builder" at bounding box center [287, 104] width 103 height 33
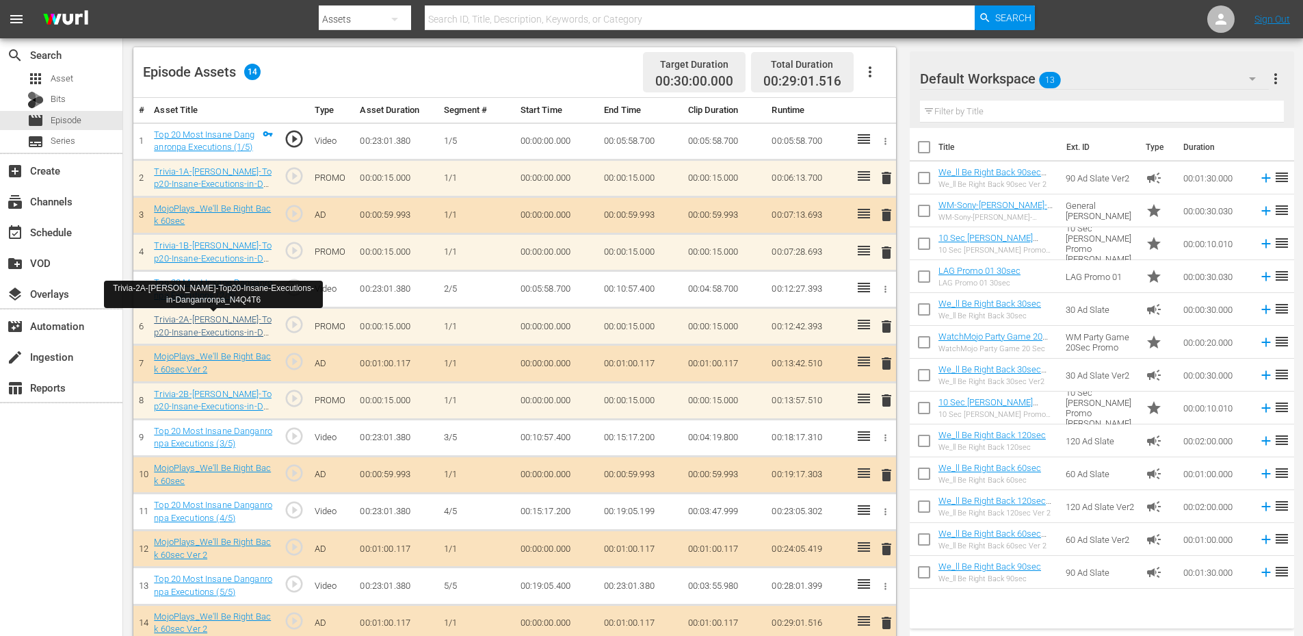
scroll to position [367, 0]
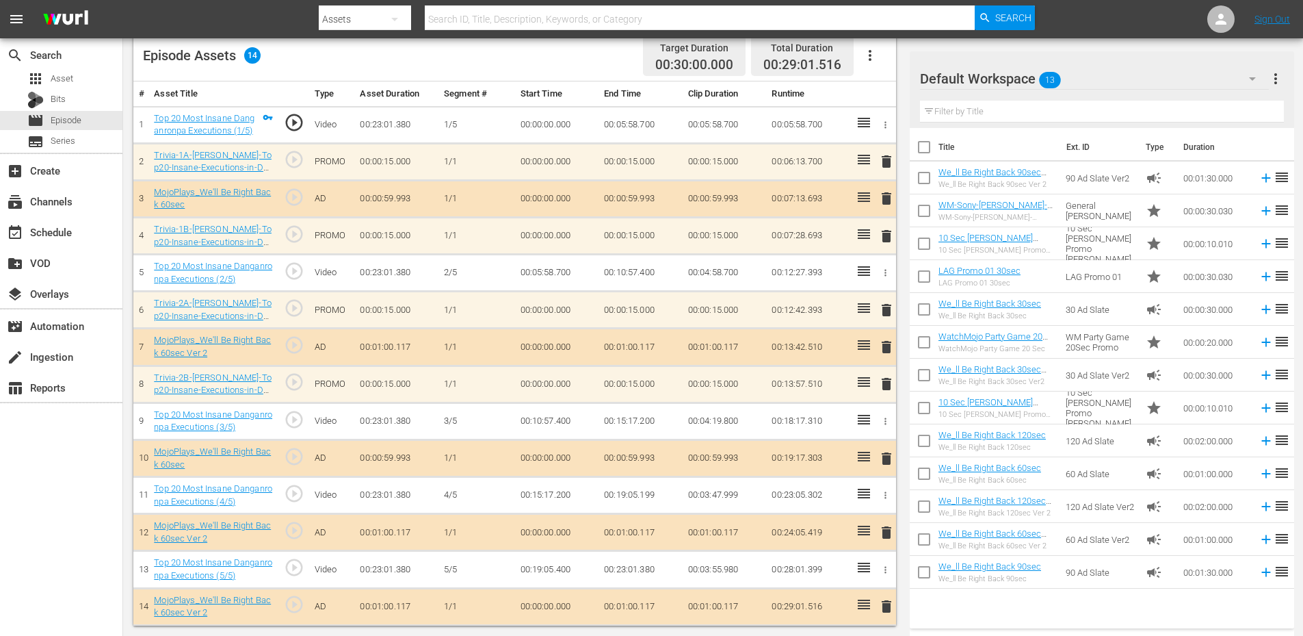
click at [1100, 83] on div "Default Workspace 13" at bounding box center [1094, 79] width 349 height 38
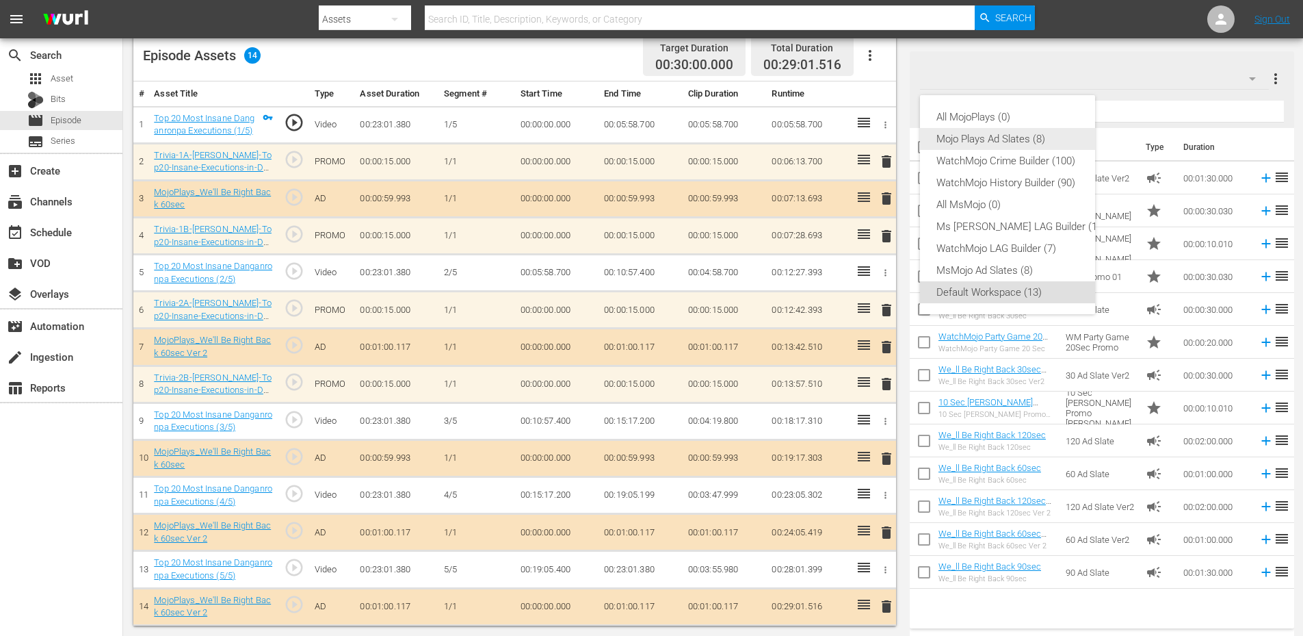
click at [972, 145] on div "Mojo Plays Ad Slates (8)" at bounding box center [1022, 139] width 170 height 22
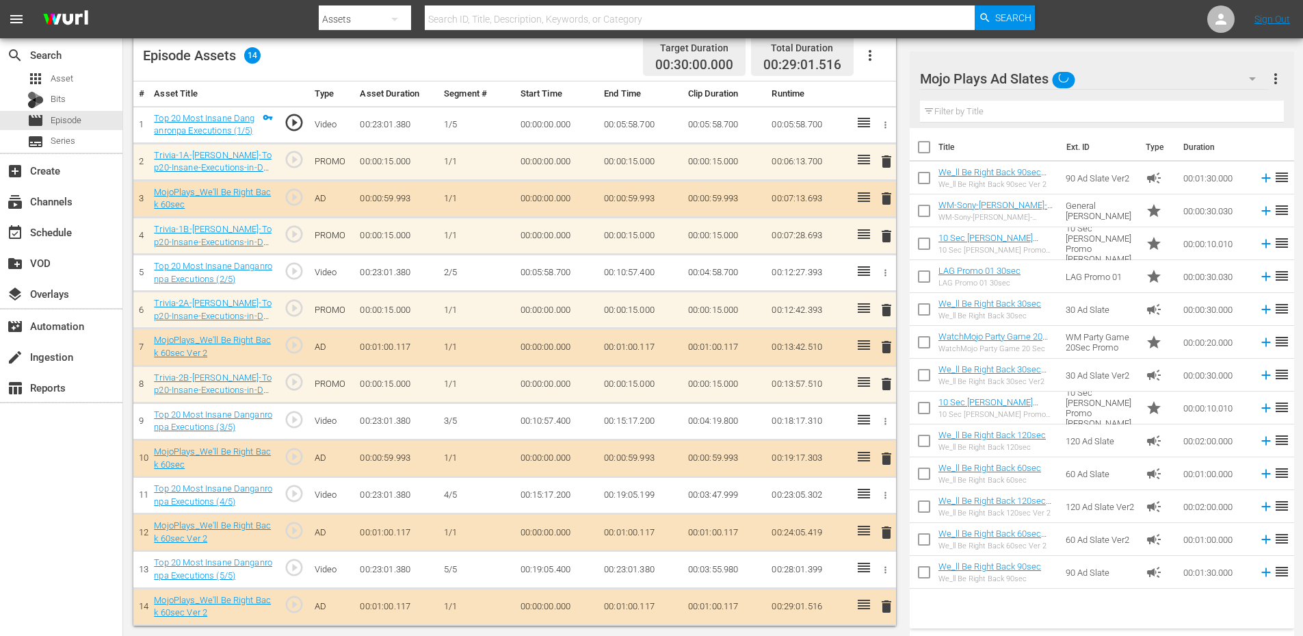
click at [1002, 109] on input "text" at bounding box center [1102, 112] width 364 height 22
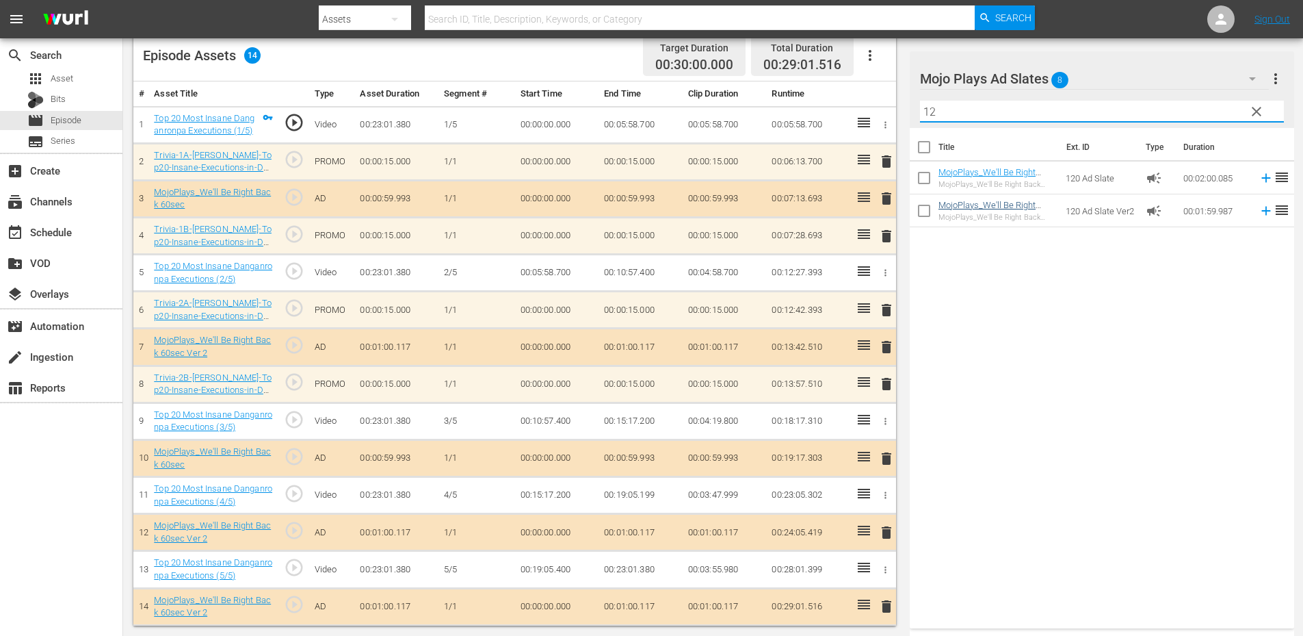
type input "12"
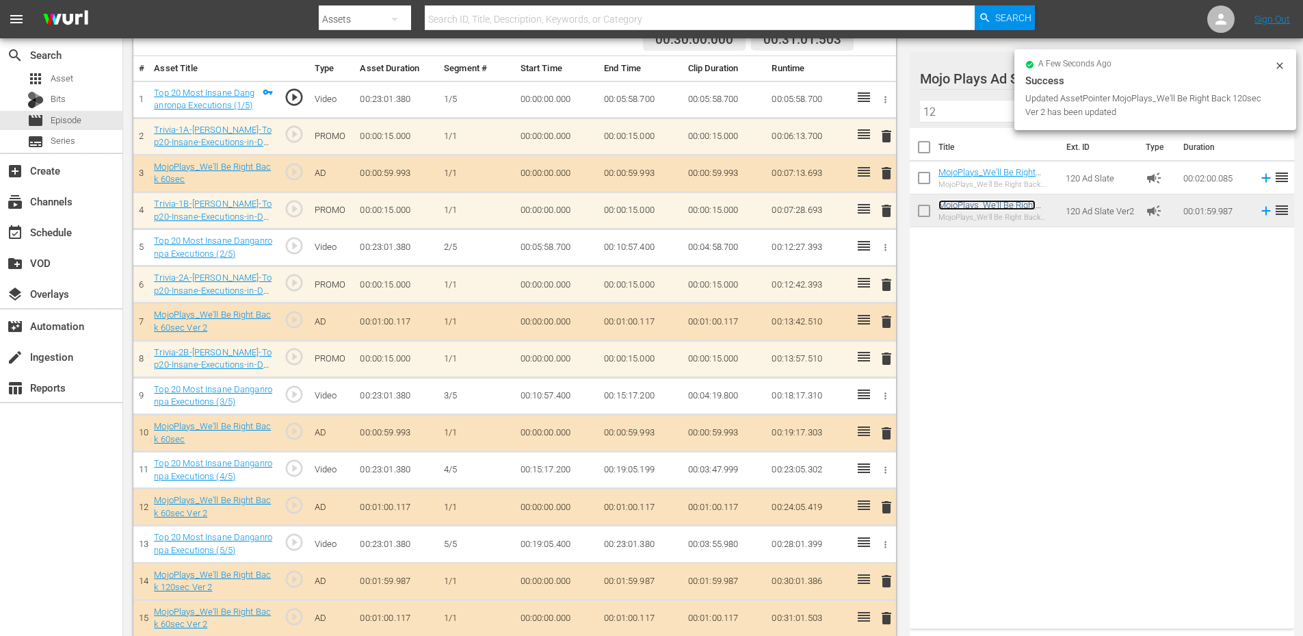
scroll to position [404, 0]
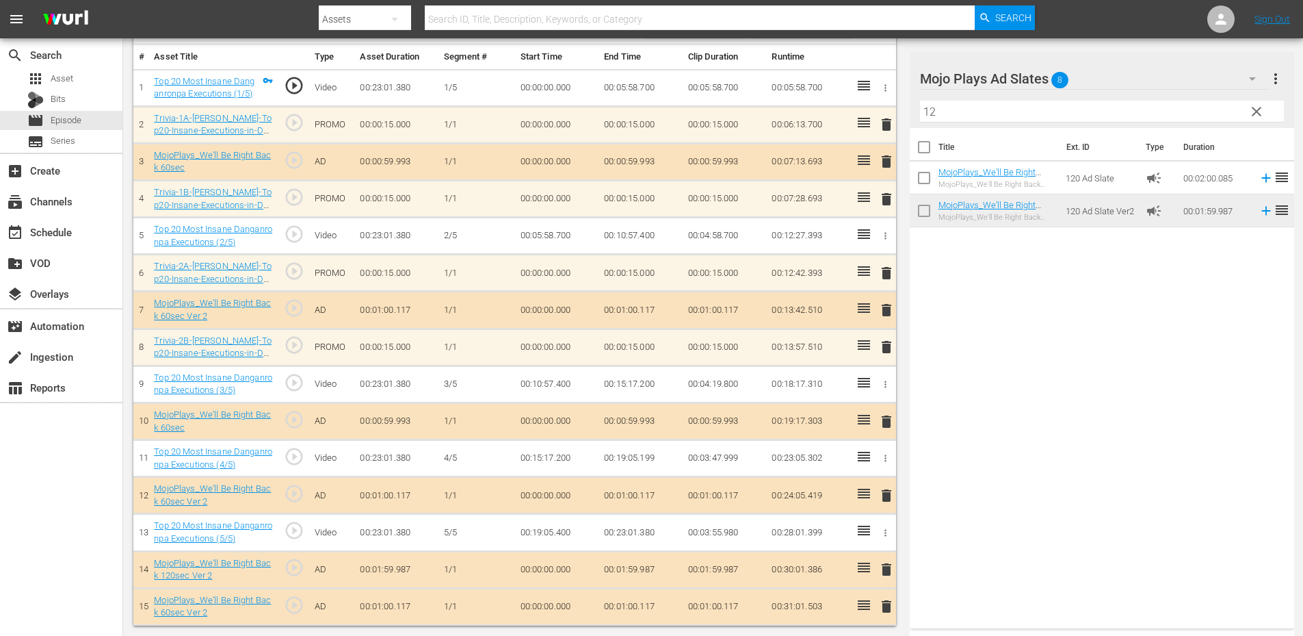
click at [885, 607] on span "delete" at bounding box center [887, 606] width 16 height 16
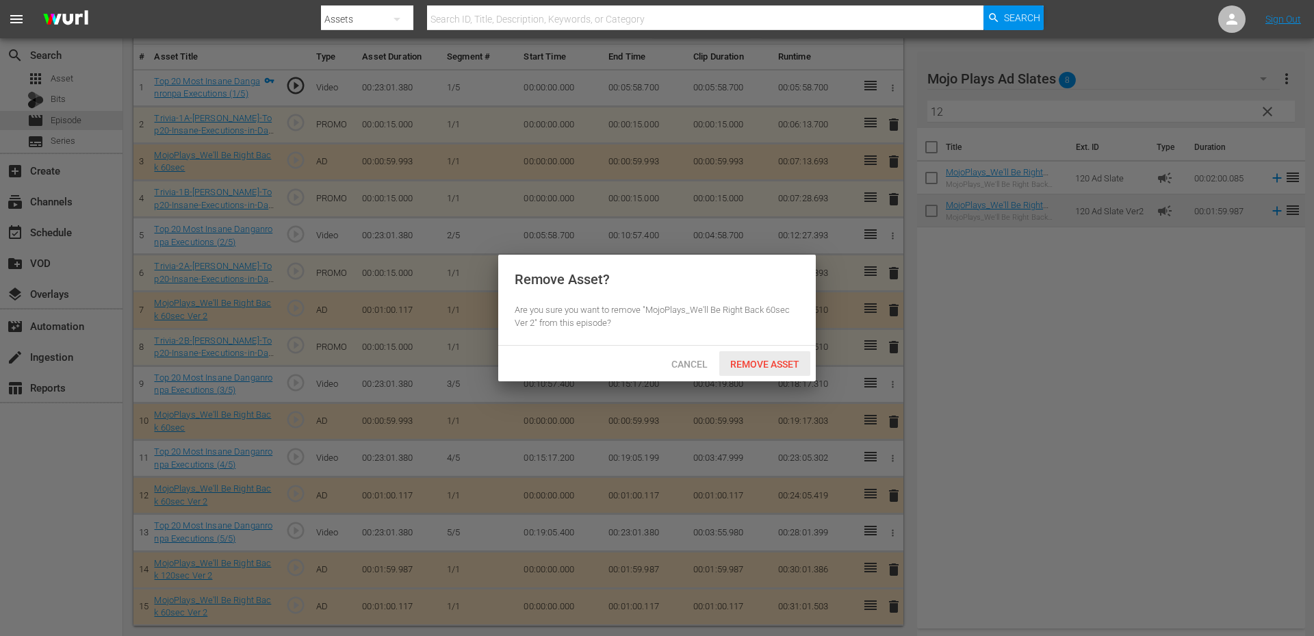
click at [780, 371] on div "Remove Asset" at bounding box center [764, 363] width 91 height 25
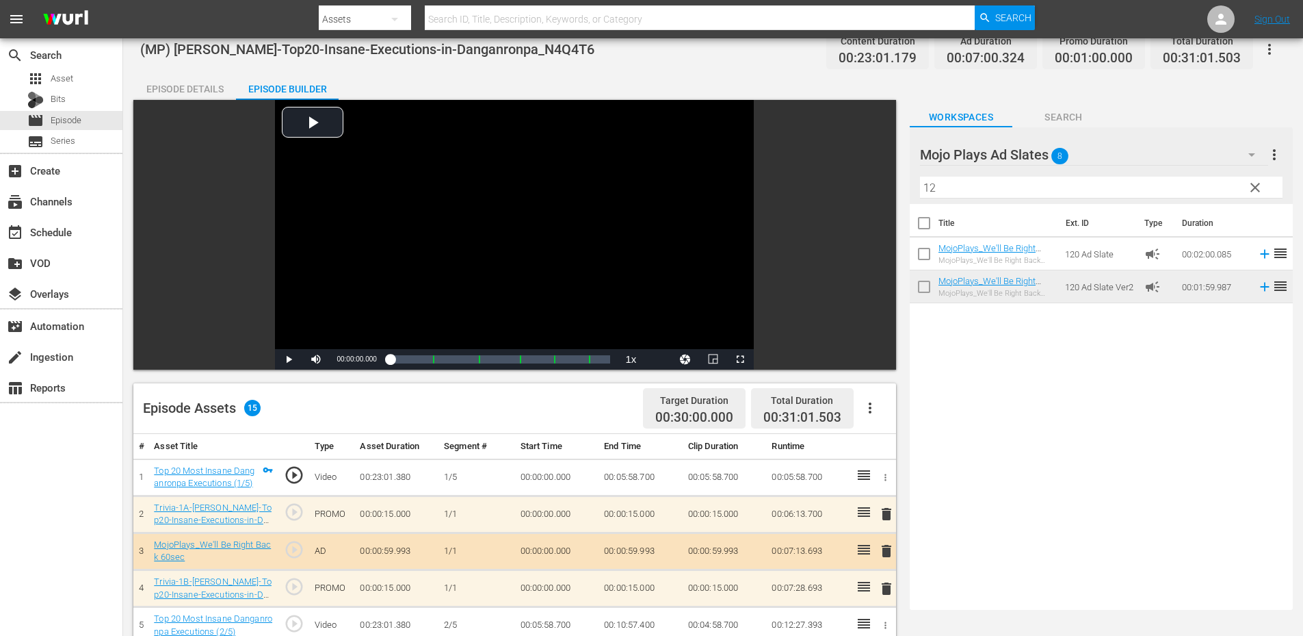
scroll to position [0, 0]
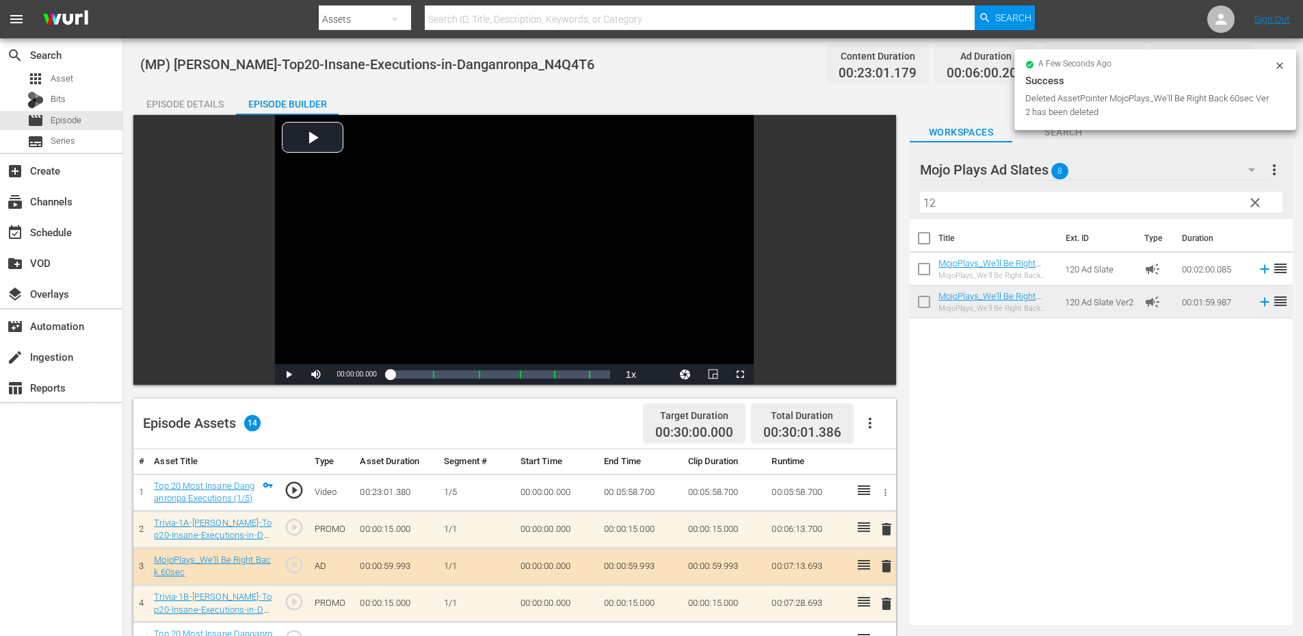
click at [688, 96] on div "Episode Details Episode Builder Episode Preview Video Player is loading. Play V…" at bounding box center [713, 540] width 1160 height 905
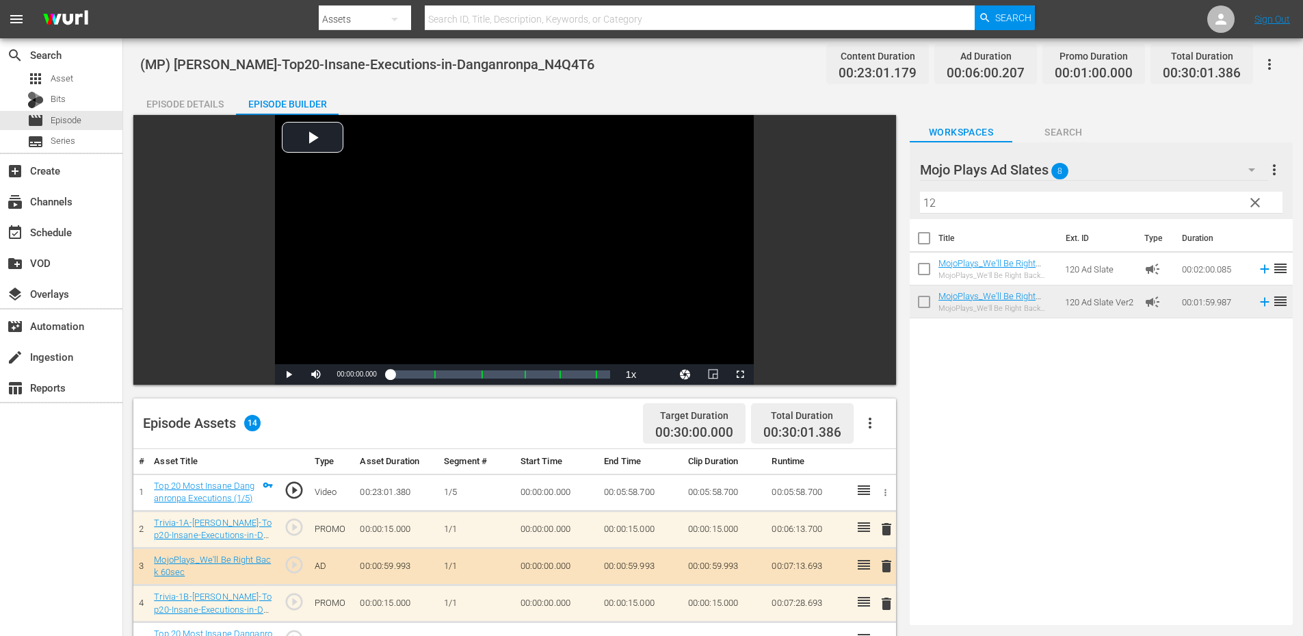
click at [992, 410] on div "Title Ext. ID Type Duration MojoPlays_We'll Be Right Back 120sec MojoPlays_We'l…" at bounding box center [1101, 419] width 383 height 400
drag, startPoint x: 545, startPoint y: 60, endPoint x: 486, endPoint y: 63, distance: 59.6
click at [486, 63] on div "(MP) [PERSON_NAME]-Top20-Insane-Executions-in-Danganronpa_N4Q4T6 Content Durati…" at bounding box center [713, 64] width 1146 height 31
copy span "_N4Q4T6"
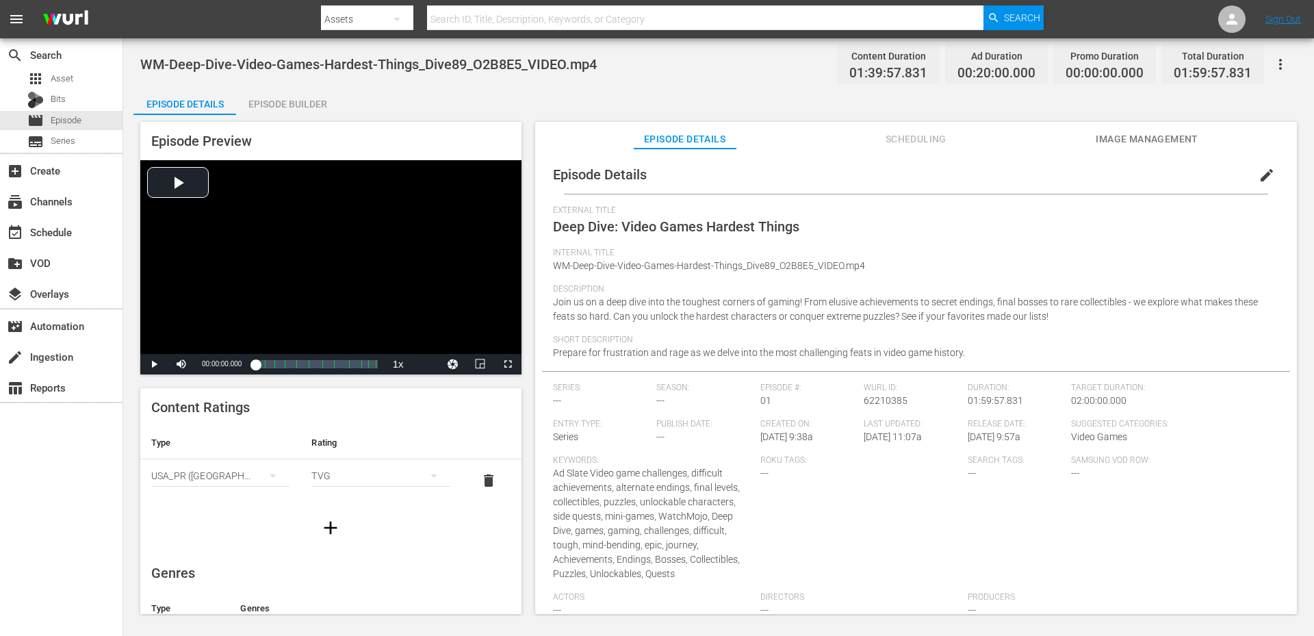
click at [753, 86] on div "WM-Deep-Dive-Video-Games-Hardest-Things_Dive89_O2B8E5_VIDEO.mp4 Content Duratio…" at bounding box center [718, 326] width 1191 height 577
click at [1134, 133] on span "Image Management" at bounding box center [1146, 139] width 103 height 17
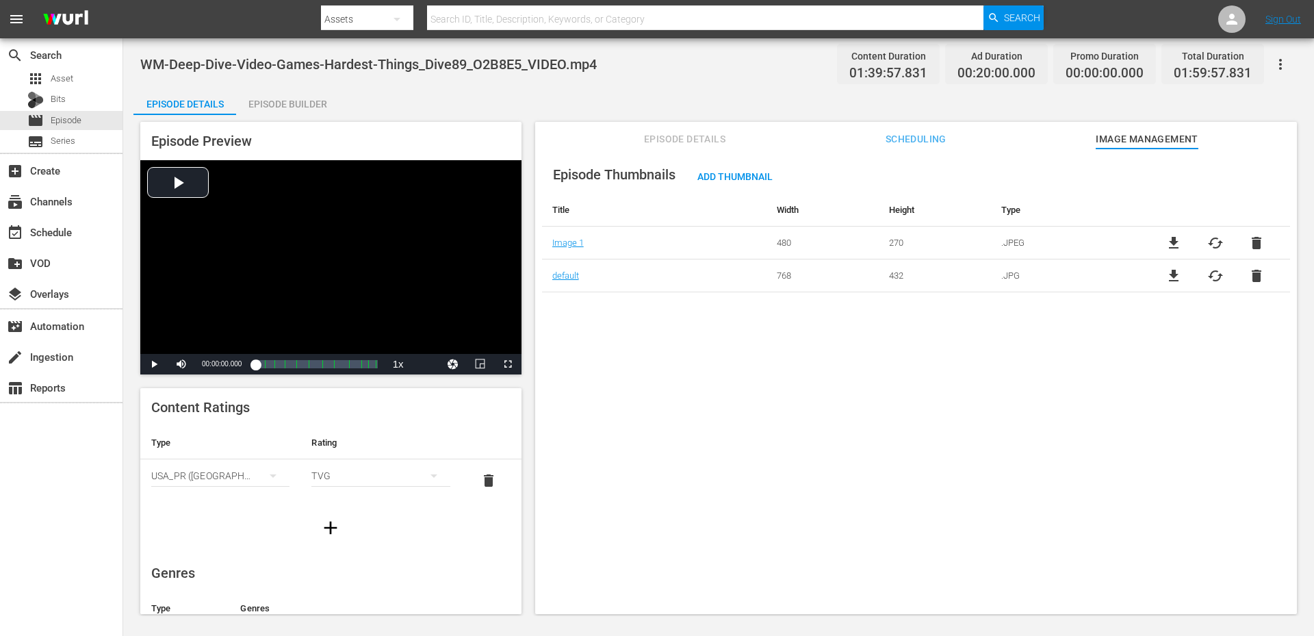
click at [922, 143] on span "Scheduling" at bounding box center [915, 139] width 103 height 17
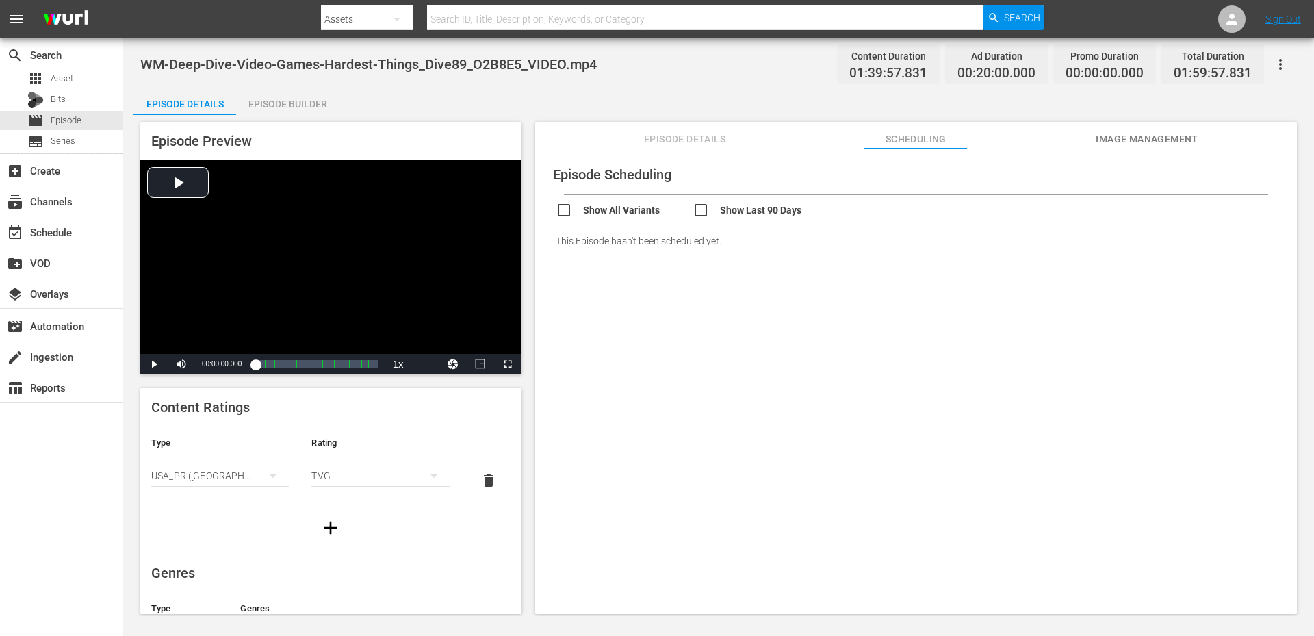
click at [668, 134] on span "Episode Details" at bounding box center [685, 139] width 103 height 17
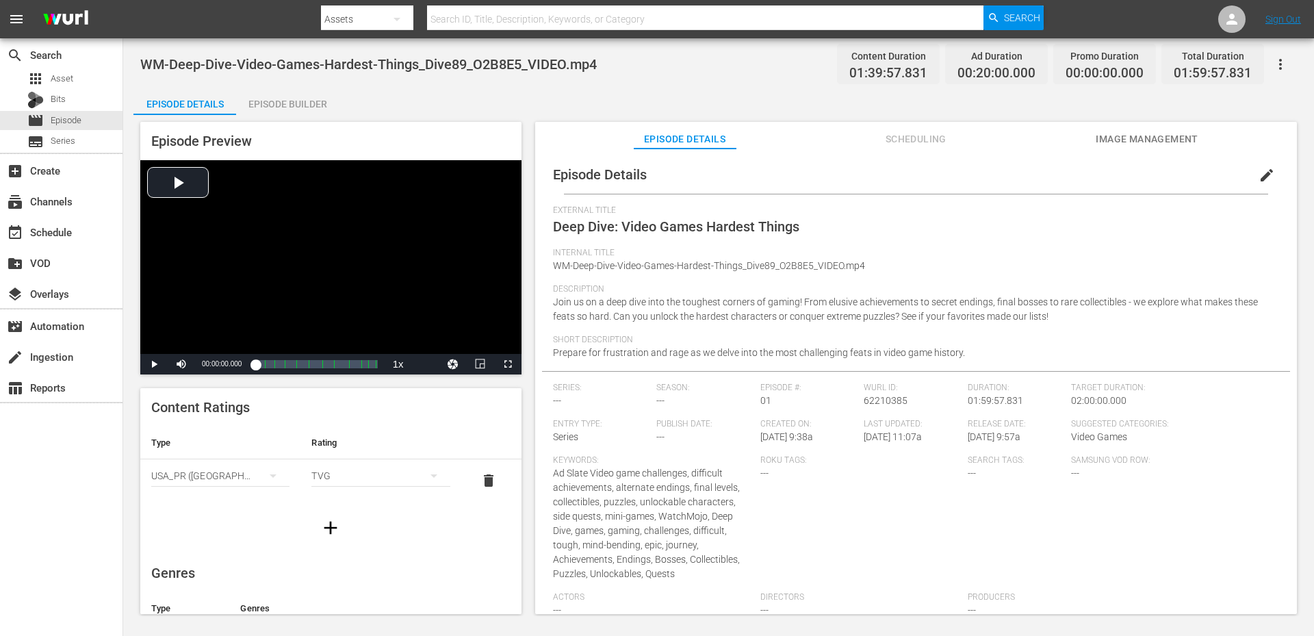
click at [1250, 169] on button "edit" at bounding box center [1266, 175] width 33 height 33
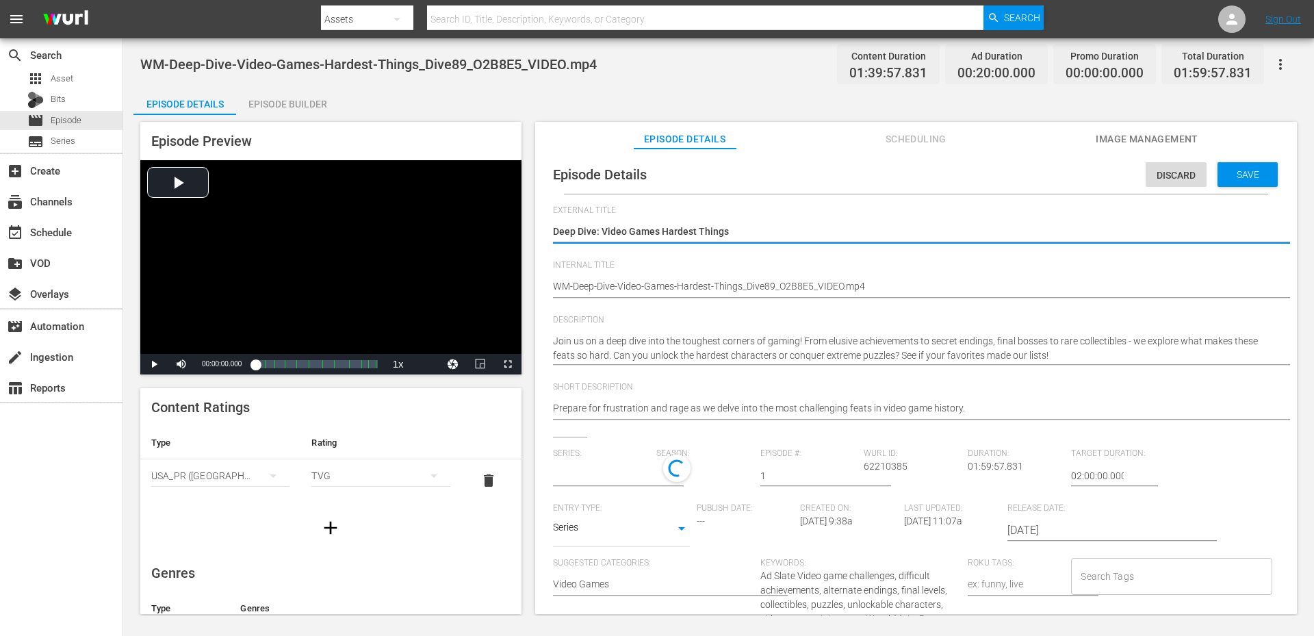
type input "No Series"
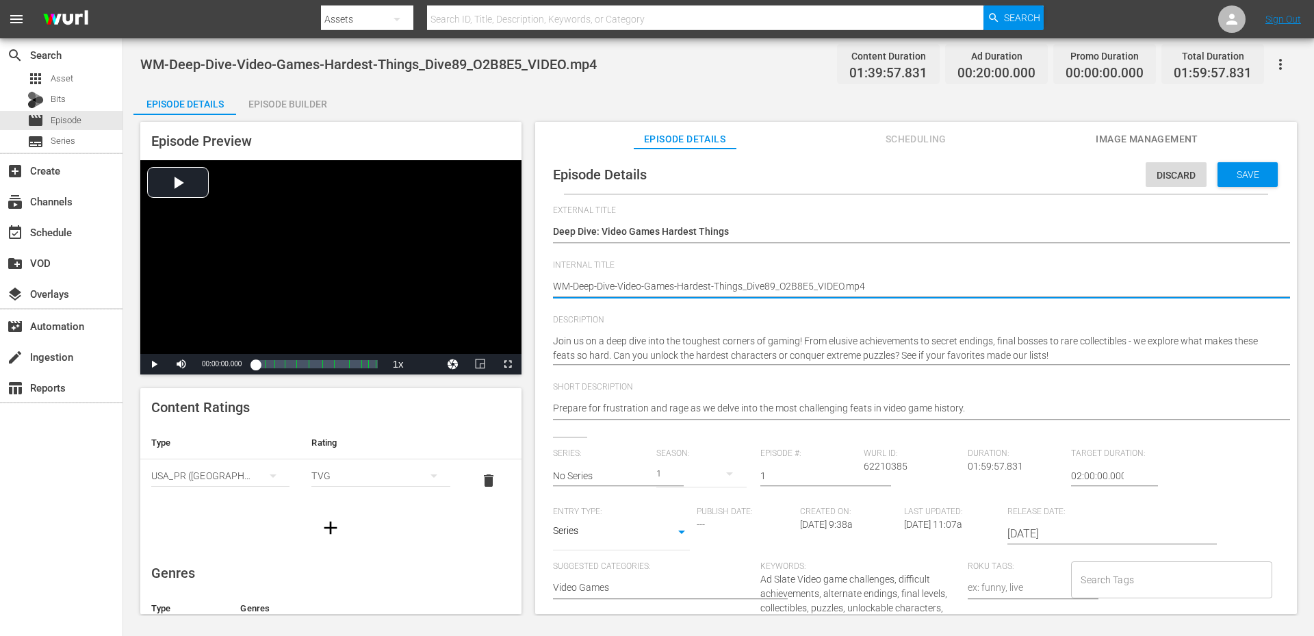
drag, startPoint x: 821, startPoint y: 281, endPoint x: 957, endPoint y: 289, distance: 136.4
type textarea "WM-Deep-Dive-Video-Games-Hardest-Things_Dive89_O2B8E5_V"
type textarea "WM-Deep-Dive-Video-Games-Hardest-Things_Dive89_O2B8E5_"
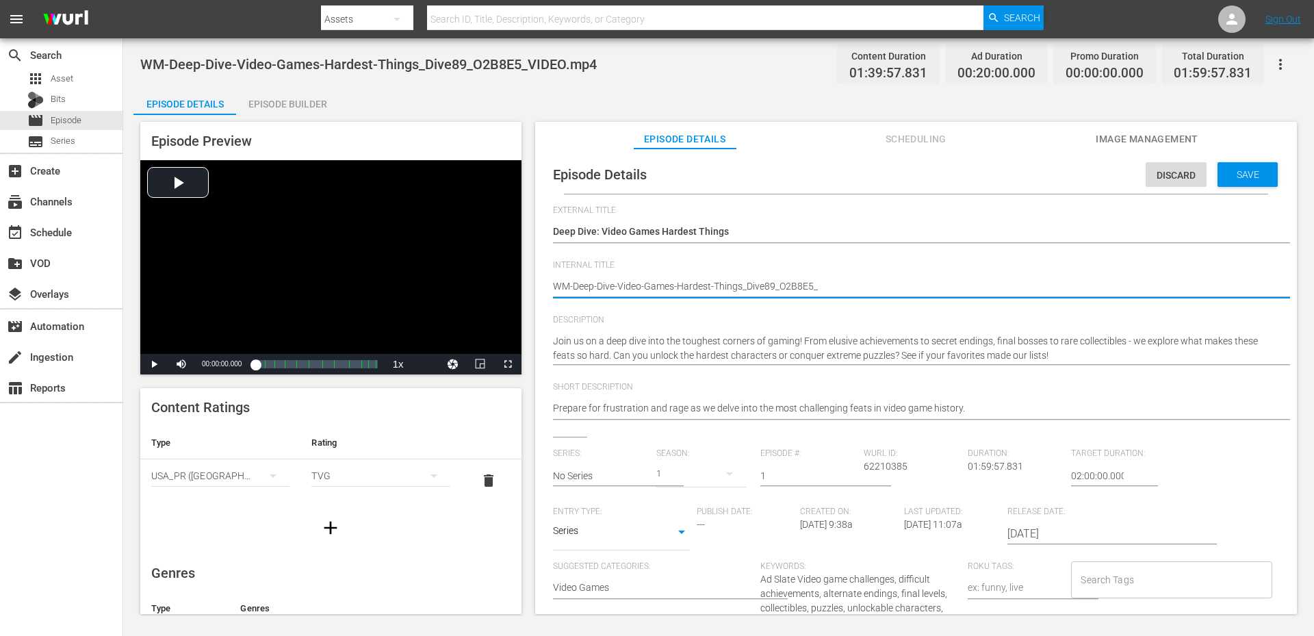
type textarea "WM-Deep-Dive-Video-Games-Hardest-Things_Dive89_O2B8E5"
click at [588, 468] on input "No Series" at bounding box center [601, 475] width 97 height 33
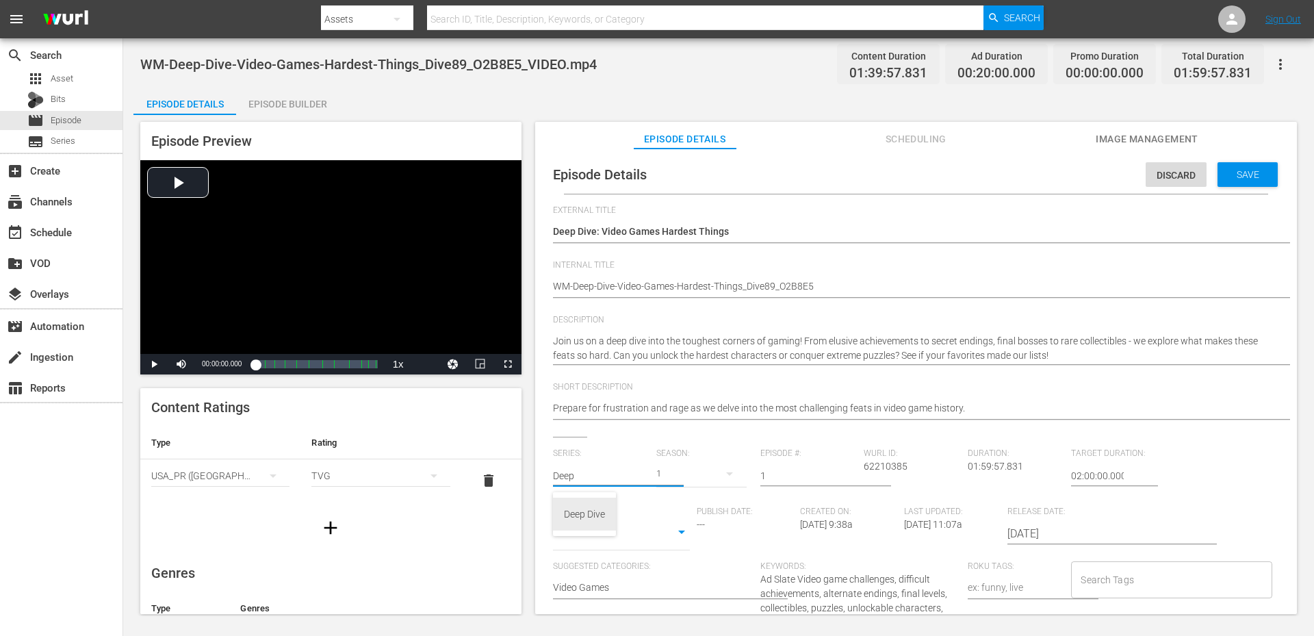
click at [592, 517] on div "Deep Dive" at bounding box center [584, 513] width 41 height 33
type input "Deep Dive"
click at [681, 476] on div "Series: Deep Dive Season: Episode #: 1 [PERSON_NAME] ID: 62210385 Duration: 01:…" at bounding box center [916, 613] width 726 height 330
type input "89"
click at [255, 64] on span "WM-Deep-Dive-Video-Games-Hardest-Things_Dive89_O2B8E5_VIDEO.mp4" at bounding box center [368, 64] width 456 height 16
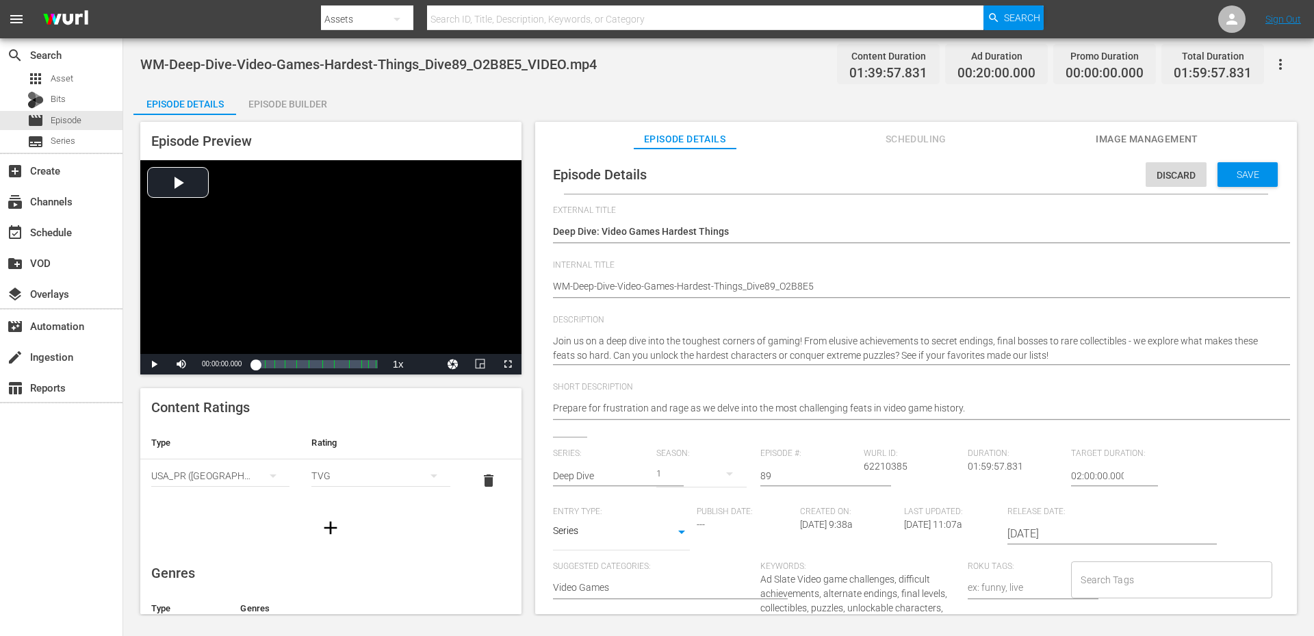
click at [255, 64] on span "WM-Deep-Dive-Video-Games-Hardest-Things_Dive89_O2B8E5_VIDEO.mp4" at bounding box center [368, 64] width 456 height 16
copy span "Video"
click at [1106, 580] on input "Search Tags" at bounding box center [1161, 579] width 168 height 25
paste input "Video"
type input "Video"
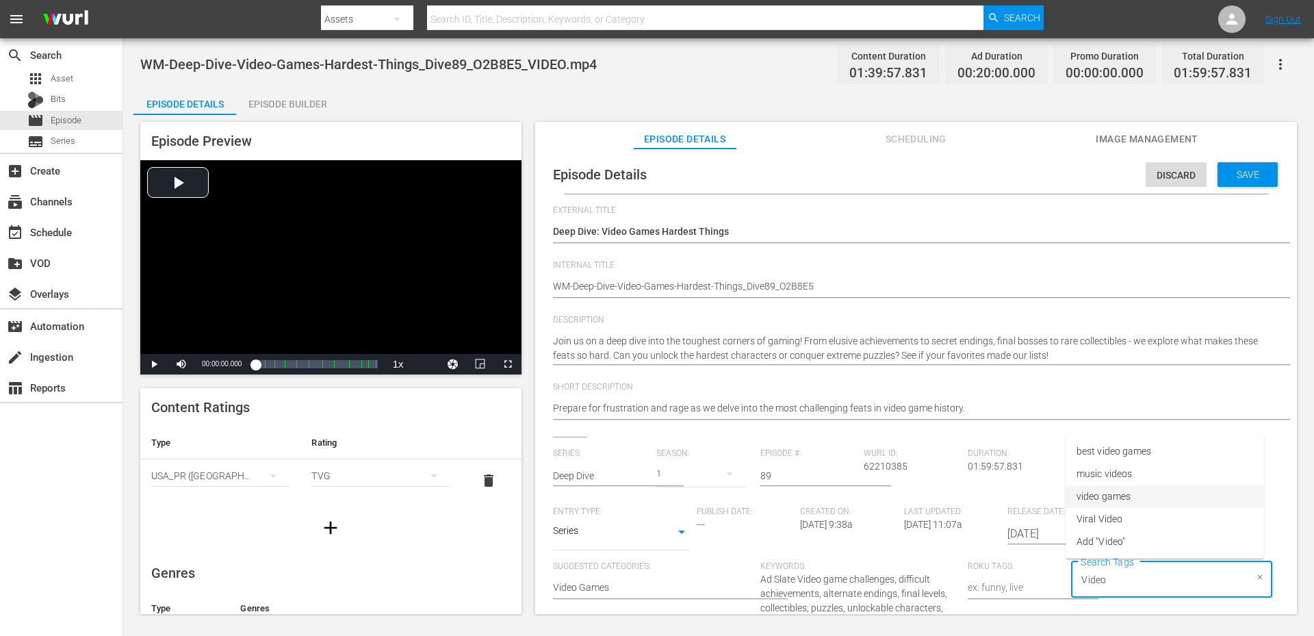
click at [1100, 499] on span "video games" at bounding box center [1103, 496] width 54 height 14
click at [339, 64] on span "WM-Deep-Dive-Video-Games-Hardest-Things_Dive89_O2B8E5_VIDEO.mp4" at bounding box center [368, 64] width 456 height 16
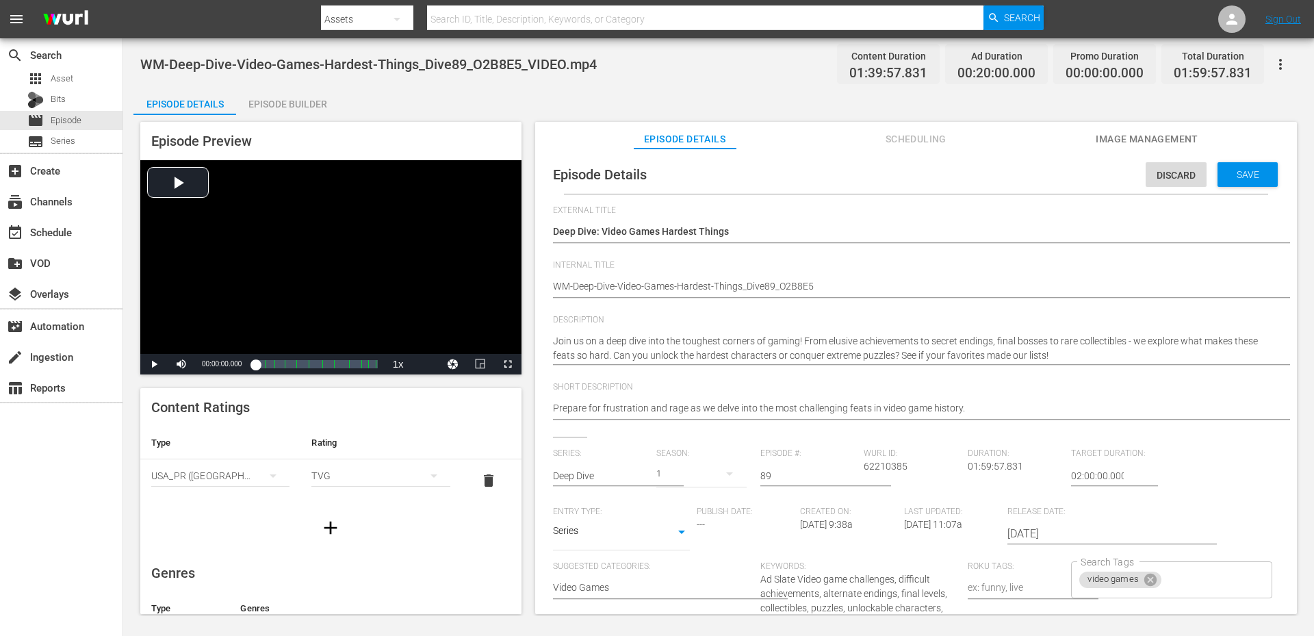
click at [339, 64] on span "WM-Deep-Dive-Video-Games-Hardest-Things_Dive89_O2B8E5_VIDEO.mp4" at bounding box center [368, 64] width 456 height 16
copy span "Hardest"
click at [1176, 579] on input "Search Tags" at bounding box center [1204, 579] width 82 height 25
paste input "Hardest"
type input "Hardest"
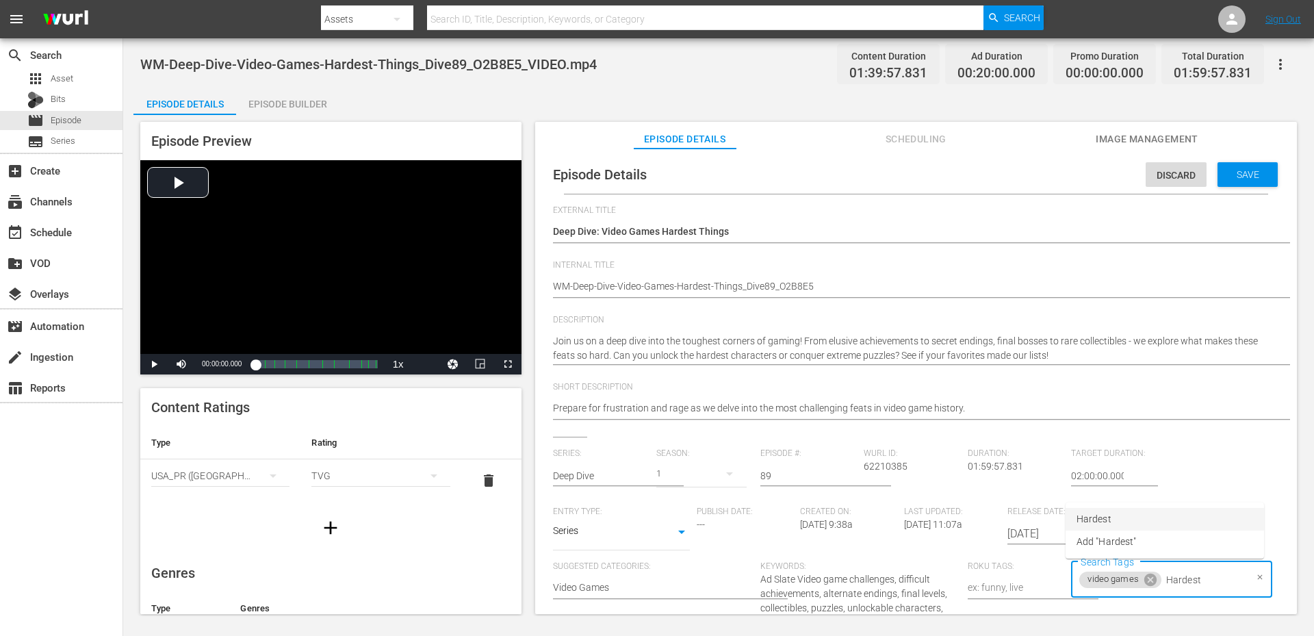
click at [1108, 518] on span "Hardest" at bounding box center [1093, 519] width 35 height 14
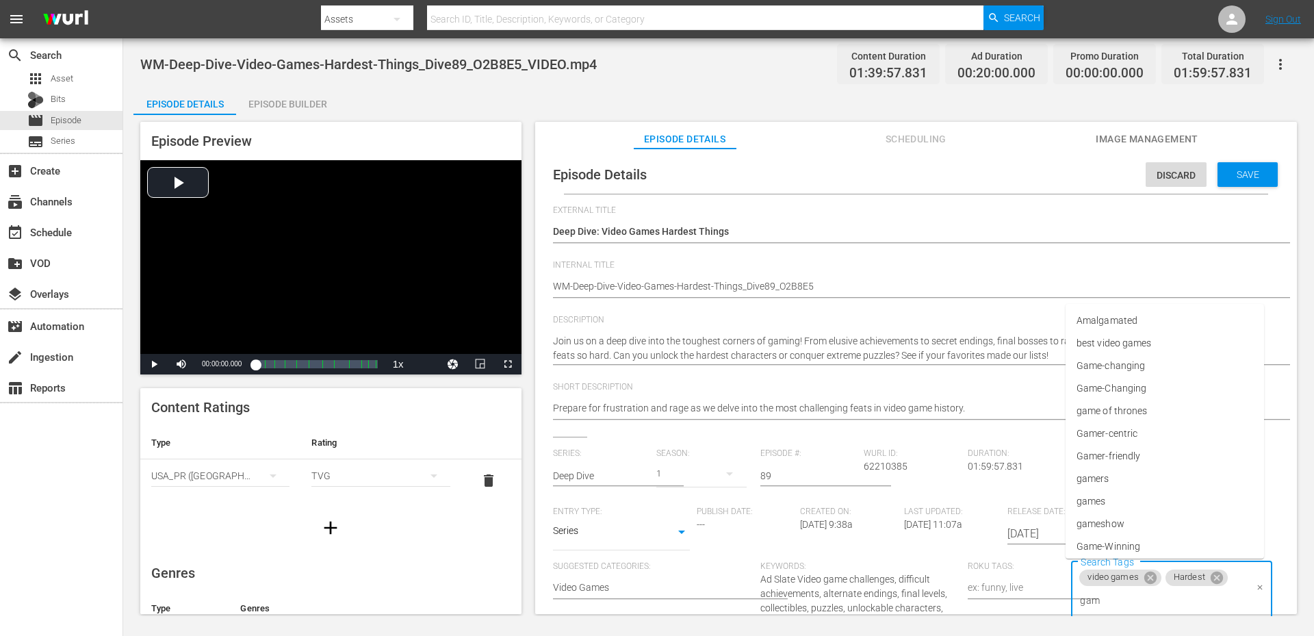
type input "game"
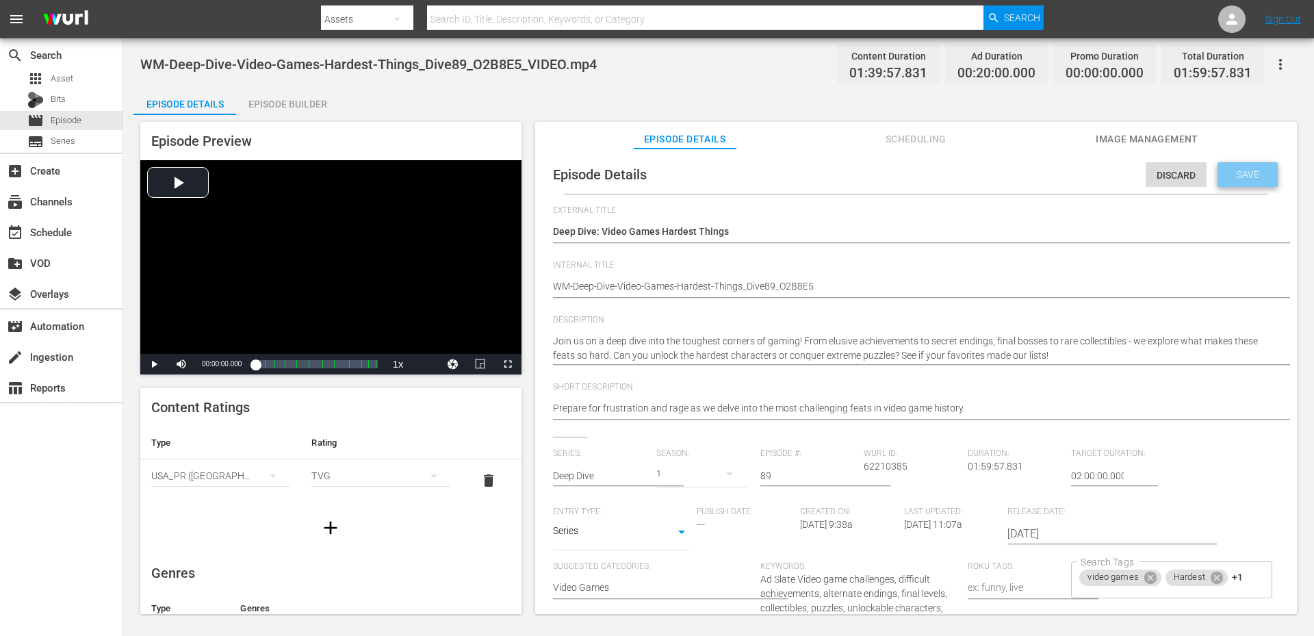
click at [1245, 169] on span "Save" at bounding box center [1247, 174] width 44 height 11
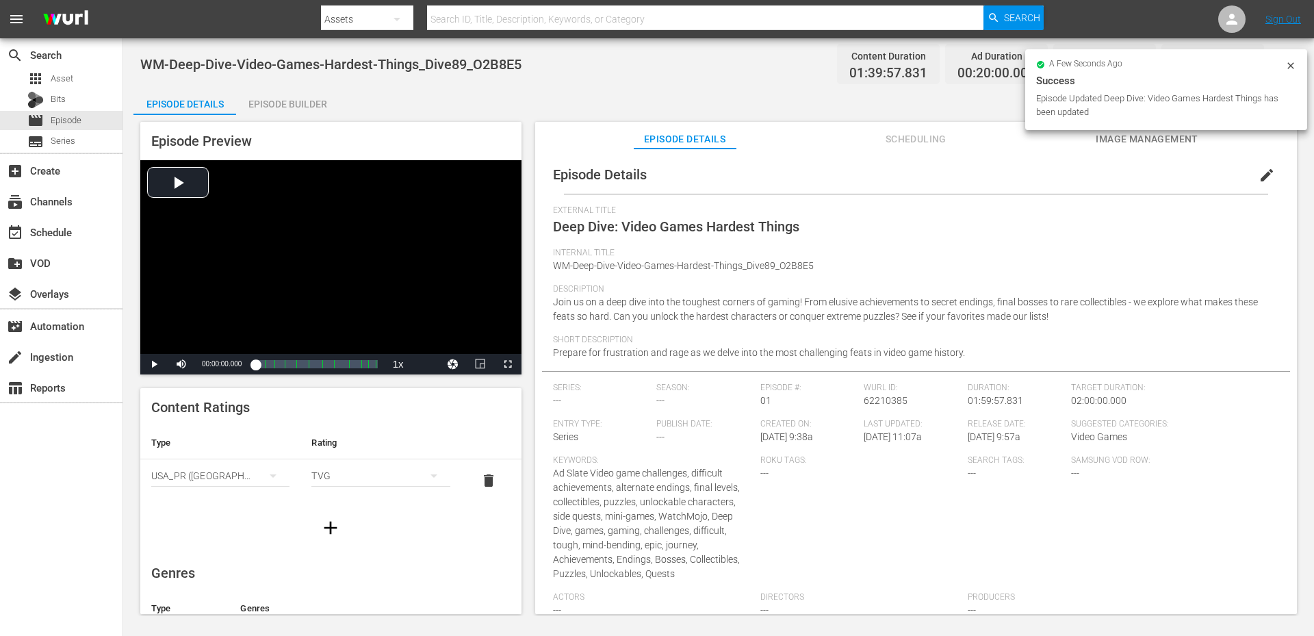
click at [270, 101] on div "Episode Builder" at bounding box center [287, 104] width 103 height 33
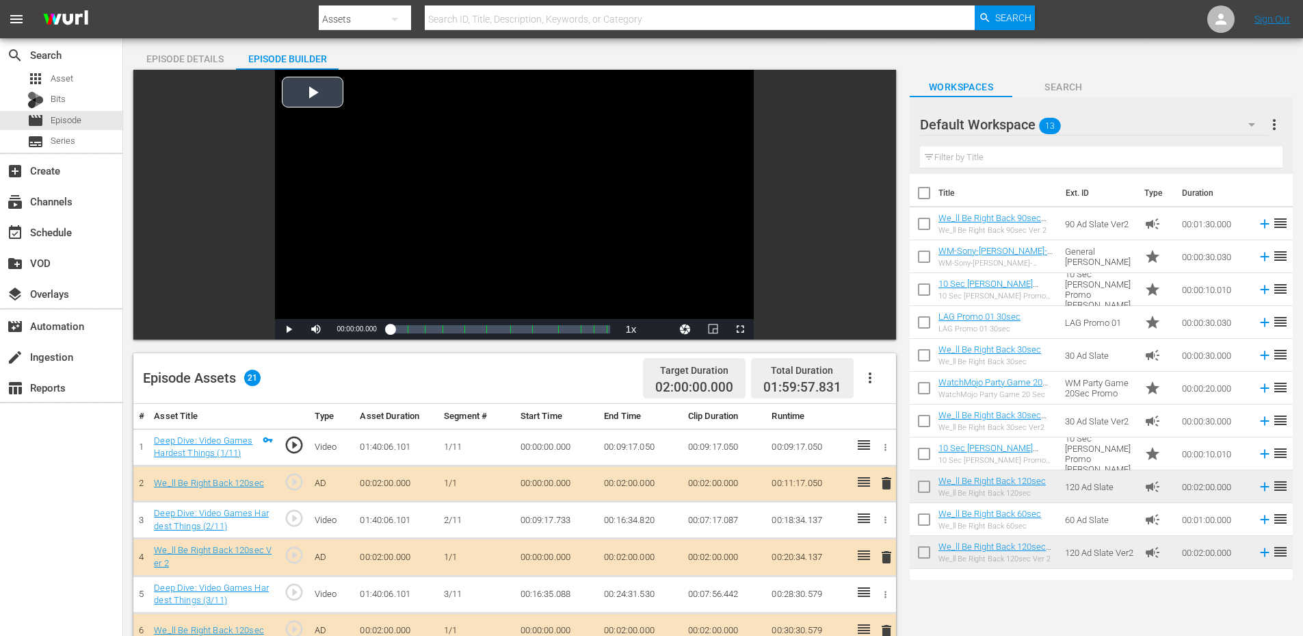
scroll to position [46, 0]
click at [309, 241] on div "Video Player" at bounding box center [514, 193] width 479 height 249
click at [713, 328] on span "Video Player" at bounding box center [713, 328] width 0 height 0
click at [294, 517] on span "play_circle_outline" at bounding box center [294, 517] width 21 height 21
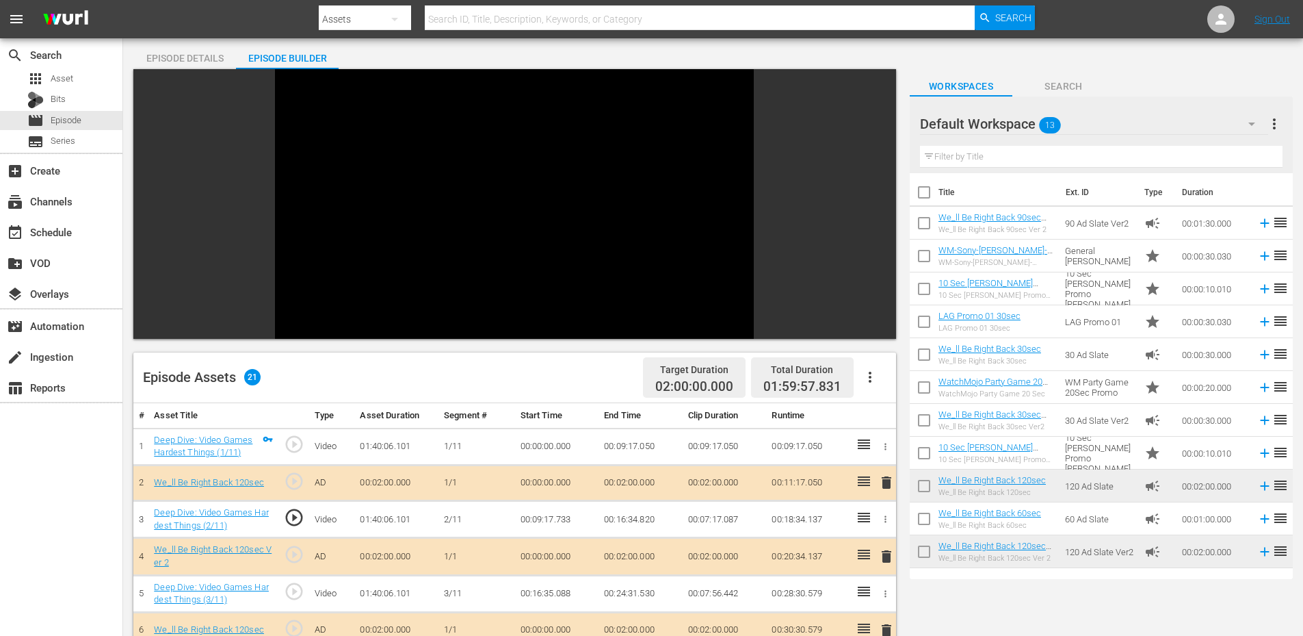
click at [291, 595] on span "play_circle_outline" at bounding box center [294, 591] width 21 height 21
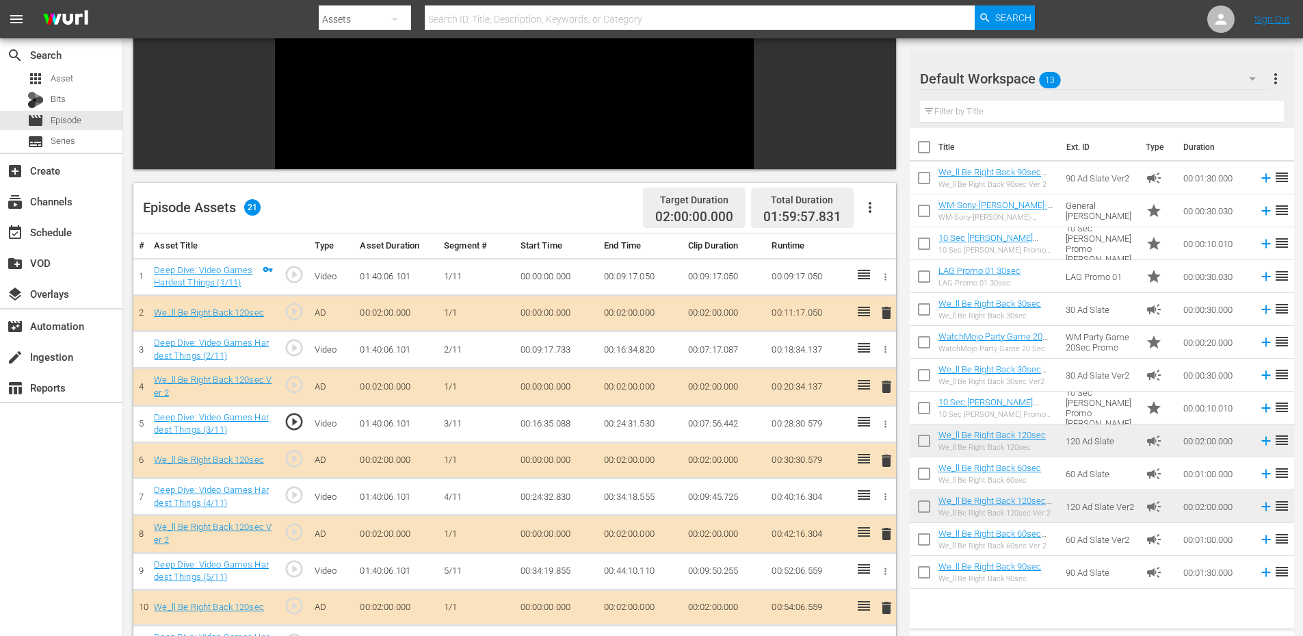
scroll to position [365, 0]
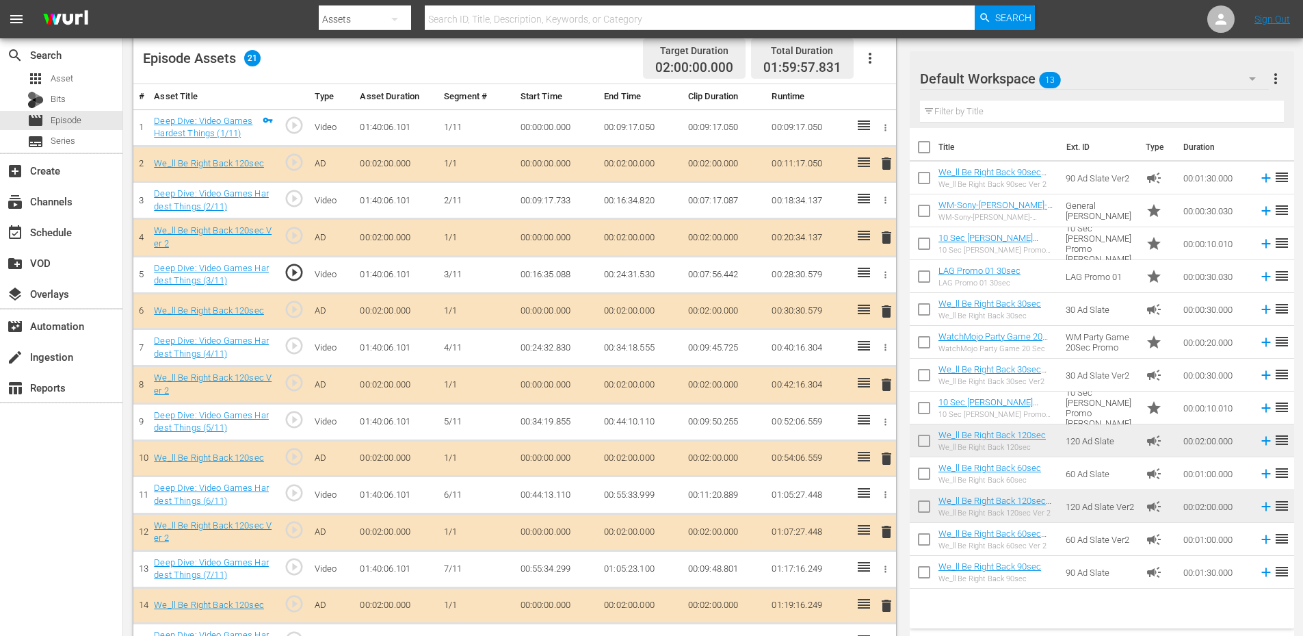
click at [292, 345] on span "play_circle_outline" at bounding box center [294, 345] width 21 height 21
click at [296, 418] on span "play_circle_outline" at bounding box center [294, 419] width 21 height 21
click at [285, 497] on span "play_circle_outline" at bounding box center [294, 492] width 21 height 21
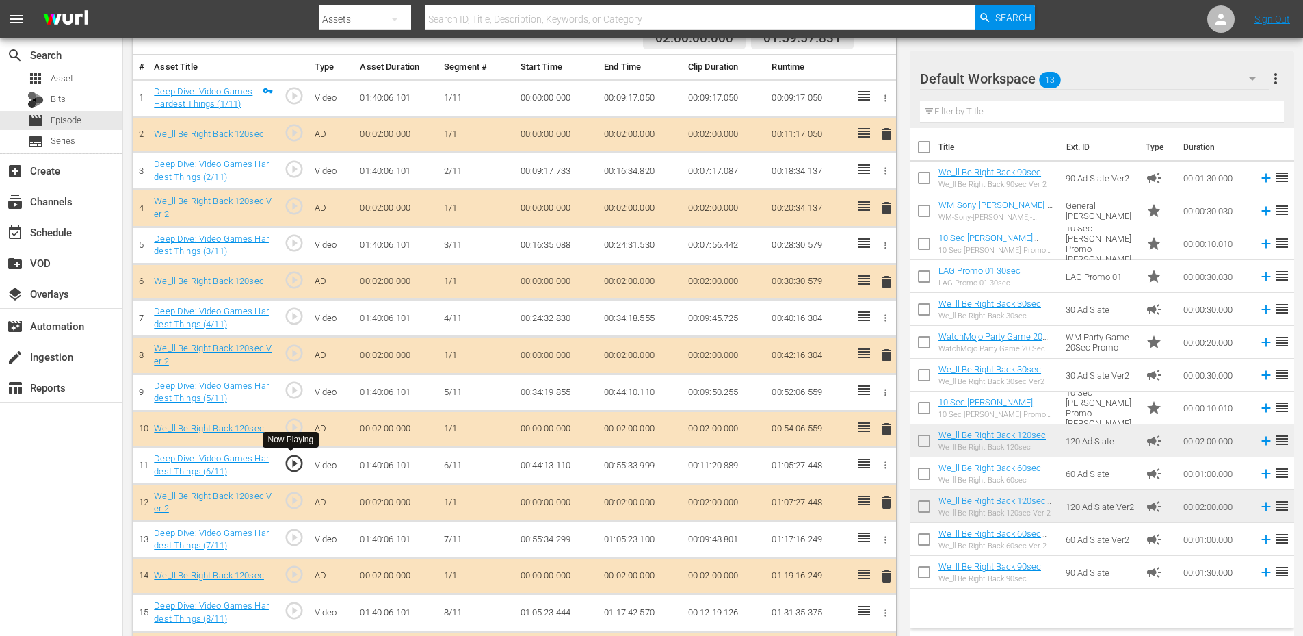
scroll to position [411, 0]
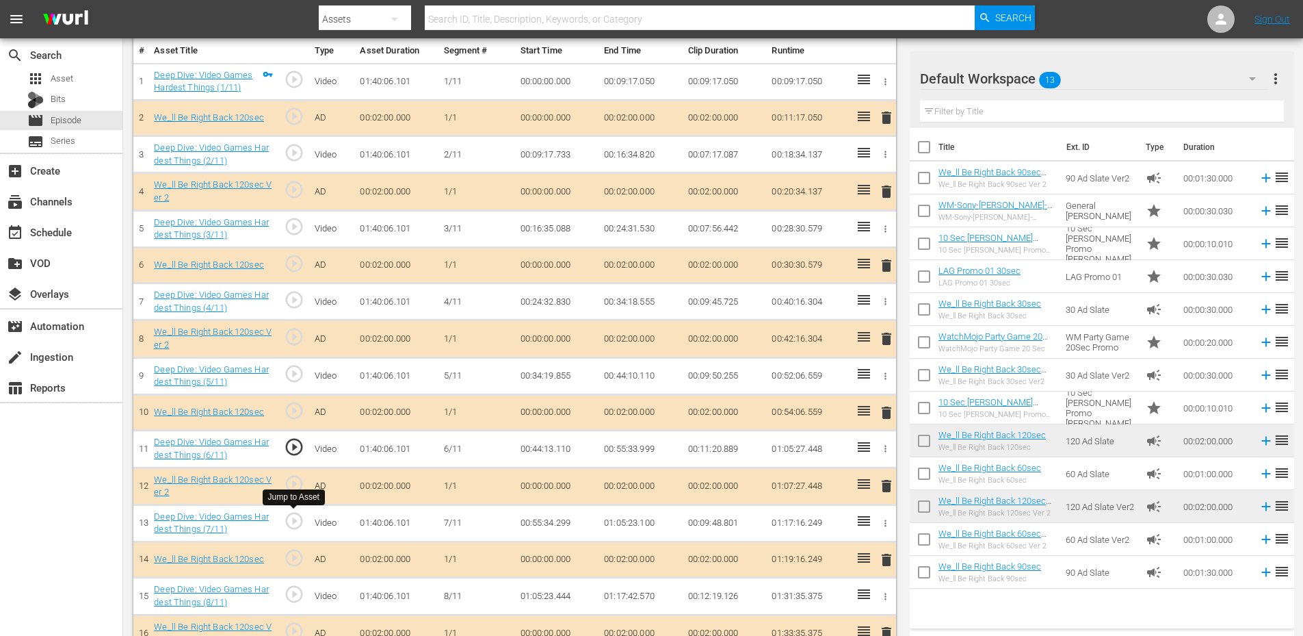
click at [289, 519] on span "play_circle_outline" at bounding box center [294, 520] width 21 height 21
click at [291, 599] on span "play_circle_outline" at bounding box center [294, 594] width 21 height 21
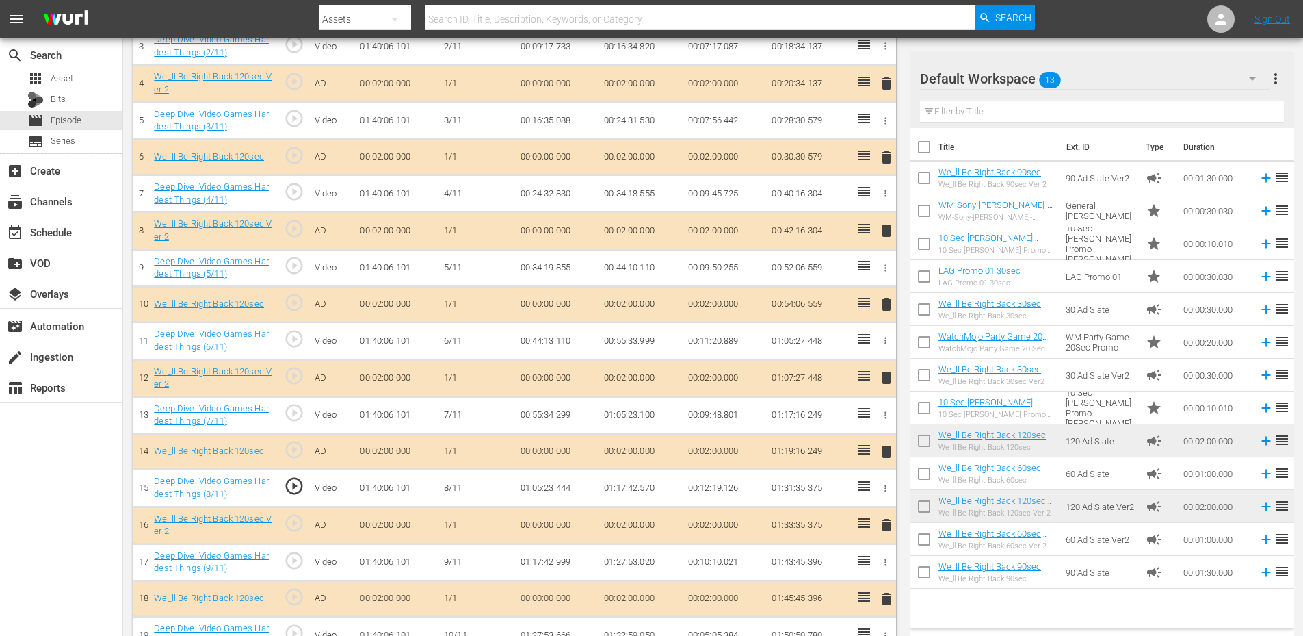
scroll to position [547, 0]
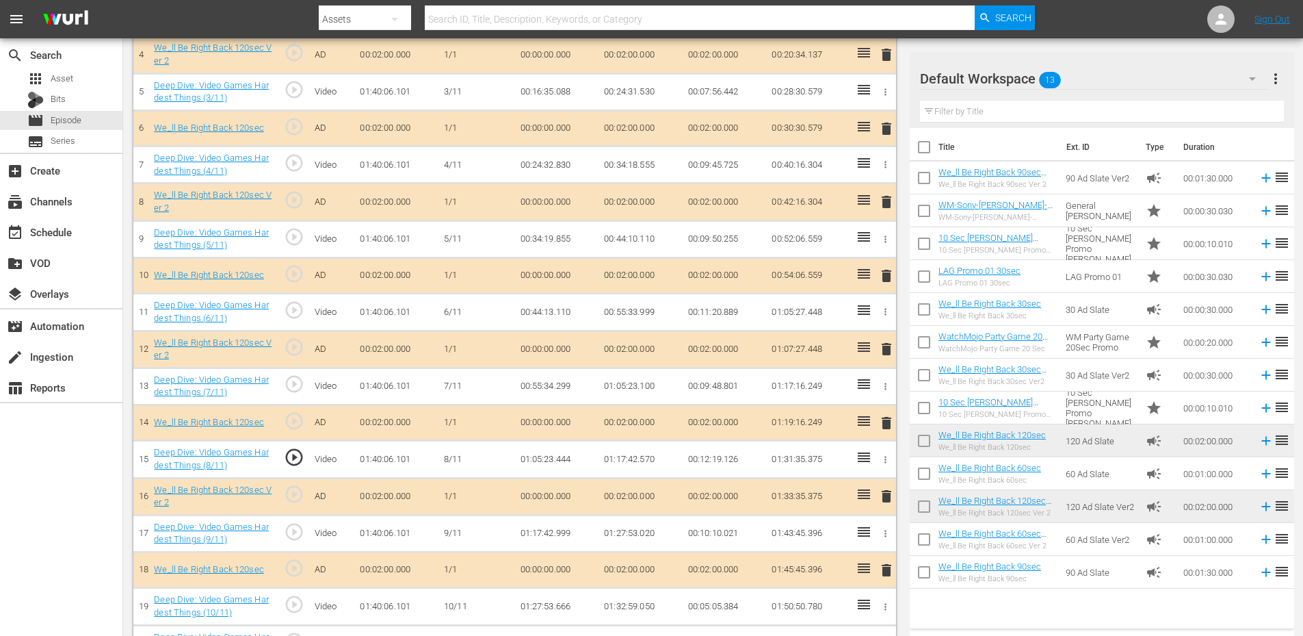
click at [296, 531] on span "play_circle_outline" at bounding box center [294, 531] width 21 height 21
click at [294, 598] on span "play_circle_outline" at bounding box center [294, 604] width 21 height 21
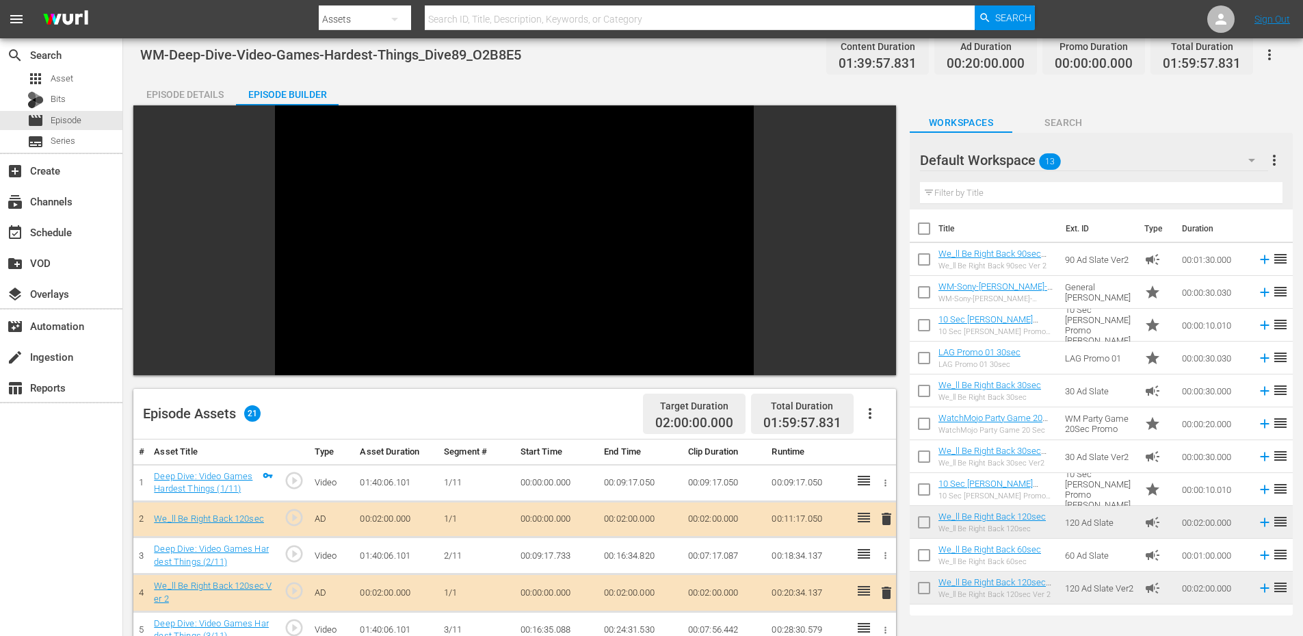
scroll to position [0, 0]
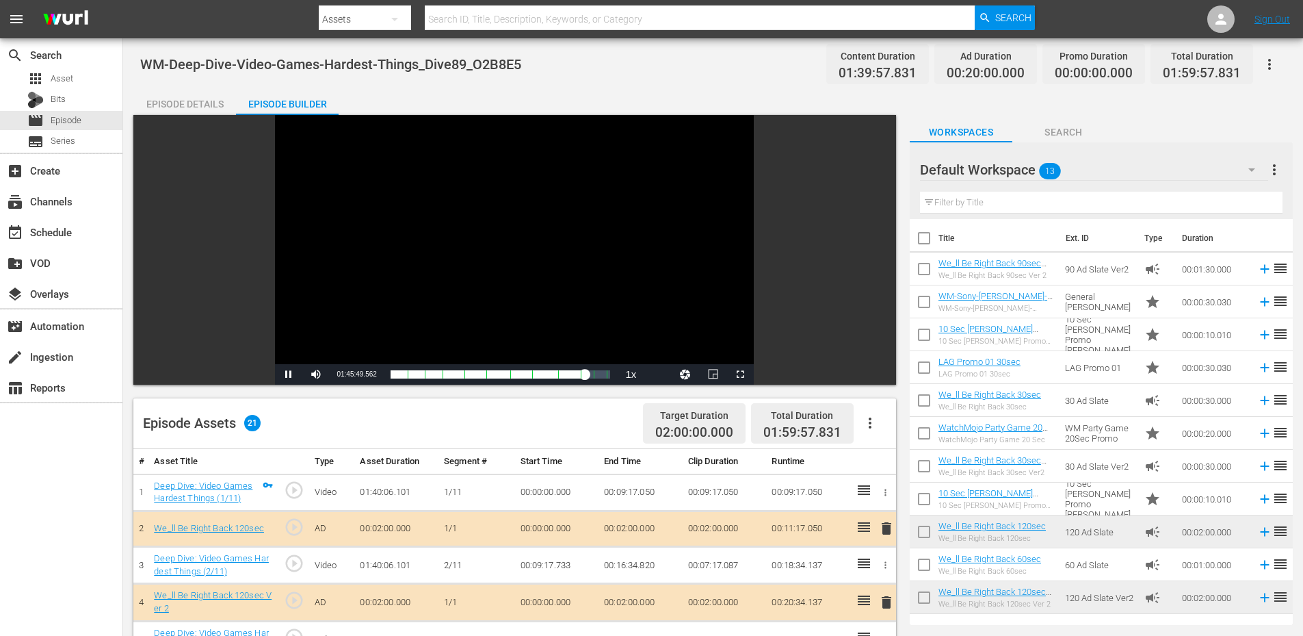
click at [178, 107] on div "Episode Details" at bounding box center [184, 104] width 103 height 33
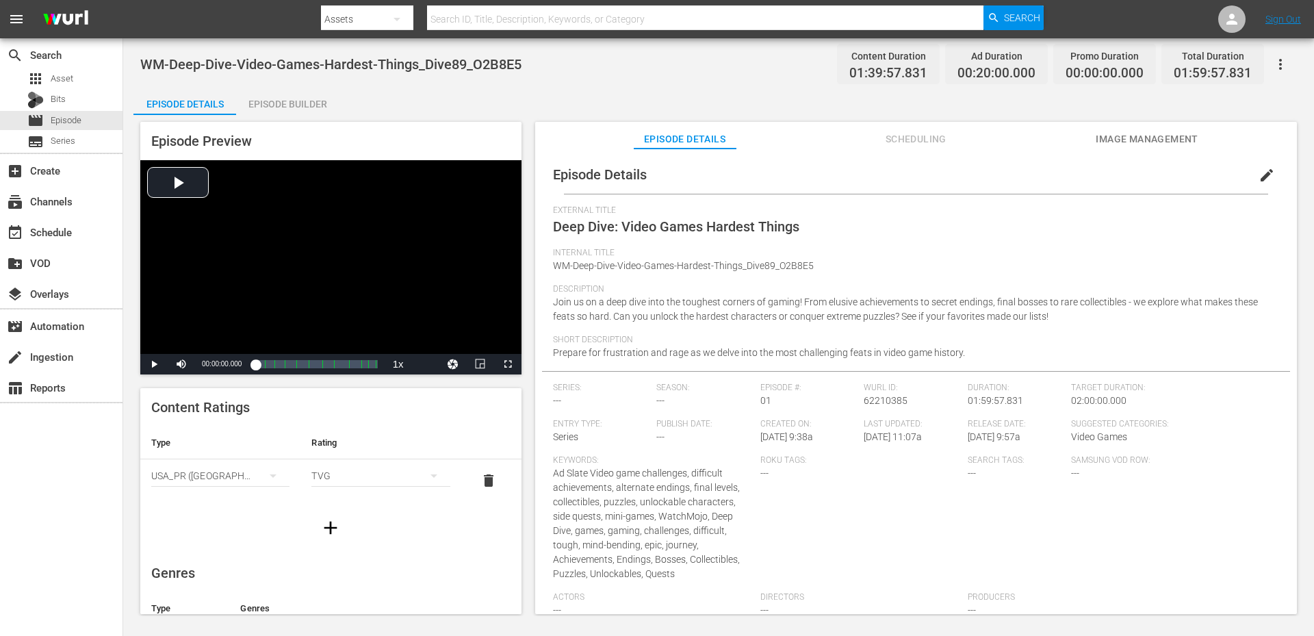
click at [1279, 61] on icon "button" at bounding box center [1280, 64] width 16 height 16
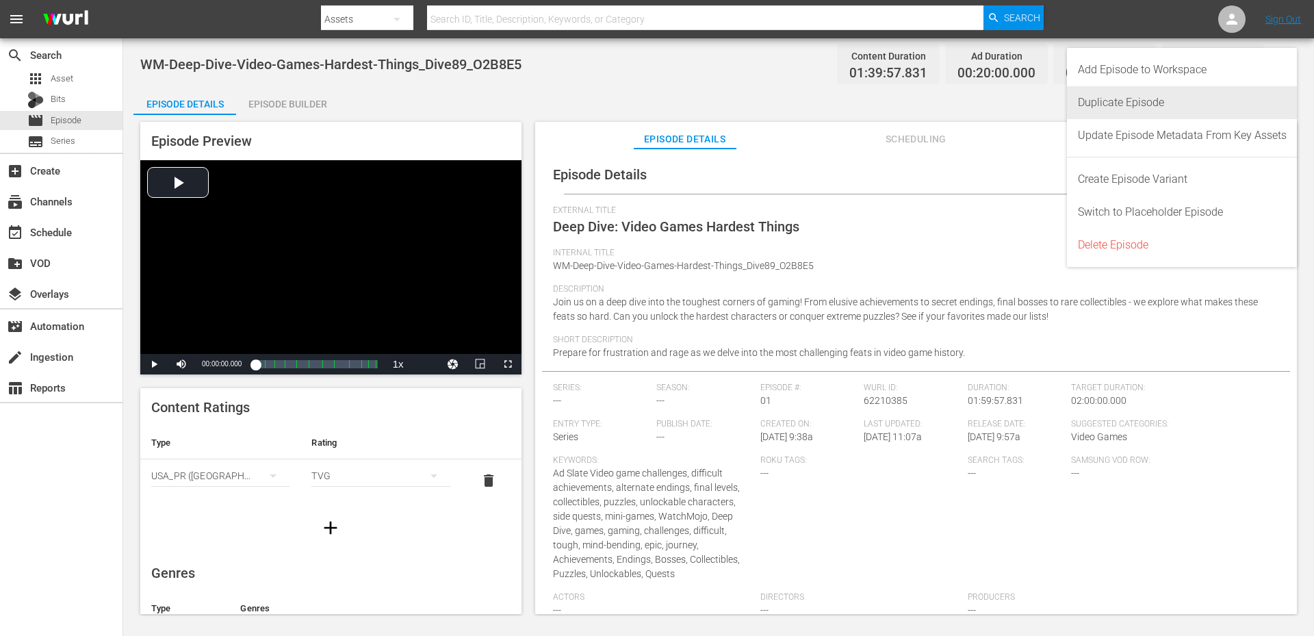
click at [1094, 107] on div "Duplicate Episode" at bounding box center [1182, 102] width 209 height 33
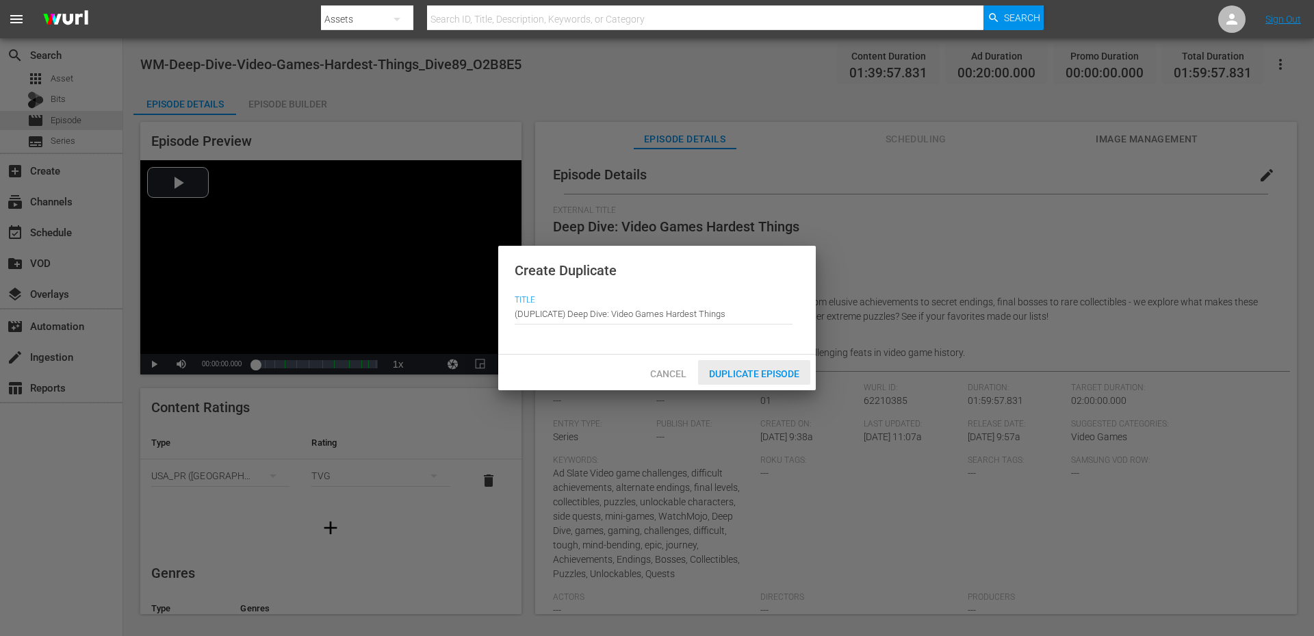
click at [733, 372] on span "Duplicate Episode" at bounding box center [754, 373] width 112 height 11
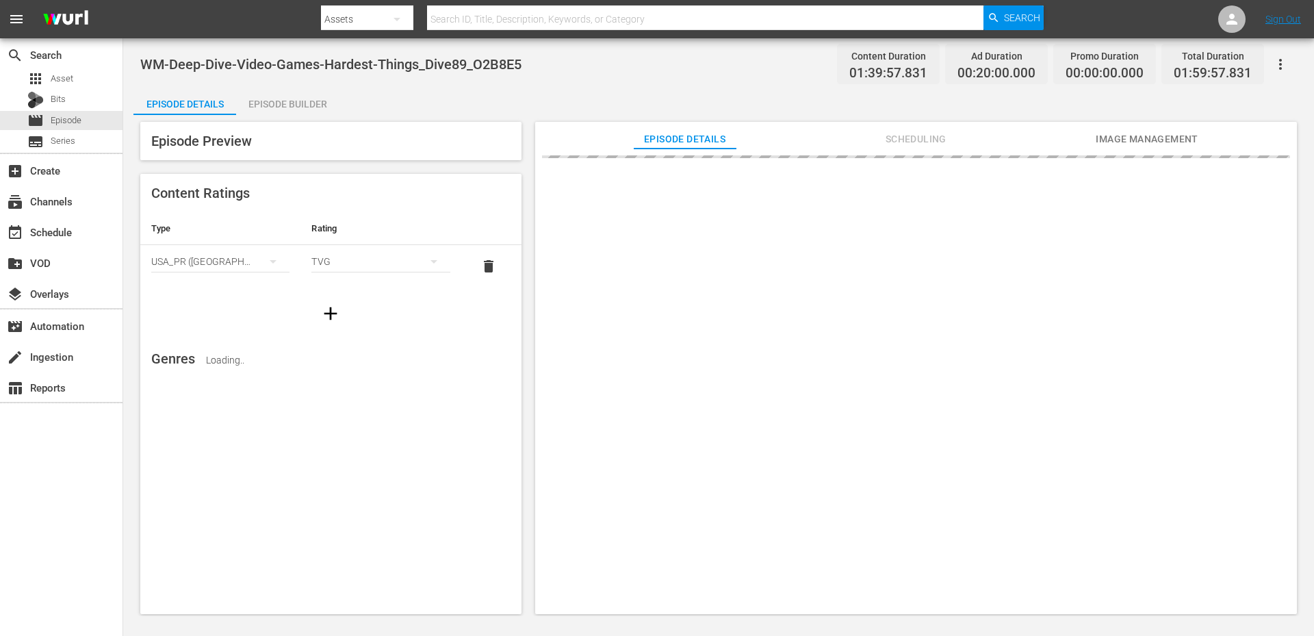
click at [259, 109] on div "Episode Builder" at bounding box center [287, 104] width 103 height 33
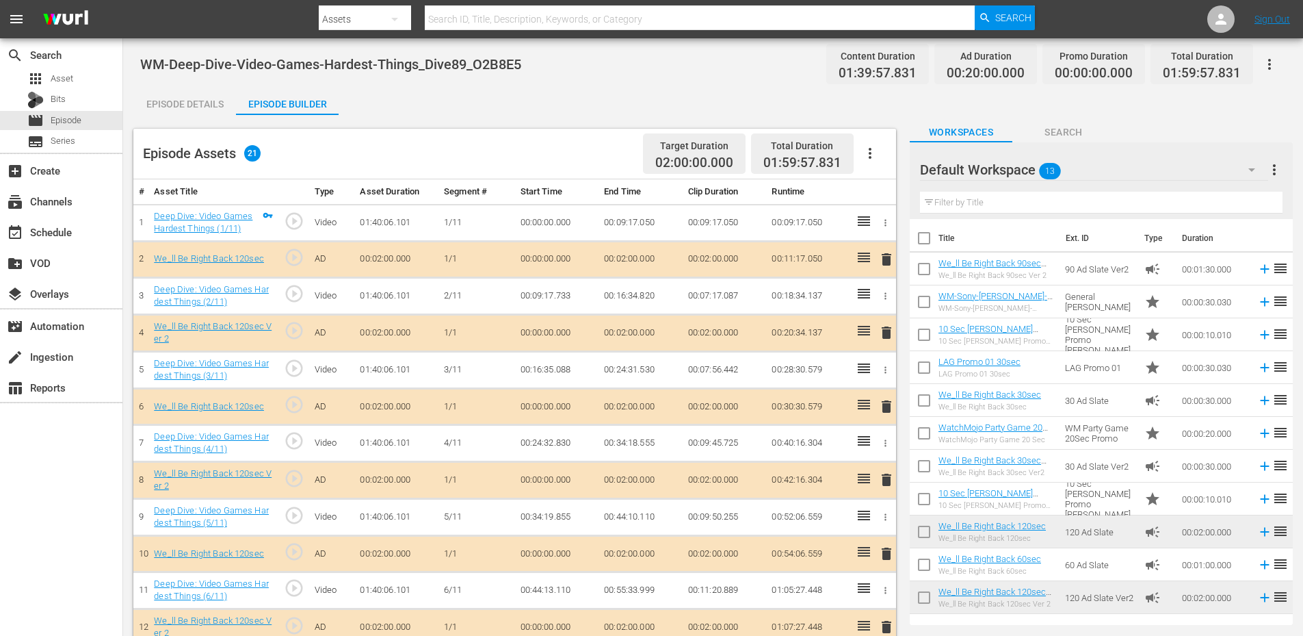
click at [1106, 172] on div "Default Workspace 13" at bounding box center [1094, 170] width 348 height 38
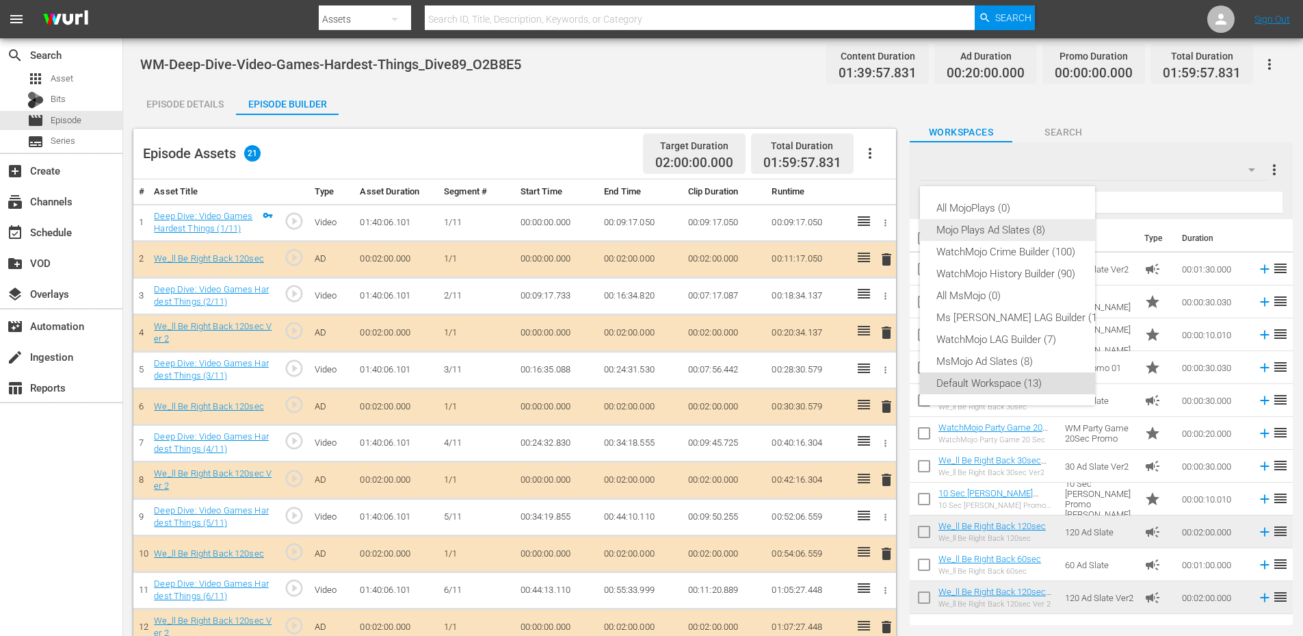
click at [989, 232] on div "Mojo Plays Ad Slates (8)" at bounding box center [1022, 230] width 170 height 22
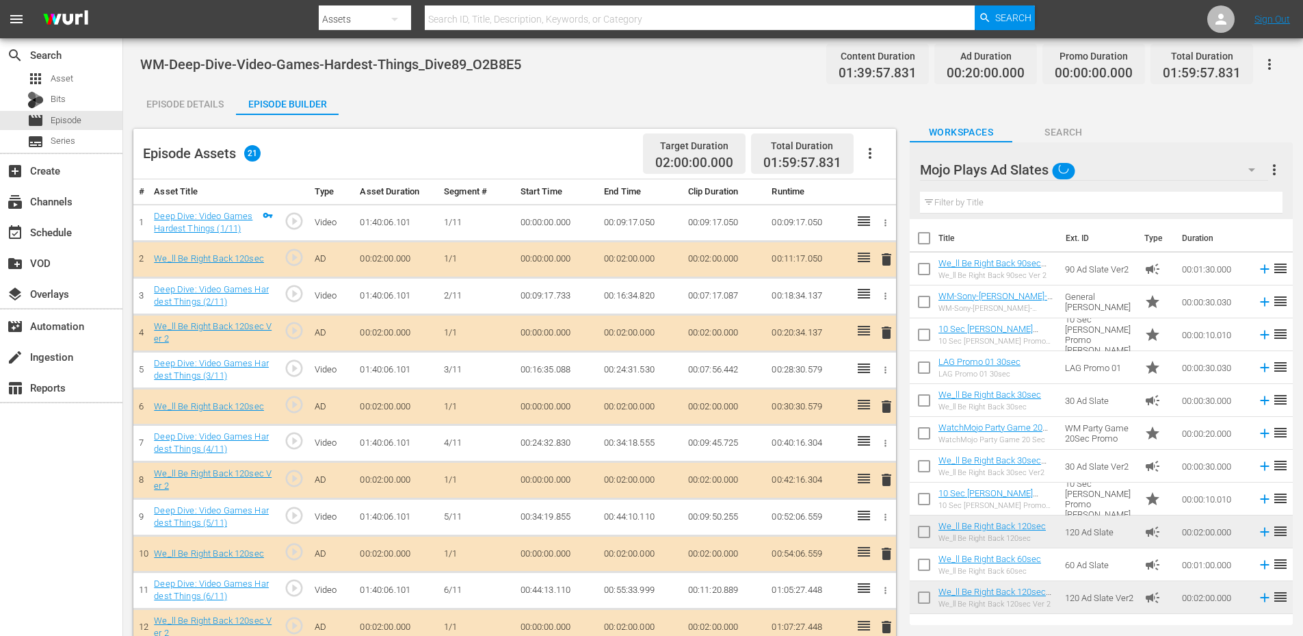
click at [976, 198] on input "text" at bounding box center [1101, 203] width 363 height 22
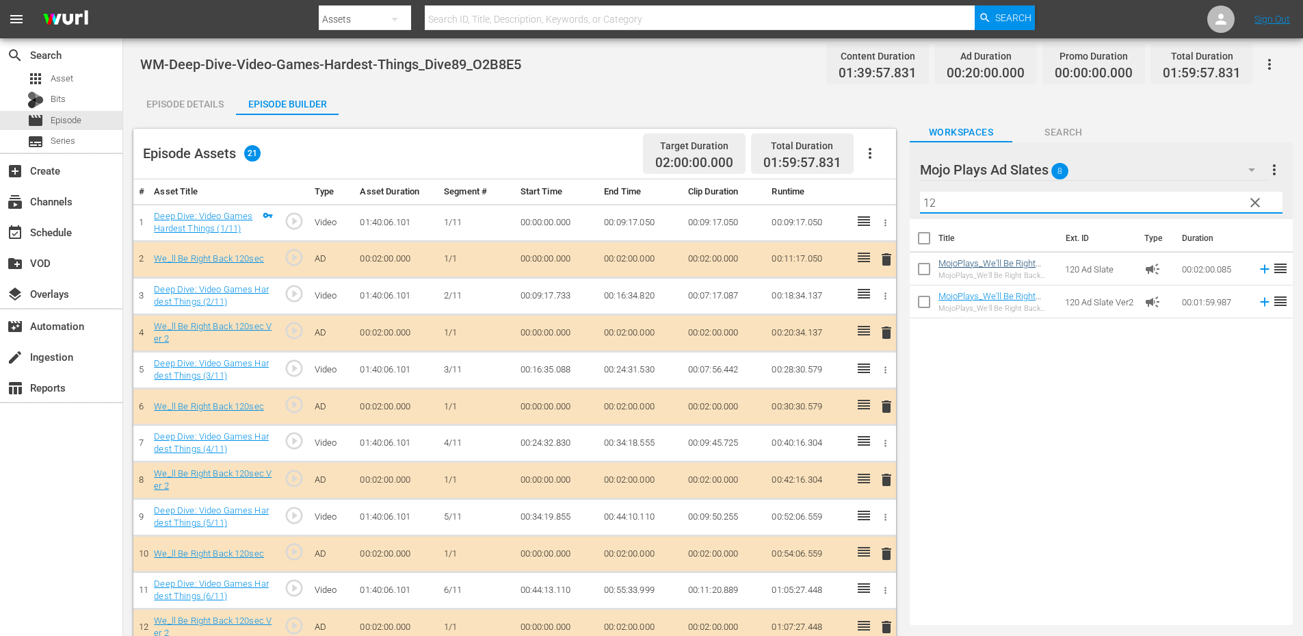
type input "12"
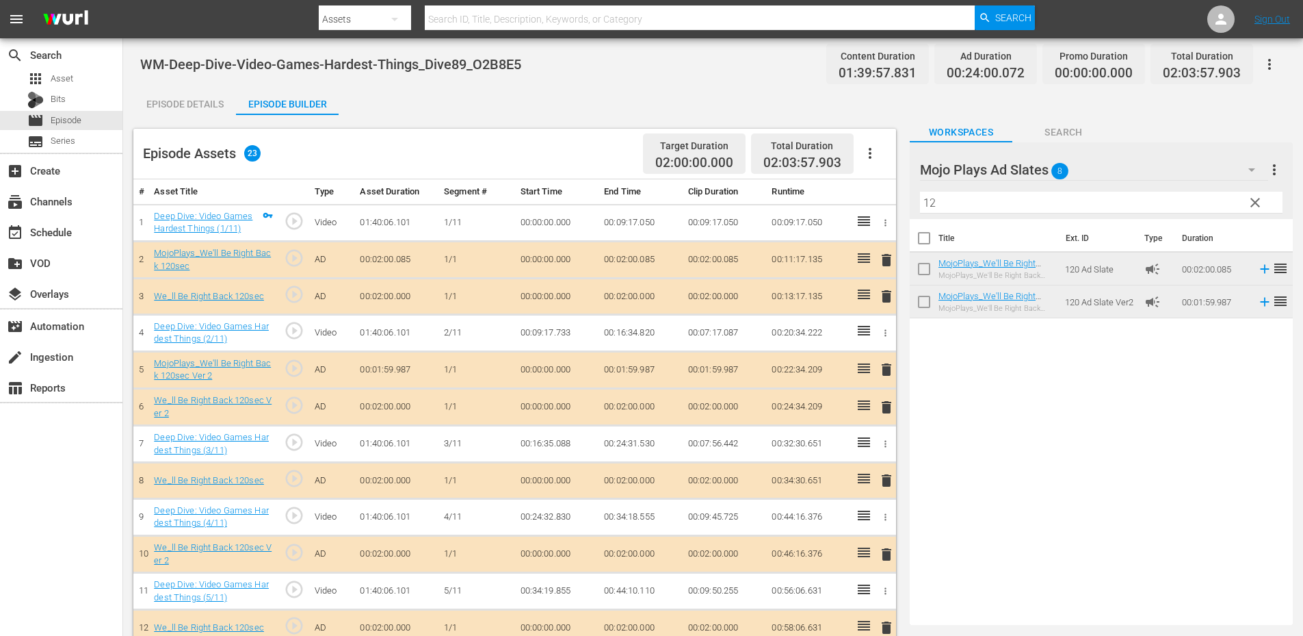
click at [151, 110] on div "Episode Details" at bounding box center [184, 104] width 103 height 33
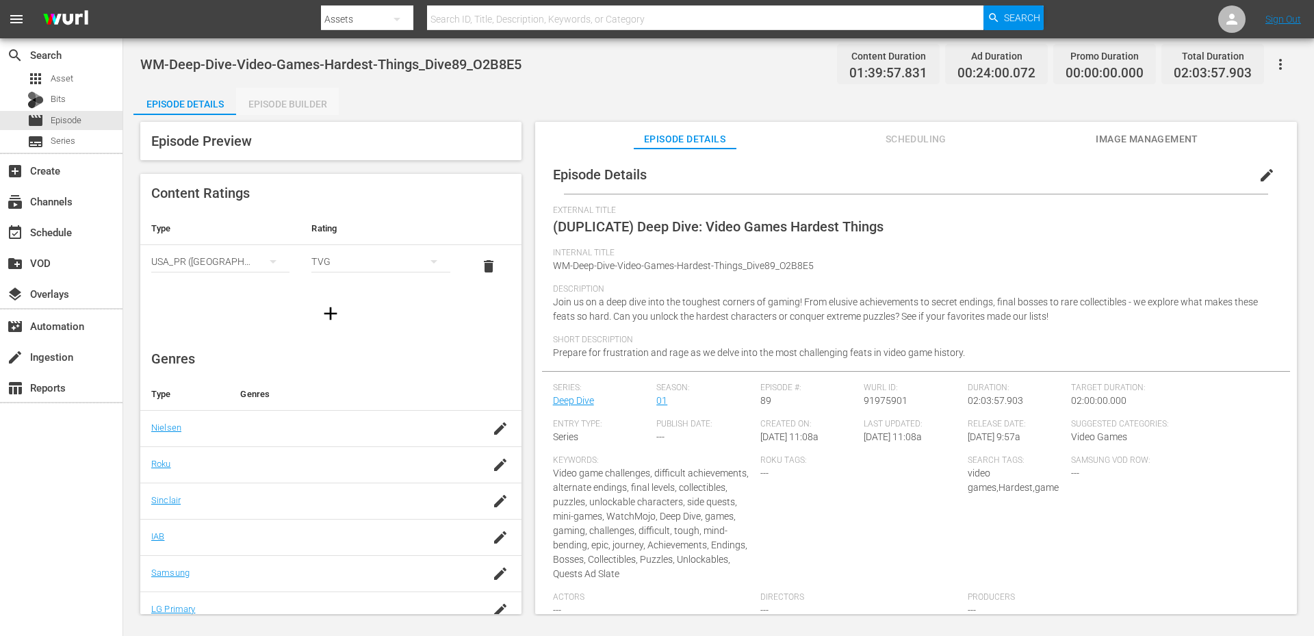
click at [320, 109] on div "Episode Builder" at bounding box center [287, 104] width 103 height 33
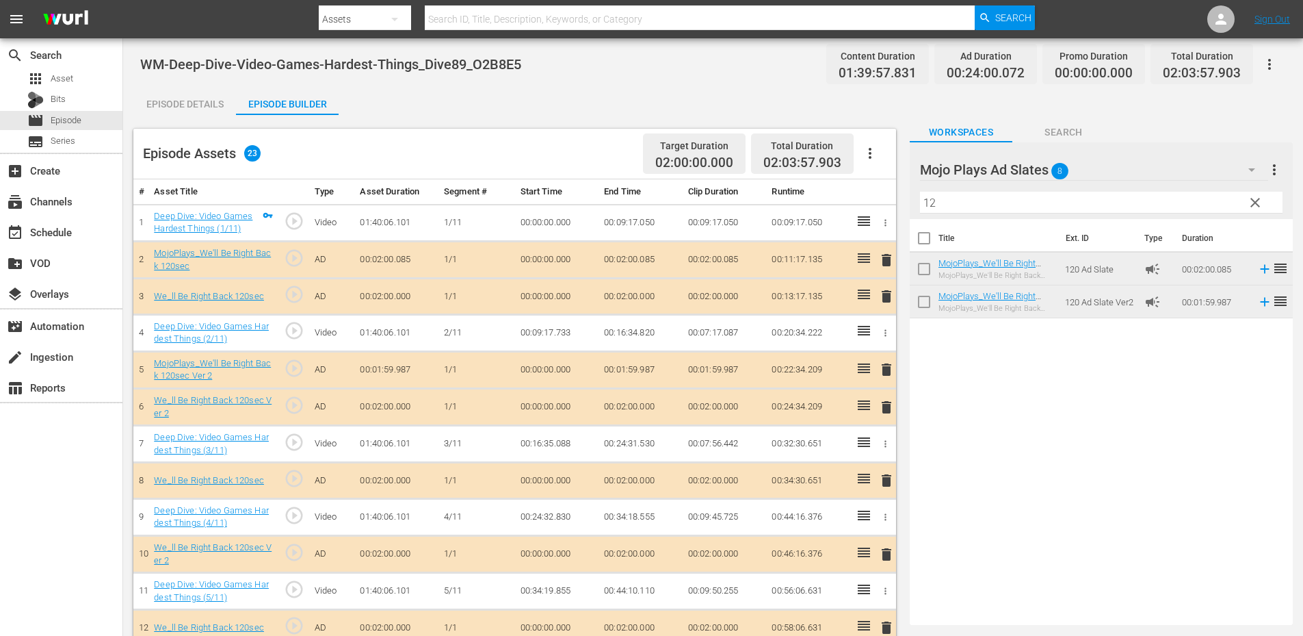
click at [162, 103] on div "Episode Details" at bounding box center [184, 104] width 103 height 33
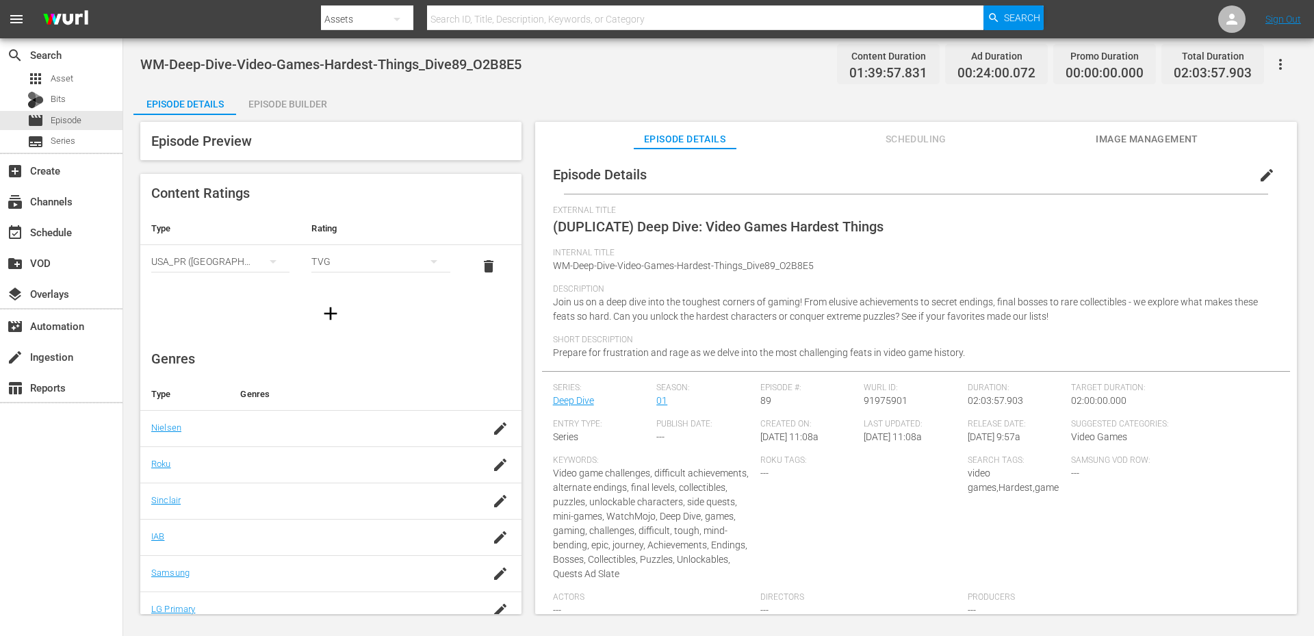
click at [1260, 170] on span "edit" at bounding box center [1266, 175] width 16 height 16
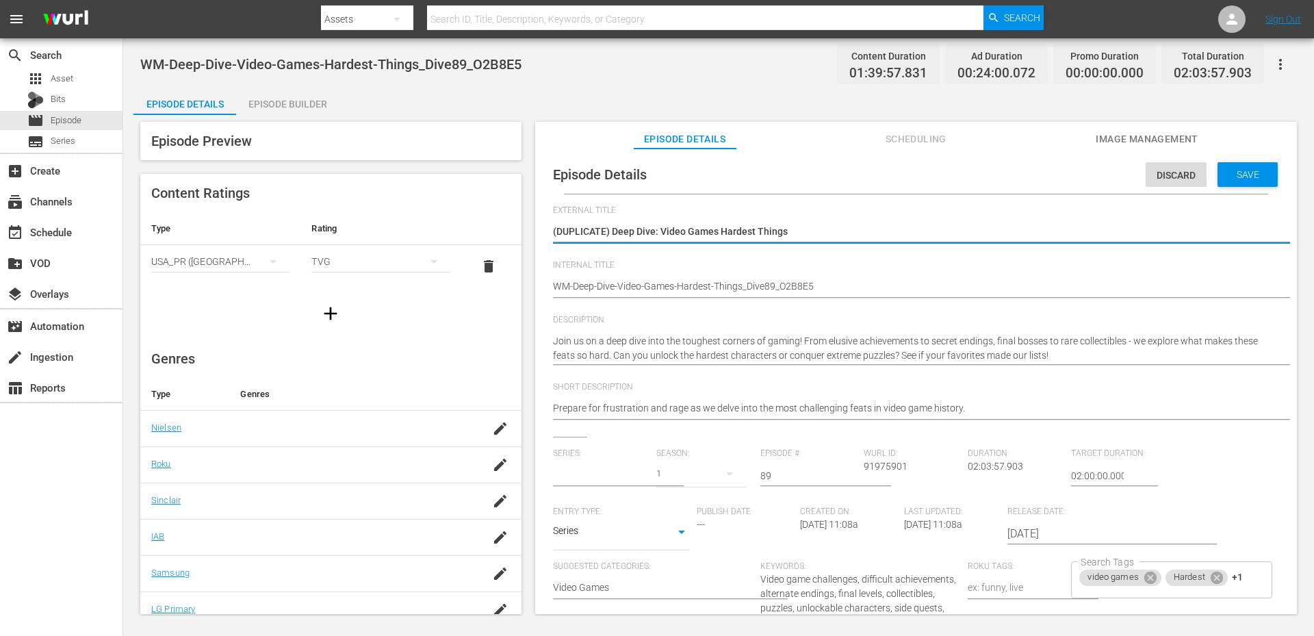
click at [612, 471] on input "text" at bounding box center [601, 475] width 97 height 33
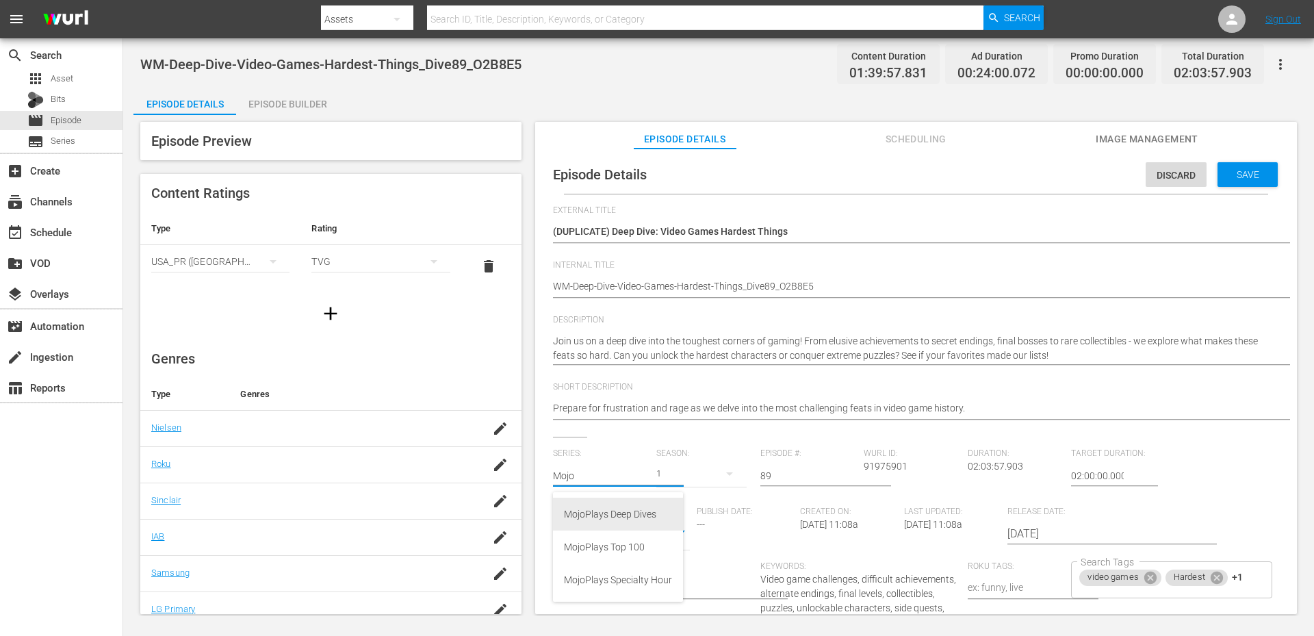
click at [593, 517] on div "MojoPlays Deep Dives" at bounding box center [618, 513] width 108 height 33
type input "MojoPlays Deep Dives"
click at [578, 235] on textarea "(DUPLICATE) Deep Dive: Video Games Hardest Things" at bounding box center [912, 232] width 719 height 16
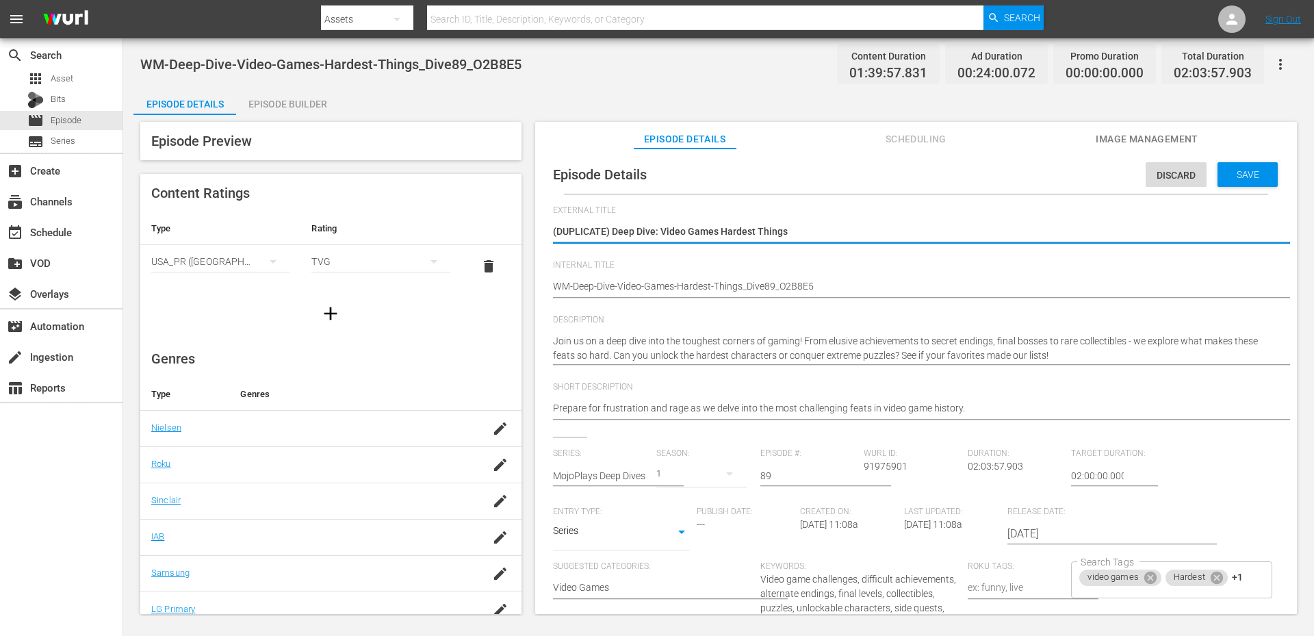
type textarea "() Deep Dive: Video Games Hardest Things"
type textarea "( Deep Dive: Video Games Hardest Things"
type textarea "(Deep Dive: Video Games Hardest Things"
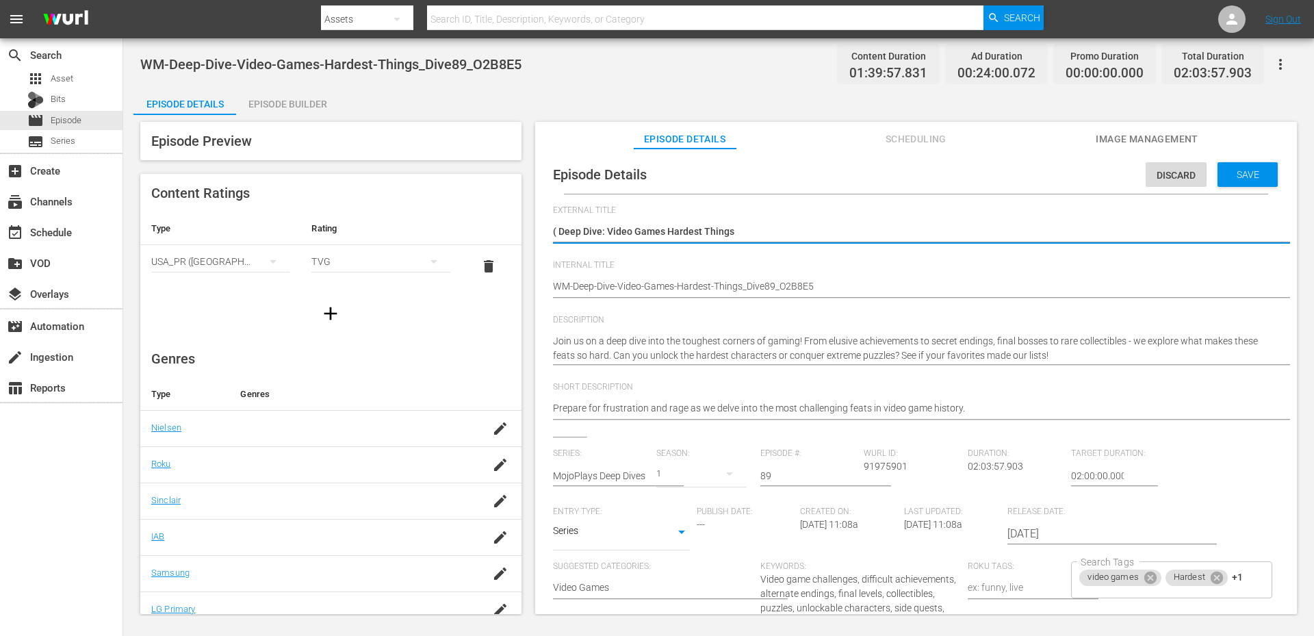
type textarea "(Deep Dive: Video Games Hardest Things"
type textarea "Deep Dive: Video Games Hardest Things"
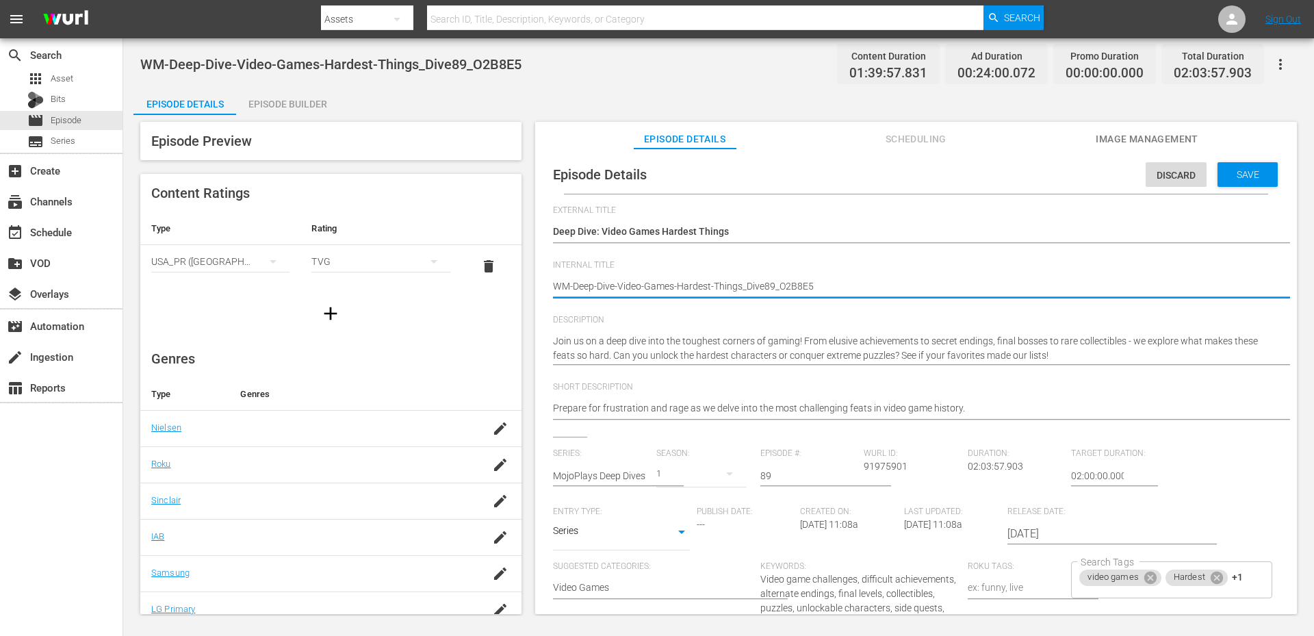
type textarea "(WM-Deep-Dive-Video-Games-Hardest-Things_Dive89_O2B8E5"
type textarea "(MWM-Deep-Dive-Video-Games-Hardest-Things_Dive89_O2B8E5"
type textarea "(MPWM-Deep-Dive-Video-Games-Hardest-Things_Dive89_O2B8E5"
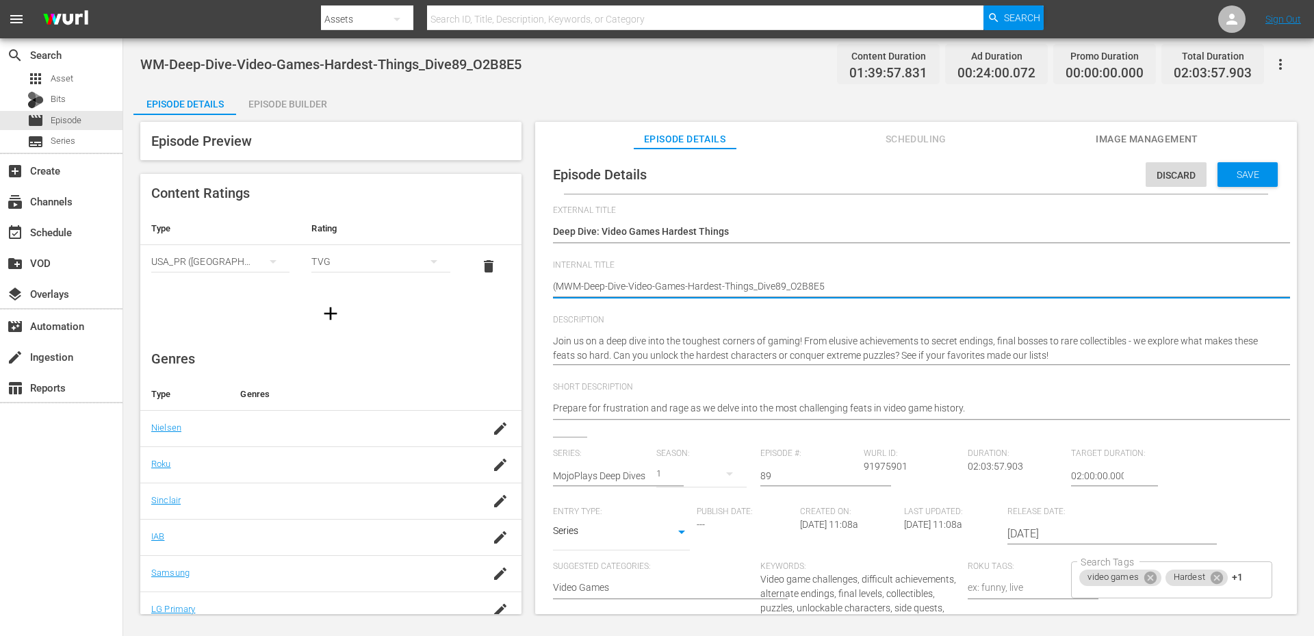
type textarea "(MPWM-Deep-Dive-Video-Games-Hardest-Things_Dive89_O2B8E5"
type textarea "(MP)WM-Deep-Dive-Video-Games-Hardest-Things_Dive89_O2B8E5"
type textarea "(MP) WM-Deep-Dive-Video-Games-Hardest-Things_Dive89_O2B8E5"
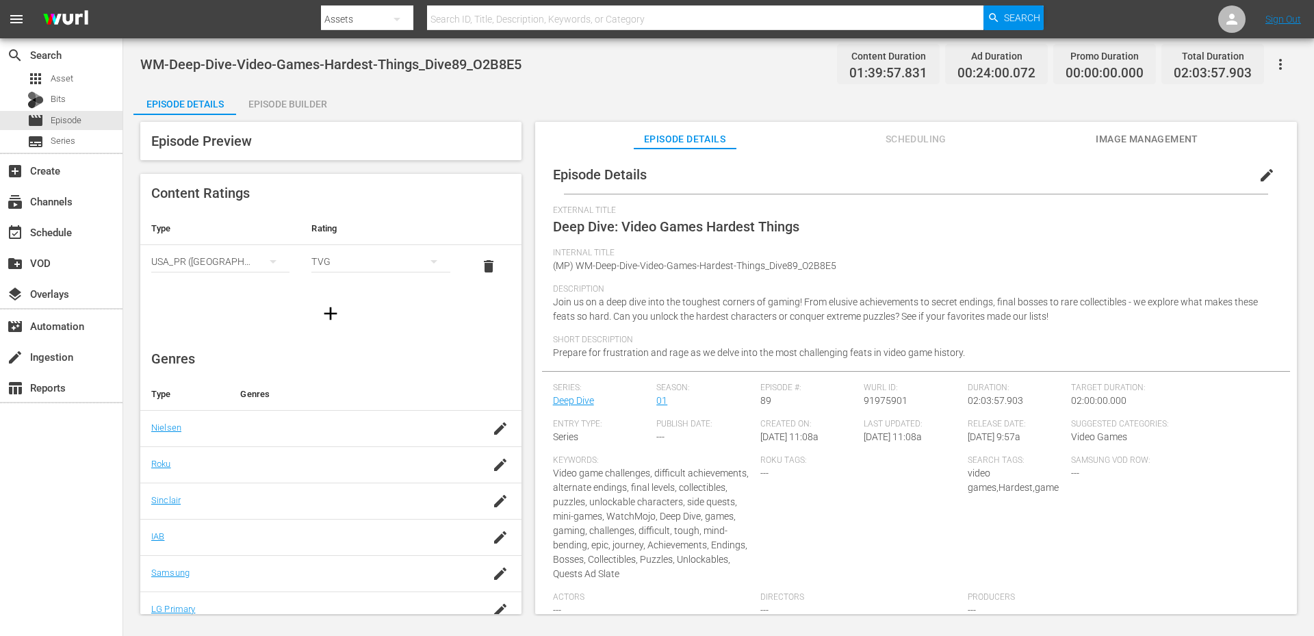
click at [300, 103] on div "Episode Builder" at bounding box center [287, 104] width 103 height 33
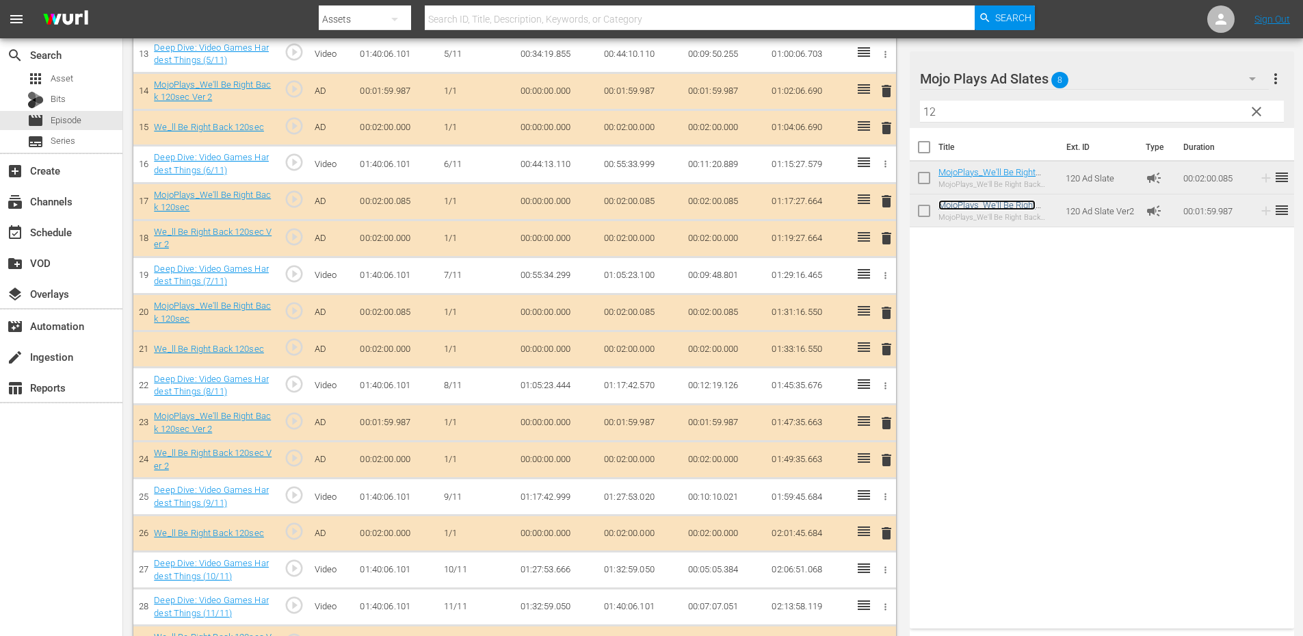
scroll to position [651, 0]
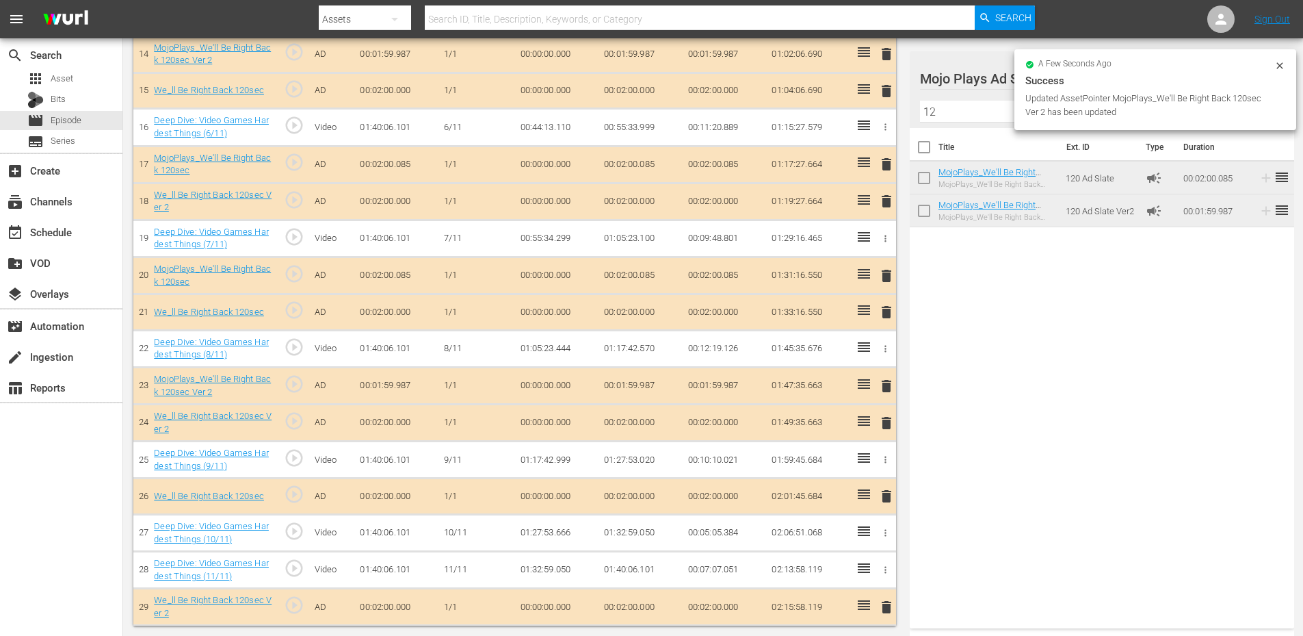
click at [1055, 382] on div "Title Ext. ID Type Duration MojoPlays_We'll Be Right Back 120sec MojoPlays_We'l…" at bounding box center [1102, 375] width 385 height 495
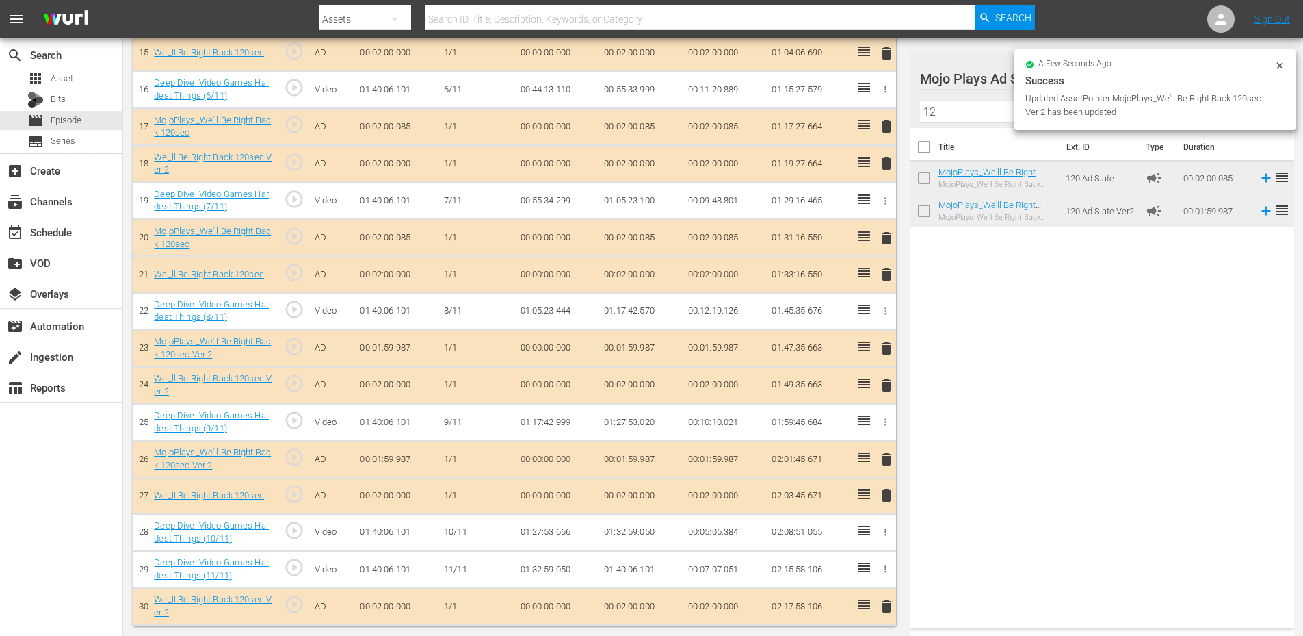
scroll to position [686, 0]
click at [947, 465] on div "Title Ext. ID Type Duration MojoPlays_We'll Be Right Back 120sec MojoPlays_We'l…" at bounding box center [1102, 375] width 385 height 495
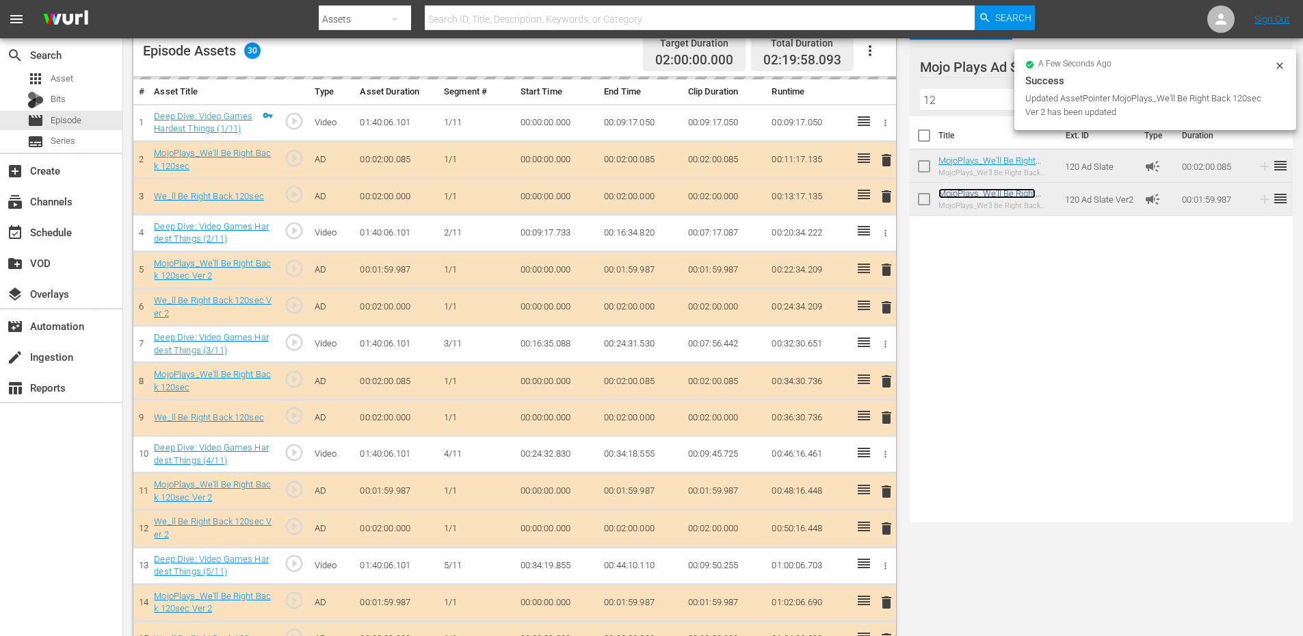
scroll to position [0, 0]
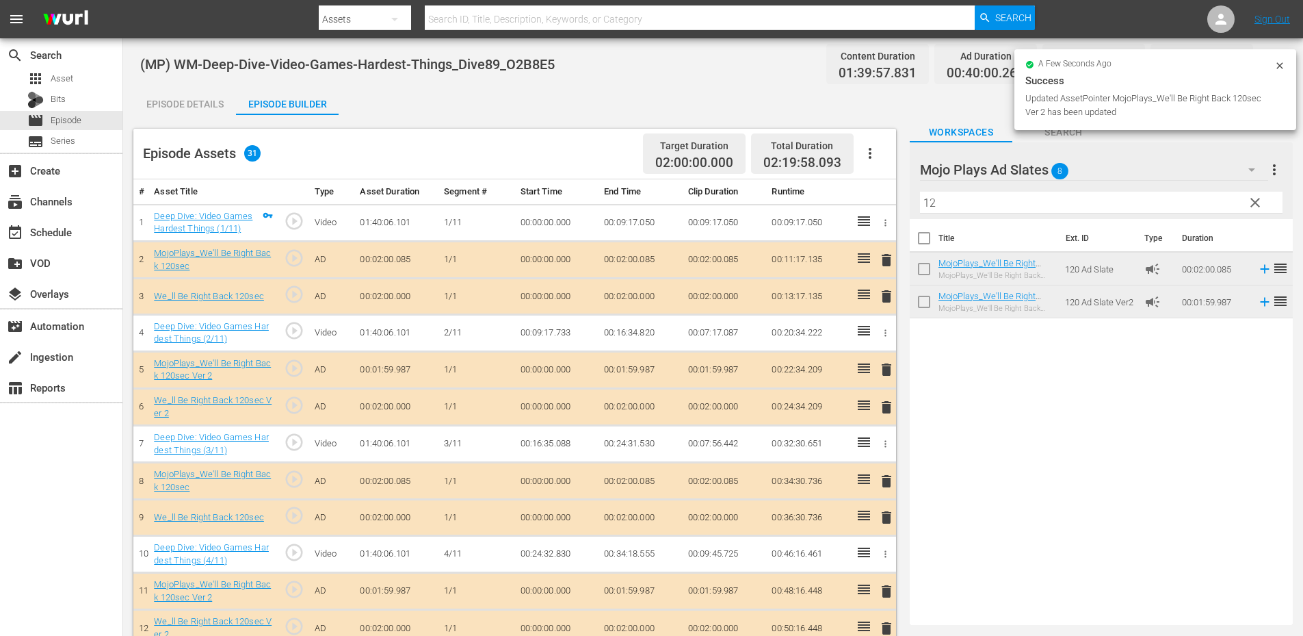
click at [886, 298] on span "delete" at bounding box center [887, 296] width 16 height 16
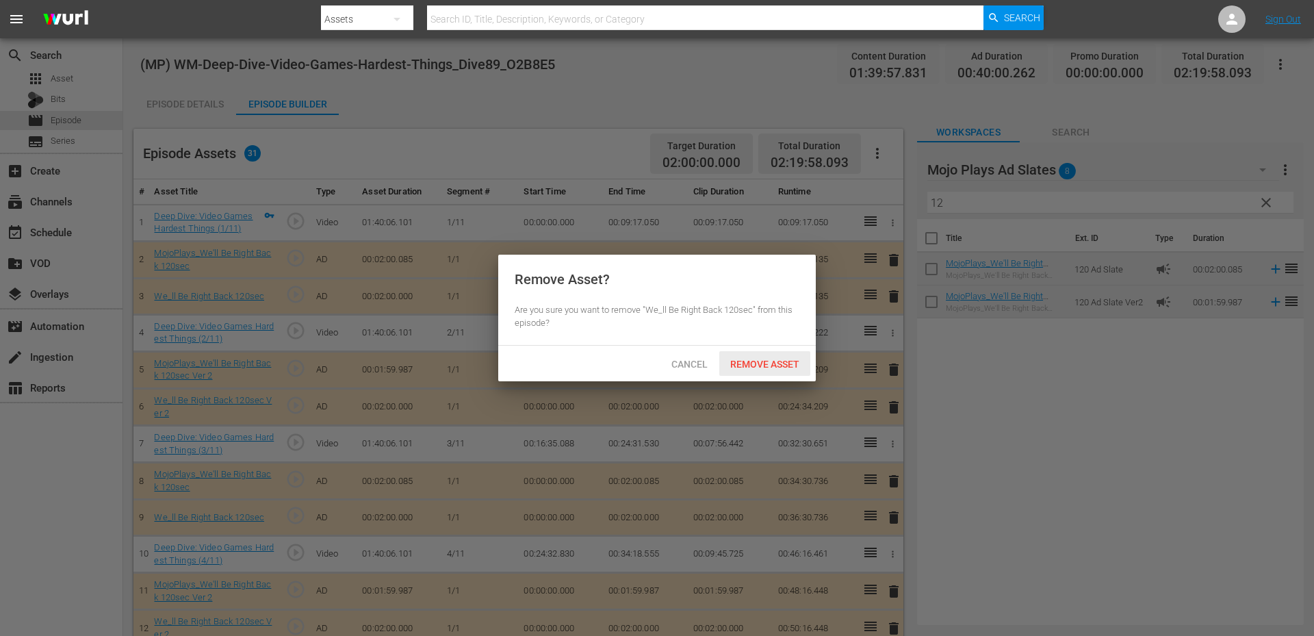
click at [747, 367] on span "Remove Asset" at bounding box center [764, 364] width 91 height 11
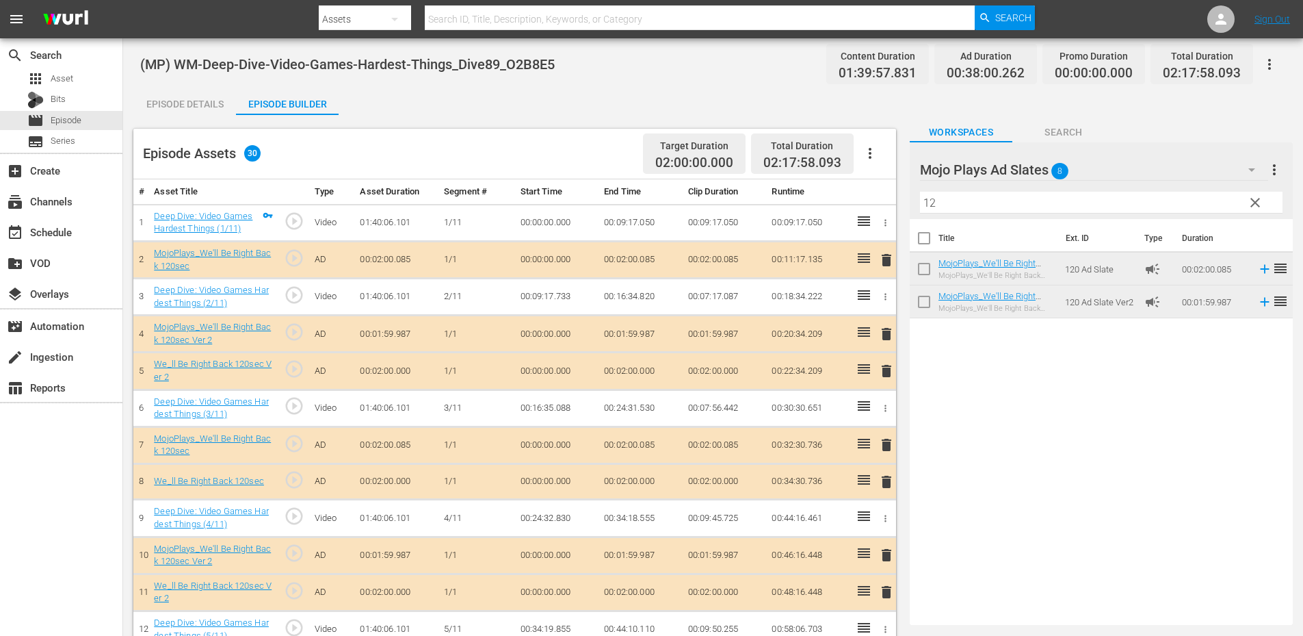
click at [876, 372] on td "delete" at bounding box center [884, 370] width 23 height 37
click at [887, 372] on span "delete" at bounding box center [887, 371] width 16 height 16
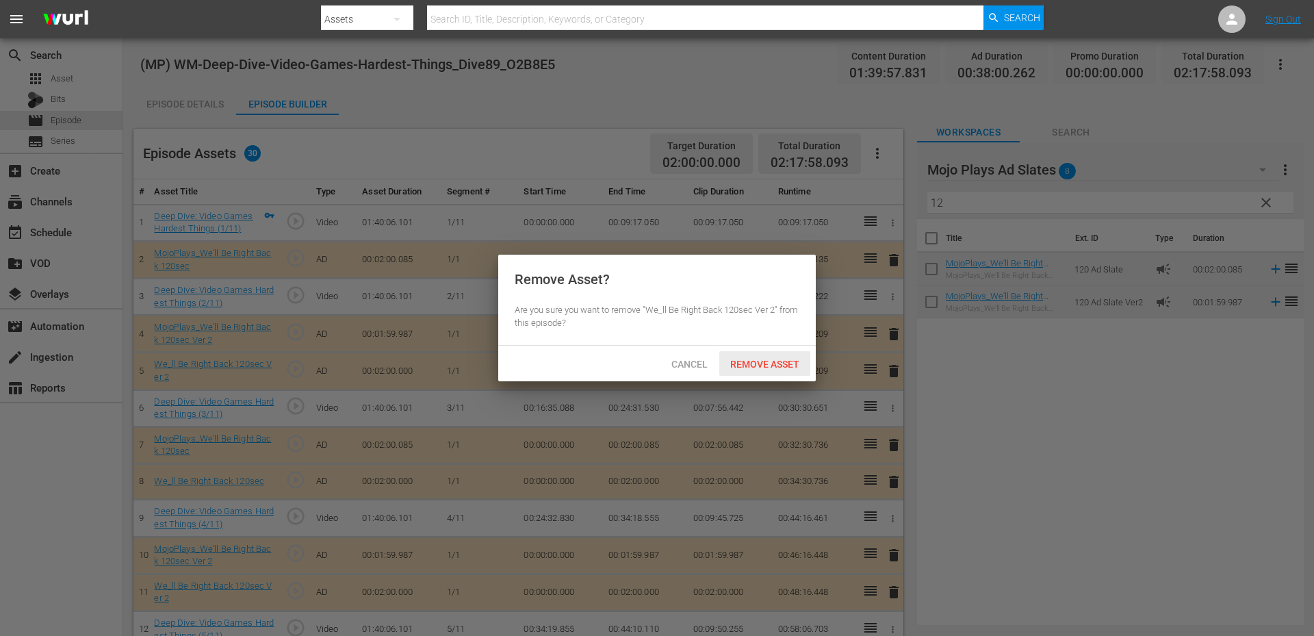
click at [766, 359] on span "Remove Asset" at bounding box center [764, 364] width 91 height 11
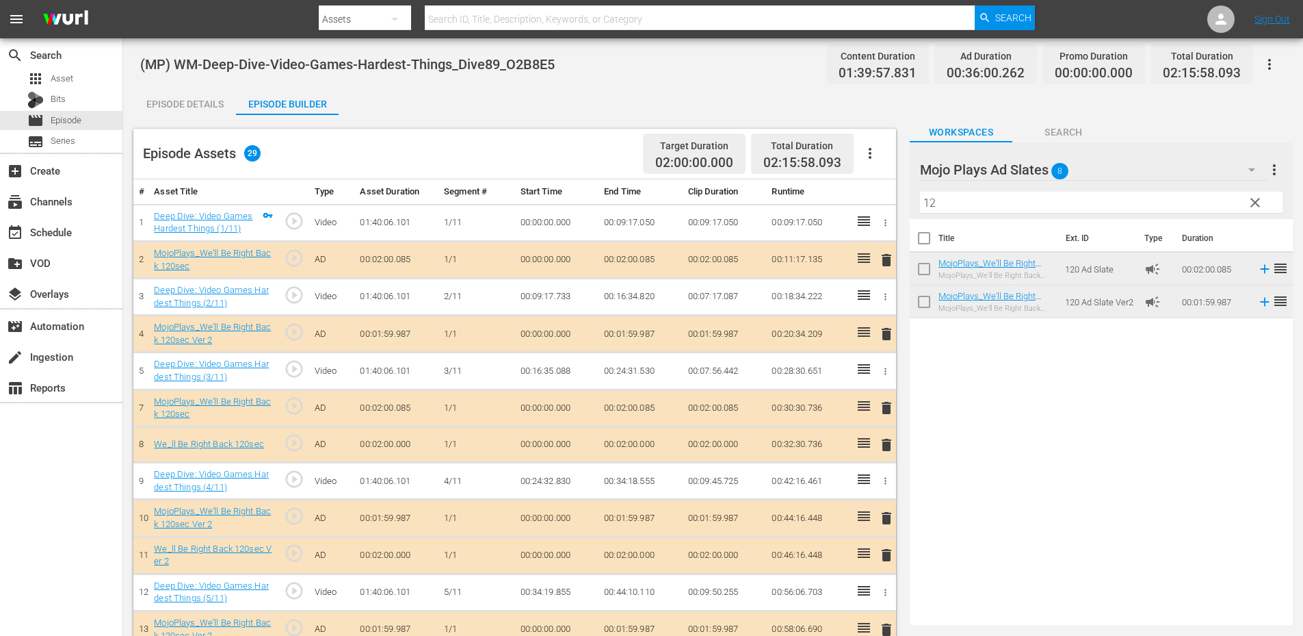
click at [884, 443] on span "delete" at bounding box center [887, 445] width 16 height 16
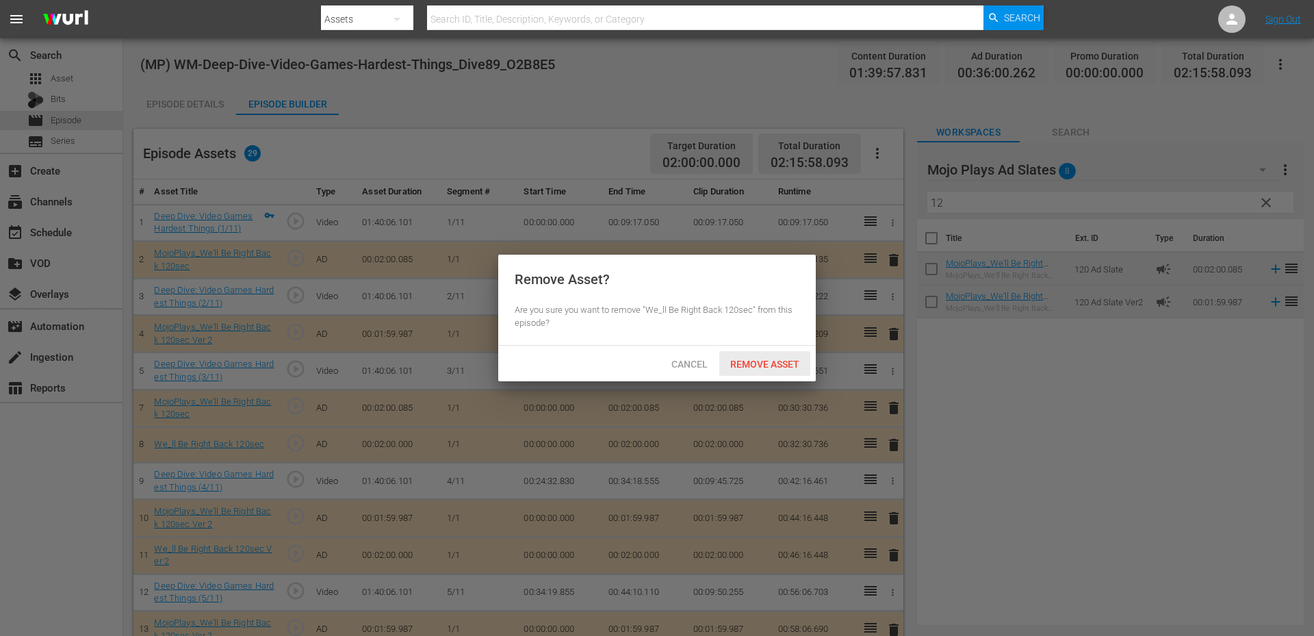
click at [728, 362] on span "Remove Asset" at bounding box center [764, 364] width 91 height 11
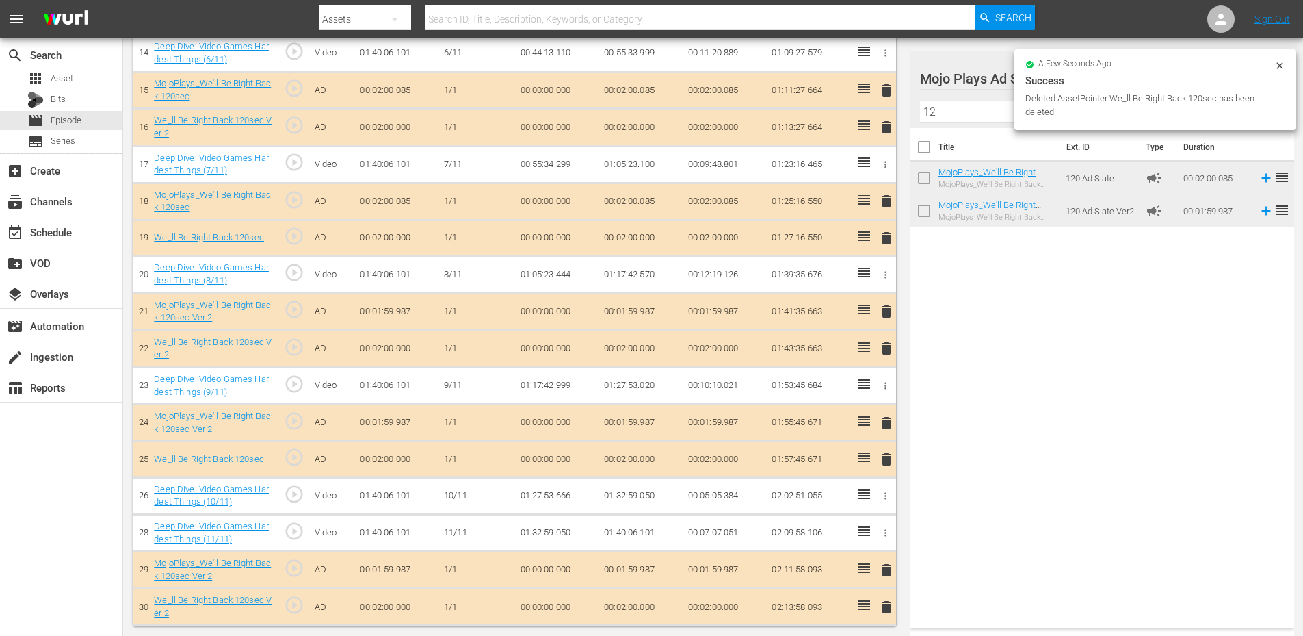
scroll to position [613, 0]
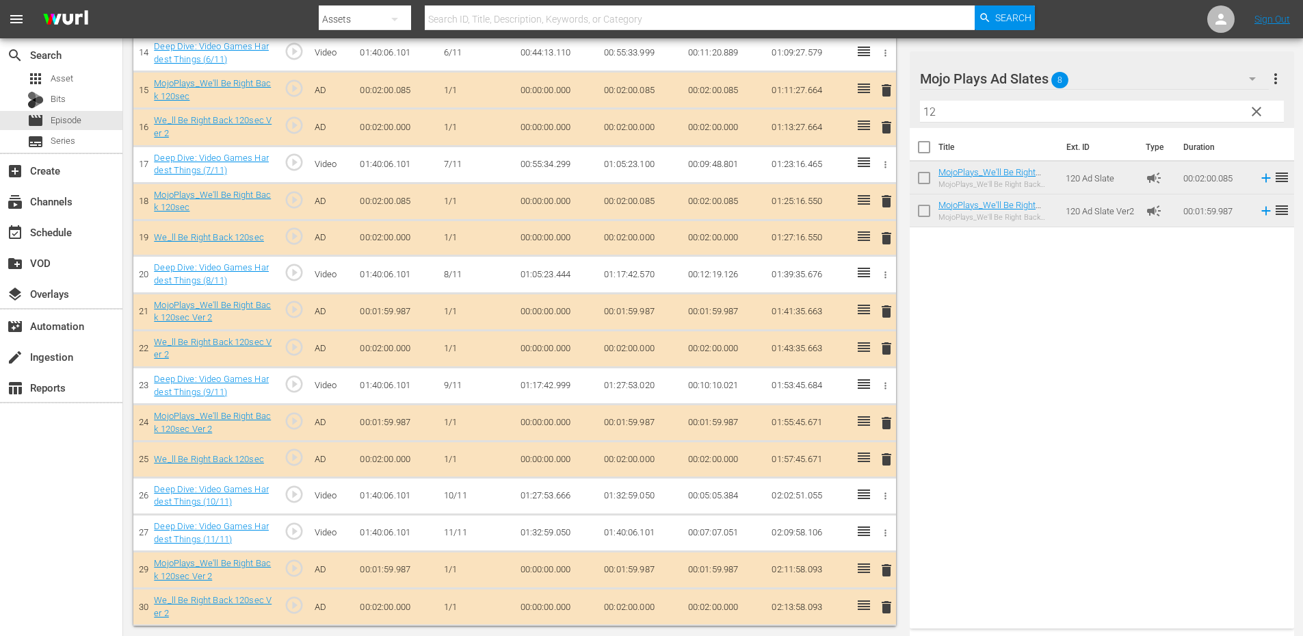
click at [884, 605] on span "delete" at bounding box center [887, 607] width 16 height 16
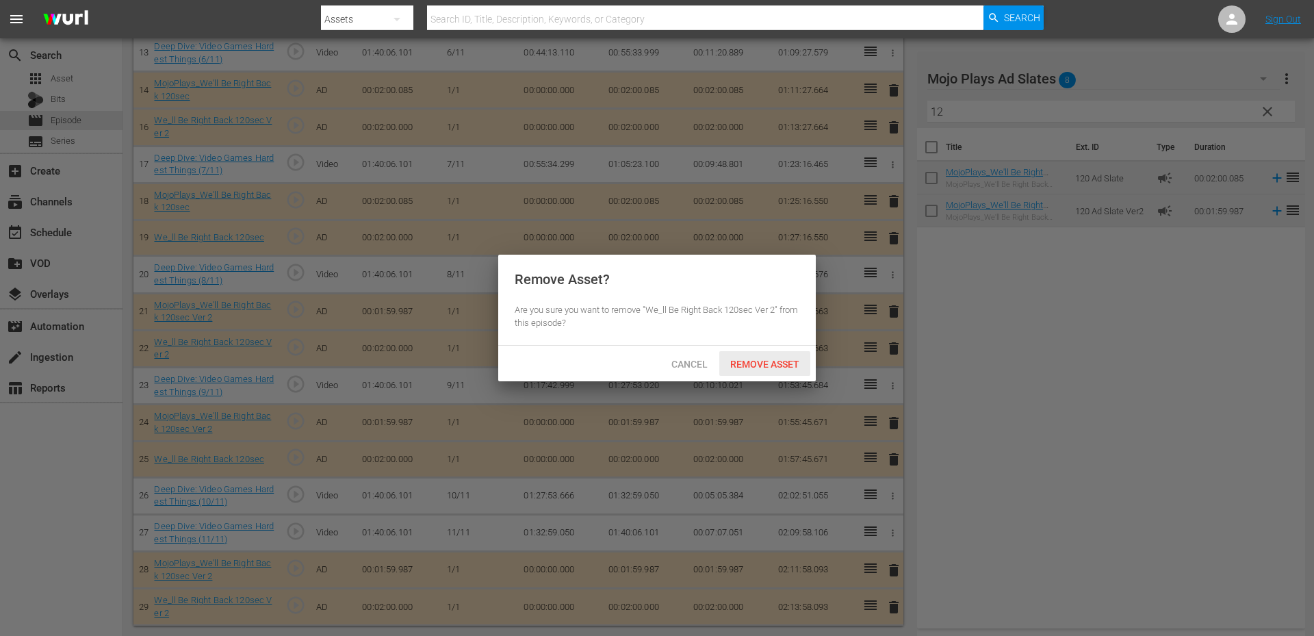
click at [778, 361] on span "Remove Asset" at bounding box center [764, 364] width 91 height 11
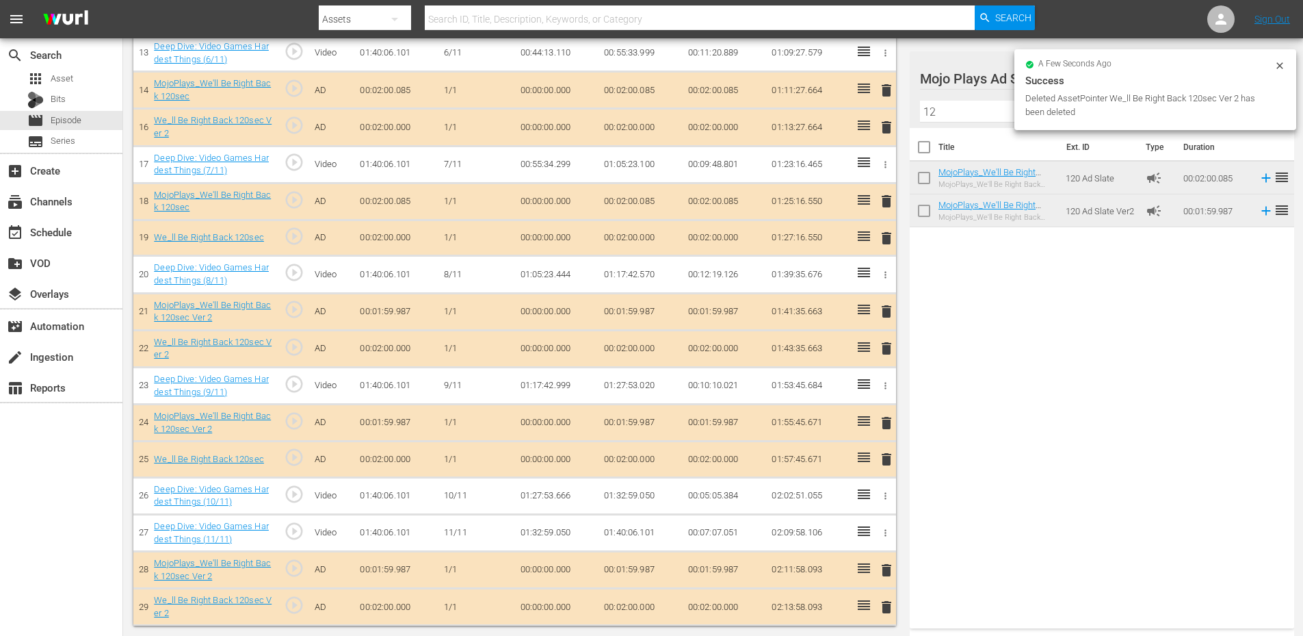
scroll to position [576, 0]
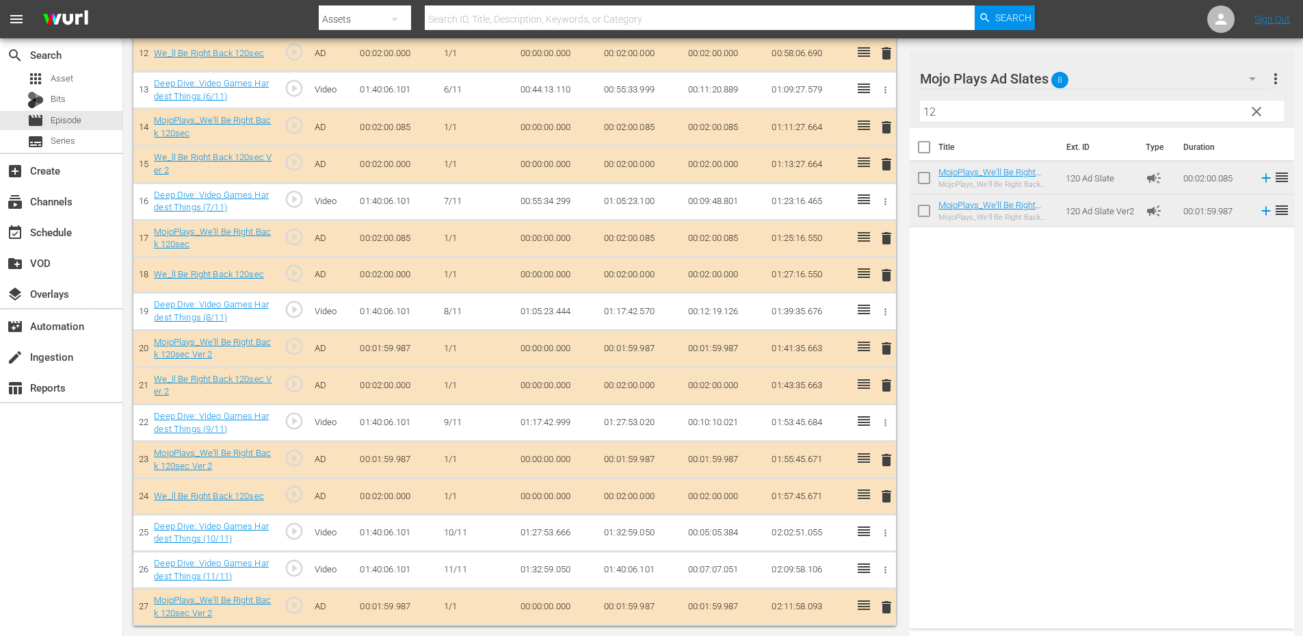
click at [886, 497] on span "delete" at bounding box center [887, 496] width 16 height 16
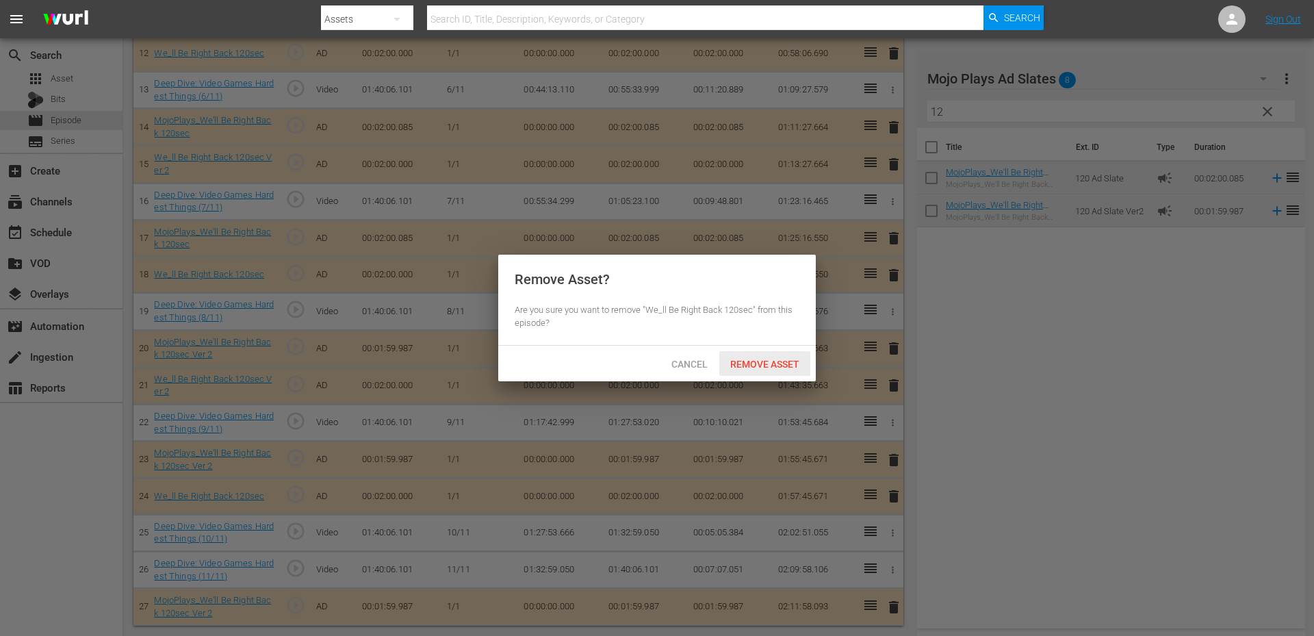
click at [751, 364] on span "Remove Asset" at bounding box center [764, 364] width 91 height 11
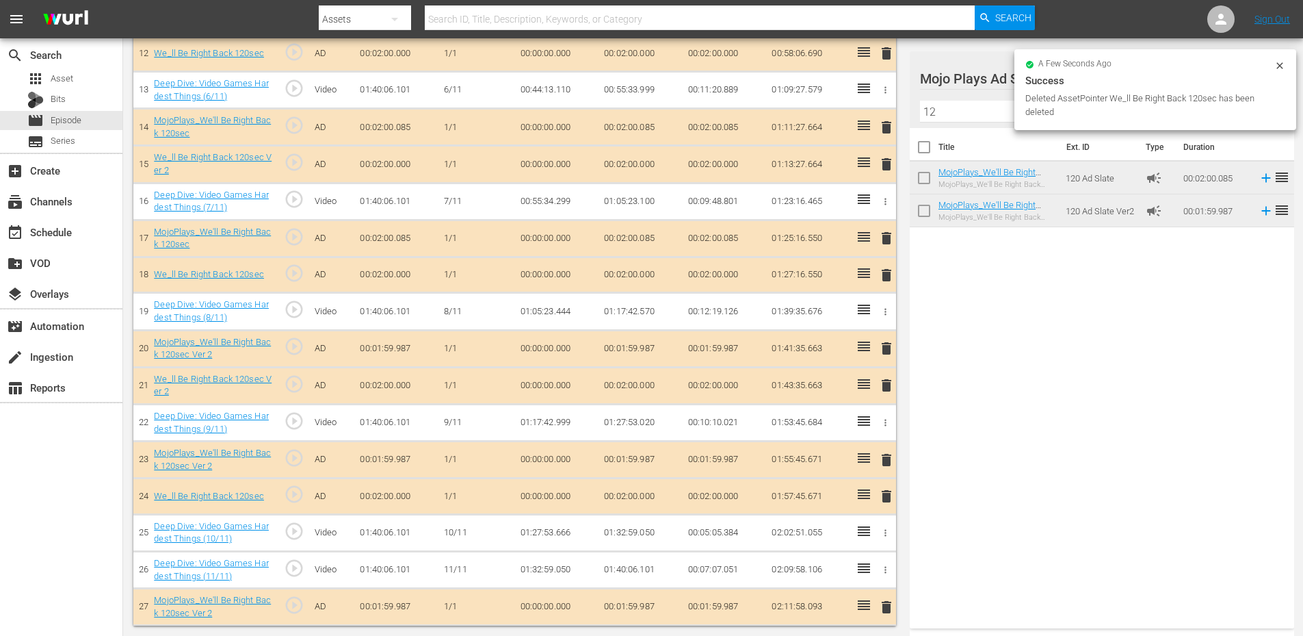
scroll to position [541, 0]
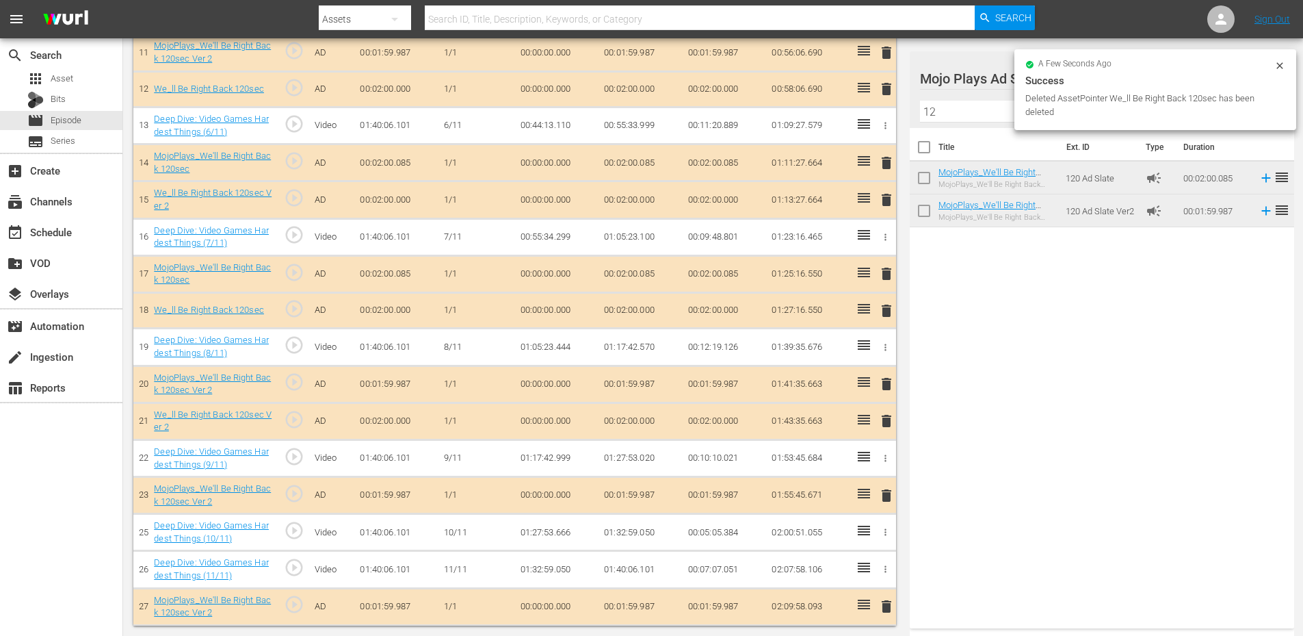
click at [887, 424] on span "delete" at bounding box center [887, 421] width 16 height 16
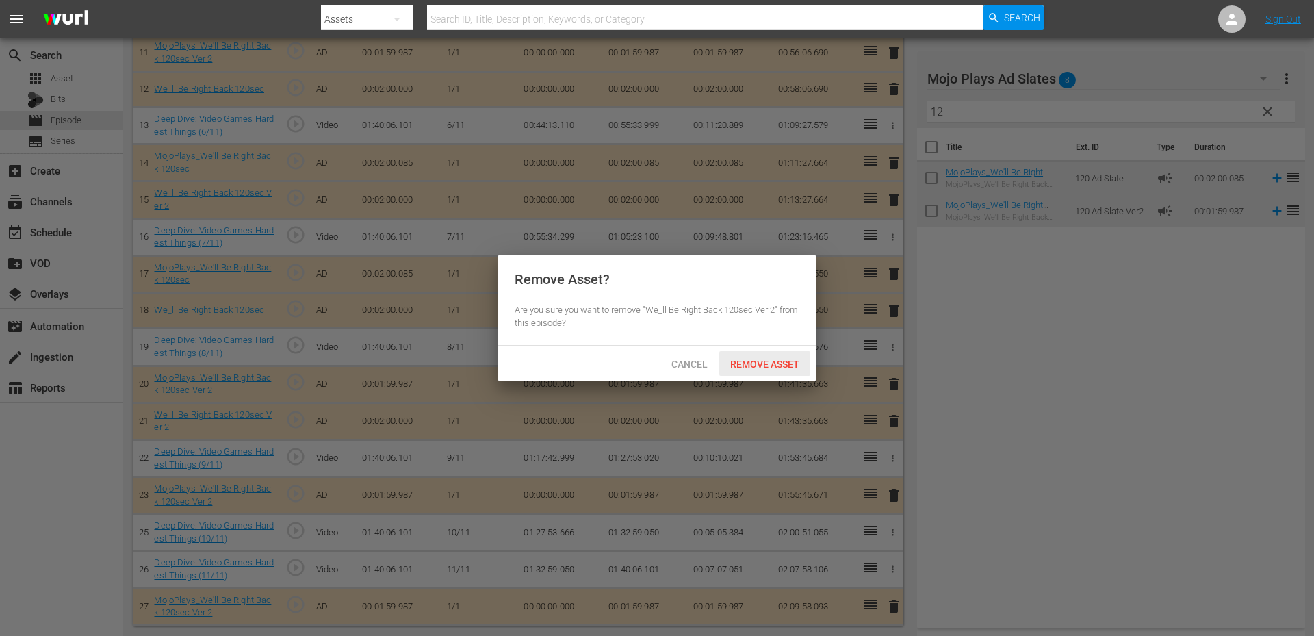
click at [740, 355] on div "Remove Asset" at bounding box center [764, 363] width 91 height 25
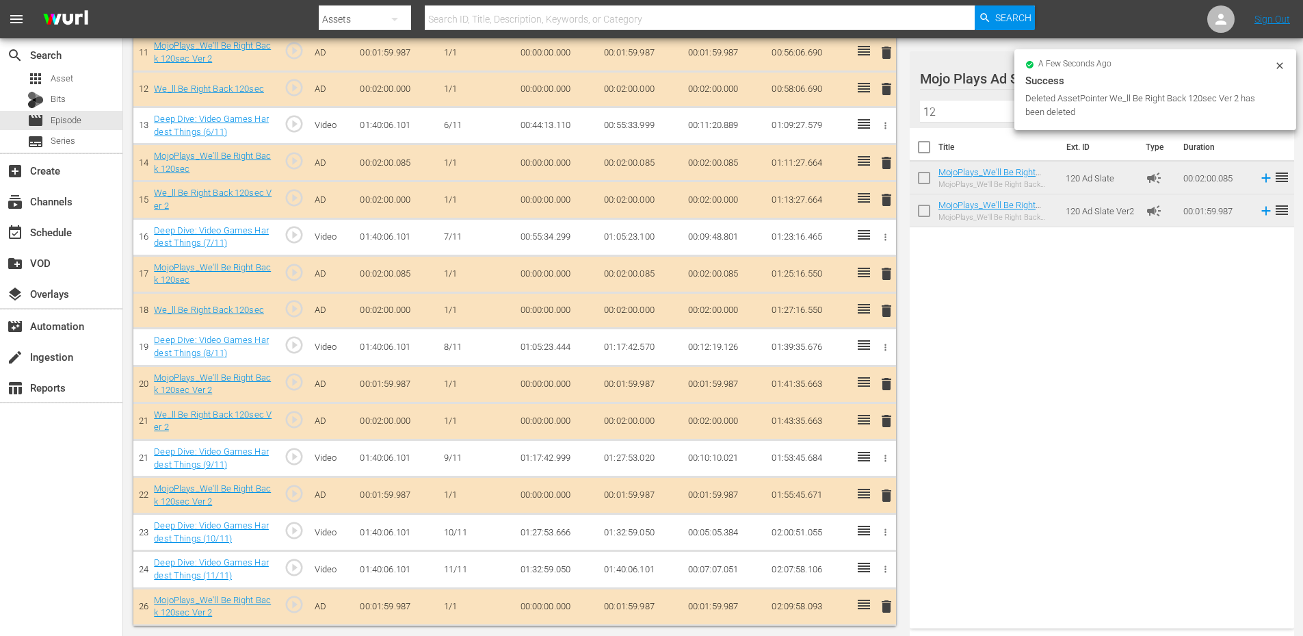
scroll to position [504, 0]
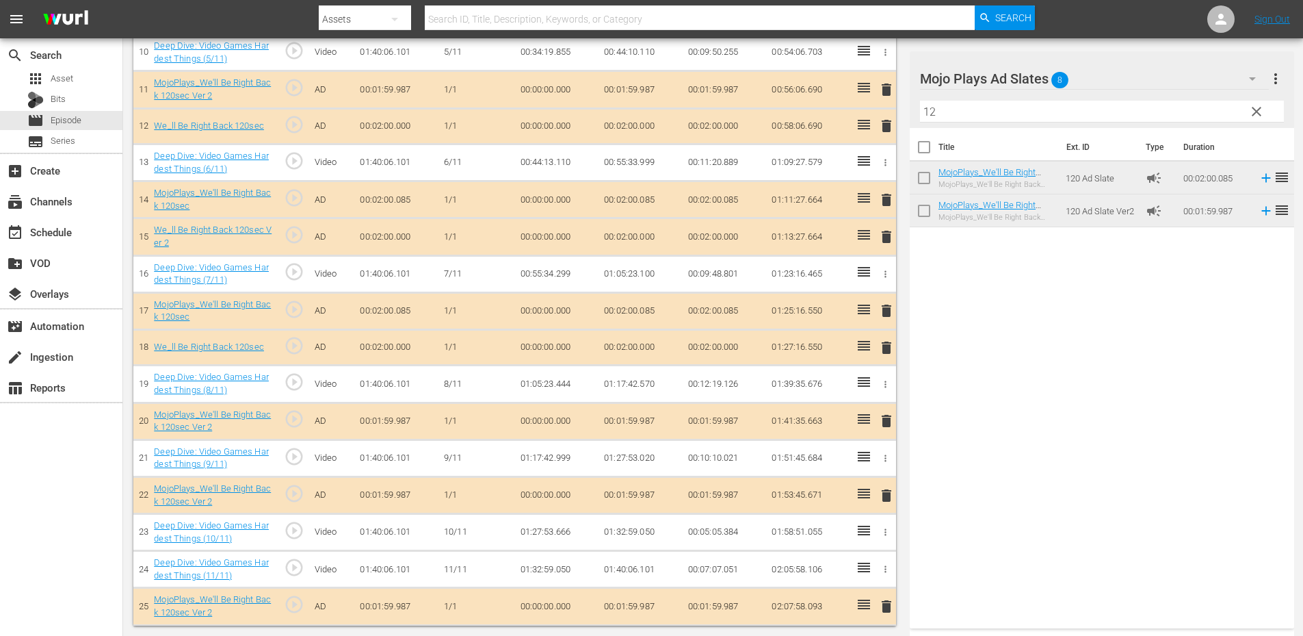
click at [884, 352] on span "delete" at bounding box center [887, 347] width 16 height 16
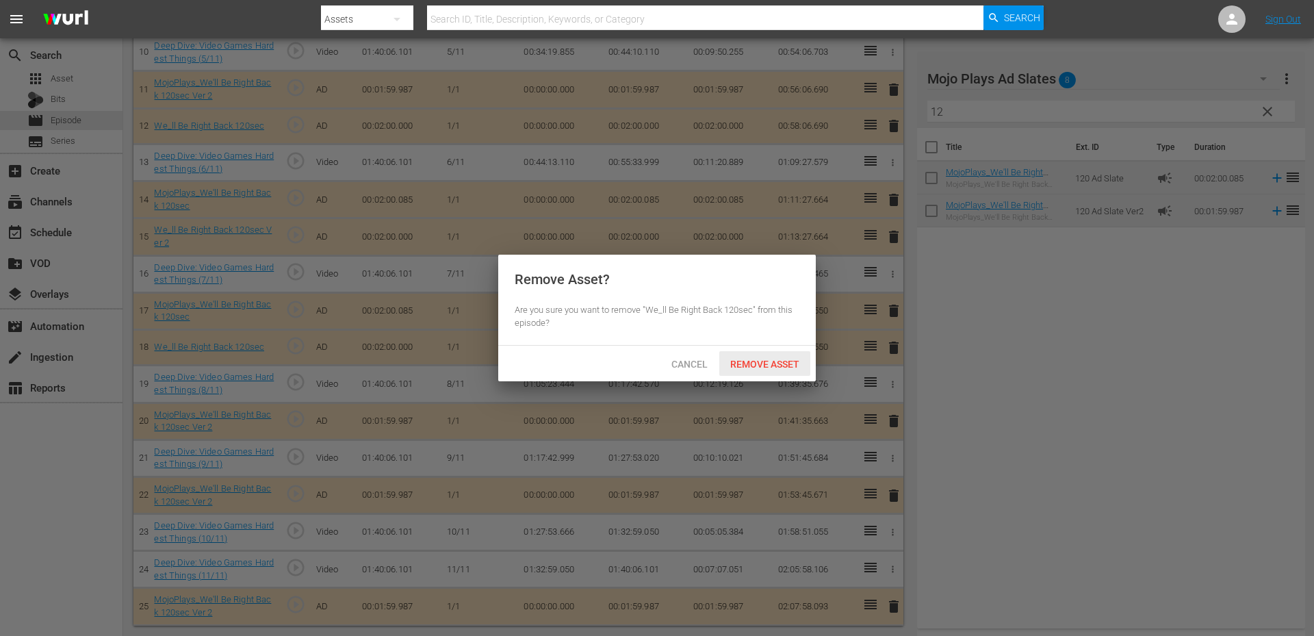
click at [762, 364] on span "Remove Asset" at bounding box center [764, 364] width 91 height 11
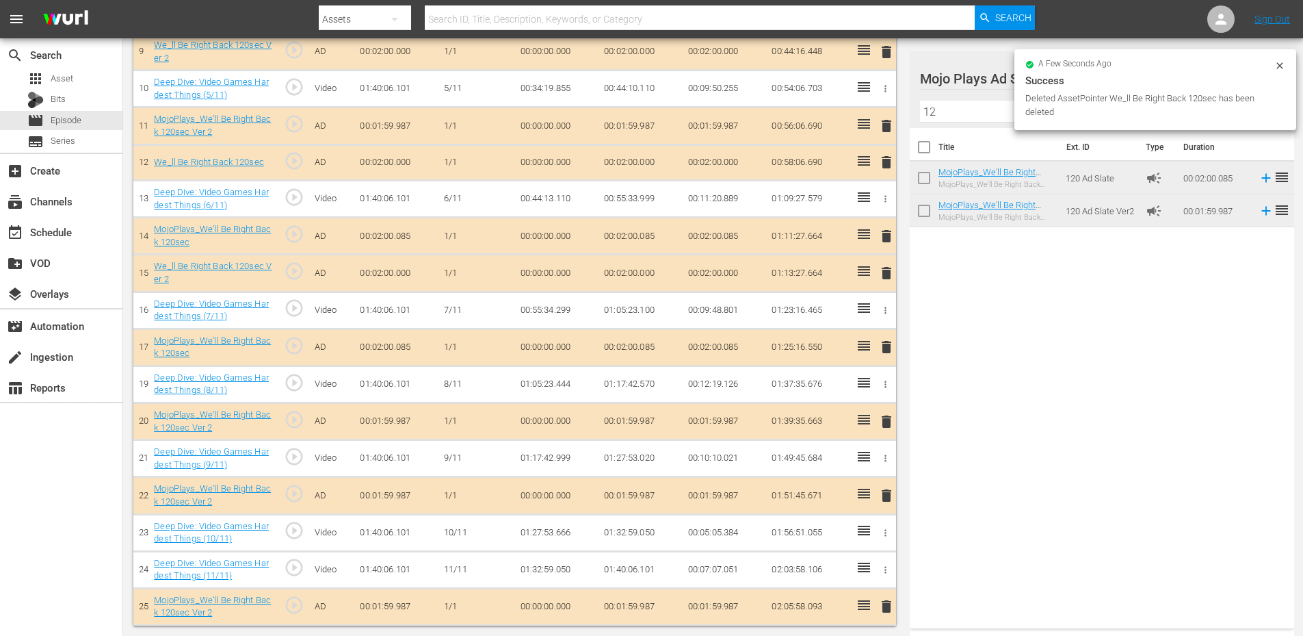
scroll to position [467, 0]
click at [887, 274] on span "delete" at bounding box center [887, 273] width 16 height 16
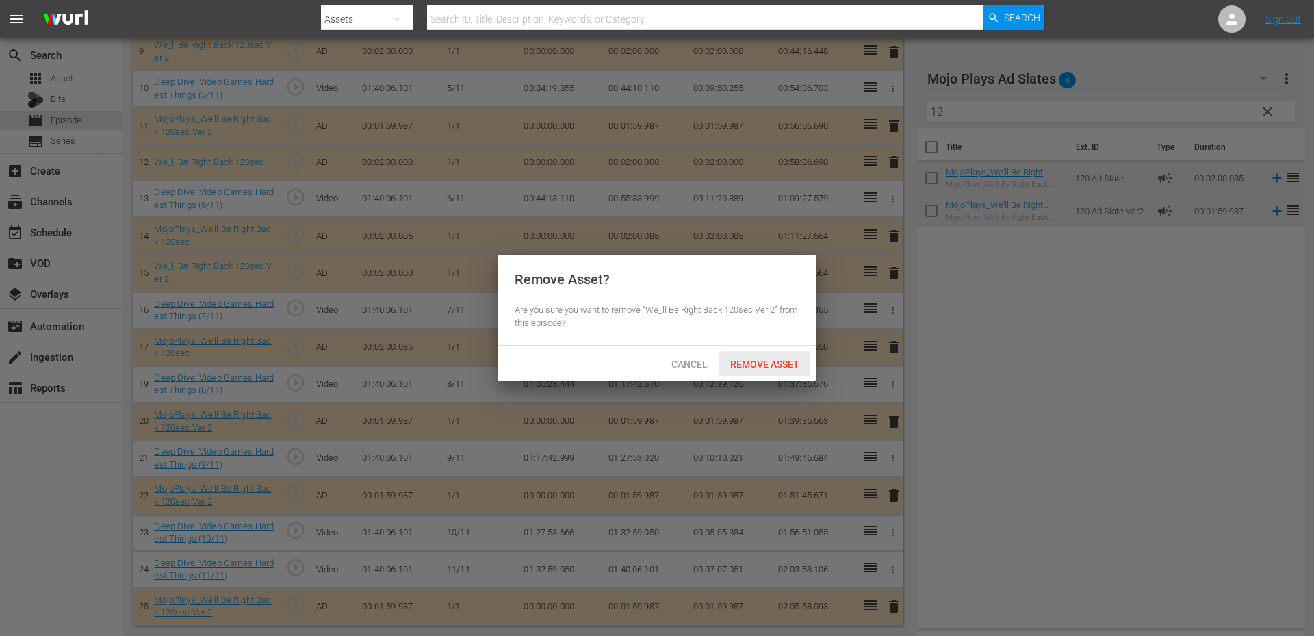
click at [757, 369] on div "Remove Asset" at bounding box center [764, 363] width 91 height 25
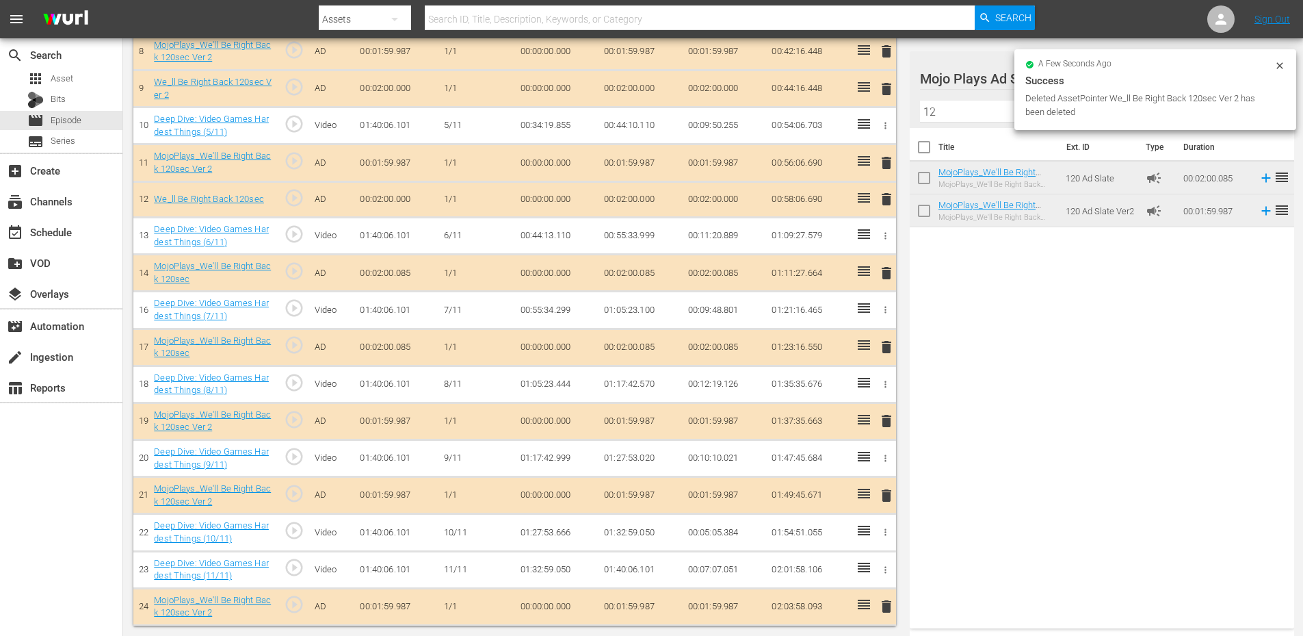
scroll to position [430, 0]
click at [886, 200] on span "delete" at bounding box center [887, 199] width 16 height 16
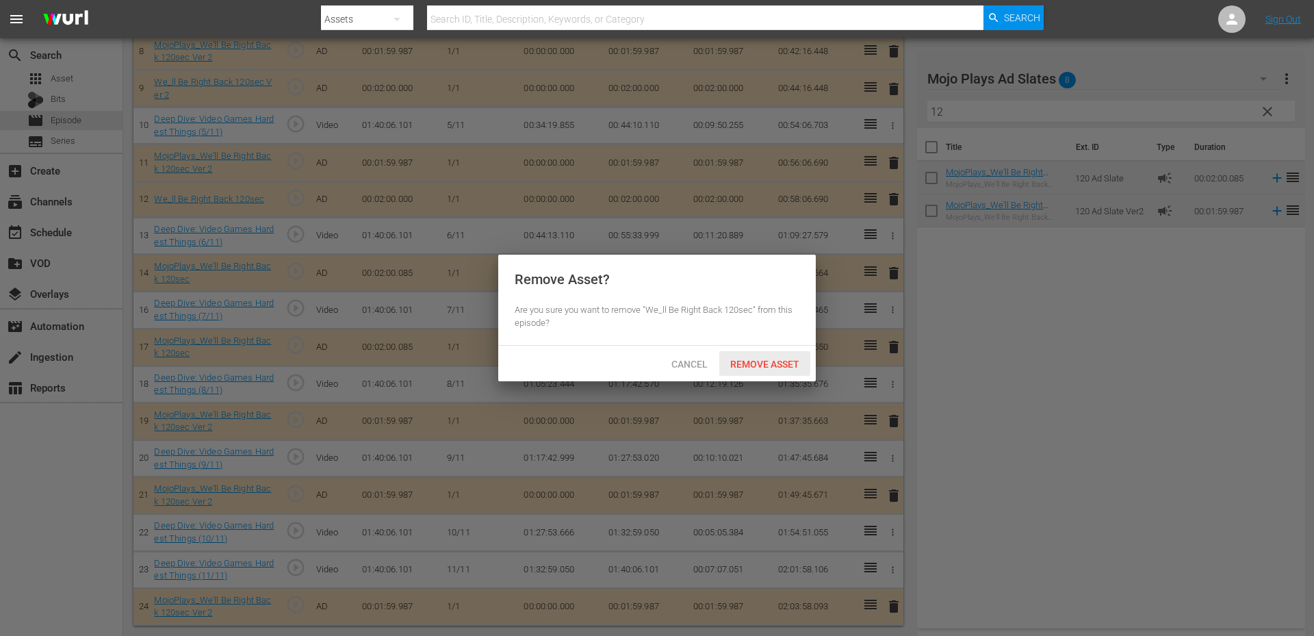
click at [751, 355] on div "Remove Asset" at bounding box center [764, 363] width 91 height 25
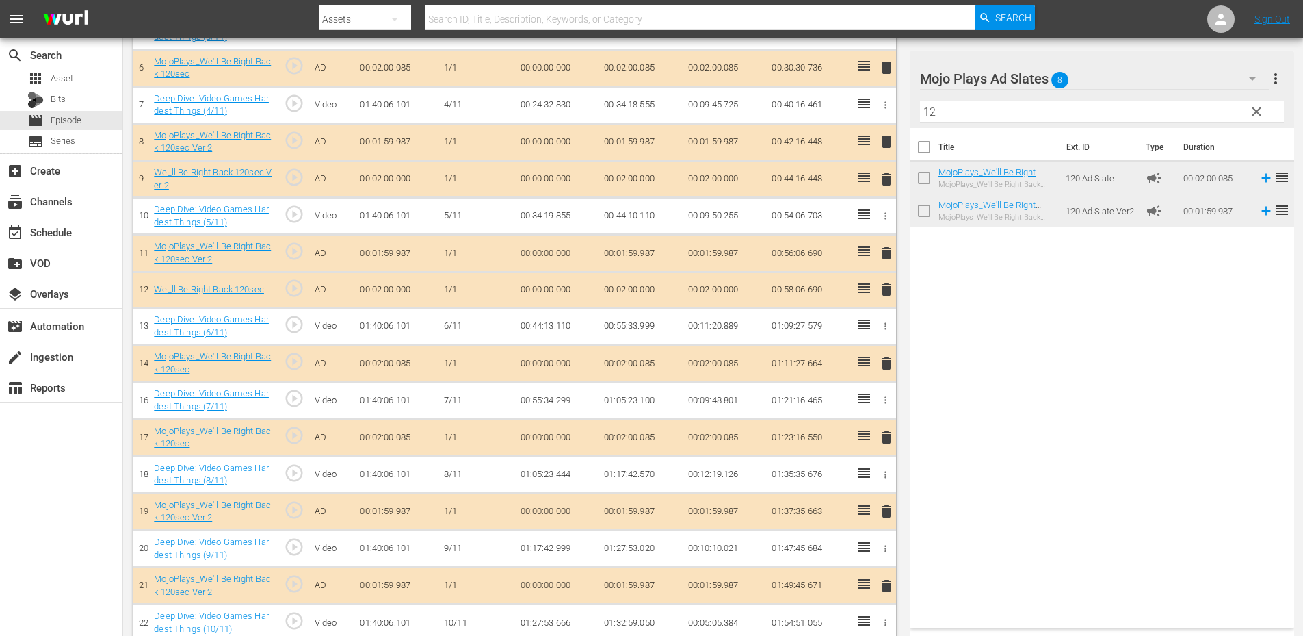
scroll to position [294, 0]
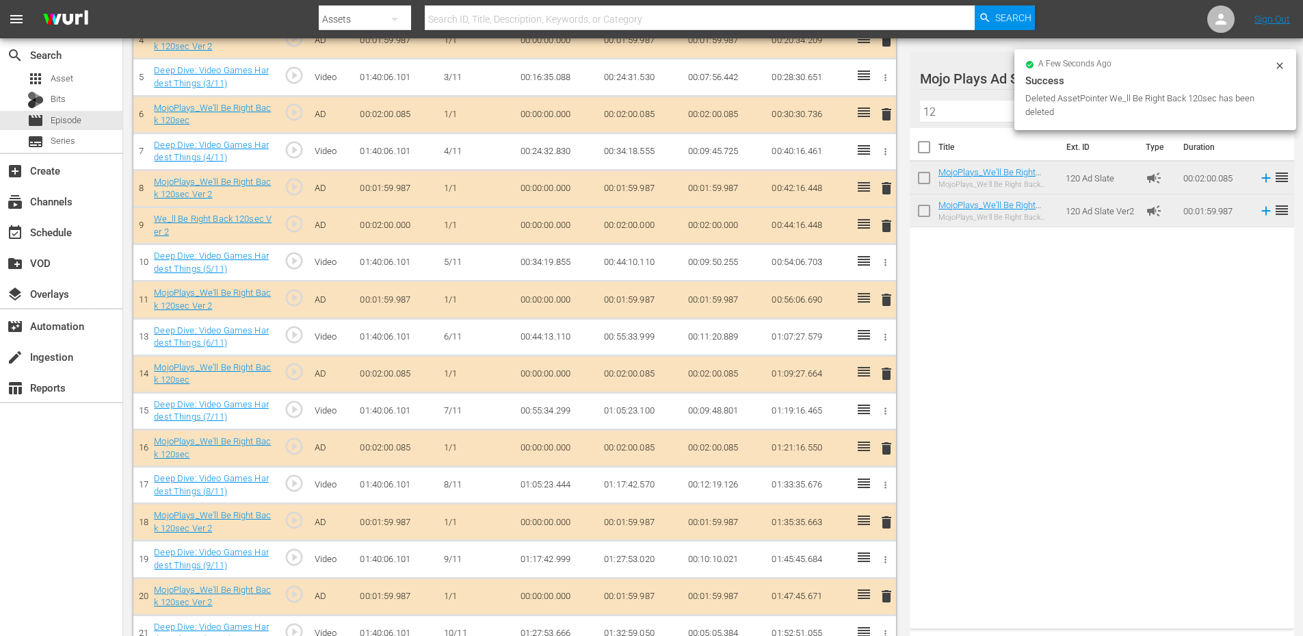
click at [889, 225] on span "delete" at bounding box center [887, 226] width 16 height 16
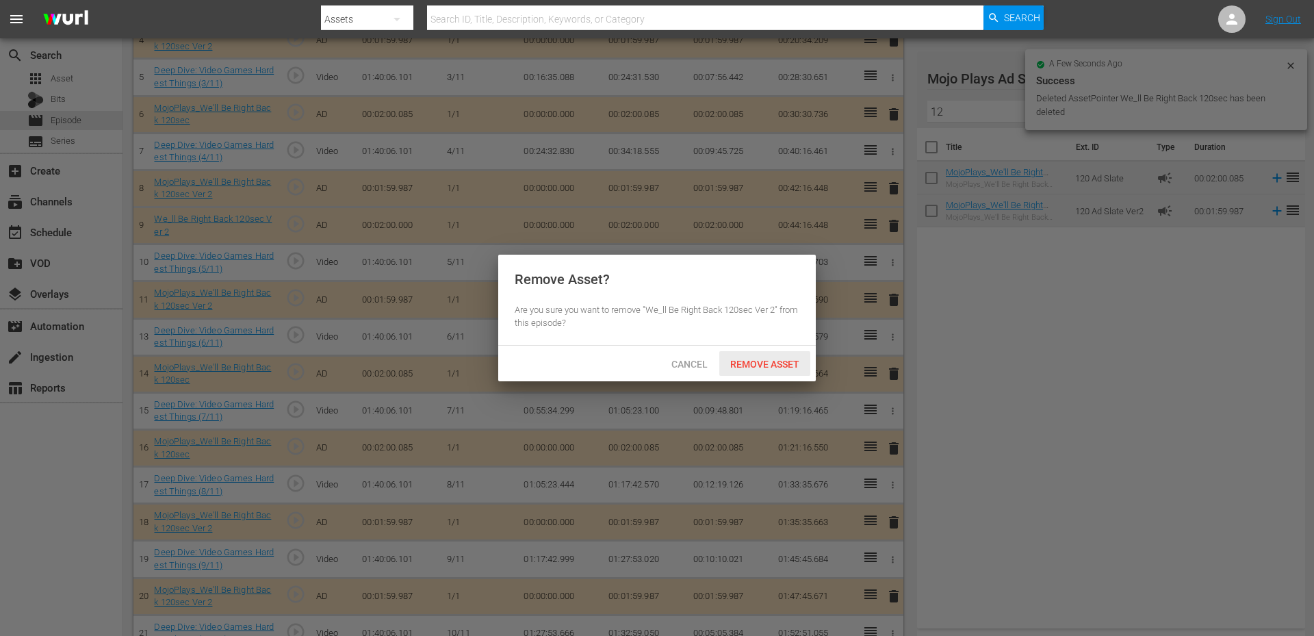
click at [772, 355] on div "Remove Asset" at bounding box center [764, 363] width 91 height 25
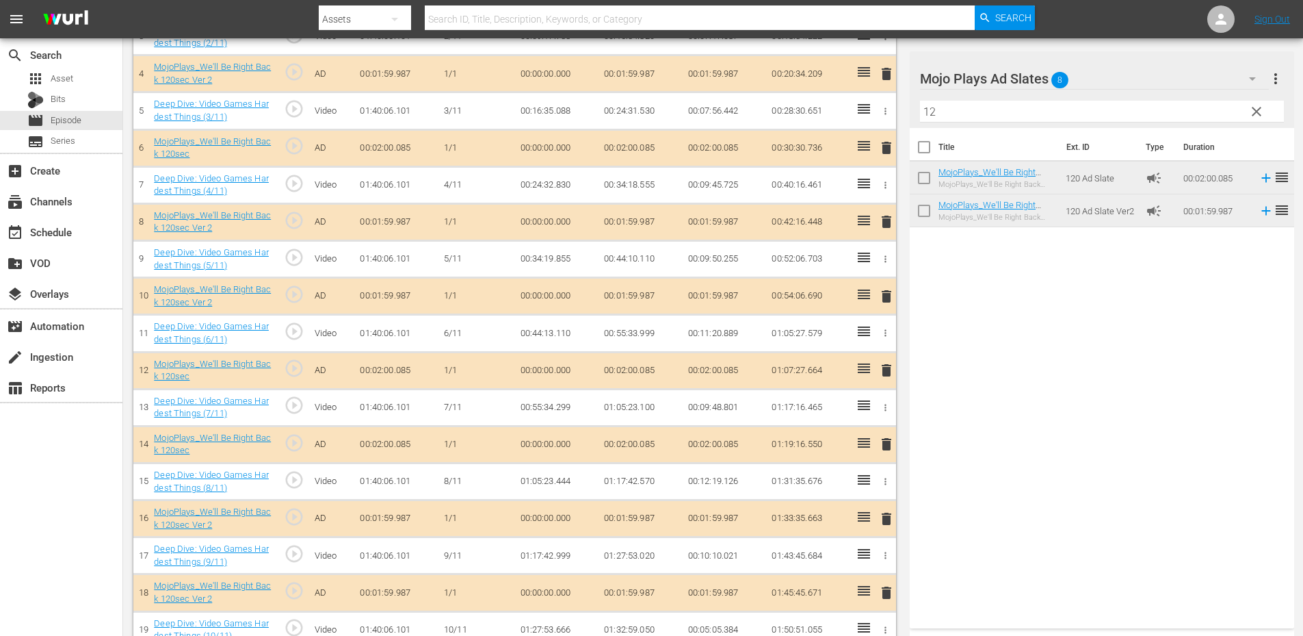
scroll to position [0, 0]
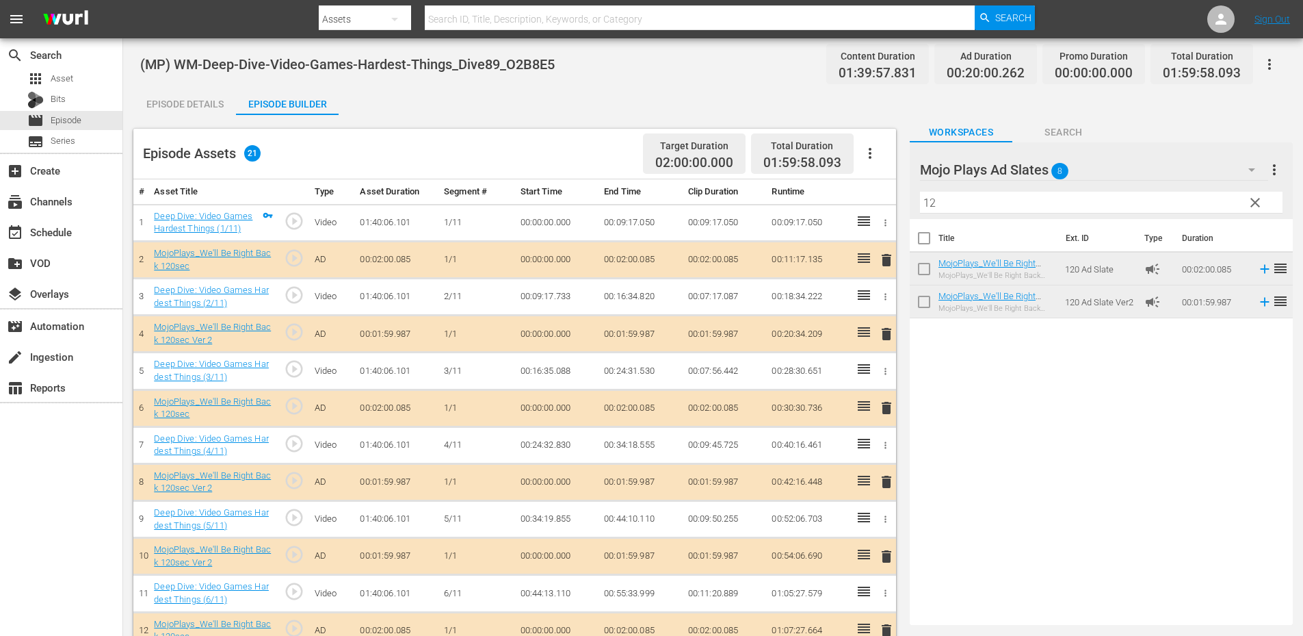
click at [166, 116] on div "Episode Assets 21 Target Duration 02:00:00.000 Total Duration 01:59:58.093 # As…" at bounding box center [518, 549] width 770 height 868
click at [188, 107] on div "Episode Details" at bounding box center [184, 104] width 103 height 33
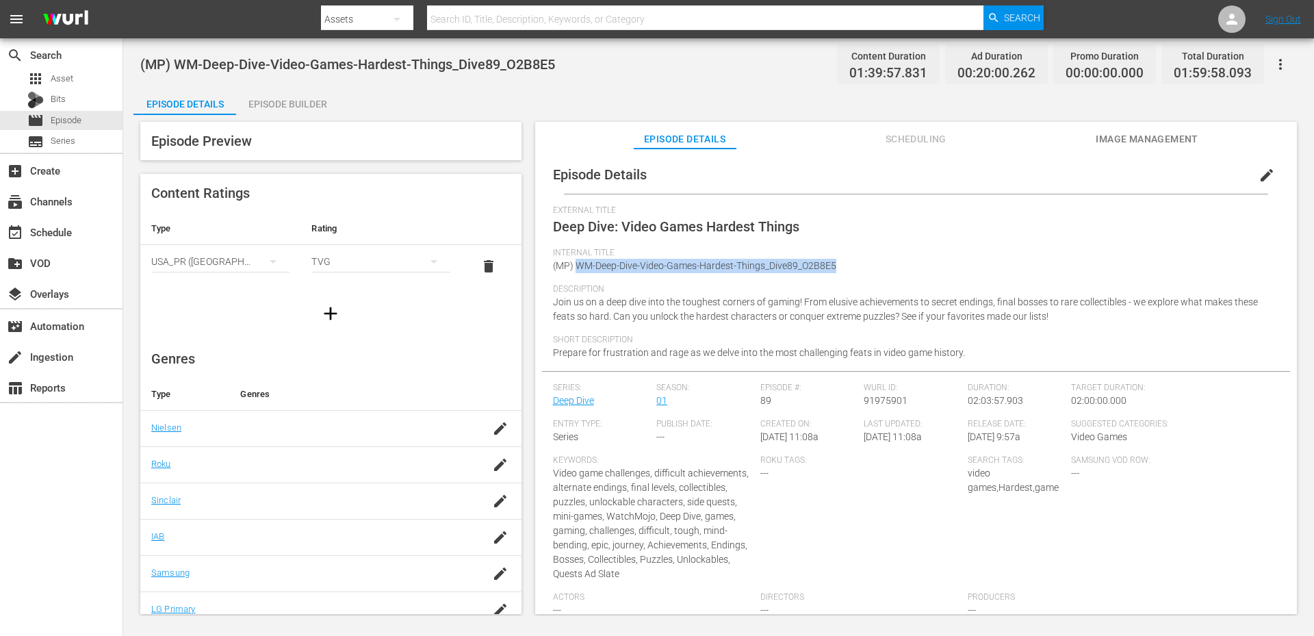
drag, startPoint x: 838, startPoint y: 268, endPoint x: 580, endPoint y: 273, distance: 258.7
click at [580, 273] on div "Internal Title (MP) WM-Deep-Dive-Video-Games-Hardest-Things_Dive89_O2B8E5" at bounding box center [916, 266] width 726 height 36
click at [65, 75] on span "Asset" at bounding box center [62, 79] width 23 height 14
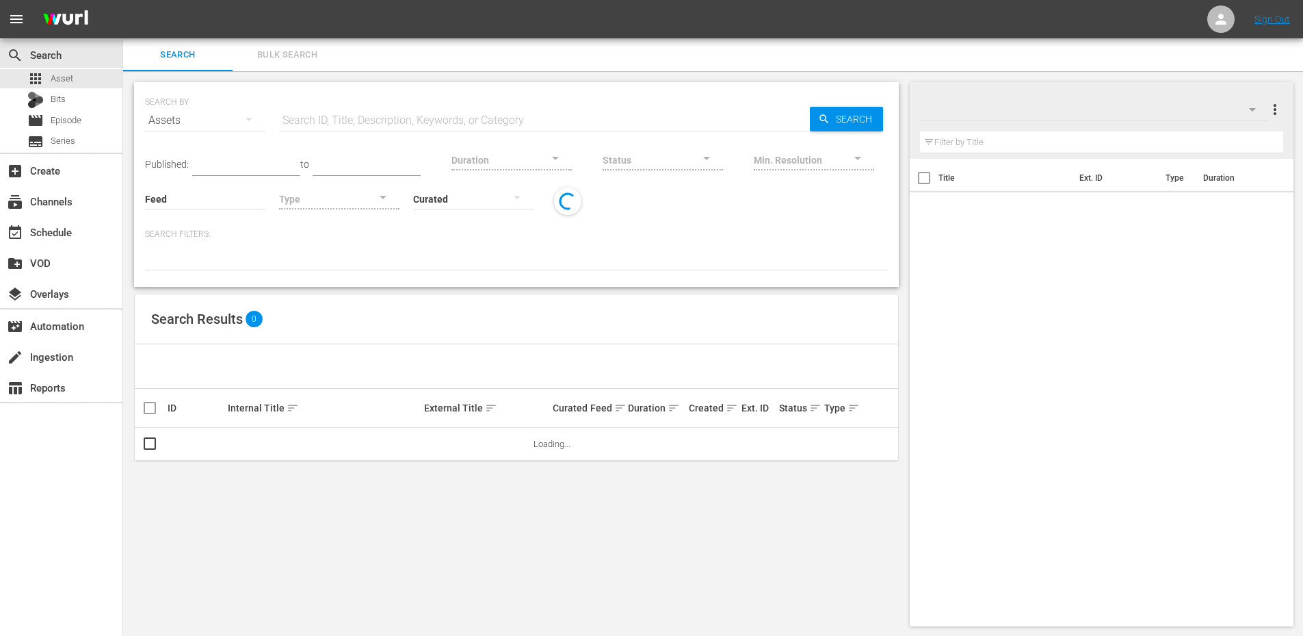
click at [337, 129] on input "text" at bounding box center [544, 120] width 531 height 33
paste input "F9M8P9"
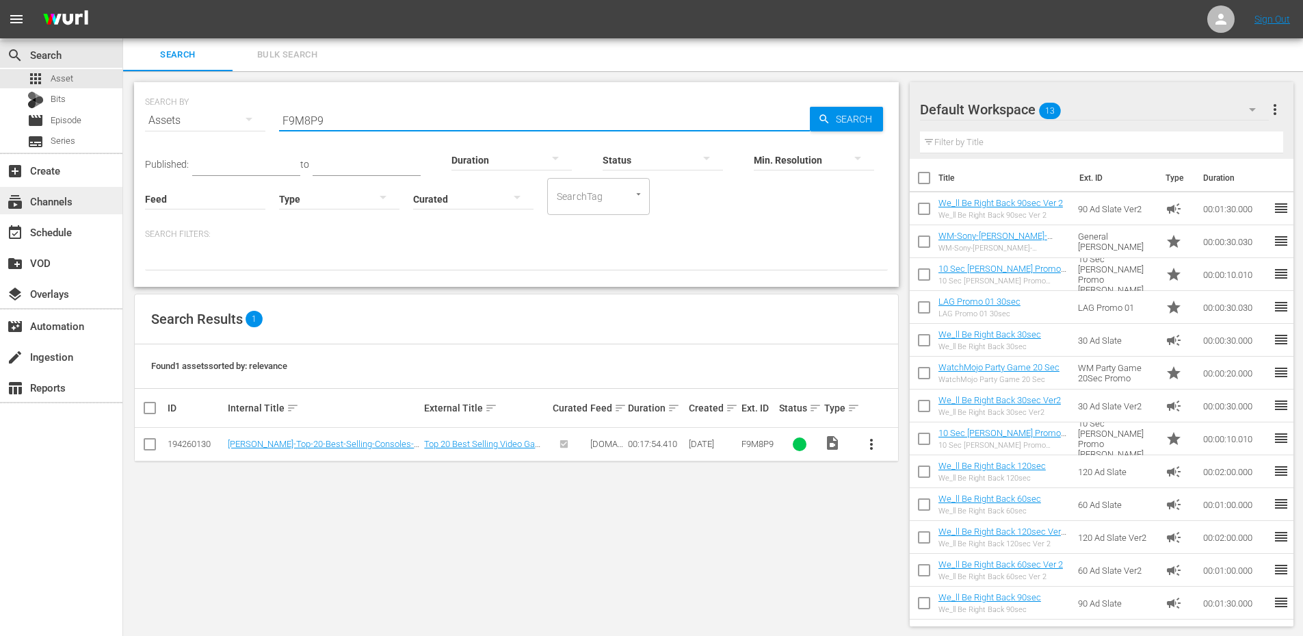
type input "F9M8P9"
click at [636, 447] on div "00:17:54.410" at bounding box center [656, 444] width 56 height 10
drag, startPoint x: 679, startPoint y: 441, endPoint x: 626, endPoint y: 445, distance: 52.9
click at [626, 445] on td "00:17:54.410" at bounding box center [656, 445] width 60 height 34
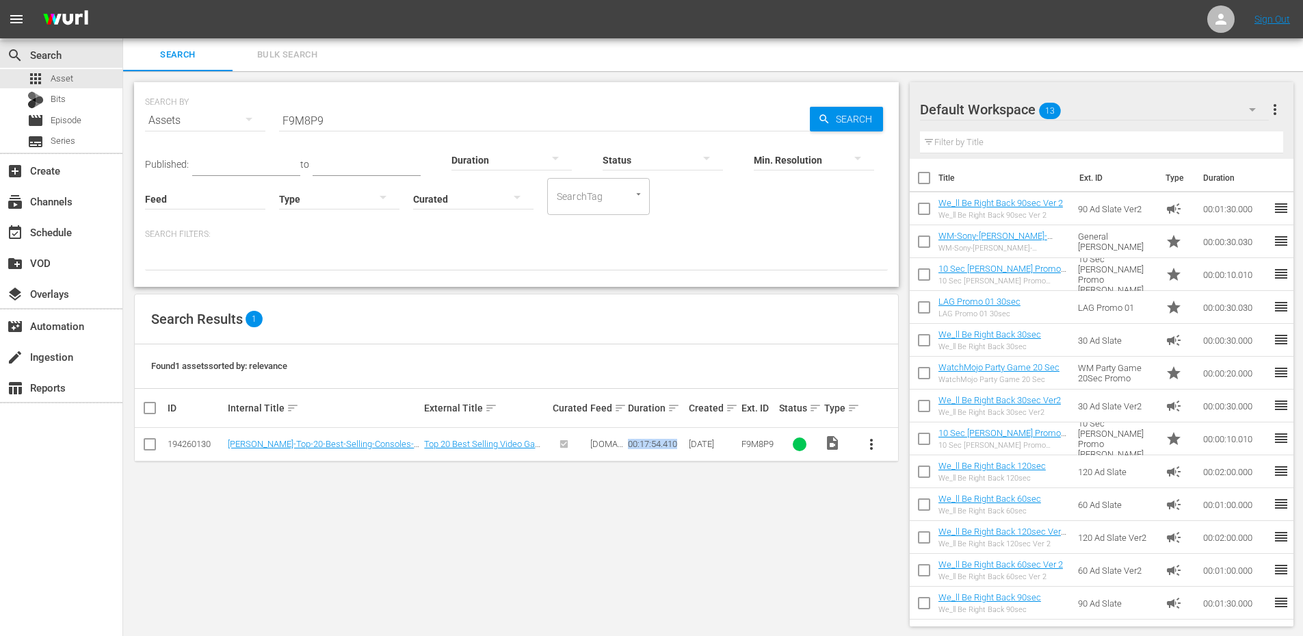
copy div "00:17:54.410"
click at [63, 77] on span "Asset" at bounding box center [62, 79] width 23 height 14
click at [256, 54] on span "Bulk Search" at bounding box center [287, 55] width 93 height 16
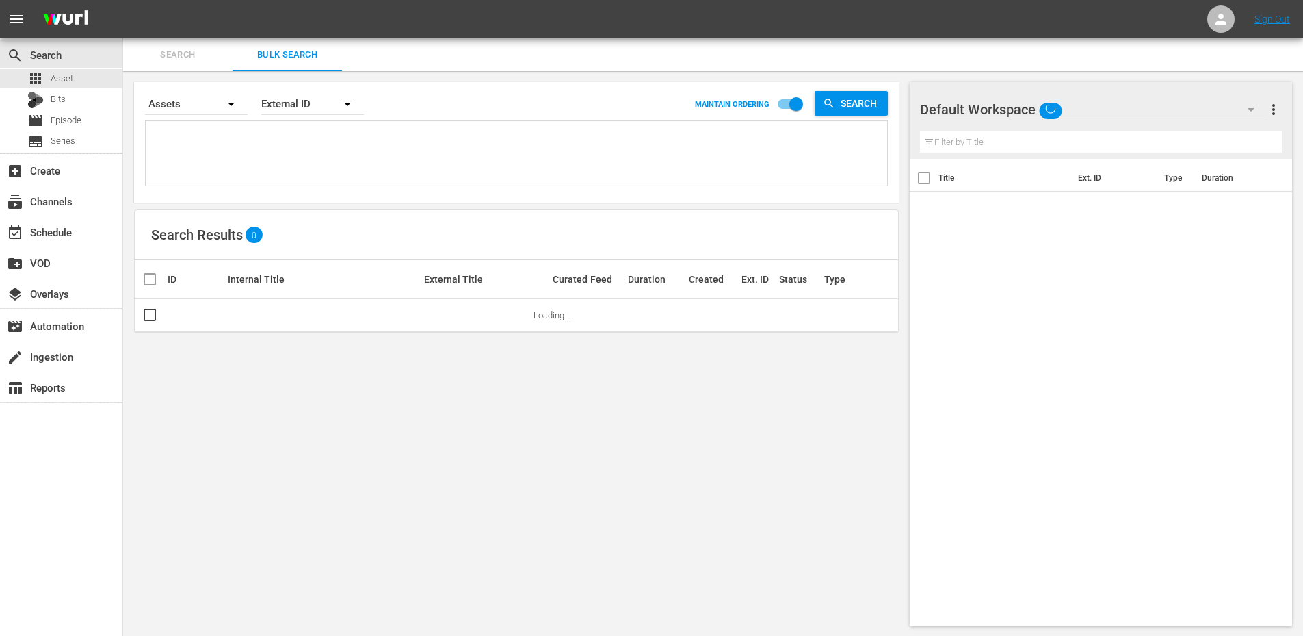
click at [278, 146] on textarea at bounding box center [518, 156] width 738 height 62
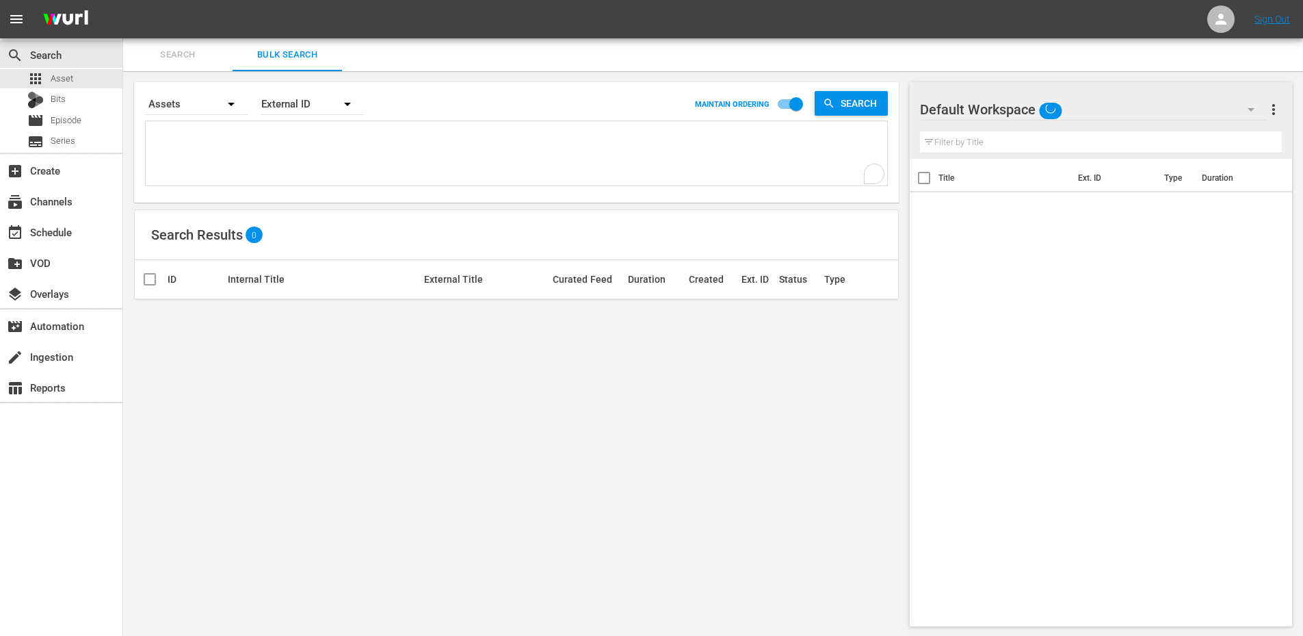
paste textarea "N4S4S4 D7N5V1 T8Q5W0 X9X0K9 F9M8P9 B4W9A0 Y6P3M5 F1F4O0 W3C5Z3 L5T2N7 H0H8L9 Y5…"
type textarea "N4S4S4 D7N5V1 T8Q5W0 X9X0K9 F9M8P9 B4W9A0 Y6P3M5 F1F4O0 W3C5Z3 L5T2N7 H0H8L9 Y5…"
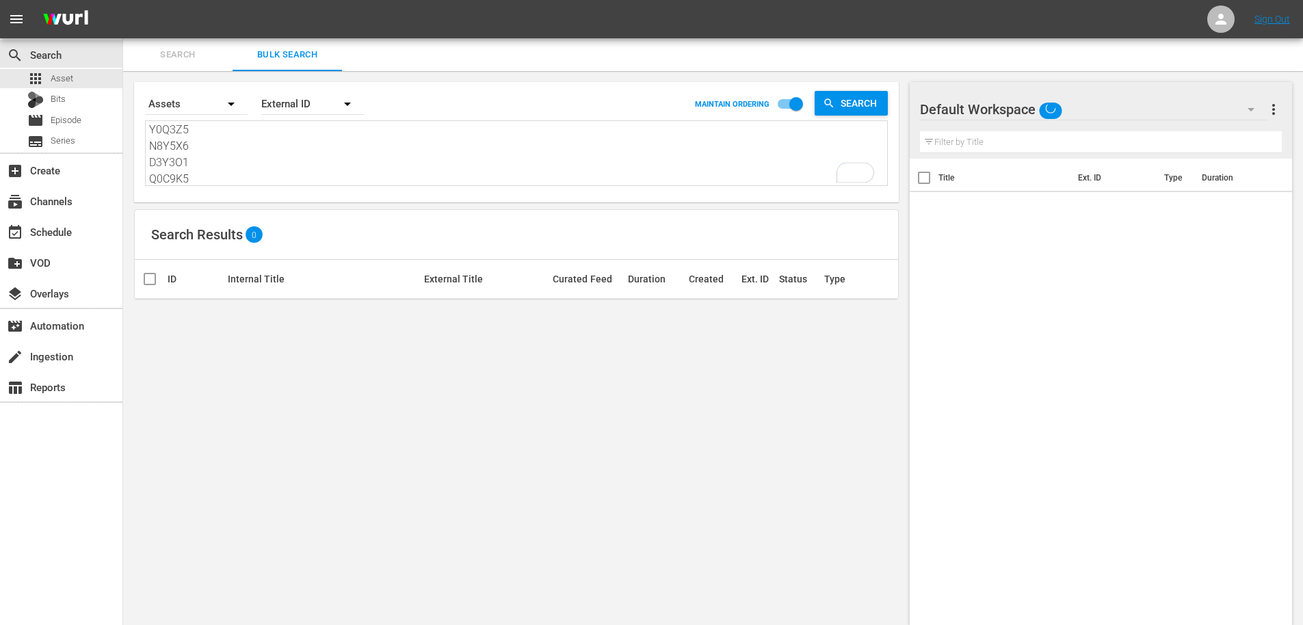
scroll to position [313, 0]
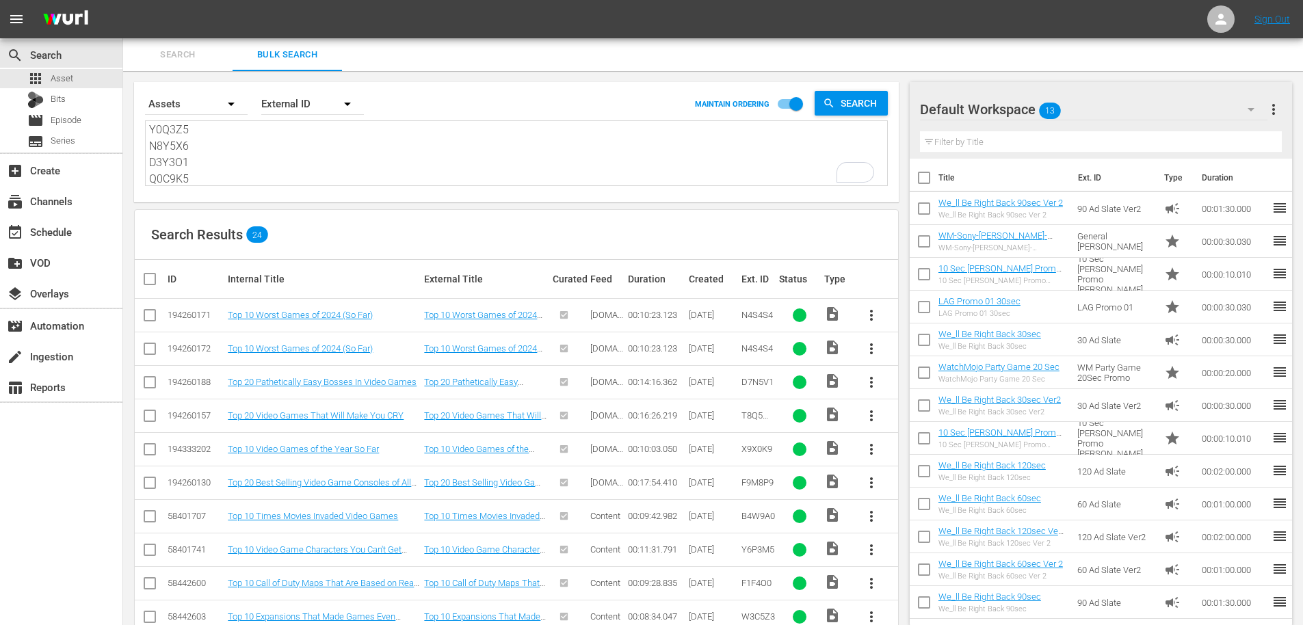
type textarea "N4S4S4 D7N5V1 T8Q5W0 X9X0K9 F9M8P9 B4W9A0 Y6P3M5 F1F4O0 W3C5Z3 L5T2N7 H0H8L9 Y5…"
click at [1088, 112] on div "Default Workspace 13" at bounding box center [1094, 109] width 348 height 38
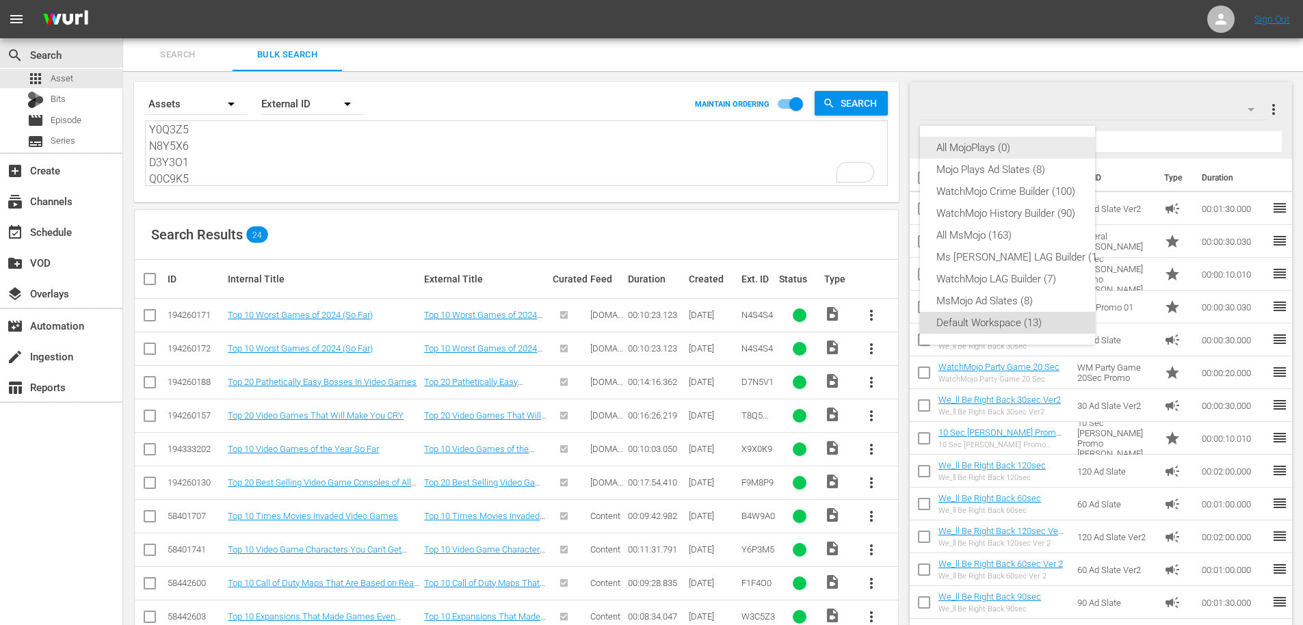
click at [996, 148] on div "All MojoPlays (0)" at bounding box center [1022, 148] width 170 height 22
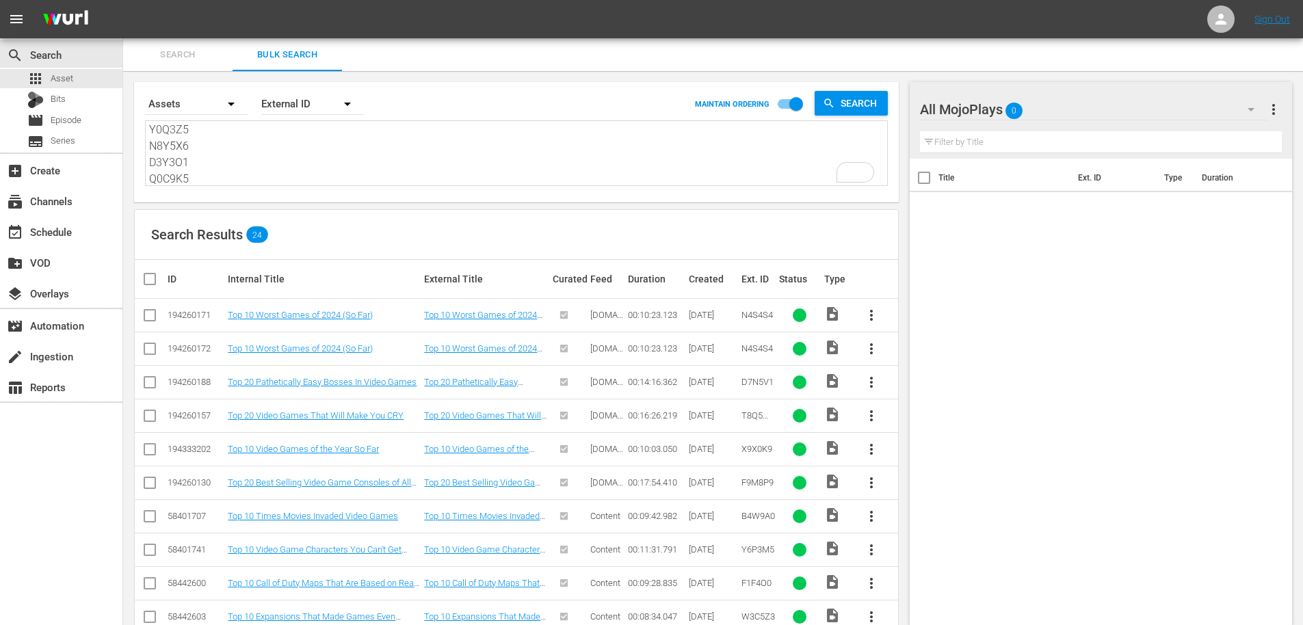
click at [146, 348] on input "checkbox" at bounding box center [150, 351] width 16 height 16
checkbox input "true"
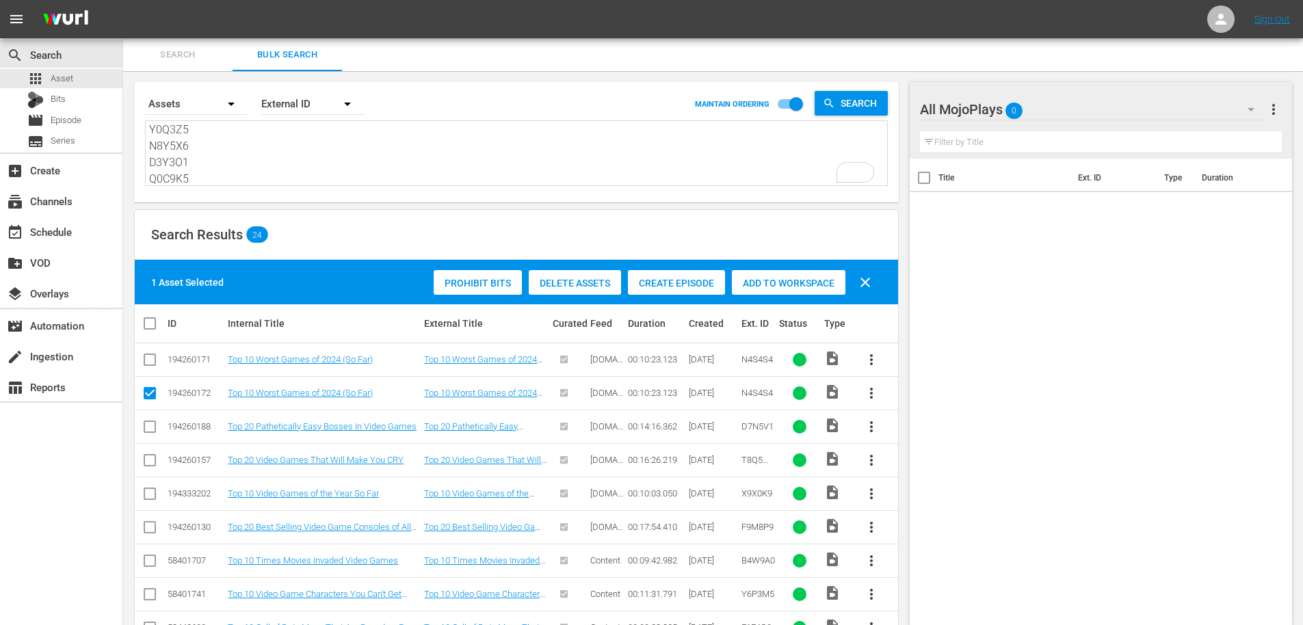
click at [576, 283] on span "Delete Assets" at bounding box center [575, 283] width 92 height 11
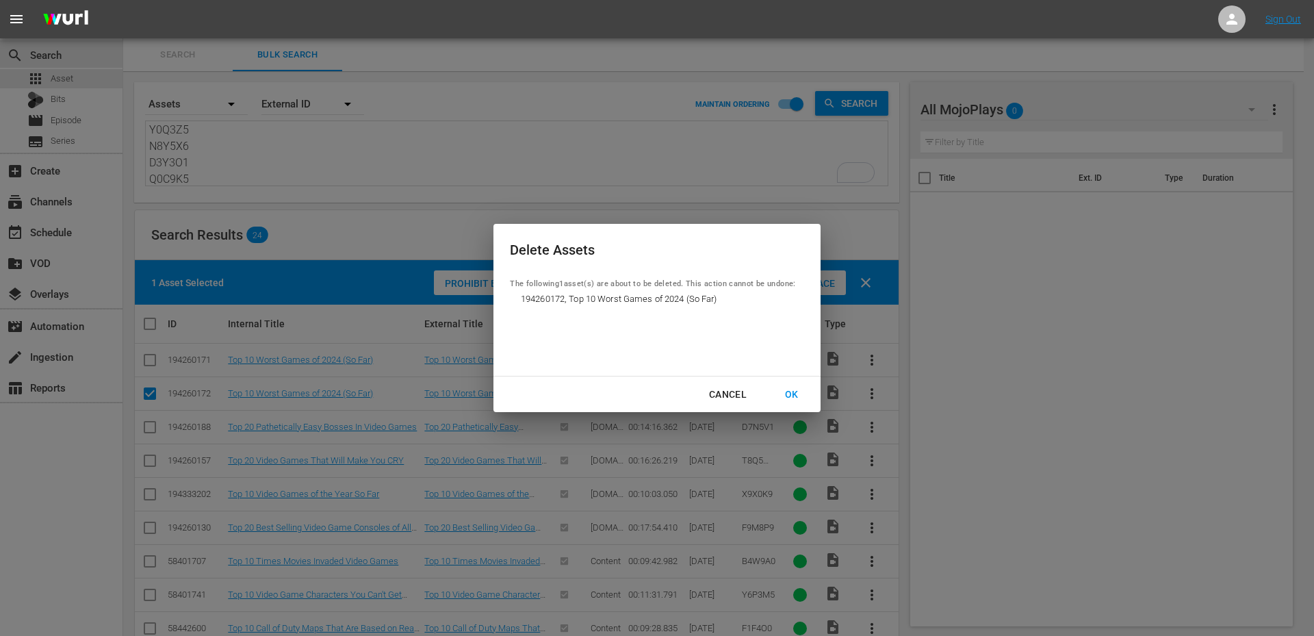
click at [792, 396] on div "OK" at bounding box center [792, 394] width 36 height 17
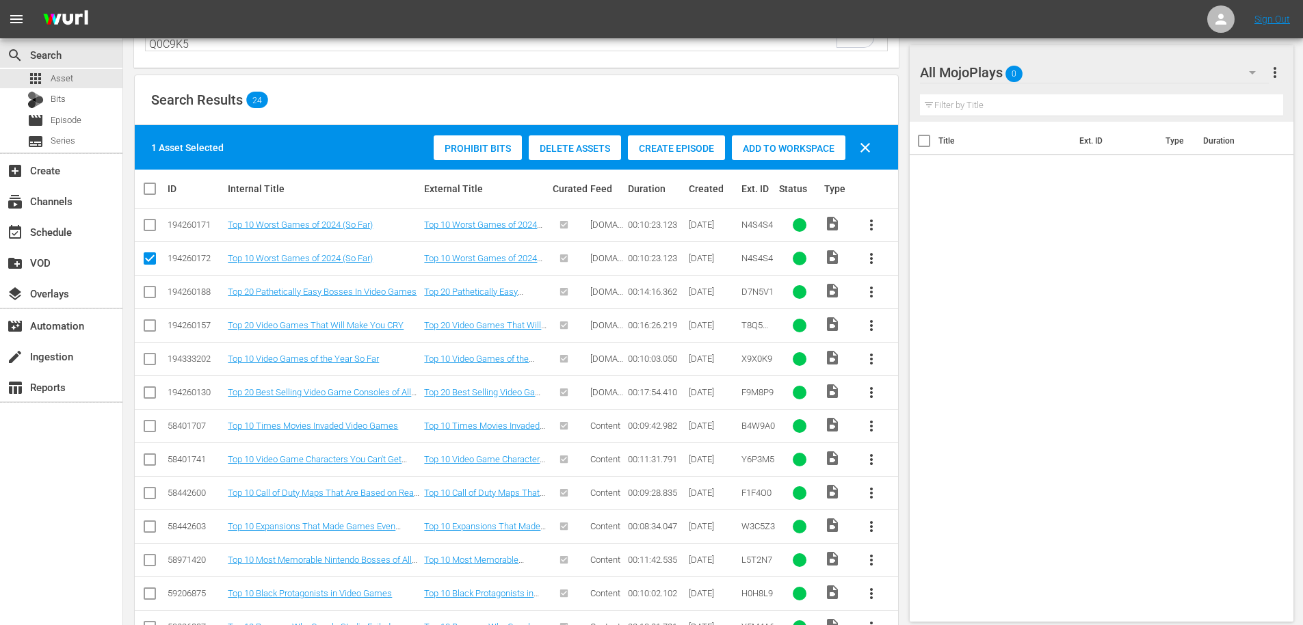
scroll to position [47, 0]
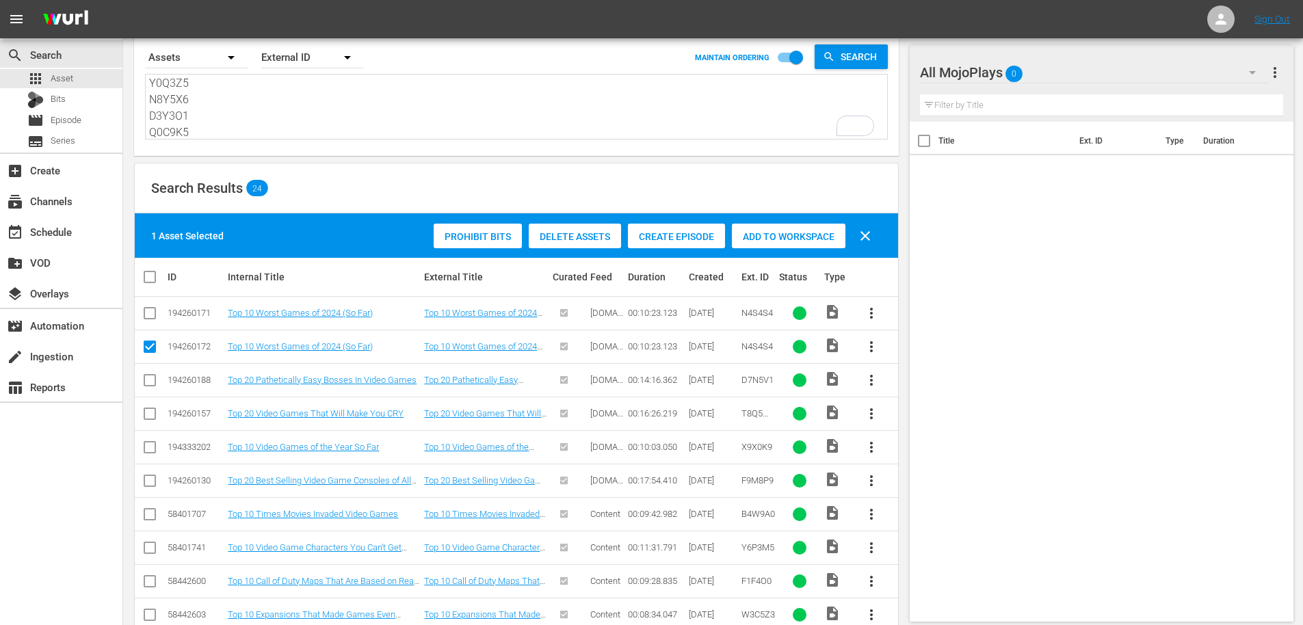
click at [154, 278] on input "checkbox" at bounding box center [155, 277] width 27 height 16
checkbox input "true"
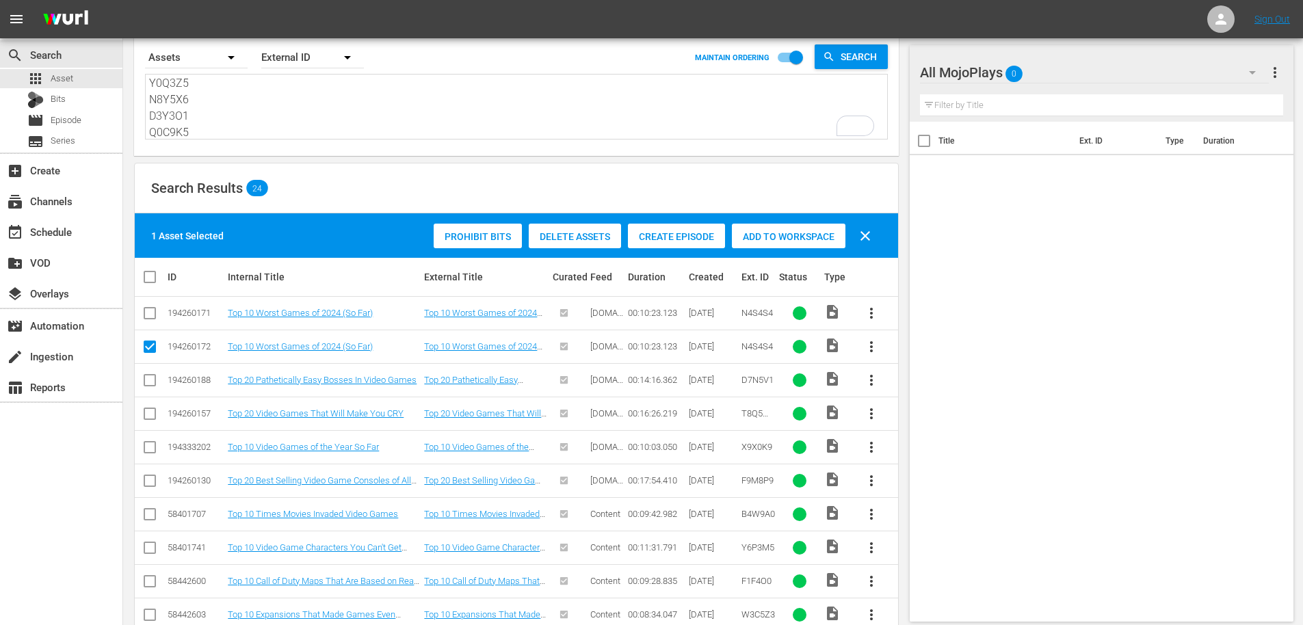
checkbox input "true"
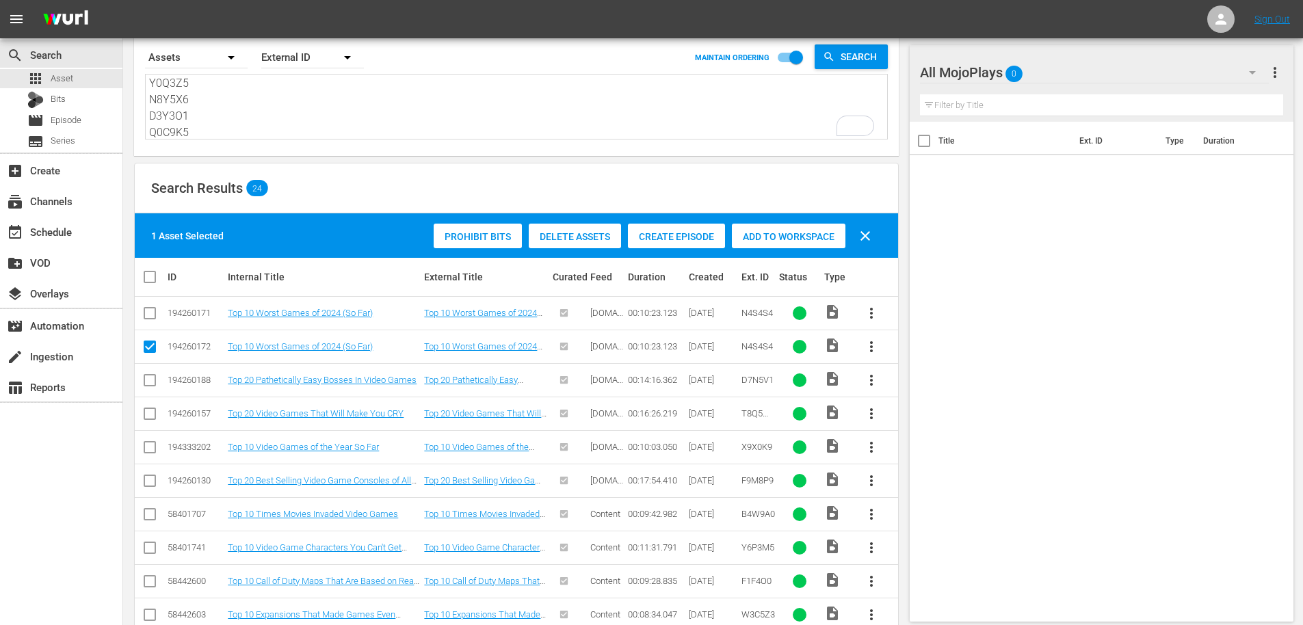
checkbox input "true"
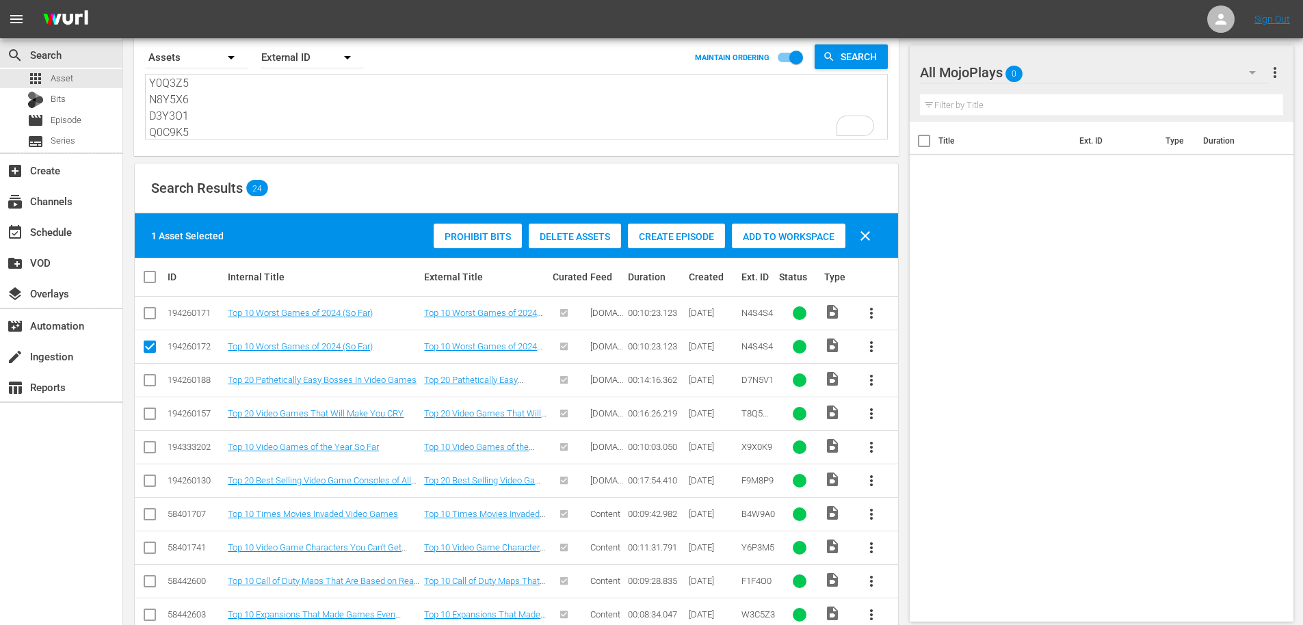
checkbox input "true"
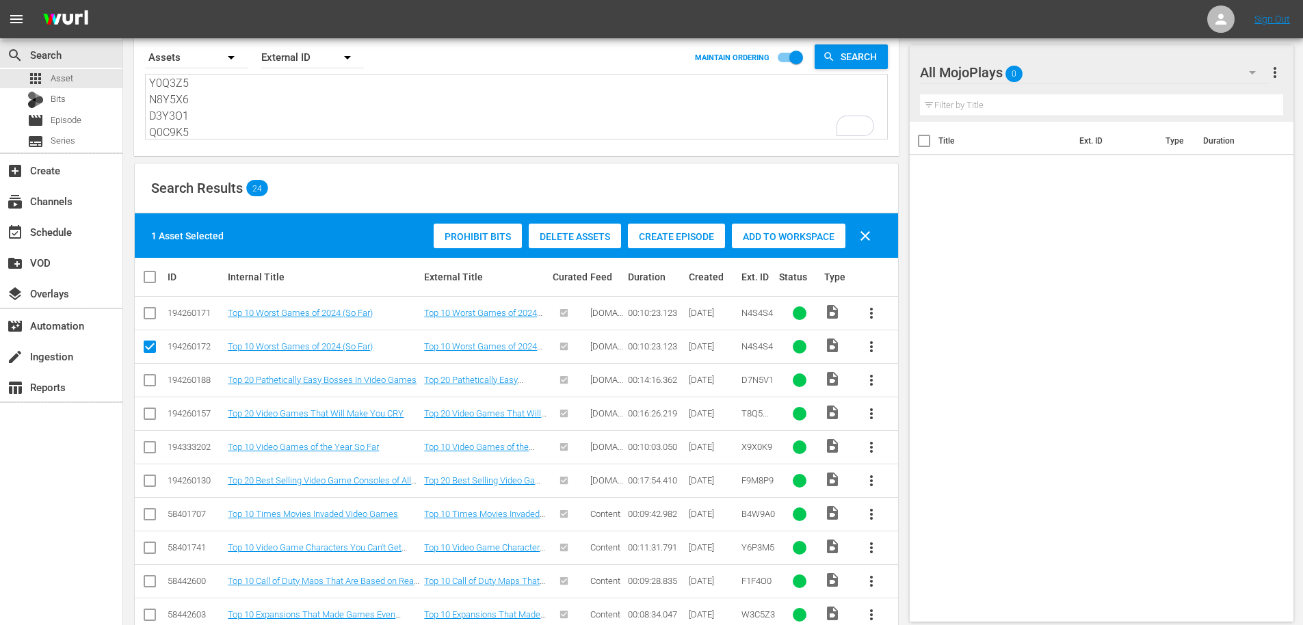
checkbox input "true"
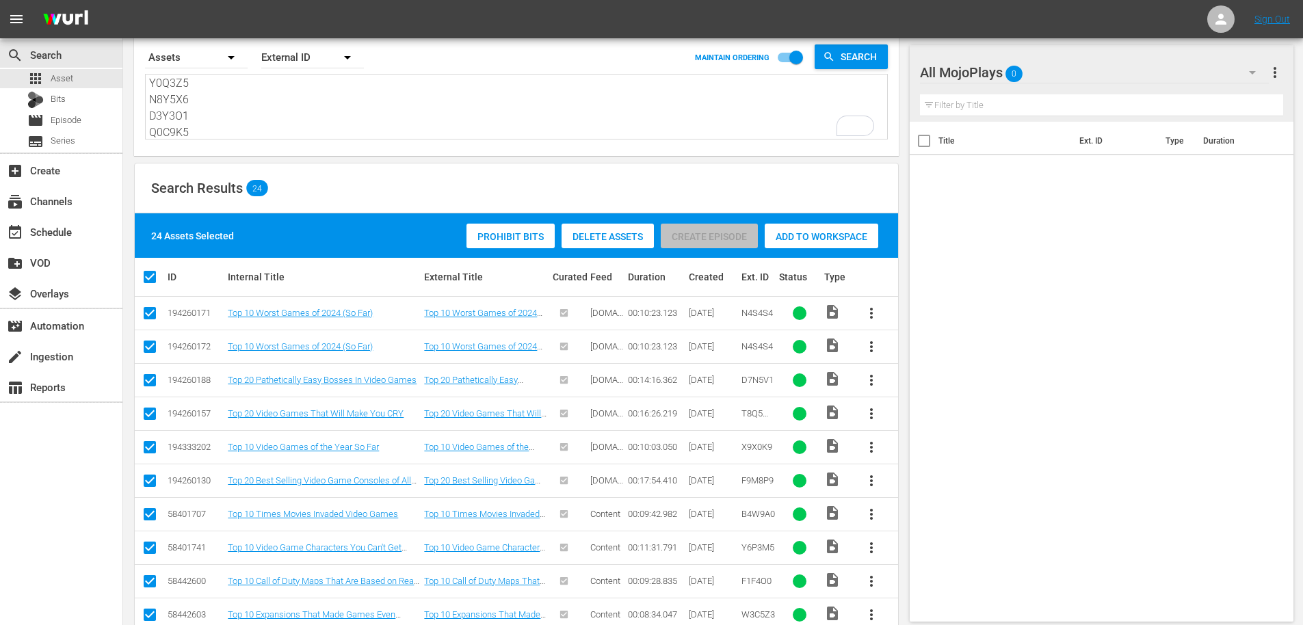
click at [152, 345] on input "checkbox" at bounding box center [150, 349] width 16 height 16
checkbox input "false"
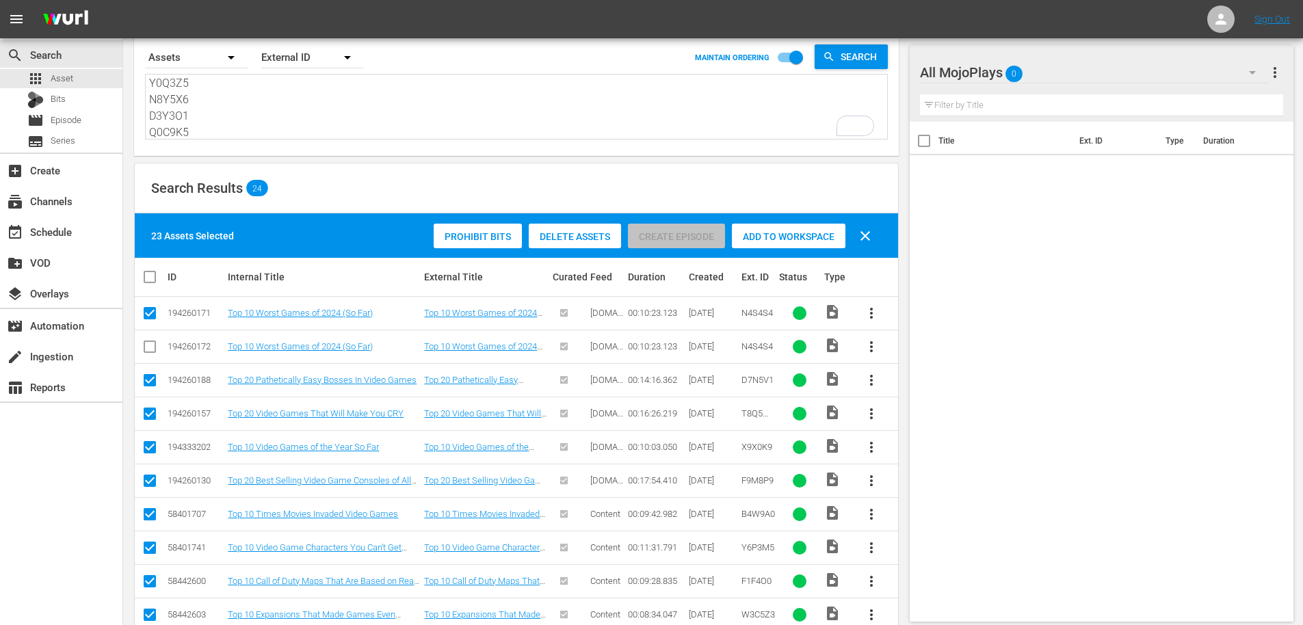
click at [771, 240] on span "Add to Workspace" at bounding box center [789, 236] width 114 height 11
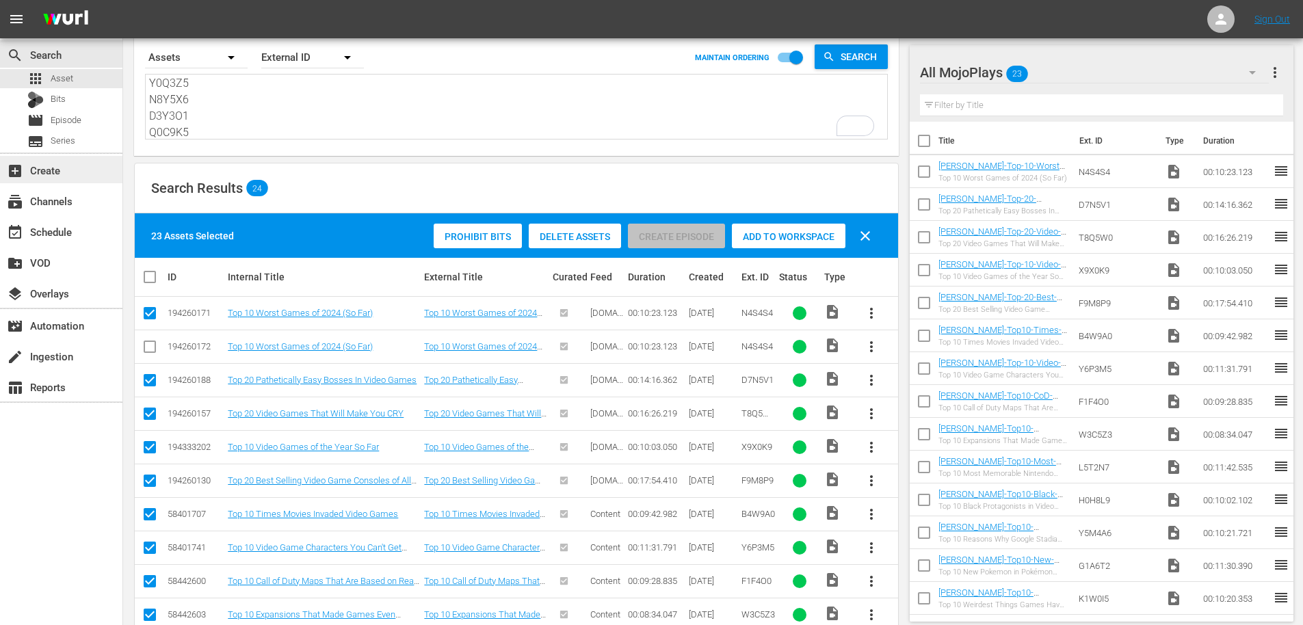
click at [49, 172] on div "add_box Create" at bounding box center [38, 168] width 77 height 12
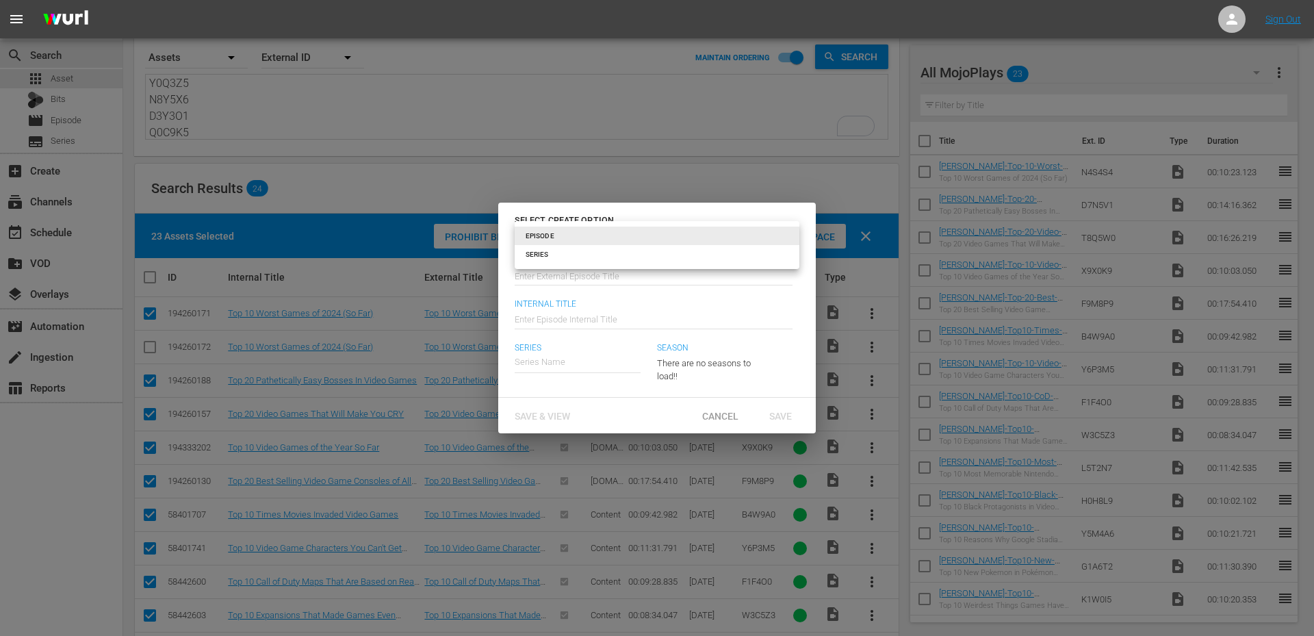
click at [537, 231] on body "menu Sign Out search Search apps Asset Bits movie Episode subtitles Series add_…" at bounding box center [657, 271] width 1314 height 636
click at [541, 257] on li "SERIES" at bounding box center [657, 254] width 285 height 18
type input "series"
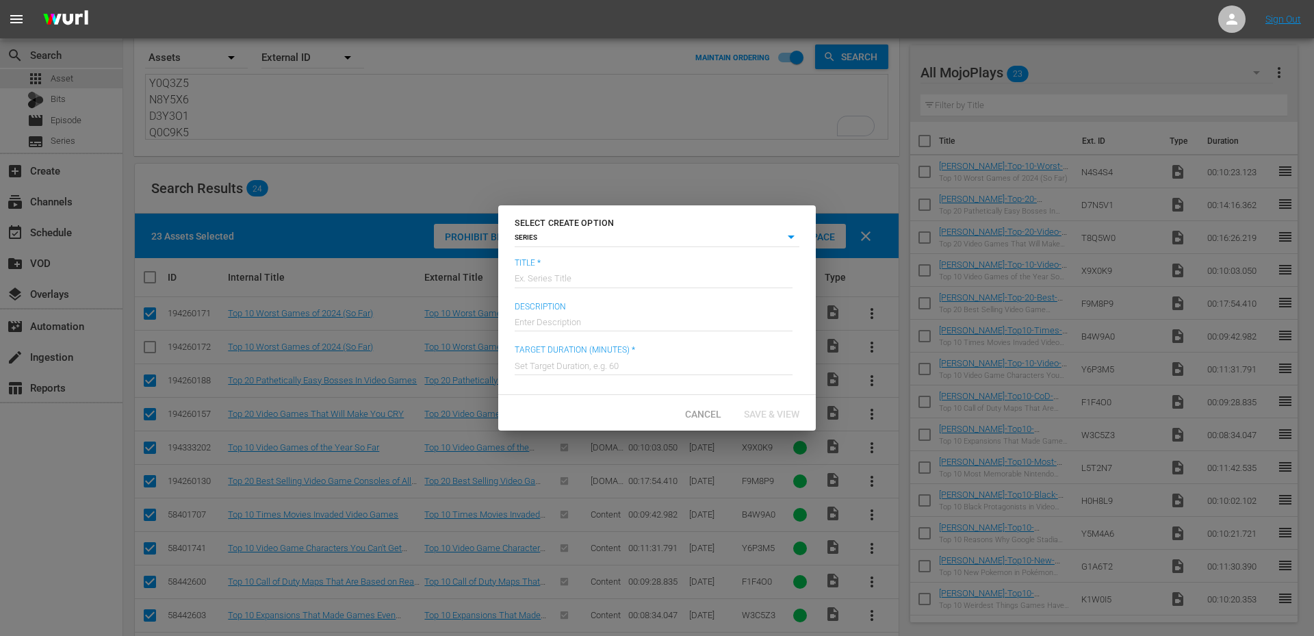
click at [554, 278] on input "text" at bounding box center [654, 277] width 278 height 33
click at [569, 278] on input "MojoPlays Deep Dives" at bounding box center [654, 277] width 278 height 33
type input "MojoPlays Latest & Greatest"
click at [569, 368] on input "text" at bounding box center [654, 364] width 278 height 33
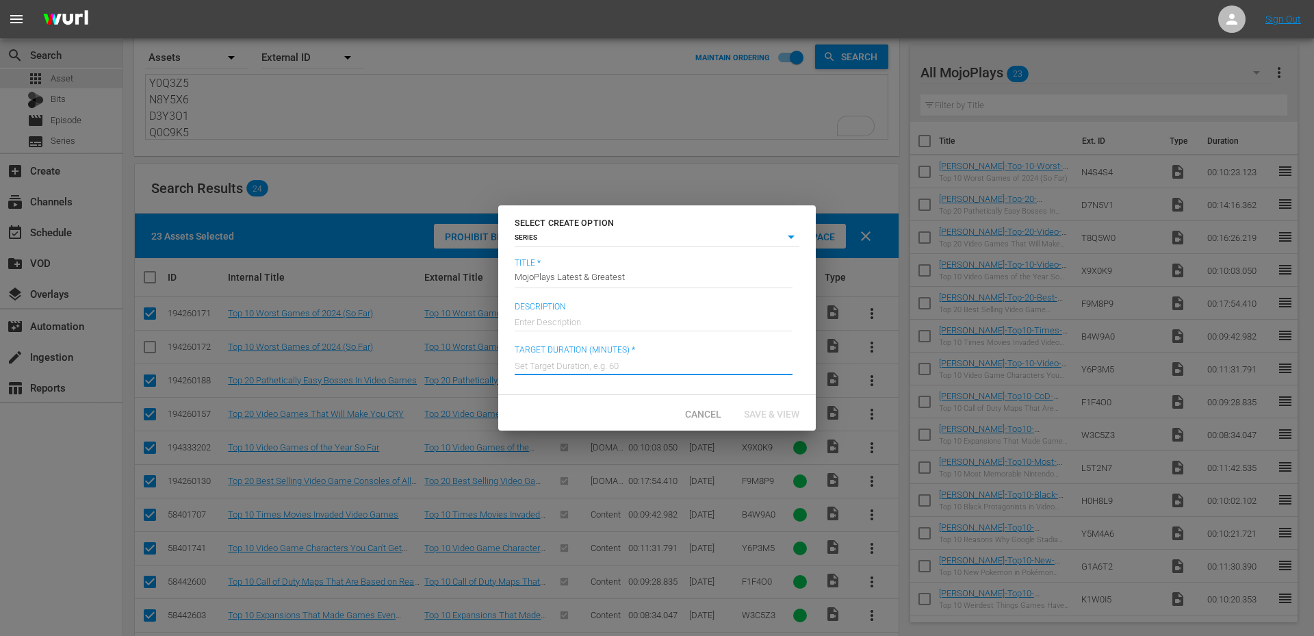
type input "120"
click at [764, 419] on div "Save & View" at bounding box center [771, 412] width 77 height 25
type input "episode"
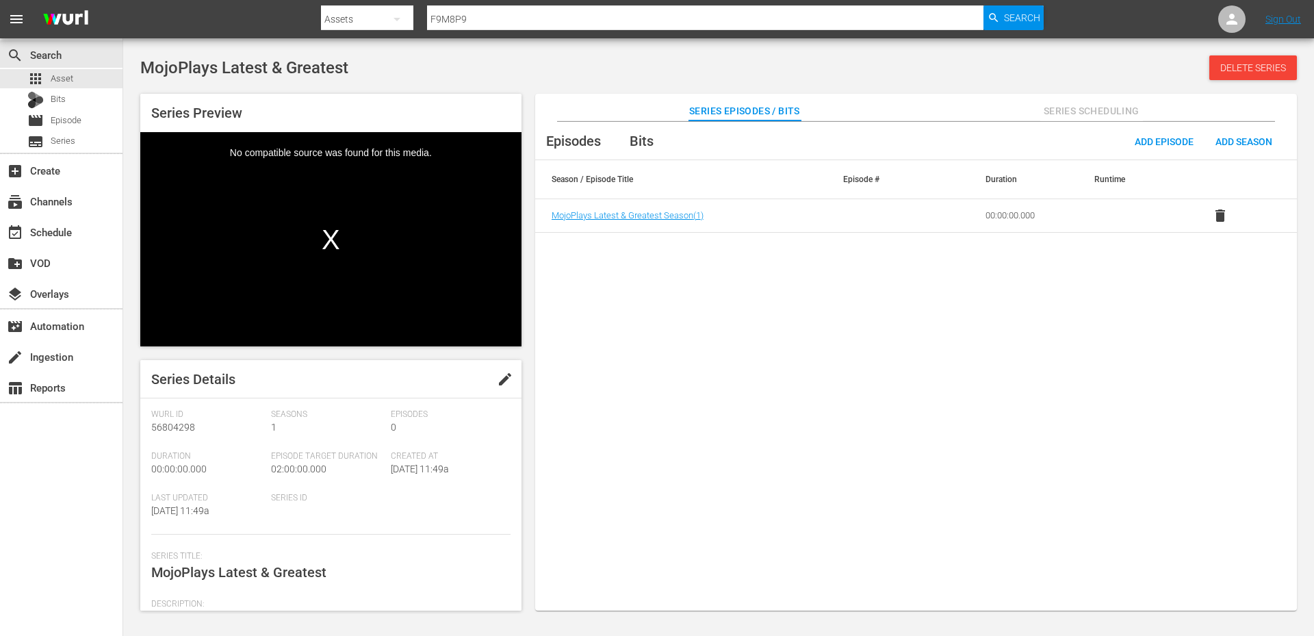
click at [479, 379] on div "Series Details edit" at bounding box center [330, 379] width 381 height 38
click at [506, 370] on div "Series Preview Video Player is loading. Play Video Play Mute Current Time 00:00…" at bounding box center [718, 345] width 1170 height 517
click at [504, 376] on span "edit" at bounding box center [505, 379] width 16 height 16
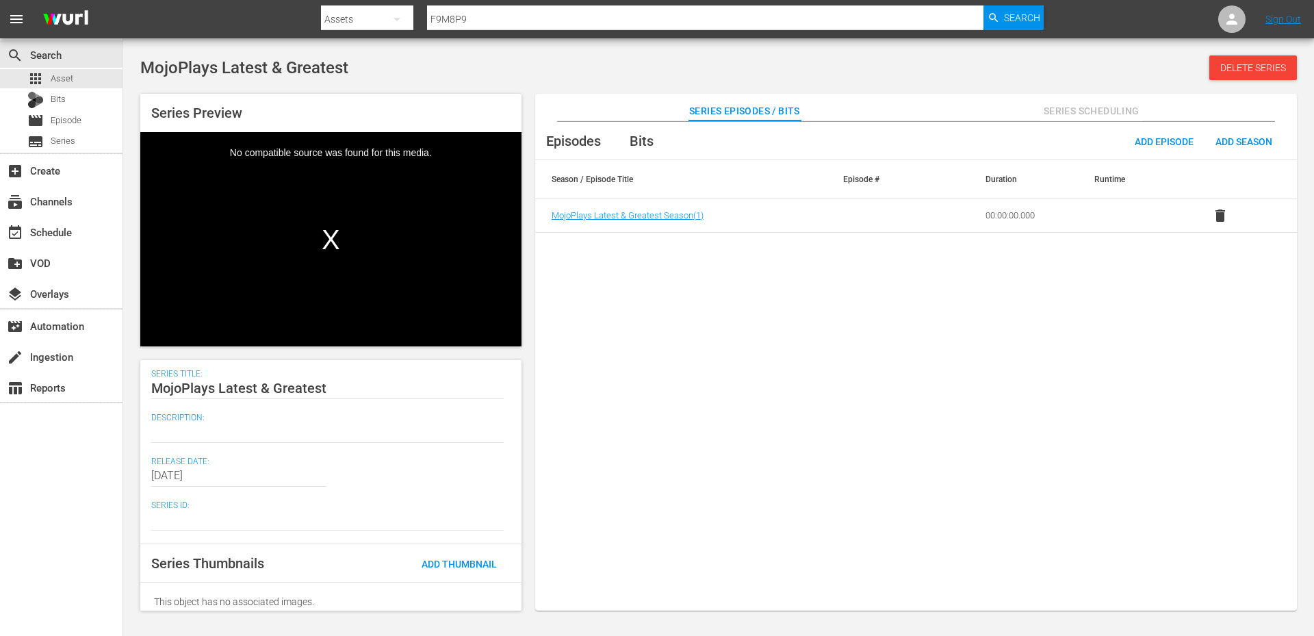
scroll to position [183, 0]
click at [226, 430] on textarea at bounding box center [327, 431] width 352 height 16
paste textarea "Stay up to date with all of the Latest and Greatest countdown videos from MojoP…"
type textarea "Stay up to date with all of the Latest and Greatest countdown videos from MojoP…"
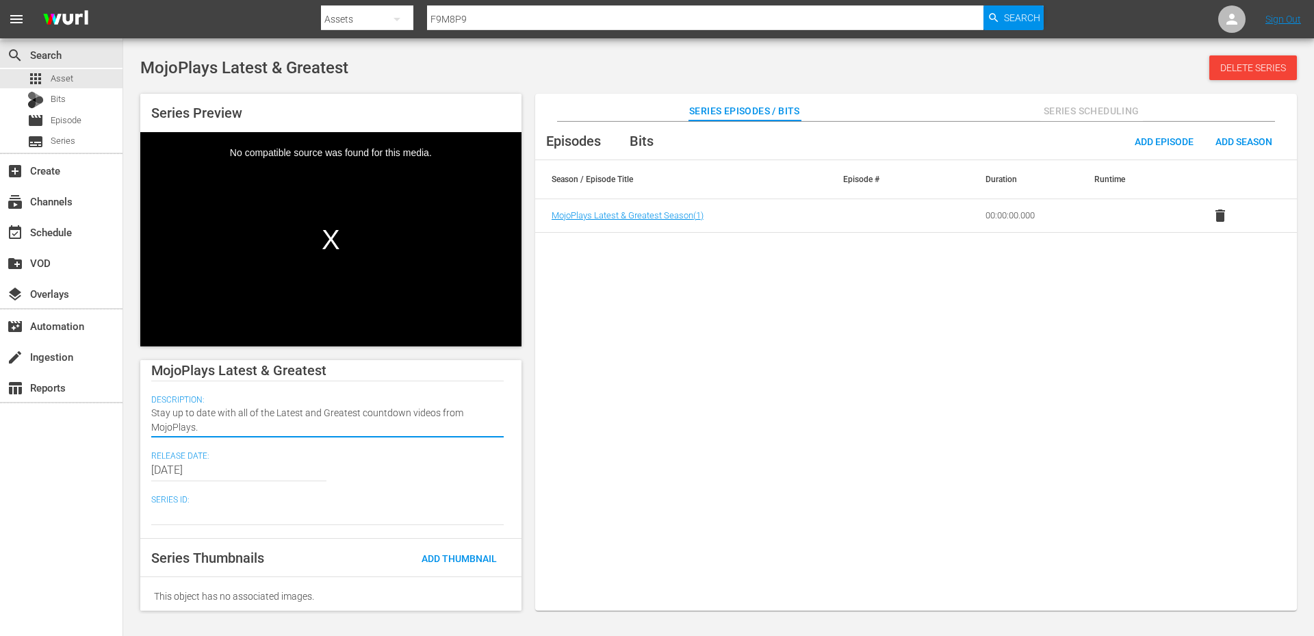
scroll to position [205, 0]
click at [429, 541] on div "Add Thumbnail" at bounding box center [459, 553] width 97 height 25
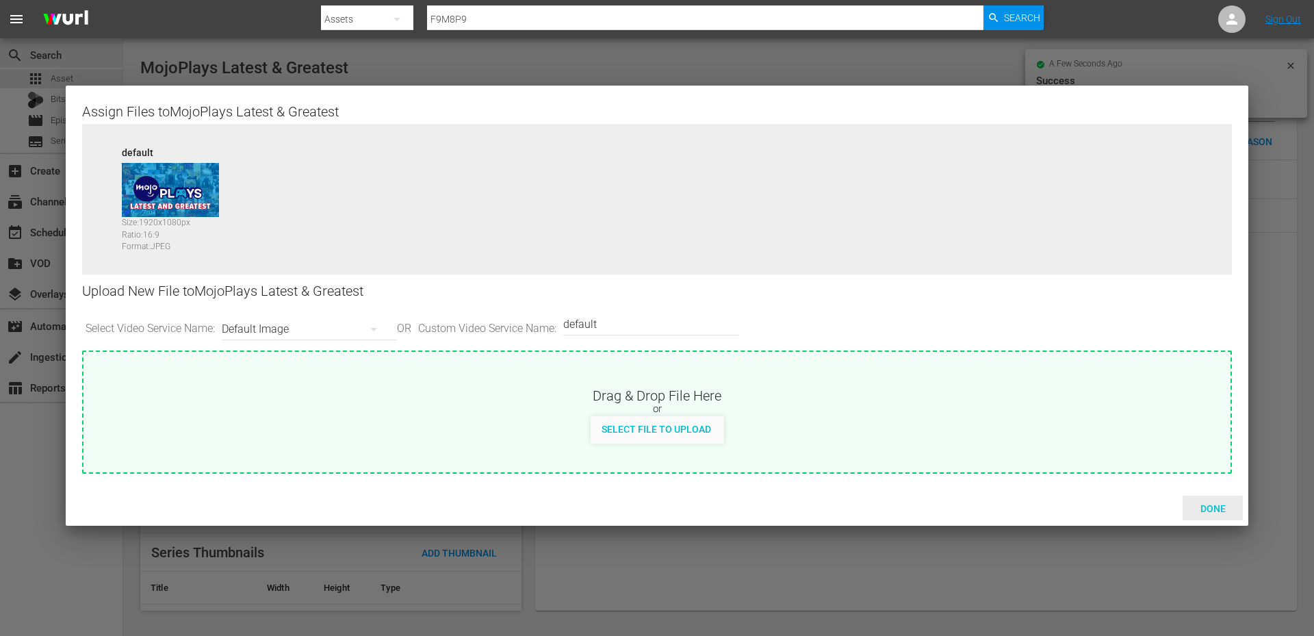
click at [1207, 504] on span "Done" at bounding box center [1212, 508] width 47 height 11
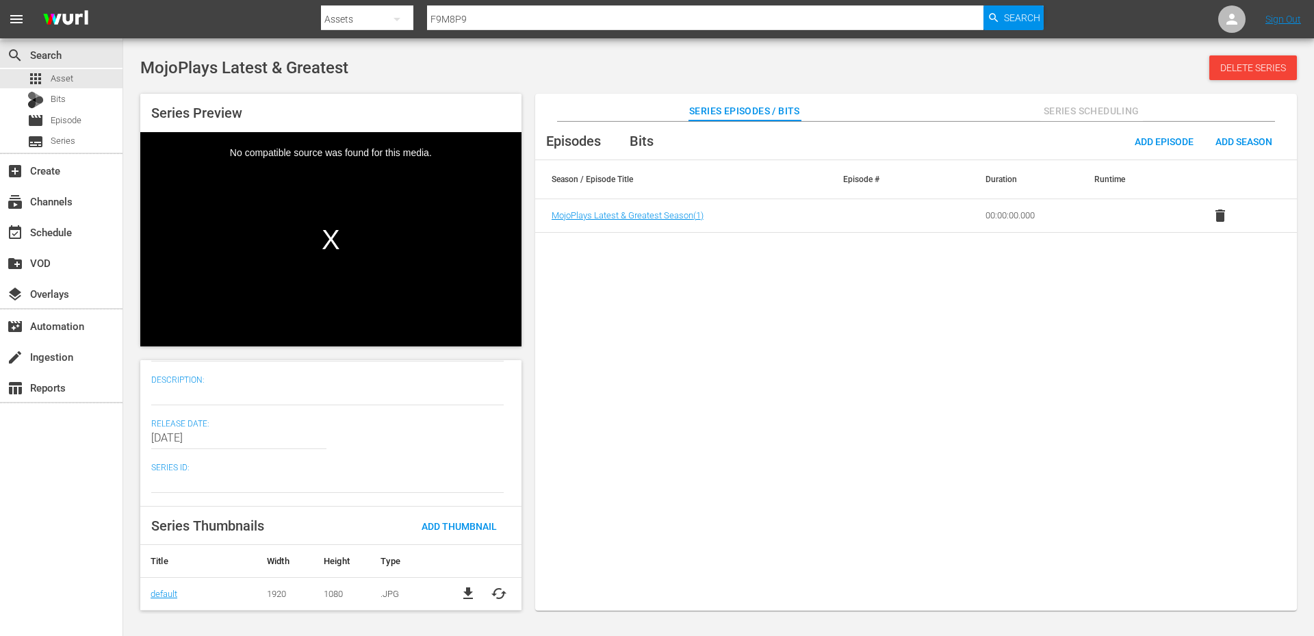
scroll to position [0, 0]
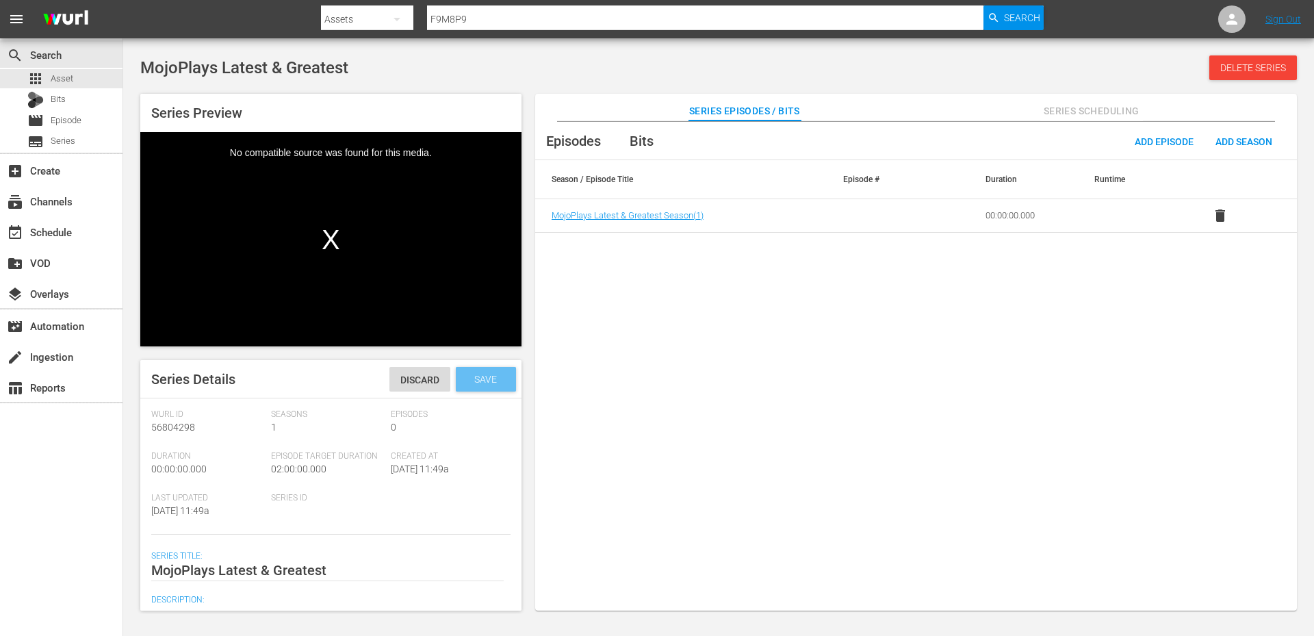
click at [486, 378] on span "Save" at bounding box center [485, 379] width 44 height 11
click at [733, 103] on span "Series Episodes / Bits" at bounding box center [744, 111] width 111 height 17
click at [65, 141] on span "Series" at bounding box center [63, 141] width 25 height 14
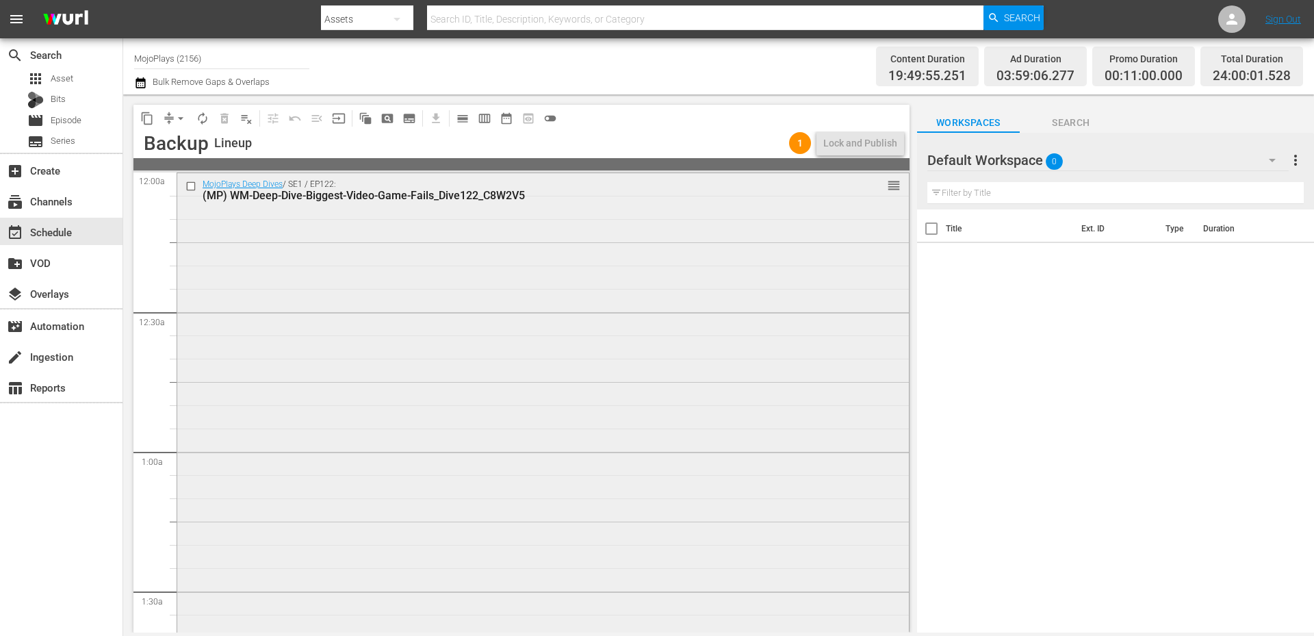
click at [594, 297] on div "MojoPlays Deep Dives / SE1 / EP122: (MP) WM-Deep-Dive-Biggest-Video-Game-Fails_…" at bounding box center [542, 450] width 731 height 554
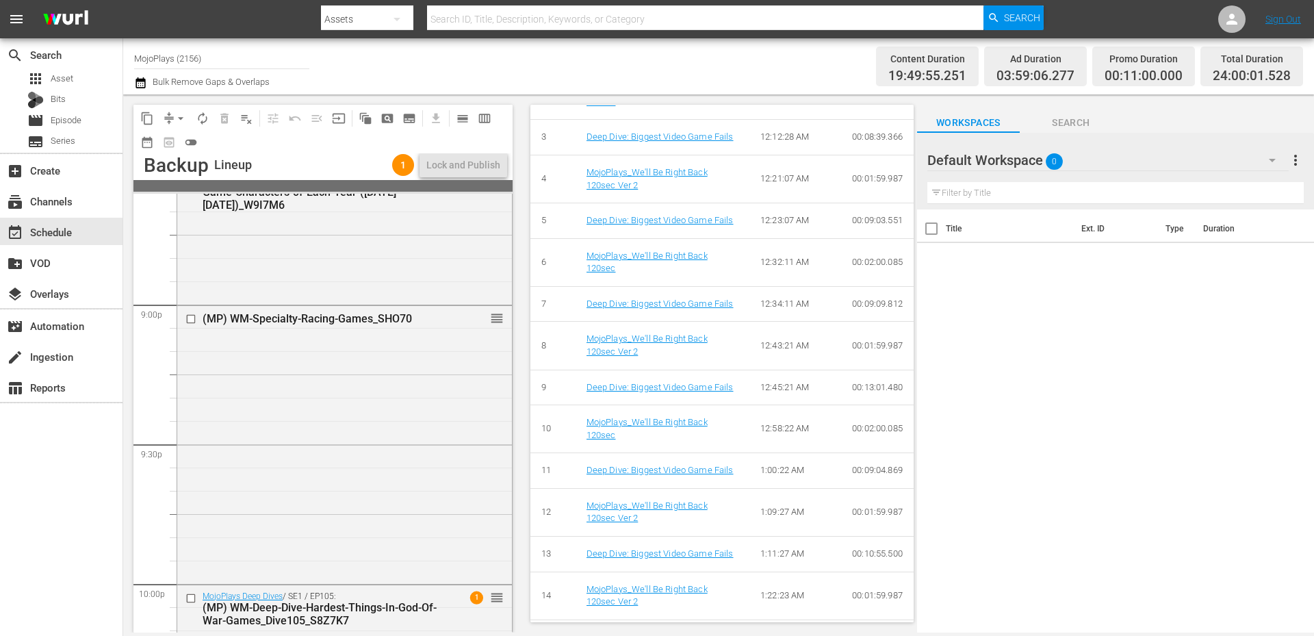
scroll to position [6261, 0]
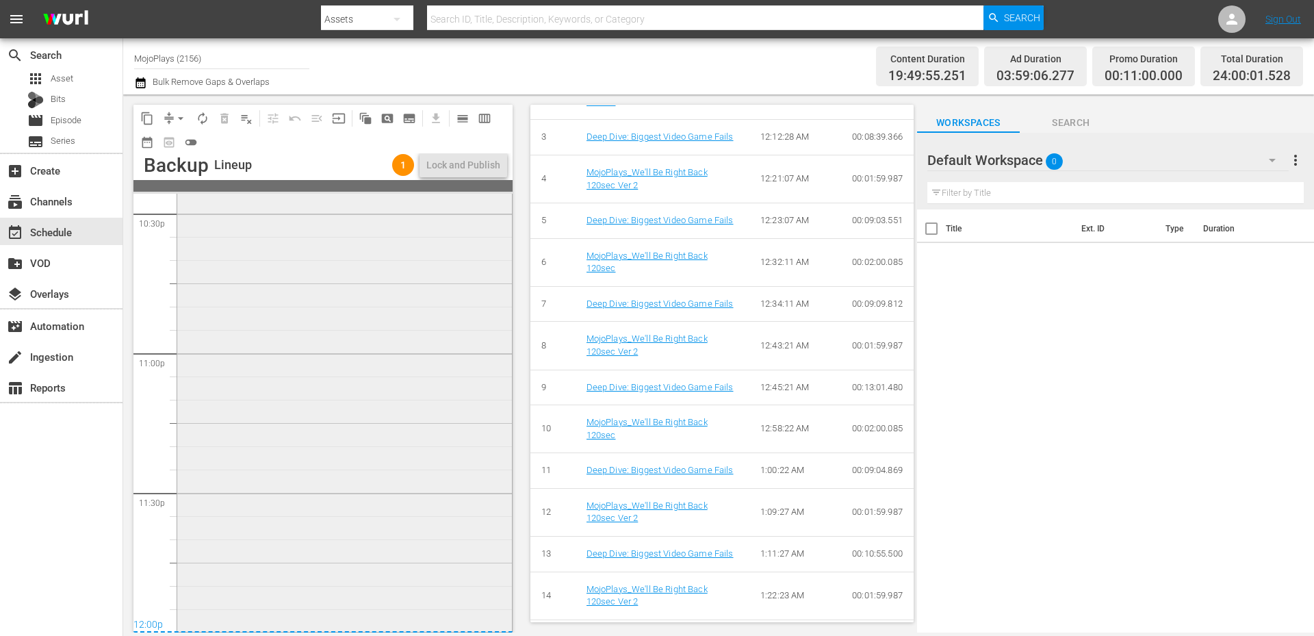
click at [448, 559] on div "MojoPlays Deep Dives / SE1 / EP105: (MP) WM-Deep-Dive-Hardest-Things-In-God-Of-…" at bounding box center [344, 352] width 335 height 554
